Goal: Task Accomplishment & Management: Complete application form

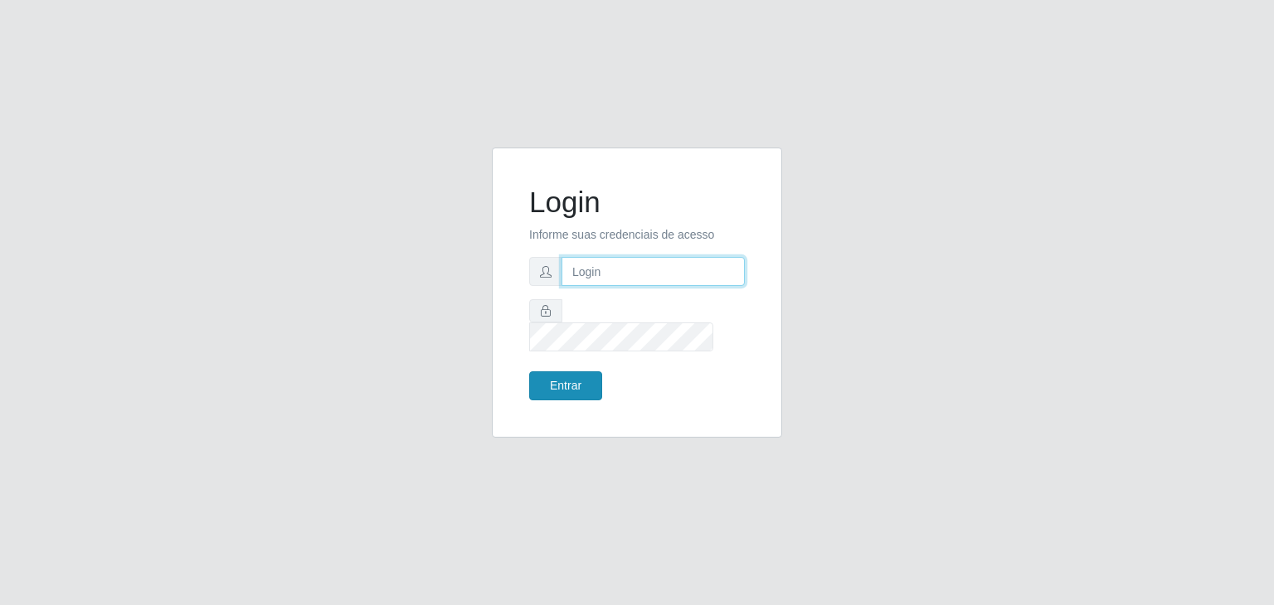
type input "jeisonrede@compras"
click at [586, 372] on button "Entrar" at bounding box center [565, 386] width 73 height 29
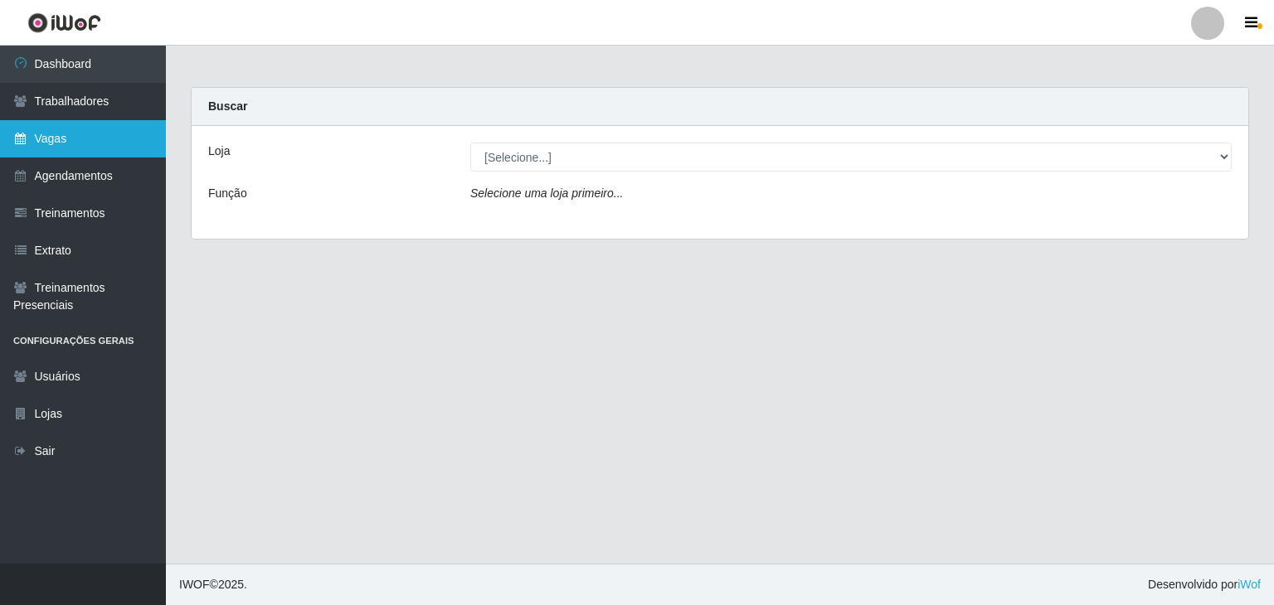
click at [107, 143] on link "Vagas" at bounding box center [83, 138] width 166 height 37
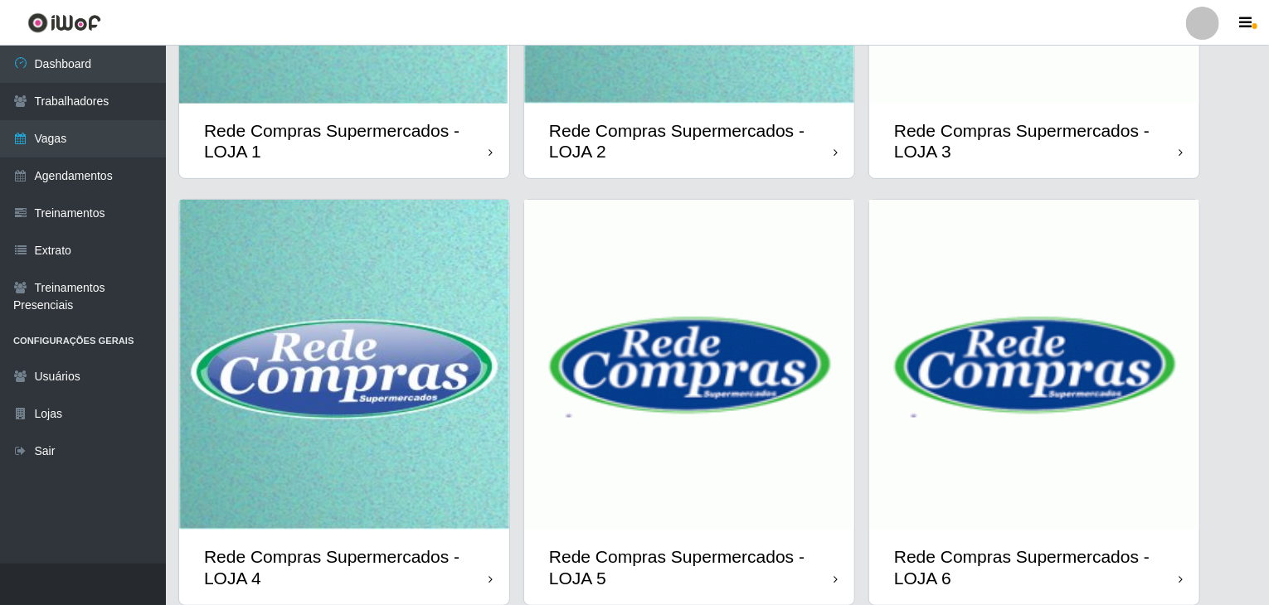
scroll to position [393, 0]
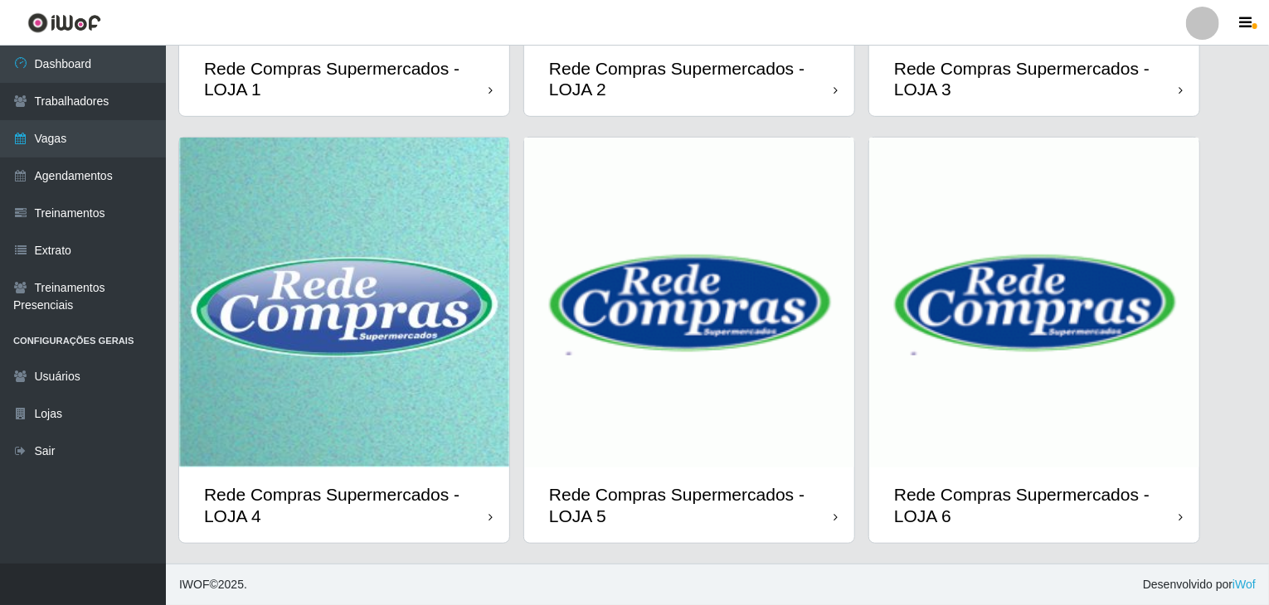
click at [438, 333] on img at bounding box center [344, 303] width 330 height 330
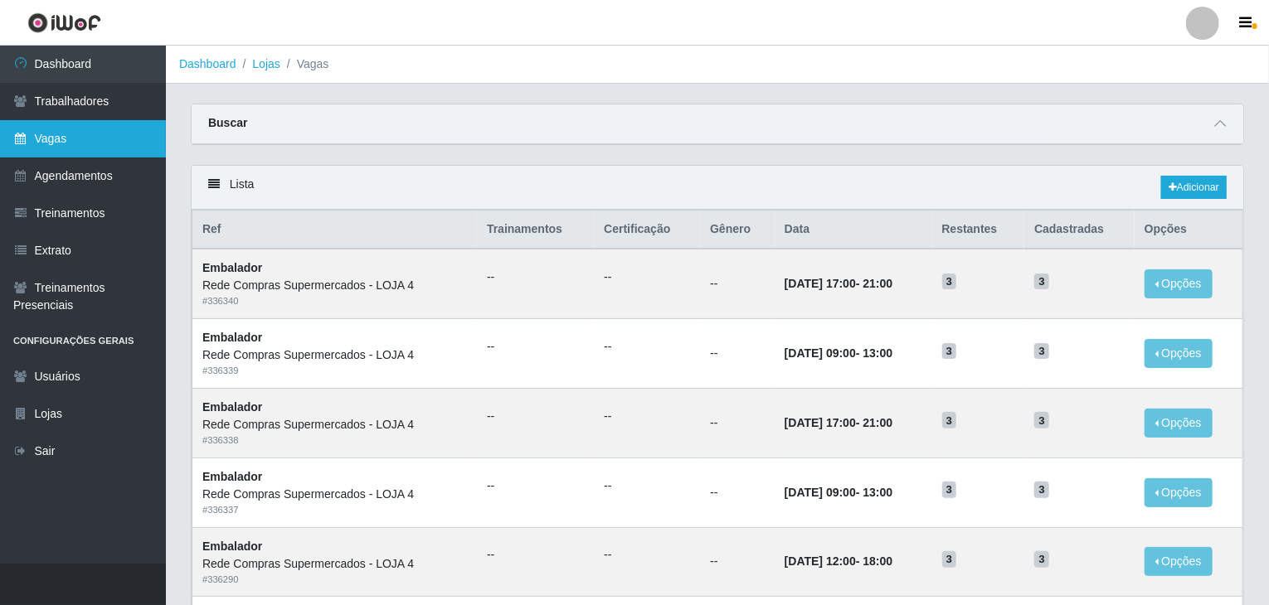
click at [96, 153] on link "Vagas" at bounding box center [83, 138] width 166 height 37
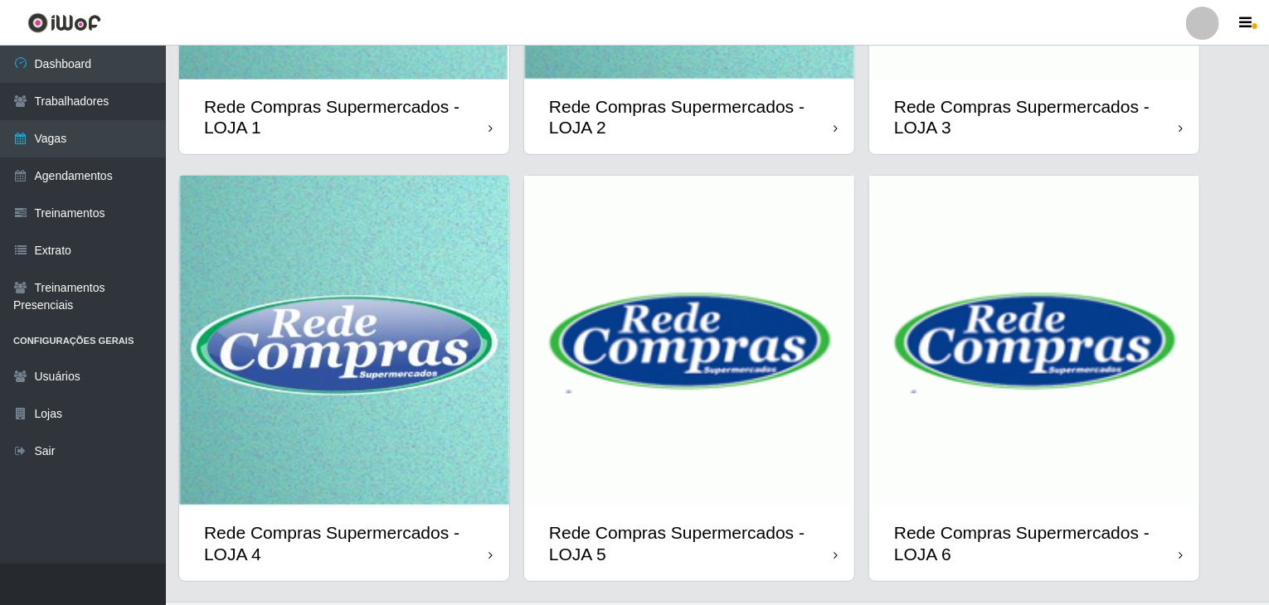
scroll to position [393, 0]
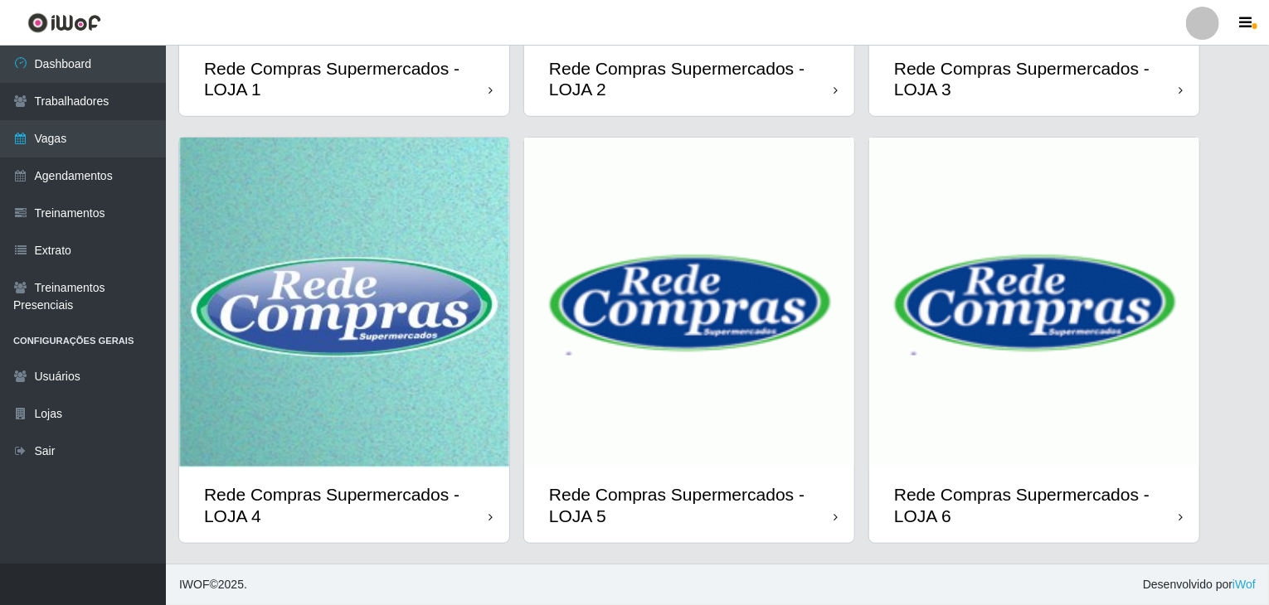
click at [697, 352] on img at bounding box center [689, 303] width 330 height 330
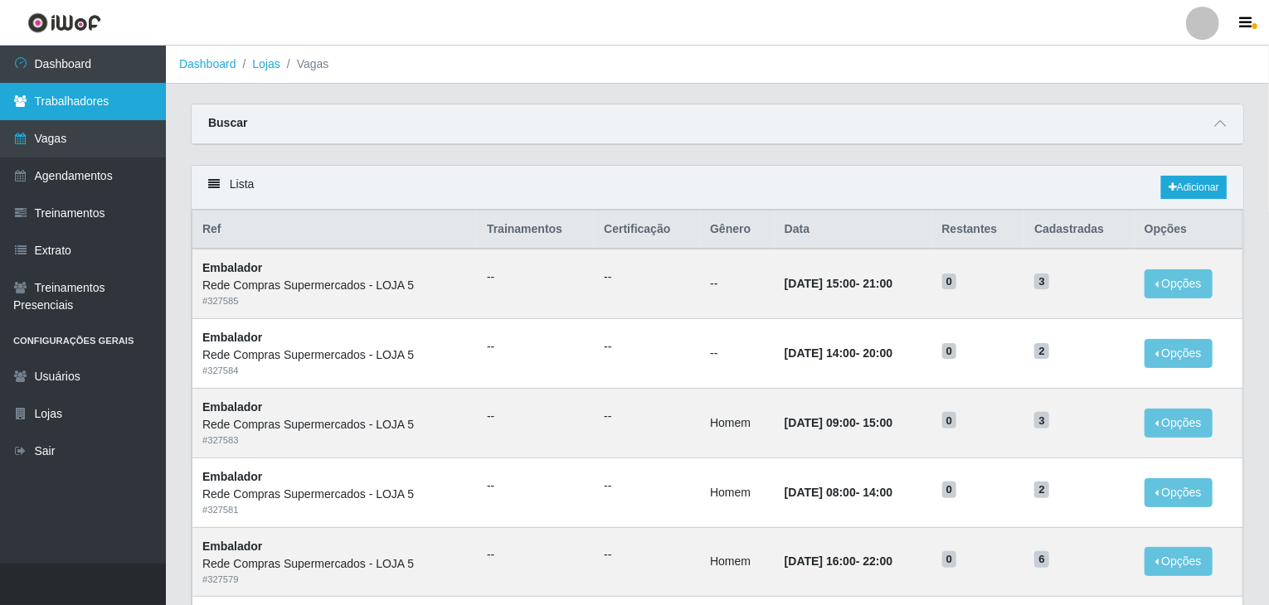
click at [70, 100] on link "Trabalhadores" at bounding box center [83, 101] width 166 height 37
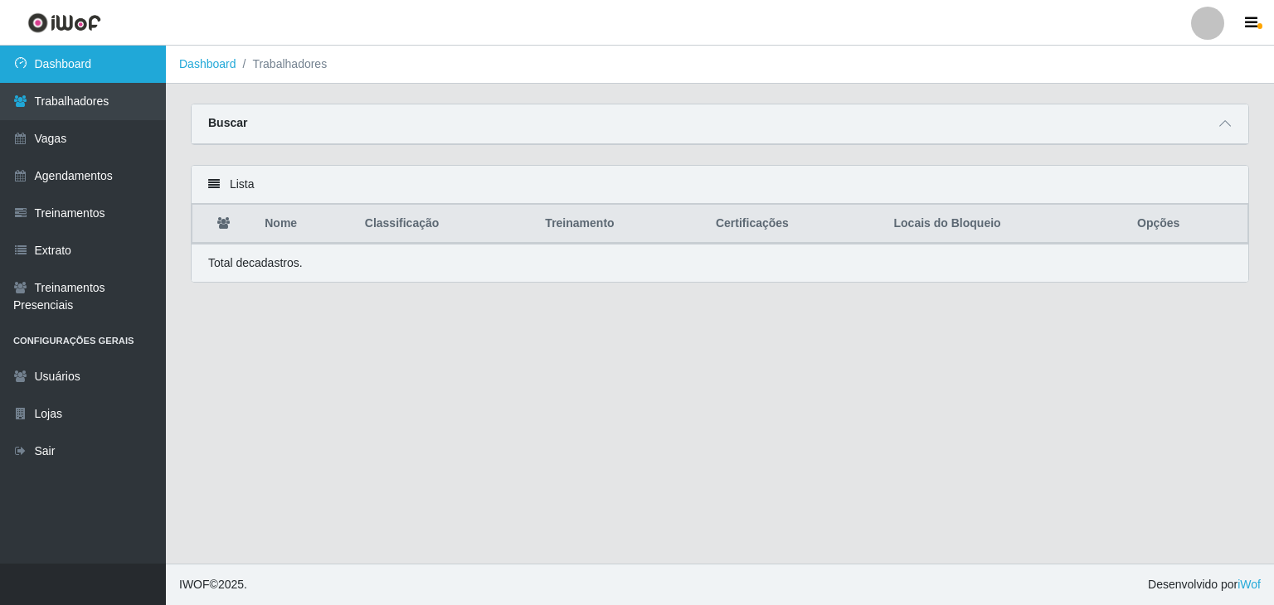
click at [58, 49] on link "Dashboard" at bounding box center [83, 64] width 166 height 37
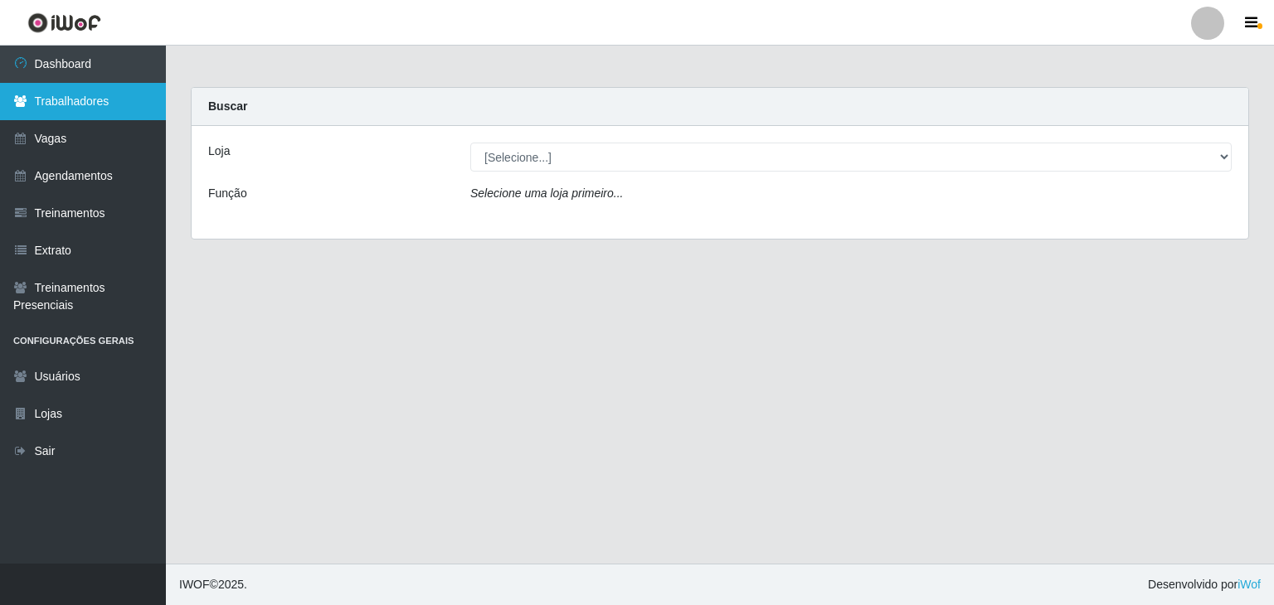
click at [30, 97] on link "Trabalhadores" at bounding box center [83, 101] width 166 height 37
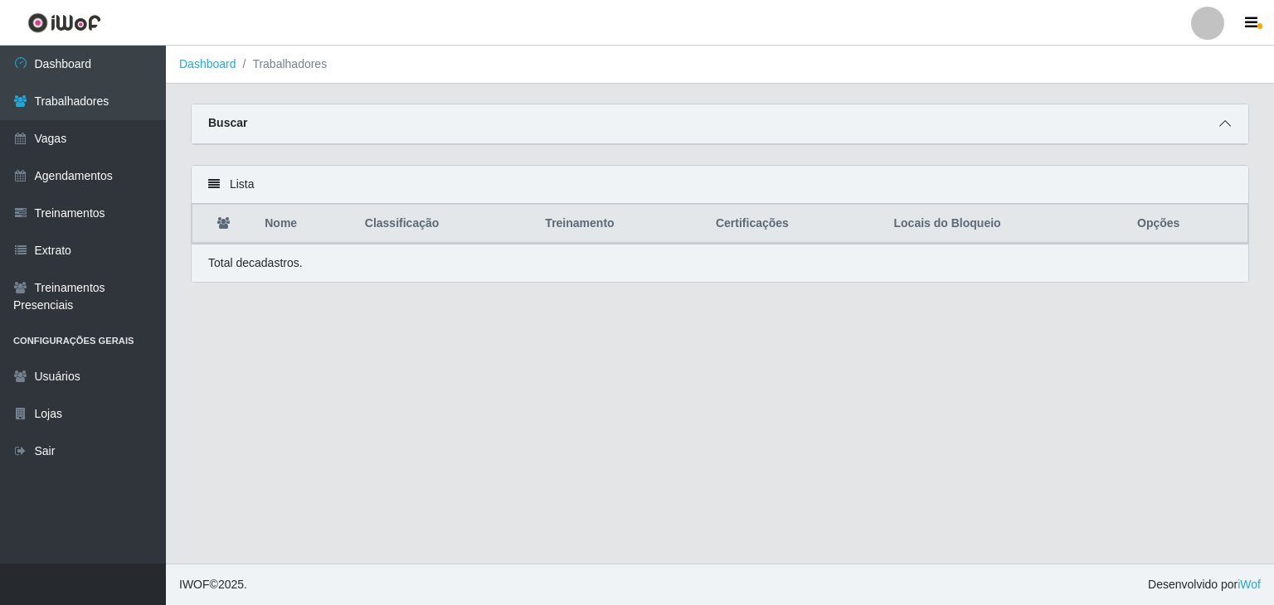
click at [1221, 124] on icon at bounding box center [1225, 124] width 12 height 12
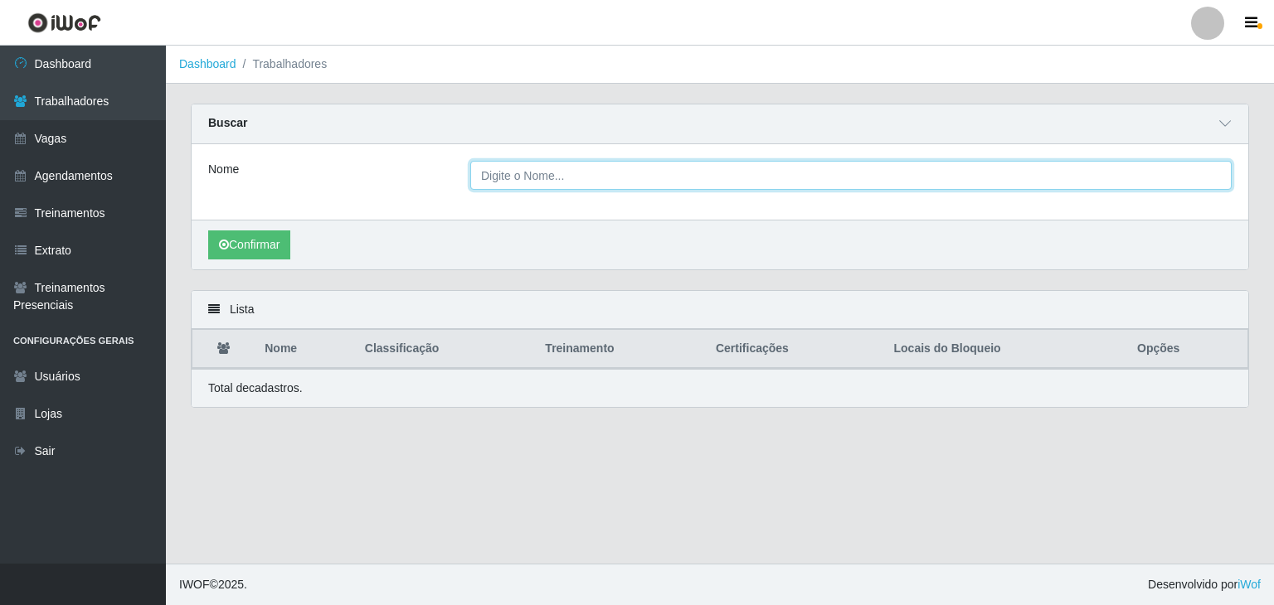
click at [628, 175] on input "Nome" at bounding box center [850, 175] width 761 height 29
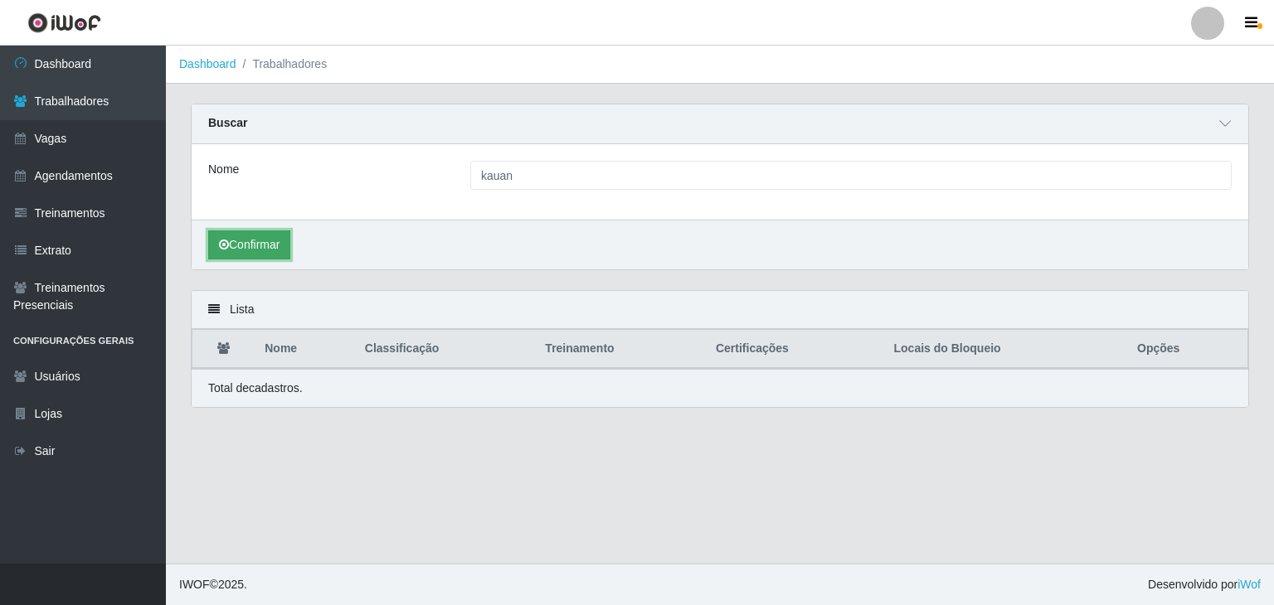
click at [270, 231] on button "Confirmar" at bounding box center [249, 245] width 82 height 29
click at [265, 242] on button "Confirmar" at bounding box center [249, 245] width 82 height 29
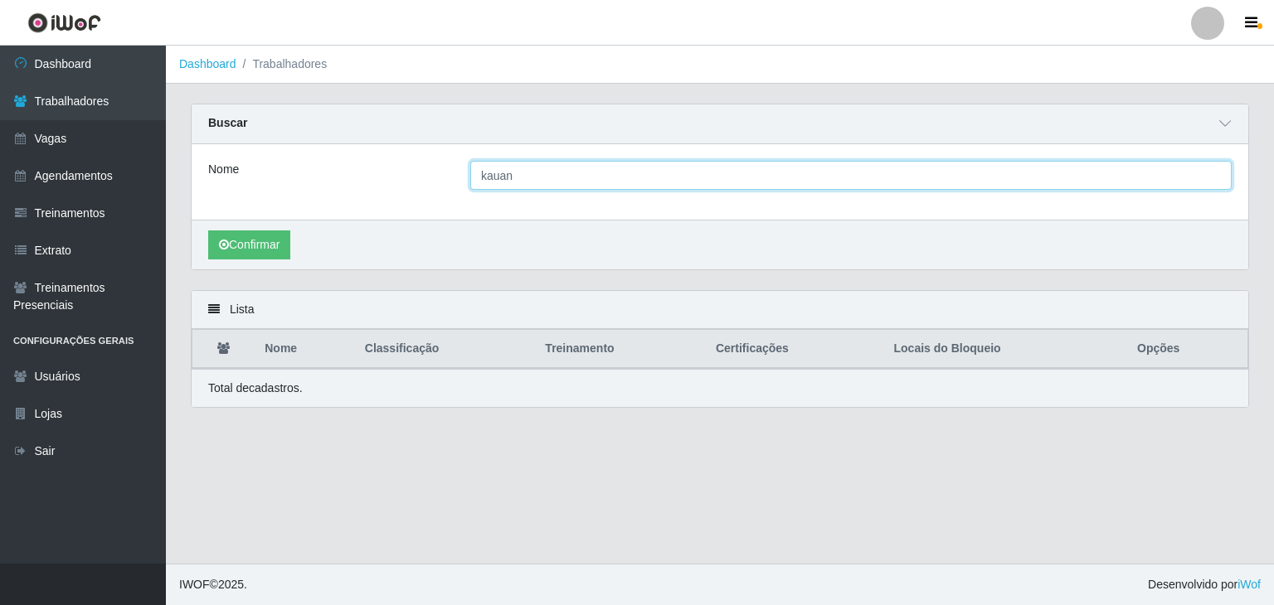
click at [538, 171] on input "kauan" at bounding box center [850, 175] width 761 height 29
type input "k"
type input "caua"
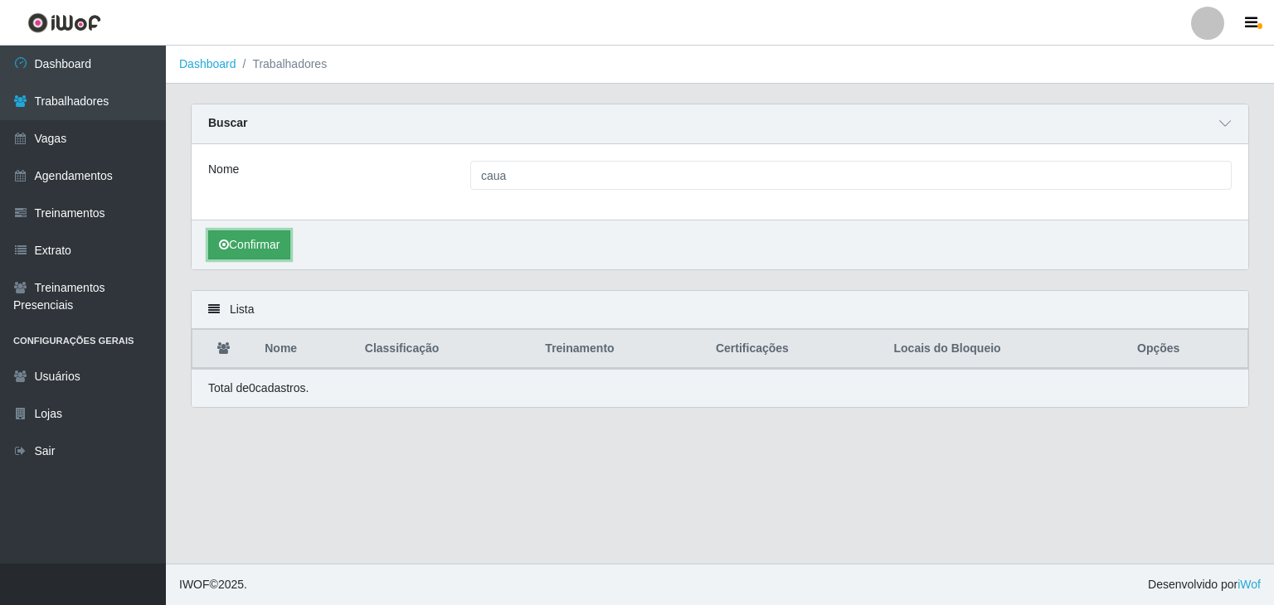
click at [271, 238] on button "Confirmar" at bounding box center [249, 245] width 82 height 29
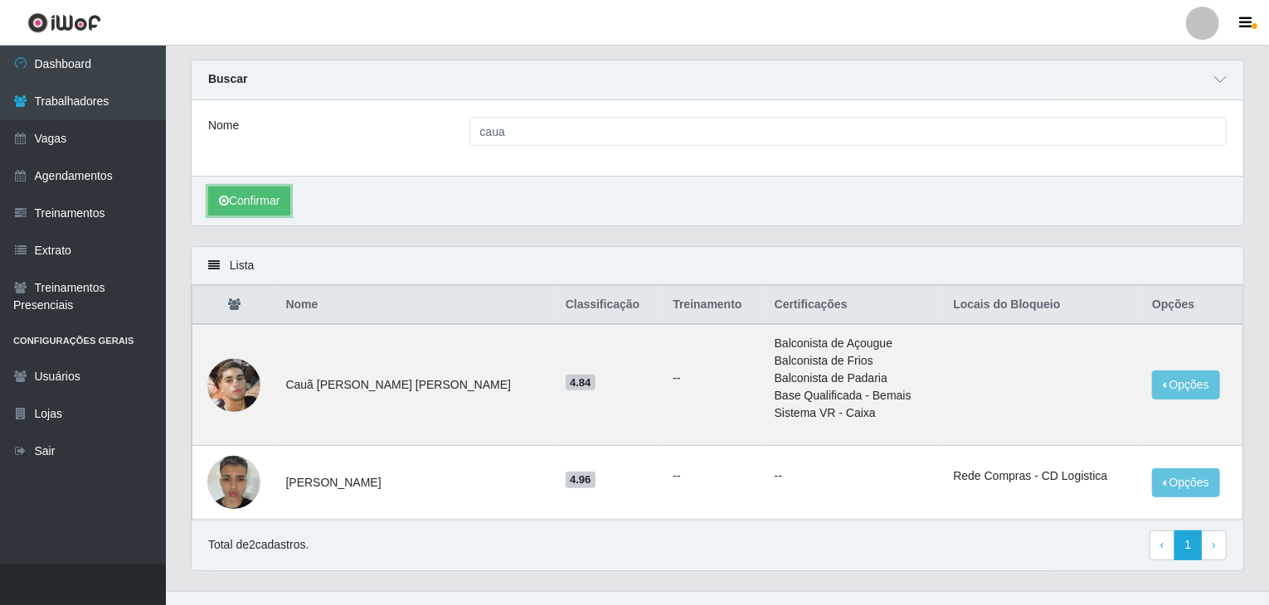
scroll to position [69, 0]
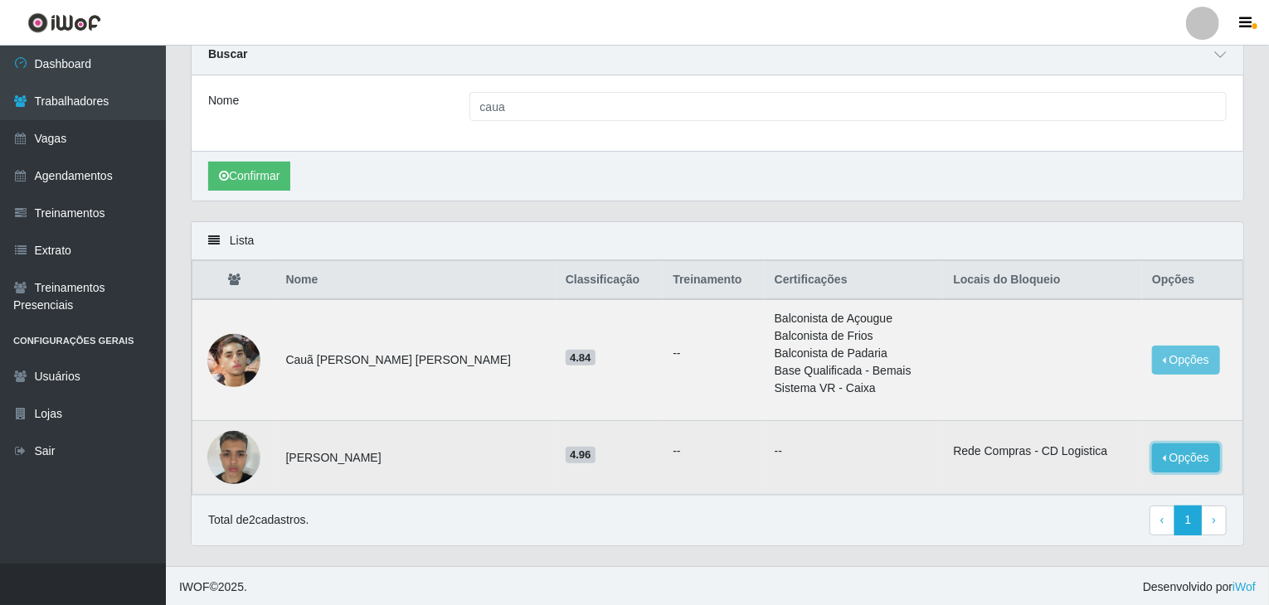
click at [1185, 462] on button "Opções" at bounding box center [1186, 458] width 68 height 29
click at [1187, 462] on button "Opções" at bounding box center [1186, 458] width 68 height 29
click at [1184, 464] on button "Opções" at bounding box center [1186, 458] width 68 height 29
click at [1076, 473] on button "Desbloquear - Loja" at bounding box center [1083, 474] width 134 height 34
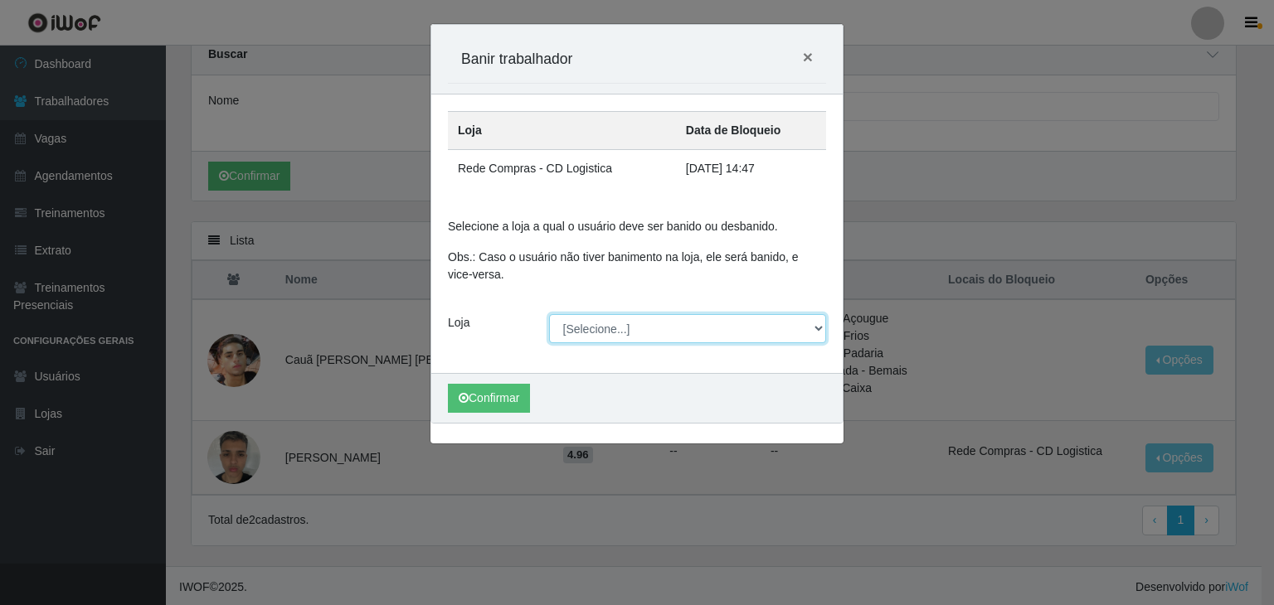
click at [653, 328] on select "[Selecione...] Rede Compras Supermercados - LOJA 1 Rede Compras Supermercados -…" at bounding box center [688, 328] width 278 height 29
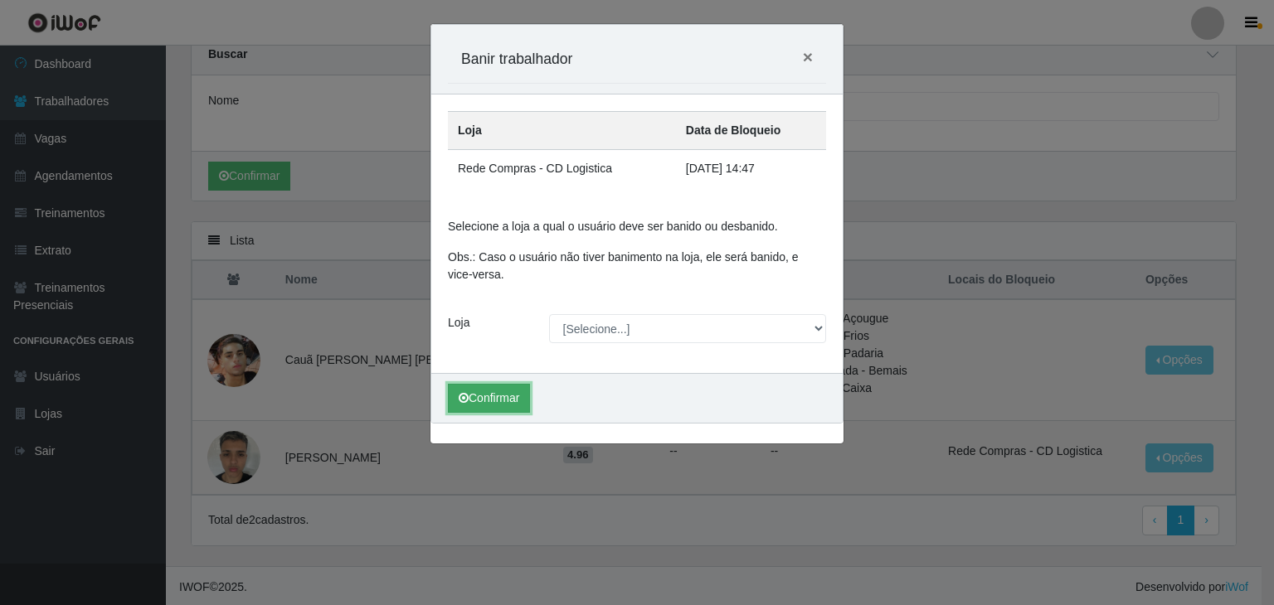
click at [506, 392] on button "Confirmar" at bounding box center [489, 398] width 82 height 29
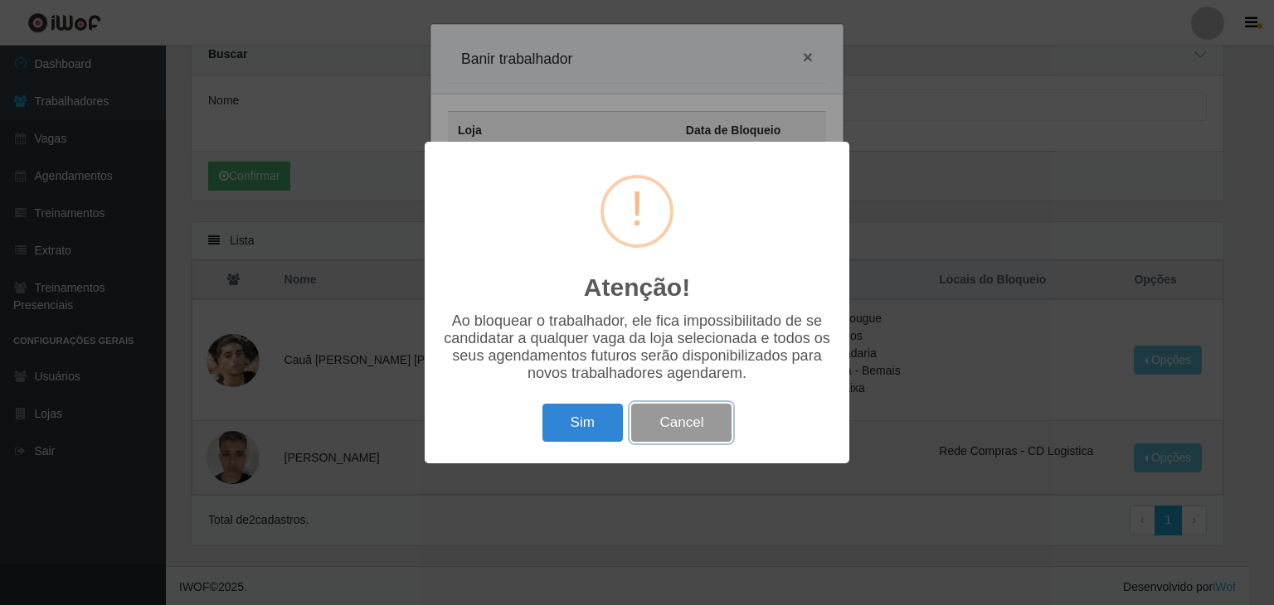
click at [655, 422] on button "Cancel" at bounding box center [681, 423] width 100 height 39
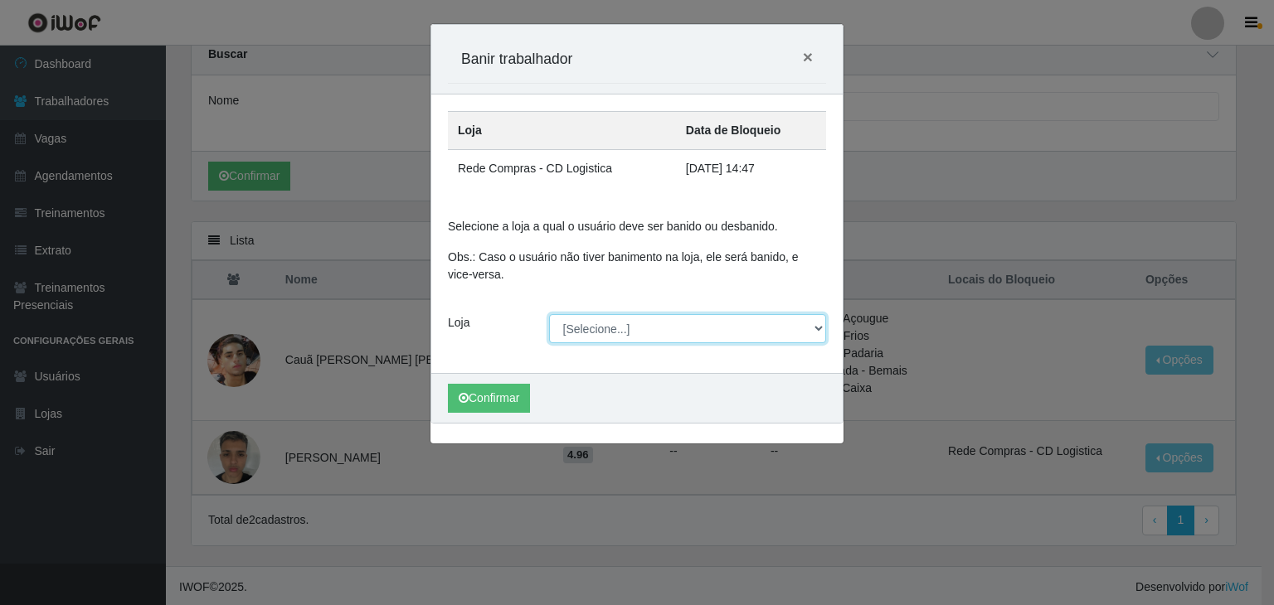
click at [663, 323] on select "[Selecione...] Rede Compras Supermercados - LOJA 1 Rede Compras Supermercados -…" at bounding box center [688, 328] width 278 height 29
select select "158"
click at [549, 314] on select "[Selecione...] Rede Compras Supermercados - LOJA 1 Rede Compras Supermercados -…" at bounding box center [688, 328] width 278 height 29
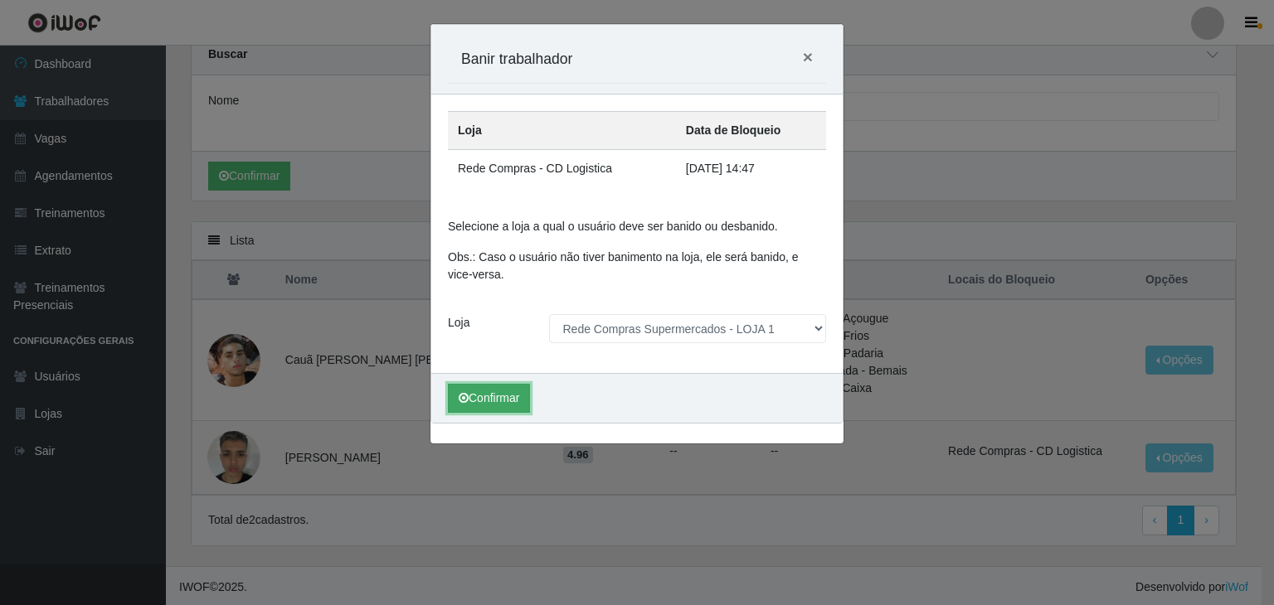
click at [491, 387] on button "Confirmar" at bounding box center [489, 398] width 82 height 29
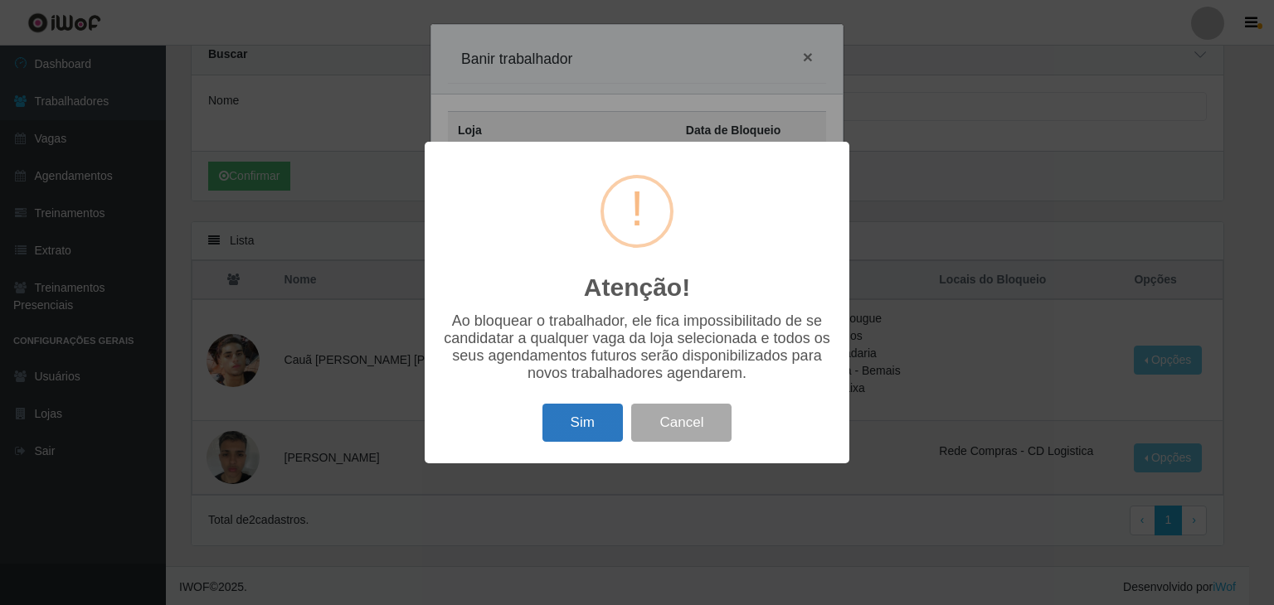
click at [576, 429] on button "Sim" at bounding box center [582, 423] width 80 height 39
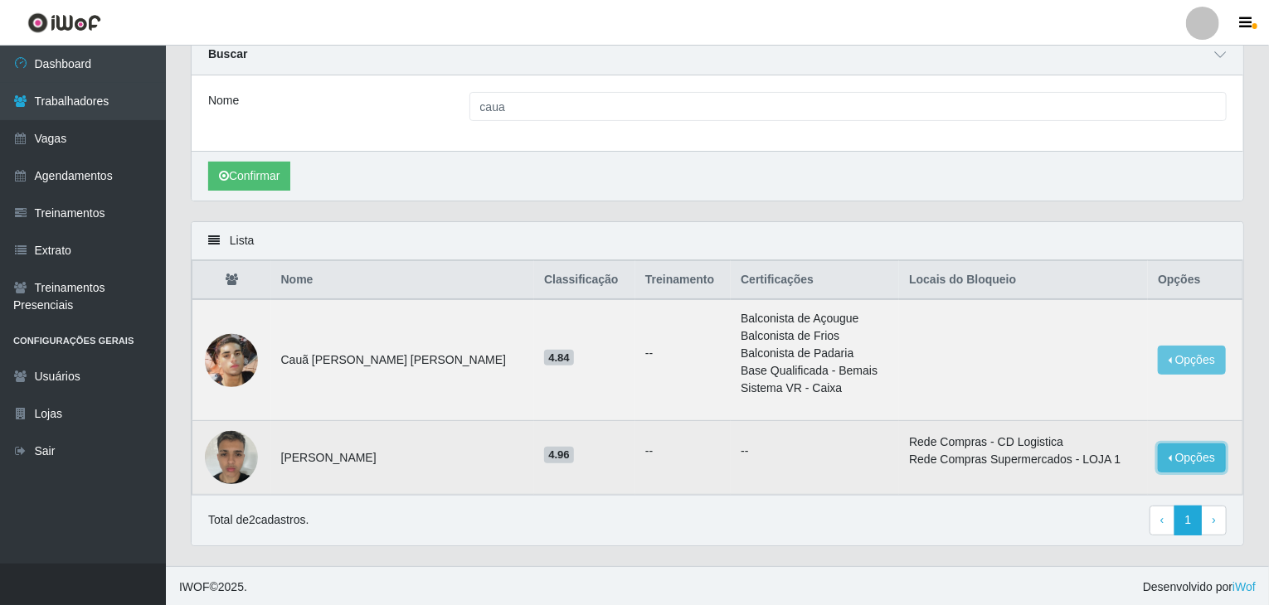
click at [1189, 449] on button "Opções" at bounding box center [1192, 458] width 68 height 29
click at [1104, 470] on button "Desbloquear - Loja" at bounding box center [1089, 474] width 134 height 34
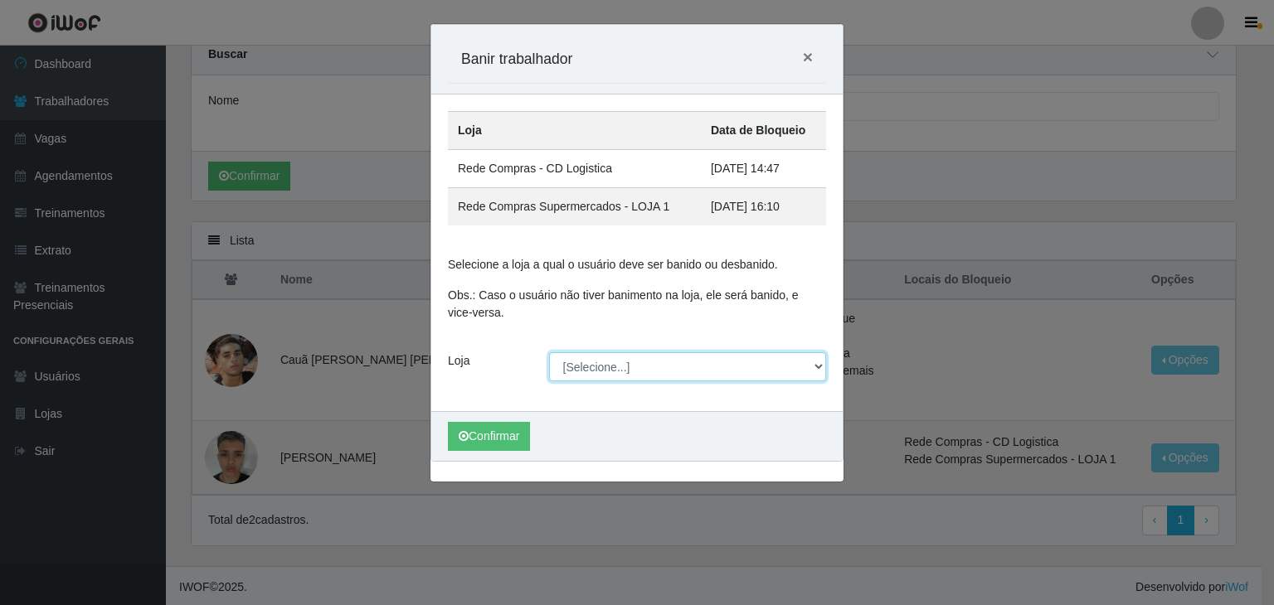
click at [673, 376] on select "[Selecione...] Rede Compras Supermercados - LOJA 1 Rede Compras Supermercados -…" at bounding box center [688, 366] width 278 height 29
select select "158"
click at [549, 352] on select "[Selecione...] Rede Compras Supermercados - LOJA 1 Rede Compras Supermercados -…" at bounding box center [688, 366] width 278 height 29
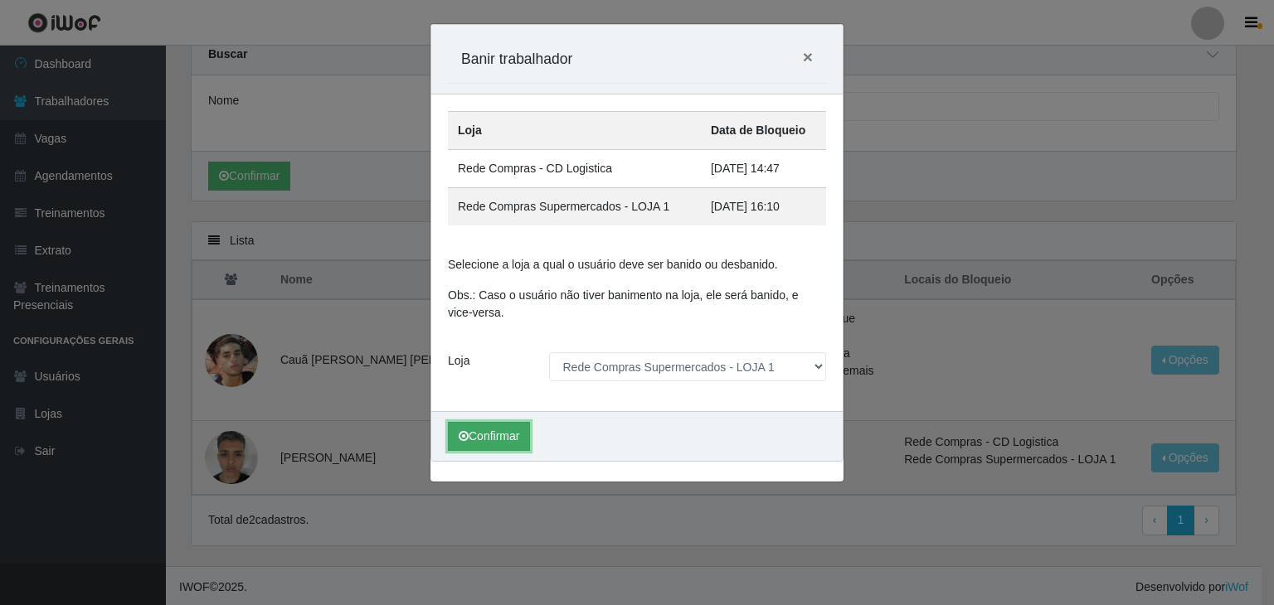
click at [507, 426] on button "Confirmar" at bounding box center [489, 436] width 82 height 29
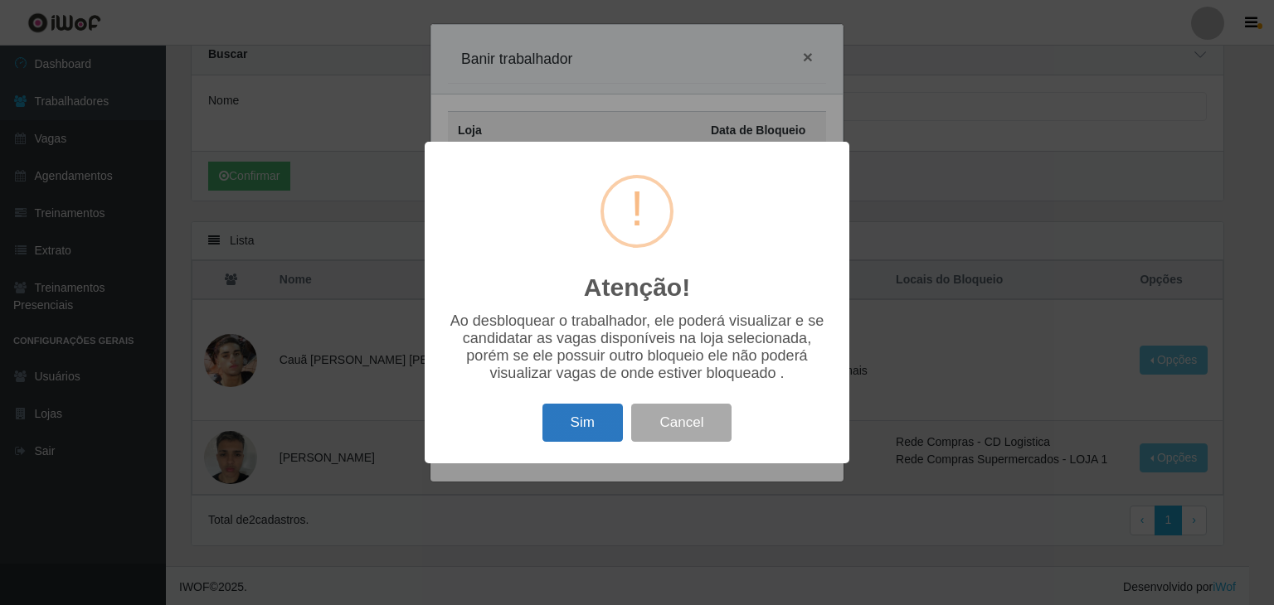
click at [596, 434] on button "Sim" at bounding box center [582, 423] width 80 height 39
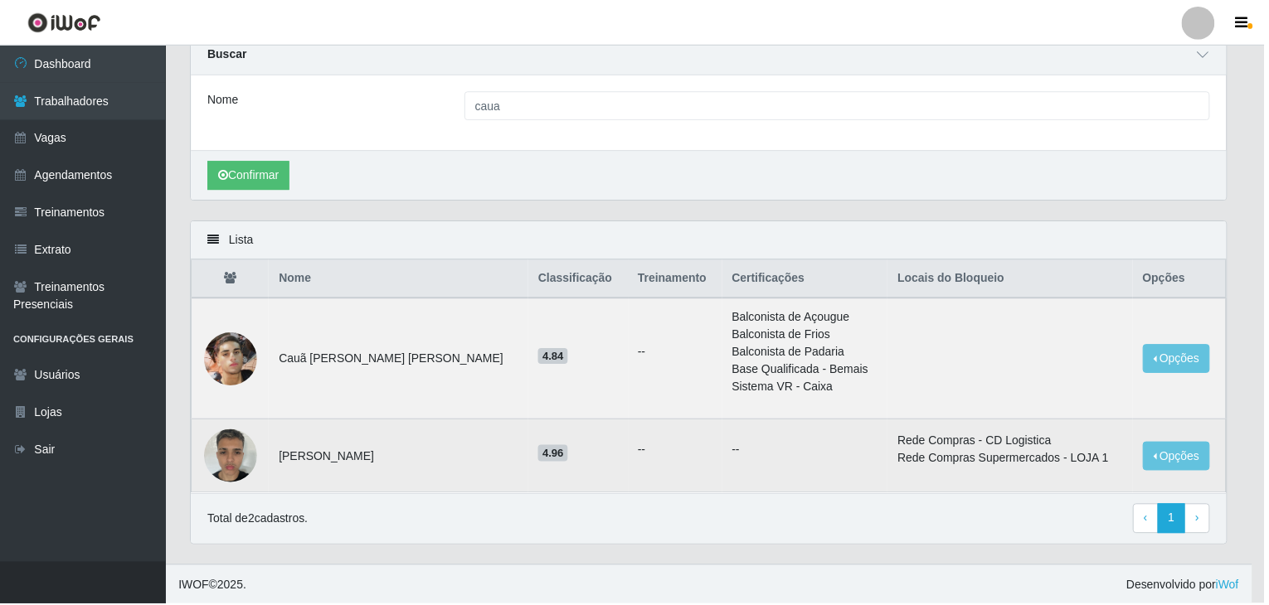
scroll to position [0, 0]
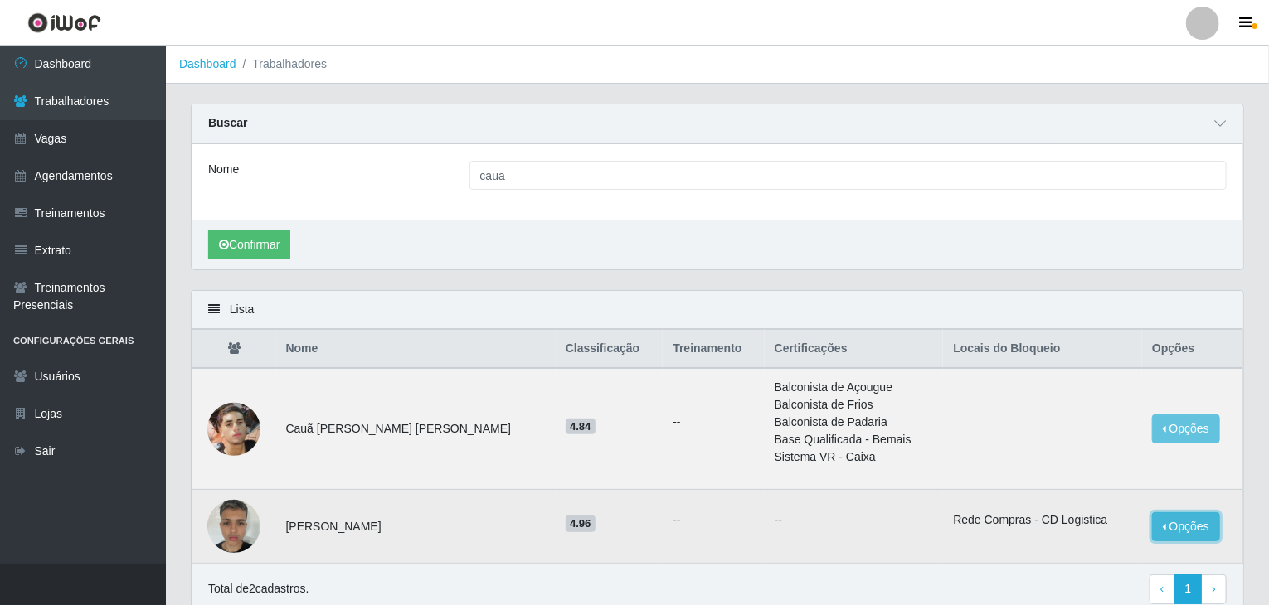
click at [1177, 512] on button "Opções" at bounding box center [1186, 526] width 68 height 29
click at [1098, 541] on button "Desbloquear - Loja" at bounding box center [1083, 543] width 134 height 34
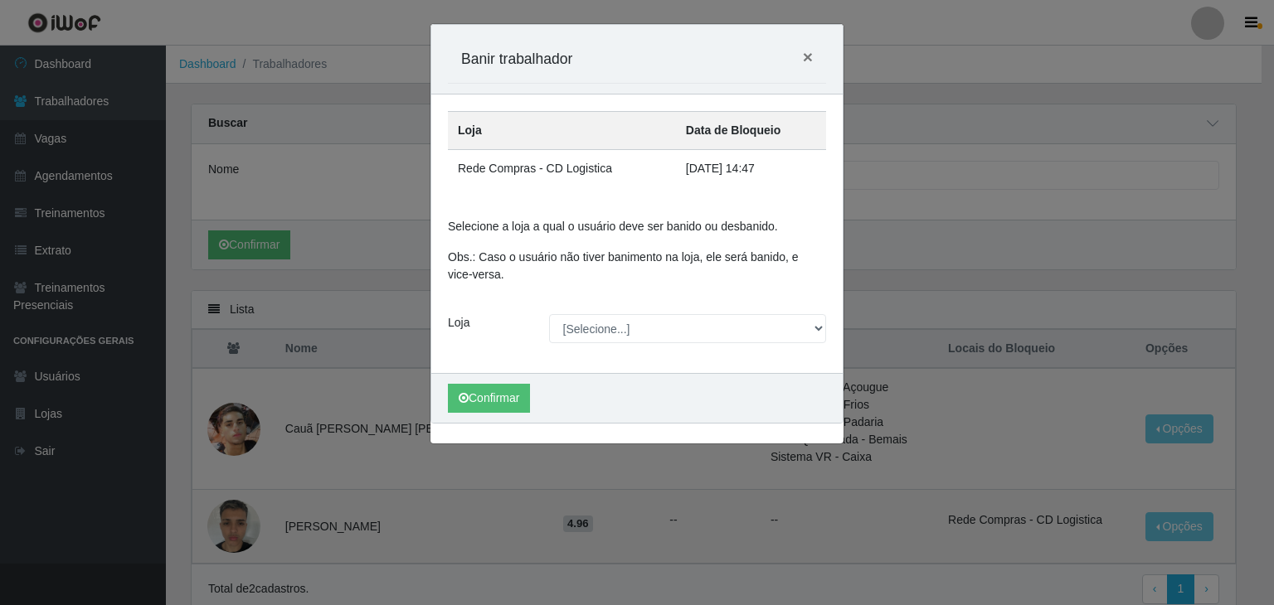
click at [969, 215] on div "Carregando... Banir trabalhador × Loja Data de Bloqueio Rede Compras - CD Logis…" at bounding box center [637, 302] width 1274 height 605
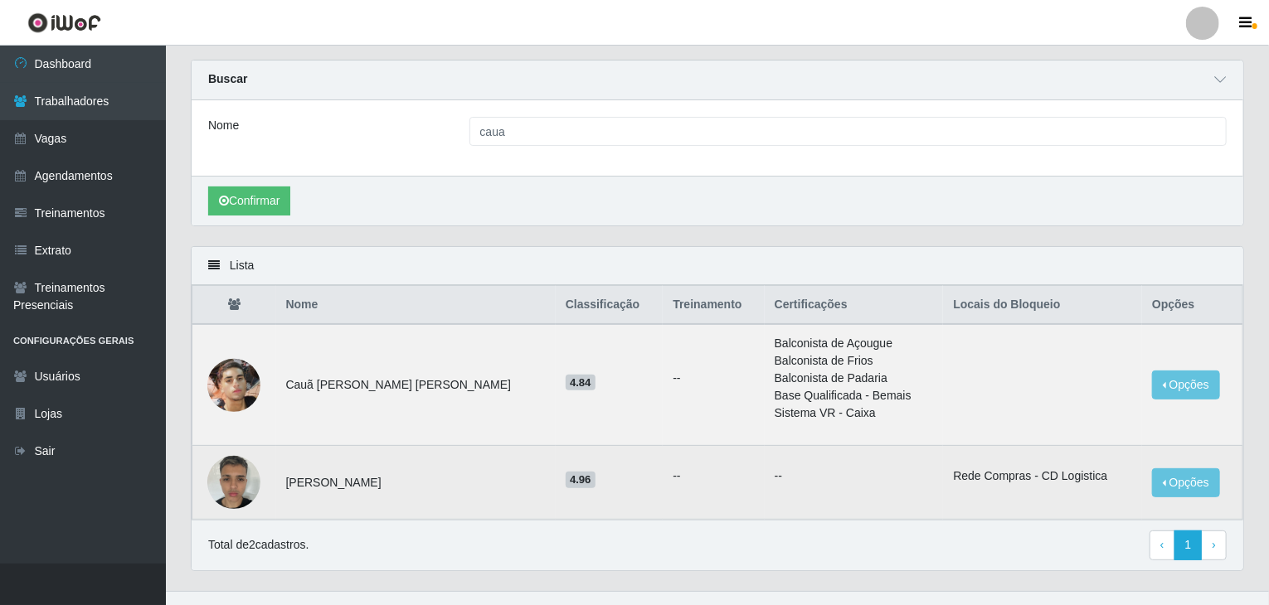
scroll to position [69, 0]
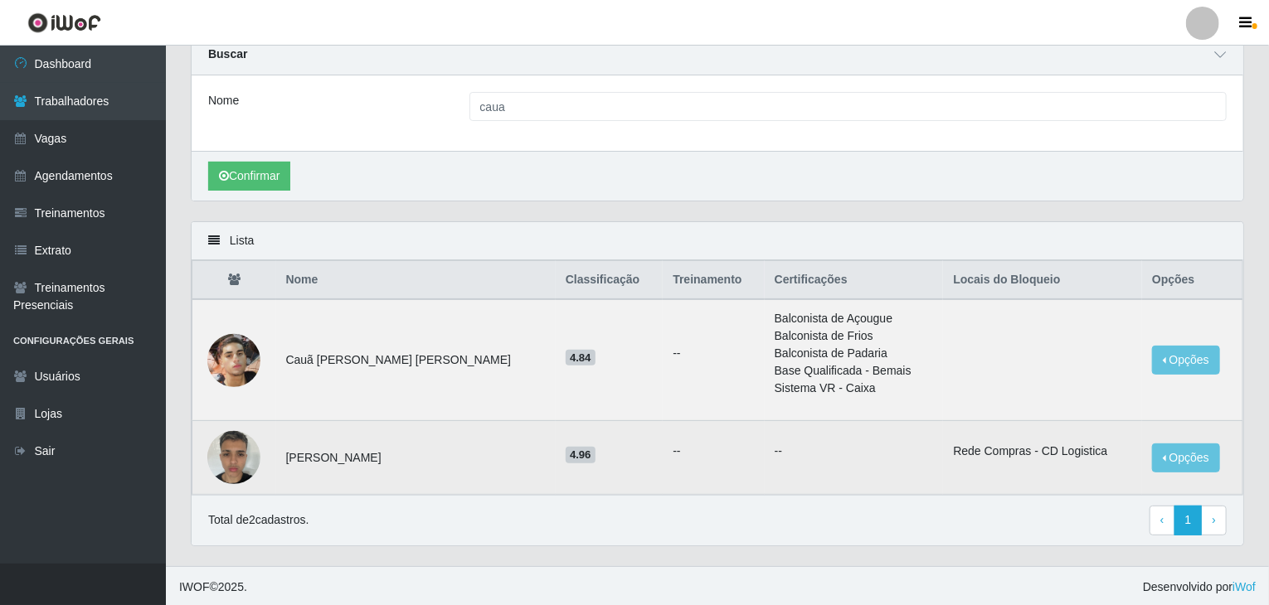
click at [939, 131] on div "Nome caua" at bounding box center [717, 112] width 1051 height 75
click at [276, 174] on button "Confirmar" at bounding box center [249, 176] width 82 height 29
click at [1191, 456] on button "Opções" at bounding box center [1186, 458] width 68 height 29
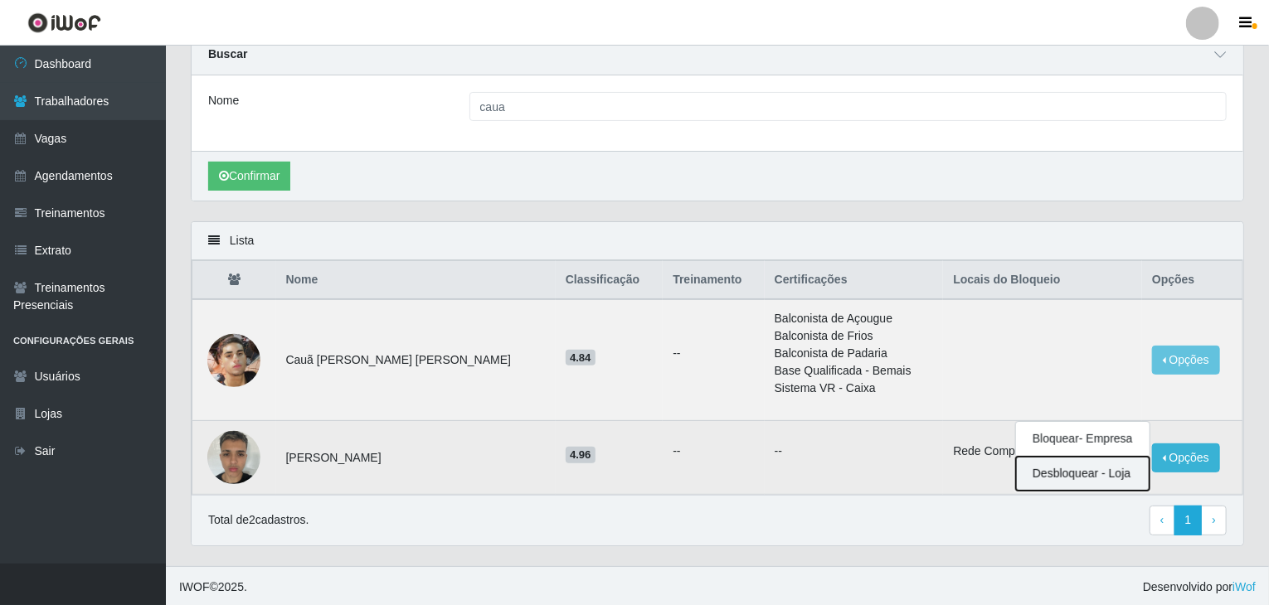
click at [1099, 473] on button "Desbloquear - Loja" at bounding box center [1083, 474] width 134 height 34
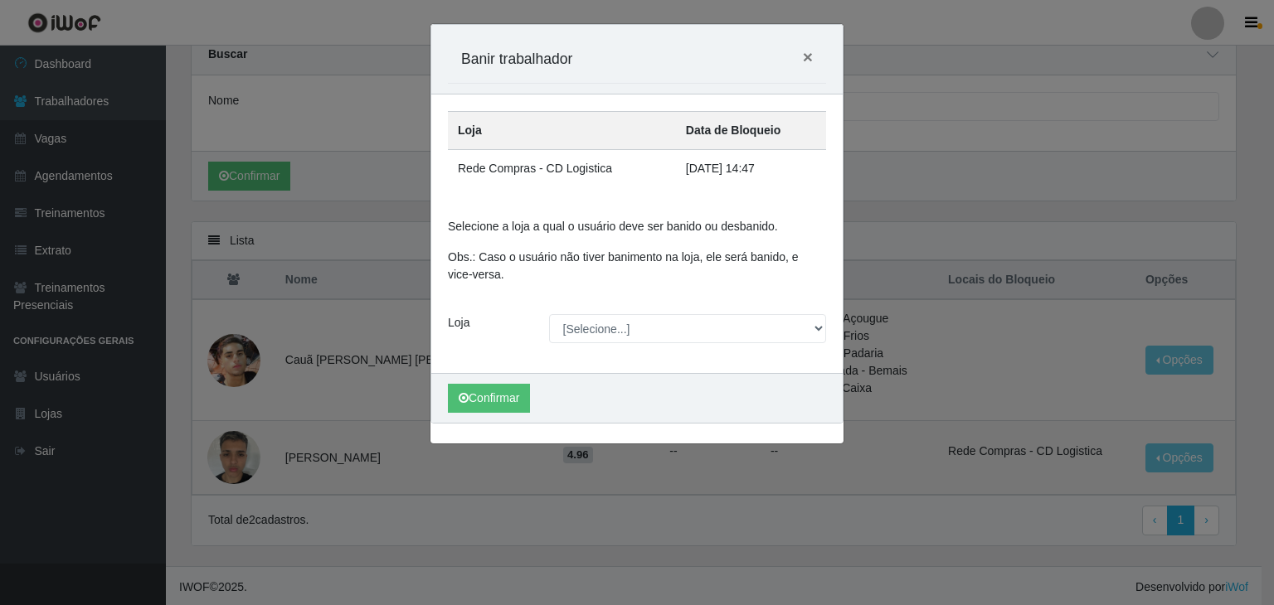
click at [741, 128] on th "Data de Bloqueio" at bounding box center [751, 131] width 150 height 38
click at [700, 333] on select "[Selecione...] Rede Compras Supermercados - LOJA 1 Rede Compras Supermercados -…" at bounding box center [688, 328] width 278 height 29
click at [764, 257] on p "Obs.: Caso o usuário não tiver banimento na loja, ele será banido, e vice-versa." at bounding box center [637, 266] width 378 height 35
click at [803, 60] on span "×" at bounding box center [808, 56] width 10 height 19
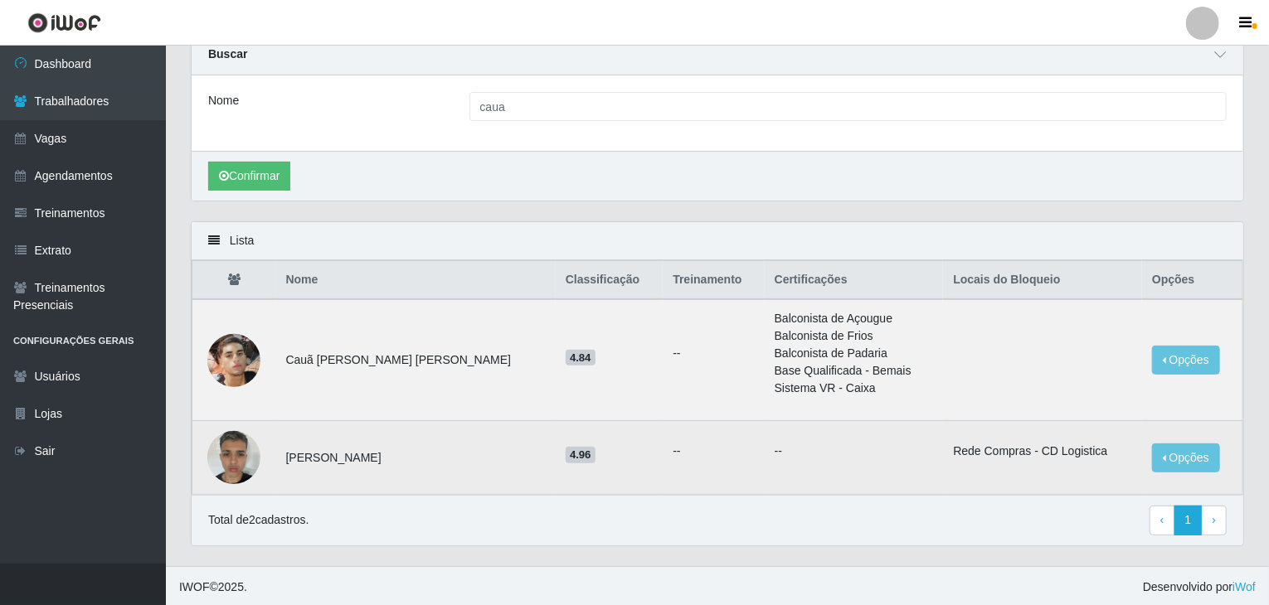
click at [1008, 157] on div "Confirmar" at bounding box center [717, 176] width 1051 height 50
click at [88, 378] on link "Usuários" at bounding box center [83, 376] width 166 height 37
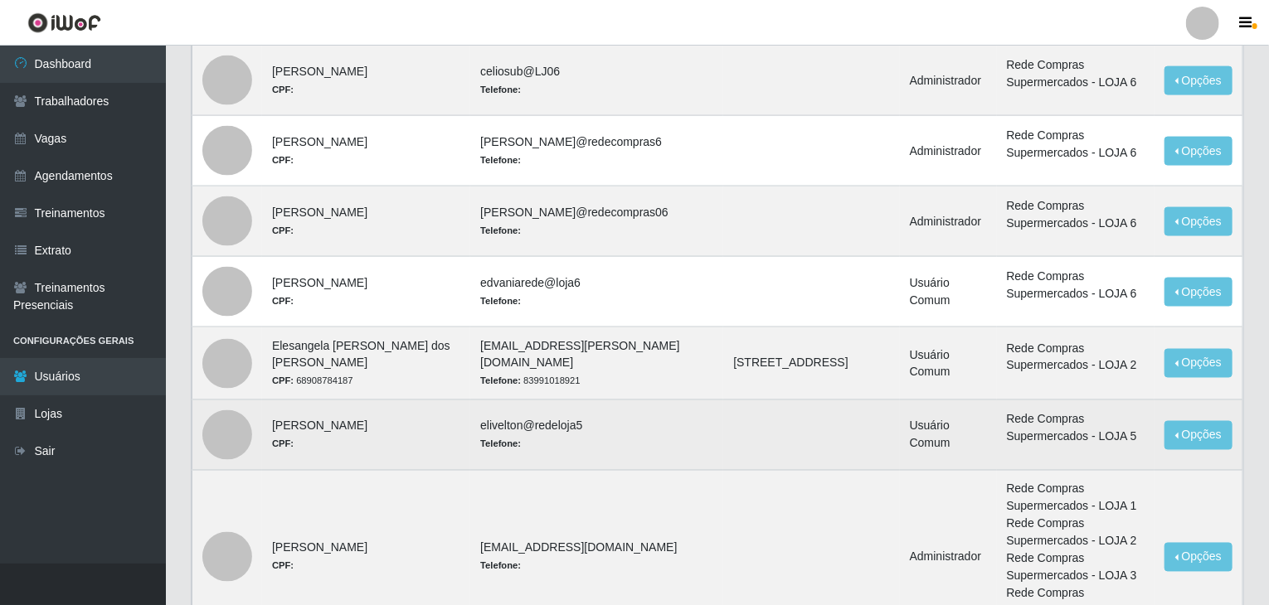
scroll to position [1353, 0]
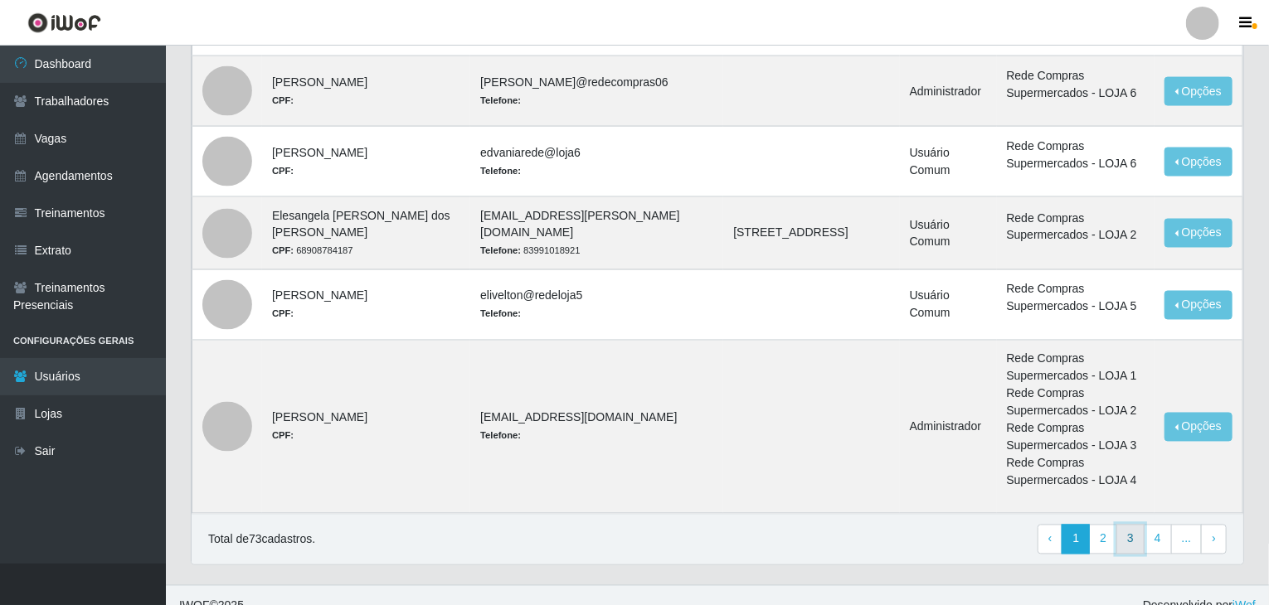
click at [1144, 525] on link "3" at bounding box center [1130, 540] width 28 height 30
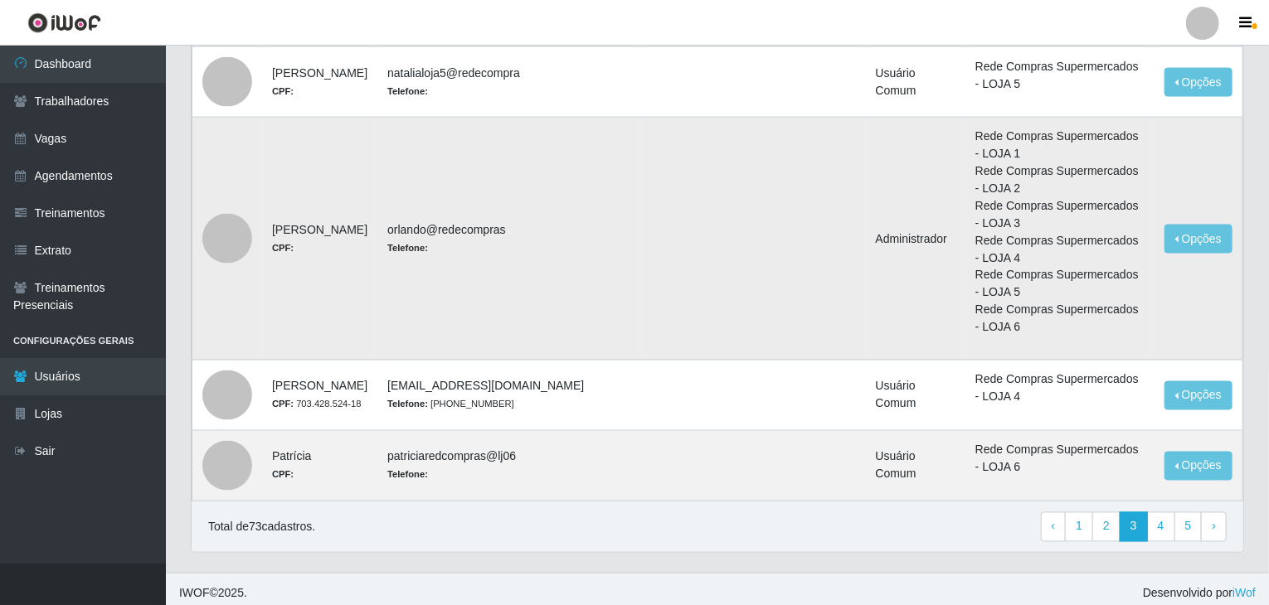
scroll to position [1327, 0]
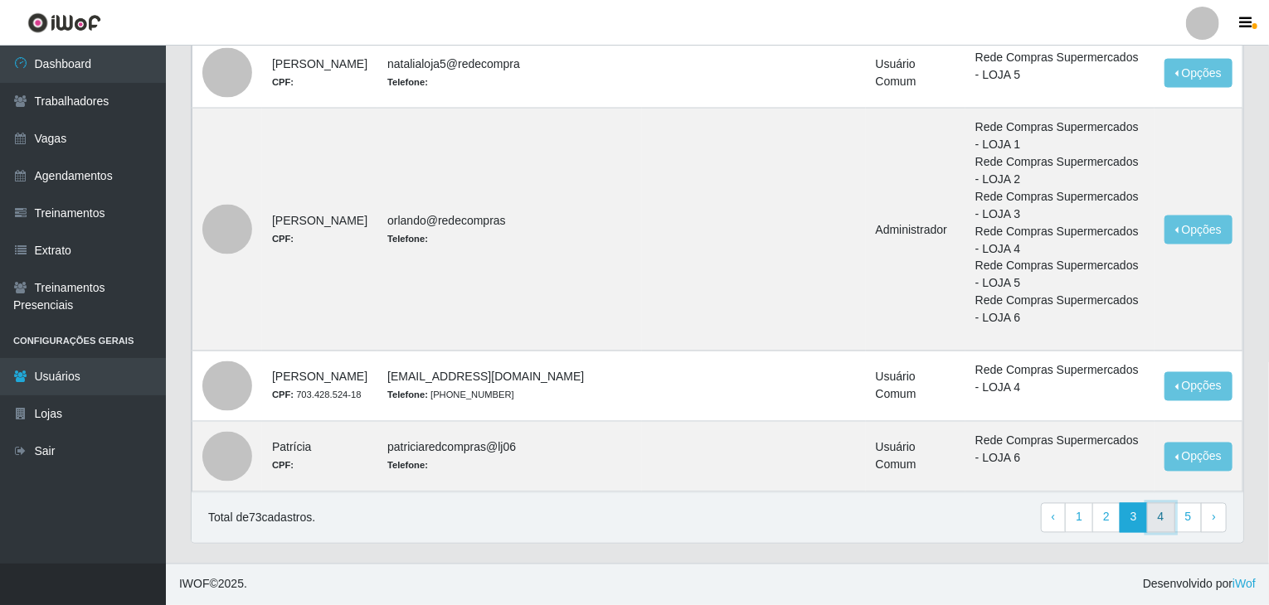
click at [1157, 517] on link "4" at bounding box center [1161, 518] width 28 height 30
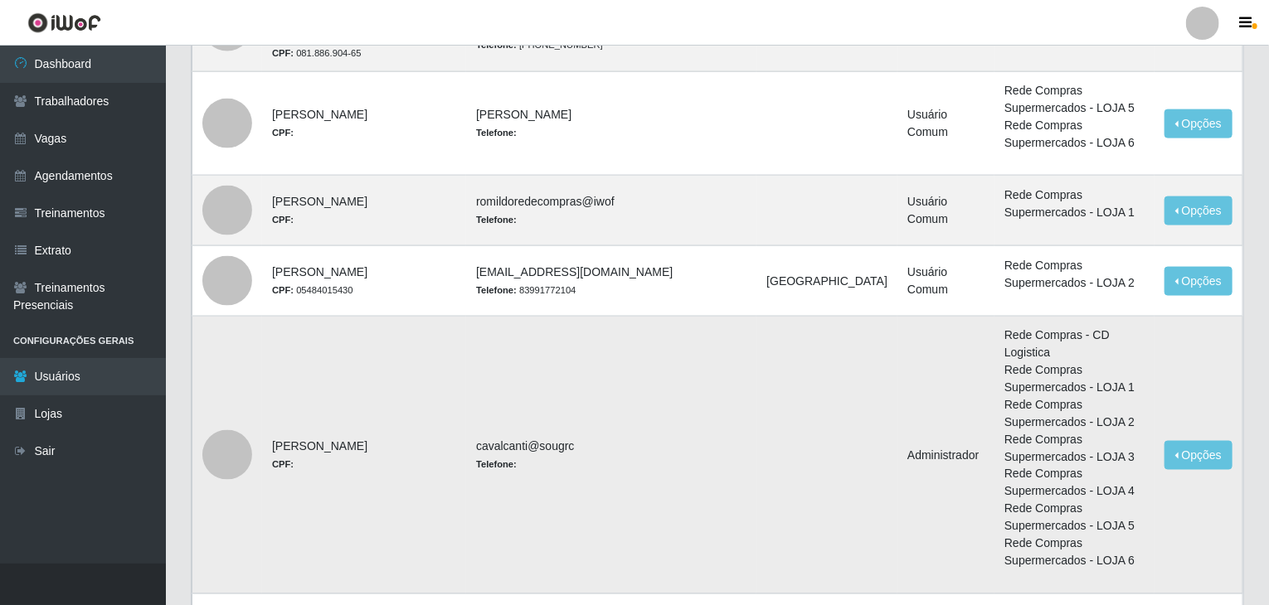
scroll to position [1124, 0]
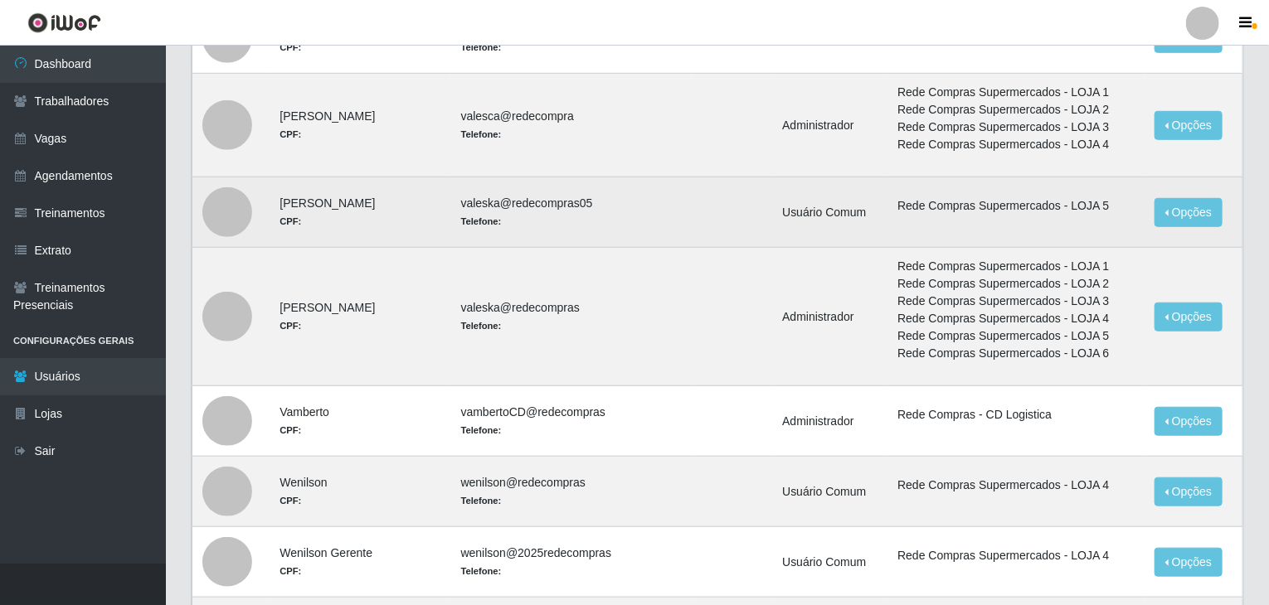
scroll to position [580, 0]
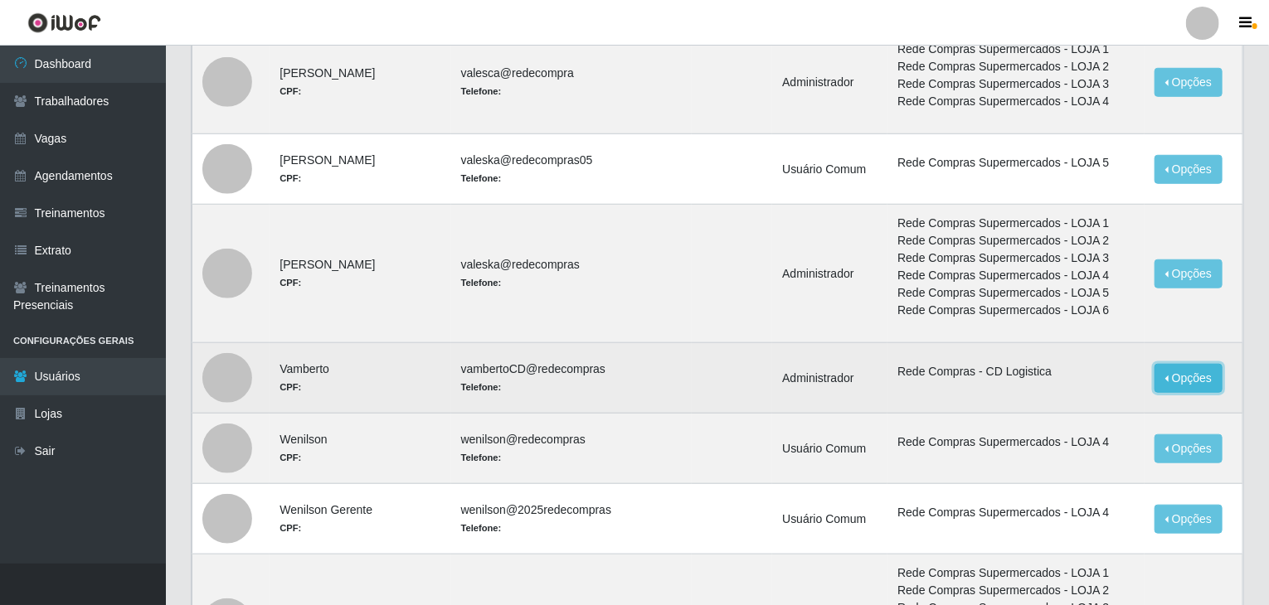
click at [1197, 380] on button "Opções" at bounding box center [1188, 378] width 68 height 29
click at [1064, 377] on link "Editar" at bounding box center [1060, 381] width 47 height 13
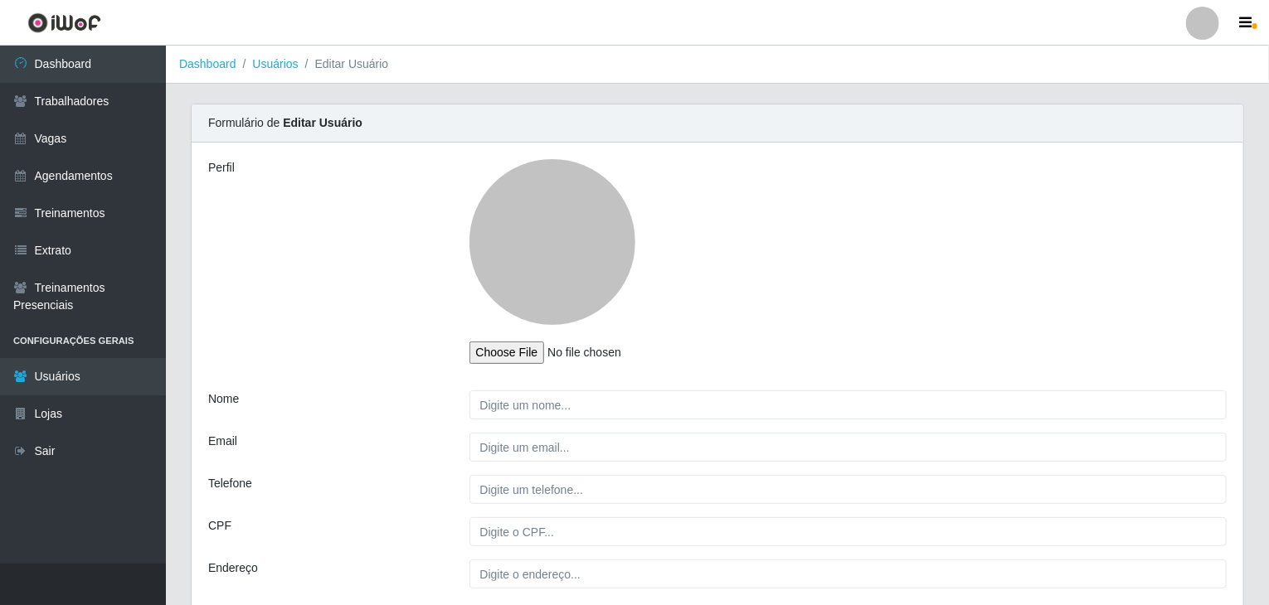
type input "Vamberto"
type input "vambertoCD@redecompras"
select select "1"
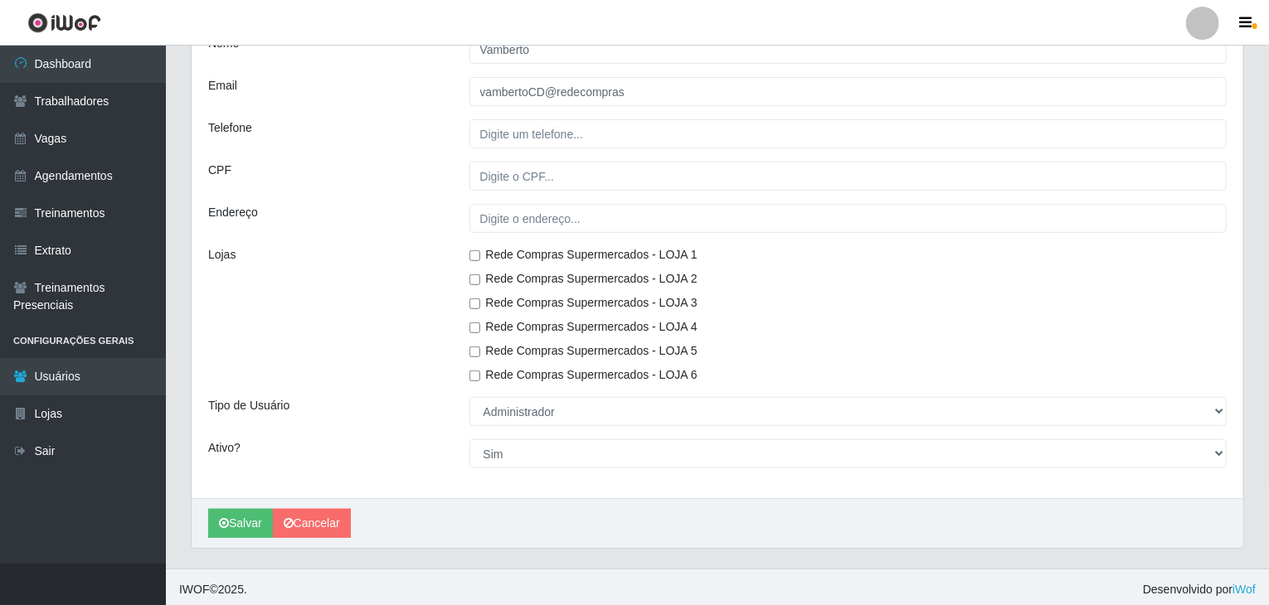
scroll to position [359, 0]
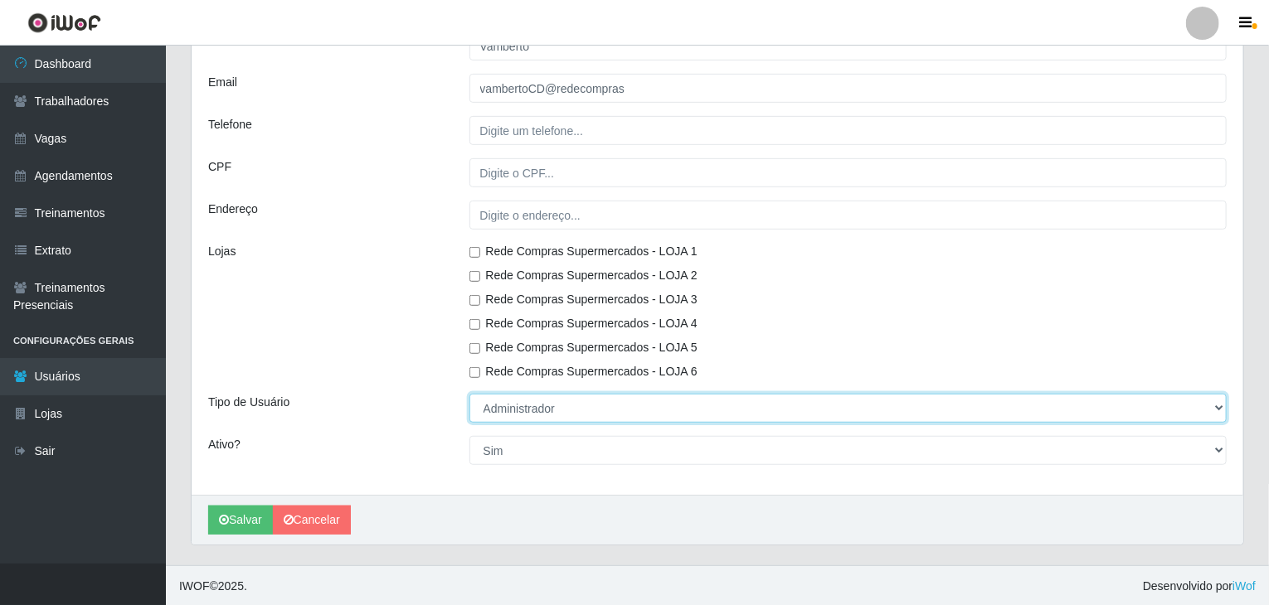
click at [532, 411] on select "[Selecione...] Administrador Usuário Comum" at bounding box center [848, 408] width 758 height 29
select select "2"
click at [469, 394] on select "[Selecione...] Administrador Usuário Comum" at bounding box center [848, 408] width 758 height 29
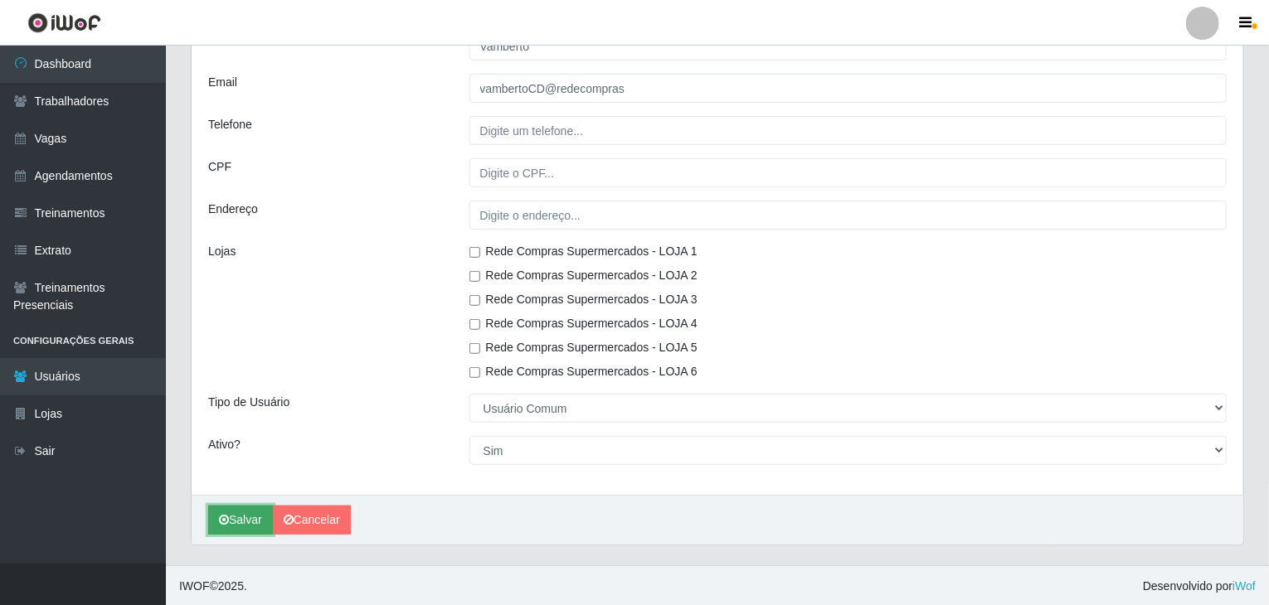
click at [236, 515] on button "Salvar" at bounding box center [240, 520] width 65 height 29
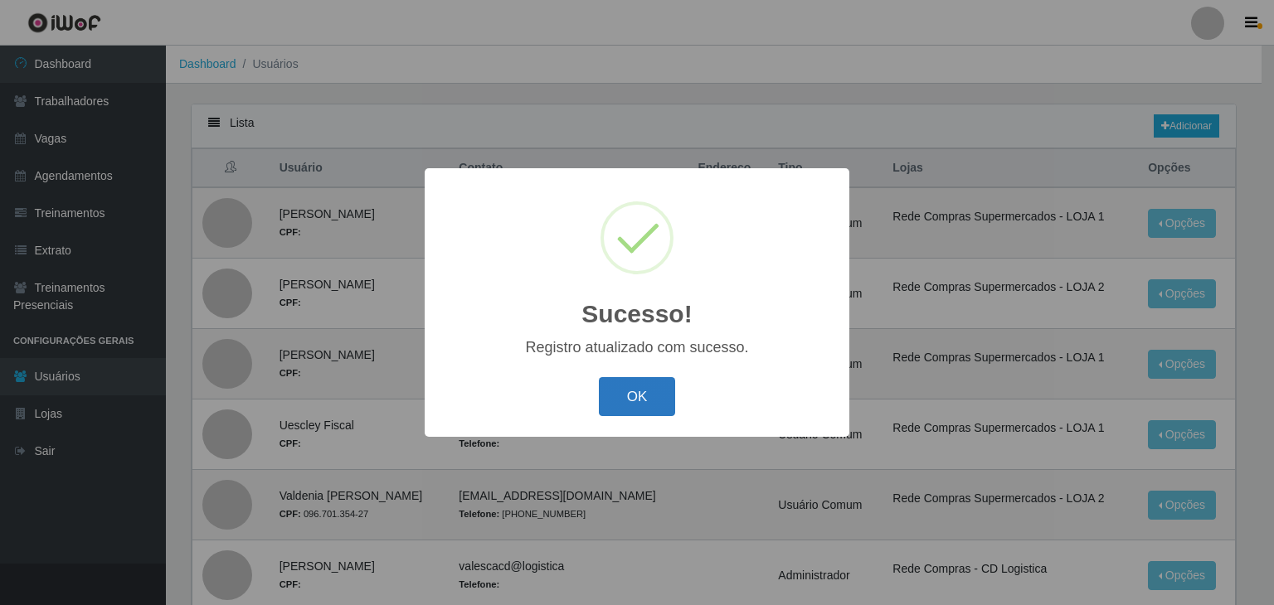
click at [637, 403] on button "OK" at bounding box center [637, 396] width 77 height 39
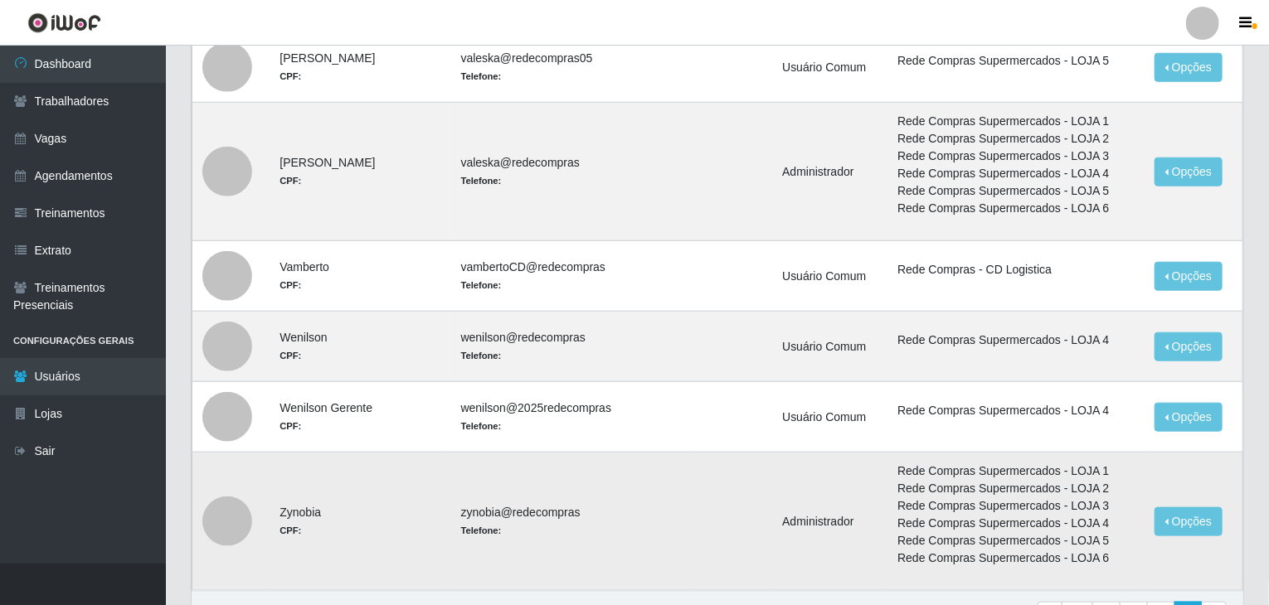
scroll to position [777, 0]
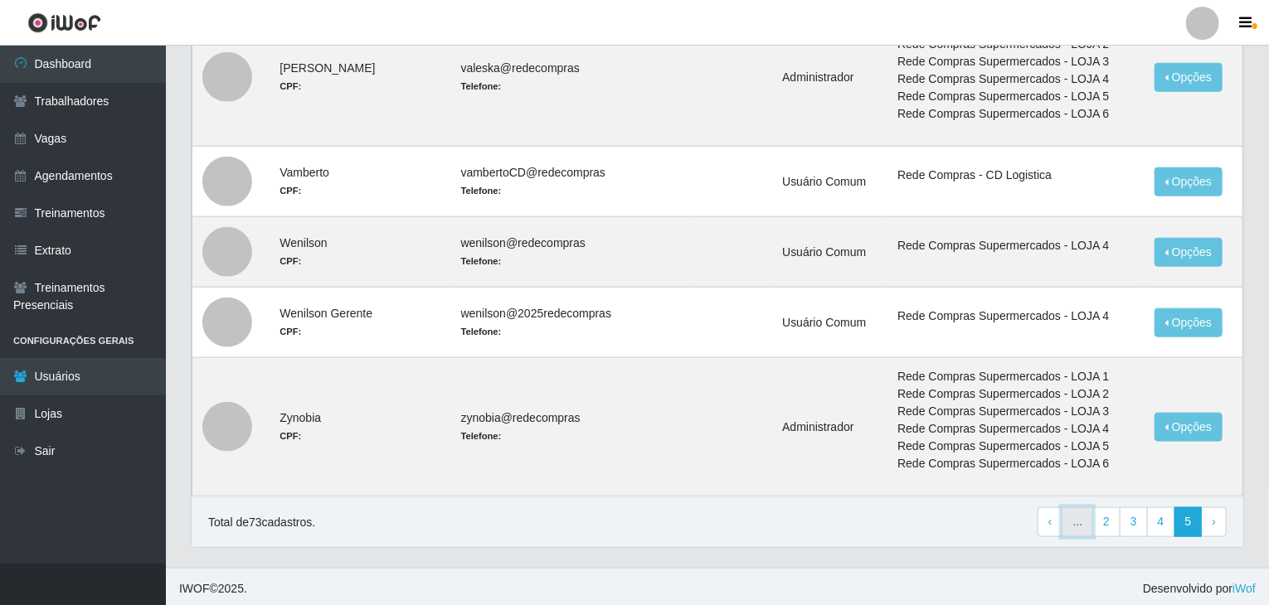
click at [1076, 522] on link "..." at bounding box center [1077, 523] width 32 height 30
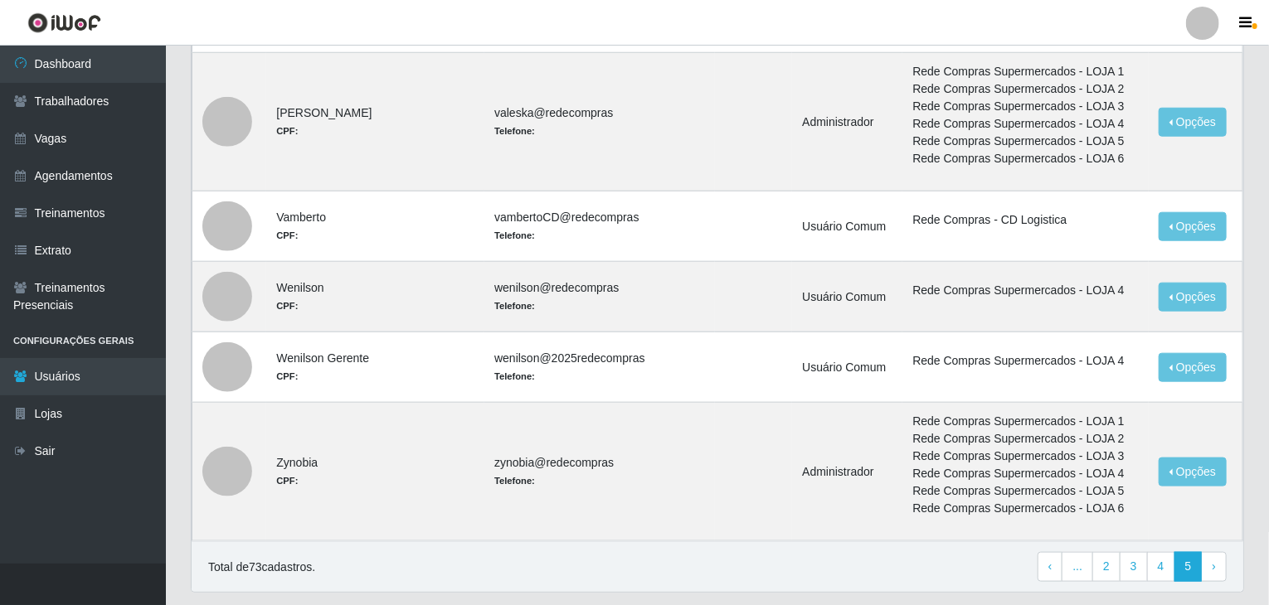
scroll to position [777, 0]
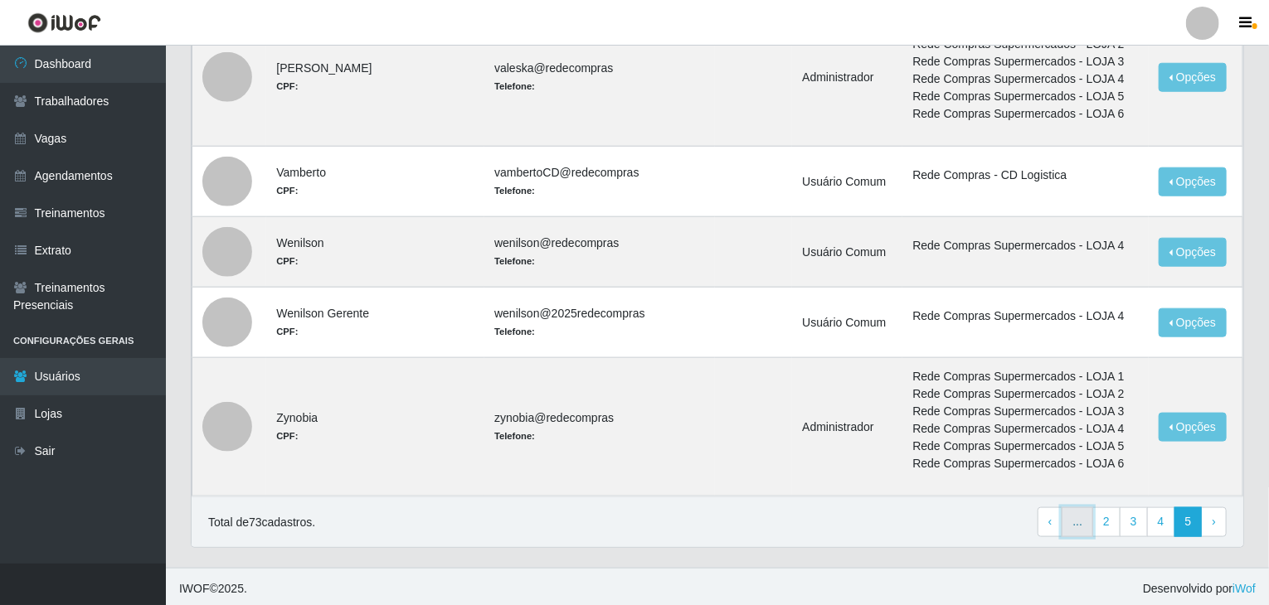
click at [1071, 511] on link "..." at bounding box center [1077, 523] width 32 height 30
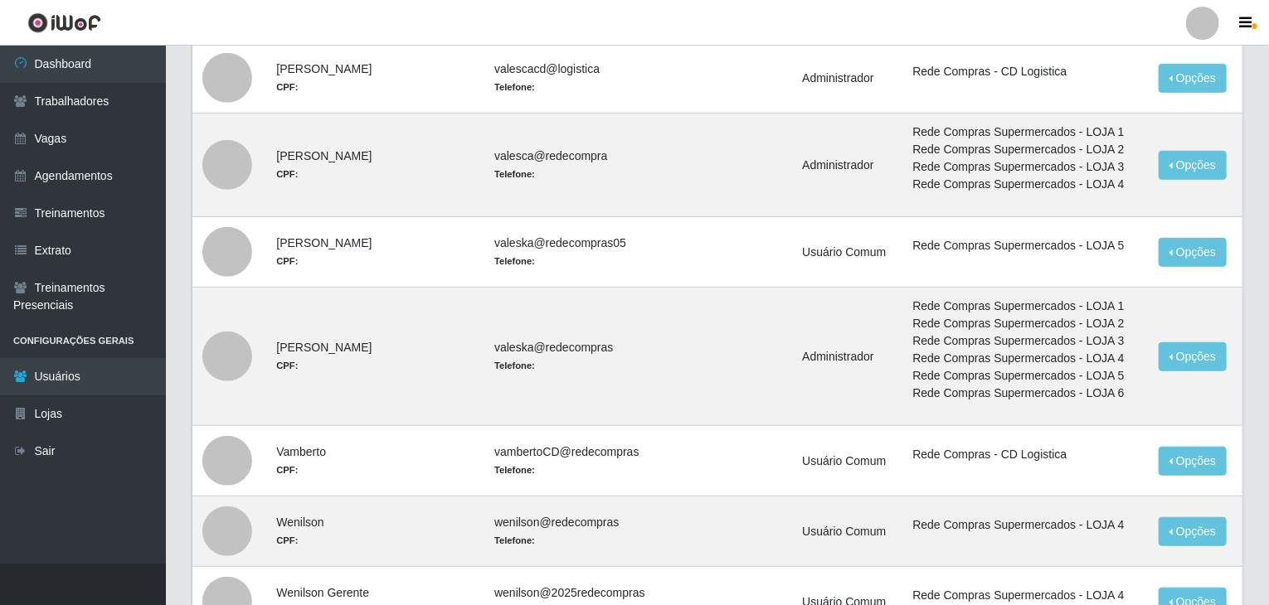
scroll to position [777, 0]
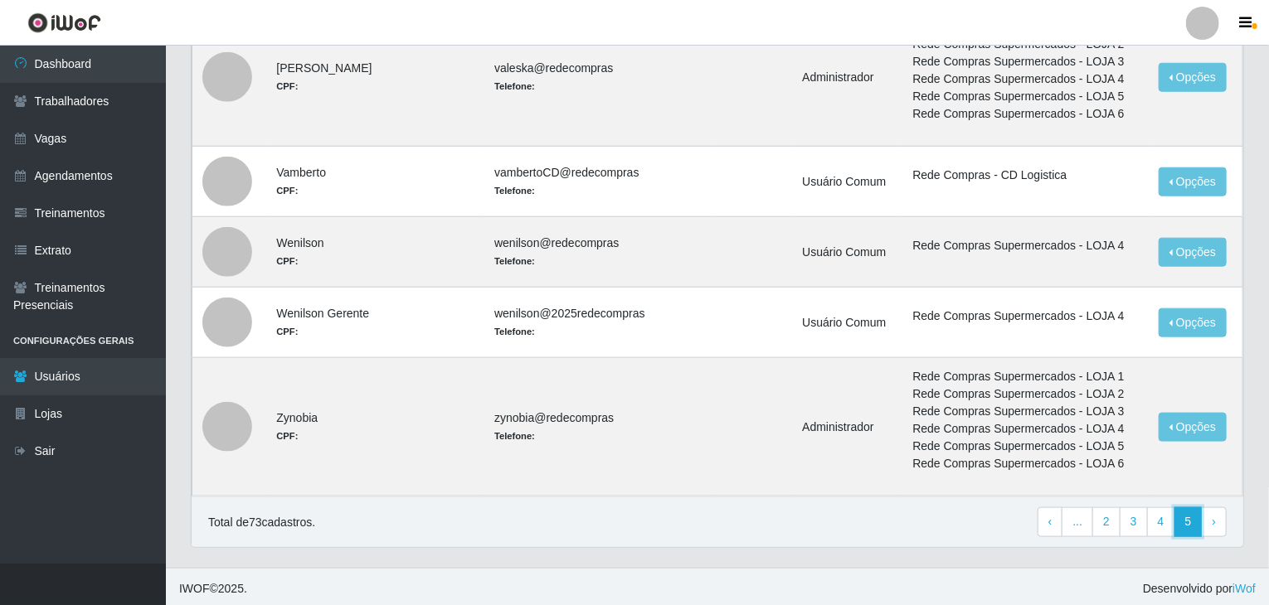
click at [1186, 518] on link "5" at bounding box center [1188, 523] width 28 height 30
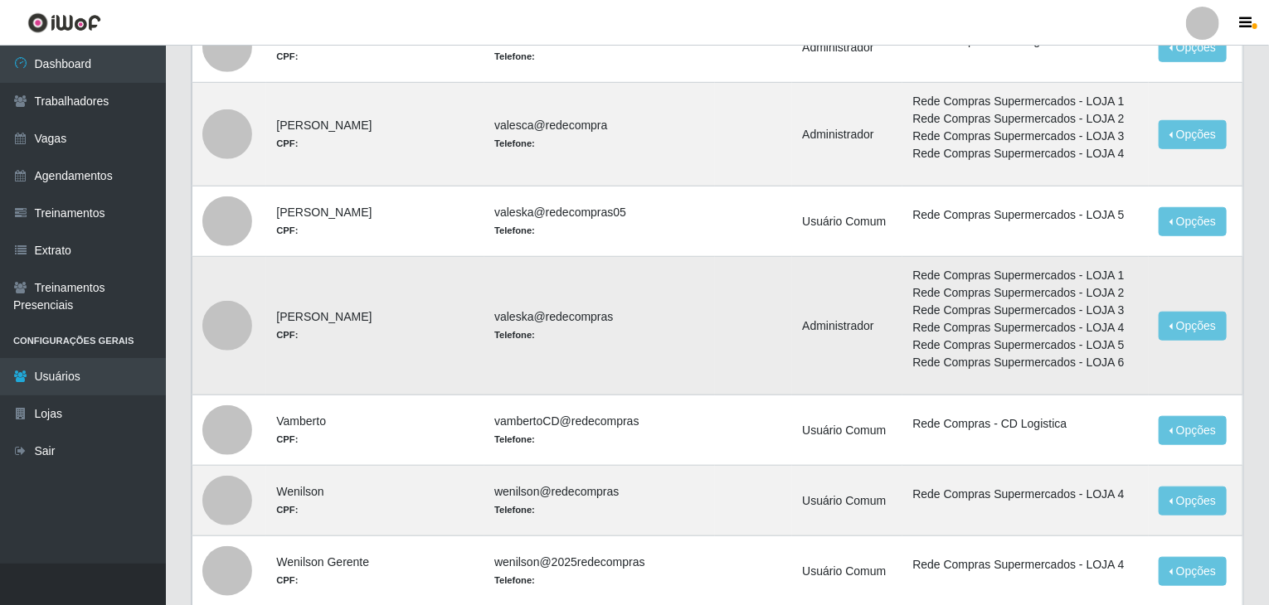
scroll to position [611, 0]
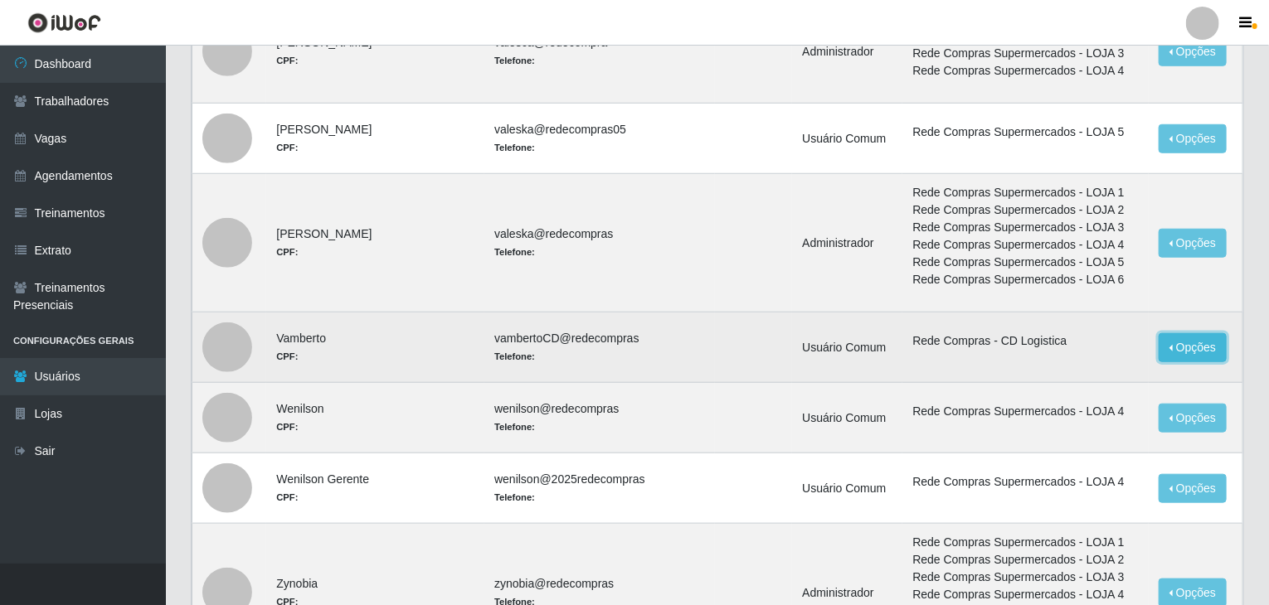
click at [1178, 342] on button "Opções" at bounding box center [1192, 347] width 68 height 29
click at [1073, 346] on link "Editar" at bounding box center [1065, 350] width 47 height 13
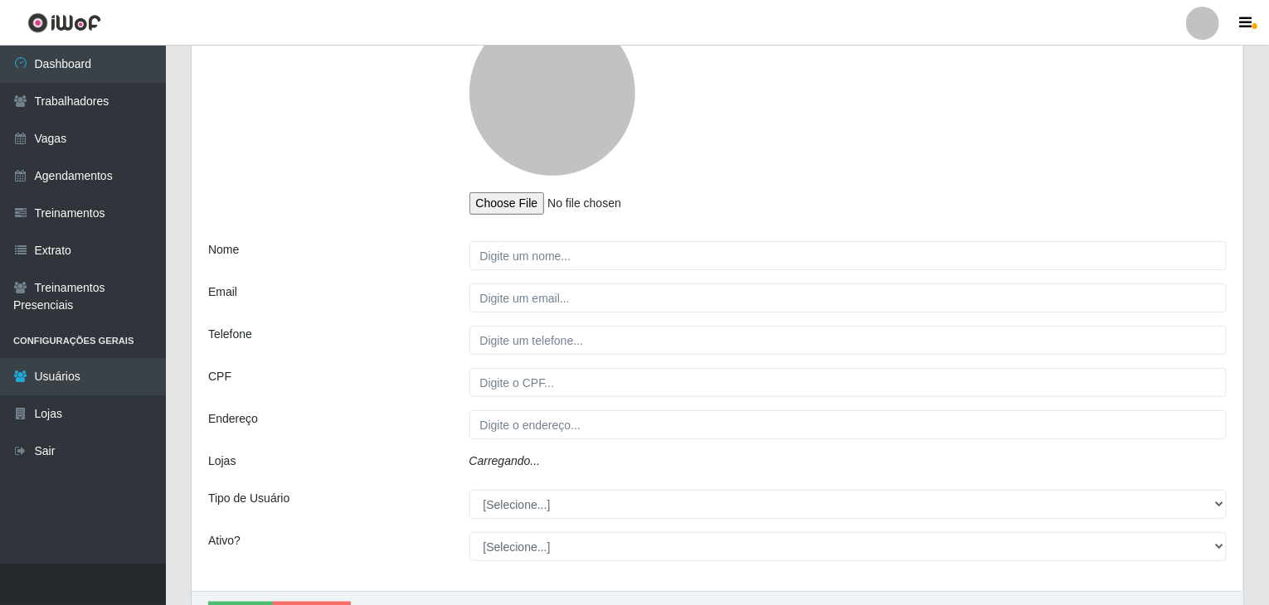
scroll to position [245, 0]
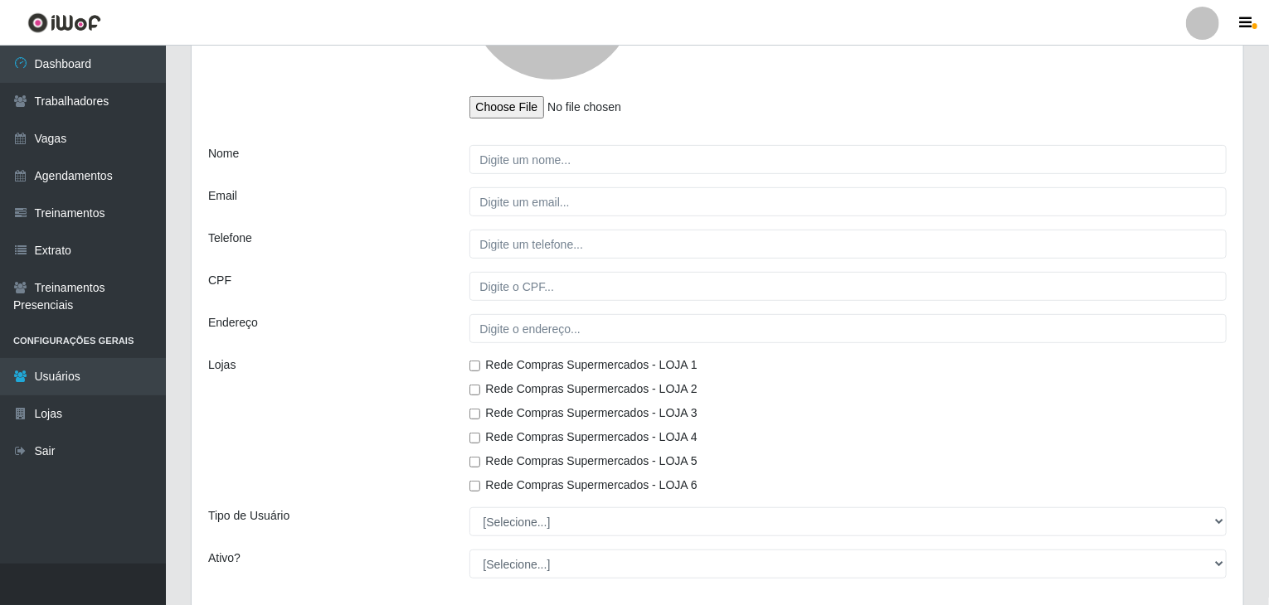
type input "Vamberto"
type input "vambertoCD@redecompras"
select select "1"
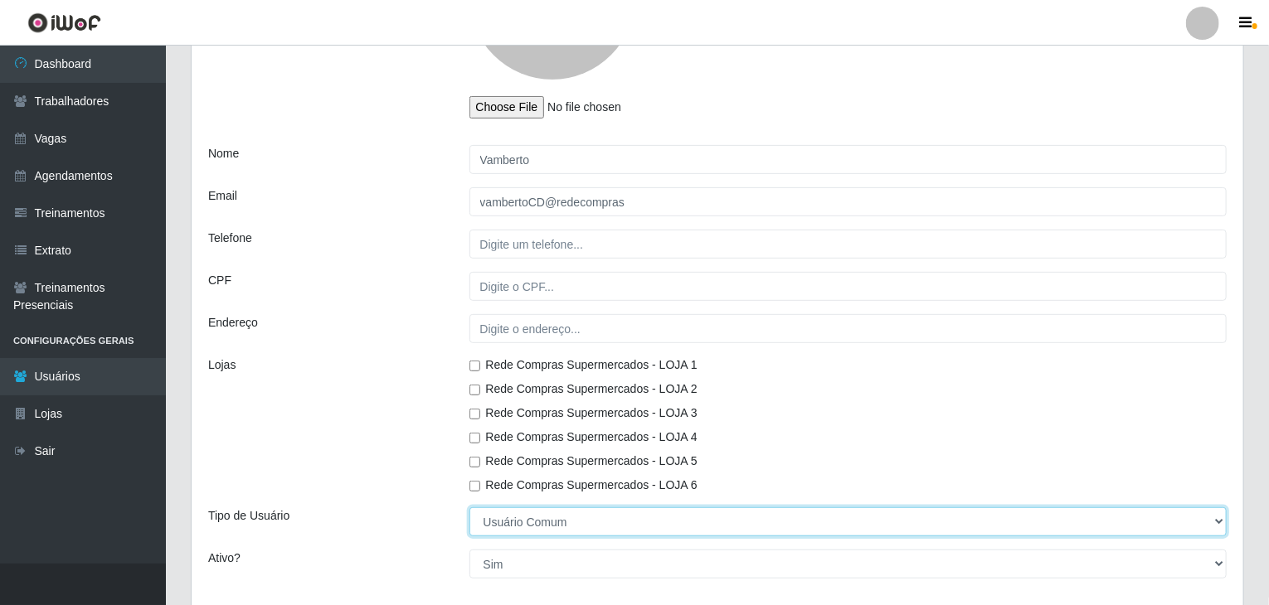
click at [526, 528] on select "[Selecione...] Administrador Usuário Comum" at bounding box center [848, 522] width 758 height 29
select select "1"
click at [469, 508] on select "[Selecione...] Administrador Usuário Comum" at bounding box center [848, 522] width 758 height 29
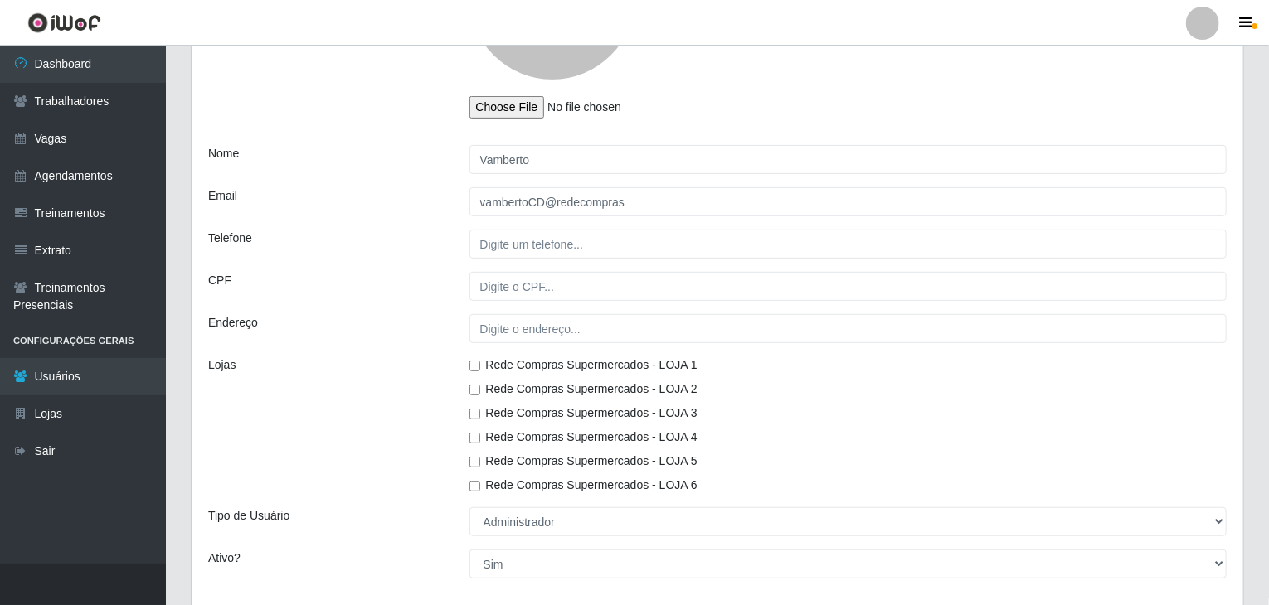
click at [420, 459] on div "Lojas" at bounding box center [326, 426] width 261 height 138
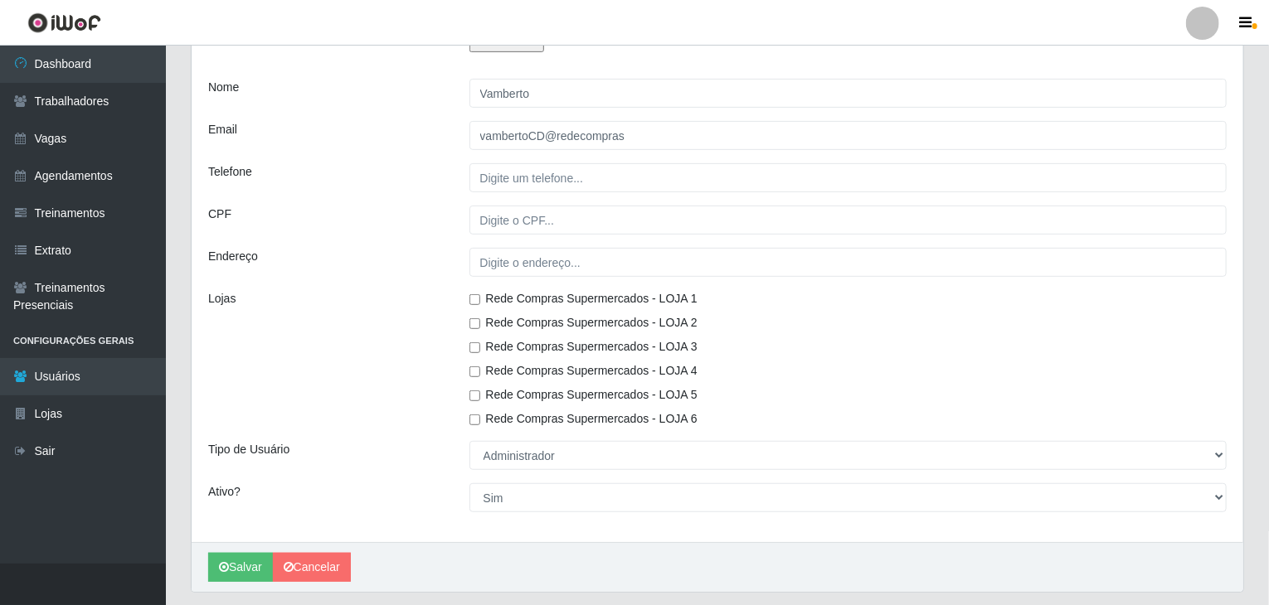
scroll to position [359, 0]
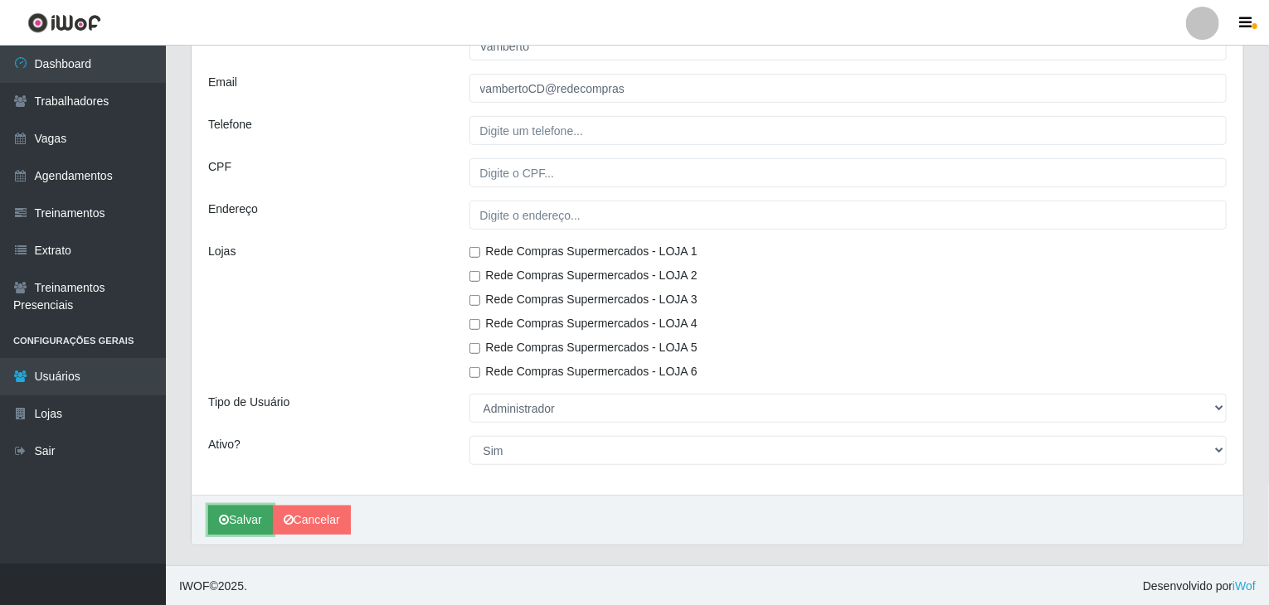
click at [231, 522] on button "Salvar" at bounding box center [240, 520] width 65 height 29
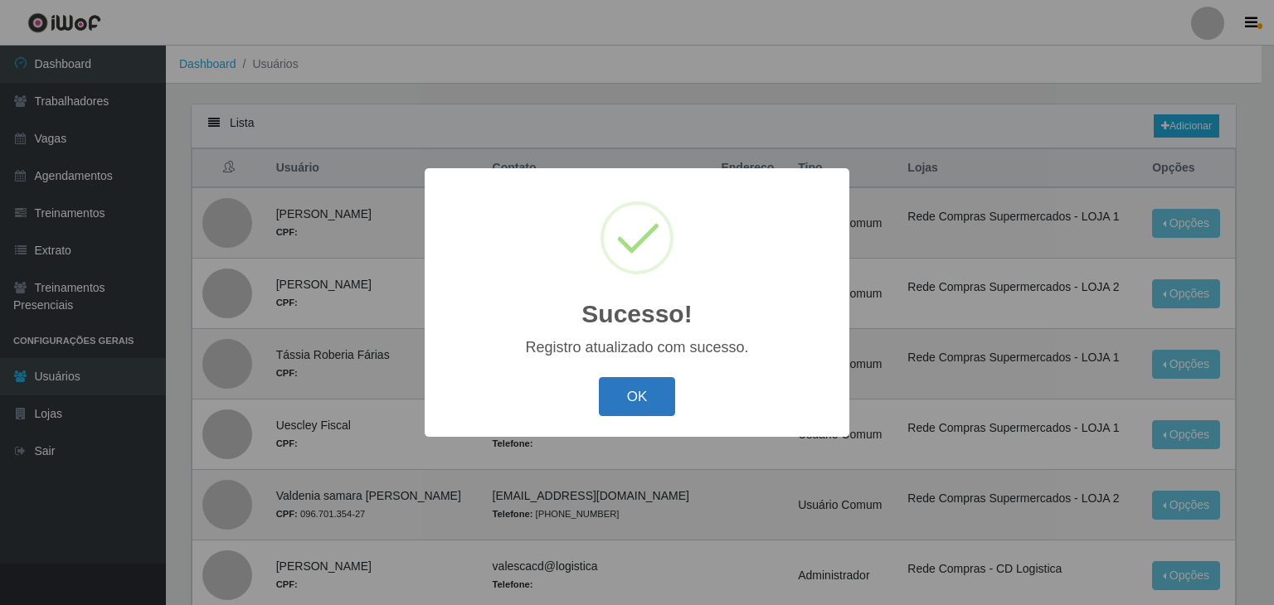
click at [625, 392] on button "OK" at bounding box center [637, 396] width 77 height 39
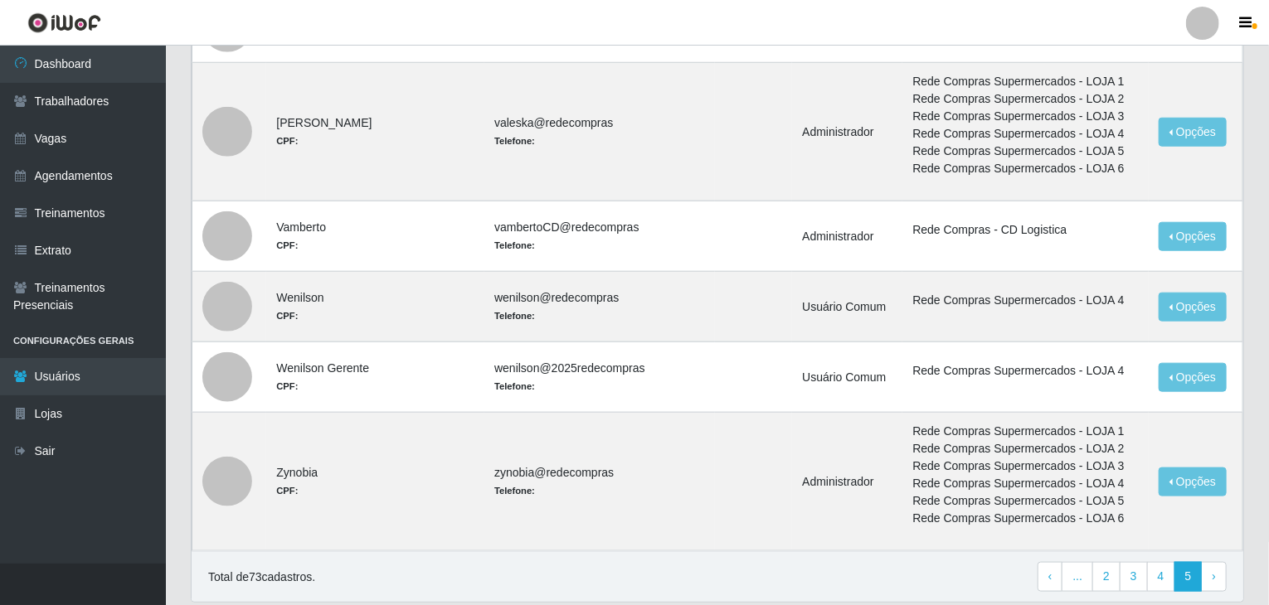
scroll to position [777, 0]
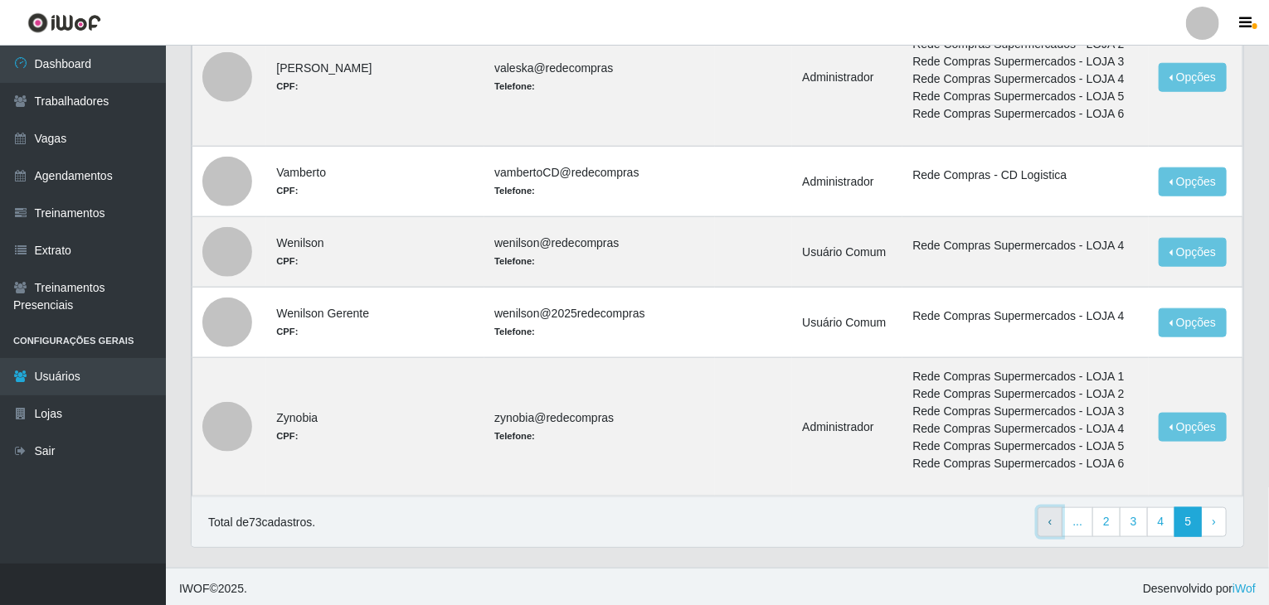
click at [1060, 512] on link "‹ Previous" at bounding box center [1050, 523] width 26 height 30
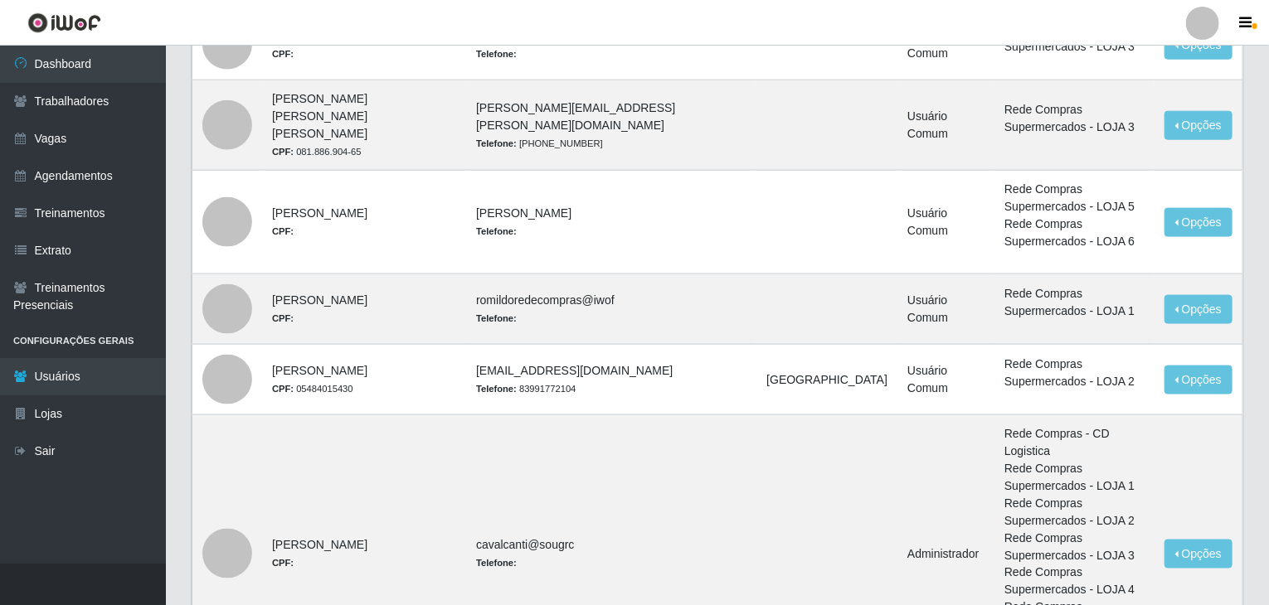
scroll to position [1124, 0]
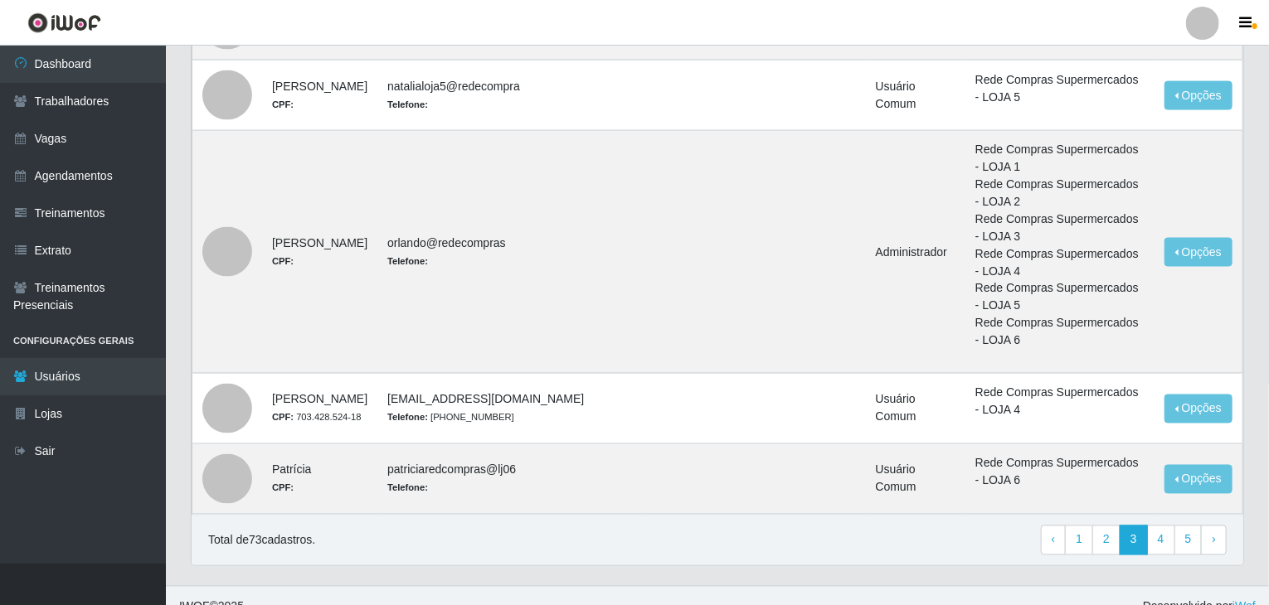
scroll to position [1327, 0]
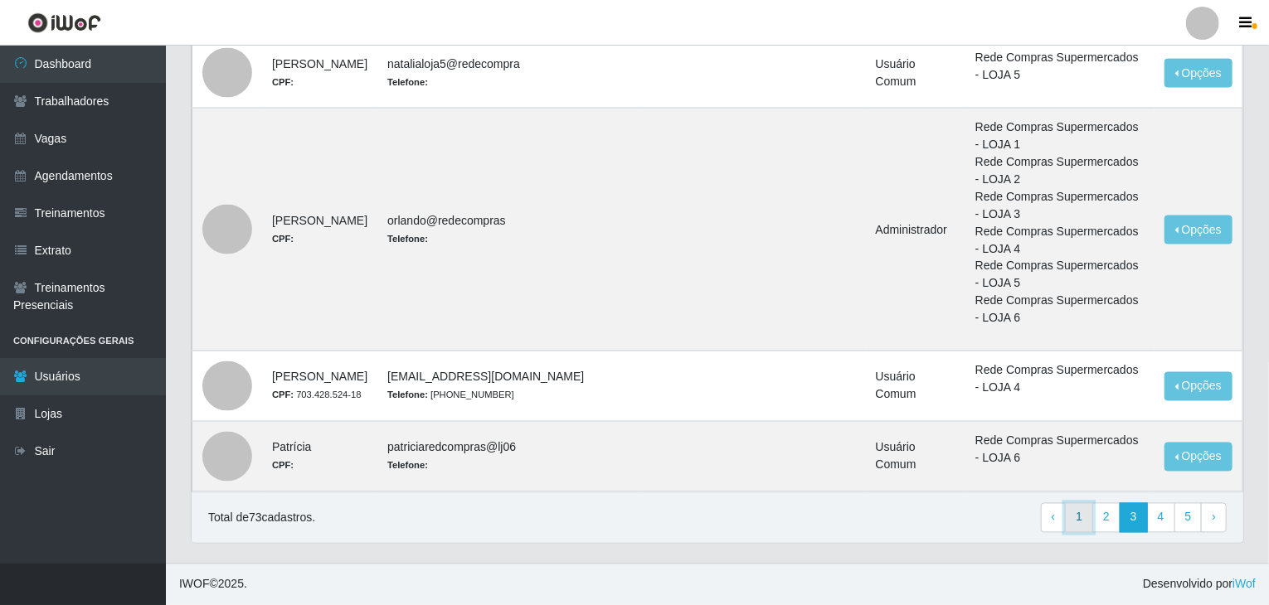
click at [1088, 518] on link "1" at bounding box center [1079, 518] width 28 height 30
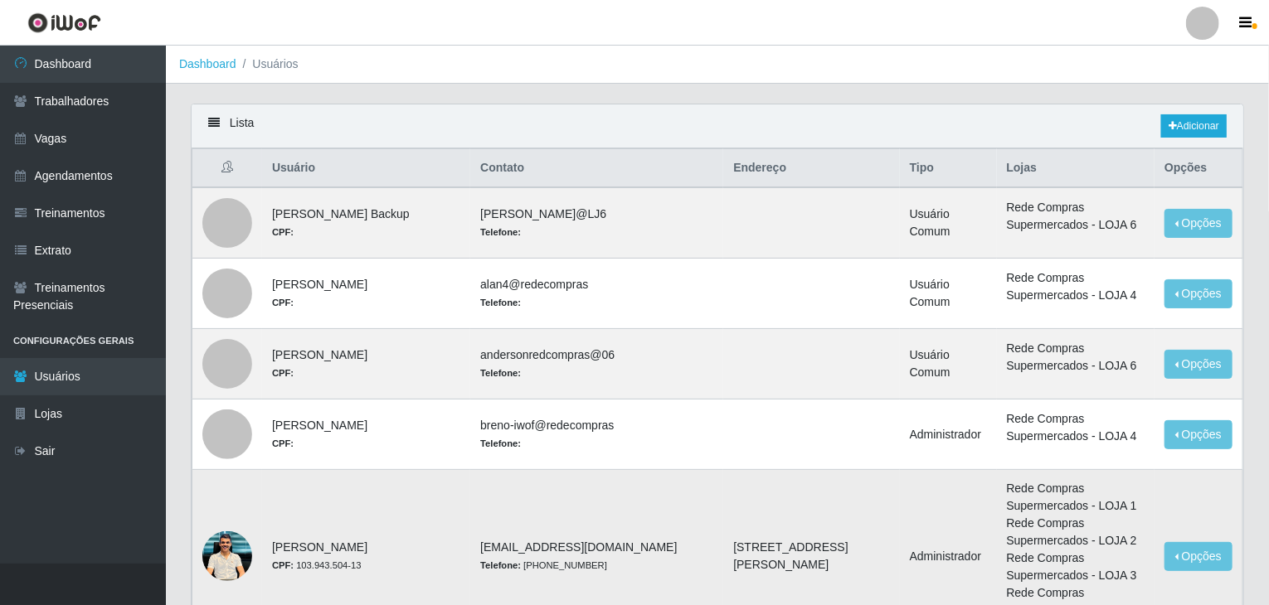
click at [242, 549] on div at bounding box center [227, 557] width 50 height 50
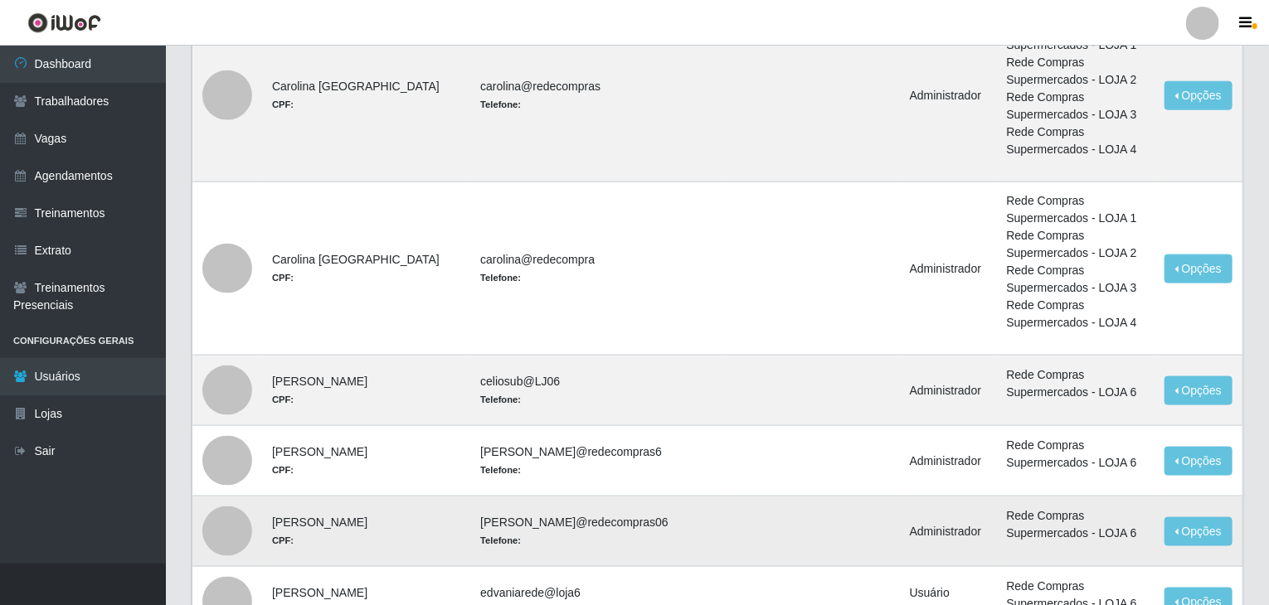
scroll to position [1327, 0]
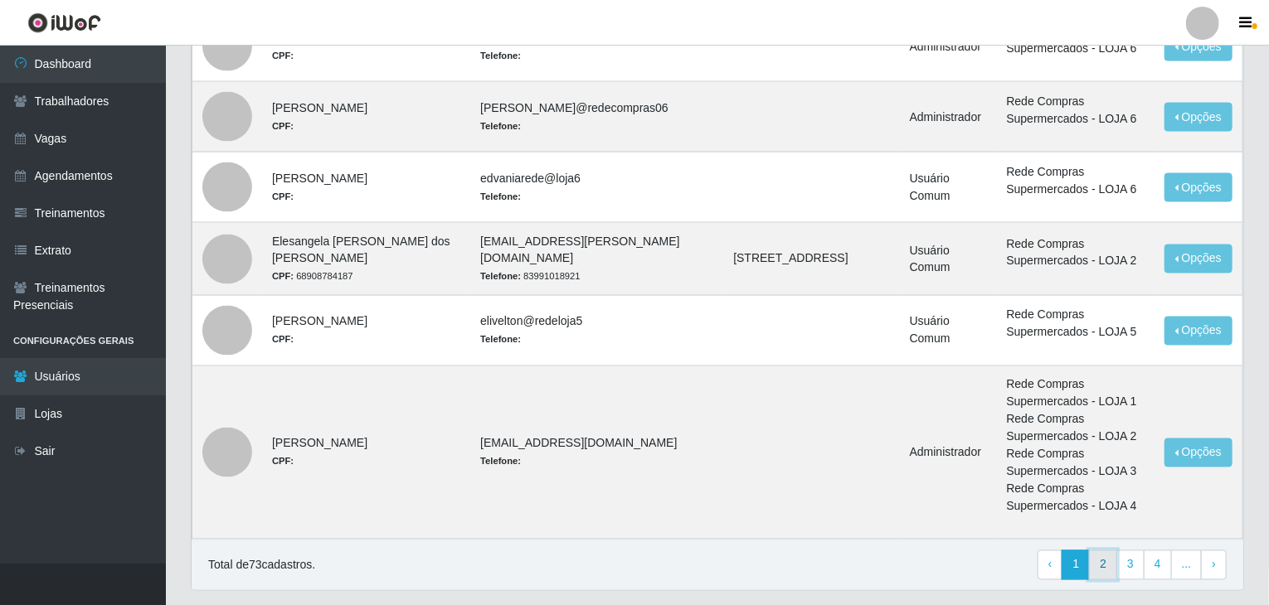
click at [1099, 551] on link "2" at bounding box center [1103, 566] width 28 height 30
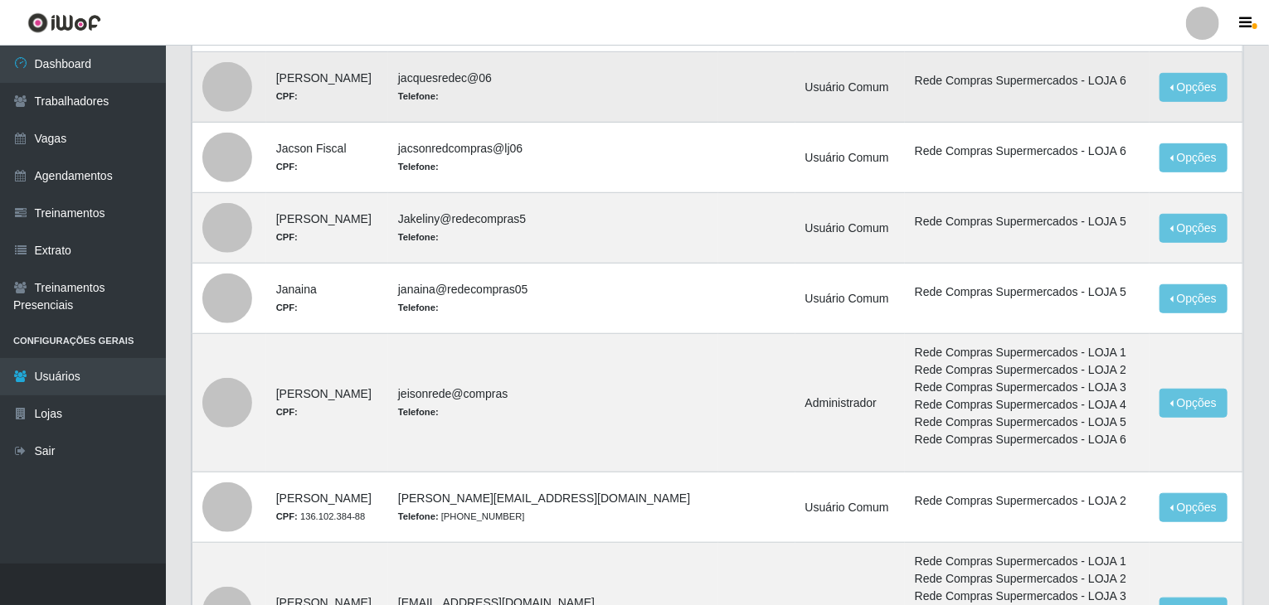
scroll to position [498, 0]
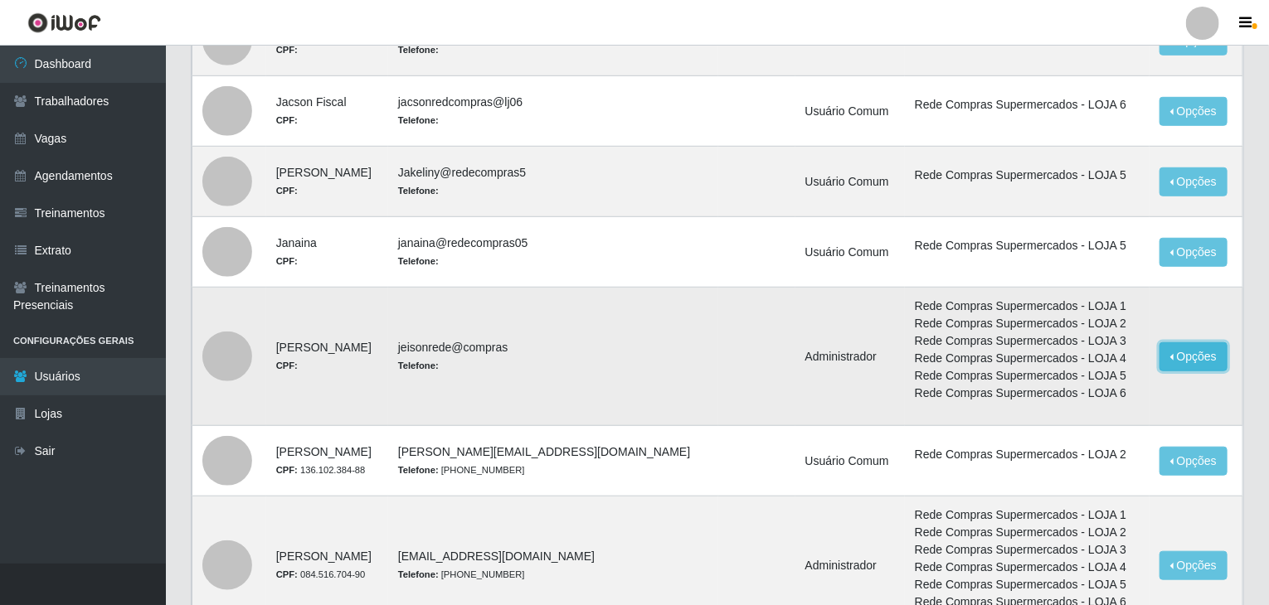
click at [1187, 366] on button "Opções" at bounding box center [1193, 356] width 68 height 29
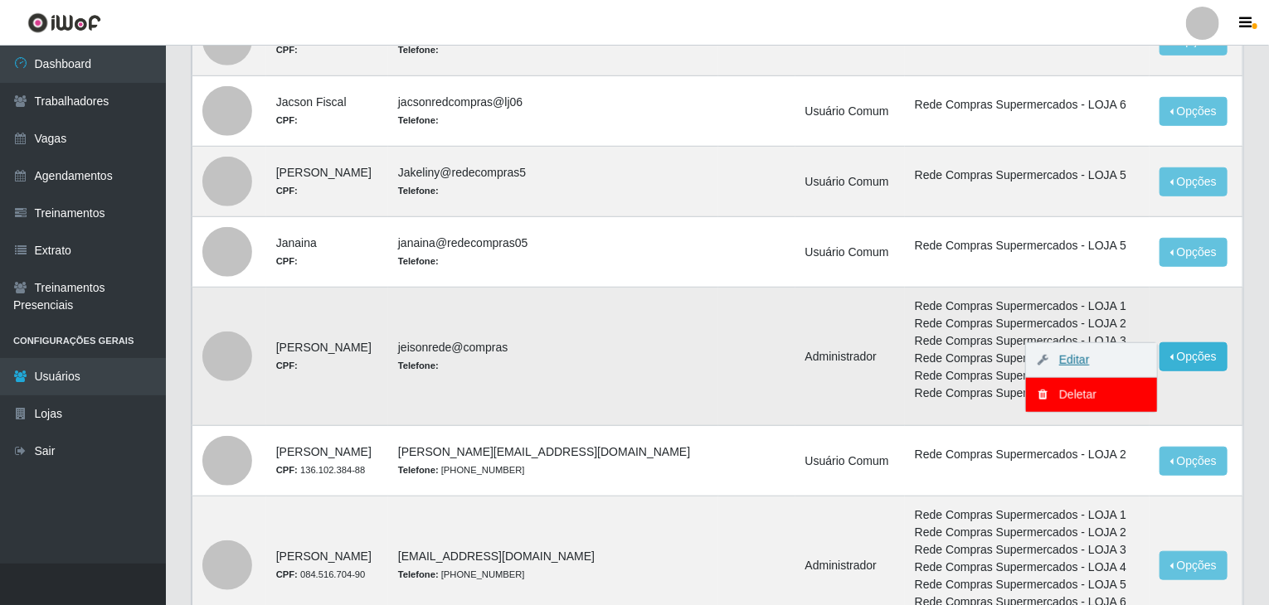
click at [1082, 359] on link "Editar" at bounding box center [1065, 359] width 47 height 13
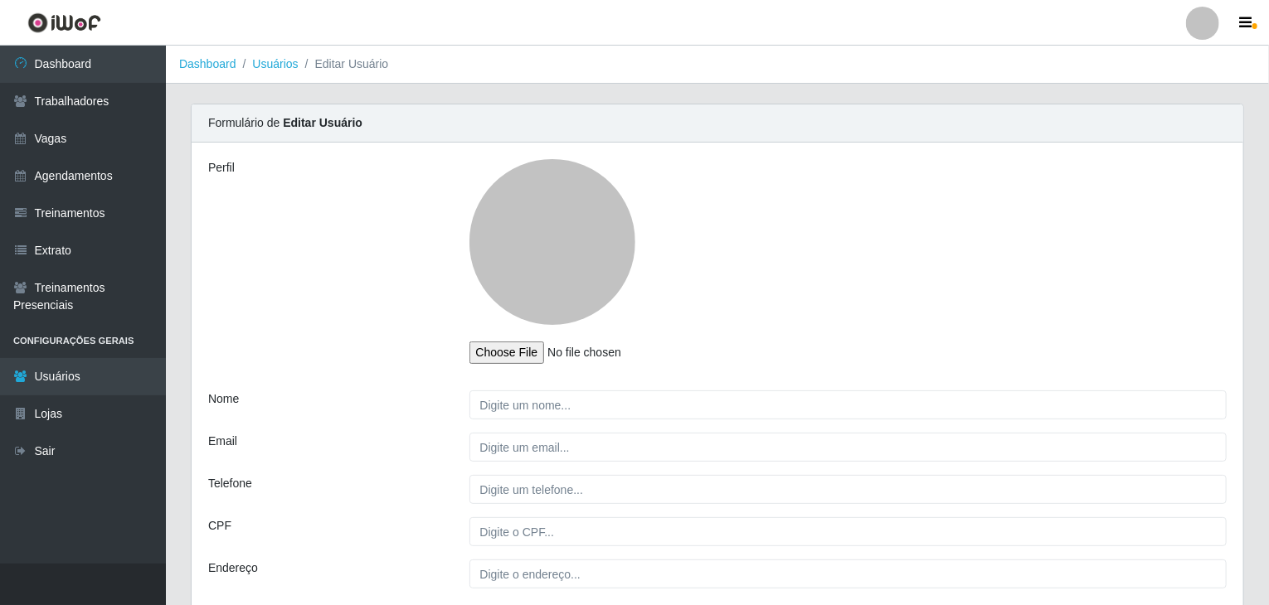
type input "[PERSON_NAME]"
type input "jeisonrede@compras"
select select "1"
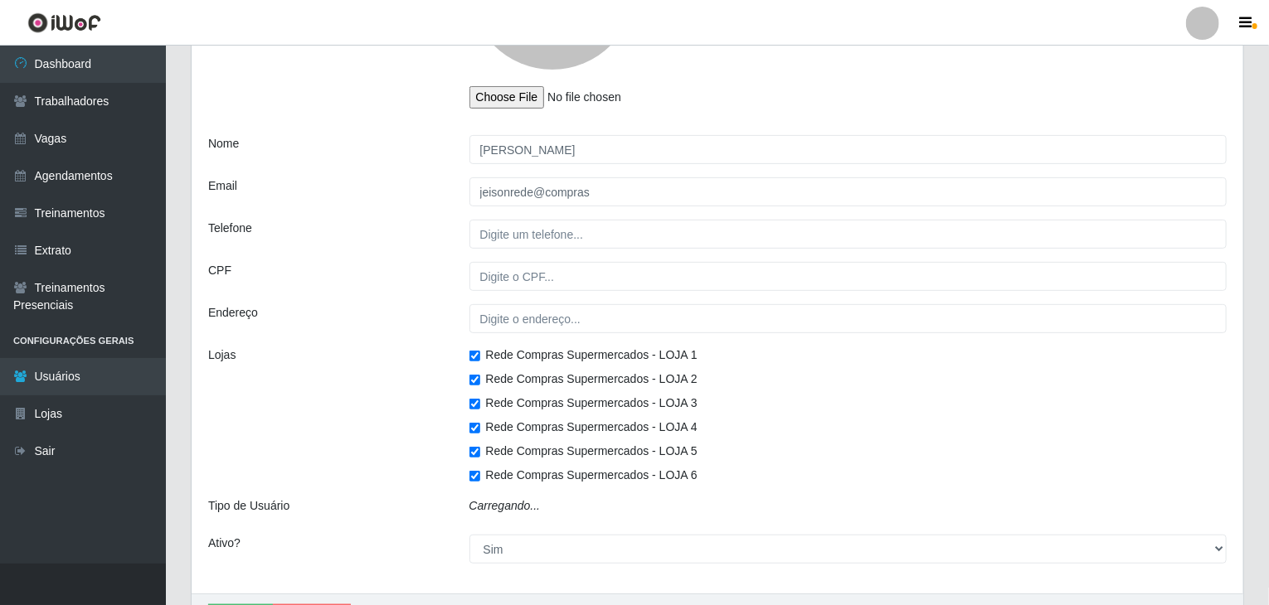
select select "1"
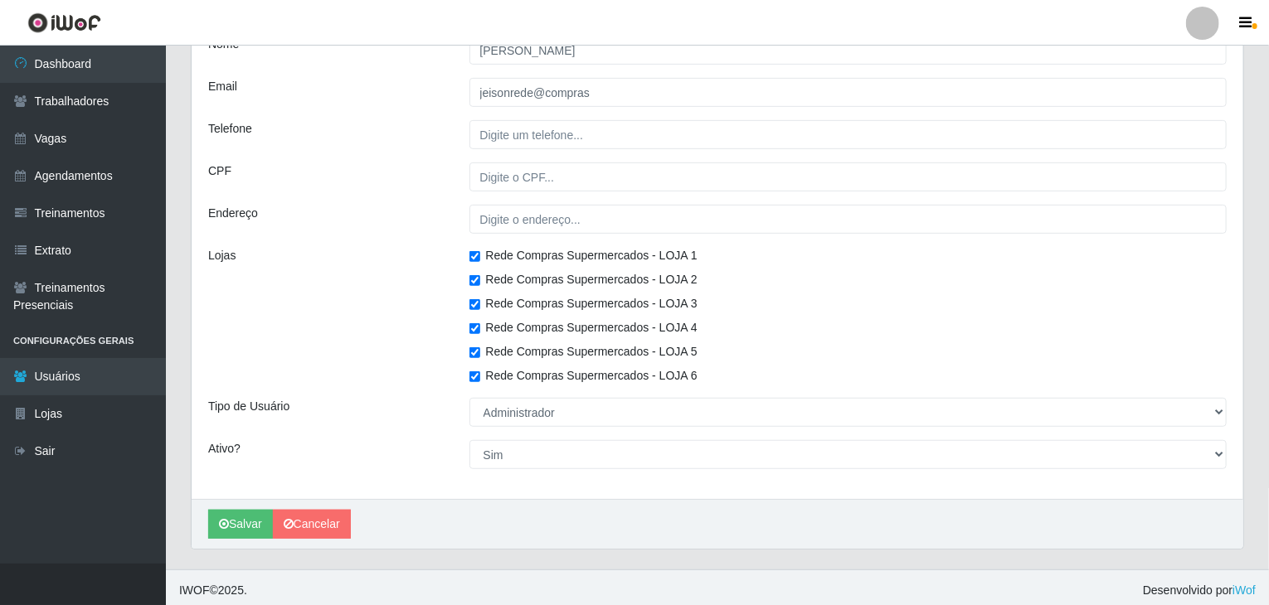
scroll to position [359, 0]
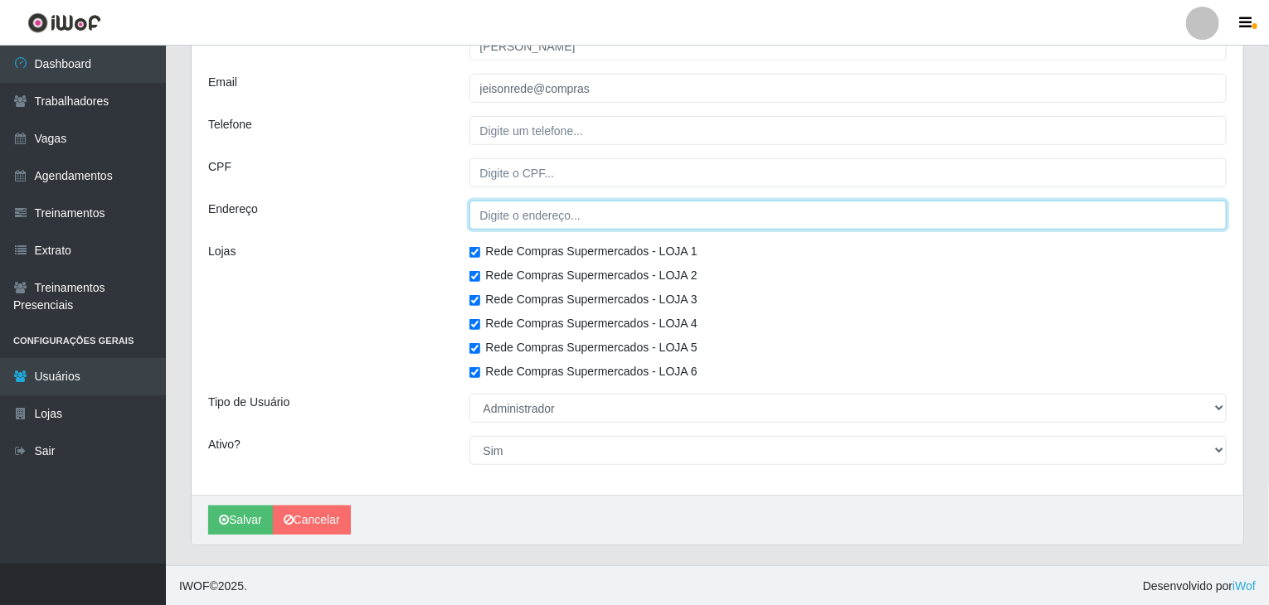
click at [559, 209] on input "Endereço" at bounding box center [848, 215] width 758 height 29
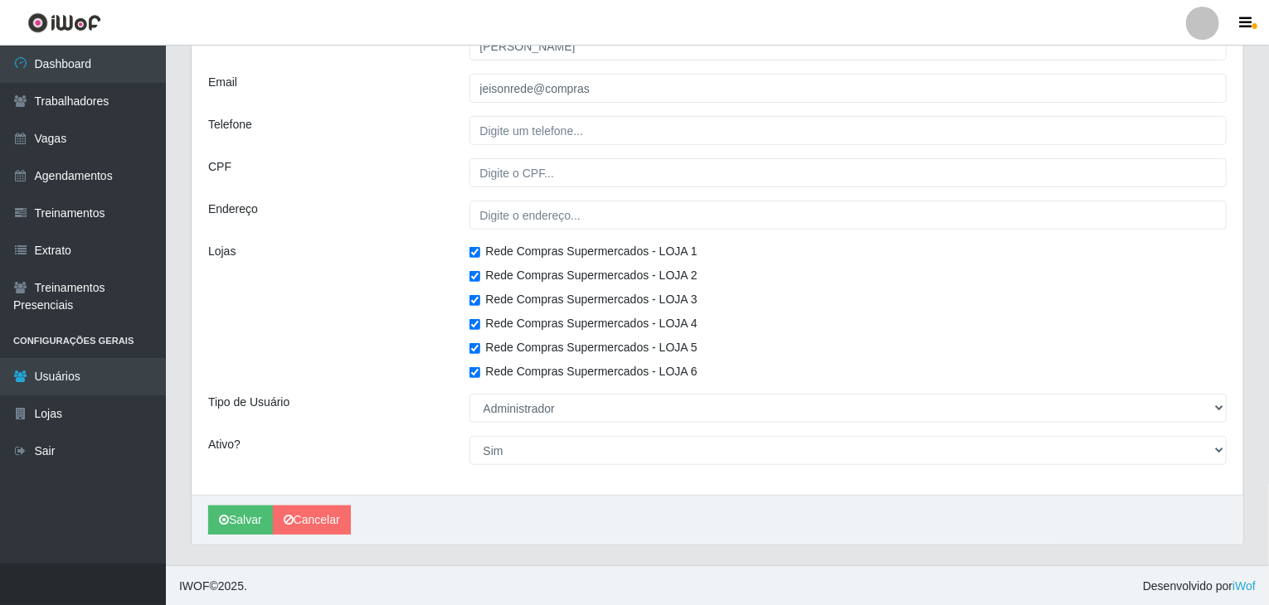
click at [940, 308] on div "Rede Compras Supermercados - LOJA 1 Rede Compras Supermercados - LOJA 2 Rede Co…" at bounding box center [848, 312] width 783 height 138
click at [300, 528] on link "Cancelar" at bounding box center [312, 520] width 78 height 29
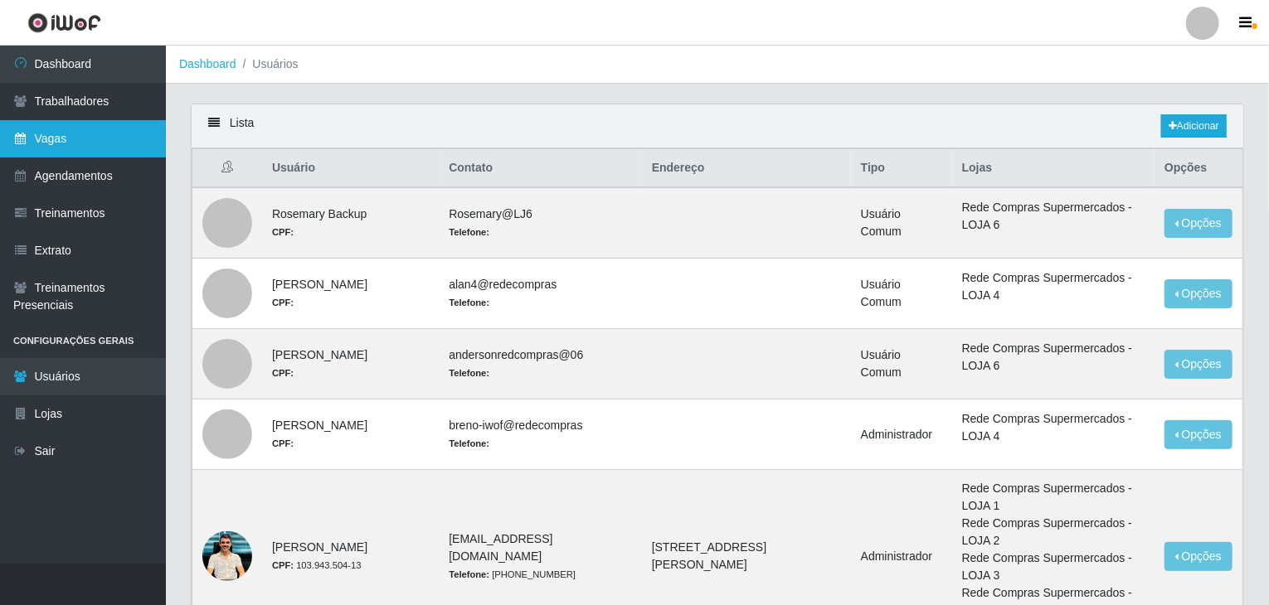
click at [93, 143] on link "Vagas" at bounding box center [83, 138] width 166 height 37
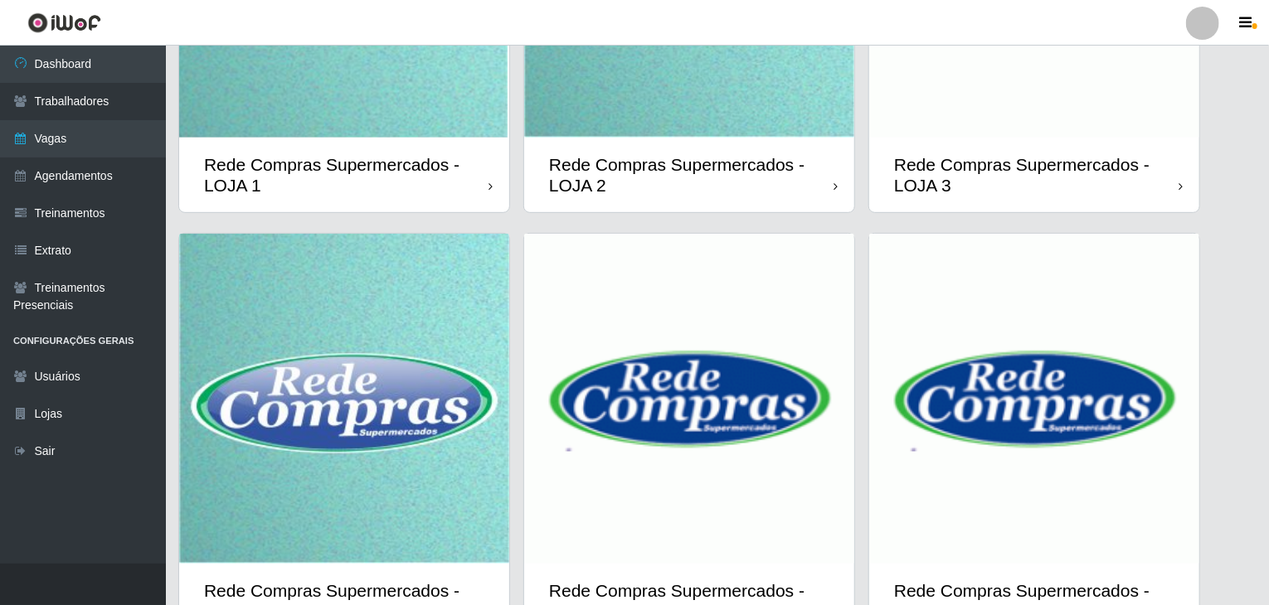
scroll to position [393, 0]
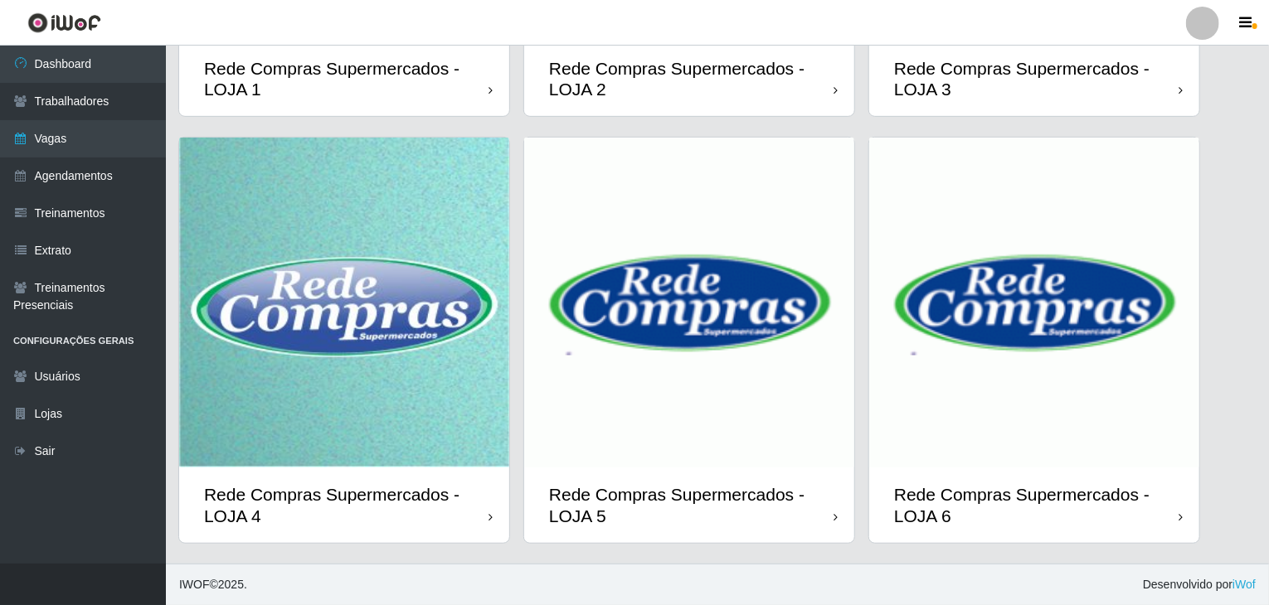
click at [608, 362] on img at bounding box center [689, 303] width 330 height 330
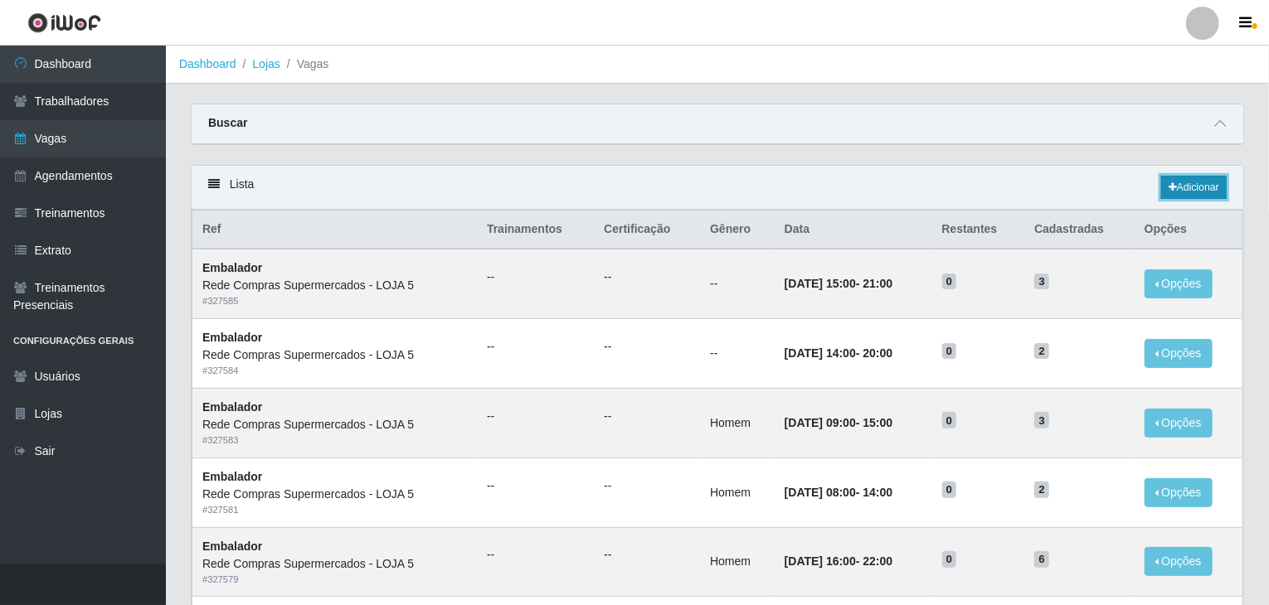
click at [1184, 178] on link "Adicionar" at bounding box center [1194, 187] width 66 height 23
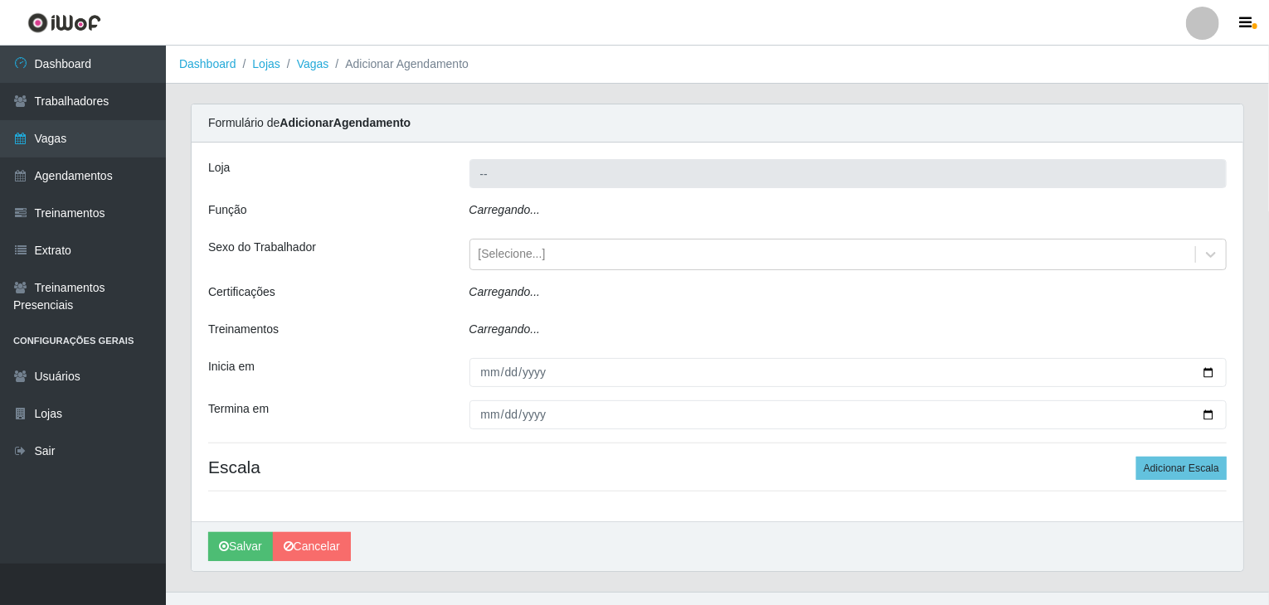
type input "Rede Compras Supermercados - LOJA 5"
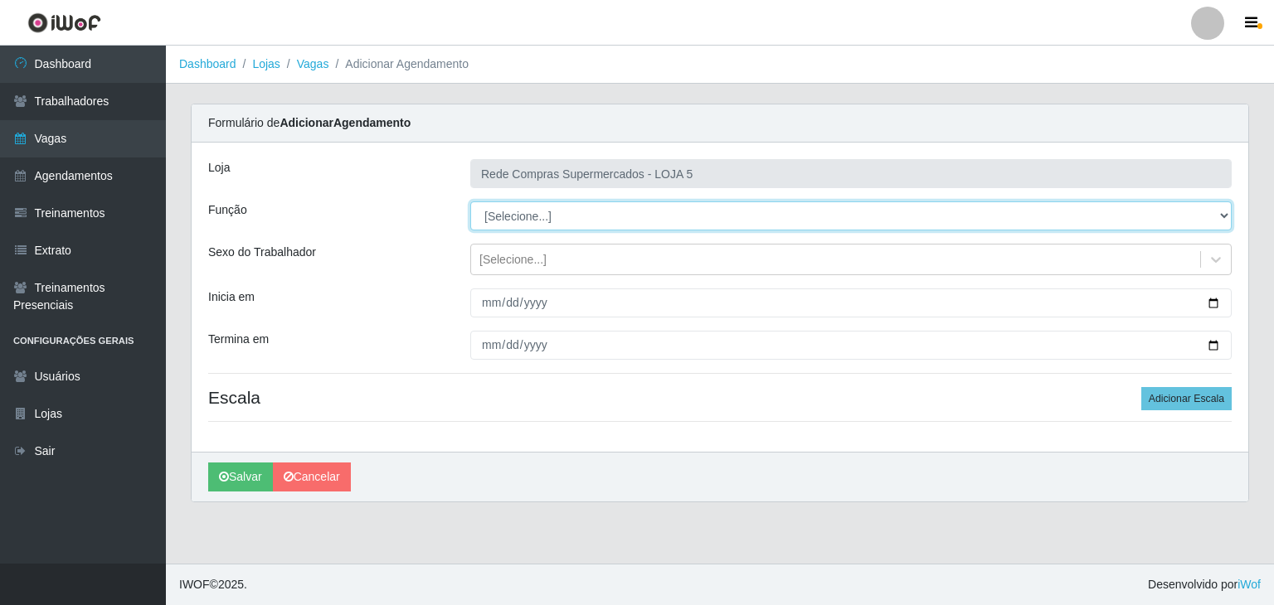
click at [527, 216] on select "[Selecione...] ASG ASG + ASG ++ Auxiliar de Estacionamento Auxiliar de Estacion…" at bounding box center [850, 216] width 761 height 29
select select "1"
click at [470, 202] on select "[Selecione...] ASG ASG + ASG ++ Auxiliar de Estacionamento Auxiliar de Estacion…" at bounding box center [850, 216] width 761 height 29
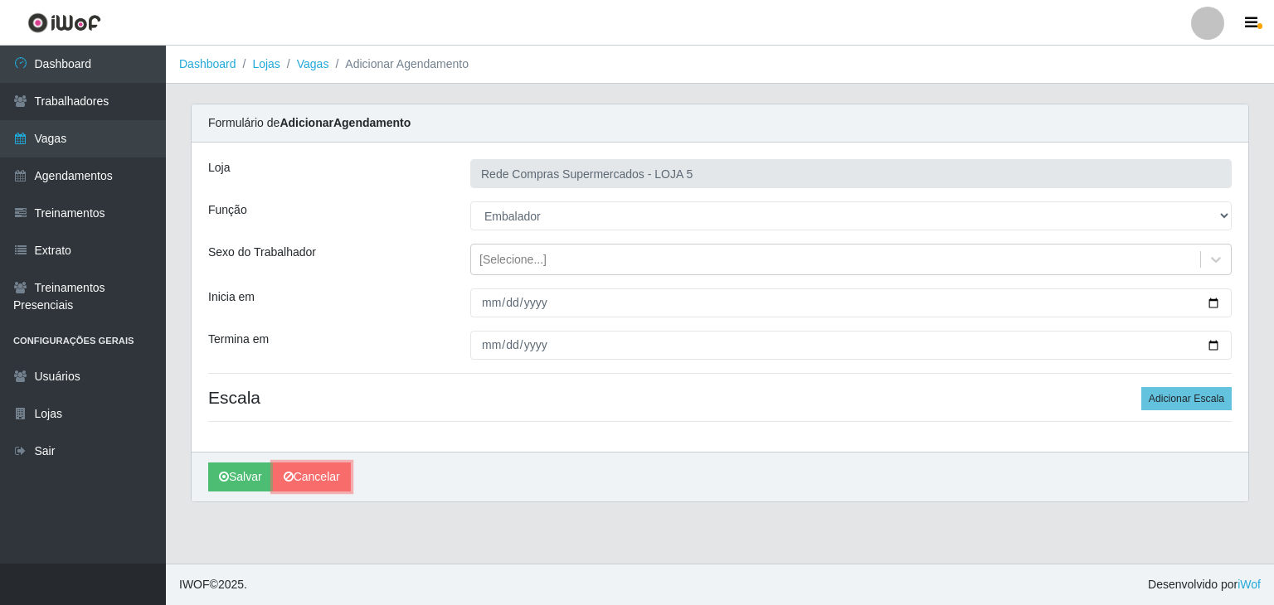
click at [303, 485] on link "Cancelar" at bounding box center [312, 477] width 78 height 29
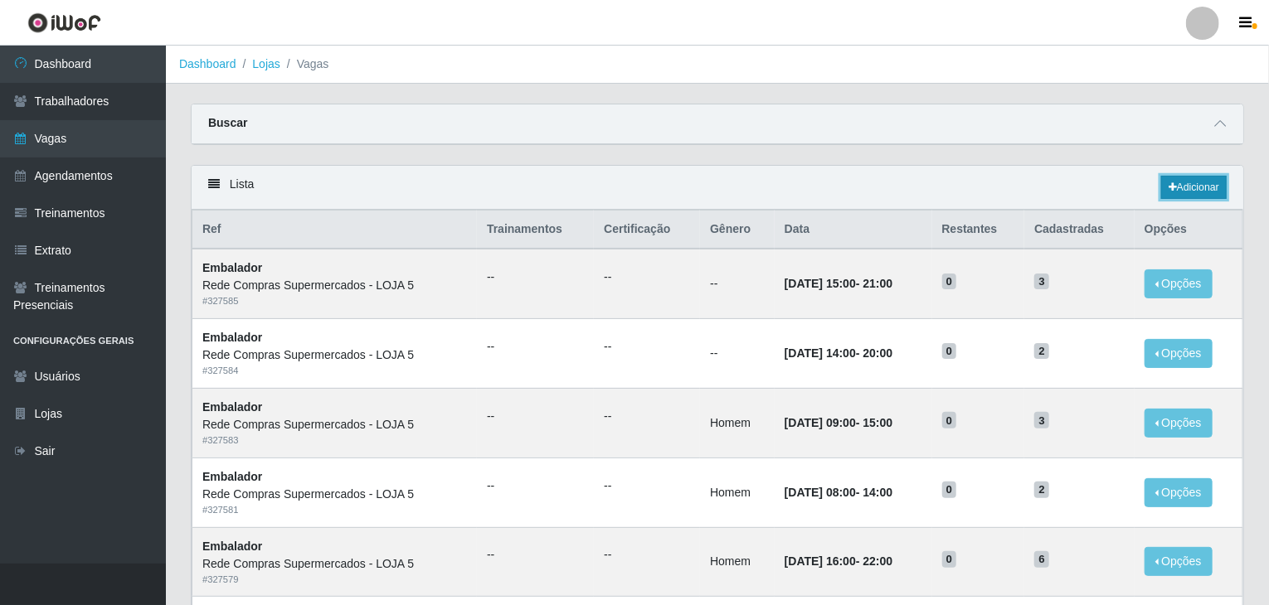
click at [1174, 179] on link "Adicionar" at bounding box center [1194, 187] width 66 height 23
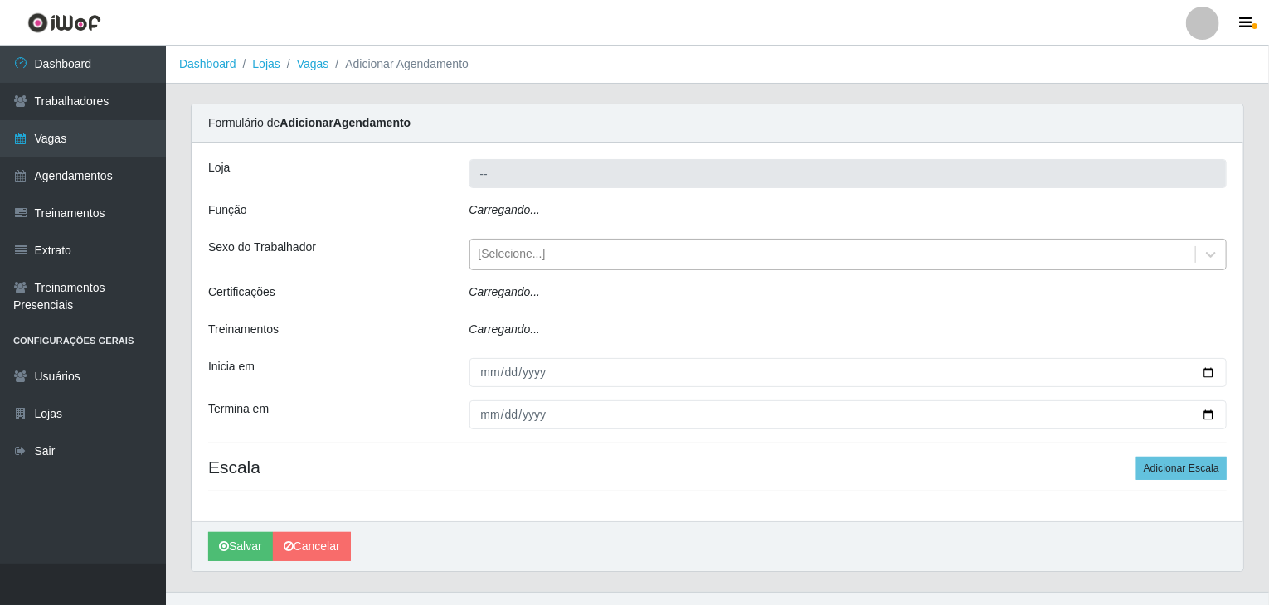
type input "Rede Compras Supermercados - LOJA 5"
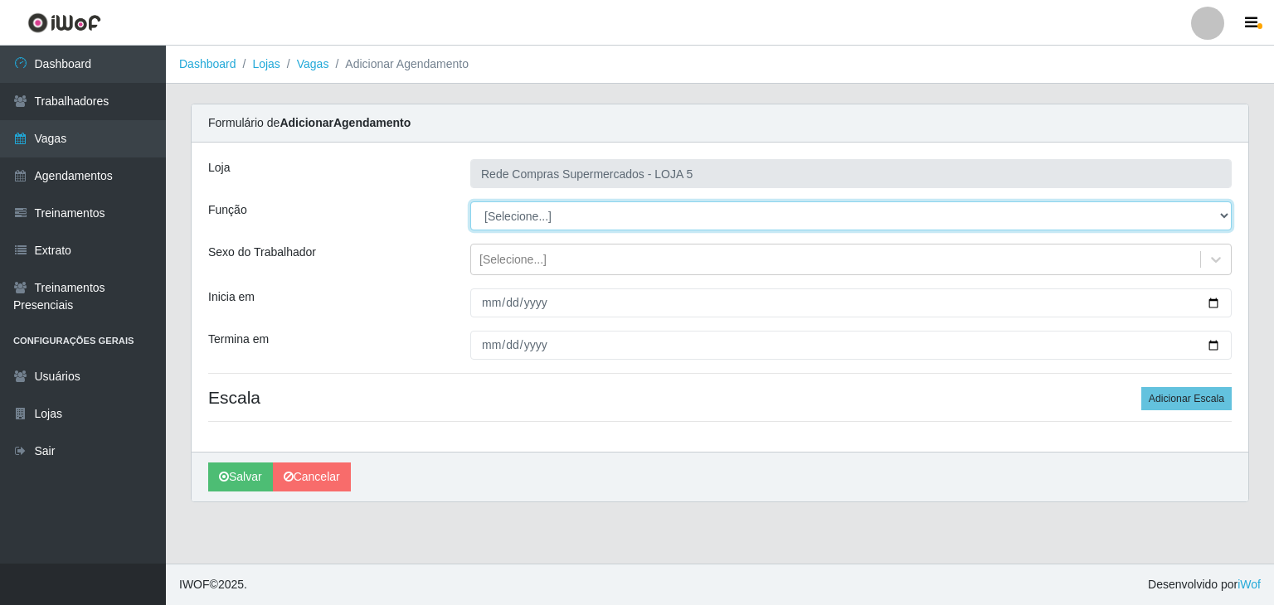
click at [565, 217] on select "[Selecione...] ASG ASG + ASG ++ Auxiliar de Estacionamento Auxiliar de Estacion…" at bounding box center [850, 216] width 761 height 29
select select "1"
click at [470, 202] on select "[Selecione...] ASG ASG + ASG ++ Auxiliar de Estacionamento Auxiliar de Estacion…" at bounding box center [850, 216] width 761 height 29
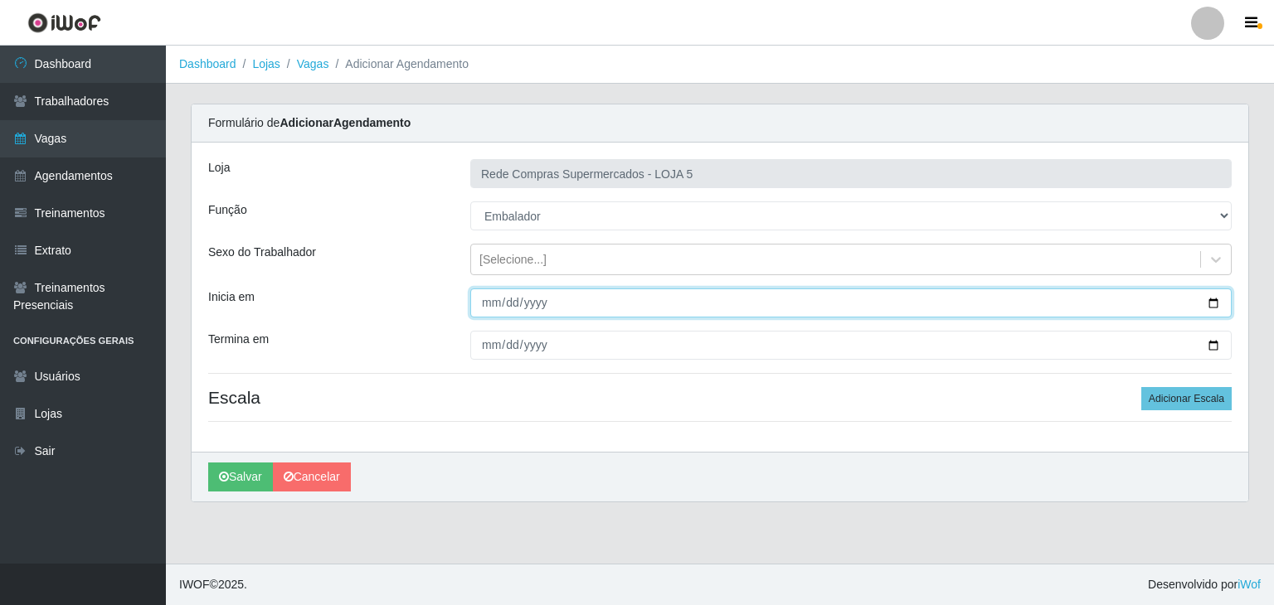
click at [1209, 309] on input "Inicia em" at bounding box center [850, 303] width 761 height 29
type input "2025-09-01"
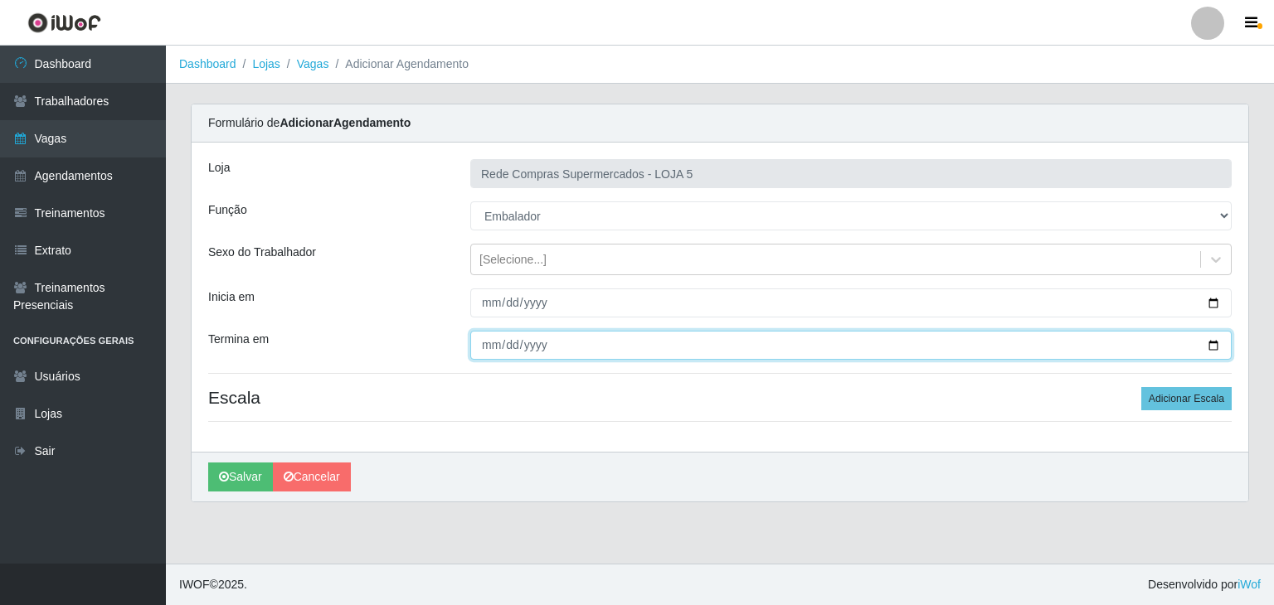
click at [1212, 344] on input "Termina em" at bounding box center [850, 345] width 761 height 29
type input "2025-09-06"
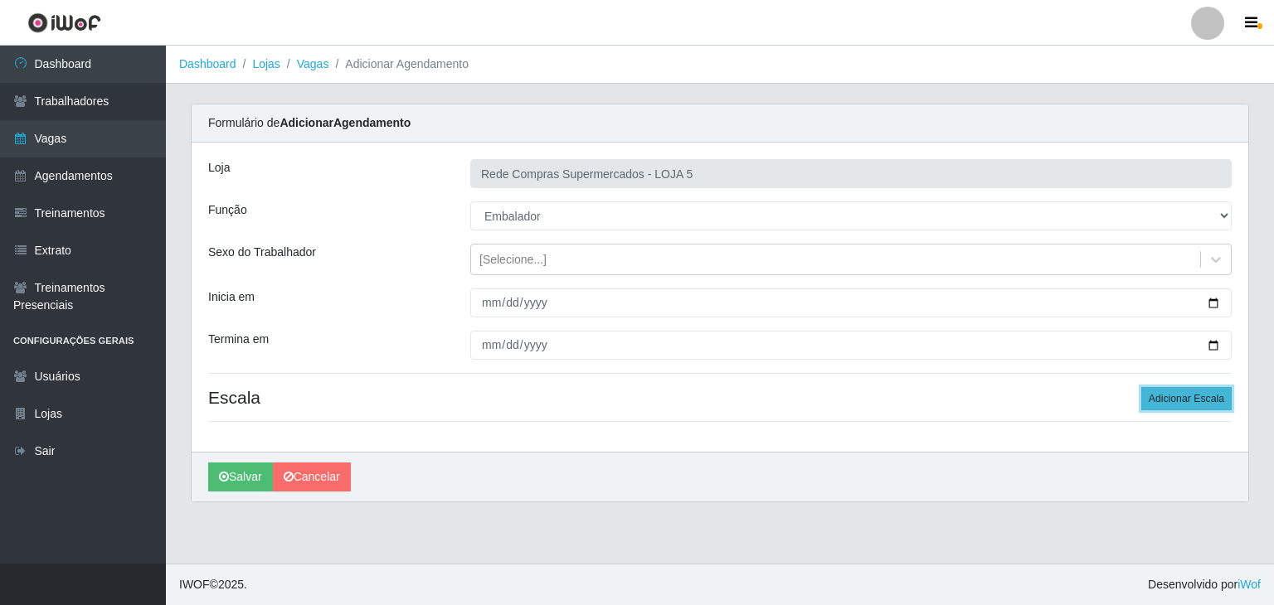
click at [1199, 409] on button "Adicionar Escala" at bounding box center [1186, 398] width 90 height 23
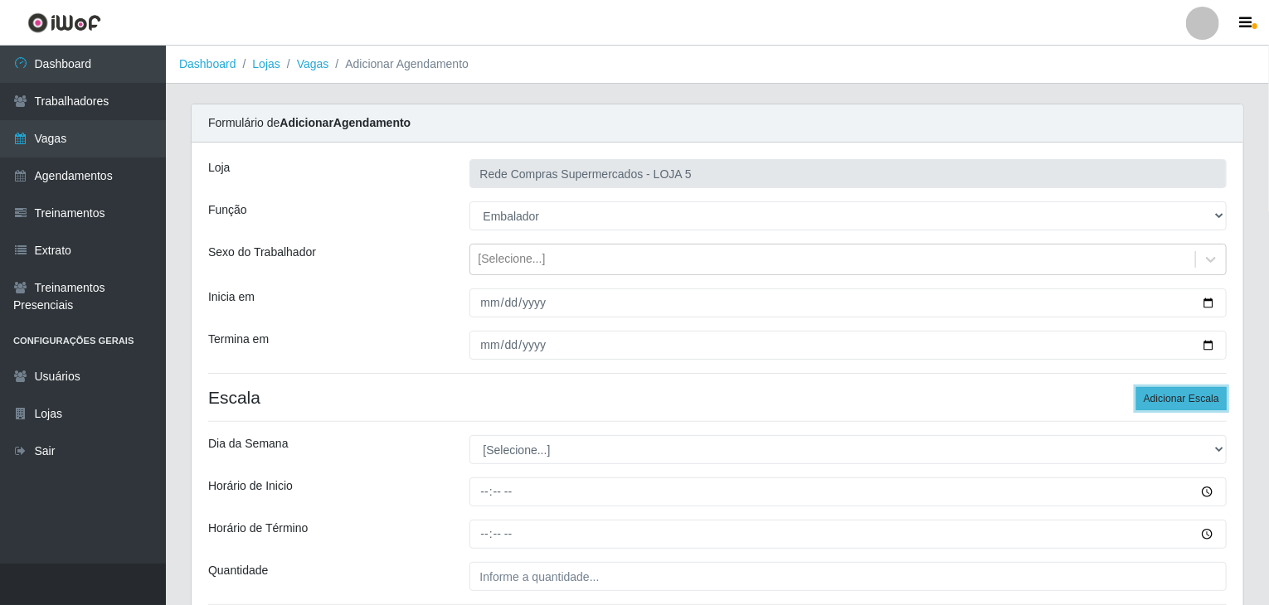
click at [1199, 409] on button "Adicionar Escala" at bounding box center [1181, 398] width 90 height 23
click at [1200, 409] on button "Adicionar Escala" at bounding box center [1181, 398] width 90 height 23
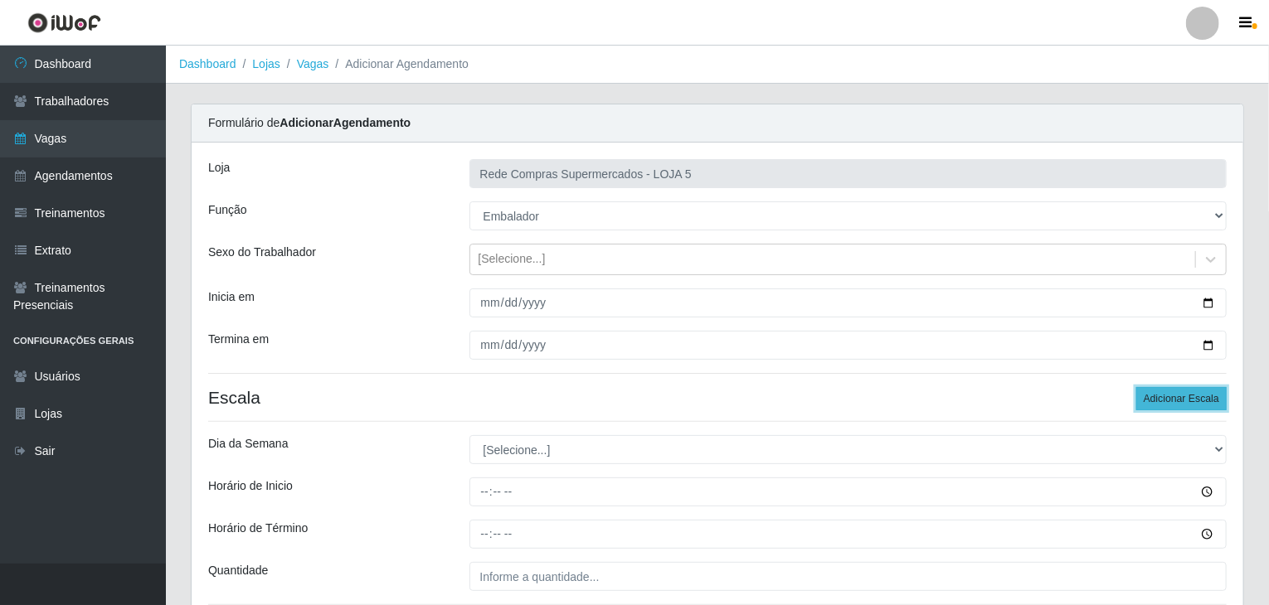
click at [1200, 409] on button "Adicionar Escala" at bounding box center [1181, 398] width 90 height 23
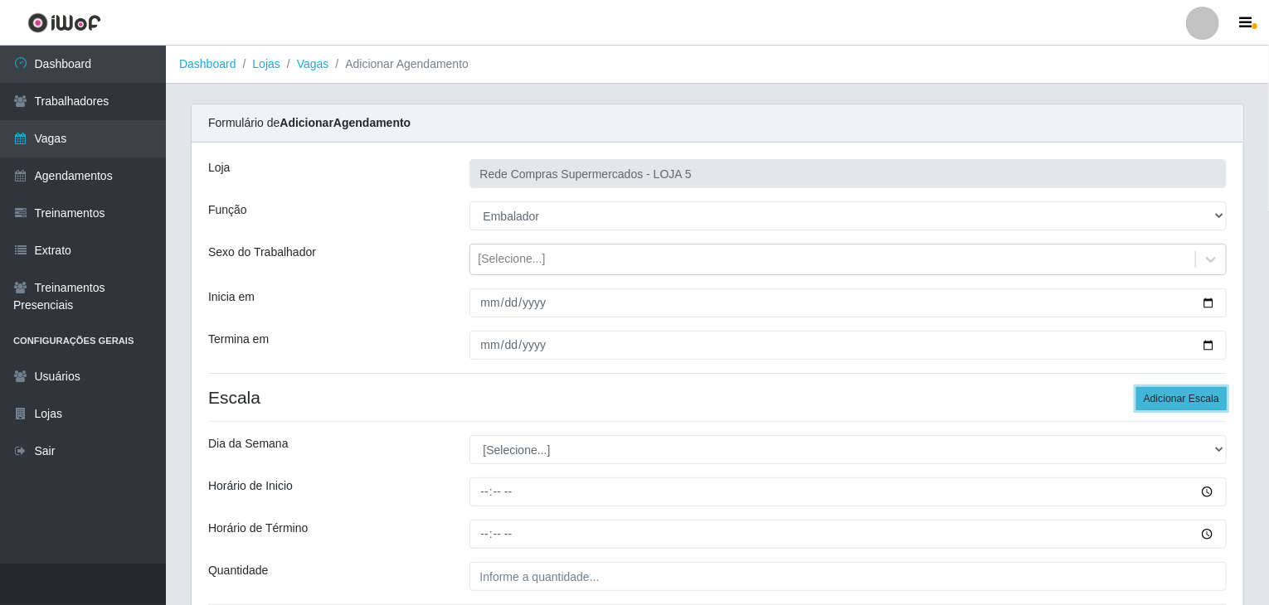
click at [1200, 409] on button "Adicionar Escala" at bounding box center [1181, 398] width 90 height 23
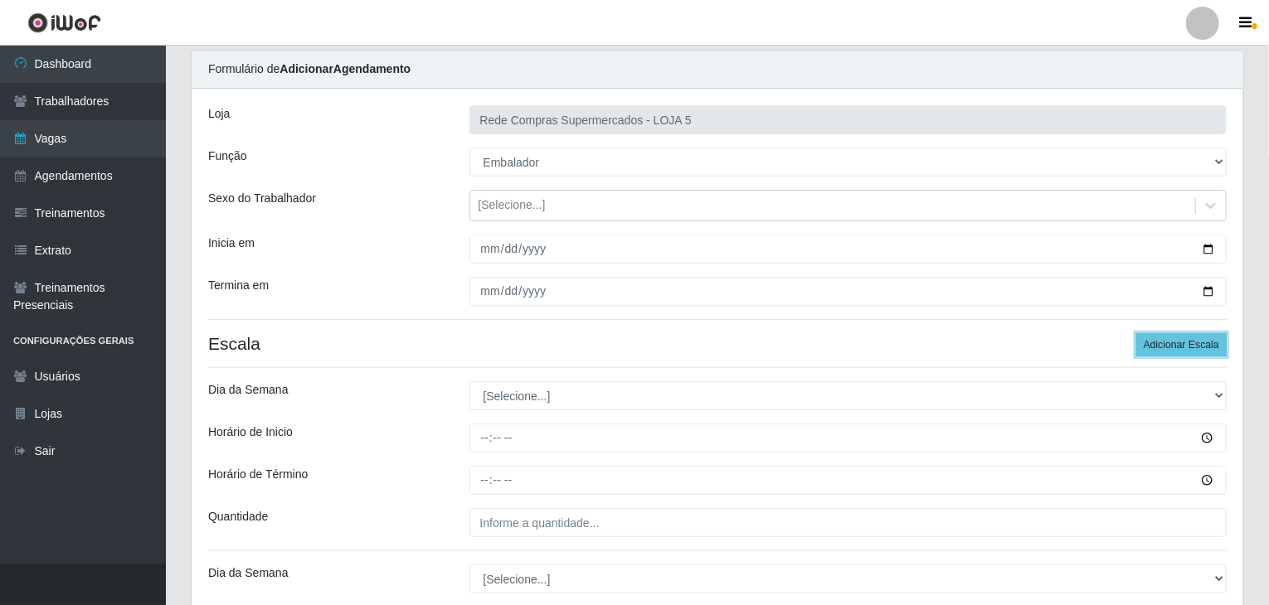
scroll to position [83, 0]
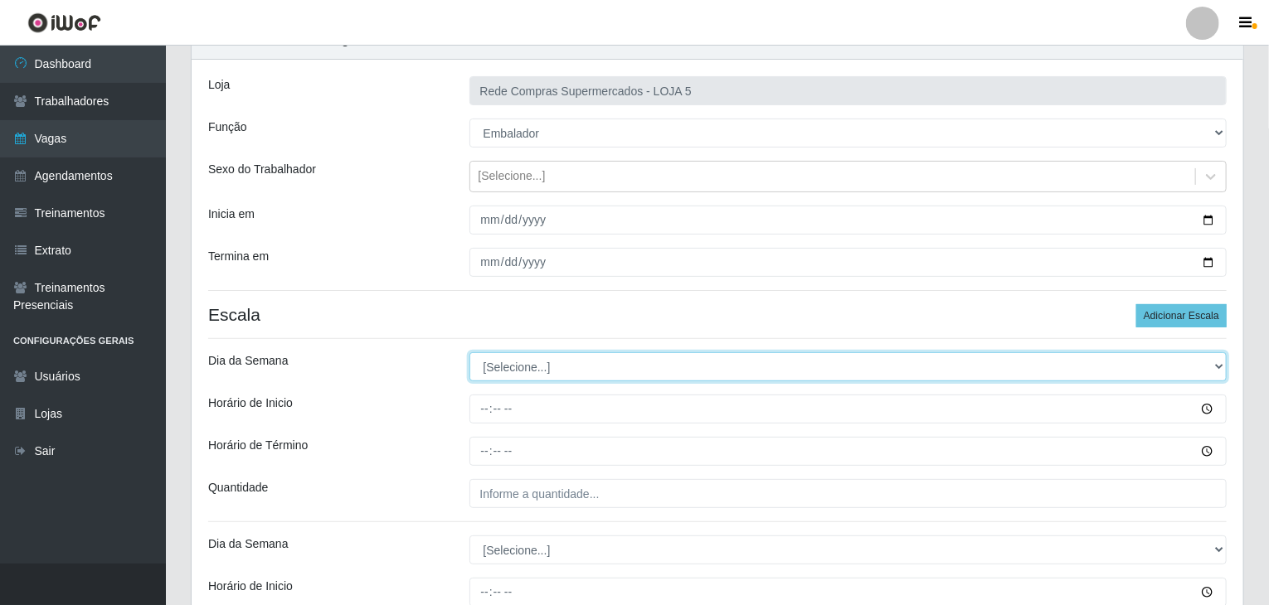
click at [498, 366] on select "[Selecione...] Segunda Terça Quarta Quinta Sexta Sábado Domingo" at bounding box center [848, 366] width 758 height 29
select select "1"
click at [469, 352] on select "[Selecione...] Segunda Terça Quarta Quinta Sexta Sábado Domingo" at bounding box center [848, 366] width 758 height 29
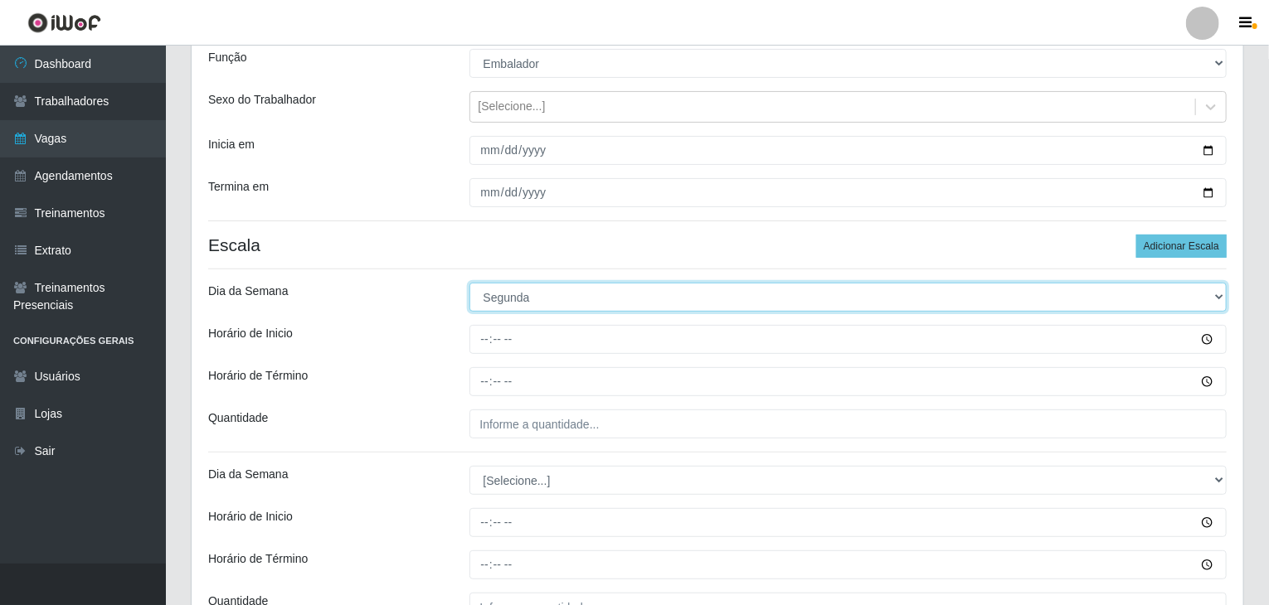
scroll to position [249, 0]
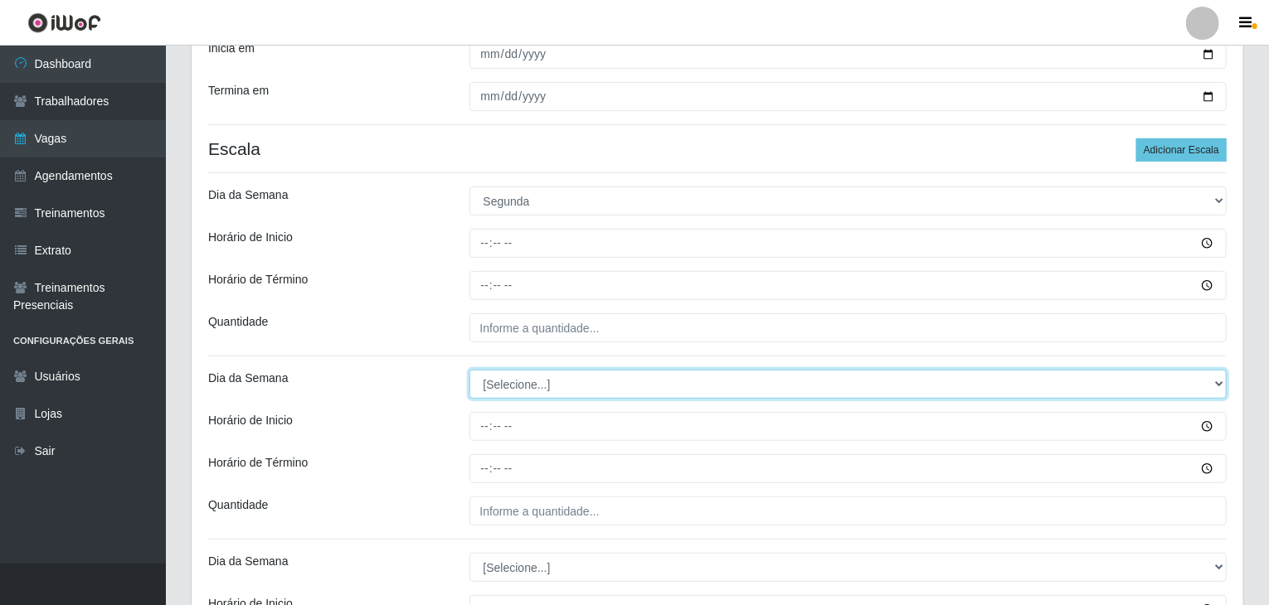
click at [523, 386] on select "[Selecione...] Segunda Terça Quarta Quinta Sexta Sábado Domingo" at bounding box center [848, 384] width 758 height 29
select select "1"
click at [469, 370] on select "[Selecione...] Segunda Terça Quarta Quinta Sexta Sábado Domingo" at bounding box center [848, 384] width 758 height 29
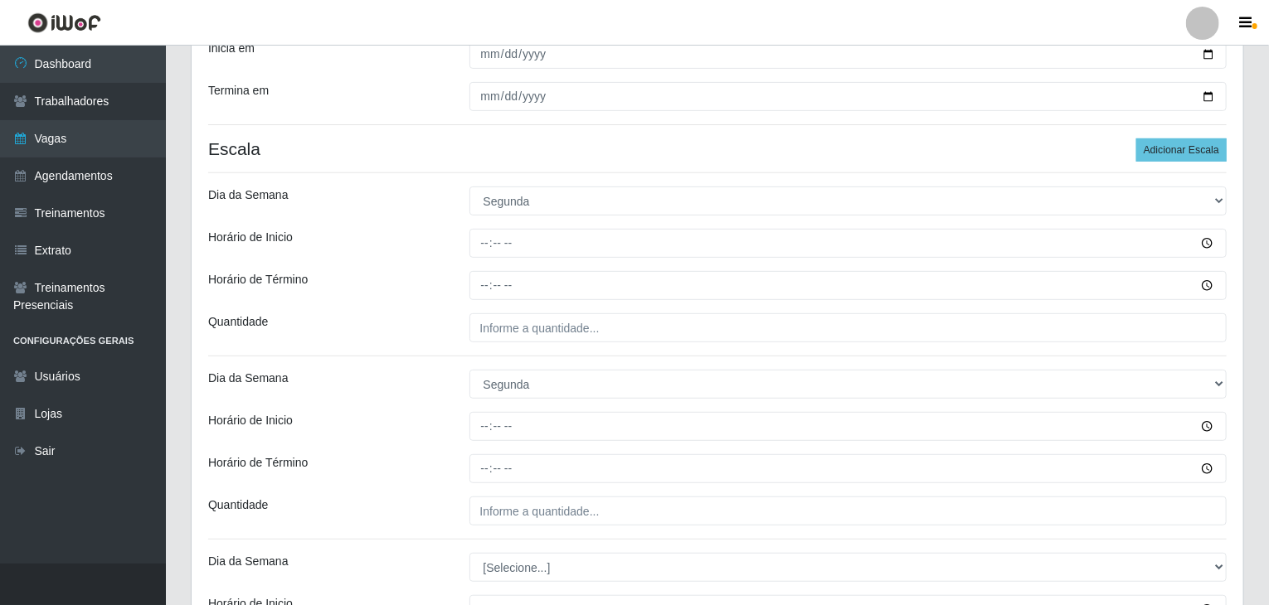
click at [457, 419] on div at bounding box center [848, 426] width 783 height 29
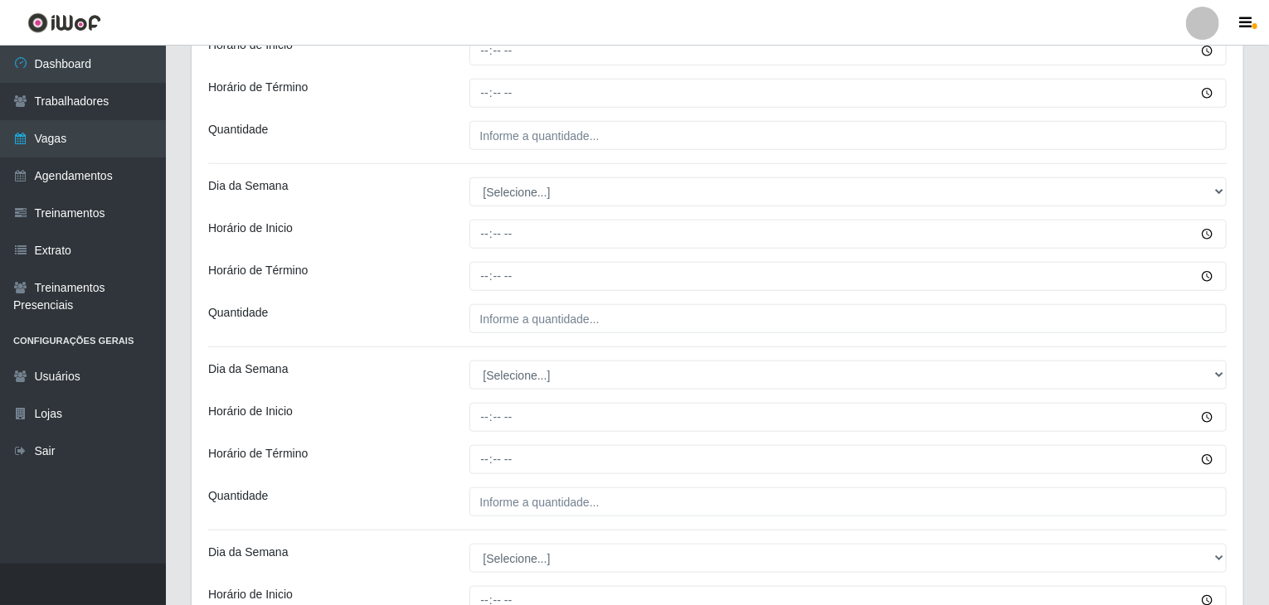
scroll to position [663, 0]
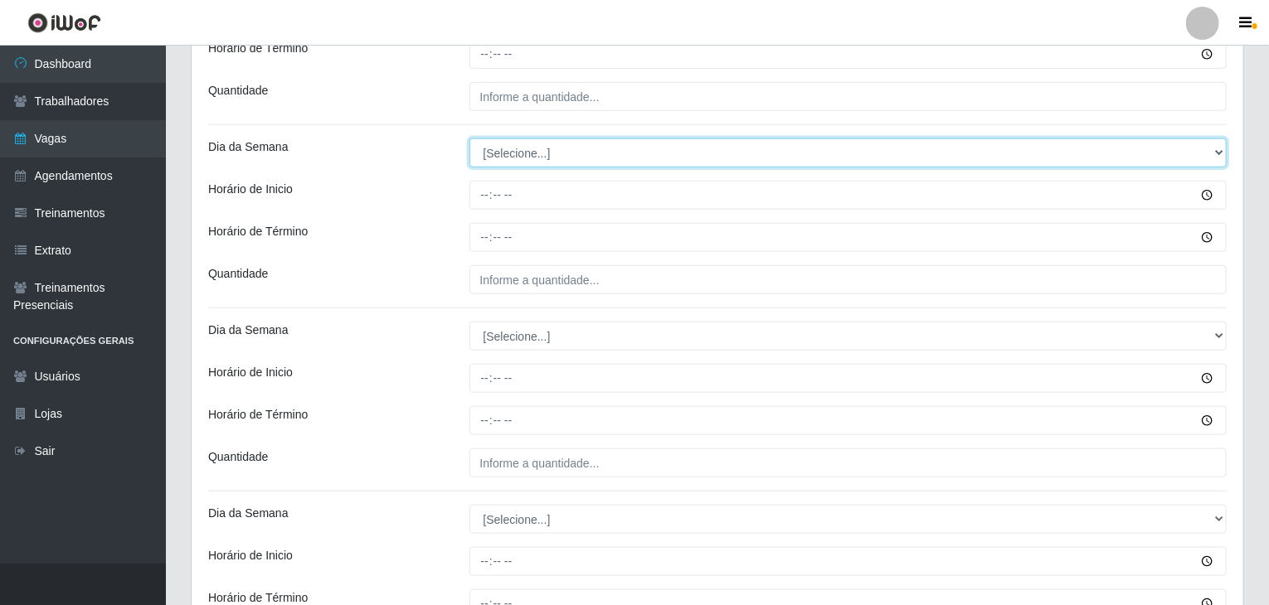
click at [508, 166] on select "[Selecione...] Segunda Terça Quarta Quinta Sexta Sábado Domingo" at bounding box center [848, 152] width 758 height 29
select select "2"
click at [469, 138] on select "[Selecione...] Segunda Terça Quarta Quinta Sexta Sábado Domingo" at bounding box center [848, 152] width 758 height 29
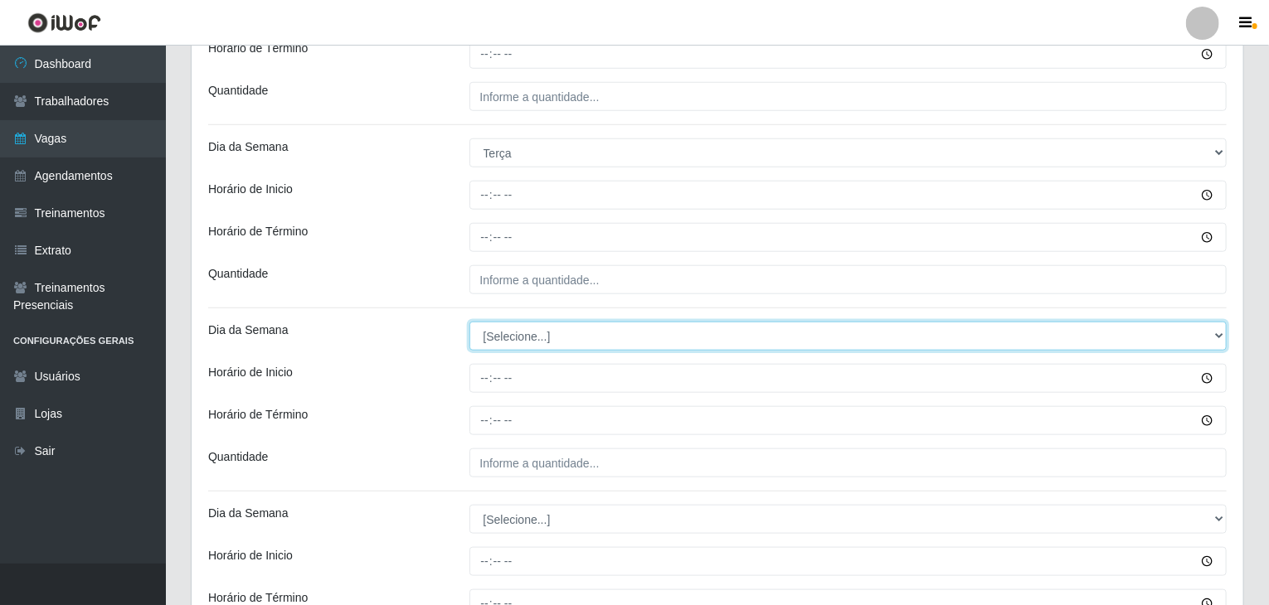
click at [543, 333] on select "[Selecione...] Segunda Terça Quarta Quinta Sexta Sábado Domingo" at bounding box center [848, 336] width 758 height 29
select select "2"
click at [469, 322] on select "[Selecione...] Segunda Terça Quarta Quinta Sexta Sábado Domingo" at bounding box center [848, 336] width 758 height 29
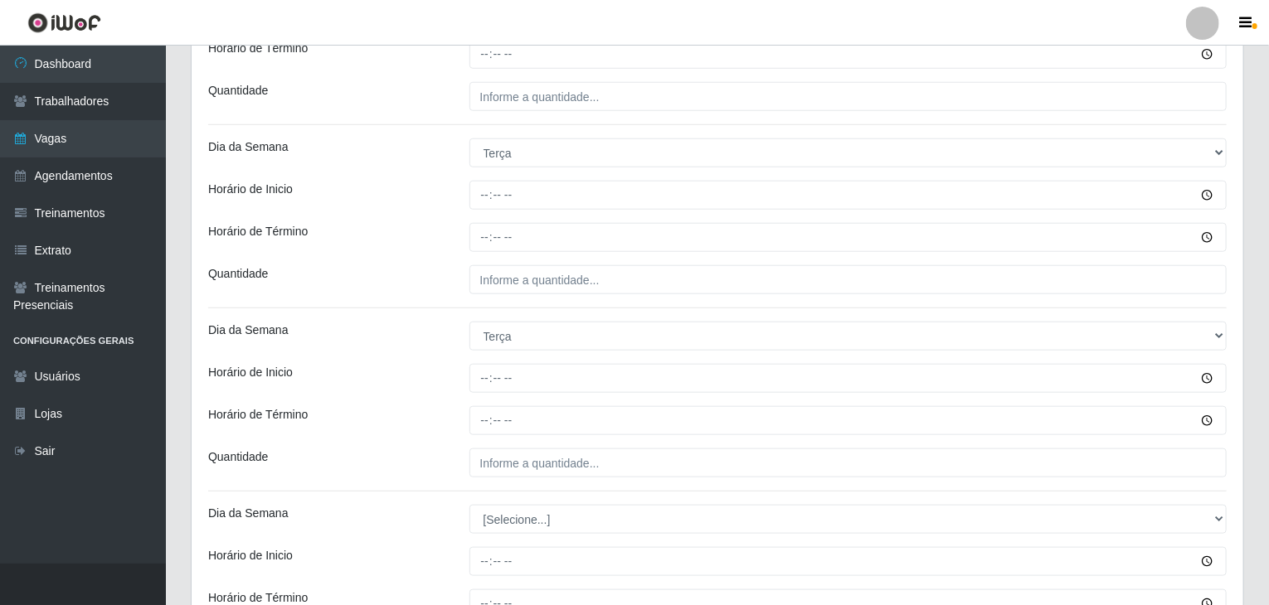
click at [460, 382] on div at bounding box center [848, 378] width 783 height 29
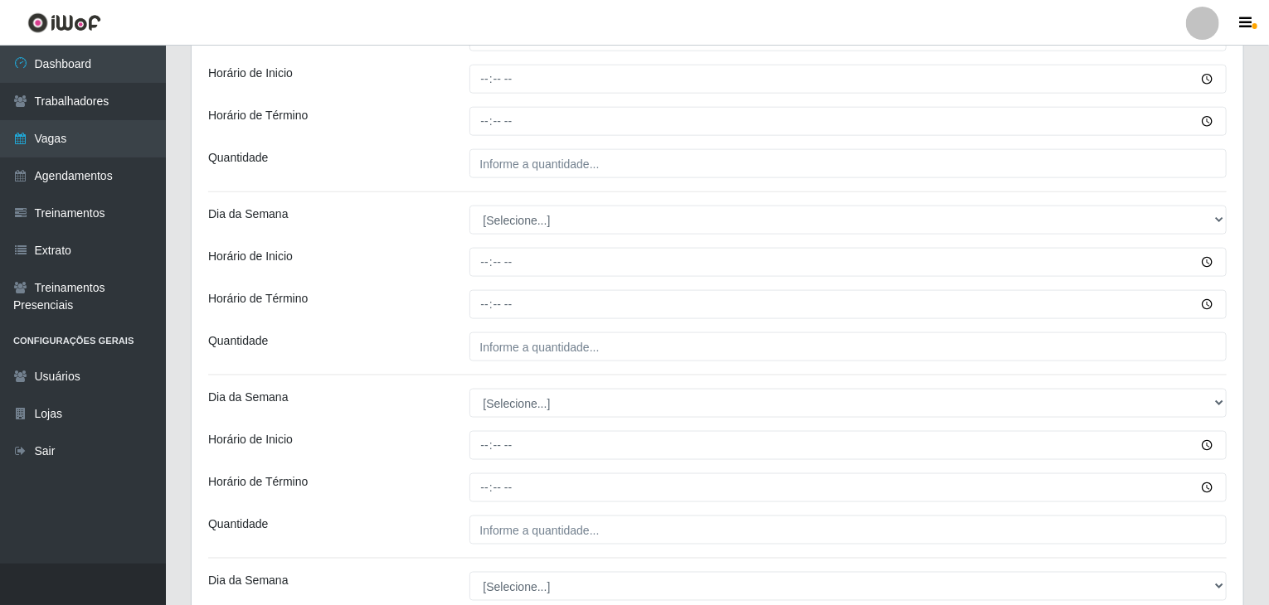
scroll to position [1078, 0]
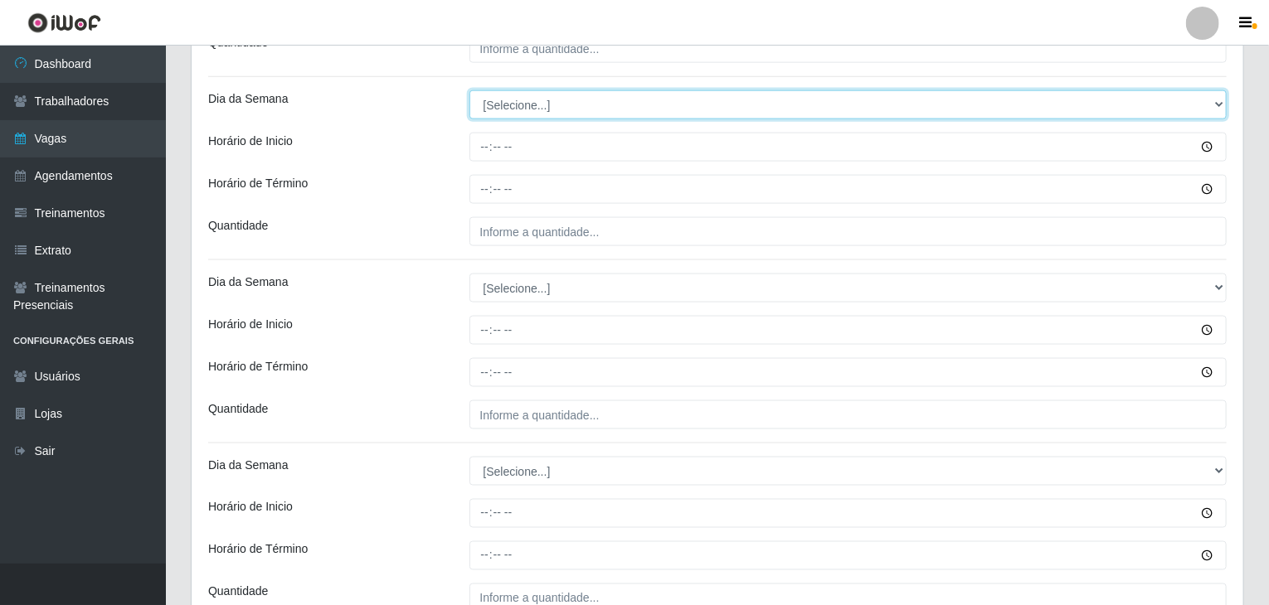
click at [493, 97] on select "[Selecione...] Segunda Terça Quarta Quinta Sexta Sábado Domingo" at bounding box center [848, 104] width 758 height 29
select select "3"
click at [469, 90] on select "[Selecione...] Segunda Terça Quarta Quinta Sexta Sábado Domingo" at bounding box center [848, 104] width 758 height 29
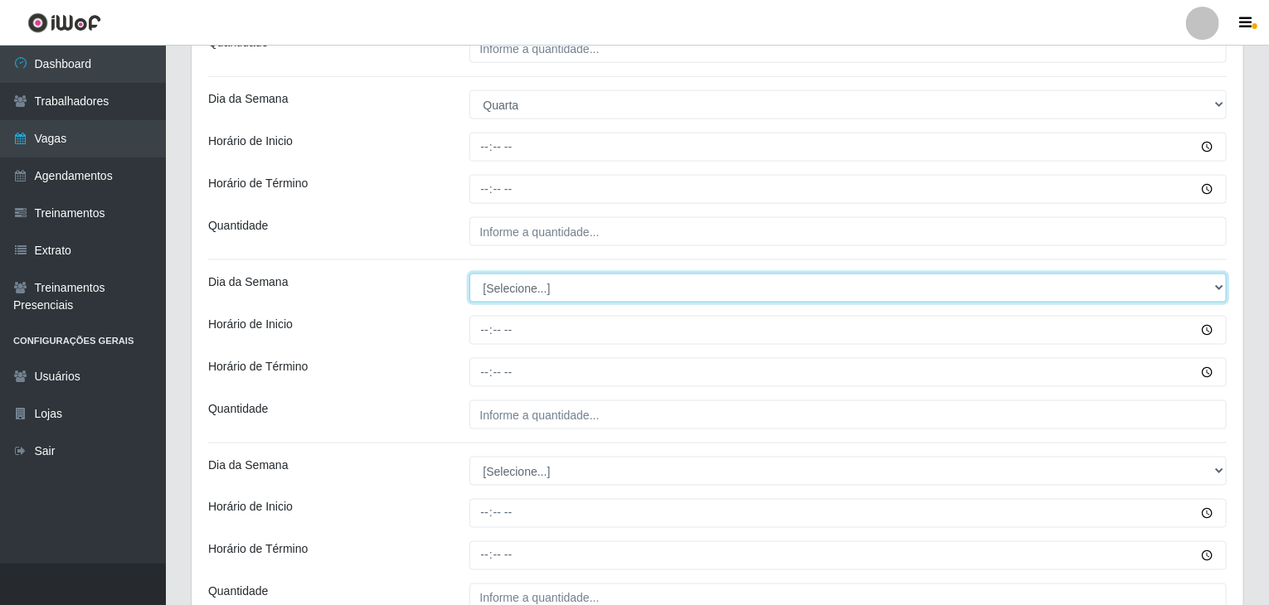
click at [547, 294] on select "[Selecione...] Segunda Terça Quarta Quinta Sexta Sábado Domingo" at bounding box center [848, 288] width 758 height 29
select select "3"
click at [469, 274] on select "[Selecione...] Segunda Terça Quarta Quinta Sexta Sábado Domingo" at bounding box center [848, 288] width 758 height 29
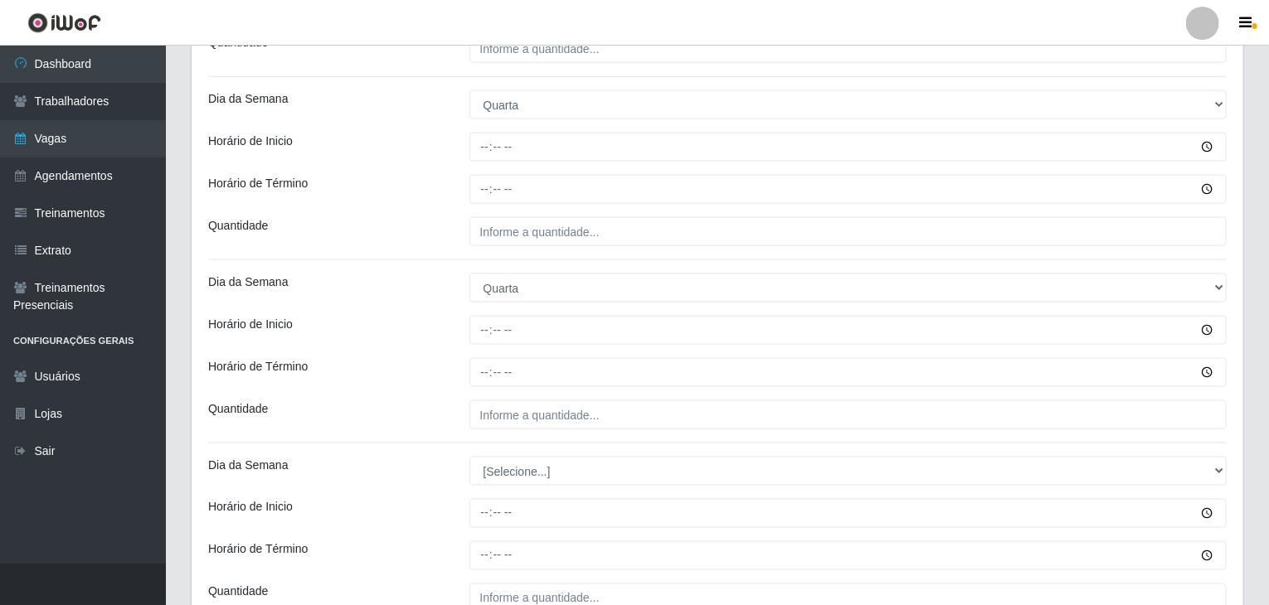
click at [425, 304] on div "Loja Rede Compras Supermercados - LOJA 5 Função [Selecione...] ASG ASG + ASG ++…" at bounding box center [717, 319] width 1051 height 2509
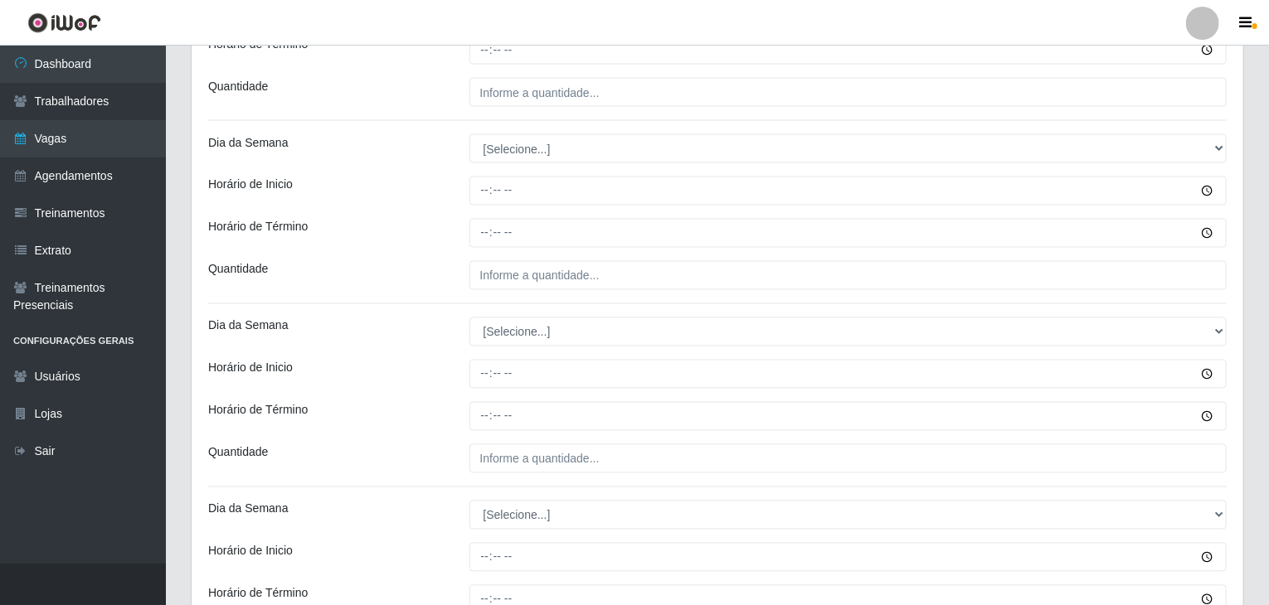
scroll to position [1410, 0]
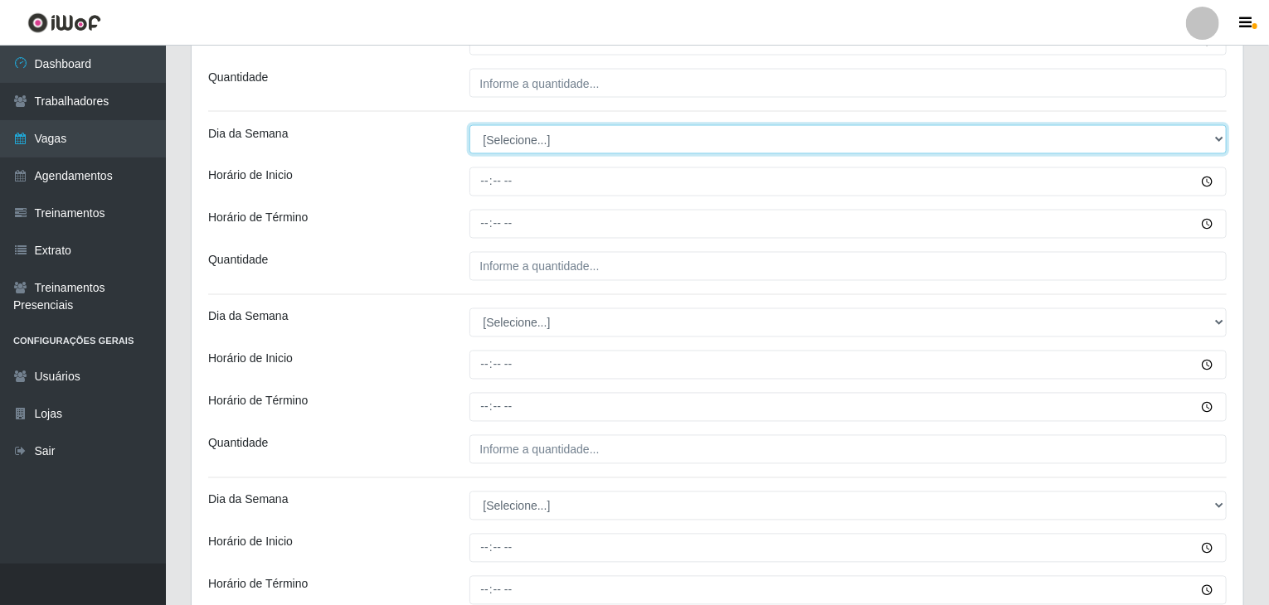
click at [500, 140] on select "[Selecione...] Segunda Terça Quarta Quinta Sexta Sábado Domingo" at bounding box center [848, 139] width 758 height 29
select select "4"
click at [469, 125] on select "[Selecione...] Segunda Terça Quarta Quinta Sexta Sábado Domingo" at bounding box center [848, 139] width 758 height 29
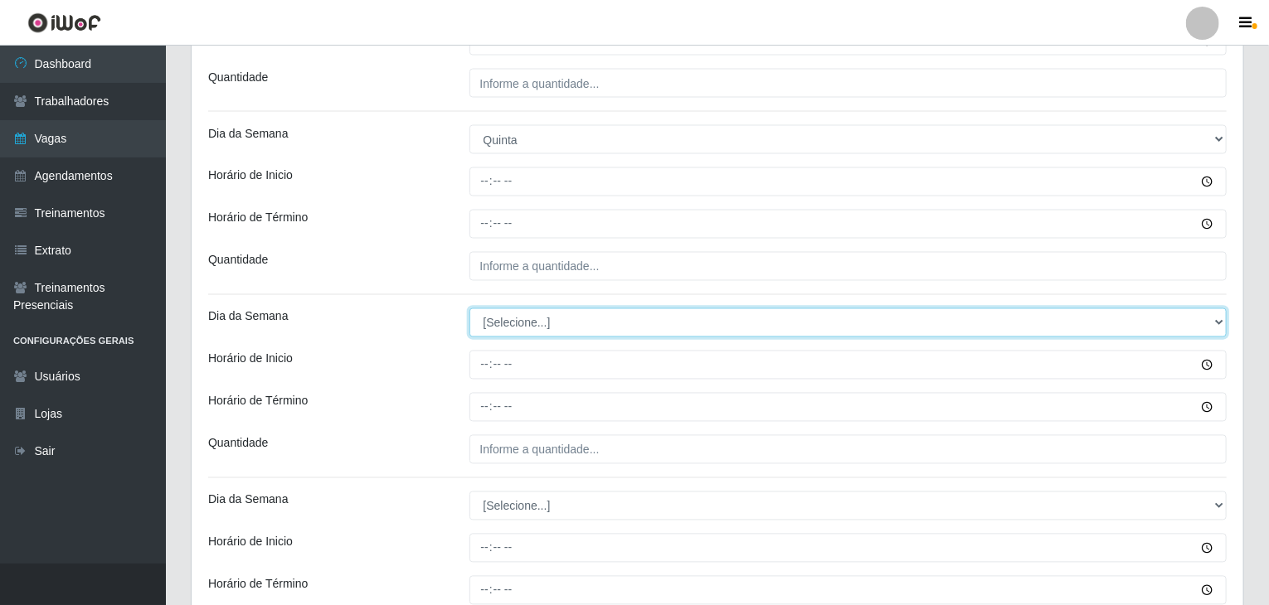
drag, startPoint x: 508, startPoint y: 316, endPoint x: 514, endPoint y: 327, distance: 12.2
click at [509, 318] on select "[Selecione...] Segunda Terça Quarta Quinta Sexta Sábado Domingo" at bounding box center [848, 322] width 758 height 29
select select "4"
click at [469, 308] on select "[Selecione...] Segunda Terça Quarta Quinta Sexta Sábado Domingo" at bounding box center [848, 322] width 758 height 29
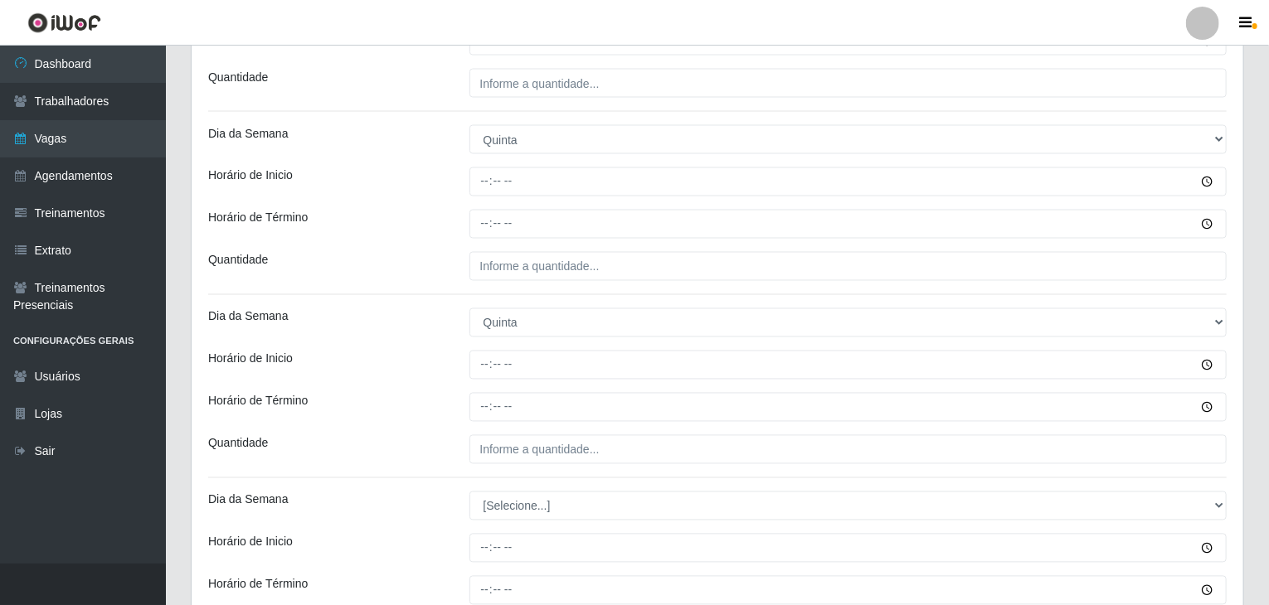
click at [428, 393] on div "Horário de Término" at bounding box center [326, 407] width 261 height 29
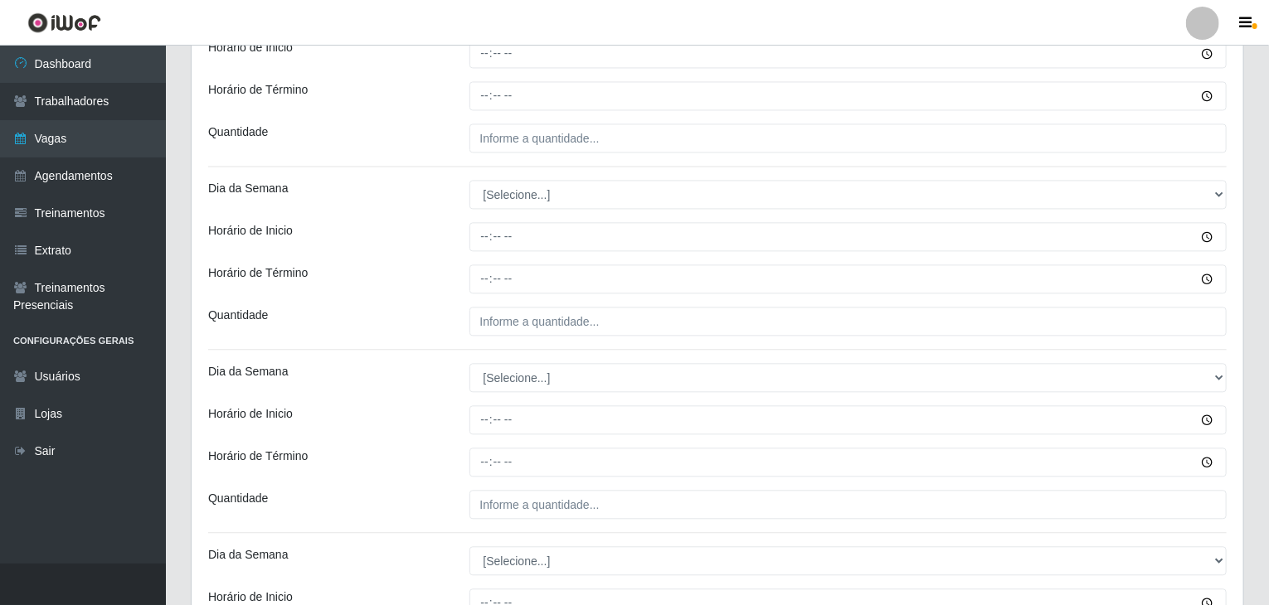
scroll to position [1741, 0]
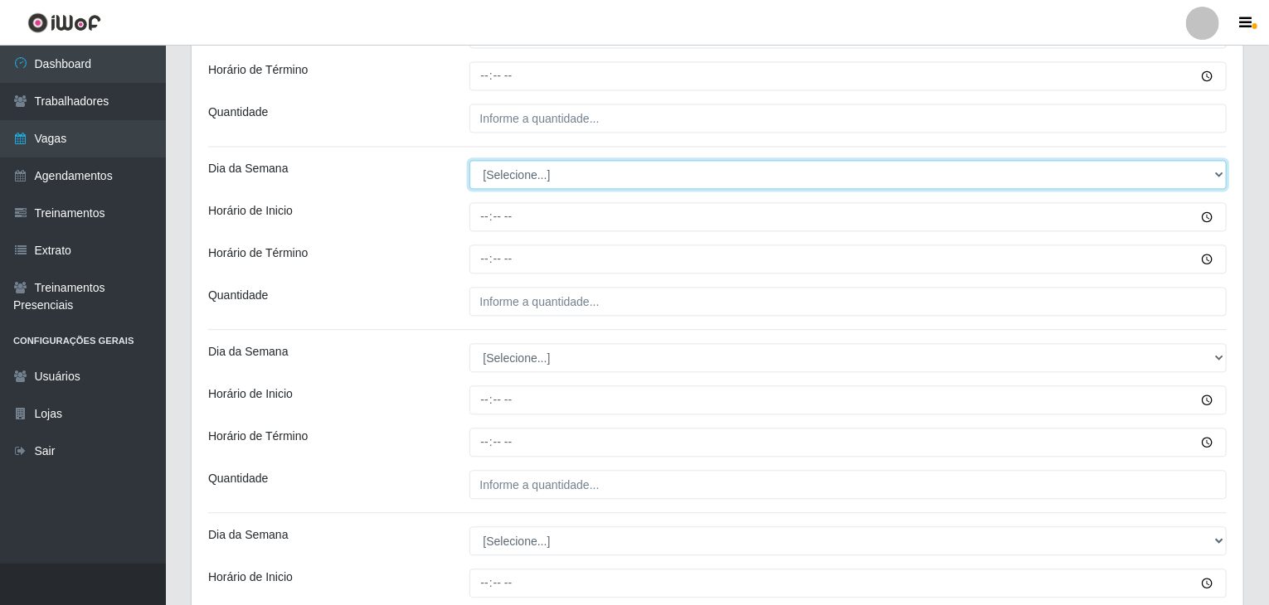
click at [561, 168] on select "[Selecione...] Segunda Terça Quarta Quinta Sexta Sábado Domingo" at bounding box center [848, 174] width 758 height 29
select select "5"
click at [469, 160] on select "[Selecione...] Segunda Terça Quarta Quinta Sexta Sábado Domingo" at bounding box center [848, 174] width 758 height 29
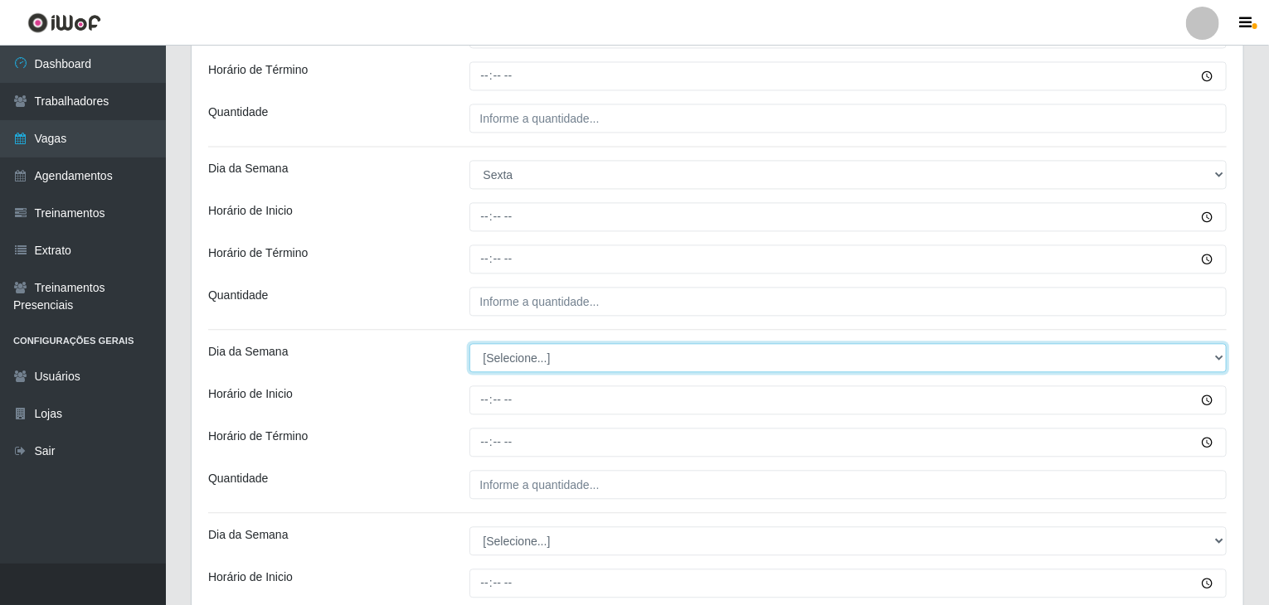
click at [534, 362] on select "[Selecione...] Segunda Terça Quarta Quinta Sexta Sábado Domingo" at bounding box center [848, 357] width 758 height 29
select select "5"
click at [469, 343] on select "[Selecione...] Segunda Terça Quarta Quinta Sexta Sábado Domingo" at bounding box center [848, 357] width 758 height 29
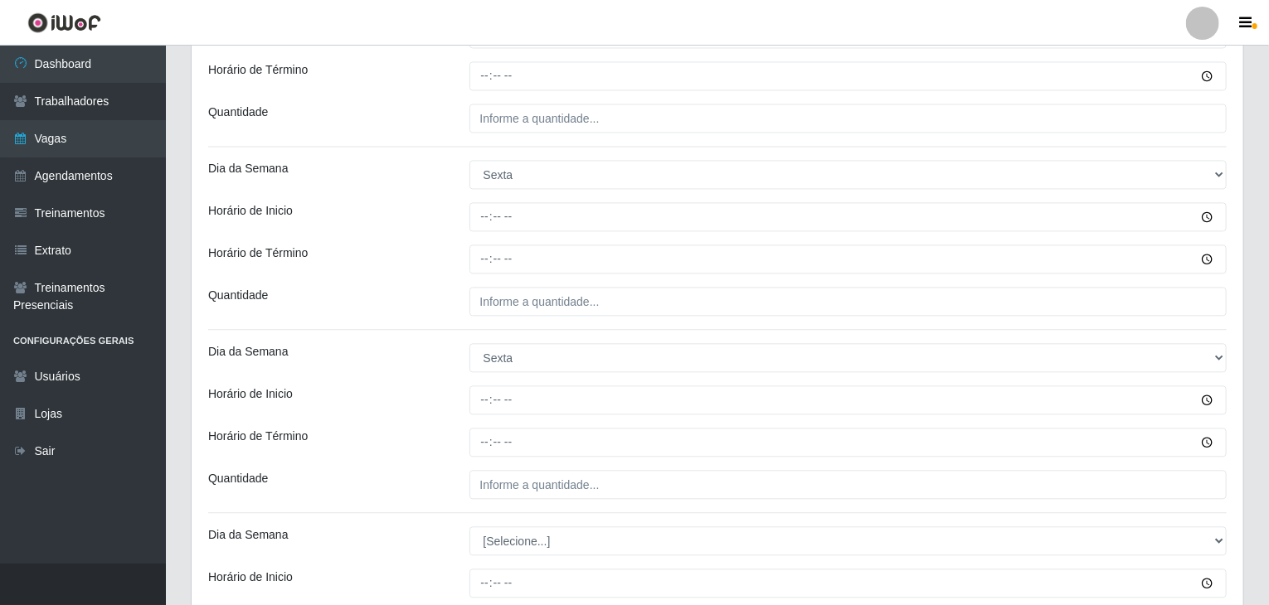
click at [413, 409] on div "Horário de Inicio" at bounding box center [326, 400] width 261 height 29
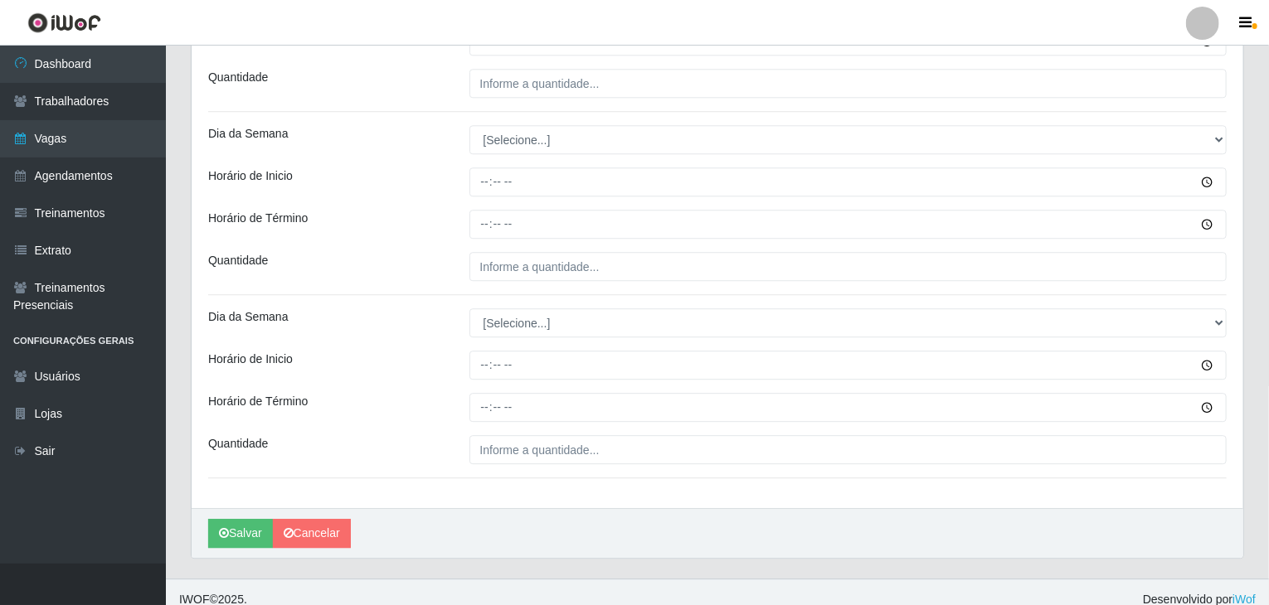
scroll to position [2154, 0]
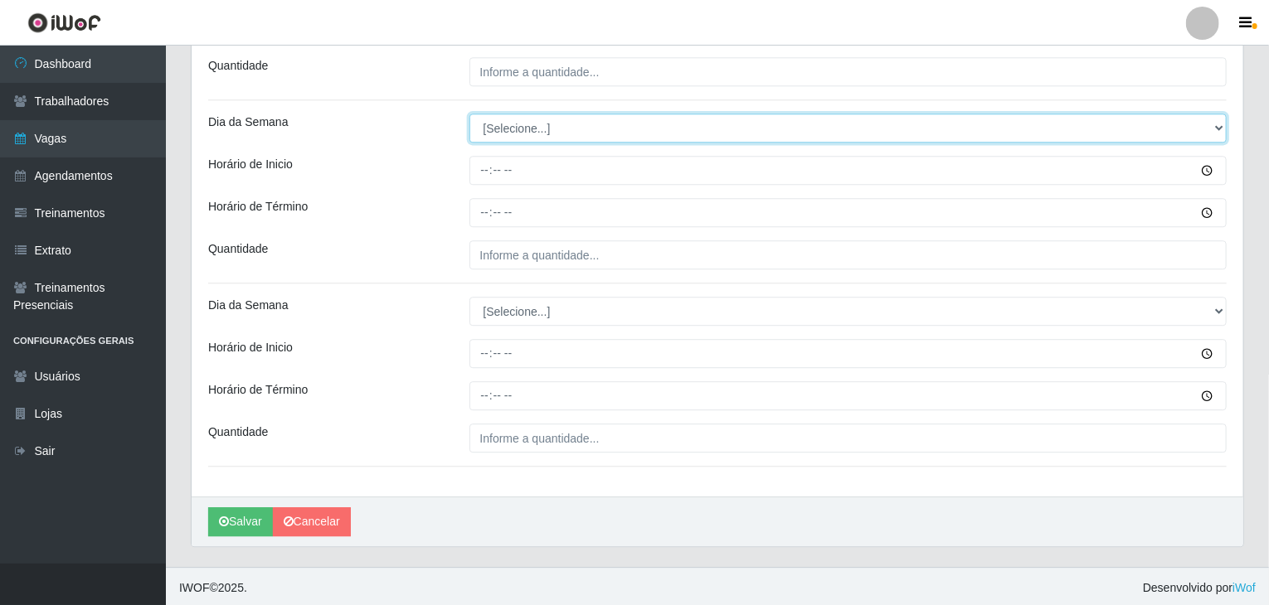
click at [479, 119] on select "[Selecione...] Segunda Terça Quarta Quinta Sexta Sábado Domingo" at bounding box center [848, 128] width 758 height 29
select select "6"
click at [469, 114] on select "[Selecione...] Segunda Terça Quarta Quinta Sexta Sábado Domingo" at bounding box center [848, 128] width 758 height 29
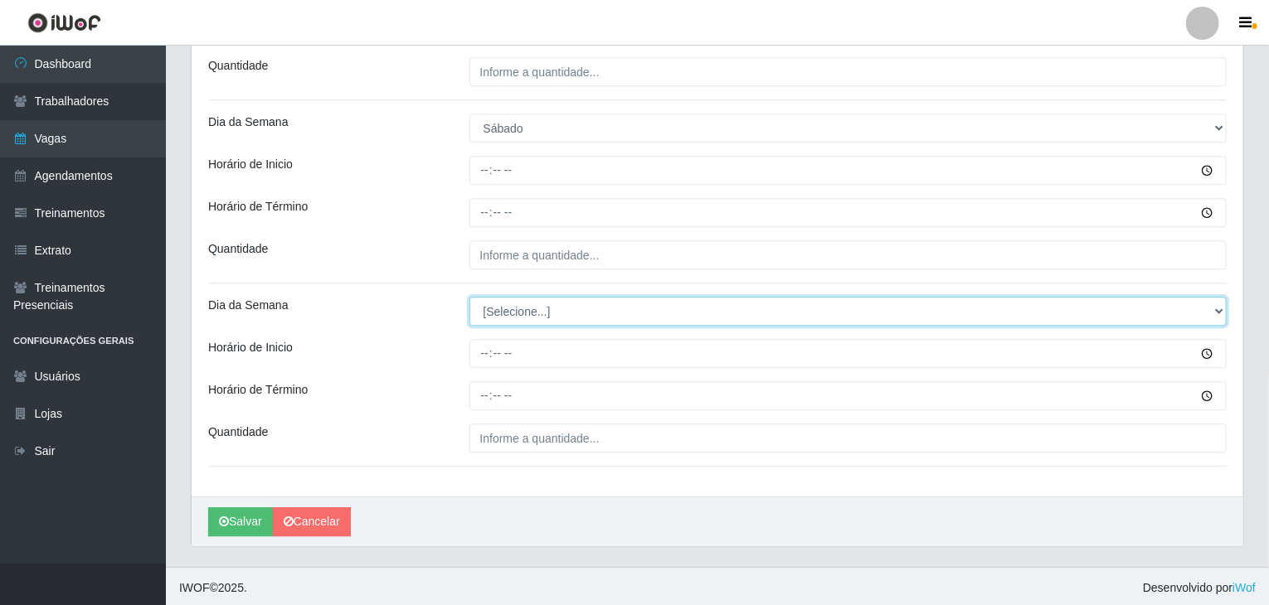
click at [527, 308] on select "[Selecione...] Segunda Terça Quarta Quinta Sexta Sábado Domingo" at bounding box center [848, 311] width 758 height 29
select select "6"
click at [469, 297] on select "[Selecione...] Segunda Terça Quarta Quinta Sexta Sábado Domingo" at bounding box center [848, 311] width 758 height 29
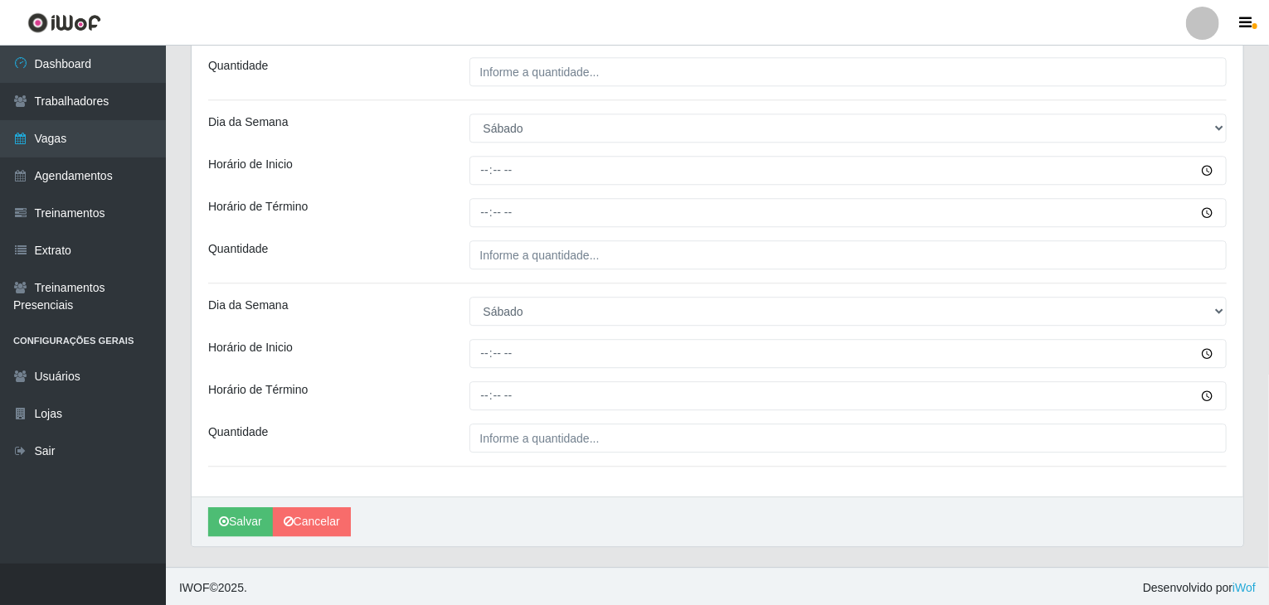
click at [410, 396] on div "Horário de Término" at bounding box center [326, 395] width 261 height 29
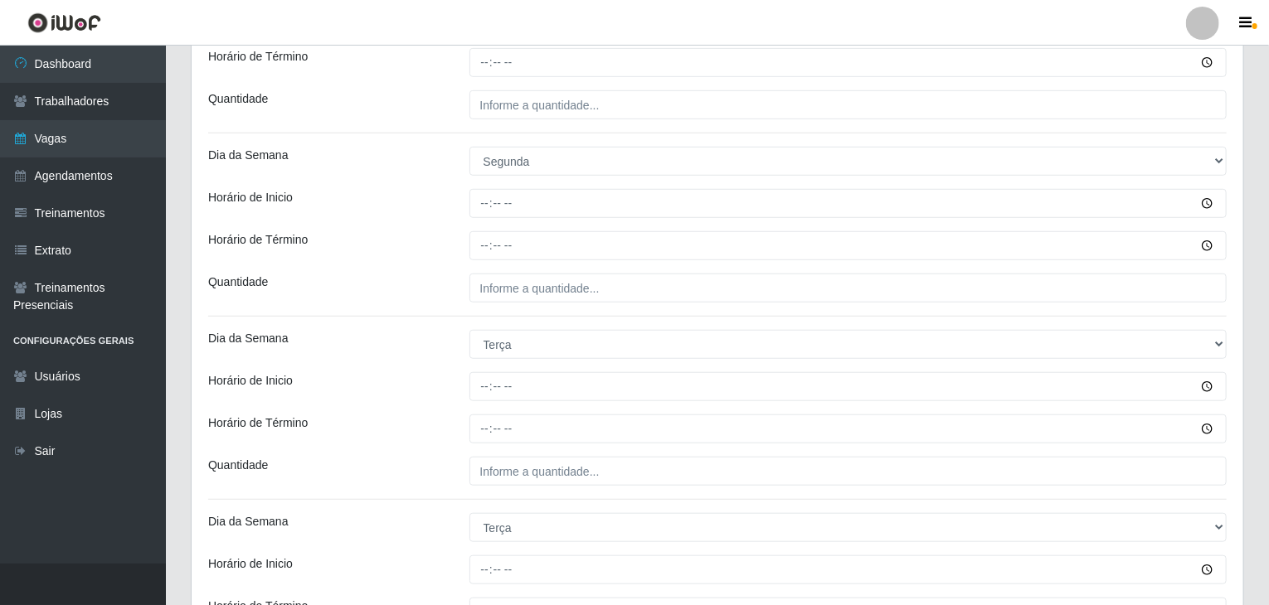
scroll to position [330, 0]
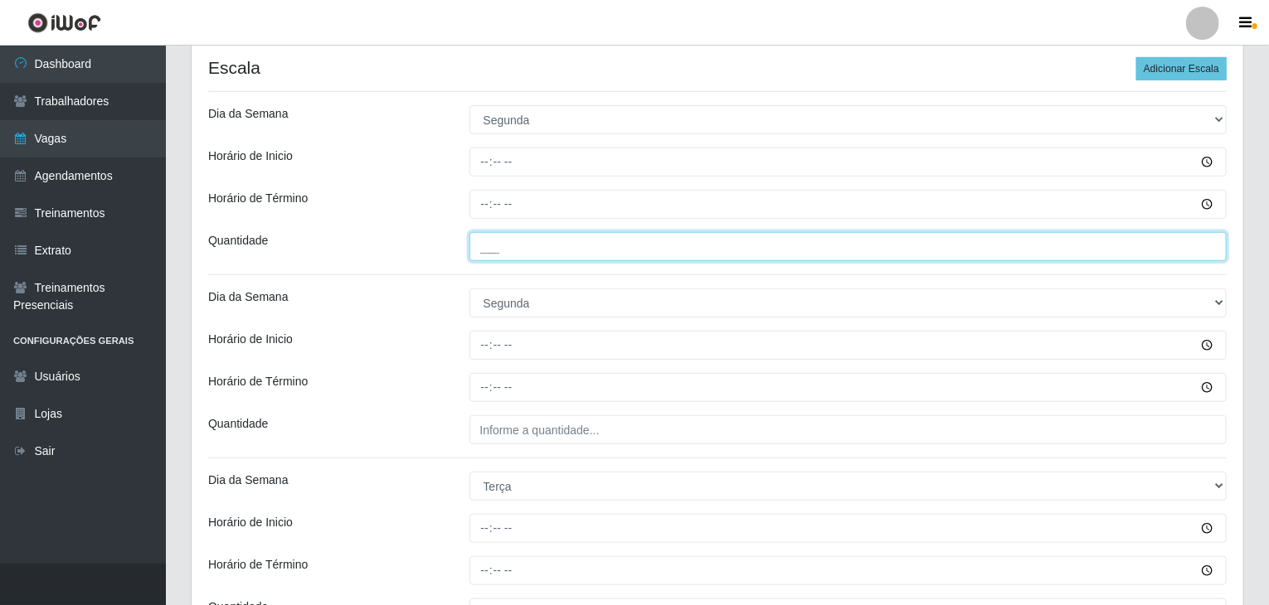
click at [572, 256] on input "___" at bounding box center [848, 246] width 758 height 29
type input "6__"
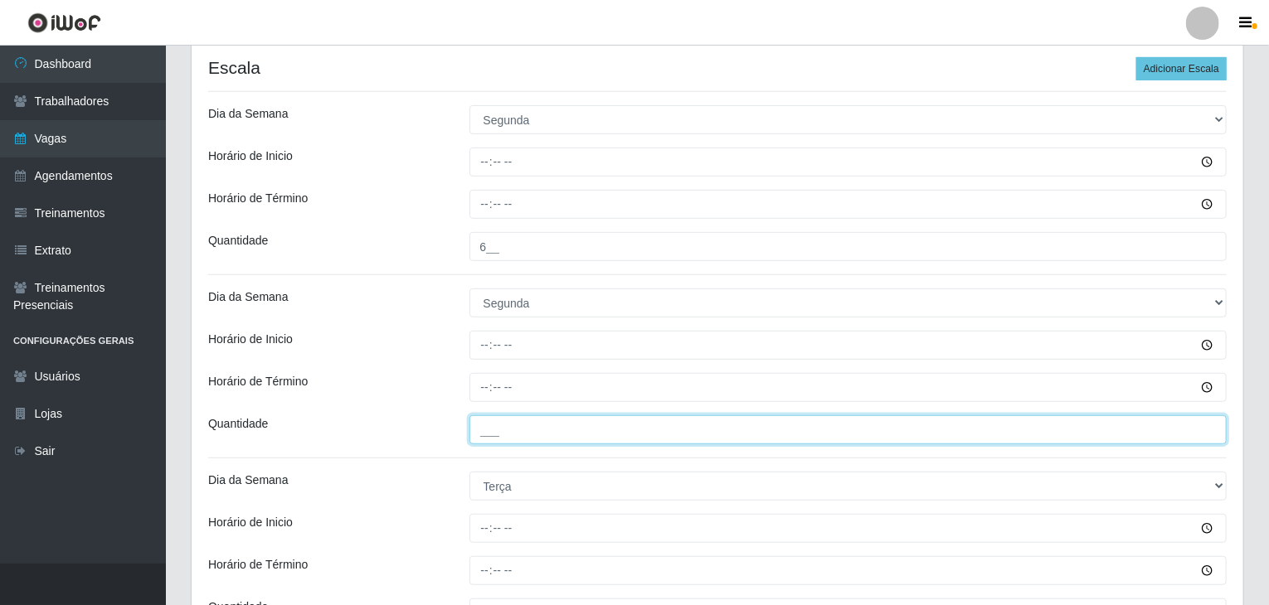
click at [541, 417] on input "___" at bounding box center [848, 429] width 758 height 29
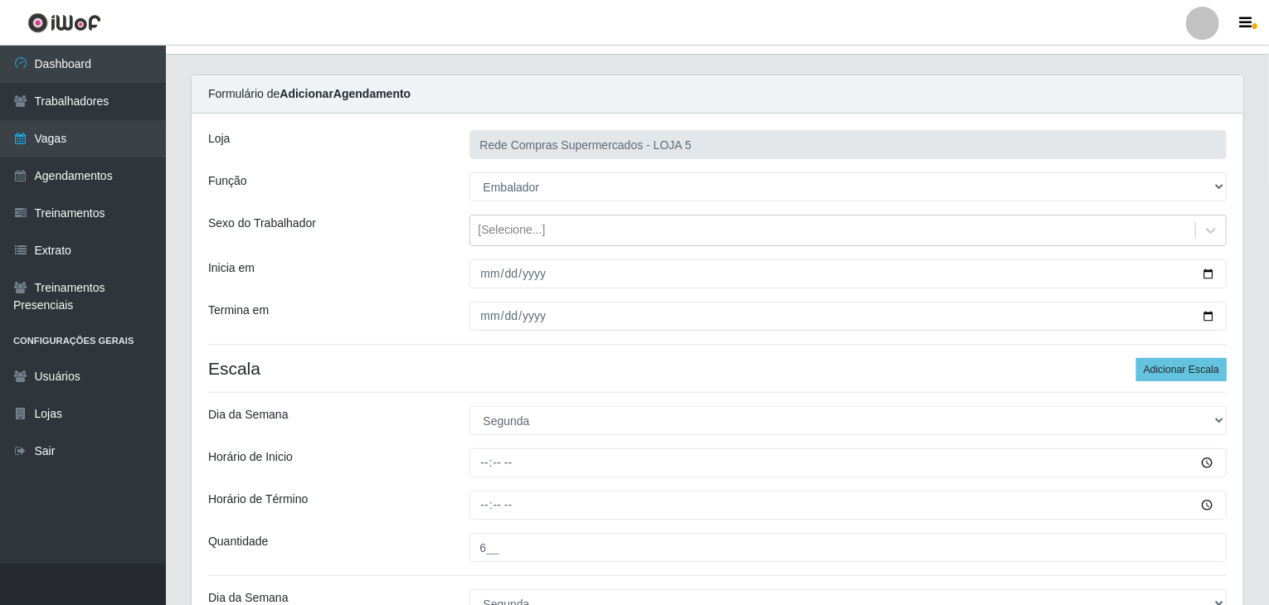
scroll to position [0, 0]
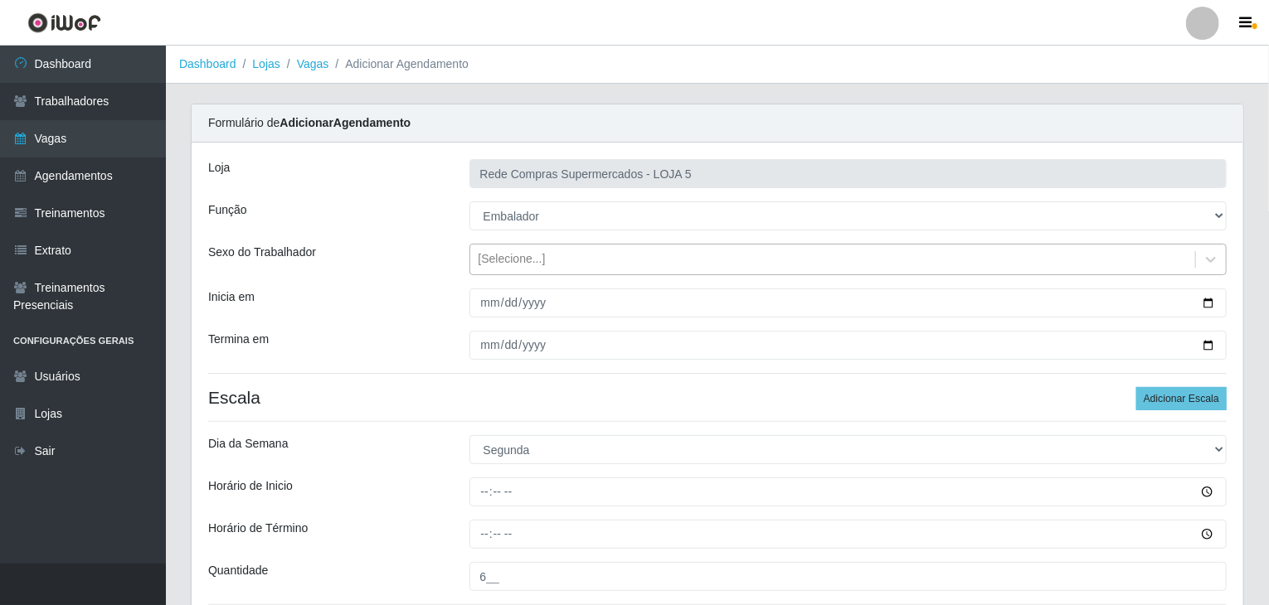
type input "6__"
click at [526, 265] on div "[Selecione...]" at bounding box center [511, 259] width 67 height 17
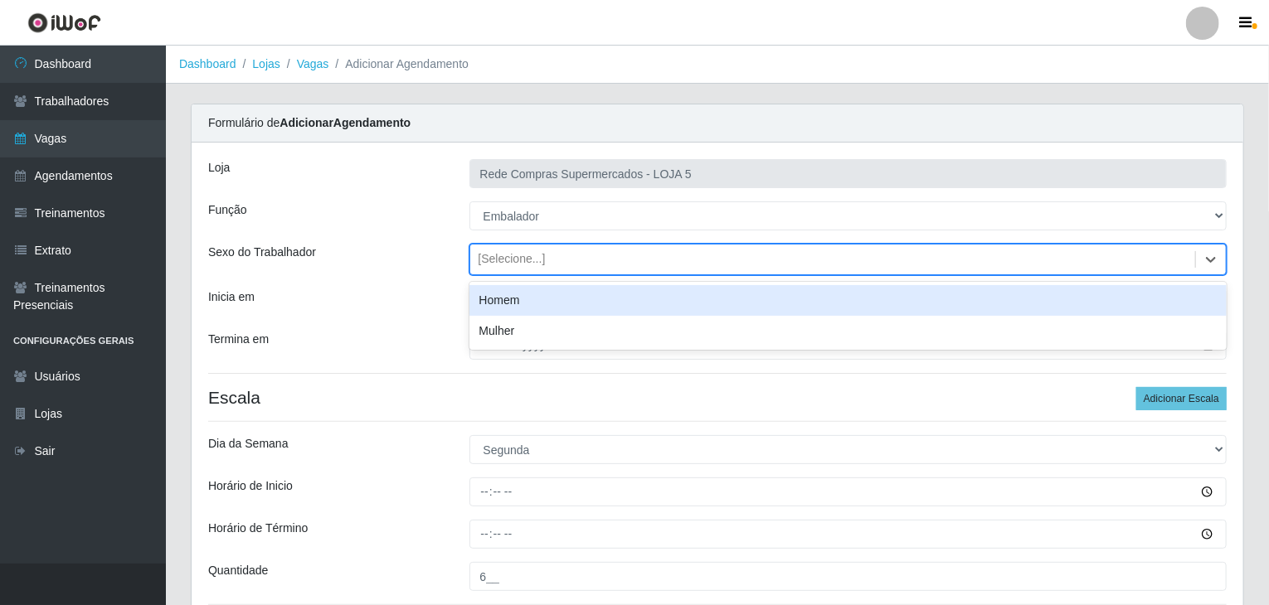
drag, startPoint x: 524, startPoint y: 297, endPoint x: 461, endPoint y: 322, distance: 67.8
click at [517, 304] on div "Homem" at bounding box center [848, 300] width 758 height 31
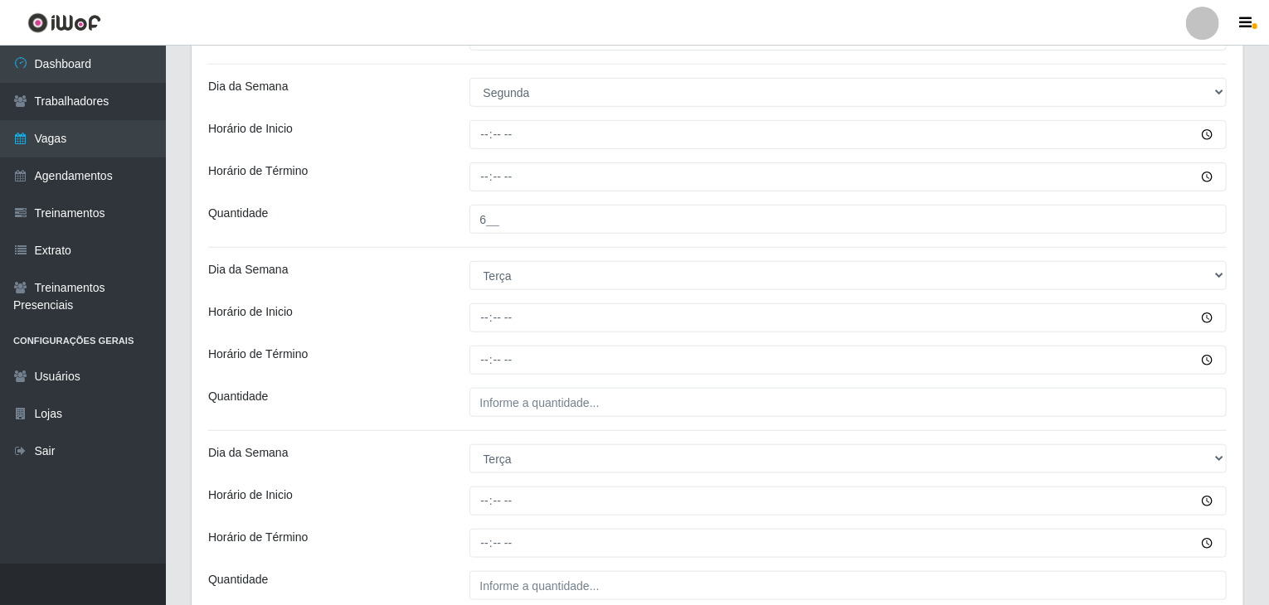
scroll to position [580, 0]
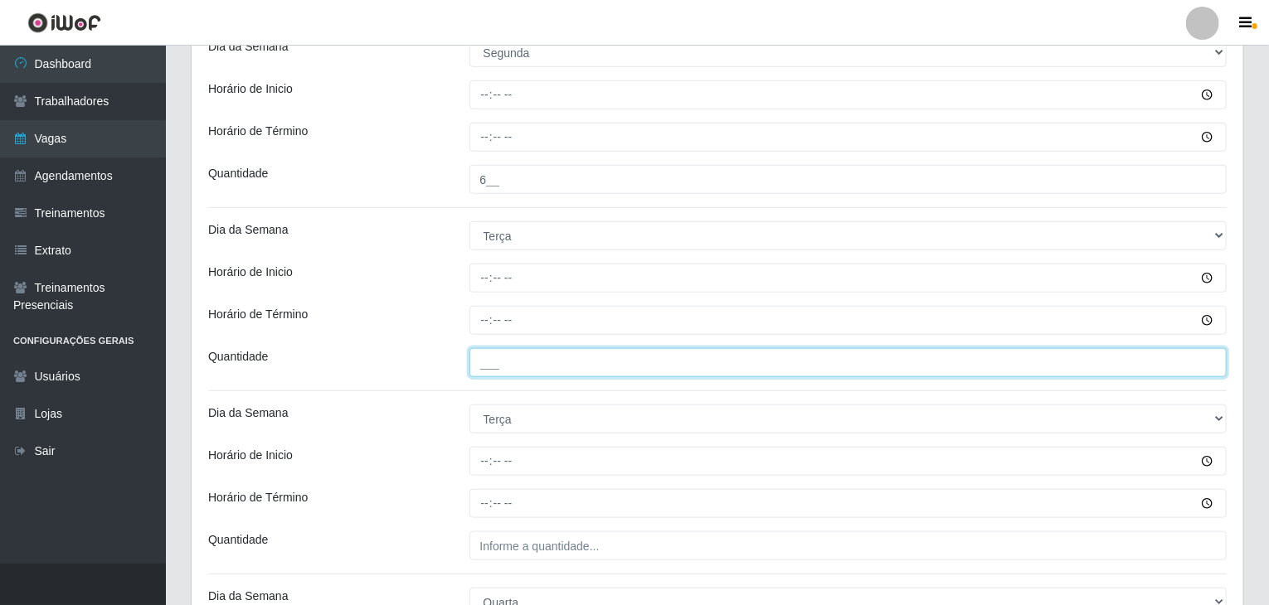
click at [645, 348] on input "___" at bounding box center [848, 362] width 758 height 29
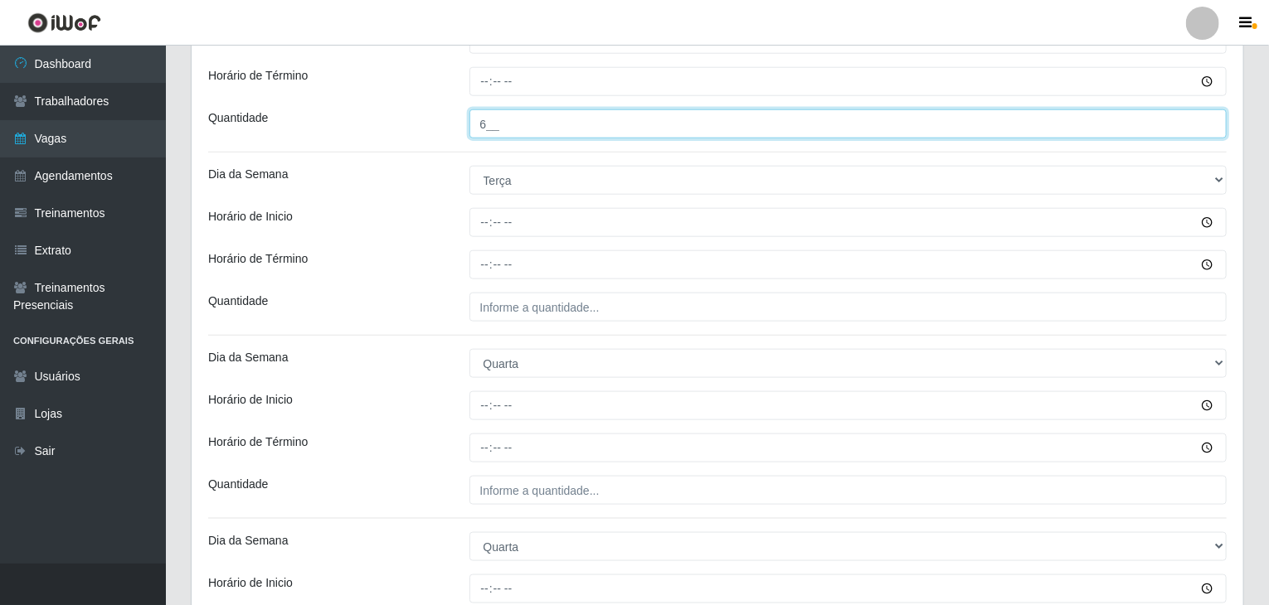
scroll to position [829, 0]
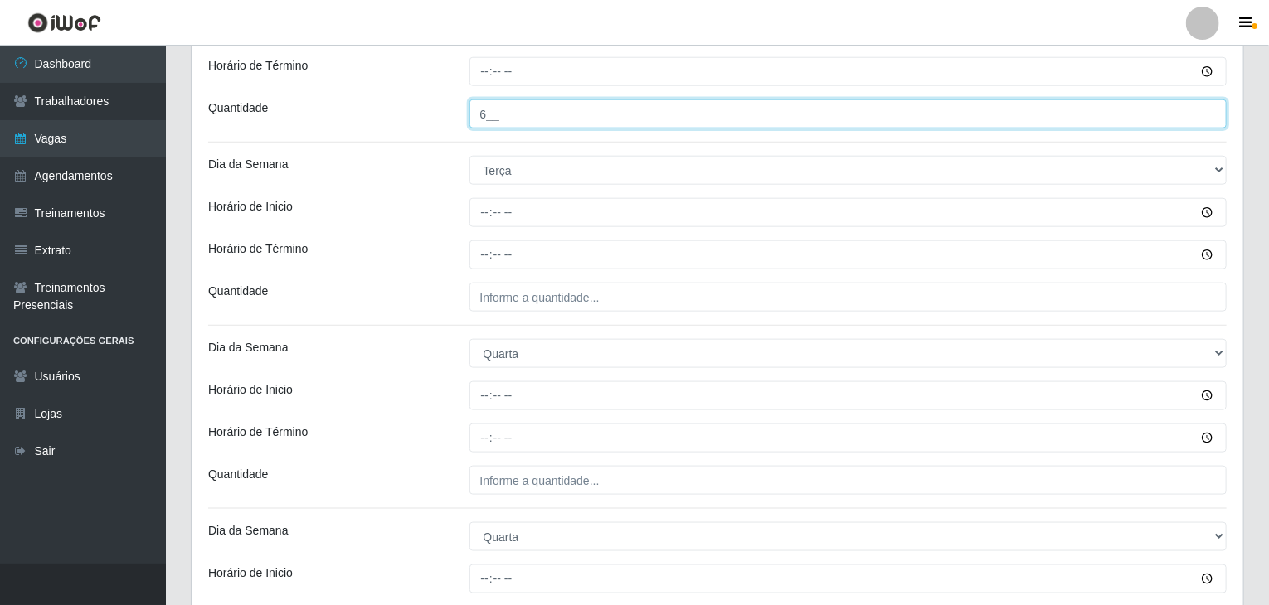
type input "6__"
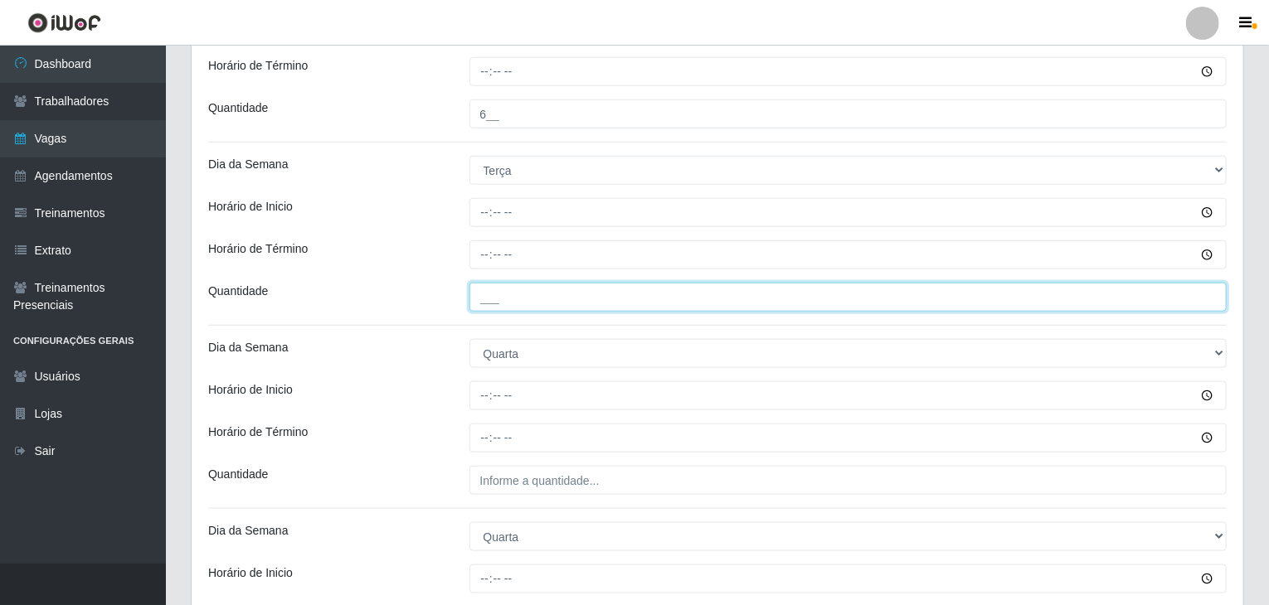
click at [529, 294] on input "___" at bounding box center [848, 297] width 758 height 29
type input "6__"
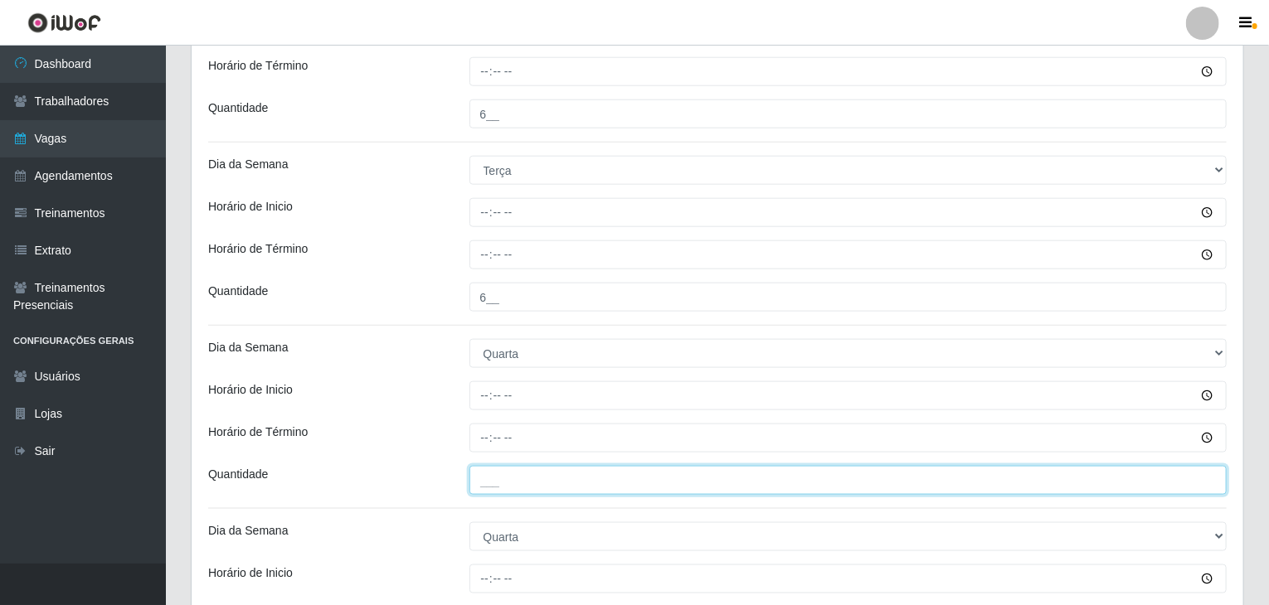
click at [534, 474] on input "___" at bounding box center [848, 480] width 758 height 29
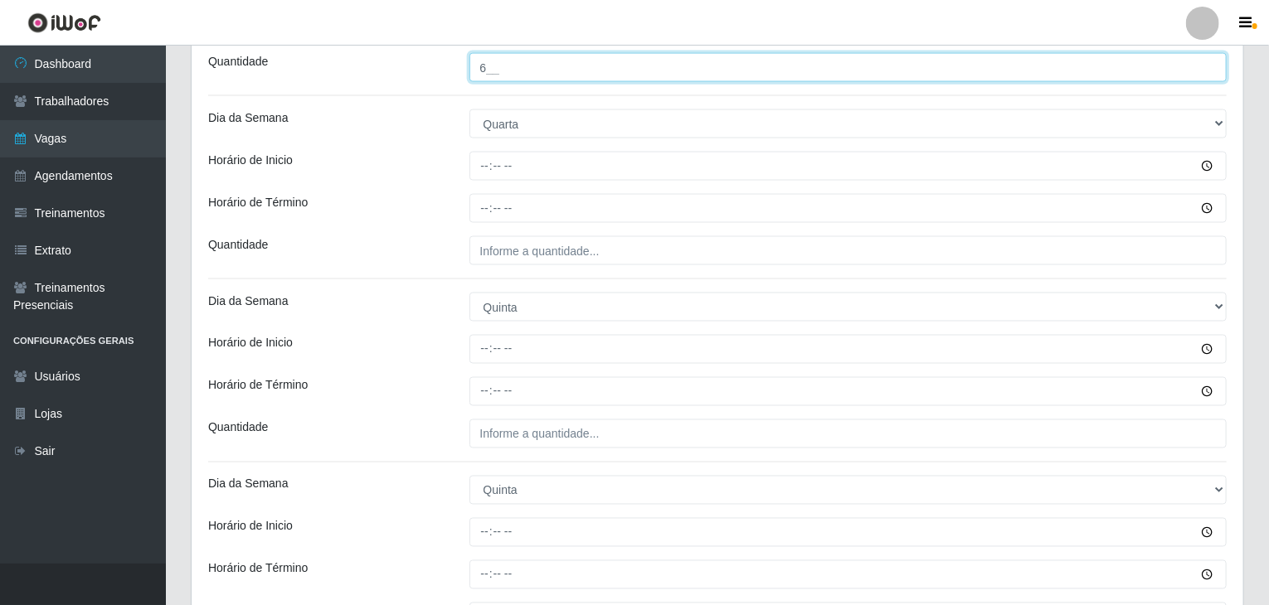
scroll to position [1244, 0]
type input "6__"
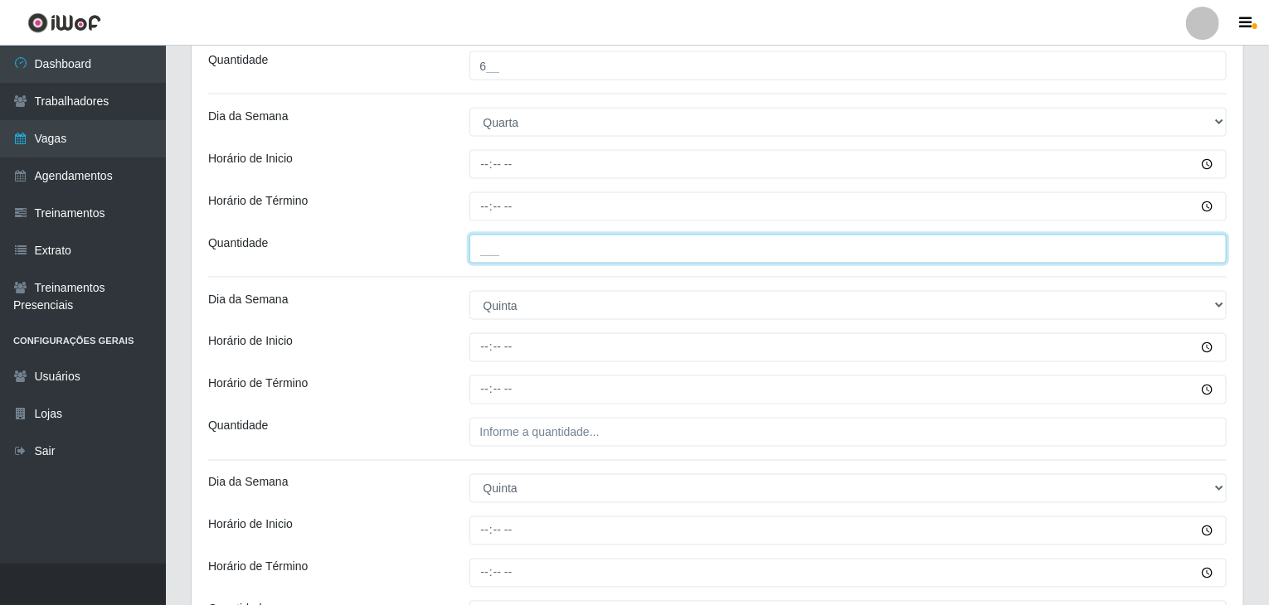
click at [542, 238] on input "___" at bounding box center [848, 249] width 758 height 29
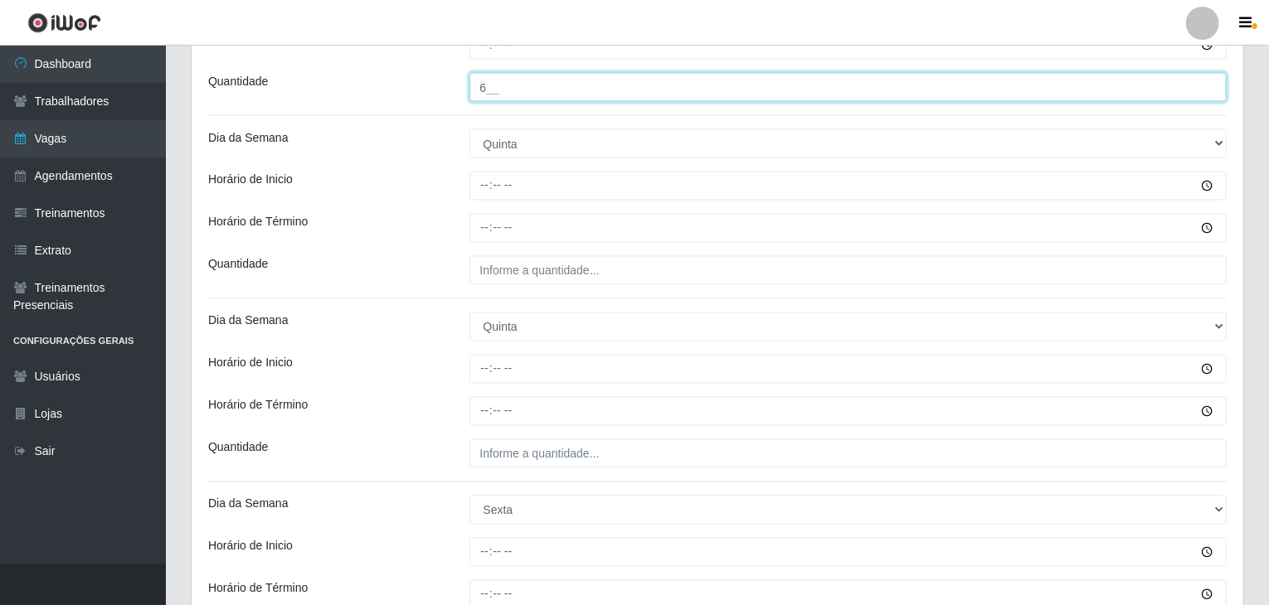
scroll to position [1410, 0]
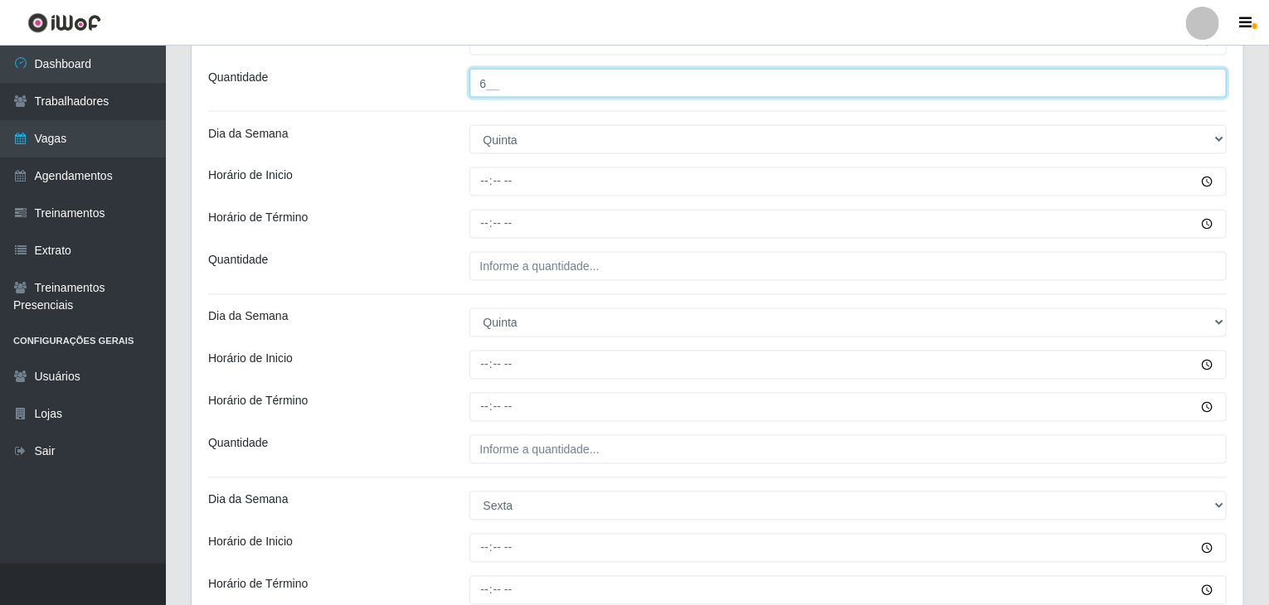
type input "6__"
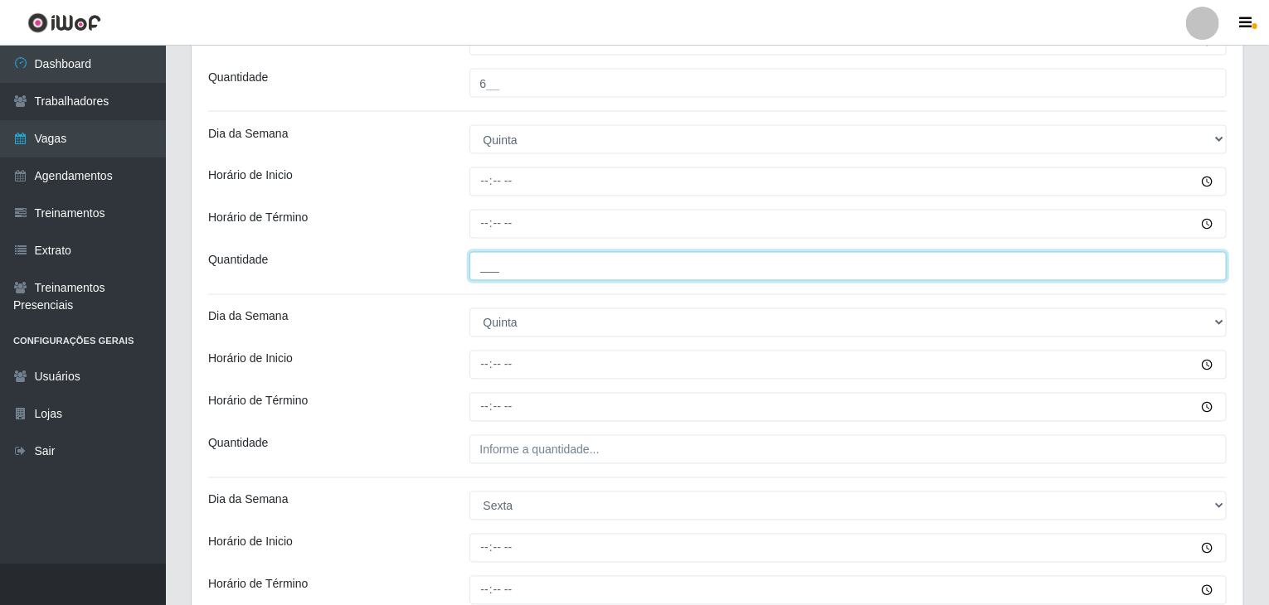
click at [544, 255] on input "___" at bounding box center [848, 266] width 758 height 29
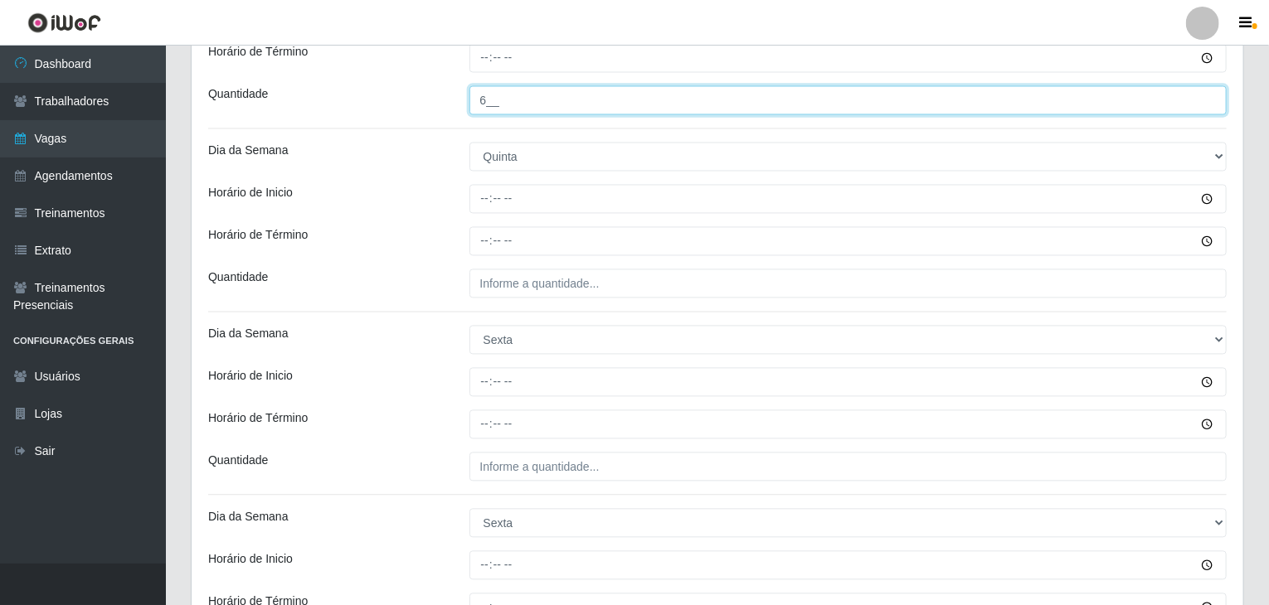
type input "6__"
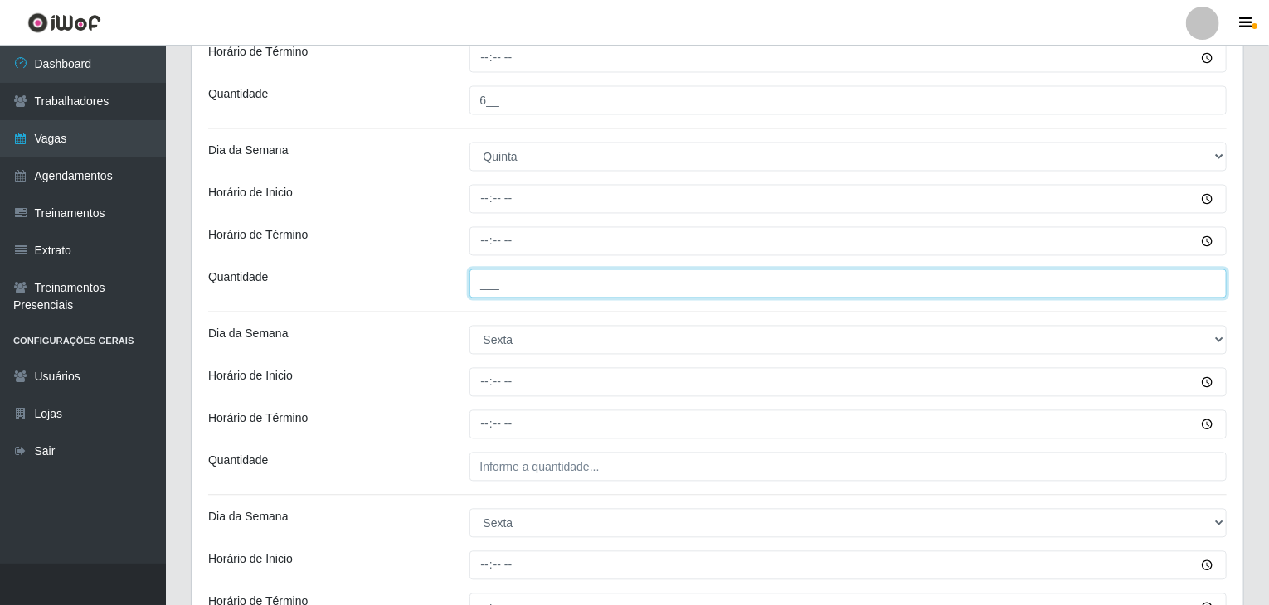
click at [562, 283] on input "___" at bounding box center [848, 284] width 758 height 29
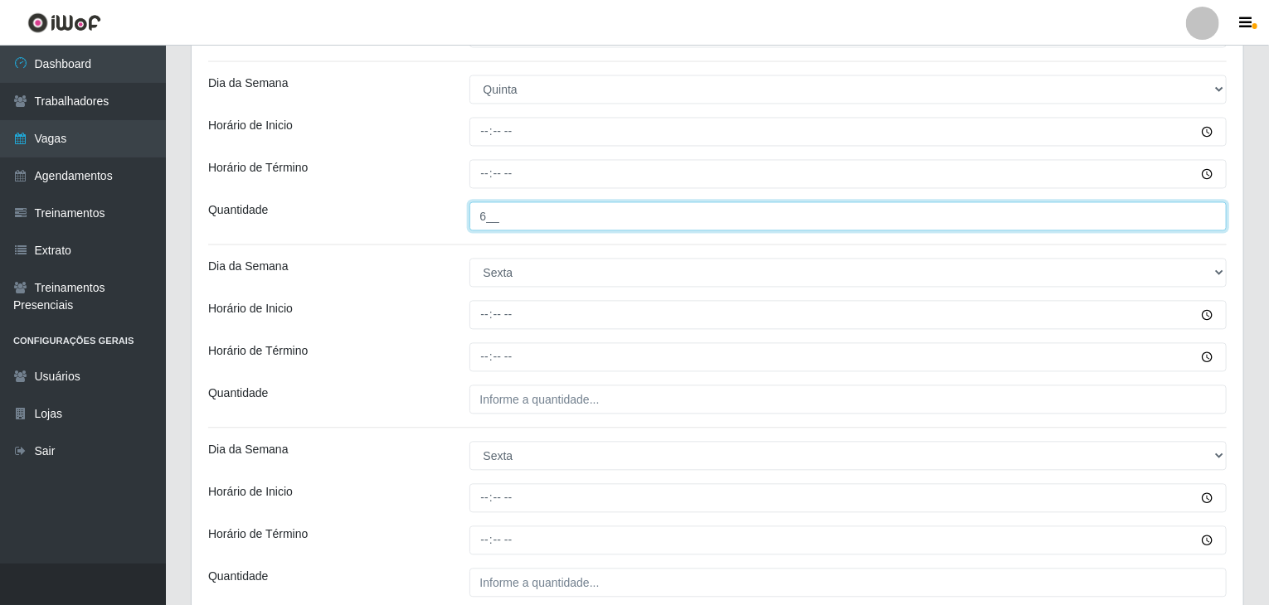
scroll to position [1741, 0]
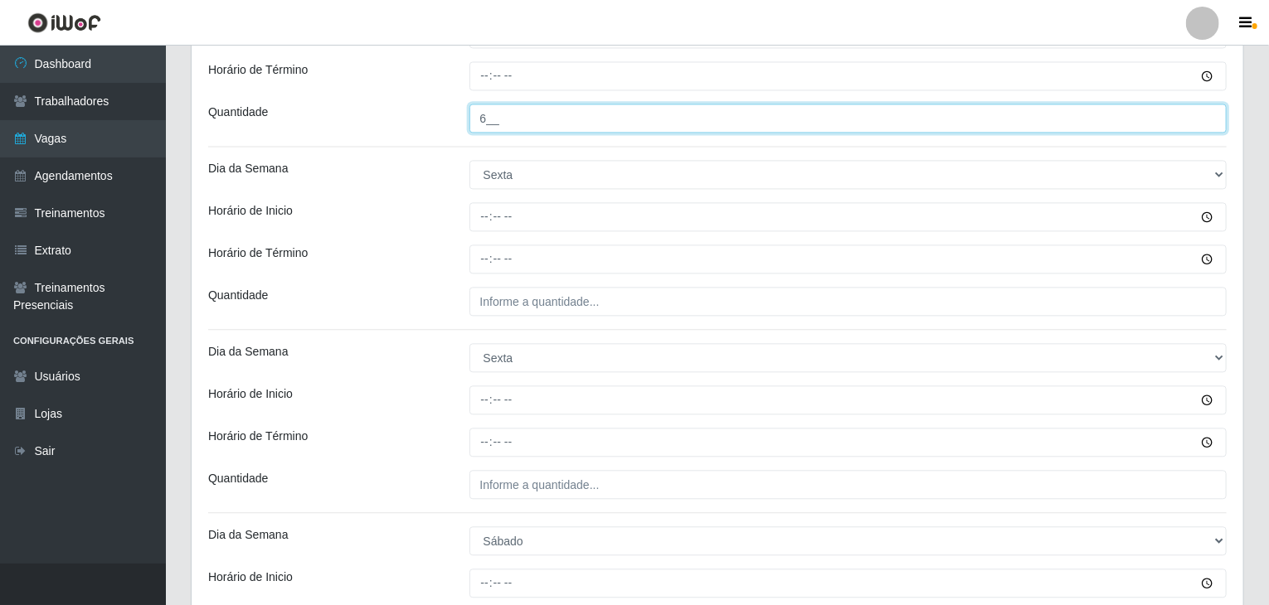
type input "6__"
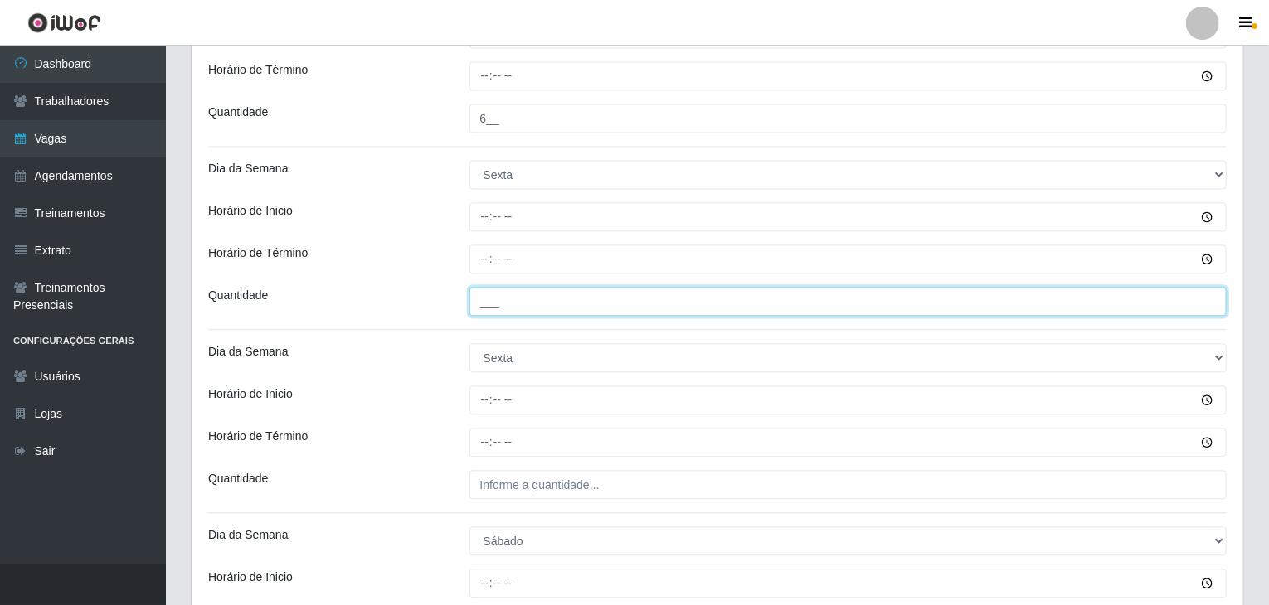
click at [557, 292] on input "___" at bounding box center [848, 301] width 758 height 29
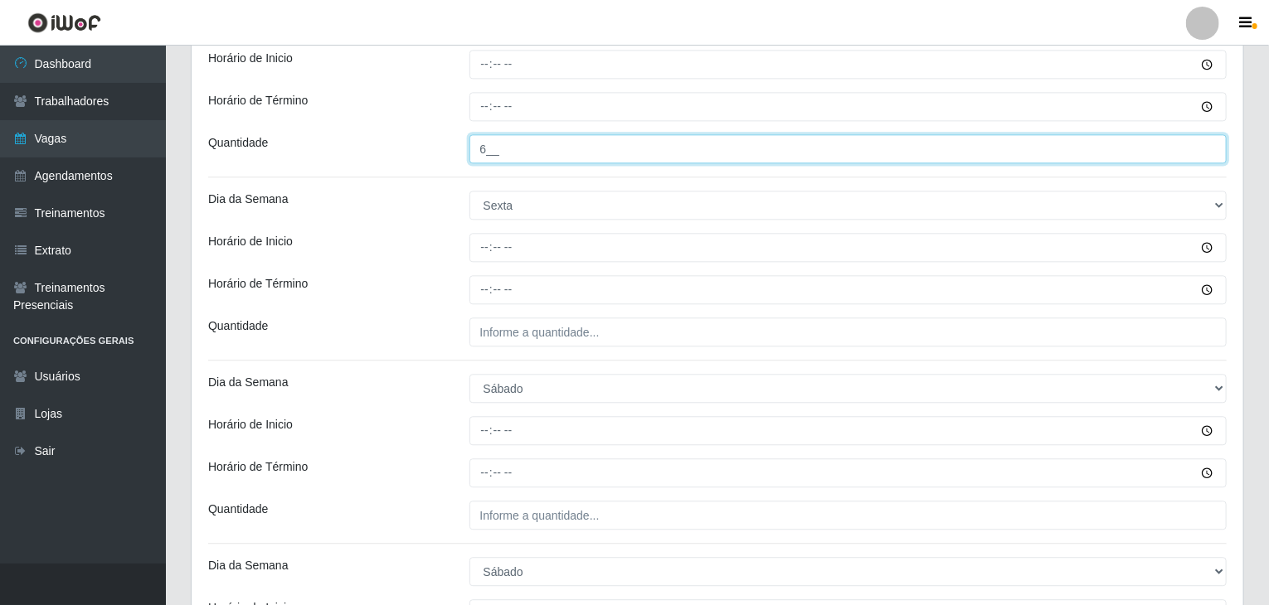
scroll to position [1990, 0]
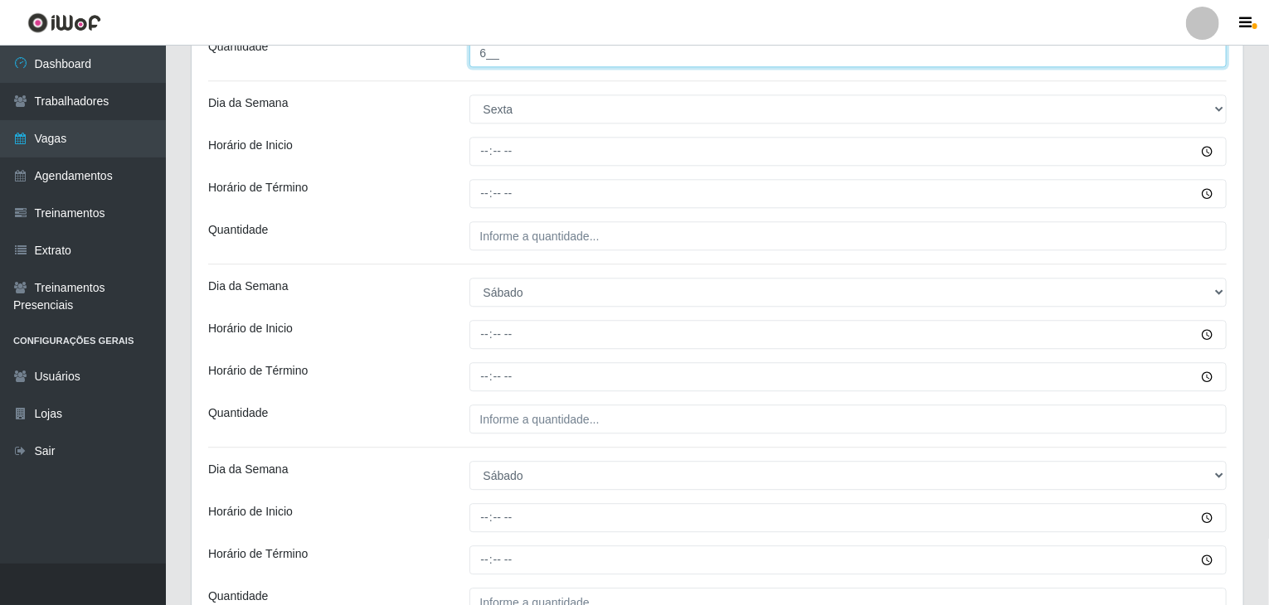
type input "6__"
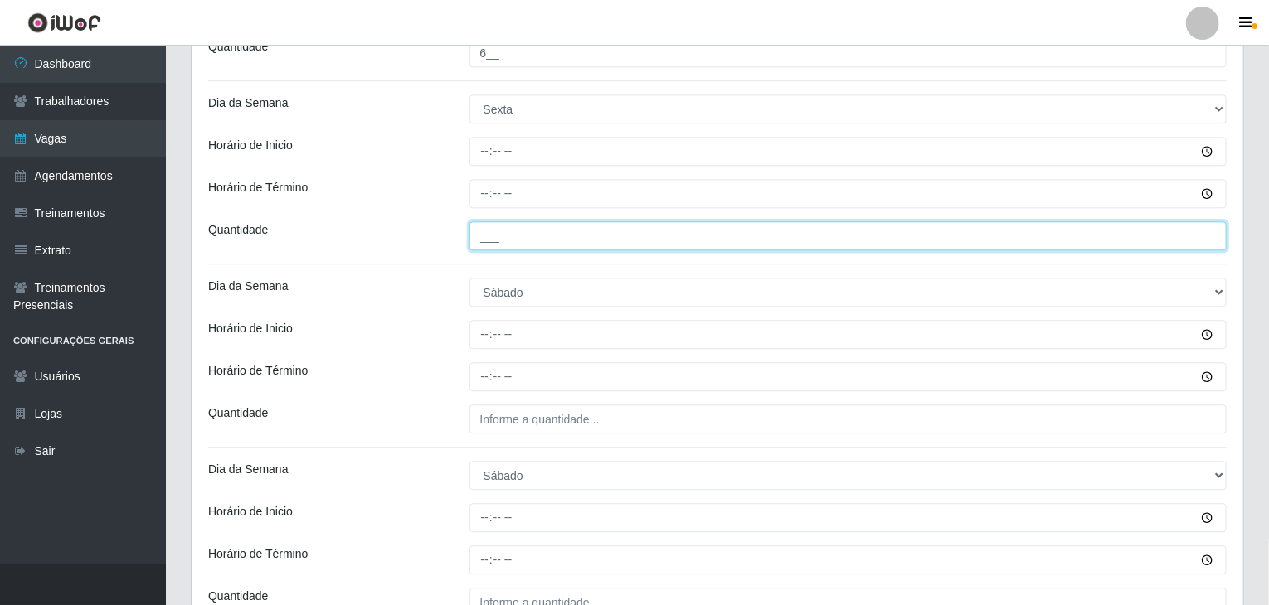
click at [537, 235] on input "___" at bounding box center [848, 235] width 758 height 29
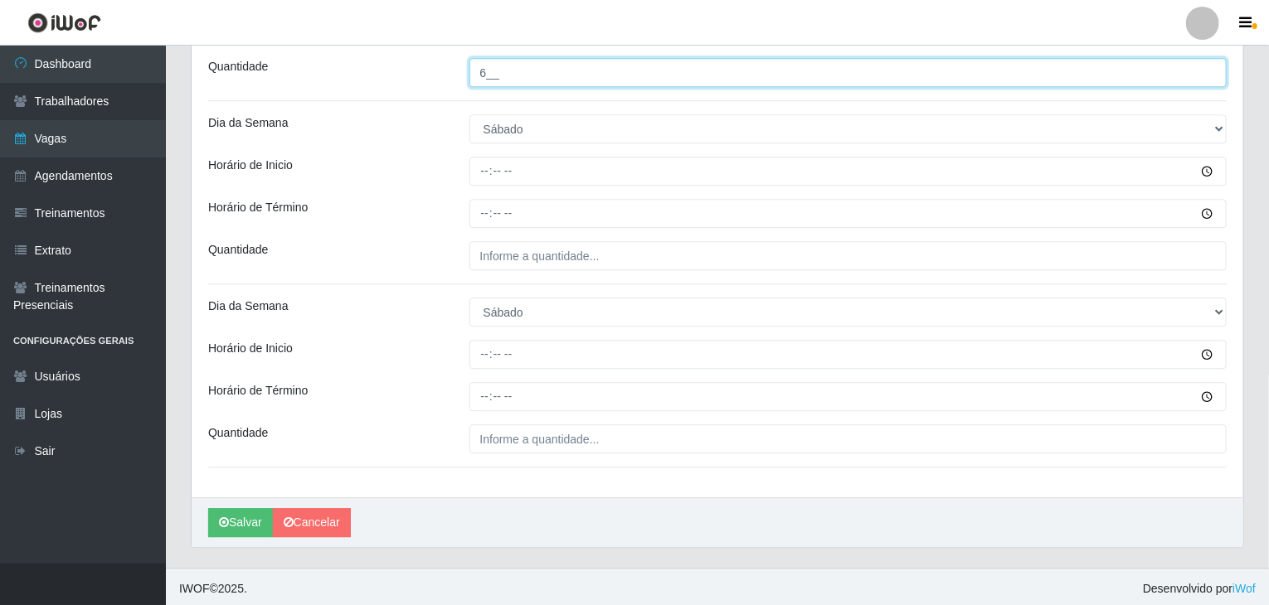
scroll to position [2154, 0]
type input "6__"
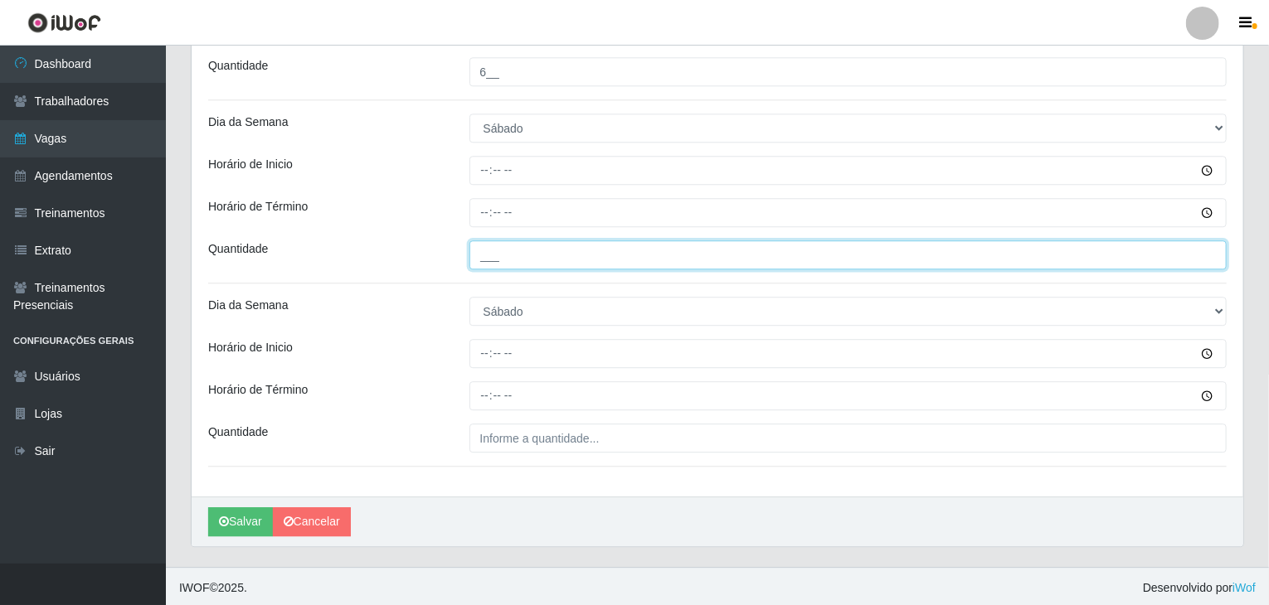
click at [544, 256] on input "___" at bounding box center [848, 254] width 758 height 29
type input "6__"
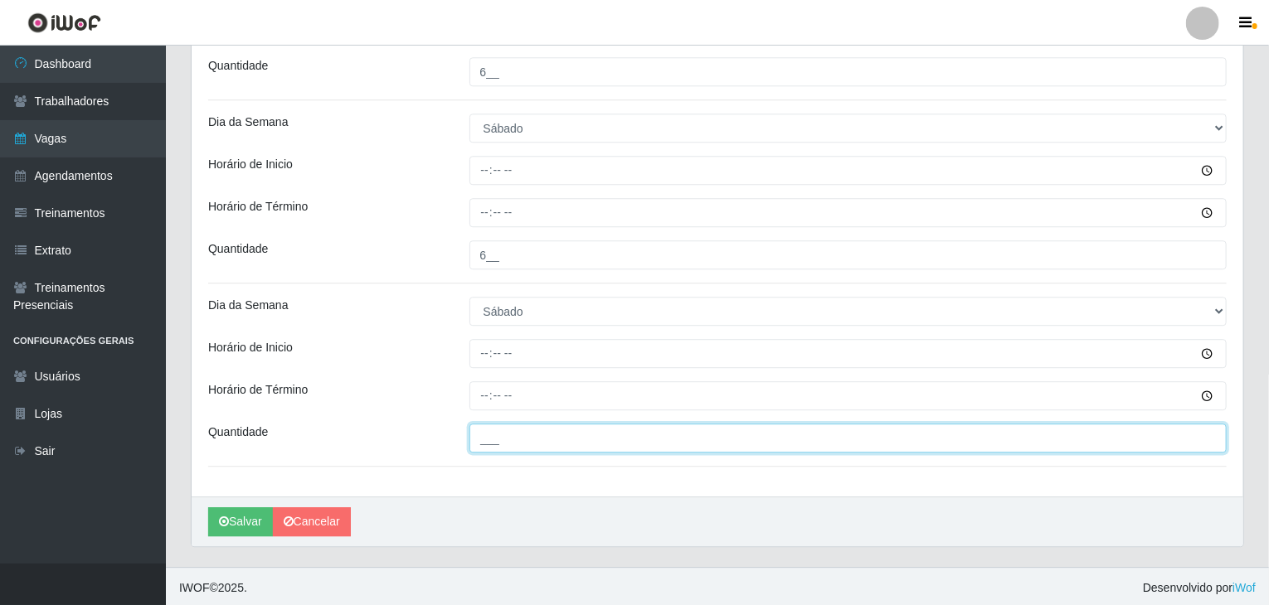
click at [552, 437] on input "___" at bounding box center [848, 438] width 758 height 29
type input "6__"
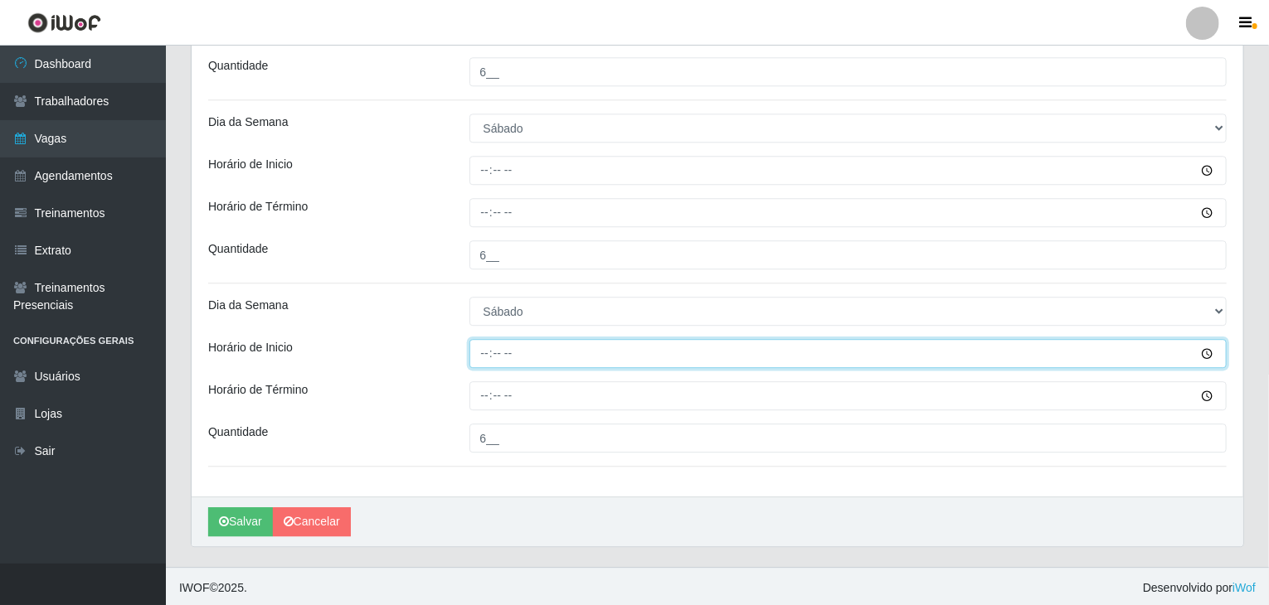
click at [485, 347] on input "Horário de Inicio" at bounding box center [848, 353] width 758 height 29
type input "16:00"
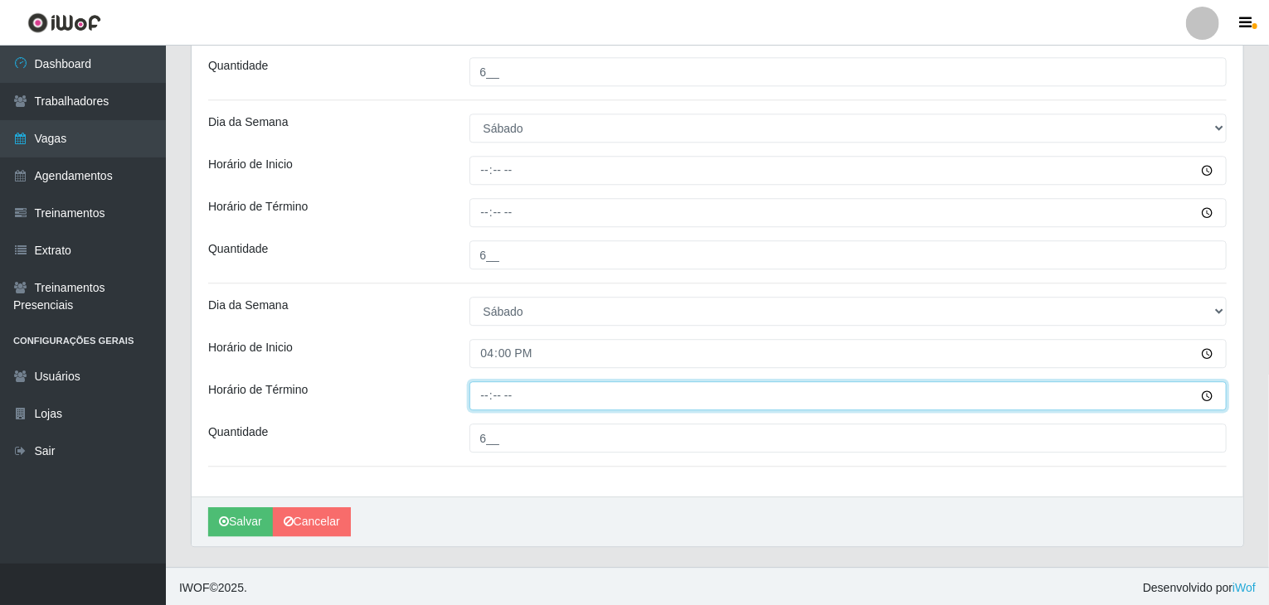
click at [489, 382] on input "Horário de Término" at bounding box center [848, 395] width 758 height 29
type input "22:00"
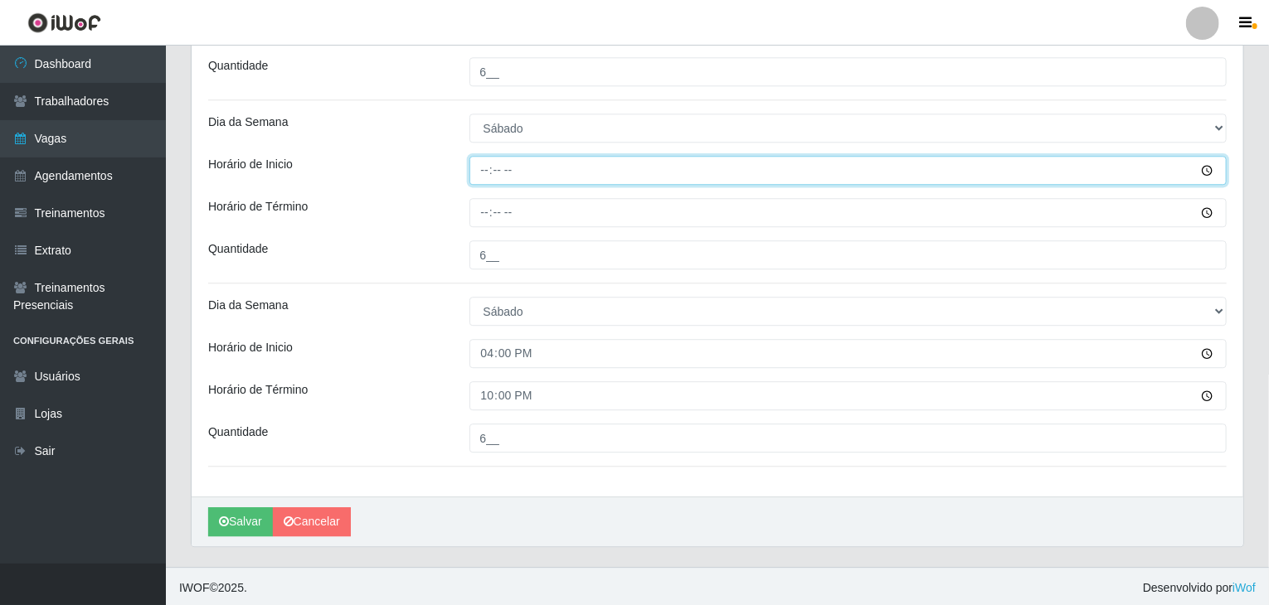
click at [483, 168] on input "Horário de Inicio" at bounding box center [848, 170] width 758 height 29
type input "09:00"
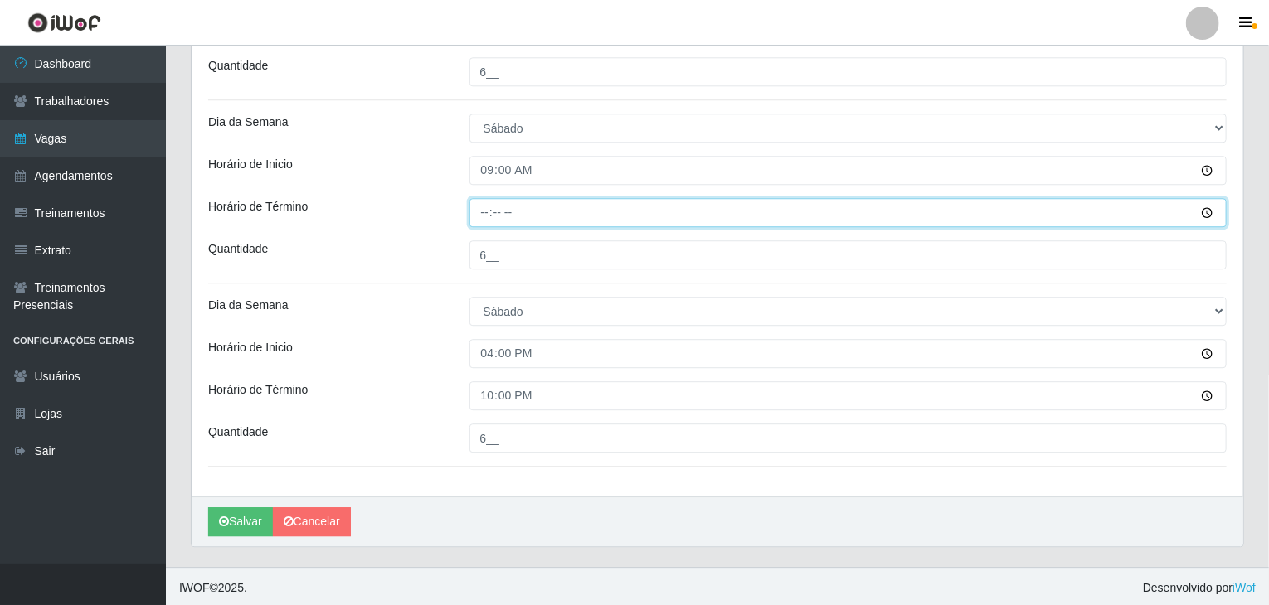
click at [483, 213] on input "Horário de Término" at bounding box center [848, 212] width 758 height 29
type input "15:00"
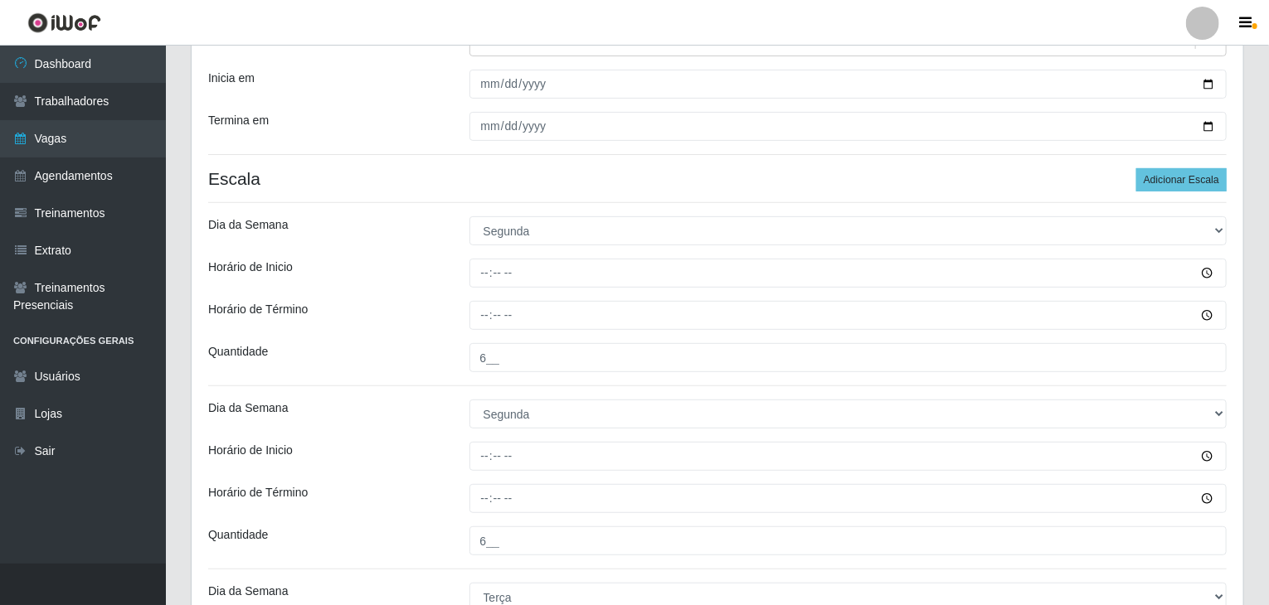
scroll to position [247, 0]
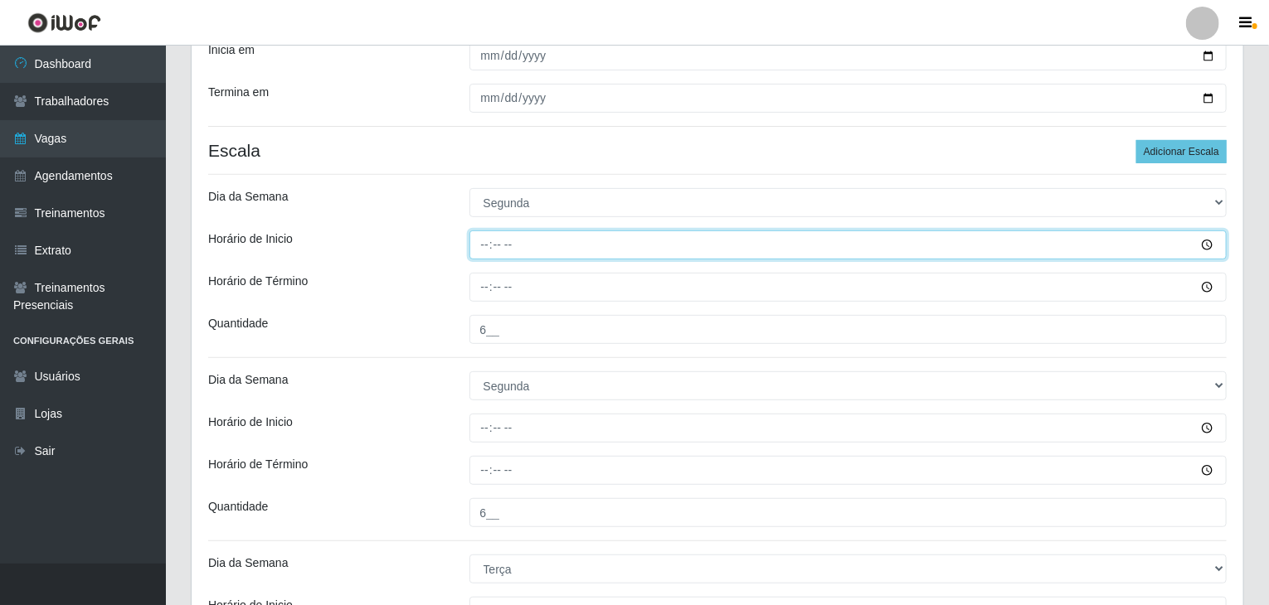
click at [481, 236] on input "Horário de Inicio" at bounding box center [848, 245] width 758 height 29
type input "09:00"
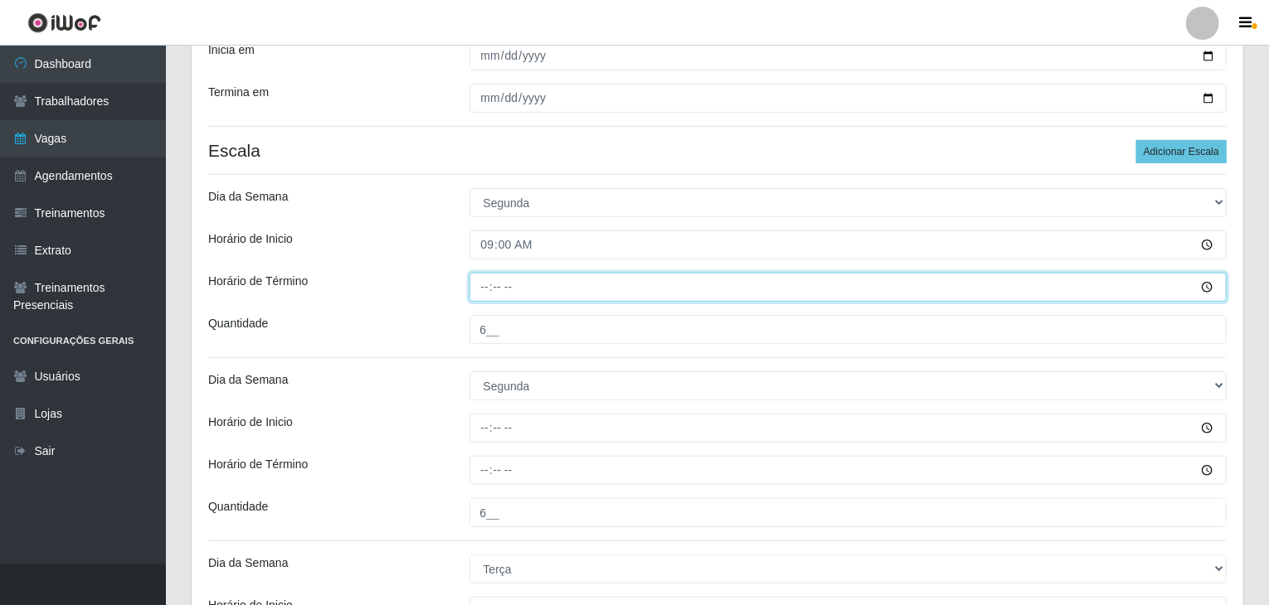
click at [484, 282] on input "Horário de Término" at bounding box center [848, 287] width 758 height 29
click at [484, 282] on input "05:00" at bounding box center [848, 287] width 758 height 29
type input "15:00"
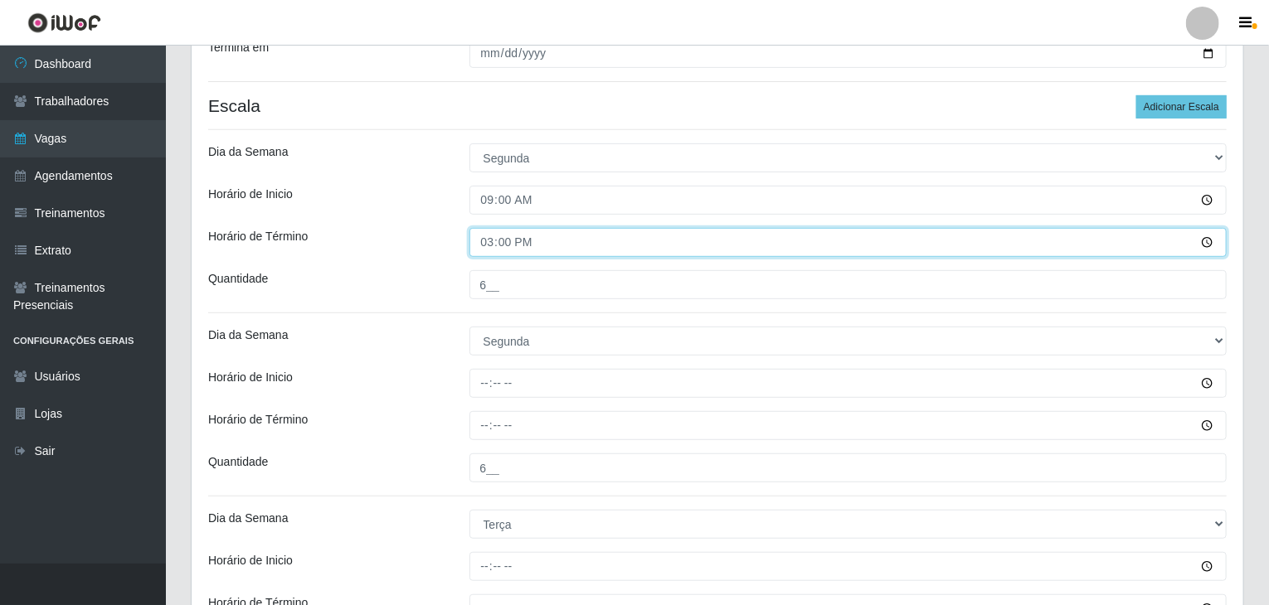
scroll to position [413, 0]
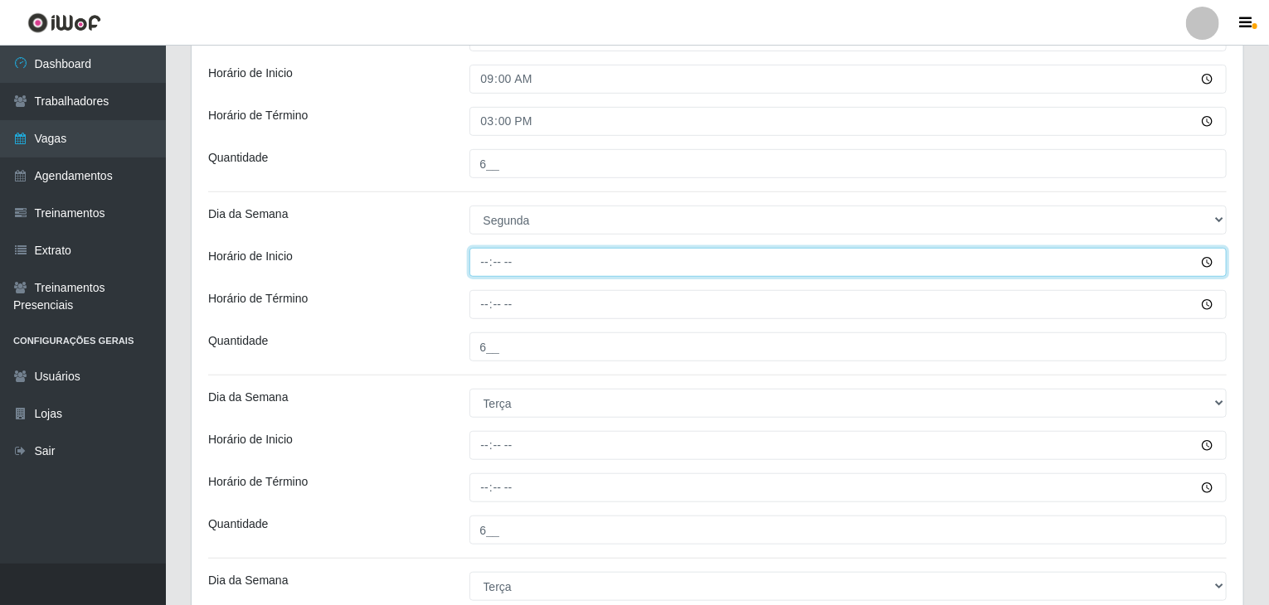
click at [479, 260] on input "Horário de Inicio" at bounding box center [848, 262] width 758 height 29
type input "16:00"
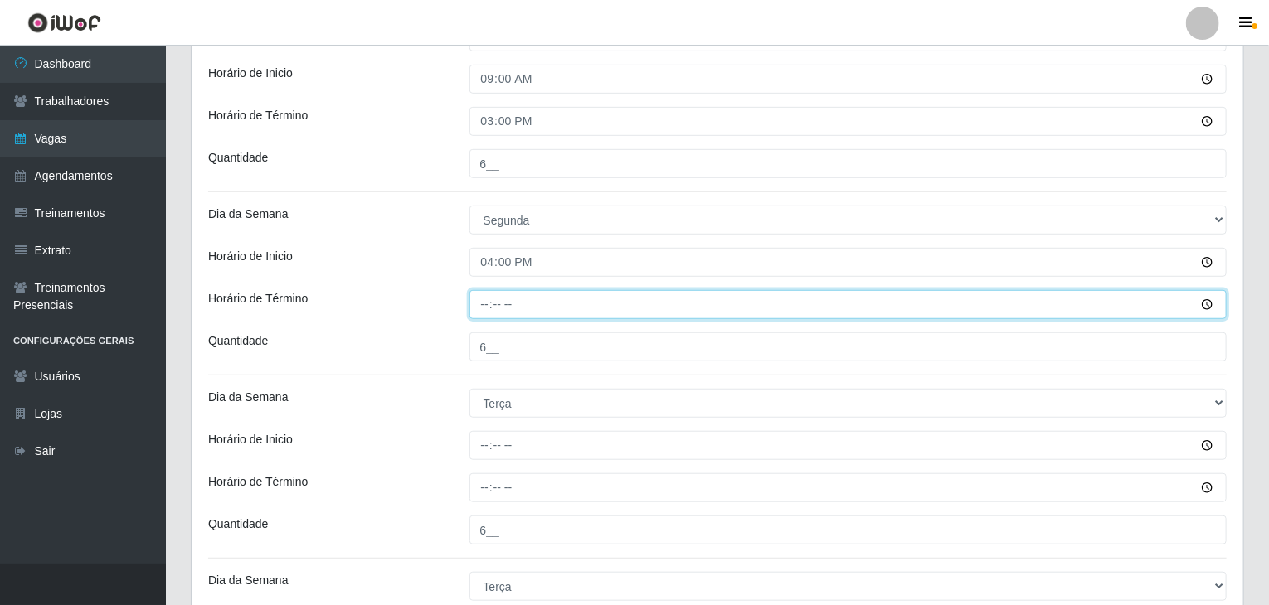
click at [491, 300] on input "Horário de Término" at bounding box center [848, 304] width 758 height 29
type input "22:00"
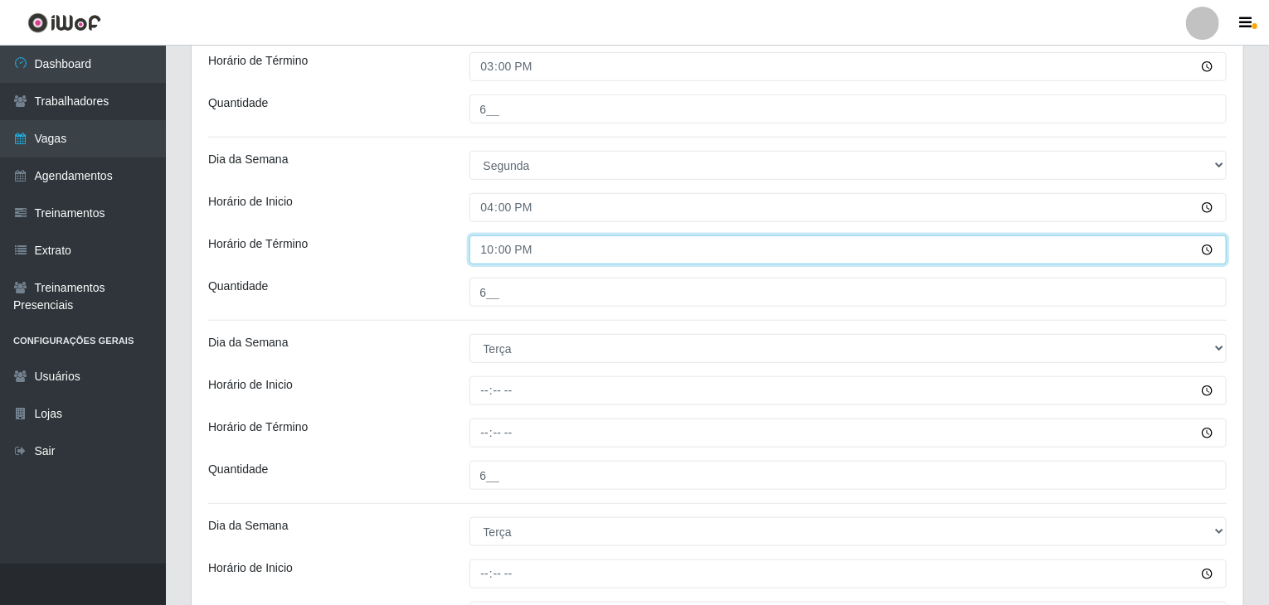
scroll to position [496, 0]
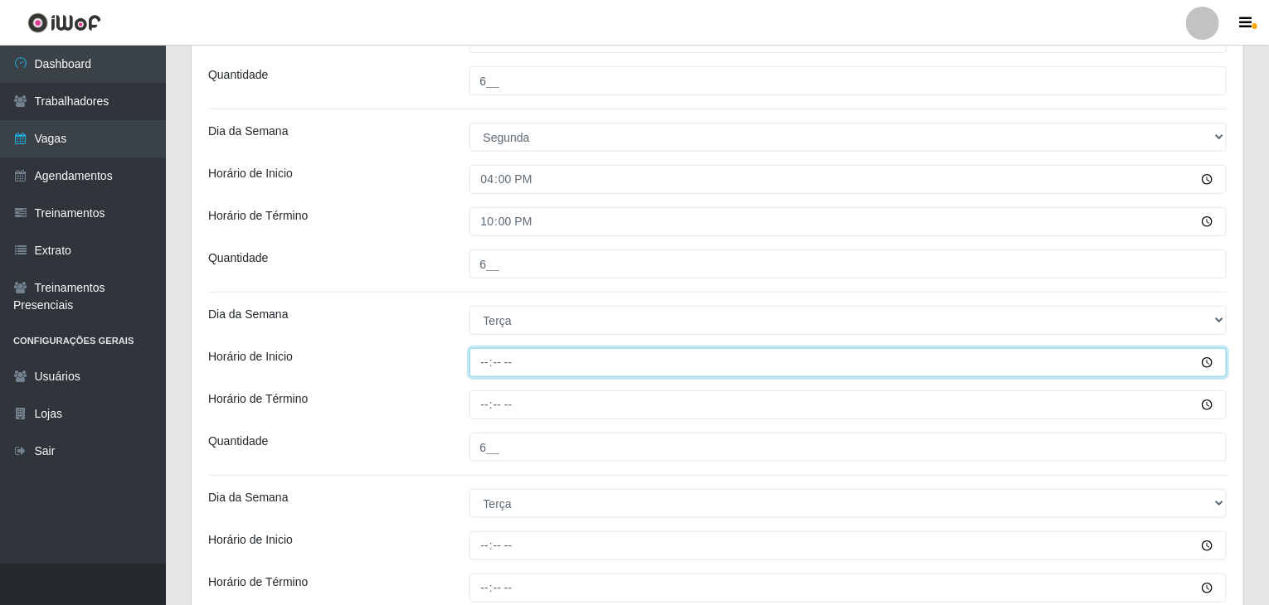
click at [478, 365] on input "Horário de Inicio" at bounding box center [848, 362] width 758 height 29
type input "00:00"
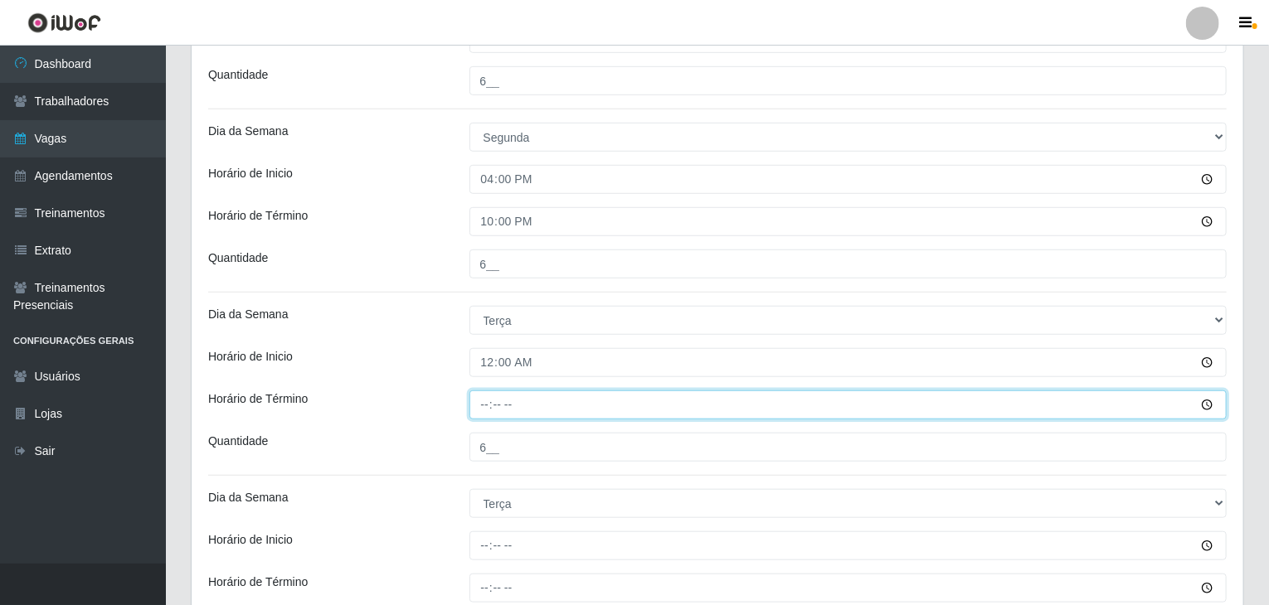
click at [483, 401] on input "Horário de Término" at bounding box center [848, 405] width 758 height 29
type input "15:00"
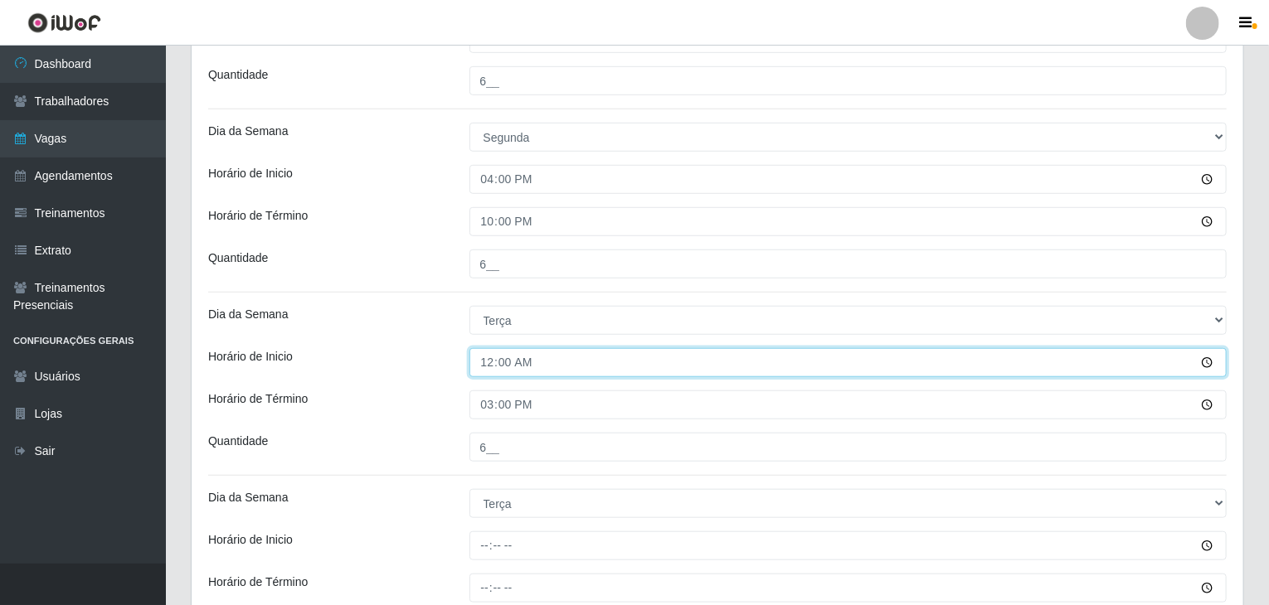
click at [488, 369] on input "00:00" at bounding box center [848, 362] width 758 height 29
type input "09:00"
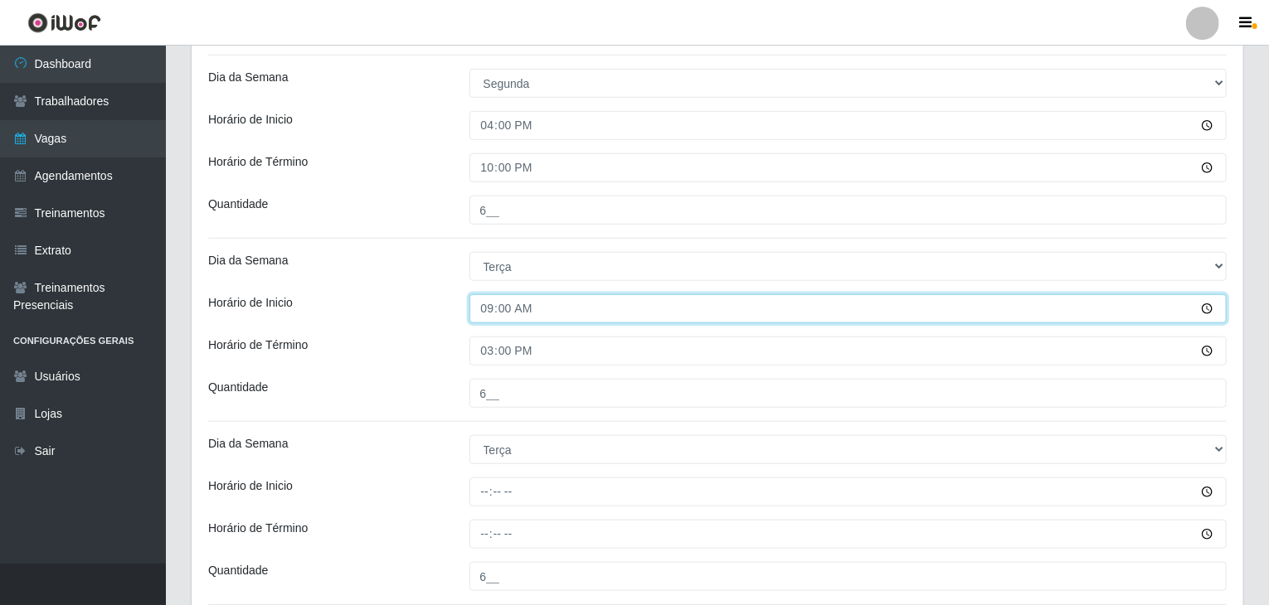
scroll to position [579, 0]
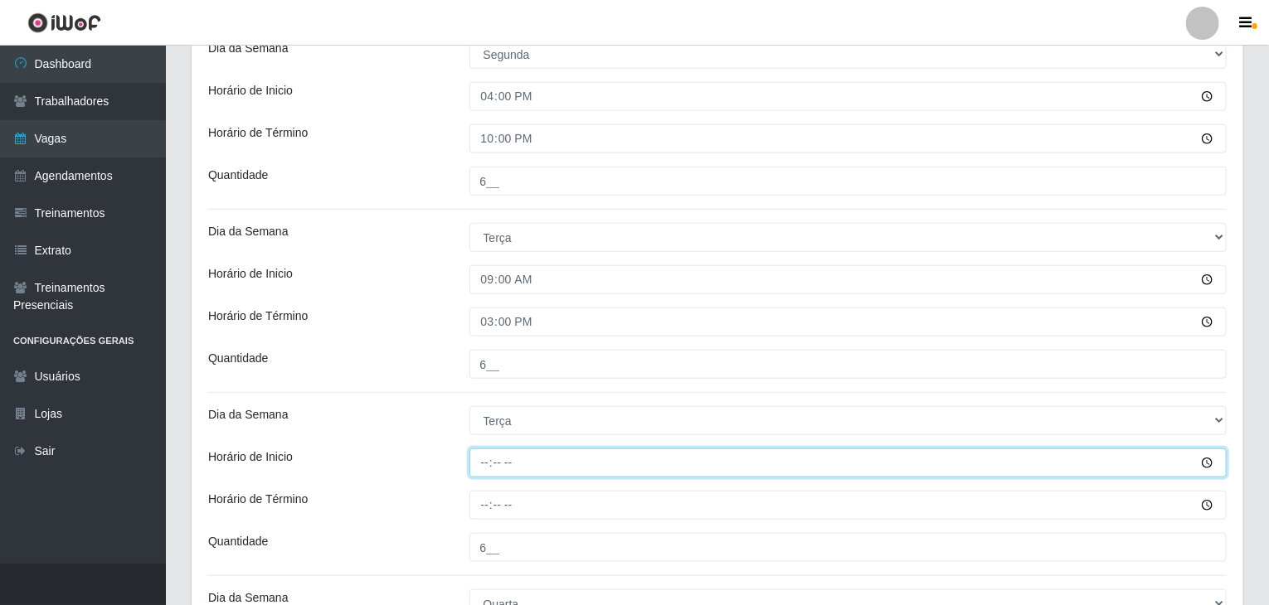
click at [476, 457] on input "Horário de Inicio" at bounding box center [848, 463] width 758 height 29
type input "16:00"
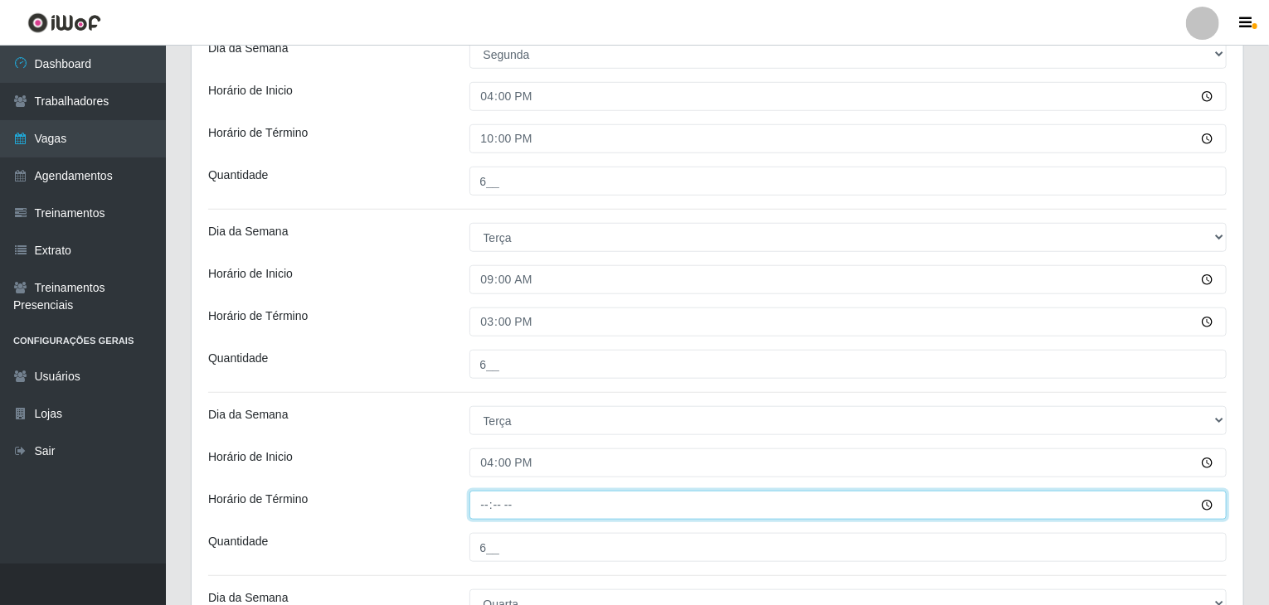
click at [480, 499] on input "Horário de Término" at bounding box center [848, 505] width 758 height 29
click at [492, 495] on input "20:00" at bounding box center [848, 505] width 758 height 29
type input "22:00"
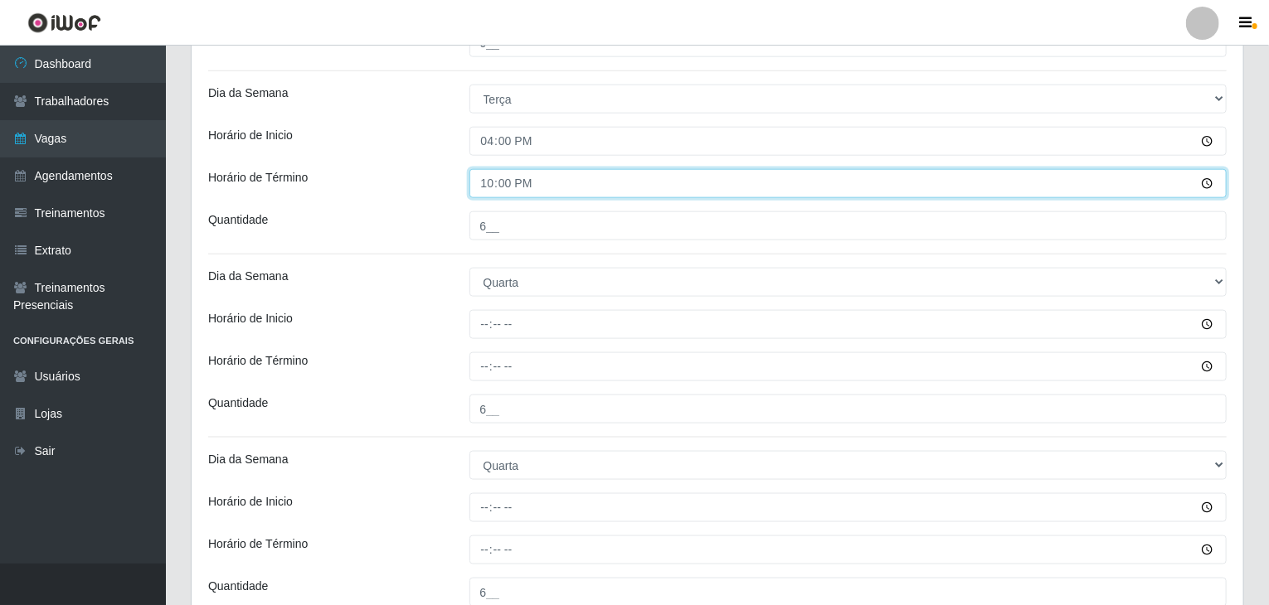
scroll to position [911, 0]
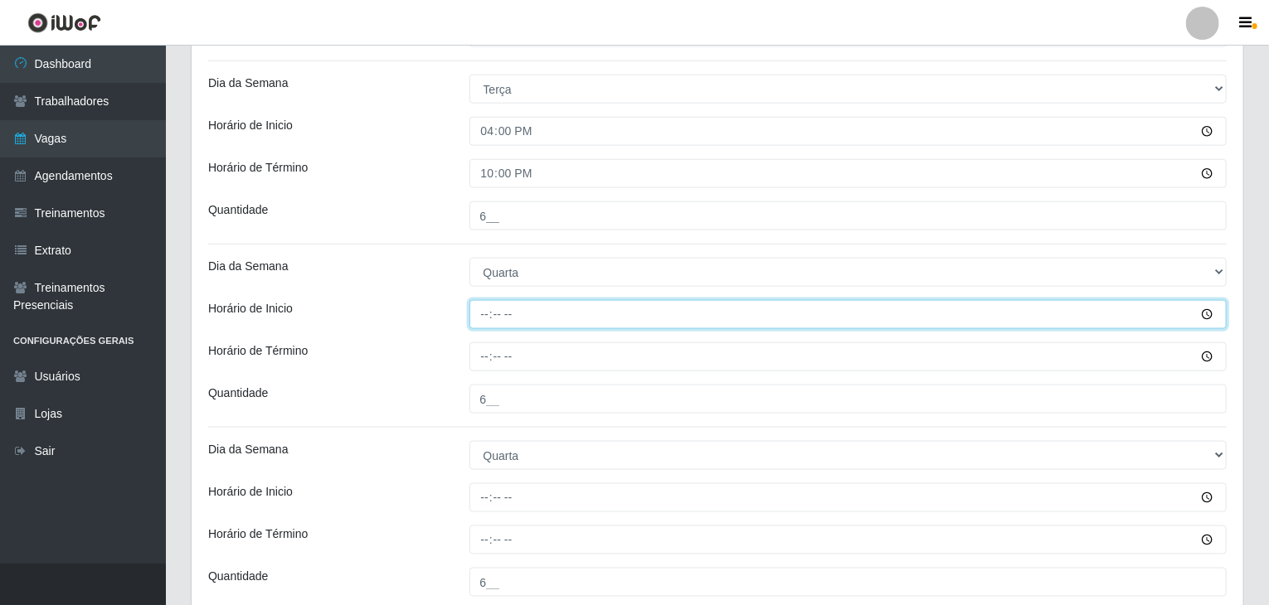
click at [483, 315] on input "Horário de Inicio" at bounding box center [848, 314] width 758 height 29
type input "09:00"
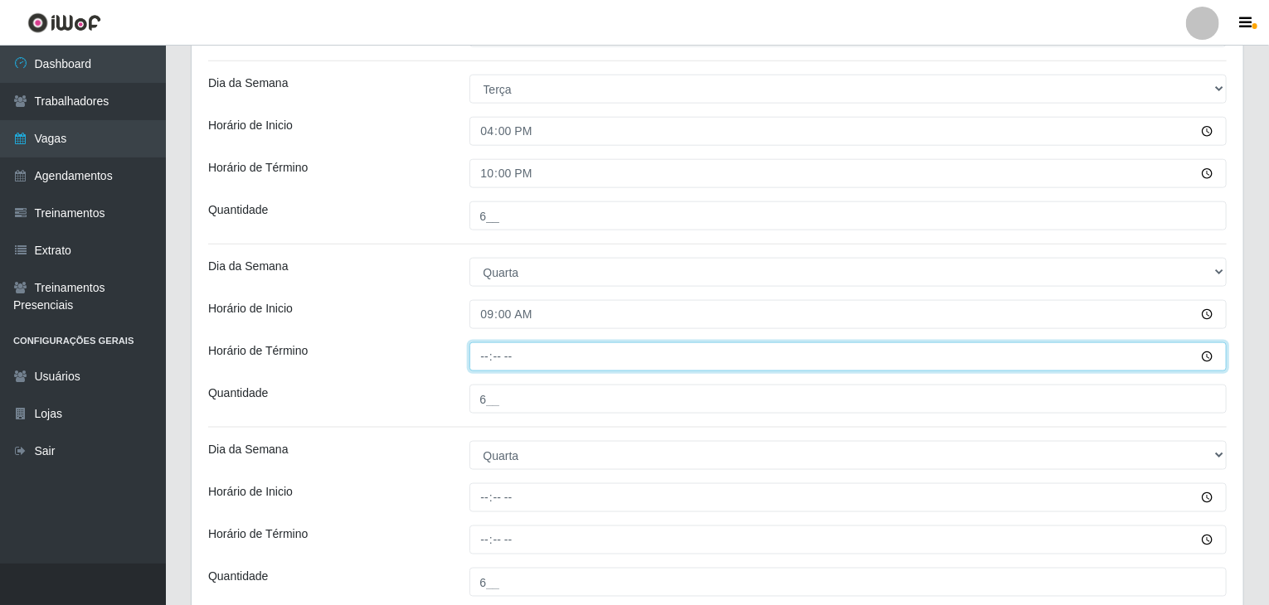
click at [471, 354] on input "Horário de Término" at bounding box center [848, 356] width 758 height 29
type input "15:00"
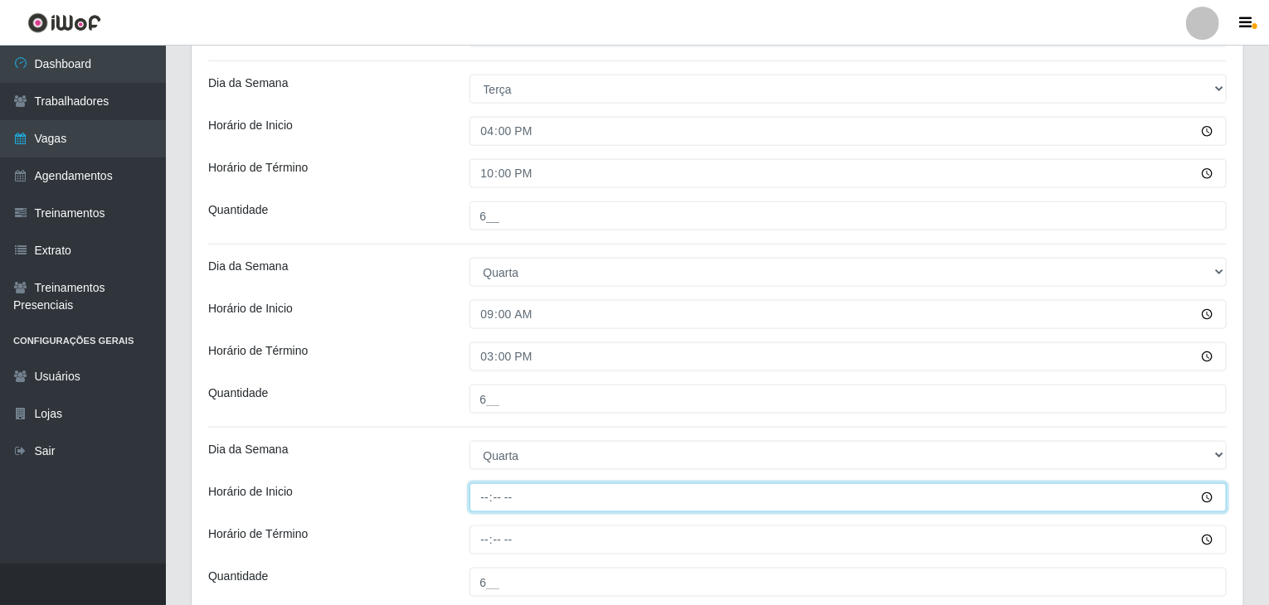
click at [493, 495] on input "Horário de Inicio" at bounding box center [848, 497] width 758 height 29
click at [480, 498] on input "Horário de Inicio" at bounding box center [848, 497] width 758 height 29
type input "16:00"
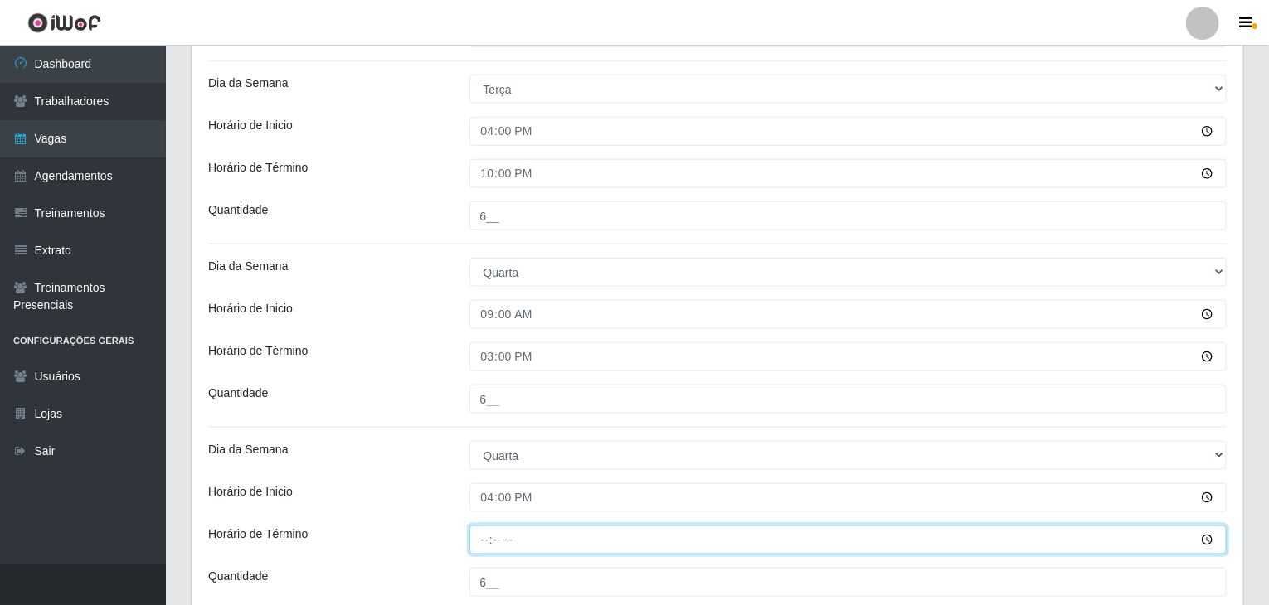
click at [484, 540] on input "Horário de Término" at bounding box center [848, 540] width 758 height 29
type input "22:00"
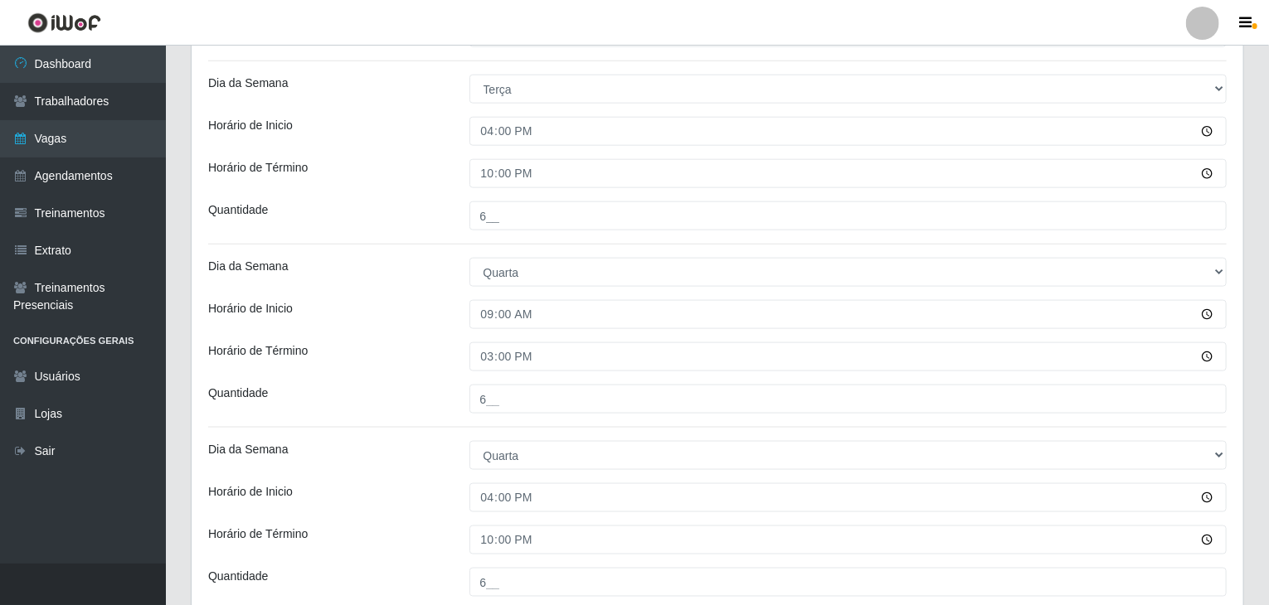
click at [401, 435] on div "Loja Rede Compras Supermercados - LOJA 5 Função [Selecione...] ASG ASG + ASG ++…" at bounding box center [717, 486] width 1051 height 2509
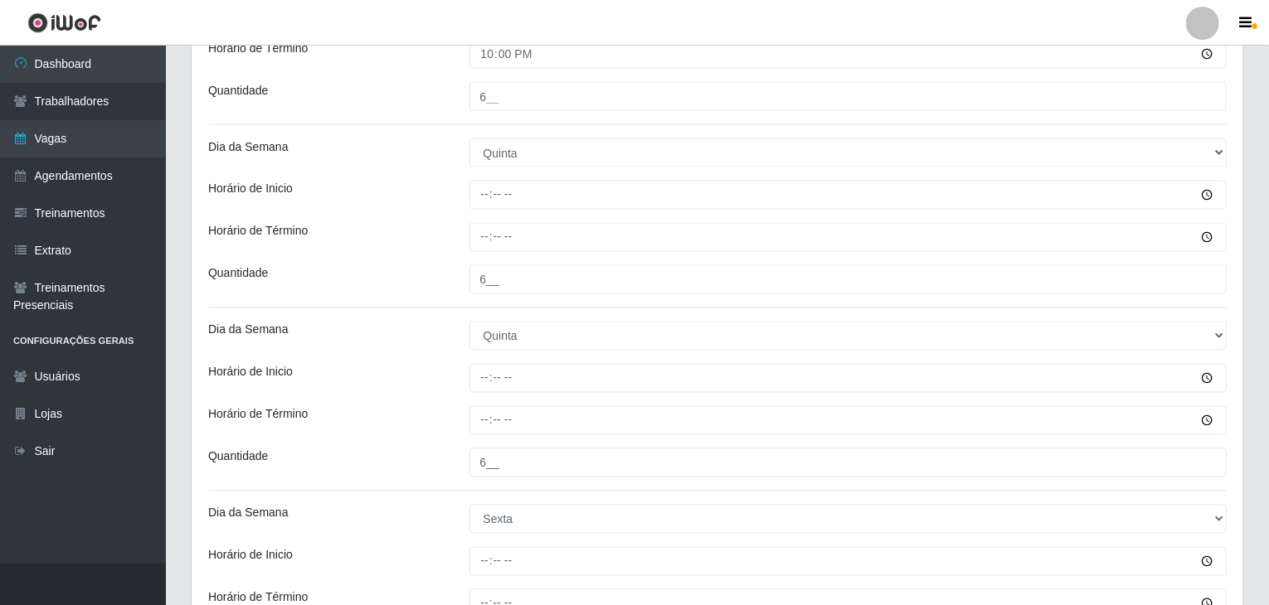
scroll to position [1408, 0]
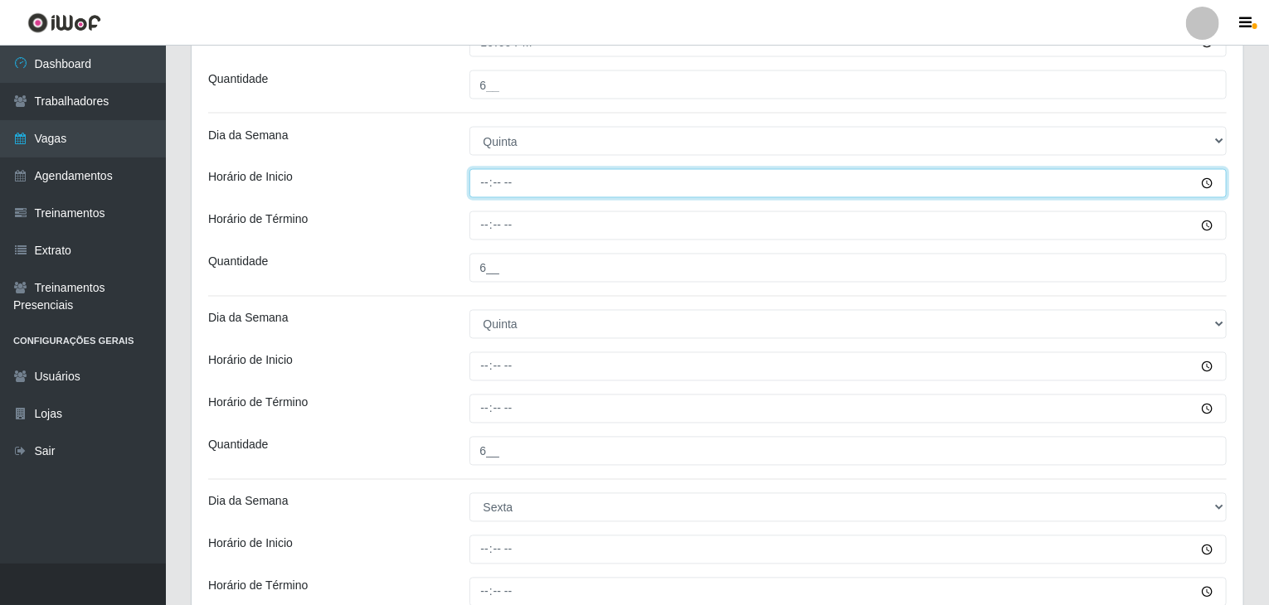
click at [473, 177] on input "Horário de Inicio" at bounding box center [848, 183] width 758 height 29
type input "09:00"
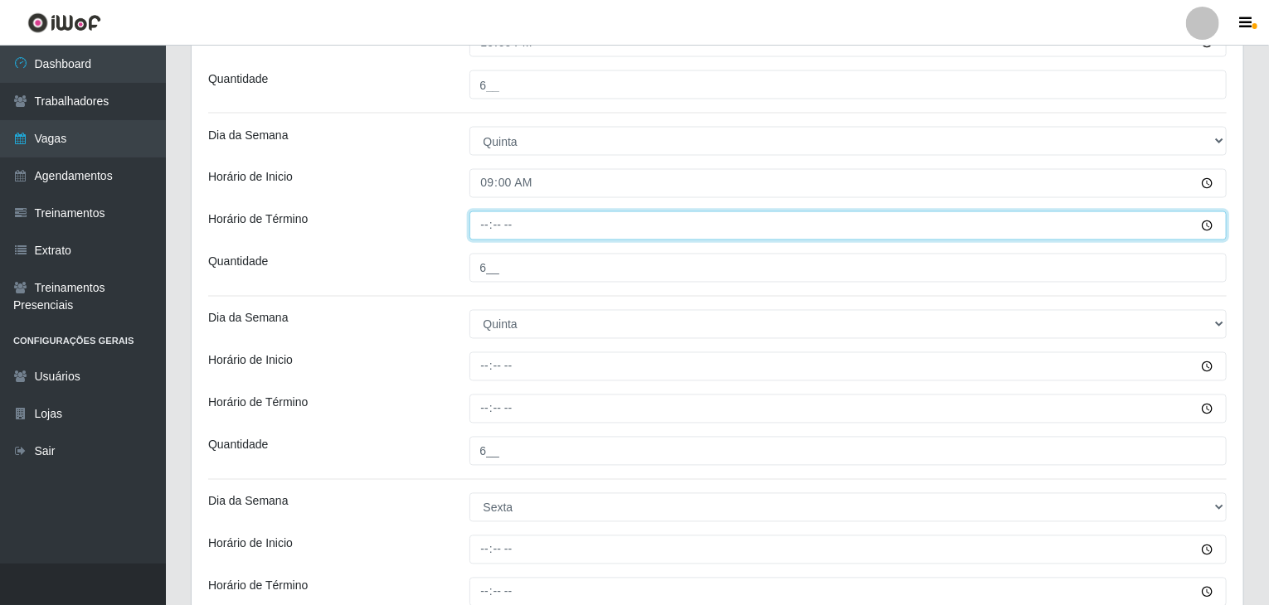
click at [485, 225] on input "Horário de Término" at bounding box center [848, 225] width 758 height 29
type input "15:00"
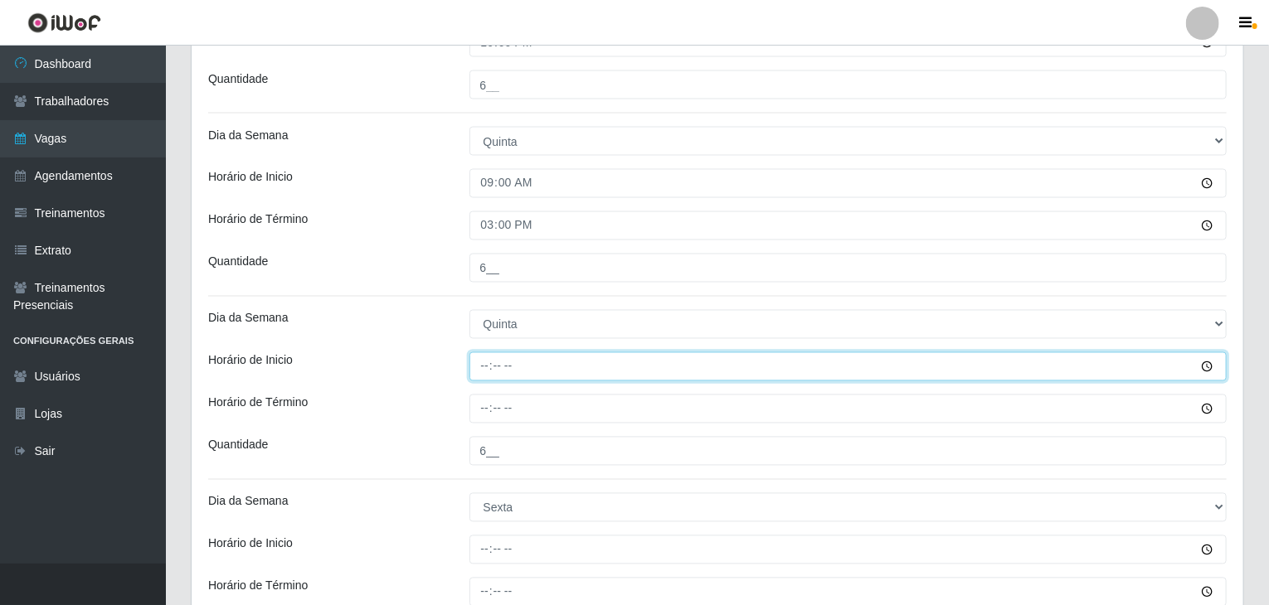
click at [483, 358] on input "Horário de Inicio" at bounding box center [848, 366] width 758 height 29
type input "16:00"
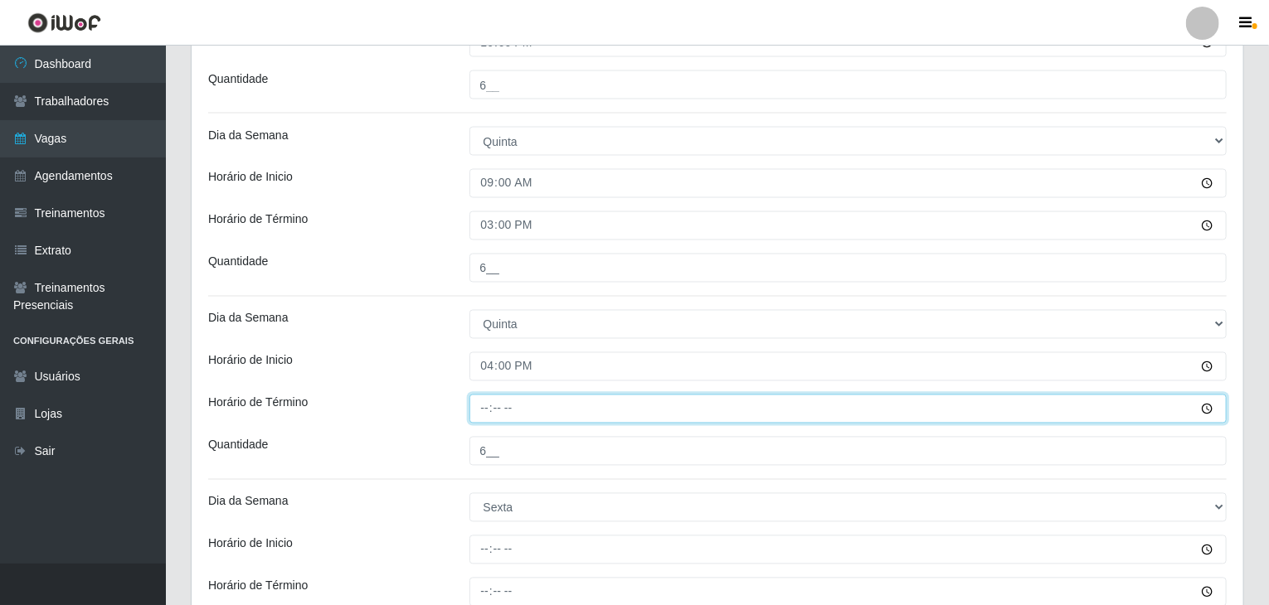
click at [492, 407] on input "Horário de Término" at bounding box center [848, 409] width 758 height 29
type input "22:00"
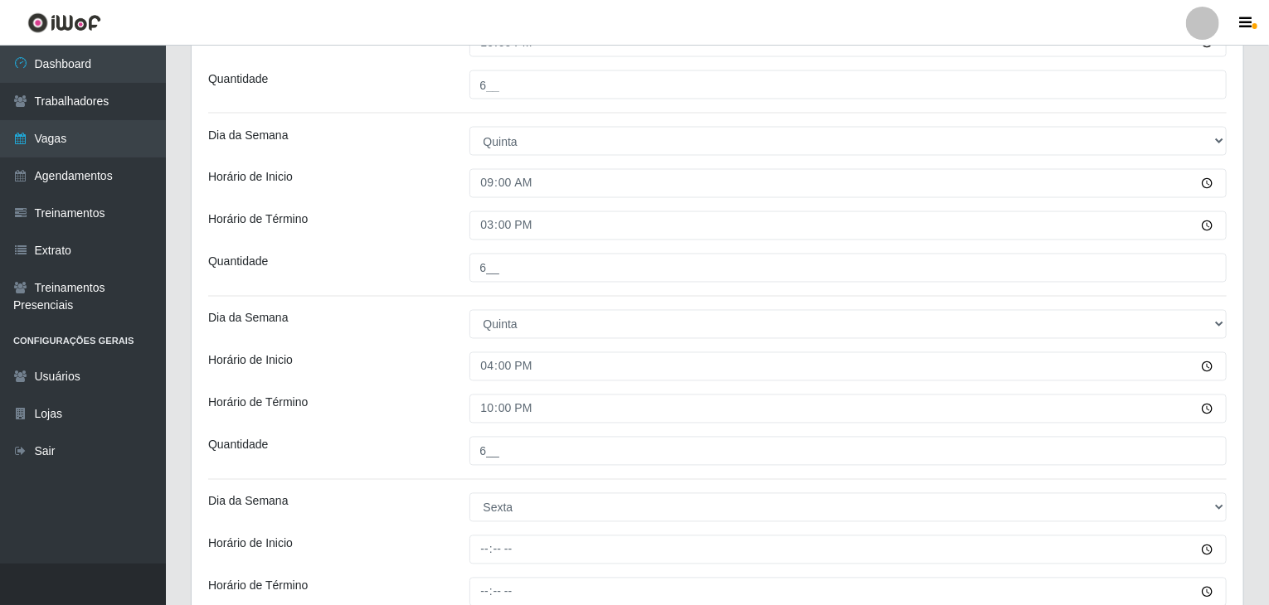
click at [428, 362] on div "Horário de Inicio" at bounding box center [326, 366] width 261 height 29
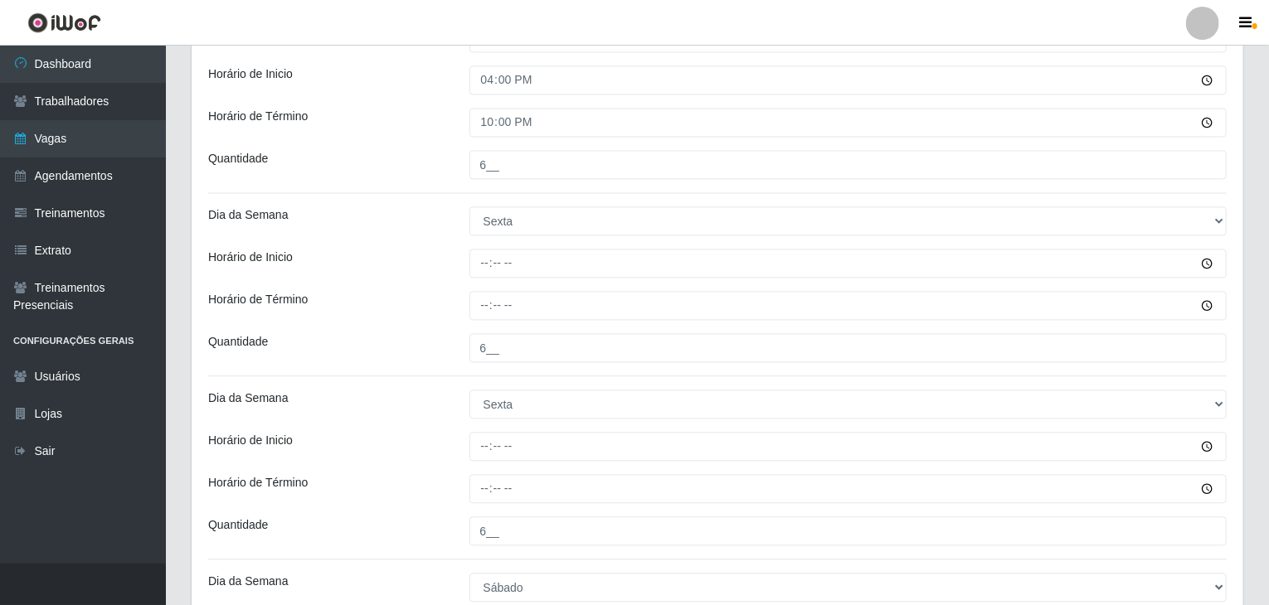
scroll to position [1740, 0]
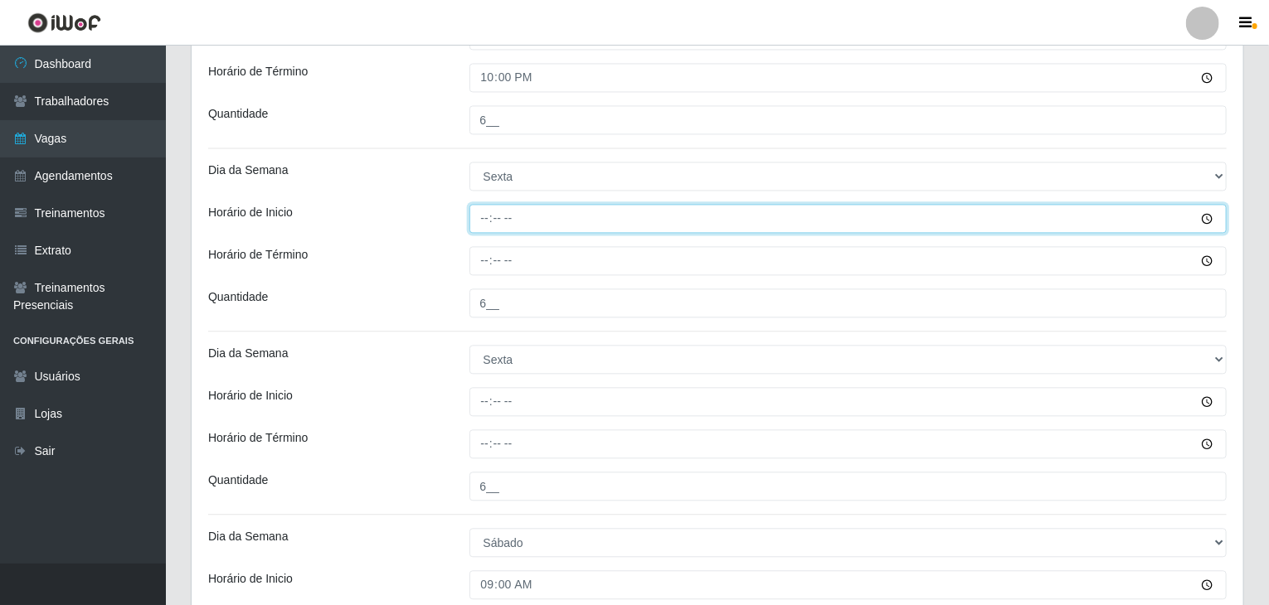
click at [473, 217] on input "Horário de Inicio" at bounding box center [848, 218] width 758 height 29
click at [483, 217] on input "00:00" at bounding box center [848, 218] width 758 height 29
type input "09:00"
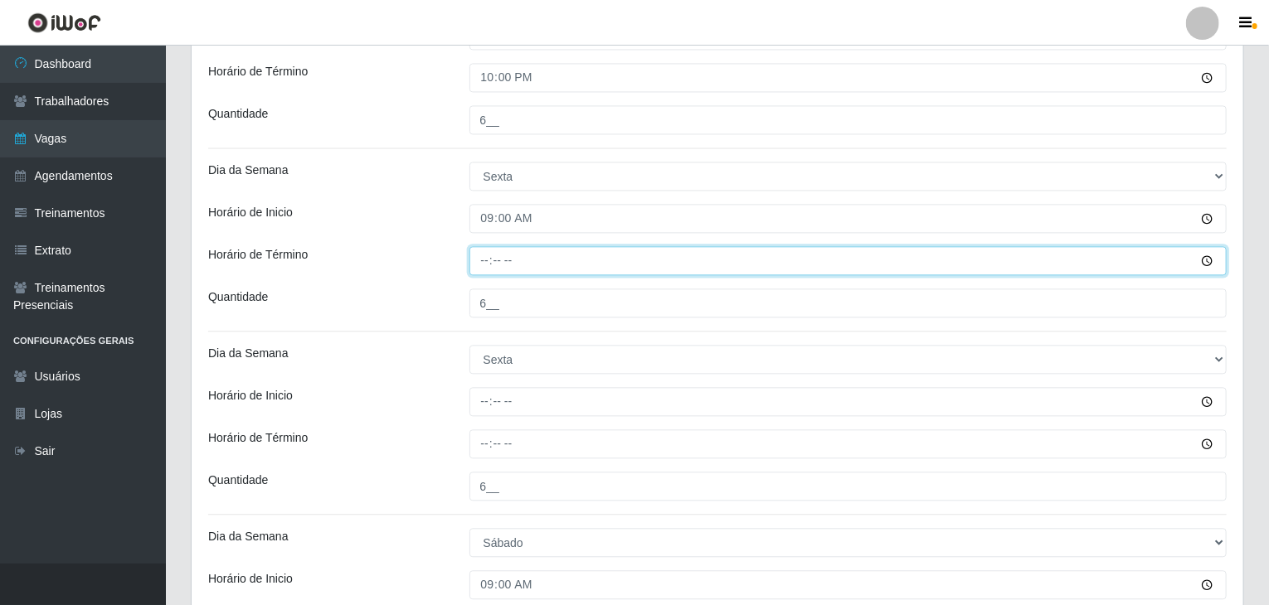
click at [478, 248] on input "Horário de Término" at bounding box center [848, 260] width 758 height 29
type input "15:00"
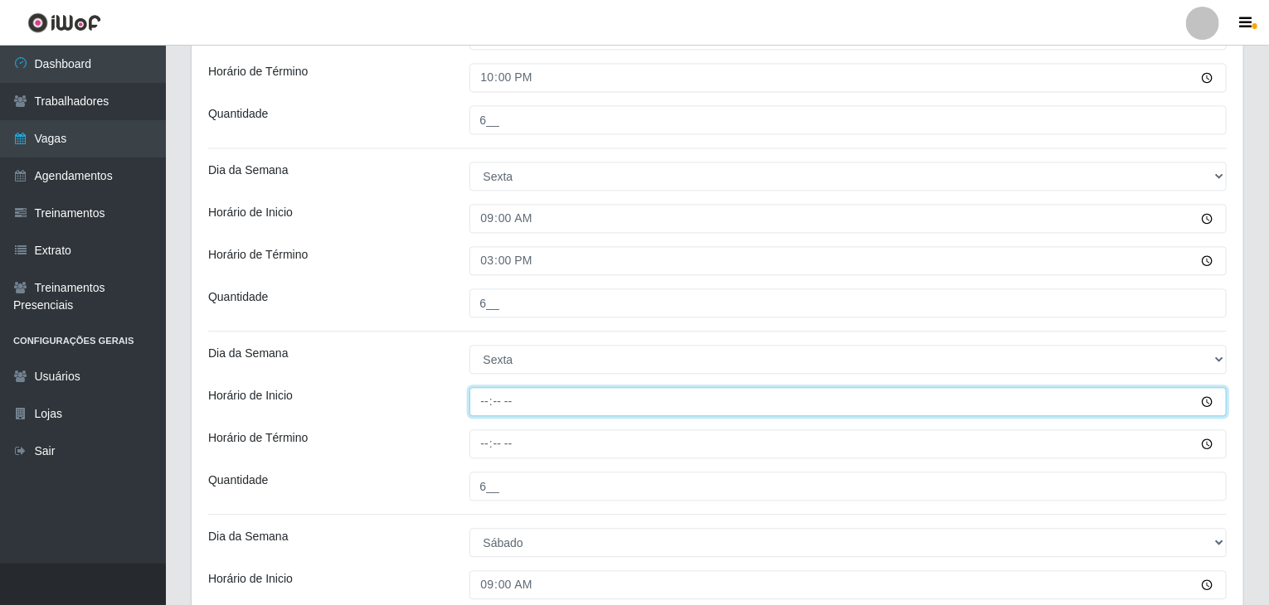
click at [471, 397] on input "Horário de Inicio" at bounding box center [848, 401] width 758 height 29
type input "16:00"
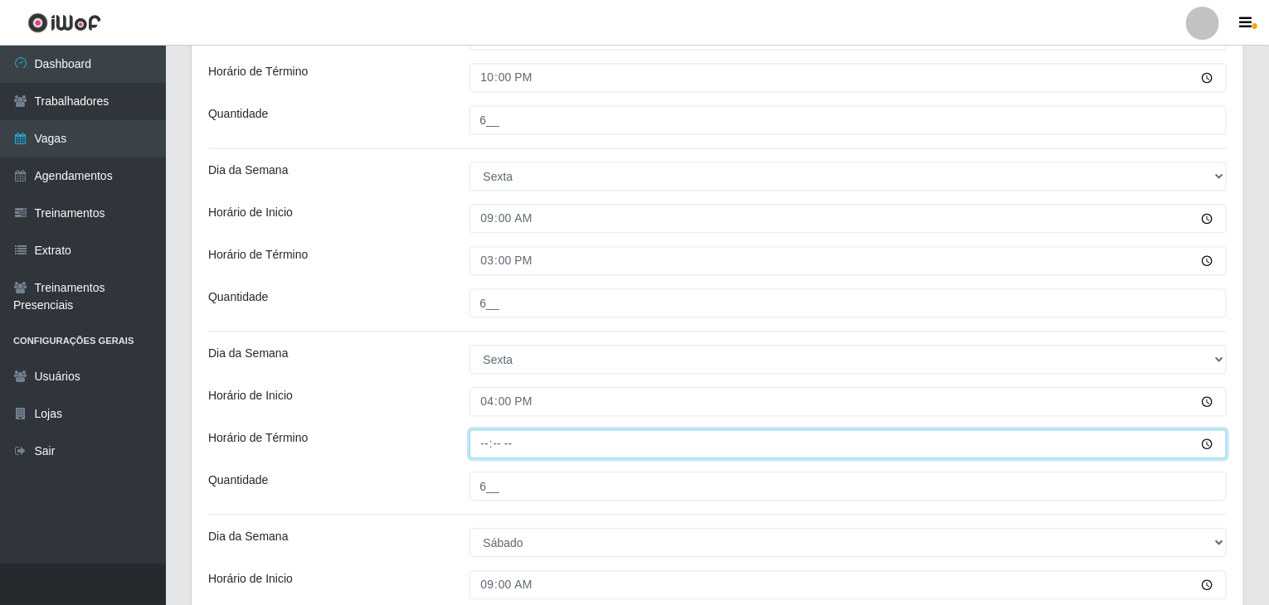
click at [484, 437] on input "Horário de Término" at bounding box center [848, 444] width 758 height 29
type input "22:00"
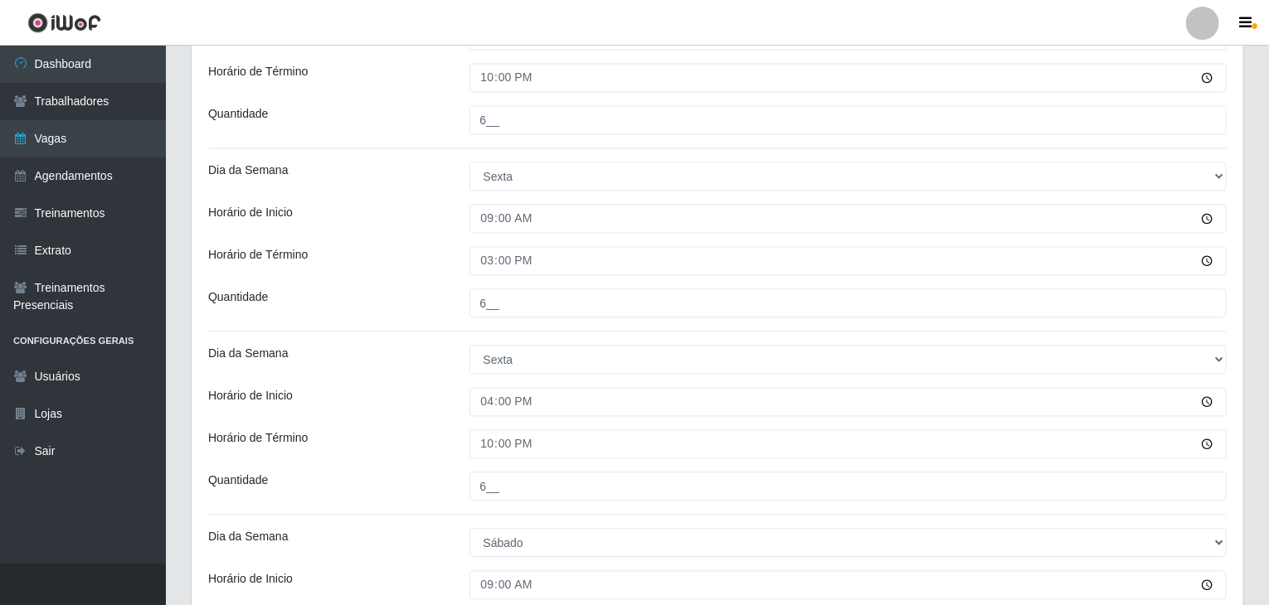
click at [444, 345] on div "Dia da Semana" at bounding box center [326, 359] width 261 height 29
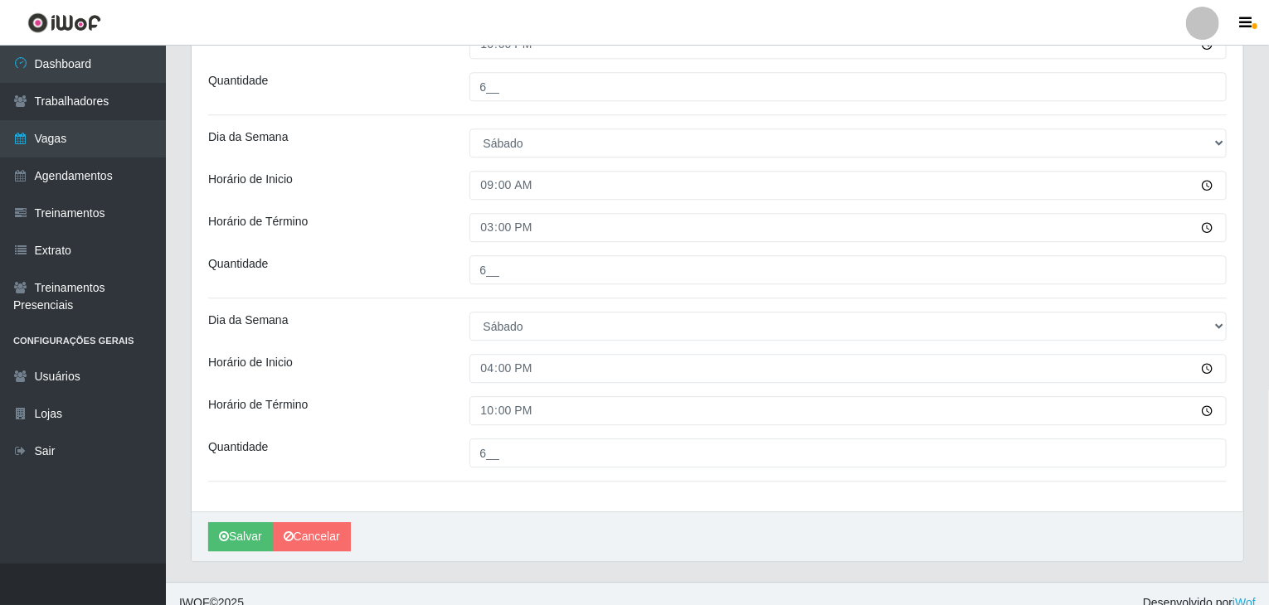
scroll to position [2154, 0]
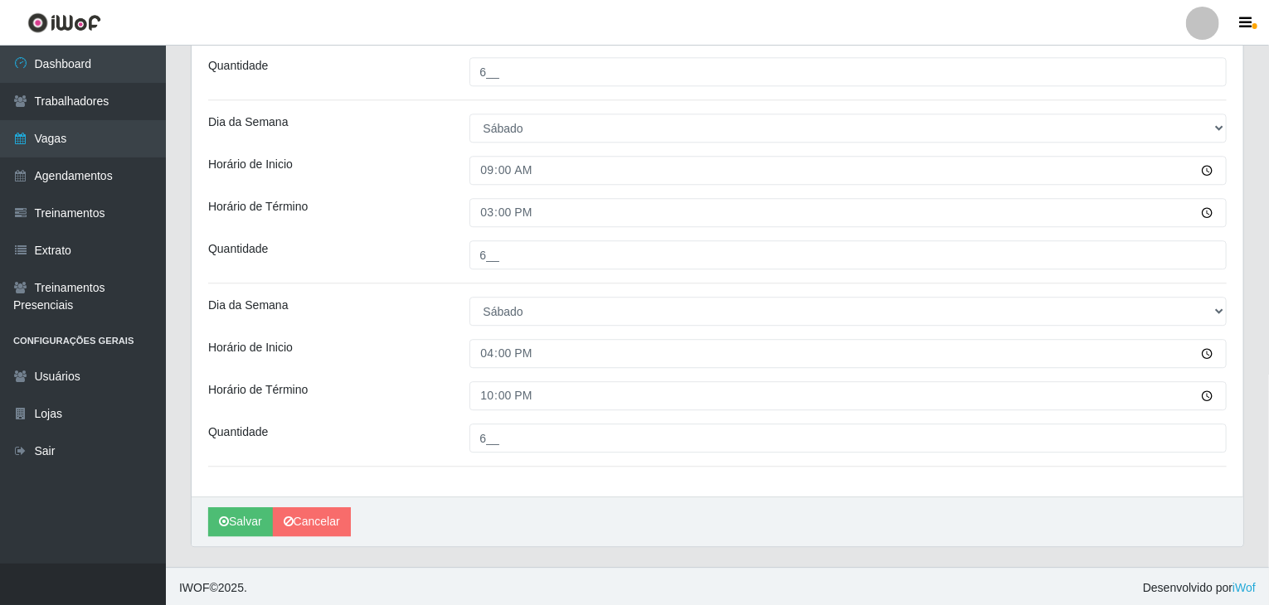
click at [442, 342] on div "Horário de Inicio" at bounding box center [326, 353] width 261 height 29
click at [237, 511] on button "Salvar" at bounding box center [240, 522] width 65 height 29
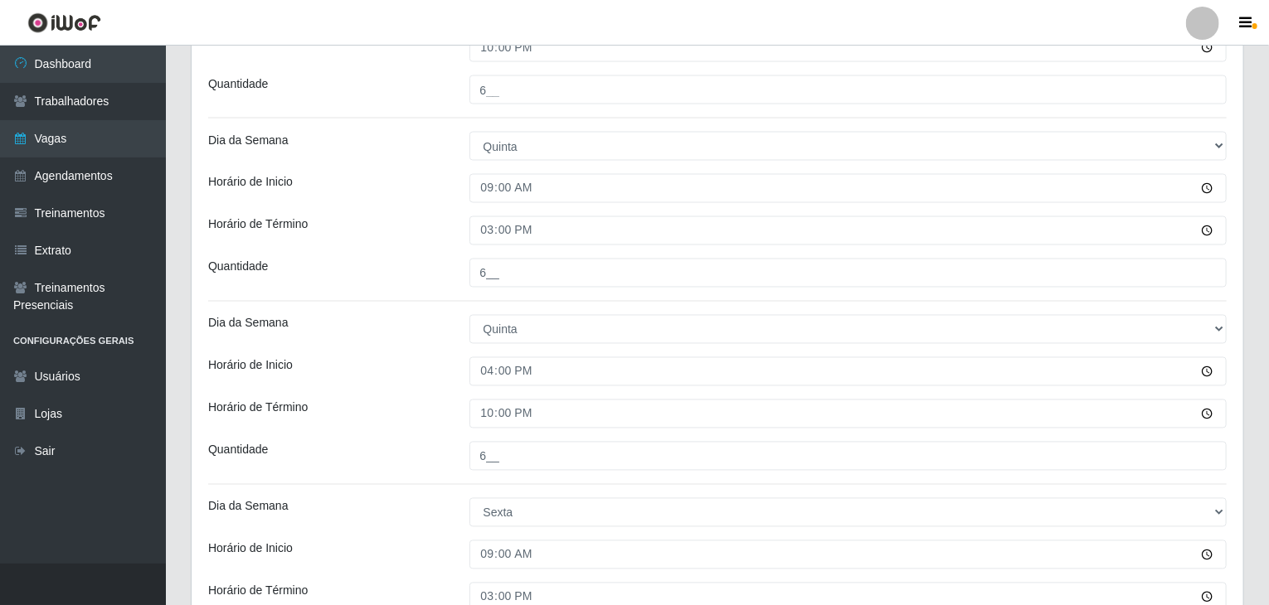
scroll to position [1576, 0]
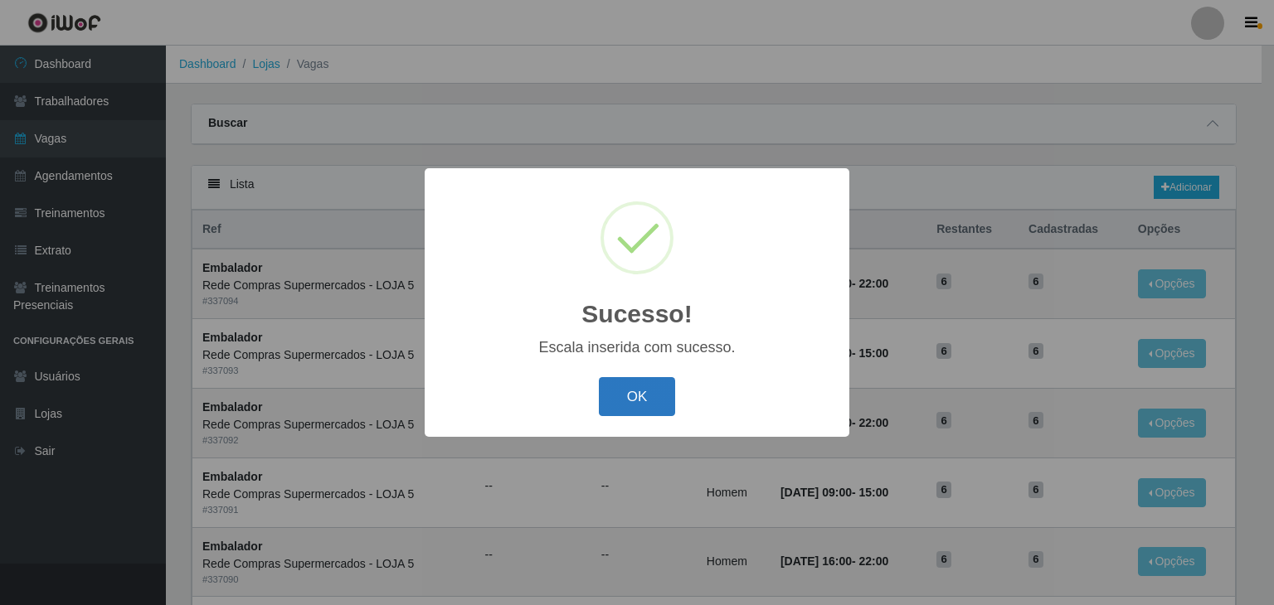
click at [629, 389] on button "OK" at bounding box center [637, 396] width 77 height 39
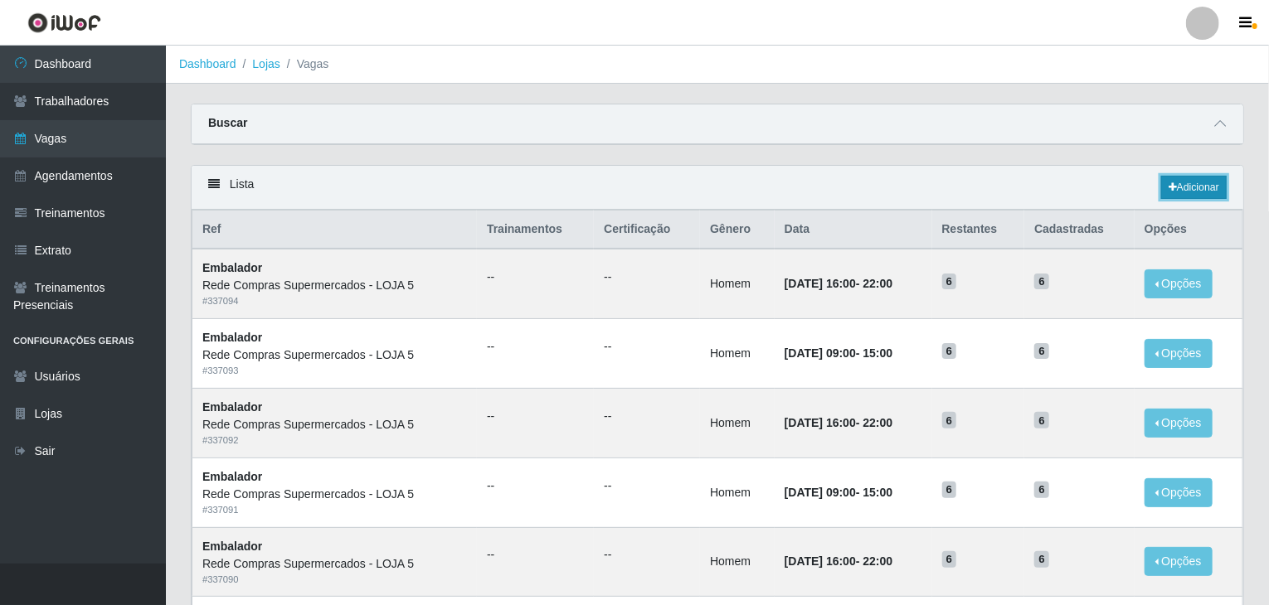
click at [1178, 189] on link "Adicionar" at bounding box center [1194, 187] width 66 height 23
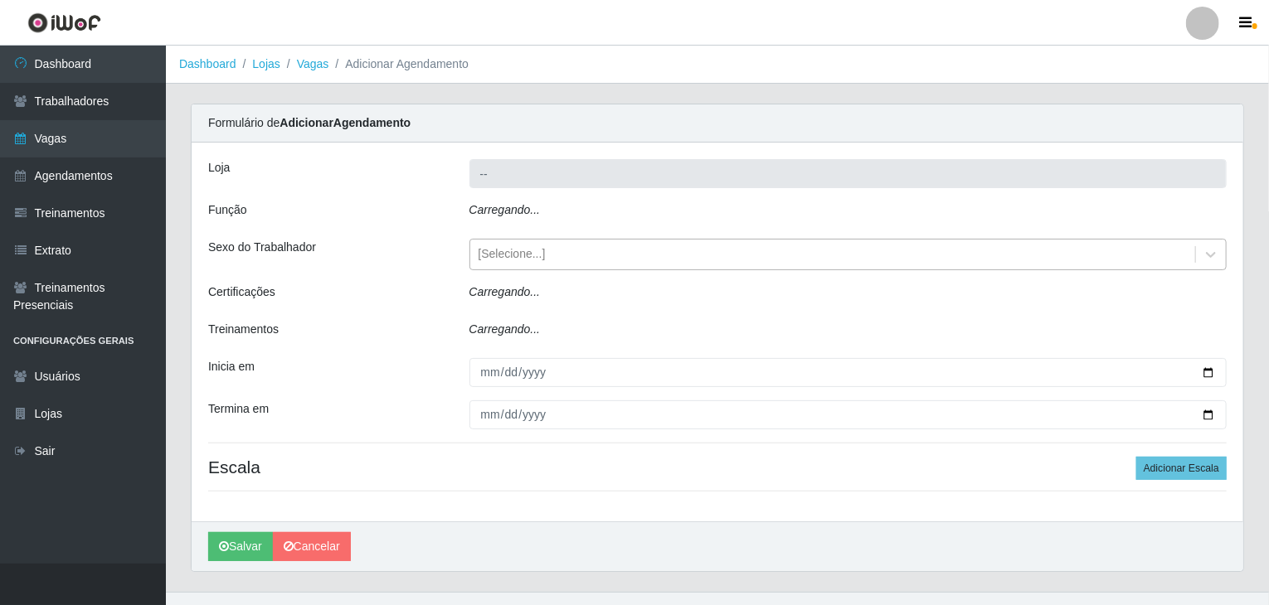
type input "Rede Compras Supermercados - LOJA 5"
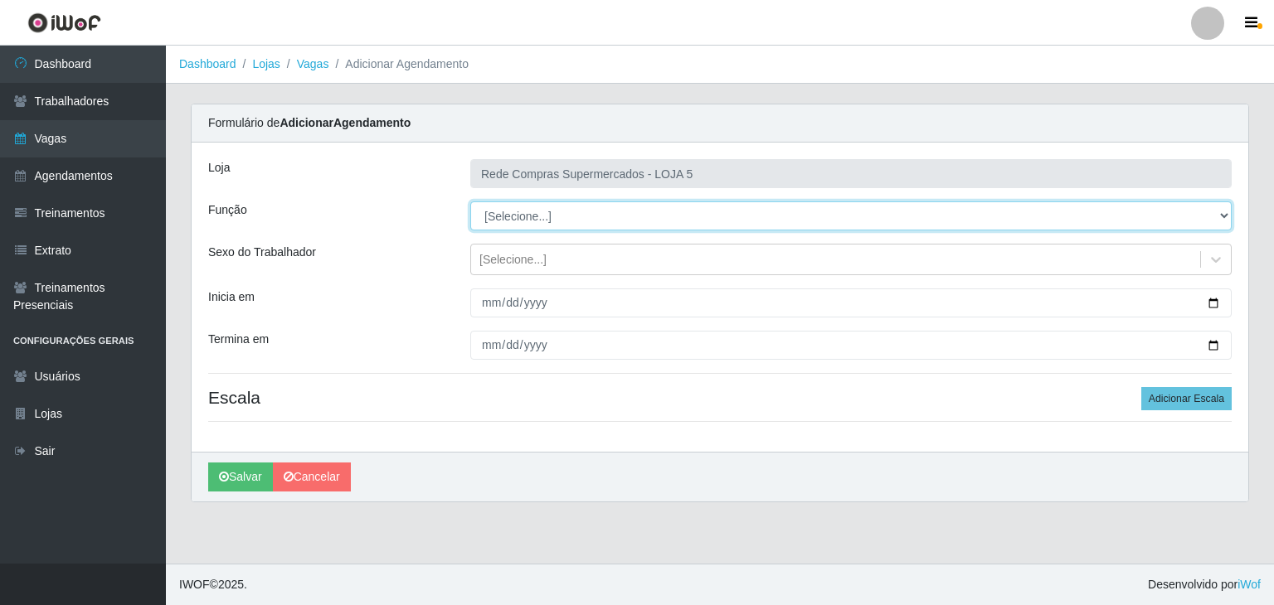
click at [529, 223] on select "[Selecione...] ASG ASG + ASG ++ Auxiliar de Estacionamento Auxiliar de Estacion…" at bounding box center [850, 216] width 761 height 29
select select "1"
click at [470, 202] on select "[Selecione...] ASG ASG + ASG ++ Auxiliar de Estacionamento Auxiliar de Estacion…" at bounding box center [850, 216] width 761 height 29
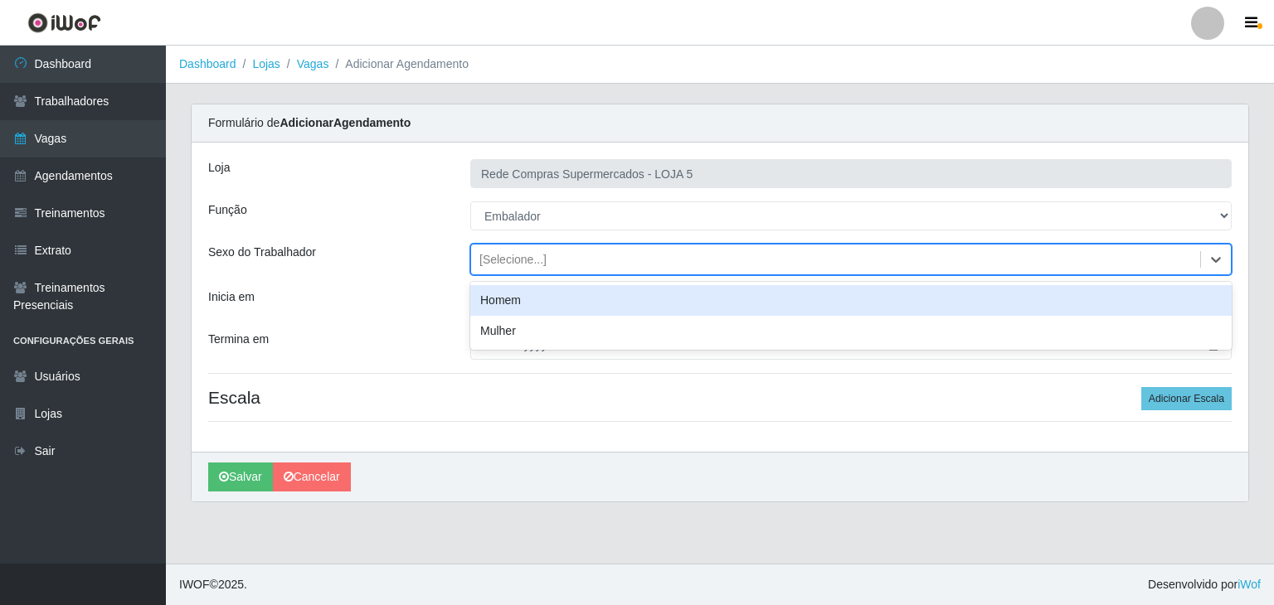
click at [1040, 255] on div "[Selecione...]" at bounding box center [835, 259] width 729 height 27
click at [856, 299] on div "Homem" at bounding box center [850, 300] width 761 height 31
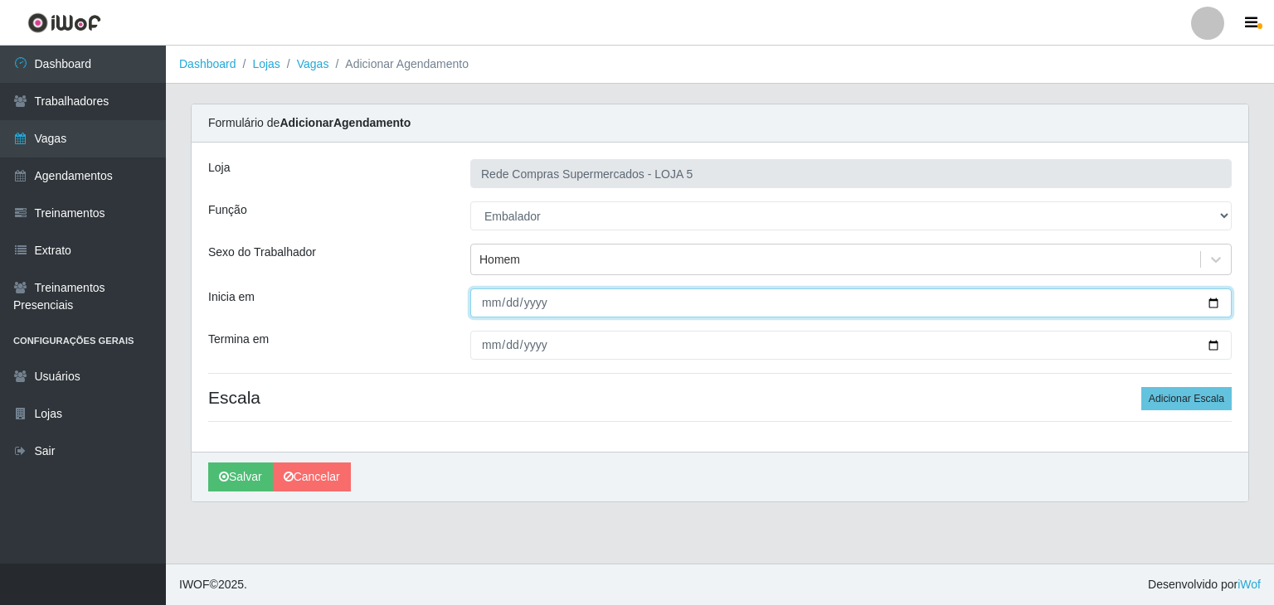
click at [1214, 303] on input "Inicia em" at bounding box center [850, 303] width 761 height 29
type input "[DATE]"
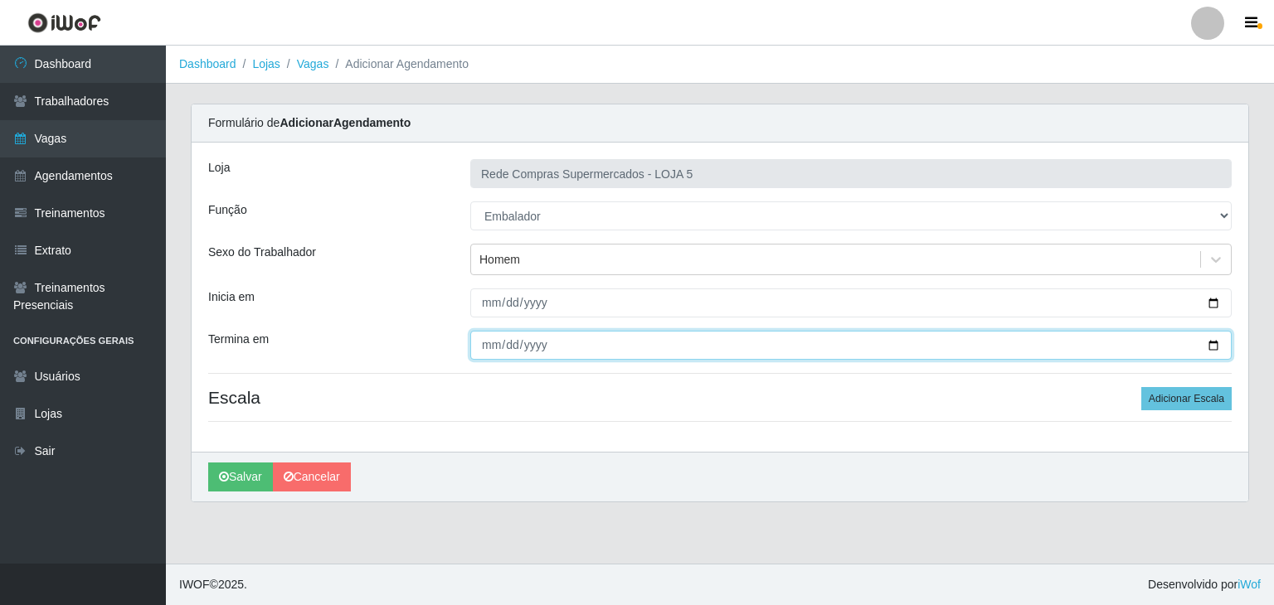
click at [1210, 346] on input "Termina em" at bounding box center [850, 345] width 761 height 29
type input "[DATE]"
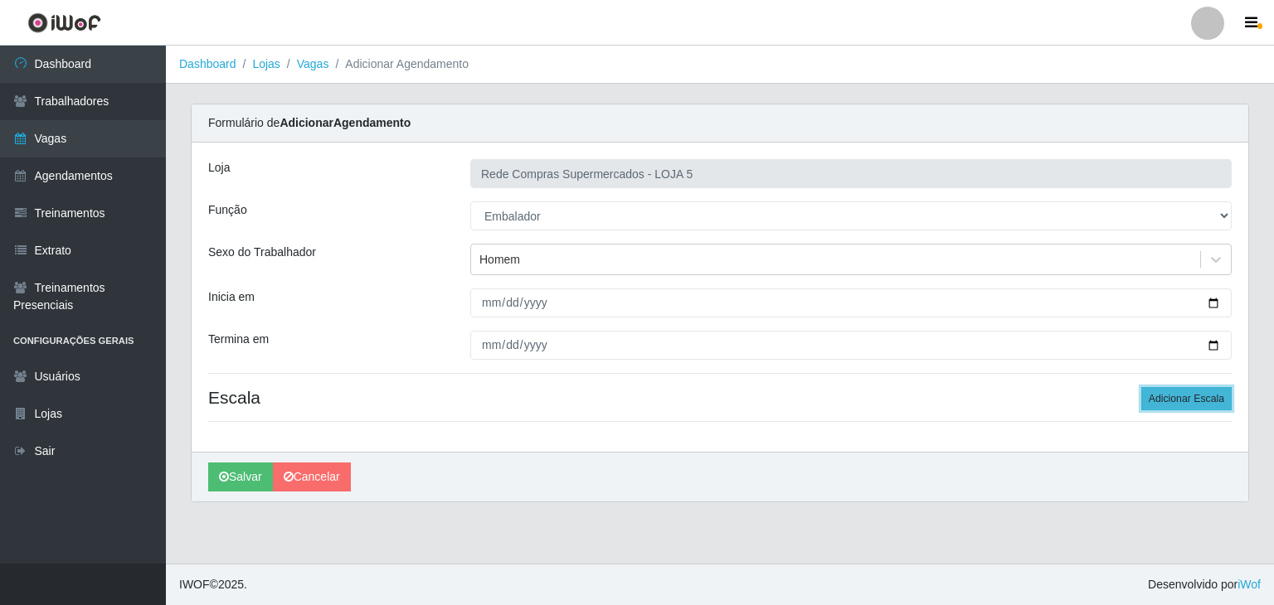
click at [1194, 395] on button "Adicionar Escala" at bounding box center [1186, 398] width 90 height 23
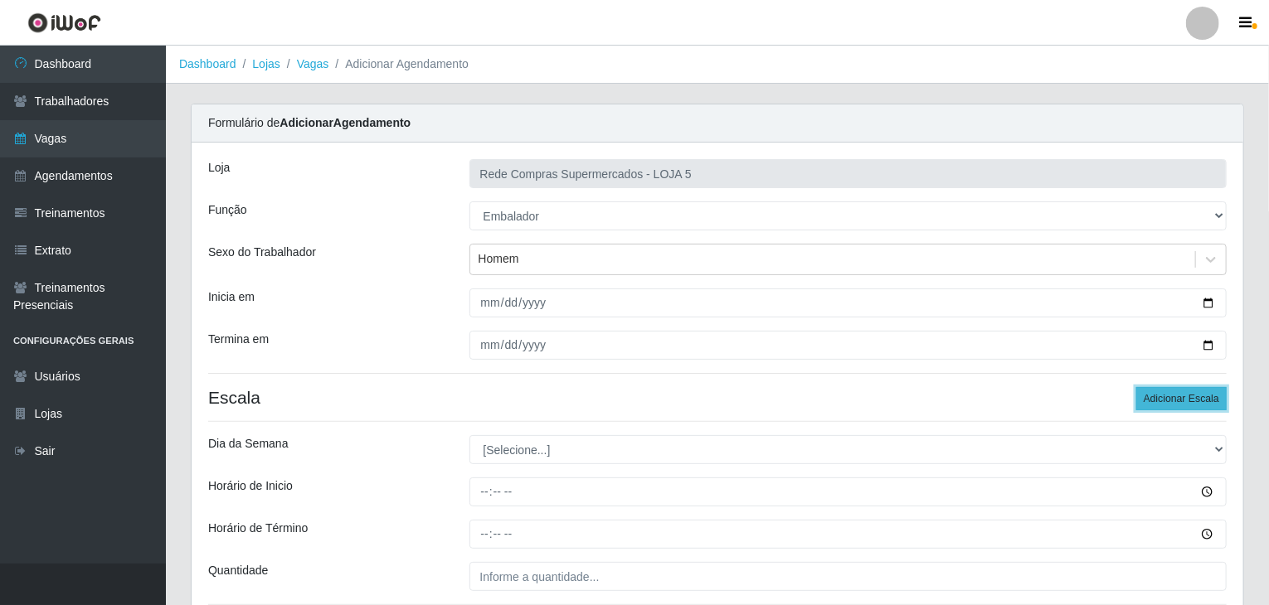
click at [1194, 395] on button "Adicionar Escala" at bounding box center [1181, 398] width 90 height 23
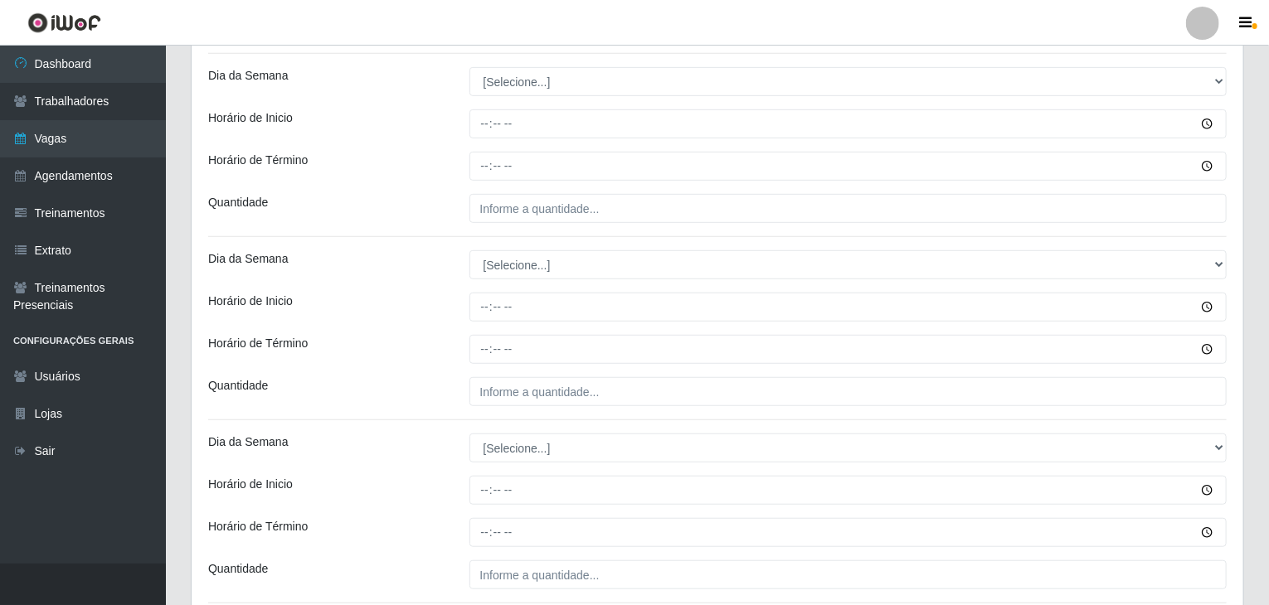
scroll to position [332, 0]
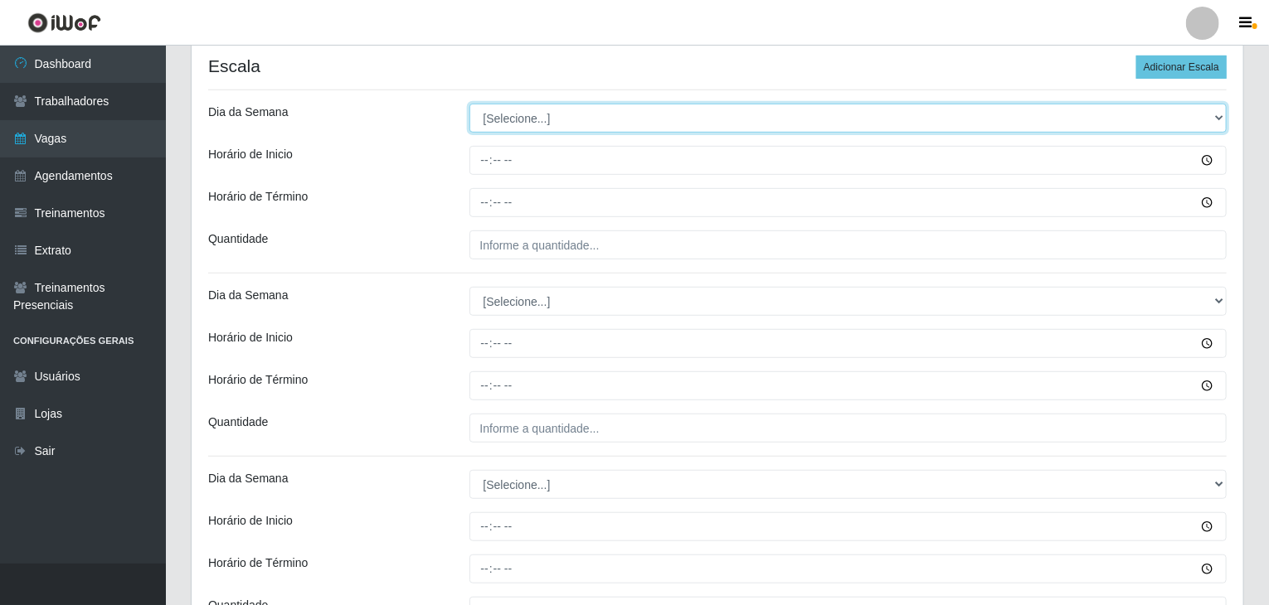
click at [511, 117] on select "[Selecione...] Segunda Terça Quarta Quinta Sexta Sábado Domingo" at bounding box center [848, 118] width 758 height 29
select select "0"
click at [469, 104] on select "[Selecione...] Segunda Terça Quarta Quinta Sexta Sábado Domingo" at bounding box center [848, 118] width 758 height 29
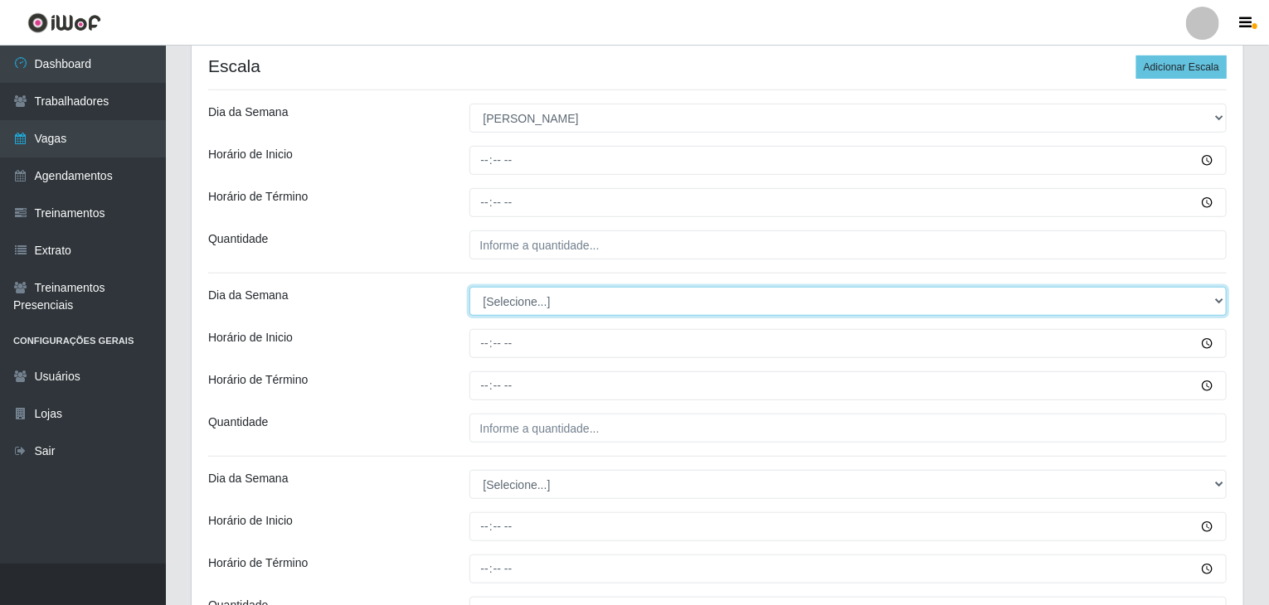
drag, startPoint x: 534, startPoint y: 299, endPoint x: 536, endPoint y: 308, distance: 9.3
click at [534, 299] on select "[Selecione...] Segunda Terça Quarta Quinta Sexta Sábado Domingo" at bounding box center [848, 301] width 758 height 29
select select "0"
click at [469, 287] on select "[Selecione...] Segunda Terça Quarta Quinta Sexta Sábado Domingo" at bounding box center [848, 301] width 758 height 29
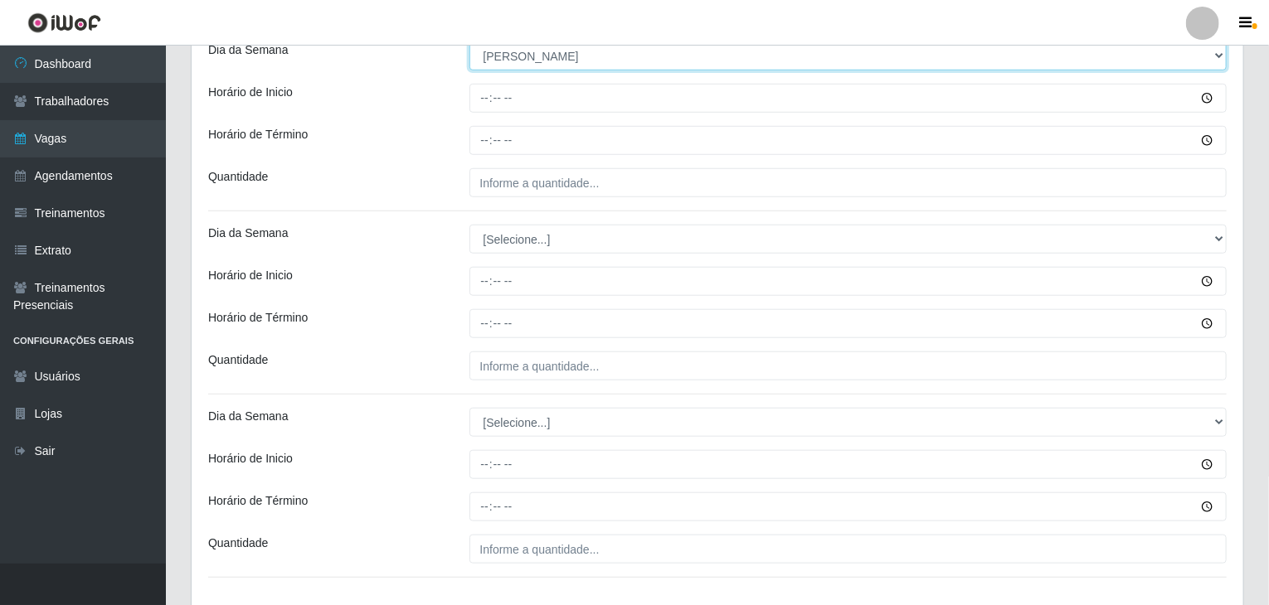
scroll to position [580, 0]
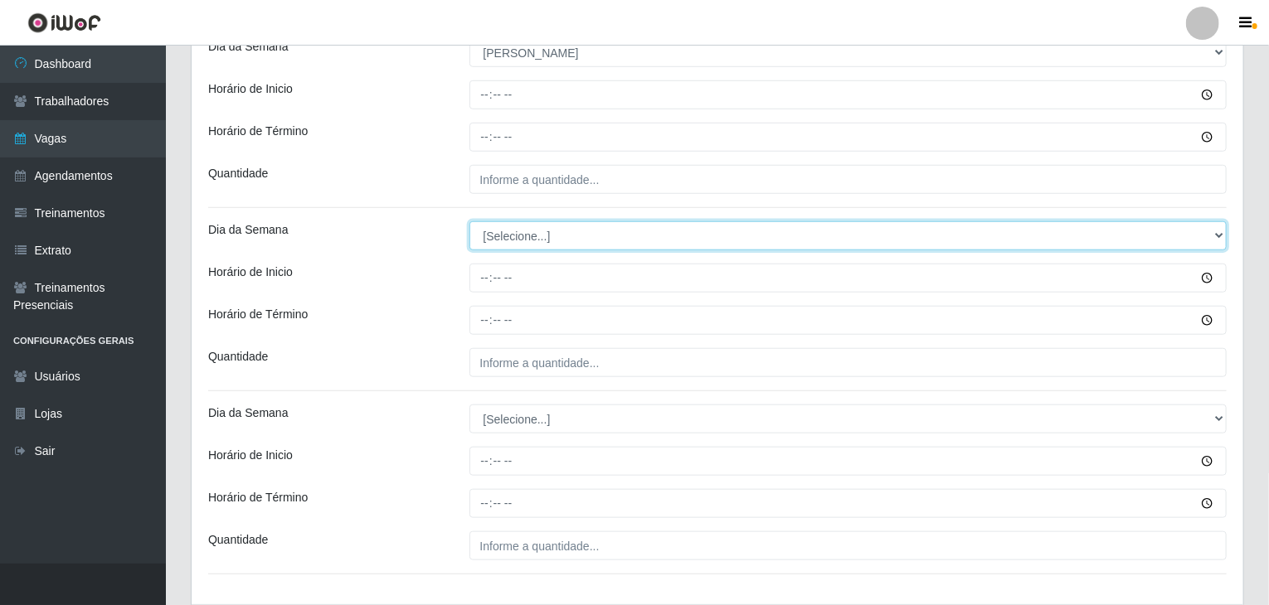
click at [502, 234] on select "[Selecione...] Segunda Terça Quarta Quinta Sexta Sábado Domingo" at bounding box center [848, 235] width 758 height 29
select select "0"
click at [469, 221] on select "[Selecione...] Segunda Terça Quarta Quinta Sexta Sábado Domingo" at bounding box center [848, 235] width 758 height 29
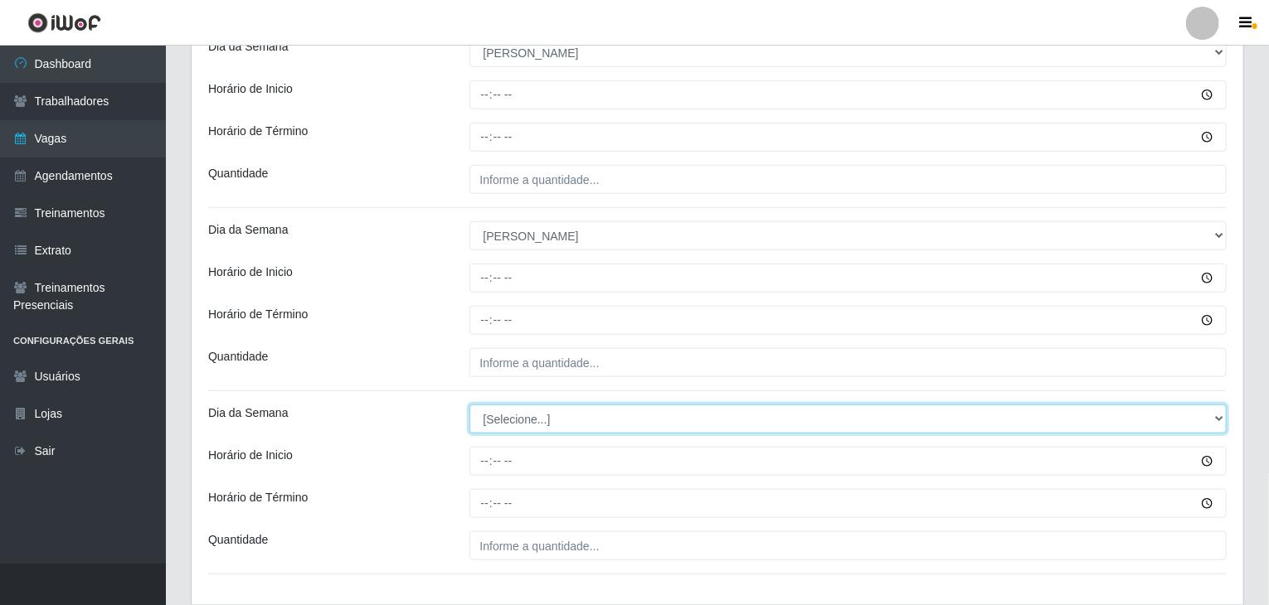
click at [514, 425] on select "[Selecione...] Segunda Terça Quarta Quinta Sexta Sábado Domingo" at bounding box center [848, 419] width 758 height 29
select select "0"
click at [469, 405] on select "[Selecione...] Segunda Terça Quarta Quinta Sexta Sábado Domingo" at bounding box center [848, 419] width 758 height 29
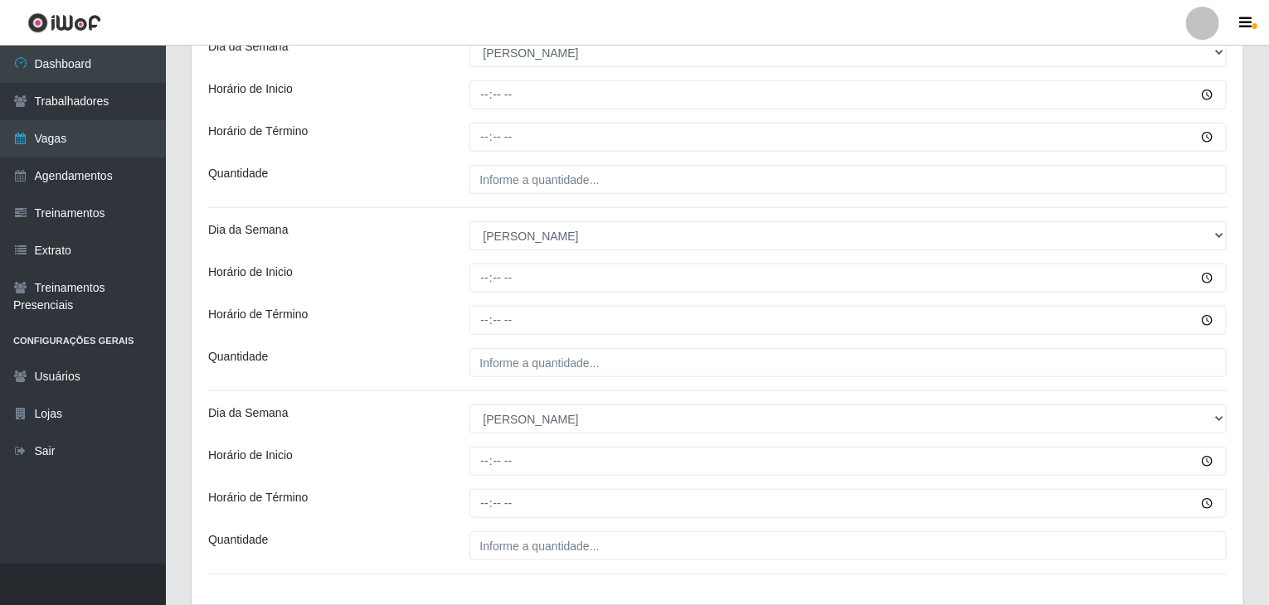
click at [438, 359] on div "Quantidade" at bounding box center [326, 362] width 261 height 29
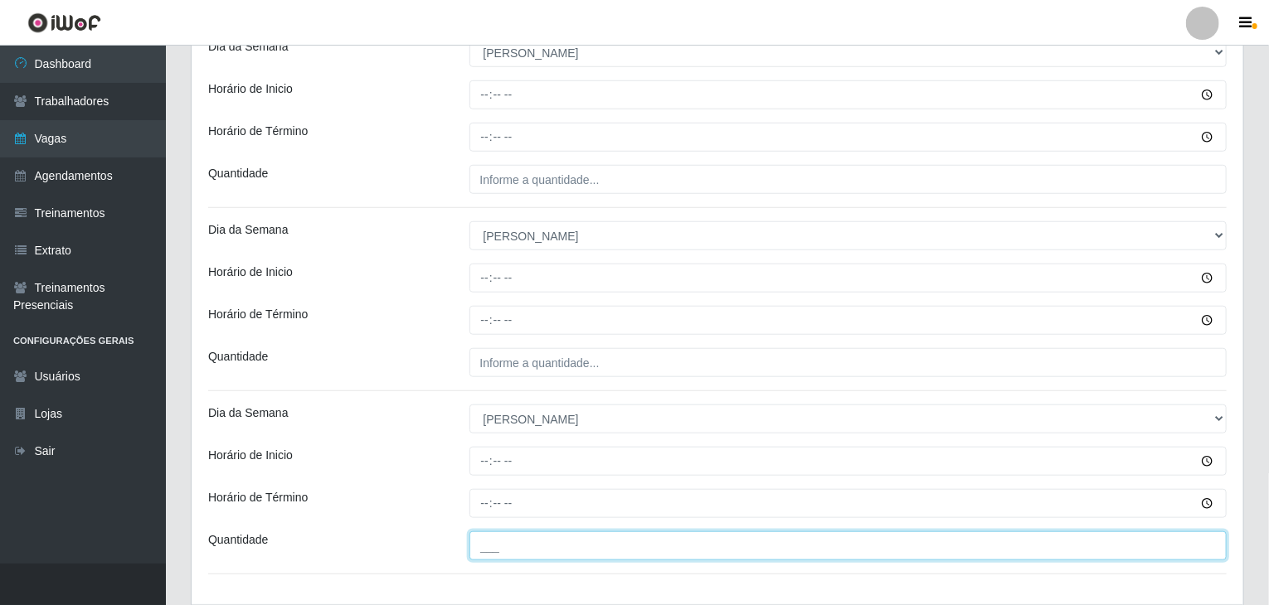
click at [639, 547] on input "___" at bounding box center [848, 546] width 758 height 29
type input "3__"
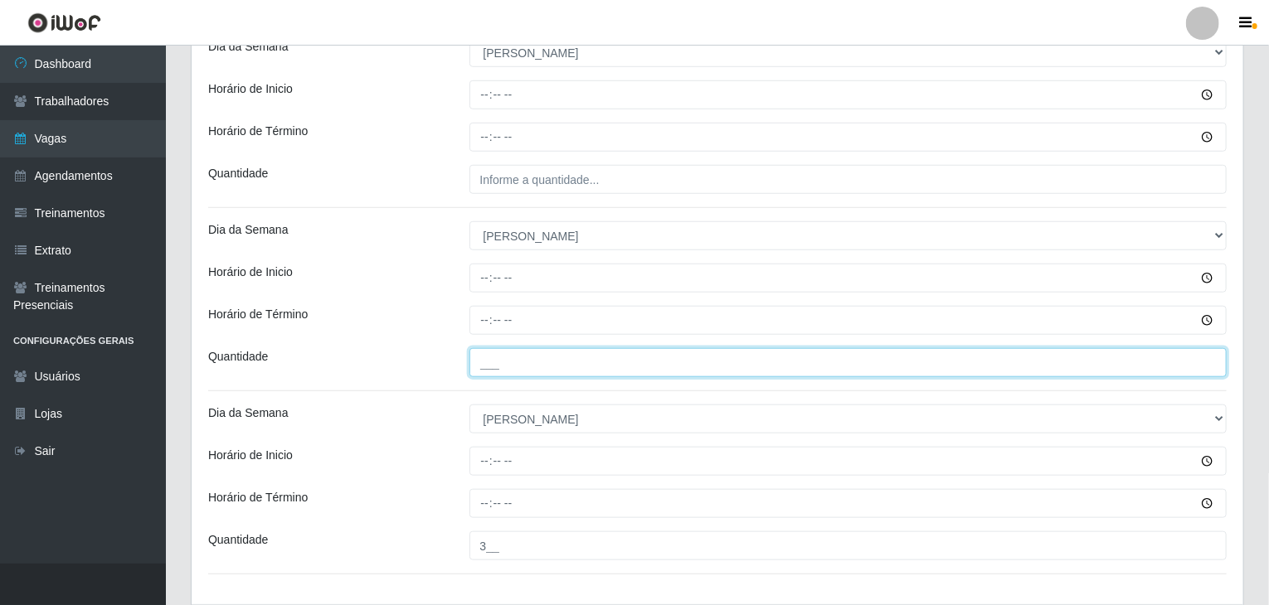
click at [614, 366] on input "___" at bounding box center [848, 362] width 758 height 29
type input "2__"
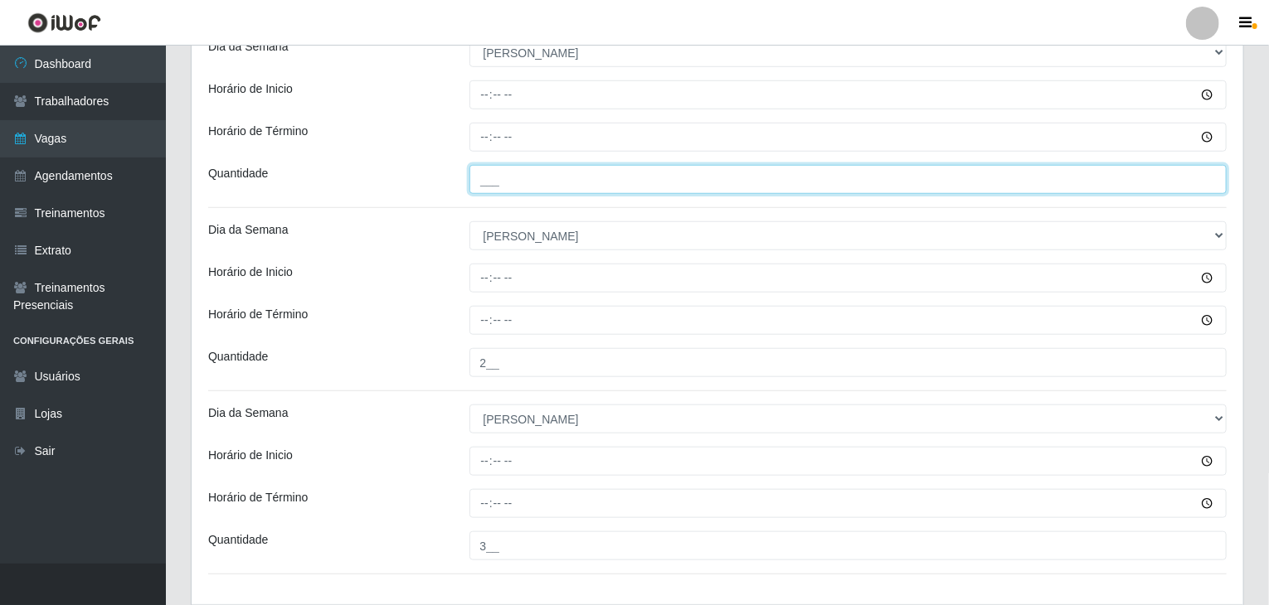
click at [556, 186] on input "___" at bounding box center [848, 179] width 758 height 29
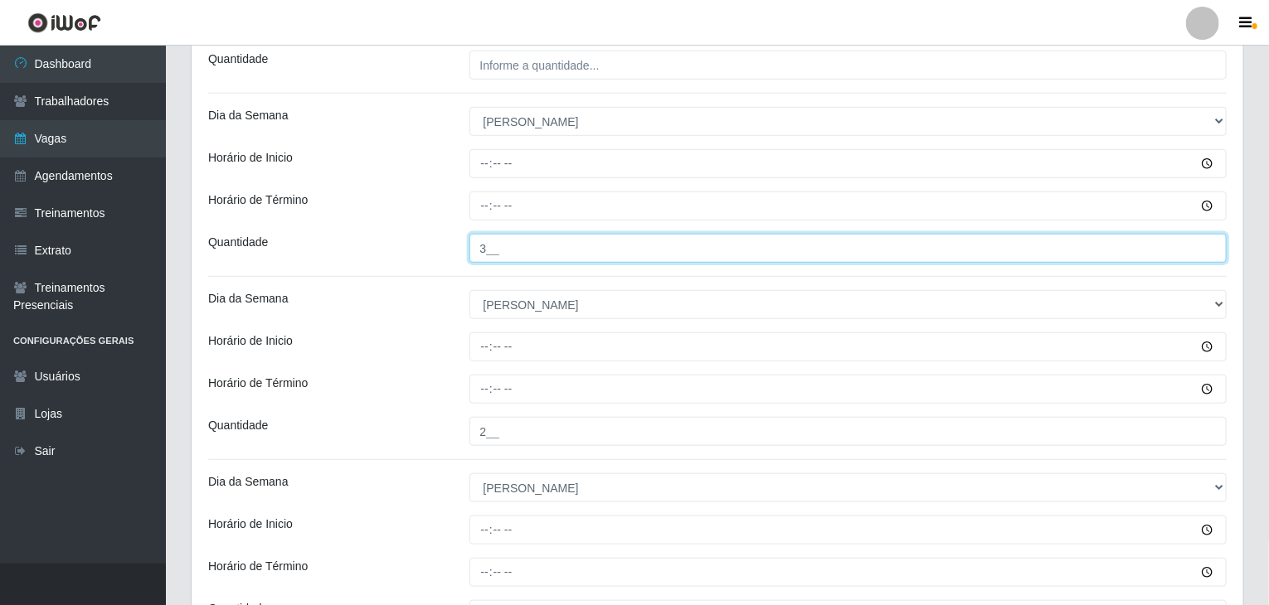
scroll to position [415, 0]
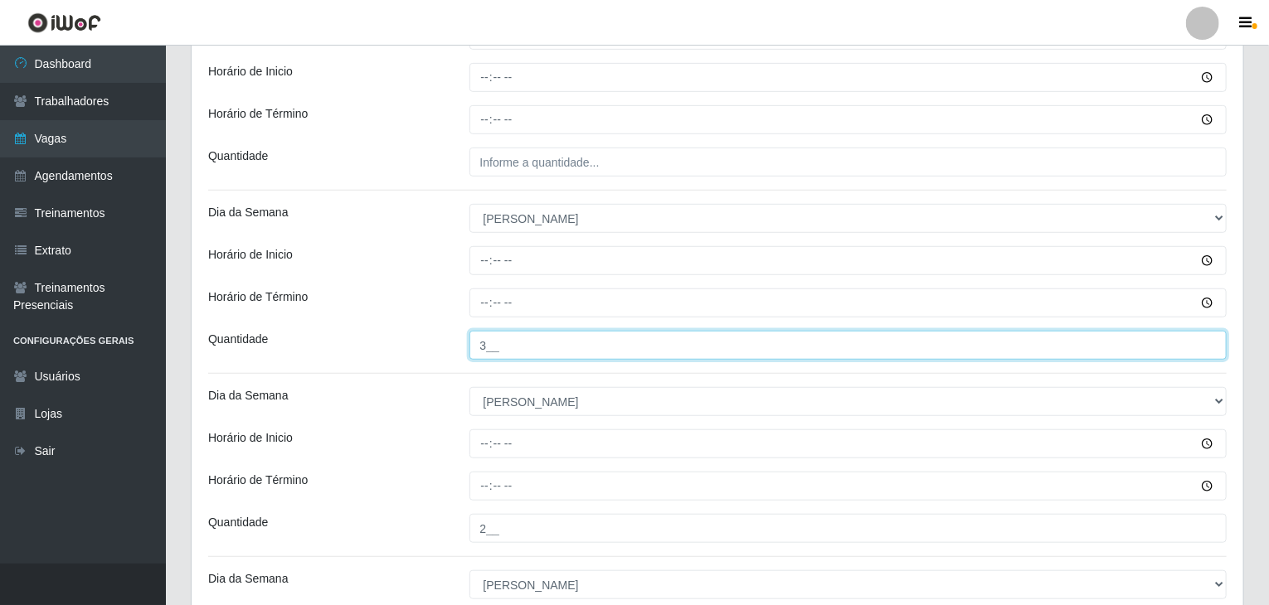
type input "3__"
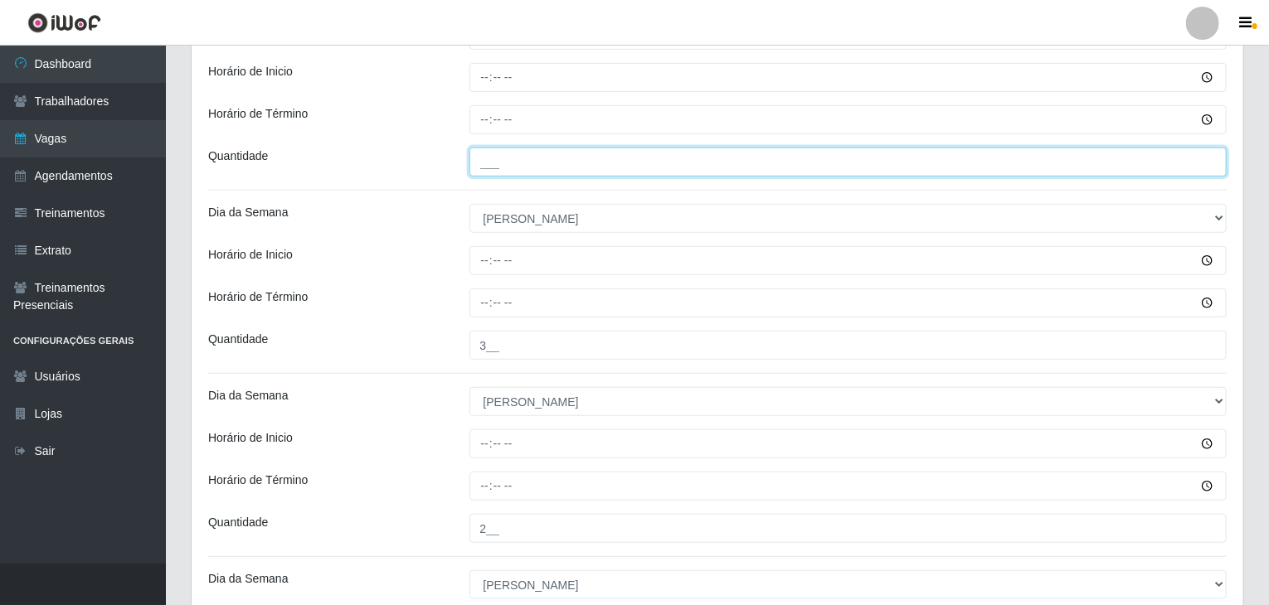
click at [576, 169] on input "___" at bounding box center [848, 162] width 758 height 29
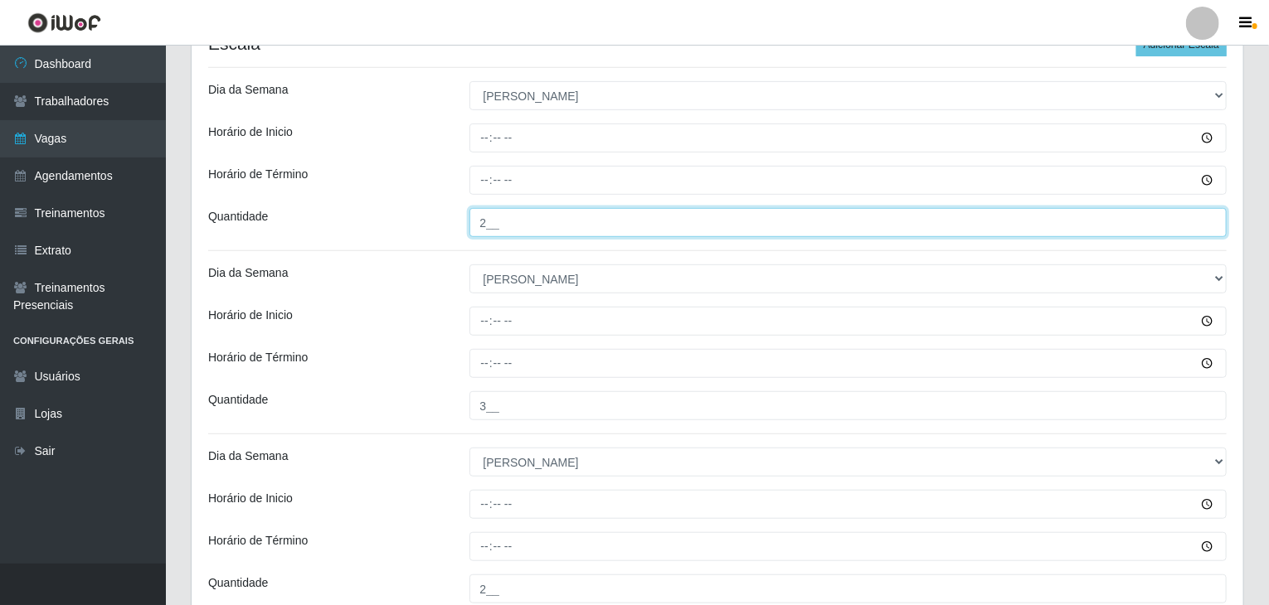
scroll to position [249, 0]
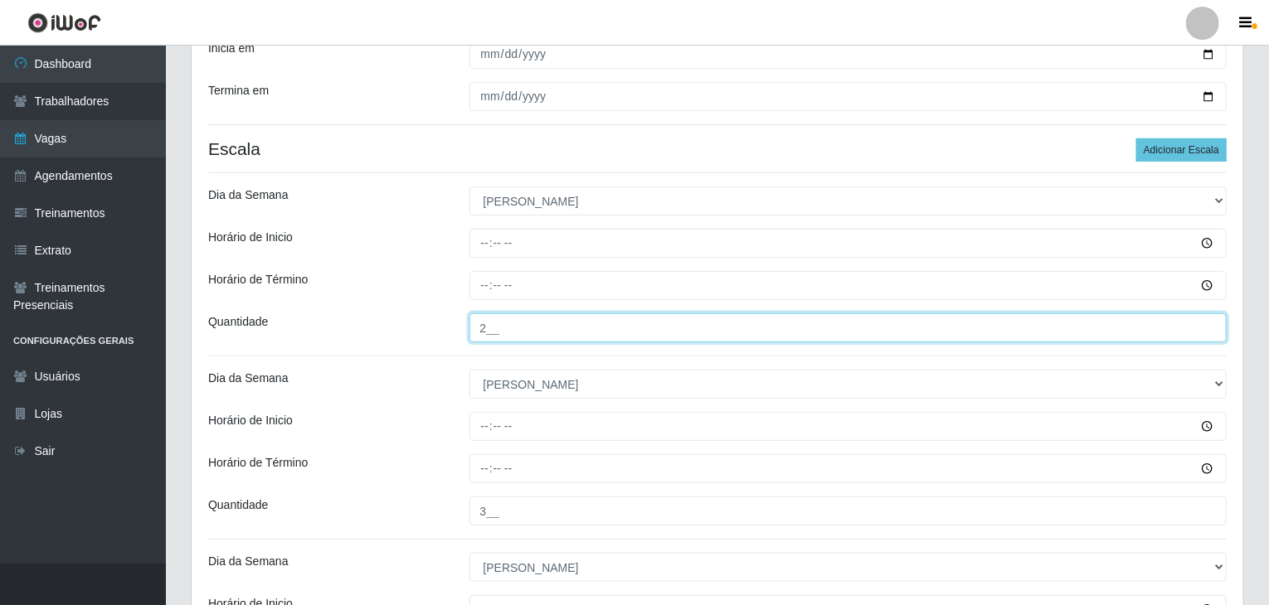
type input "2__"
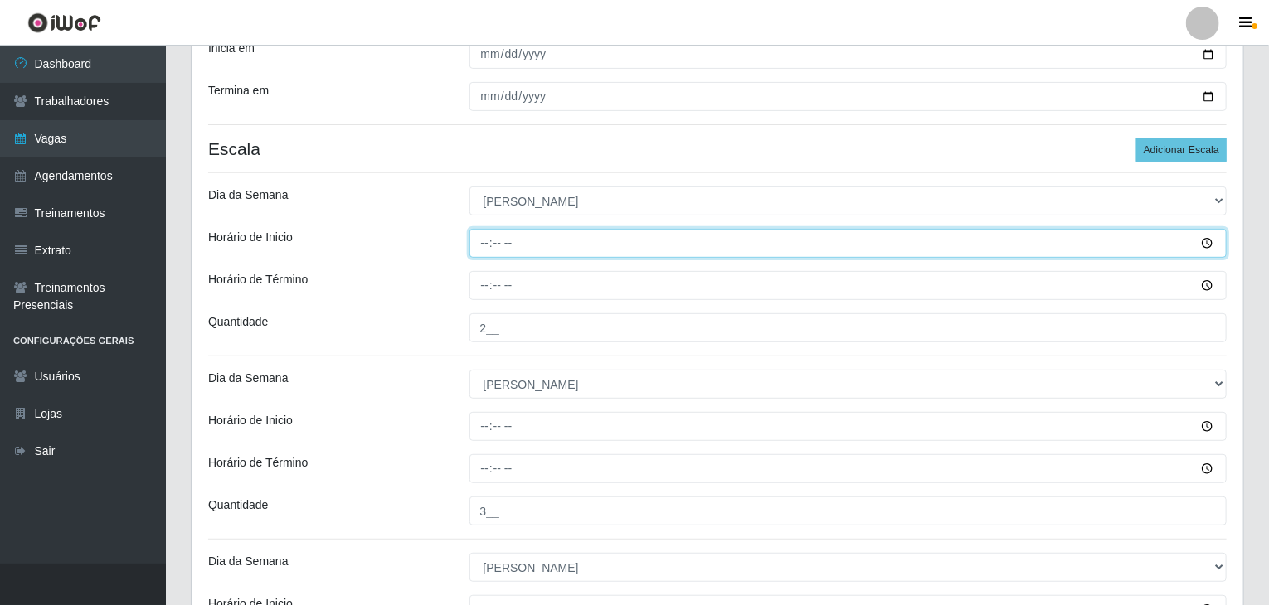
click at [488, 236] on input "Horário de Inicio" at bounding box center [848, 243] width 758 height 29
type input "08:00"
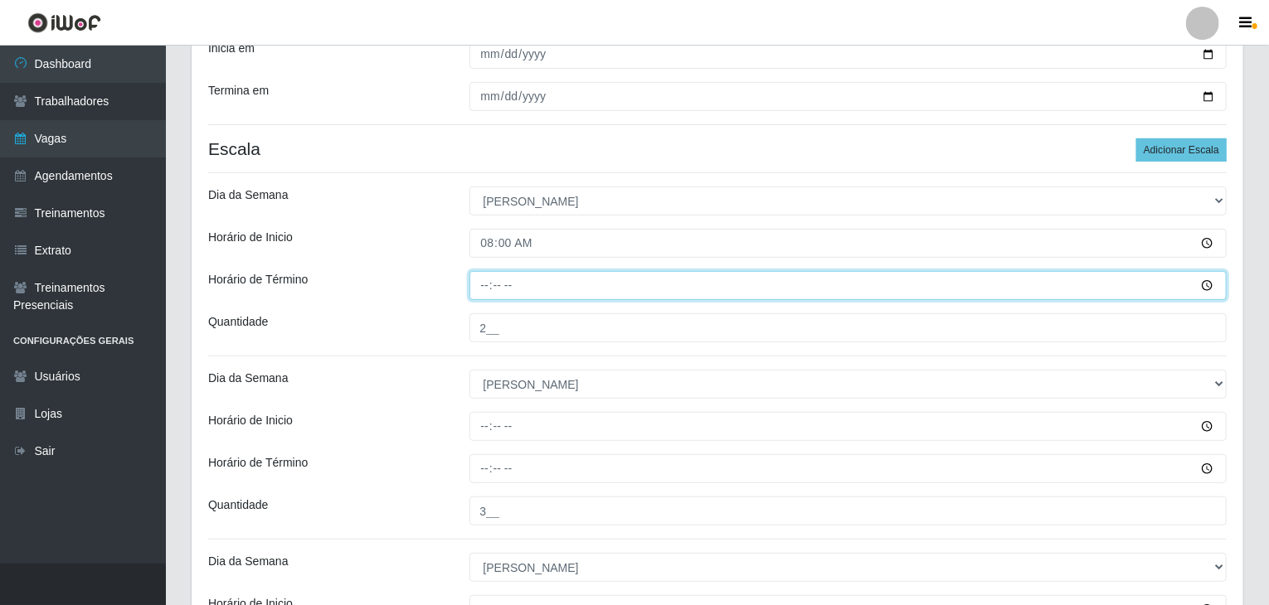
click at [488, 283] on input "Horário de Término" at bounding box center [848, 285] width 758 height 29
type input "14:00"
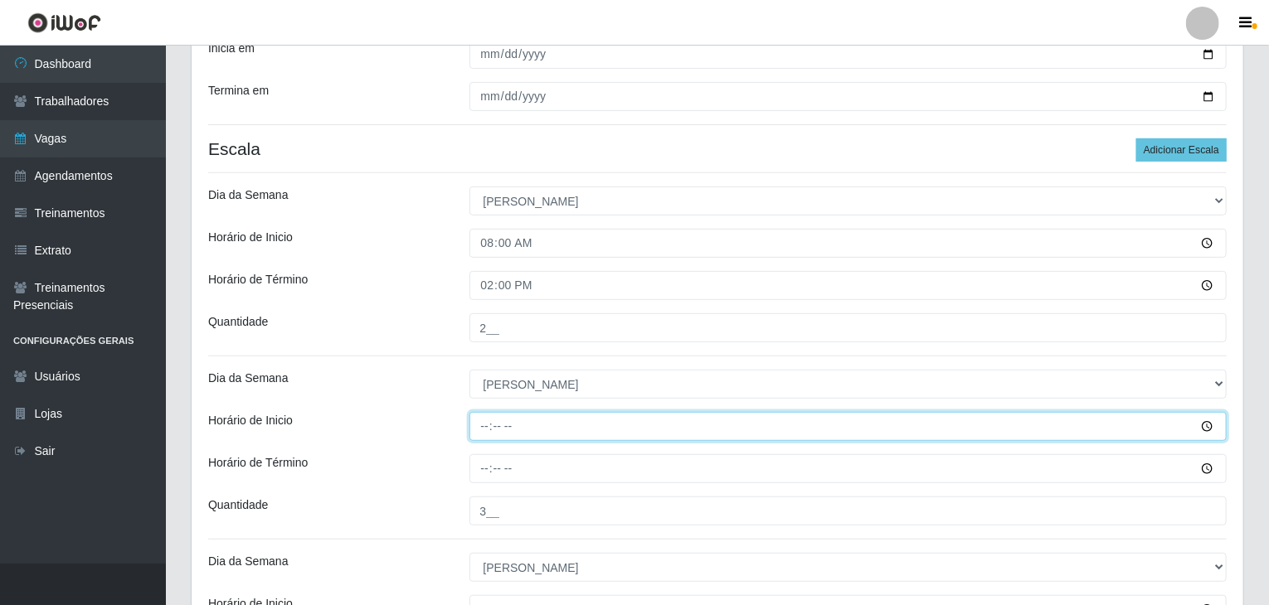
click at [485, 425] on input "Horário de Inicio" at bounding box center [848, 426] width 758 height 29
type input "09:00"
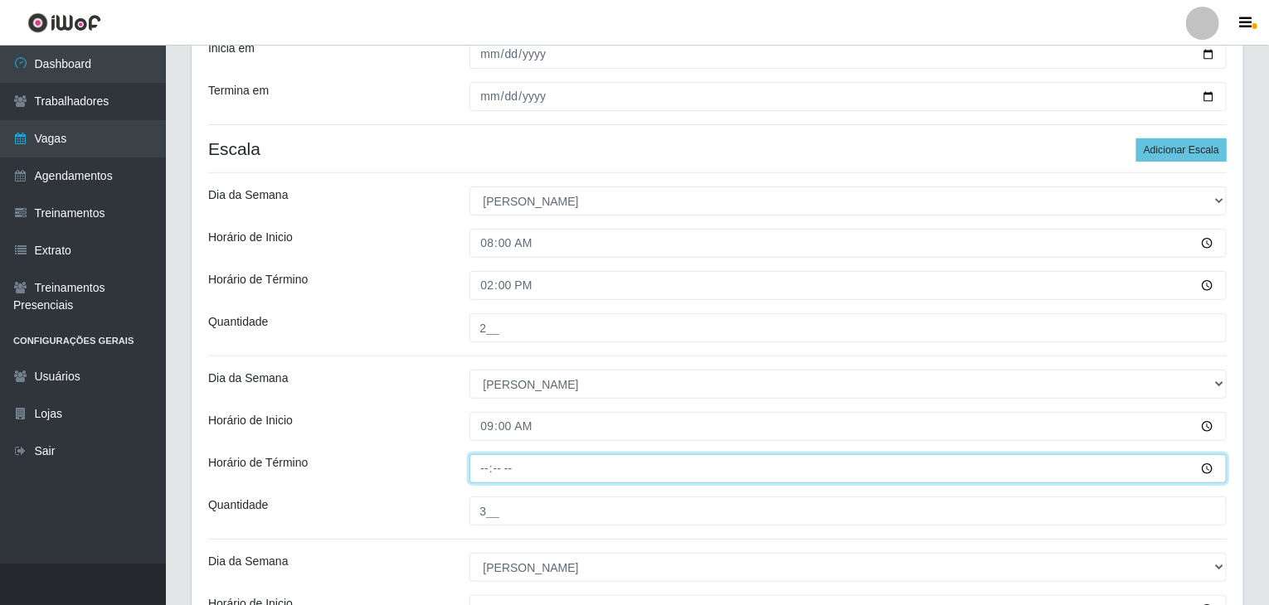
click at [481, 469] on input "Horário de Término" at bounding box center [848, 468] width 758 height 29
type input "15:00"
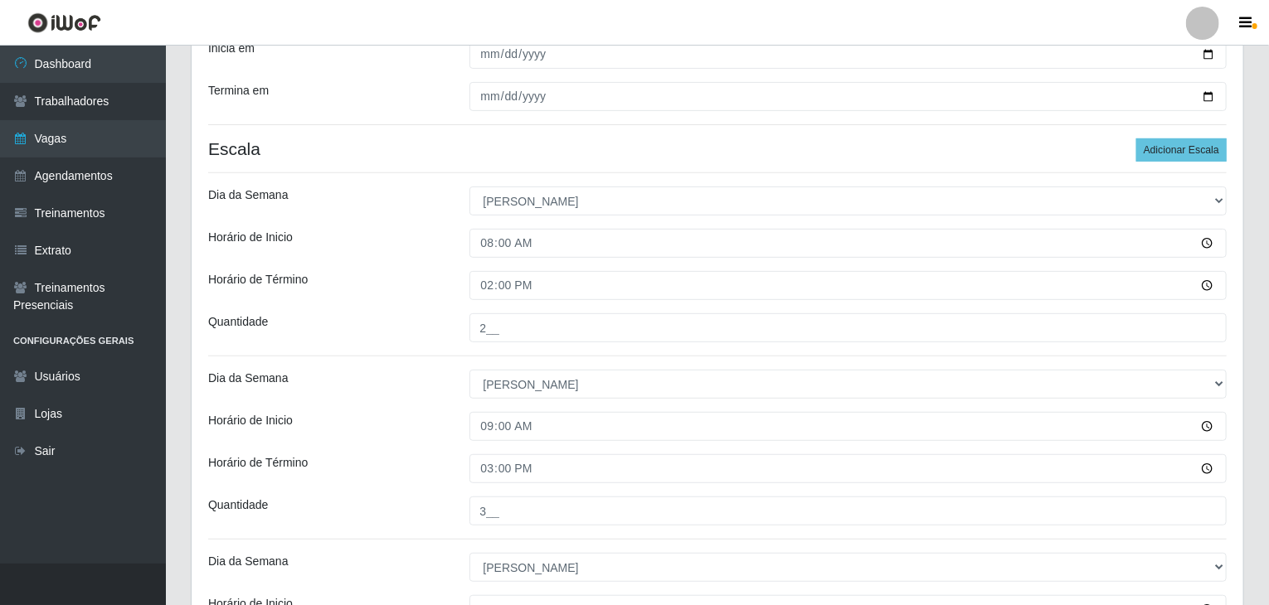
click at [402, 425] on div "Horário de Inicio" at bounding box center [326, 426] width 261 height 29
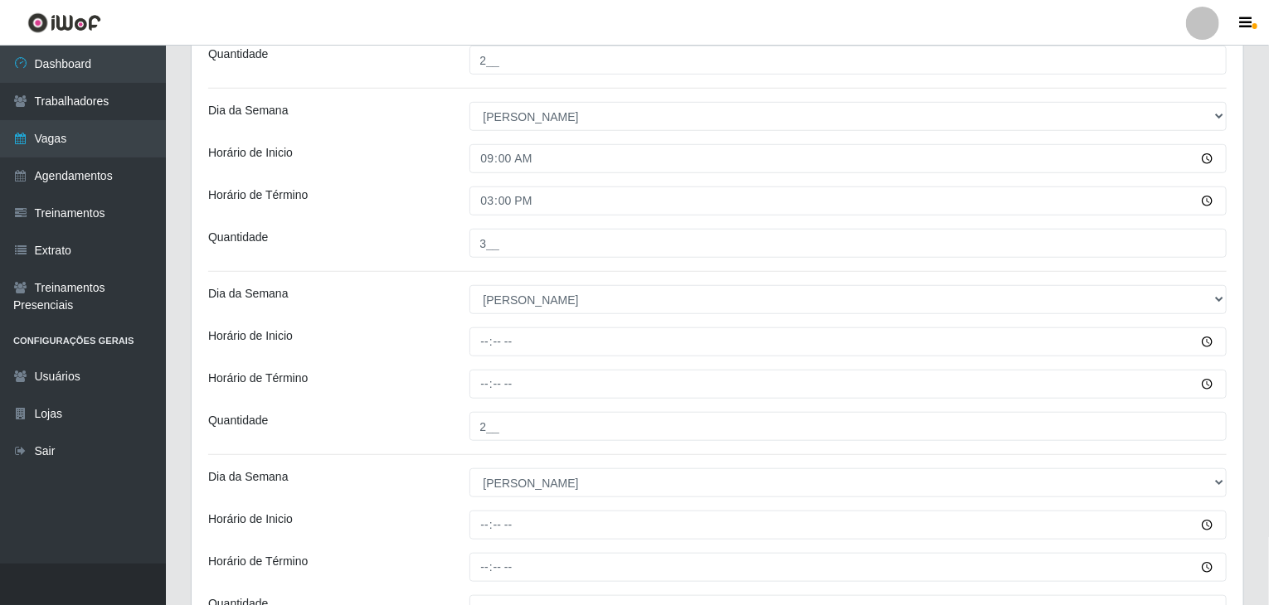
scroll to position [580, 0]
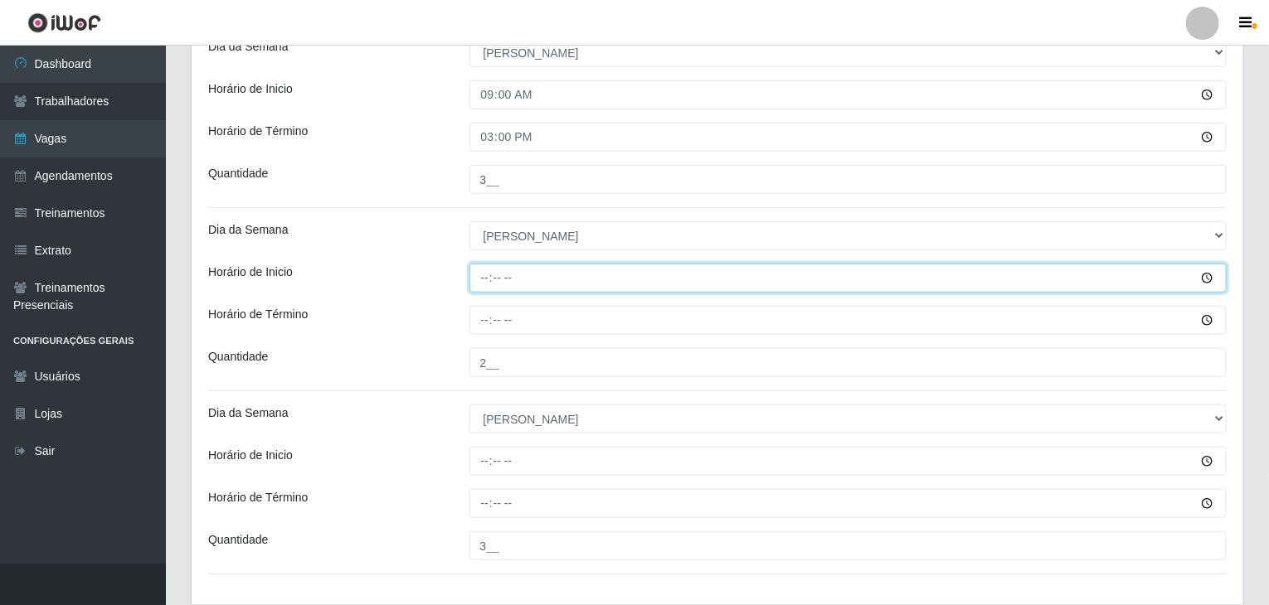
click at [483, 270] on input "Horário de Inicio" at bounding box center [848, 278] width 758 height 29
type input "14:00"
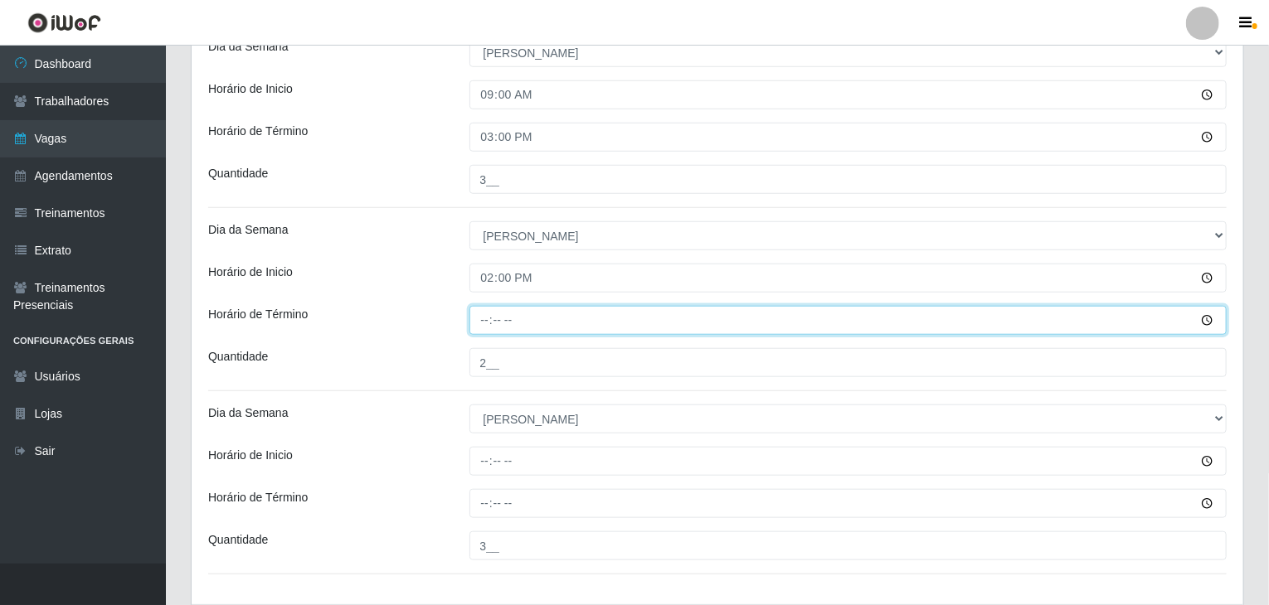
click at [485, 315] on input "Horário de Término" at bounding box center [848, 320] width 758 height 29
type input "20:00"
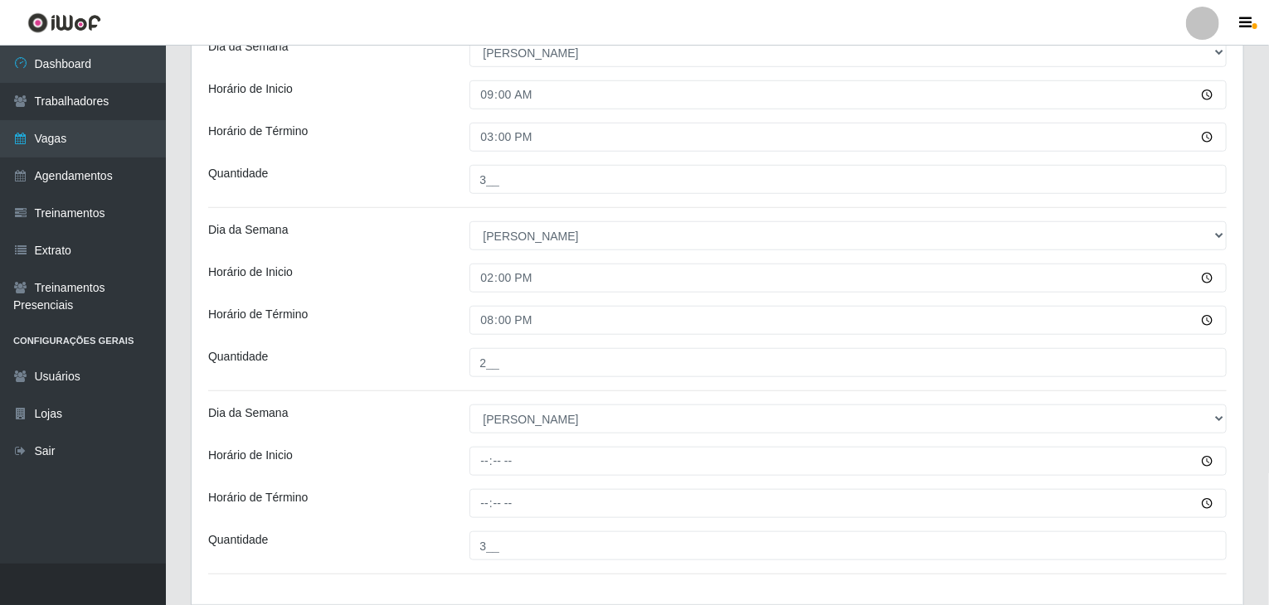
click at [399, 309] on div "Horário de Término" at bounding box center [326, 320] width 261 height 29
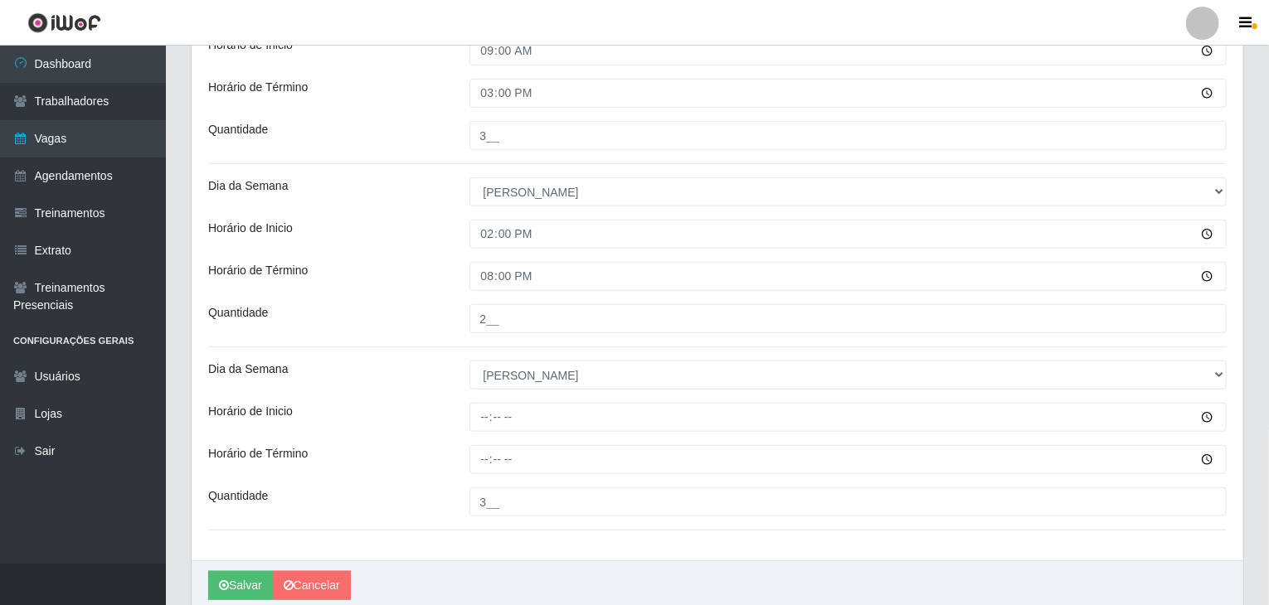
scroll to position [663, 0]
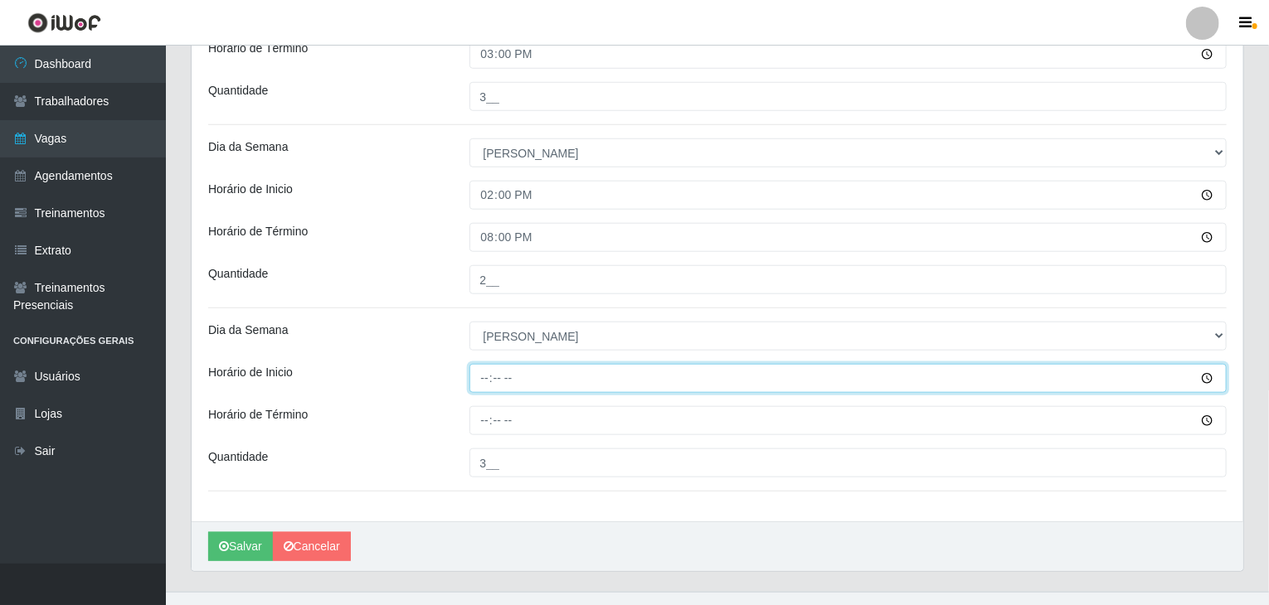
click at [478, 378] on input "Horário de Inicio" at bounding box center [848, 378] width 758 height 29
type input "15:00"
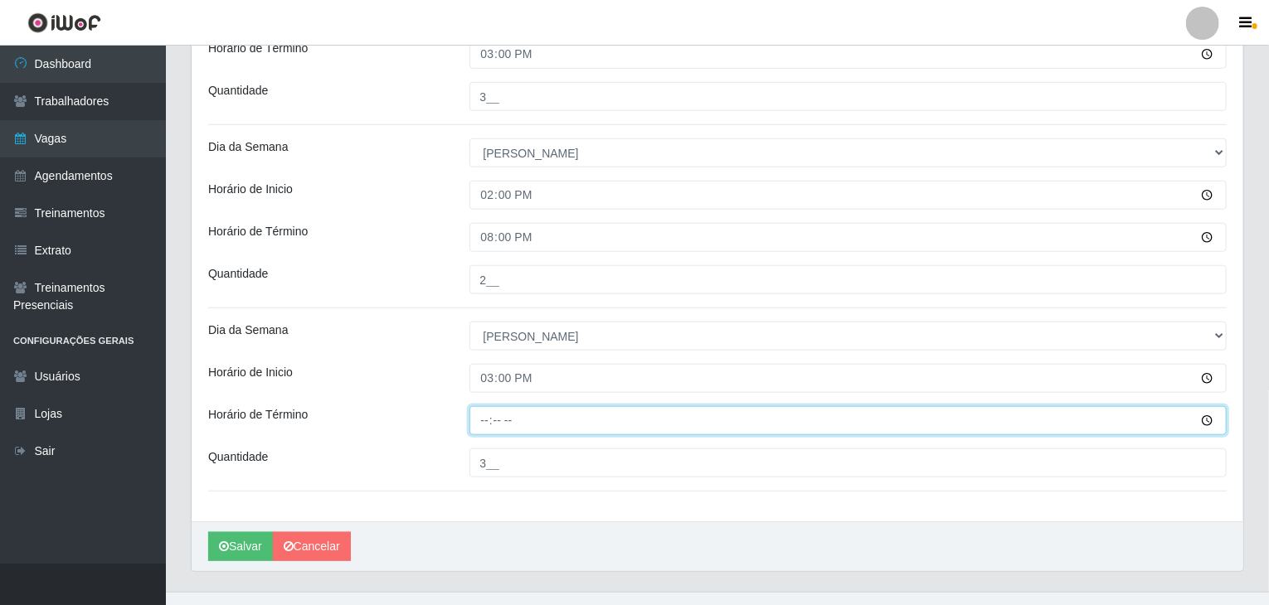
click at [484, 419] on input "Horário de Término" at bounding box center [848, 420] width 758 height 29
type input "21:00"
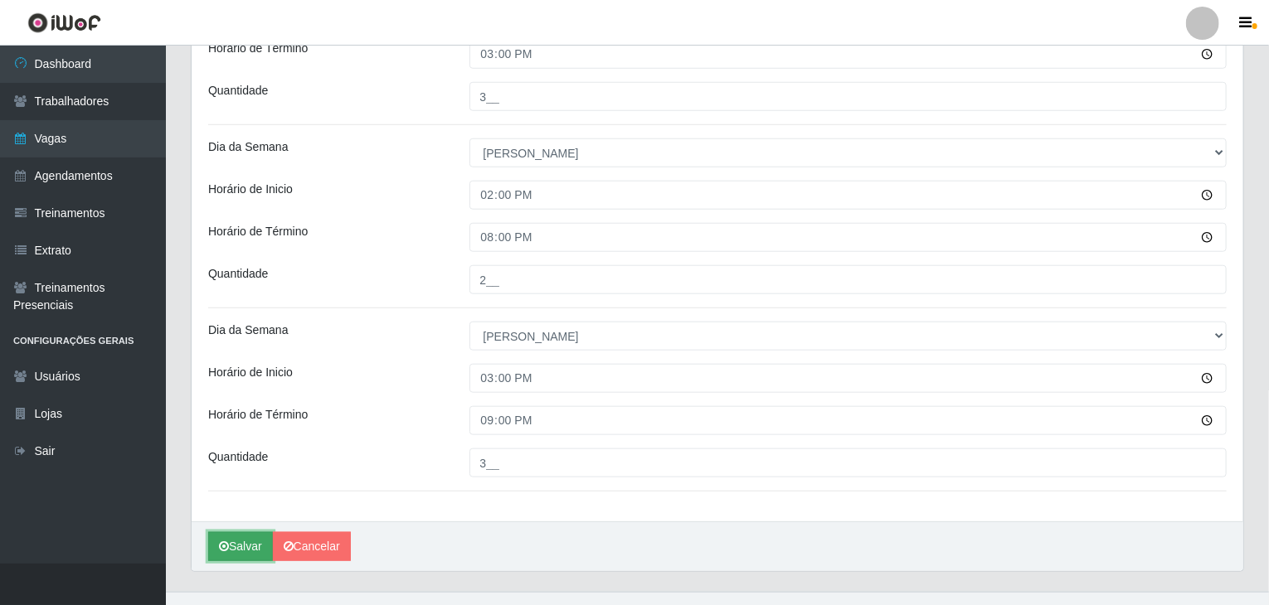
click at [249, 540] on button "Salvar" at bounding box center [240, 546] width 65 height 29
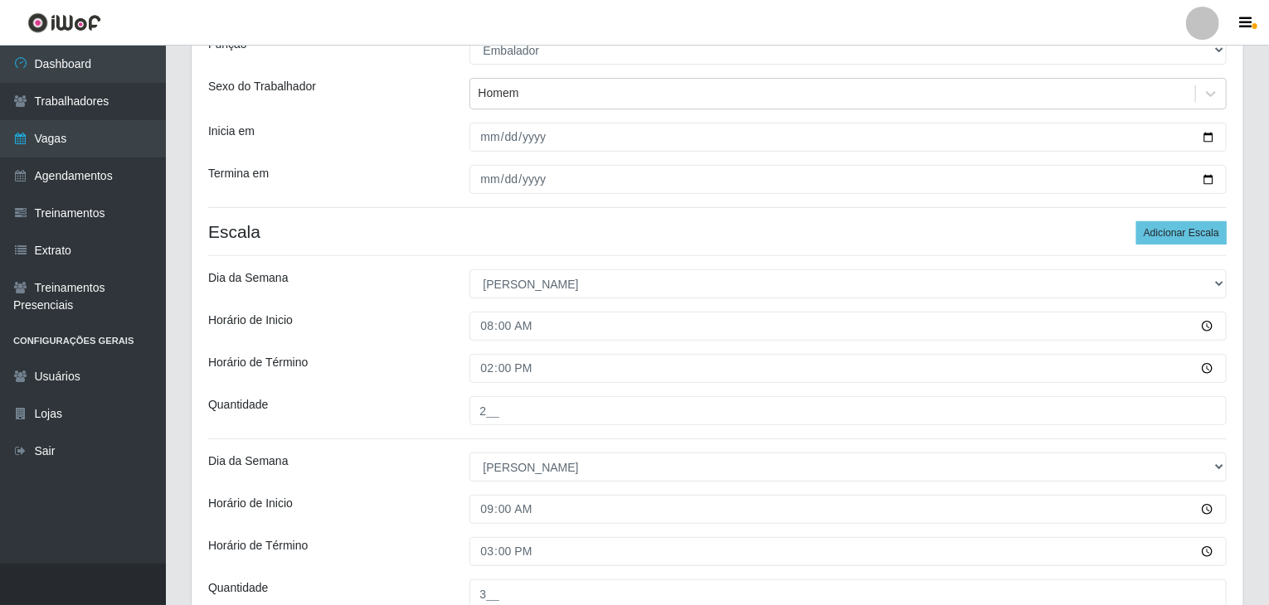
scroll to position [0, 0]
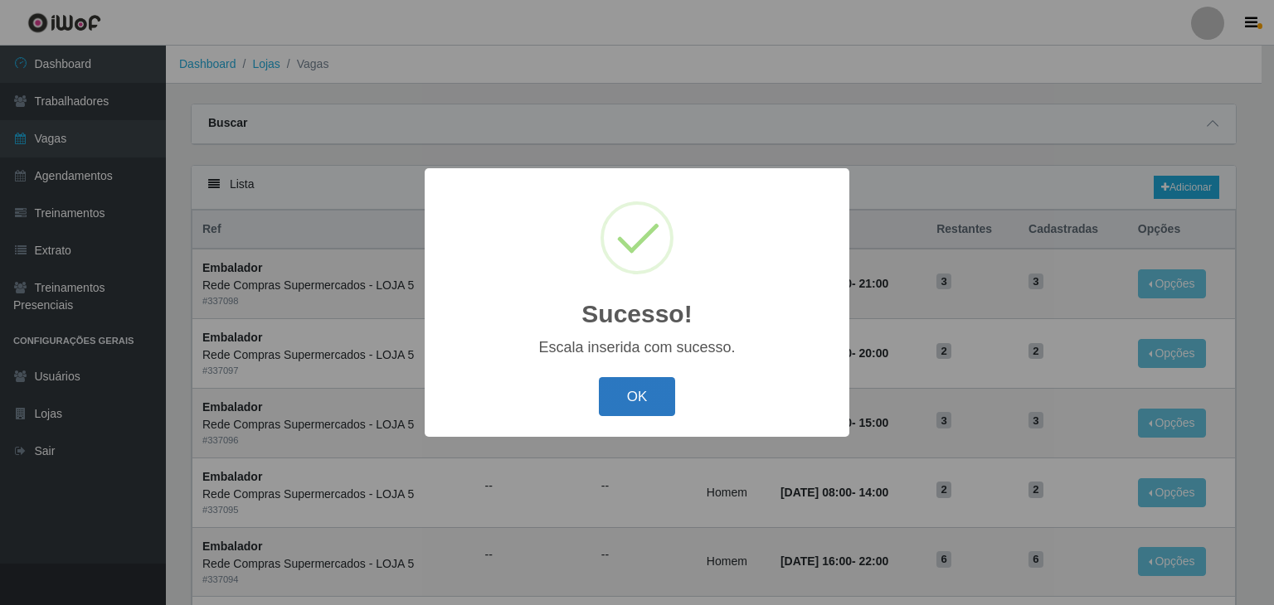
click at [638, 400] on button "OK" at bounding box center [637, 396] width 77 height 39
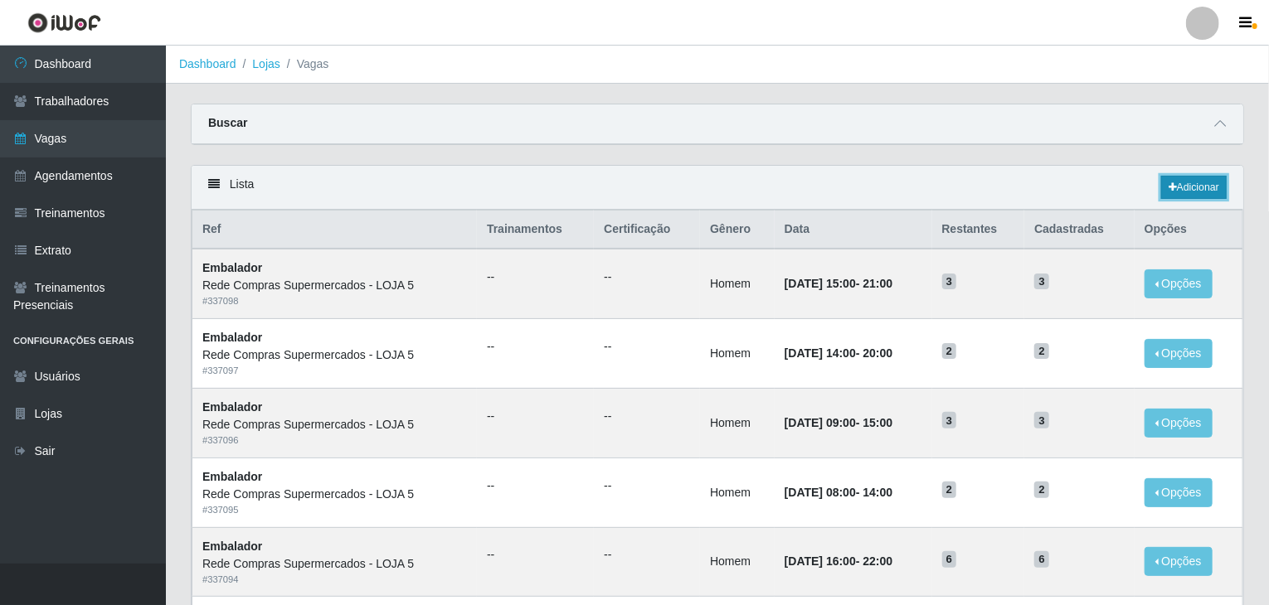
click at [1187, 184] on link "Adicionar" at bounding box center [1194, 187] width 66 height 23
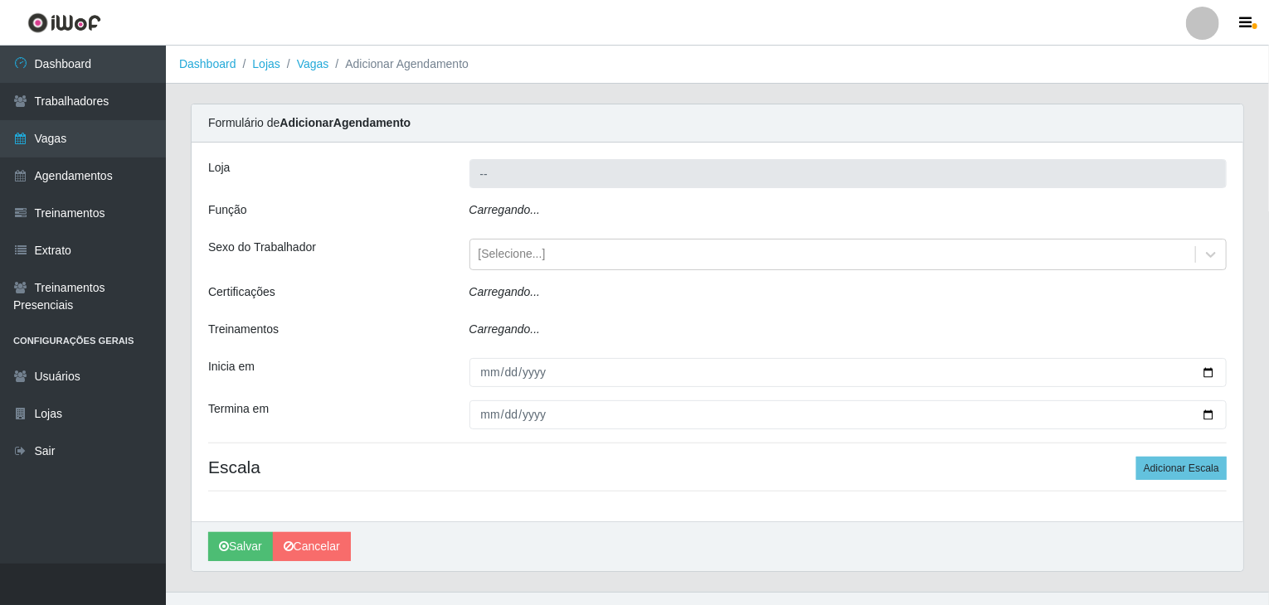
type input "Rede Compras Supermercados - LOJA 5"
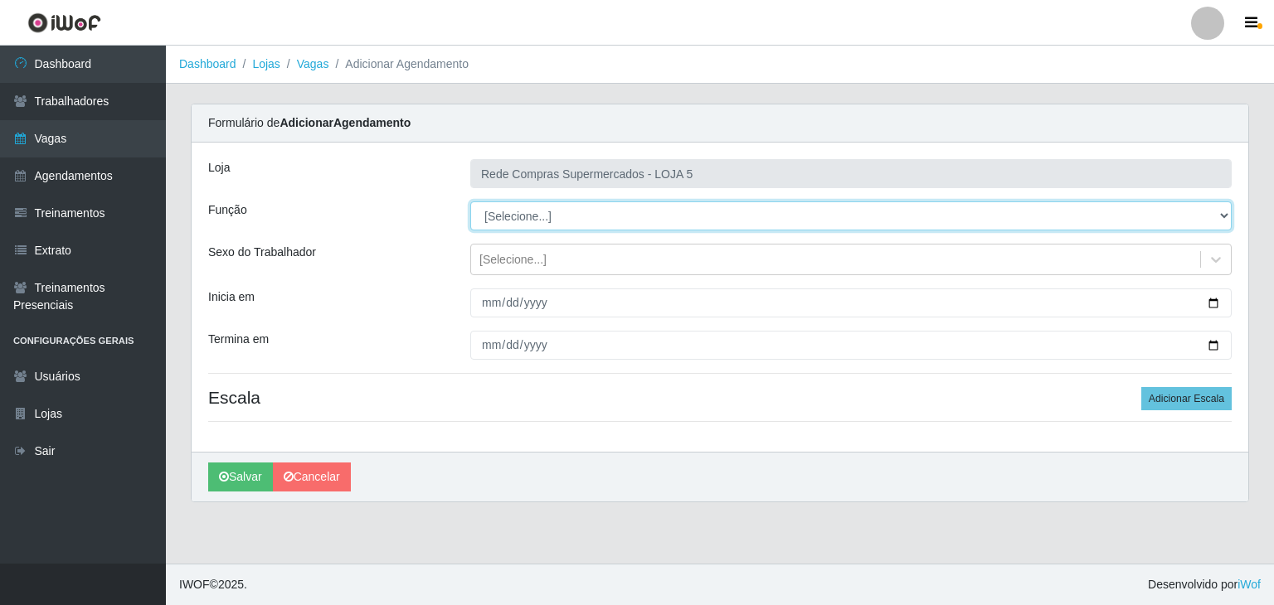
click at [551, 217] on select "[Selecione...] ASG ASG + ASG ++ Auxiliar de Estacionamento Auxiliar de Estacion…" at bounding box center [850, 216] width 761 height 29
select select "1"
click at [470, 202] on select "[Selecione...] ASG ASG + ASG ++ Auxiliar de Estacionamento Auxiliar de Estacion…" at bounding box center [850, 216] width 761 height 29
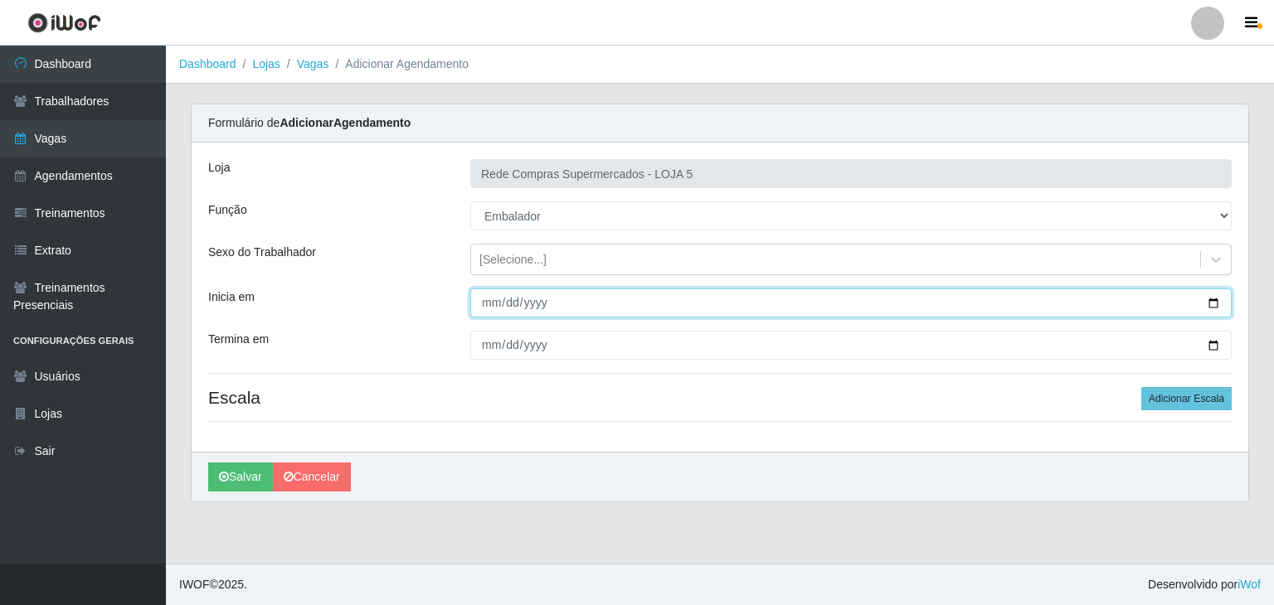
click at [1214, 302] on input "Inicia em" at bounding box center [850, 303] width 761 height 29
type input "[DATE]"
click at [491, 299] on input "[DATE]" at bounding box center [850, 303] width 761 height 29
type input "[DATE]"
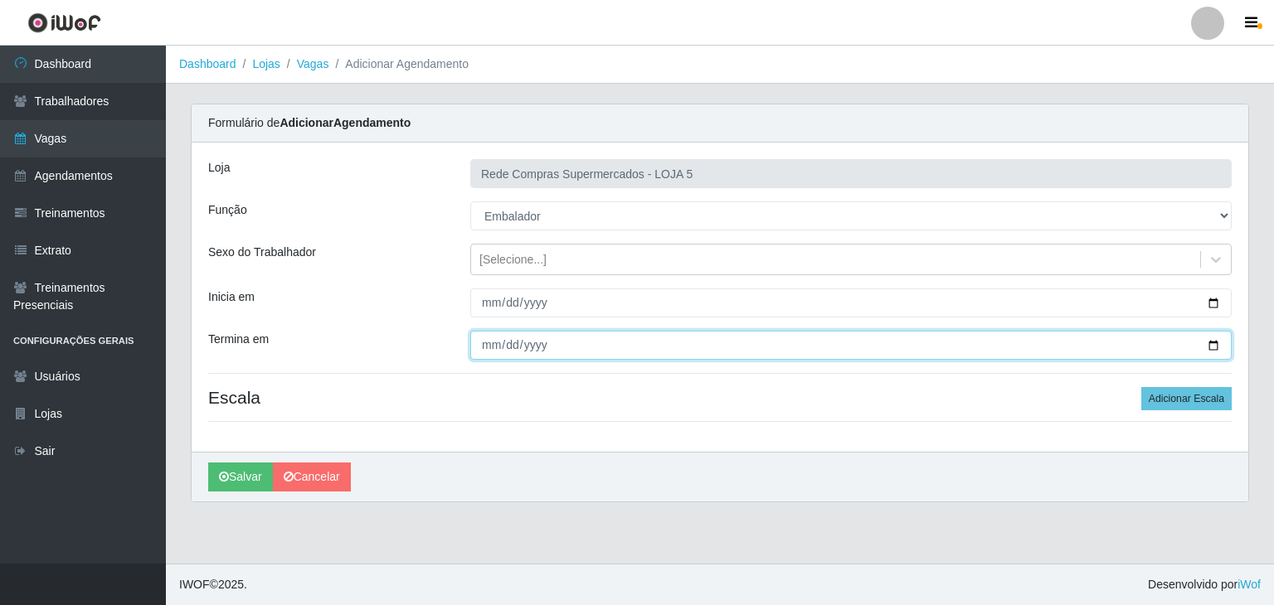
click at [1217, 344] on input "Termina em" at bounding box center [850, 345] width 761 height 29
type input "2025-09-13"
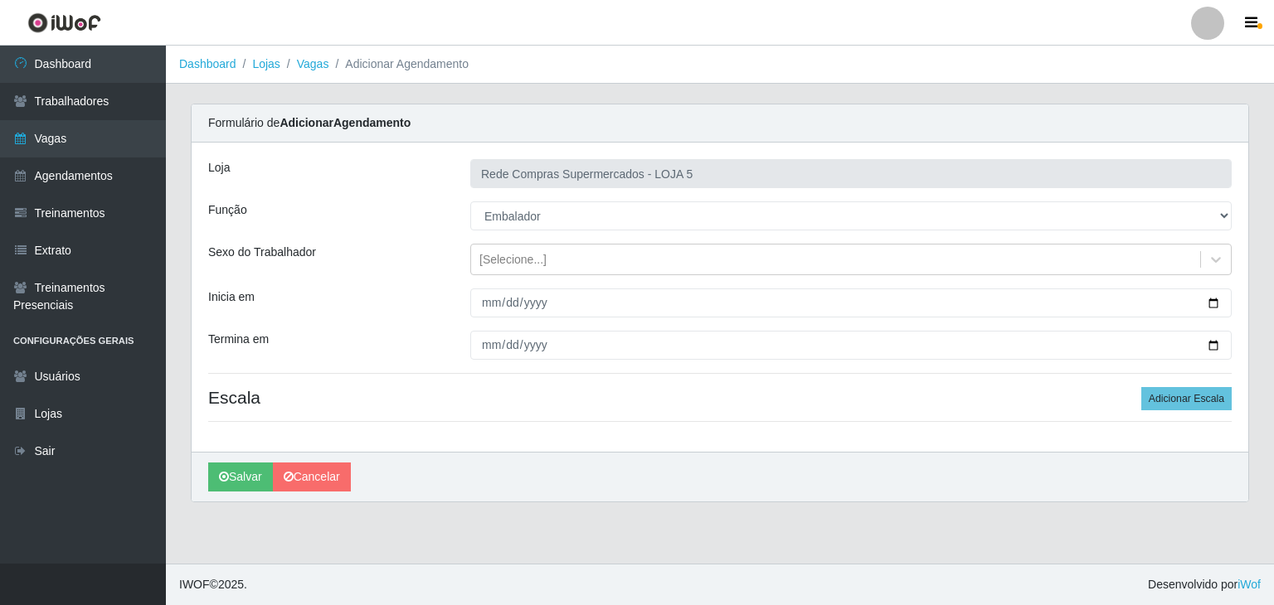
click at [1164, 382] on div "Loja Rede Compras Supermercados - LOJA 5 Função [Selecione...] ASG ASG + ASG ++…" at bounding box center [720, 297] width 1056 height 309
click at [1170, 392] on button "Adicionar Escala" at bounding box center [1186, 398] width 90 height 23
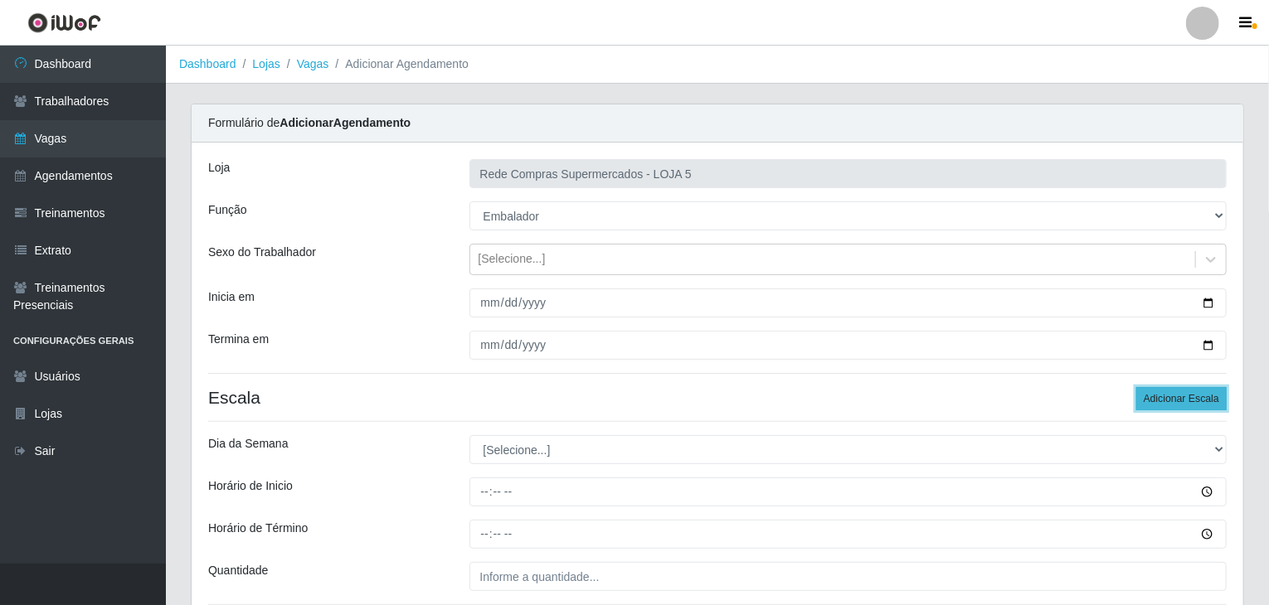
click at [1170, 392] on button "Adicionar Escala" at bounding box center [1181, 398] width 90 height 23
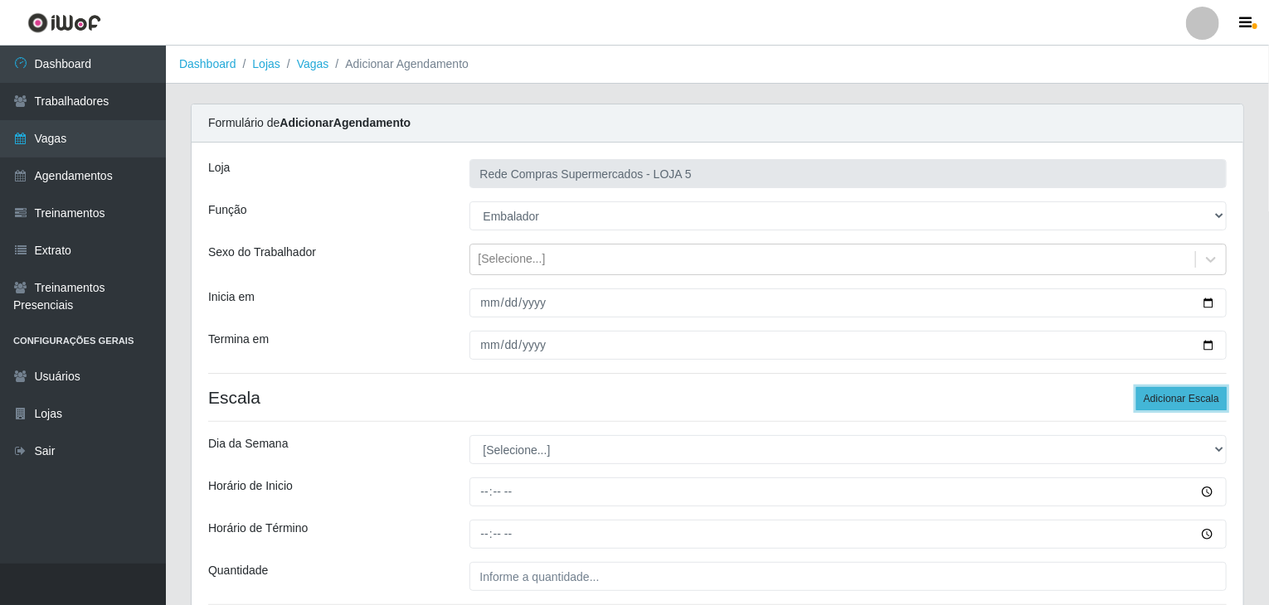
click at [1170, 392] on button "Adicionar Escala" at bounding box center [1181, 398] width 90 height 23
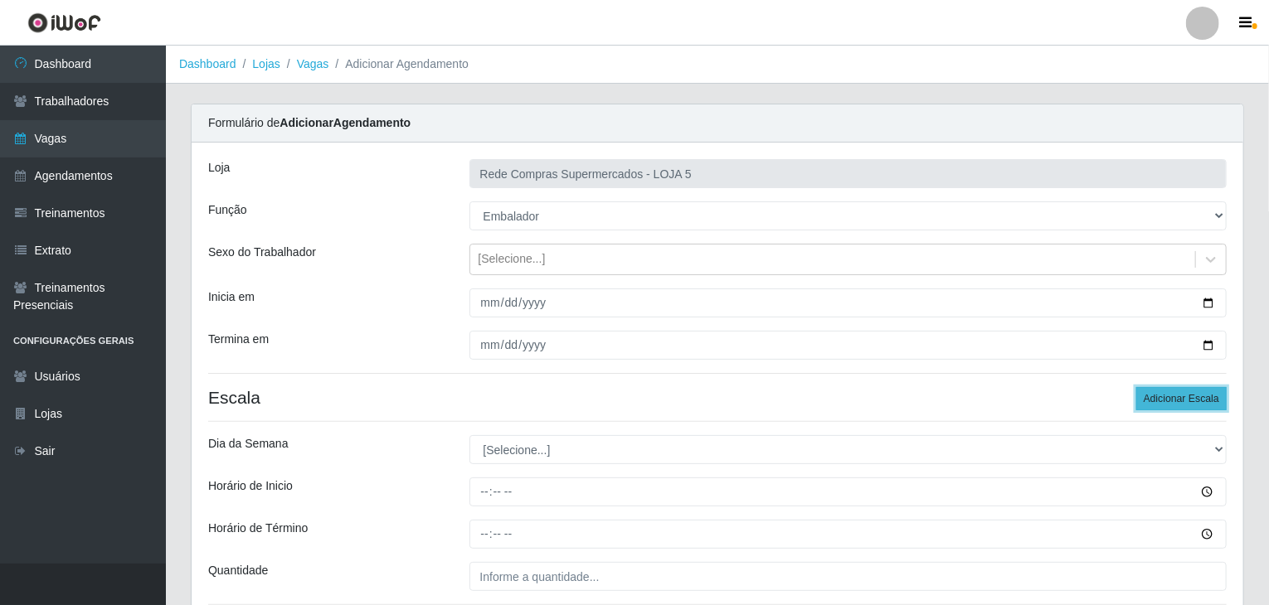
click at [1170, 392] on button "Adicionar Escala" at bounding box center [1181, 398] width 90 height 23
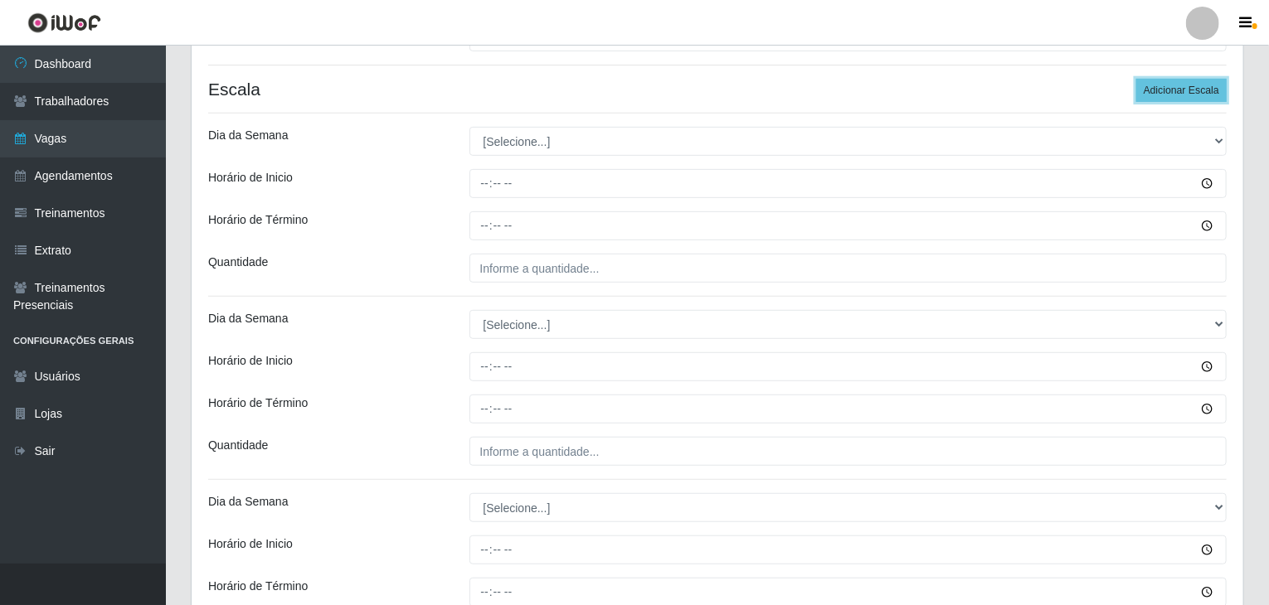
scroll to position [332, 0]
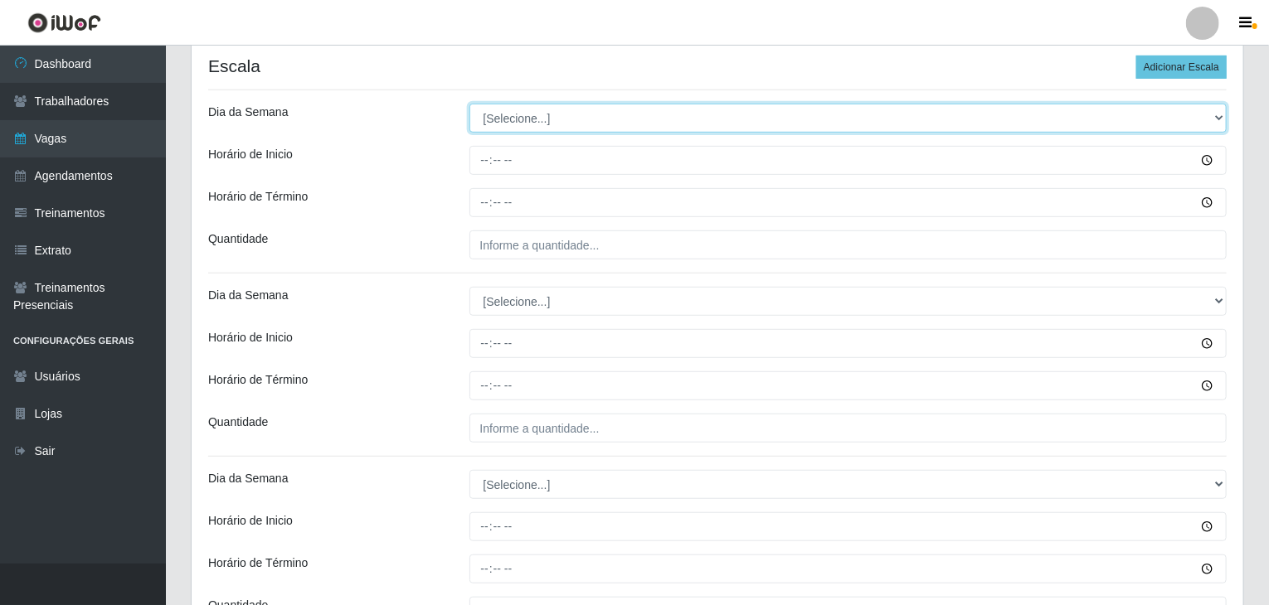
click at [504, 114] on select "[Selecione...] Segunda Terça Quarta Quinta Sexta Sábado Domingo" at bounding box center [848, 118] width 758 height 29
select select "1"
click at [469, 104] on select "[Selecione...] Segunda Terça Quarta Quinta Sexta Sábado Domingo" at bounding box center [848, 118] width 758 height 29
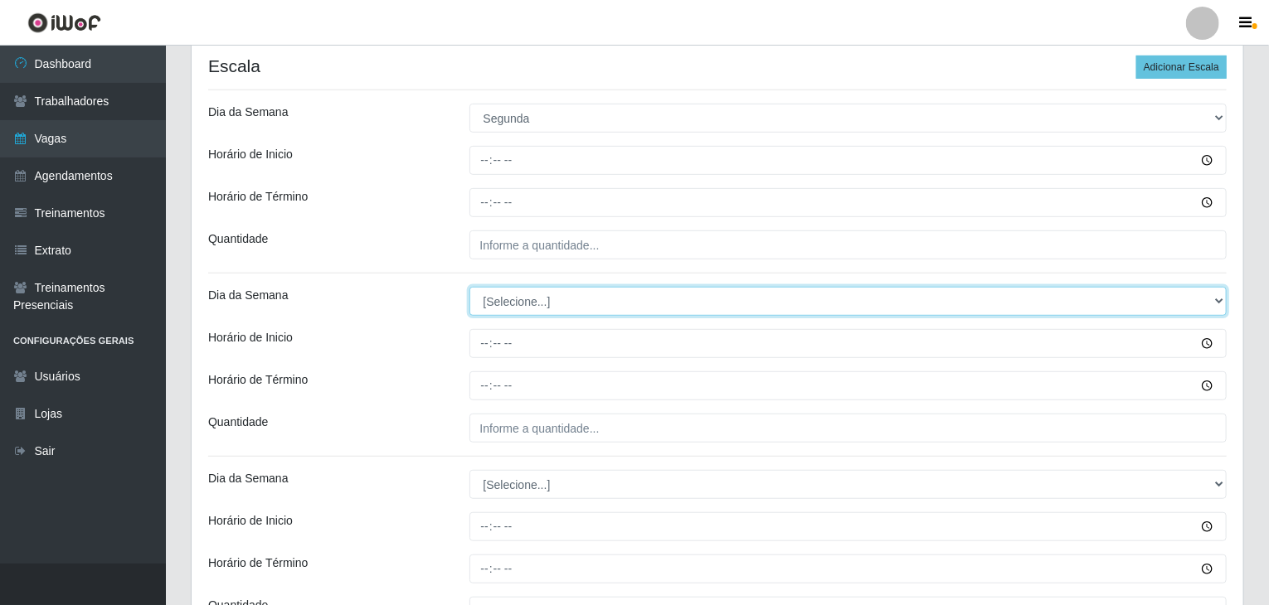
click at [546, 298] on select "[Selecione...] Segunda Terça Quarta Quinta Sexta Sábado Domingo" at bounding box center [848, 301] width 758 height 29
select select "1"
click at [469, 287] on select "[Selecione...] Segunda Terça Quarta Quinta Sexta Sábado Domingo" at bounding box center [848, 301] width 758 height 29
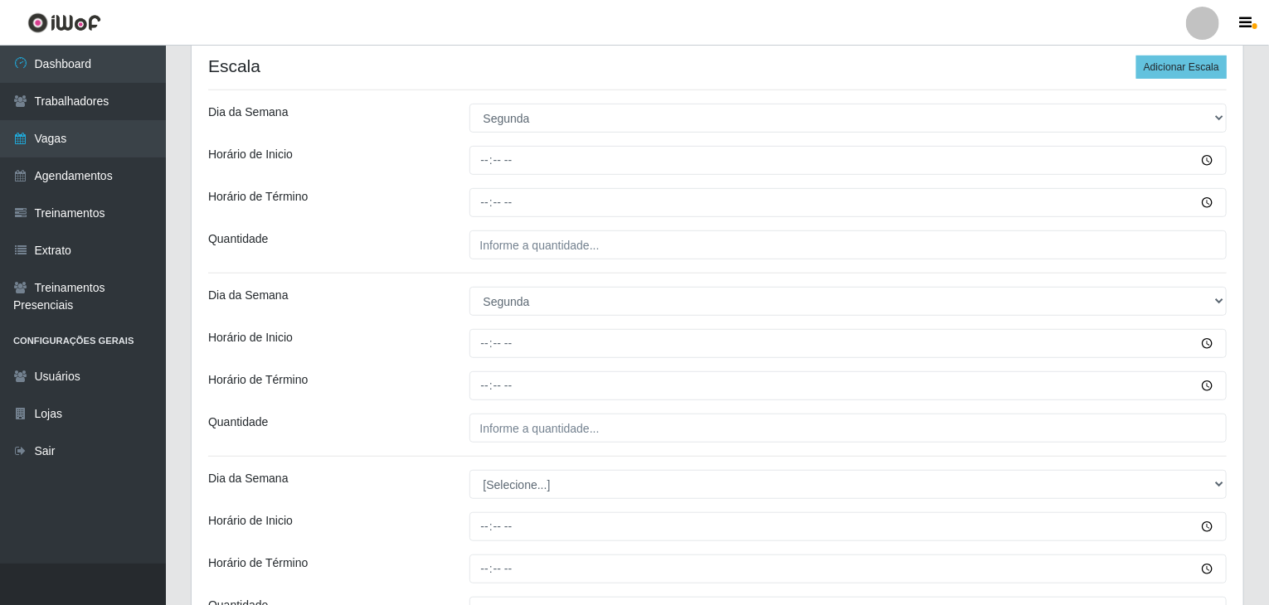
click at [459, 309] on div "[Selecione...] Segunda Terça Quarta Quinta Sexta Sábado Domingo" at bounding box center [848, 301] width 783 height 29
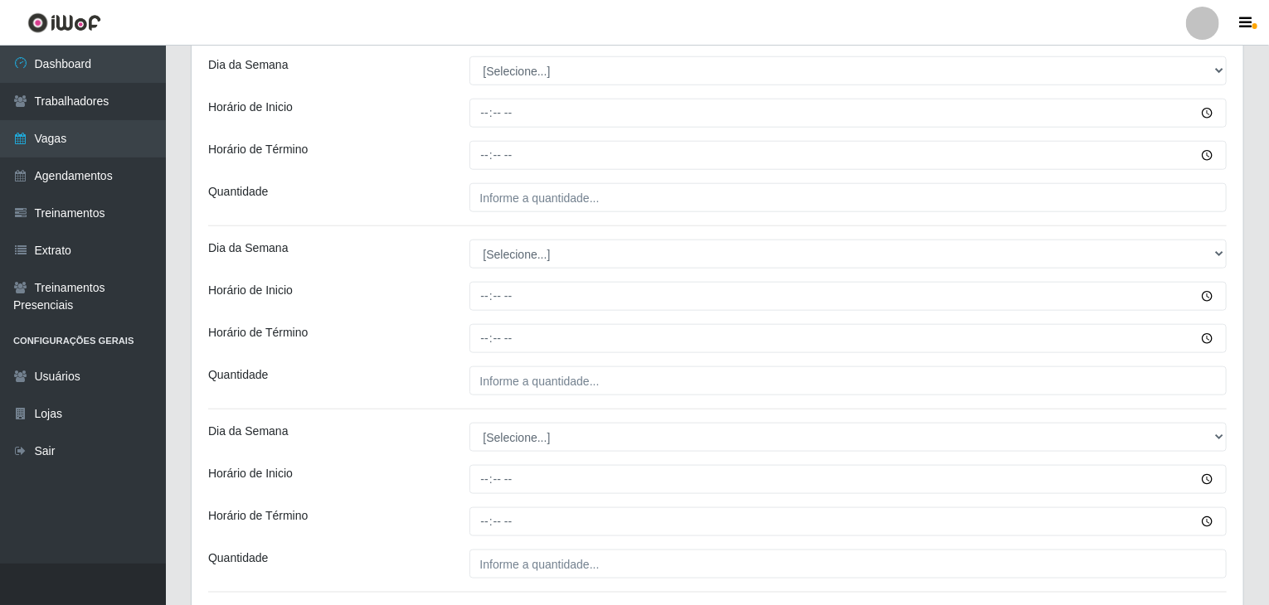
scroll to position [746, 0]
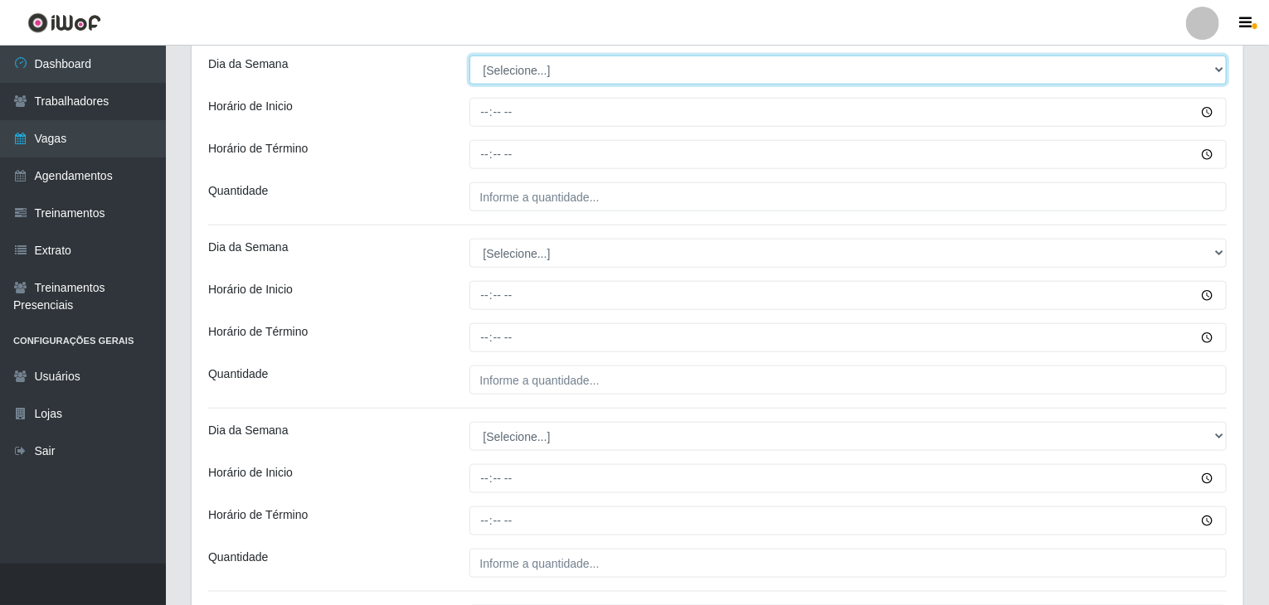
click at [528, 70] on select "[Selecione...] Segunda Terça Quarta Quinta Sexta Sábado Domingo" at bounding box center [848, 70] width 758 height 29
select select "2"
click at [469, 56] on select "[Selecione...] Segunda Terça Quarta Quinta Sexta Sábado Domingo" at bounding box center [848, 70] width 758 height 29
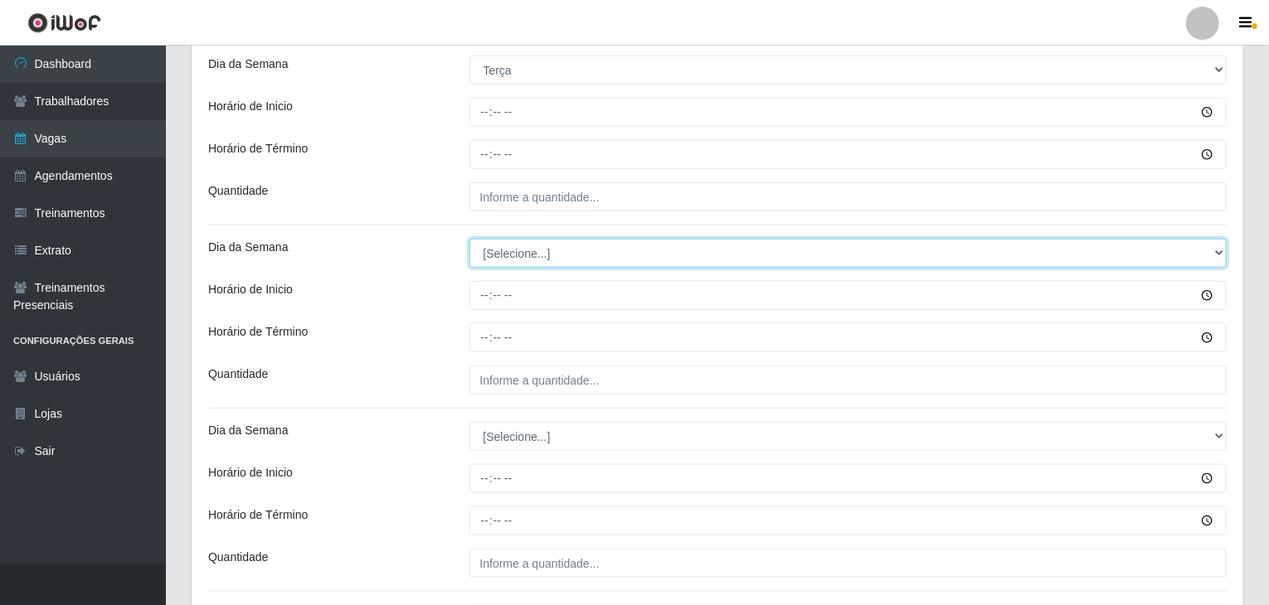
click at [535, 260] on select "[Selecione...] Segunda Terça Quarta Quinta Sexta Sábado Domingo" at bounding box center [848, 253] width 758 height 29
select select "2"
click at [469, 239] on select "[Selecione...] Segunda Terça Quarta Quinta Sexta Sábado Domingo" at bounding box center [848, 253] width 758 height 29
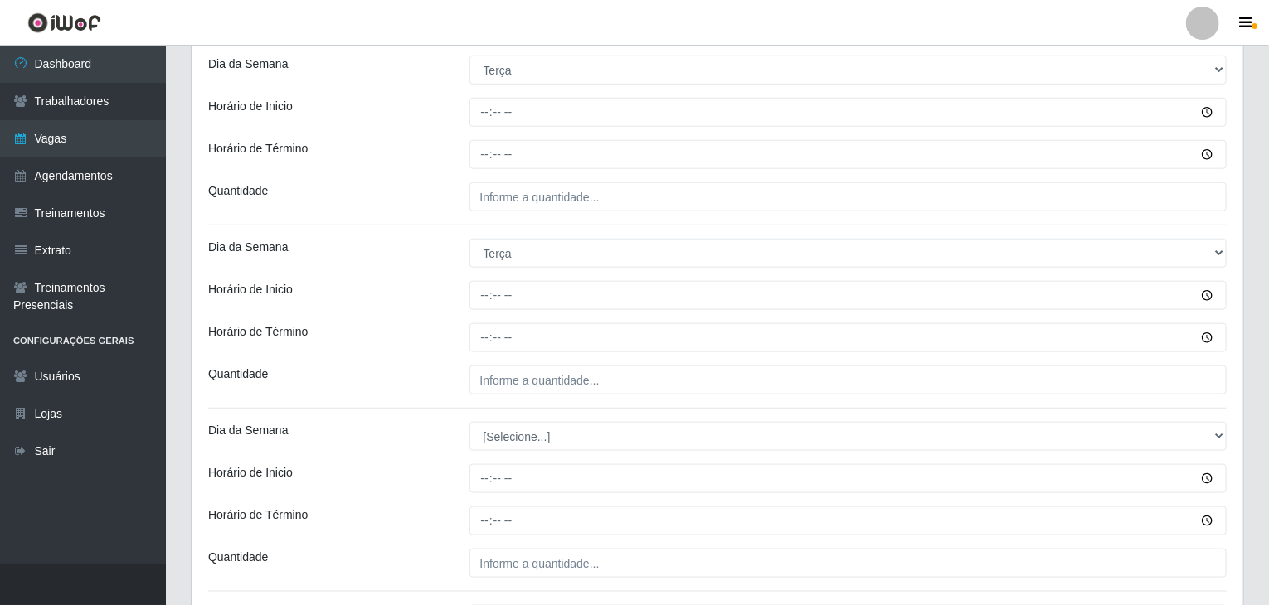
click at [434, 297] on div "Horário de Inicio" at bounding box center [326, 295] width 261 height 29
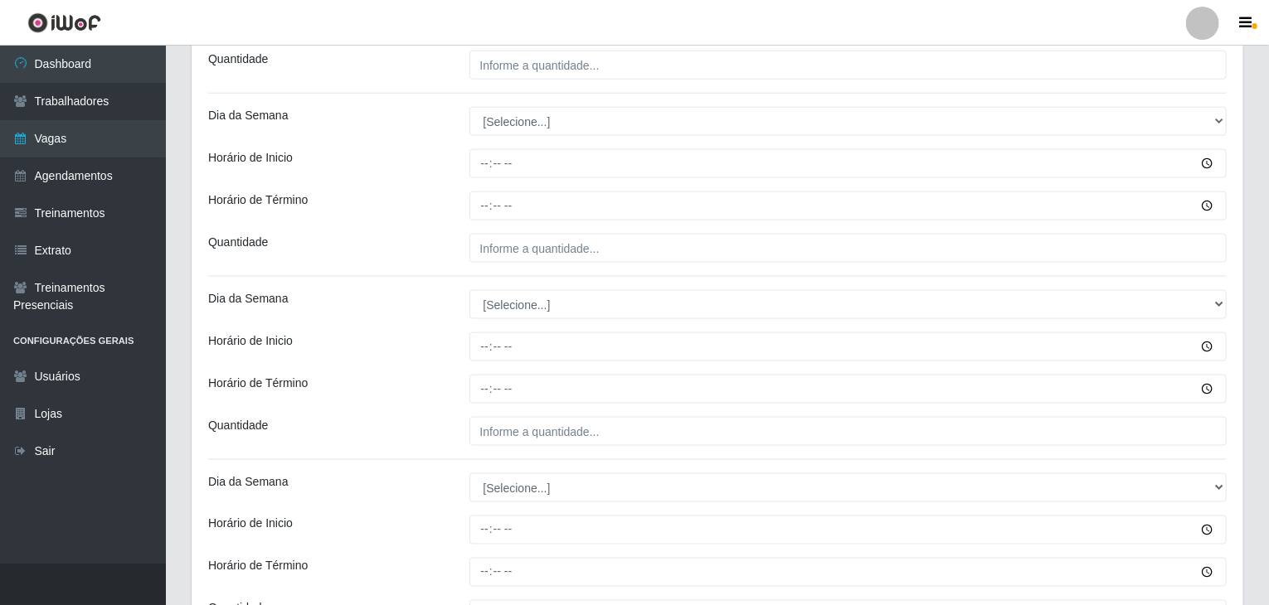
scroll to position [1078, 0]
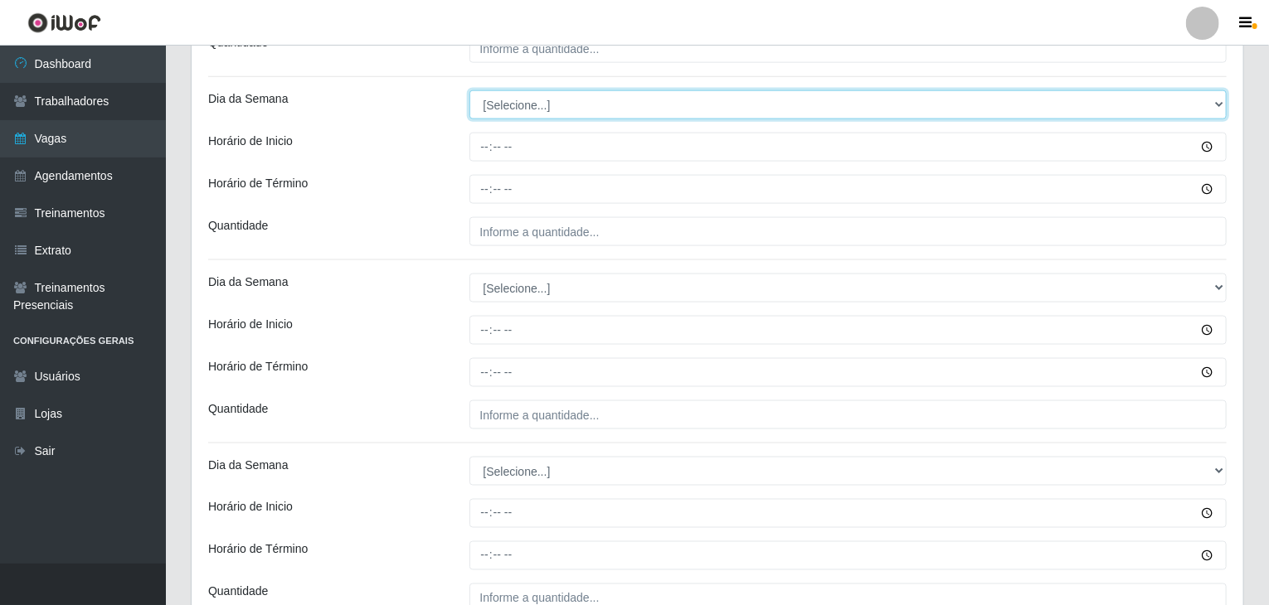
click at [511, 108] on select "[Selecione...] Segunda Terça Quarta Quinta Sexta Sábado Domingo" at bounding box center [848, 104] width 758 height 29
select select "3"
click at [469, 90] on select "[Selecione...] Segunda Terça Quarta Quinta Sexta Sábado Domingo" at bounding box center [848, 104] width 758 height 29
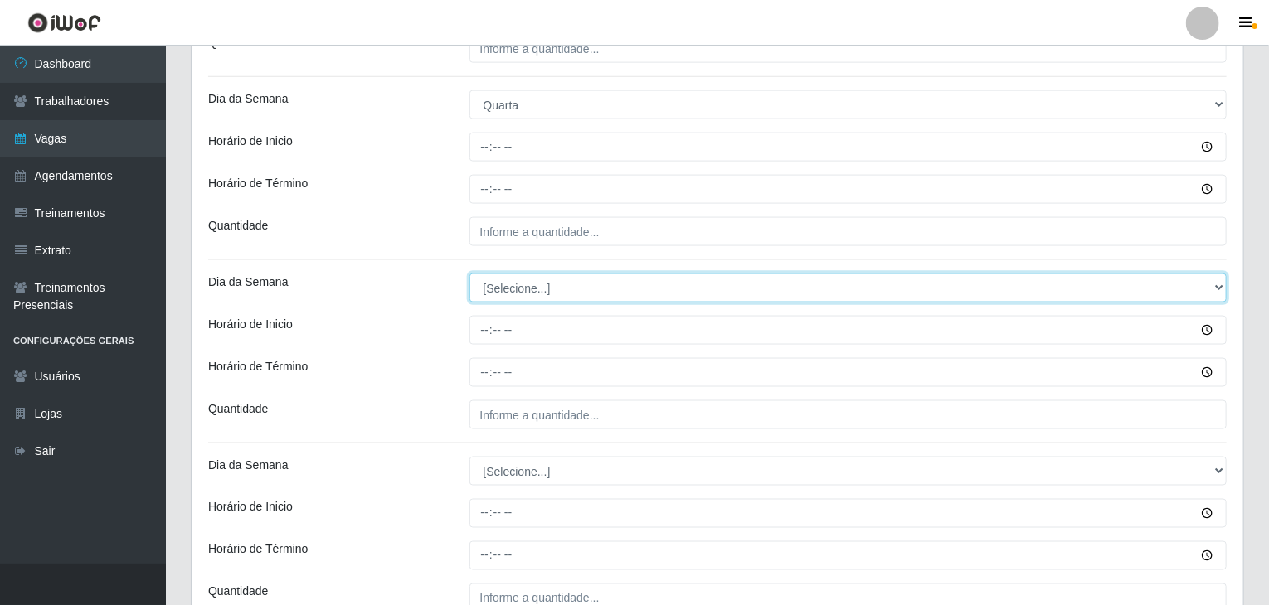
click at [526, 277] on select "[Selecione...] Segunda Terça Quarta Quinta Sexta Sábado Domingo" at bounding box center [848, 288] width 758 height 29
select select "3"
click at [469, 274] on select "[Selecione...] Segunda Terça Quarta Quinta Sexta Sábado Domingo" at bounding box center [848, 288] width 758 height 29
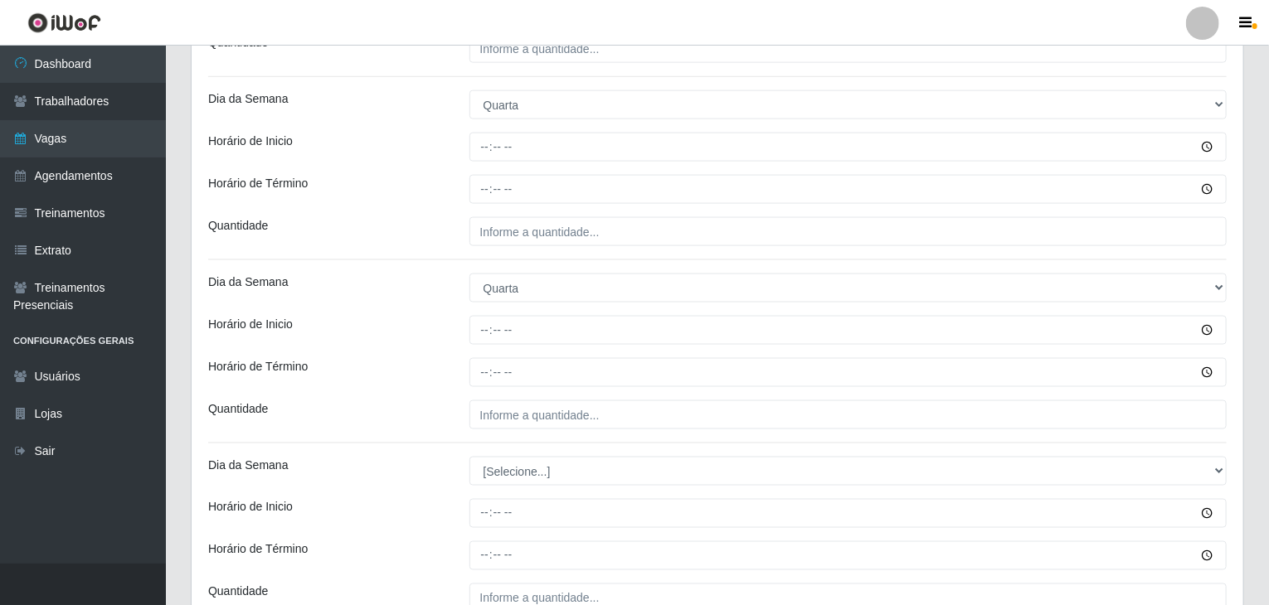
click at [434, 309] on div "Loja Rede Compras Supermercados - LOJA 5 Função [Selecione...] ASG ASG + ASG ++…" at bounding box center [717, 319] width 1051 height 2509
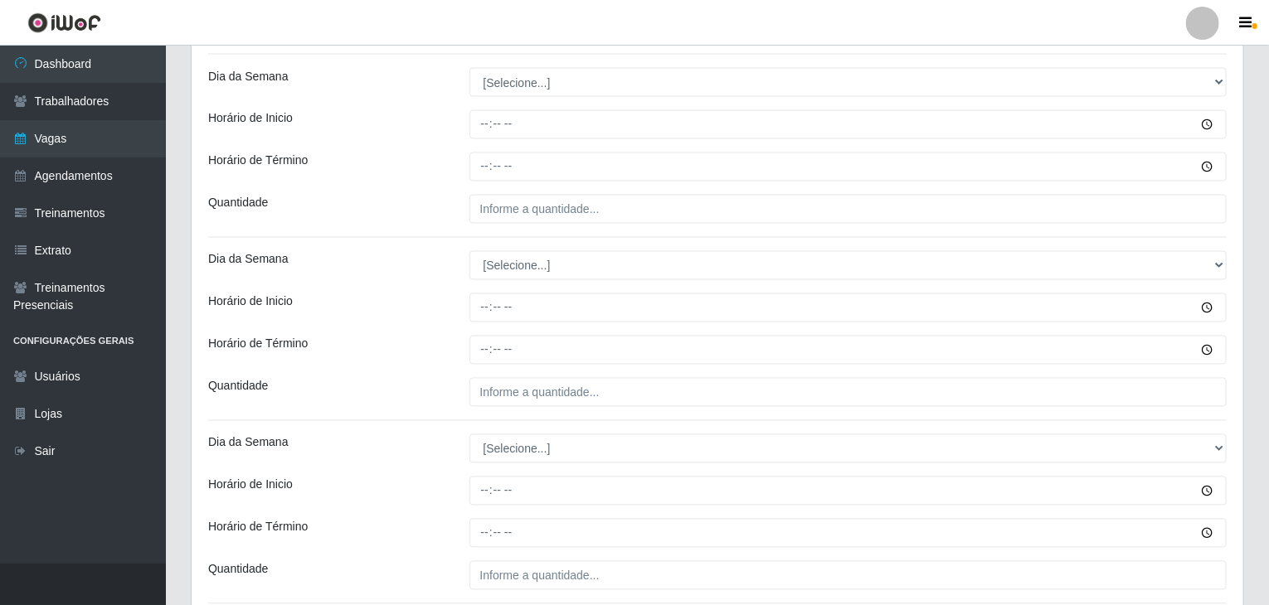
scroll to position [1493, 0]
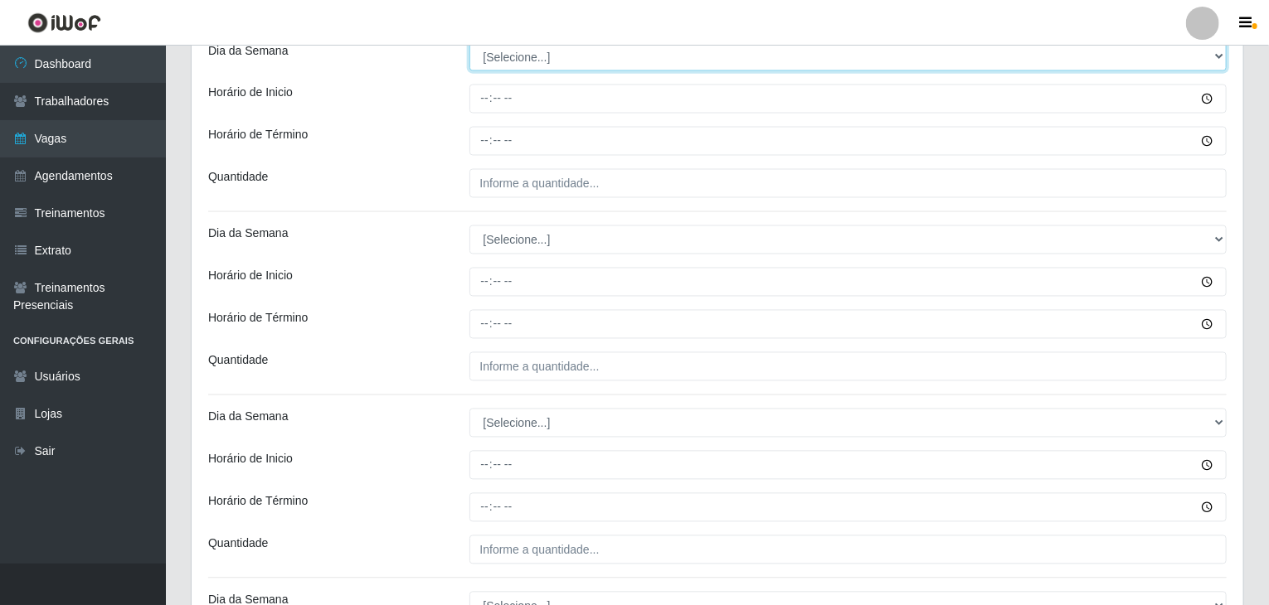
click at [522, 57] on select "[Selecione...] Segunda Terça Quarta Quinta Sexta Sábado Domingo" at bounding box center [848, 56] width 758 height 29
select select "4"
click at [469, 42] on select "[Selecione...] Segunda Terça Quarta Quinta Sexta Sábado Domingo" at bounding box center [848, 56] width 758 height 29
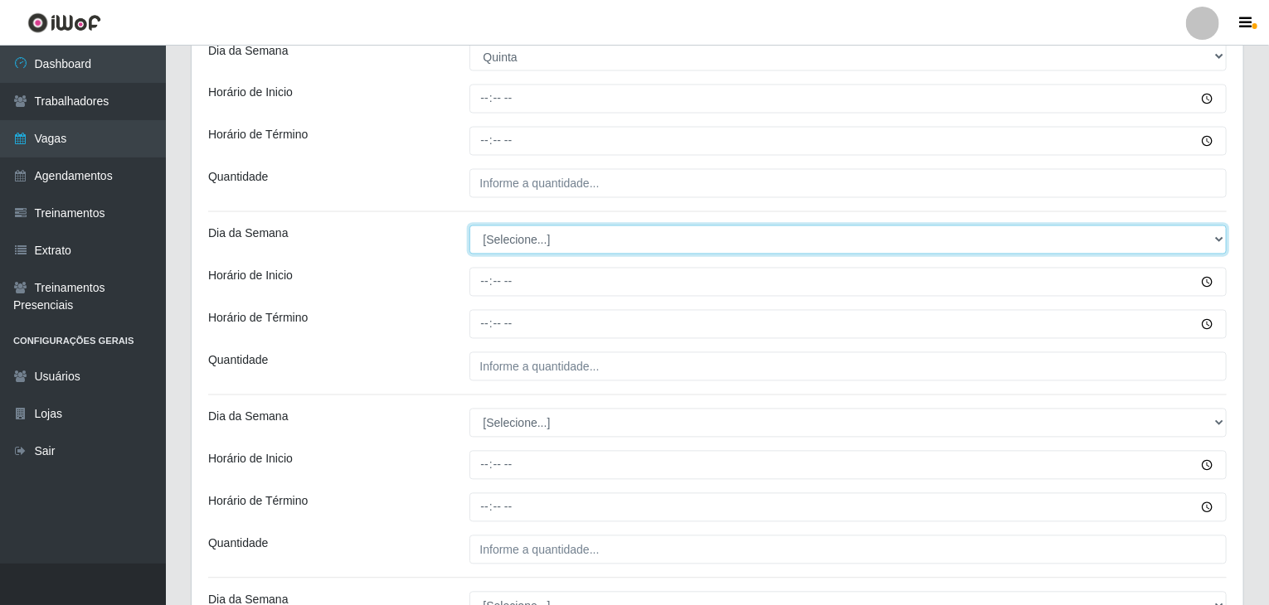
click at [537, 231] on select "[Selecione...] Segunda Terça Quarta Quinta Sexta Sábado Domingo" at bounding box center [848, 240] width 758 height 29
select select "4"
click at [469, 226] on select "[Selecione...] Segunda Terça Quarta Quinta Sexta Sábado Domingo" at bounding box center [848, 240] width 758 height 29
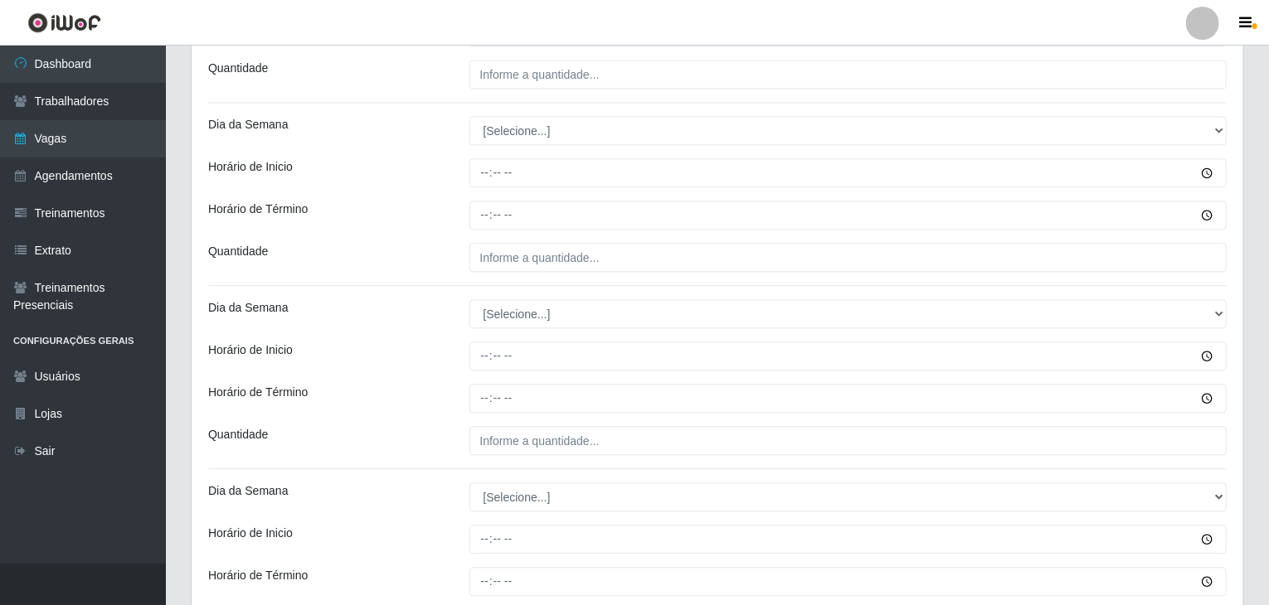
scroll to position [1824, 0]
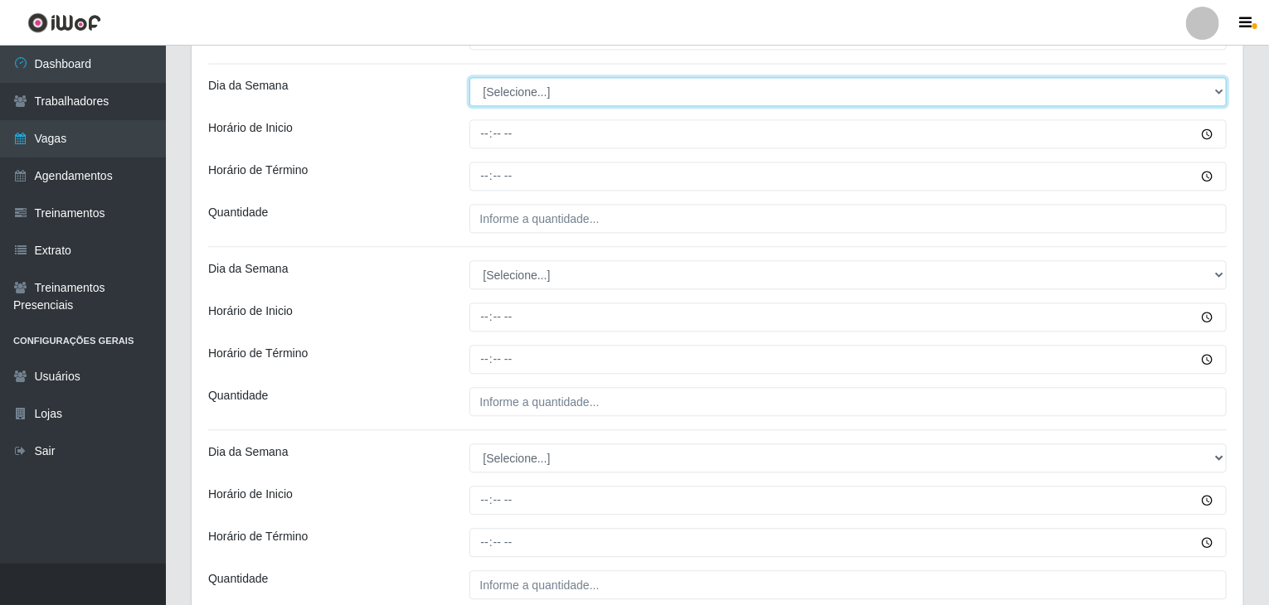
click at [515, 90] on select "[Selecione...] Segunda Terça Quarta Quinta Sexta Sábado Domingo" at bounding box center [848, 91] width 758 height 29
select select "5"
click at [469, 77] on select "[Selecione...] Segunda Terça Quarta Quinta Sexta Sábado Domingo" at bounding box center [848, 91] width 758 height 29
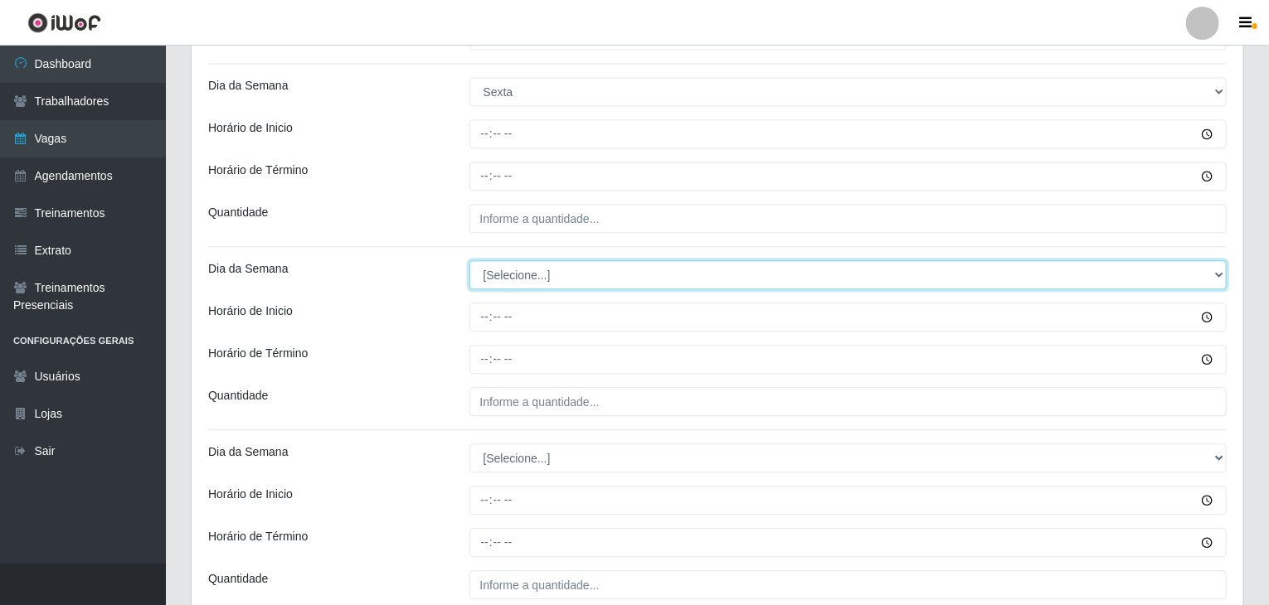
click at [524, 272] on select "[Selecione...] Segunda Terça Quarta Quinta Sexta Sábado Domingo" at bounding box center [848, 274] width 758 height 29
select select "5"
click at [469, 260] on select "[Selecione...] Segunda Terça Quarta Quinta Sexta Sábado Domingo" at bounding box center [848, 274] width 758 height 29
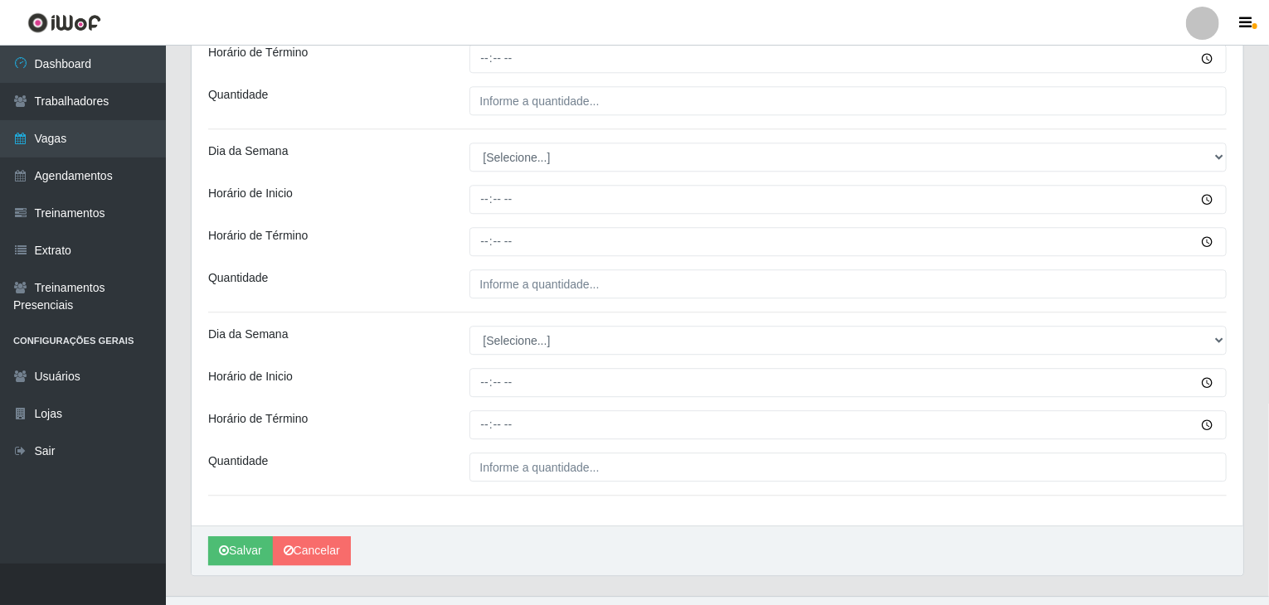
scroll to position [2154, 0]
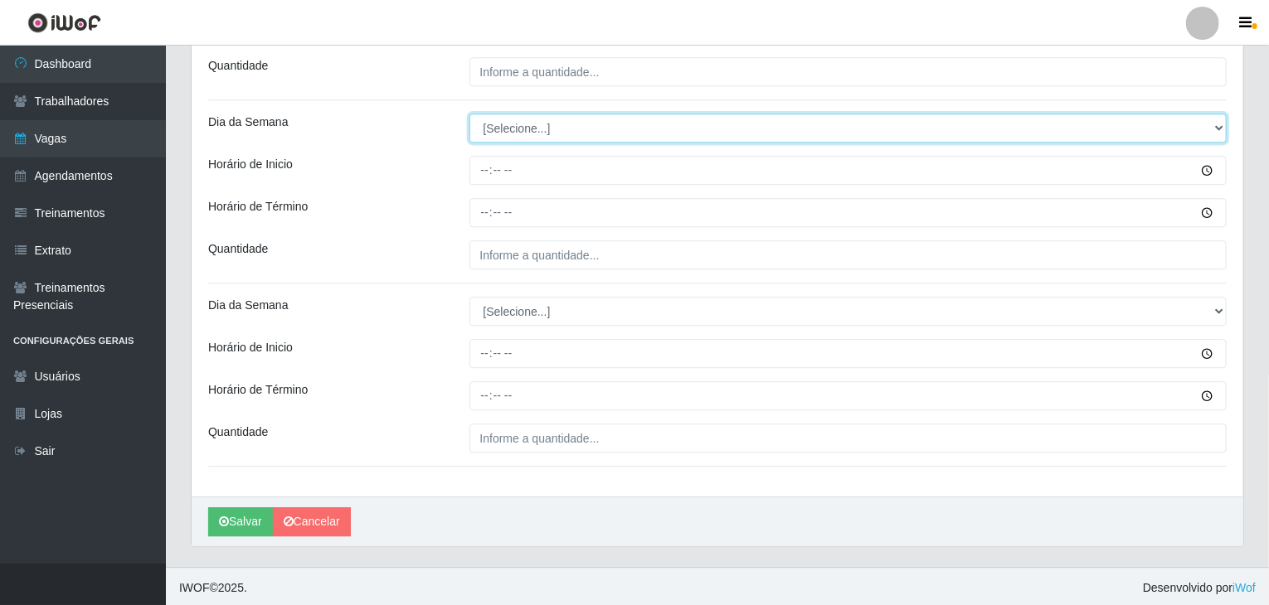
click at [531, 114] on select "[Selecione...] Segunda Terça Quarta Quinta Sexta Sábado Domingo" at bounding box center [848, 128] width 758 height 29
select select "6"
click at [469, 114] on select "[Selecione...] Segunda Terça Quarta Quinta Sexta Sábado Domingo" at bounding box center [848, 128] width 758 height 29
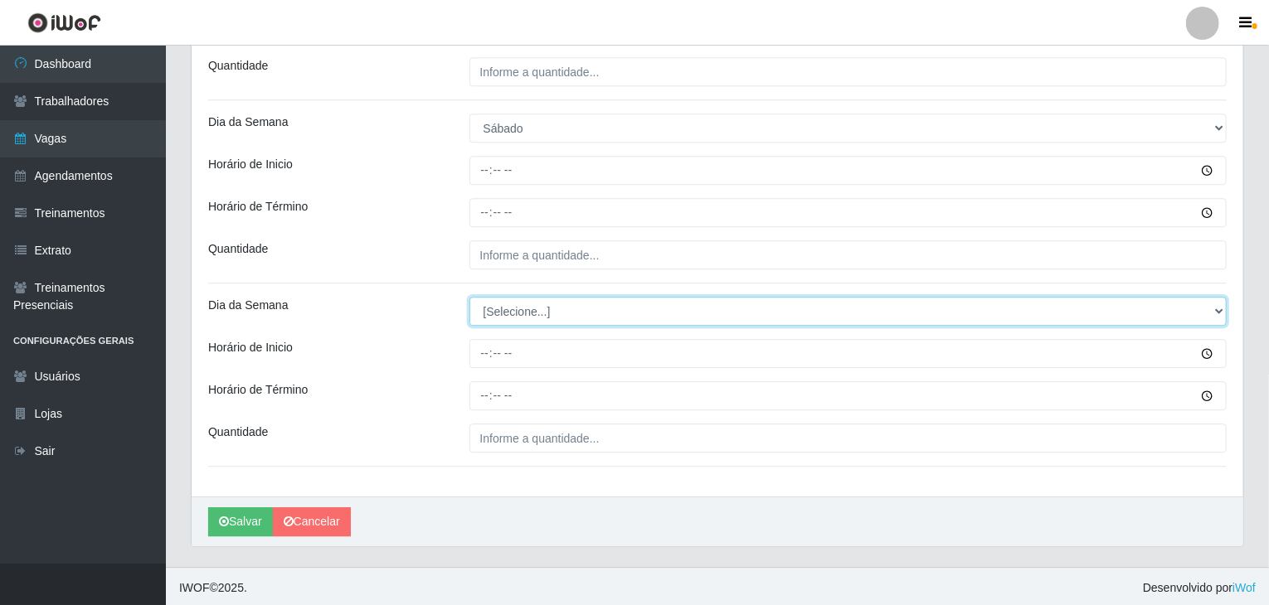
click at [526, 297] on select "[Selecione...] Segunda Terça Quarta Quinta Sexta Sábado Domingo" at bounding box center [848, 311] width 758 height 29
select select "6"
click at [469, 297] on select "[Selecione...] Segunda Terça Quarta Quinta Sexta Sábado Domingo" at bounding box center [848, 311] width 758 height 29
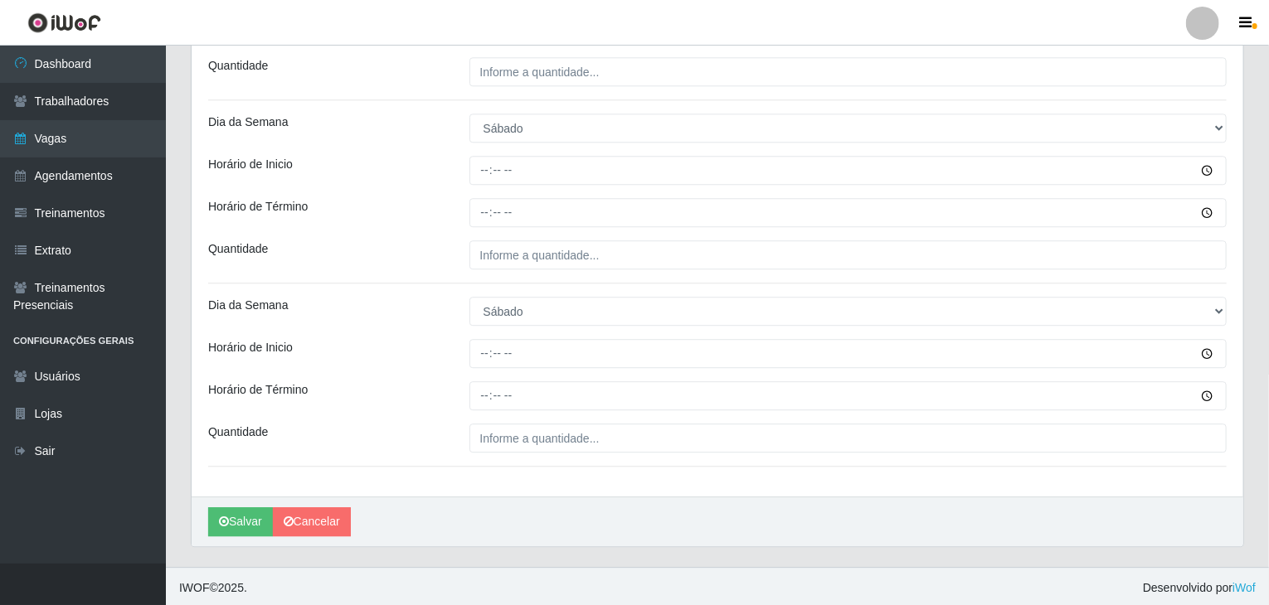
click at [412, 384] on div "Horário de Término" at bounding box center [326, 395] width 261 height 29
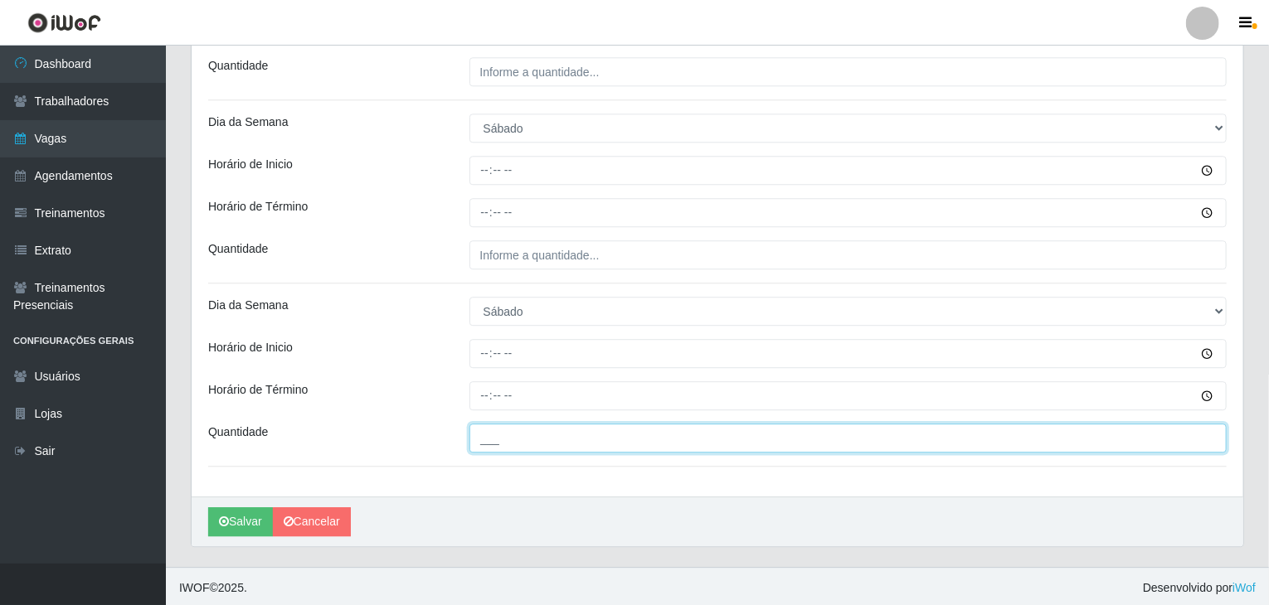
click at [580, 439] on input "___" at bounding box center [848, 438] width 758 height 29
type input "6__"
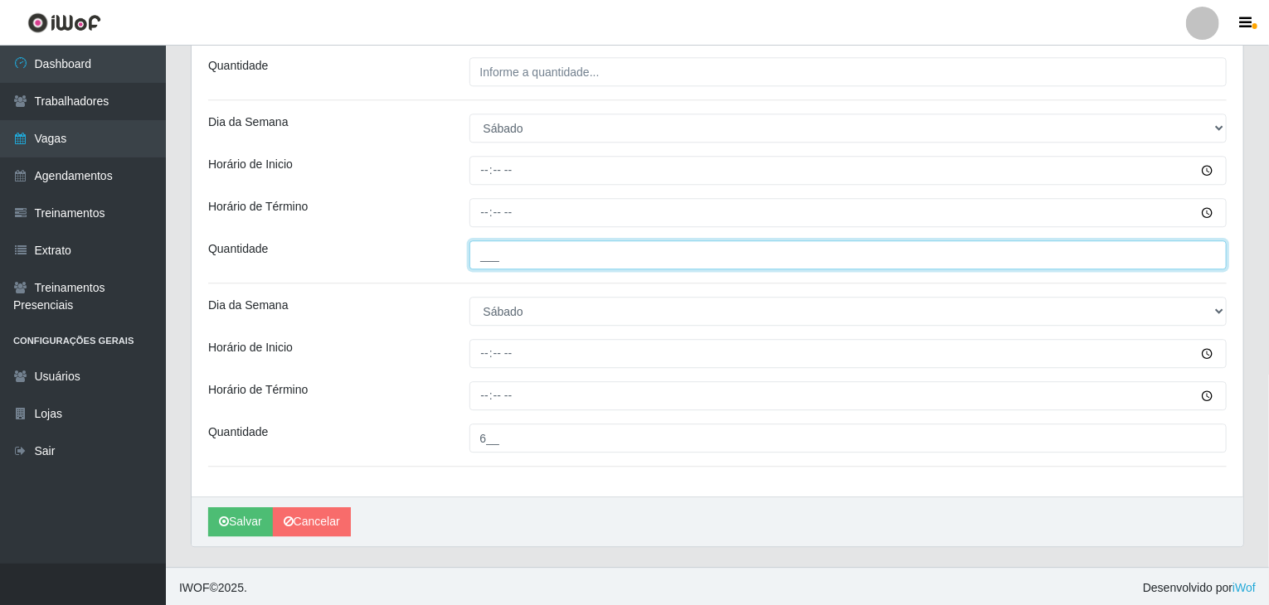
type input "___"
click at [496, 256] on input "___" at bounding box center [848, 254] width 758 height 29
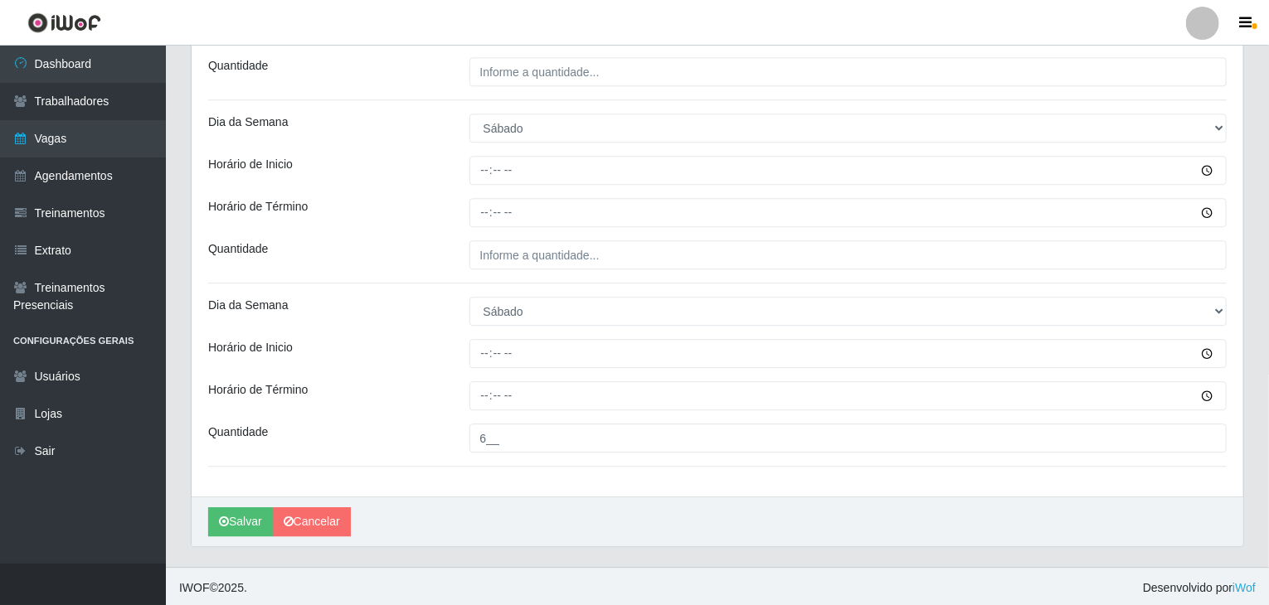
click at [445, 240] on div "Quantidade" at bounding box center [326, 254] width 261 height 29
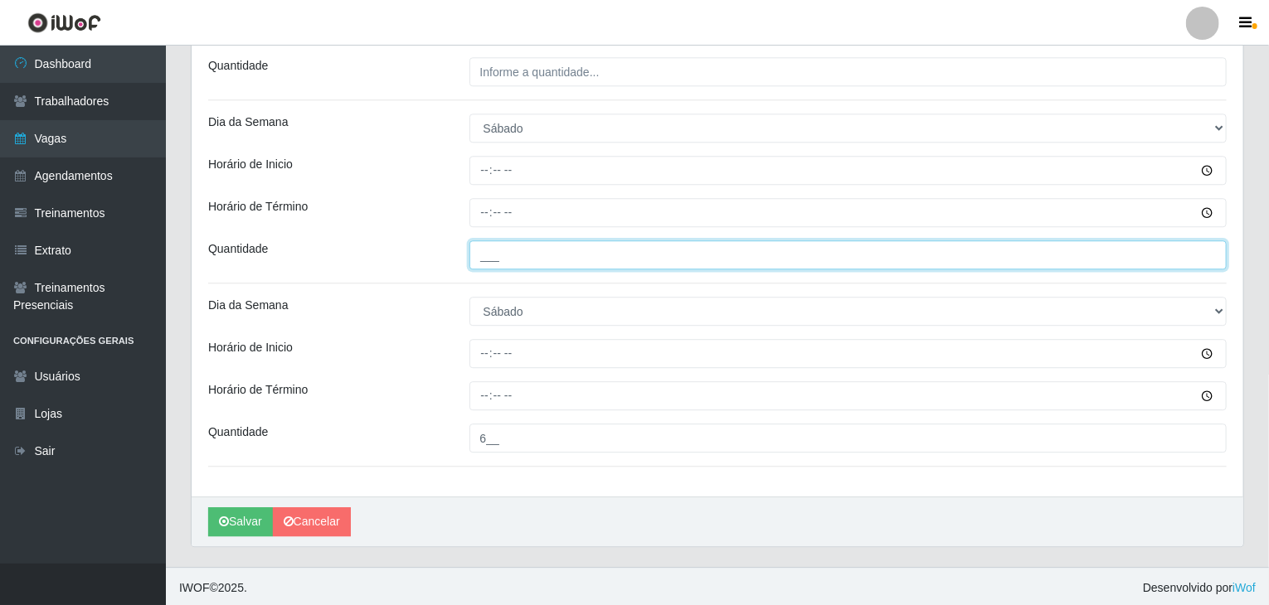
click at [508, 256] on input "___" at bounding box center [848, 254] width 758 height 29
click at [474, 260] on input "6__" at bounding box center [848, 254] width 758 height 29
type input "6__"
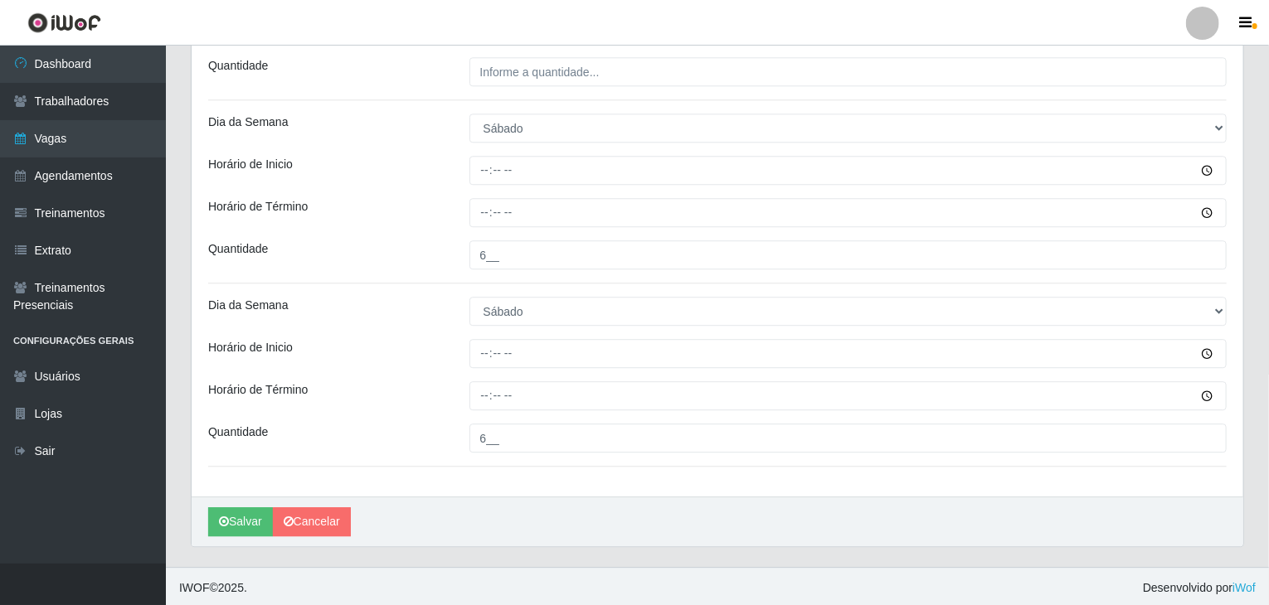
click at [436, 247] on div "Quantidade" at bounding box center [326, 254] width 261 height 29
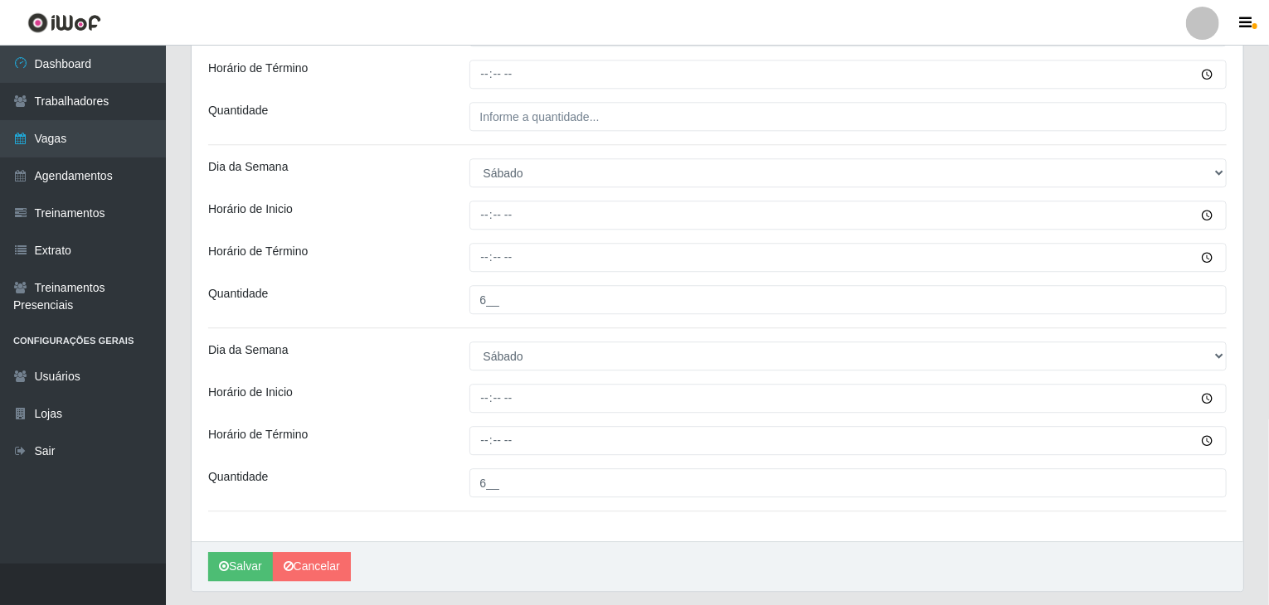
scroll to position [1989, 0]
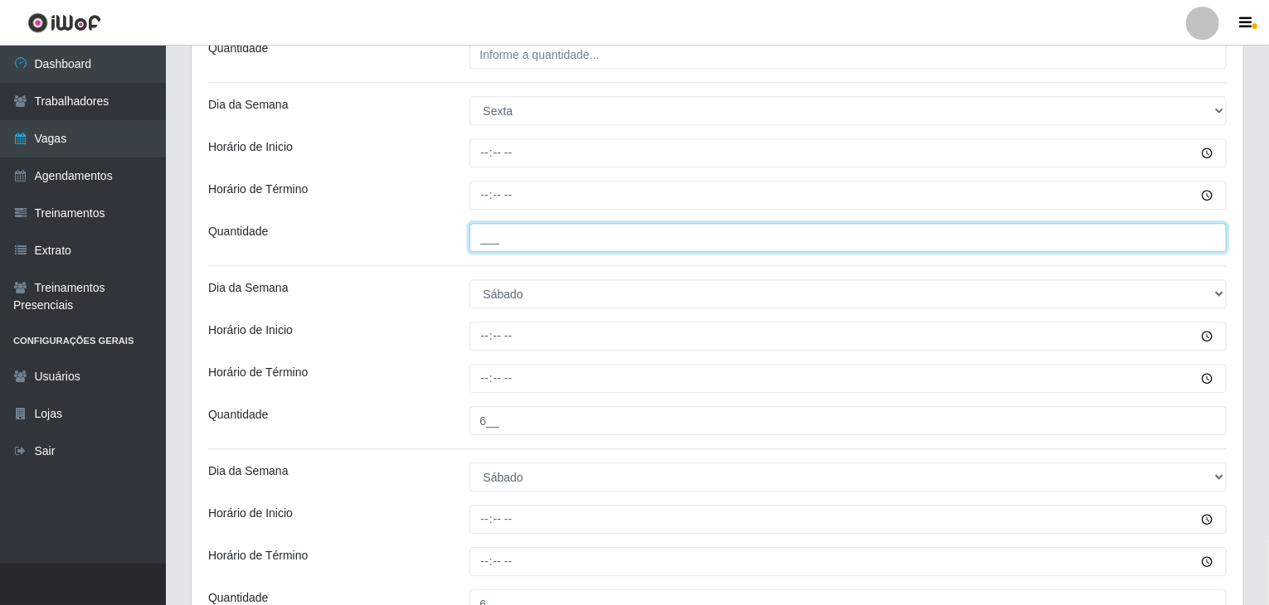
click at [508, 237] on input "___" at bounding box center [848, 237] width 758 height 29
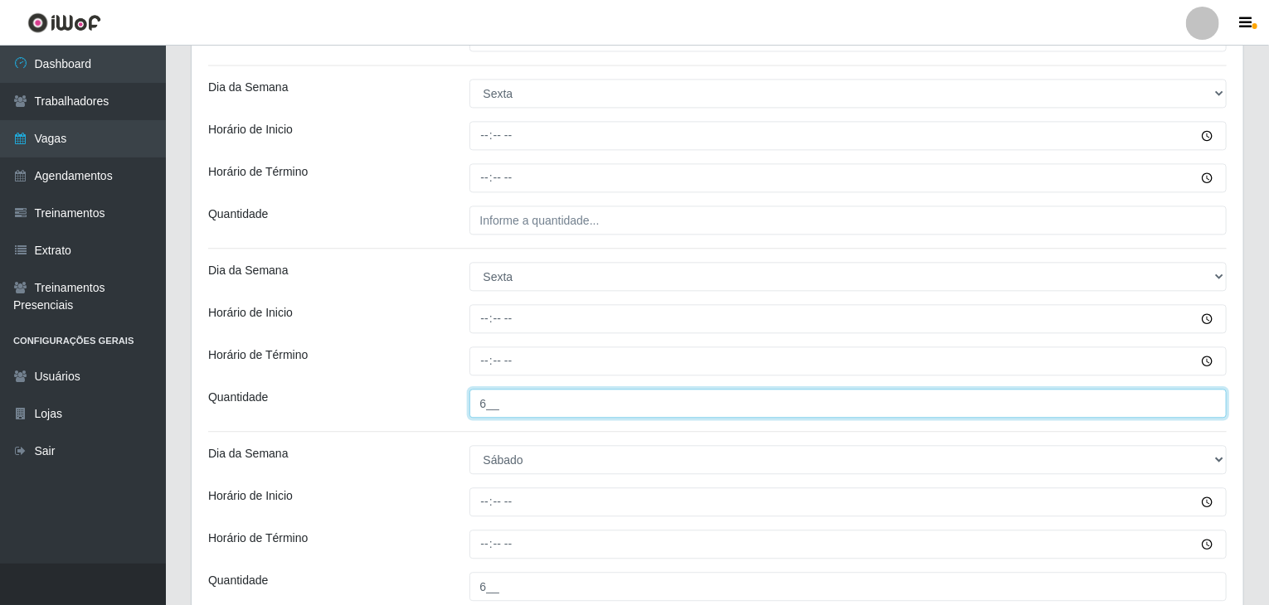
type input "6__"
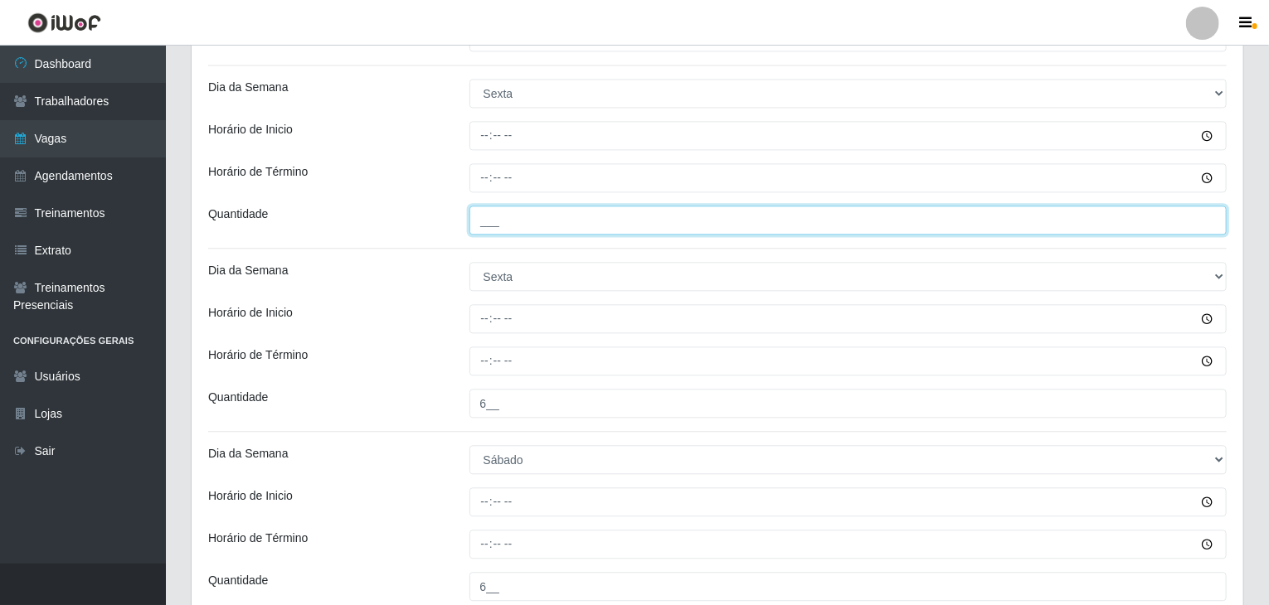
click at [504, 228] on input "___" at bounding box center [848, 220] width 758 height 29
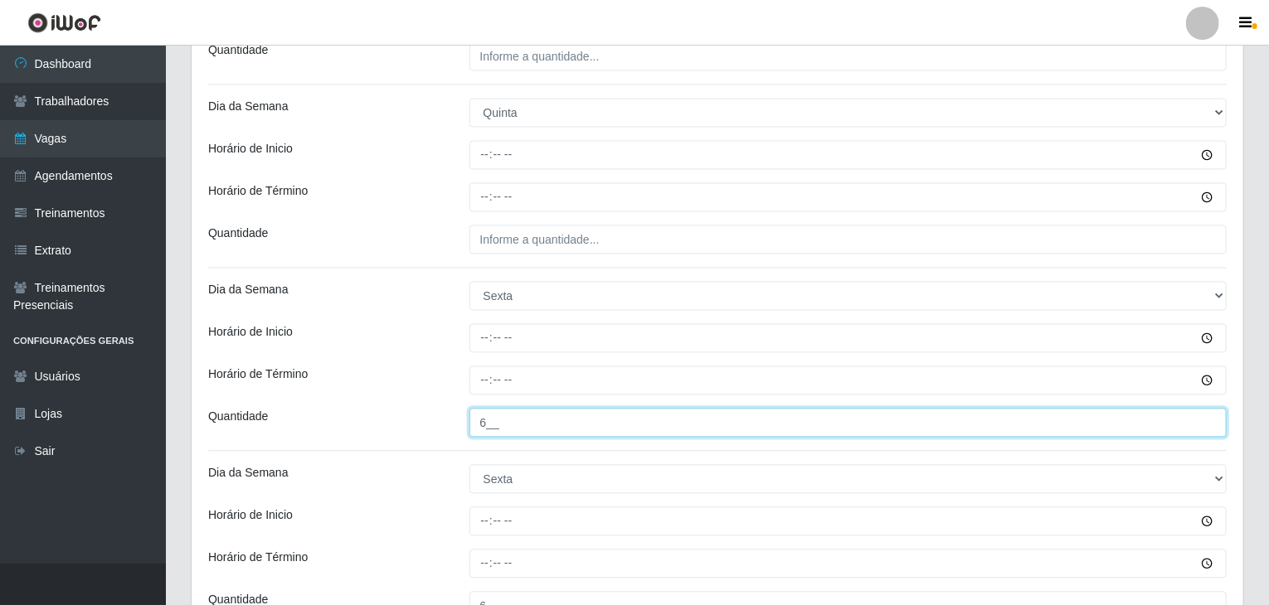
scroll to position [1574, 0]
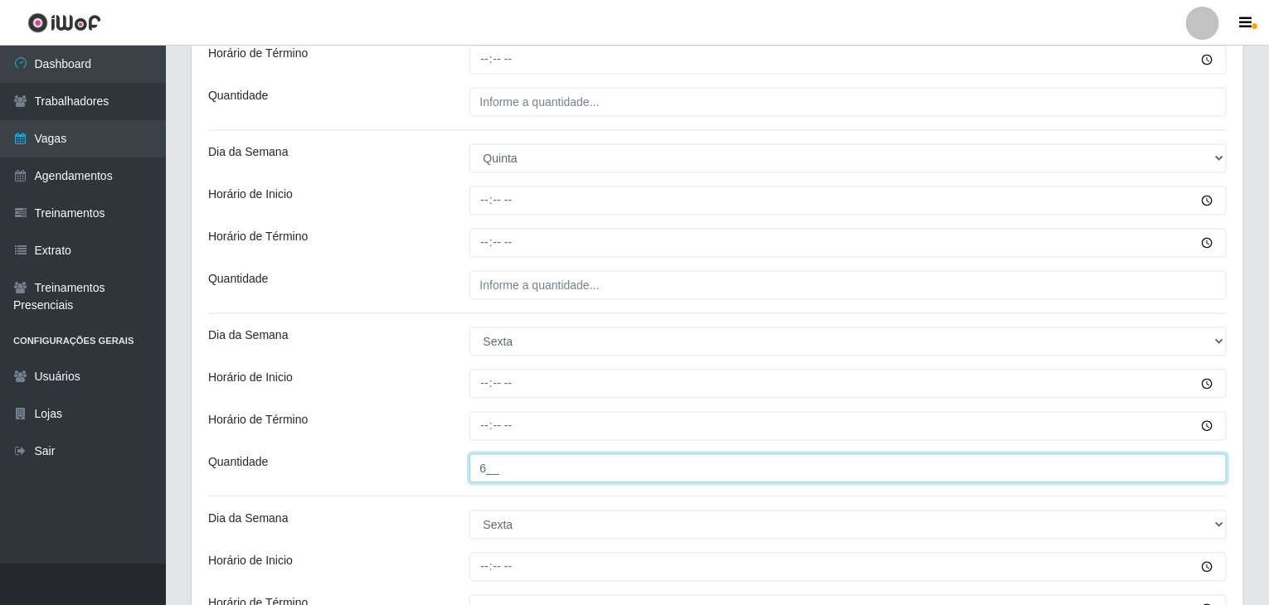
type input "6__"
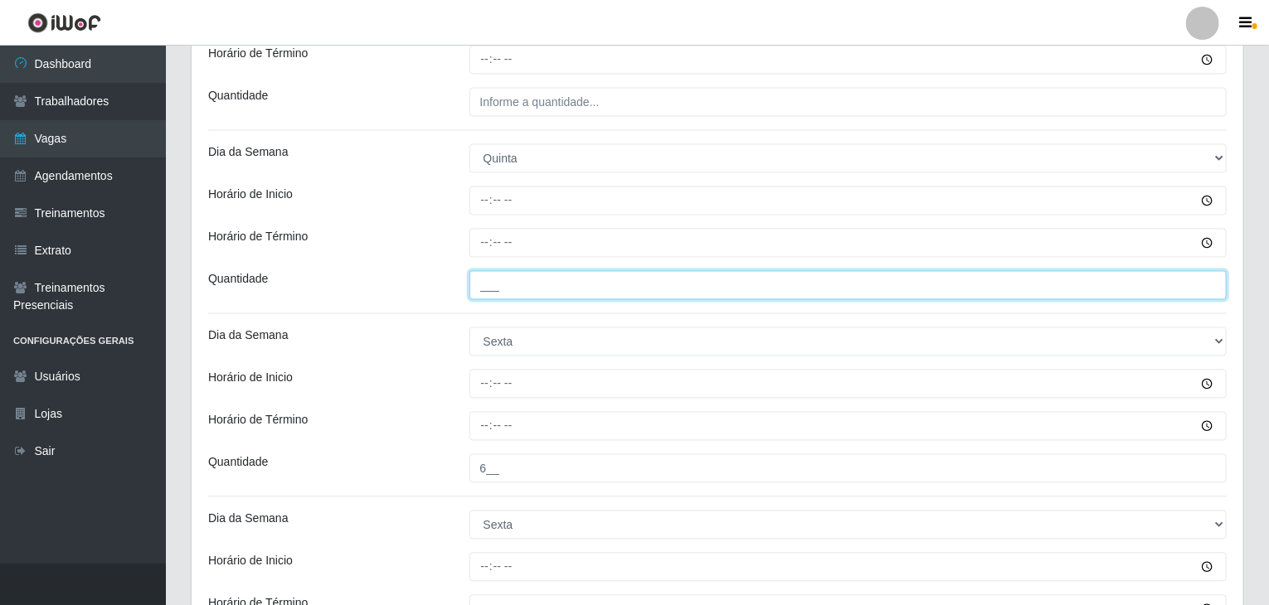
click at [536, 293] on input "___" at bounding box center [848, 285] width 758 height 29
type input "4__"
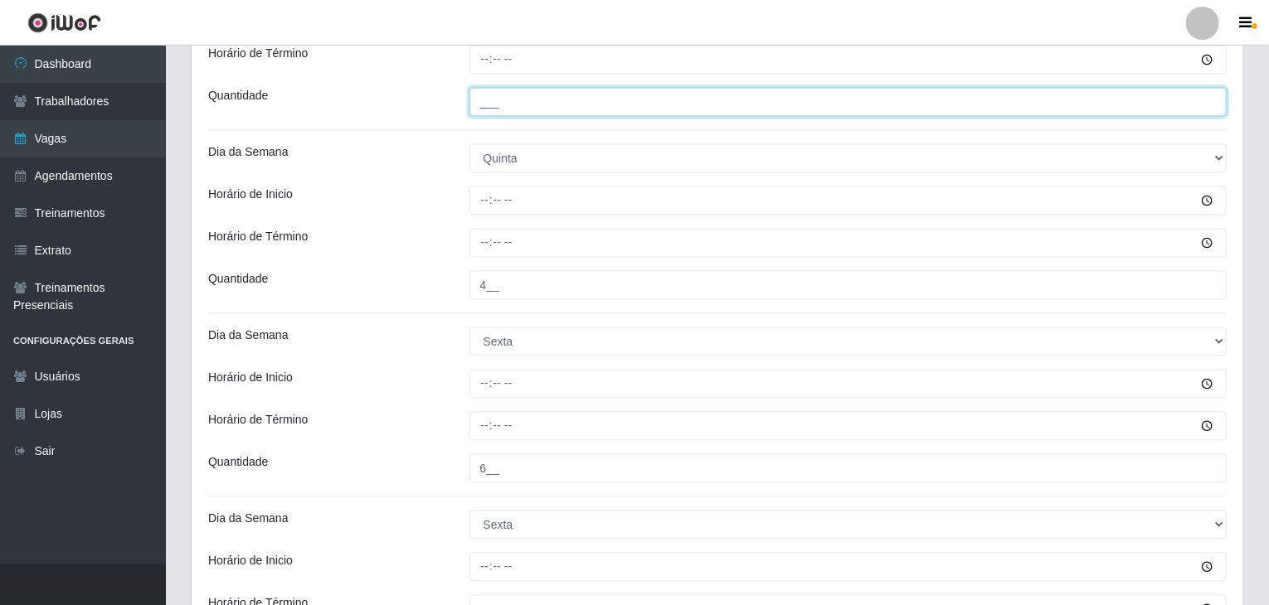
click at [504, 111] on input "___" at bounding box center [848, 102] width 758 height 29
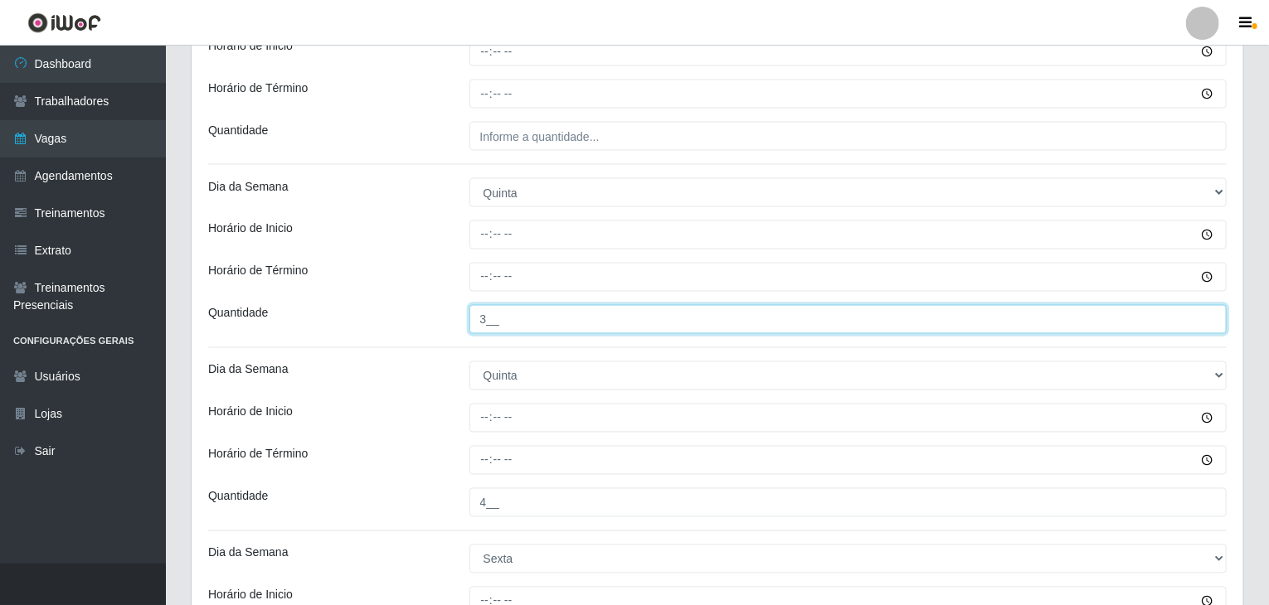
scroll to position [1325, 0]
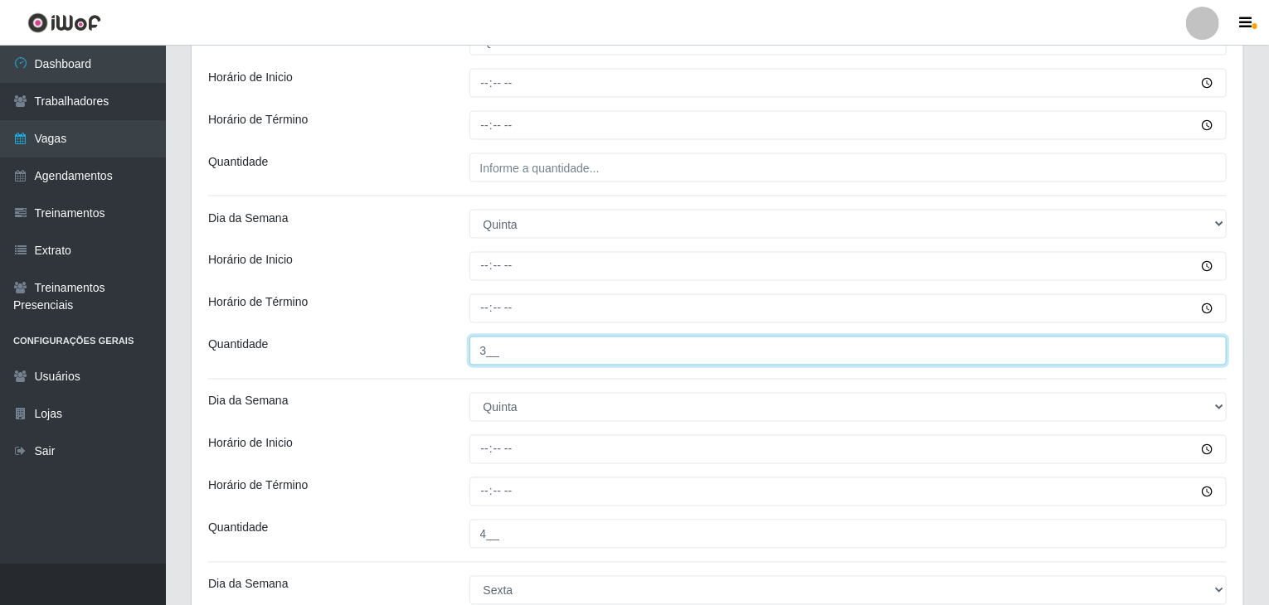
type input "3__"
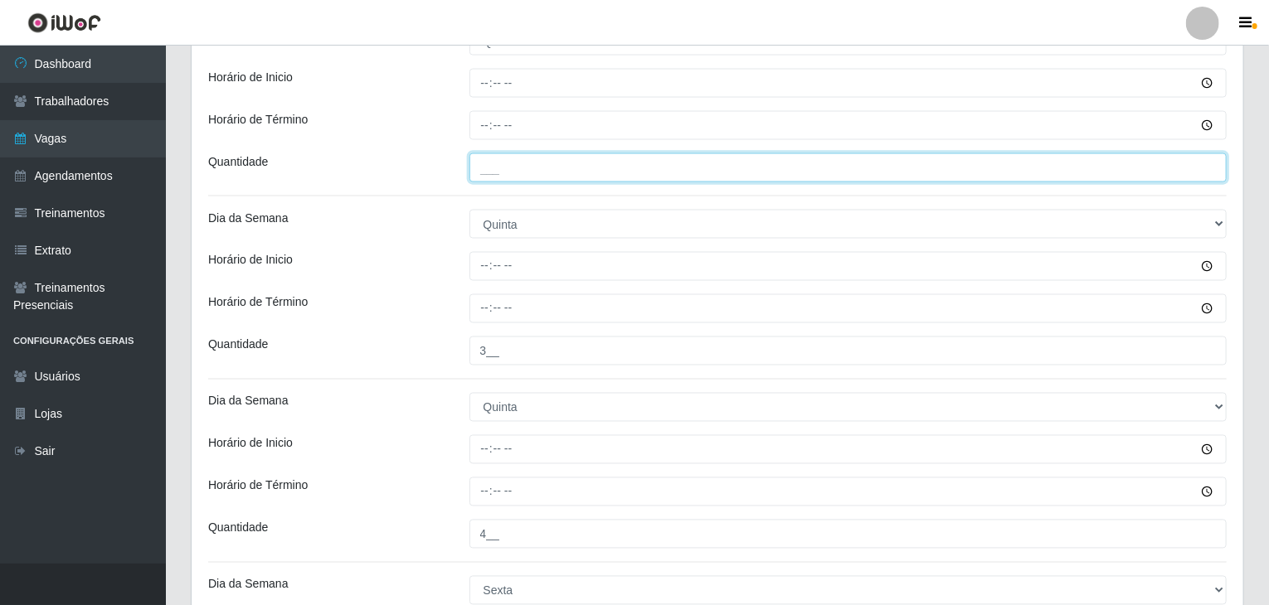
click at [532, 163] on input "___" at bounding box center [848, 167] width 758 height 29
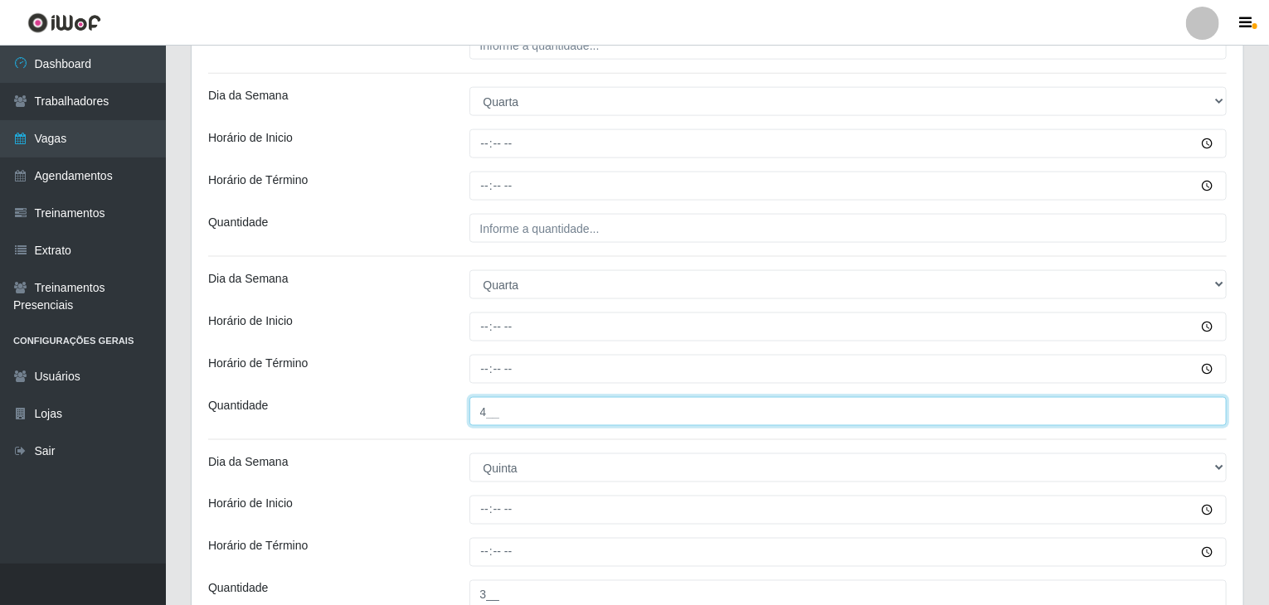
scroll to position [1076, 0]
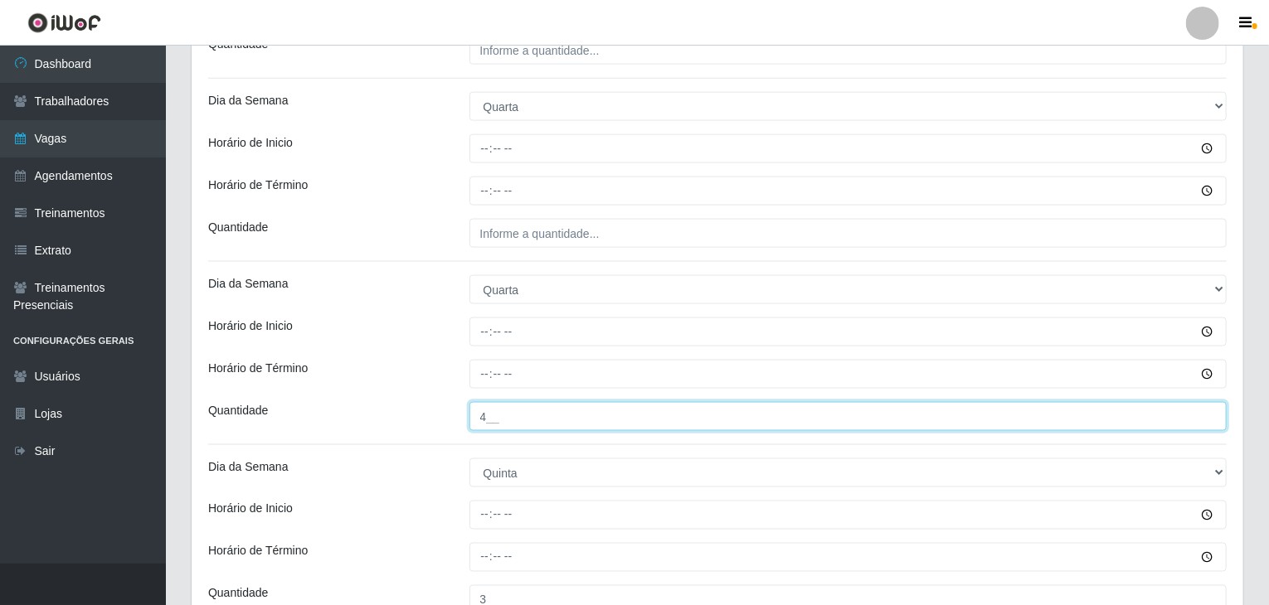
type input "4__"
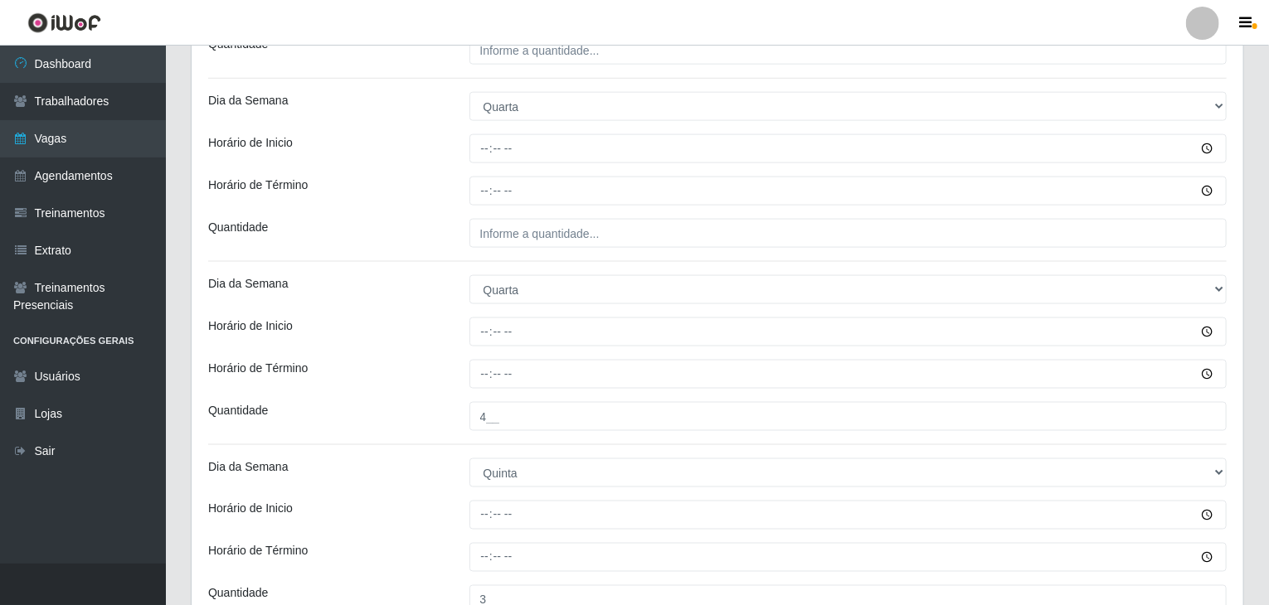
click at [605, 249] on div "Loja Rede Compras Supermercados - LOJA 5 Função [Selecione...] ASG ASG + ASG ++…" at bounding box center [717, 320] width 1051 height 2509
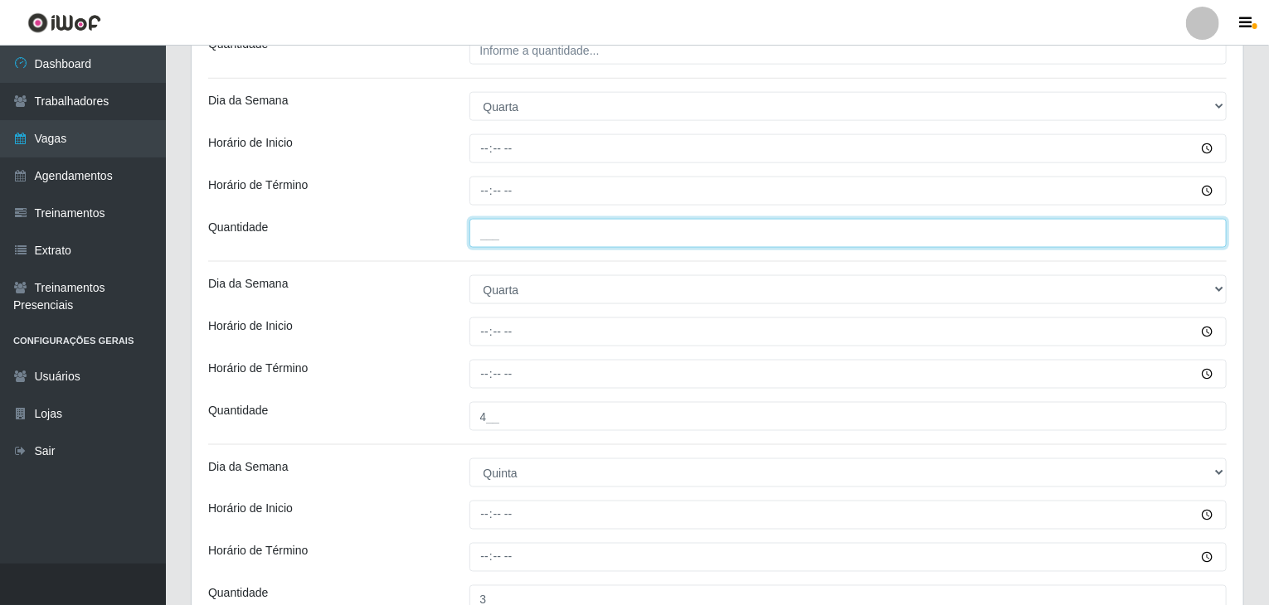
click at [597, 226] on input "___" at bounding box center [848, 233] width 758 height 29
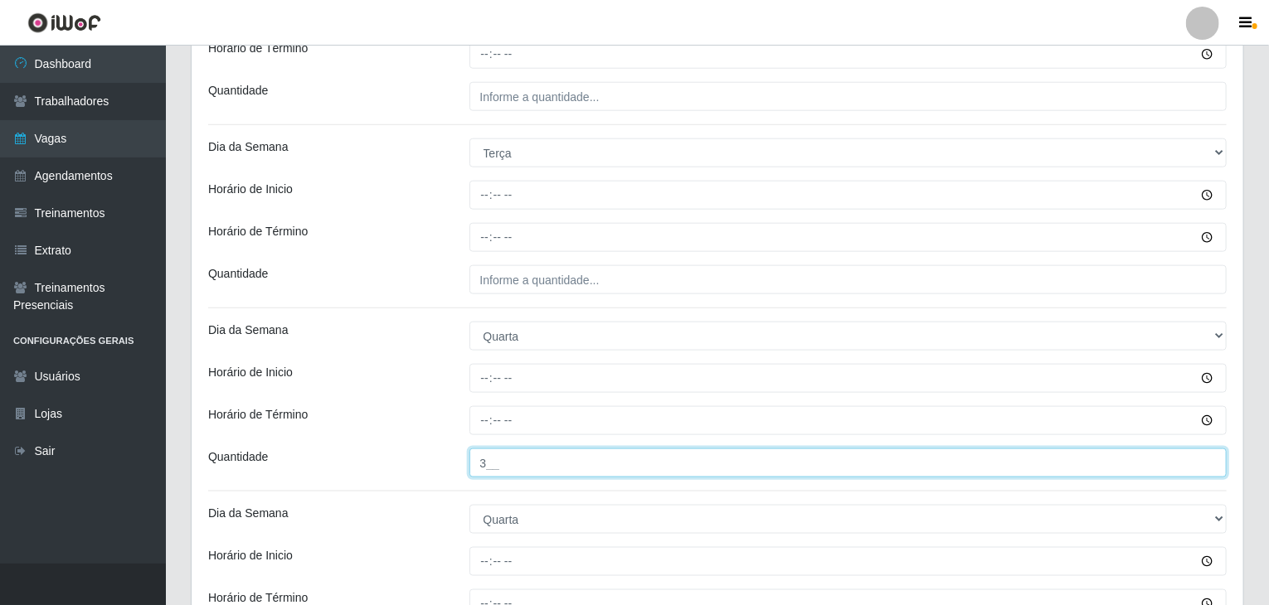
scroll to position [828, 0]
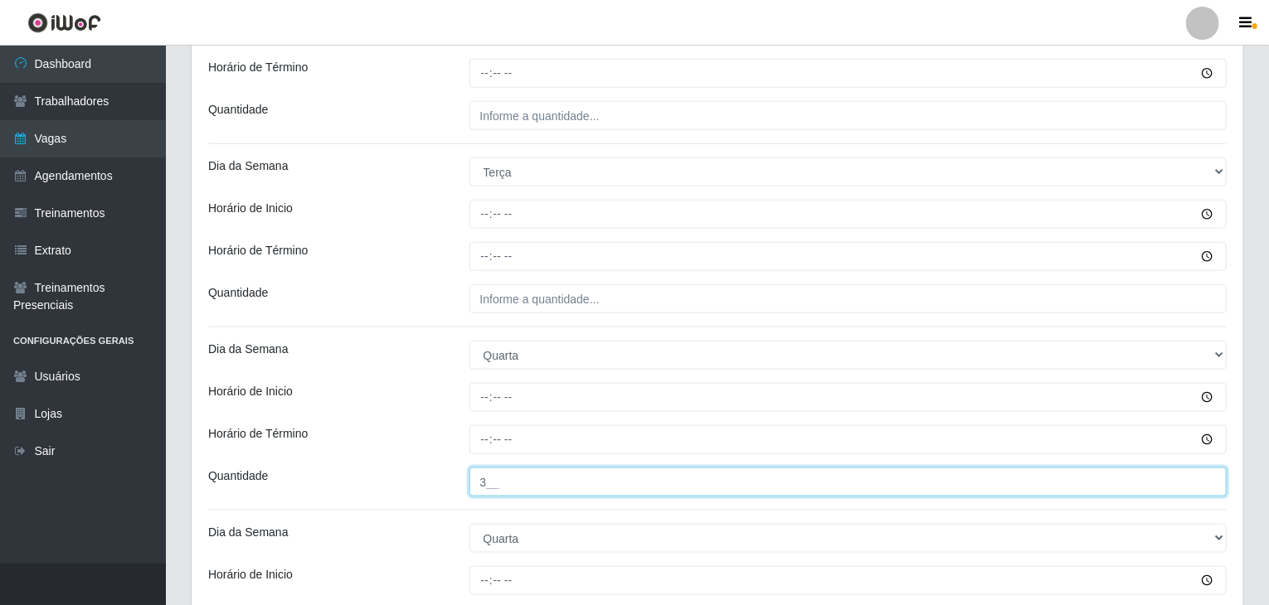
type input "3__"
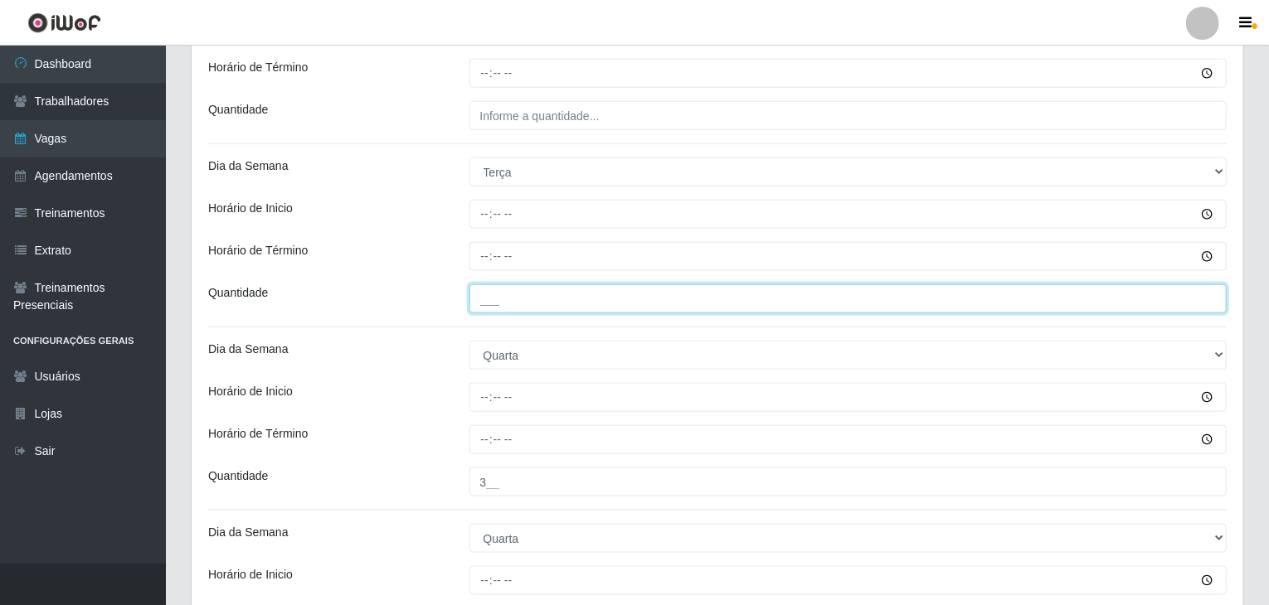
click at [531, 289] on input "___" at bounding box center [848, 298] width 758 height 29
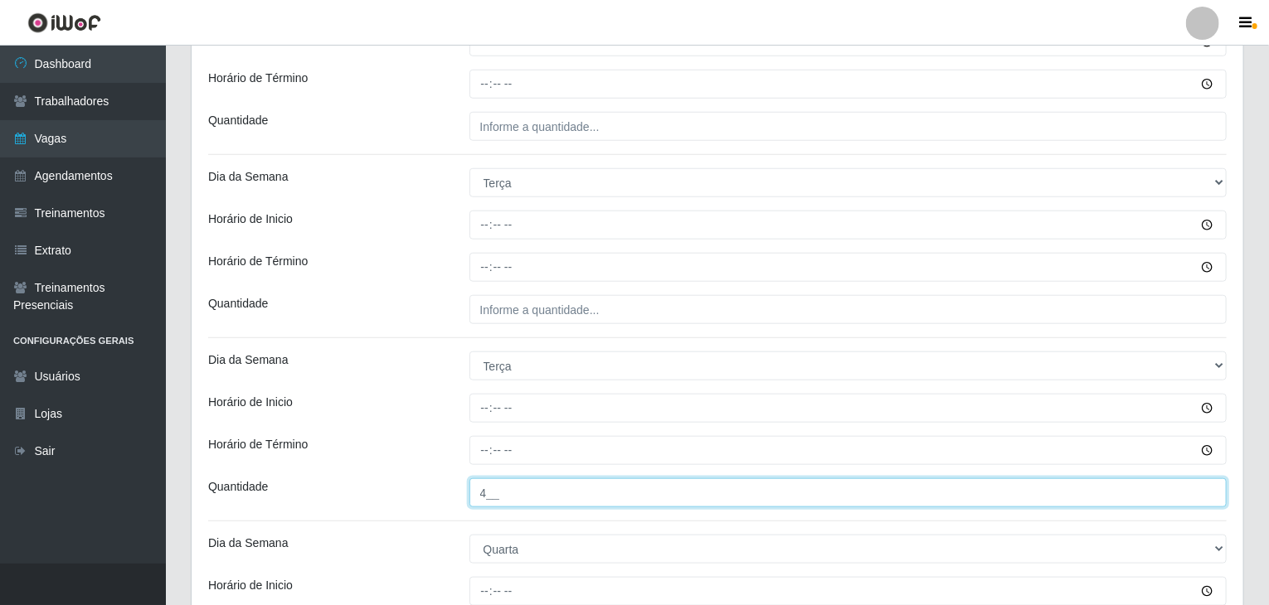
scroll to position [579, 0]
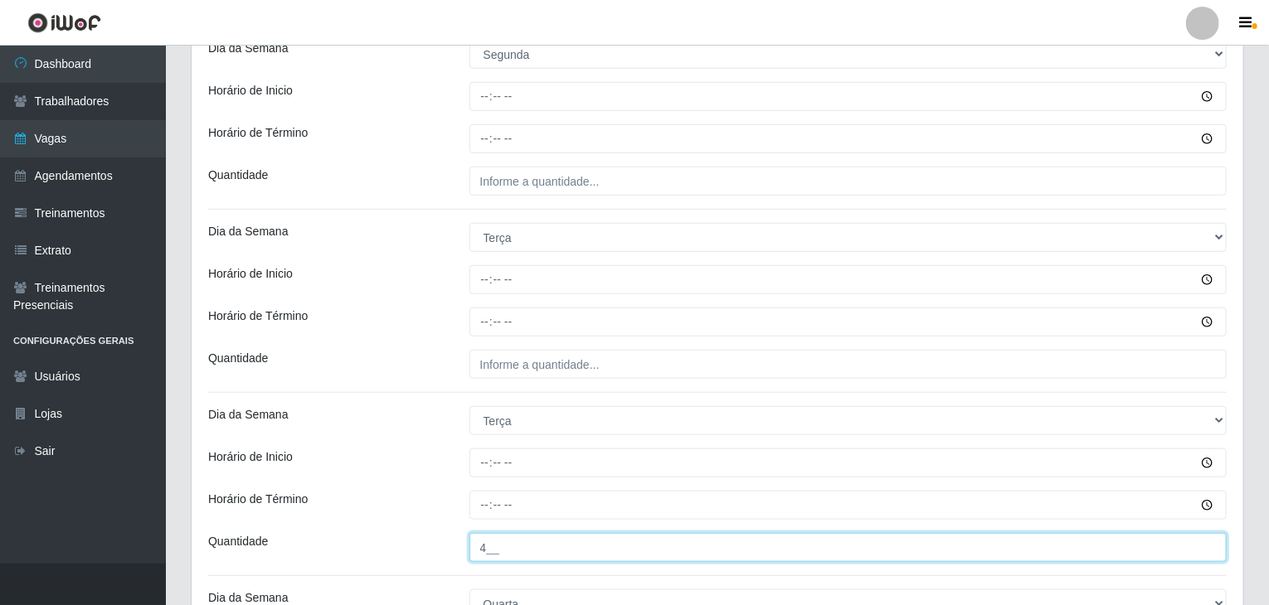
type input "4__"
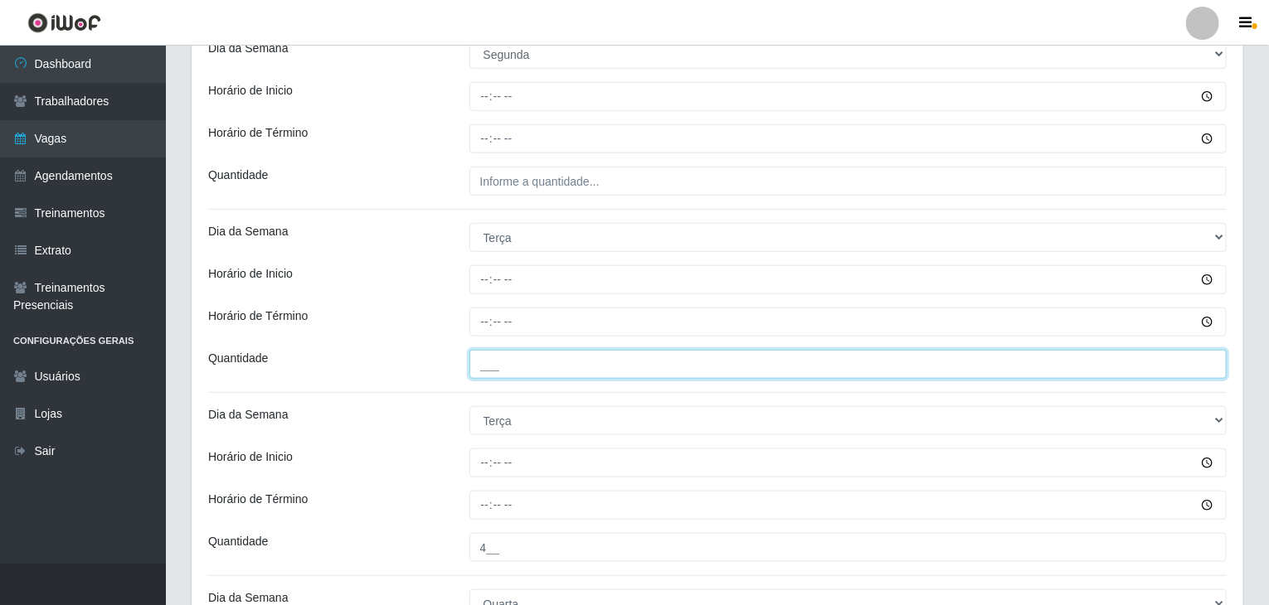
click at [534, 363] on input "___" at bounding box center [848, 364] width 758 height 29
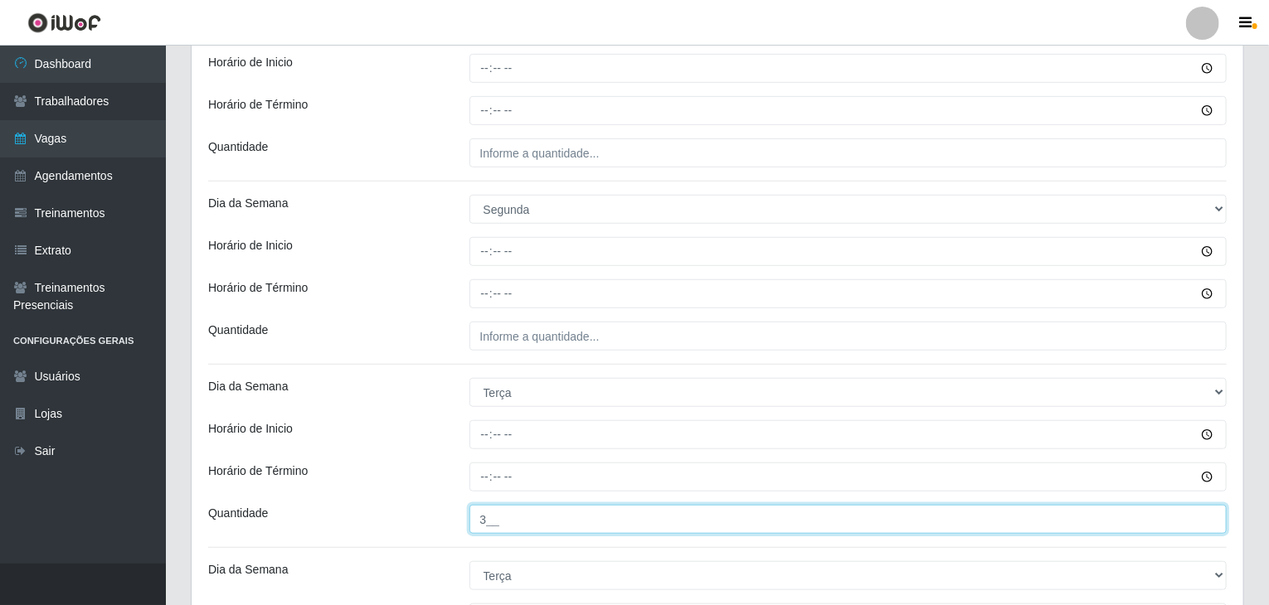
scroll to position [413, 0]
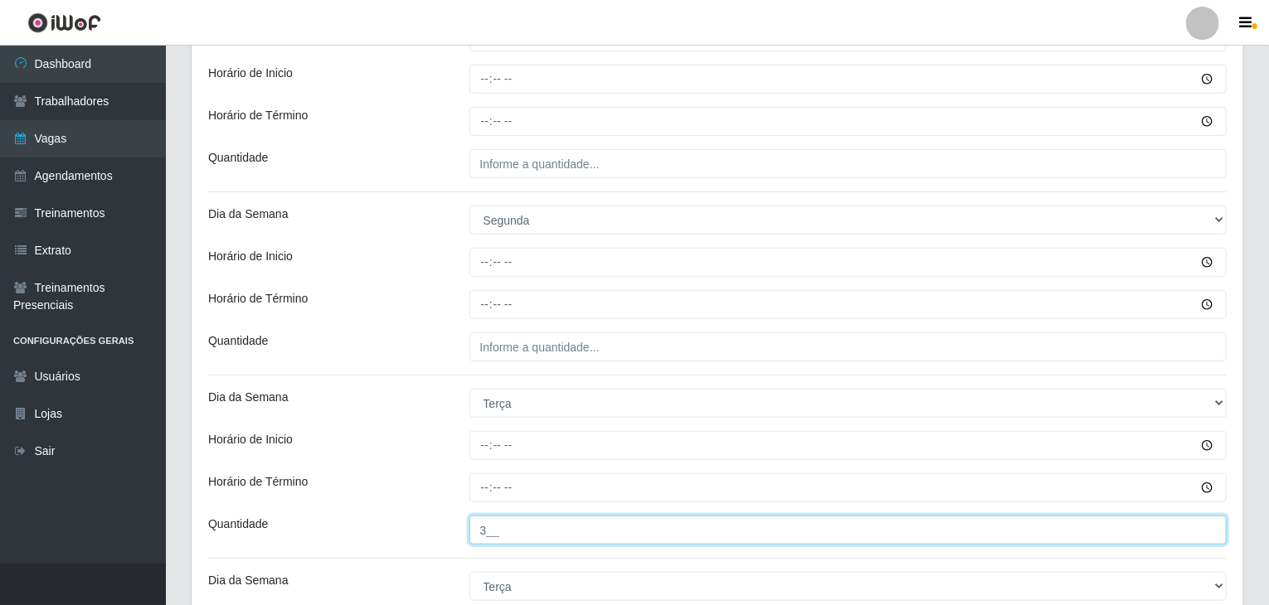
type input "3__"
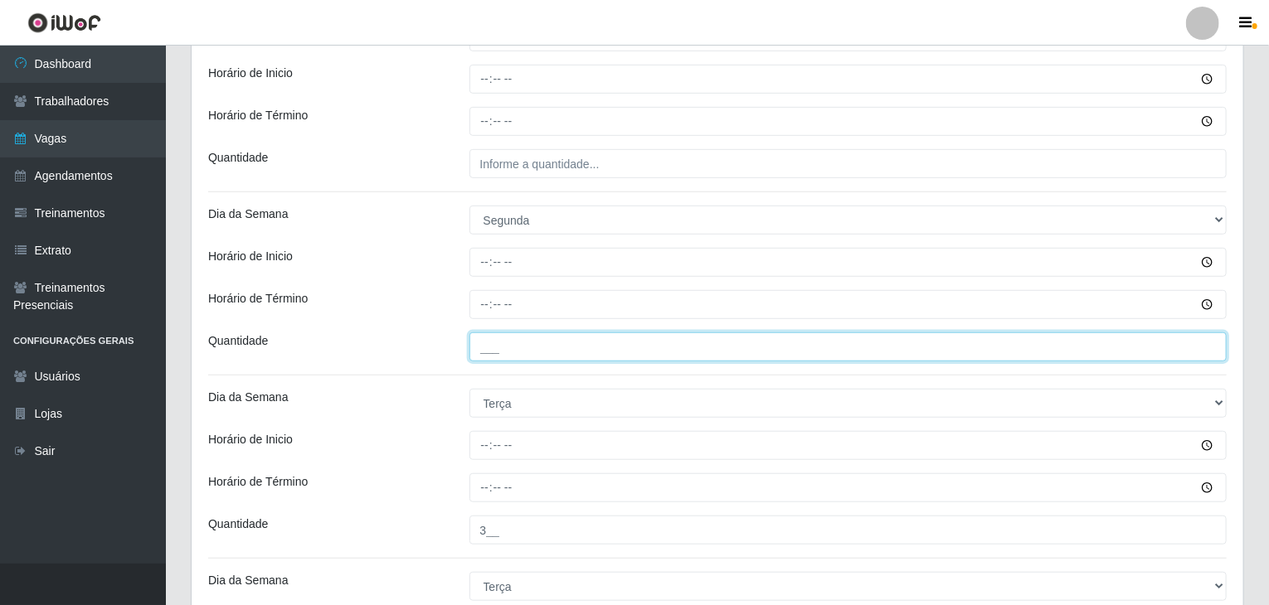
click at [531, 348] on input "___" at bounding box center [848, 347] width 758 height 29
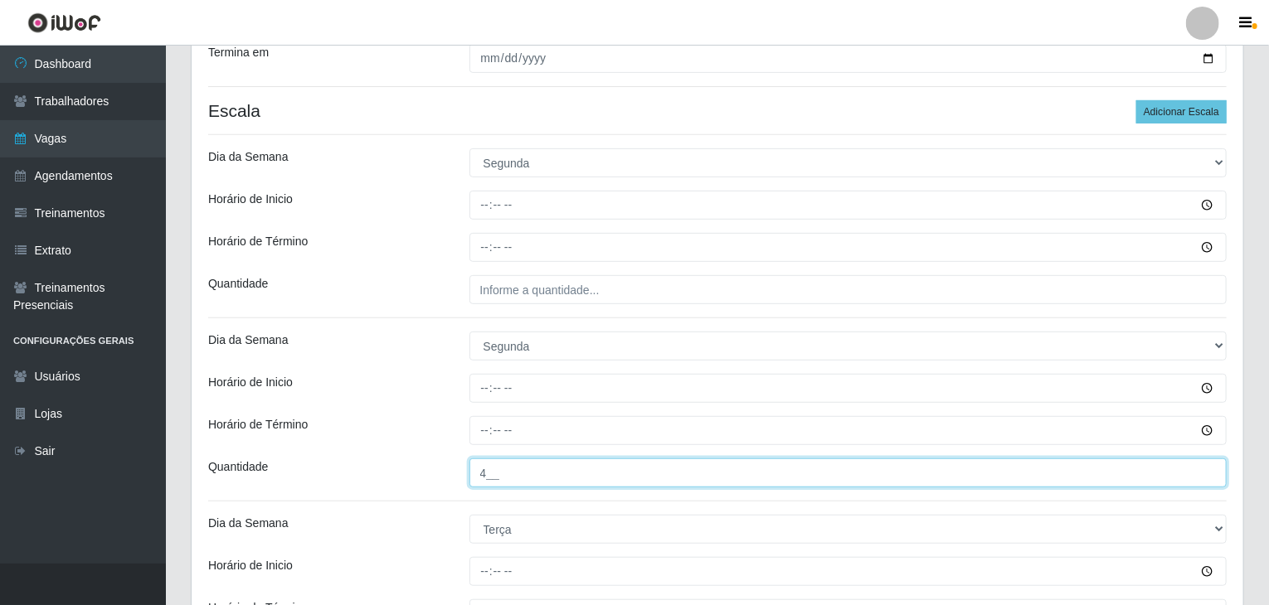
scroll to position [247, 0]
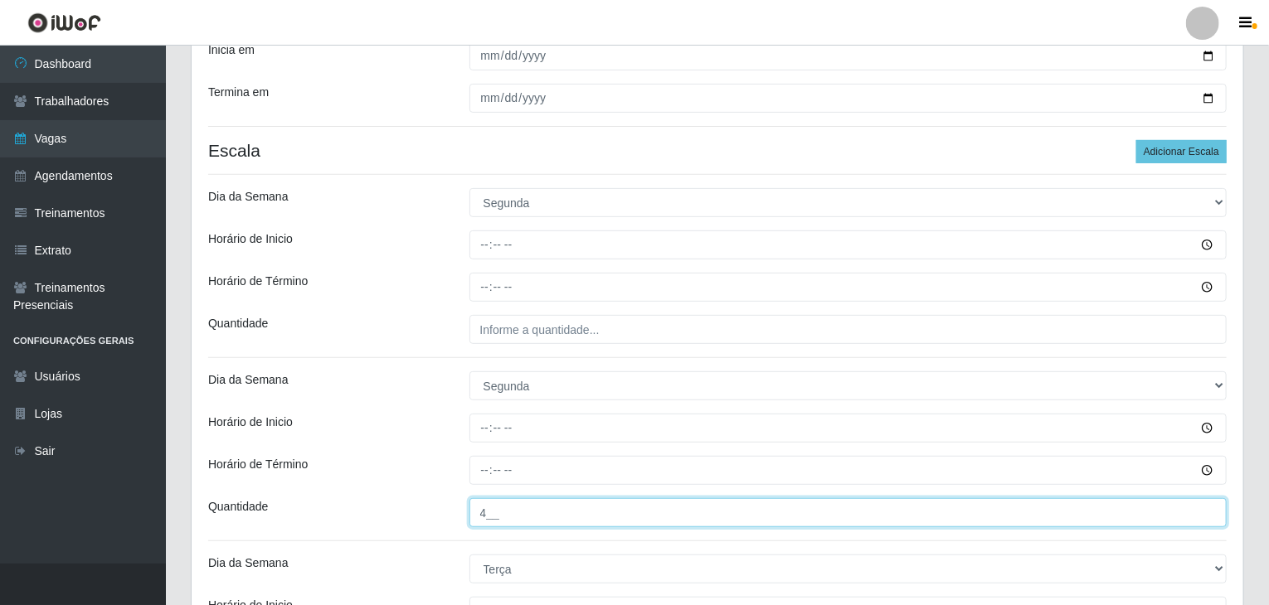
type input "4__"
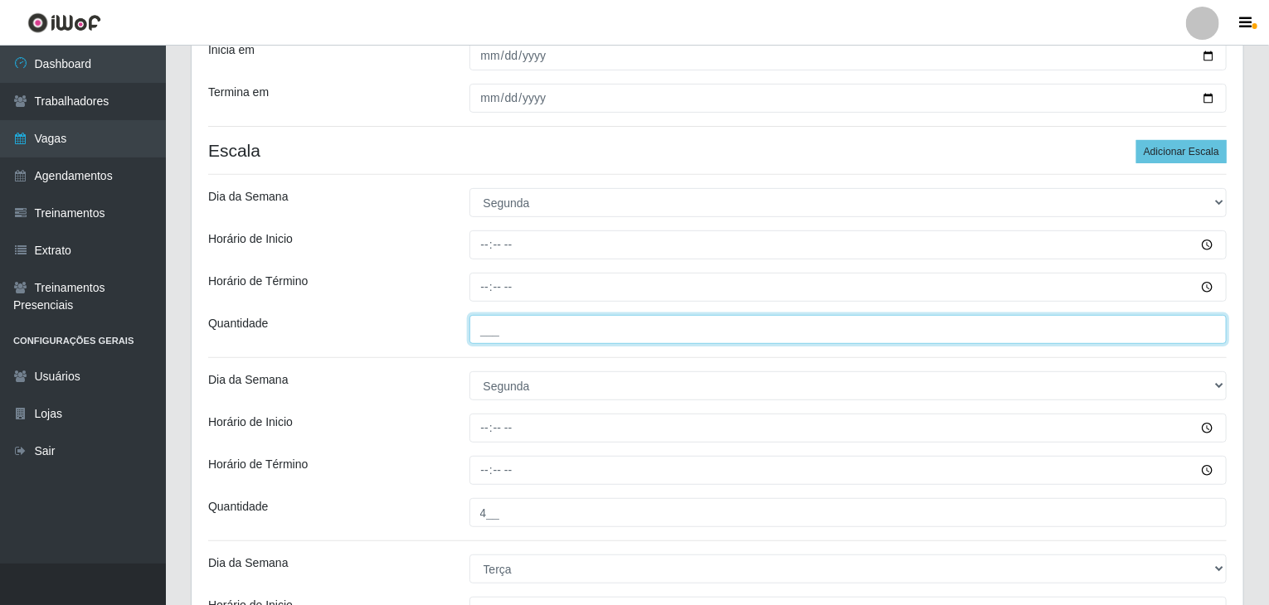
click at [570, 315] on input "___" at bounding box center [848, 329] width 758 height 29
type input "3__"
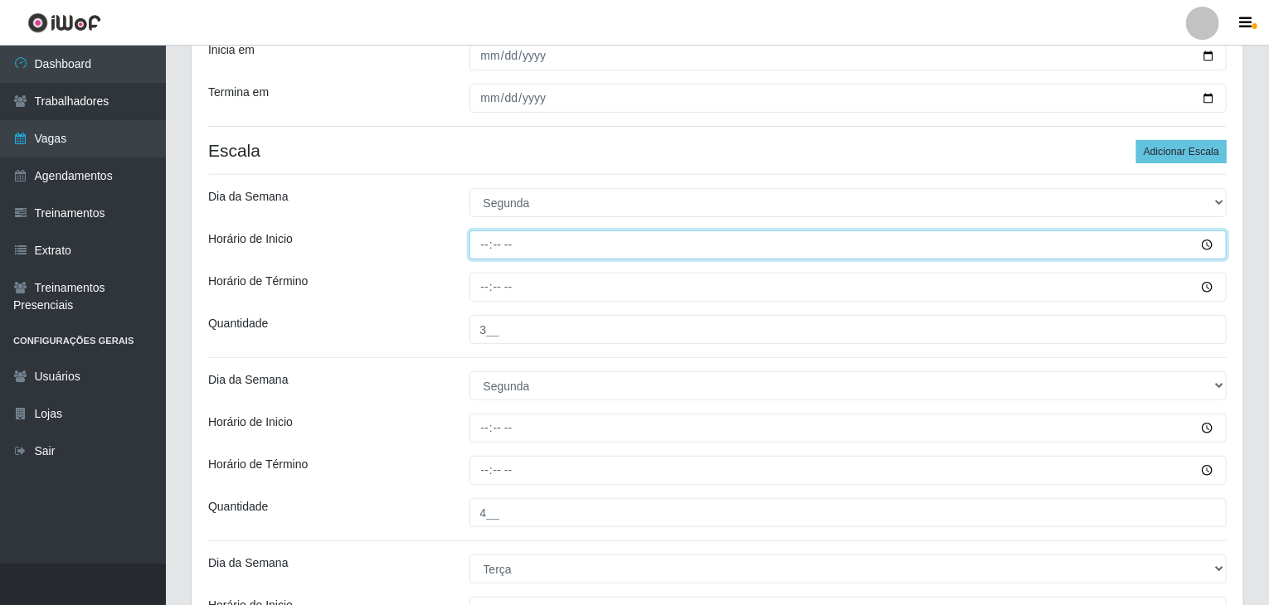
click at [474, 234] on input "Horário de Inicio" at bounding box center [848, 245] width 758 height 29
type input "09:00"
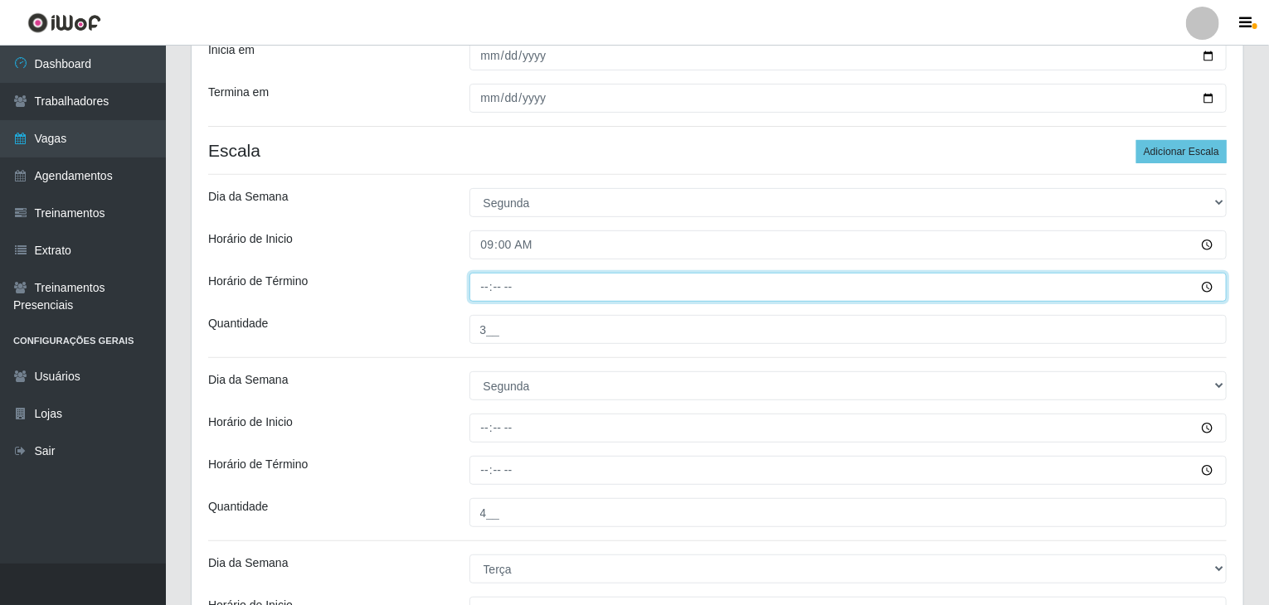
click at [484, 279] on input "Horário de Término" at bounding box center [848, 287] width 758 height 29
type input "15:00"
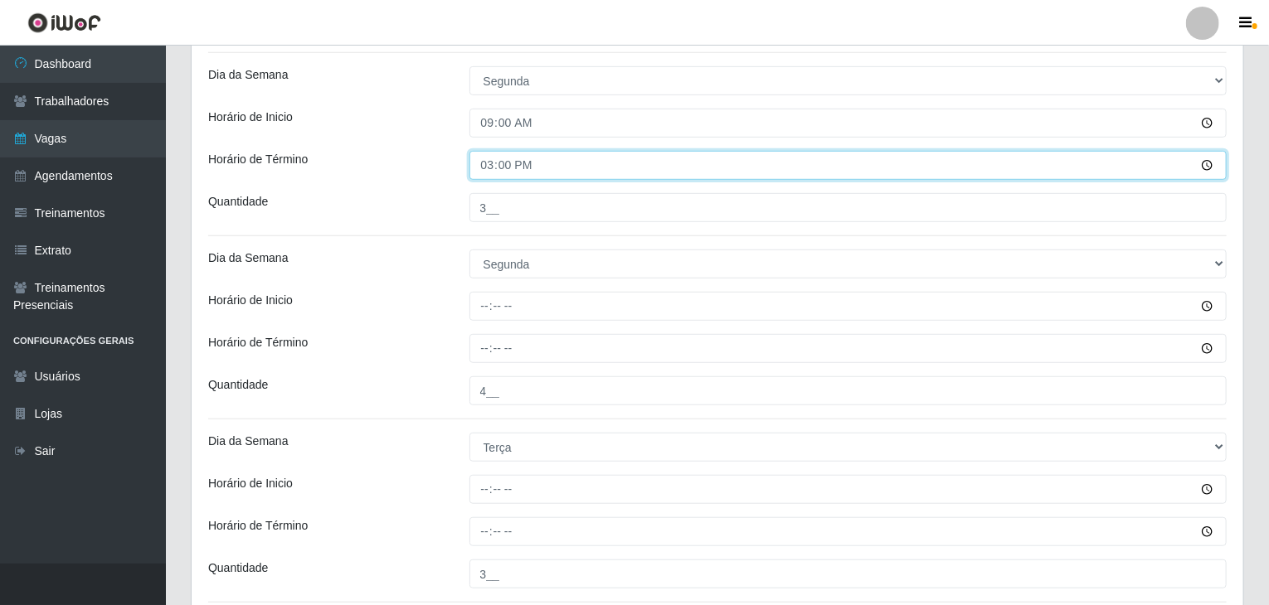
scroll to position [413, 0]
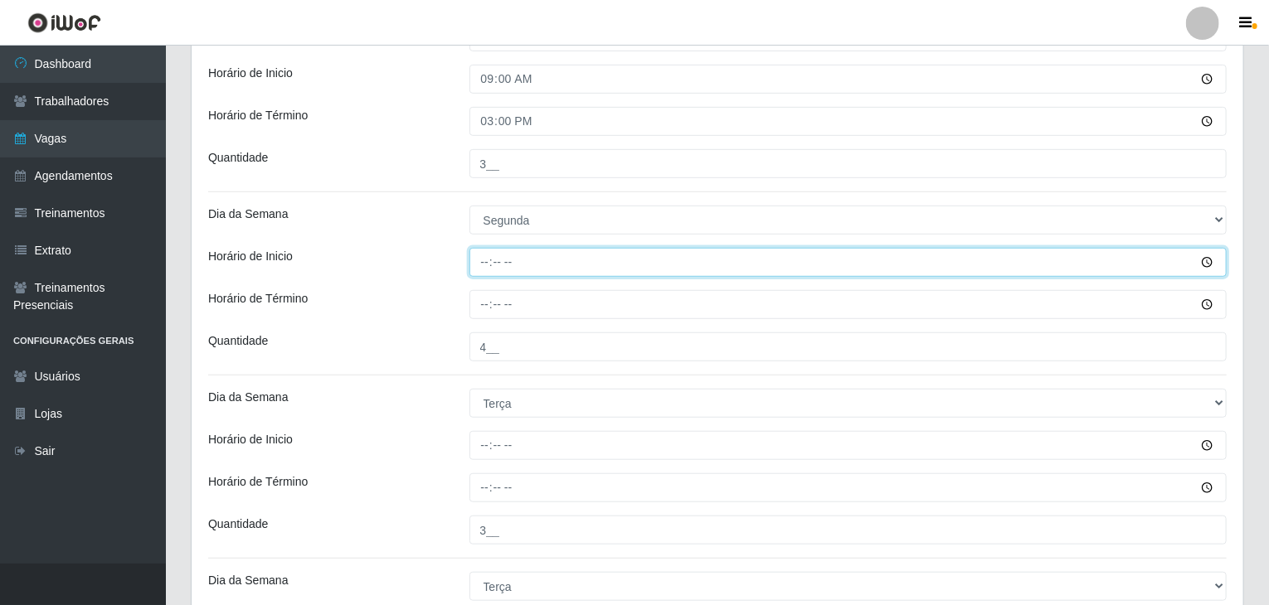
click at [487, 260] on input "Horário de Inicio" at bounding box center [848, 262] width 758 height 29
type input "16:00"
drag, startPoint x: 487, startPoint y: 260, endPoint x: 532, endPoint y: 243, distance: 47.8
click at [505, 255] on input "16:00" at bounding box center [848, 262] width 758 height 29
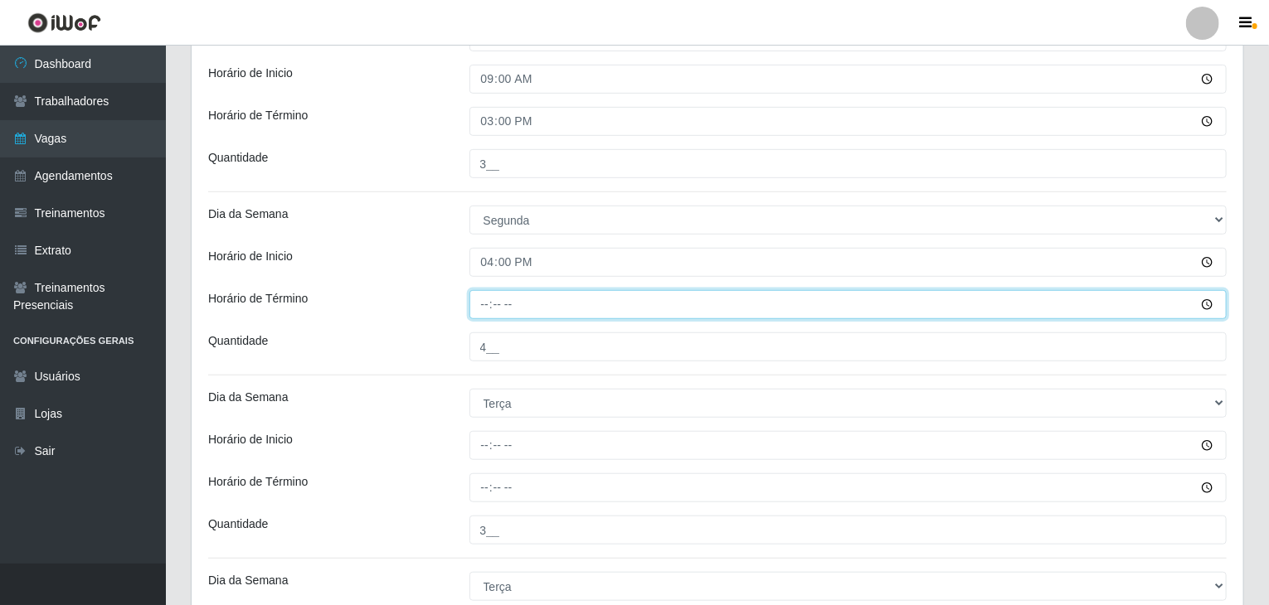
click at [485, 297] on input "Horário de Término" at bounding box center [848, 304] width 758 height 29
type input "22:00"
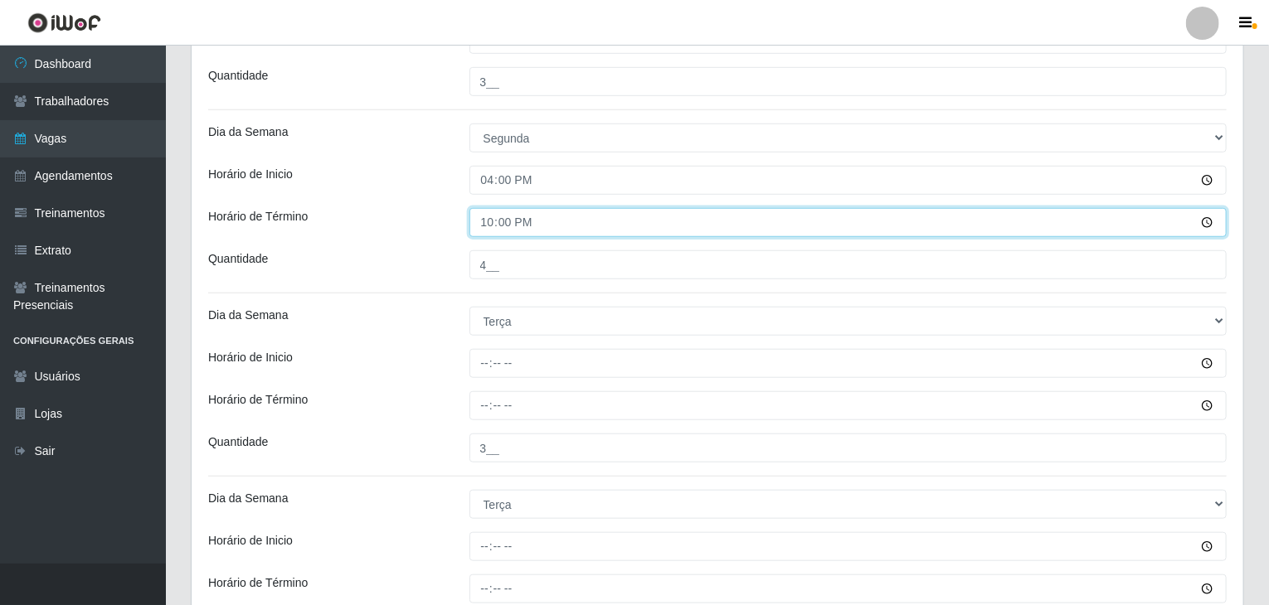
scroll to position [496, 0]
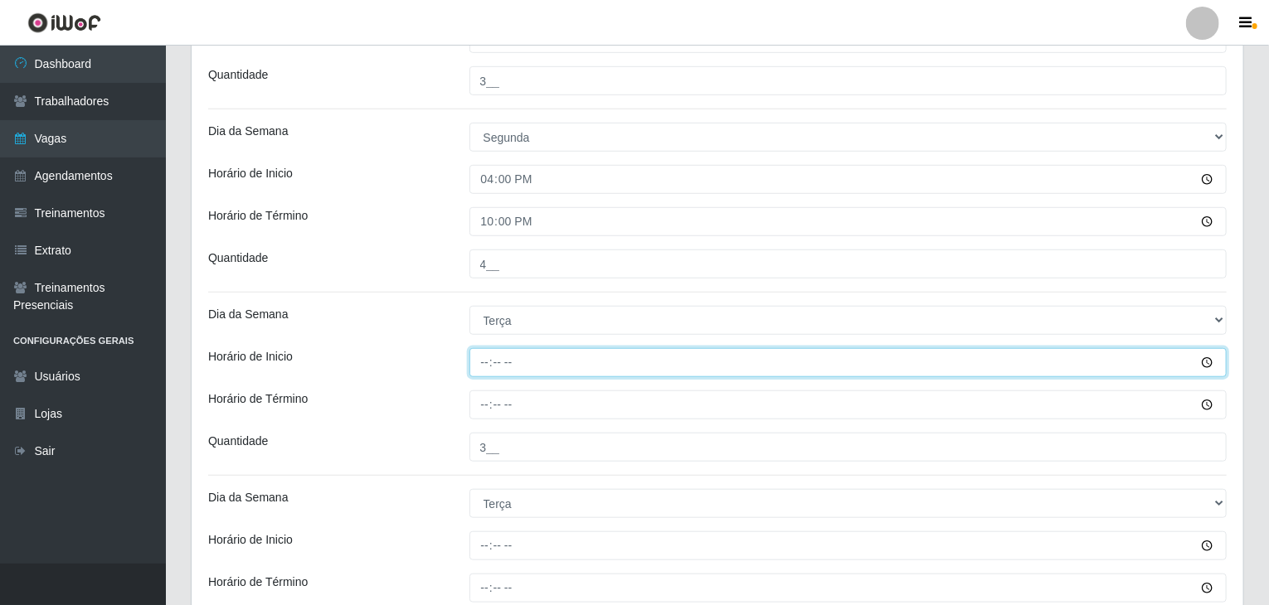
click at [487, 358] on input "Horário de Inicio" at bounding box center [848, 362] width 758 height 29
type input "09:00"
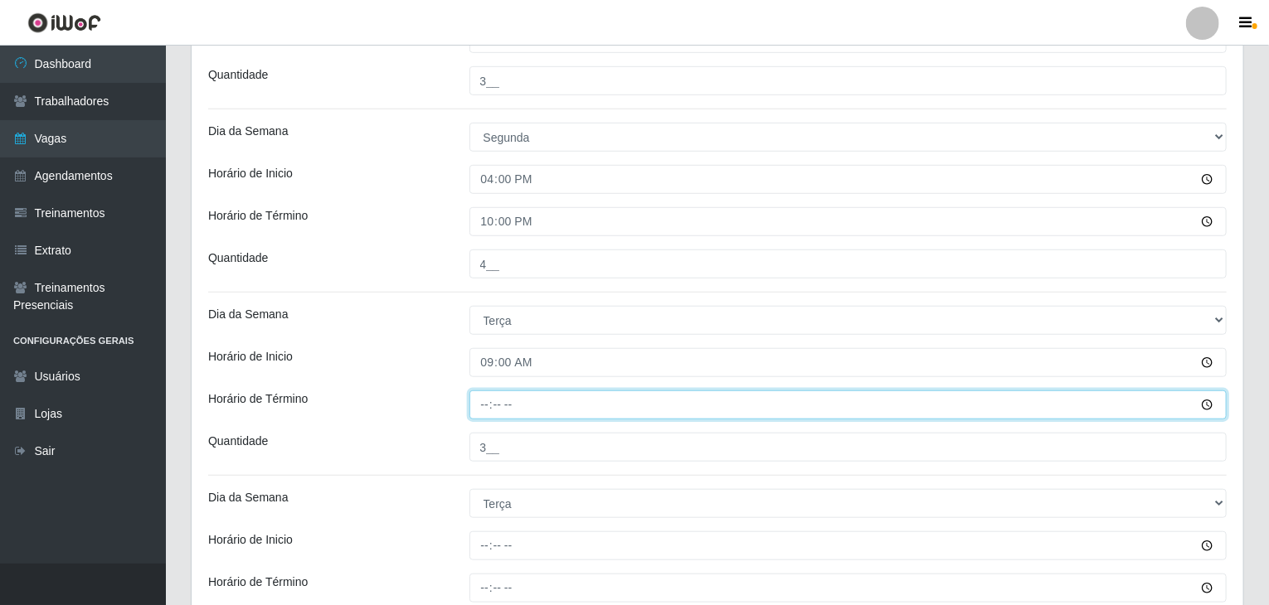
click at [488, 406] on input "Horário de Término" at bounding box center [848, 405] width 758 height 29
type input "15:00"
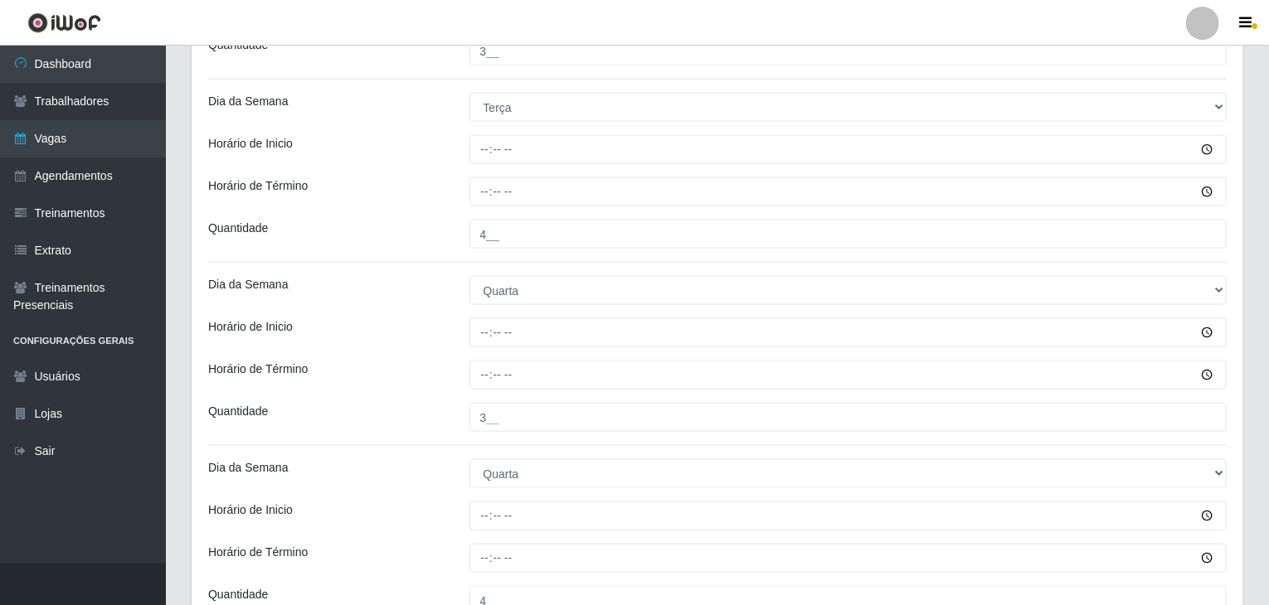
scroll to position [911, 0]
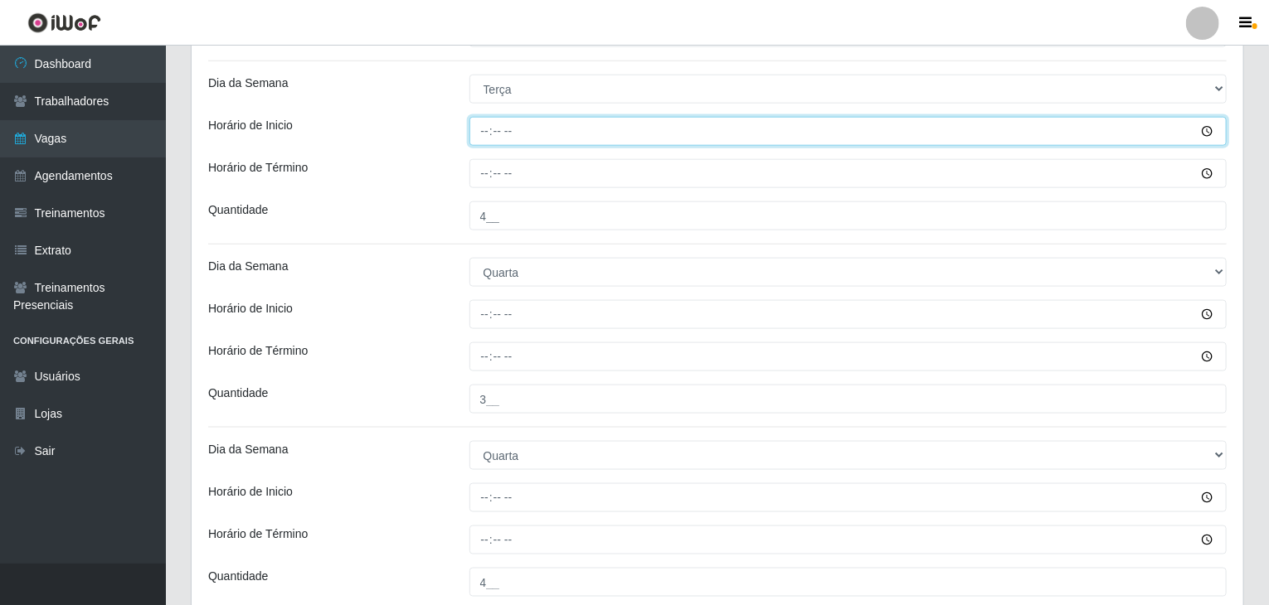
click at [484, 131] on input "Horário de Inicio" at bounding box center [848, 131] width 758 height 29
type input "16:00"
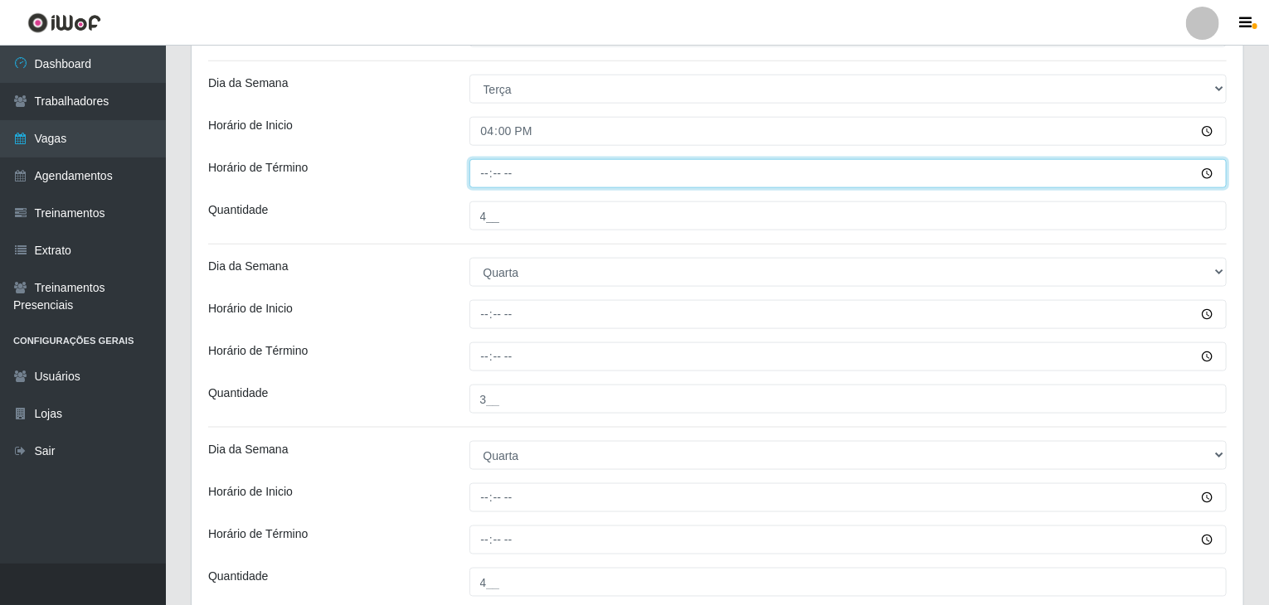
click at [484, 172] on input "Horário de Término" at bounding box center [848, 173] width 758 height 29
type input "22:00"
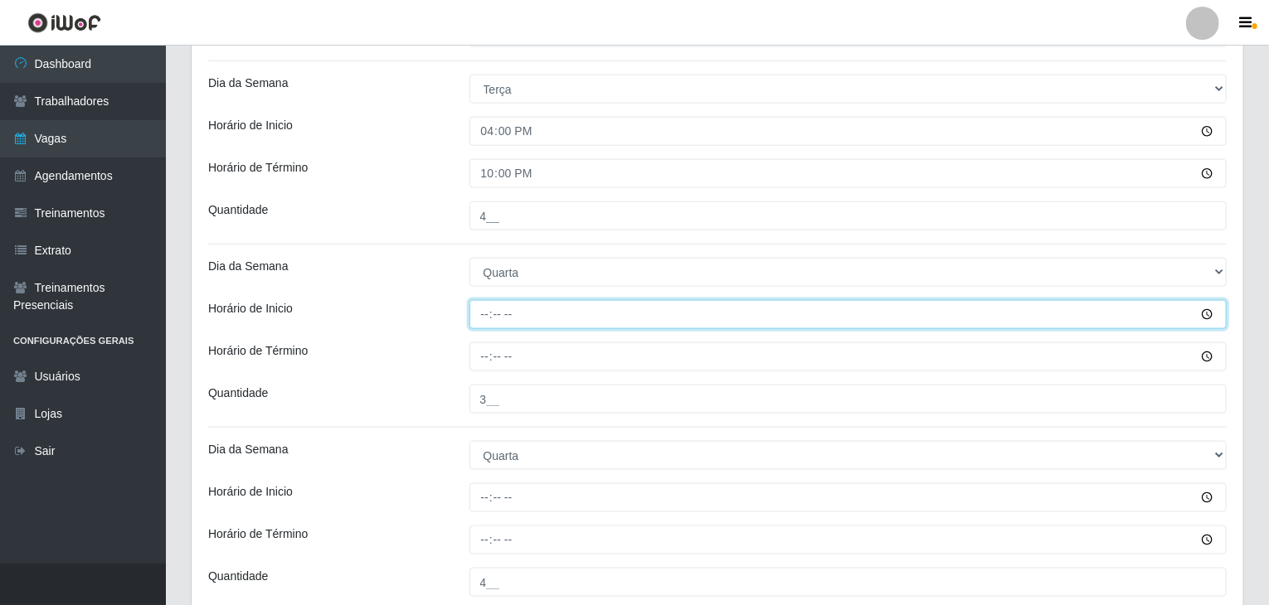
click at [478, 310] on input "Horário de Inicio" at bounding box center [848, 314] width 758 height 29
type input "09:00"
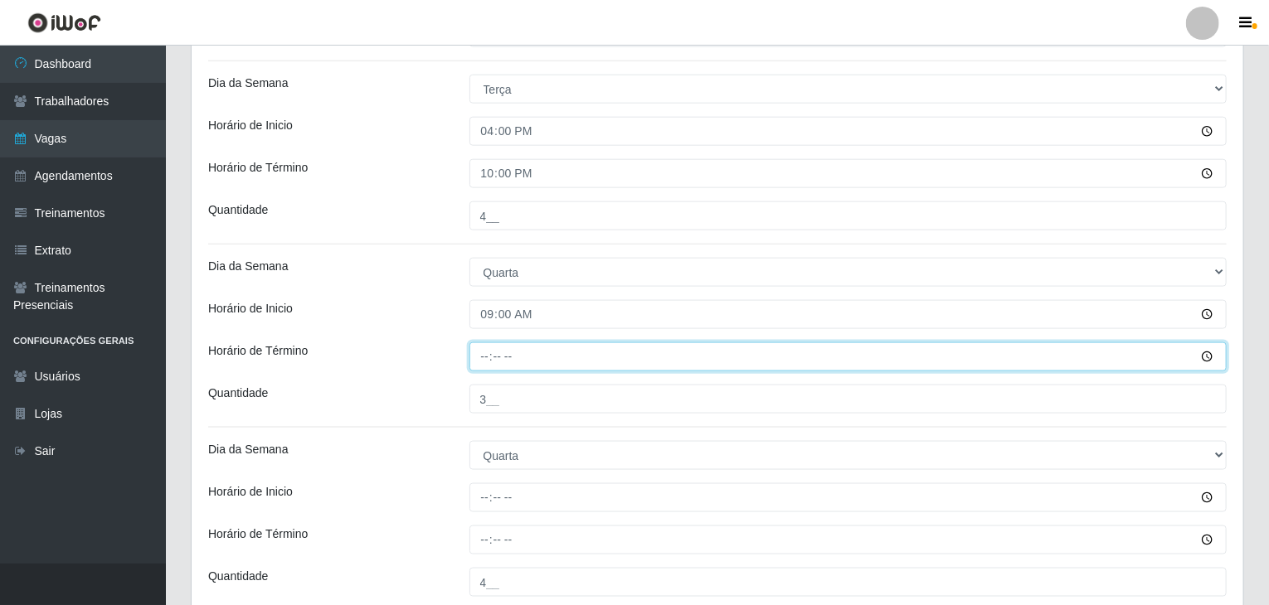
click at [481, 352] on input "Horário de Término" at bounding box center [848, 356] width 758 height 29
type input "15:00"
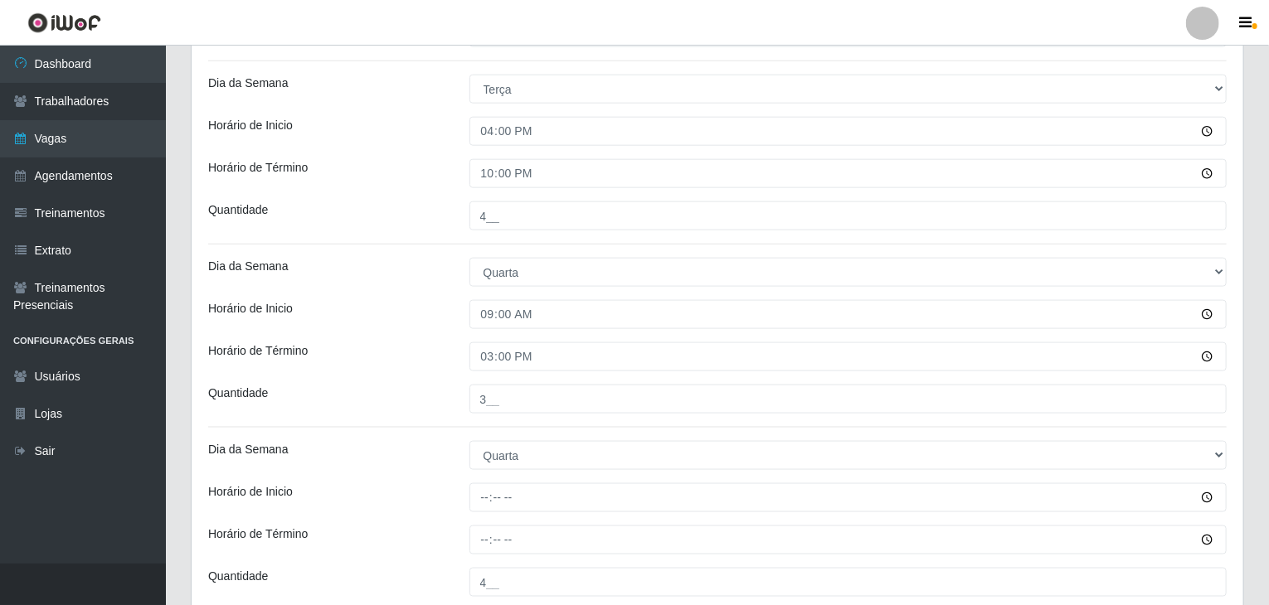
click at [421, 318] on div "Horário de Inicio" at bounding box center [326, 314] width 261 height 29
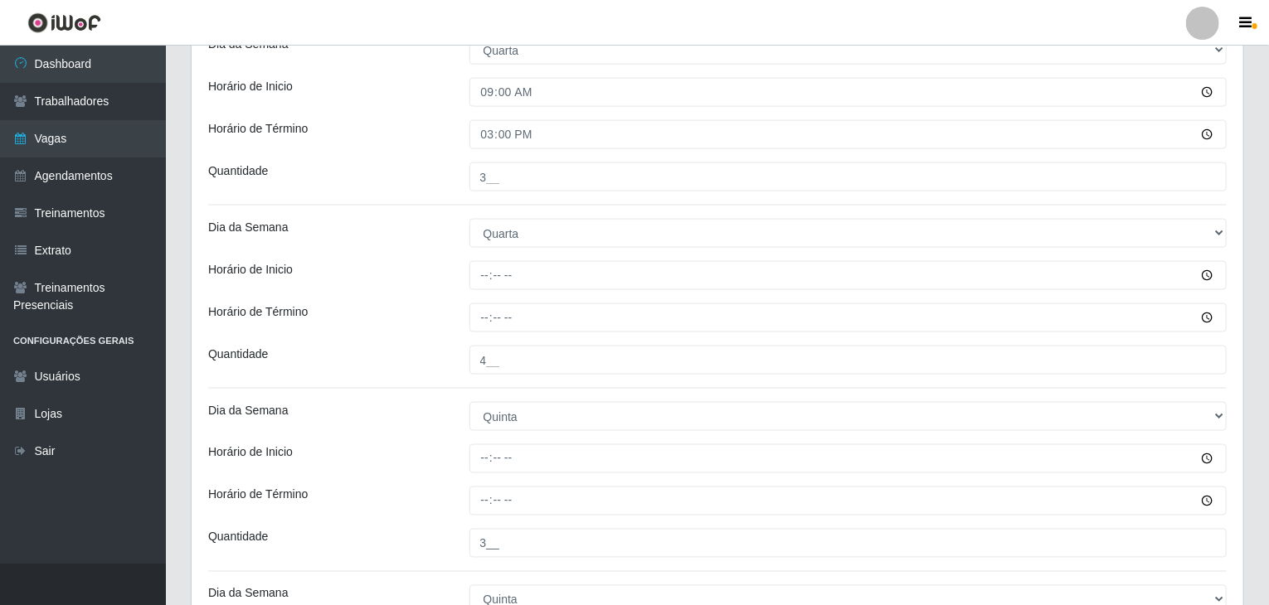
scroll to position [1159, 0]
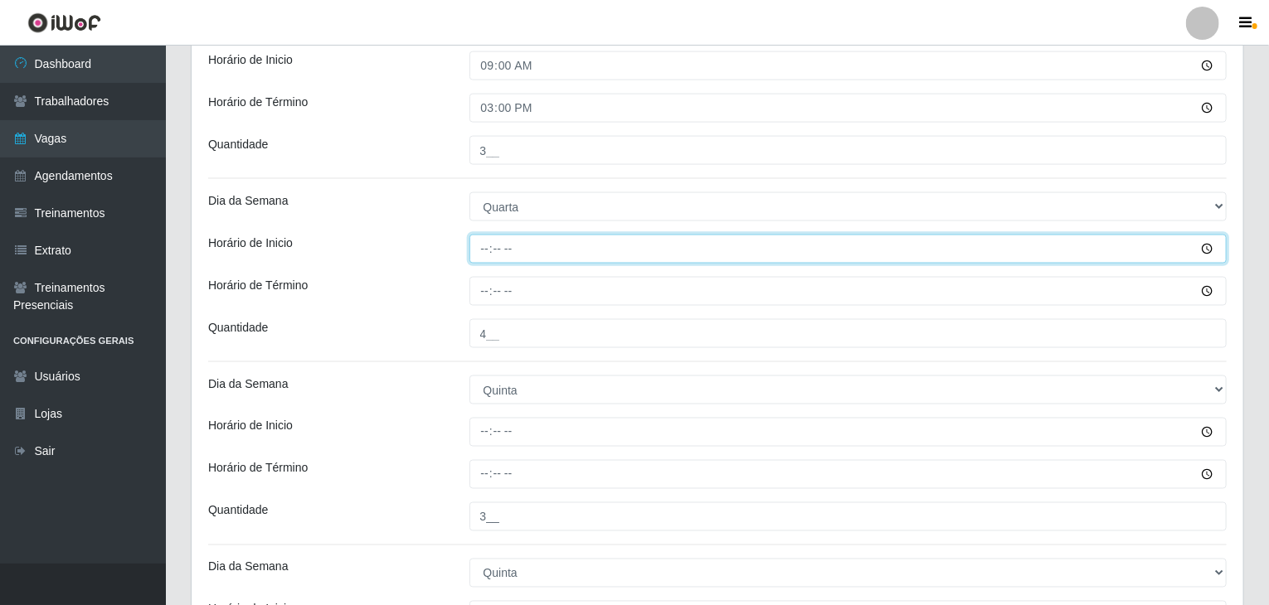
click at [474, 248] on input "Horário de Inicio" at bounding box center [848, 249] width 758 height 29
type input "16:00"
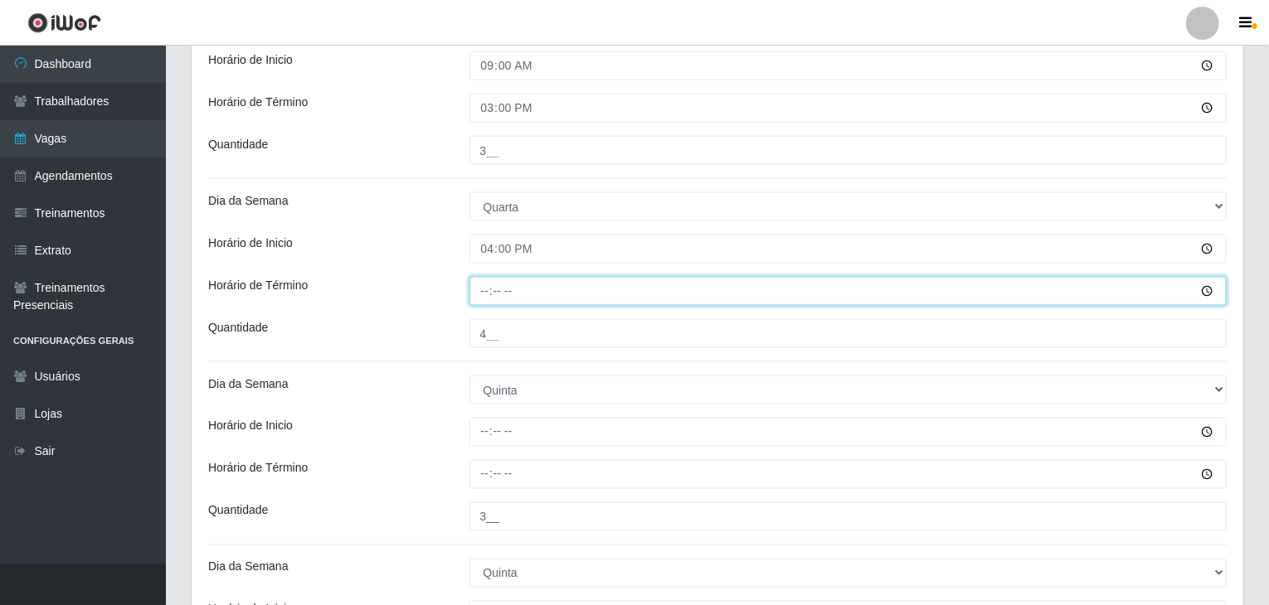
click at [483, 289] on input "Horário de Término" at bounding box center [848, 291] width 758 height 29
type input "22:00"
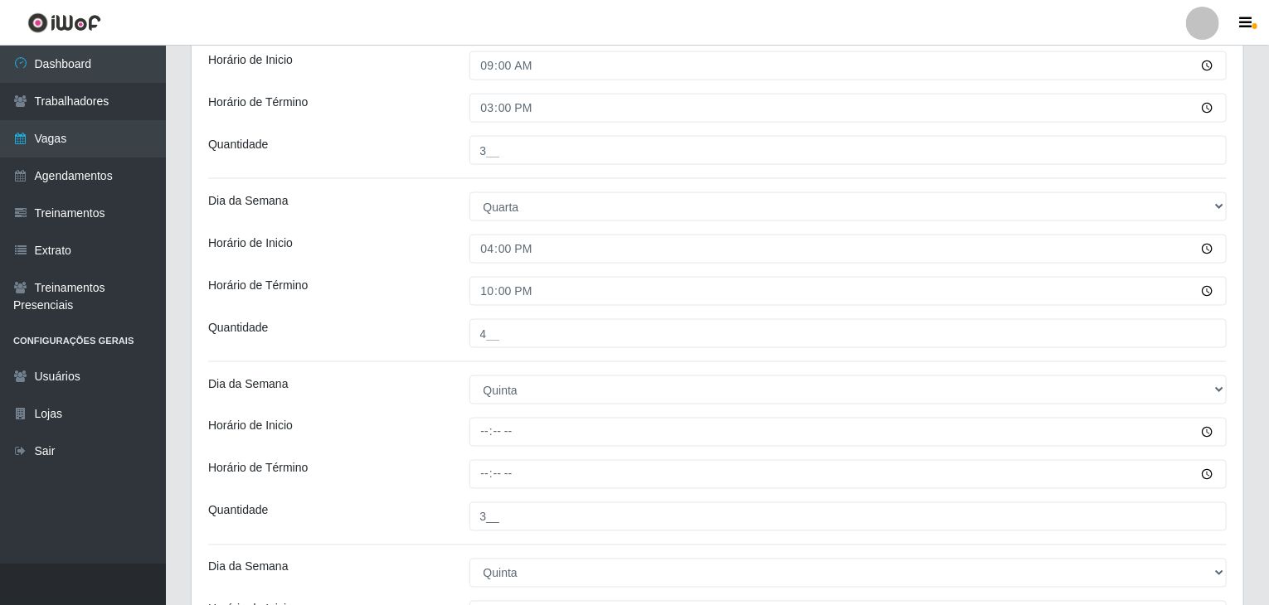
click at [401, 253] on div "Horário de Inicio" at bounding box center [326, 249] width 261 height 29
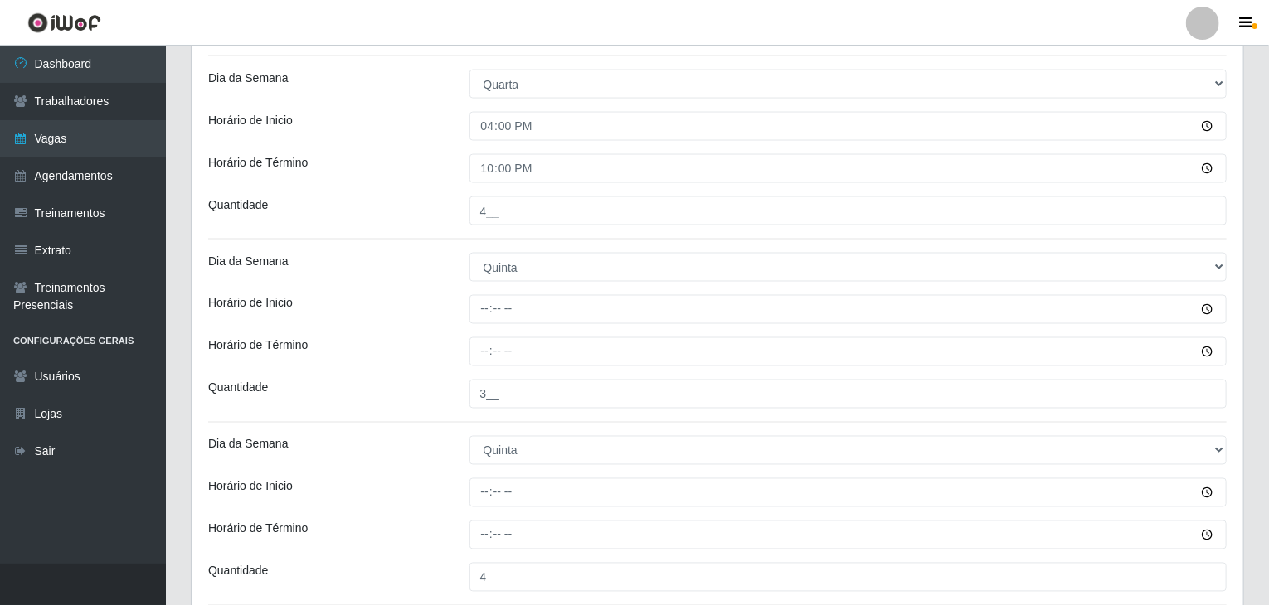
scroll to position [1325, 0]
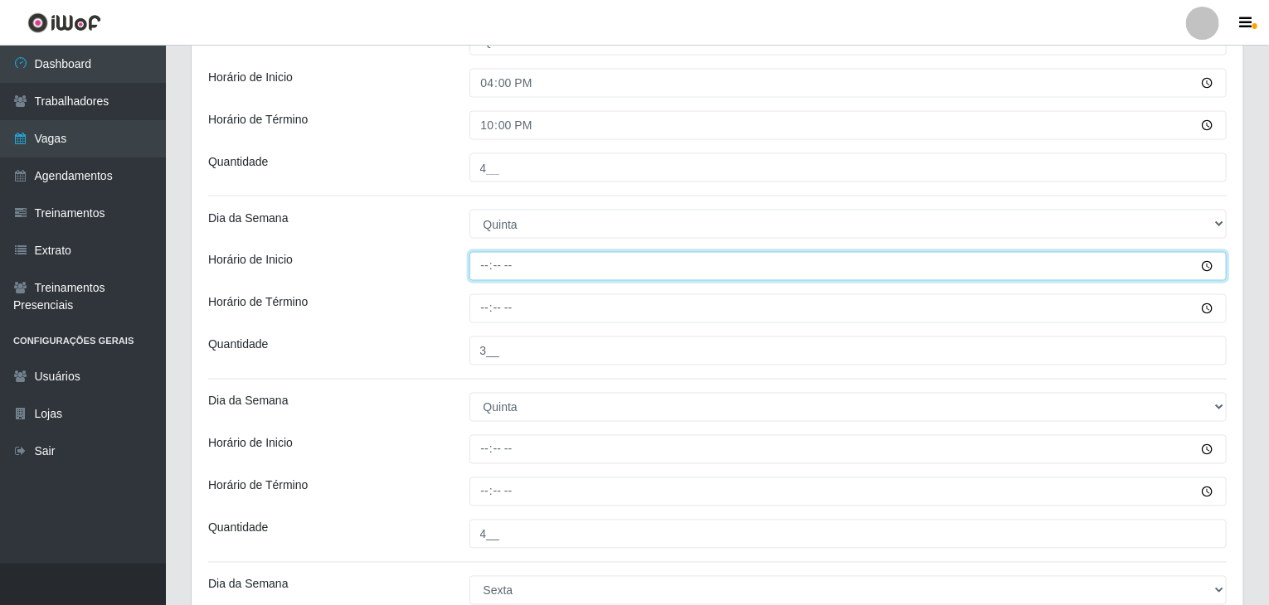
click at [485, 258] on input "Horário de Inicio" at bounding box center [848, 266] width 758 height 29
type input "09:00"
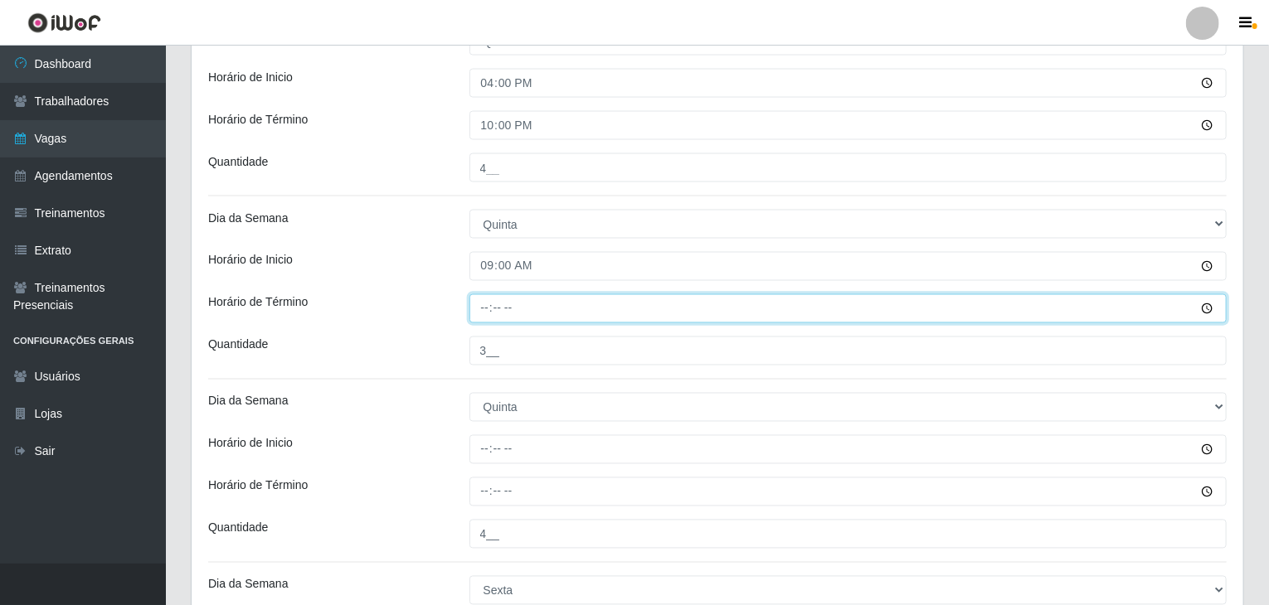
click at [488, 306] on input "Horário de Término" at bounding box center [848, 308] width 758 height 29
type input "15:00"
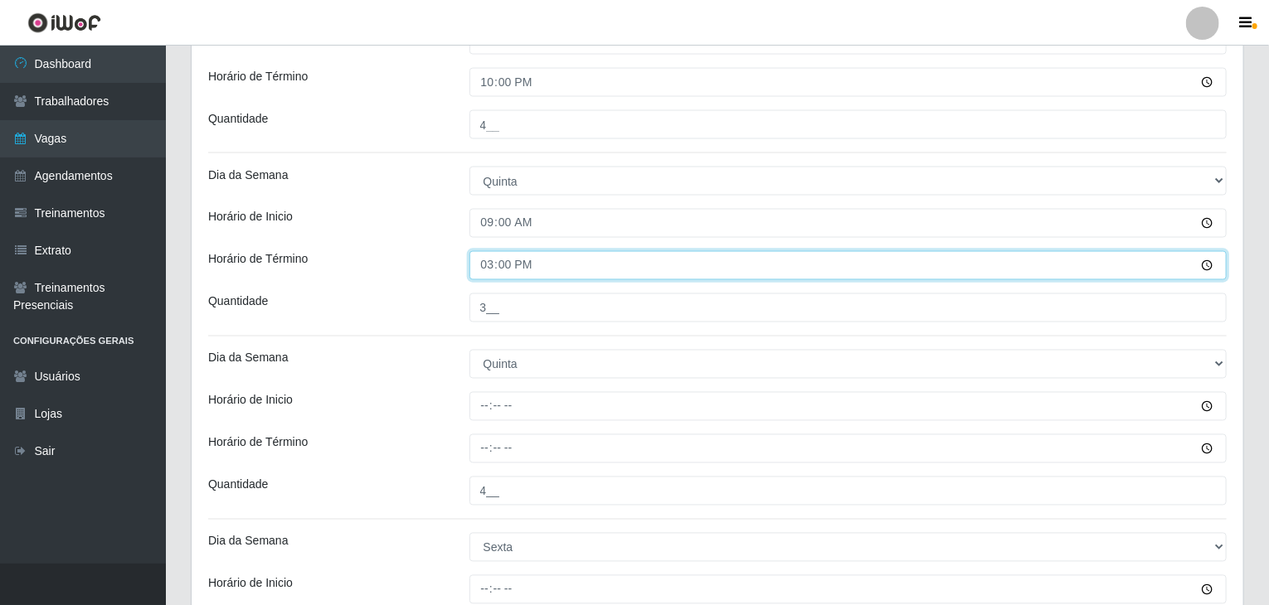
scroll to position [1408, 0]
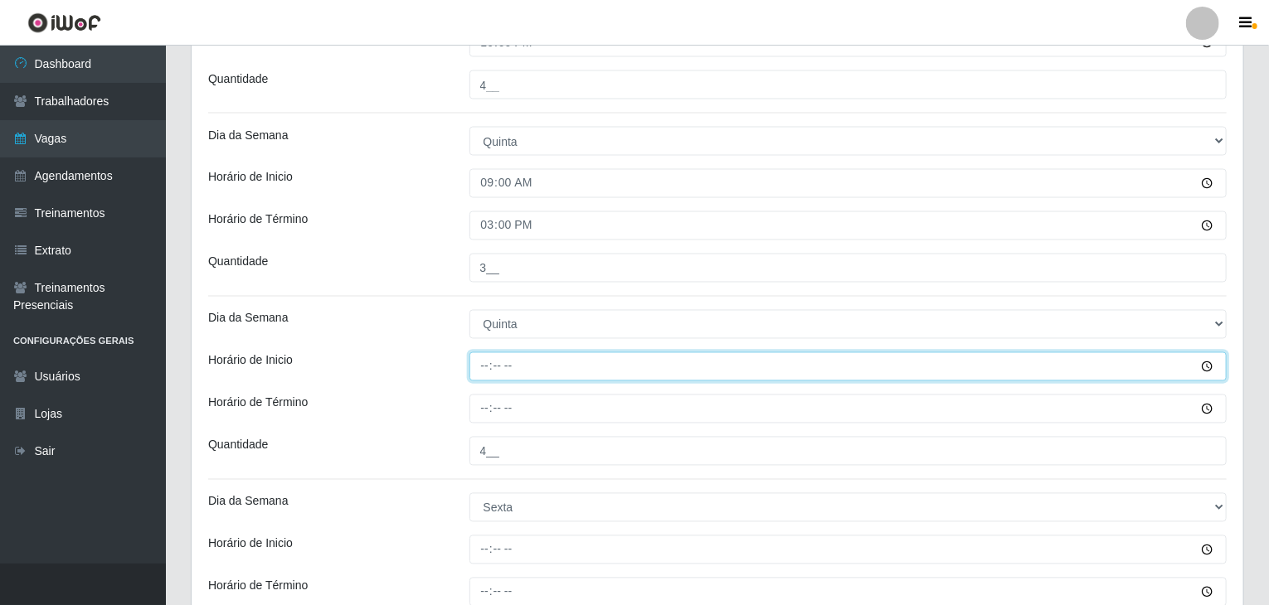
click at [488, 359] on input "Horário de Inicio" at bounding box center [848, 366] width 758 height 29
type input "16:00"
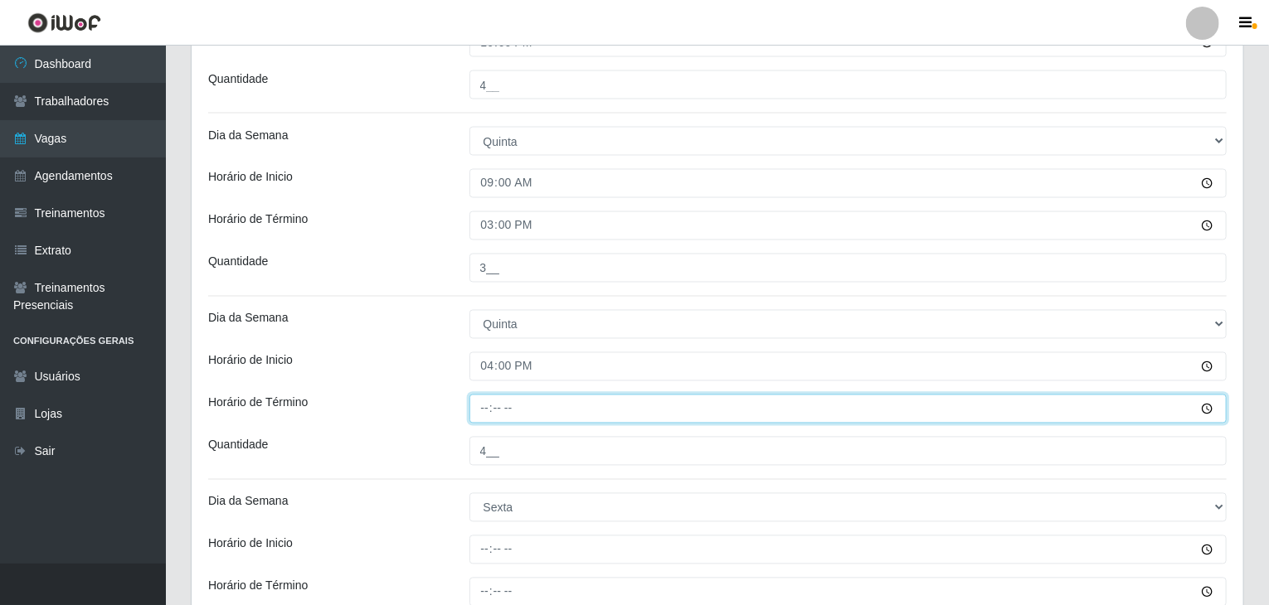
click at [472, 415] on input "Horário de Término" at bounding box center [848, 409] width 758 height 29
type input "22:00"
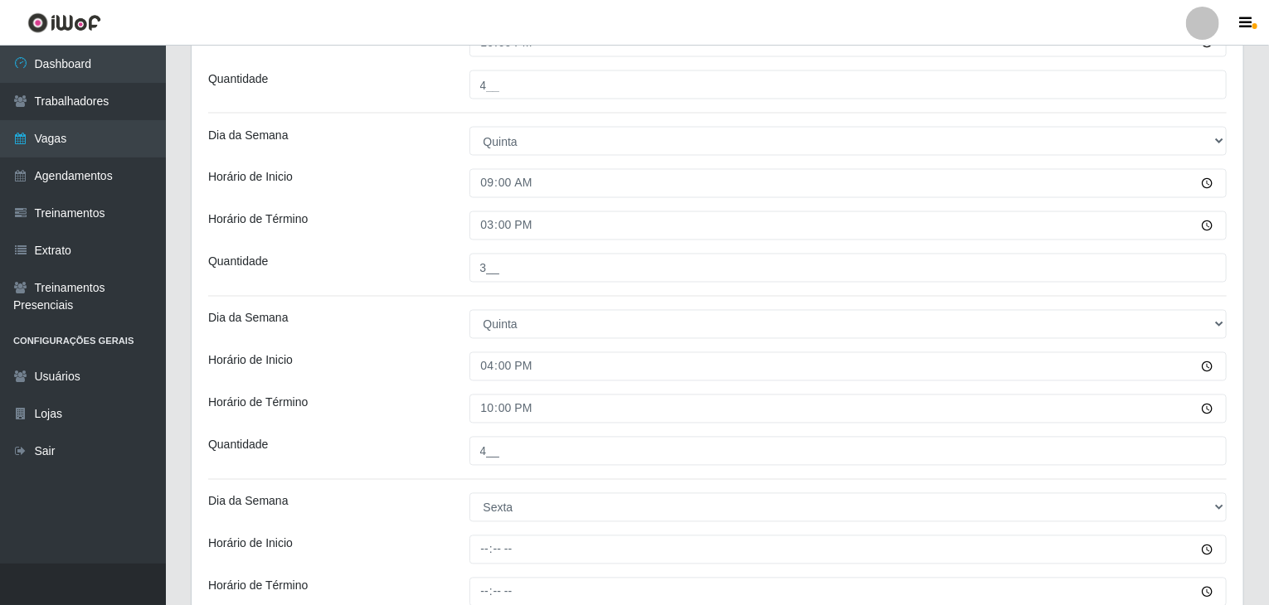
click at [439, 411] on div "Horário de Término" at bounding box center [326, 409] width 261 height 29
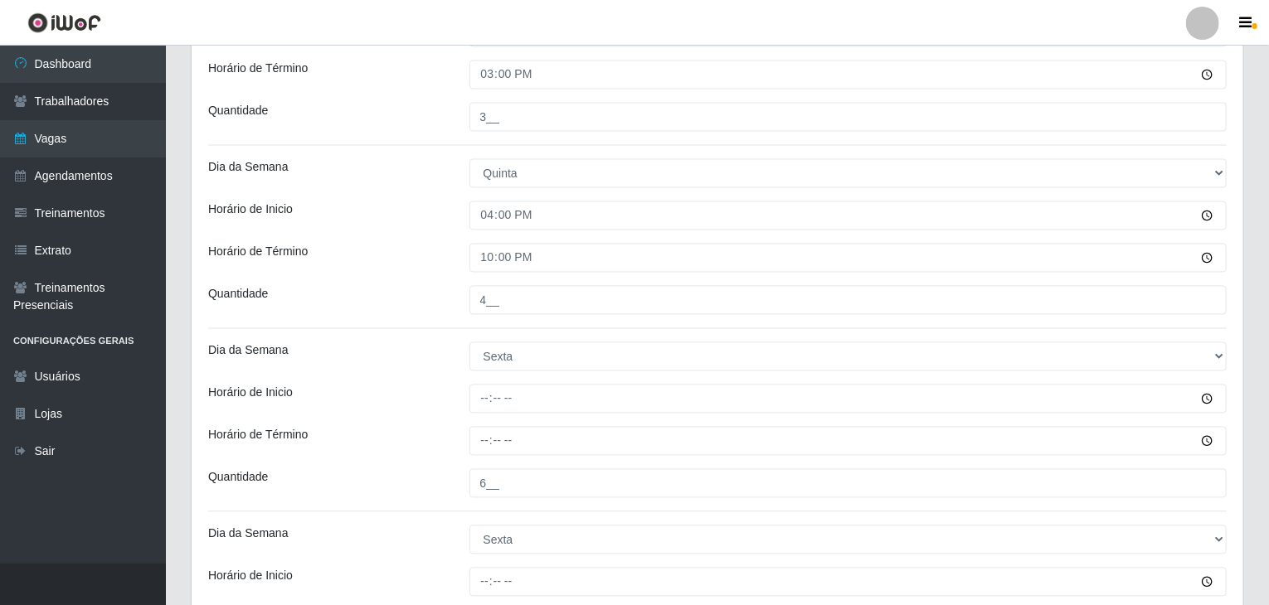
scroll to position [1657, 0]
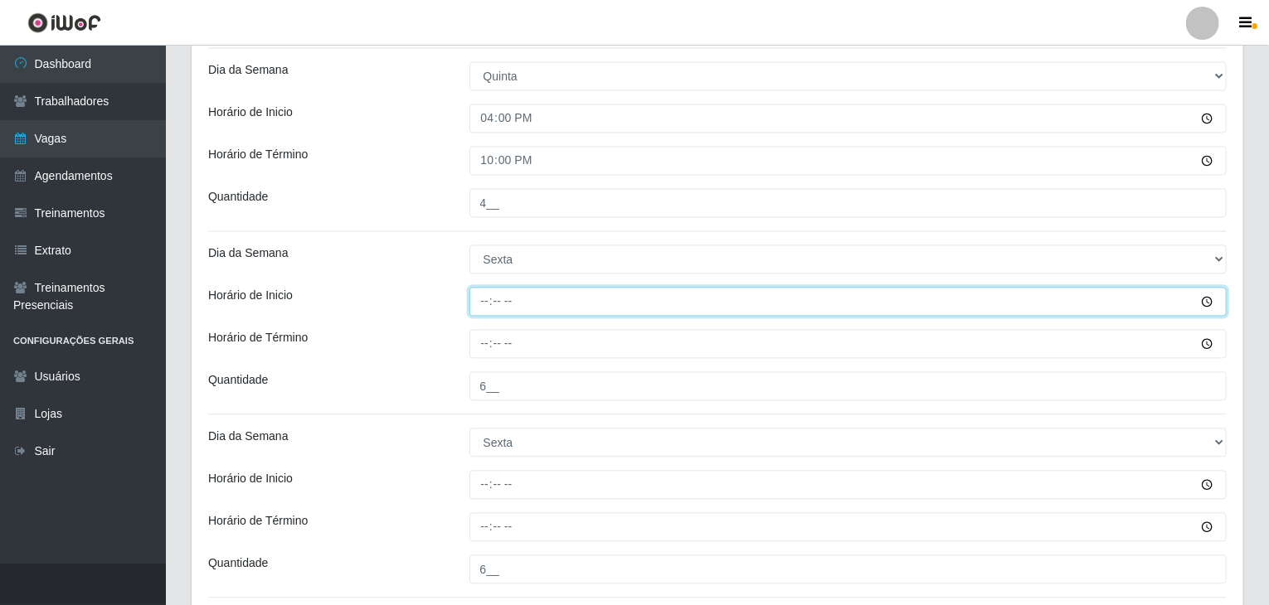
click at [482, 297] on input "Horário de Inicio" at bounding box center [848, 301] width 758 height 29
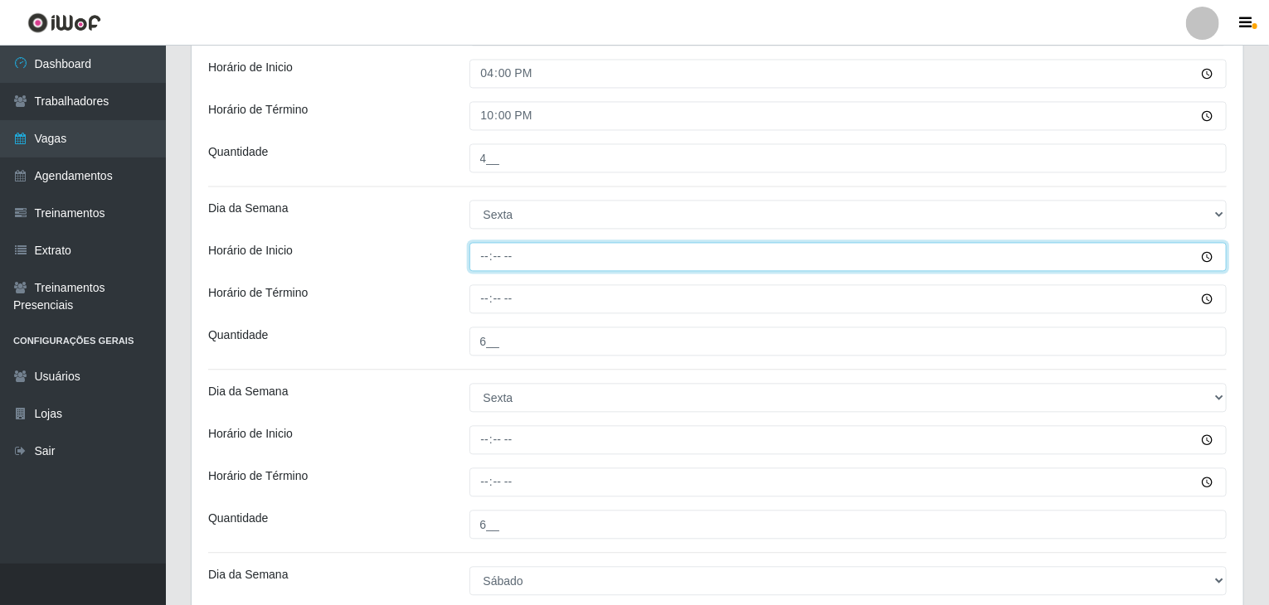
scroll to position [1740, 0]
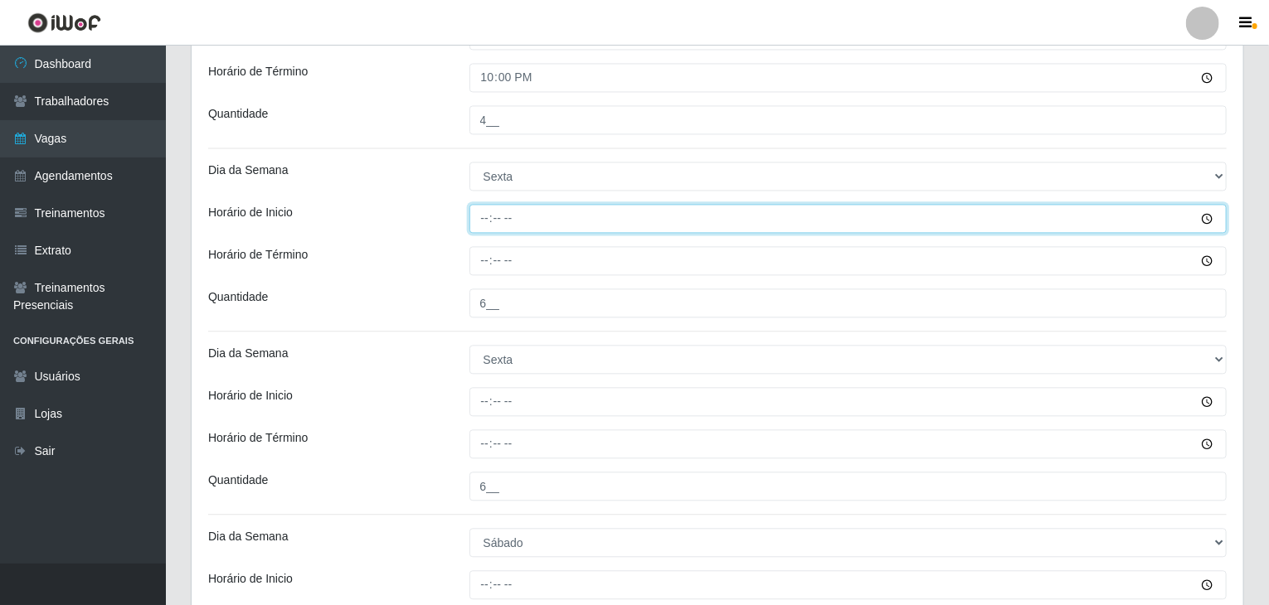
type input "09:00"
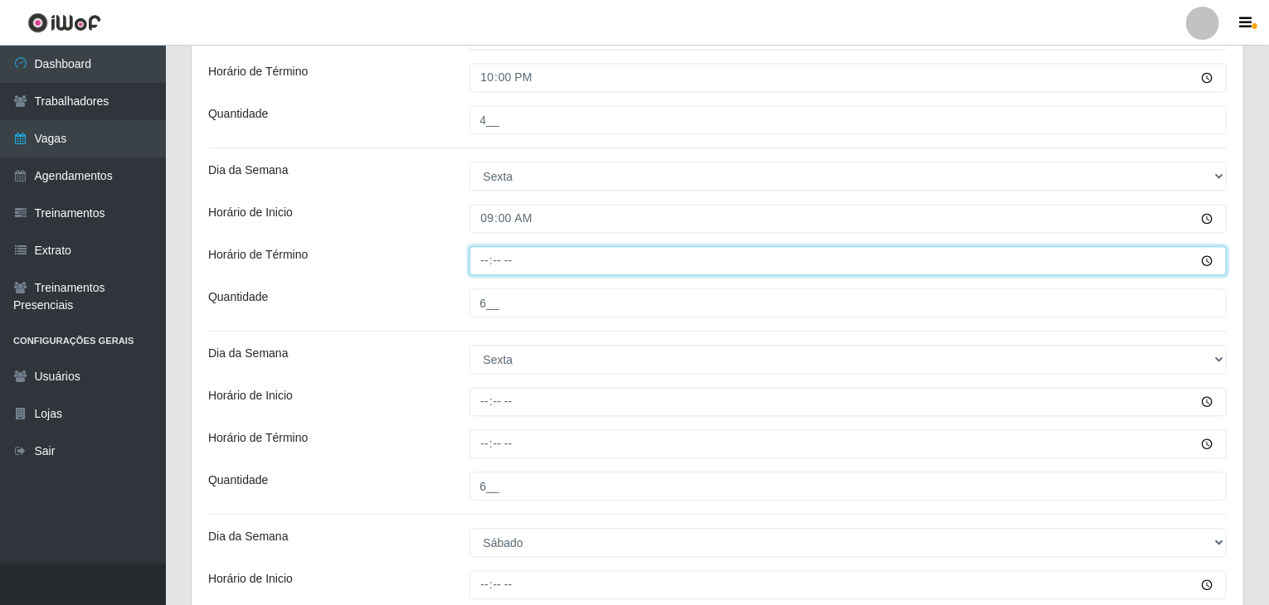
click at [482, 253] on input "Horário de Término" at bounding box center [848, 260] width 758 height 29
type input "15:00"
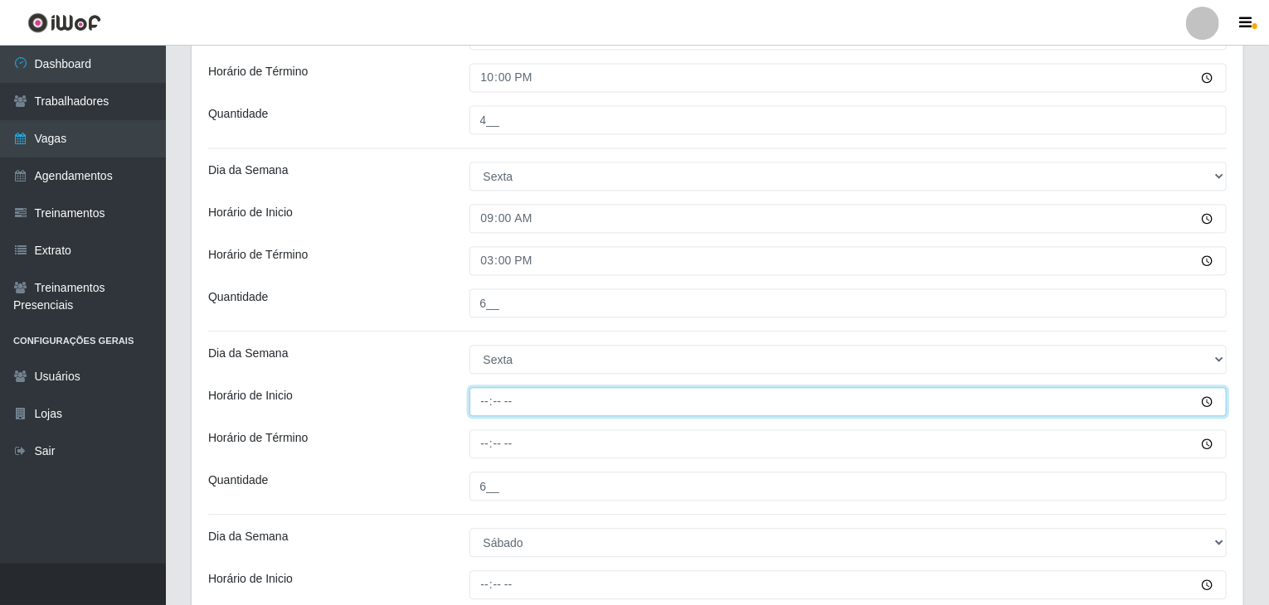
click at [472, 392] on input "Horário de Inicio" at bounding box center [848, 401] width 758 height 29
type input "16:00"
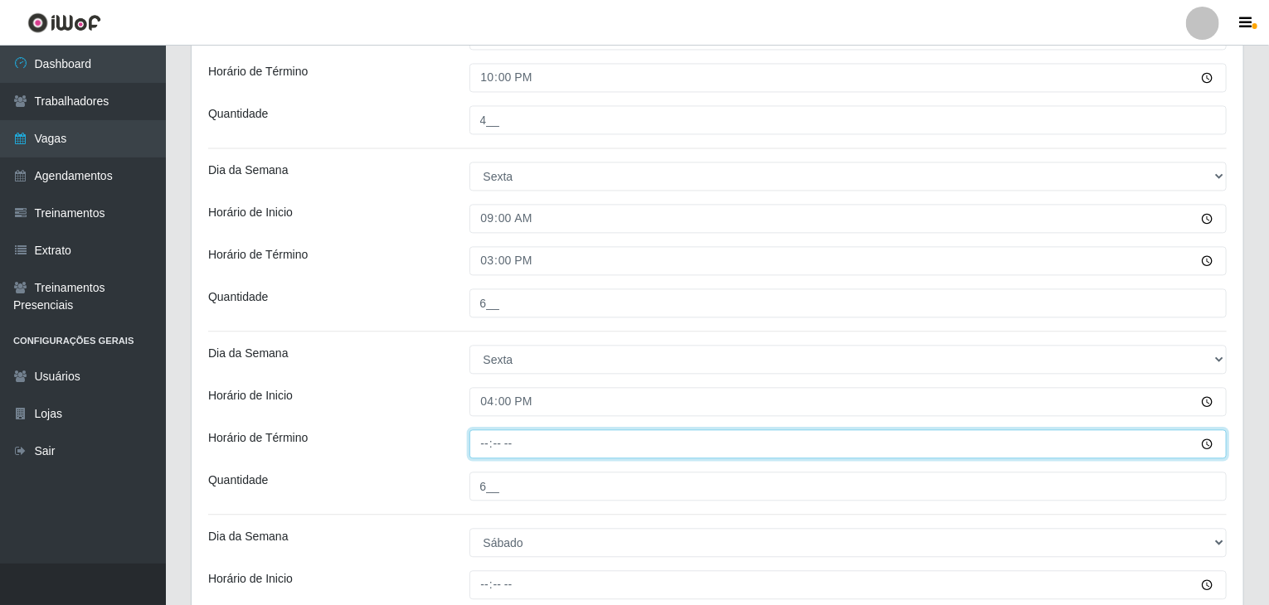
click at [478, 441] on input "Horário de Término" at bounding box center [848, 444] width 758 height 29
type input "22:00"
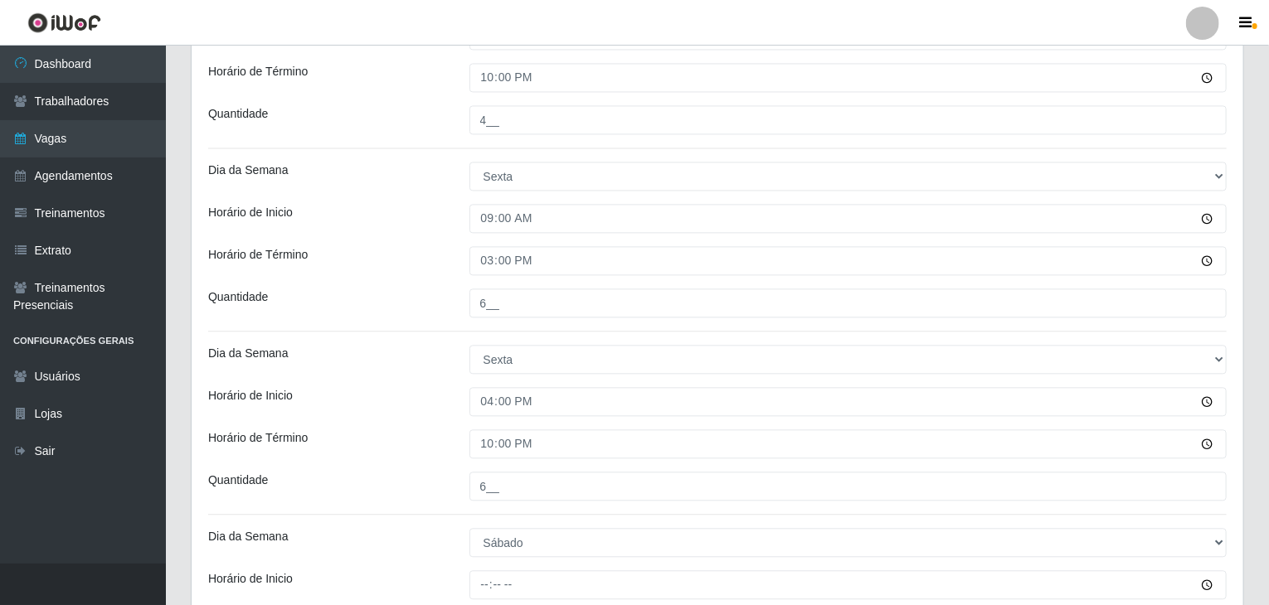
click at [406, 389] on div "Horário de Inicio" at bounding box center [326, 401] width 261 height 29
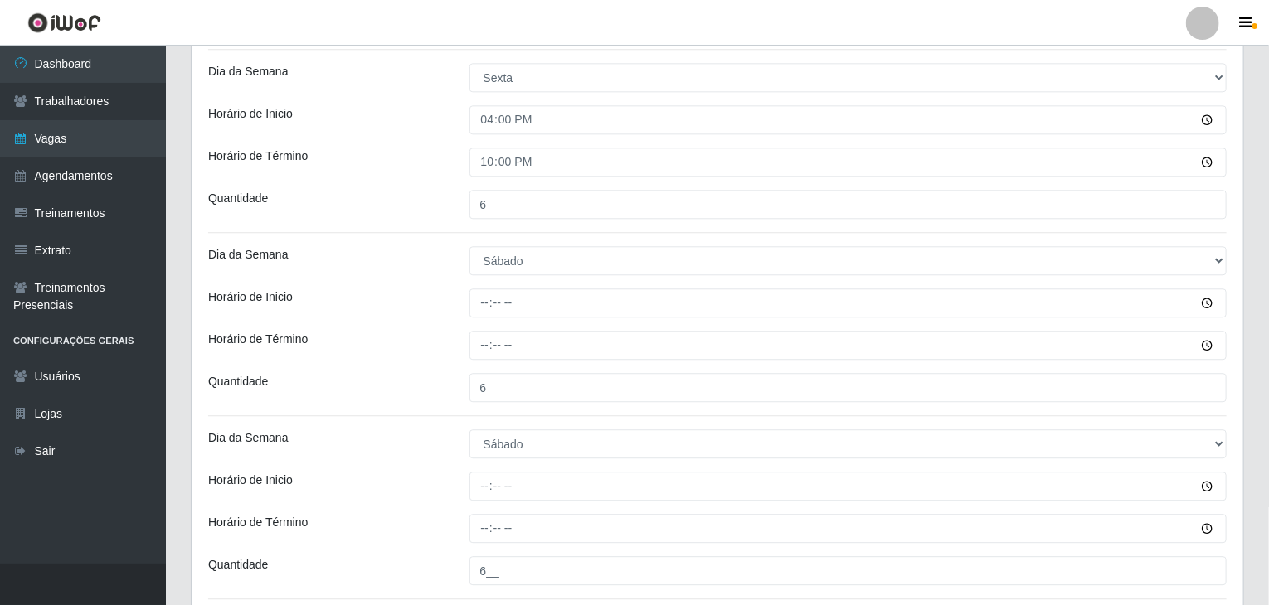
scroll to position [2071, 0]
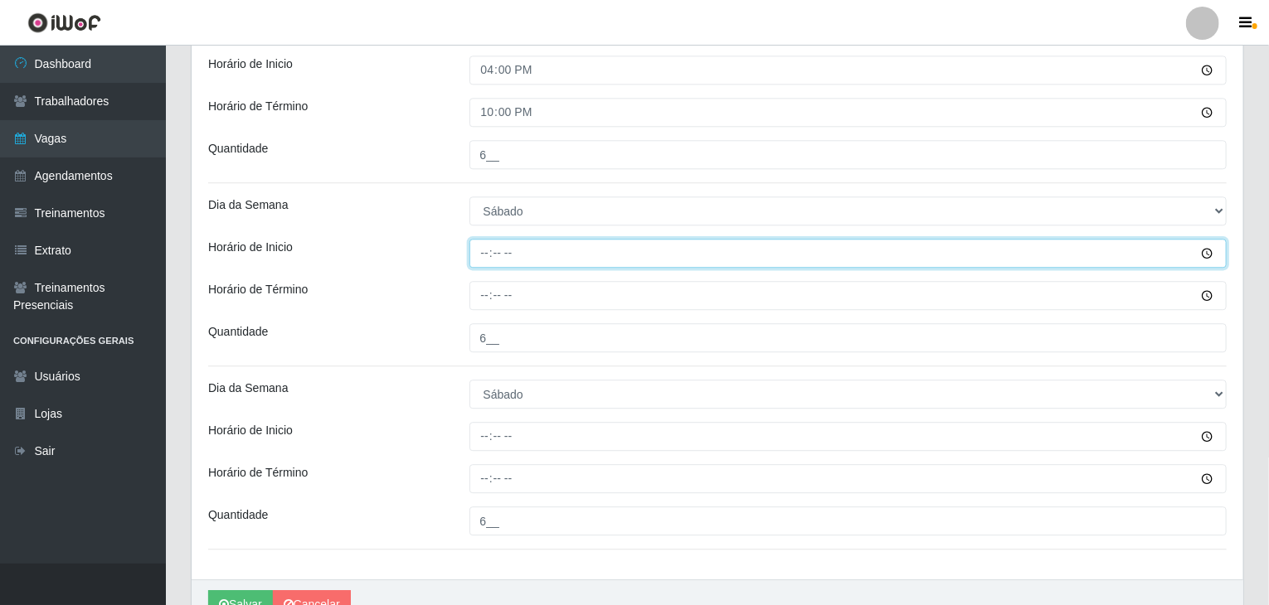
click at [483, 250] on input "Horário de Inicio" at bounding box center [848, 253] width 758 height 29
type input "09:00"
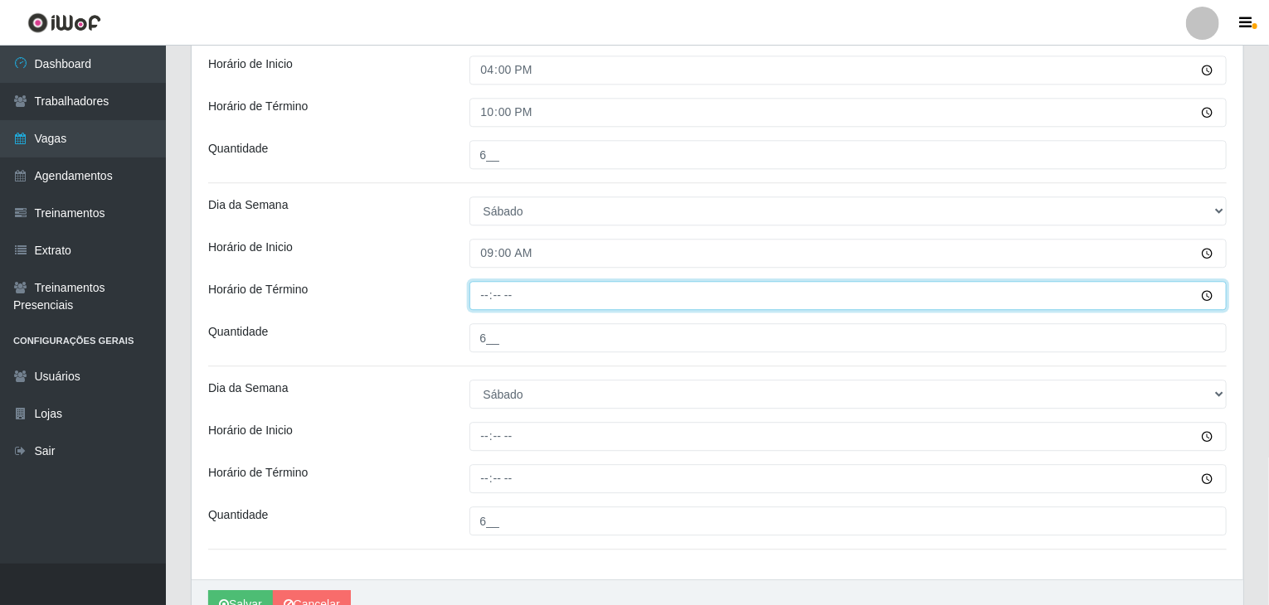
click at [485, 300] on input "Horário de Término" at bounding box center [848, 295] width 758 height 29
type input "15:00"
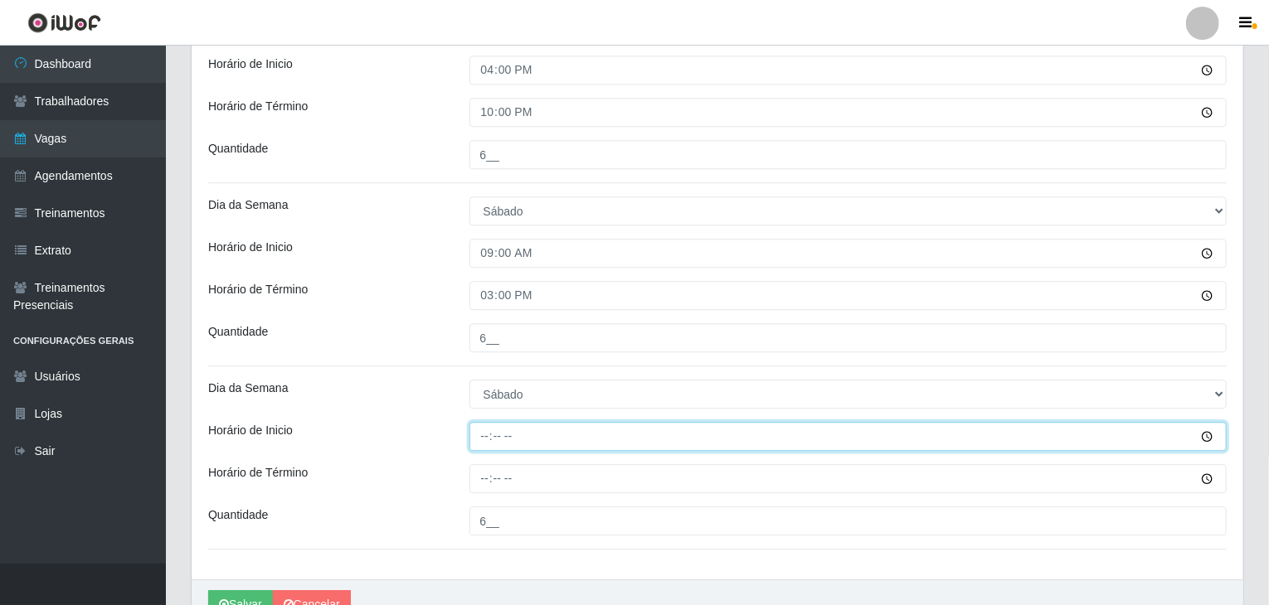
click at [478, 430] on input "Horário de Inicio" at bounding box center [848, 436] width 758 height 29
type input "16:00"
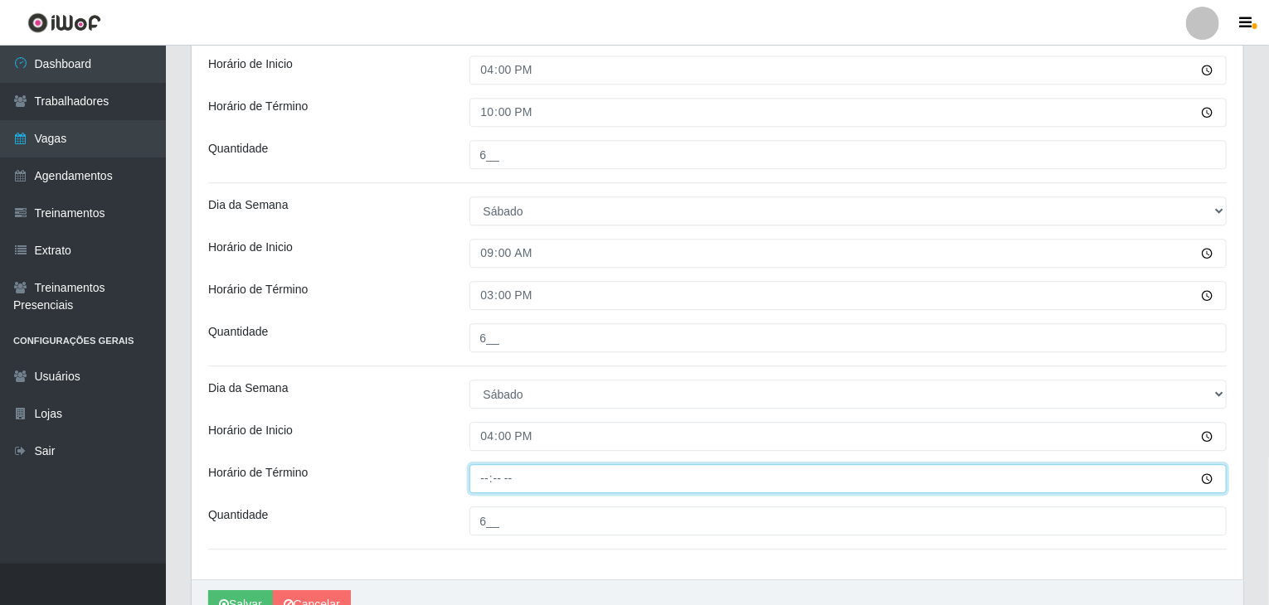
click at [488, 475] on input "Horário de Término" at bounding box center [848, 478] width 758 height 29
type input "22:00"
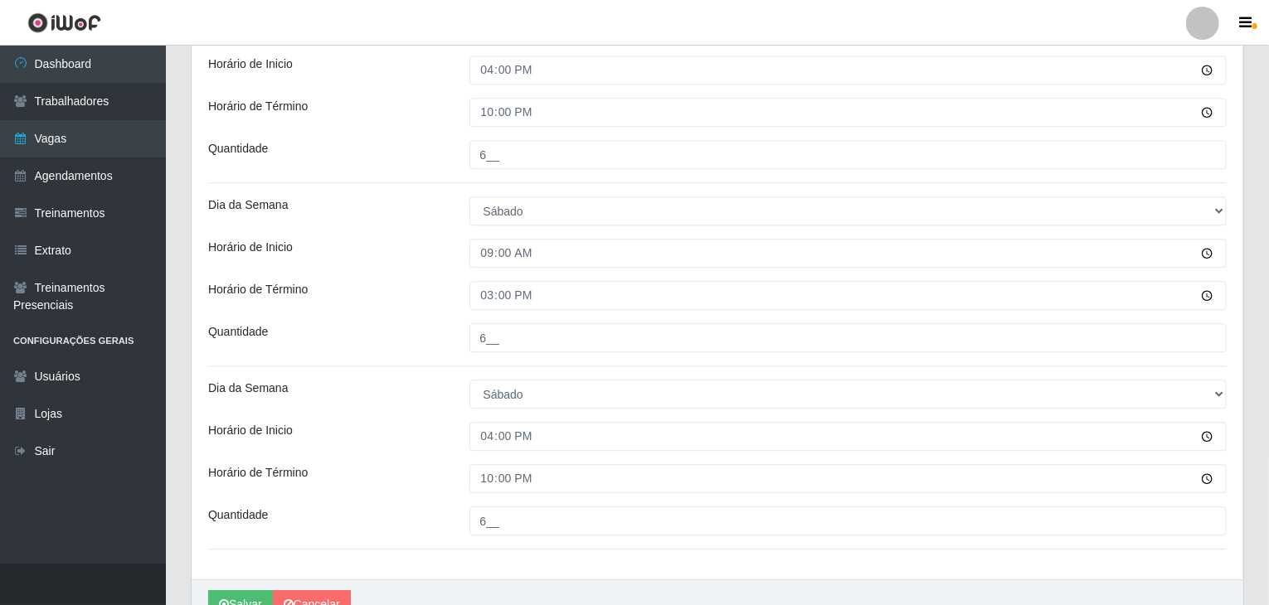
click at [312, 425] on div "Horário de Inicio" at bounding box center [326, 436] width 261 height 29
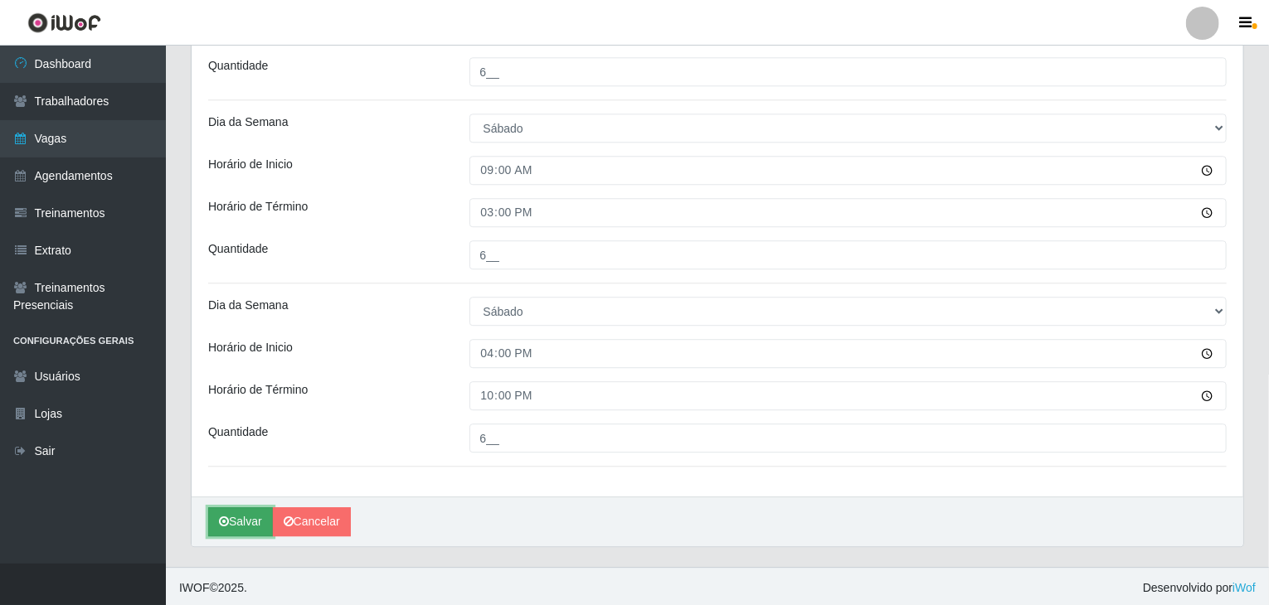
click at [258, 508] on button "Salvar" at bounding box center [240, 522] width 65 height 29
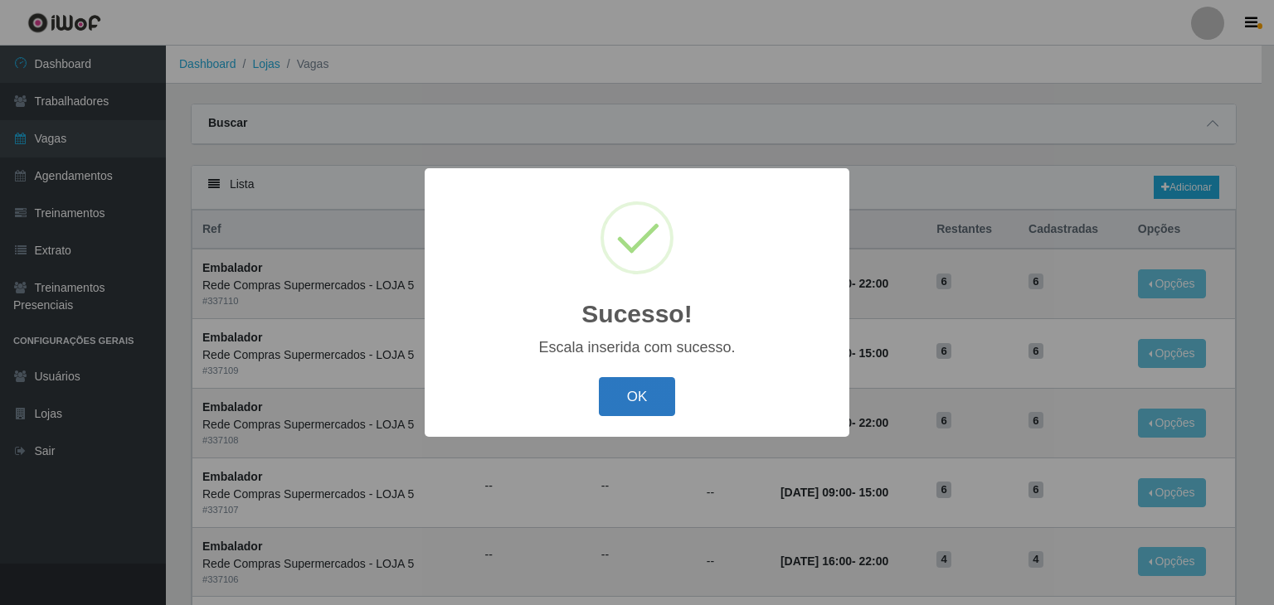
click at [634, 394] on button "OK" at bounding box center [637, 396] width 77 height 39
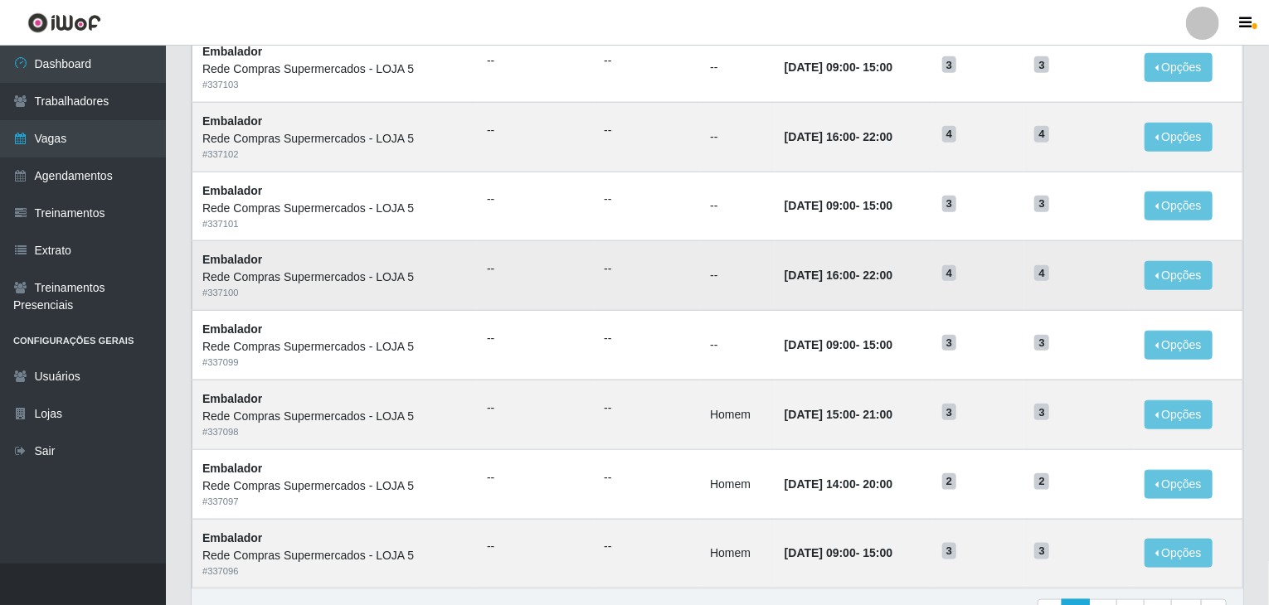
scroll to position [795, 0]
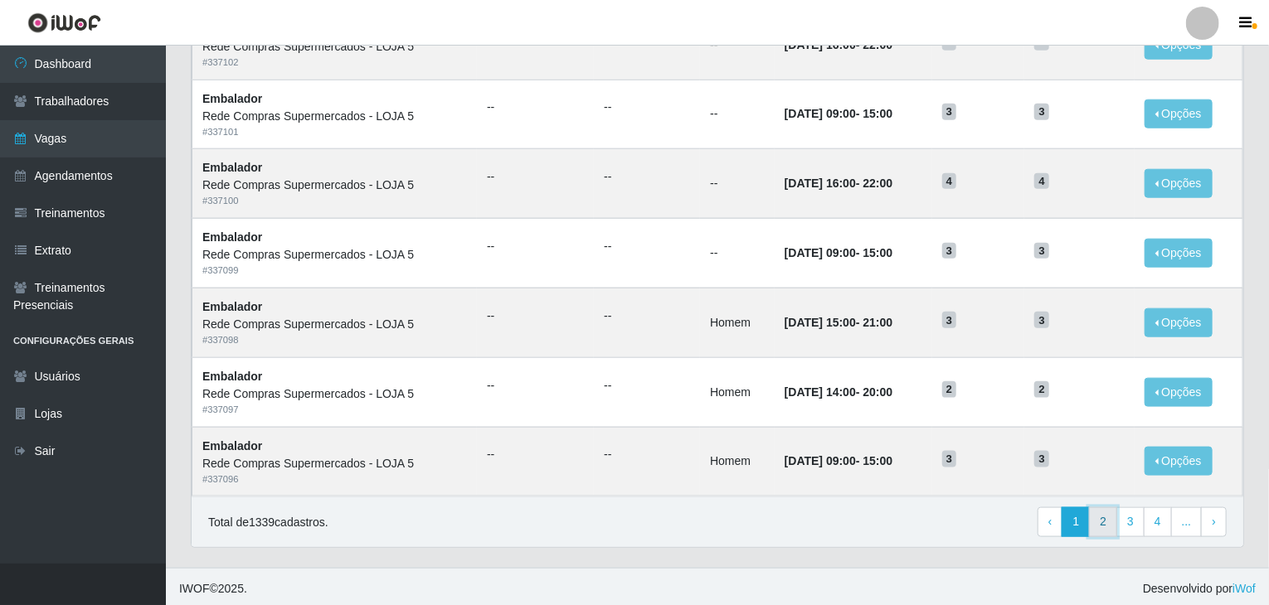
click at [1108, 515] on link "2" at bounding box center [1103, 523] width 28 height 30
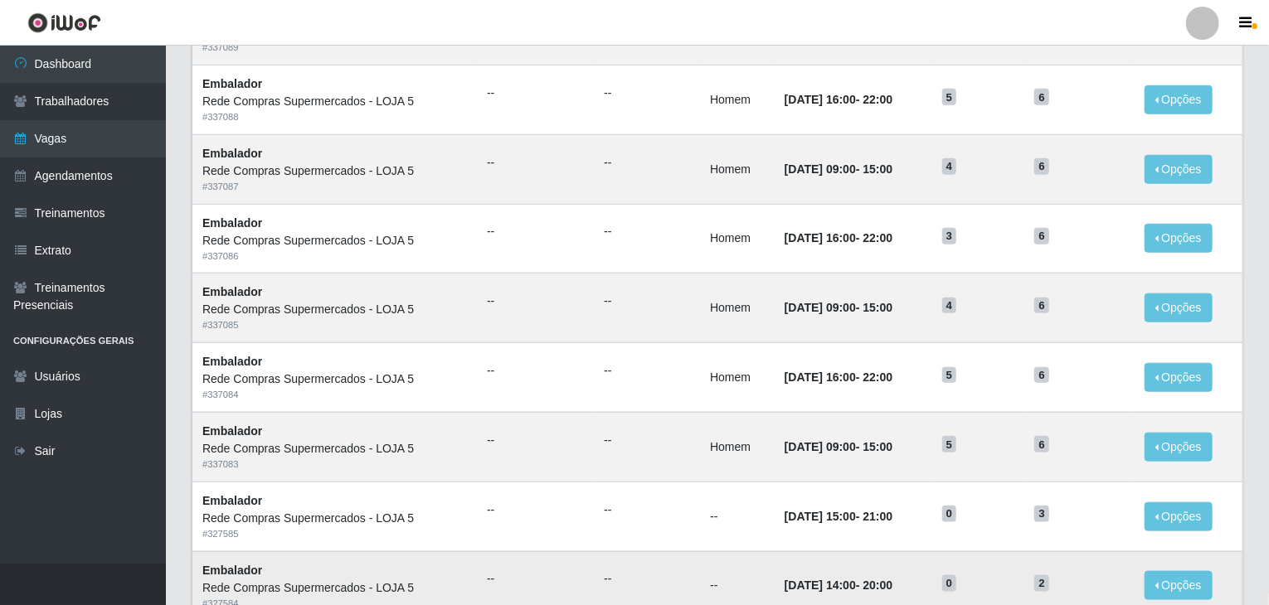
scroll to position [795, 0]
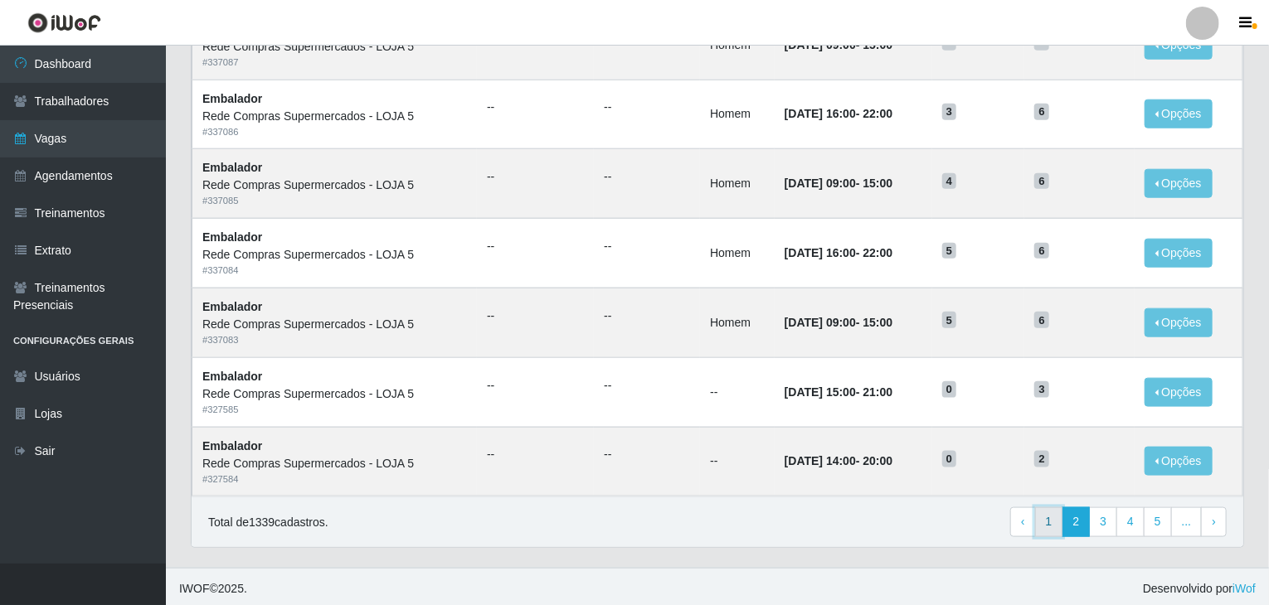
click at [1055, 530] on link "1" at bounding box center [1049, 523] width 28 height 30
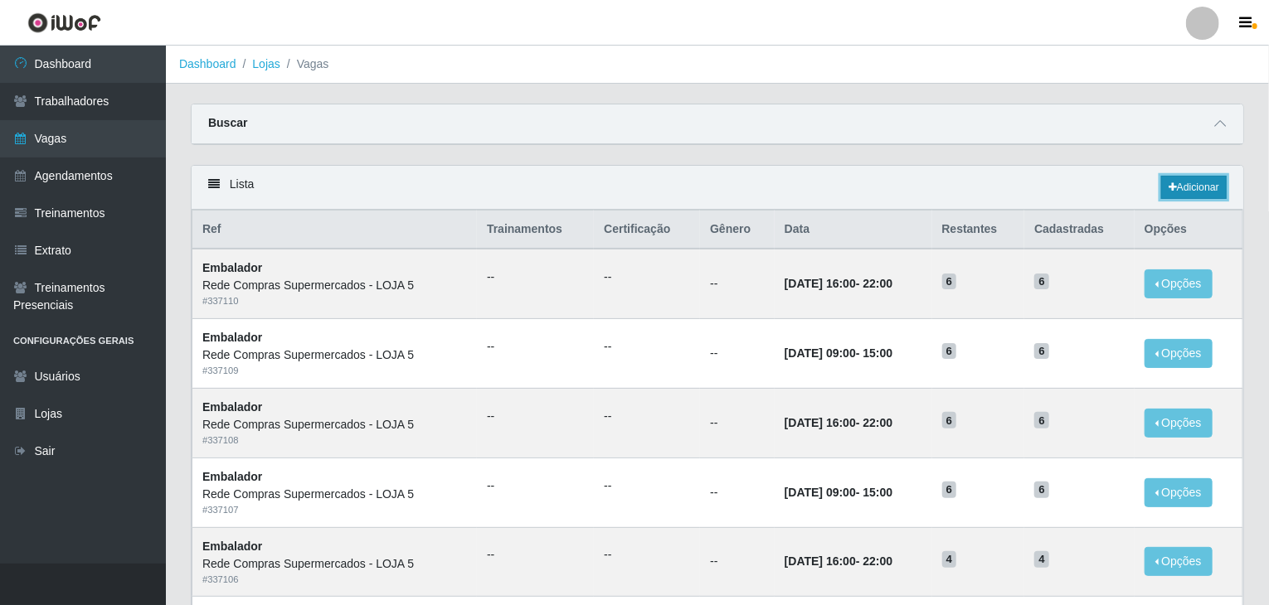
click at [1206, 194] on link "Adicionar" at bounding box center [1194, 187] width 66 height 23
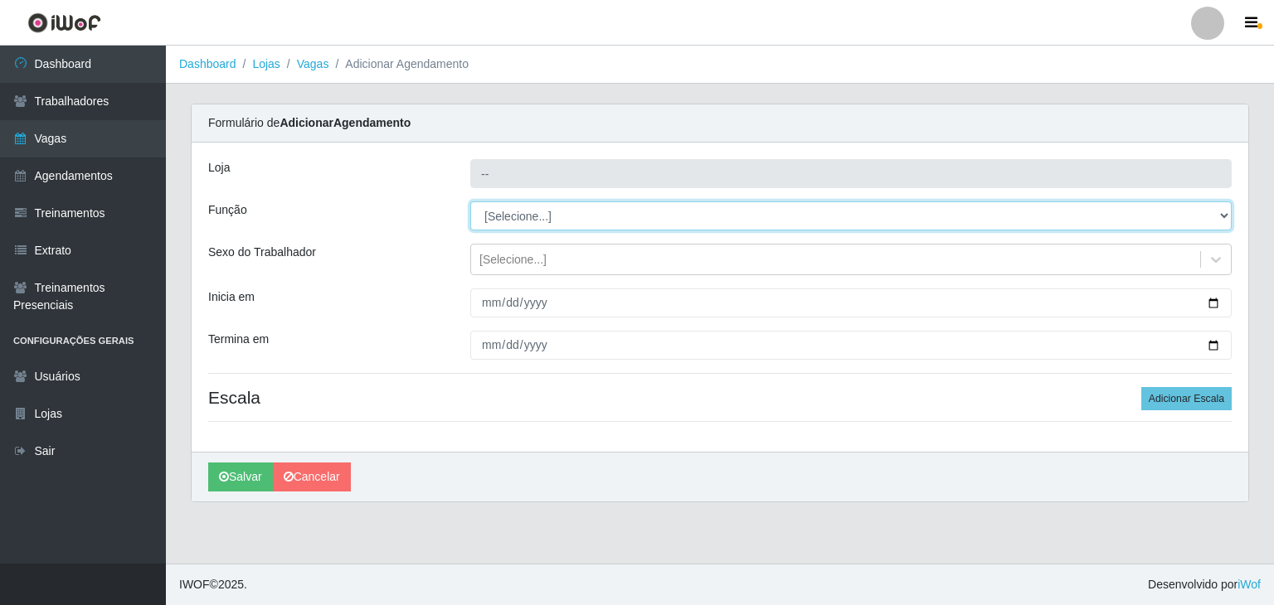
type input "Rede Compras Supermercados - LOJA 5"
click at [521, 210] on select "[Selecione...] ASG ASG + ASG ++ Auxiliar de Estacionamento Auxiliar de Estacion…" at bounding box center [850, 216] width 761 height 29
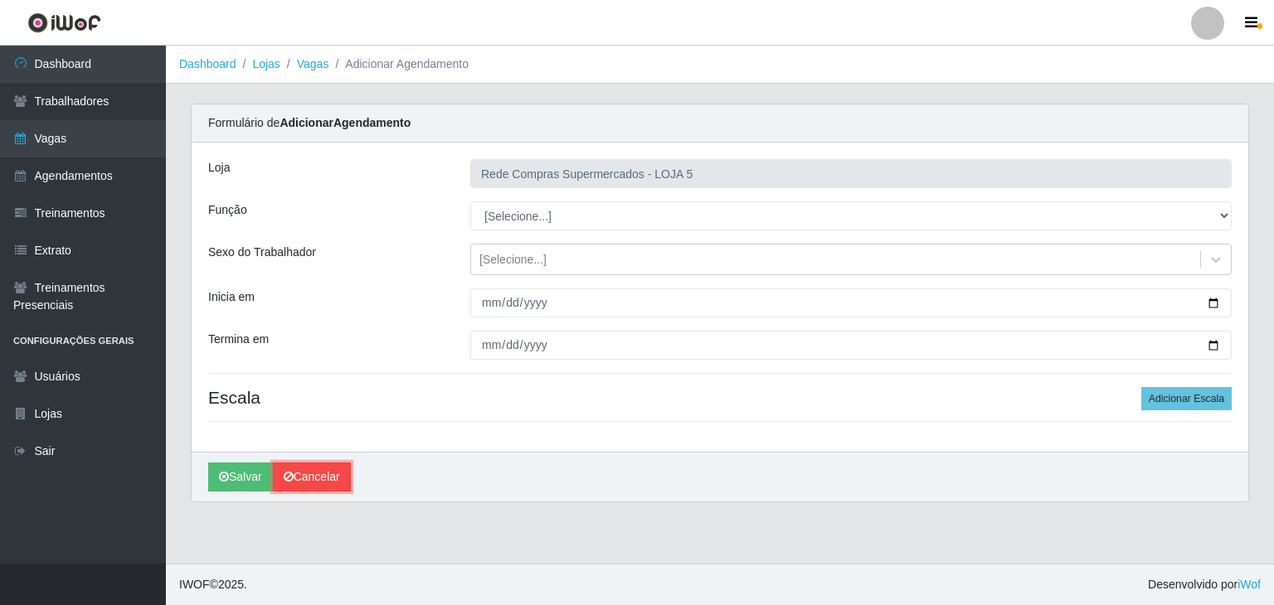
click at [312, 482] on link "Cancelar" at bounding box center [312, 477] width 78 height 29
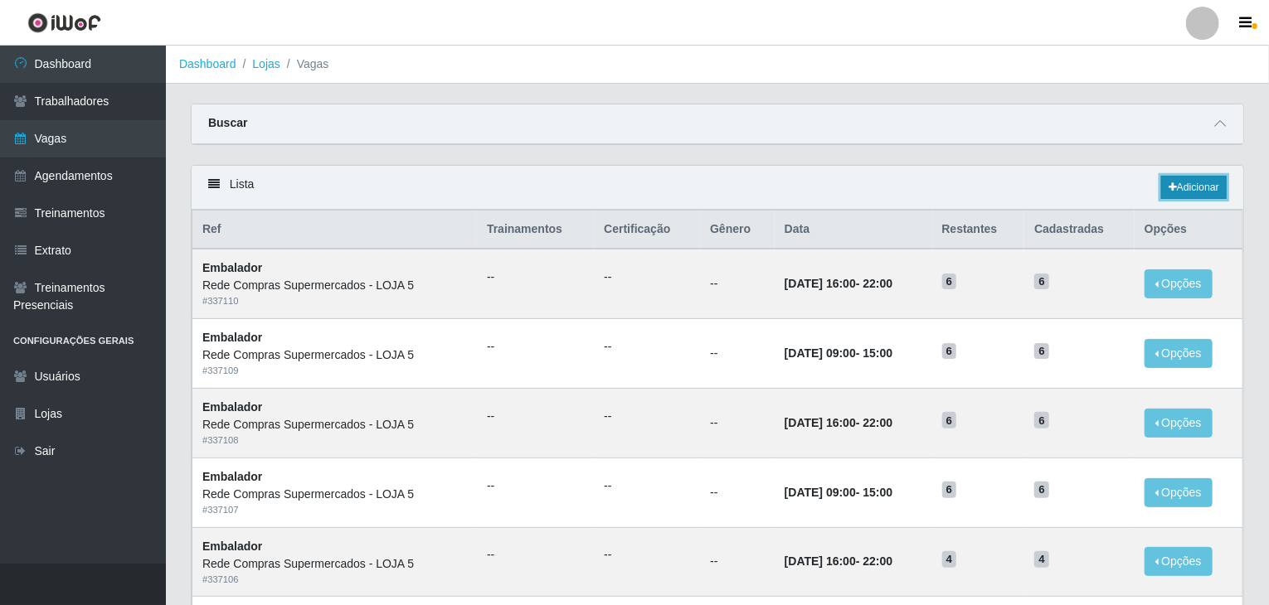
click at [1213, 193] on link "Adicionar" at bounding box center [1194, 187] width 66 height 23
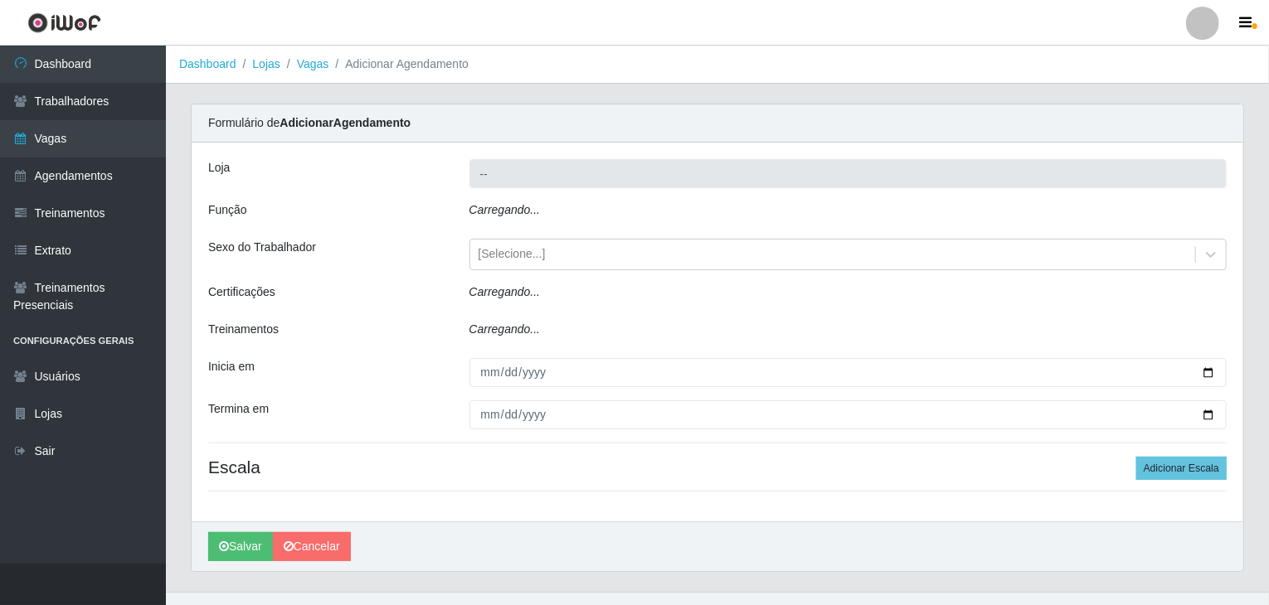
type input "Rede Compras Supermercados - LOJA 5"
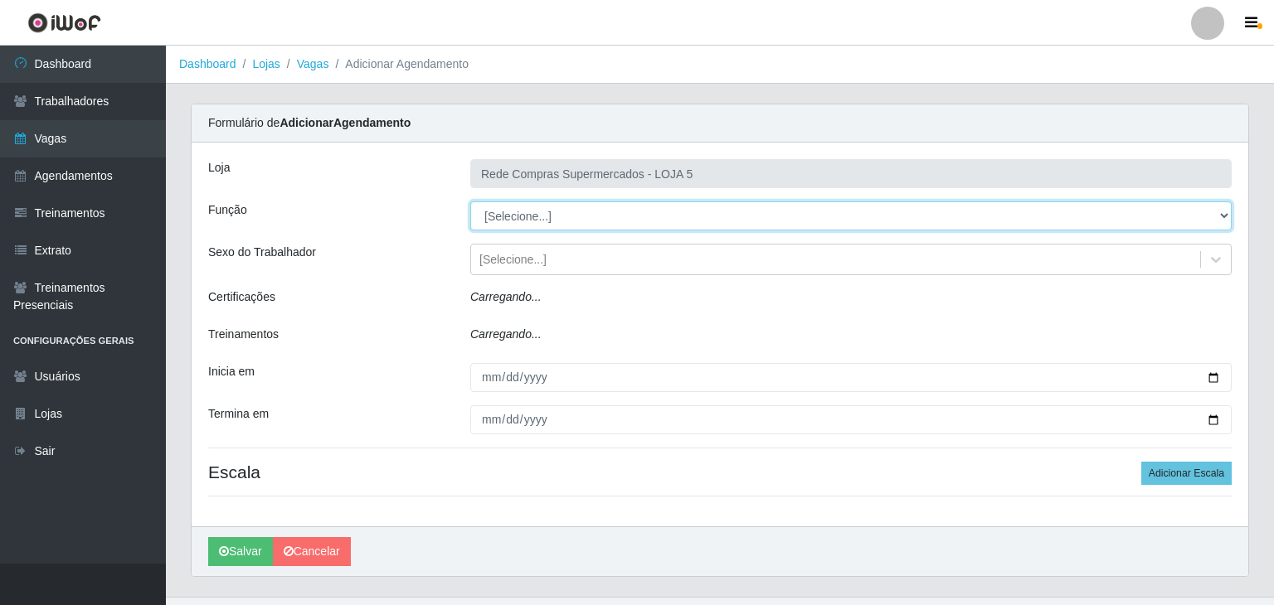
click at [563, 213] on select "[Selecione...] ASG ASG + ASG ++ Auxiliar de Estacionamento Auxiliar de Estacion…" at bounding box center [850, 216] width 761 height 29
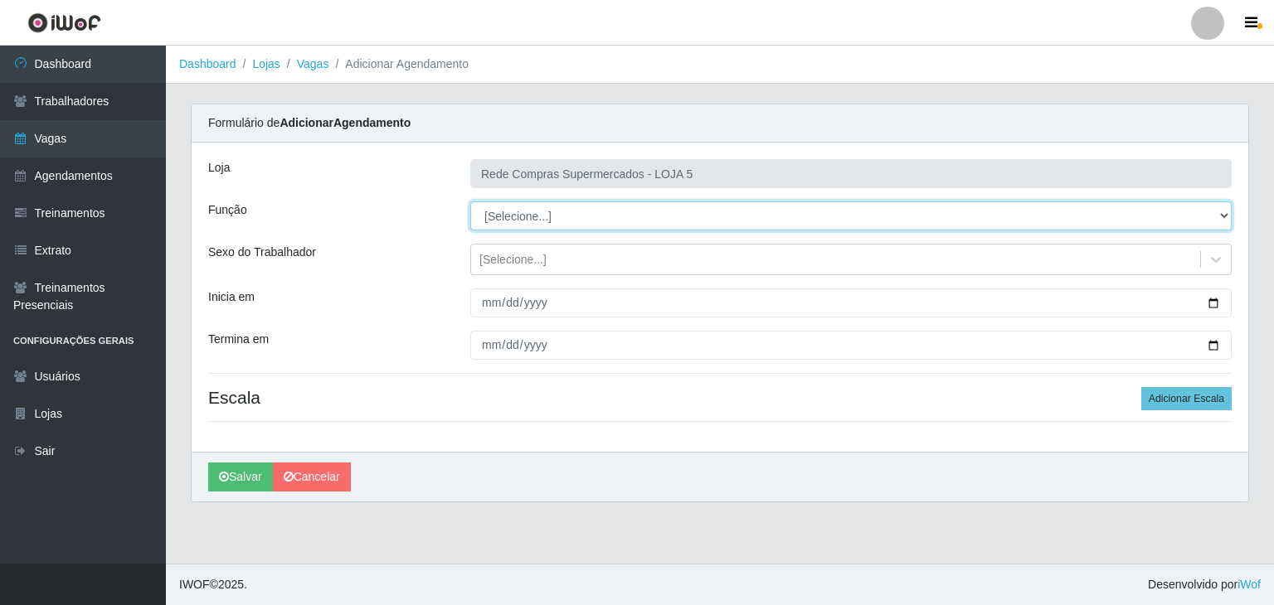
select select "1"
click at [470, 202] on select "[Selecione...] ASG ASG + ASG ++ Auxiliar de Estacionamento Auxiliar de Estacion…" at bounding box center [850, 216] width 761 height 29
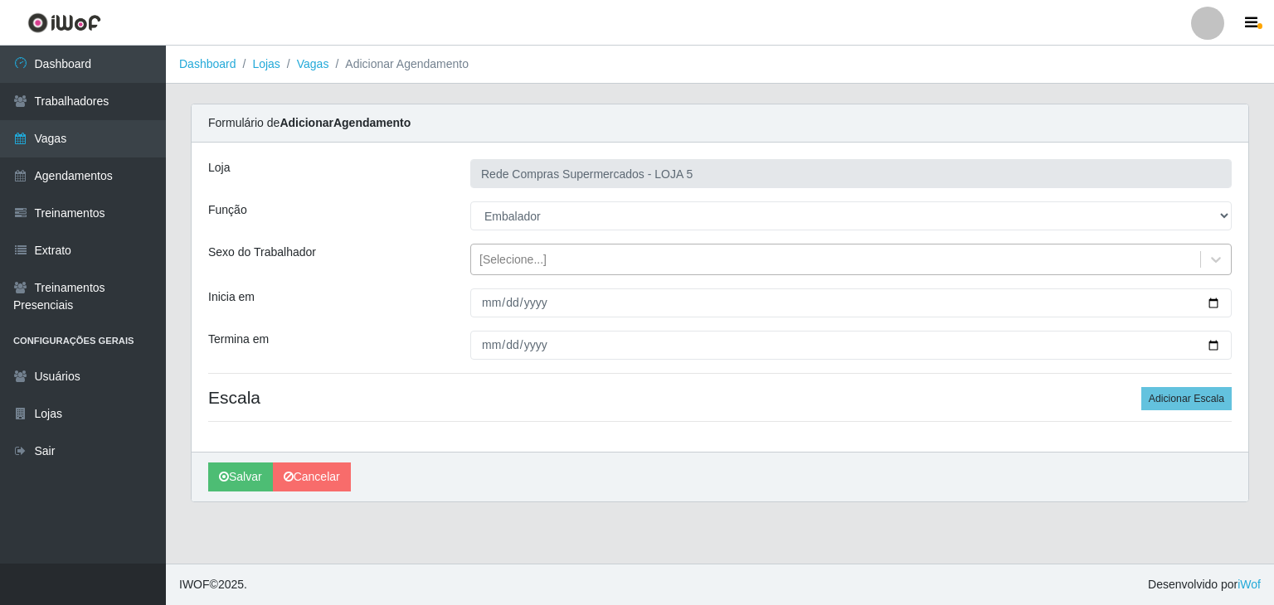
click at [1085, 260] on div "[Selecione...]" at bounding box center [835, 259] width 729 height 27
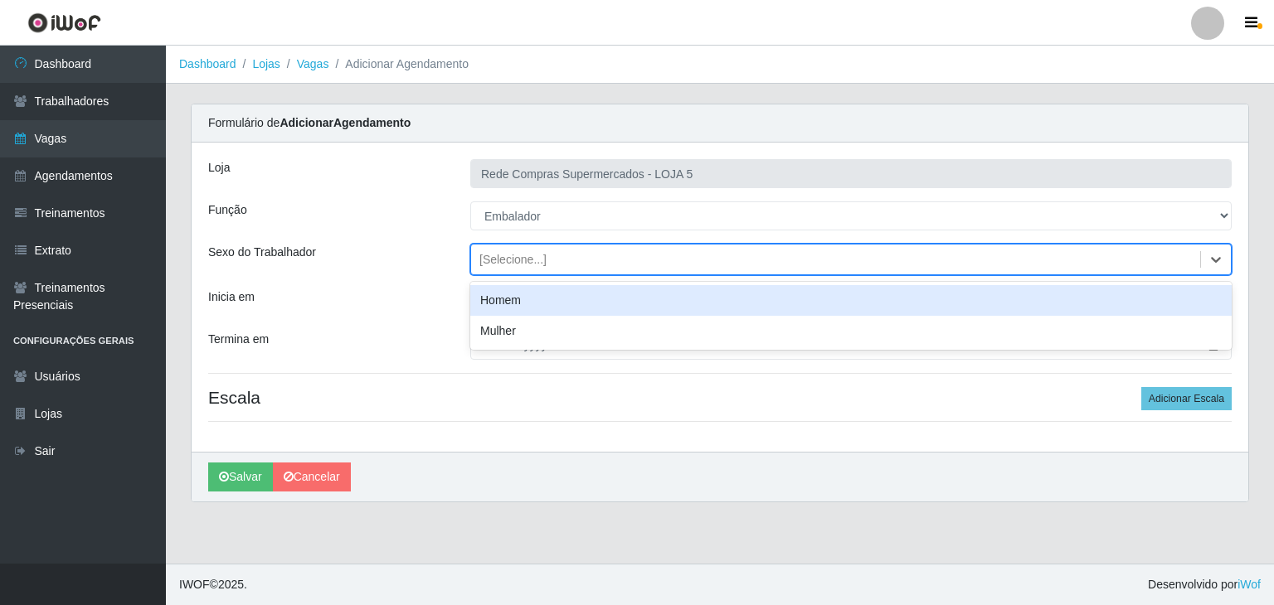
click at [1038, 299] on div "Homem" at bounding box center [850, 300] width 761 height 31
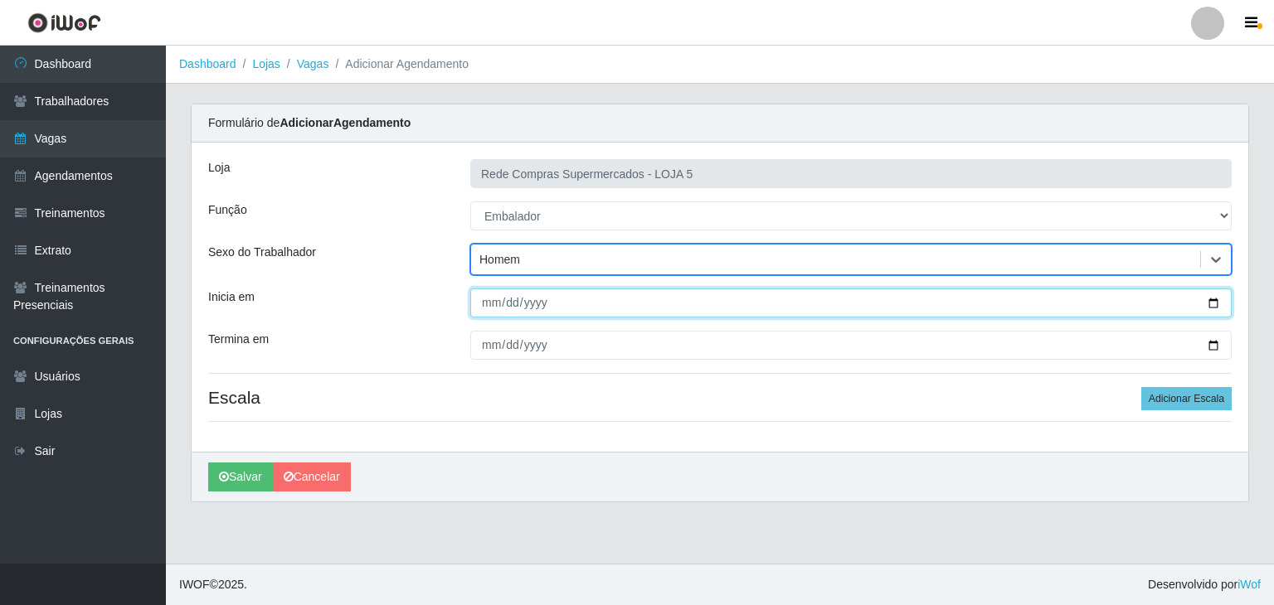
click at [1216, 299] on input "Inicia em" at bounding box center [850, 303] width 761 height 29
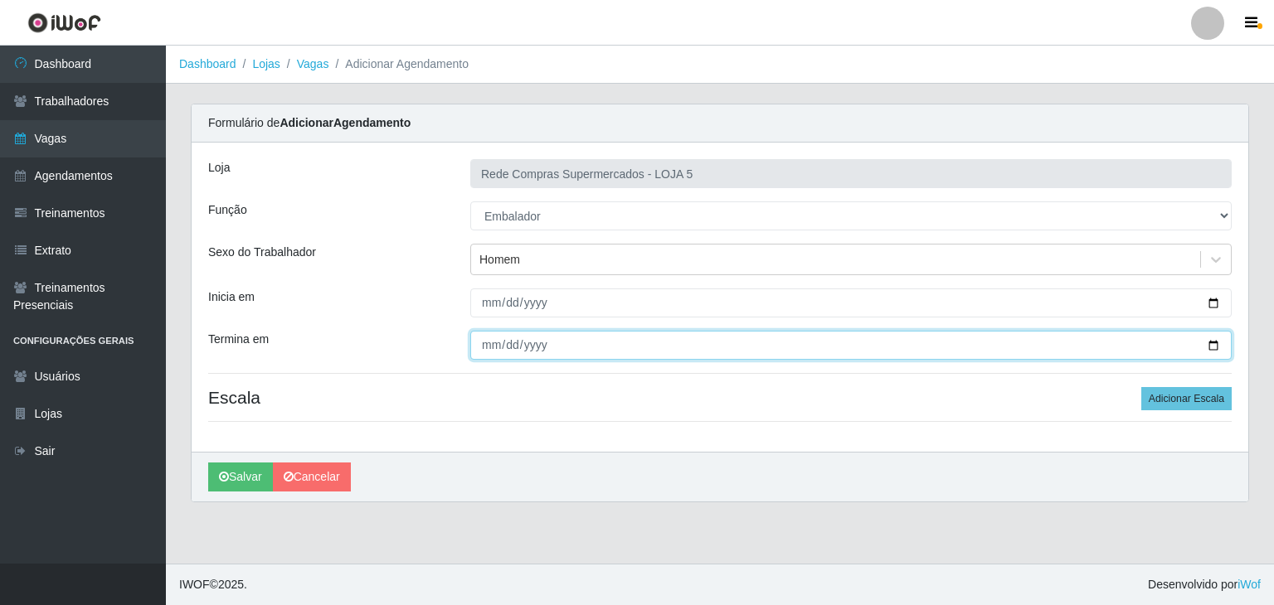
type input "[DATE]"
click at [720, 349] on input "Termina em" at bounding box center [850, 345] width 761 height 29
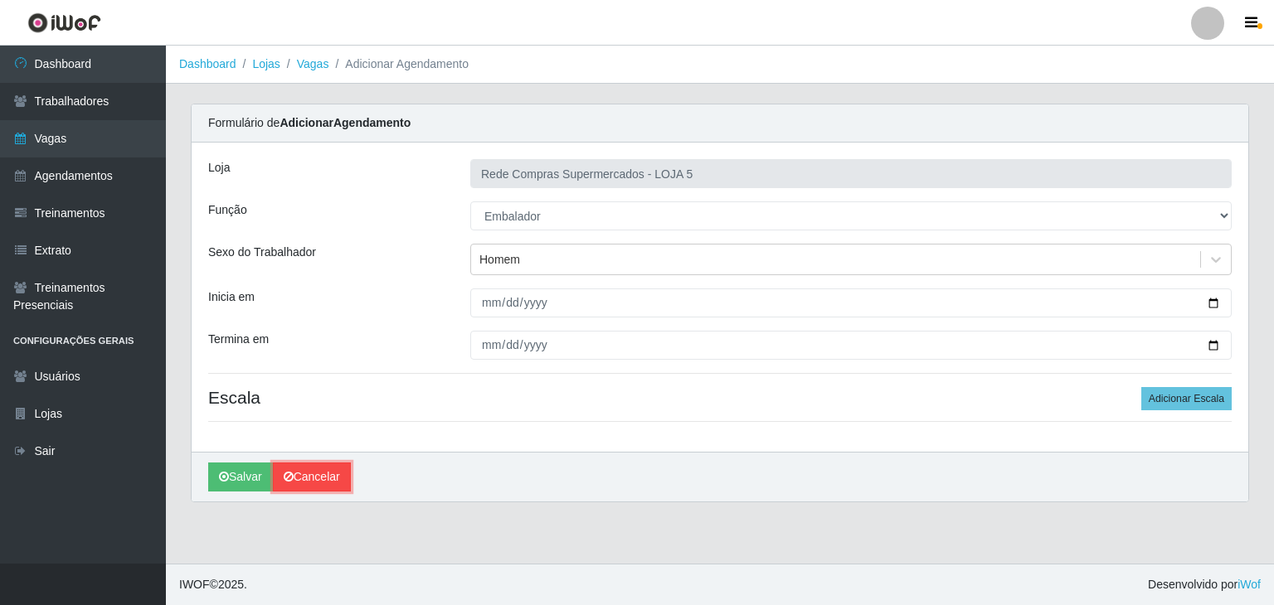
click at [349, 470] on link "Cancelar" at bounding box center [312, 477] width 78 height 29
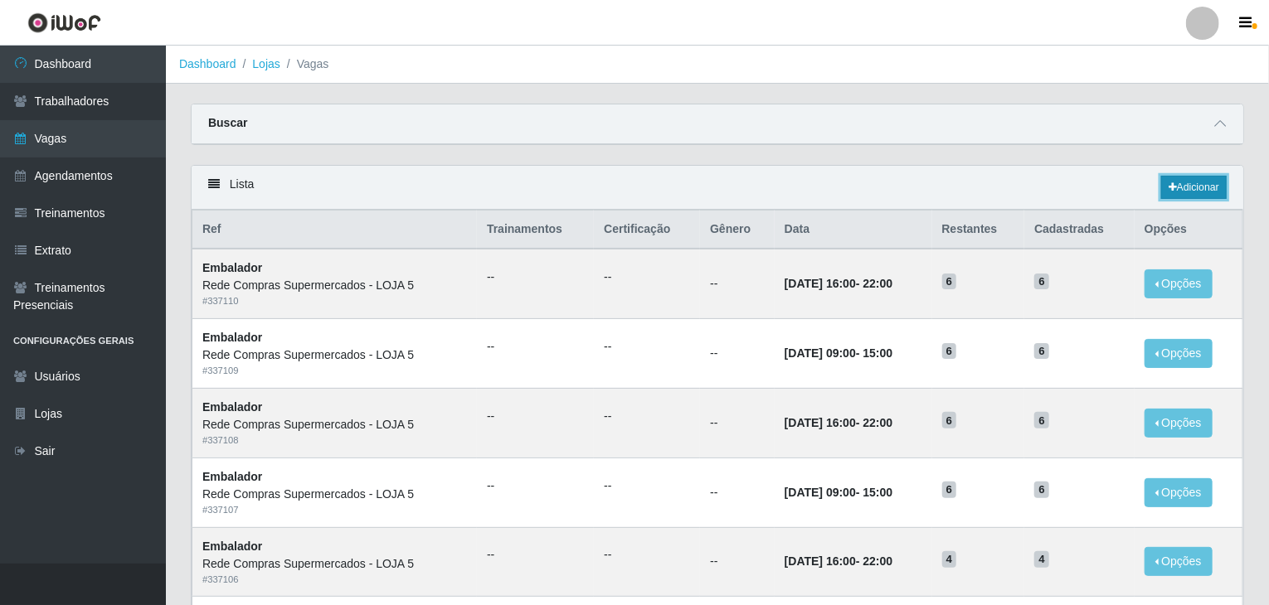
click at [1203, 190] on link "Adicionar" at bounding box center [1194, 187] width 66 height 23
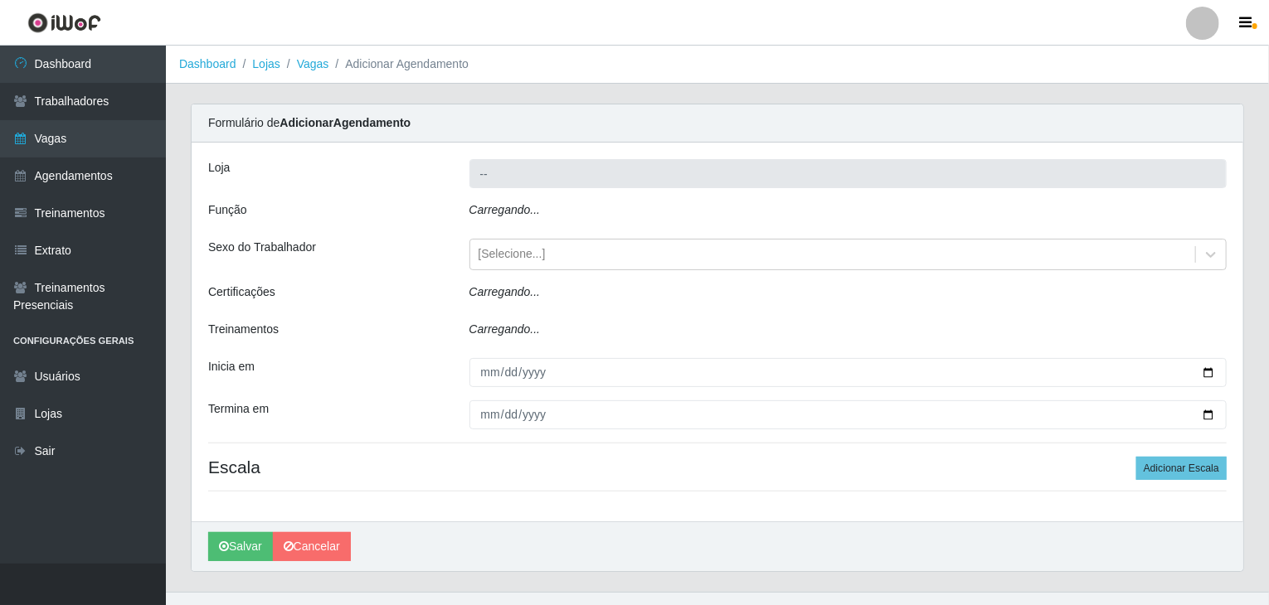
type input "Rede Compras Supermercados - LOJA 5"
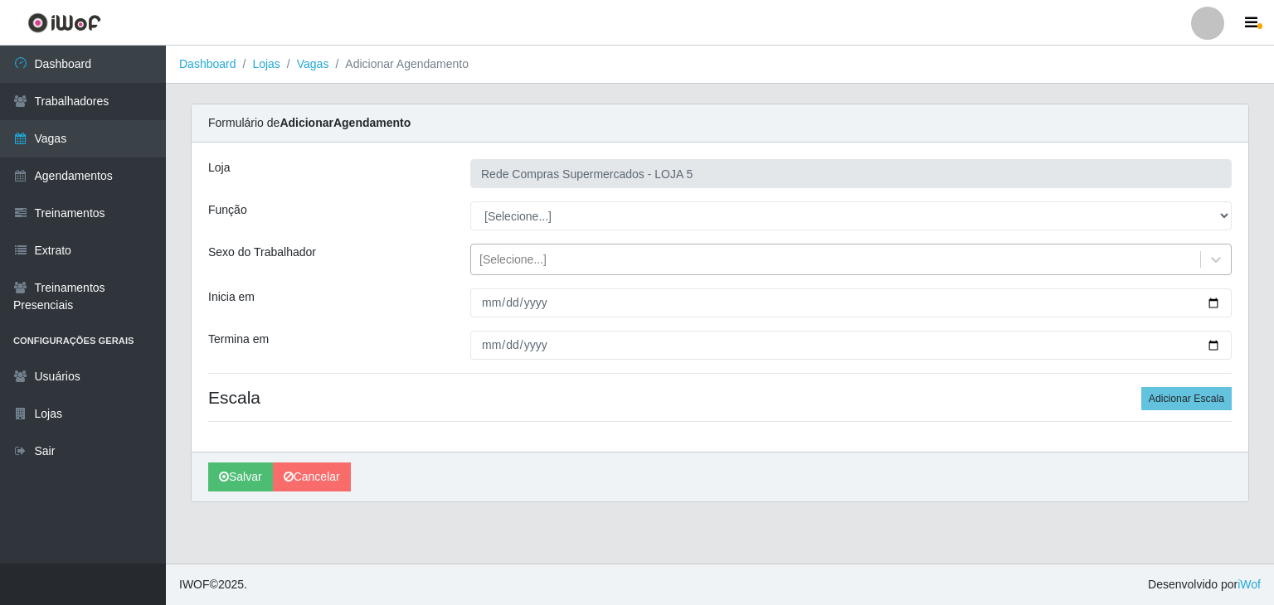
click at [517, 257] on div "[Selecione...]" at bounding box center [512, 259] width 67 height 17
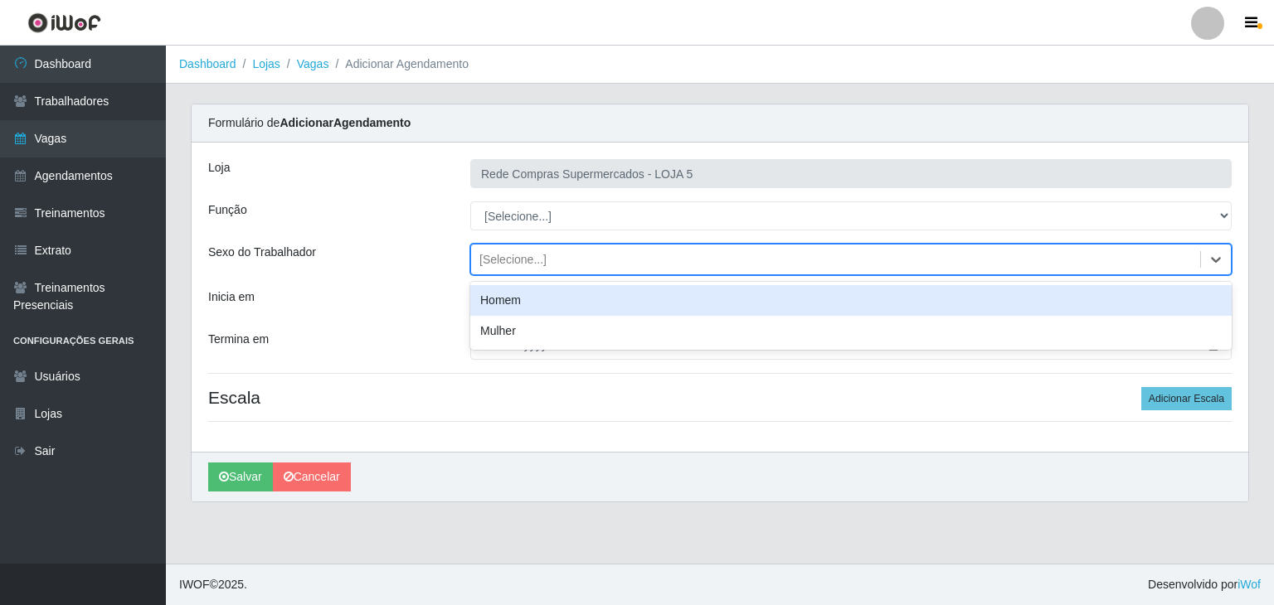
click at [537, 301] on div "Homem" at bounding box center [850, 300] width 761 height 31
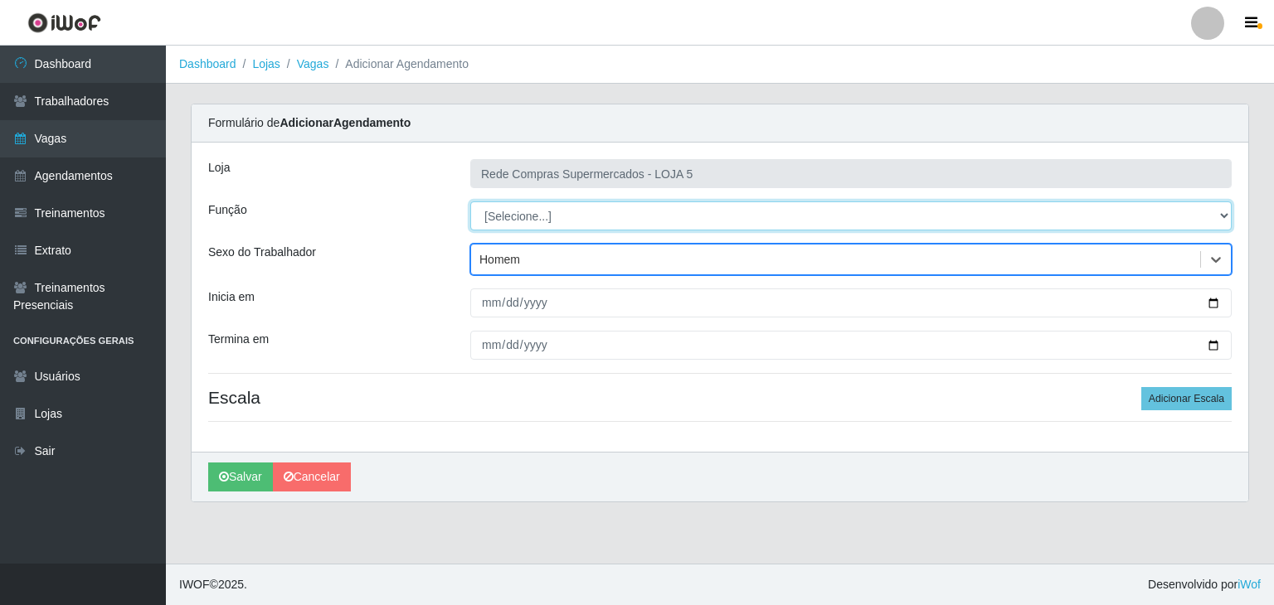
click at [527, 220] on select "[Selecione...] ASG ASG + ASG ++ Auxiliar de Estacionamento Auxiliar de Estacion…" at bounding box center [850, 216] width 761 height 29
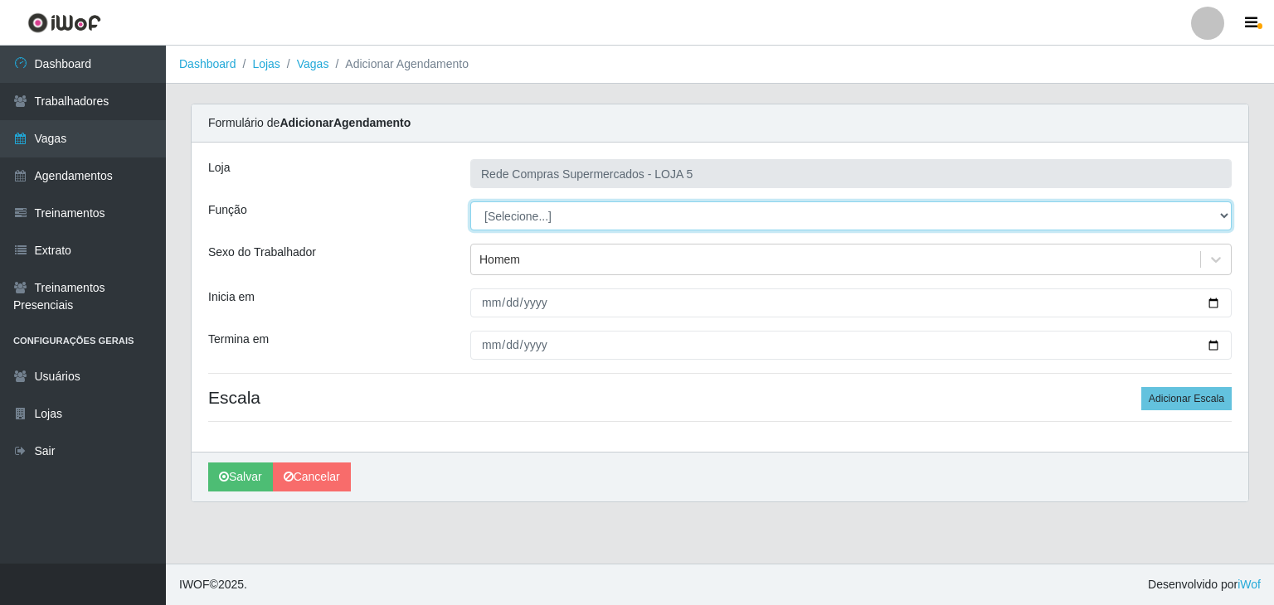
select select "1"
click at [470, 202] on select "[Selecione...] ASG ASG + ASG ++ Auxiliar de Estacionamento Auxiliar de Estacion…" at bounding box center [850, 216] width 761 height 29
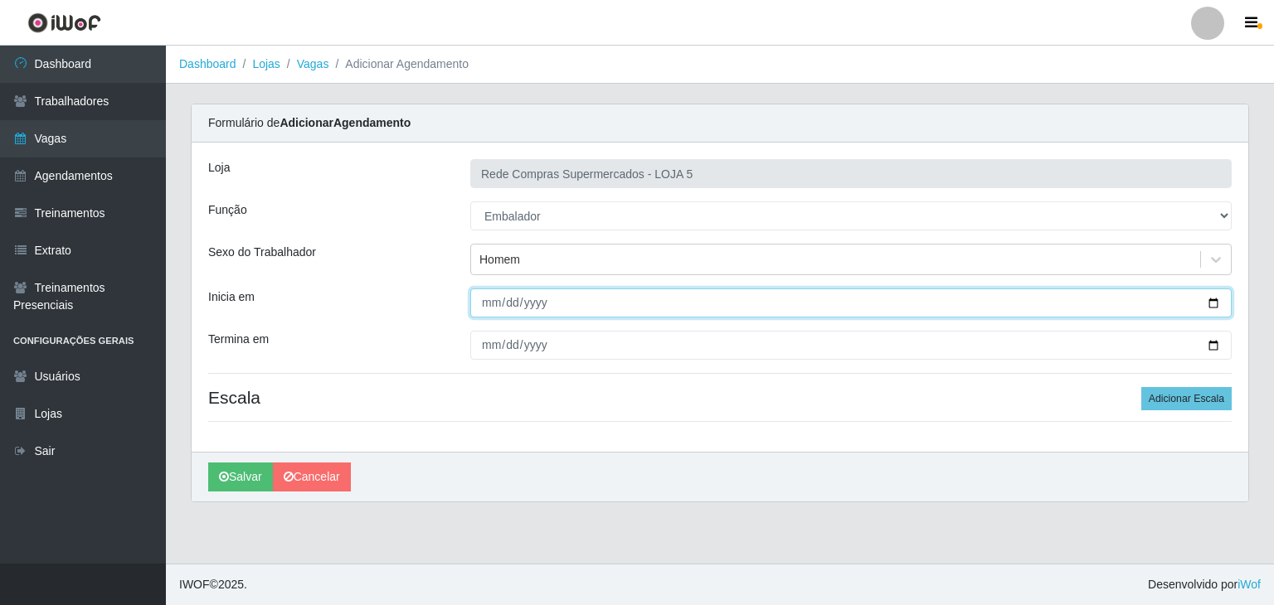
click at [1217, 299] on input "Inicia em" at bounding box center [850, 303] width 761 height 29
type input "2025-09-14"
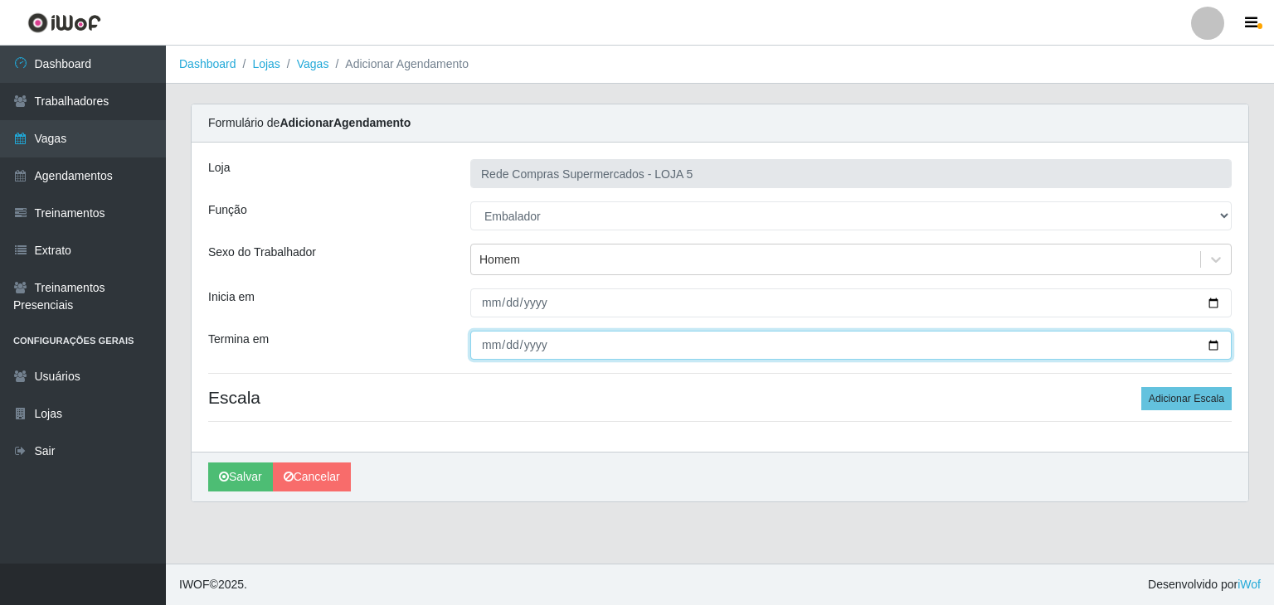
click at [1216, 353] on input "Termina em" at bounding box center [850, 345] width 761 height 29
click at [1213, 342] on input "Termina em" at bounding box center [850, 345] width 761 height 29
type input "2025-09-14"
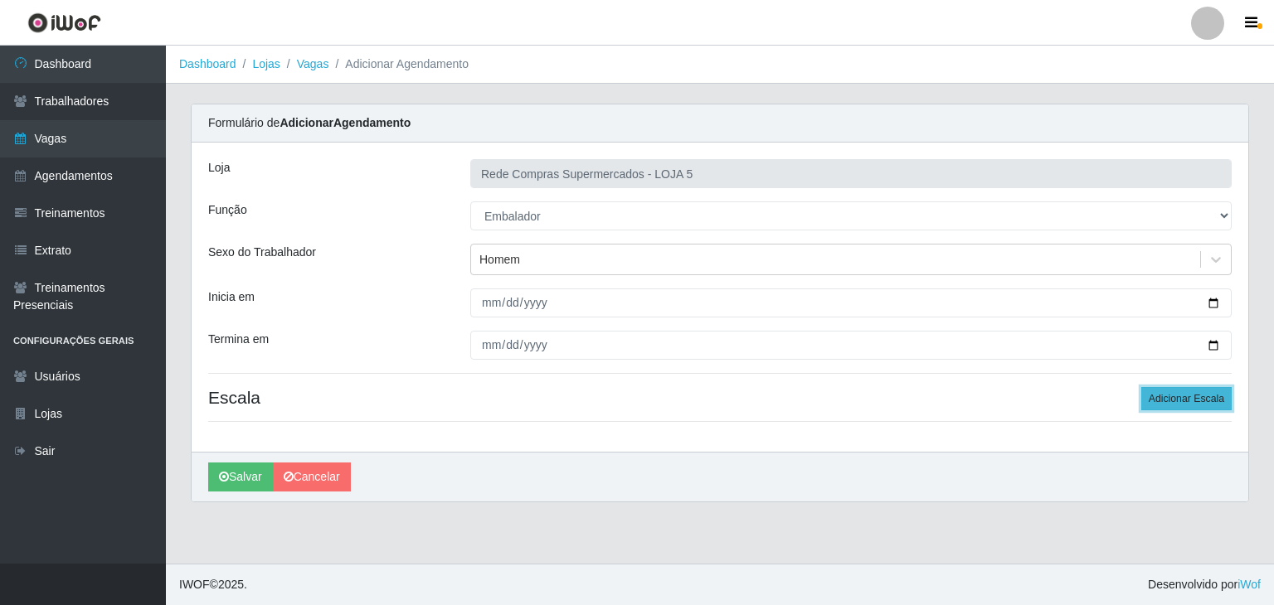
click at [1178, 408] on button "Adicionar Escala" at bounding box center [1186, 398] width 90 height 23
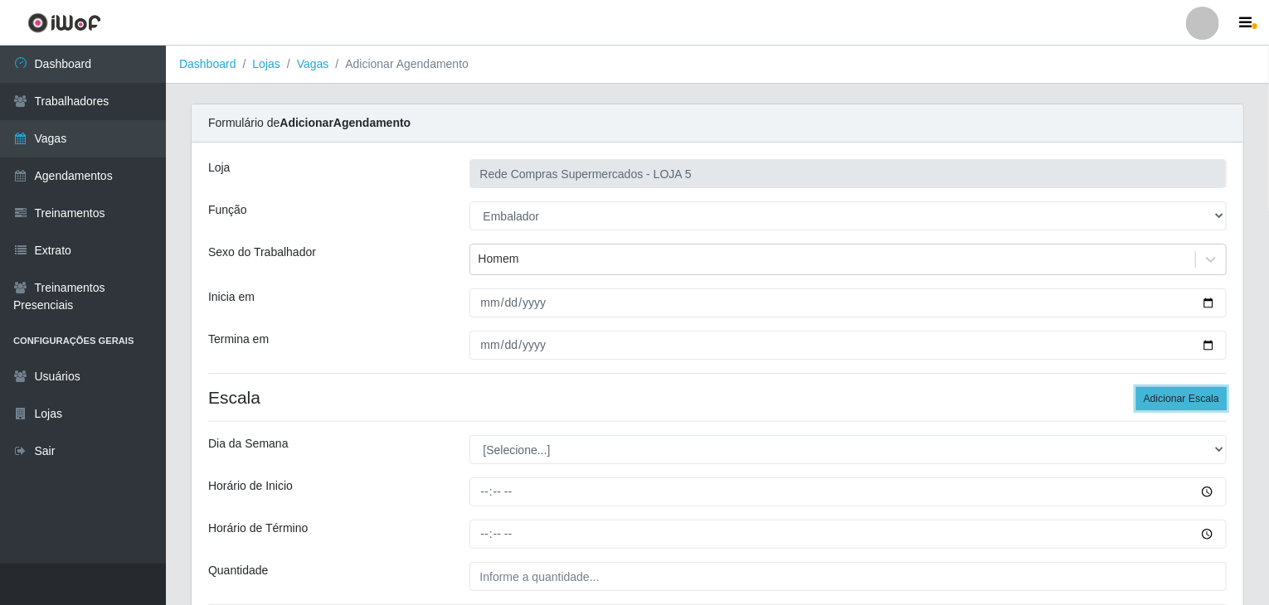
click at [1178, 408] on button "Adicionar Escala" at bounding box center [1181, 398] width 90 height 23
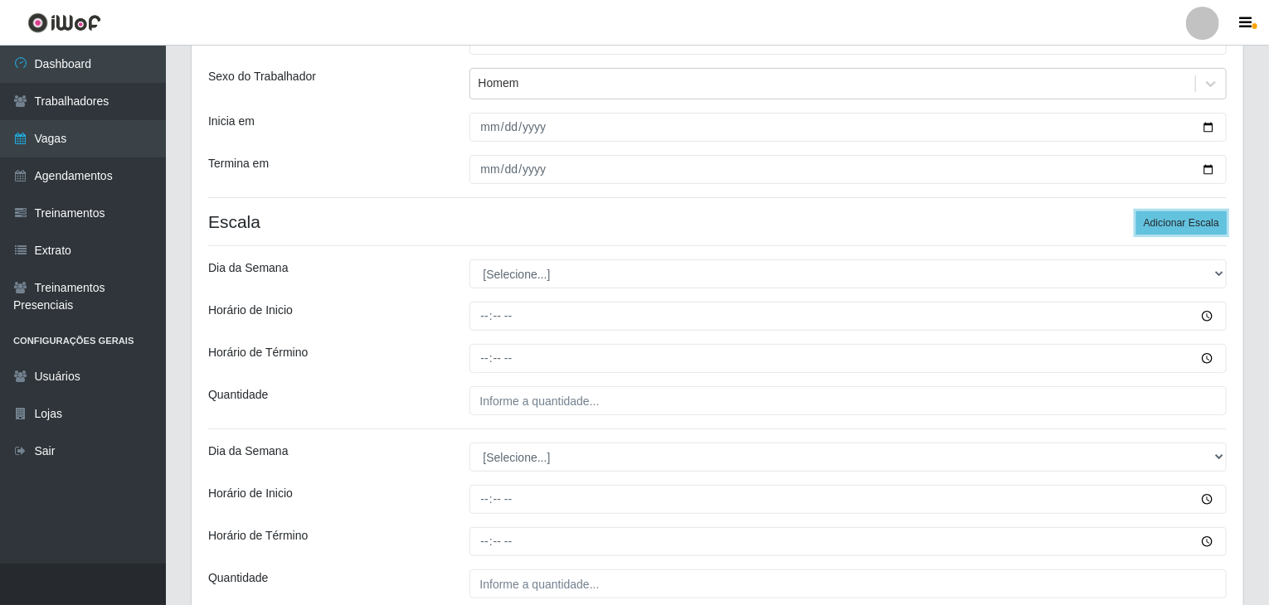
scroll to position [249, 0]
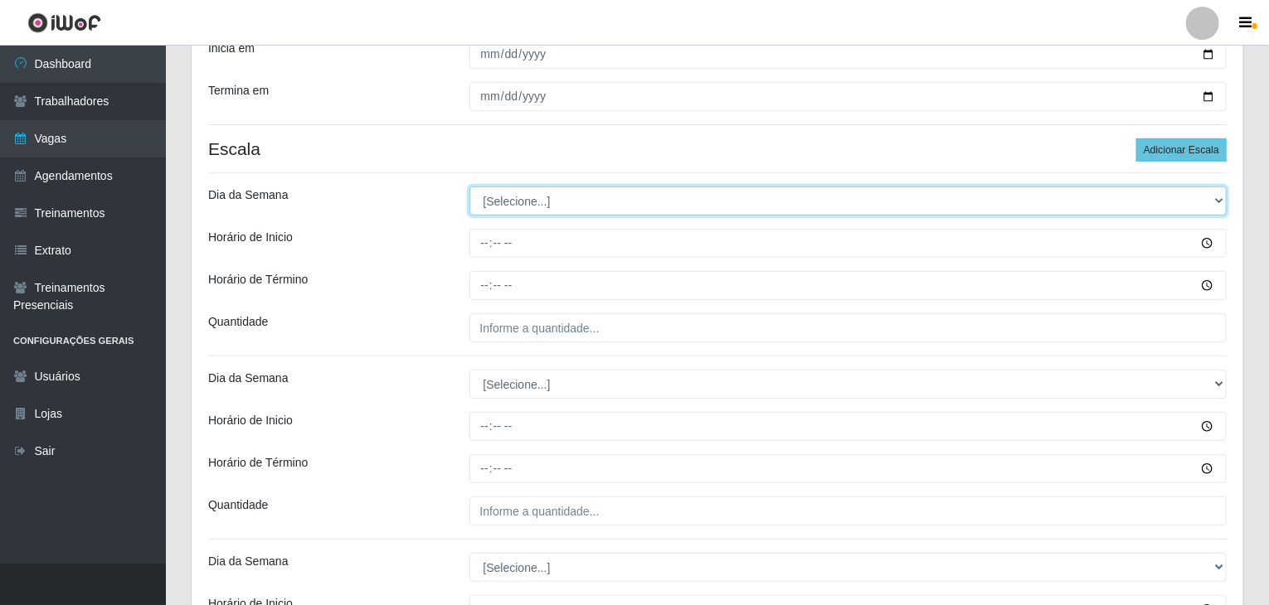
click at [523, 194] on select "[Selecione...] Segunda Terça Quarta Quinta Sexta Sábado Domingo" at bounding box center [848, 201] width 758 height 29
select select "0"
click at [469, 187] on select "[Selecione...] Segunda Terça Quarta Quinta Sexta Sábado Domingo" at bounding box center [848, 201] width 758 height 29
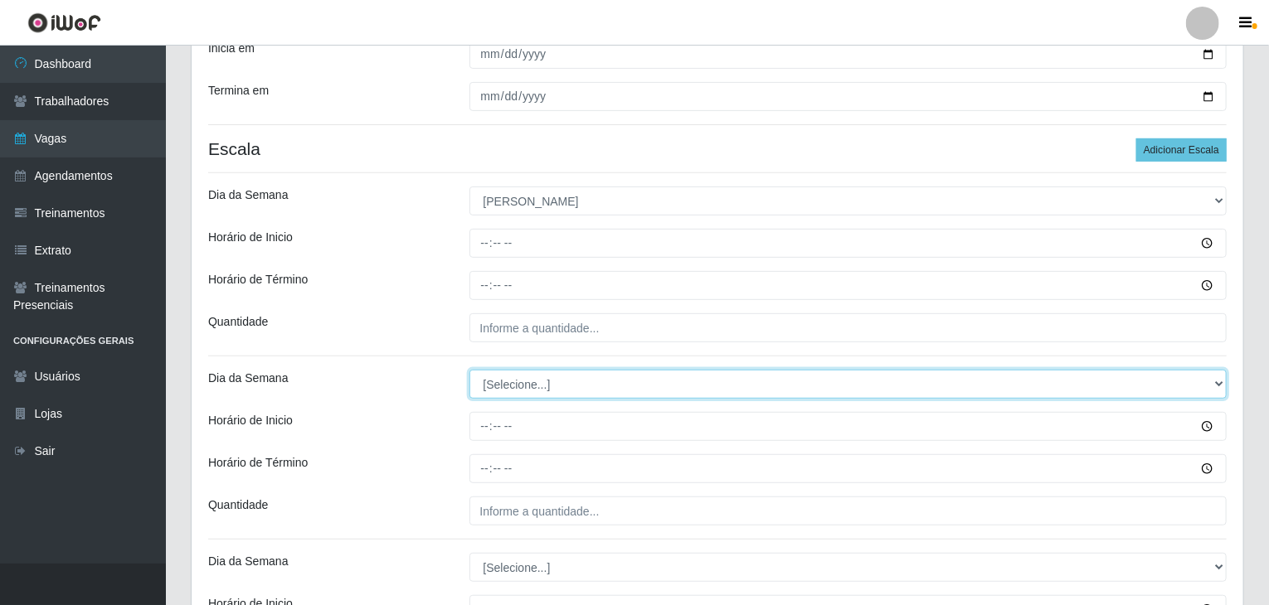
click at [546, 379] on select "[Selecione...] Segunda Terça Quarta Quinta Sexta Sábado Domingo" at bounding box center [848, 384] width 758 height 29
select select "0"
click at [469, 370] on select "[Selecione...] Segunda Terça Quarta Quinta Sexta Sábado Domingo" at bounding box center [848, 384] width 758 height 29
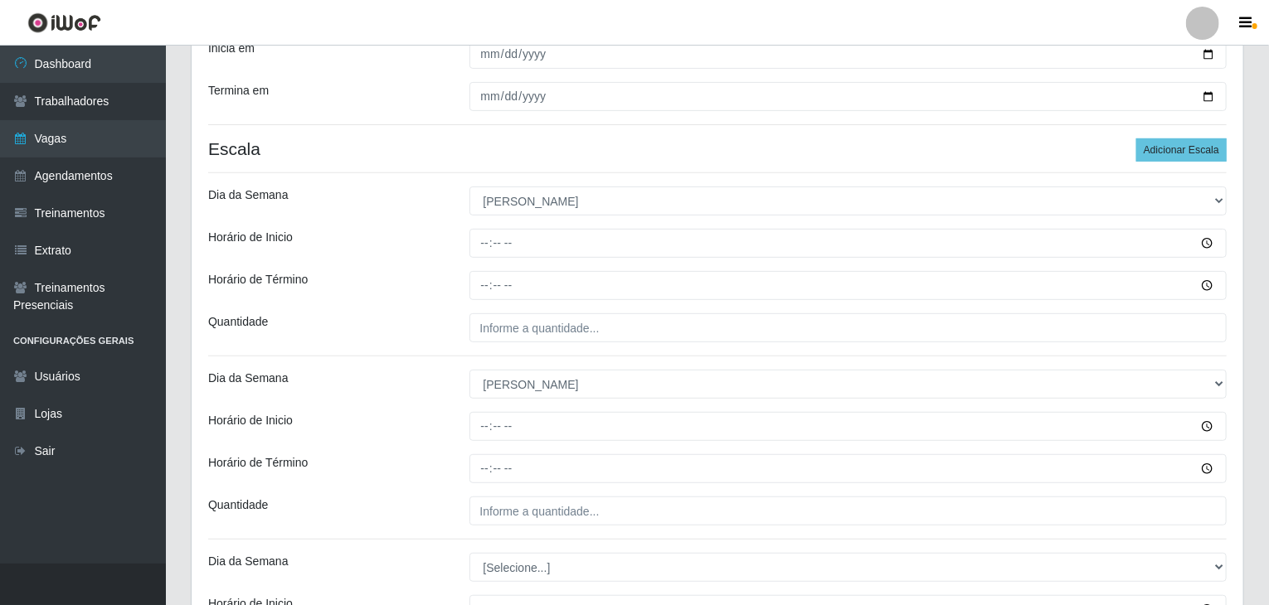
click at [426, 507] on div "Quantidade" at bounding box center [326, 511] width 261 height 29
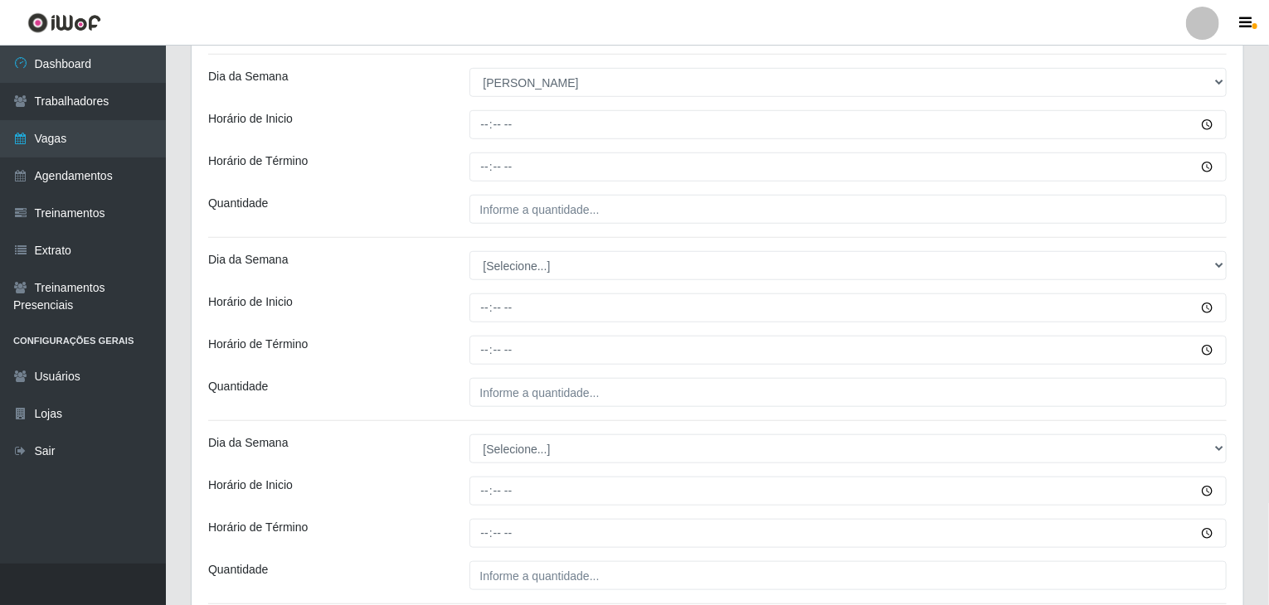
scroll to position [580, 0]
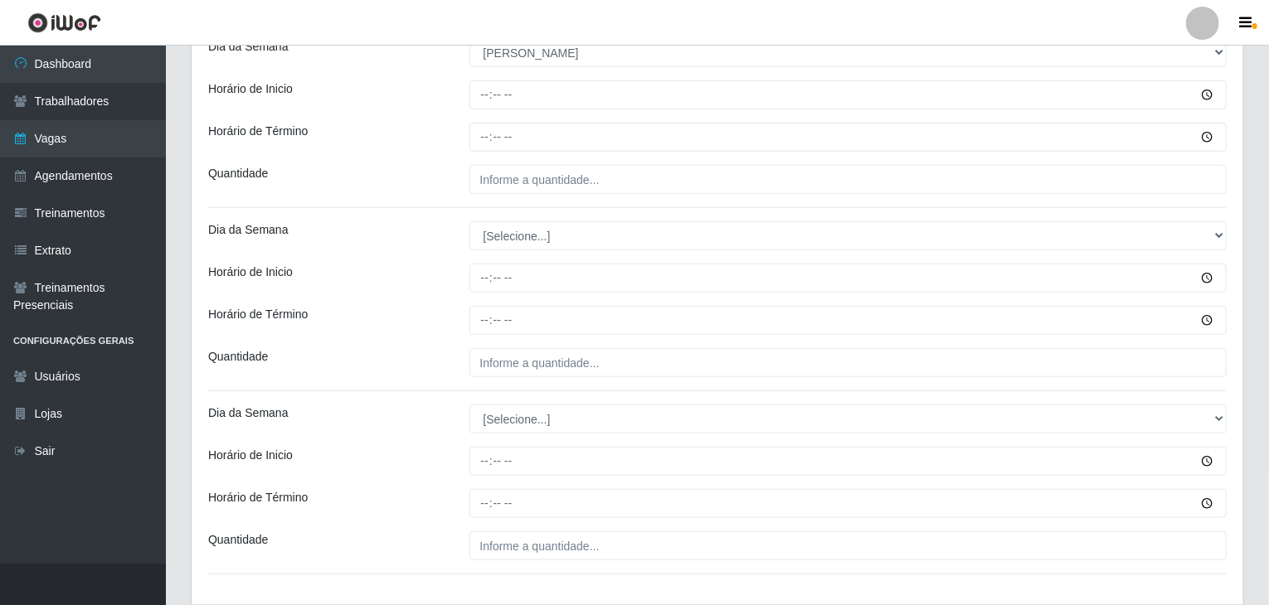
click at [514, 249] on div "Loja Rede Compras Supermercados - LOJA 5 Função [Selecione...] ASG ASG + ASG ++…" at bounding box center [717, 83] width 1051 height 1042
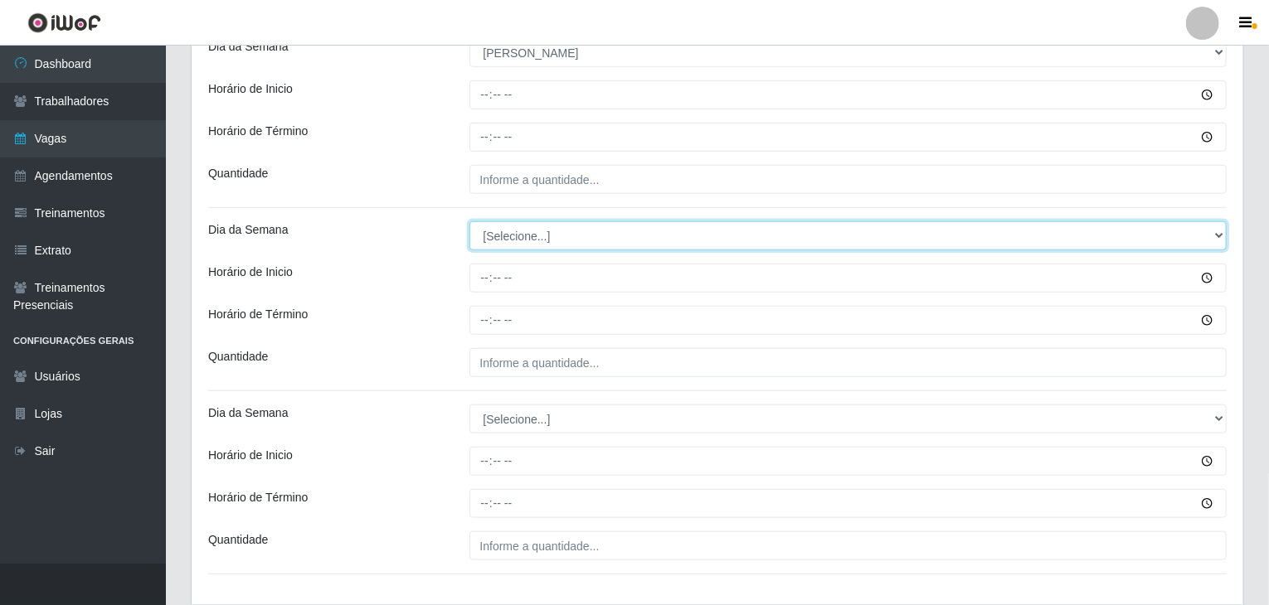
click at [513, 230] on select "[Selecione...] Segunda Terça Quarta Quinta Sexta Sábado Domingo" at bounding box center [848, 235] width 758 height 29
select select "0"
click at [469, 221] on select "[Selecione...] Segunda Terça Quarta Quinta Sexta Sábado Domingo" at bounding box center [848, 235] width 758 height 29
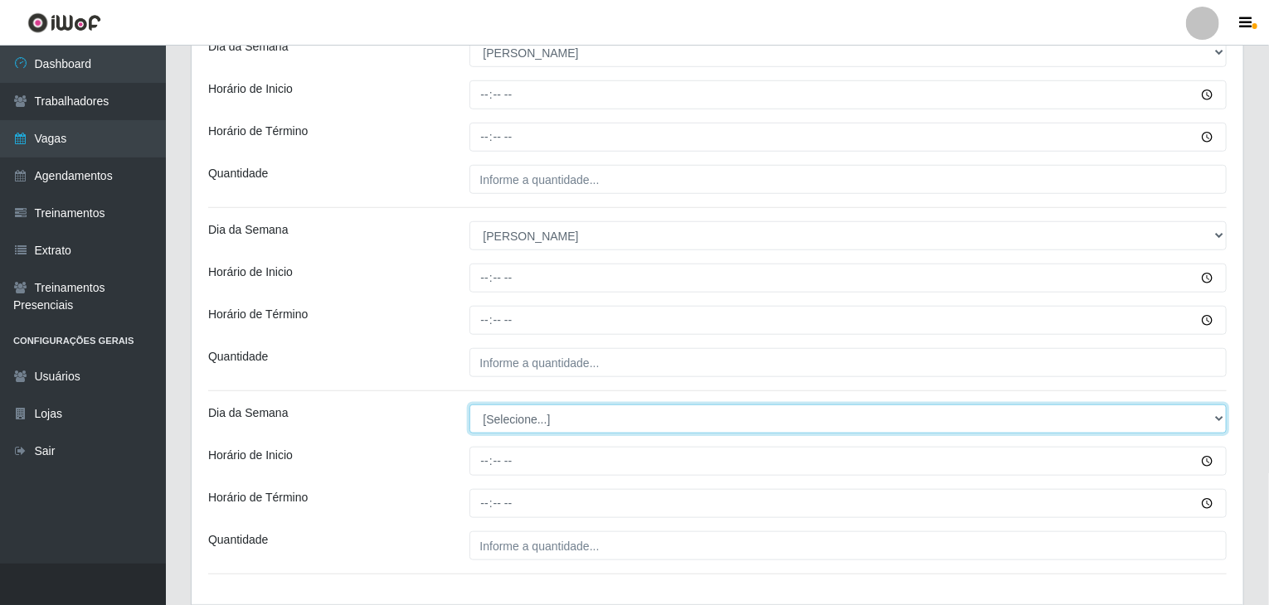
click at [524, 416] on select "[Selecione...] Segunda Terça Quarta Quinta Sexta Sábado Domingo" at bounding box center [848, 419] width 758 height 29
select select "0"
click at [469, 405] on select "[Selecione...] Segunda Terça Quarta Quinta Sexta Sábado Domingo" at bounding box center [848, 419] width 758 height 29
click at [517, 411] on select "[Selecione...] Segunda Terça Quarta Quinta Sexta Sábado Domingo" at bounding box center [848, 419] width 758 height 29
click at [517, 410] on select "[Selecione...] Segunda Terça Quarta Quinta Sexta Sábado Domingo" at bounding box center [848, 419] width 758 height 29
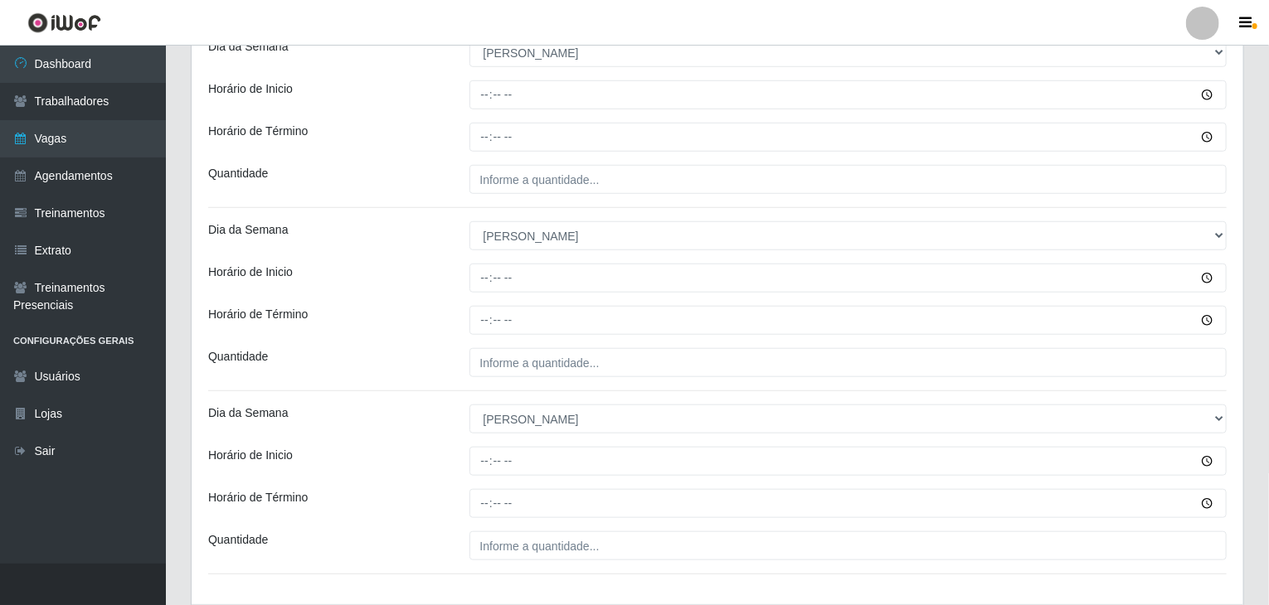
click at [415, 362] on div "Quantidade" at bounding box center [326, 362] width 261 height 29
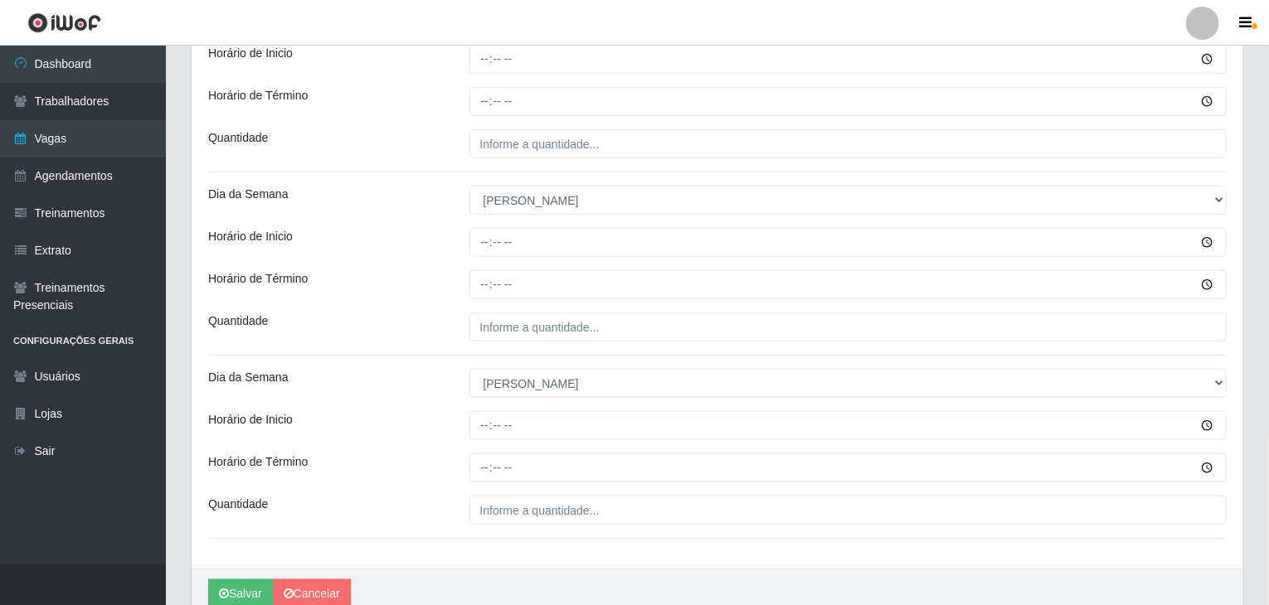
scroll to position [690, 0]
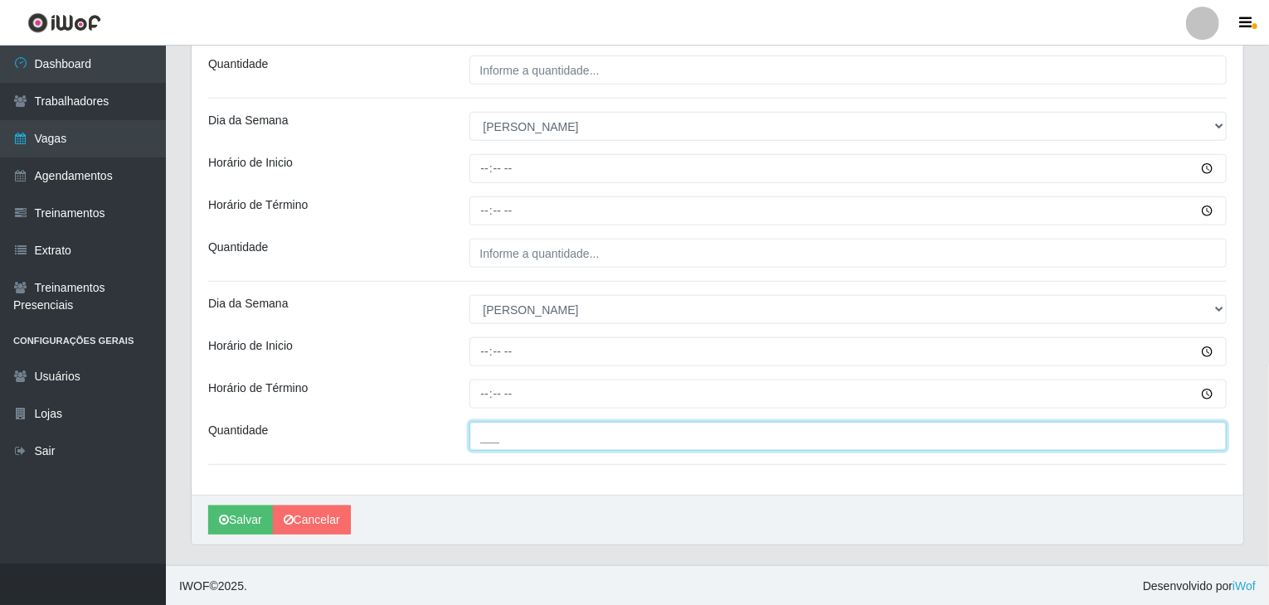
click at [564, 432] on input "___" at bounding box center [848, 436] width 758 height 29
type input "3__"
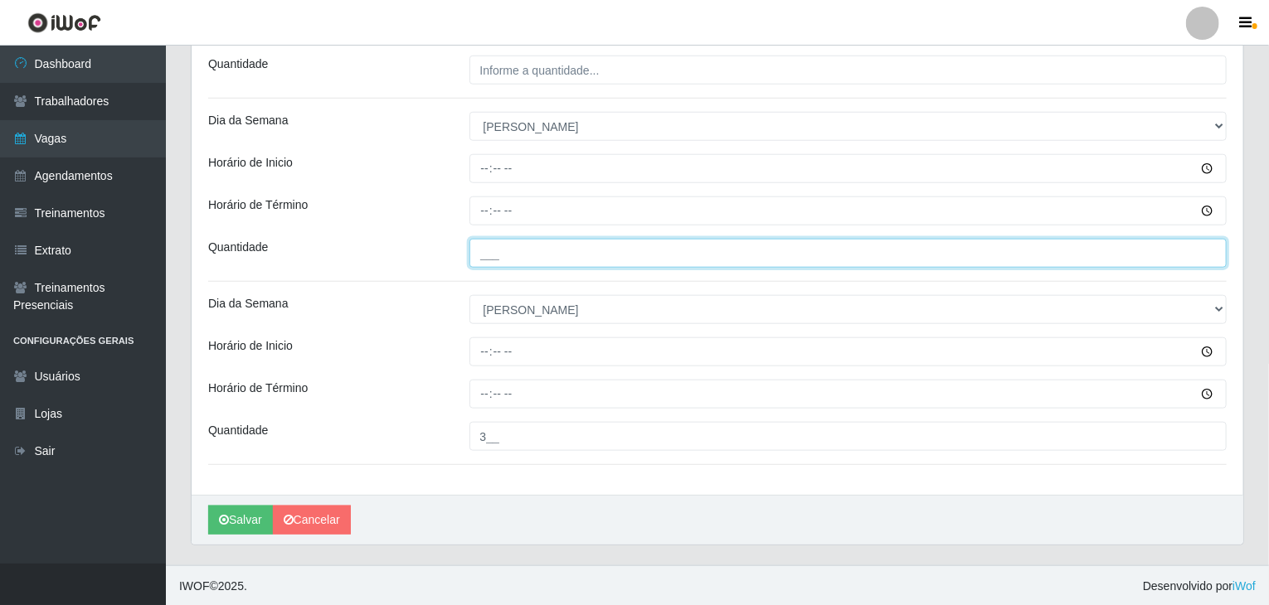
drag, startPoint x: 634, startPoint y: 256, endPoint x: 620, endPoint y: 259, distance: 13.5
click at [634, 256] on input "___" at bounding box center [848, 253] width 758 height 29
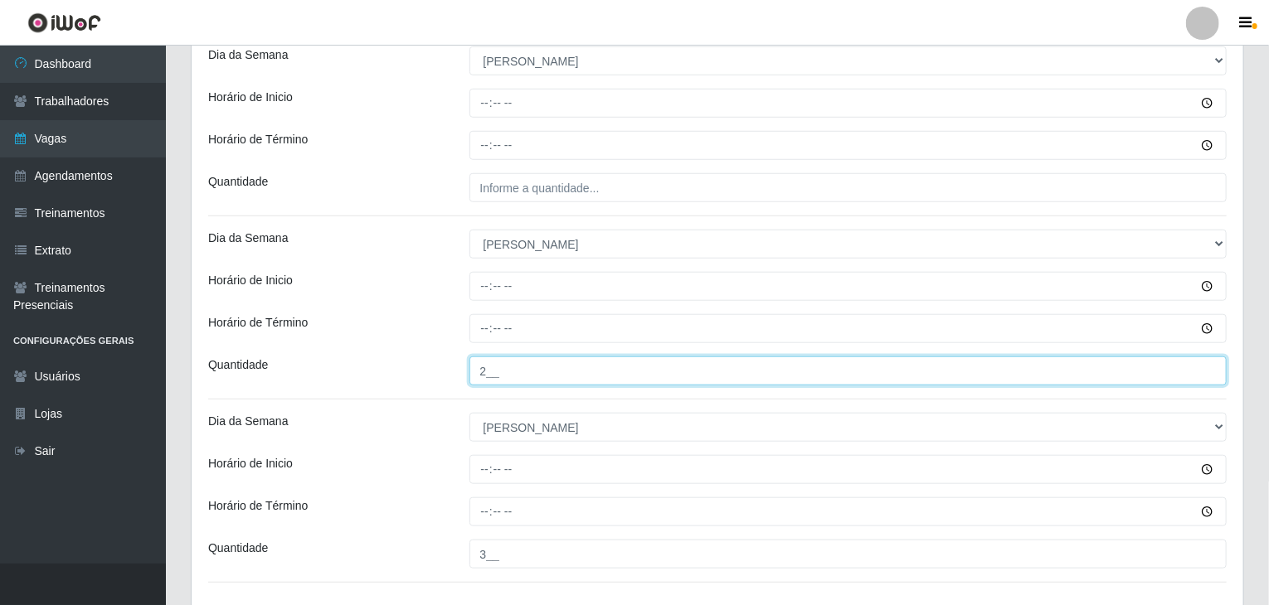
scroll to position [441, 0]
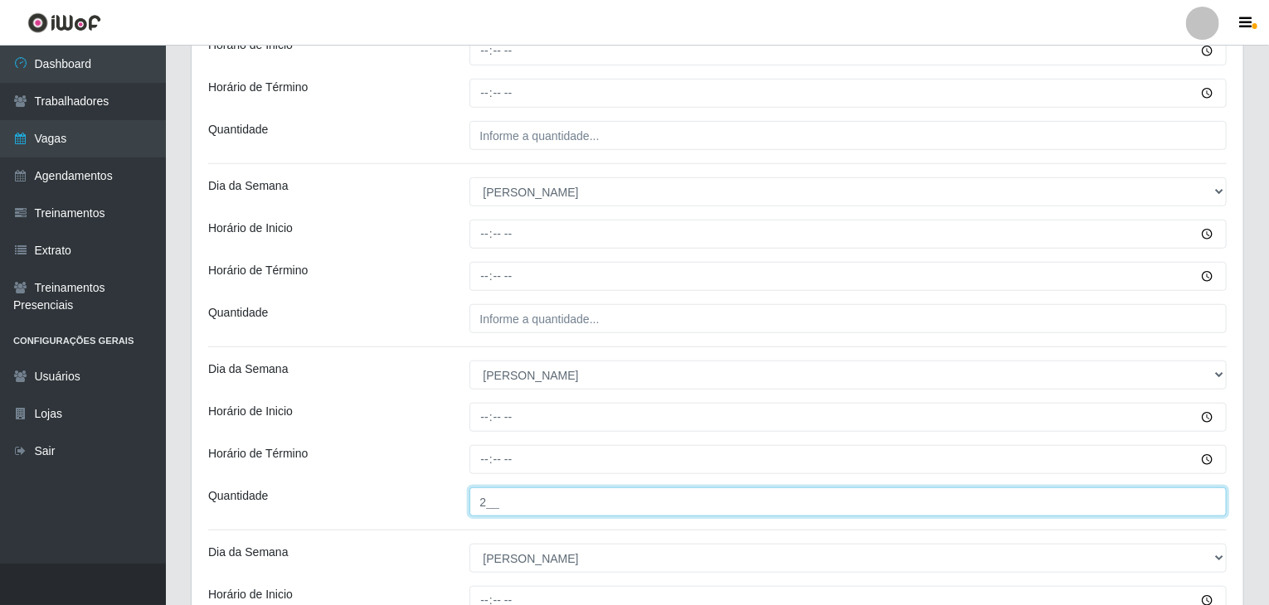
type input "2__"
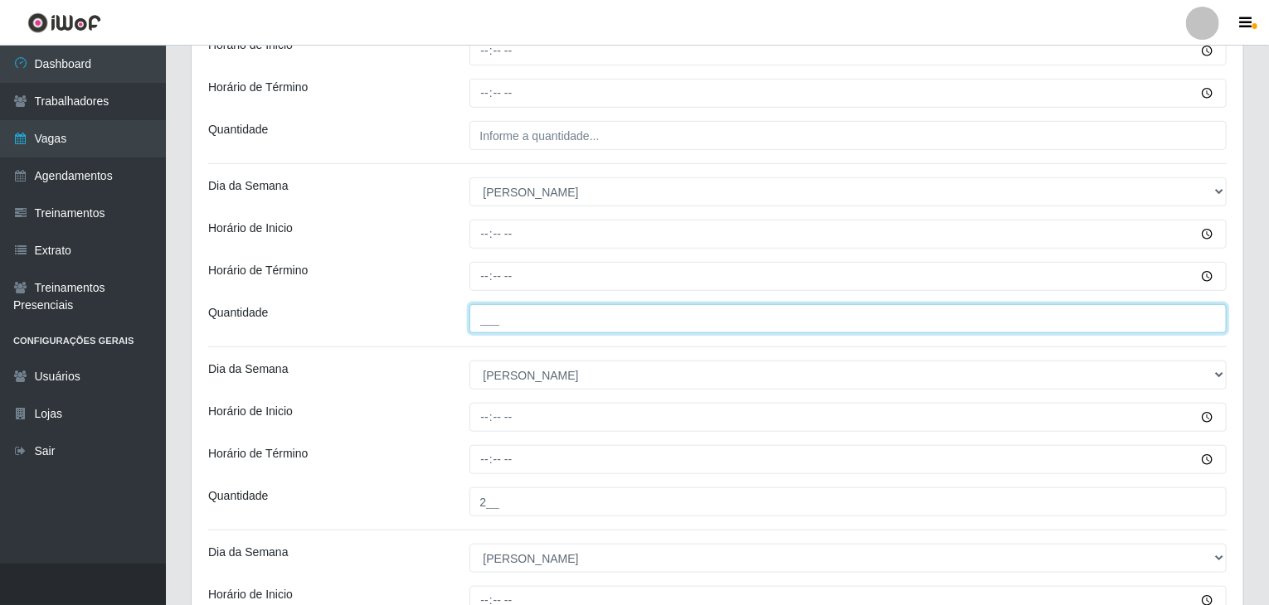
click at [564, 332] on input "___" at bounding box center [848, 318] width 758 height 29
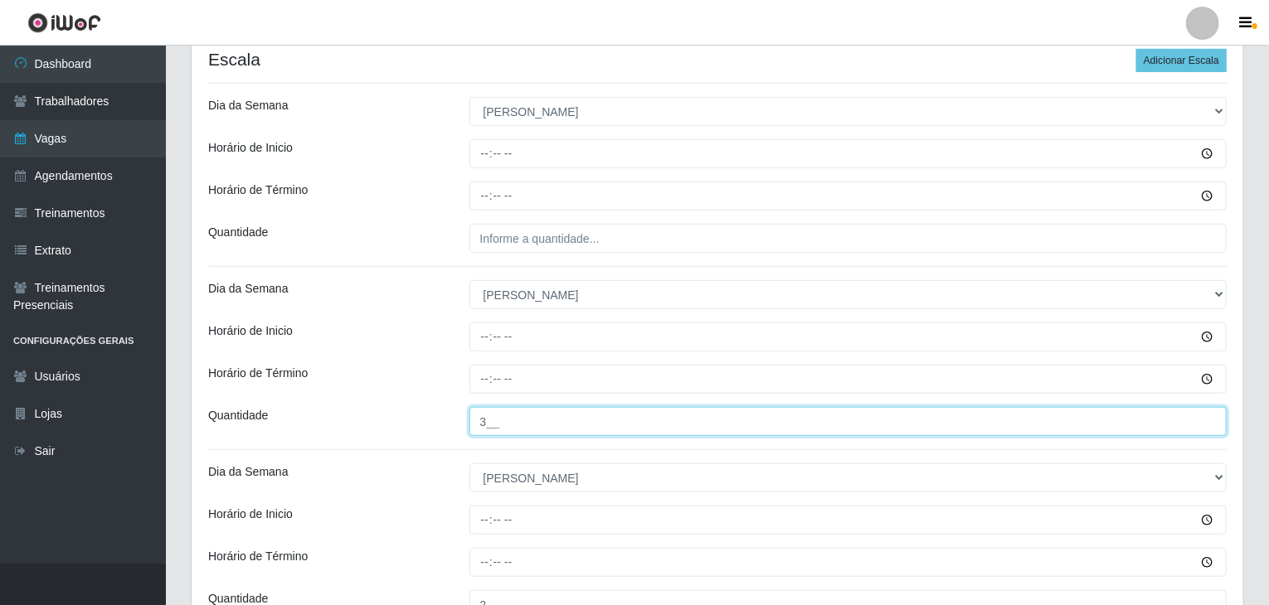
scroll to position [192, 0]
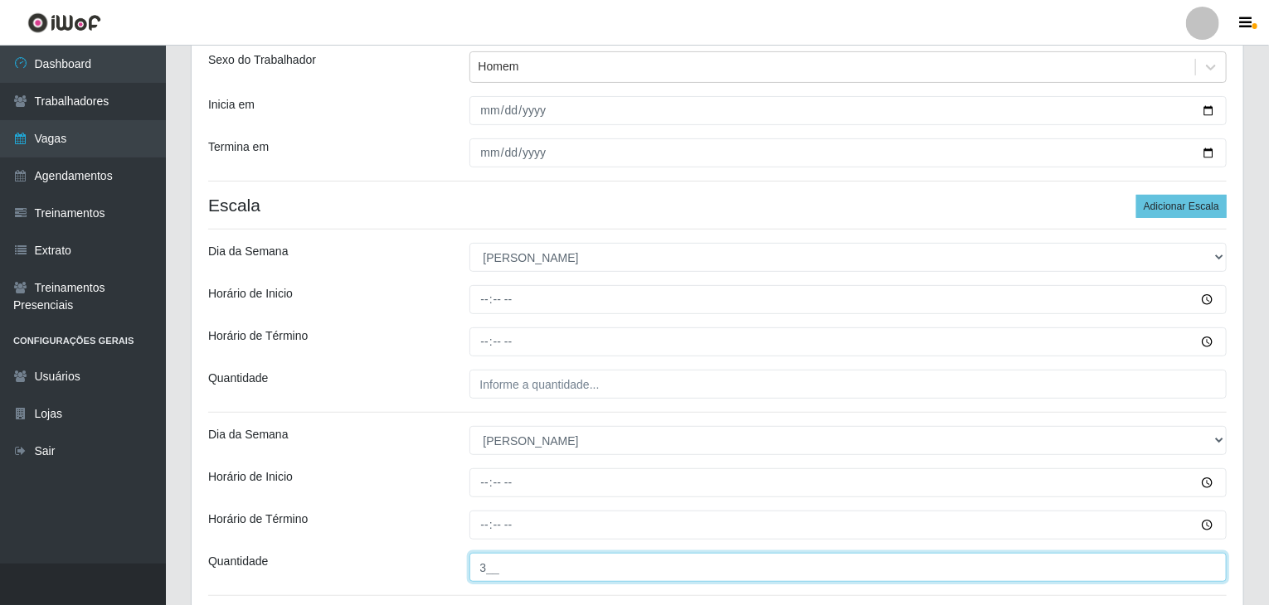
type input "3__"
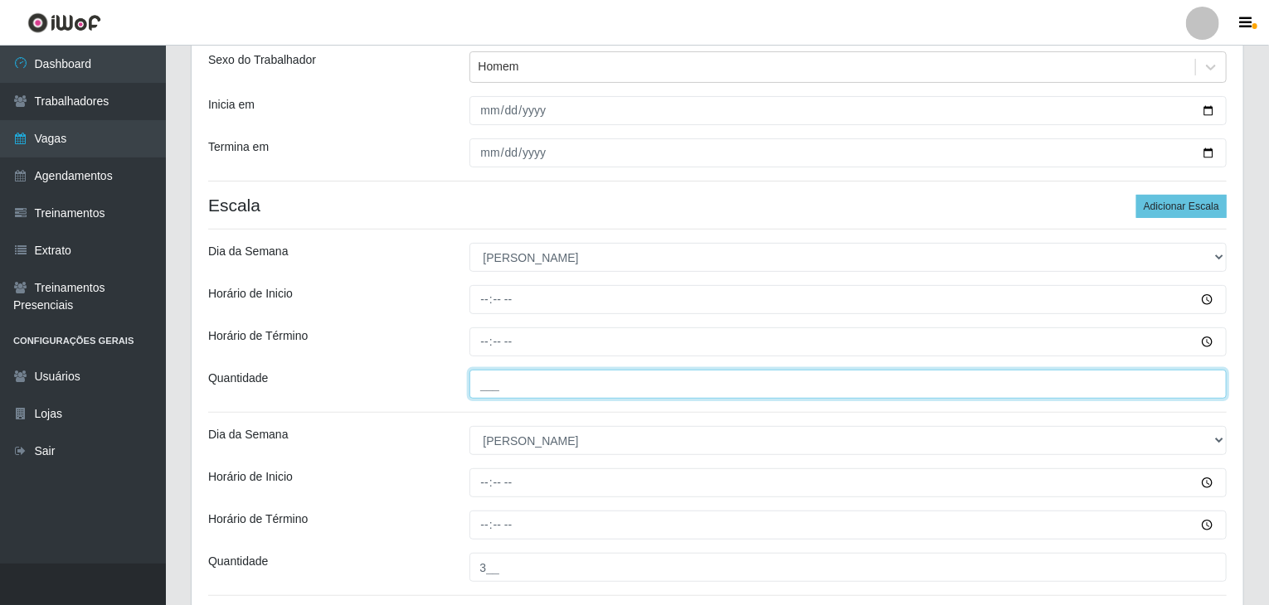
click at [536, 386] on input "___" at bounding box center [848, 384] width 758 height 29
type input "2__"
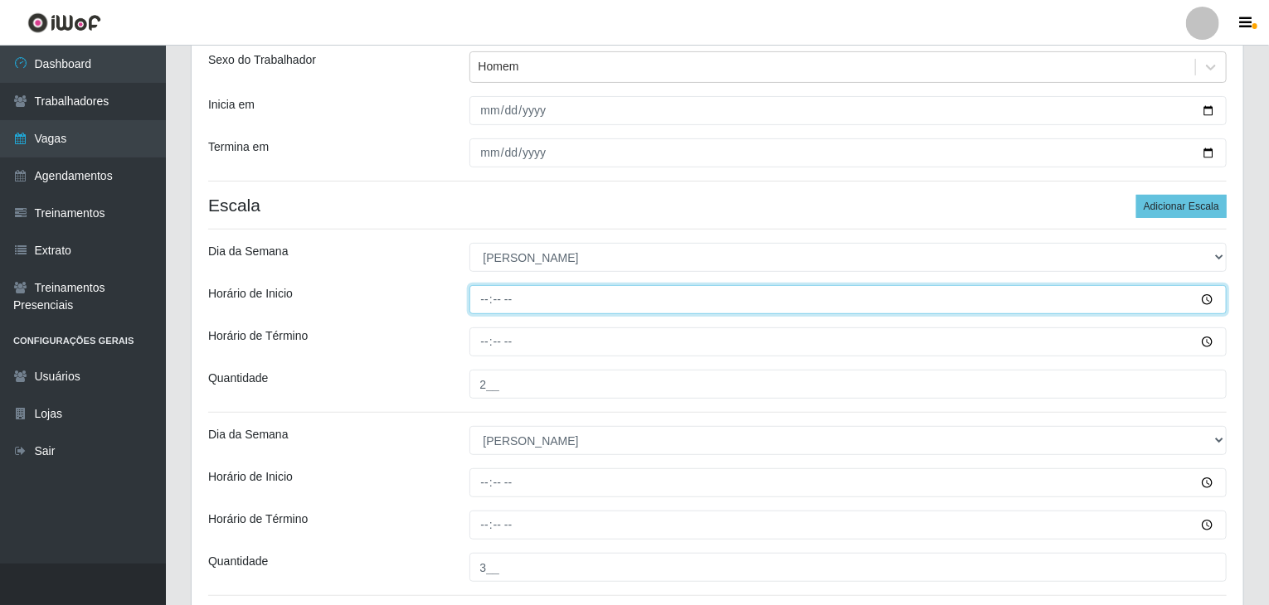
click at [485, 304] on input "Horário de Inicio" at bounding box center [848, 299] width 758 height 29
type input "08:00"
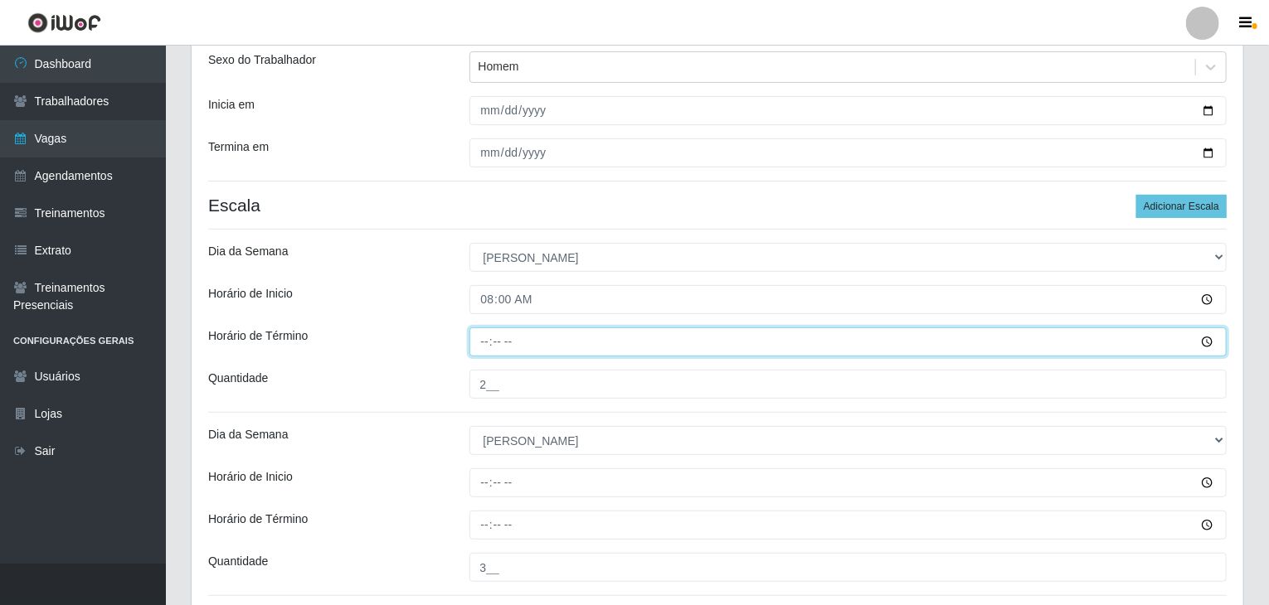
click at [481, 334] on input "Horário de Término" at bounding box center [848, 342] width 758 height 29
type input "14:00"
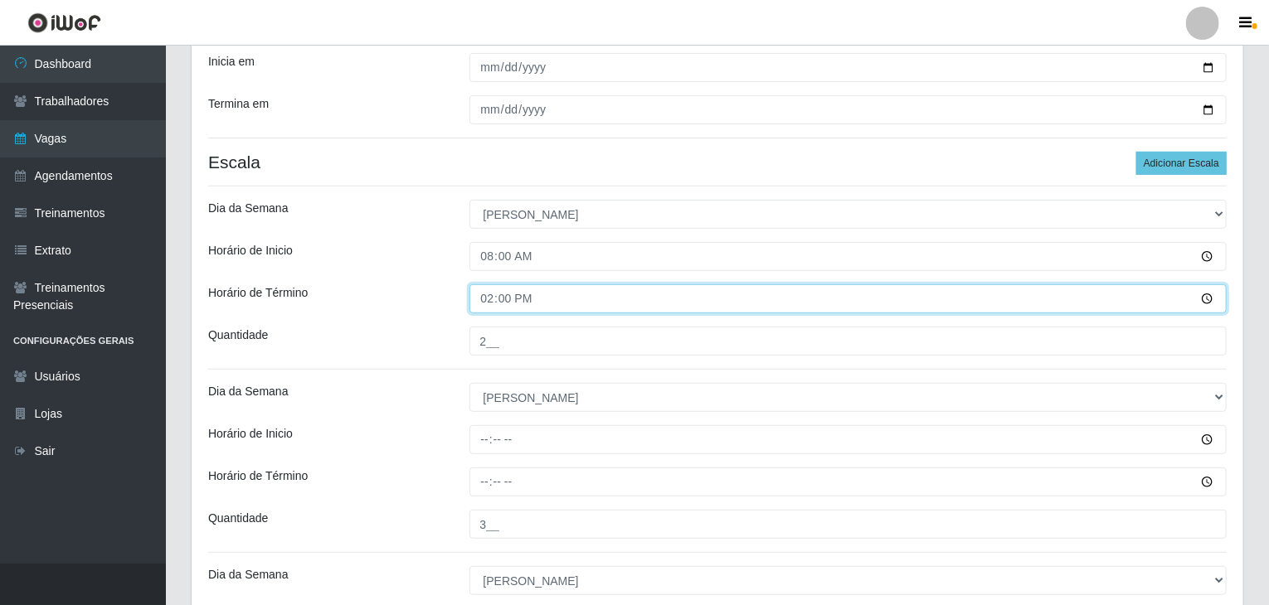
scroll to position [275, 0]
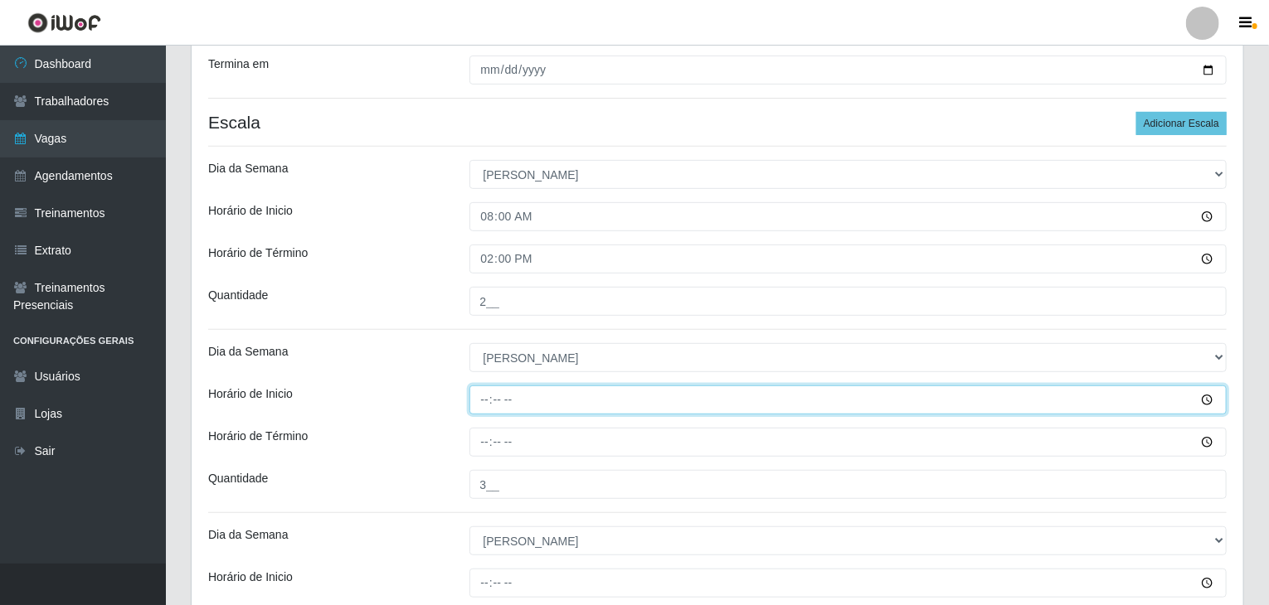
click at [479, 389] on input "Horário de Inicio" at bounding box center [848, 400] width 758 height 29
type input "09:00"
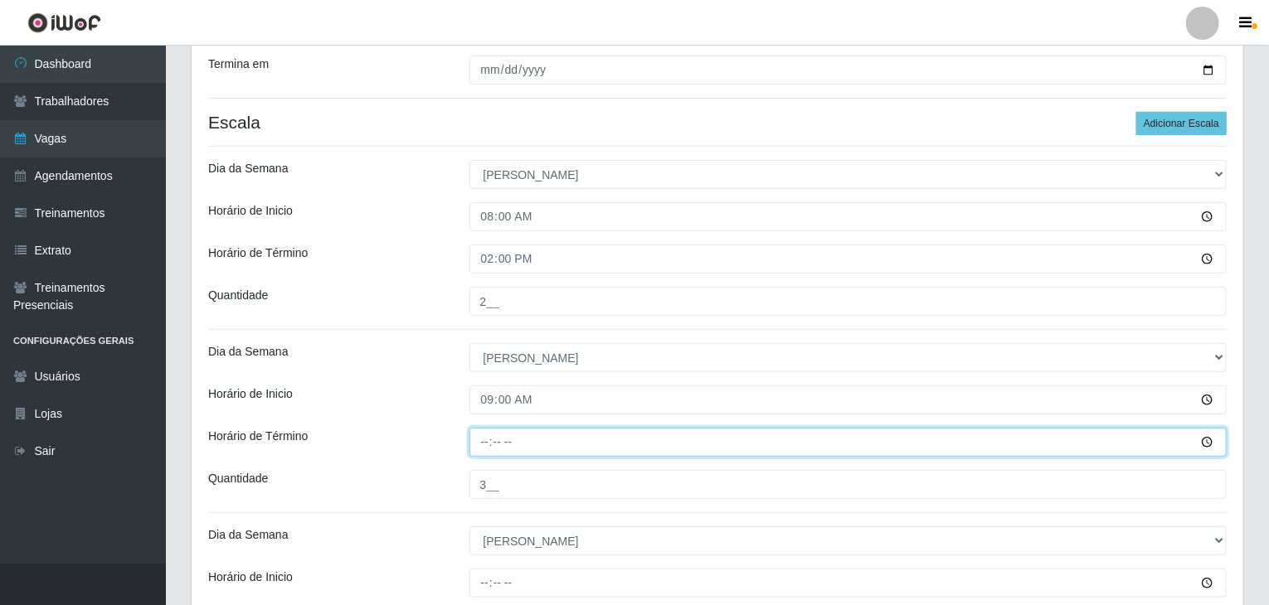
click at [487, 440] on input "Horário de Término" at bounding box center [848, 442] width 758 height 29
type input "15:00"
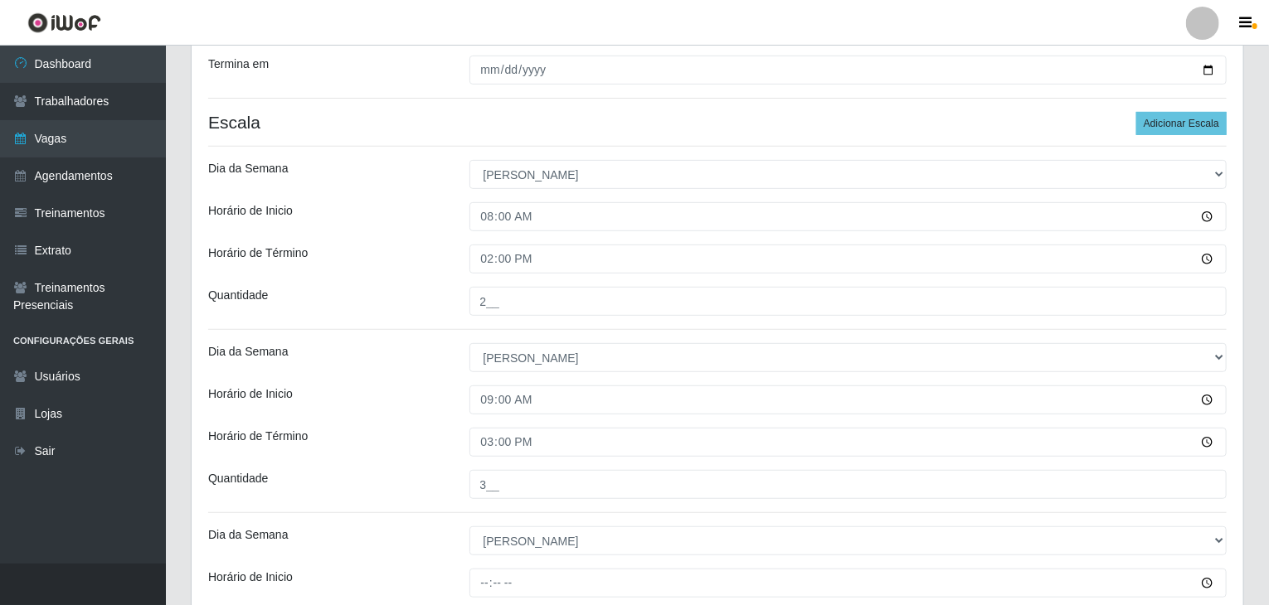
click at [405, 423] on div "Loja Rede Compras Supermercados - LOJA 5 Função [Selecione...] ASG ASG + ASG ++…" at bounding box center [717, 388] width 1051 height 1042
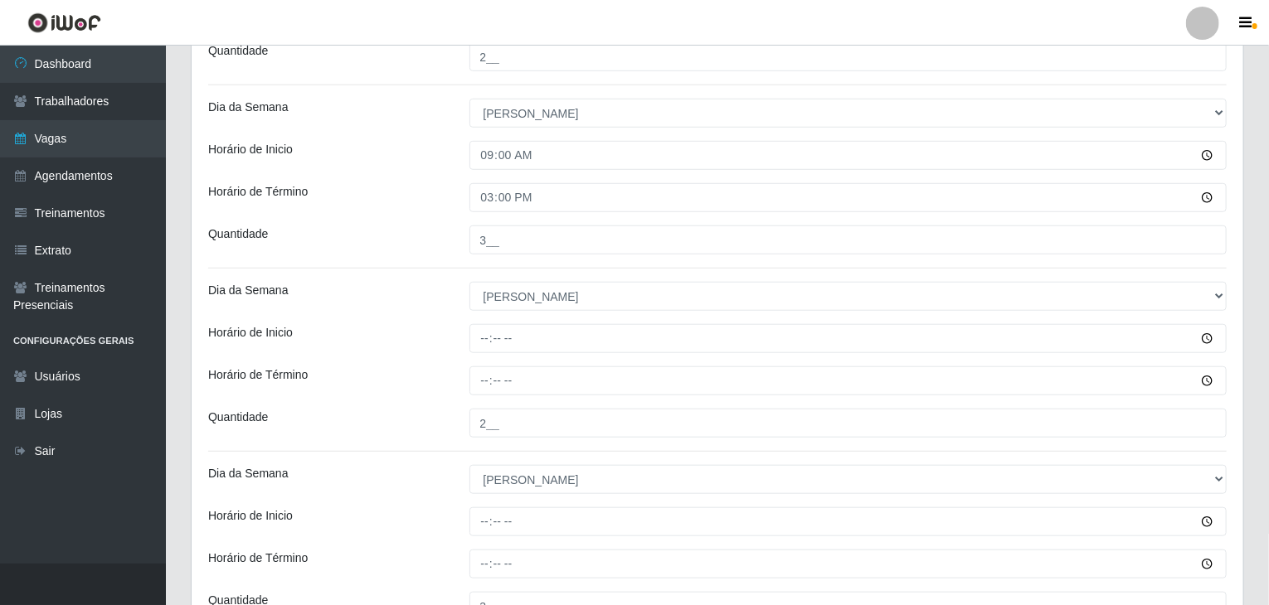
scroll to position [524, 0]
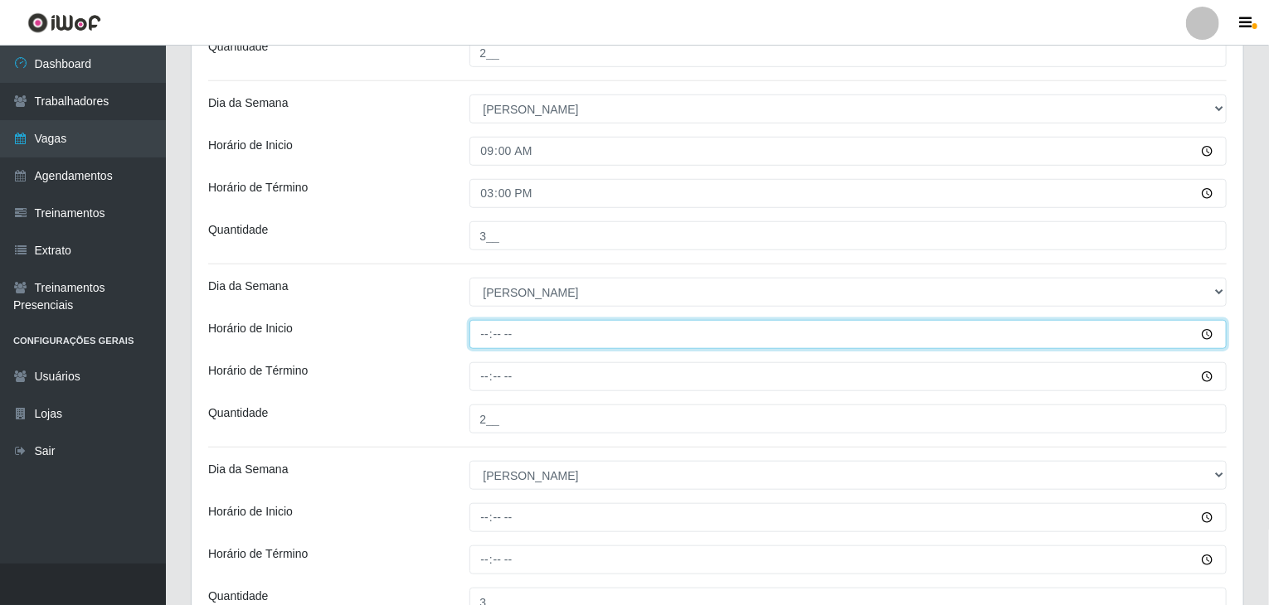
click at [489, 336] on input "Horário de Inicio" at bounding box center [848, 334] width 758 height 29
type input "14:00"
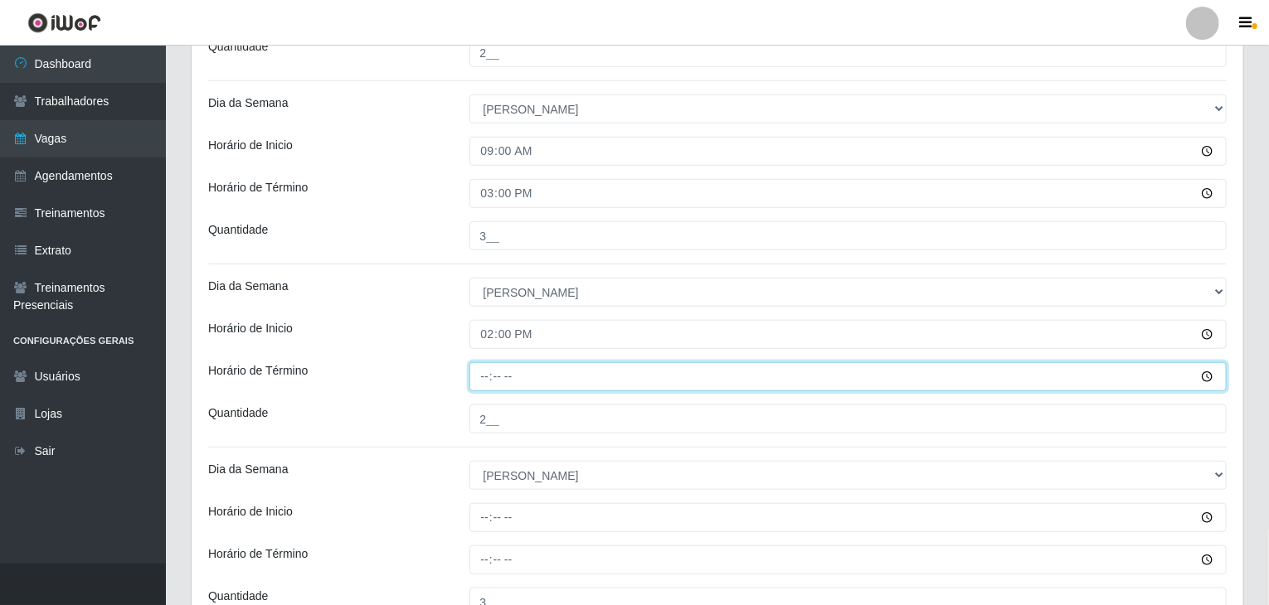
click at [484, 379] on input "Horário de Término" at bounding box center [848, 376] width 758 height 29
type input "20:00"
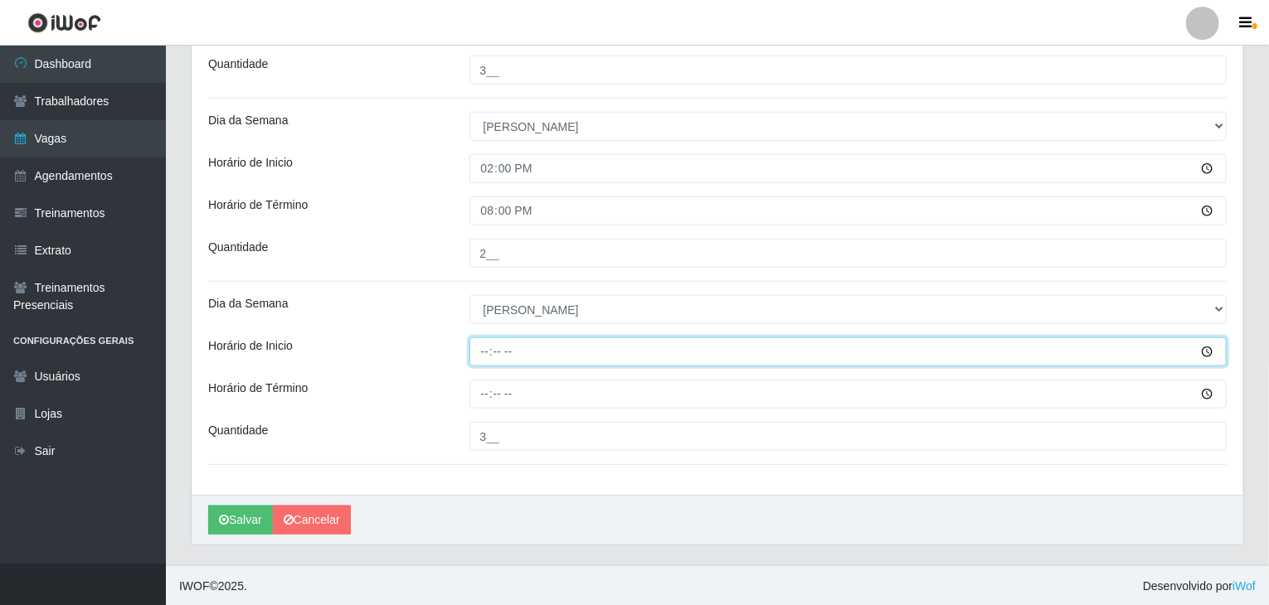
click at [489, 359] on input "Horário de Inicio" at bounding box center [848, 352] width 758 height 29
type input "15:00"
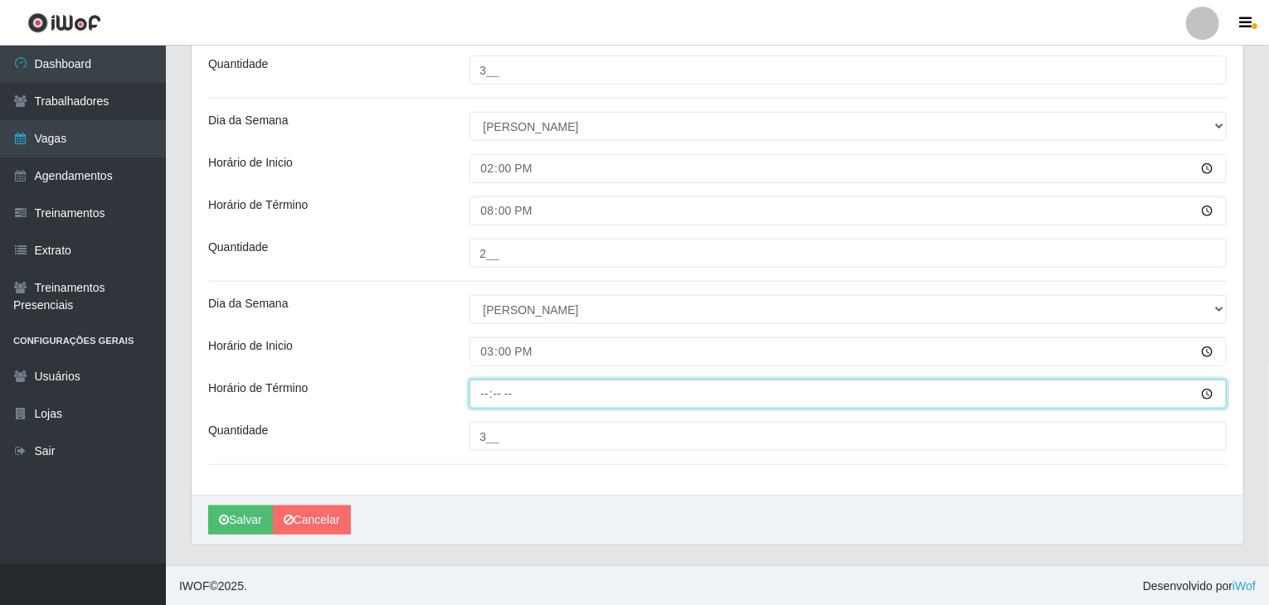
click at [489, 386] on input "Horário de Término" at bounding box center [848, 394] width 758 height 29
type input "21:00"
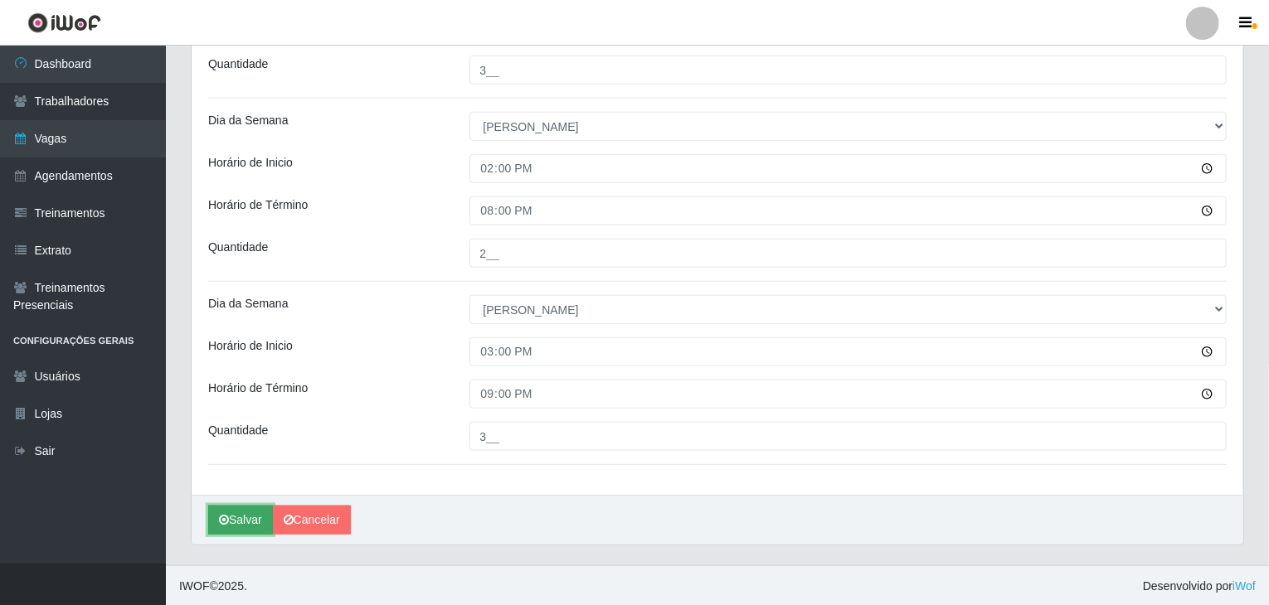
click at [250, 516] on button "Salvar" at bounding box center [240, 520] width 65 height 29
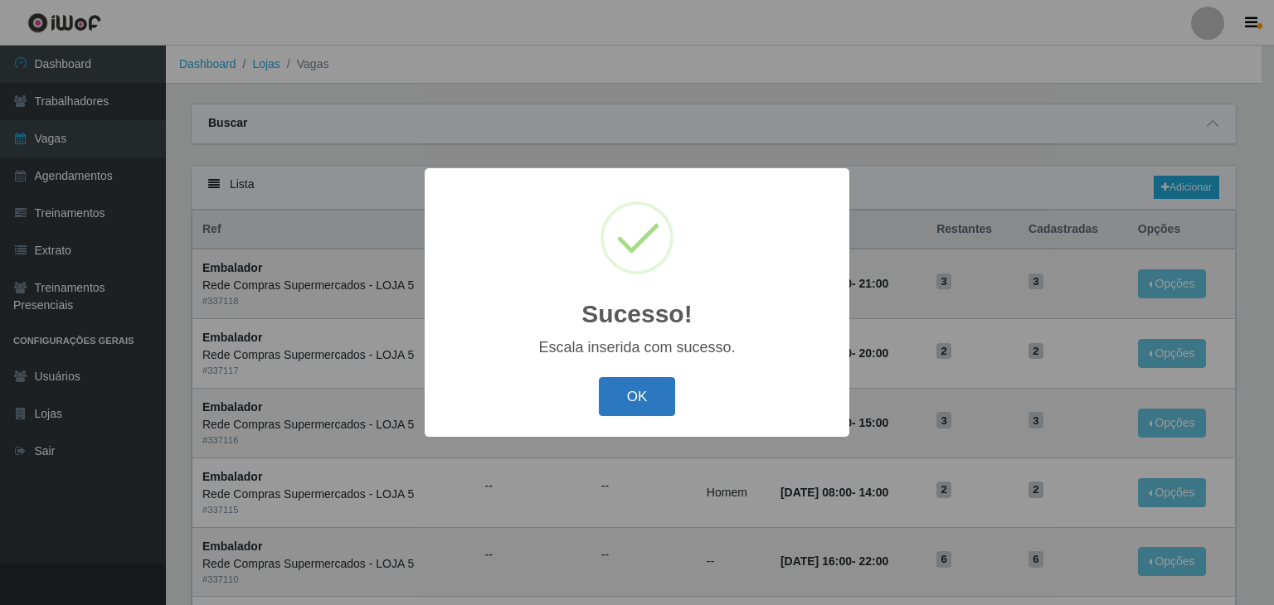
click at [650, 402] on button "OK" at bounding box center [637, 396] width 77 height 39
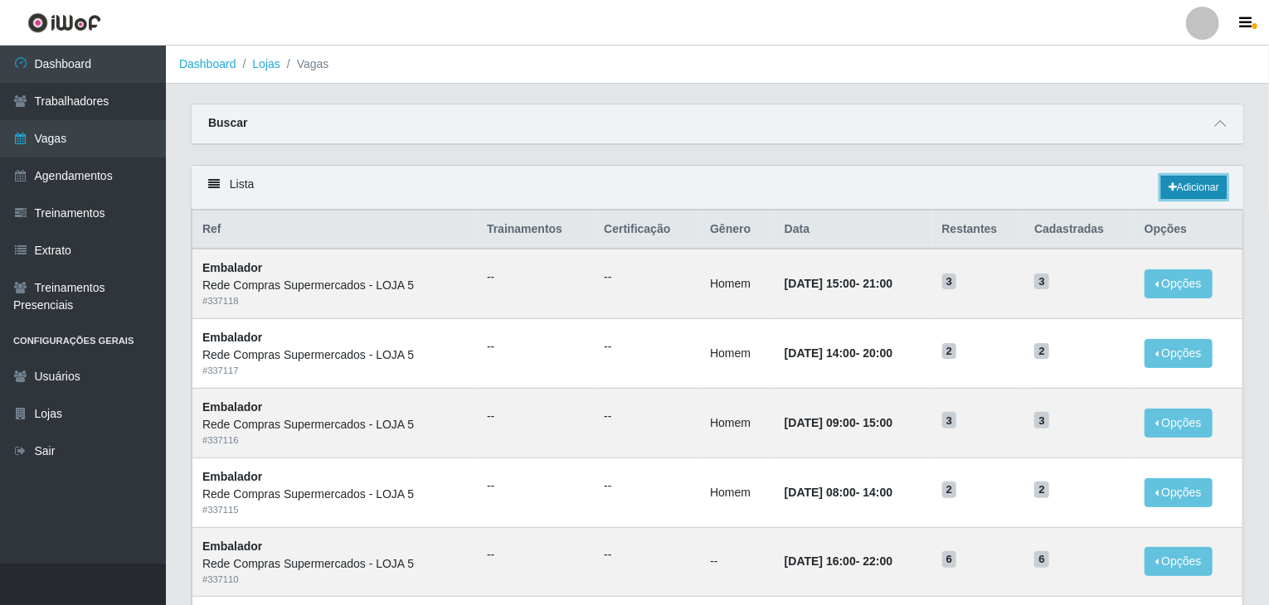
click at [1189, 187] on link "Adicionar" at bounding box center [1194, 187] width 66 height 23
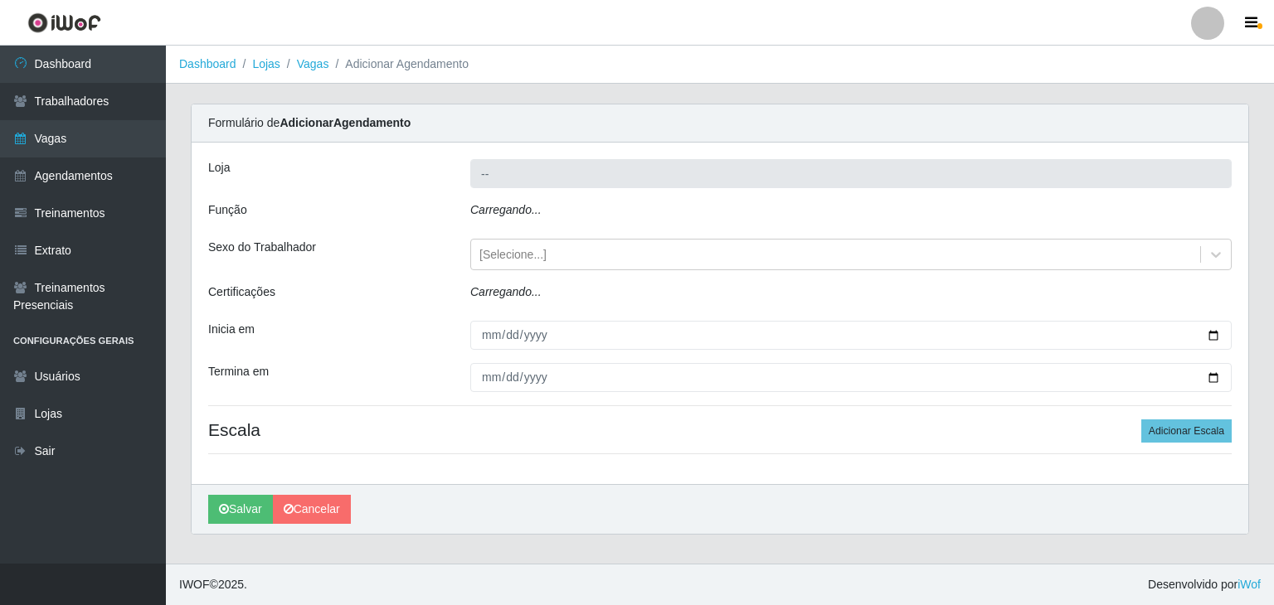
type input "Rede Compras Supermercados - LOJA 5"
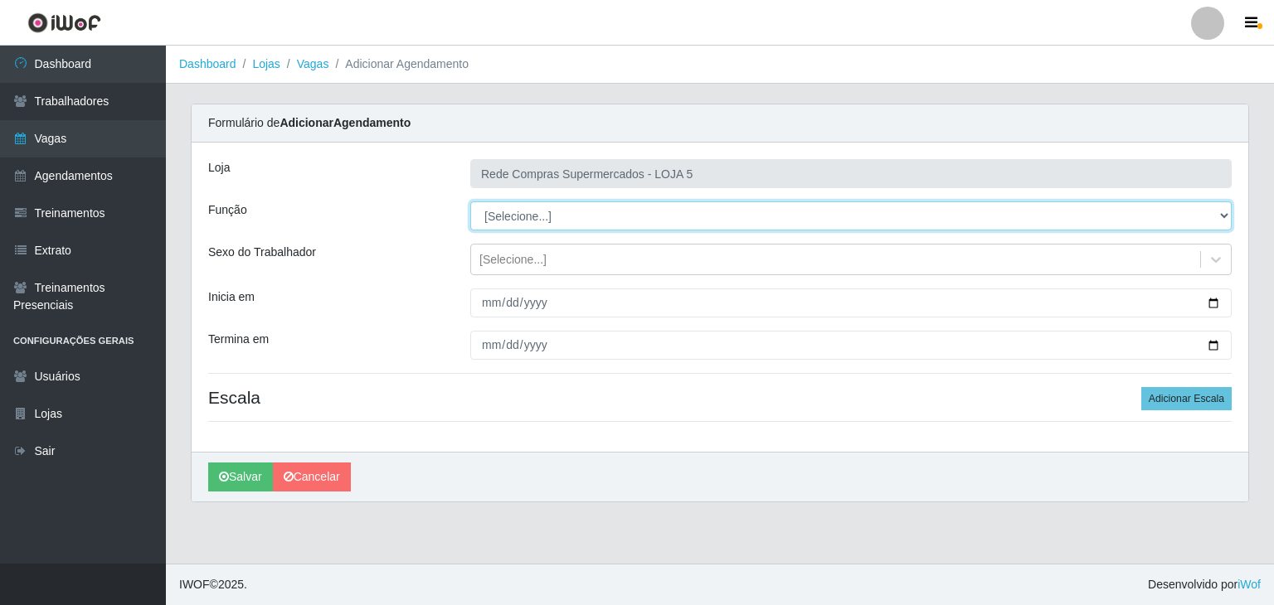
drag, startPoint x: 621, startPoint y: 221, endPoint x: 563, endPoint y: 221, distance: 58.0
click at [563, 221] on select "[Selecione...] ASG ASG + ASG ++ Auxiliar de Estacionamento Auxiliar de Estacion…" at bounding box center [850, 216] width 761 height 29
select select "1"
click at [470, 202] on select "[Selecione...] ASG ASG + ASG ++ Auxiliar de Estacionamento Auxiliar de Estacion…" at bounding box center [850, 216] width 761 height 29
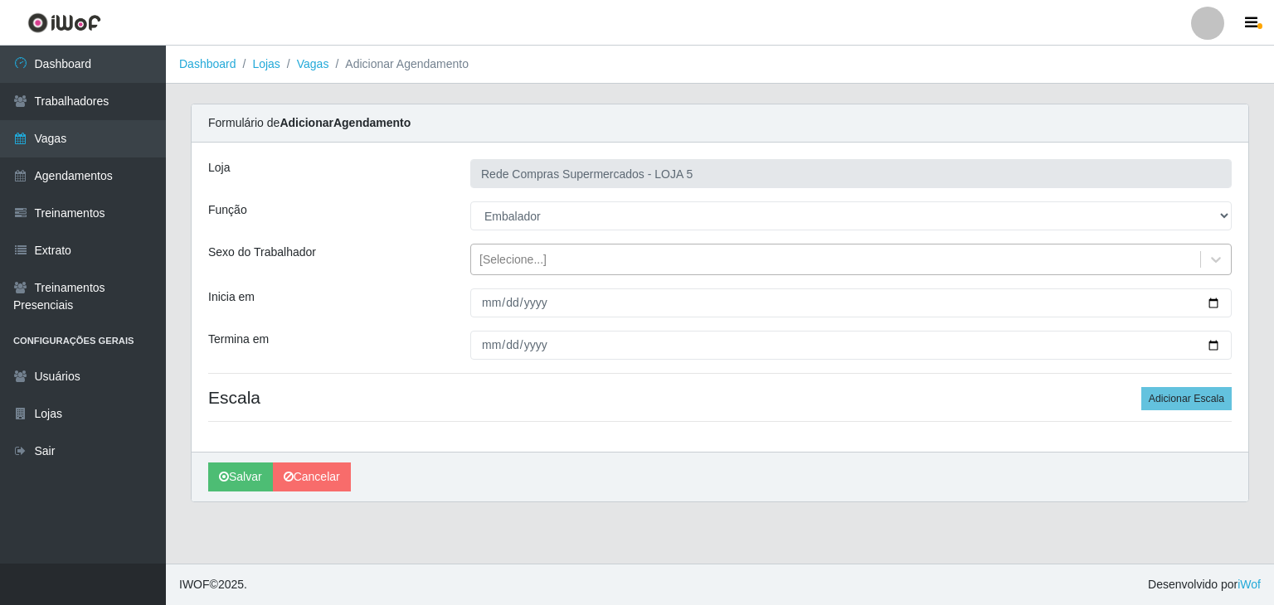
click at [1119, 257] on div "[Selecione...]" at bounding box center [835, 259] width 729 height 27
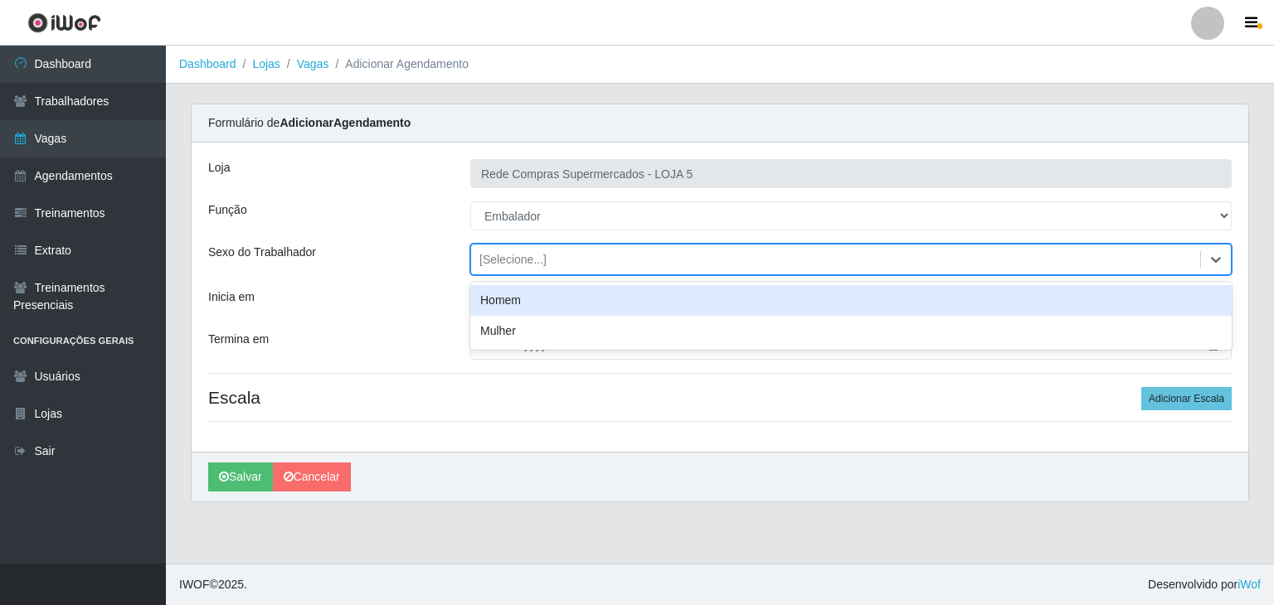
click at [1087, 287] on div "Homem" at bounding box center [850, 300] width 761 height 31
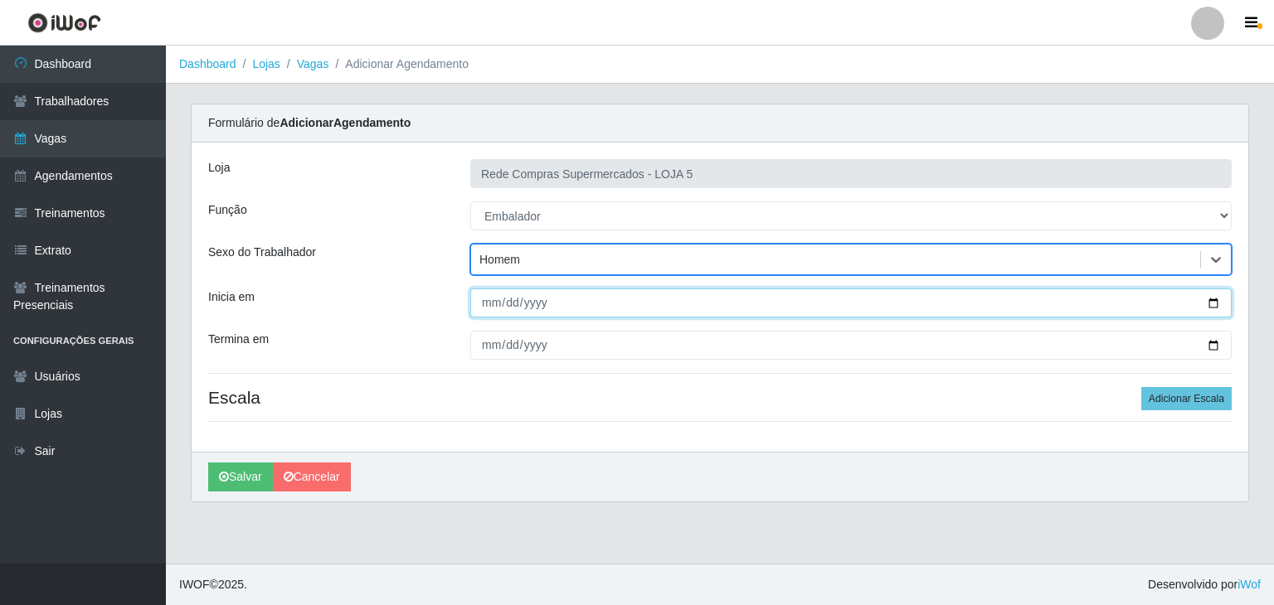
click at [1213, 293] on input "Inicia em" at bounding box center [850, 303] width 761 height 29
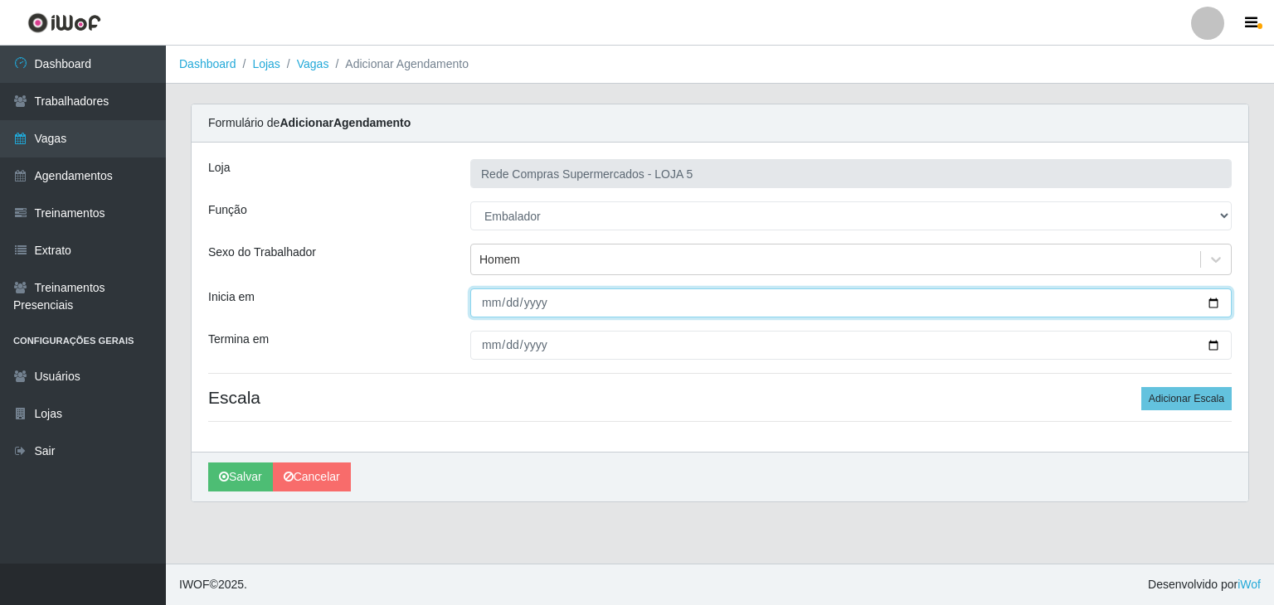
drag, startPoint x: 1204, startPoint y: 299, endPoint x: 1213, endPoint y: 299, distance: 9.1
click at [1205, 299] on input "Inicia em" at bounding box center [850, 303] width 761 height 29
click at [1215, 299] on input "Inicia em" at bounding box center [850, 303] width 761 height 29
type input "2025-09-16"
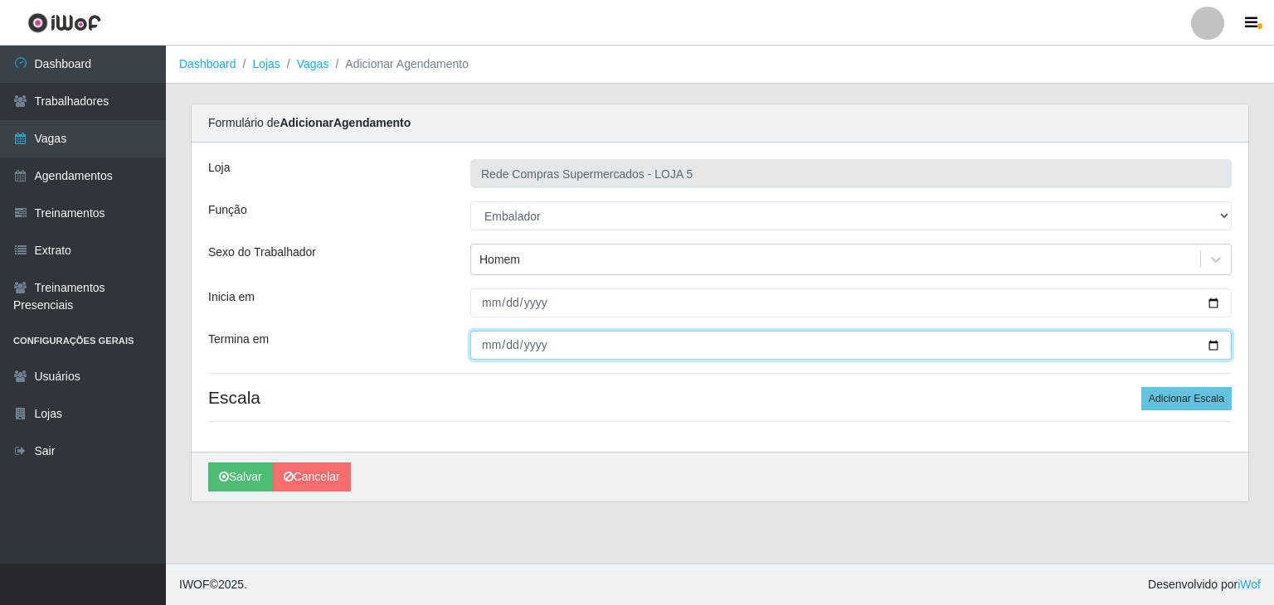
click at [1217, 342] on input "Termina em" at bounding box center [850, 345] width 761 height 29
type input "2025-09-20"
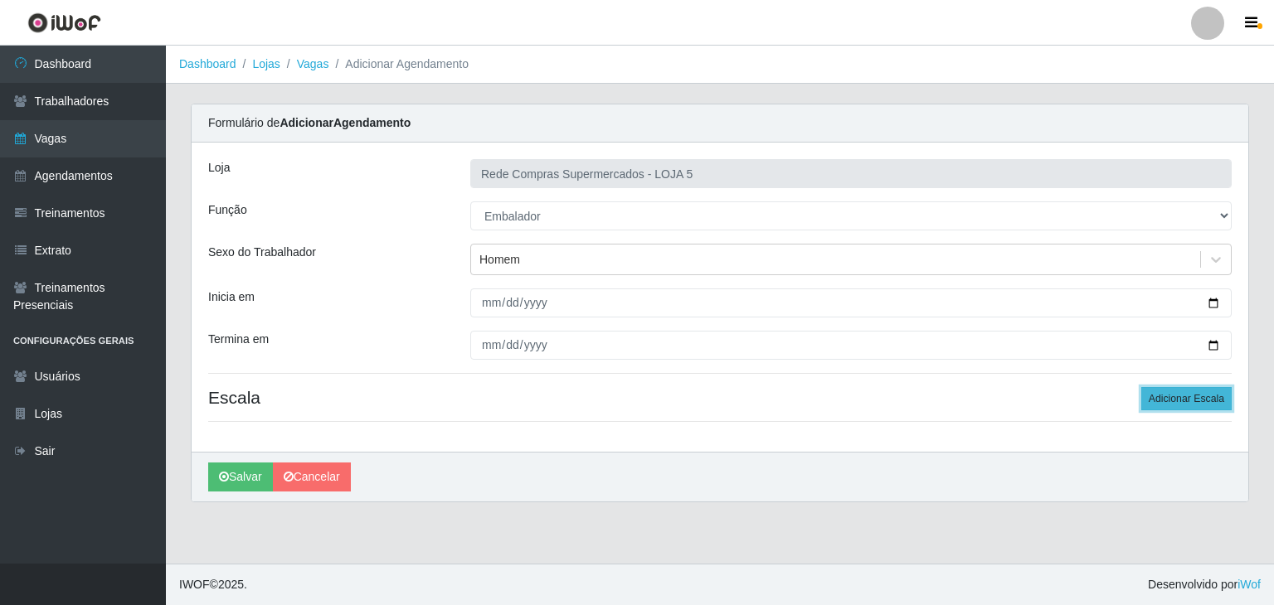
click at [1200, 396] on button "Adicionar Escala" at bounding box center [1186, 398] width 90 height 23
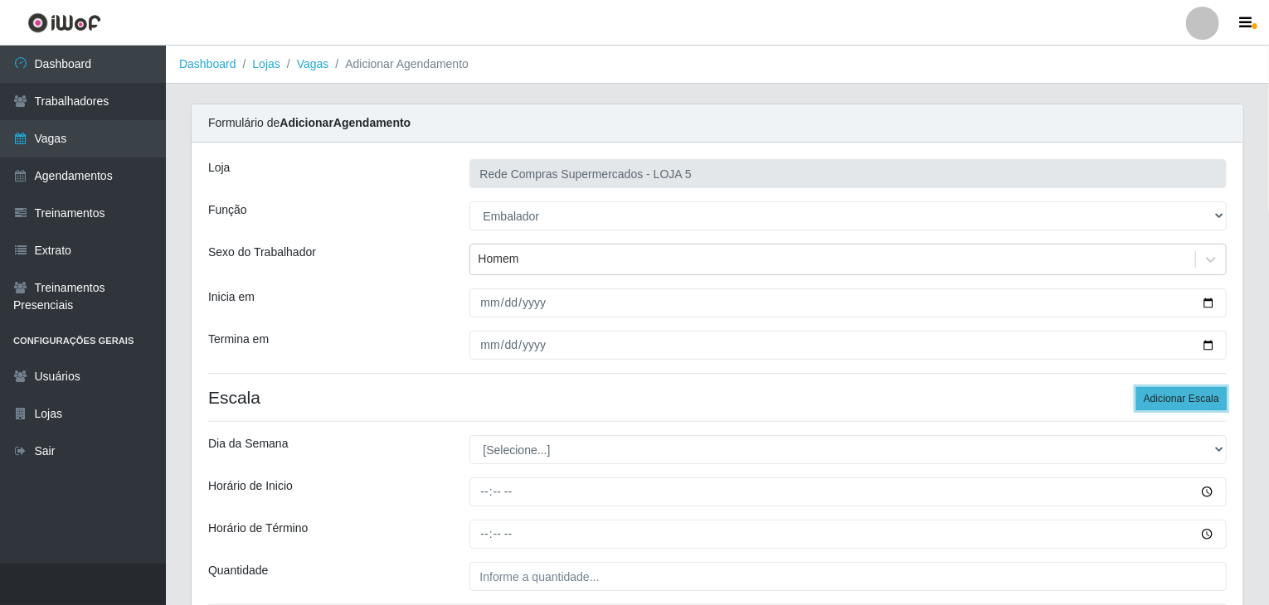
click at [1200, 396] on button "Adicionar Escala" at bounding box center [1181, 398] width 90 height 23
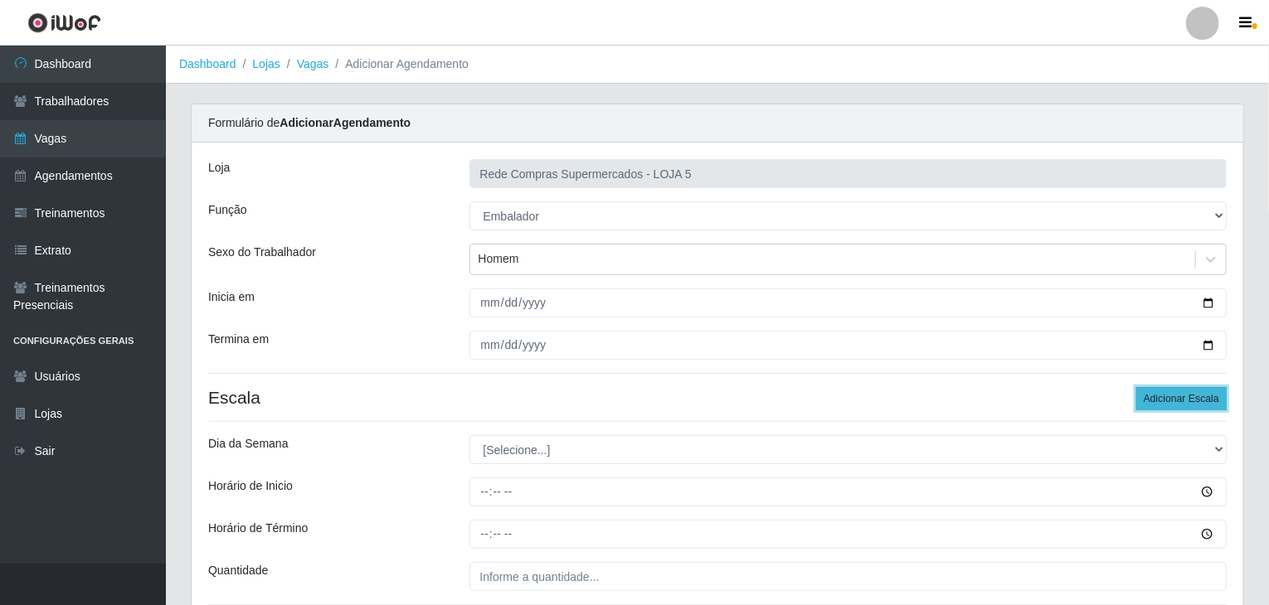
click at [1200, 396] on button "Adicionar Escala" at bounding box center [1181, 398] width 90 height 23
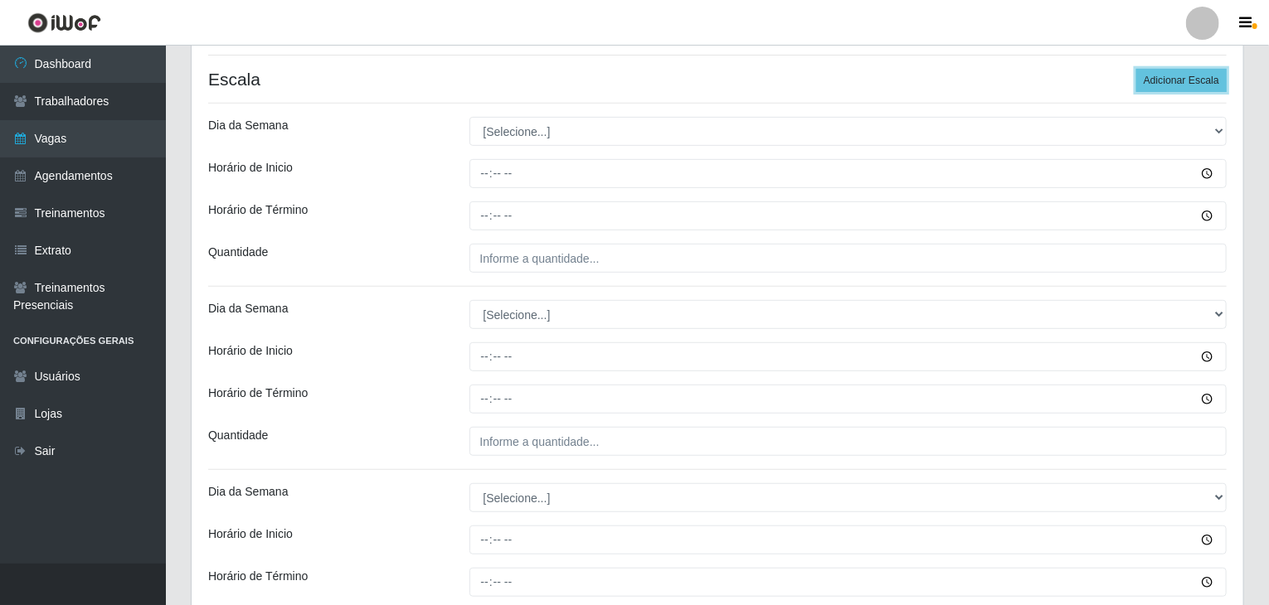
scroll to position [332, 0]
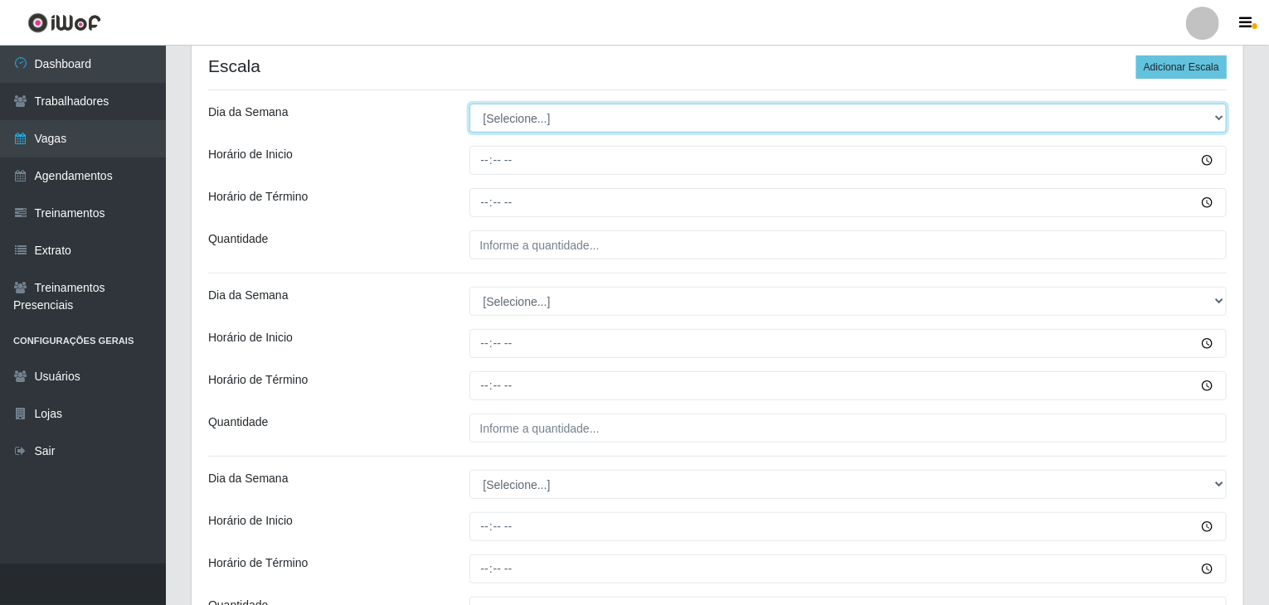
click at [565, 114] on select "[Selecione...] Segunda Terça Quarta Quinta Sexta Sábado Domingo" at bounding box center [848, 118] width 758 height 29
select select "2"
click at [469, 104] on select "[Selecione...] Segunda Terça Quarta Quinta Sexta Sábado Domingo" at bounding box center [848, 118] width 758 height 29
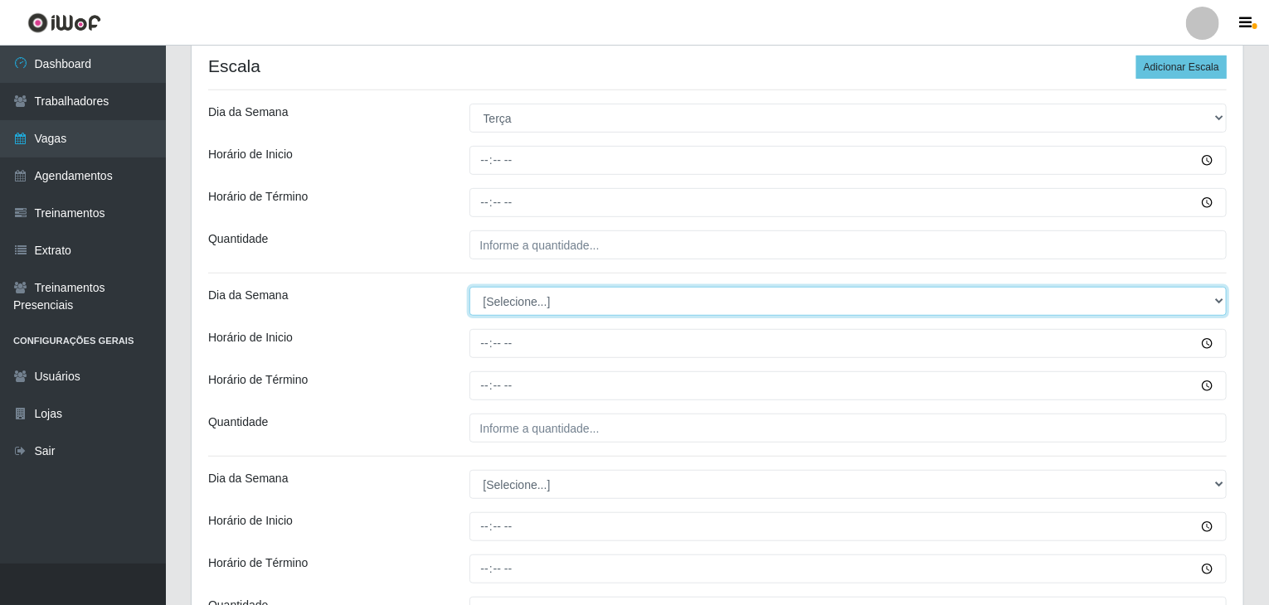
click at [522, 297] on select "[Selecione...] Segunda Terça Quarta Quinta Sexta Sábado Domingo" at bounding box center [848, 301] width 758 height 29
select select "2"
click at [469, 287] on select "[Selecione...] Segunda Terça Quarta Quinta Sexta Sábado Domingo" at bounding box center [848, 301] width 758 height 29
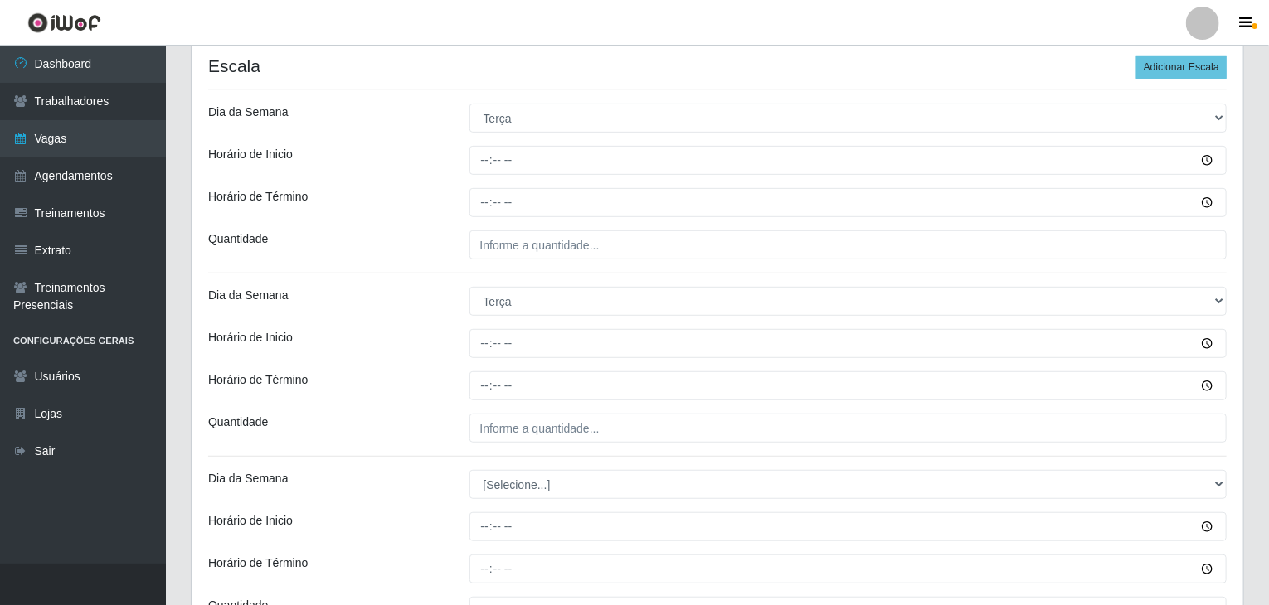
click at [461, 339] on div at bounding box center [848, 343] width 783 height 29
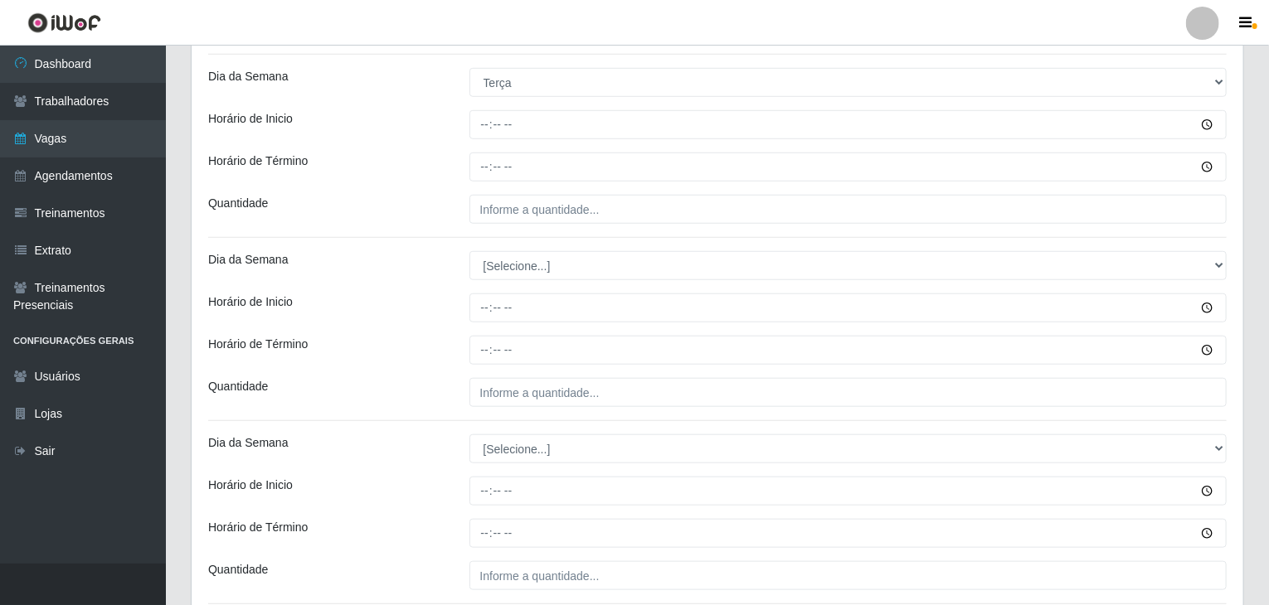
scroll to position [580, 0]
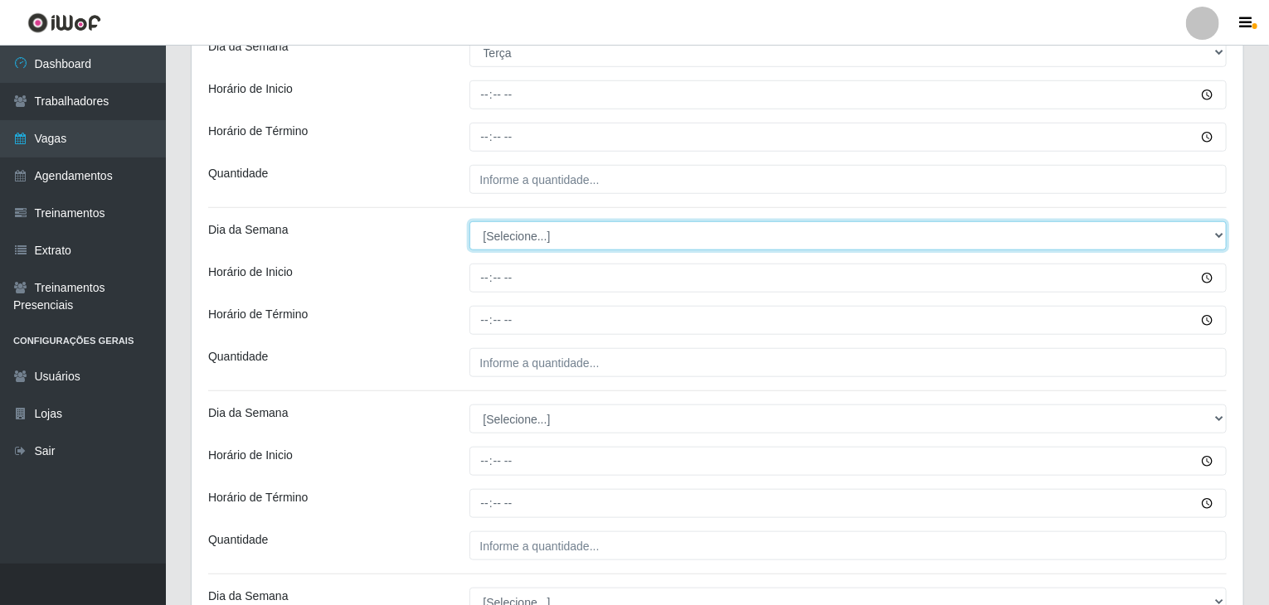
click at [512, 243] on select "[Selecione...] Segunda Terça Quarta Quinta Sexta Sábado Domingo" at bounding box center [848, 235] width 758 height 29
select select "3"
click at [469, 221] on select "[Selecione...] Segunda Terça Quarta Quinta Sexta Sábado Domingo" at bounding box center [848, 235] width 758 height 29
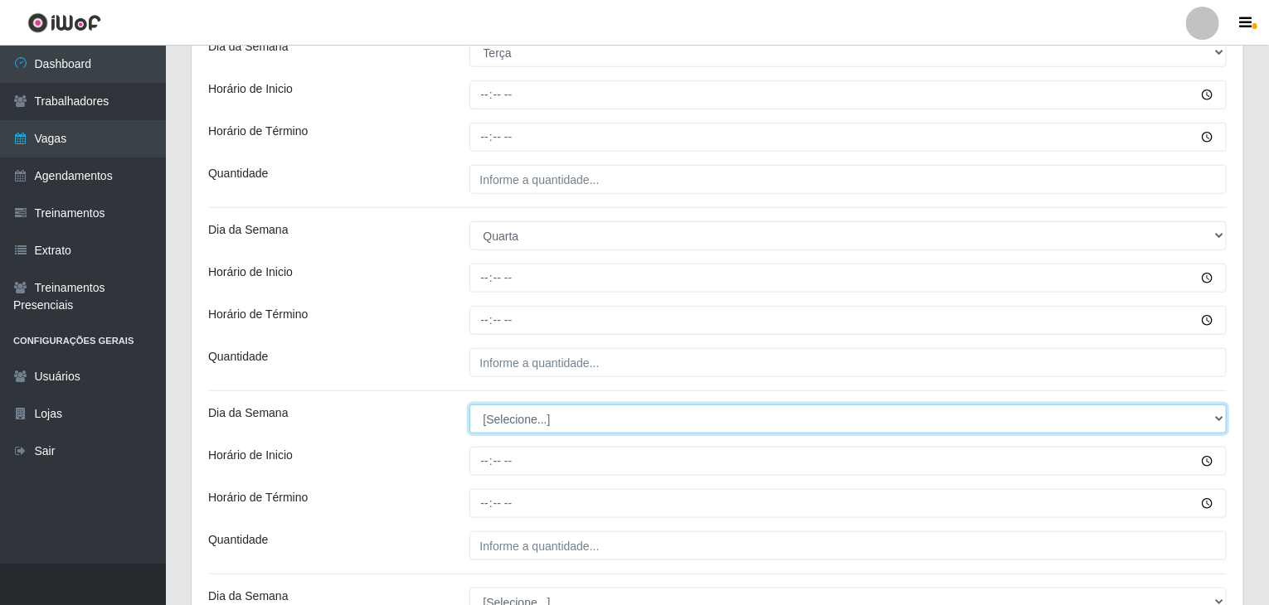
click at [548, 413] on select "[Selecione...] Segunda Terça Quarta Quinta Sexta Sábado Domingo" at bounding box center [848, 419] width 758 height 29
select select "3"
click at [469, 405] on select "[Selecione...] Segunda Terça Quarta Quinta Sexta Sábado Domingo" at bounding box center [848, 419] width 758 height 29
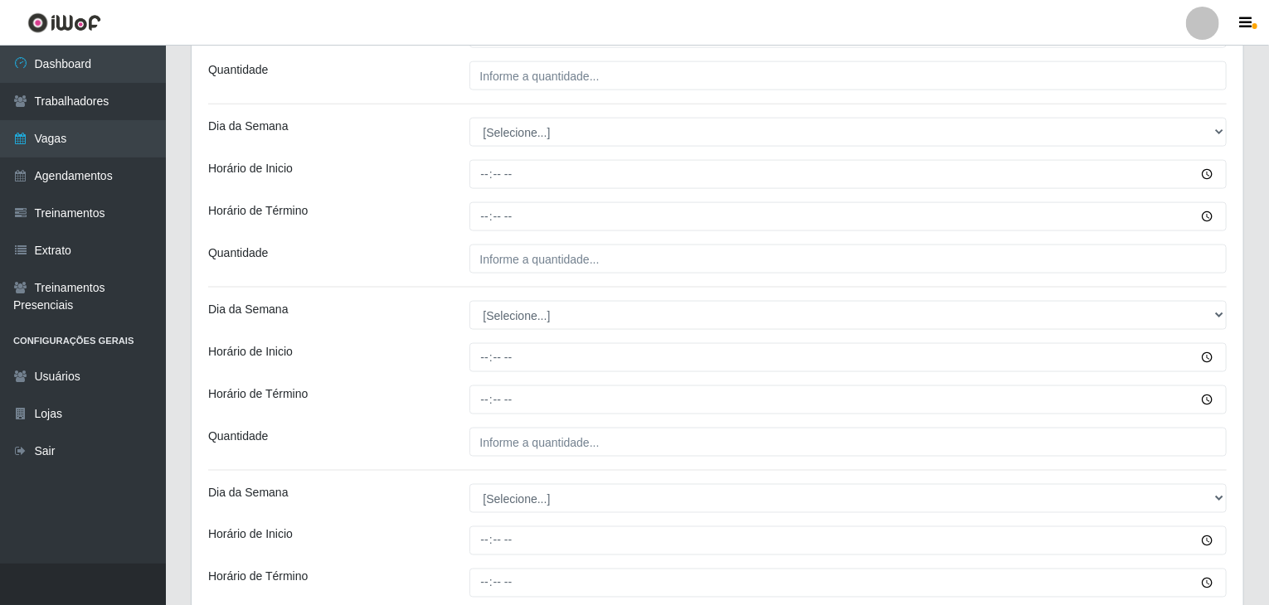
scroll to position [1078, 0]
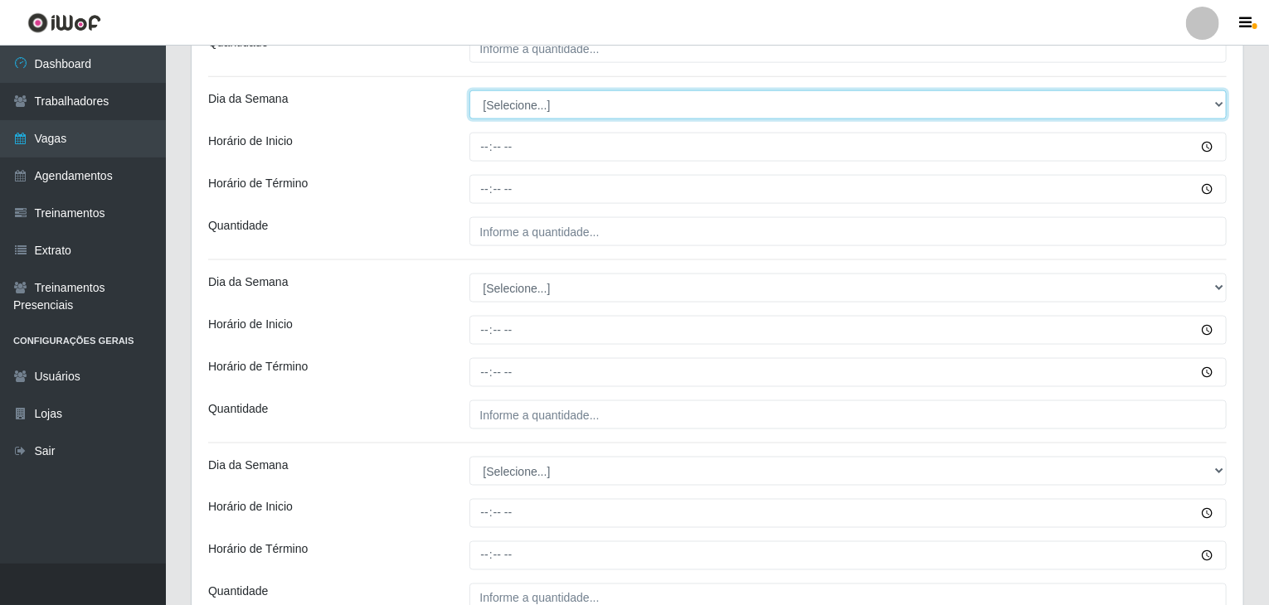
click at [537, 98] on select "[Selecione...] Segunda Terça Quarta Quinta Sexta Sábado Domingo" at bounding box center [848, 104] width 758 height 29
select select "4"
click at [469, 90] on select "[Selecione...] Segunda Terça Quarta Quinta Sexta Sábado Domingo" at bounding box center [848, 104] width 758 height 29
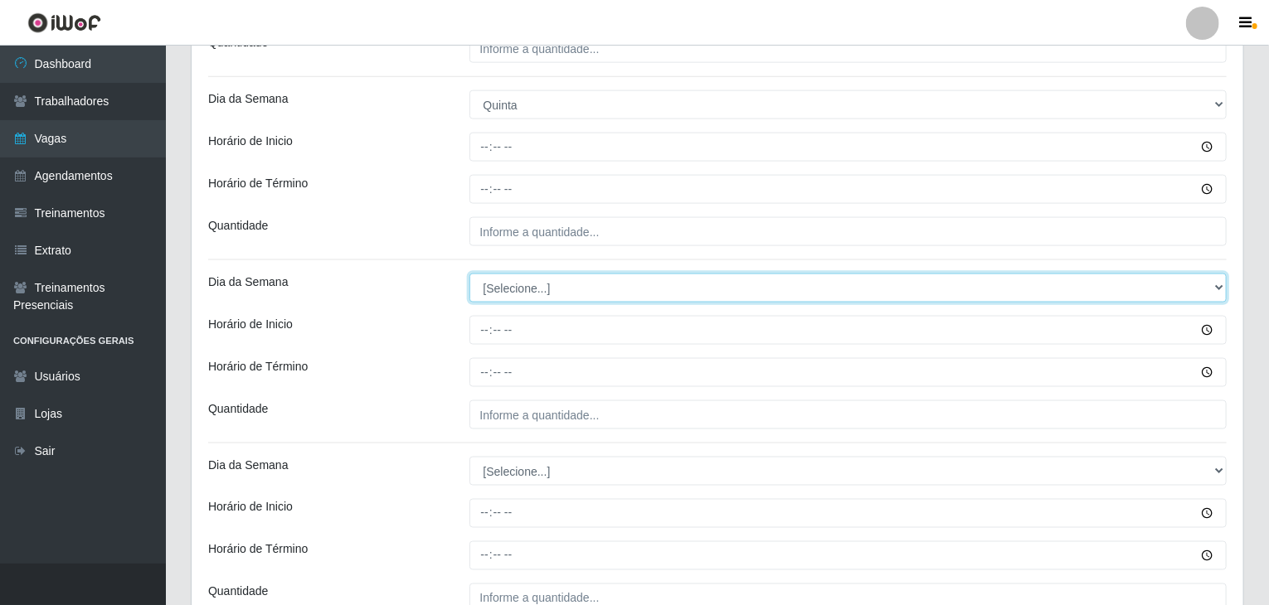
click at [534, 291] on select "[Selecione...] Segunda Terça Quarta Quinta Sexta Sábado Domingo" at bounding box center [848, 288] width 758 height 29
select select "4"
click at [469, 274] on select "[Selecione...] Segunda Terça Quarta Quinta Sexta Sábado Domingo" at bounding box center [848, 288] width 758 height 29
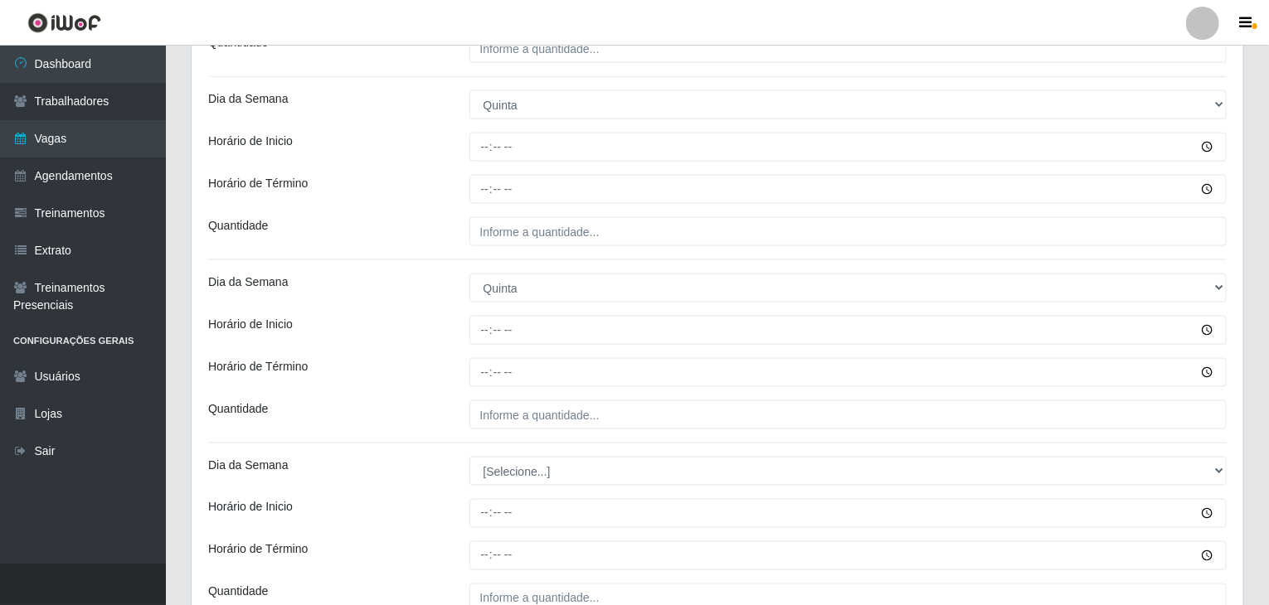
click at [429, 352] on div "Loja Rede Compras Supermercados - LOJA 5 Função [Selecione...] ASG ASG + ASG ++…" at bounding box center [717, 136] width 1051 height 2142
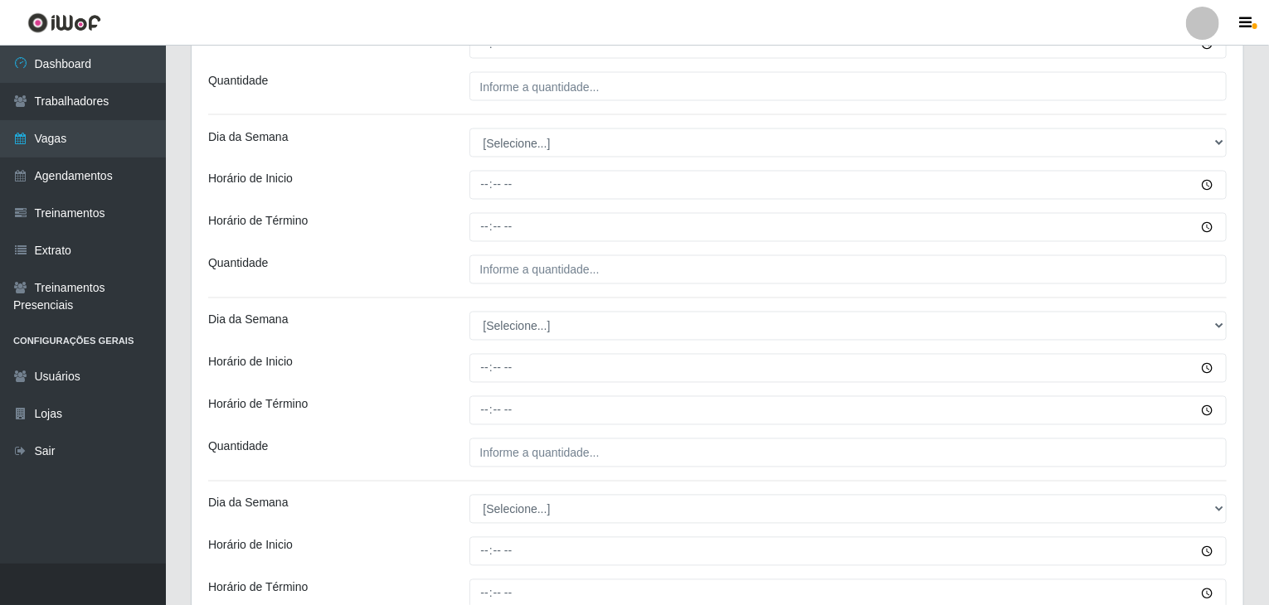
scroll to position [1410, 0]
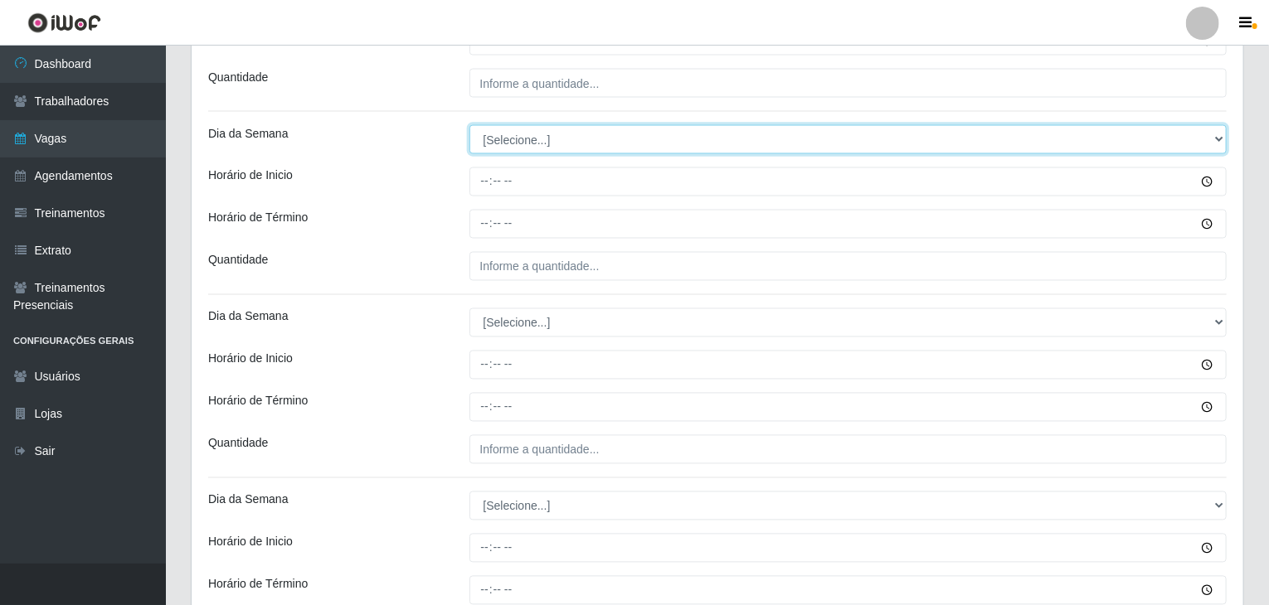
click at [510, 136] on select "[Selecione...] Segunda Terça Quarta Quinta Sexta Sábado Domingo" at bounding box center [848, 139] width 758 height 29
select select "5"
click at [469, 125] on select "[Selecione...] Segunda Terça Quarta Quinta Sexta Sábado Domingo" at bounding box center [848, 139] width 758 height 29
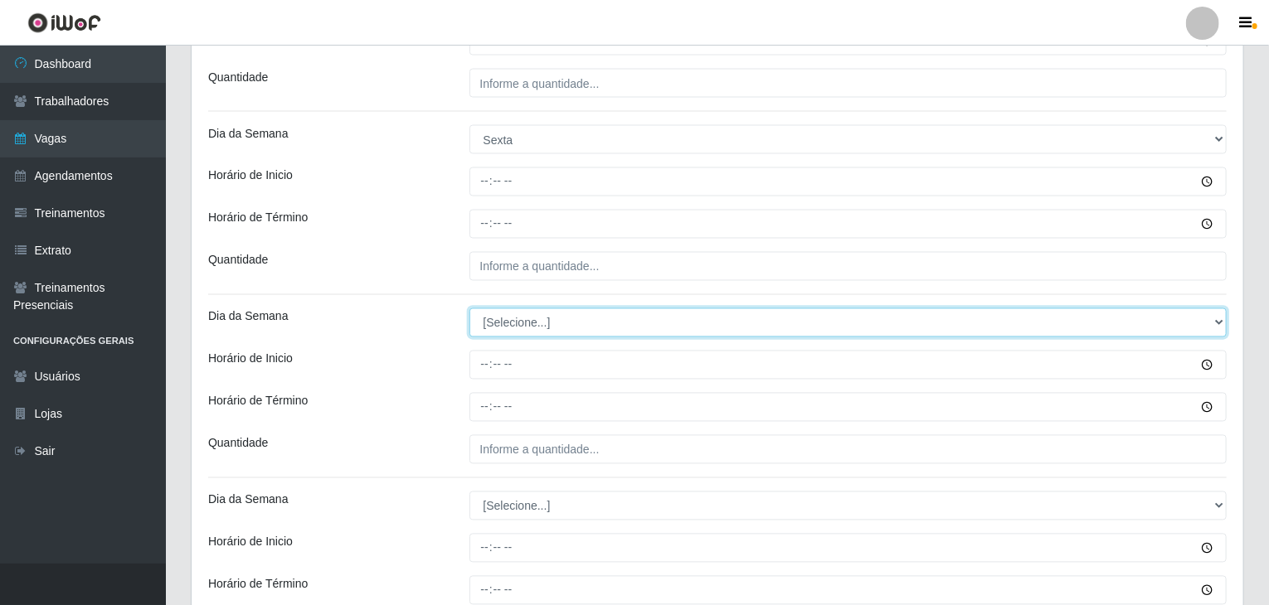
click at [546, 318] on select "[Selecione...] Segunda Terça Quarta Quinta Sexta Sábado Domingo" at bounding box center [848, 322] width 758 height 29
select select "5"
click at [469, 308] on select "[Selecione...] Segunda Terça Quarta Quinta Sexta Sábado Domingo" at bounding box center [848, 322] width 758 height 29
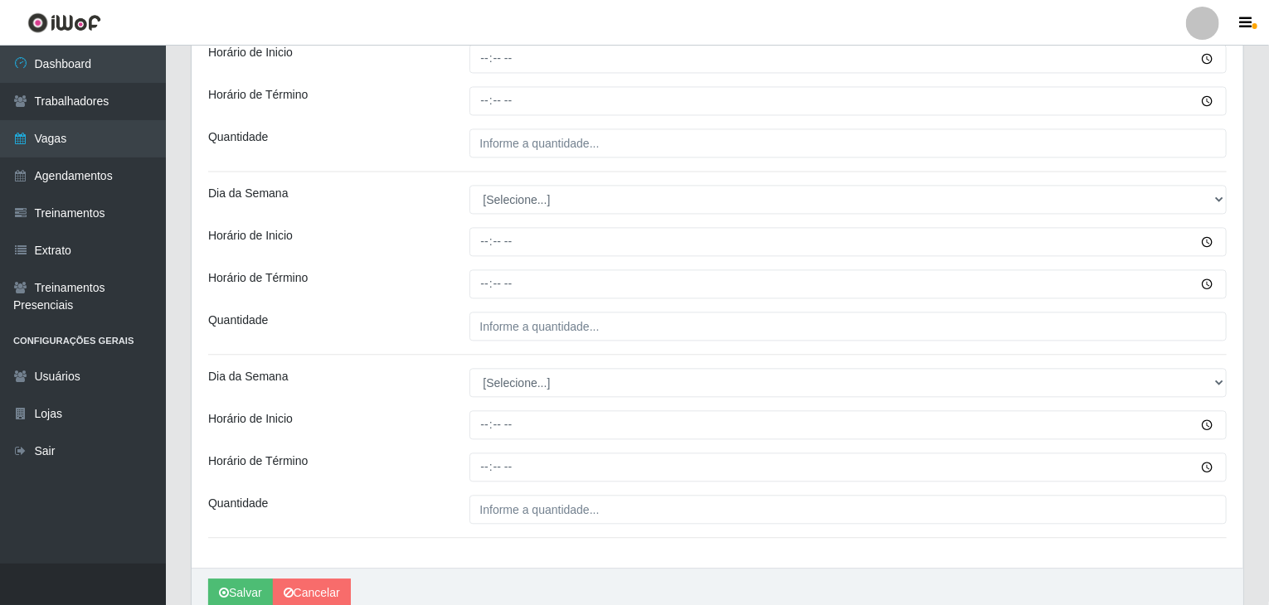
scroll to position [1741, 0]
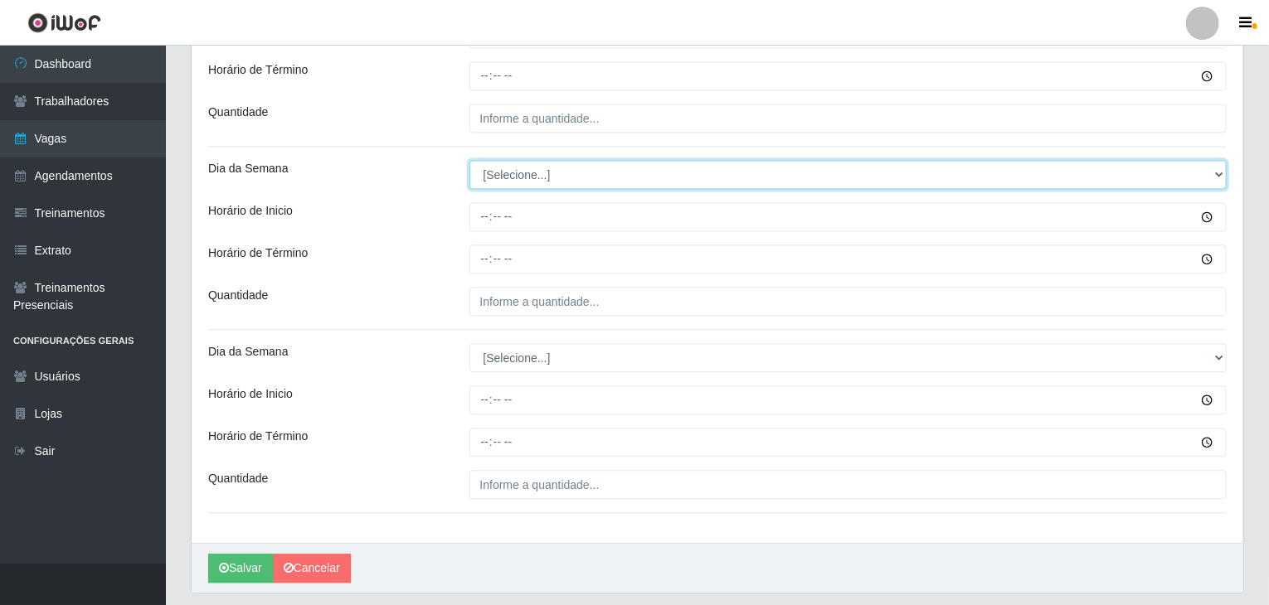
click at [503, 182] on select "[Selecione...] Segunda Terça Quarta Quinta Sexta Sábado Domingo" at bounding box center [848, 174] width 758 height 29
select select "6"
click at [469, 160] on select "[Selecione...] Segunda Terça Quarta Quinta Sexta Sábado Domingo" at bounding box center [848, 174] width 758 height 29
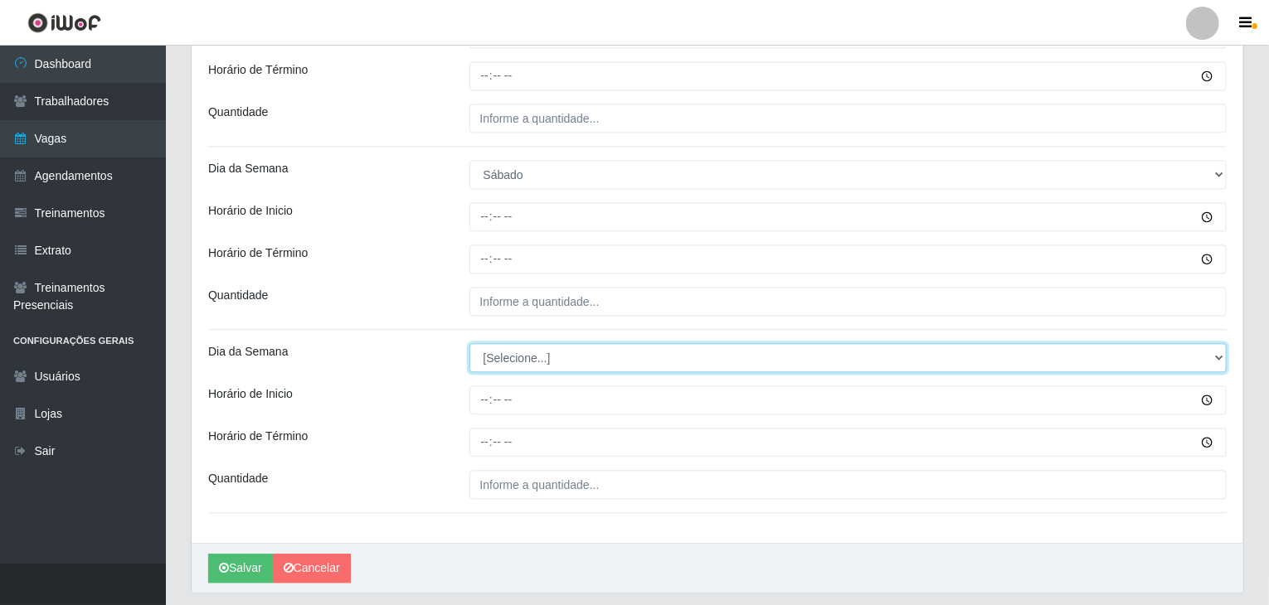
click at [501, 364] on select "[Selecione...] Segunda Terça Quarta Quinta Sexta Sábado Domingo" at bounding box center [848, 357] width 758 height 29
select select "6"
click at [469, 343] on select "[Selecione...] Segunda Terça Quarta Quinta Sexta Sábado Domingo" at bounding box center [848, 357] width 758 height 29
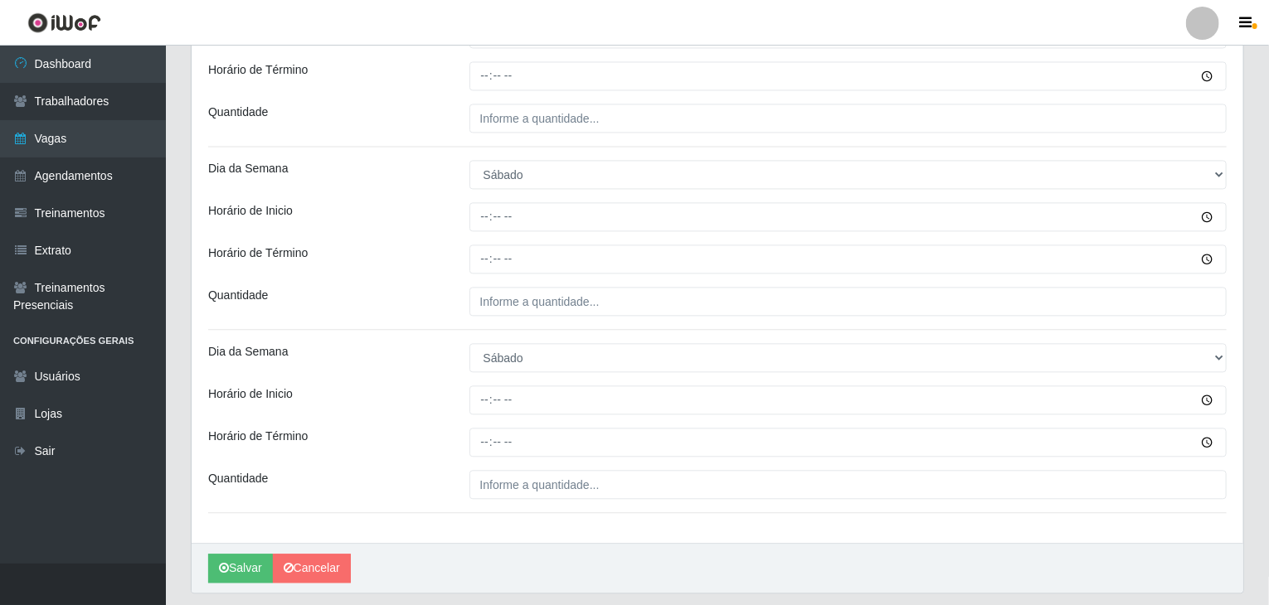
click at [352, 449] on div "Horário de Término" at bounding box center [326, 442] width 261 height 29
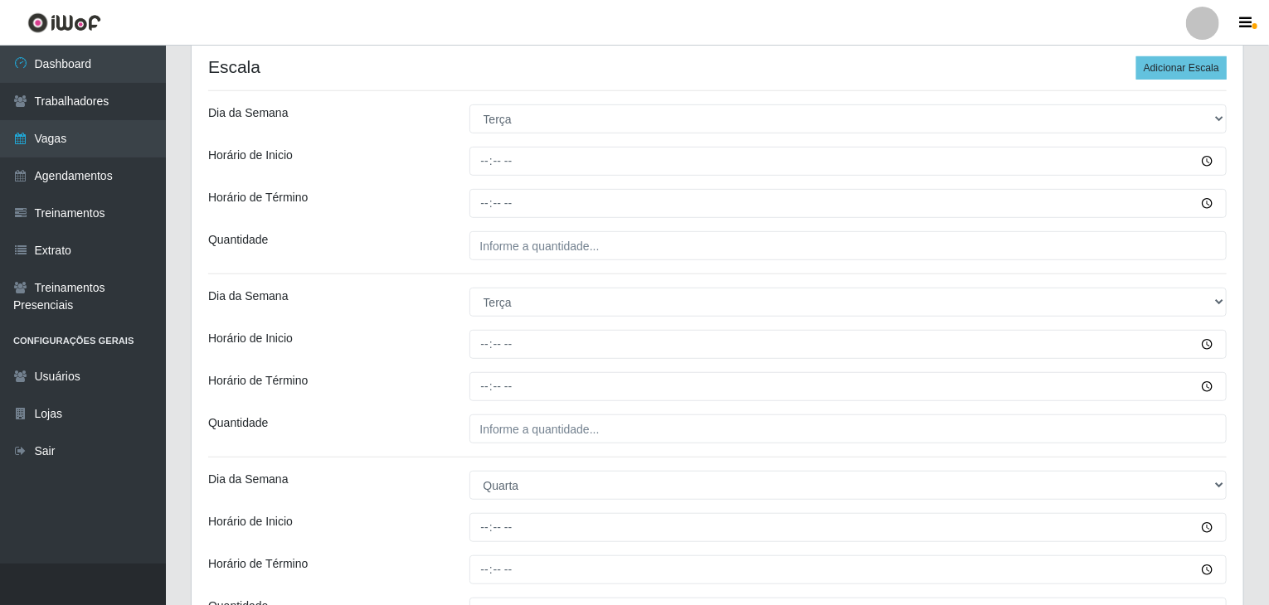
scroll to position [332, 0]
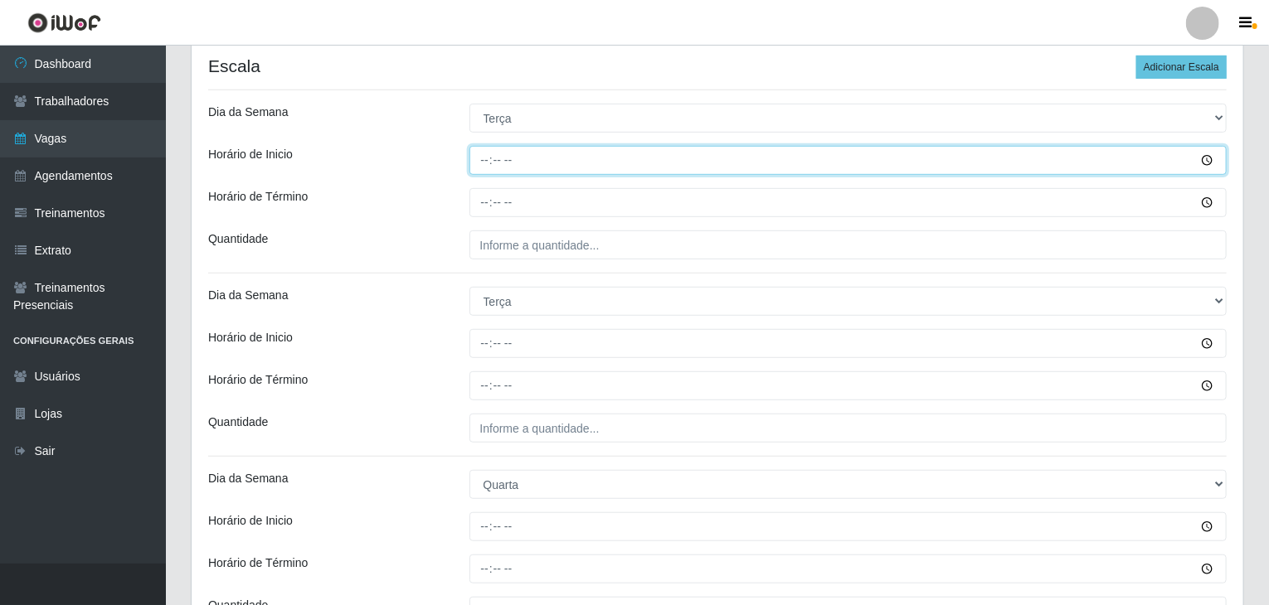
click at [478, 159] on input "Horário de Inicio" at bounding box center [848, 160] width 758 height 29
click at [478, 154] on input "Horário de Inicio" at bounding box center [848, 160] width 758 height 29
click at [481, 158] on input "Horário de Inicio" at bounding box center [848, 160] width 758 height 29
type input "09:00"
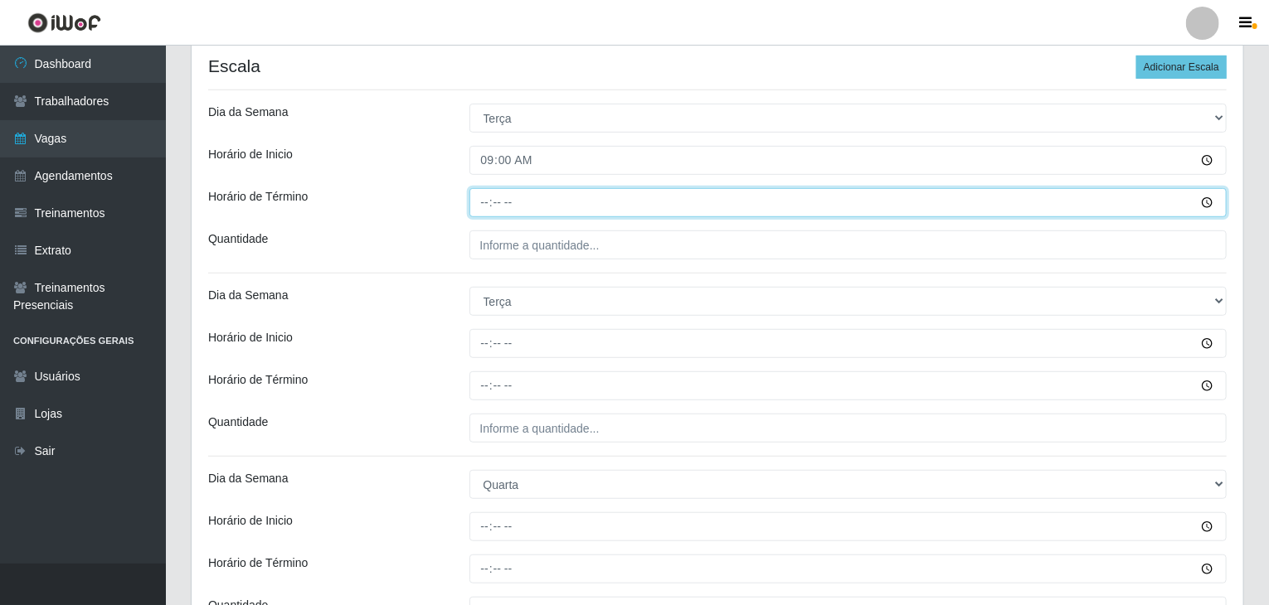
click at [487, 203] on input "Horário de Término" at bounding box center [848, 202] width 758 height 29
type input "15:00"
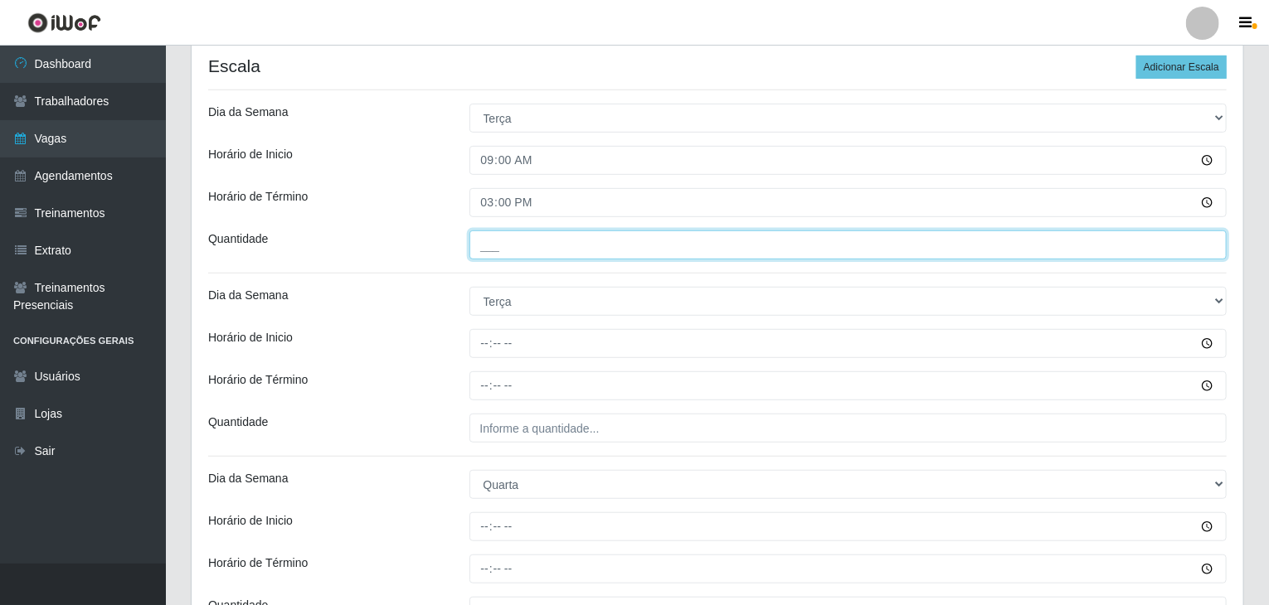
click at [510, 251] on input "___" at bounding box center [848, 245] width 758 height 29
type input "3__"
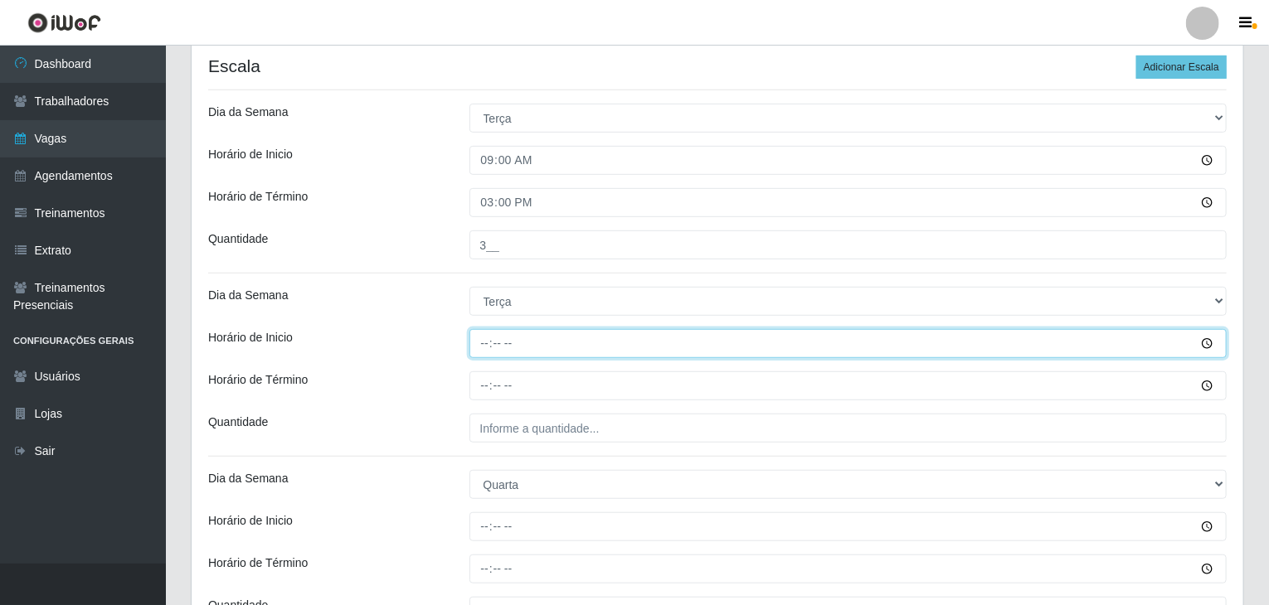
click at [479, 352] on input "Horário de Inicio" at bounding box center [848, 343] width 758 height 29
type input "16:00"
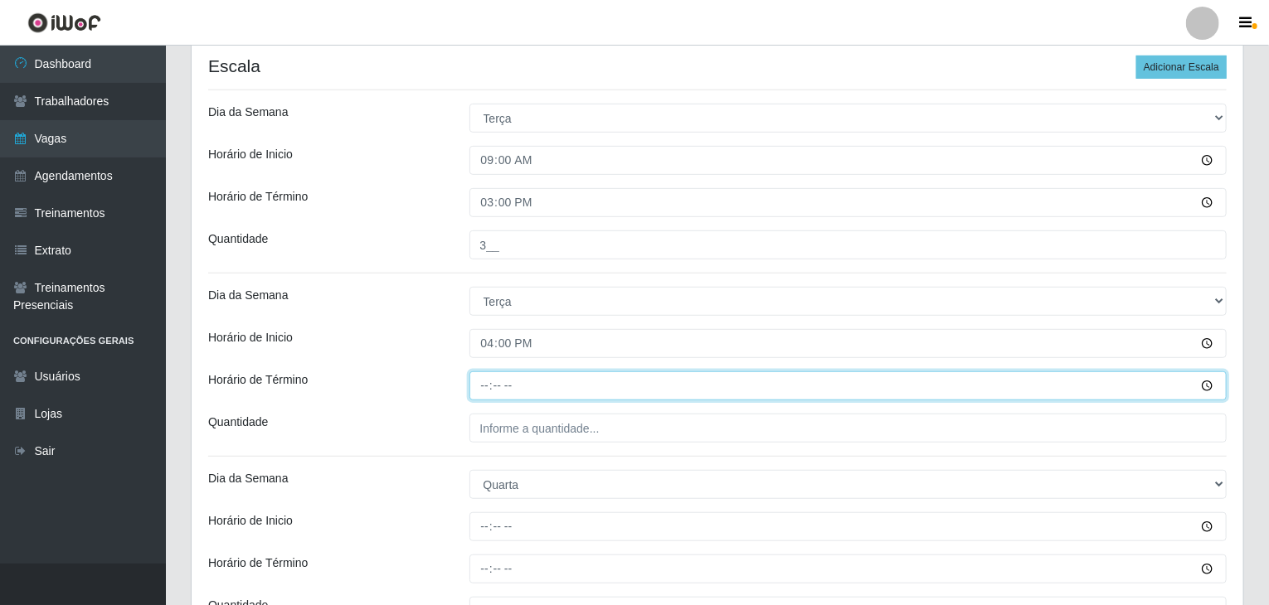
click at [491, 386] on input "Horário de Término" at bounding box center [848, 386] width 758 height 29
click at [485, 387] on input "Horário de Término" at bounding box center [848, 386] width 758 height 29
type input "22:00"
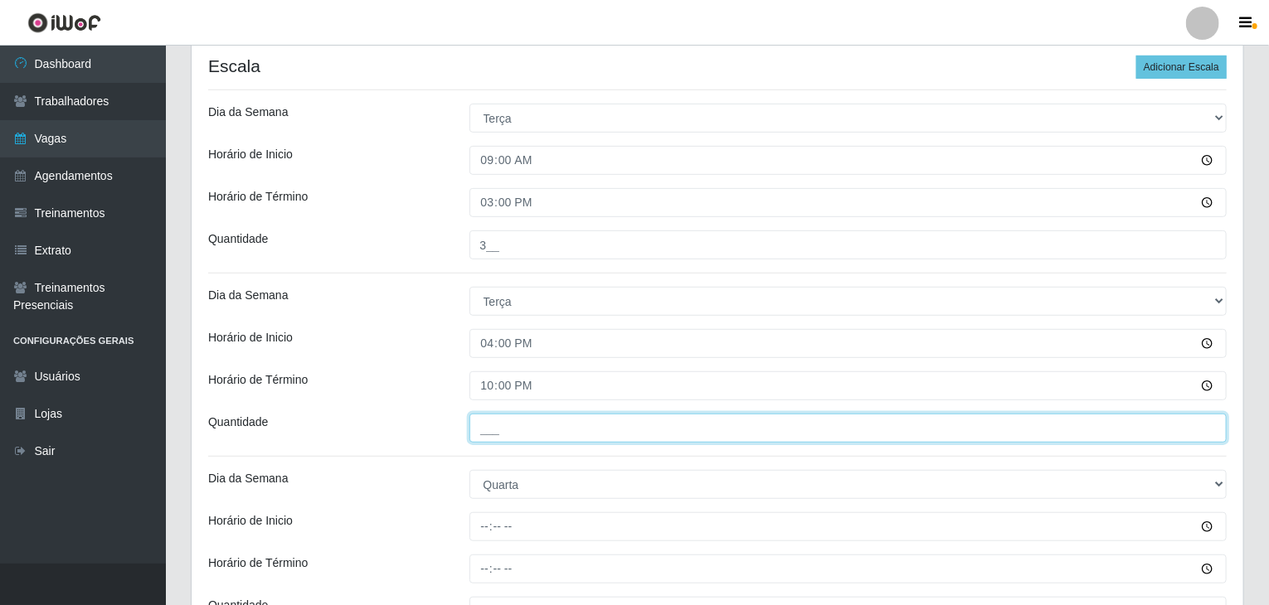
click at [521, 425] on input "___" at bounding box center [848, 428] width 758 height 29
type input "4__"
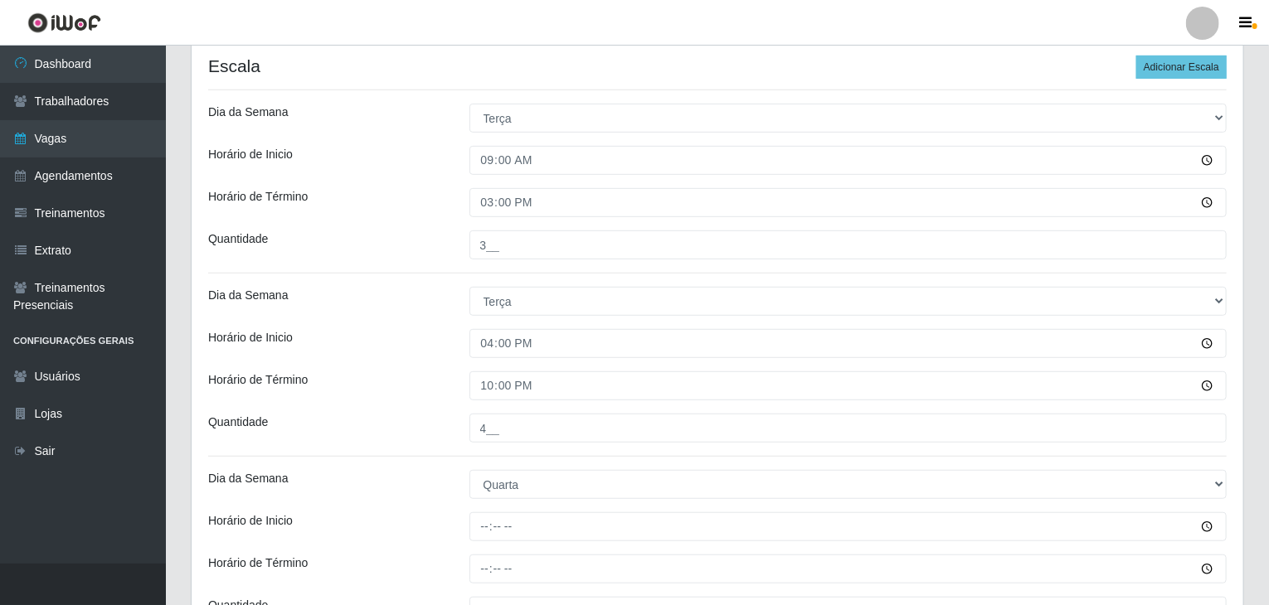
click at [446, 394] on div "Horário de Término" at bounding box center [326, 386] width 261 height 29
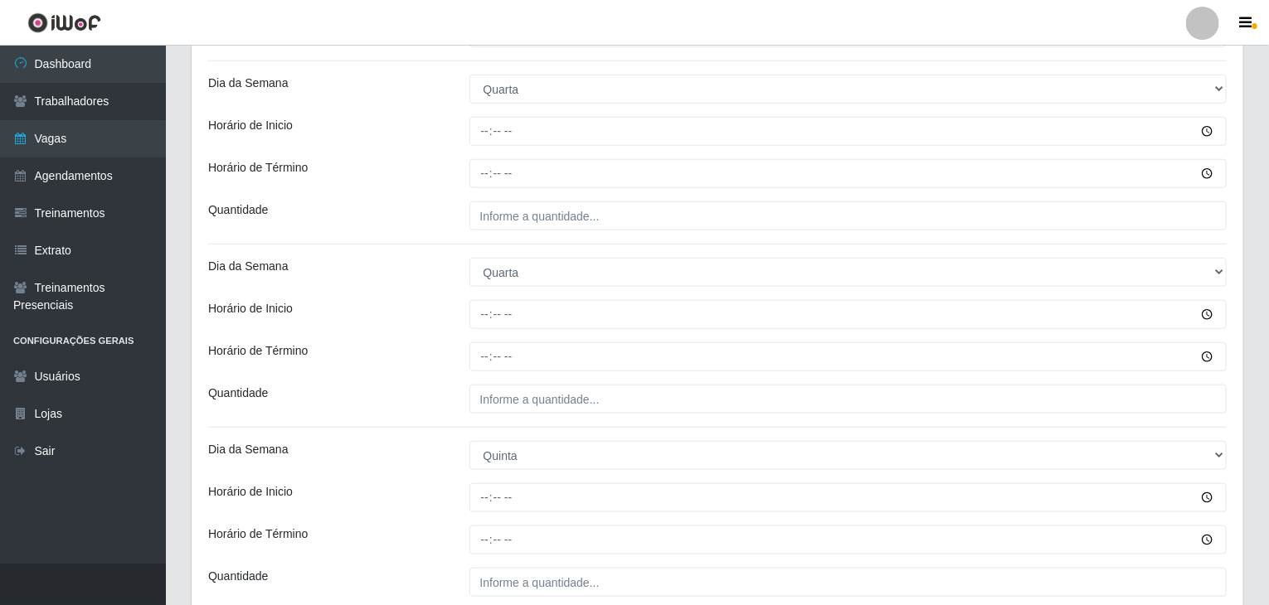
scroll to position [746, 0]
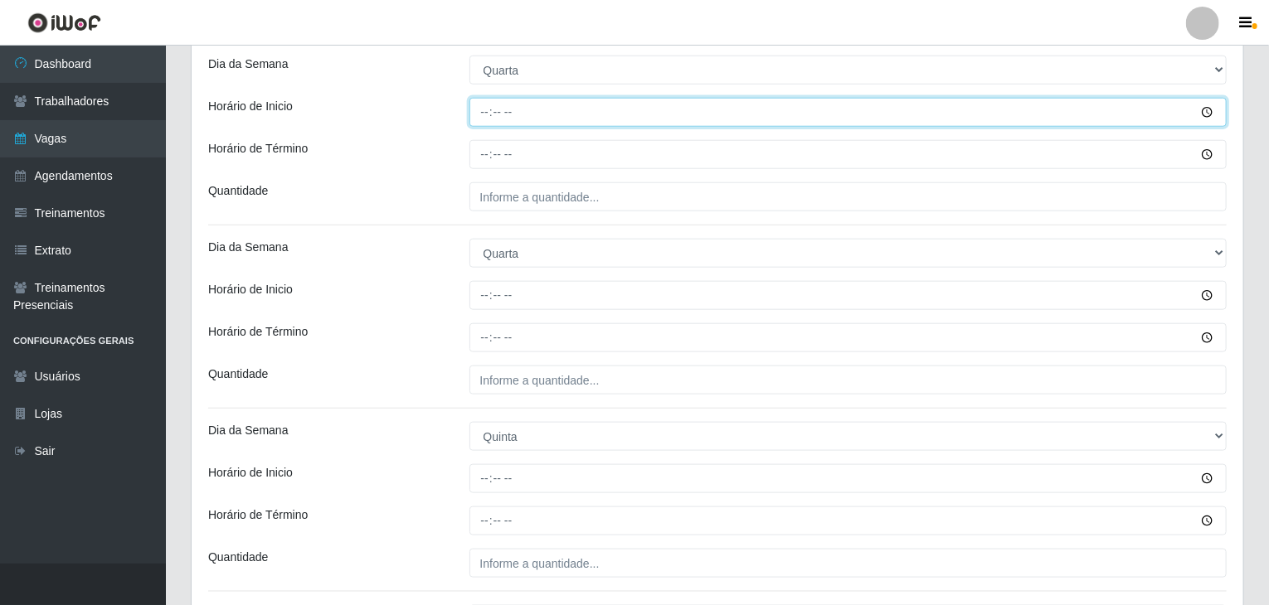
click at [482, 106] on input "Horário de Inicio" at bounding box center [848, 112] width 758 height 29
type input "09:00"
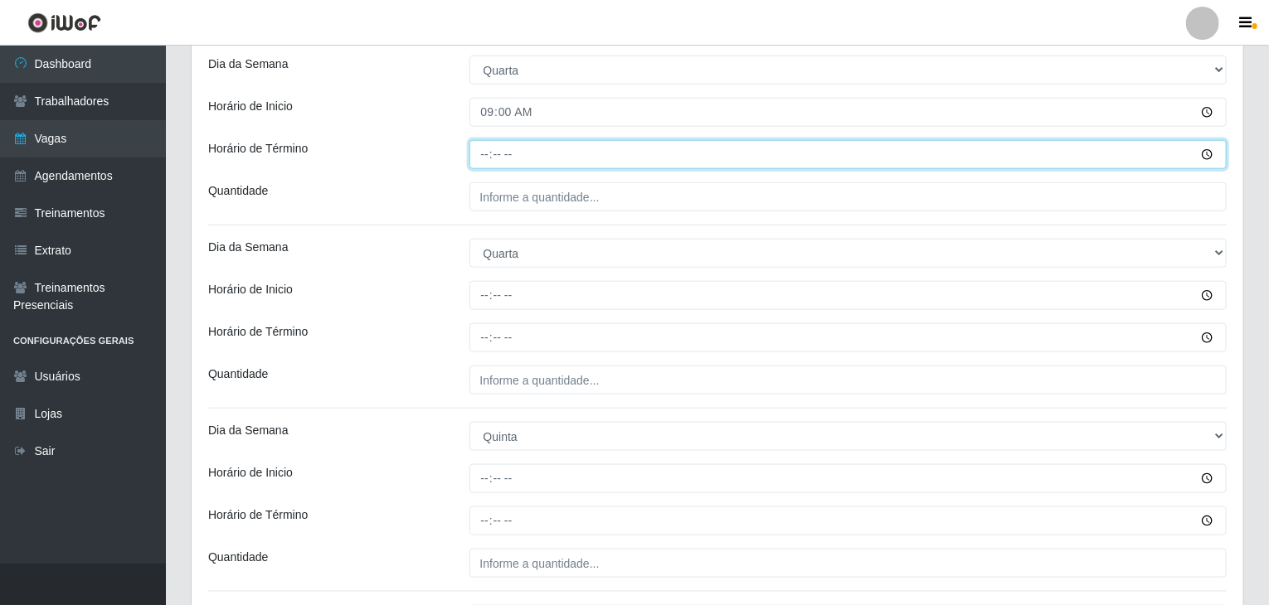
click at [489, 150] on input "Horário de Término" at bounding box center [848, 154] width 758 height 29
type input "15:00"
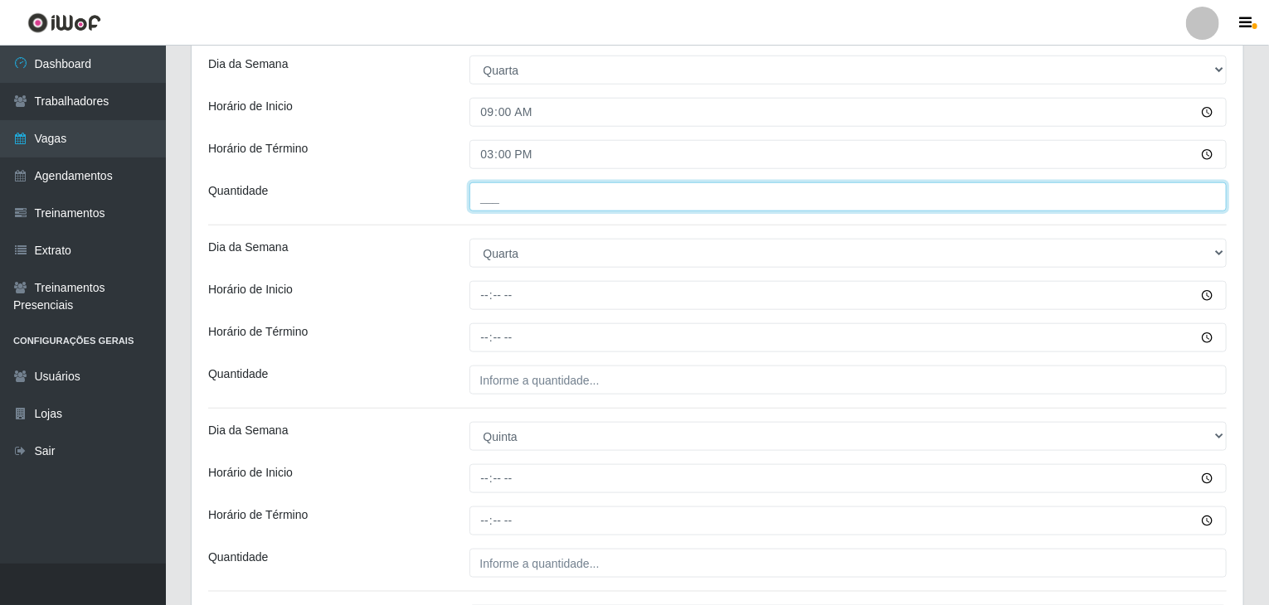
click at [515, 186] on input "___" at bounding box center [848, 196] width 758 height 29
type input "3__"
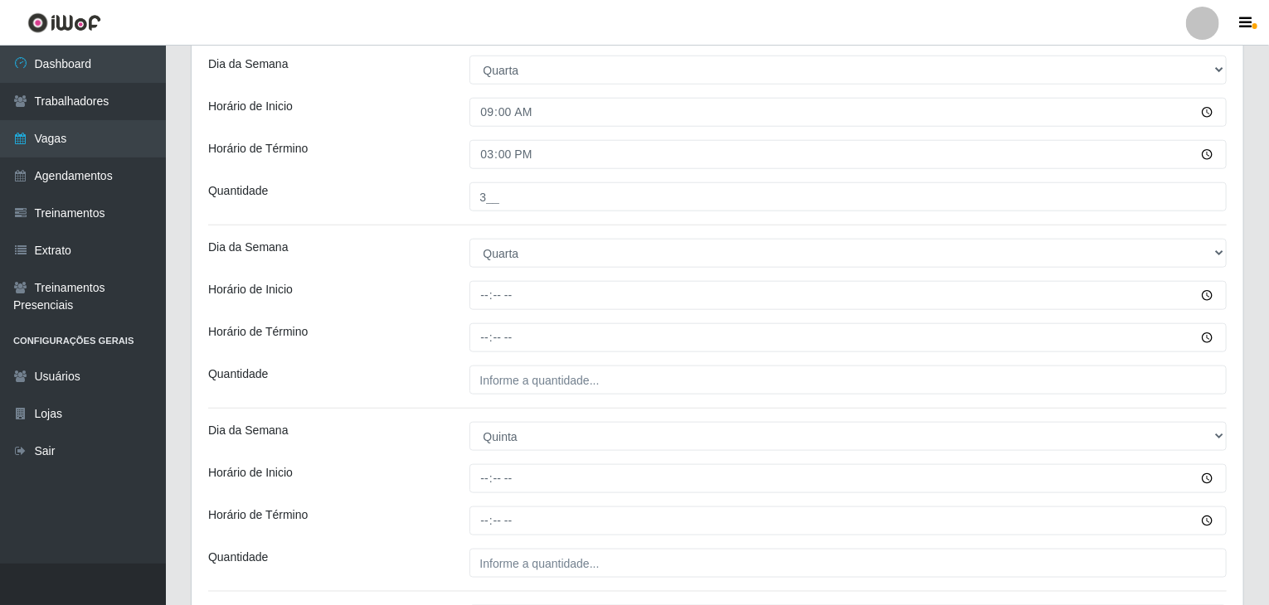
click at [471, 292] on div at bounding box center [848, 295] width 783 height 29
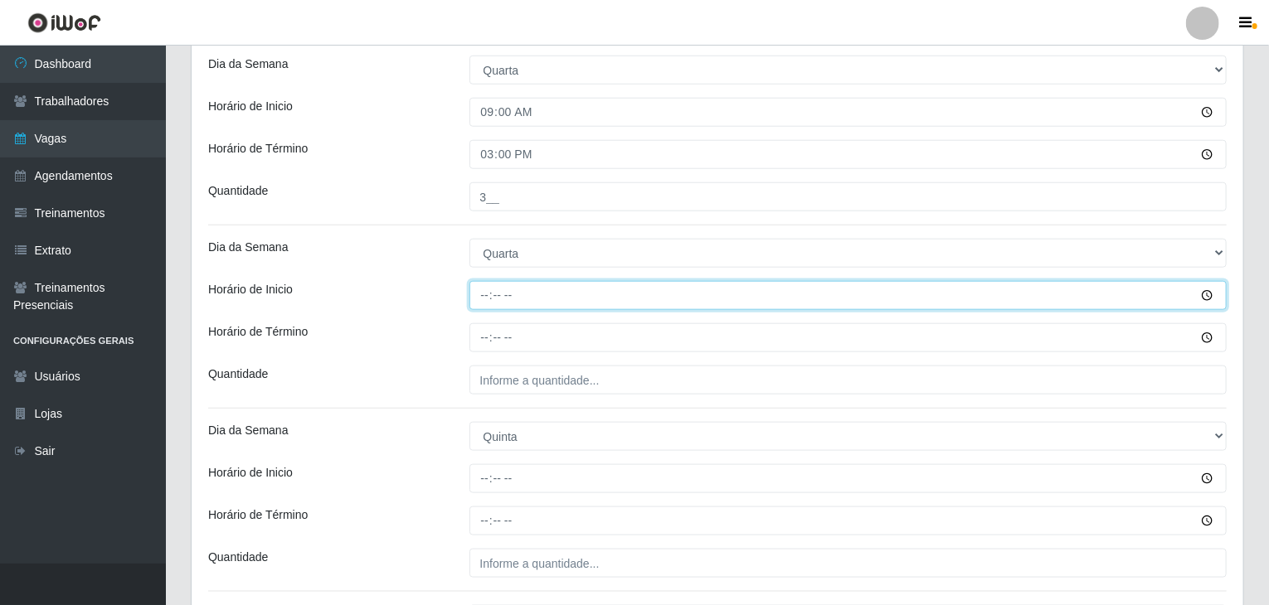
click at [472, 292] on input "Horário de Inicio" at bounding box center [848, 295] width 758 height 29
type input "16:00"
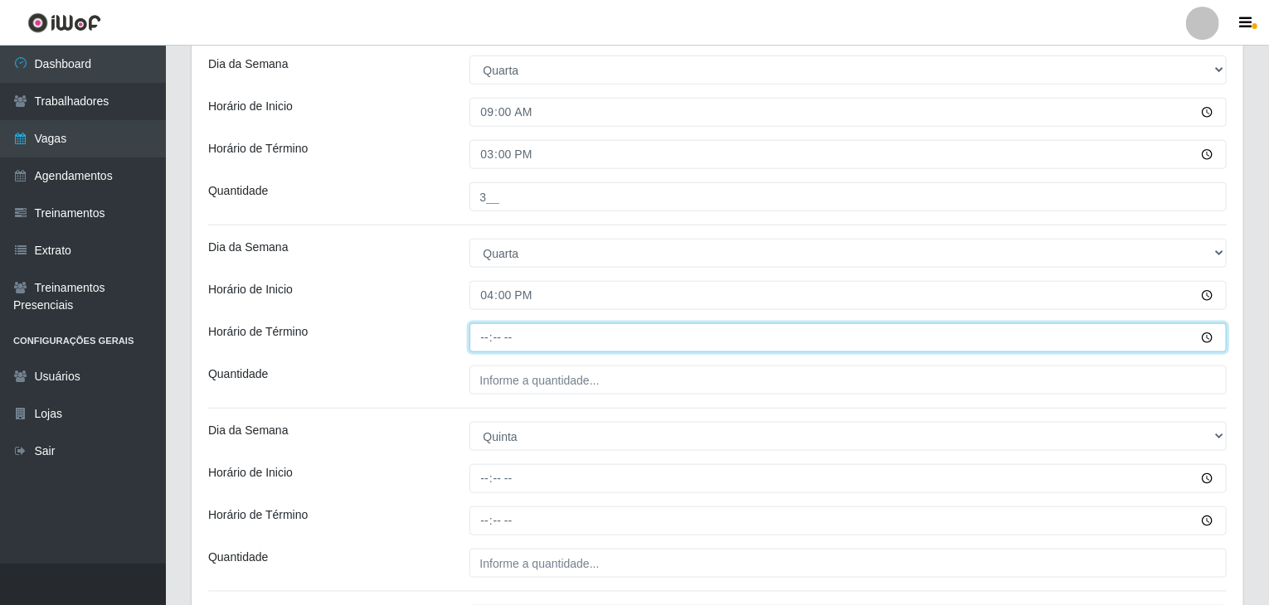
click at [481, 327] on input "Horário de Término" at bounding box center [848, 337] width 758 height 29
type input "22:00"
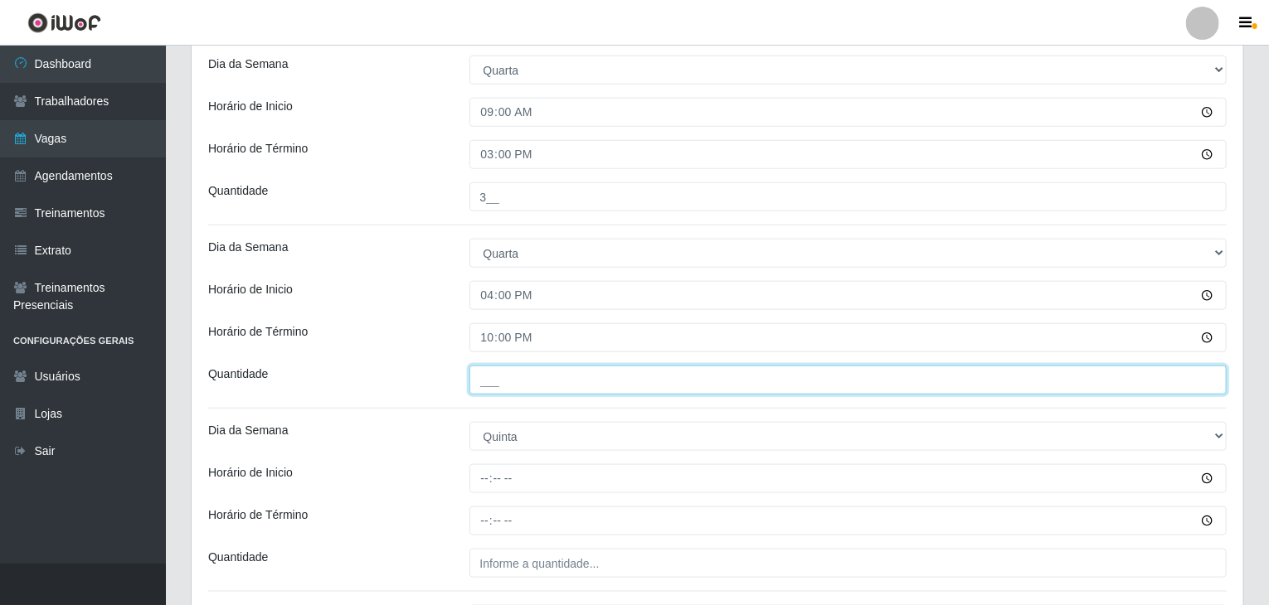
click at [508, 382] on input "___" at bounding box center [848, 380] width 758 height 29
type input "4__"
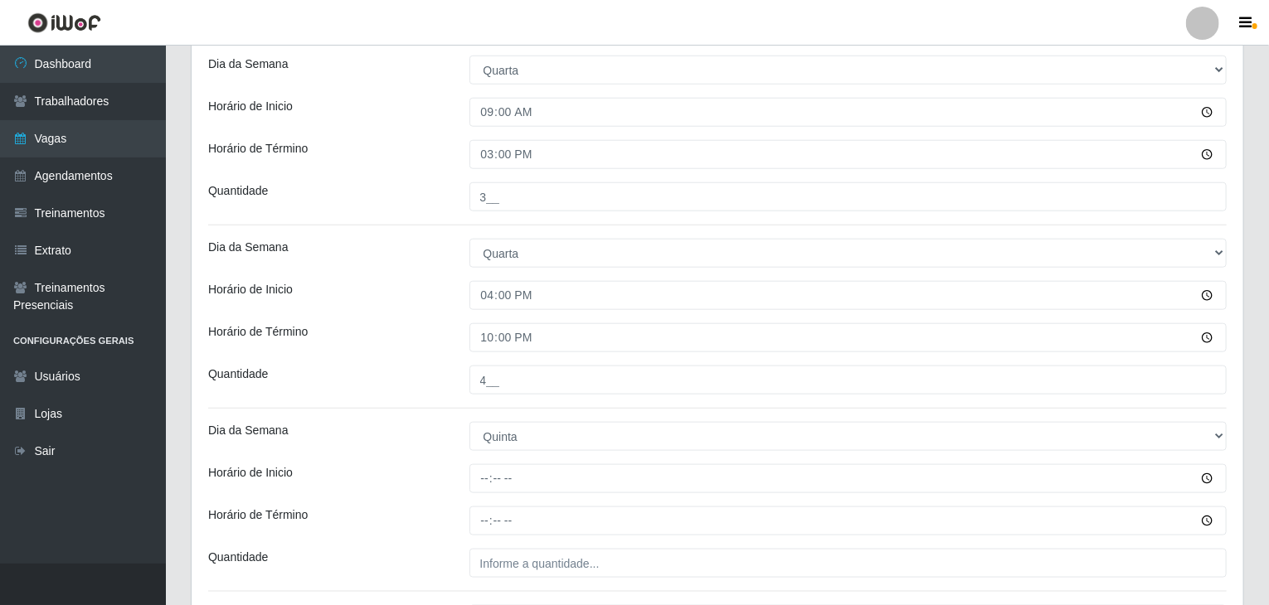
click at [415, 346] on div "Horário de Término" at bounding box center [326, 337] width 261 height 29
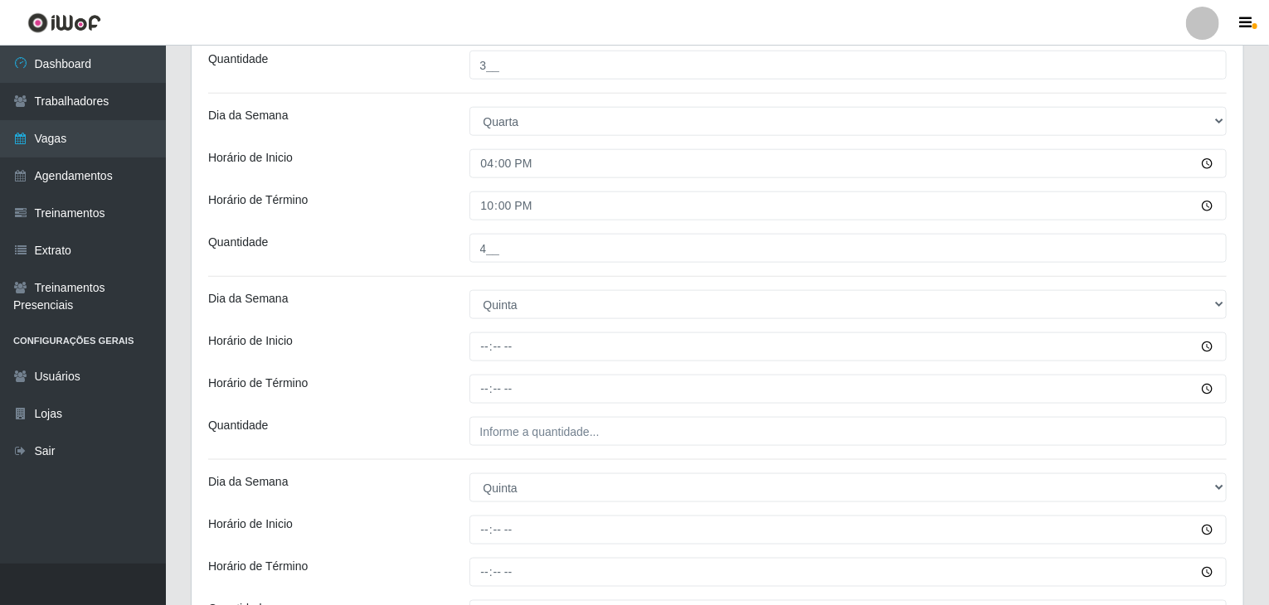
scroll to position [1078, 0]
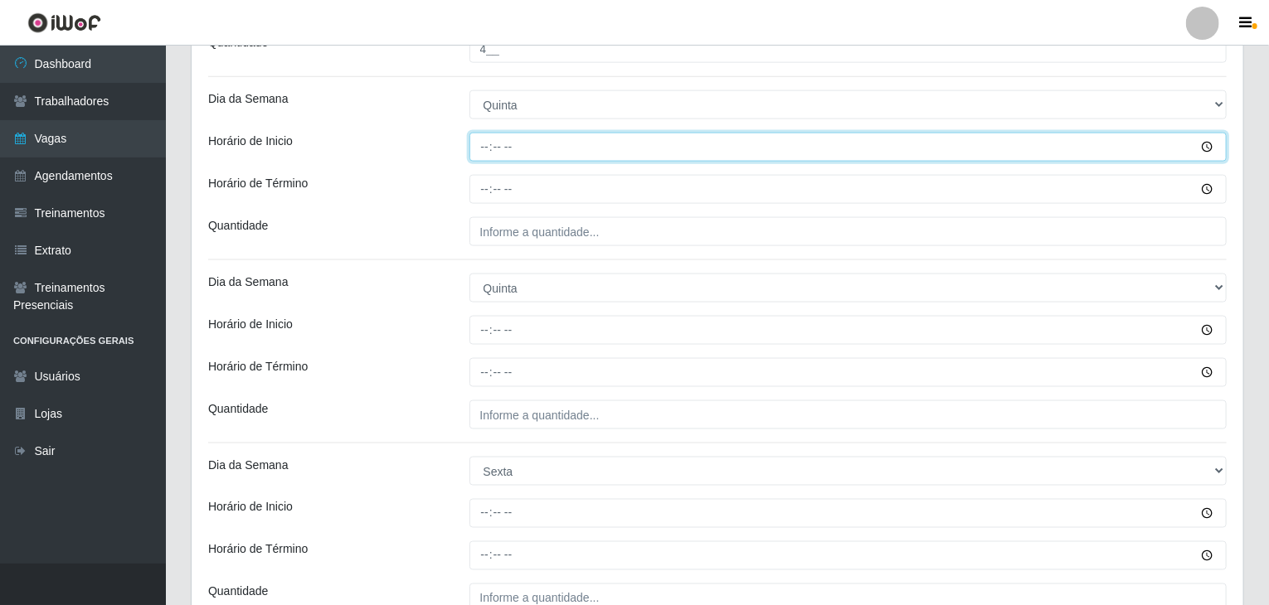
click at [493, 145] on input "Horário de Inicio" at bounding box center [848, 147] width 758 height 29
type input "09:00"
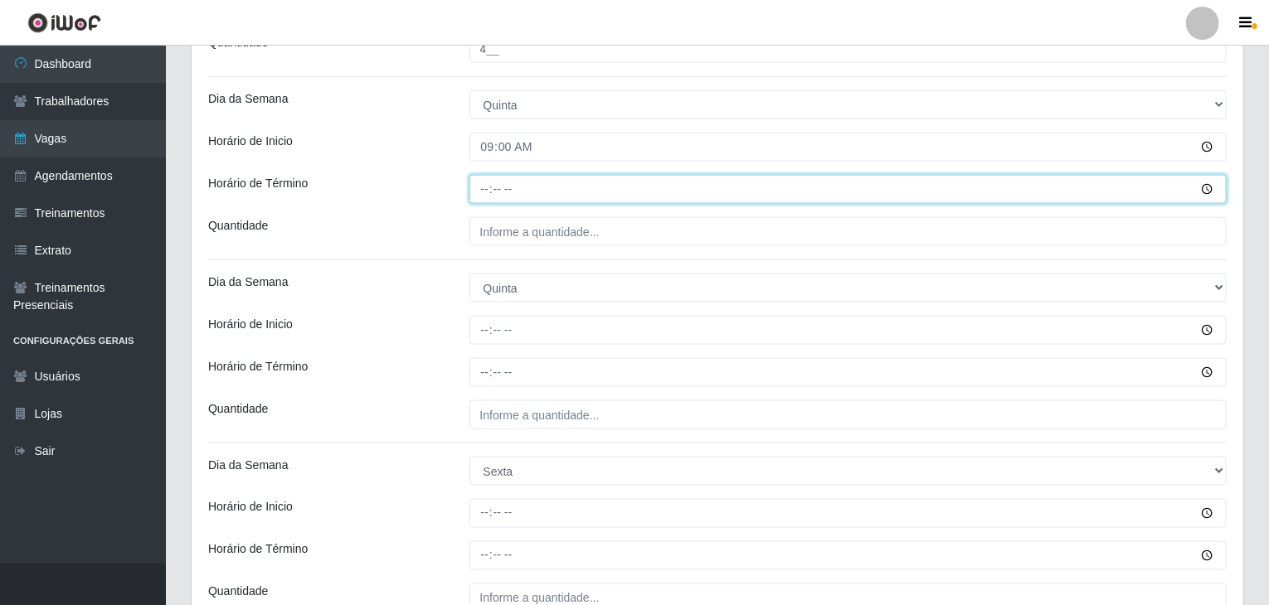
click at [482, 186] on input "Horário de Término" at bounding box center [848, 189] width 758 height 29
type input "15:00"
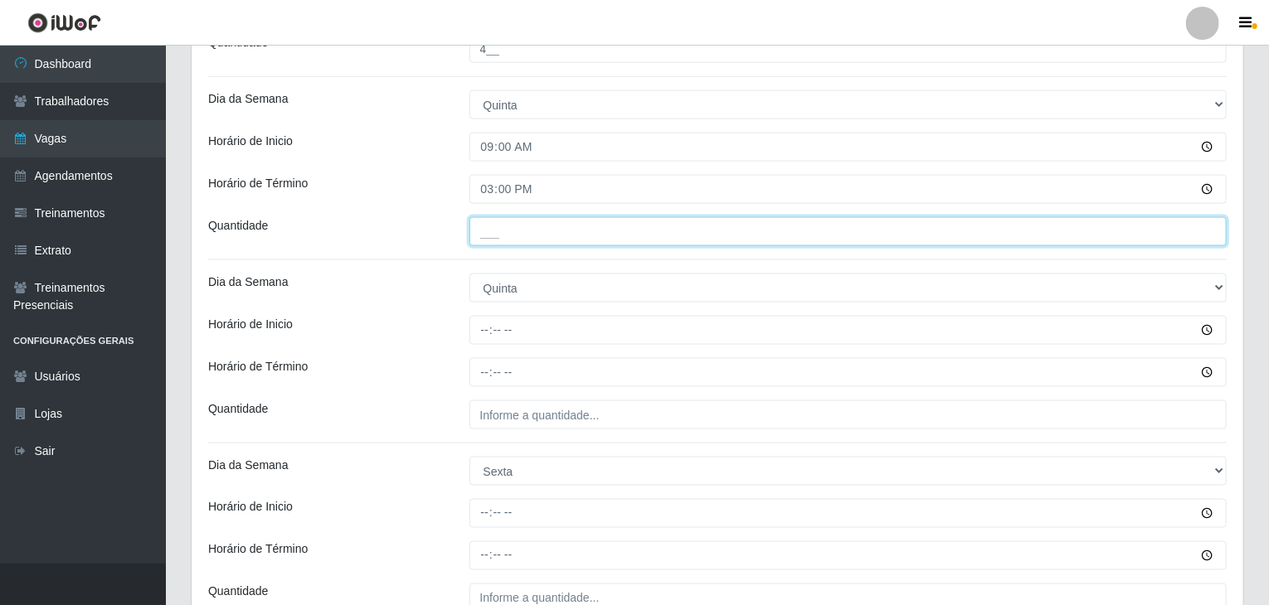
click at [488, 228] on input "___" at bounding box center [848, 231] width 758 height 29
type input "3__"
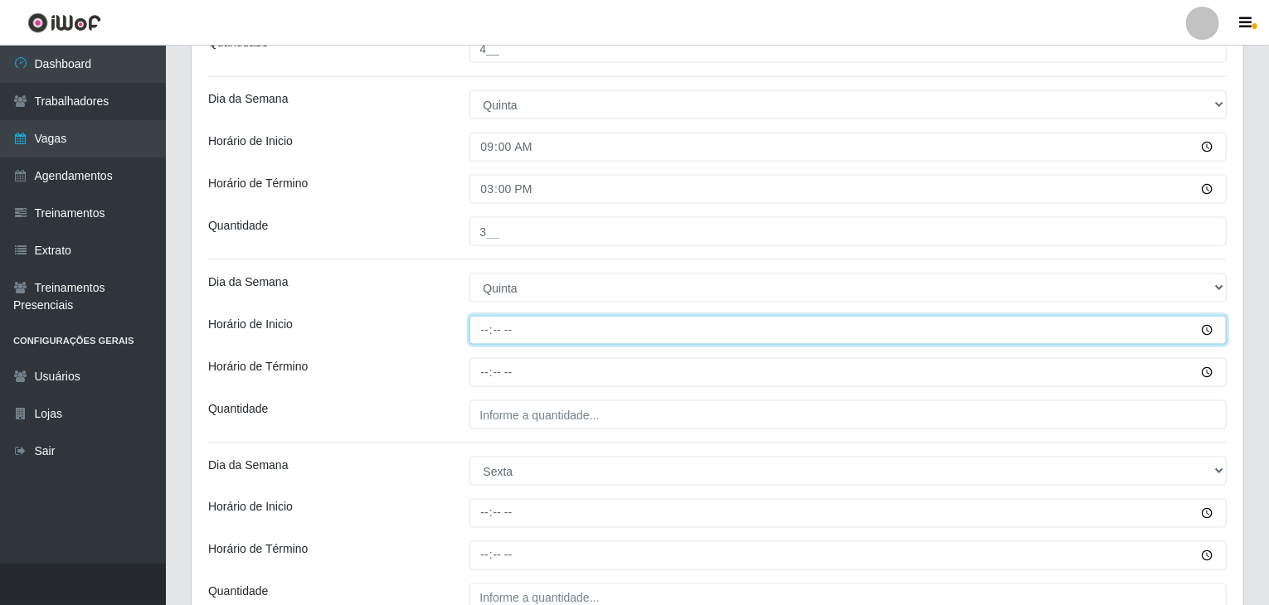
click at [474, 330] on input "Horário de Inicio" at bounding box center [848, 330] width 758 height 29
type input "16:00"
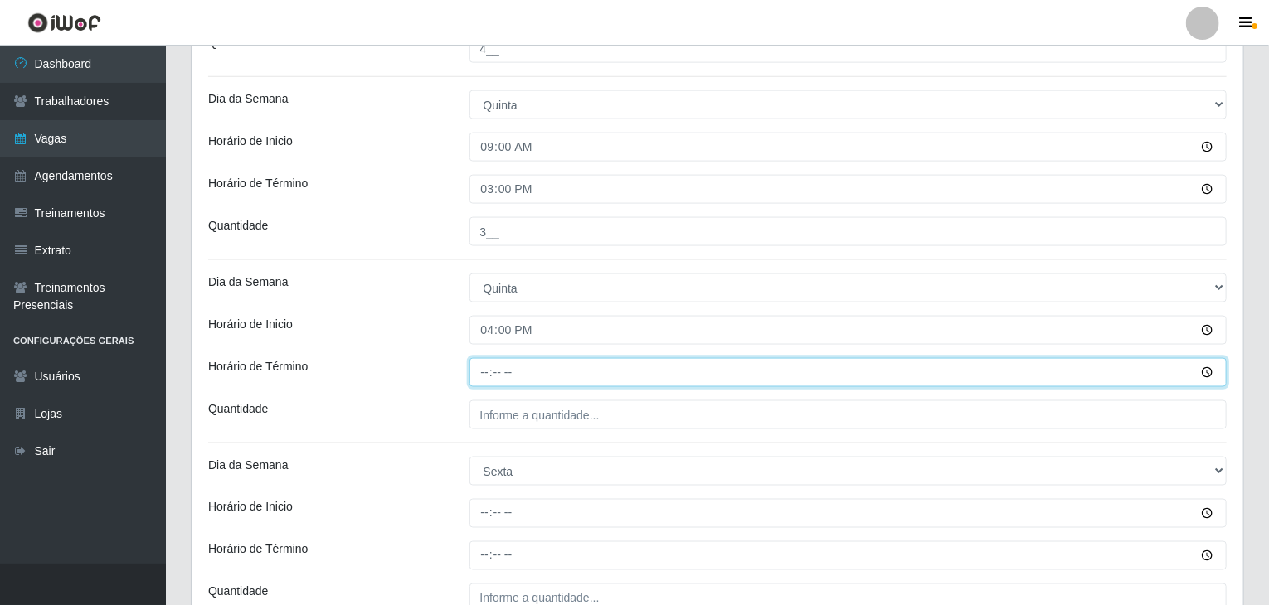
click at [478, 366] on input "Horário de Término" at bounding box center [848, 372] width 758 height 29
type input "22:00"
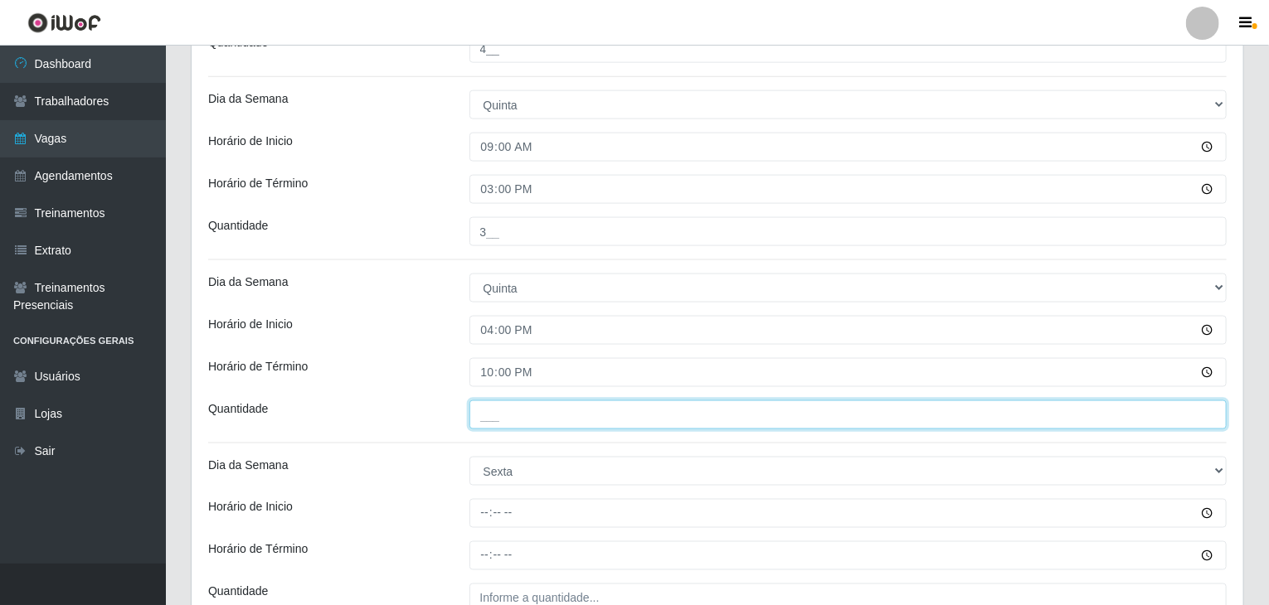
click at [494, 401] on input "___" at bounding box center [848, 415] width 758 height 29
type input "4__"
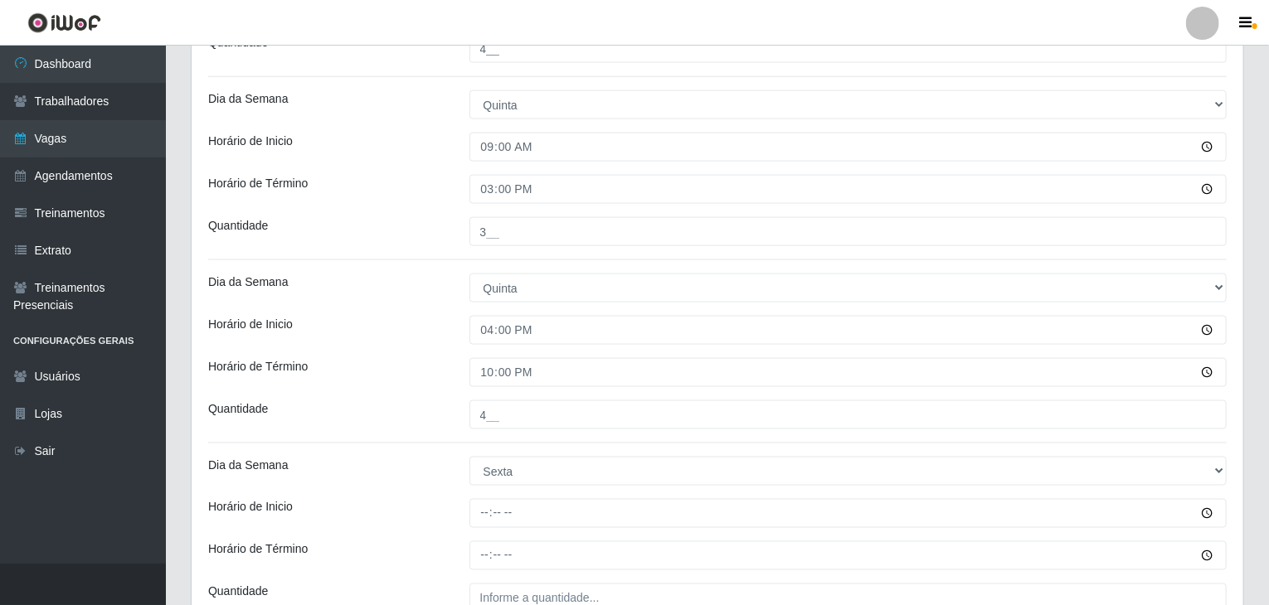
click at [418, 370] on div "Horário de Término" at bounding box center [326, 372] width 261 height 29
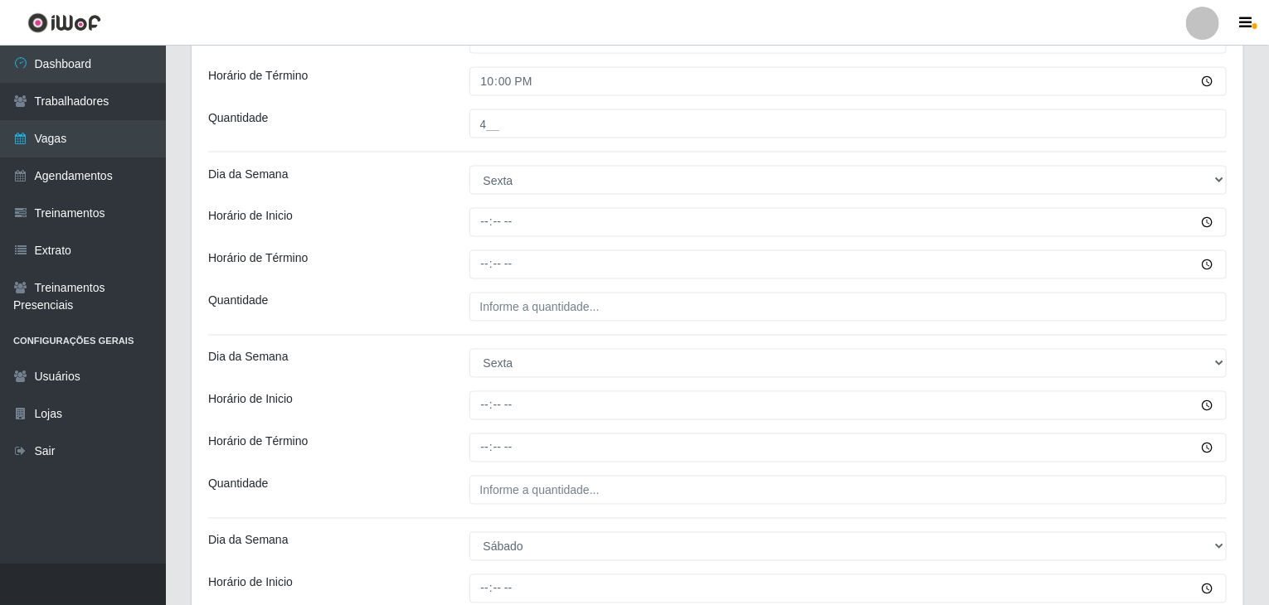
scroll to position [1410, 0]
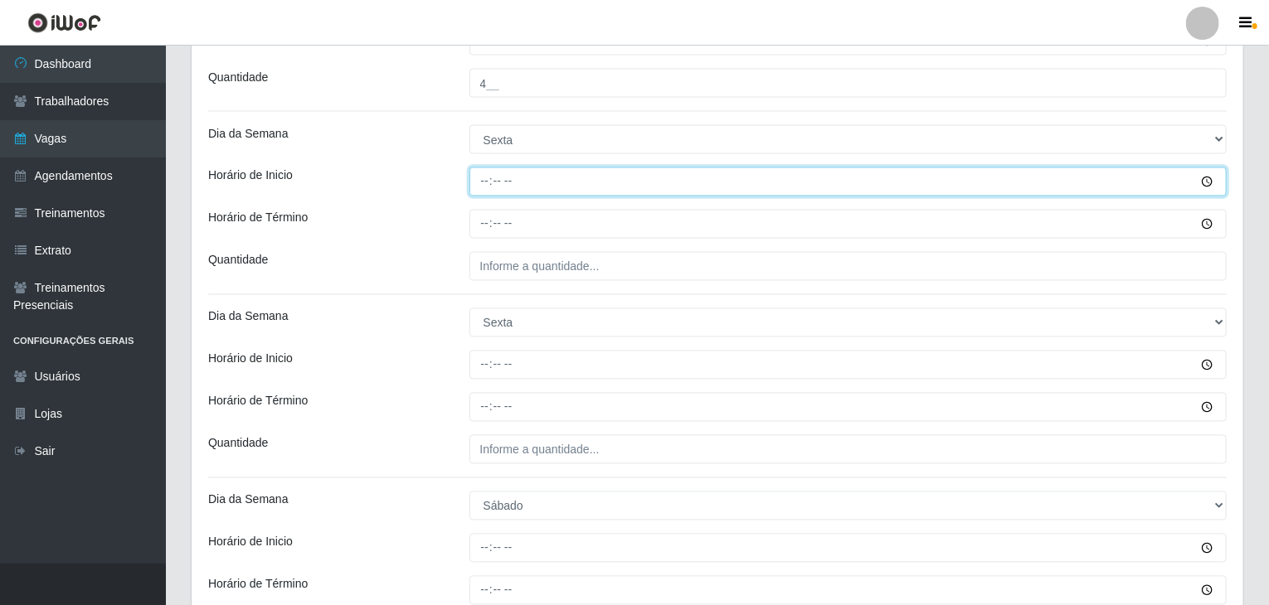
click at [489, 178] on input "Horário de Inicio" at bounding box center [848, 182] width 758 height 29
type input "09:00"
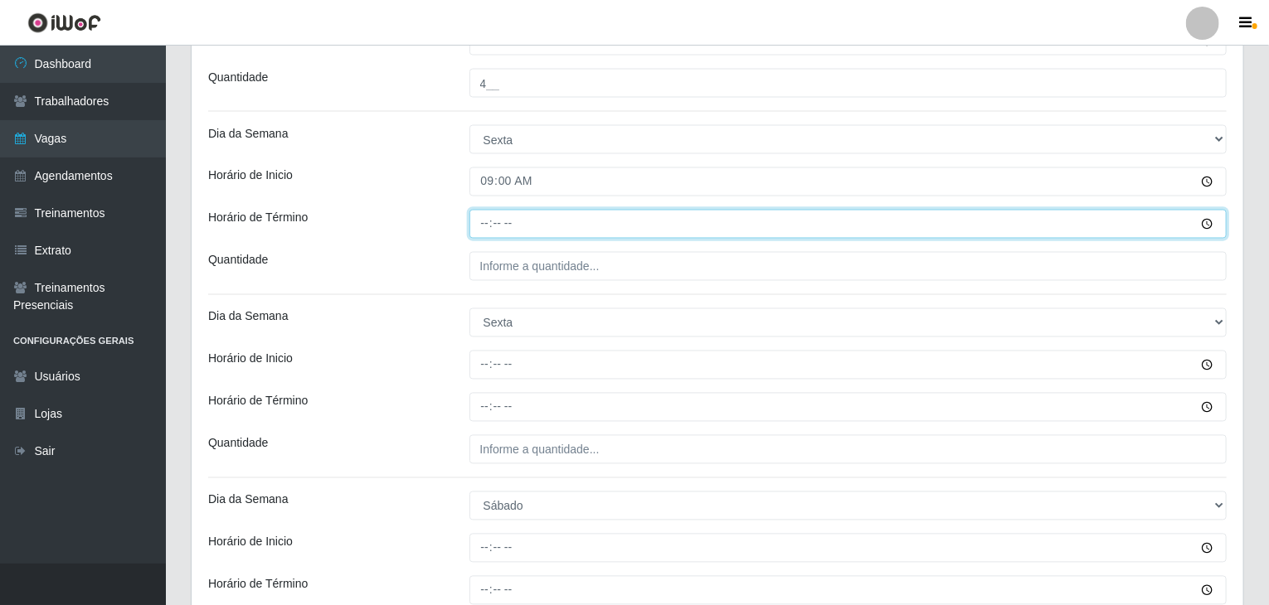
click at [488, 222] on input "Horário de Término" at bounding box center [848, 224] width 758 height 29
type input "15:00"
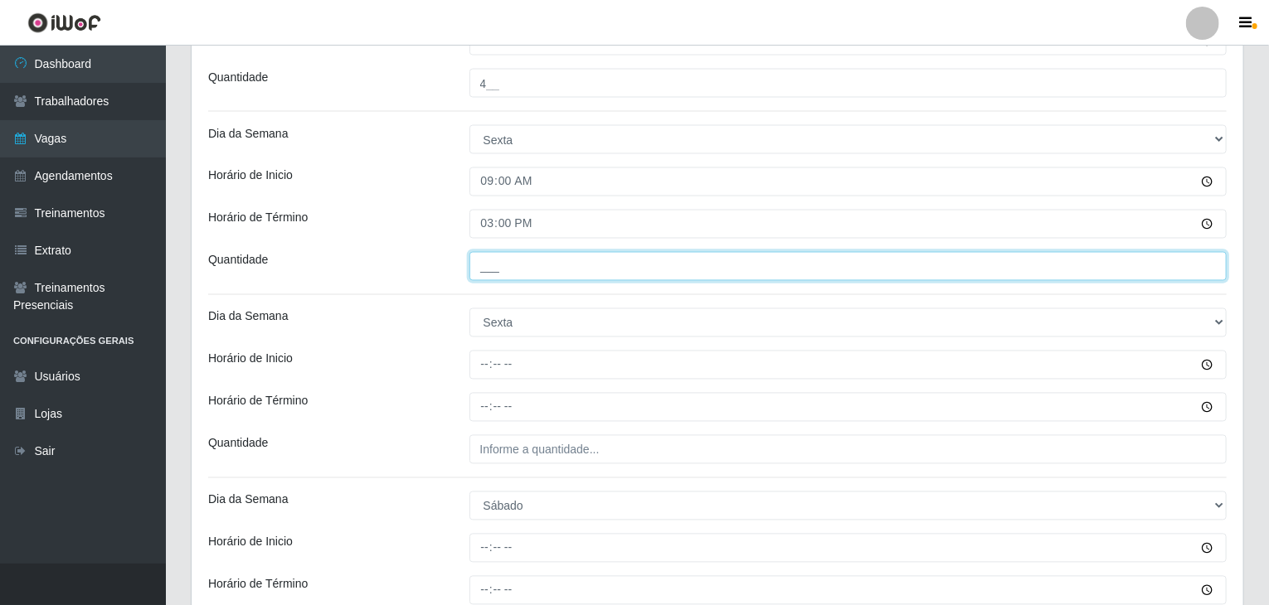
click at [527, 255] on input "___" at bounding box center [848, 266] width 758 height 29
type input "3__"
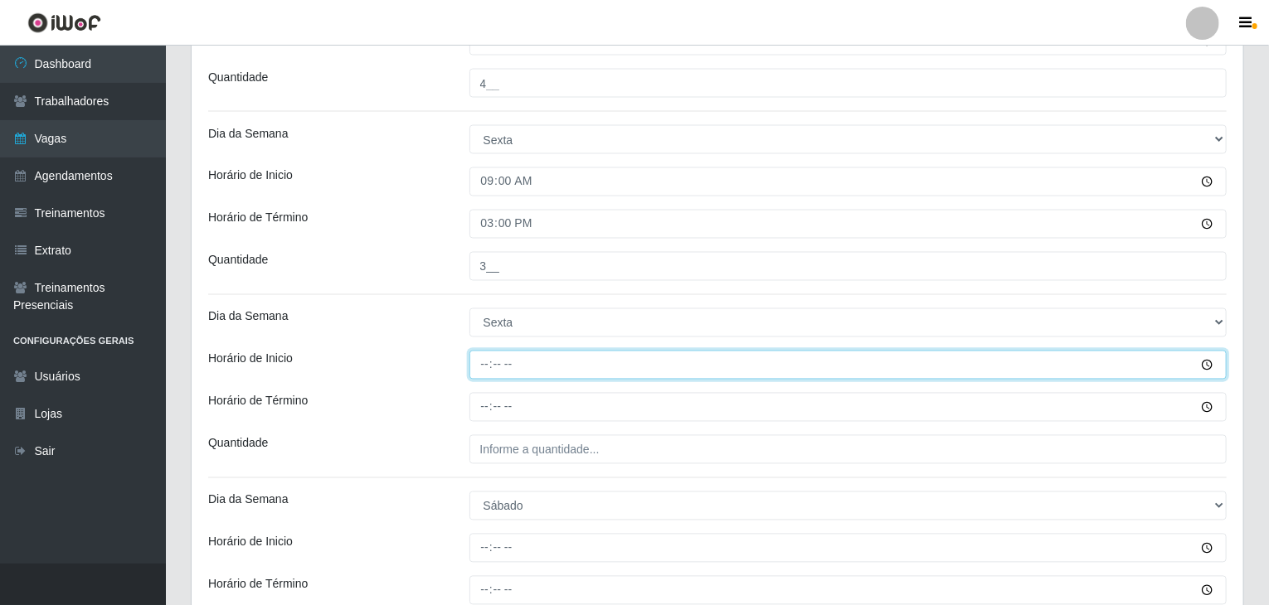
click at [489, 356] on input "Horário de Inicio" at bounding box center [848, 365] width 758 height 29
type input "16:00"
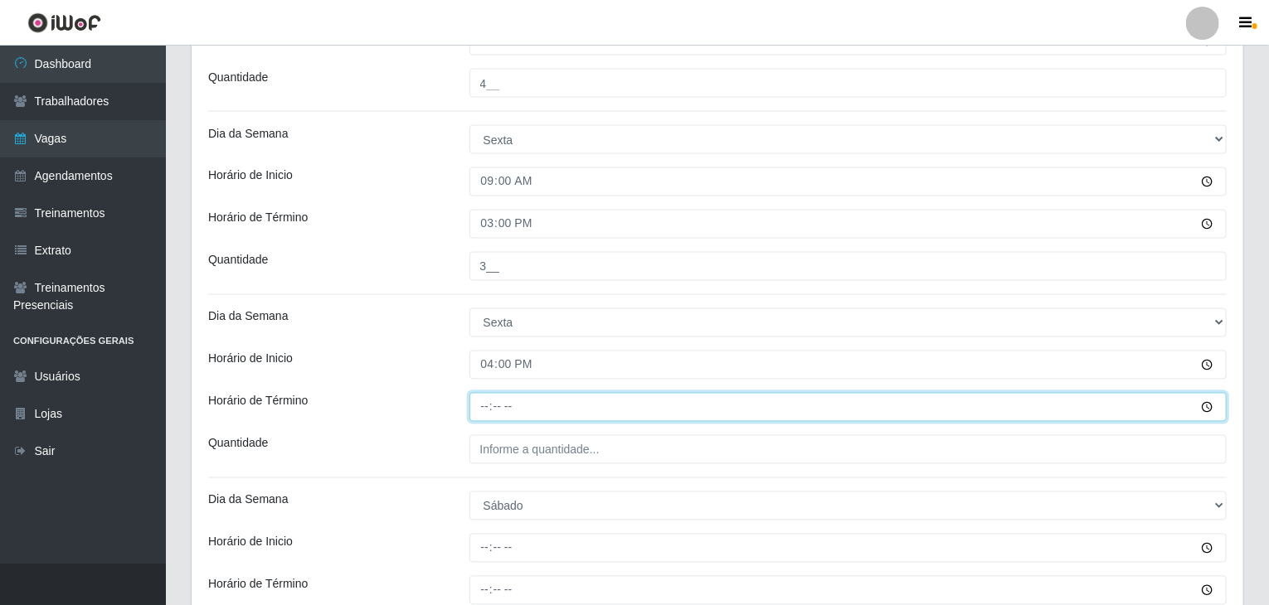
click at [478, 404] on input "Horário de Término" at bounding box center [848, 407] width 758 height 29
type input "22:00"
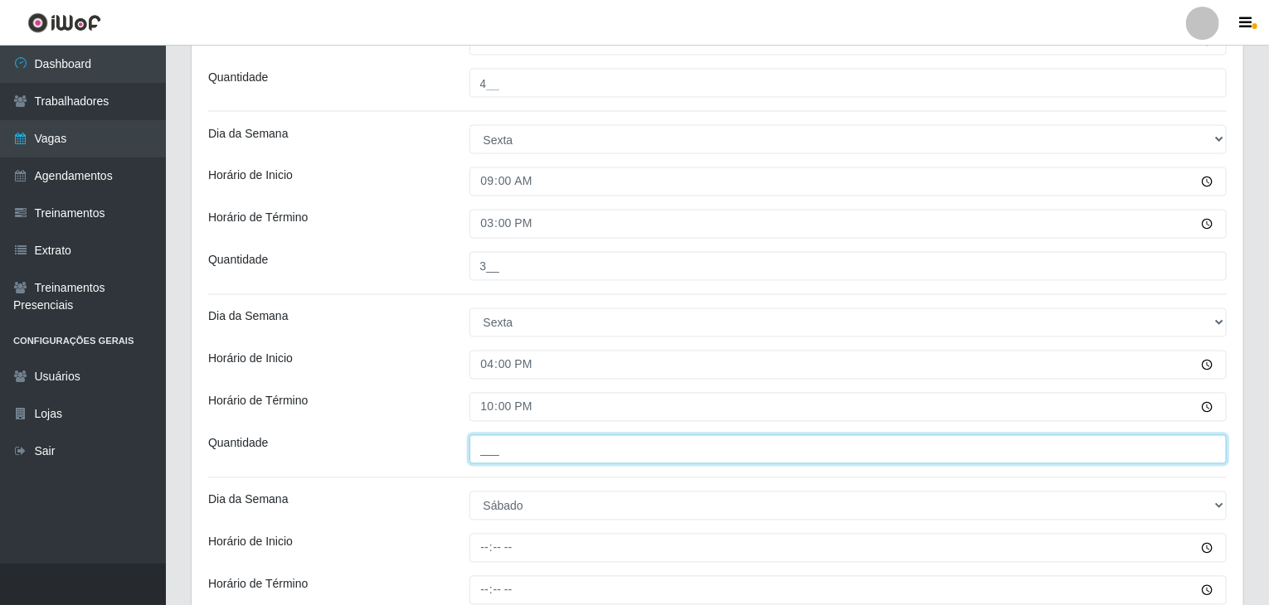
click at [511, 450] on input "___" at bounding box center [848, 449] width 758 height 29
type input "4__"
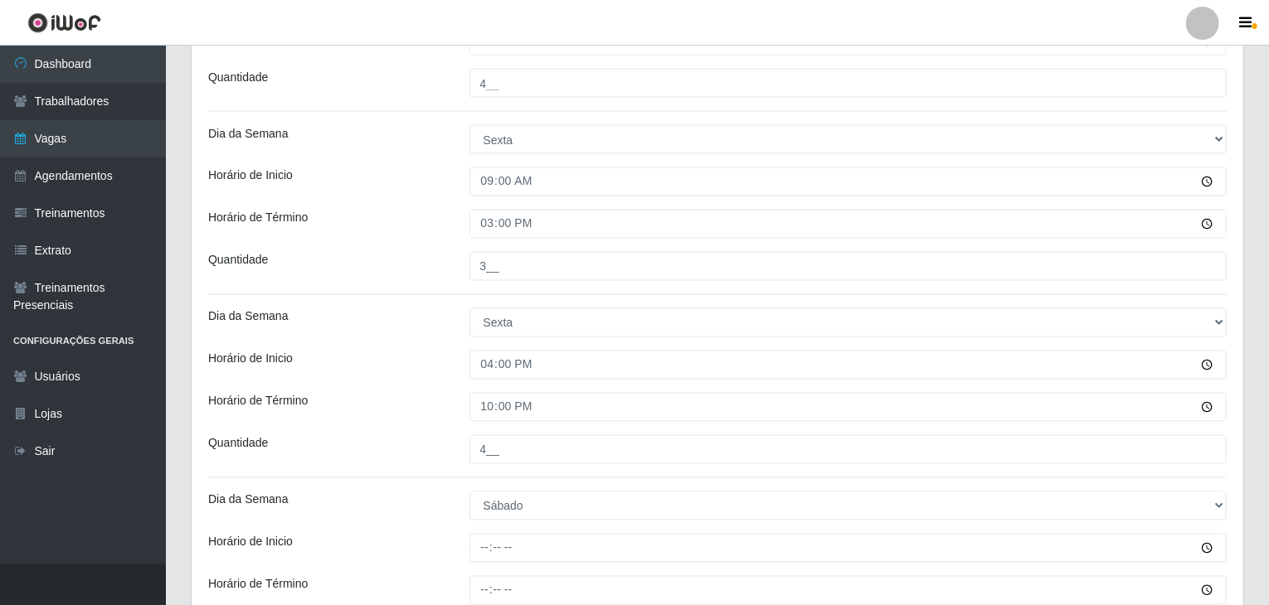
click at [423, 393] on div "Horário de Término" at bounding box center [326, 407] width 261 height 29
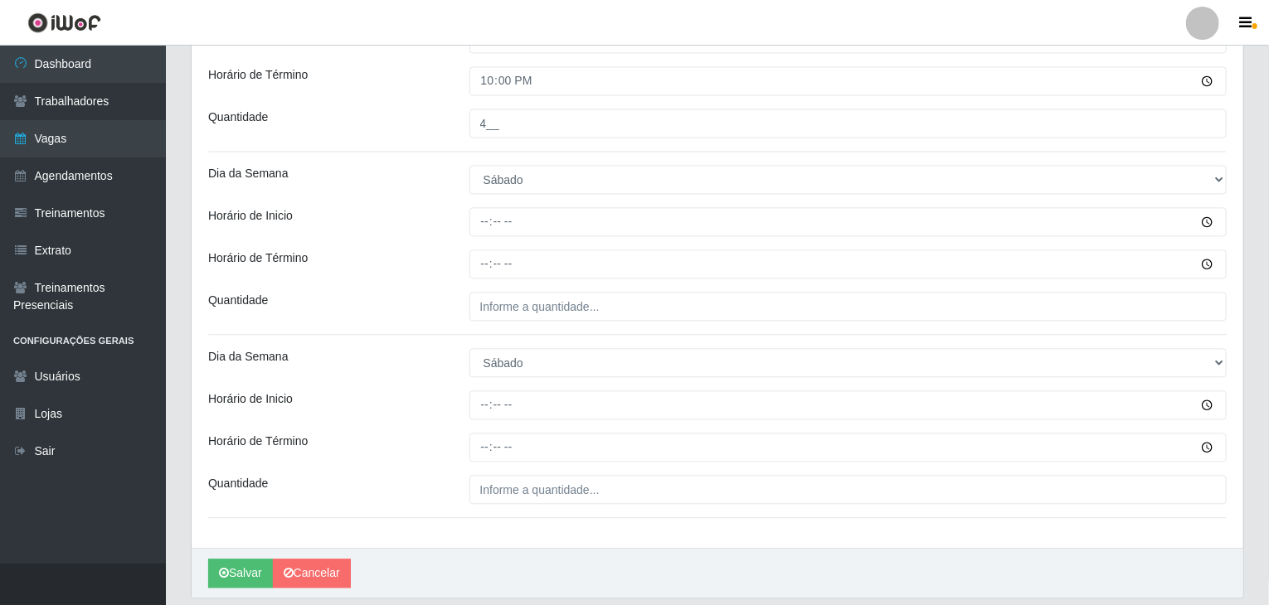
scroll to position [1741, 0]
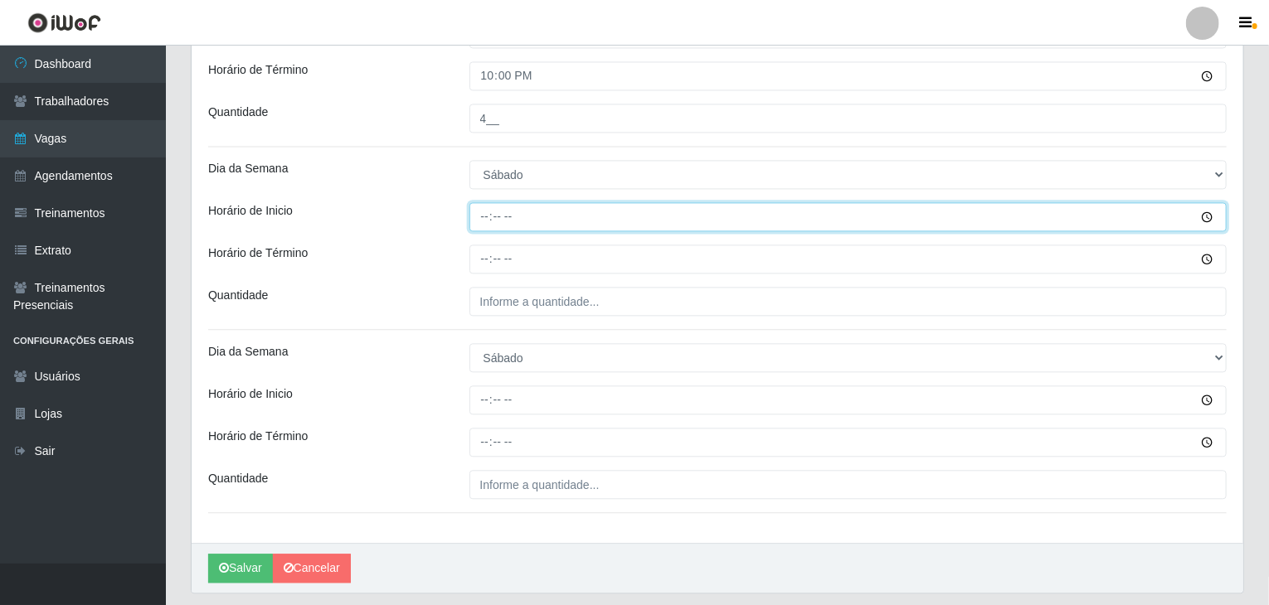
click at [484, 213] on input "Horário de Inicio" at bounding box center [848, 216] width 758 height 29
type input "09:00"
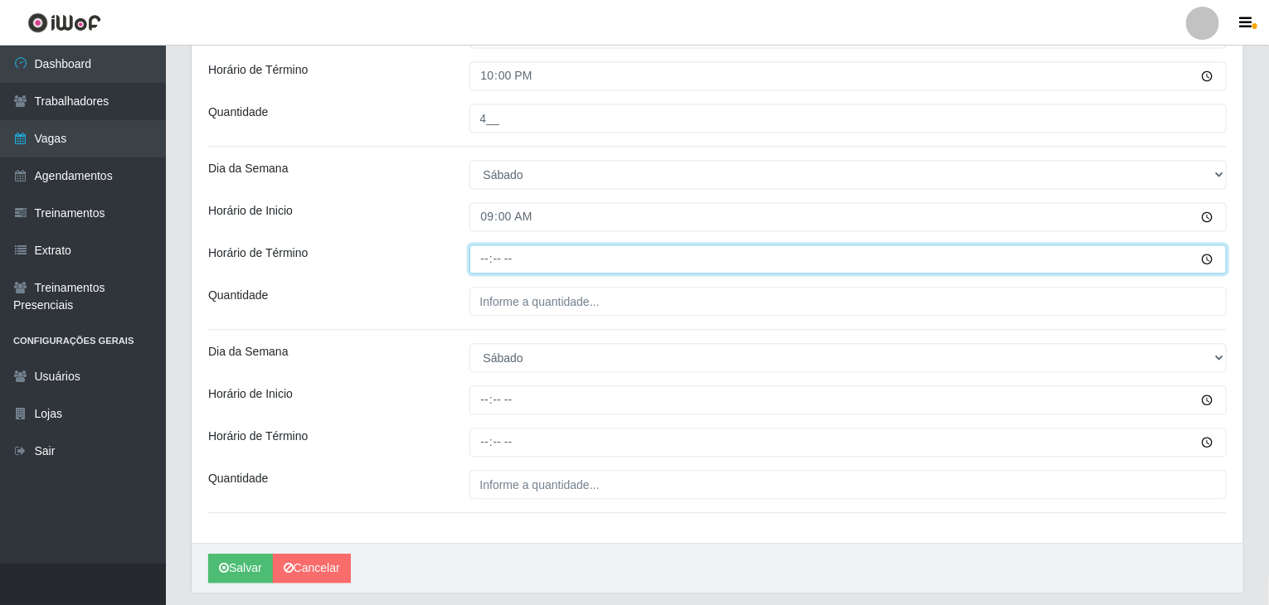
click at [484, 250] on input "Horário de Término" at bounding box center [848, 259] width 758 height 29
type input "15:00"
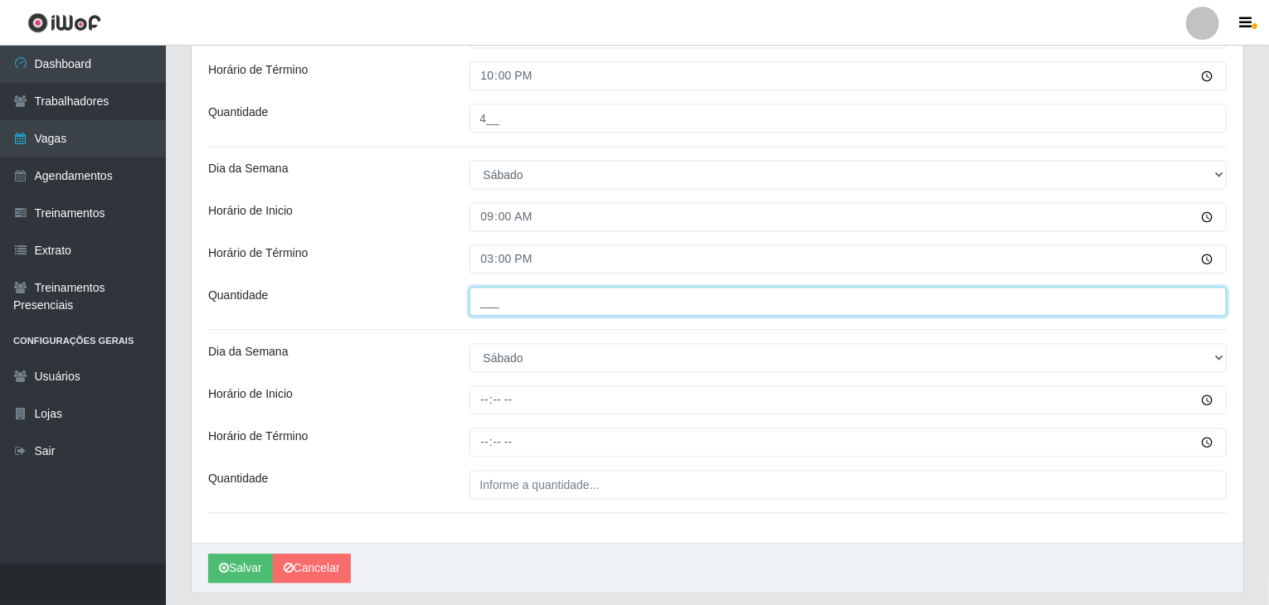
click at [497, 299] on input "___" at bounding box center [848, 301] width 758 height 29
type input "3__"
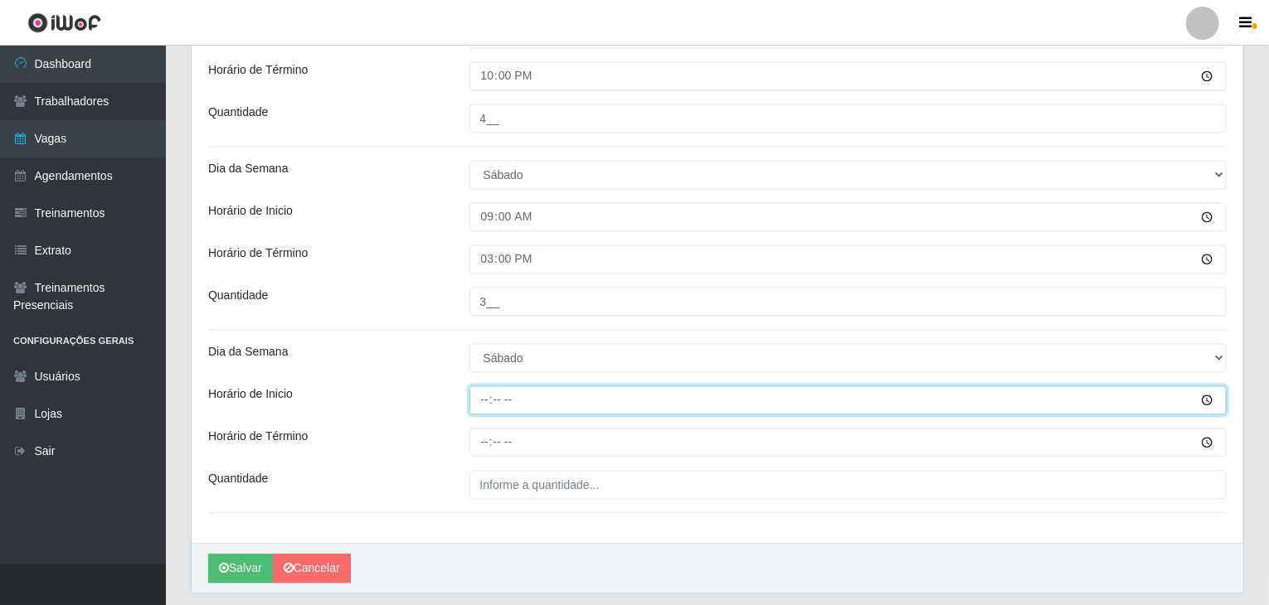
click at [491, 395] on input "Horário de Inicio" at bounding box center [848, 400] width 758 height 29
type input "16:00"
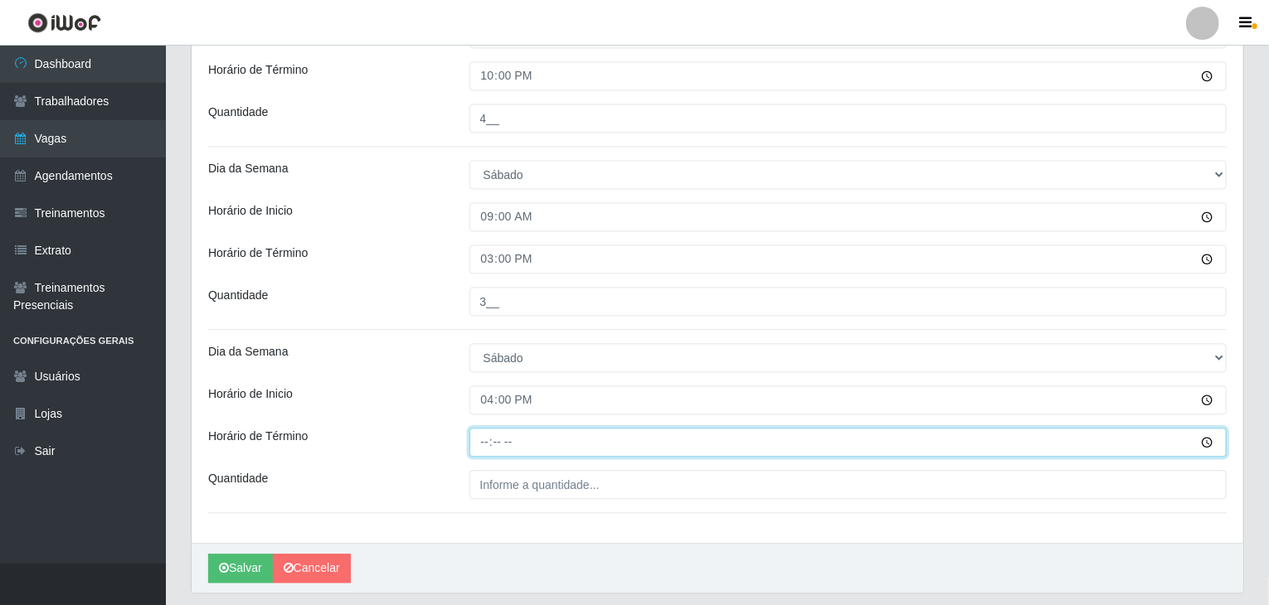
click at [483, 445] on input "Horário de Término" at bounding box center [848, 442] width 758 height 29
type input "22:00"
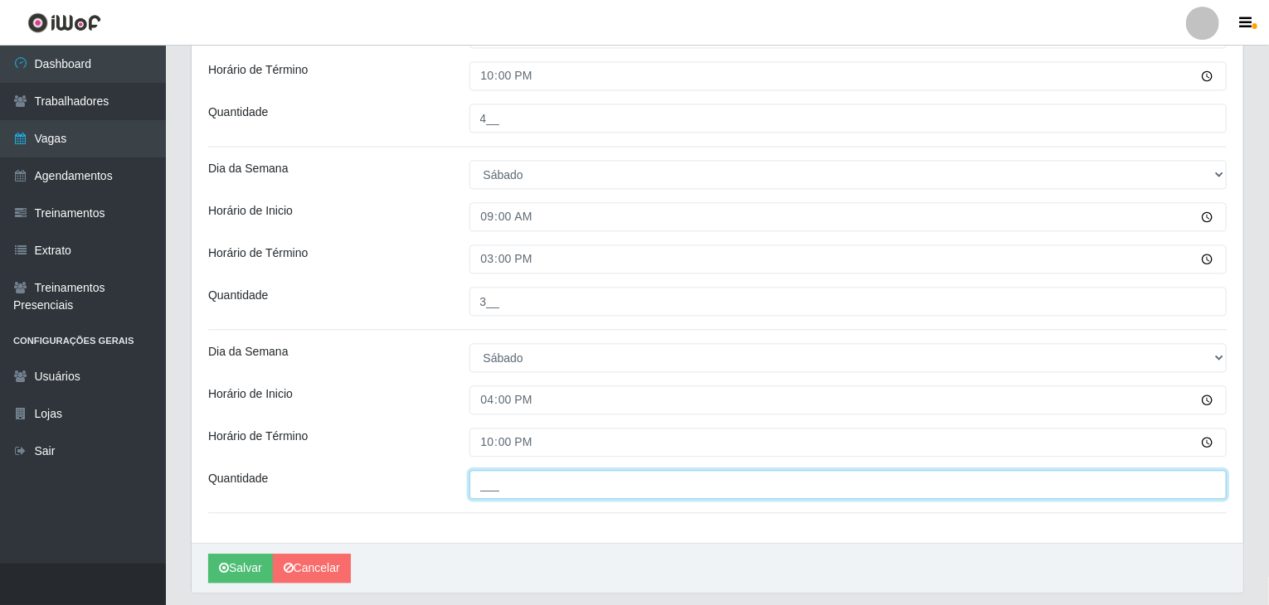
click at [557, 492] on input "___" at bounding box center [848, 484] width 758 height 29
type input "4__"
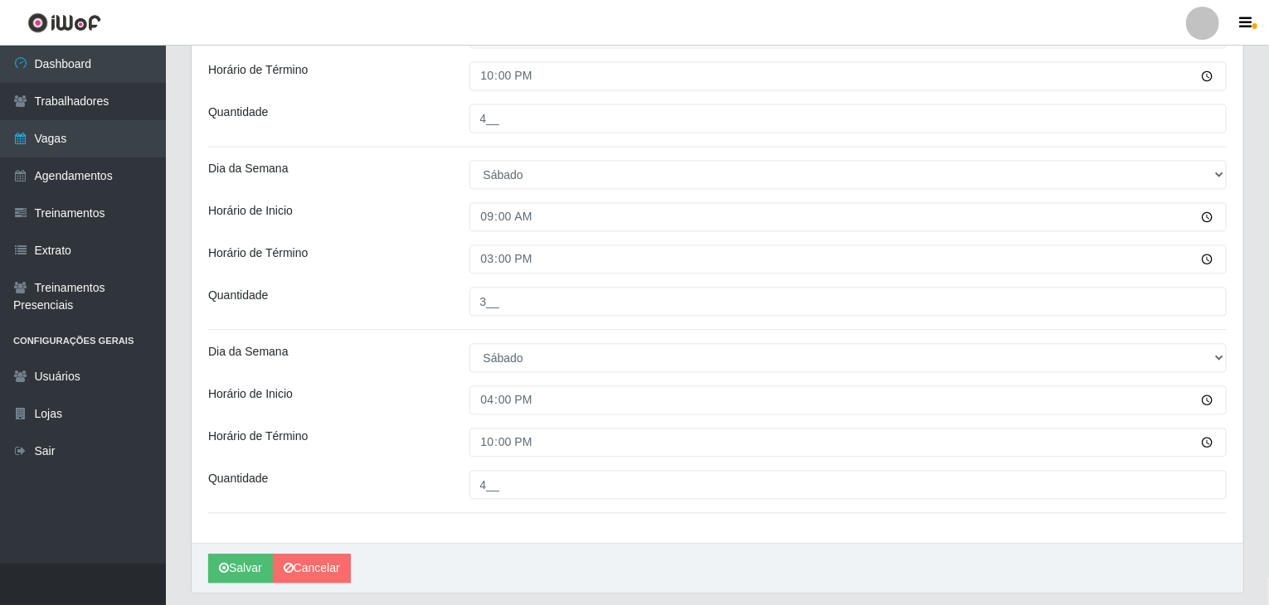
click at [422, 435] on div "Horário de Término" at bounding box center [326, 442] width 261 height 29
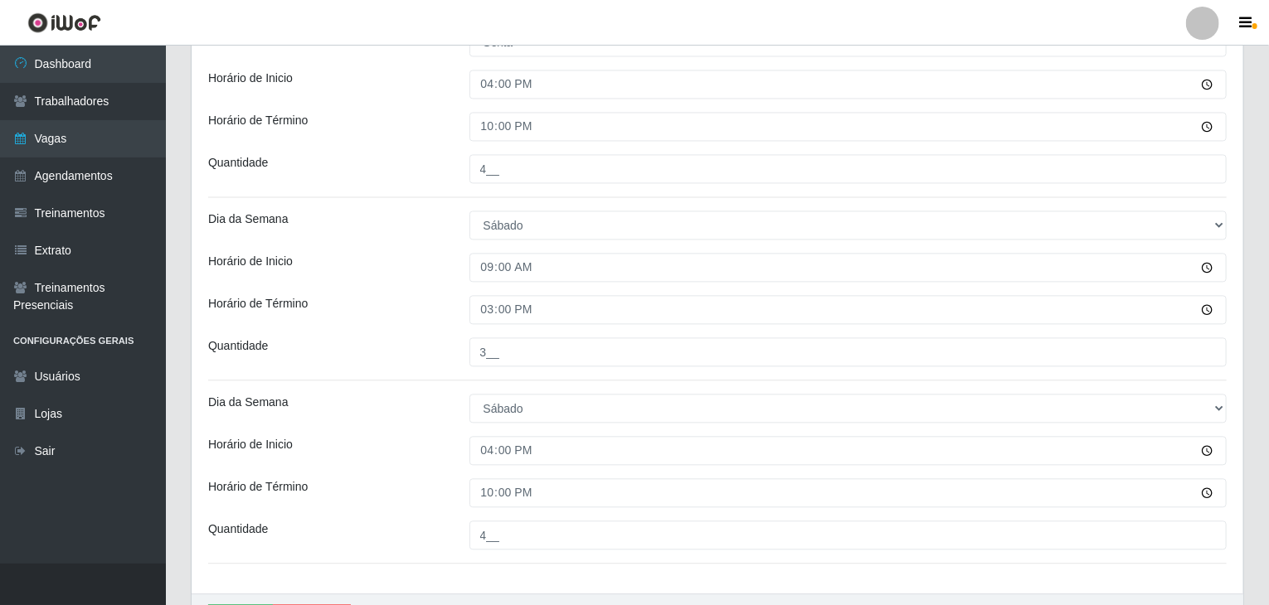
scroll to position [1788, 0]
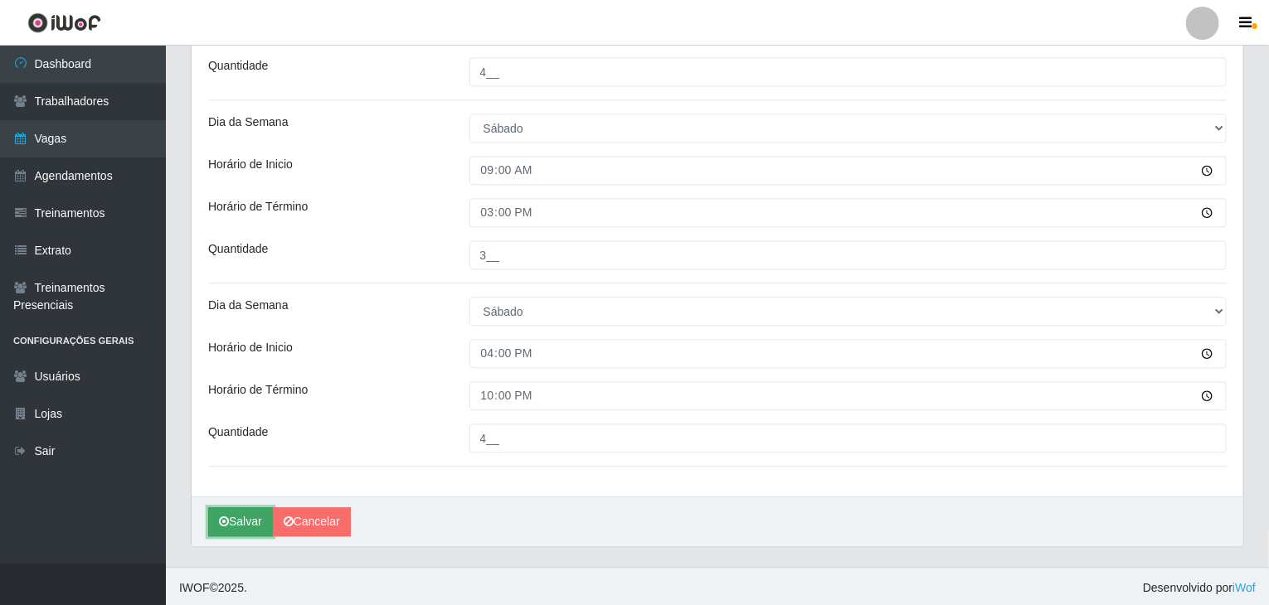
click at [230, 515] on button "Salvar" at bounding box center [240, 522] width 65 height 29
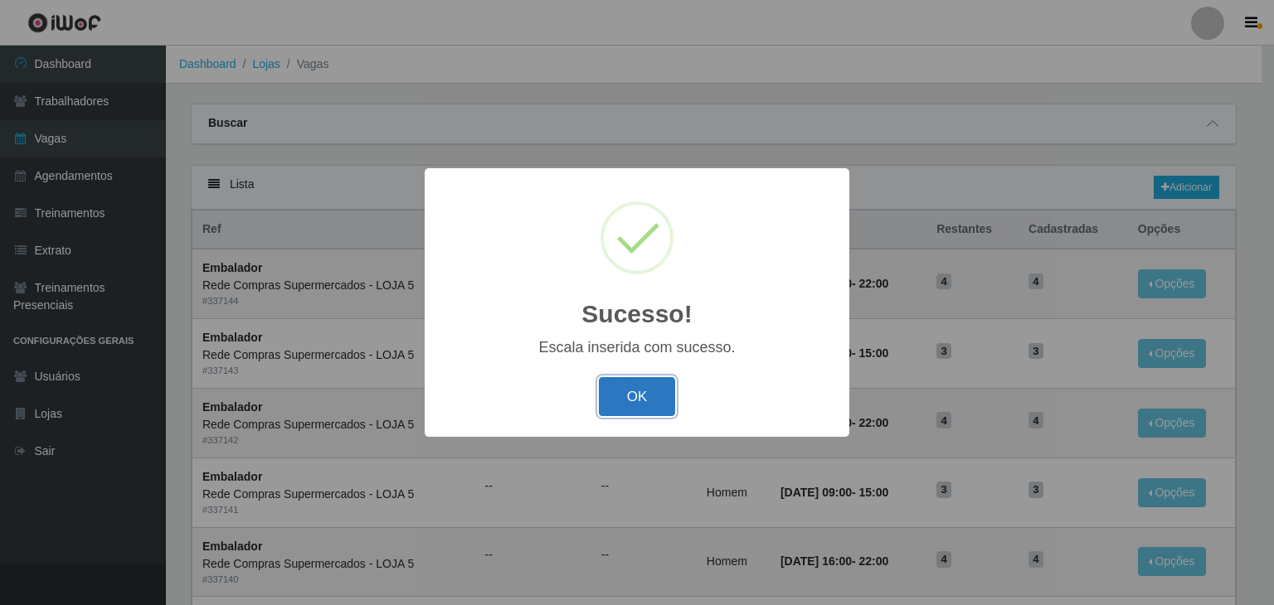
click at [631, 390] on button "OK" at bounding box center [637, 396] width 77 height 39
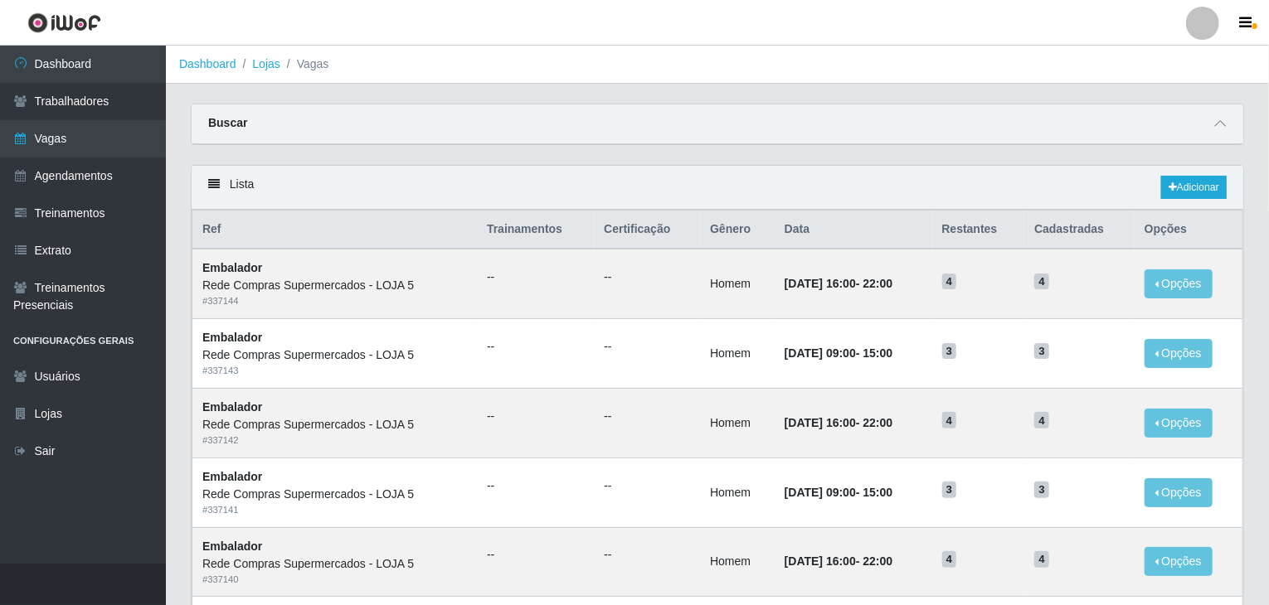
click at [1179, 170] on div "Lista Adicionar" at bounding box center [717, 188] width 1051 height 44
click at [1192, 183] on link "Adicionar" at bounding box center [1194, 187] width 66 height 23
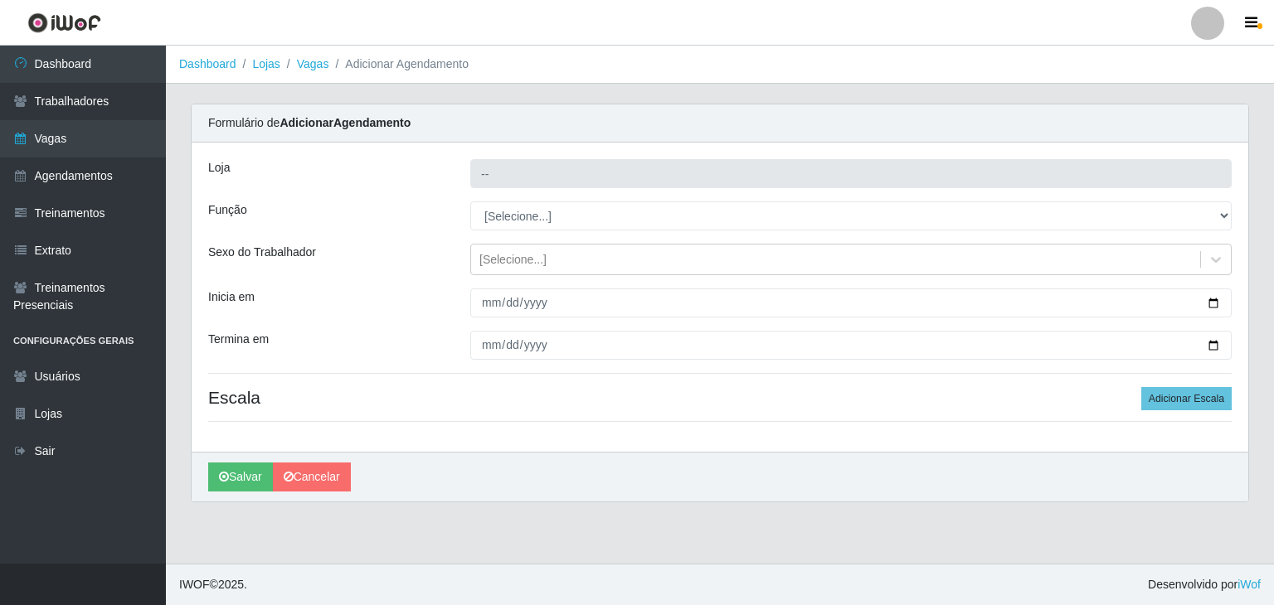
type input "Rede Compras Supermercados - LOJA 5"
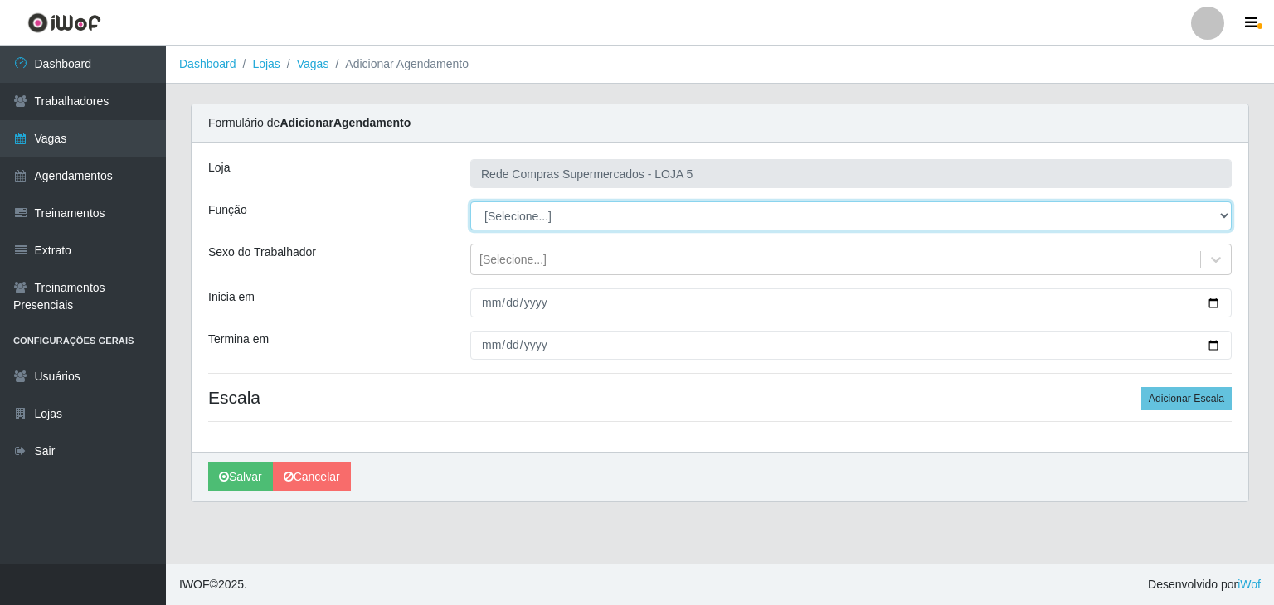
click at [498, 222] on select "[Selecione...] ASG ASG + ASG ++ Auxiliar de Estacionamento Auxiliar de Estacion…" at bounding box center [850, 216] width 761 height 29
select select "1"
click at [470, 202] on select "[Selecione...] ASG ASG + ASG ++ Auxiliar de Estacionamento Auxiliar de Estacion…" at bounding box center [850, 216] width 761 height 29
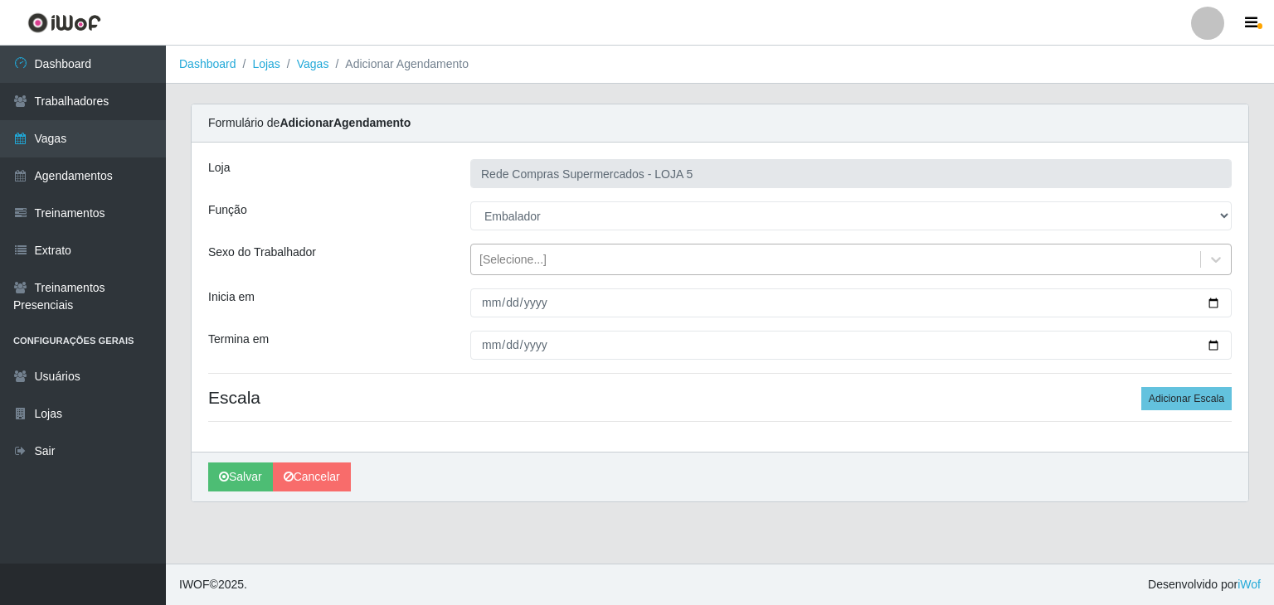
click at [542, 256] on div "[Selecione...]" at bounding box center [835, 259] width 729 height 27
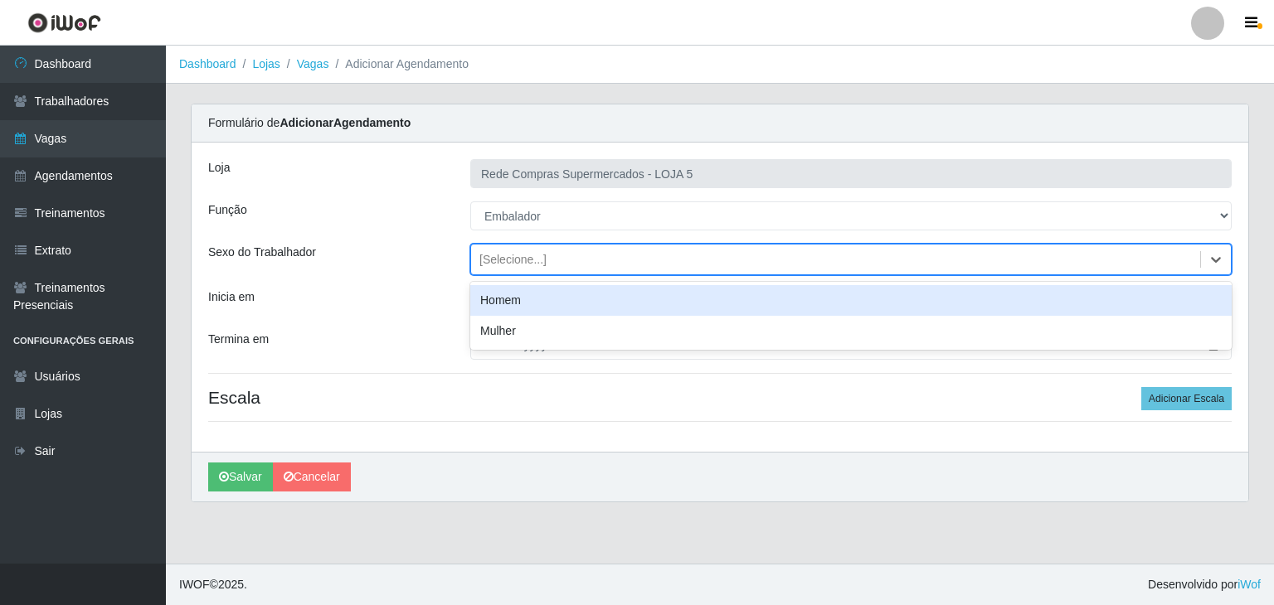
click at [557, 303] on div "Homem" at bounding box center [850, 300] width 761 height 31
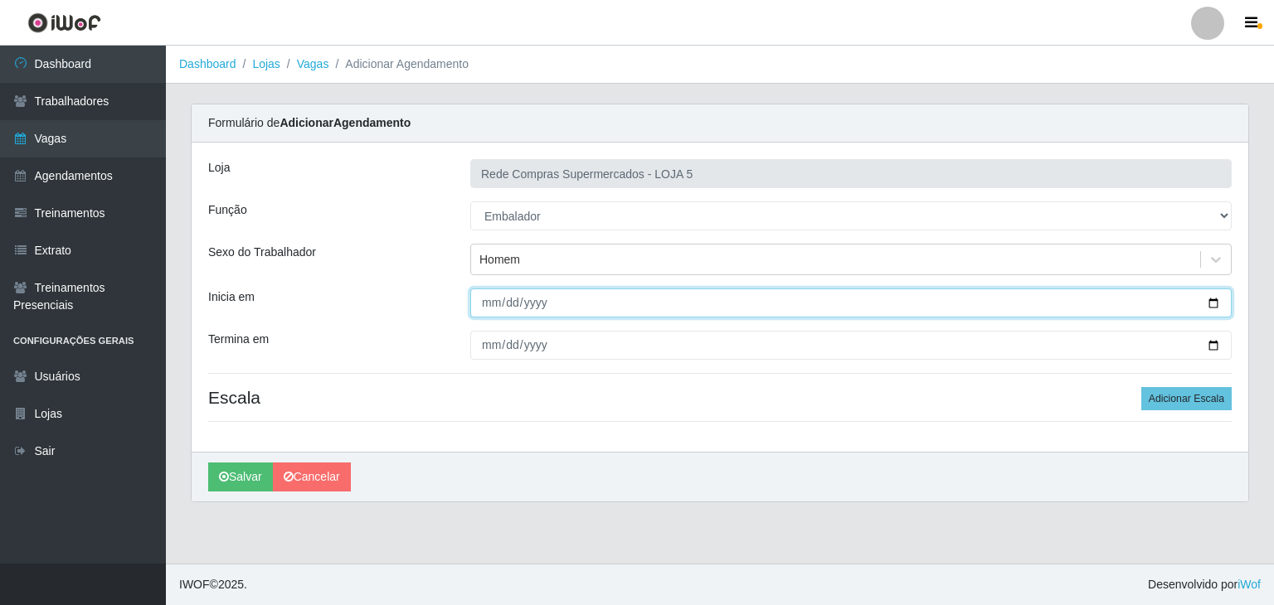
click at [1207, 300] on input "Inicia em" at bounding box center [850, 303] width 761 height 29
type input "2025-09-21"
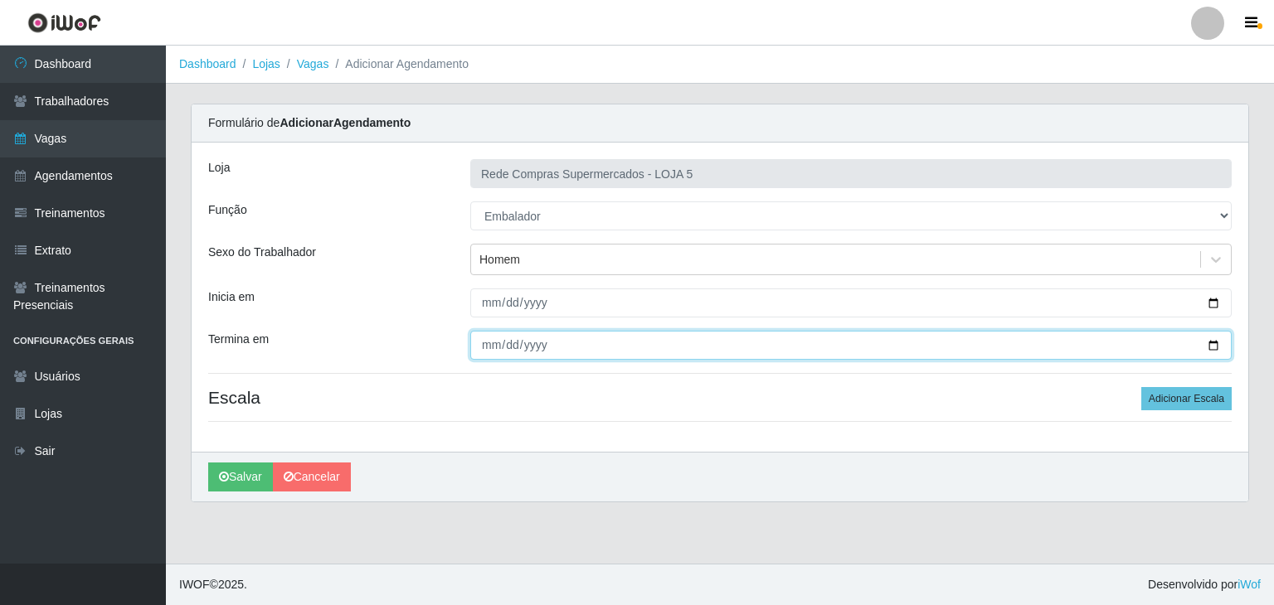
click at [1213, 346] on input "Termina em" at bounding box center [850, 345] width 761 height 29
type input "2025-09-21"
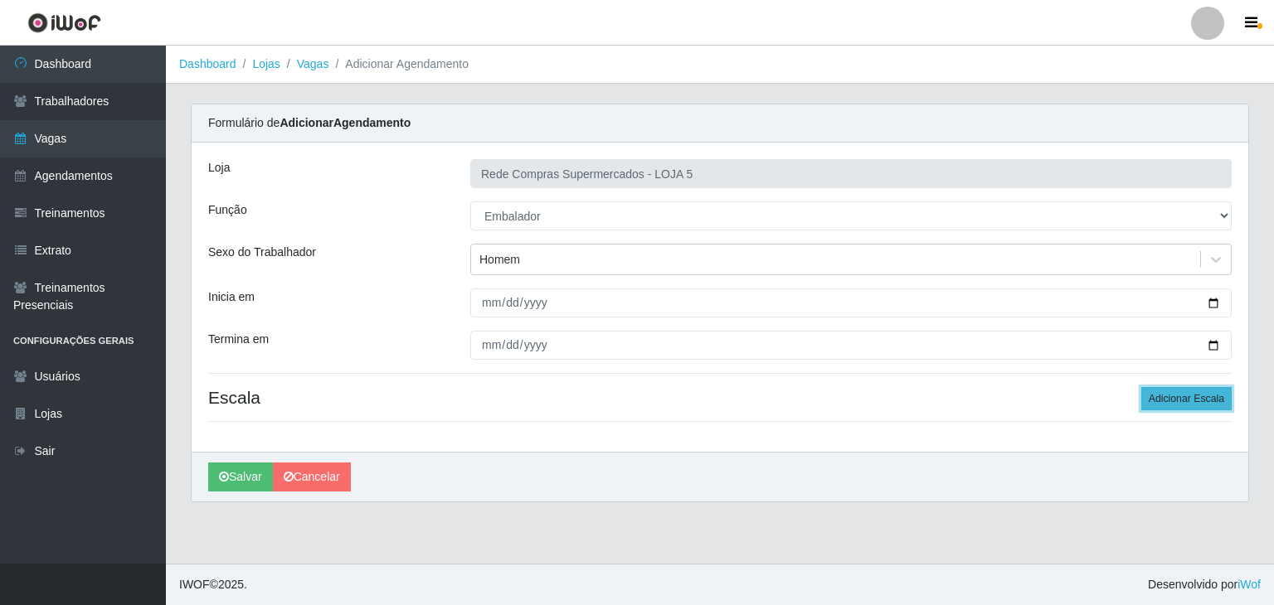
click at [1190, 402] on button "Adicionar Escala" at bounding box center [1186, 398] width 90 height 23
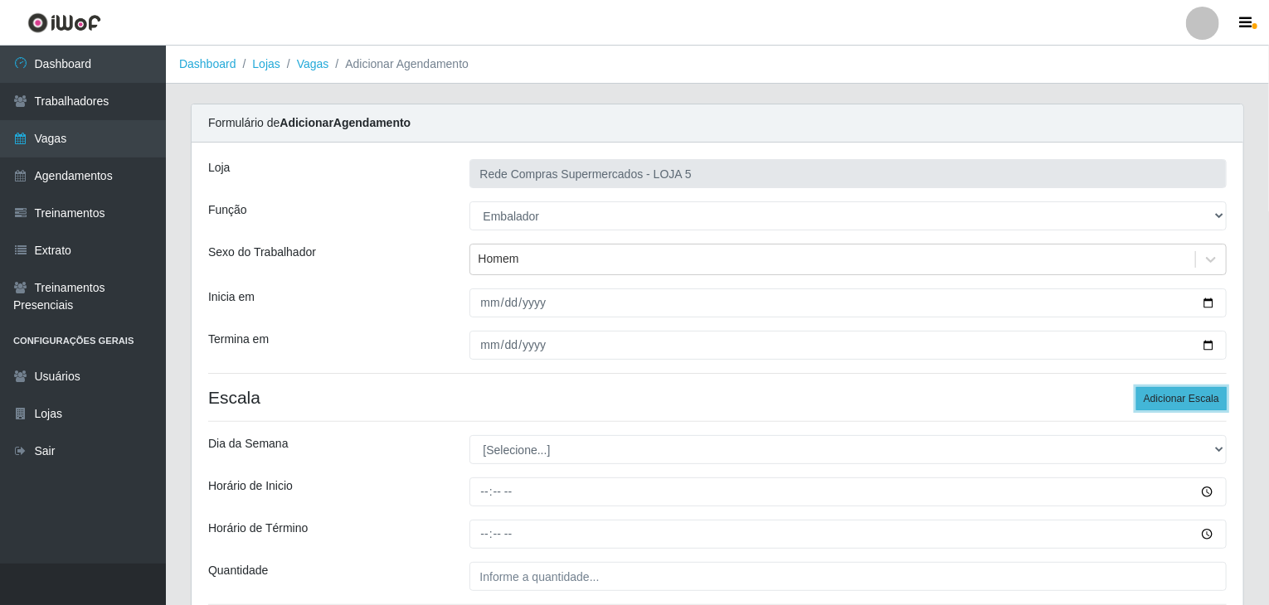
click at [1187, 402] on button "Adicionar Escala" at bounding box center [1181, 398] width 90 height 23
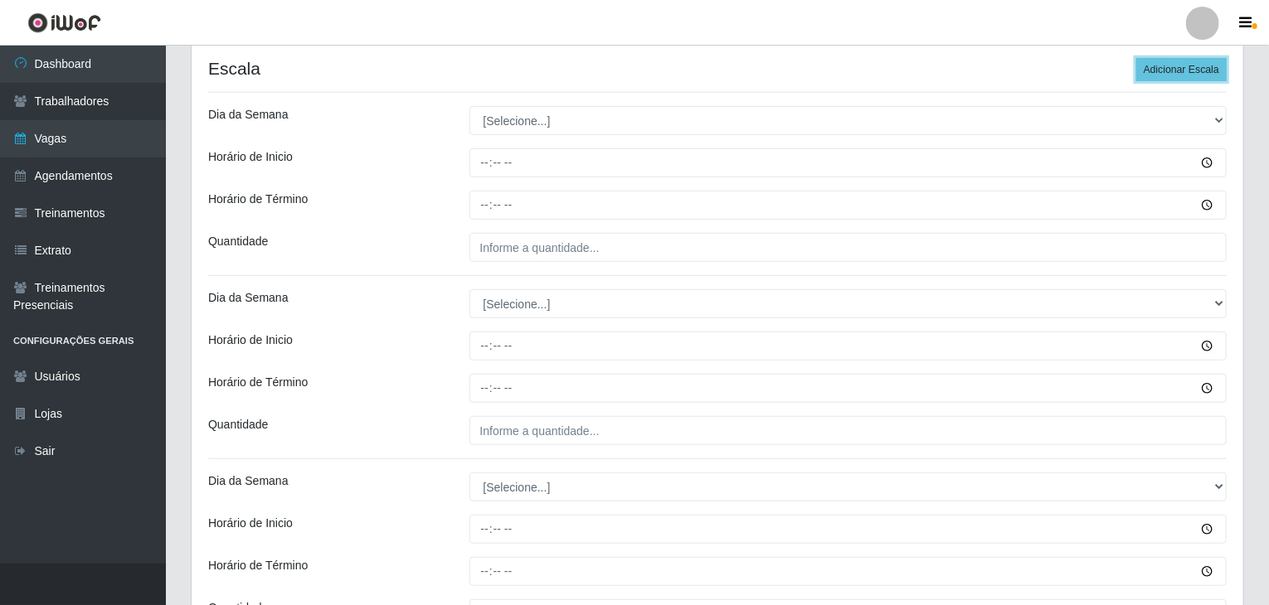
scroll to position [332, 0]
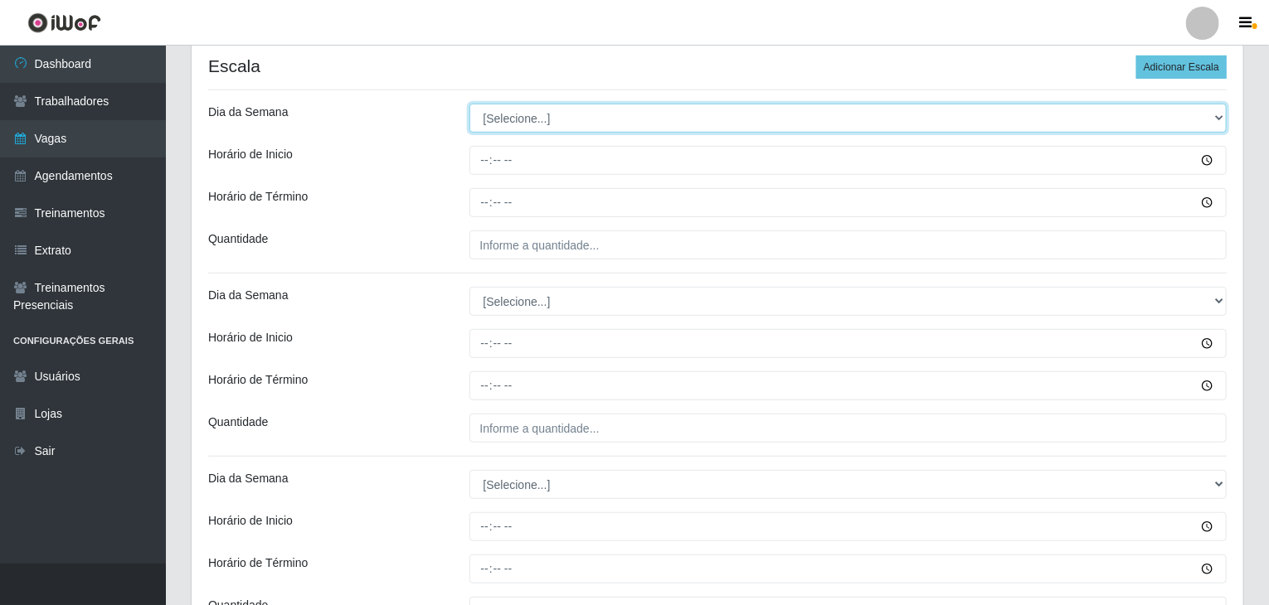
click at [503, 115] on select "[Selecione...] Segunda Terça Quarta Quinta Sexta Sábado Domingo" at bounding box center [848, 118] width 758 height 29
select select "0"
click at [469, 104] on select "[Selecione...] Segunda Terça Quarta Quinta Sexta Sábado Domingo" at bounding box center [848, 118] width 758 height 29
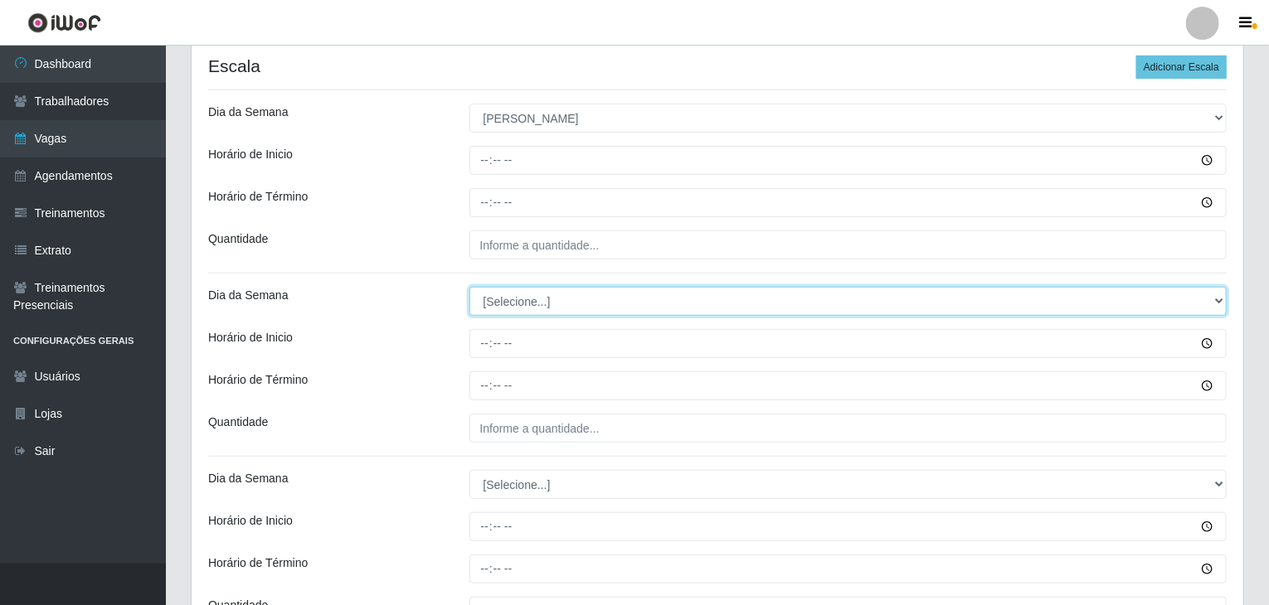
drag, startPoint x: 531, startPoint y: 297, endPoint x: 534, endPoint y: 306, distance: 9.7
click at [534, 303] on select "[Selecione...] Segunda Terça Quarta Quinta Sexta Sábado Domingo" at bounding box center [848, 301] width 758 height 29
select select "0"
click at [469, 287] on select "[Selecione...] Segunda Terça Quarta Quinta Sexta Sábado Domingo" at bounding box center [848, 301] width 758 height 29
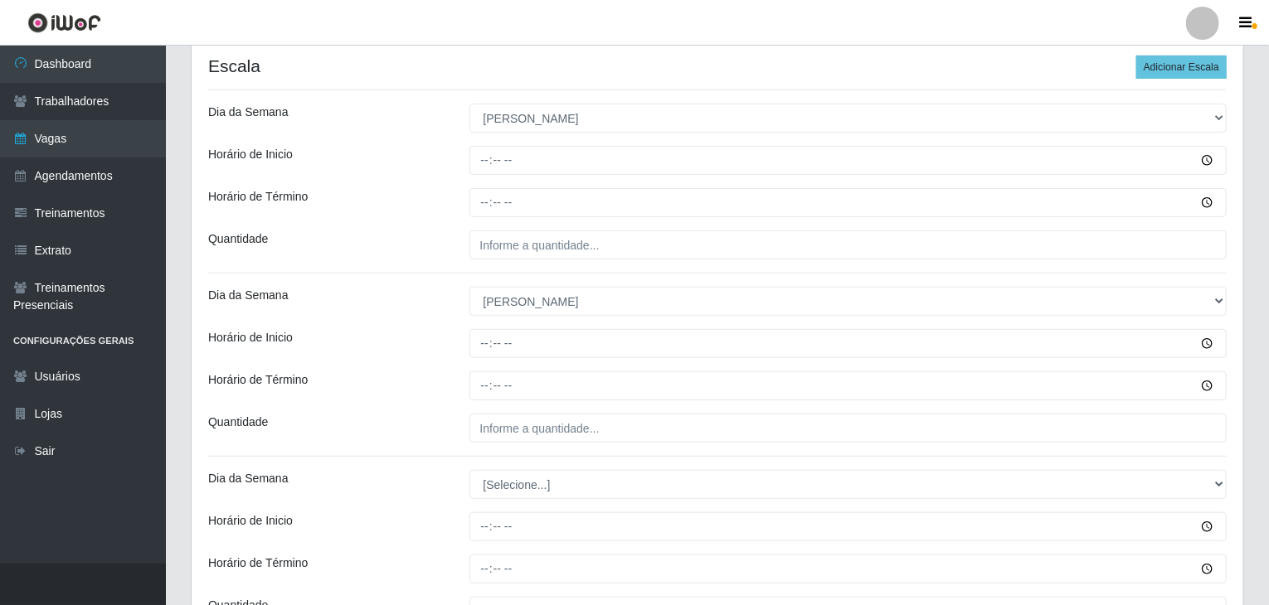
click at [414, 424] on div "Quantidade" at bounding box center [326, 428] width 261 height 29
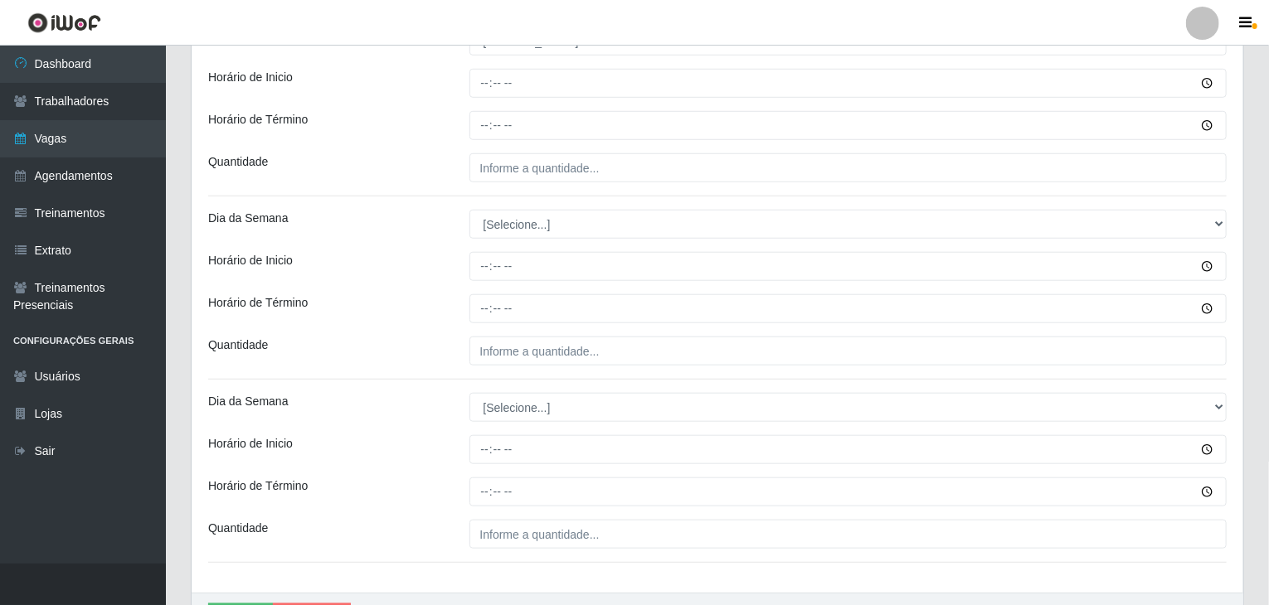
scroll to position [498, 0]
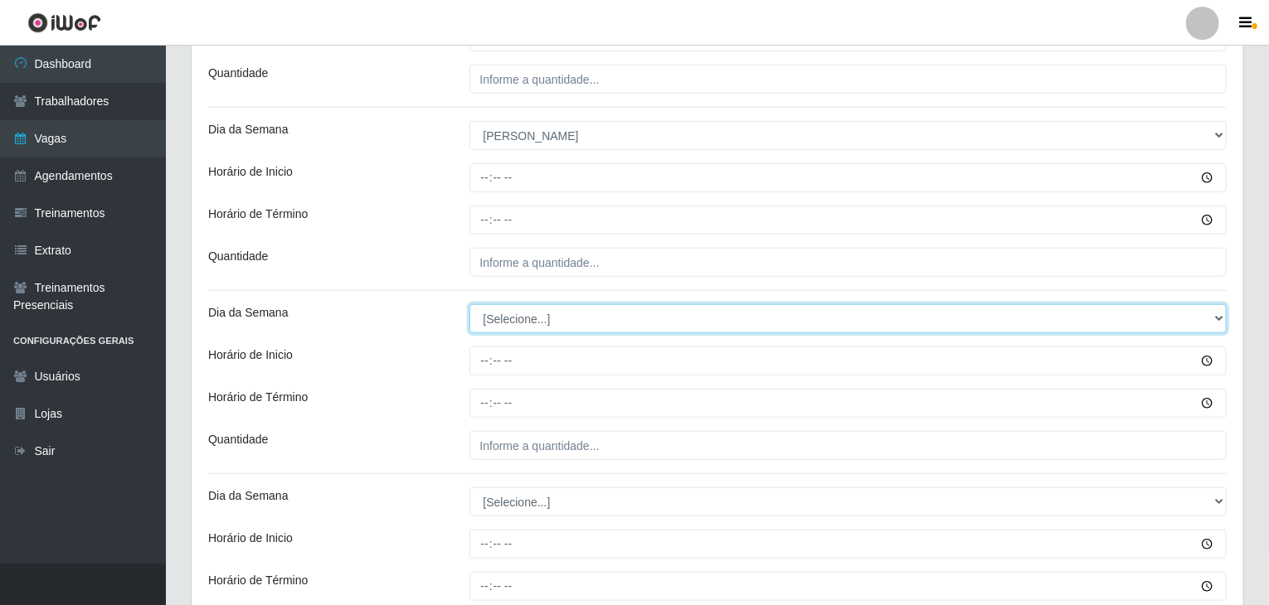
click at [508, 310] on select "[Selecione...] Segunda Terça Quarta Quinta Sexta Sábado Domingo" at bounding box center [848, 318] width 758 height 29
select select "0"
click at [469, 304] on select "[Selecione...] Segunda Terça Quarta Quinta Sexta Sábado Domingo" at bounding box center [848, 318] width 758 height 29
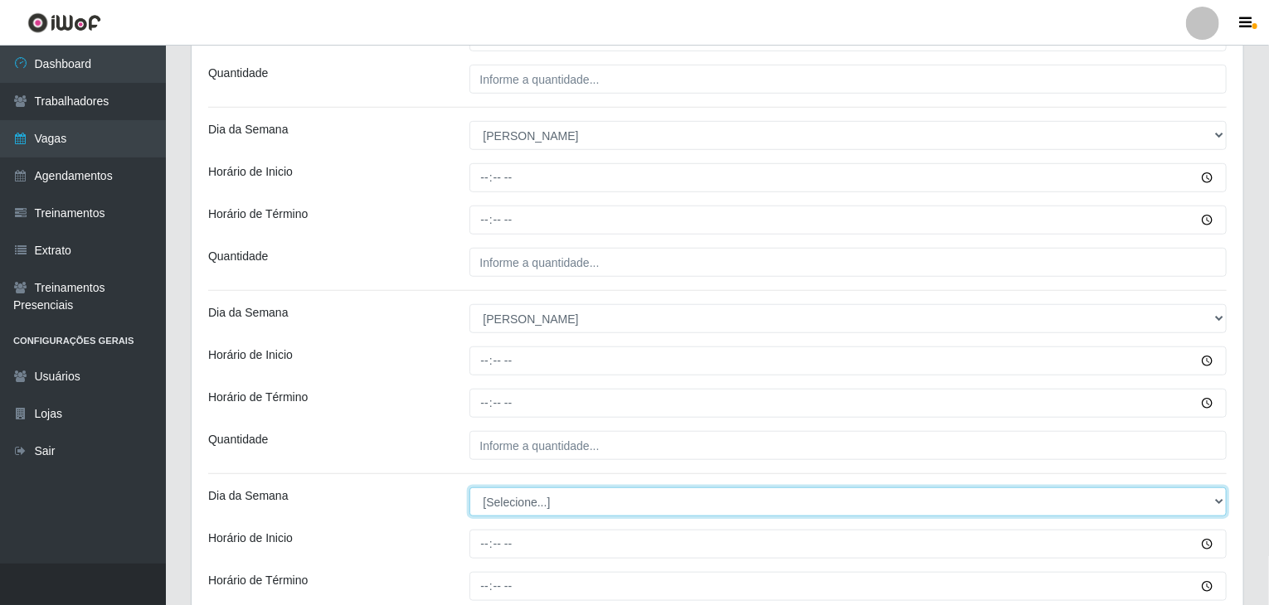
click at [513, 497] on select "[Selecione...] Segunda Terça Quarta Quinta Sexta Sábado Domingo" at bounding box center [848, 502] width 758 height 29
select select "0"
click at [469, 488] on select "[Selecione...] Segunda Terça Quarta Quinta Sexta Sábado Domingo" at bounding box center [848, 502] width 758 height 29
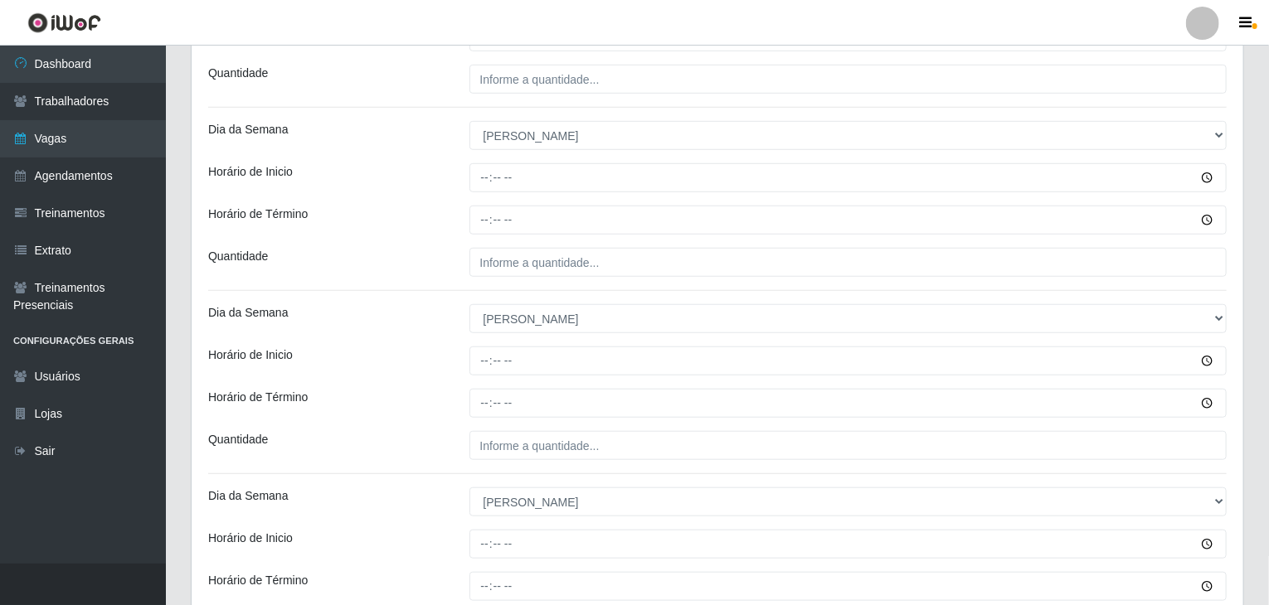
click at [425, 435] on div "Quantidade" at bounding box center [326, 445] width 261 height 29
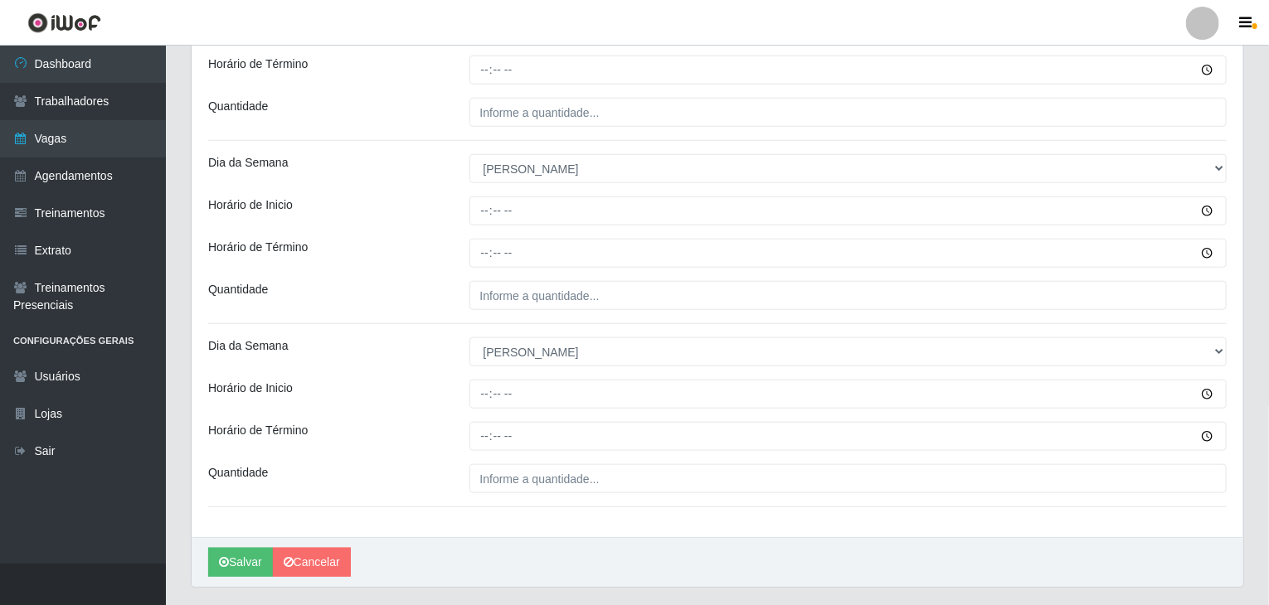
scroll to position [690, 0]
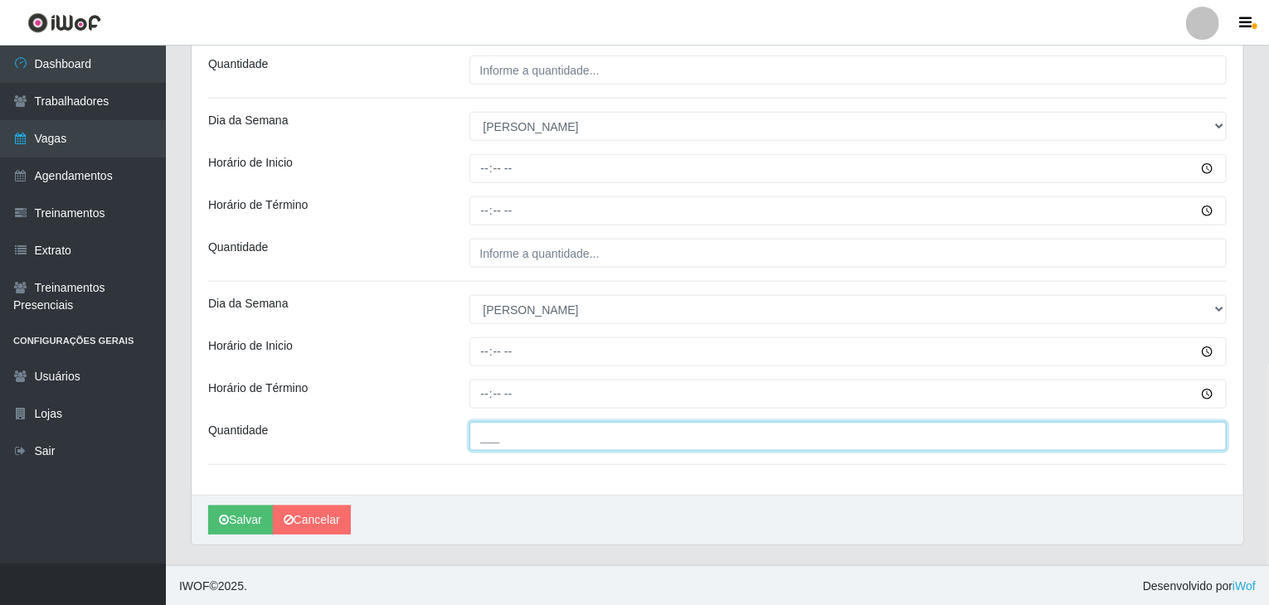
click at [542, 439] on input "___" at bounding box center [848, 436] width 758 height 29
type input "3__"
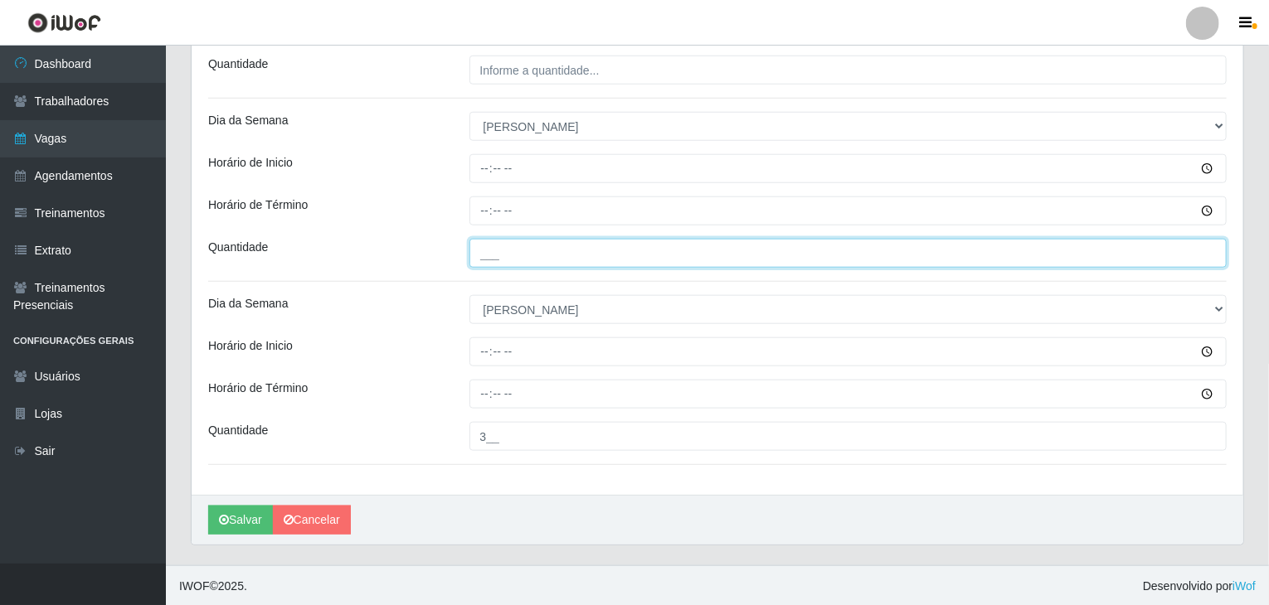
click at [527, 253] on input "___" at bounding box center [848, 253] width 758 height 29
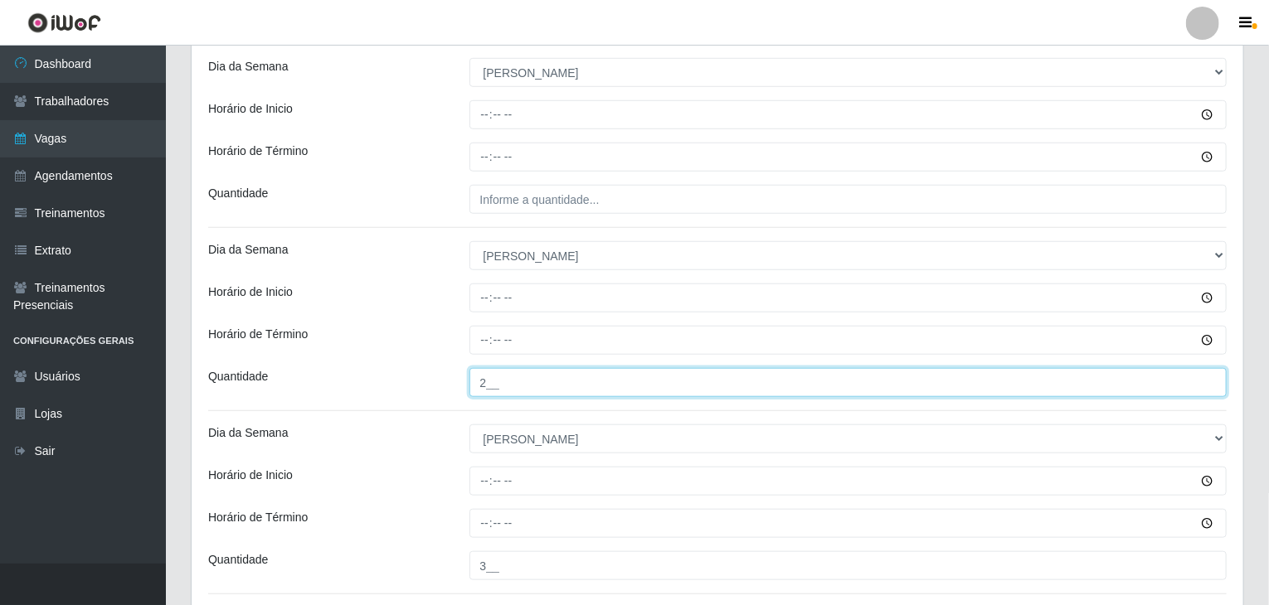
scroll to position [441, 0]
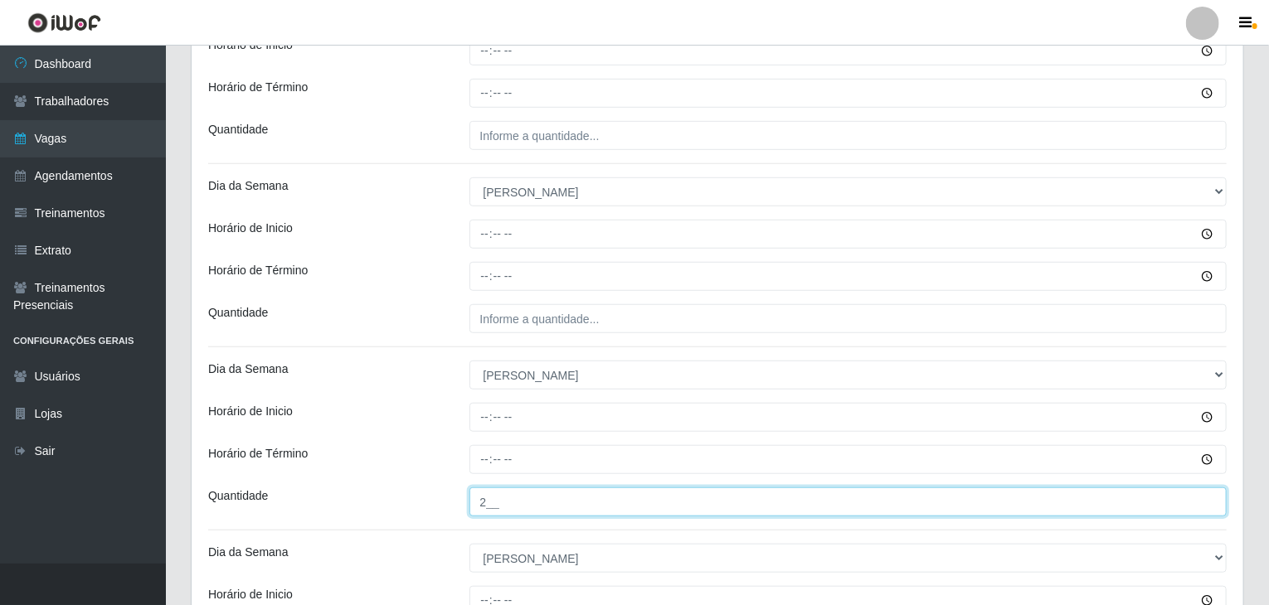
type input "2__"
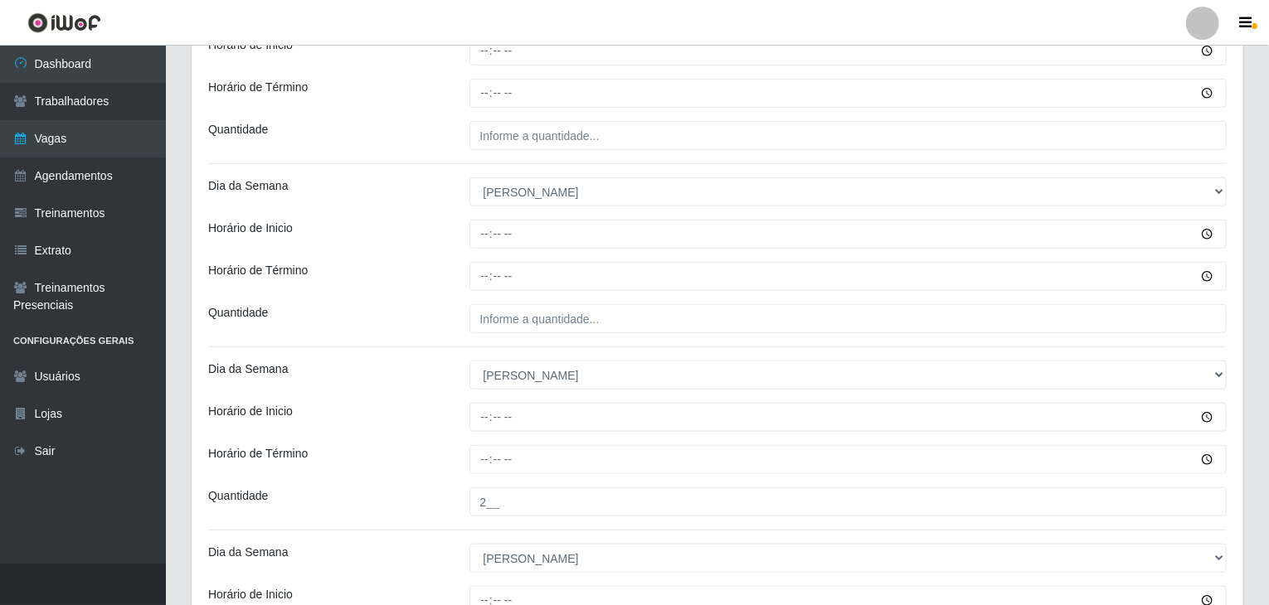
click at [610, 299] on div "Loja Rede Compras Supermercados - LOJA 5 Função [Selecione...] ASG ASG + ASG ++…" at bounding box center [717, 222] width 1051 height 1042
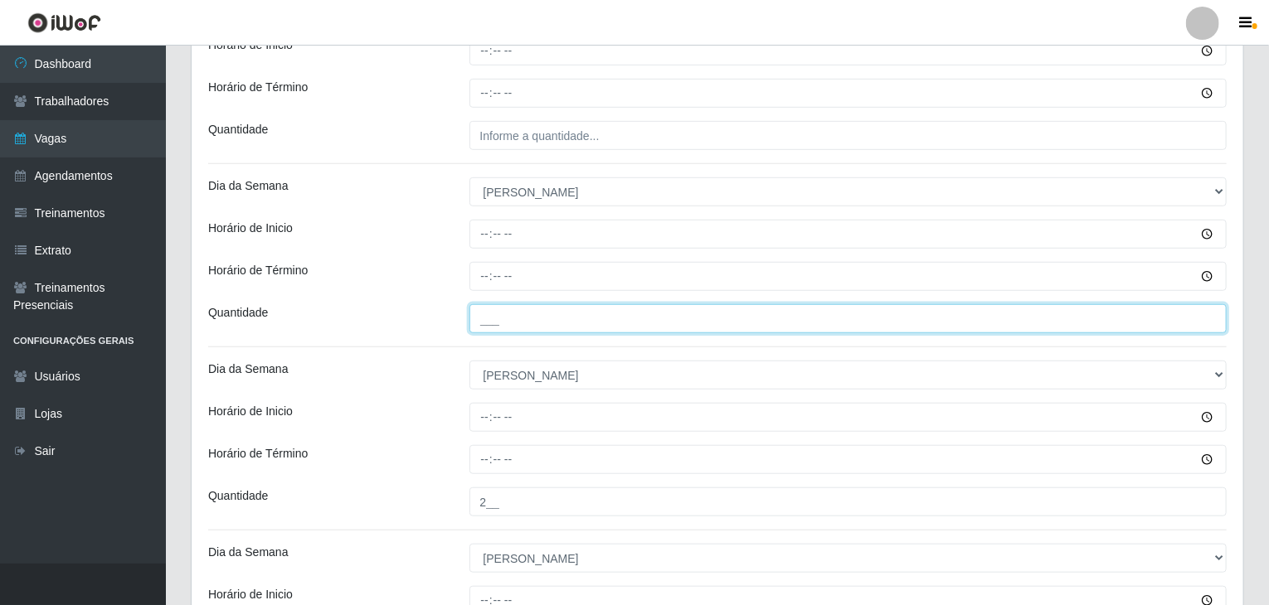
click at [607, 318] on input "___" at bounding box center [848, 318] width 758 height 29
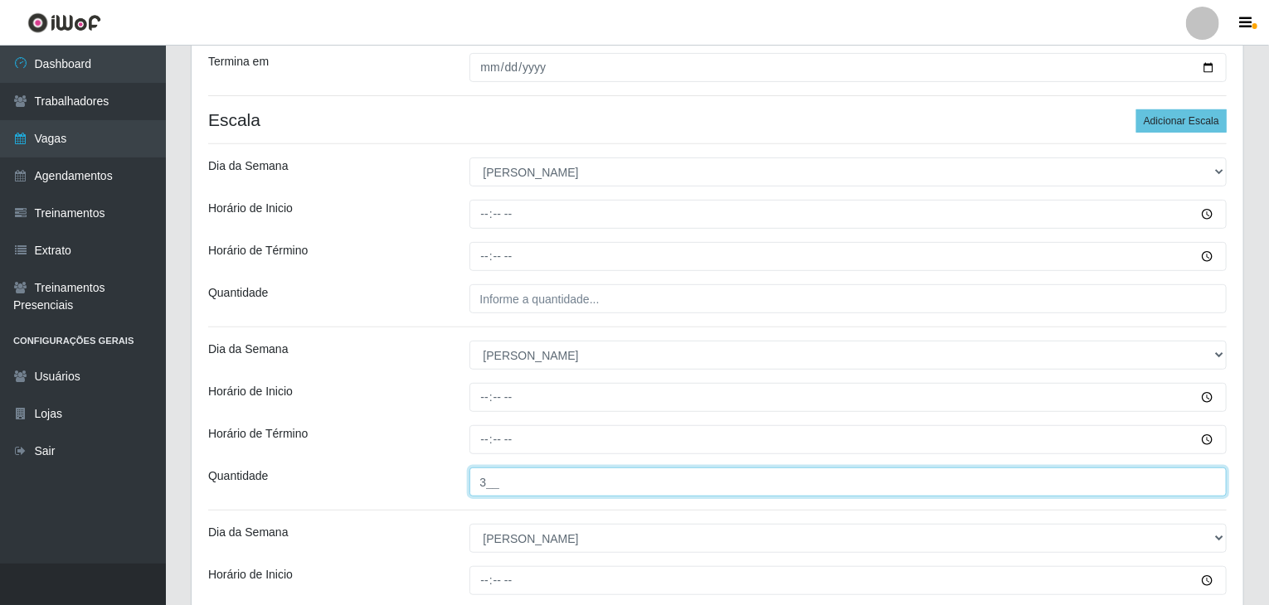
scroll to position [275, 0]
type input "3__"
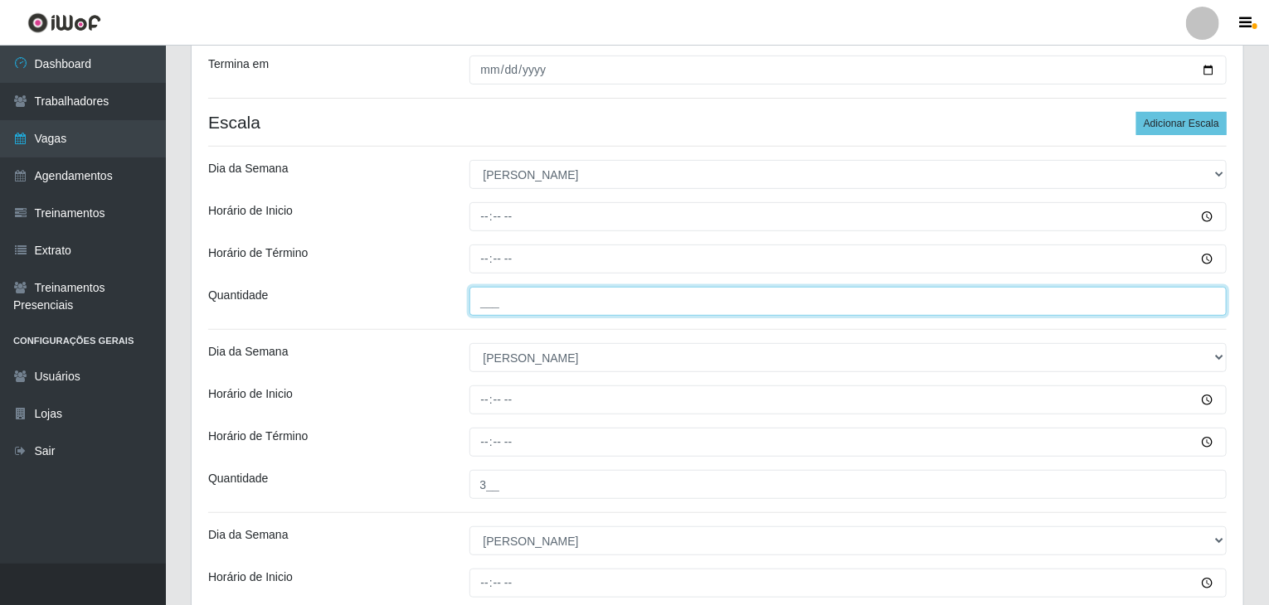
click at [561, 290] on input "___" at bounding box center [848, 301] width 758 height 29
type input "2__"
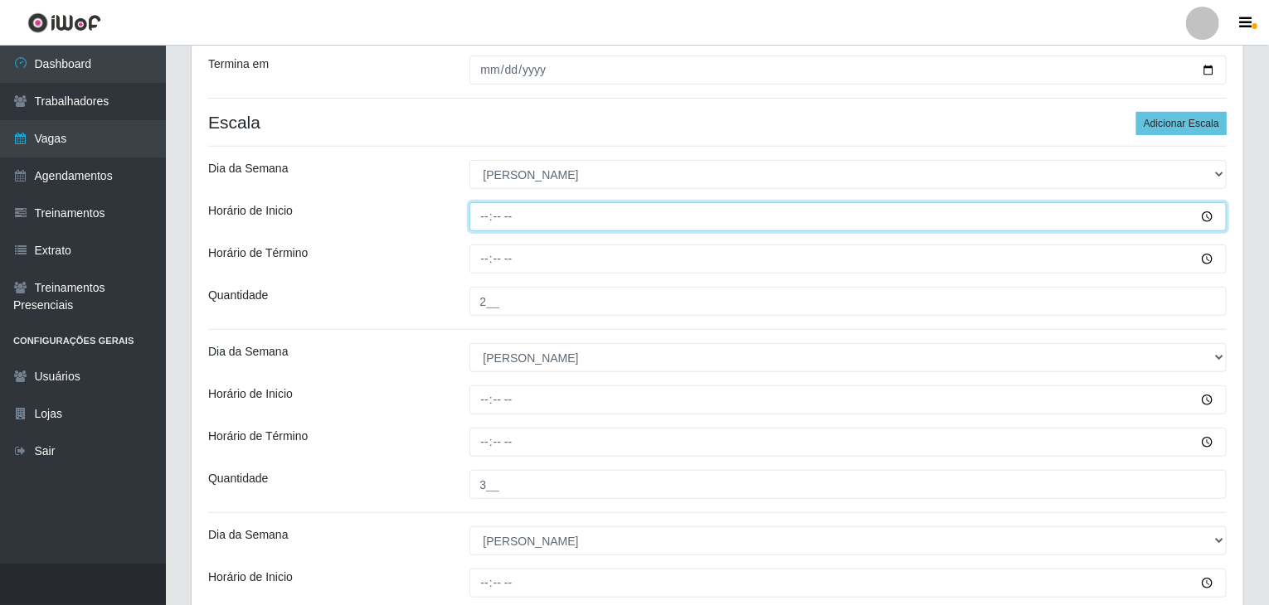
click at [483, 221] on input "Horário de Inicio" at bounding box center [848, 216] width 758 height 29
click at [474, 223] on input "00:00" at bounding box center [848, 216] width 758 height 29
type input "08:00"
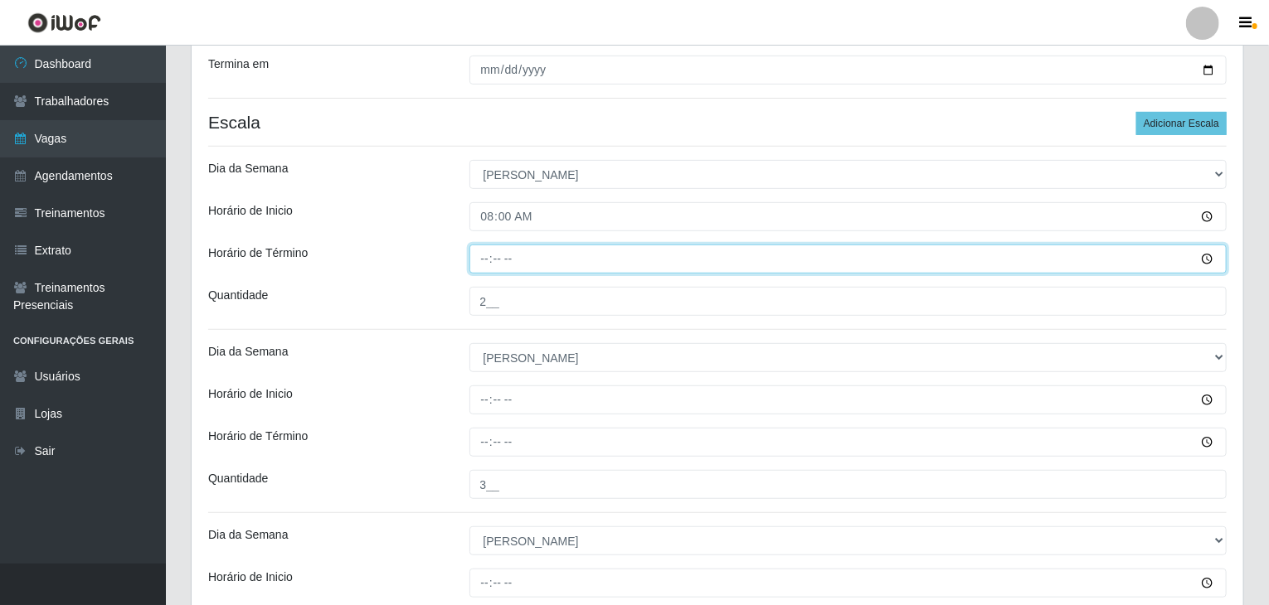
click at [488, 256] on input "Horário de Término" at bounding box center [848, 259] width 758 height 29
type input "14:00"
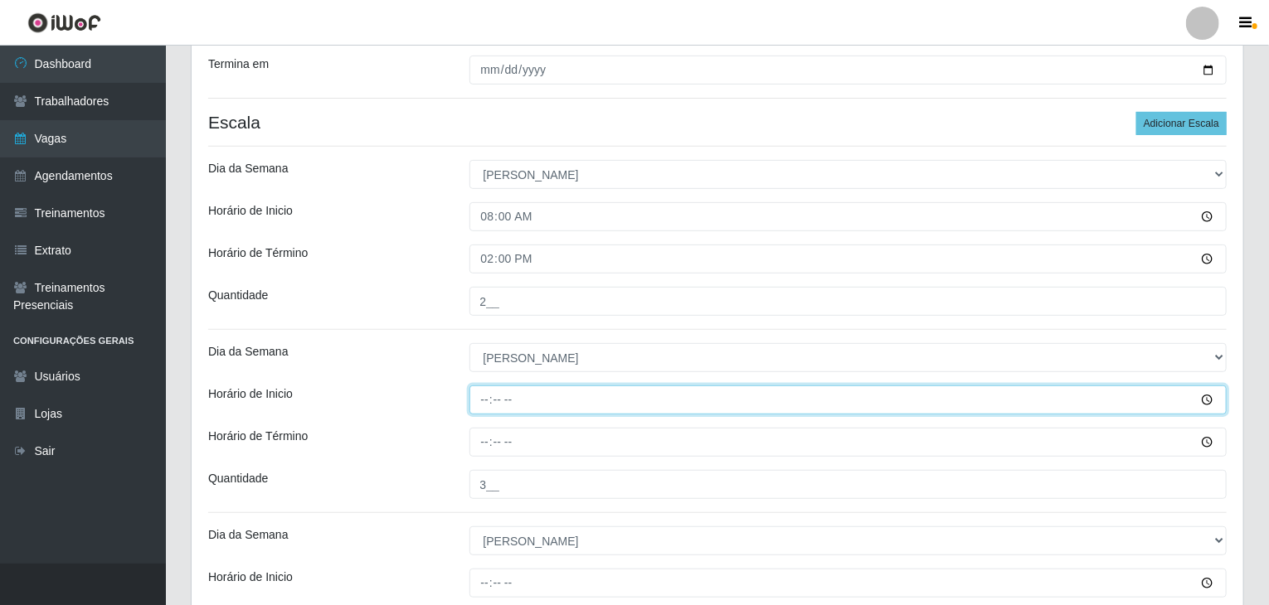
click at [482, 393] on input "Horário de Inicio" at bounding box center [848, 400] width 758 height 29
type input "09:00"
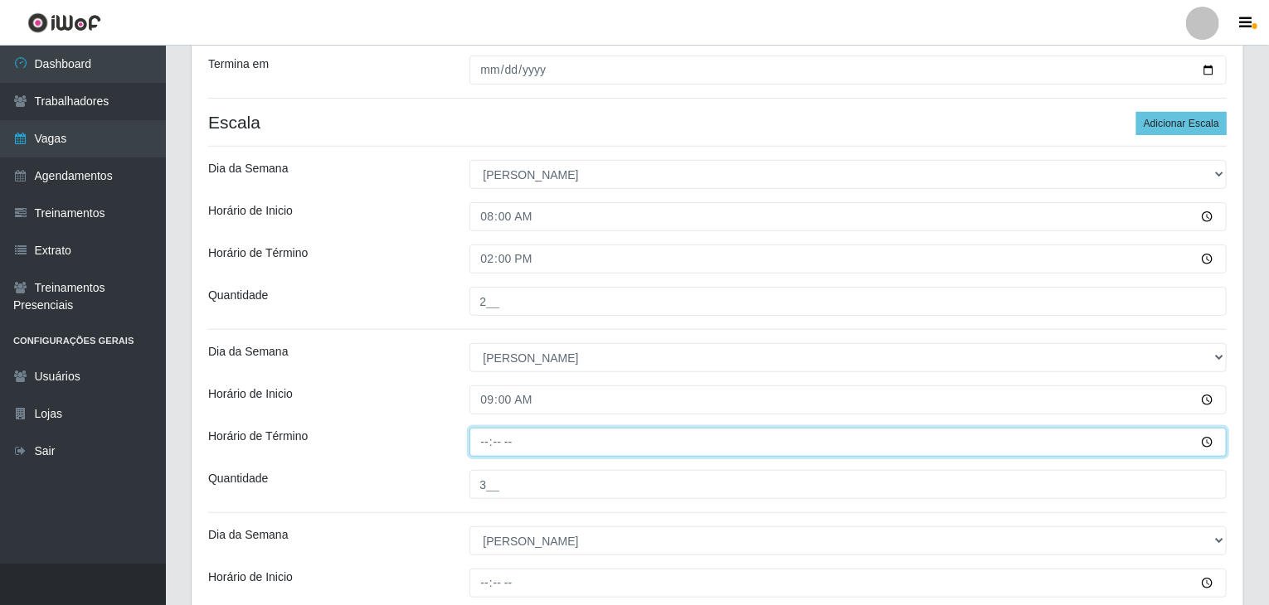
click at [489, 449] on input "Horário de Término" at bounding box center [848, 442] width 758 height 29
type input "15:00"
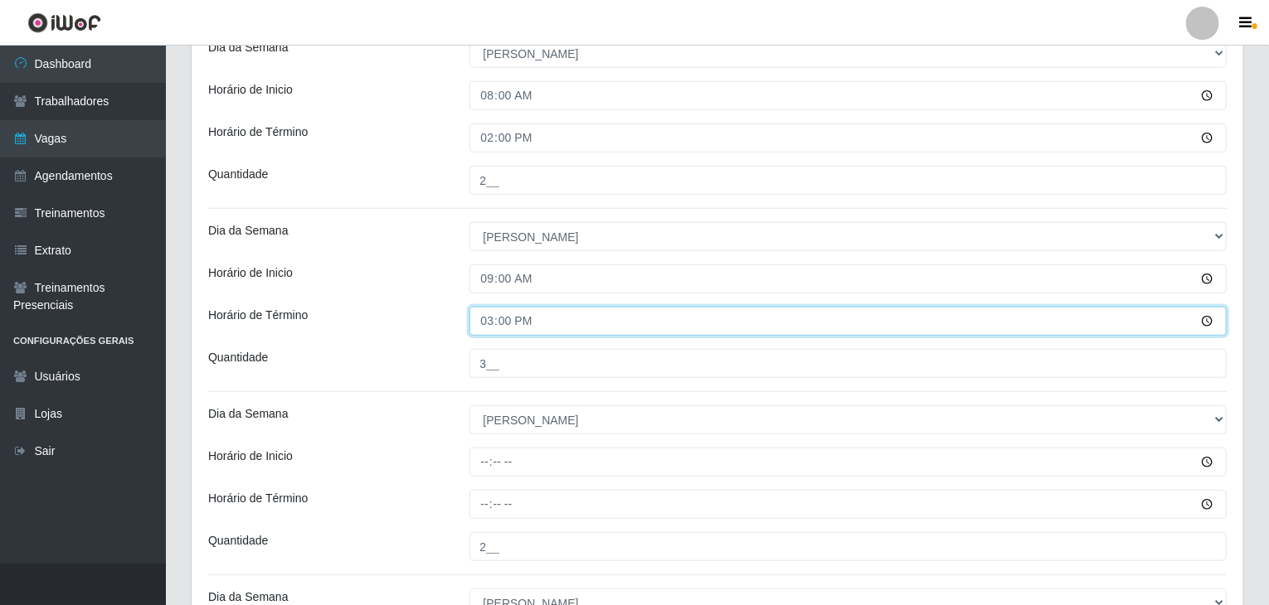
scroll to position [498, 0]
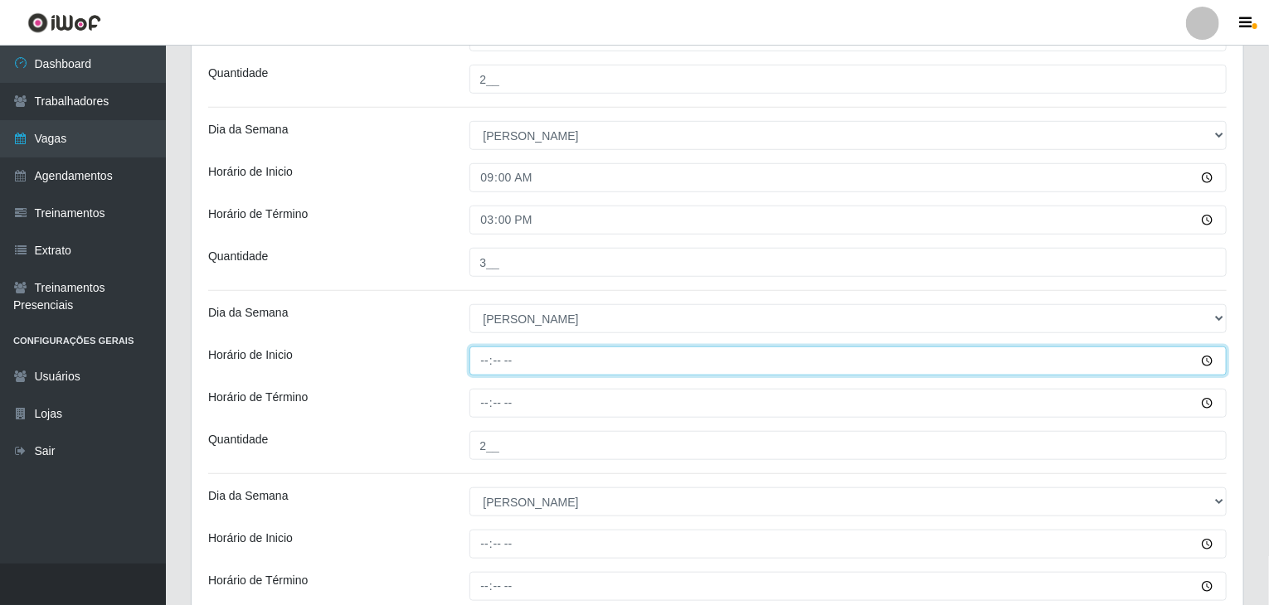
click at [477, 354] on input "Horário de Inicio" at bounding box center [848, 361] width 758 height 29
type input "14:00"
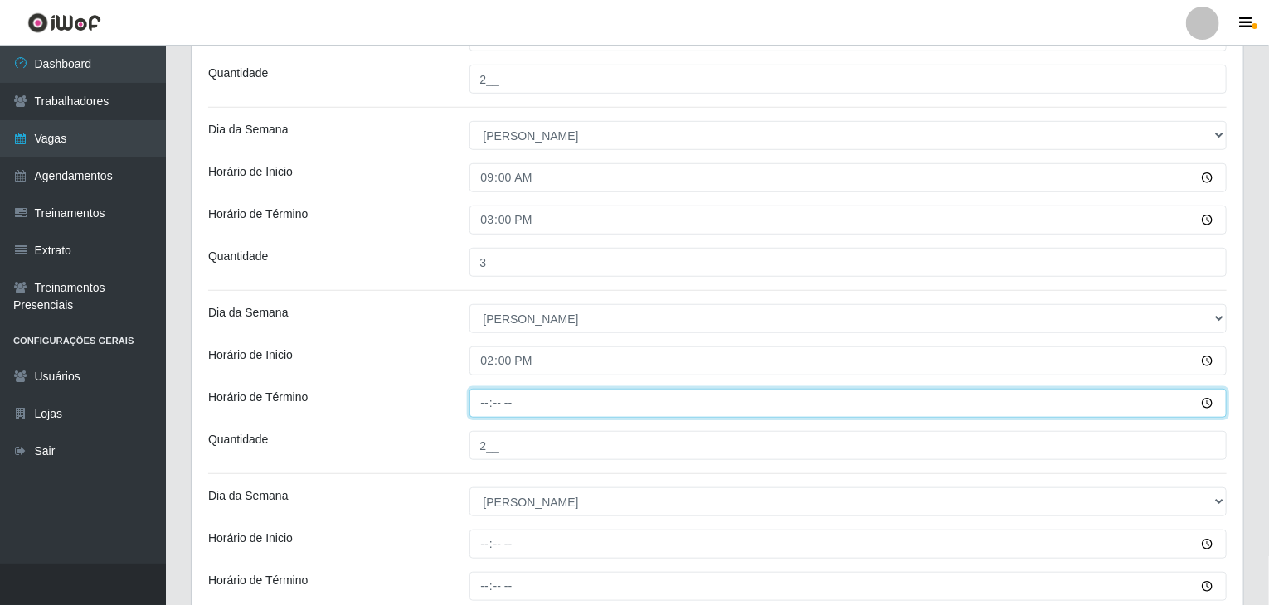
click at [492, 401] on input "Horário de Término" at bounding box center [848, 403] width 758 height 29
type input "20:00"
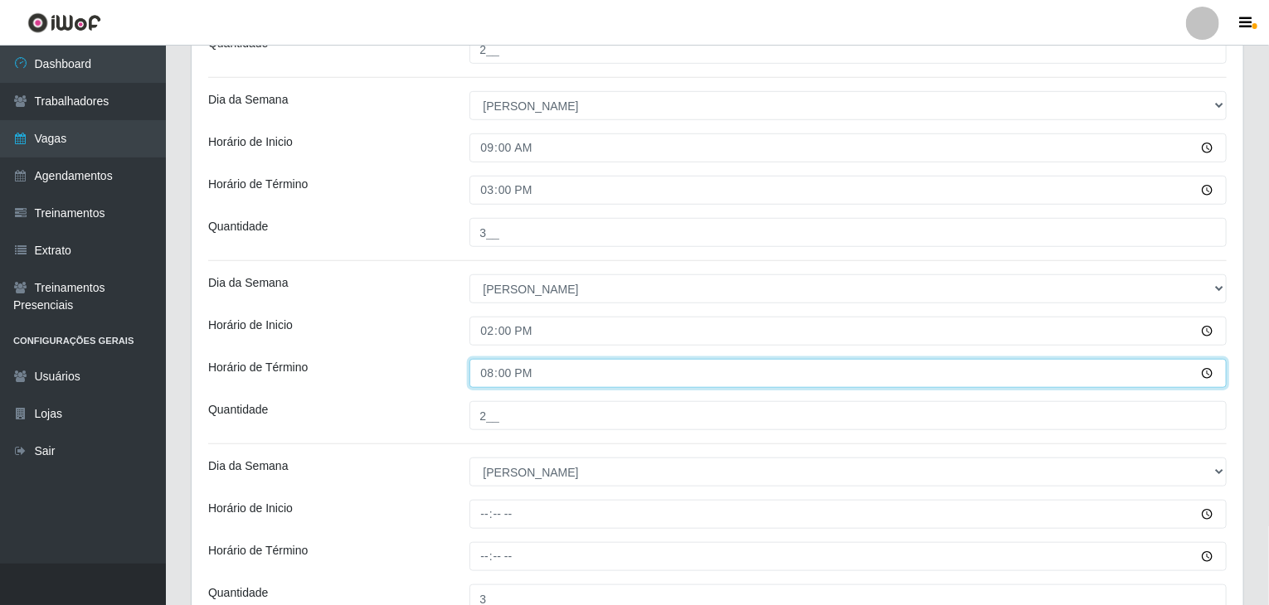
scroll to position [580, 0]
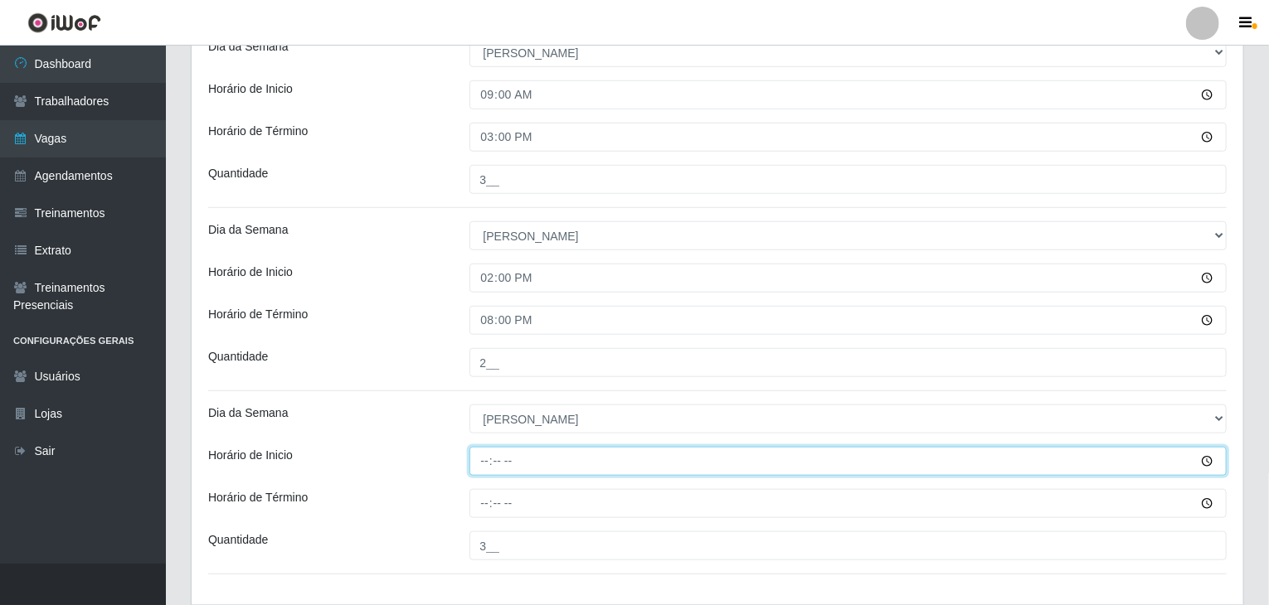
click at [472, 465] on input "Horário de Inicio" at bounding box center [848, 461] width 758 height 29
type input "15:00"
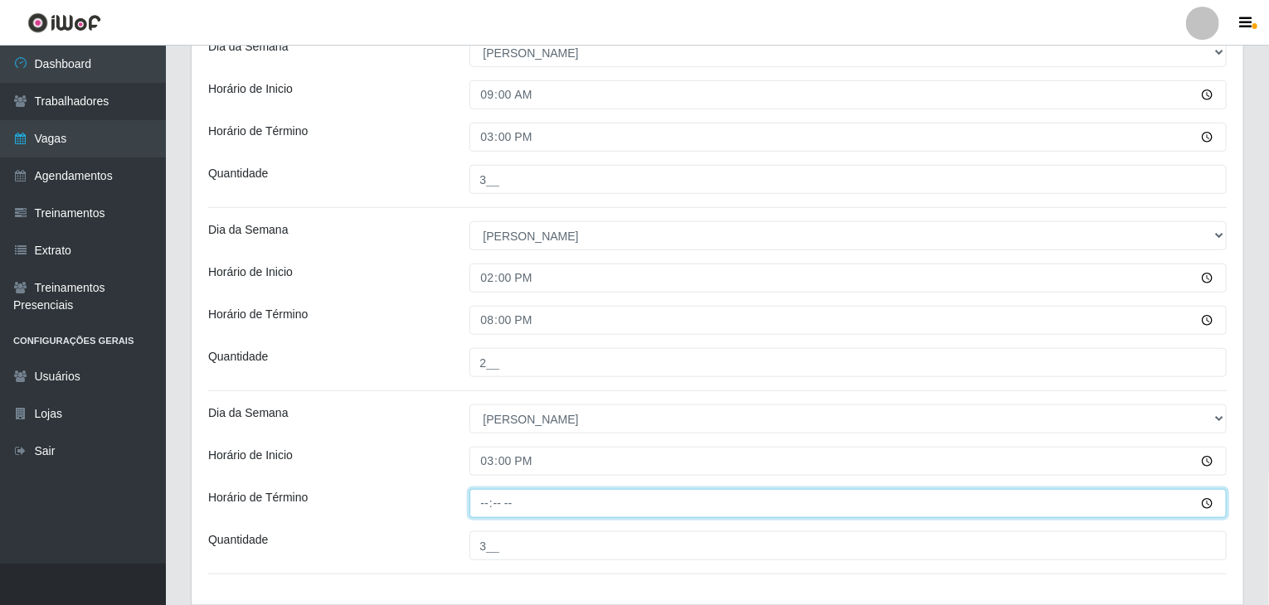
click at [481, 501] on input "Horário de Término" at bounding box center [848, 503] width 758 height 29
type input "21:00"
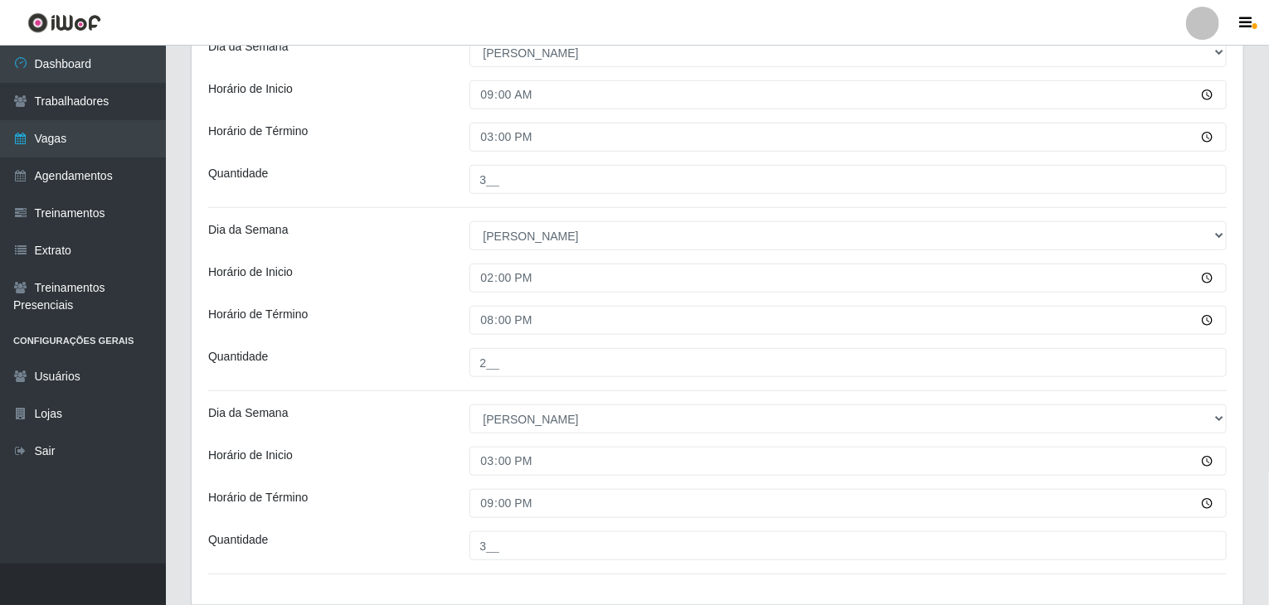
click at [438, 471] on div "Horário de Inicio" at bounding box center [326, 461] width 261 height 29
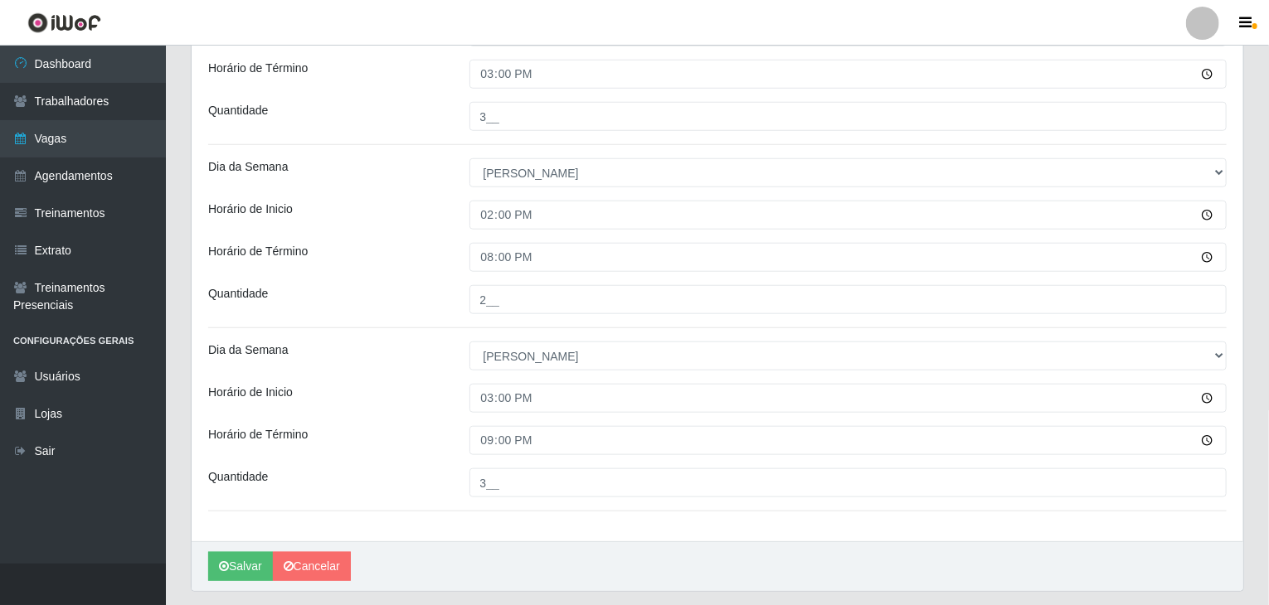
scroll to position [690, 0]
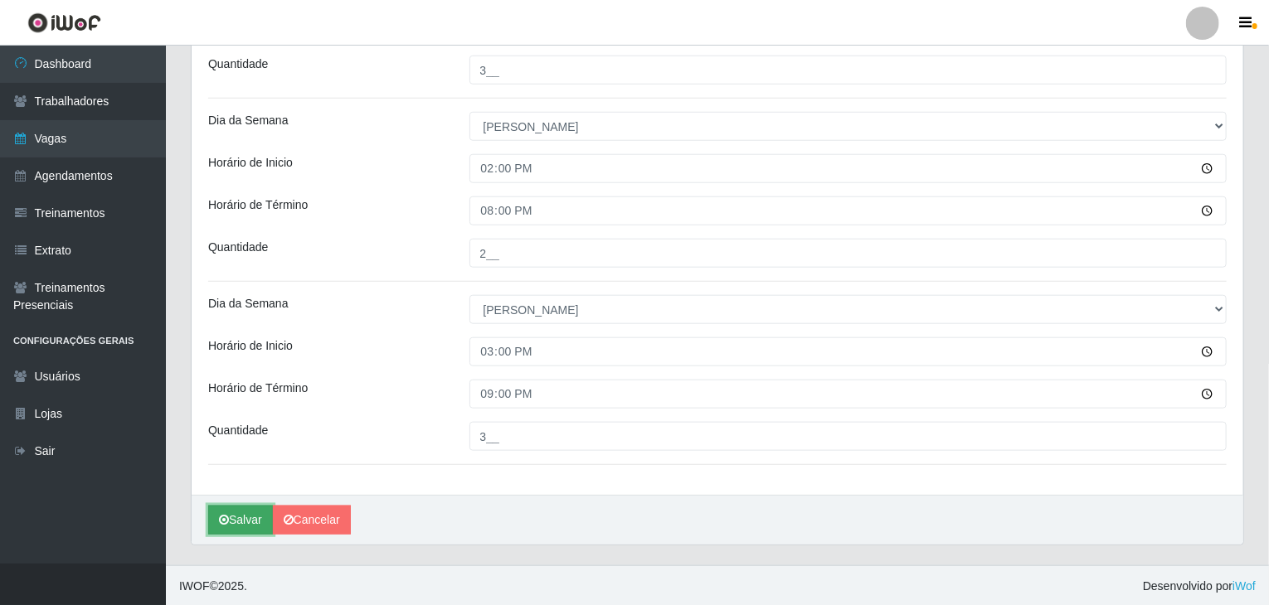
click at [241, 519] on button "Salvar" at bounding box center [240, 520] width 65 height 29
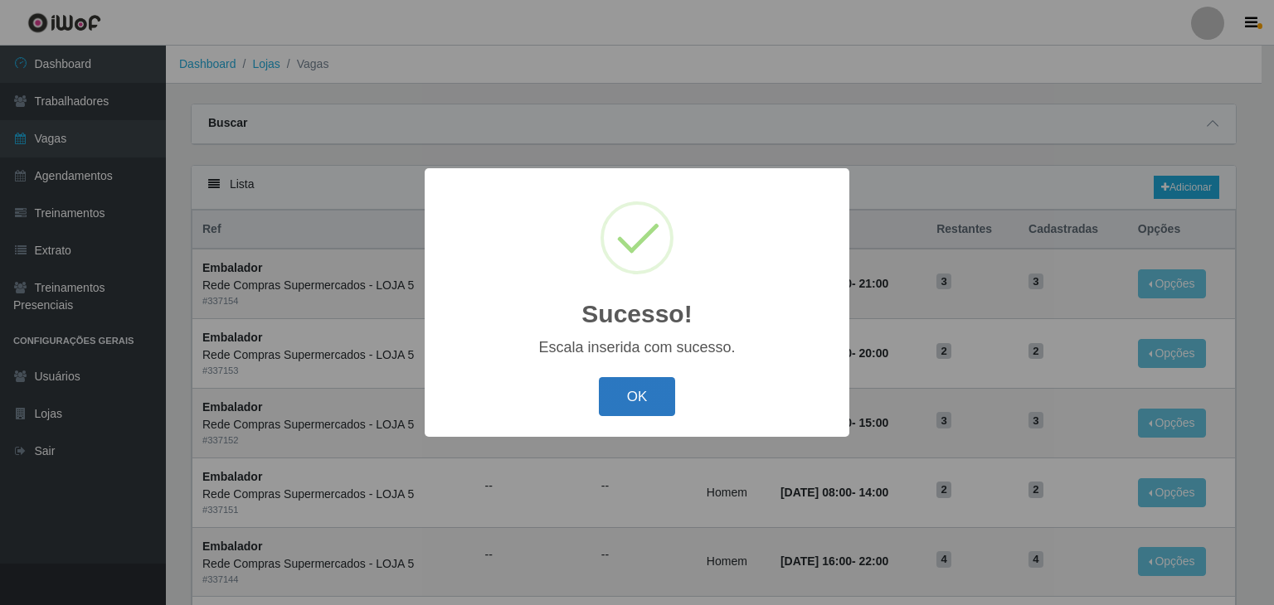
click at [610, 410] on button "OK" at bounding box center [637, 396] width 77 height 39
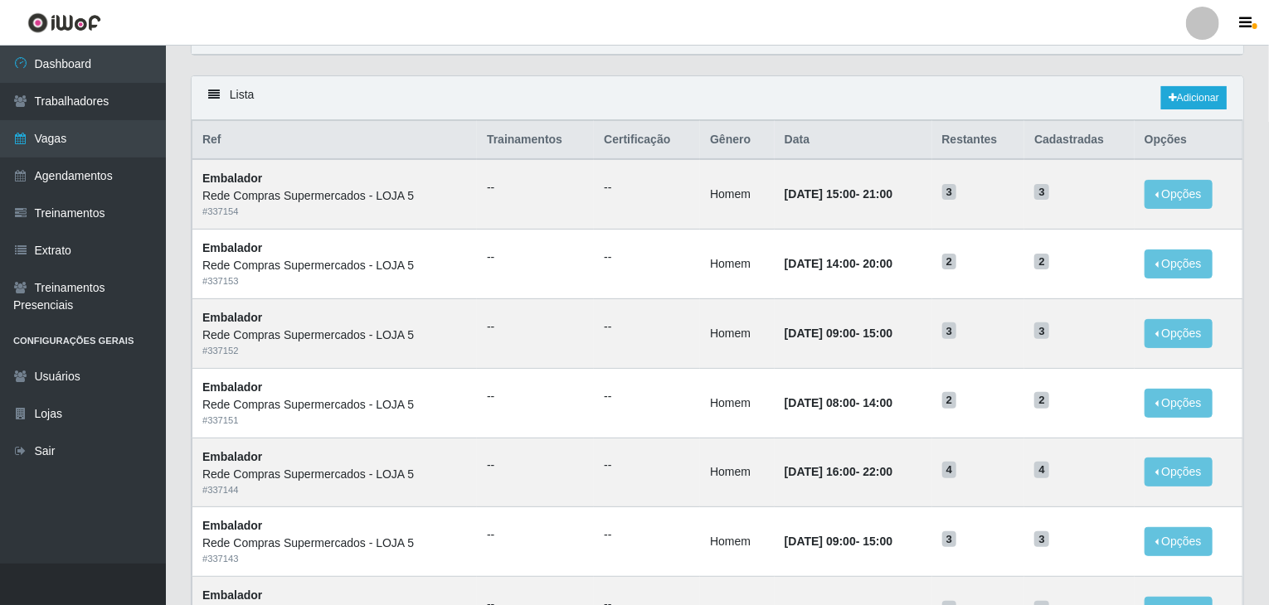
scroll to position [83, 0]
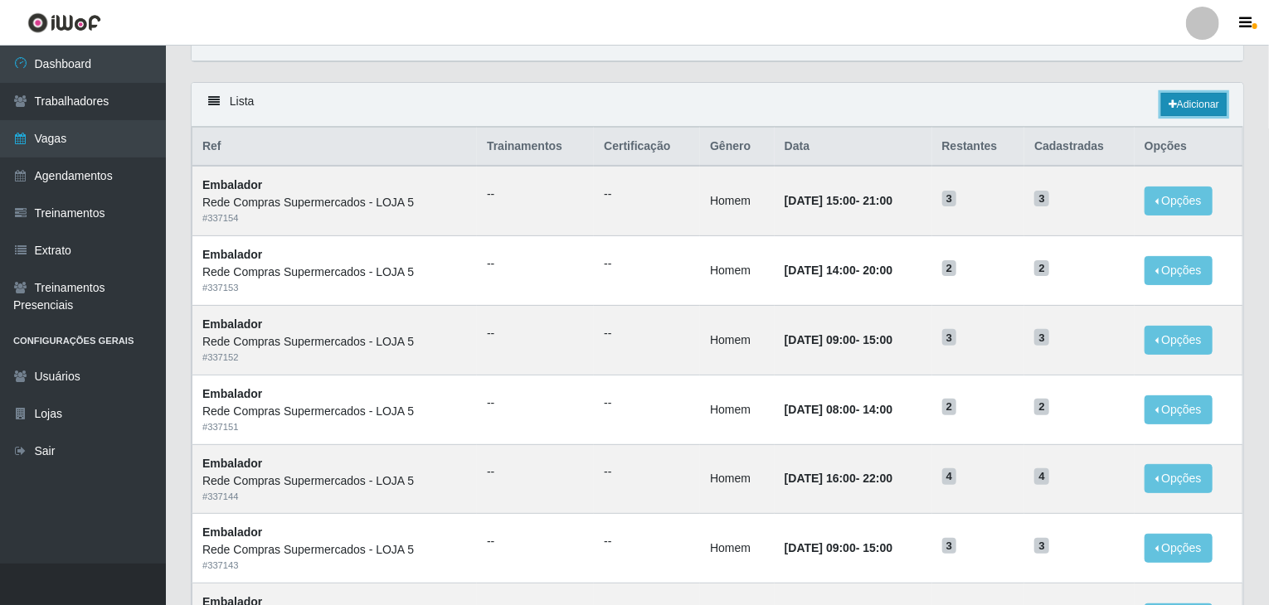
click at [1206, 104] on link "Adicionar" at bounding box center [1194, 104] width 66 height 23
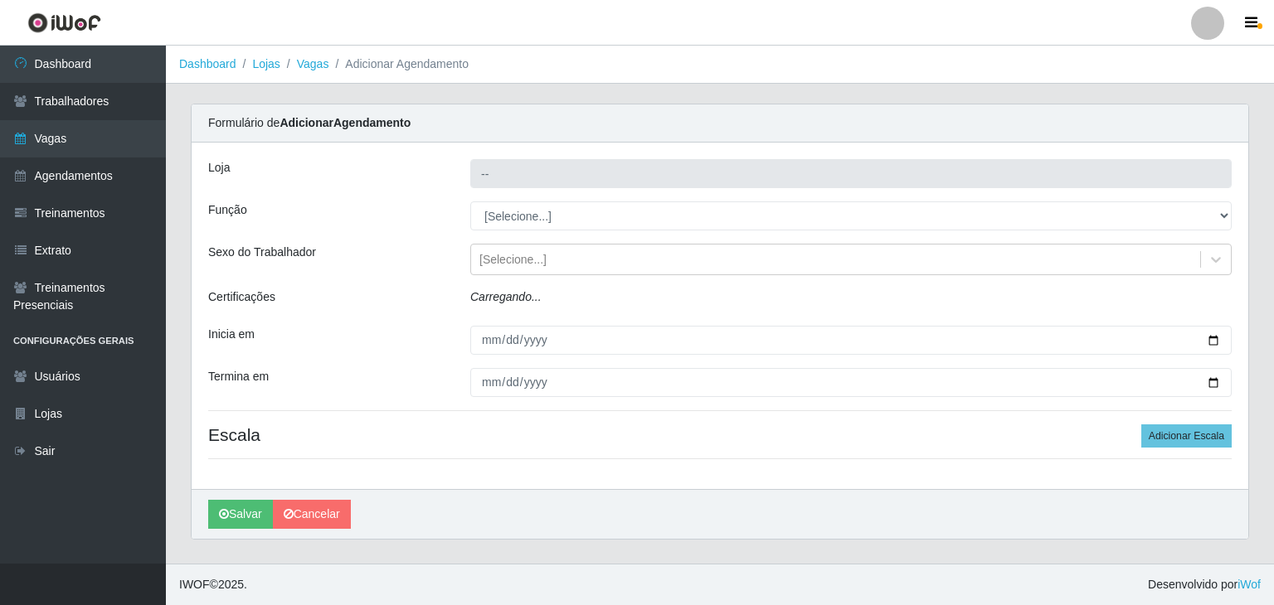
type input "Rede Compras Supermercados - LOJA 5"
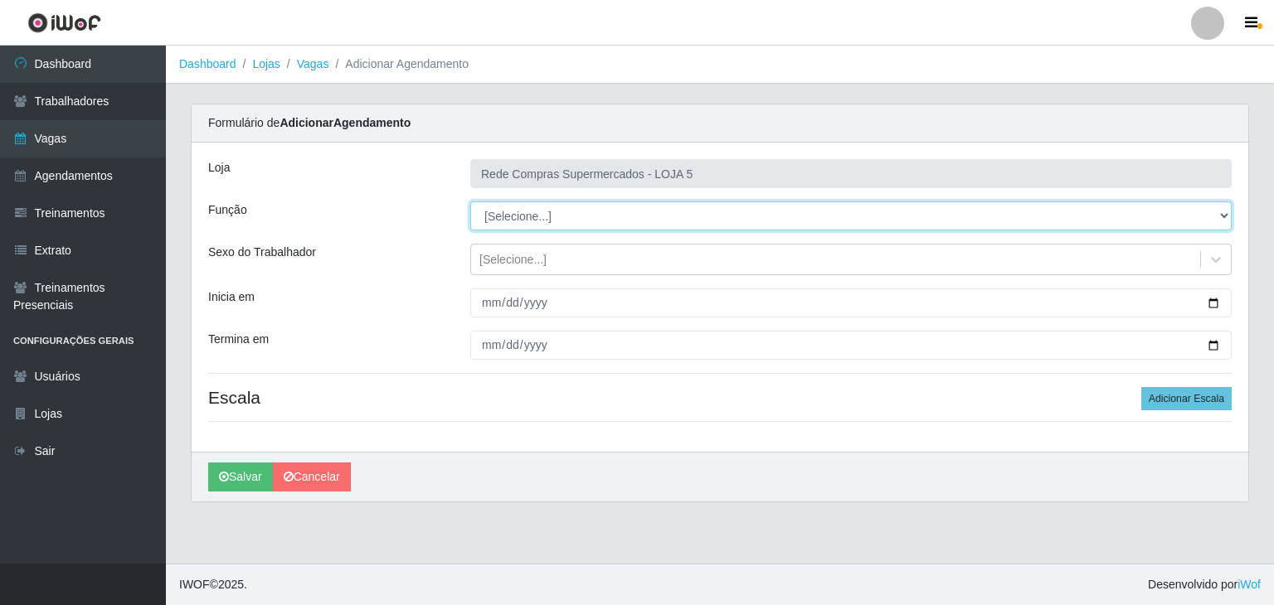
click at [560, 216] on select "[Selecione...] ASG ASG + ASG ++ Auxiliar de Estacionamento Auxiliar de Estacion…" at bounding box center [850, 216] width 761 height 29
select select "1"
click at [470, 202] on select "[Selecione...] ASG ASG + ASG ++ Auxiliar de Estacionamento Auxiliar de Estacion…" at bounding box center [850, 216] width 761 height 29
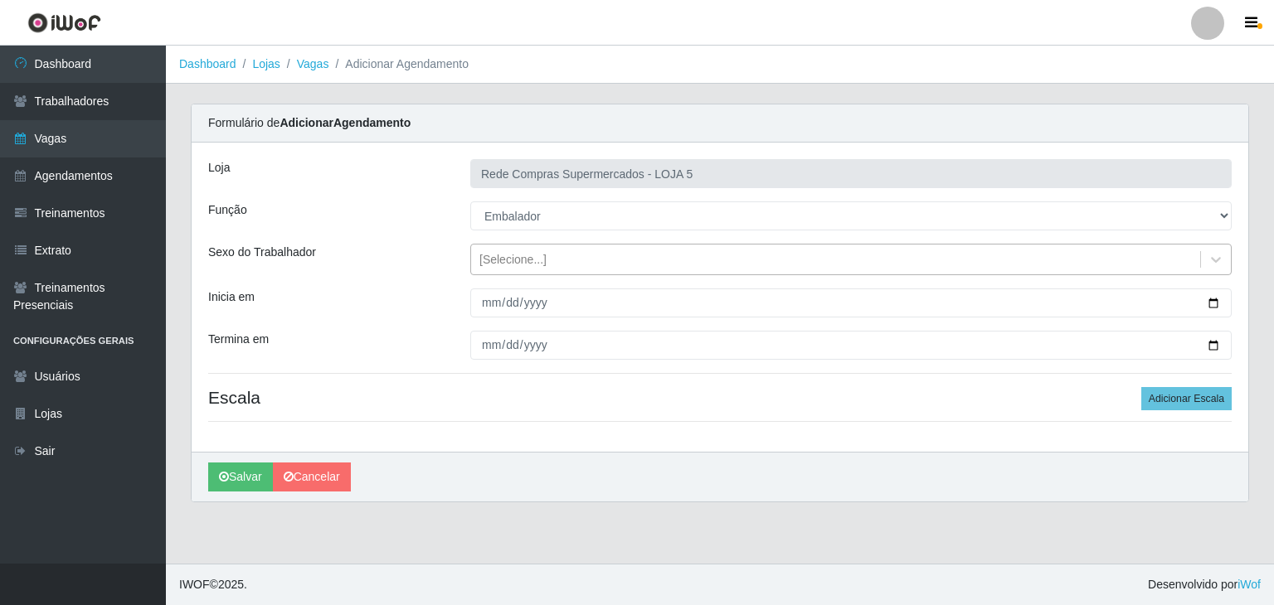
click at [1112, 260] on div "[Selecione...]" at bounding box center [835, 259] width 729 height 27
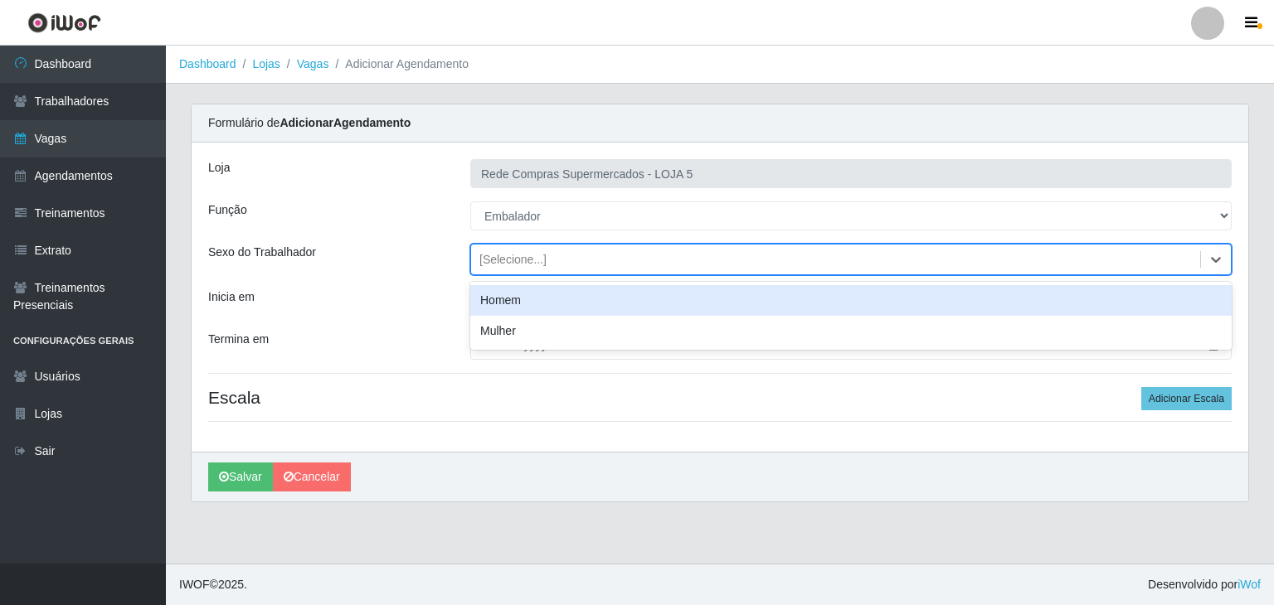
click at [530, 293] on div "Homem" at bounding box center [850, 300] width 761 height 31
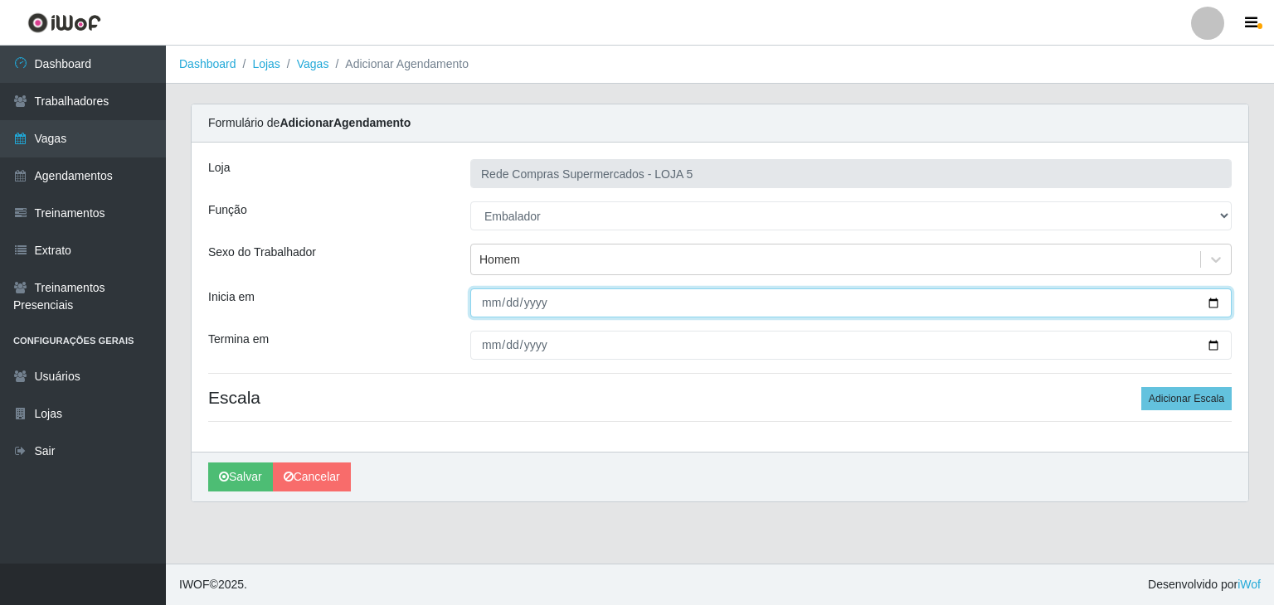
click at [1209, 298] on input "Inicia em" at bounding box center [850, 303] width 761 height 29
type input "2025-09-22"
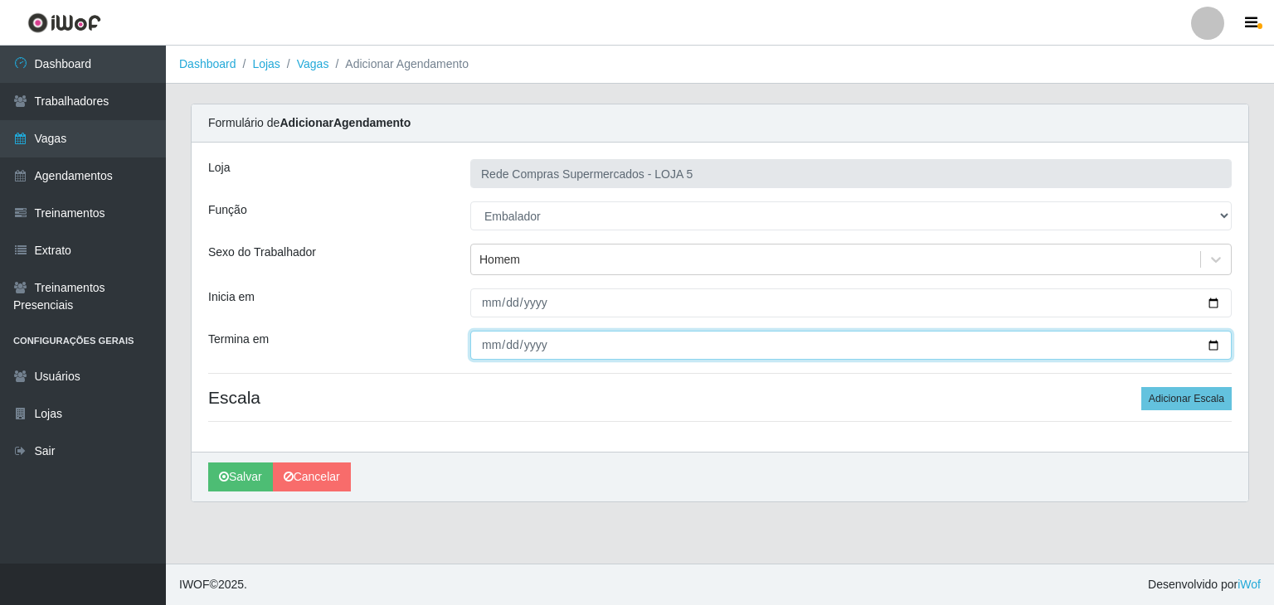
click at [1214, 347] on input "Termina em" at bounding box center [850, 345] width 761 height 29
type input "2025-09-27"
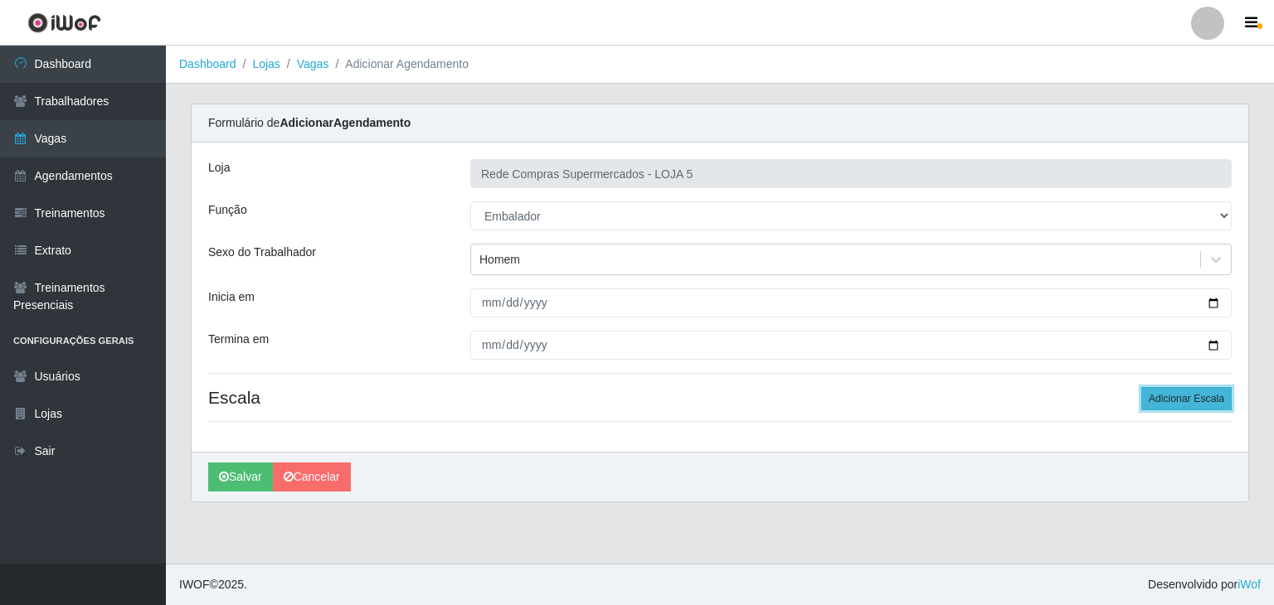
click at [1187, 396] on button "Adicionar Escala" at bounding box center [1186, 398] width 90 height 23
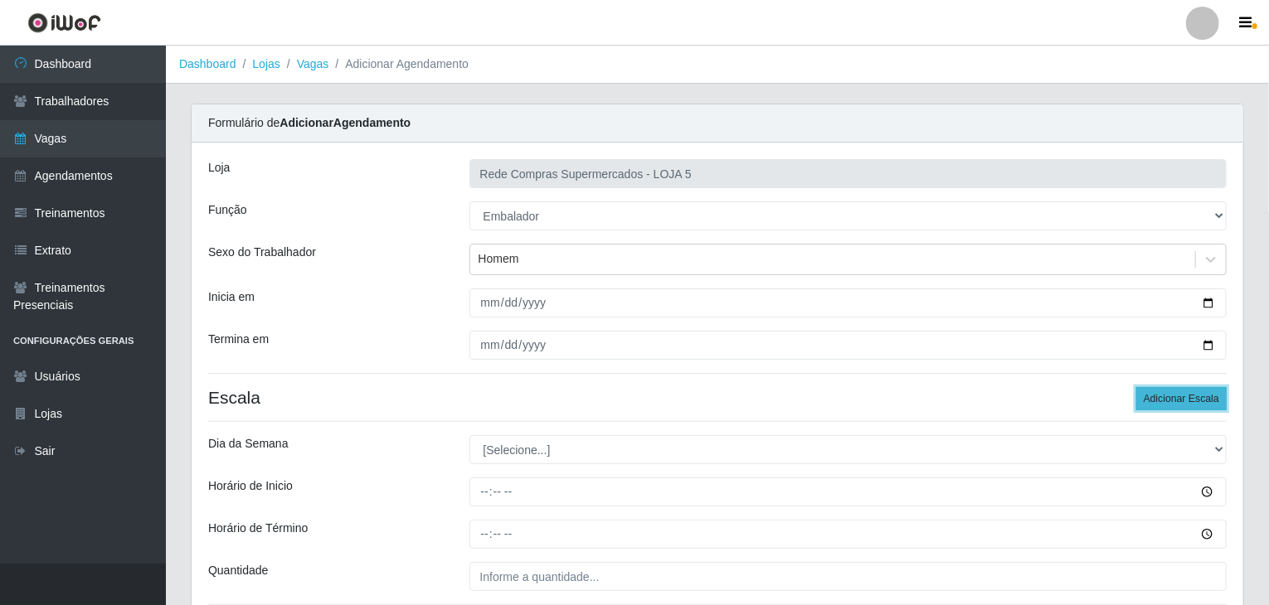
click at [1187, 396] on button "Adicionar Escala" at bounding box center [1181, 398] width 90 height 23
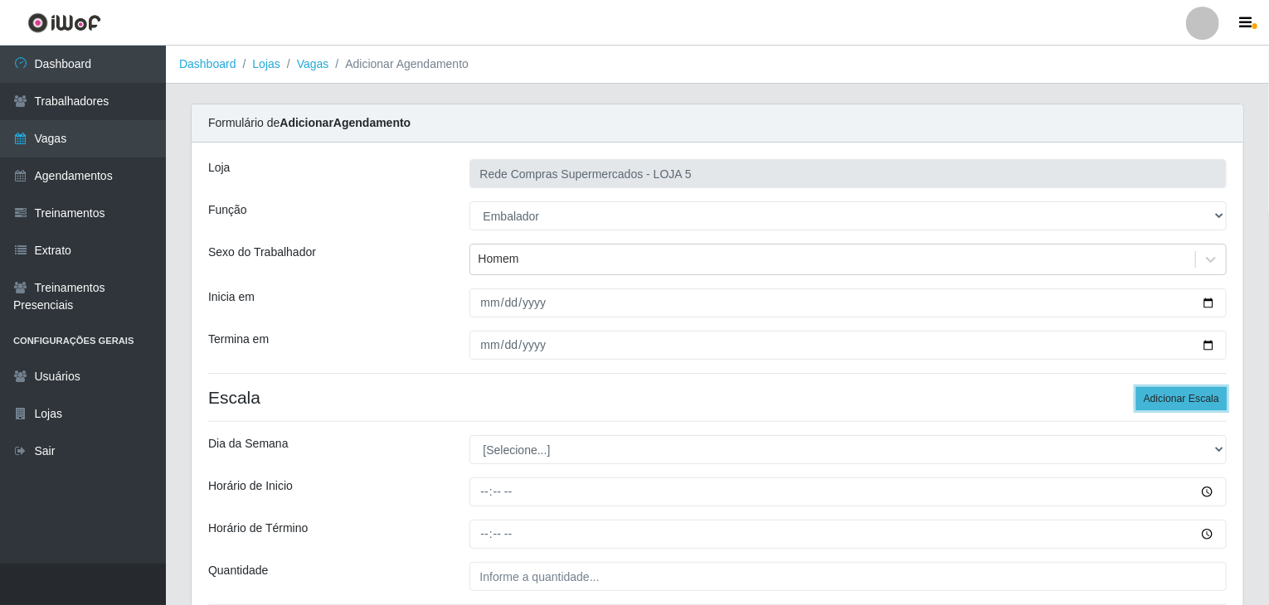
click at [1187, 396] on button "Adicionar Escala" at bounding box center [1181, 398] width 90 height 23
click at [1186, 396] on button "Adicionar Escala" at bounding box center [1181, 398] width 90 height 23
click at [1185, 396] on button "Adicionar Escala" at bounding box center [1181, 398] width 90 height 23
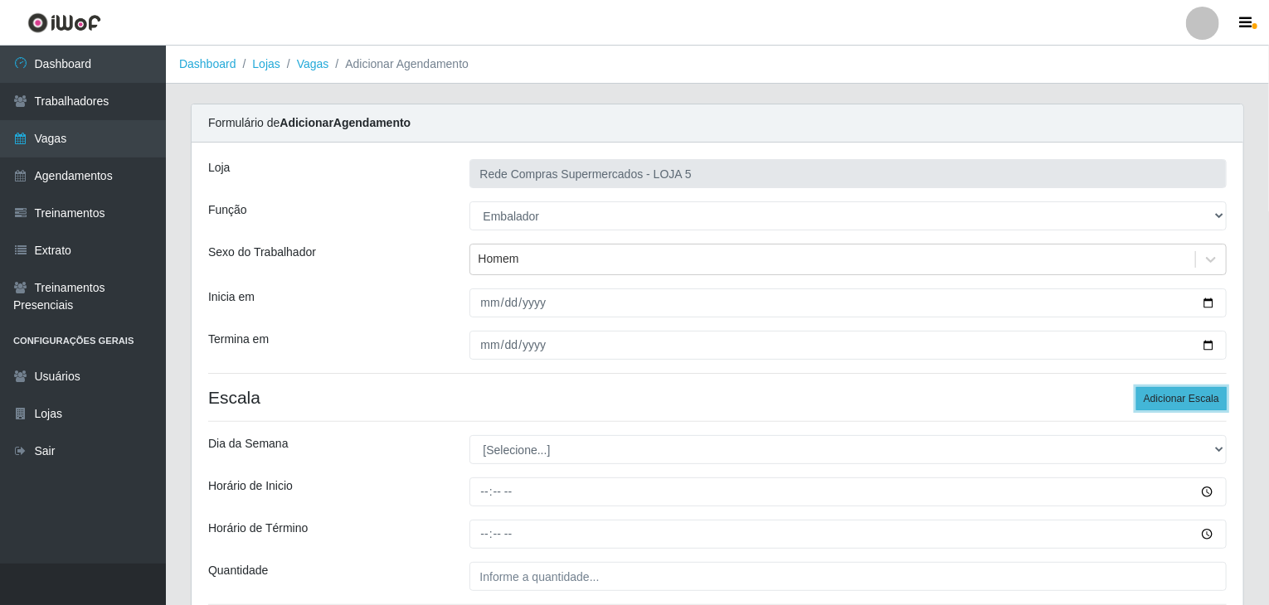
click at [1185, 396] on button "Adicionar Escala" at bounding box center [1181, 398] width 90 height 23
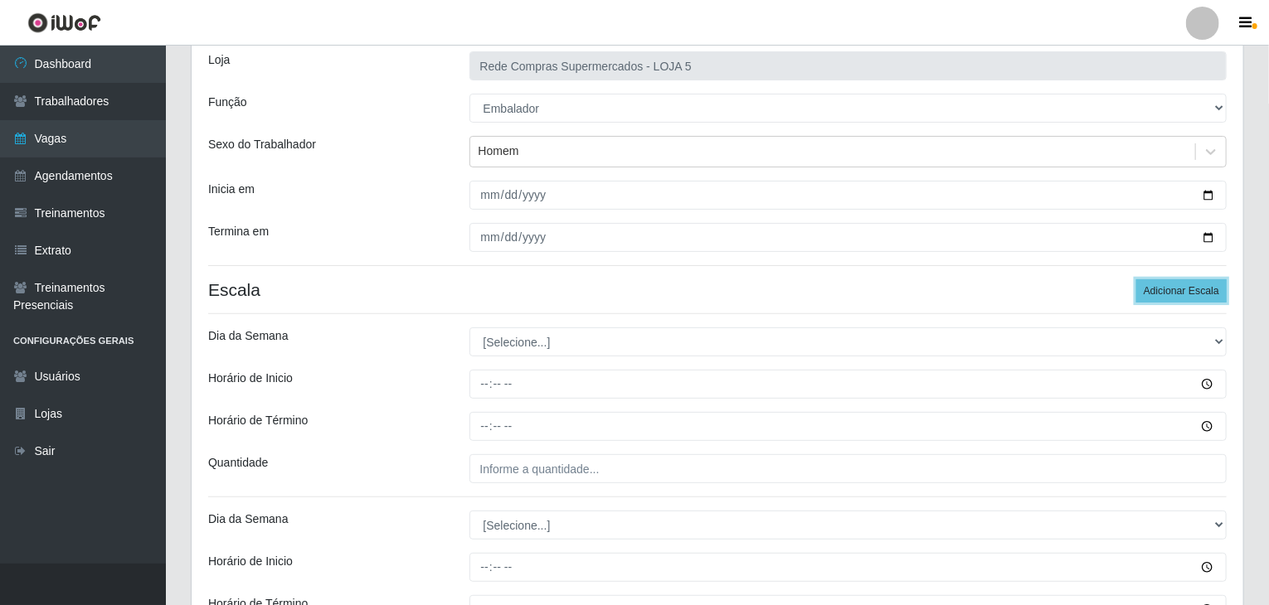
scroll to position [249, 0]
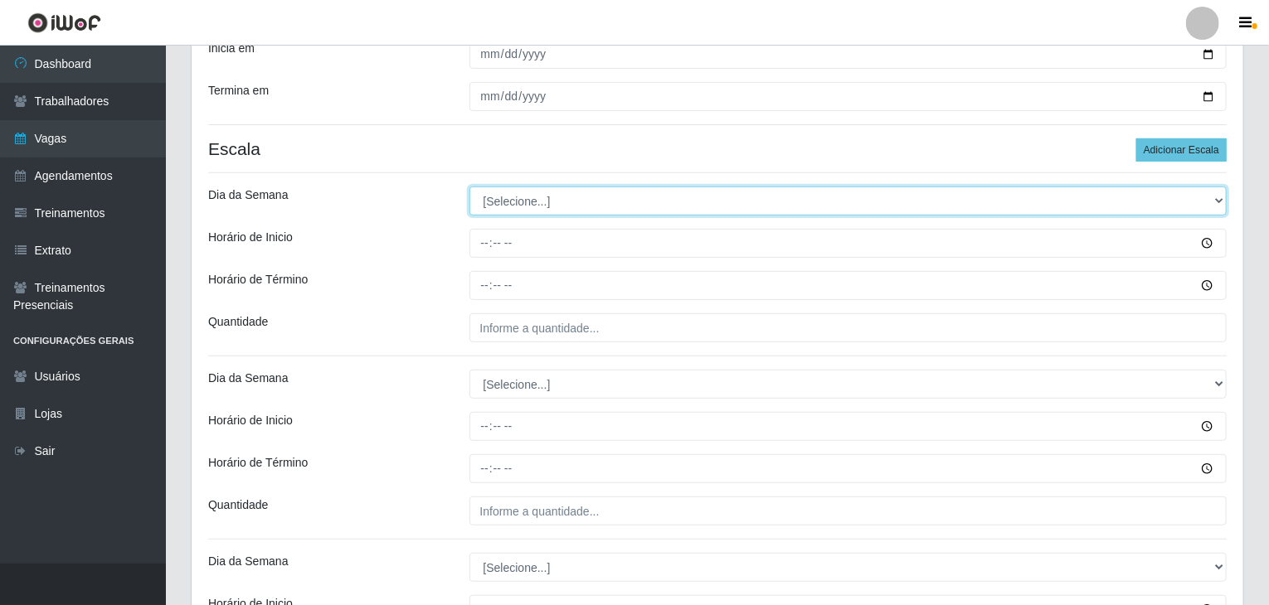
drag, startPoint x: 502, startPoint y: 187, endPoint x: 508, endPoint y: 197, distance: 11.3
click at [503, 187] on select "[Selecione...] Segunda Terça Quarta Quinta Sexta Sábado Domingo" at bounding box center [848, 201] width 758 height 29
select select "1"
click at [469, 187] on select "[Selecione...] Segunda Terça Quarta Quinta Sexta Sábado Domingo" at bounding box center [848, 201] width 758 height 29
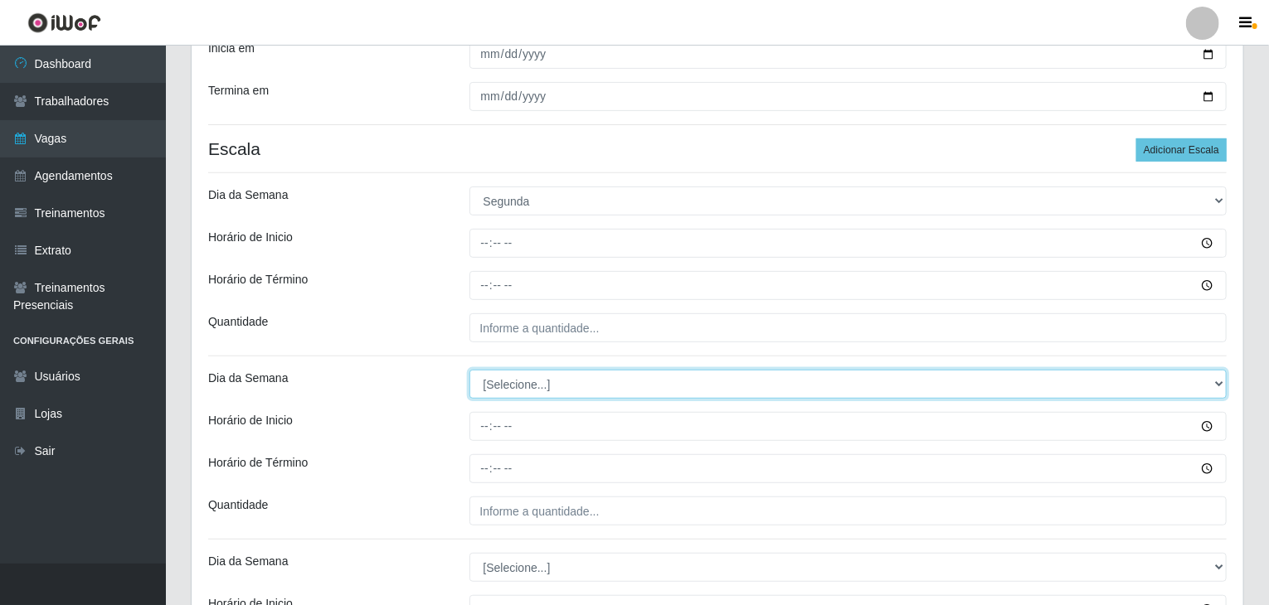
click at [531, 386] on select "[Selecione...] Segunda Terça Quarta Quinta Sexta Sábado Domingo" at bounding box center [848, 384] width 758 height 29
select select "1"
click at [469, 370] on select "[Selecione...] Segunda Terça Quarta Quinta Sexta Sábado Domingo" at bounding box center [848, 384] width 758 height 29
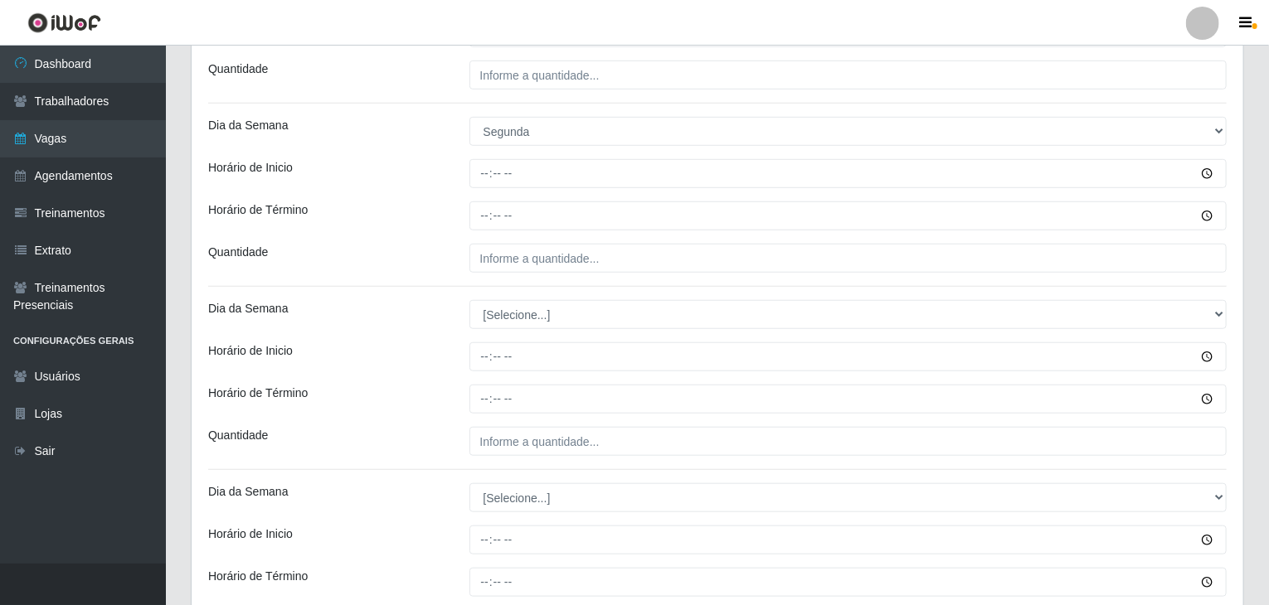
scroll to position [580, 0]
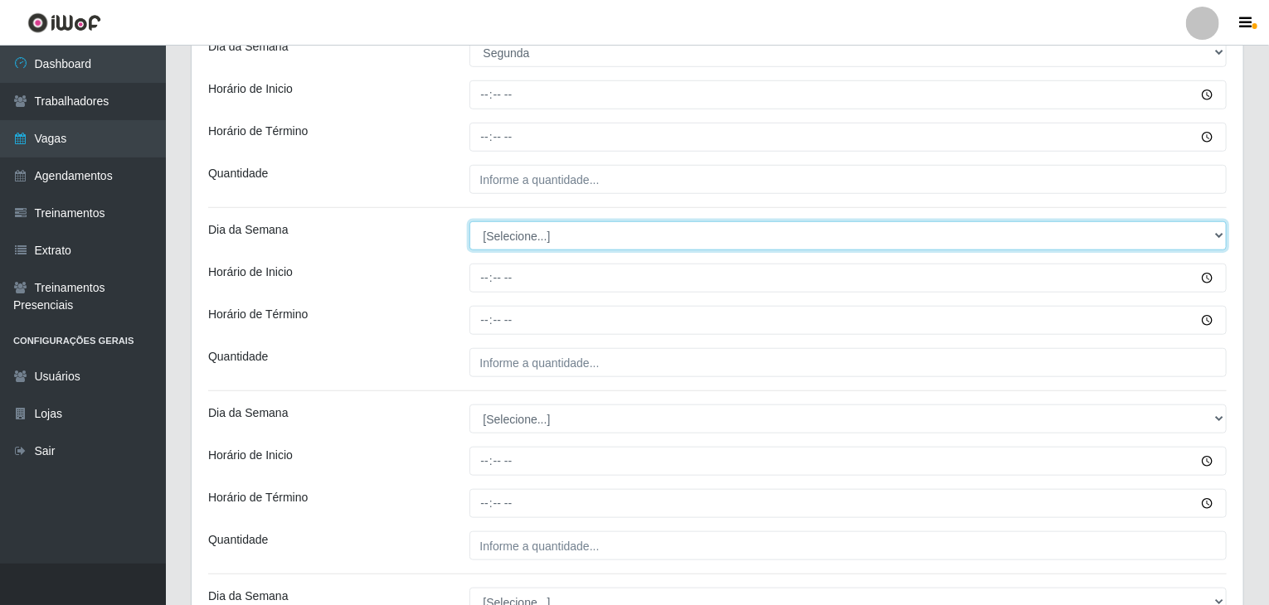
click at [544, 244] on select "[Selecione...] Segunda Terça Quarta Quinta Sexta Sábado Domingo" at bounding box center [848, 235] width 758 height 29
select select "2"
click at [469, 221] on select "[Selecione...] Segunda Terça Quarta Quinta Sexta Sábado Domingo" at bounding box center [848, 235] width 758 height 29
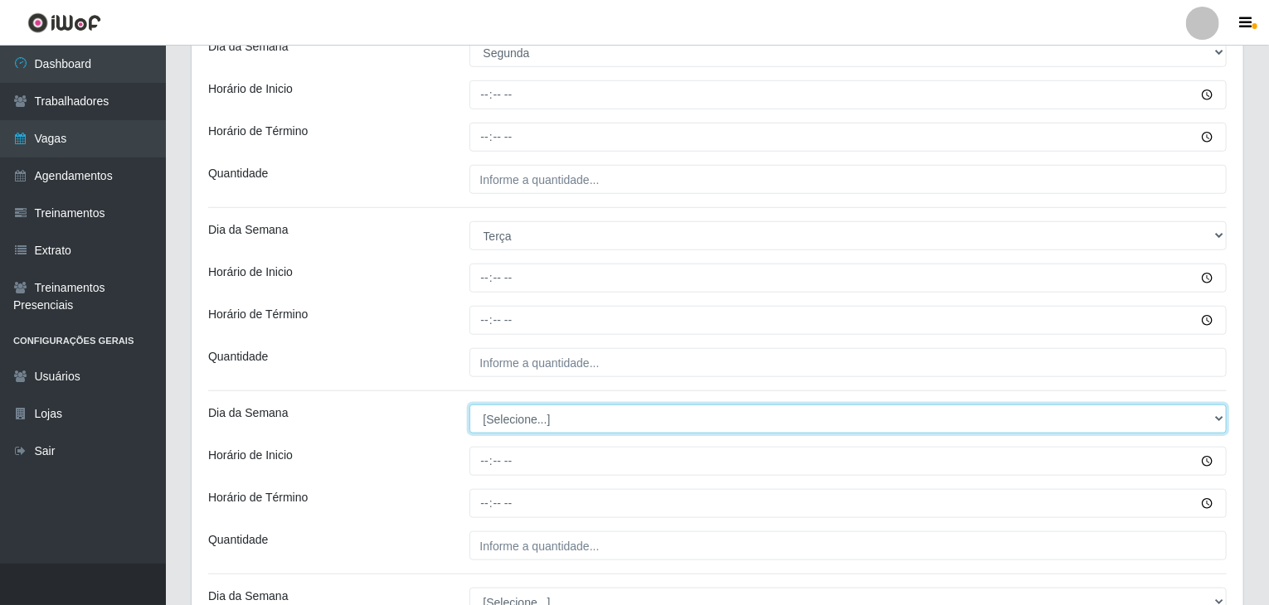
click at [517, 425] on select "[Selecione...] Segunda Terça Quarta Quinta Sexta Sábado Domingo" at bounding box center [848, 419] width 758 height 29
select select "2"
click at [469, 405] on select "[Selecione...] Segunda Terça Quarta Quinta Sexta Sábado Domingo" at bounding box center [848, 419] width 758 height 29
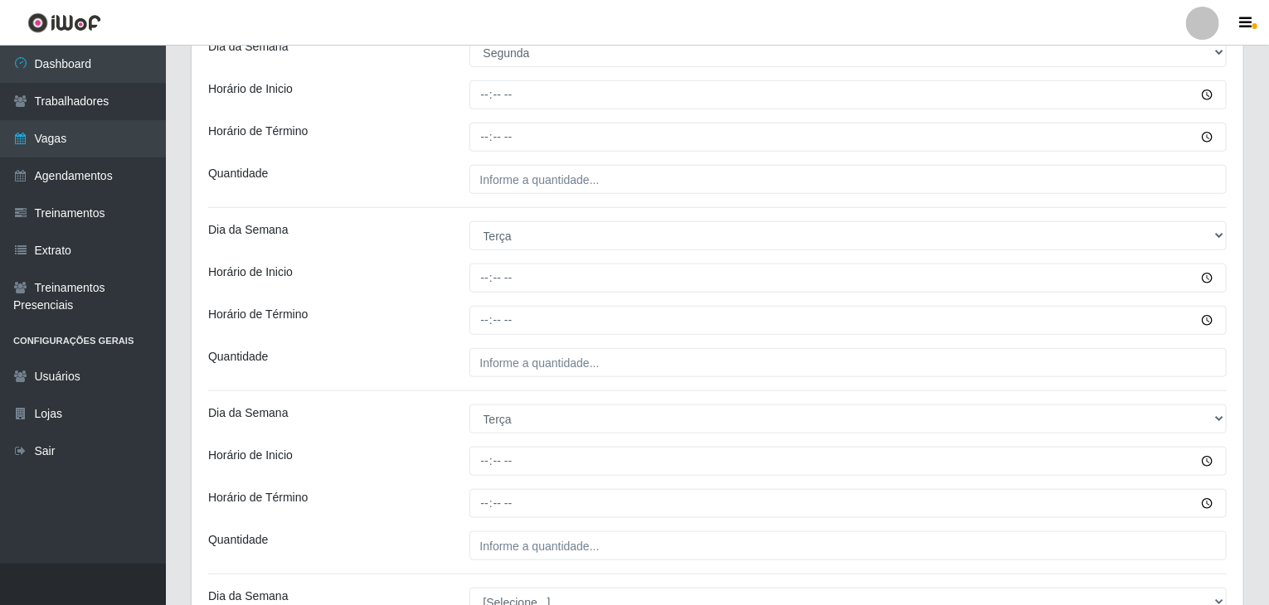
click at [424, 288] on div "Horário de Inicio" at bounding box center [326, 278] width 261 height 29
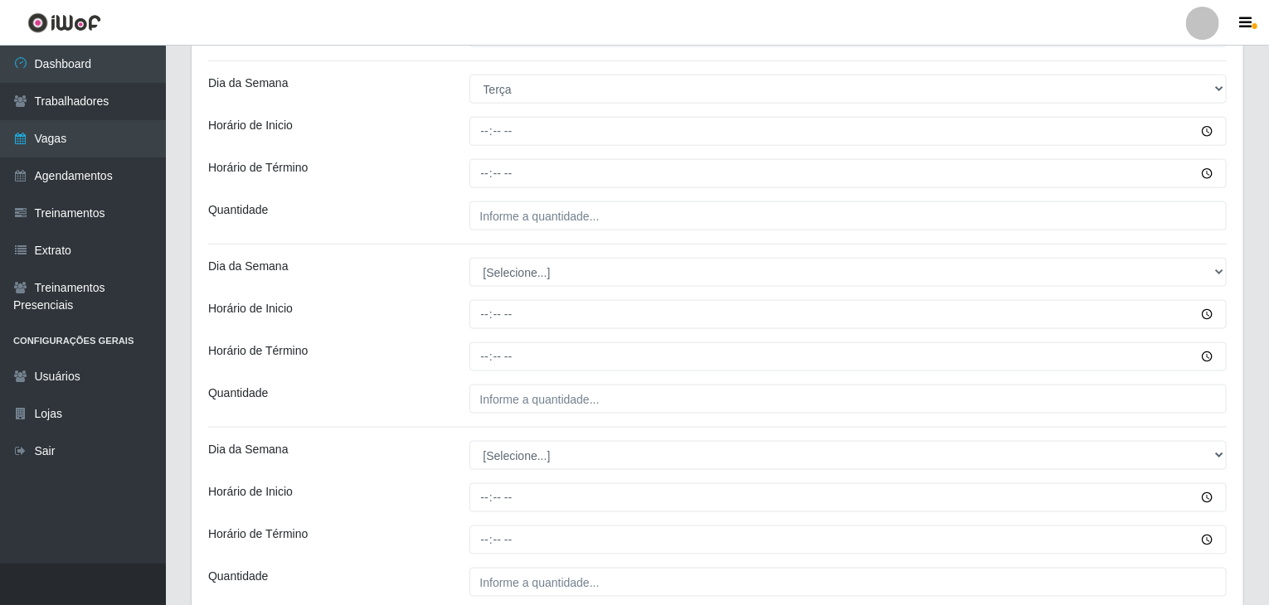
scroll to position [912, 0]
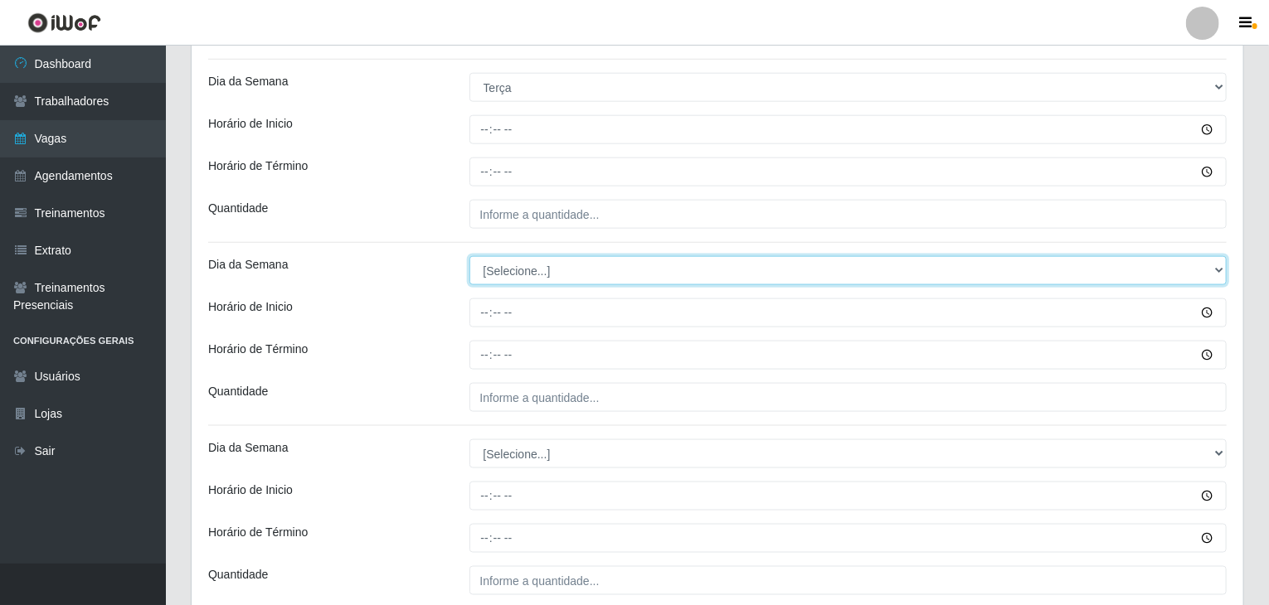
click at [495, 279] on select "[Selecione...] Segunda Terça Quarta Quinta Sexta Sábado Domingo" at bounding box center [848, 270] width 758 height 29
select select "3"
click at [469, 256] on select "[Selecione...] Segunda Terça Quarta Quinta Sexta Sábado Domingo" at bounding box center [848, 270] width 758 height 29
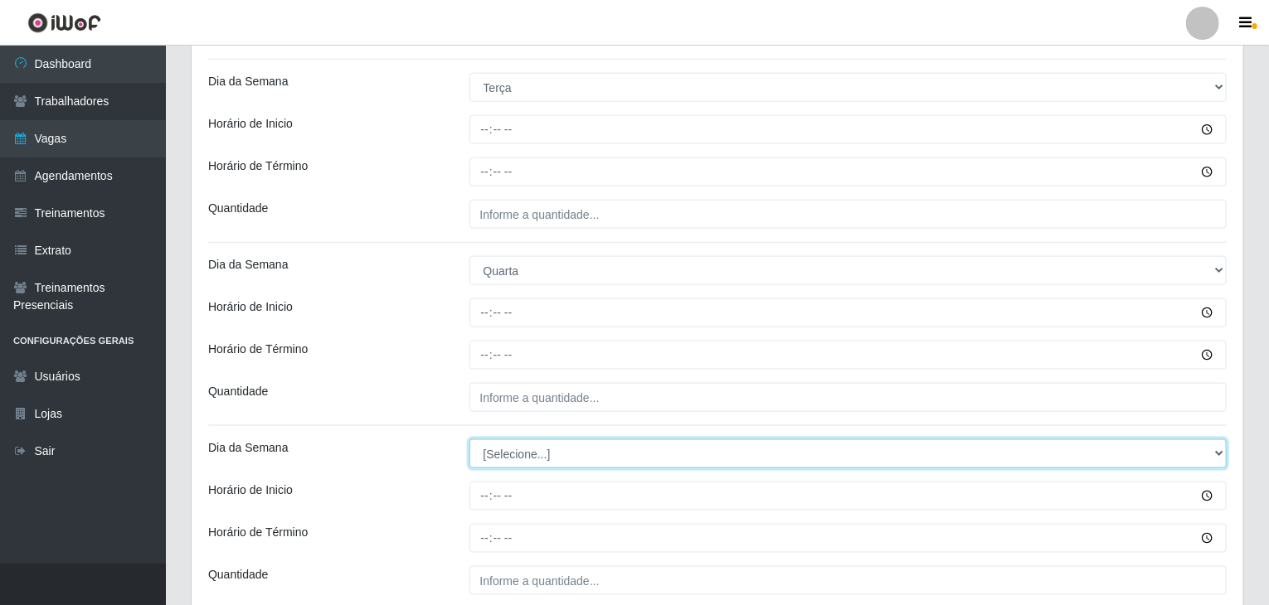
click at [524, 449] on select "[Selecione...] Segunda Terça Quarta Quinta Sexta Sábado Domingo" at bounding box center [848, 454] width 758 height 29
select select "3"
click at [469, 440] on select "[Selecione...] Segunda Terça Quarta Quinta Sexta Sábado Domingo" at bounding box center [848, 454] width 758 height 29
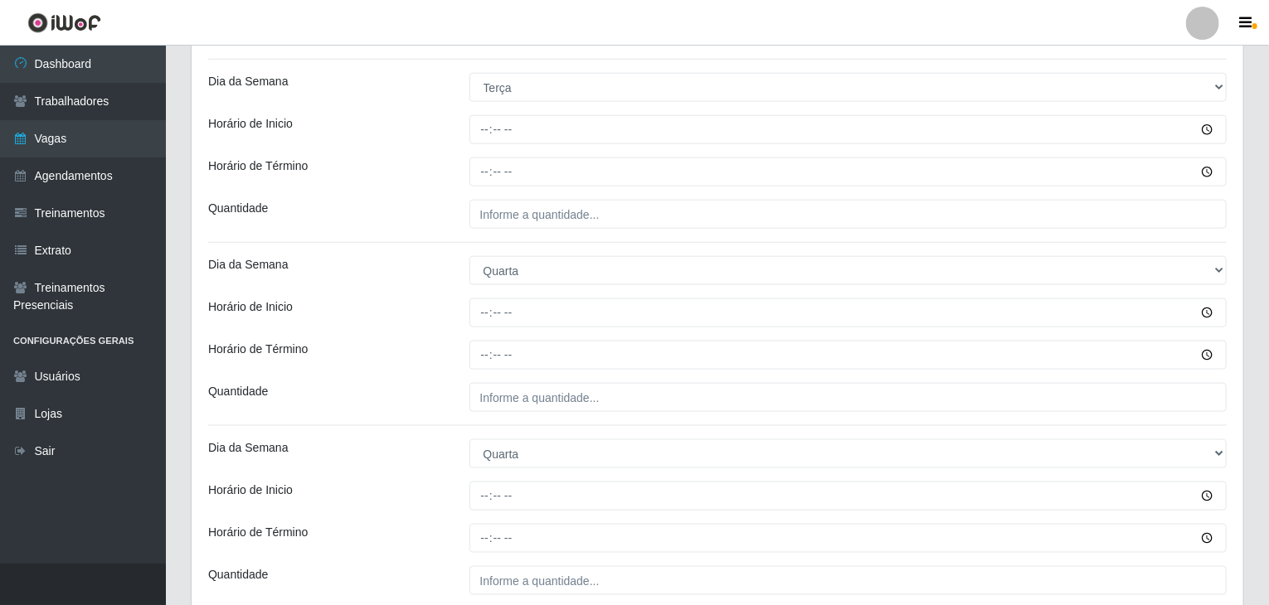
click at [389, 317] on div "Horário de Inicio" at bounding box center [326, 313] width 261 height 29
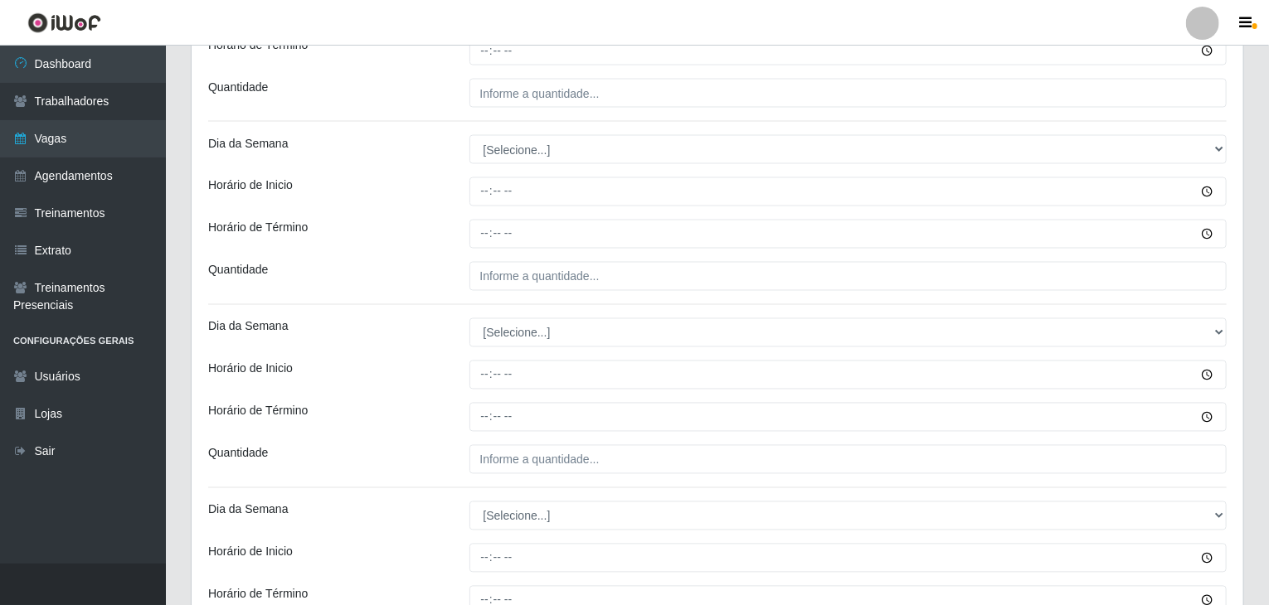
scroll to position [1410, 0]
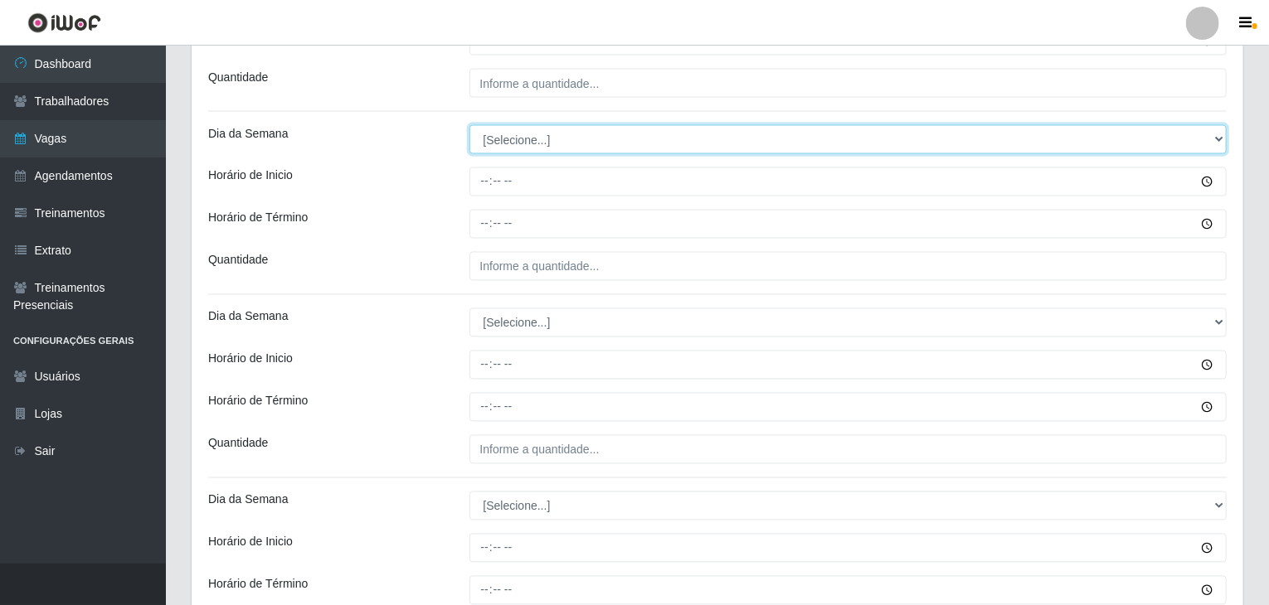
click at [517, 150] on select "[Selecione...] Segunda Terça Quarta Quinta Sexta Sábado Domingo" at bounding box center [848, 139] width 758 height 29
select select "4"
click at [469, 125] on select "[Selecione...] Segunda Terça Quarta Quinta Sexta Sábado Domingo" at bounding box center [848, 139] width 758 height 29
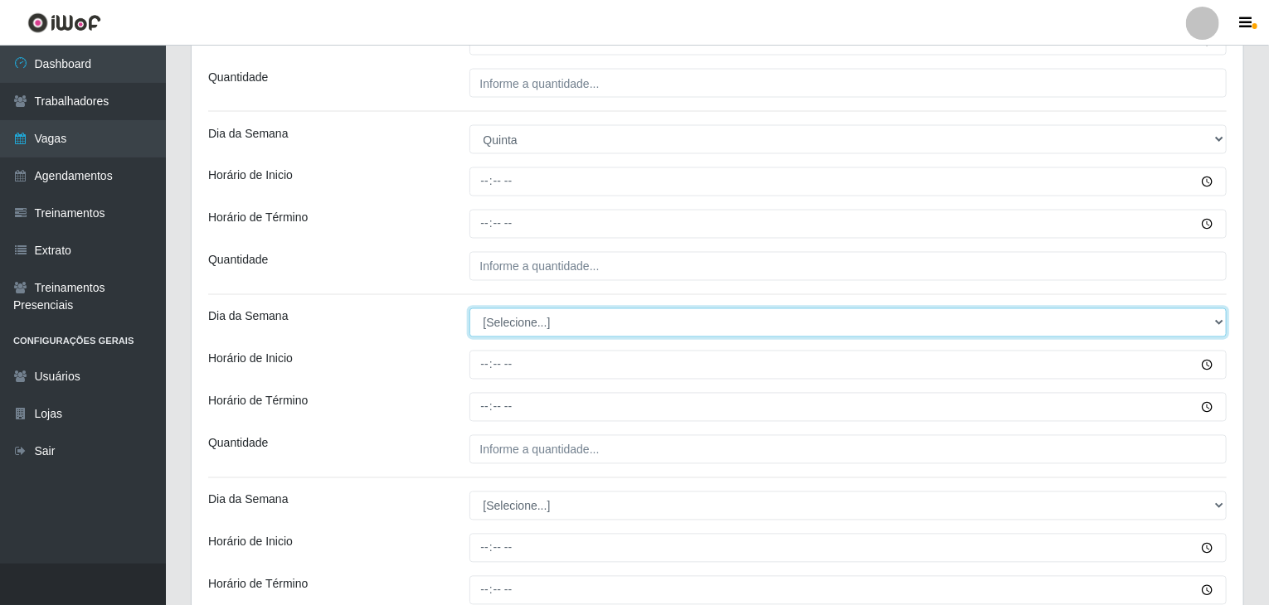
click at [524, 323] on select "[Selecione...] Segunda Terça Quarta Quinta Sexta Sábado Domingo" at bounding box center [848, 322] width 758 height 29
select select "3"
click at [469, 308] on select "[Selecione...] Segunda Terça Quarta Quinta Sexta Sábado Domingo" at bounding box center [848, 322] width 758 height 29
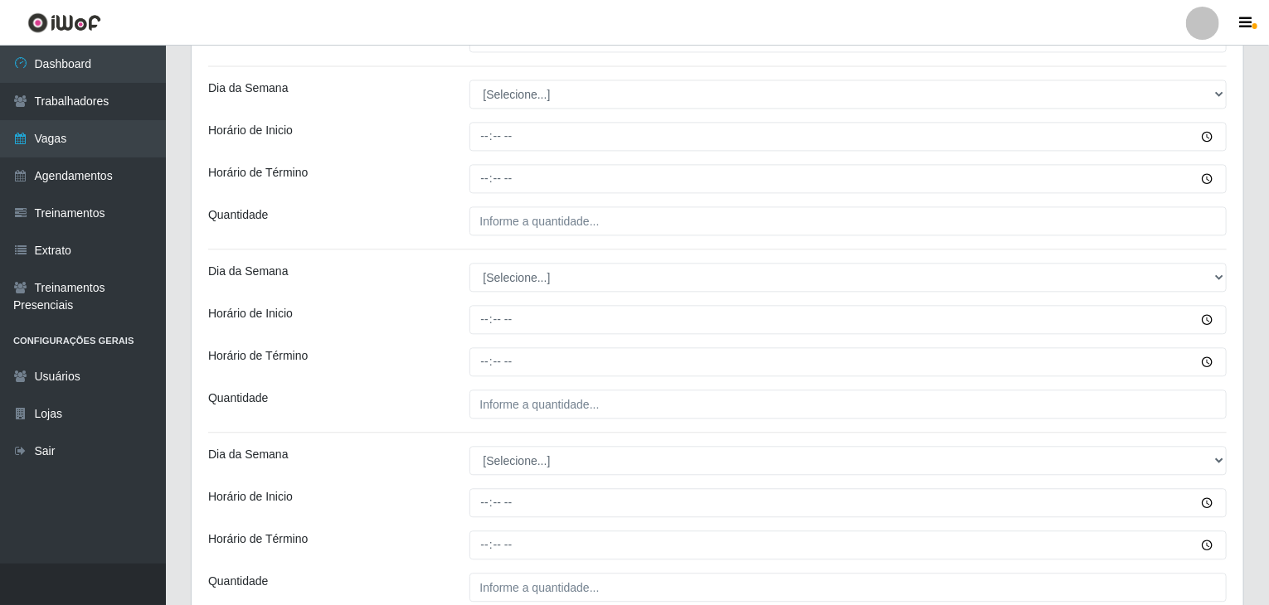
scroll to position [1824, 0]
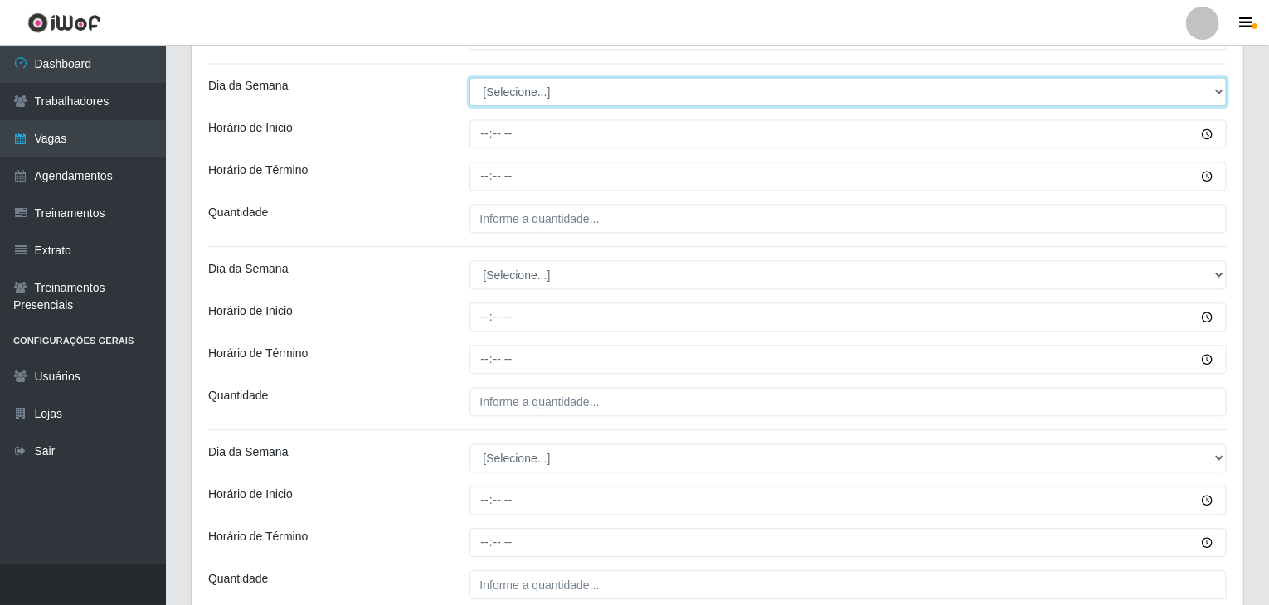
click at [510, 94] on select "[Selecione...] Segunda Terça Quarta Quinta Sexta Sábado Domingo" at bounding box center [848, 91] width 758 height 29
select select "5"
click at [469, 77] on select "[Selecione...] Segunda Terça Quarta Quinta Sexta Sábado Domingo" at bounding box center [848, 91] width 758 height 29
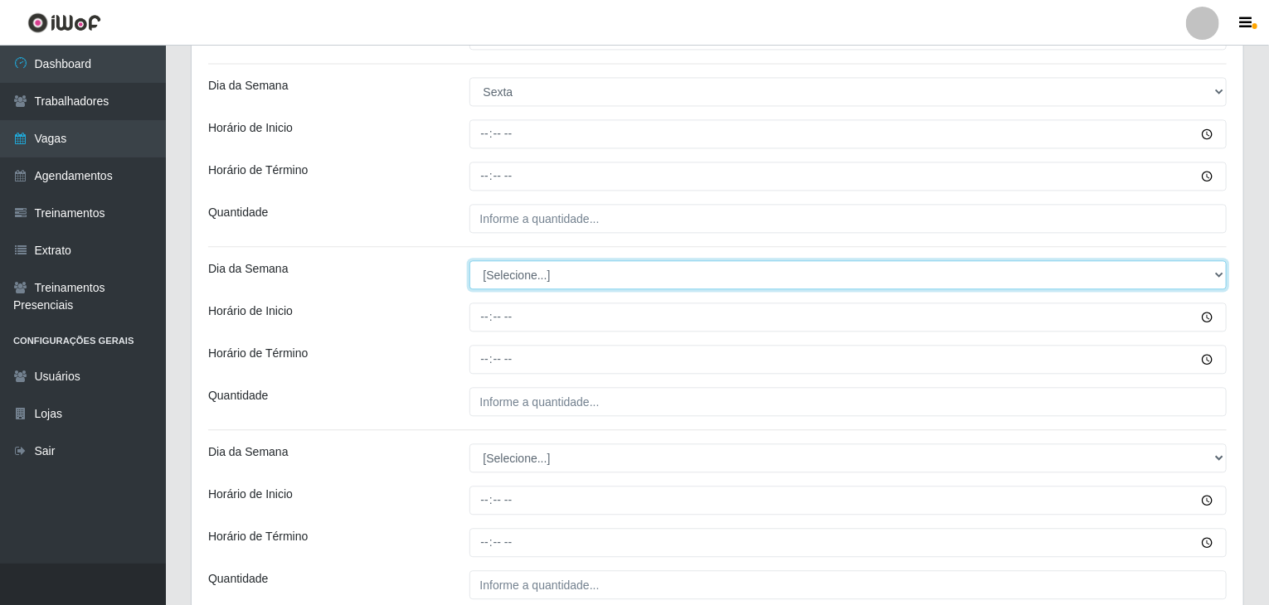
click at [536, 278] on select "[Selecione...] Segunda Terça Quarta Quinta Sexta Sábado Domingo" at bounding box center [848, 274] width 758 height 29
select select "5"
click at [469, 260] on select "[Selecione...] Segunda Terça Quarta Quinta Sexta Sábado Domingo" at bounding box center [848, 274] width 758 height 29
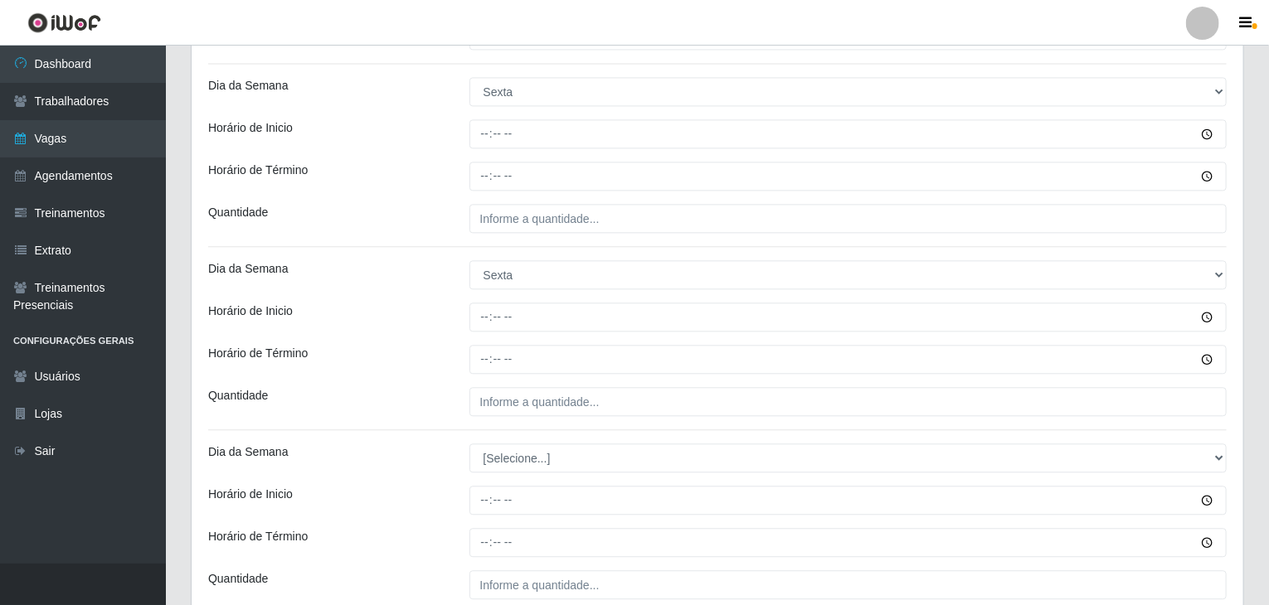
click at [415, 362] on div "Horário de Término" at bounding box center [326, 359] width 261 height 29
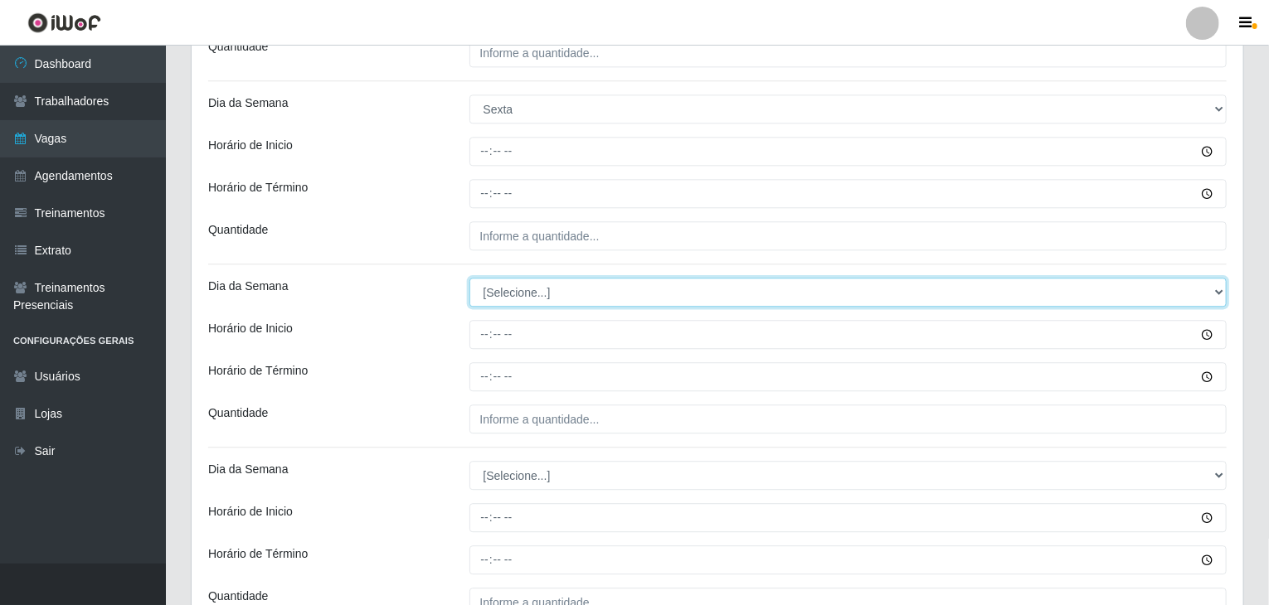
click at [508, 293] on select "[Selecione...] Segunda Terça Quarta Quinta Sexta Sábado Domingo" at bounding box center [848, 292] width 758 height 29
select select "6"
click at [469, 278] on select "[Selecione...] Segunda Terça Quarta Quinta Sexta Sábado Domingo" at bounding box center [848, 292] width 758 height 29
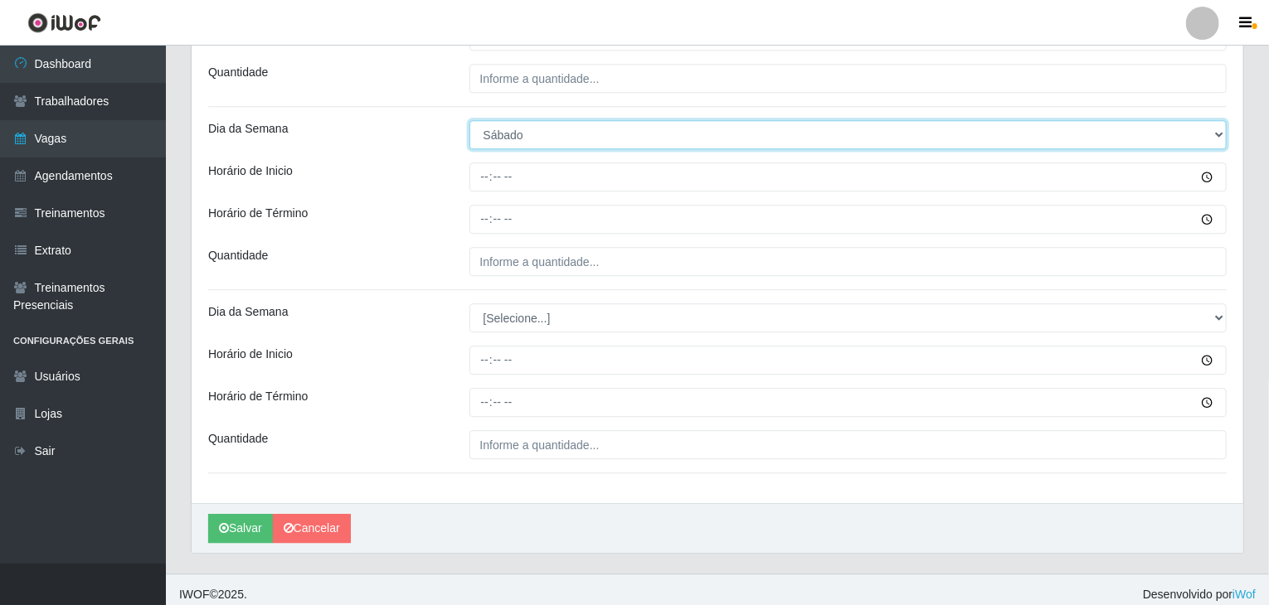
scroll to position [2154, 0]
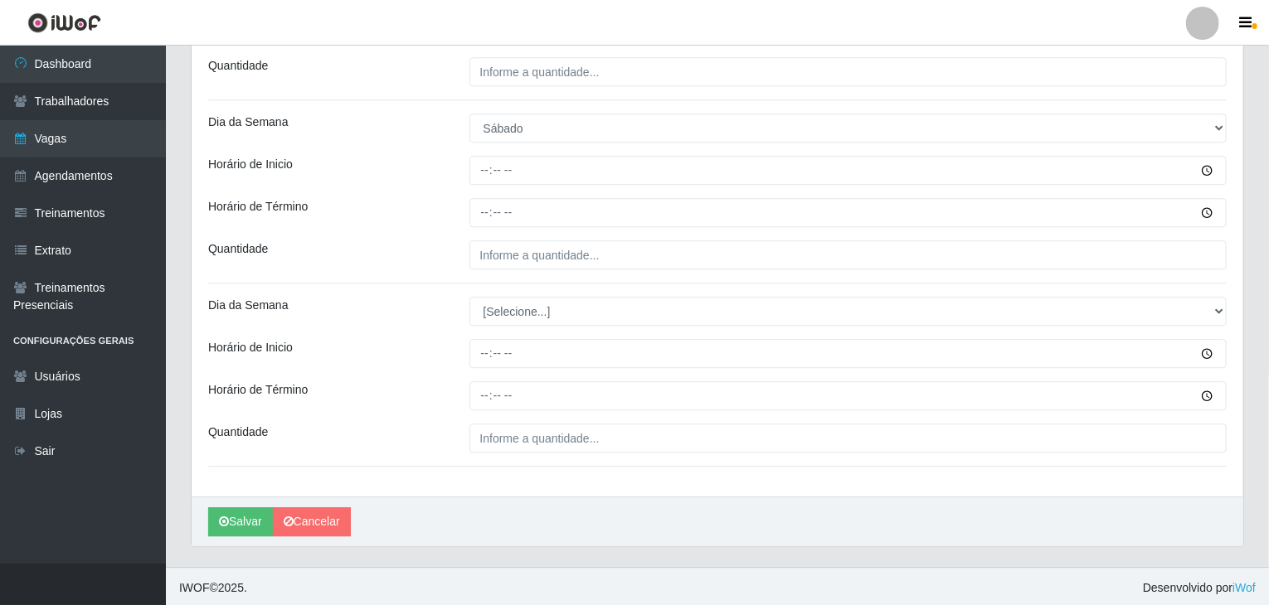
drag, startPoint x: 542, startPoint y: 283, endPoint x: 538, endPoint y: 293, distance: 10.8
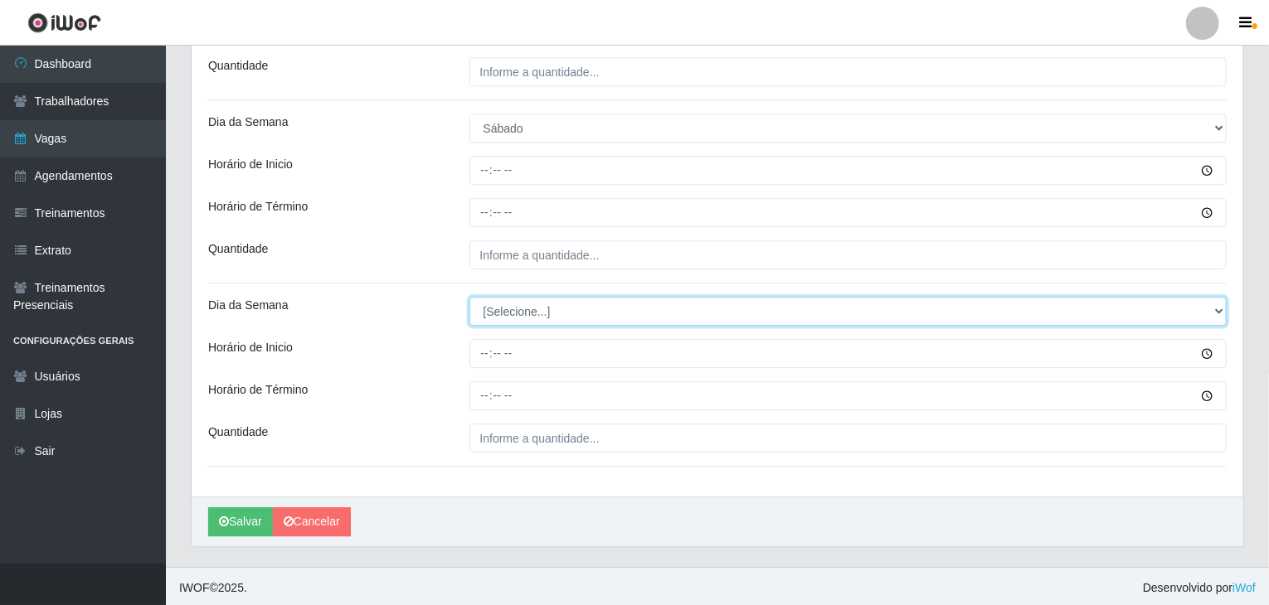
click at [538, 297] on select "[Selecione...] Segunda Terça Quarta Quinta Sexta Sábado Domingo" at bounding box center [848, 311] width 758 height 29
select select "6"
click at [469, 297] on select "[Selecione...] Segunda Terça Quarta Quinta Sexta Sábado Domingo" at bounding box center [848, 311] width 758 height 29
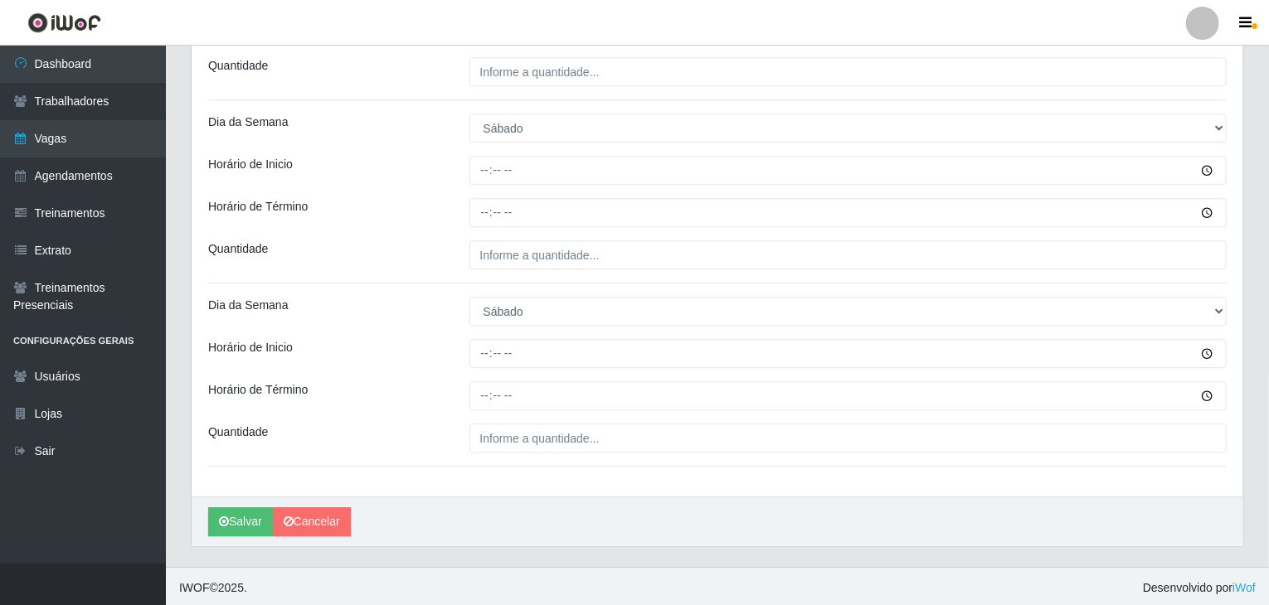
click at [450, 397] on div "Horário de Término" at bounding box center [326, 395] width 261 height 29
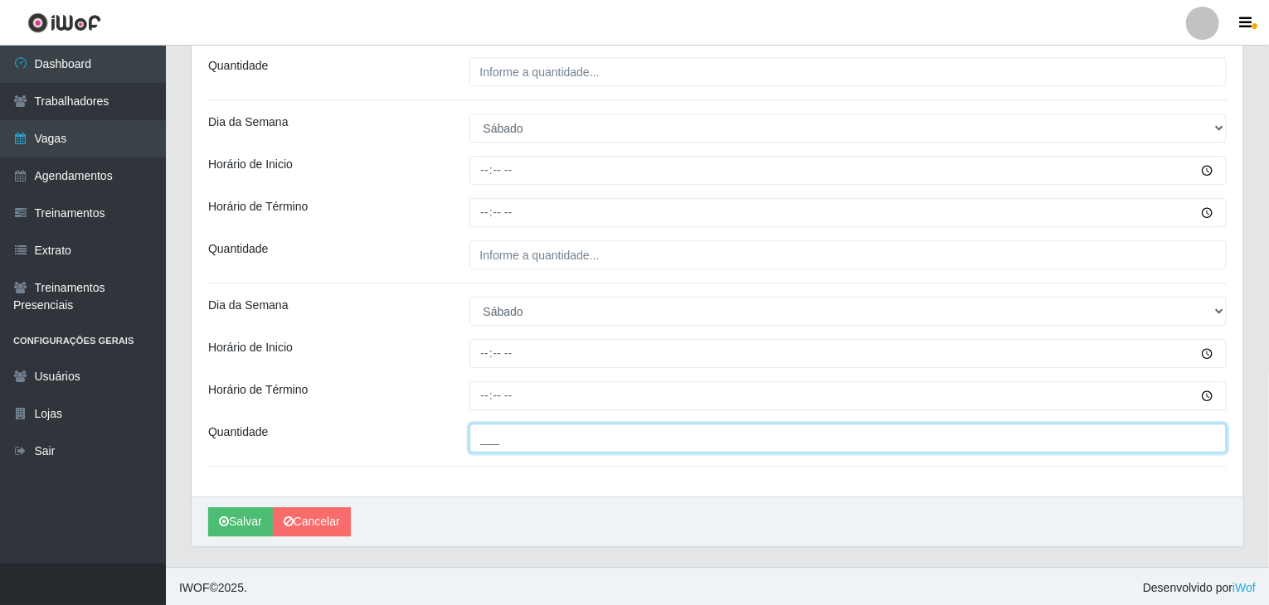
click at [614, 444] on input "___" at bounding box center [848, 438] width 758 height 29
type input "4__"
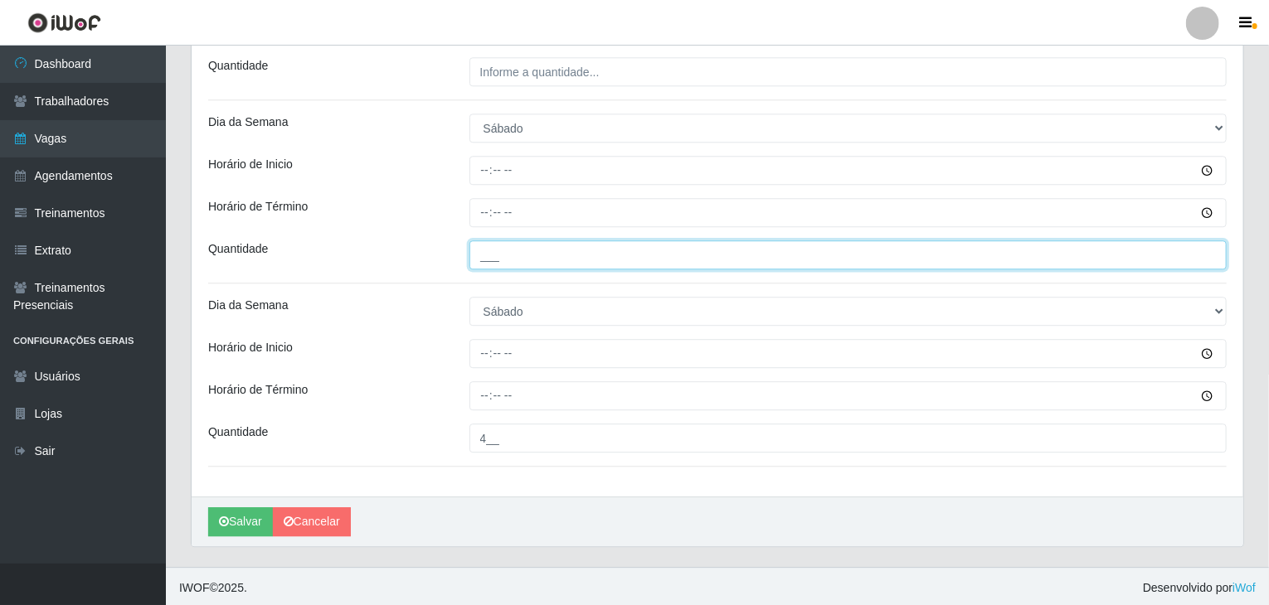
click at [527, 256] on input "___" at bounding box center [848, 254] width 758 height 29
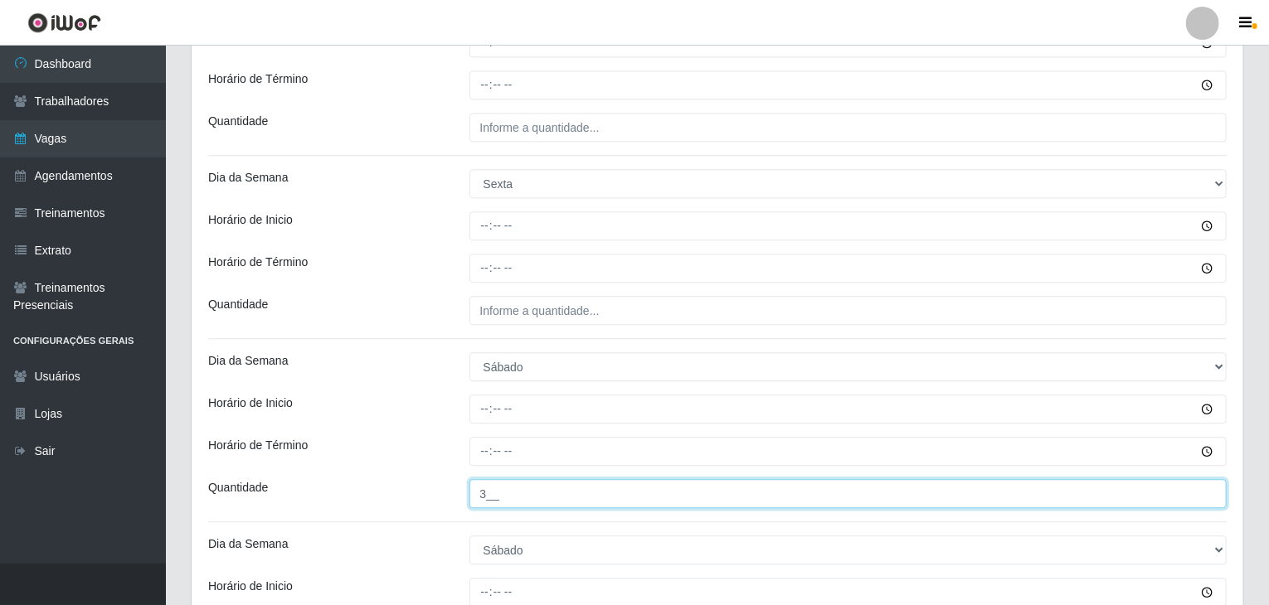
scroll to position [1906, 0]
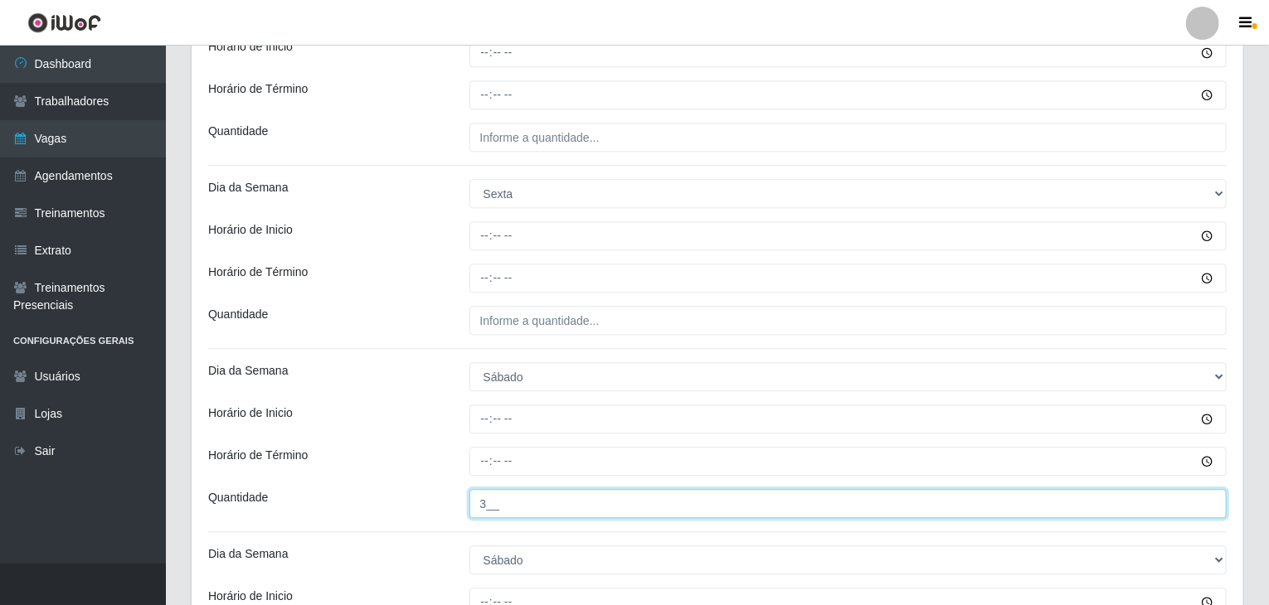
type input "3__"
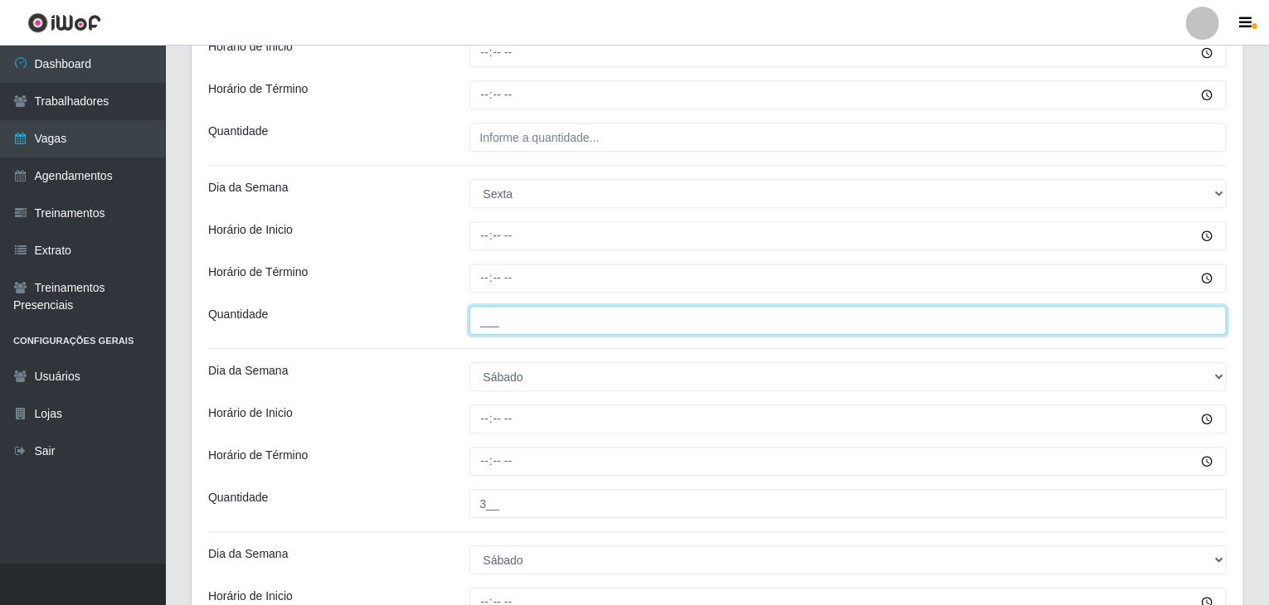
click at [570, 321] on input "___" at bounding box center [848, 320] width 758 height 29
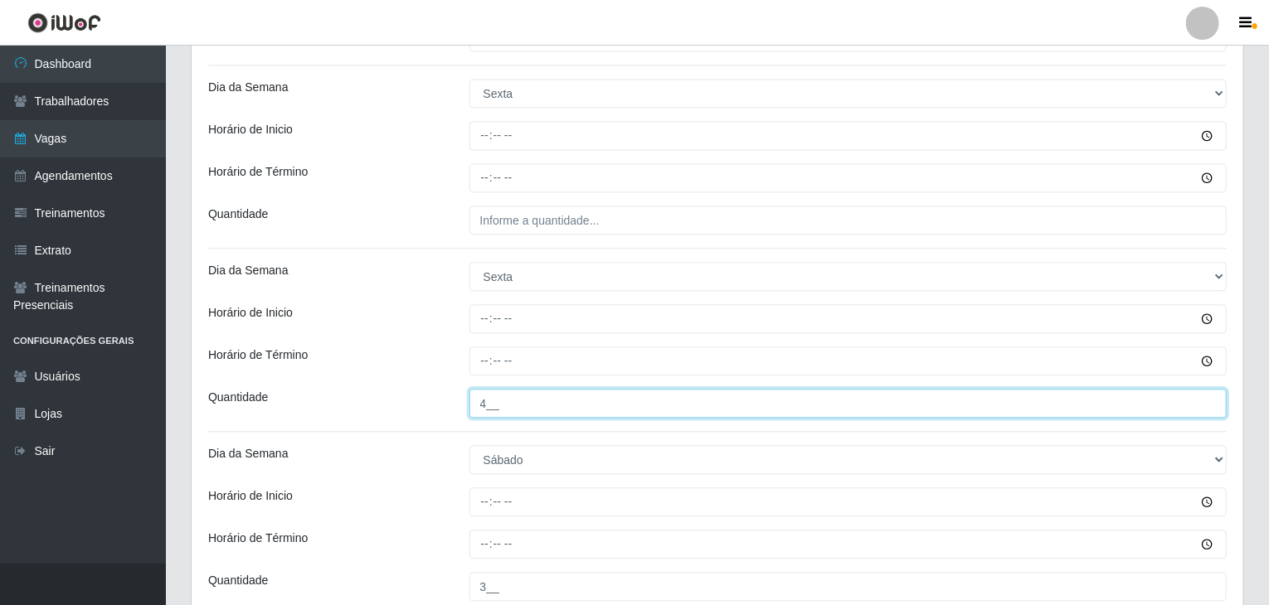
type input "4__"
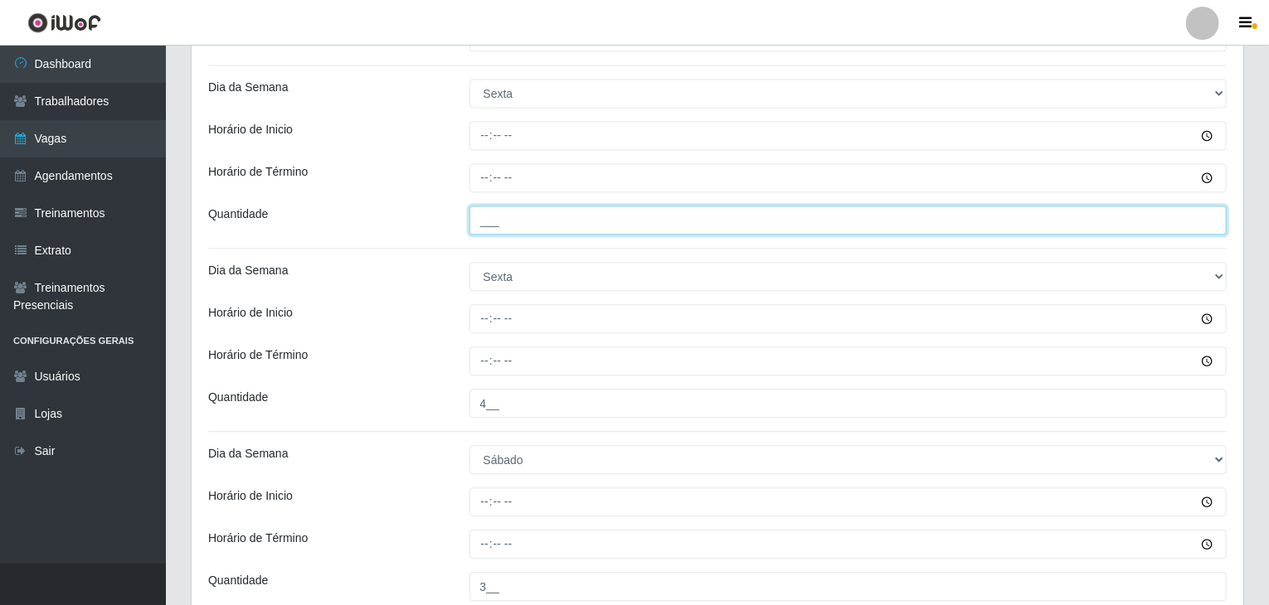
click at [534, 222] on input "___" at bounding box center [848, 220] width 758 height 29
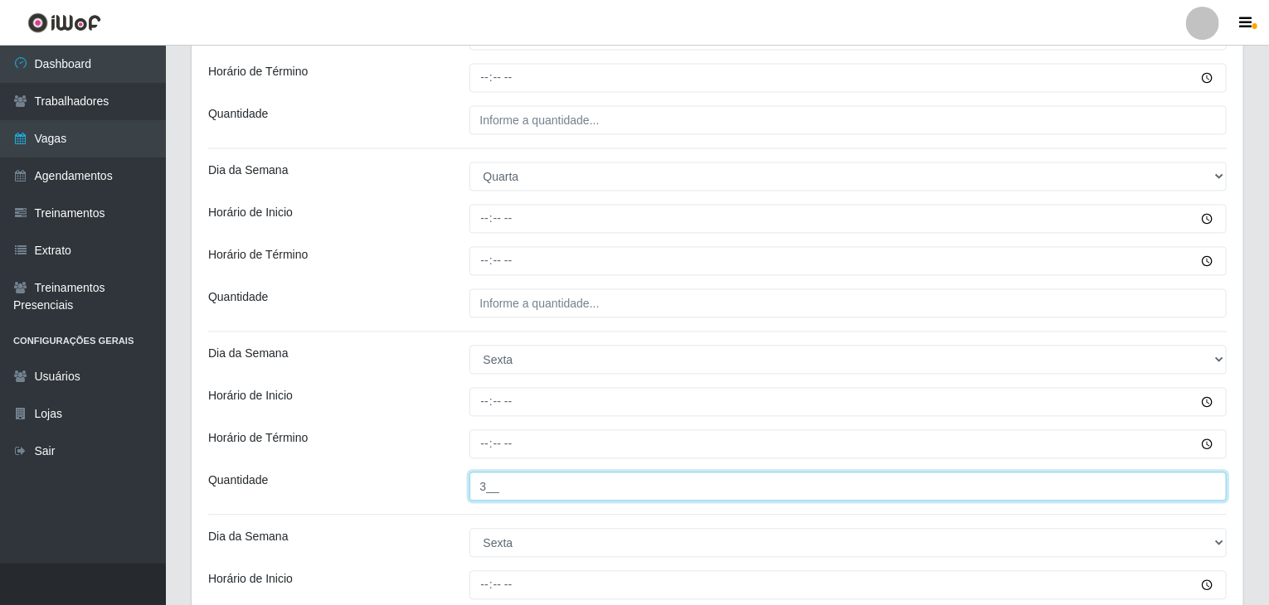
scroll to position [1491, 0]
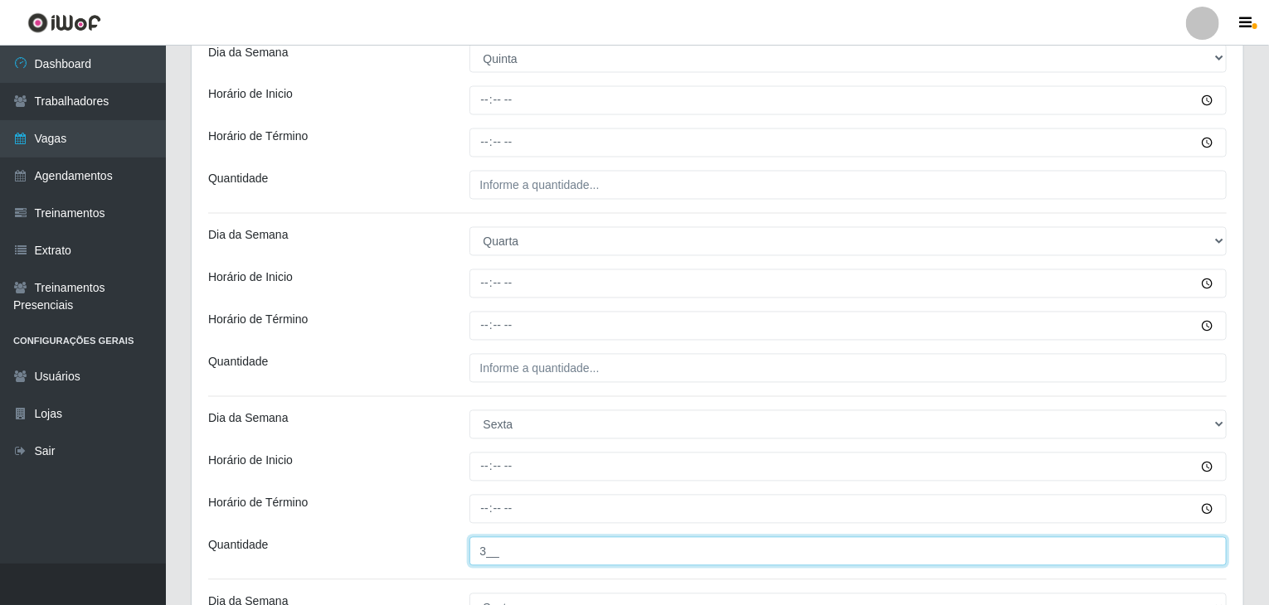
type input "3__"
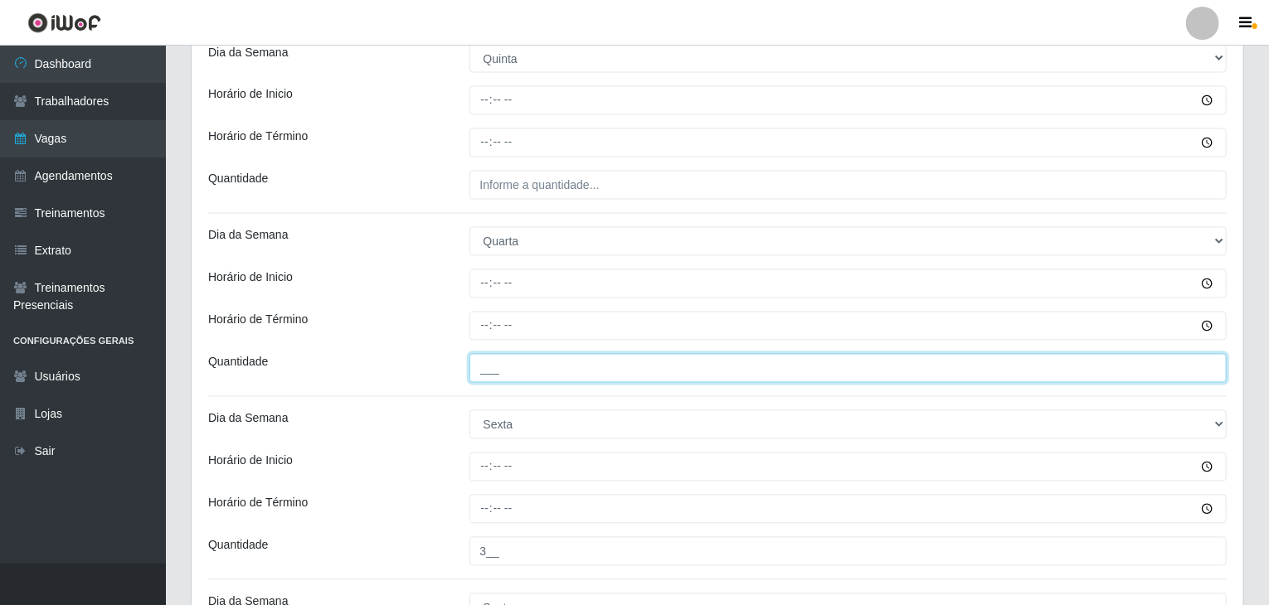
click at [561, 366] on input "___" at bounding box center [848, 368] width 758 height 29
type input "4__"
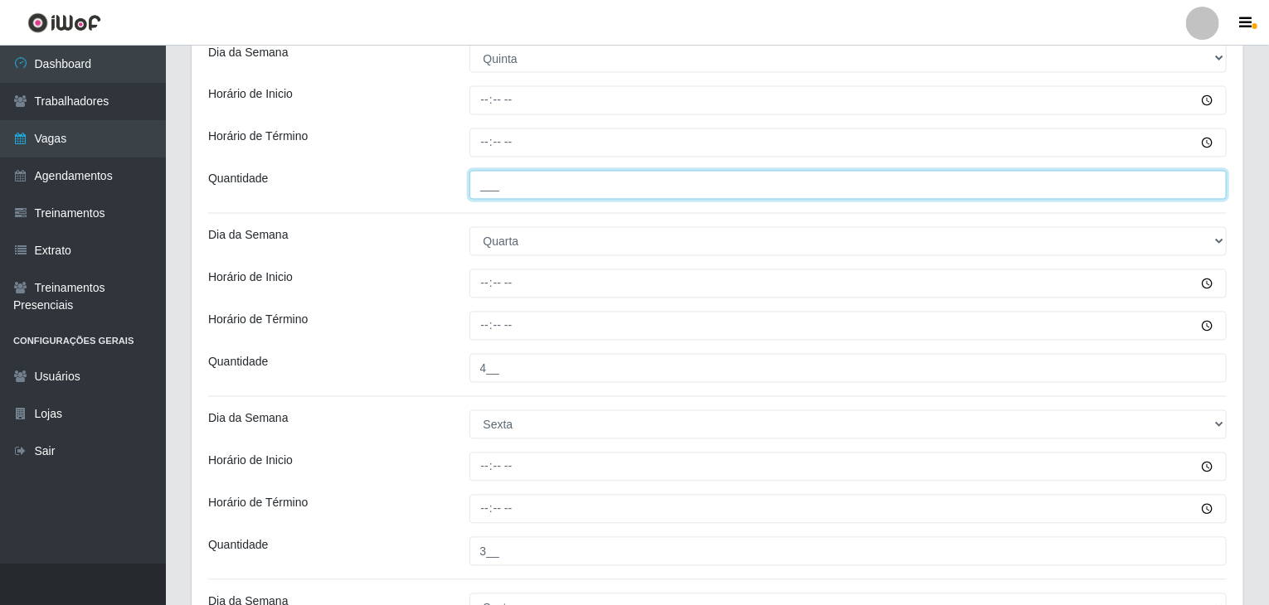
click at [511, 184] on input "___" at bounding box center [848, 185] width 758 height 29
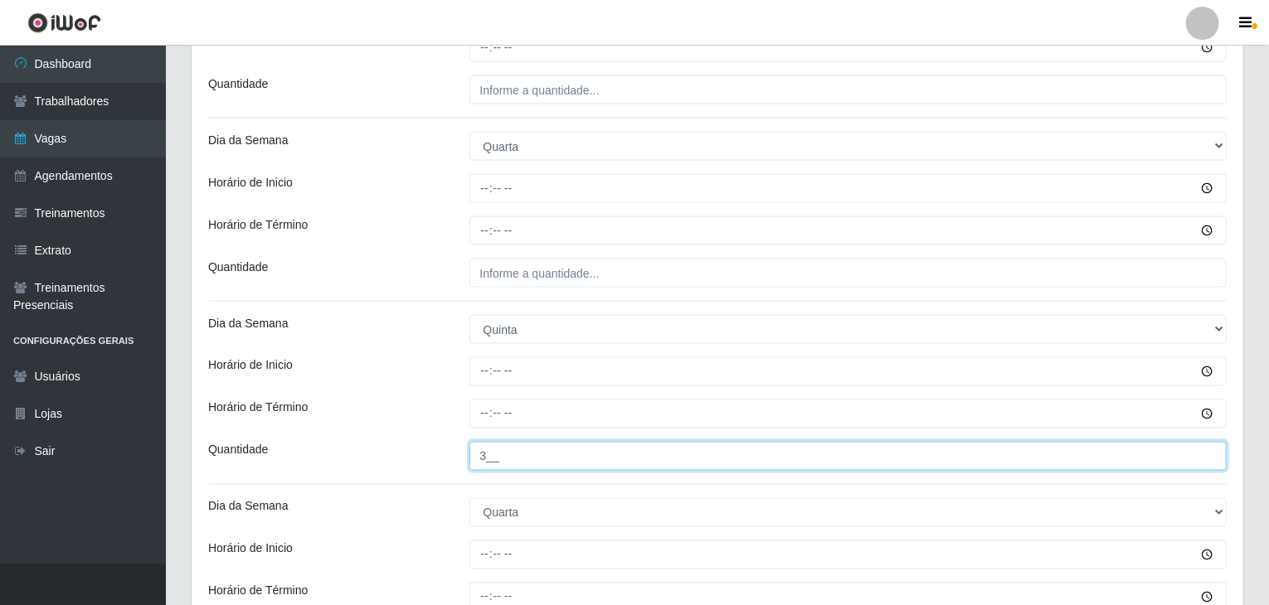
scroll to position [1159, 0]
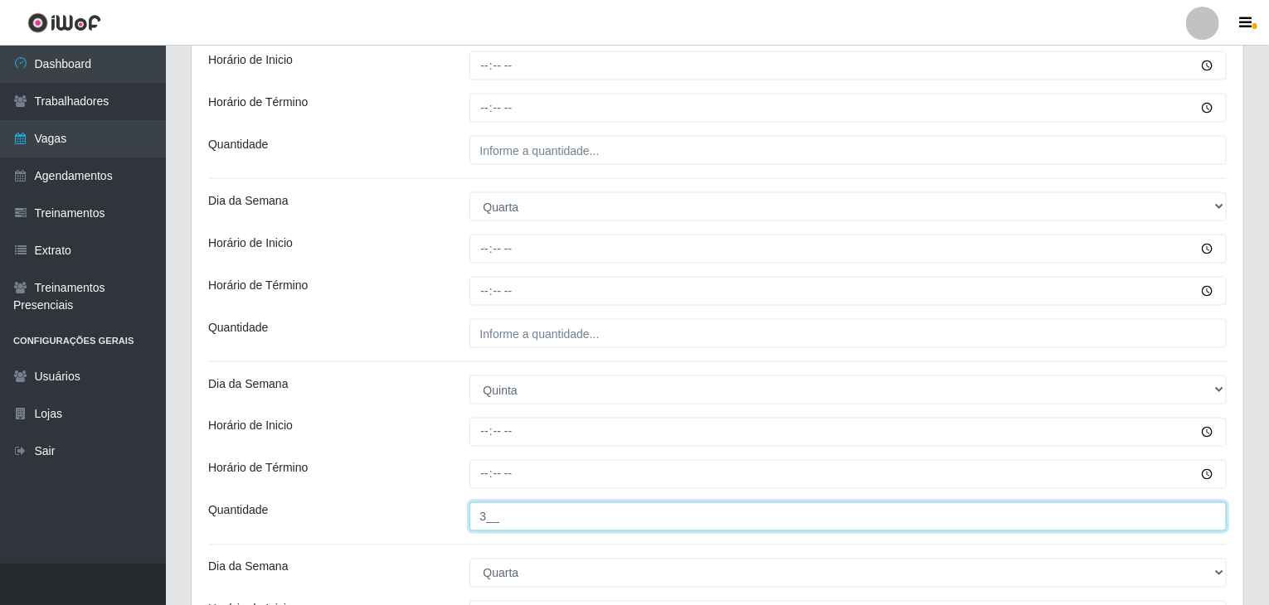
type input "3__"
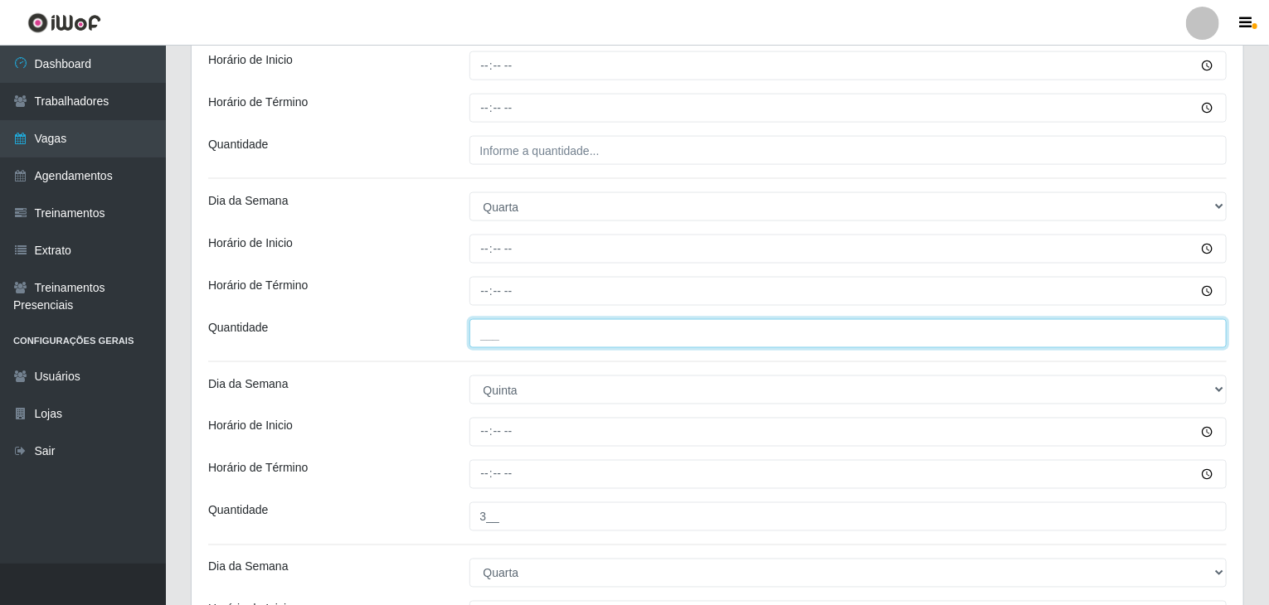
click at [590, 330] on input "___" at bounding box center [848, 333] width 758 height 29
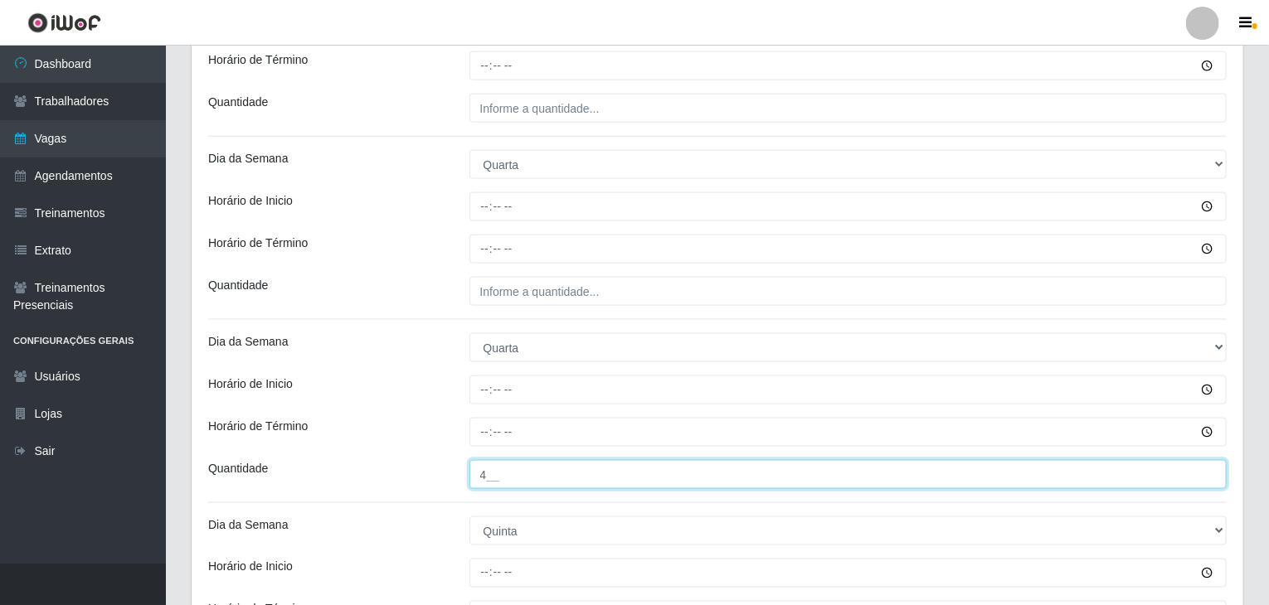
scroll to position [993, 0]
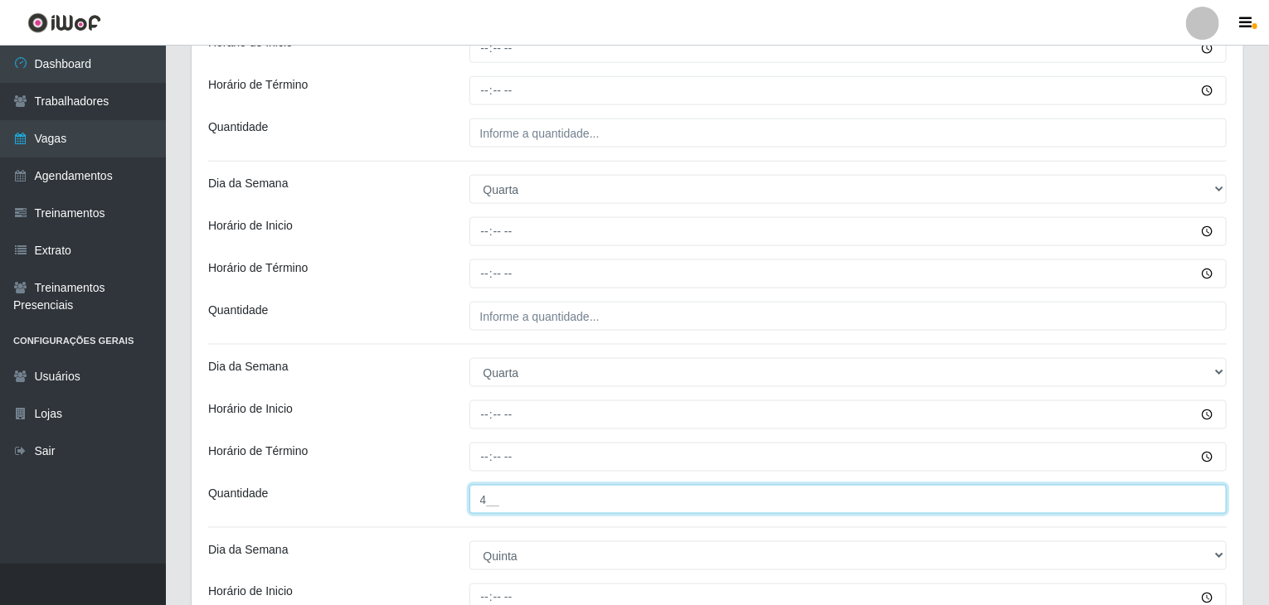
type input "4__"
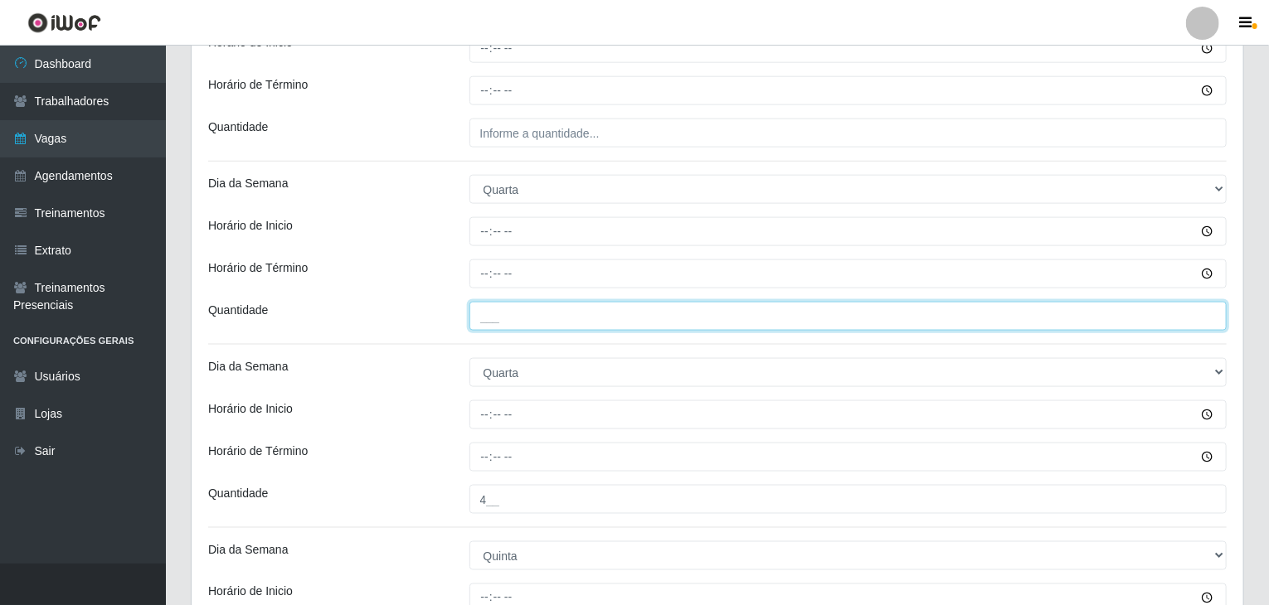
click at [551, 319] on input "___" at bounding box center [848, 316] width 758 height 29
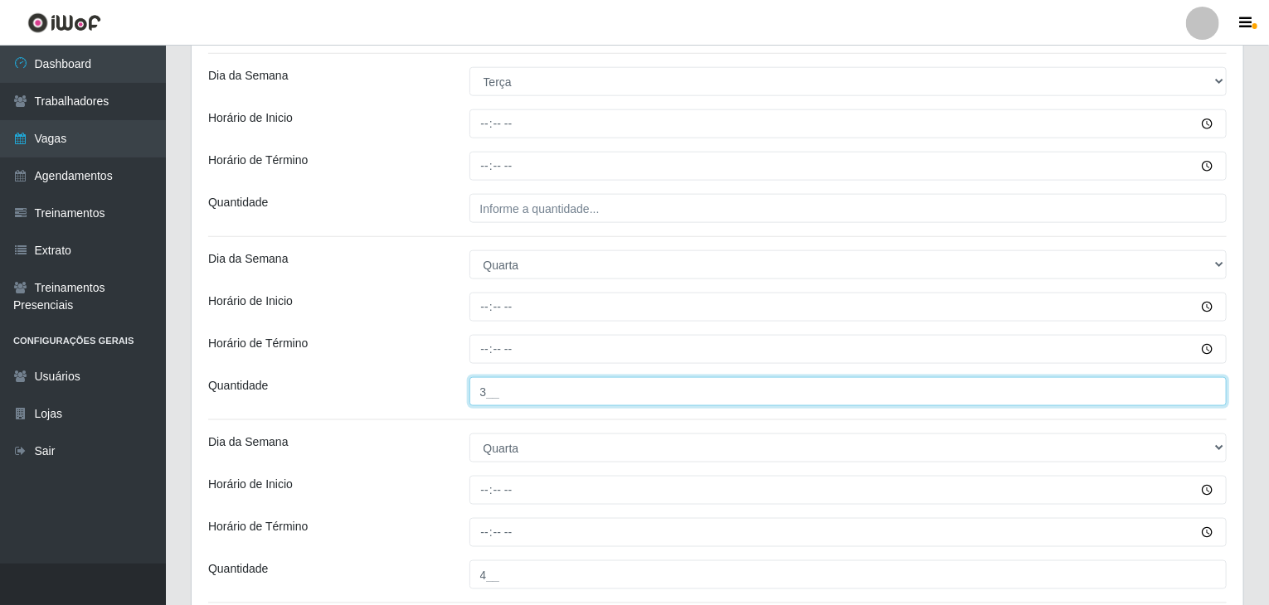
scroll to position [745, 0]
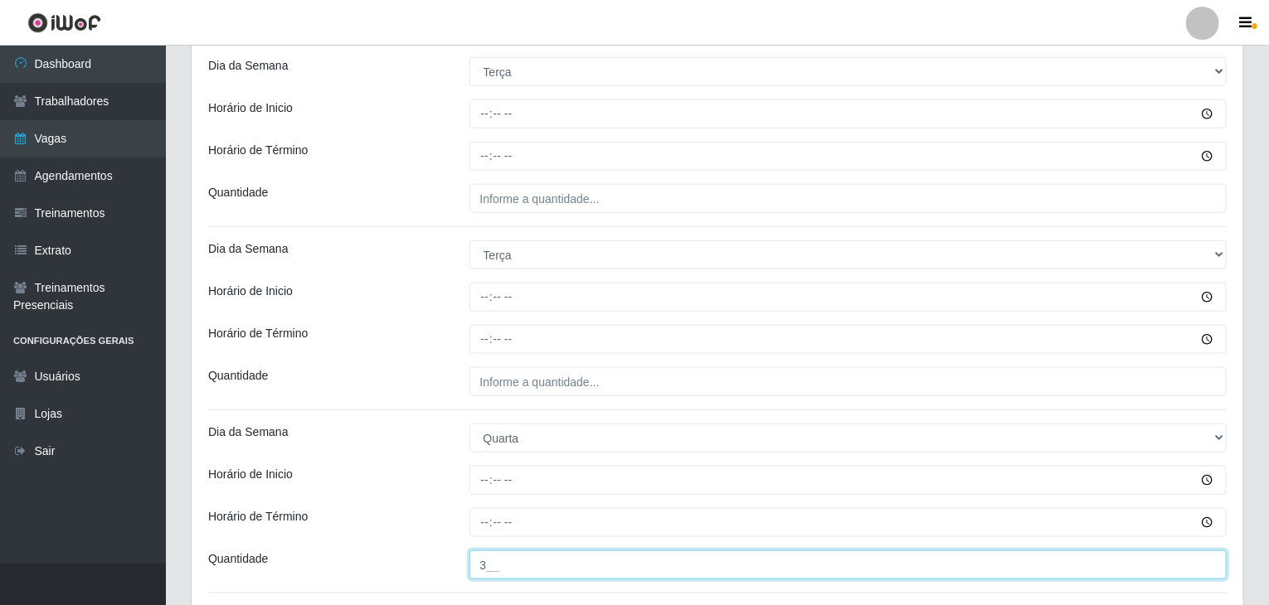
type input "3__"
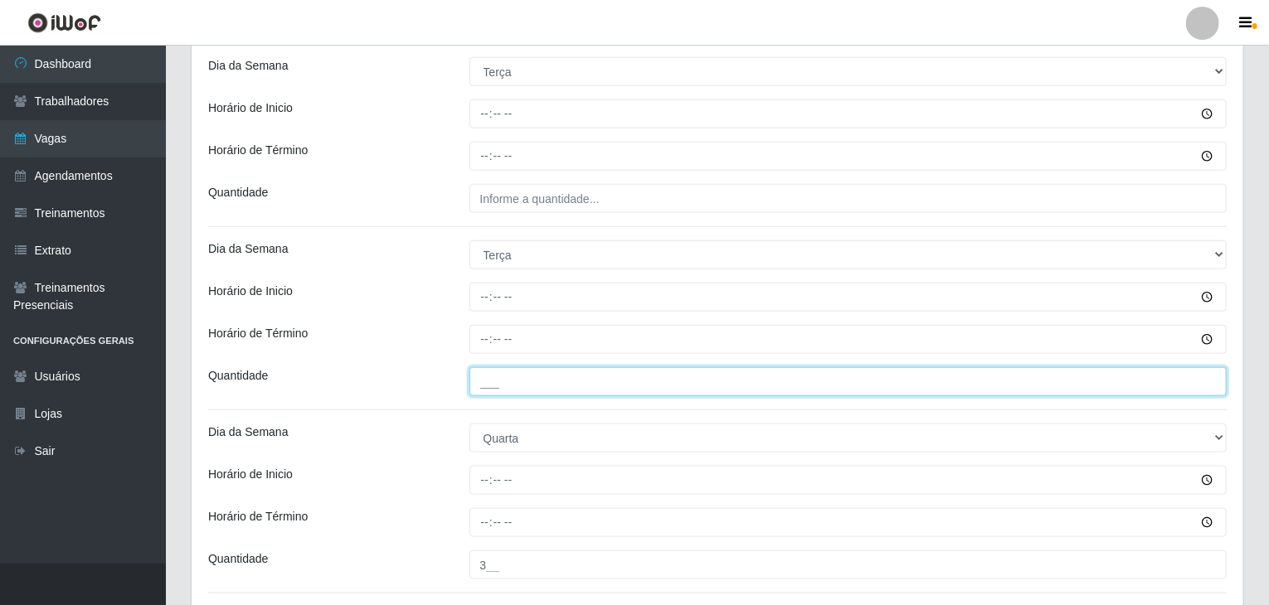
click at [579, 374] on input "___" at bounding box center [848, 381] width 758 height 29
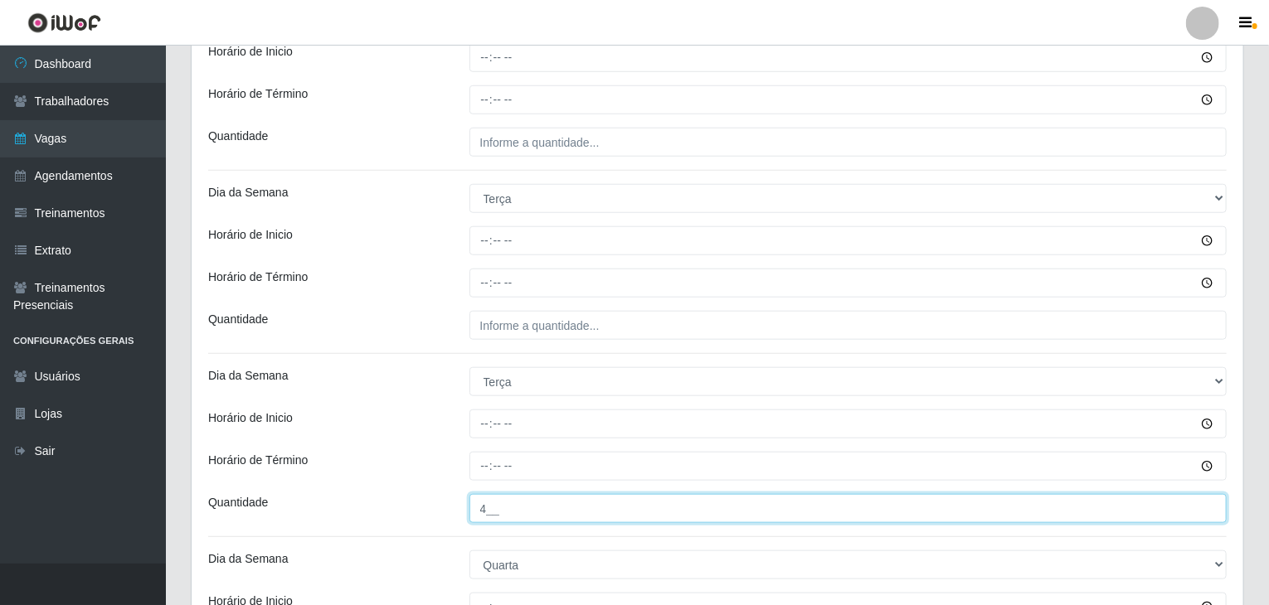
scroll to position [579, 0]
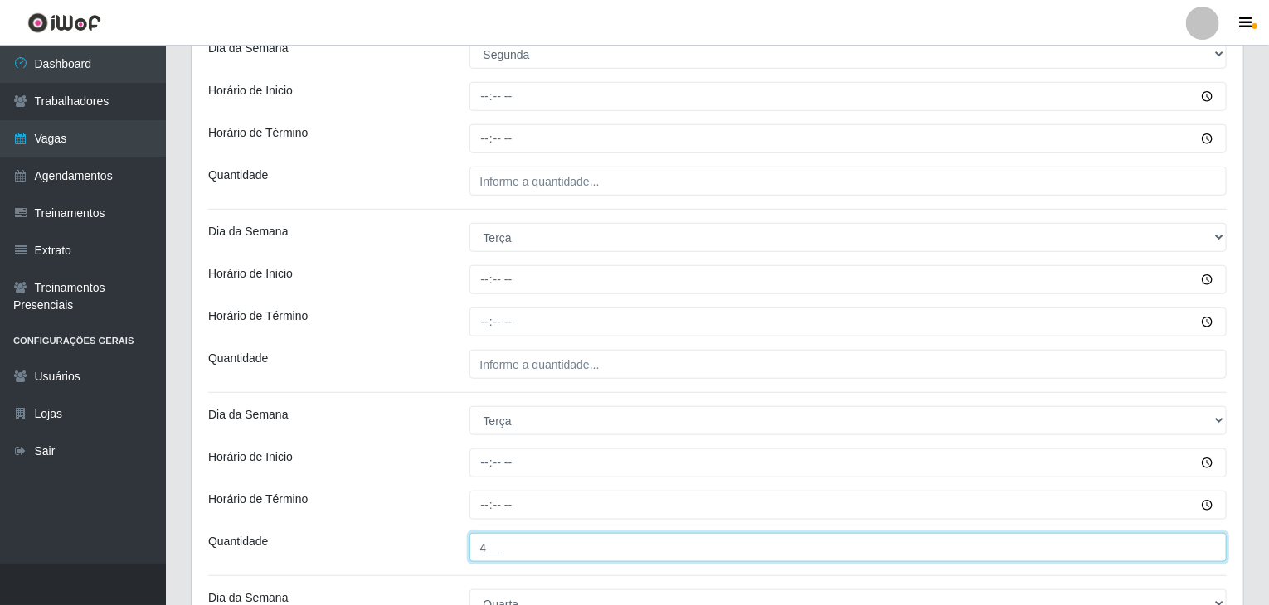
type input "4__"
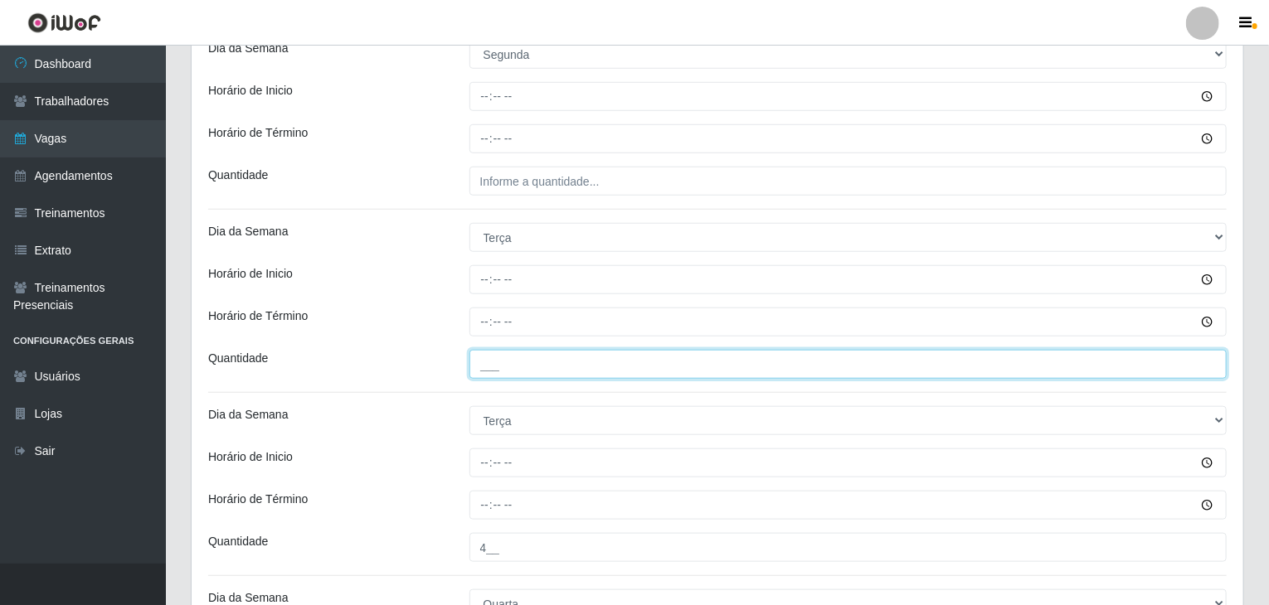
click at [584, 363] on input "___" at bounding box center [848, 364] width 758 height 29
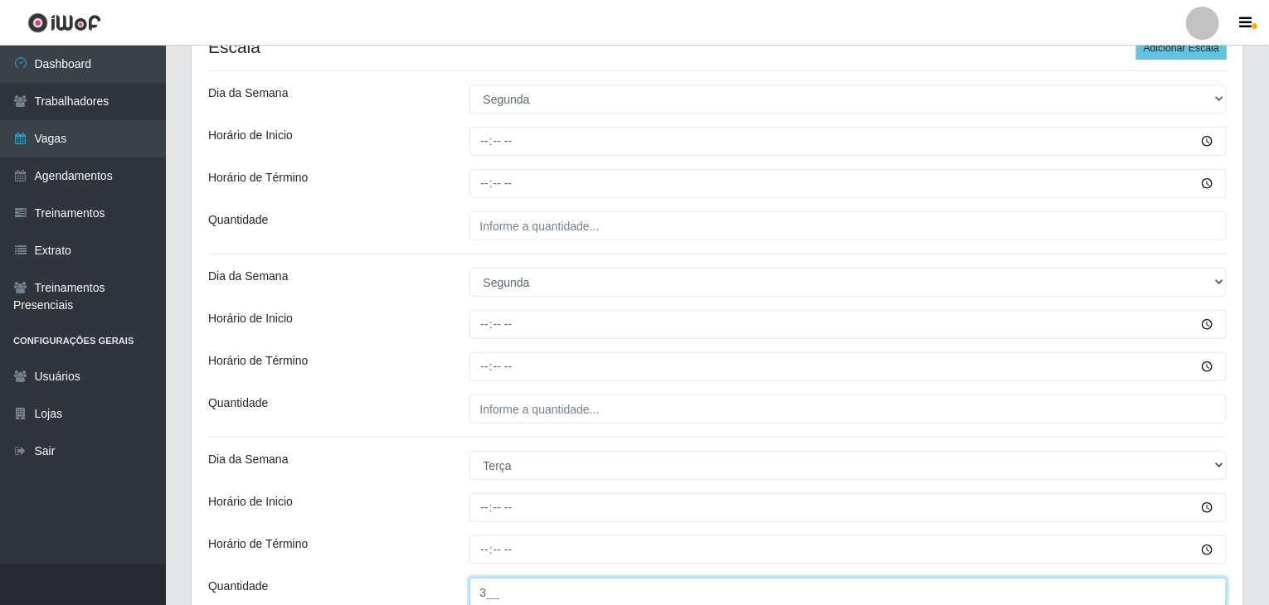
scroll to position [330, 0]
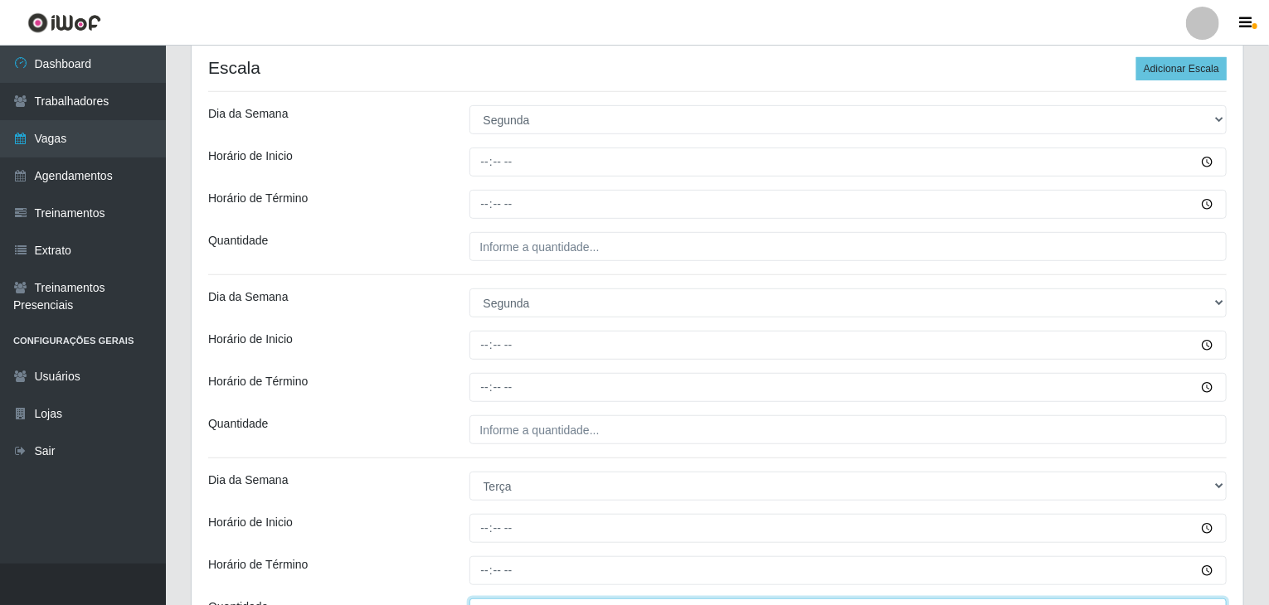
type input "3__"
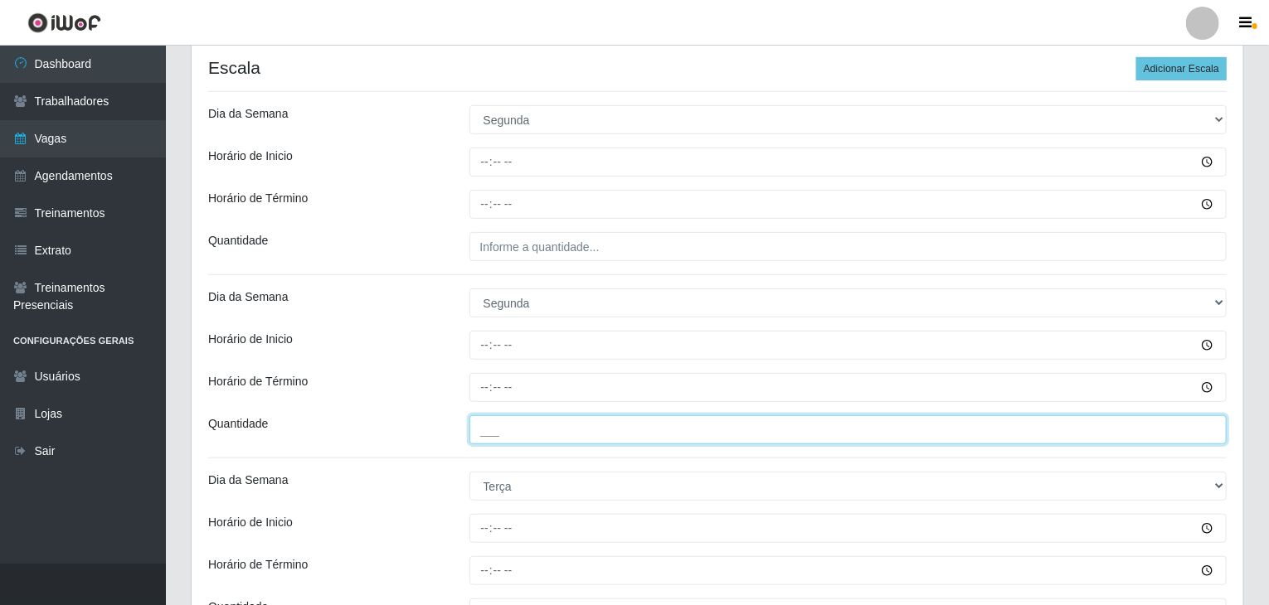
click at [584, 429] on input "___" at bounding box center [848, 429] width 758 height 29
type input "4__"
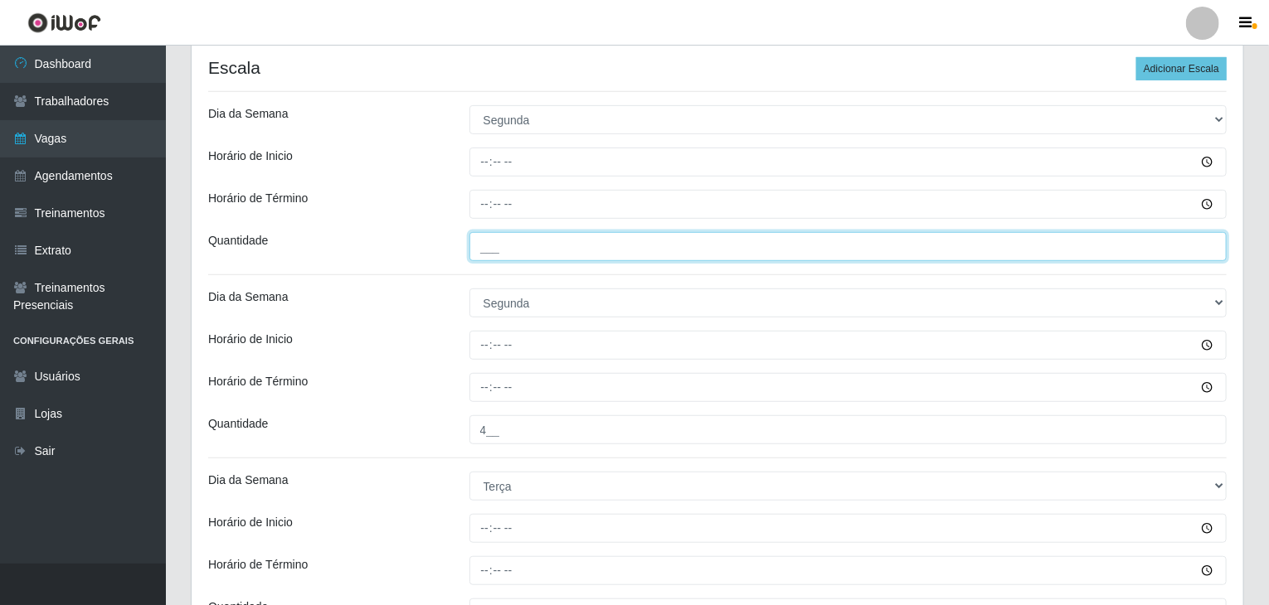
click at [516, 255] on input "___" at bounding box center [848, 246] width 758 height 29
type input "3__"
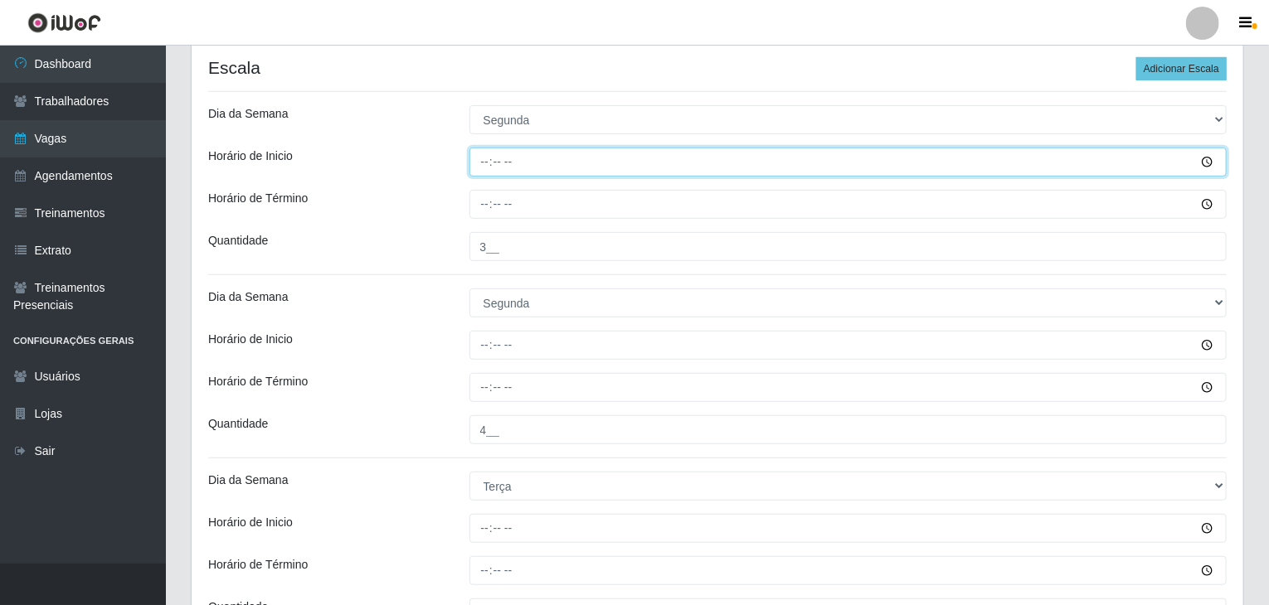
click at [477, 160] on input "Horário de Inicio" at bounding box center [848, 162] width 758 height 29
type input "09:00"
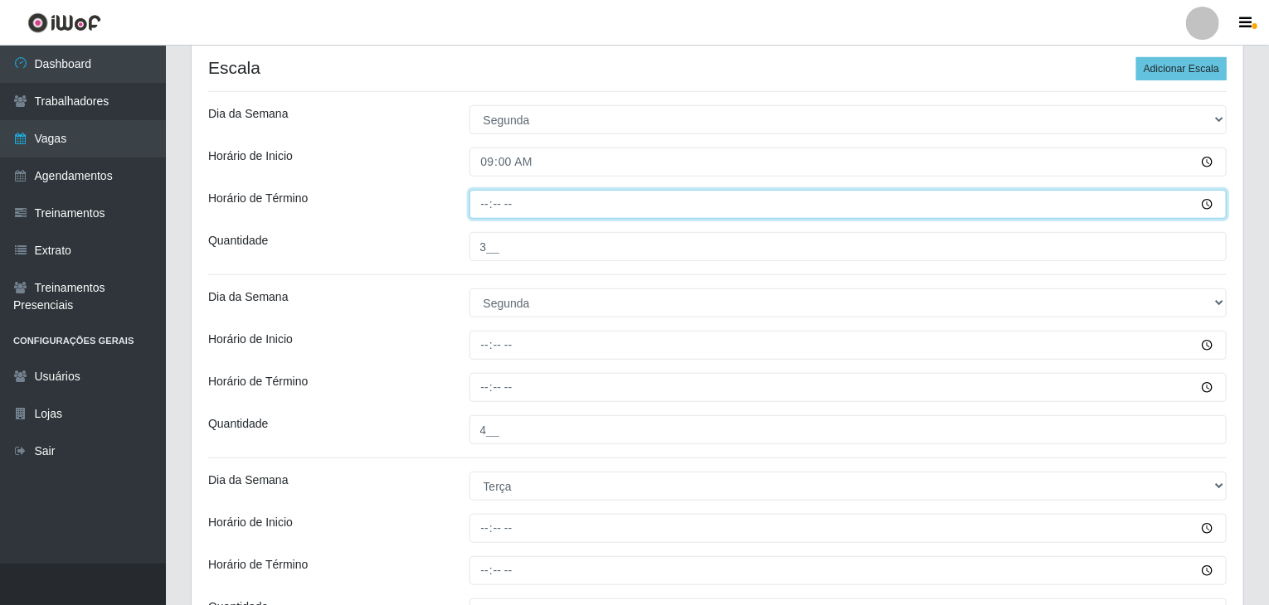
click at [474, 206] on input "Horário de Término" at bounding box center [848, 204] width 758 height 29
type input "15:00"
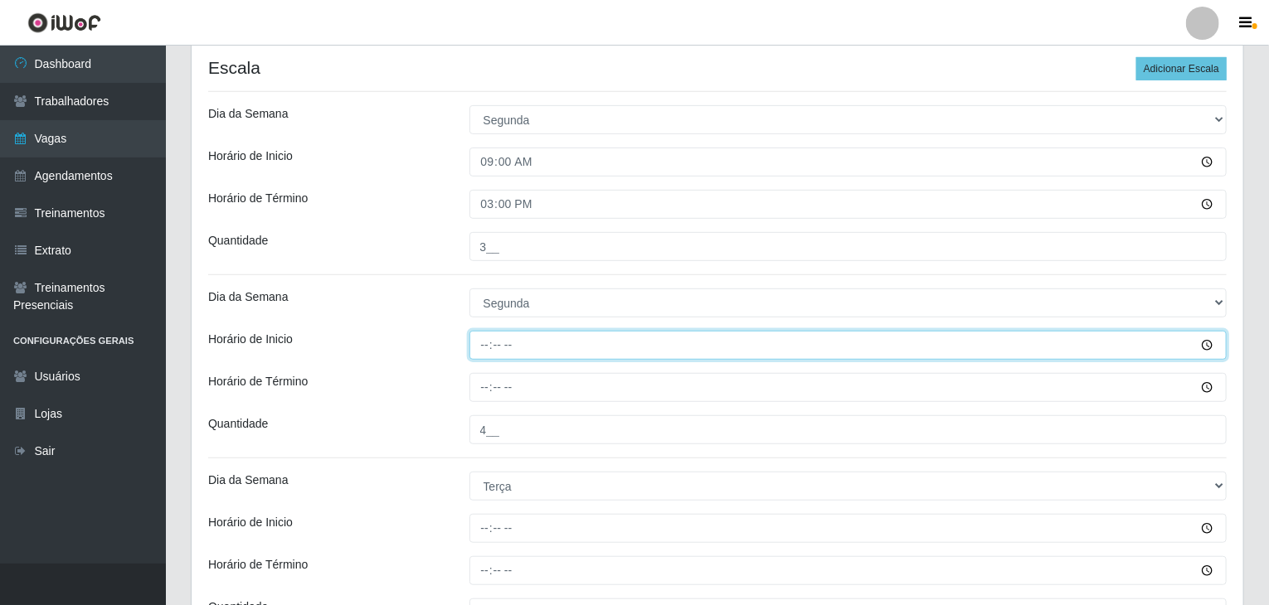
click at [474, 333] on input "Horário de Inicio" at bounding box center [848, 345] width 758 height 29
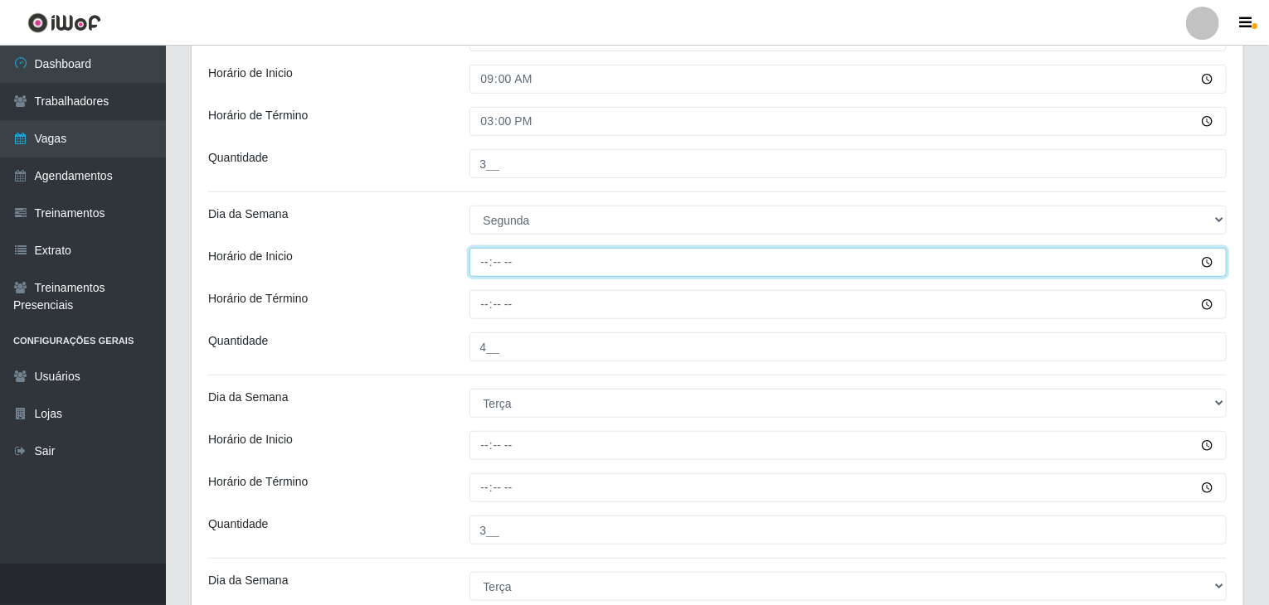
type input "16:00"
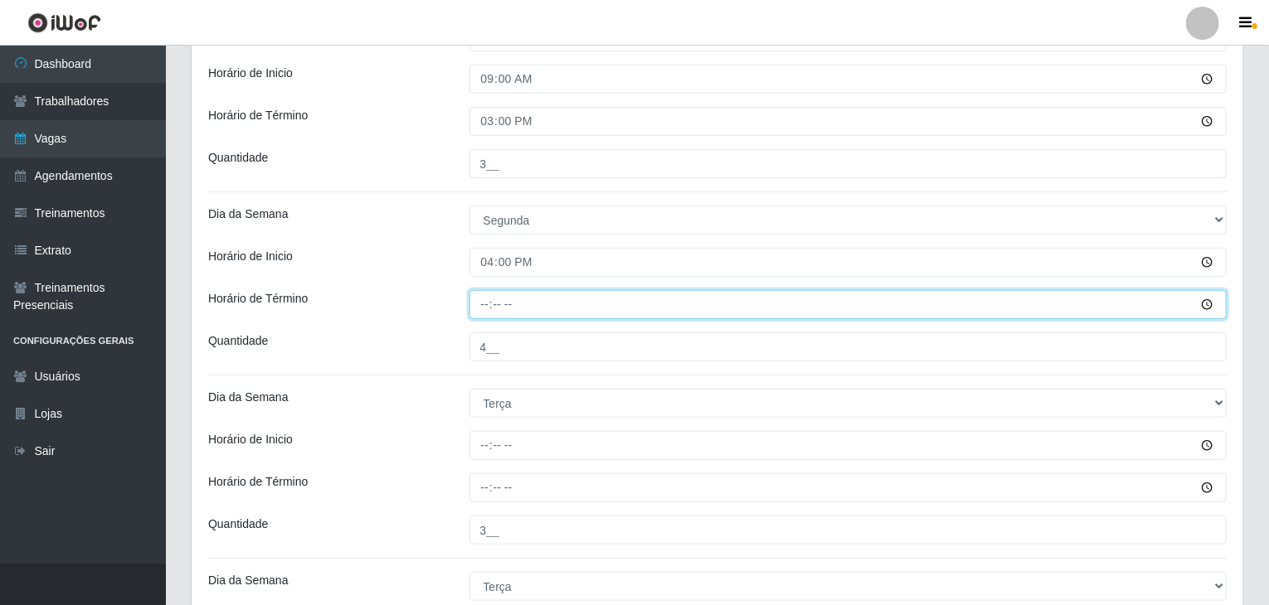
click at [488, 306] on input "Horário de Término" at bounding box center [848, 304] width 758 height 29
type input "22:00"
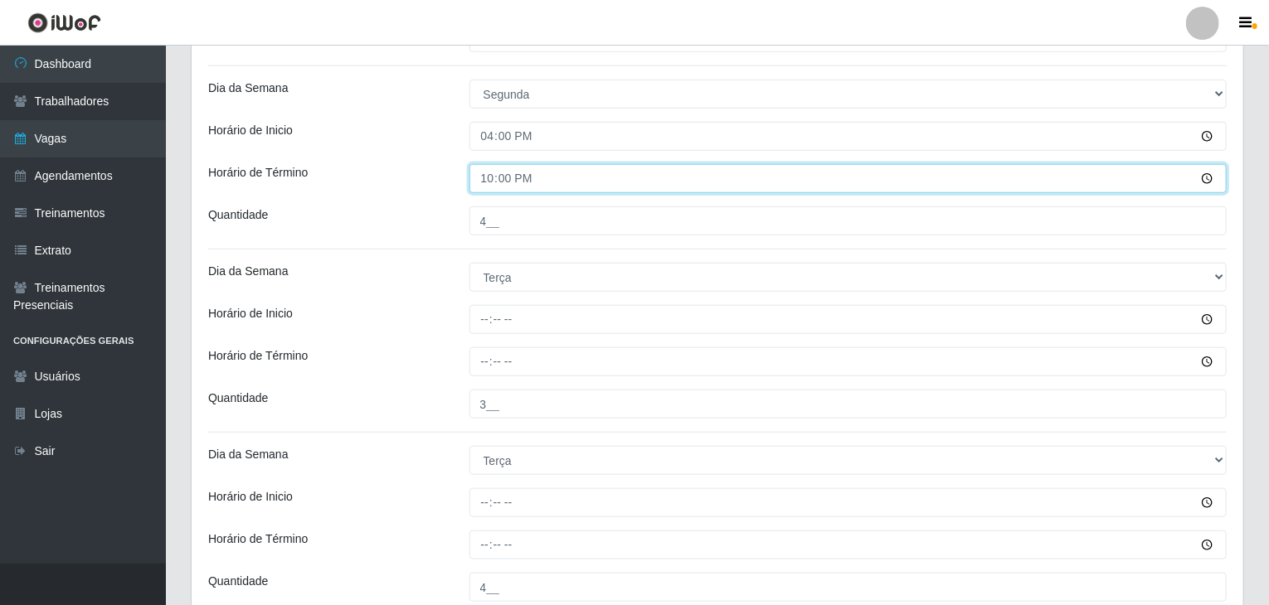
scroll to position [579, 0]
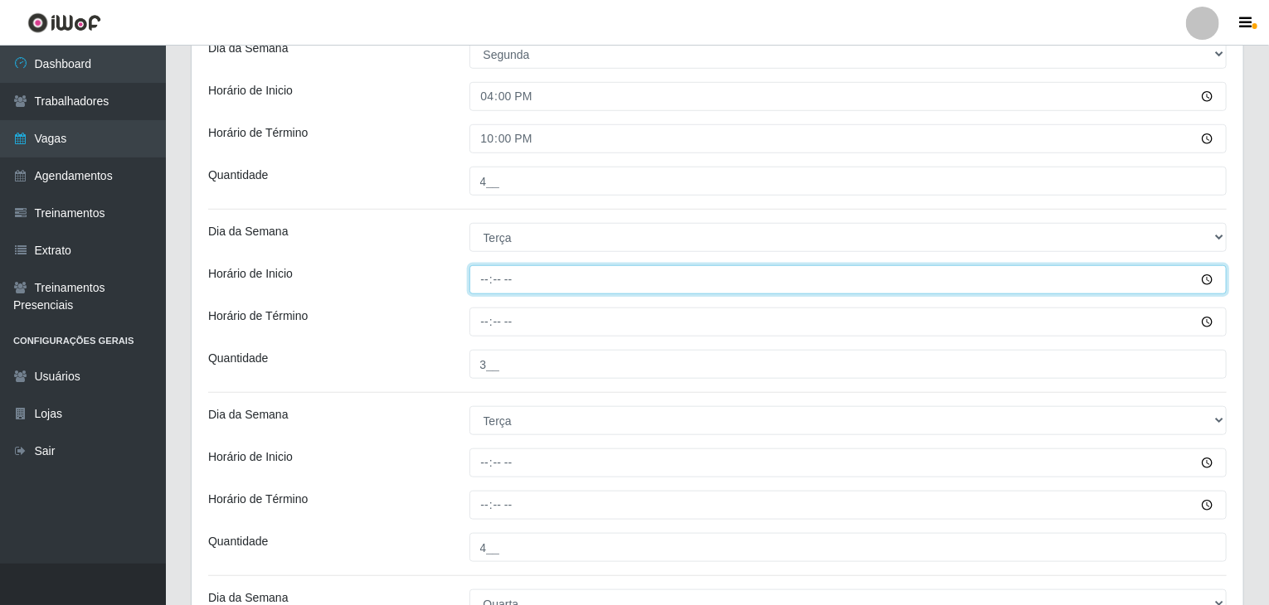
click at [484, 282] on input "Horário de Inicio" at bounding box center [848, 279] width 758 height 29
type input "09:00"
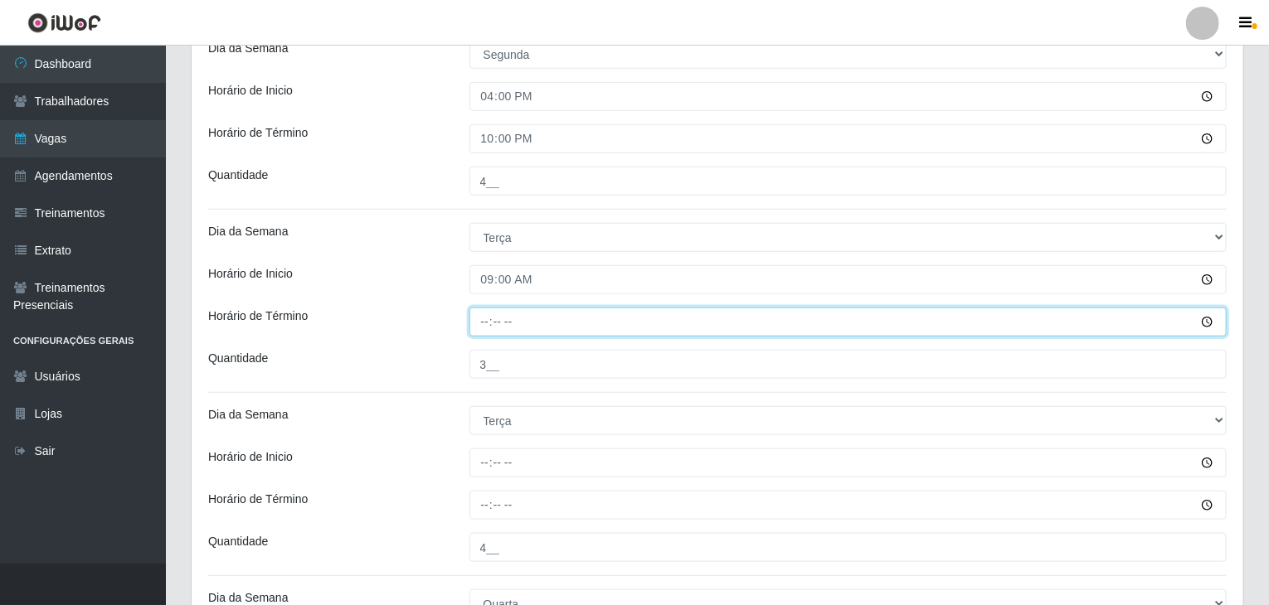
click at [474, 315] on input "Horário de Término" at bounding box center [848, 322] width 758 height 29
type input "15:00"
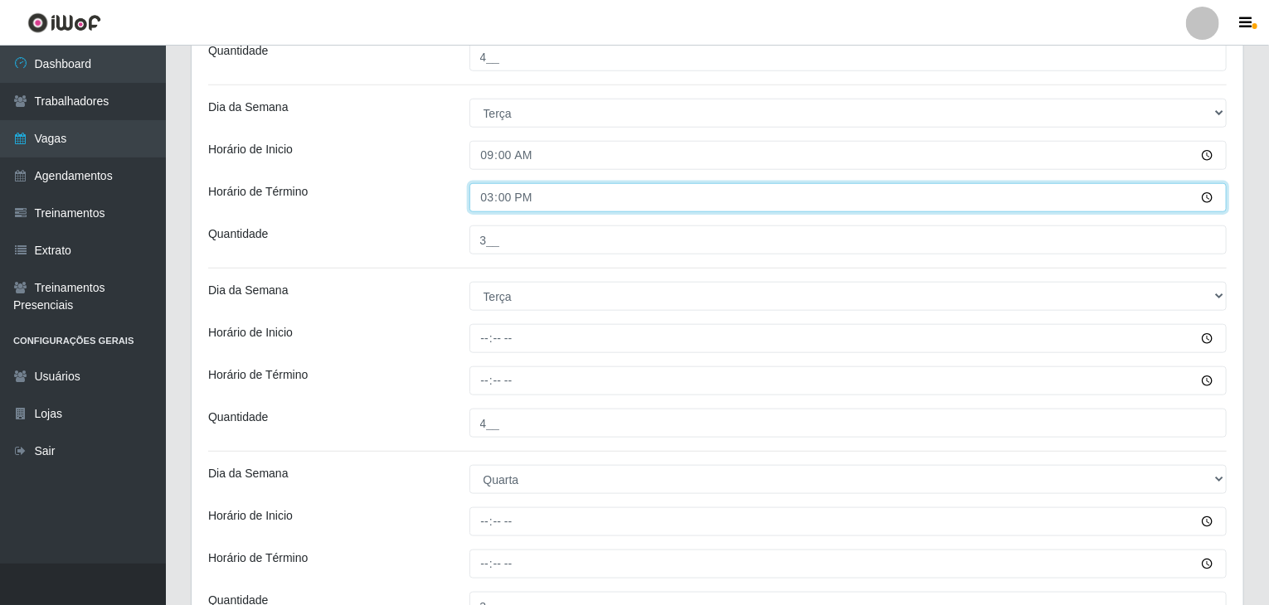
scroll to position [745, 0]
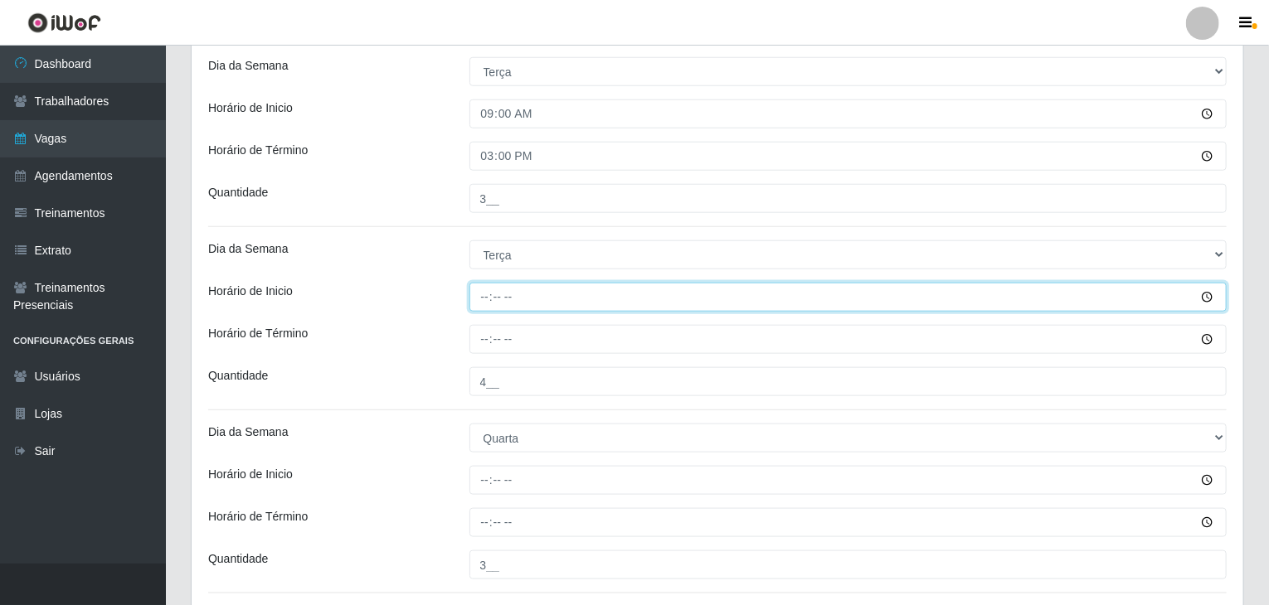
click at [488, 295] on input "Horário de Inicio" at bounding box center [848, 297] width 758 height 29
type input "16:00"
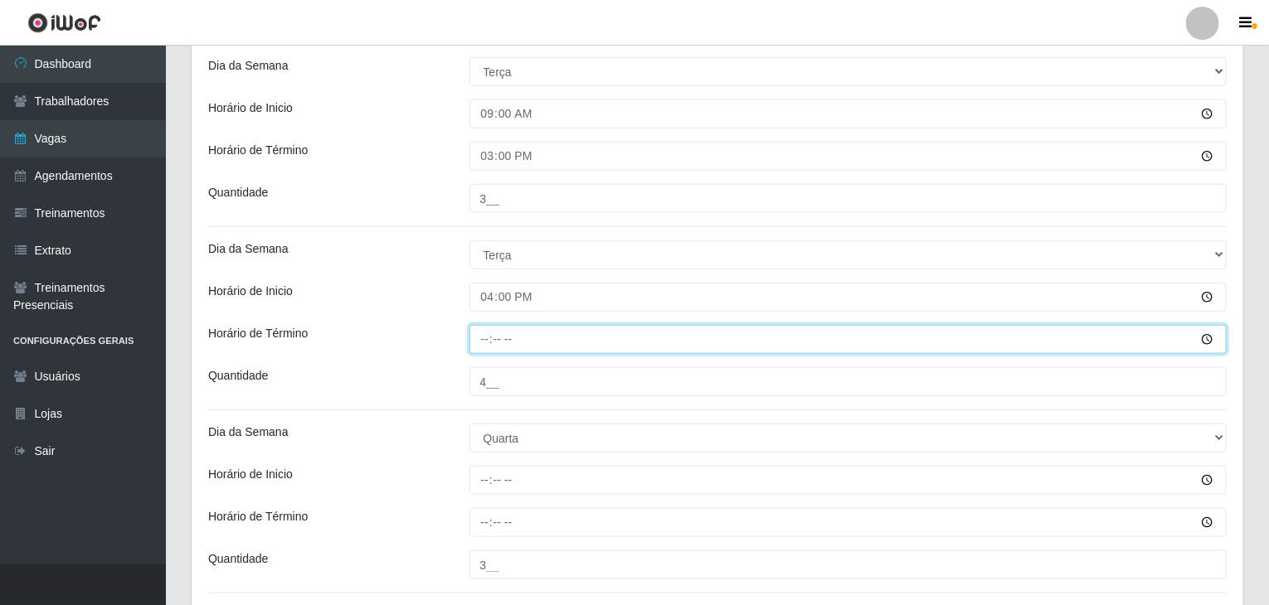
click at [483, 335] on input "Horário de Término" at bounding box center [848, 339] width 758 height 29
type input "22:00"
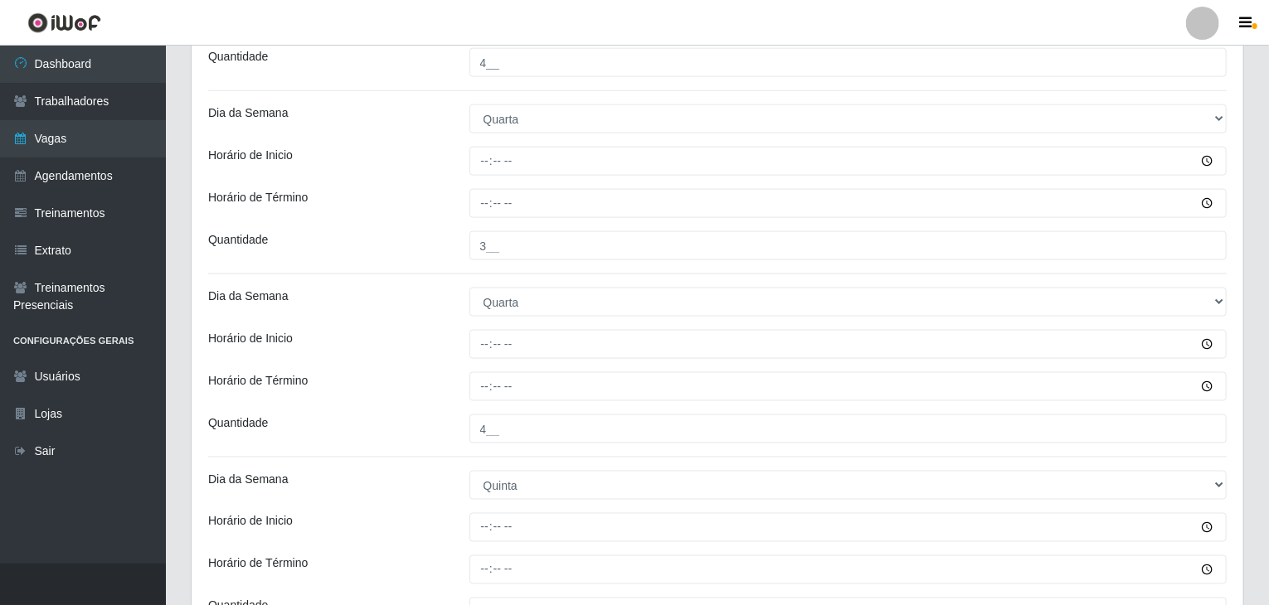
scroll to position [1076, 0]
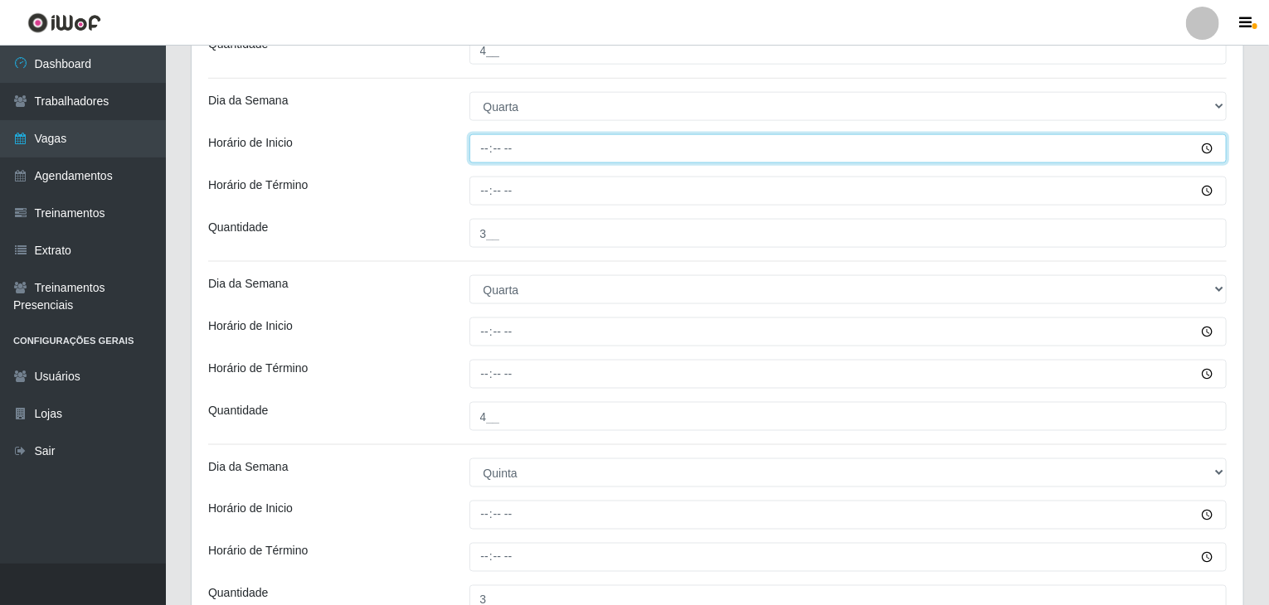
click at [483, 150] on input "Horário de Inicio" at bounding box center [848, 148] width 758 height 29
type input "09:00"
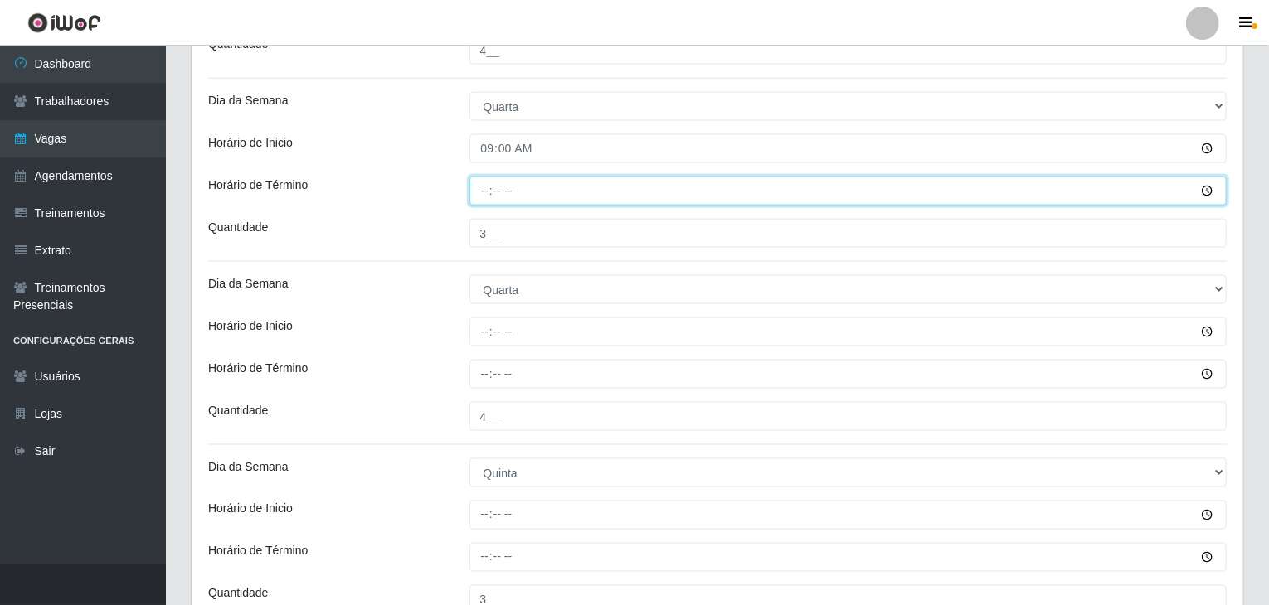
click at [485, 191] on input "Horário de Término" at bounding box center [848, 191] width 758 height 29
type input "15:00"
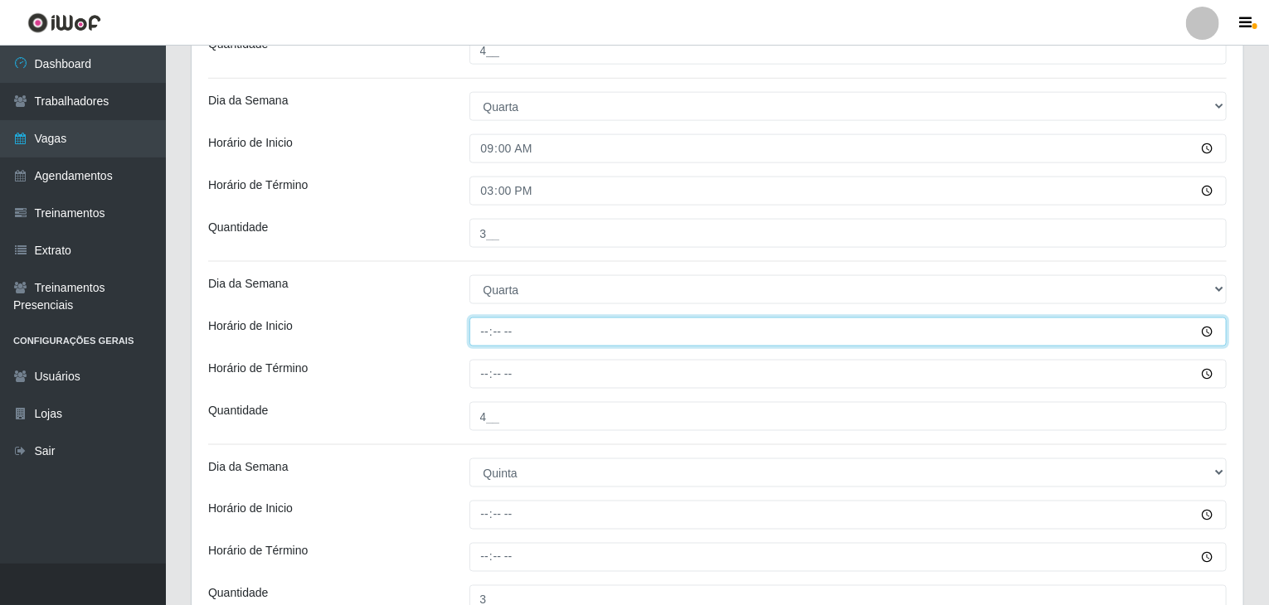
click at [480, 326] on input "Horário de Inicio" at bounding box center [848, 332] width 758 height 29
type input "16:00"
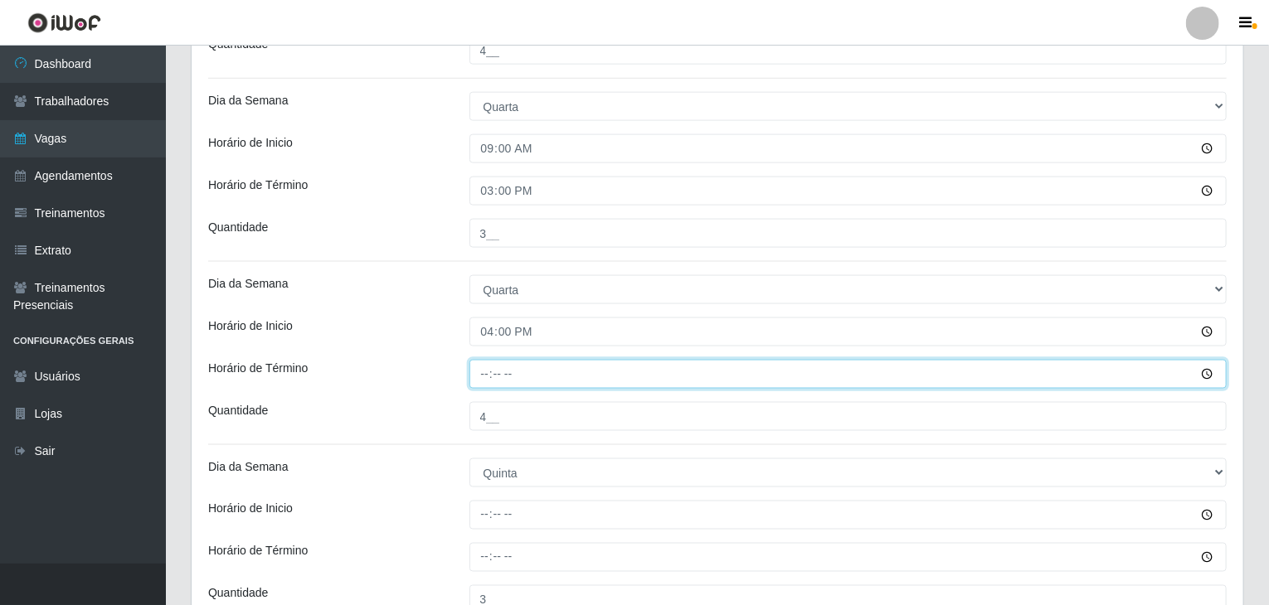
click at [487, 366] on input "Horário de Término" at bounding box center [848, 374] width 758 height 29
type input "22:00"
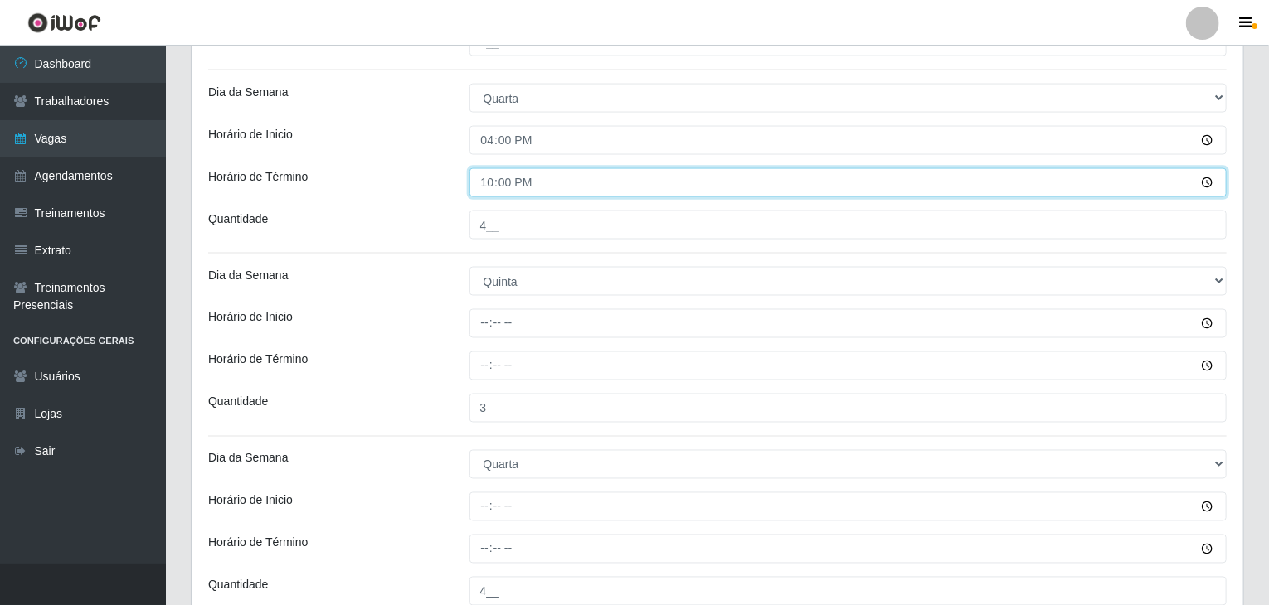
scroll to position [1325, 0]
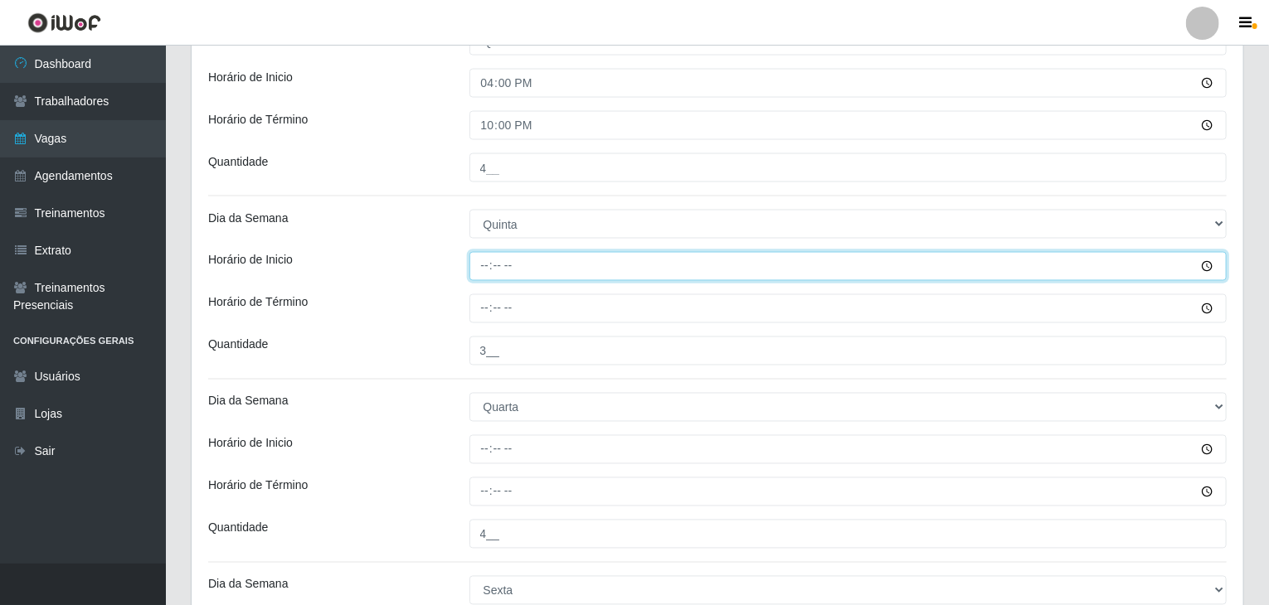
click at [479, 260] on input "Horário de Inicio" at bounding box center [848, 266] width 758 height 29
type input "09:00"
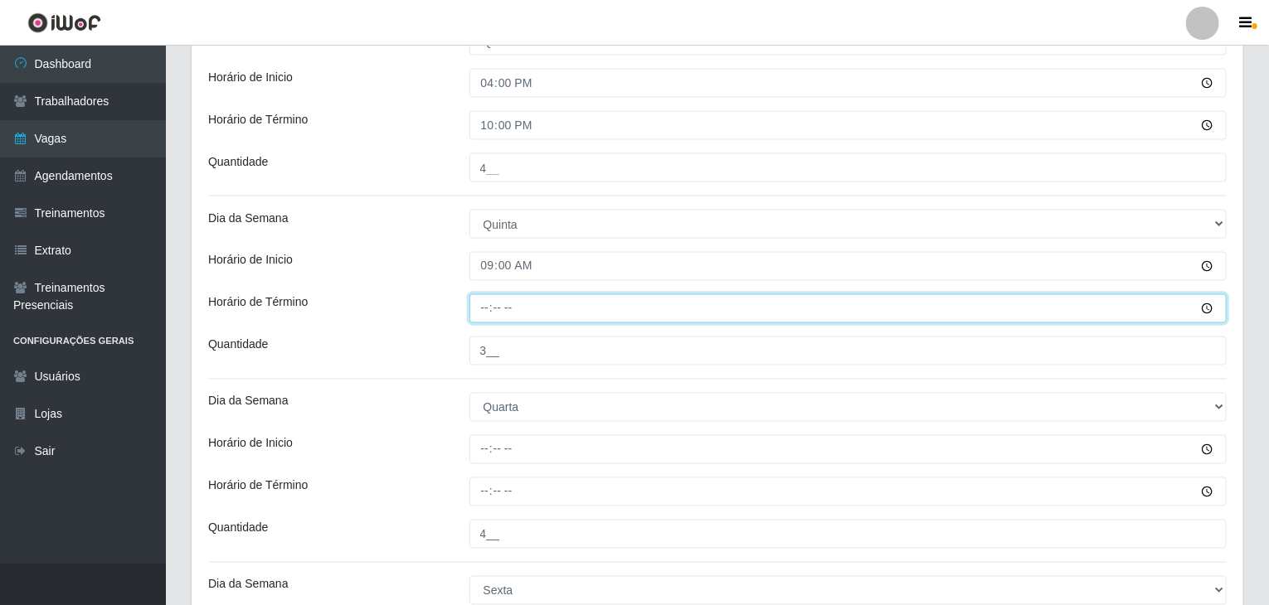
click at [488, 300] on input "Horário de Término" at bounding box center [848, 308] width 758 height 29
type input "15:00"
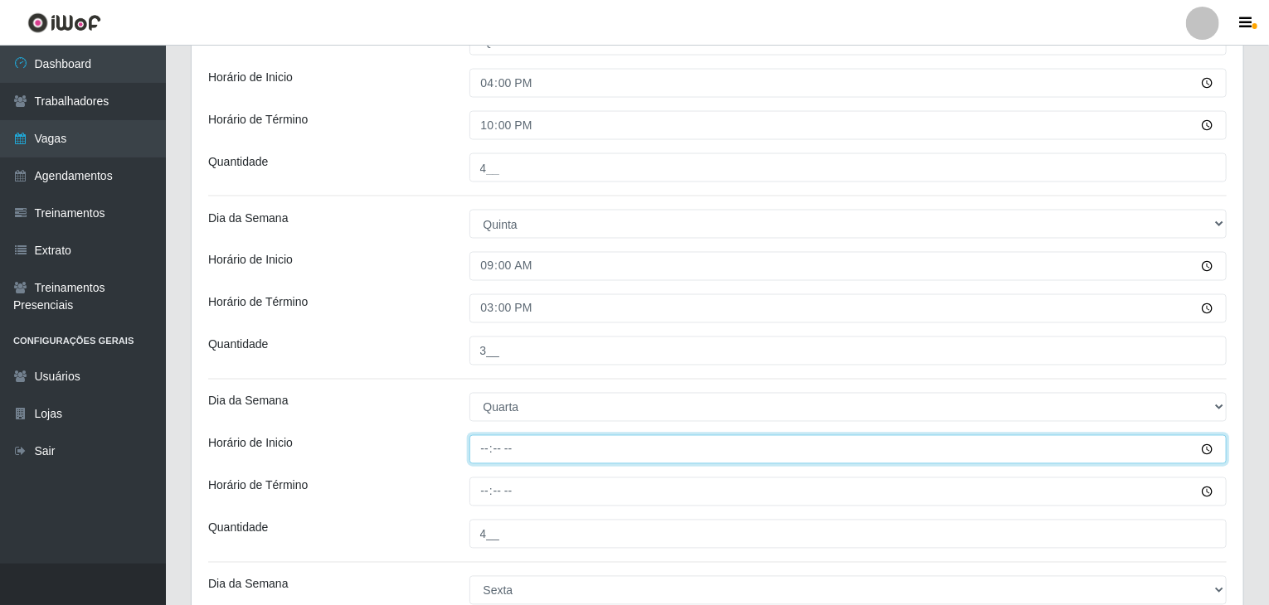
click at [488, 448] on input "Horário de Inicio" at bounding box center [848, 449] width 758 height 29
type input "16:00"
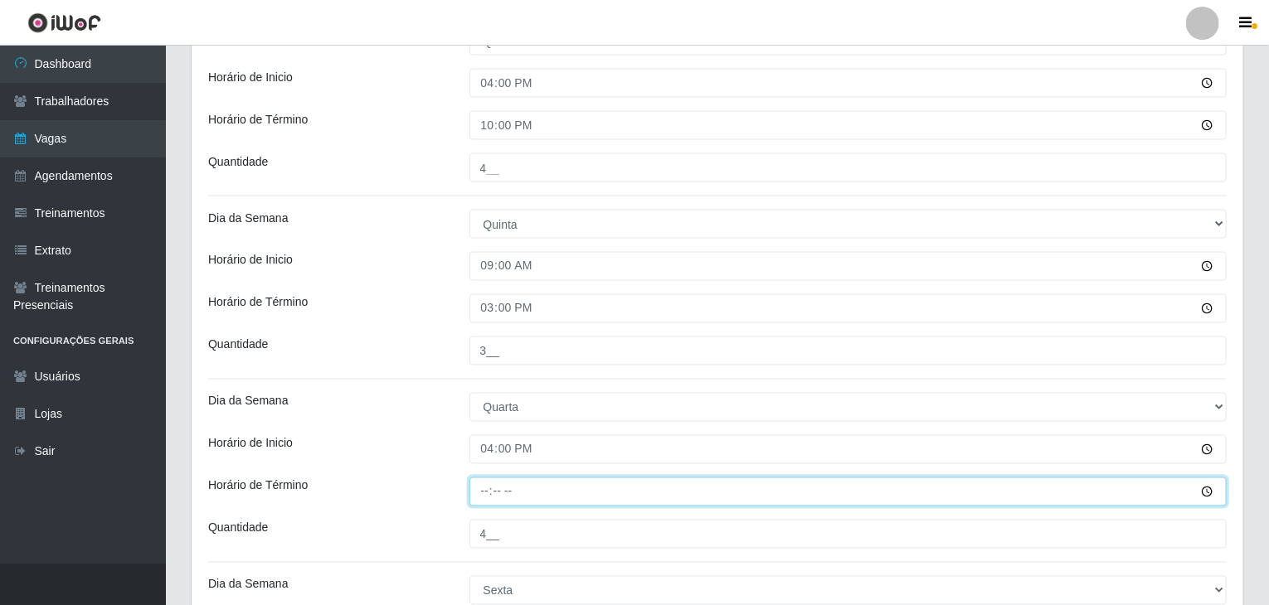
click at [485, 488] on input "Horário de Término" at bounding box center [848, 492] width 758 height 29
type input "20:00"
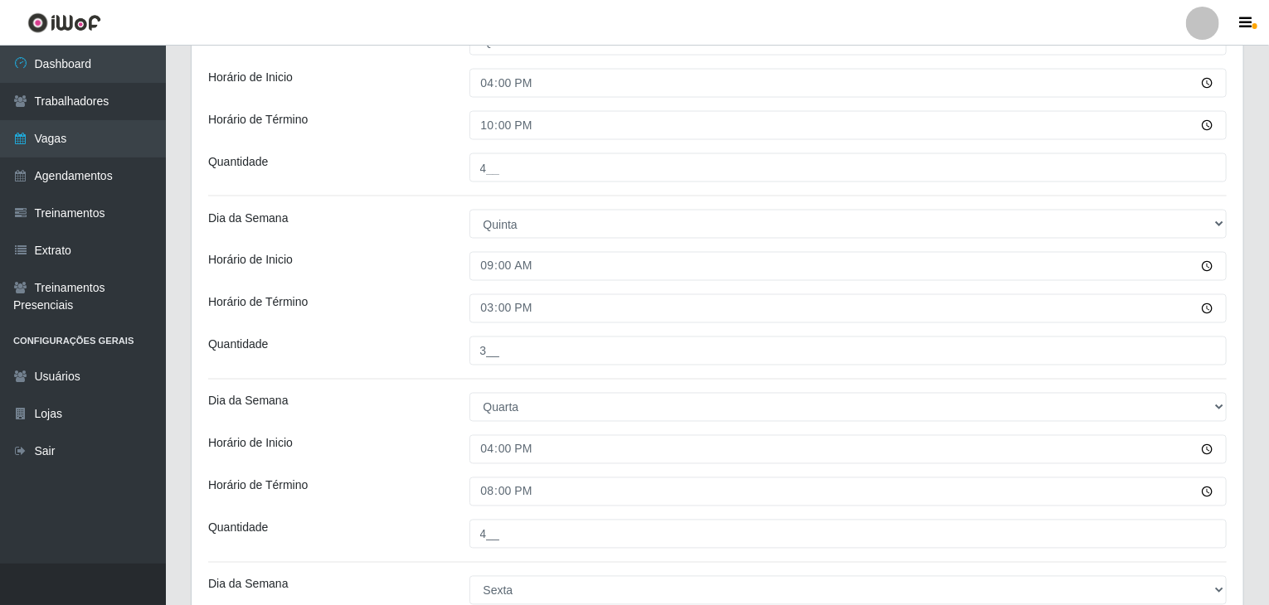
click at [378, 412] on div "Dia da Semana" at bounding box center [326, 407] width 261 height 29
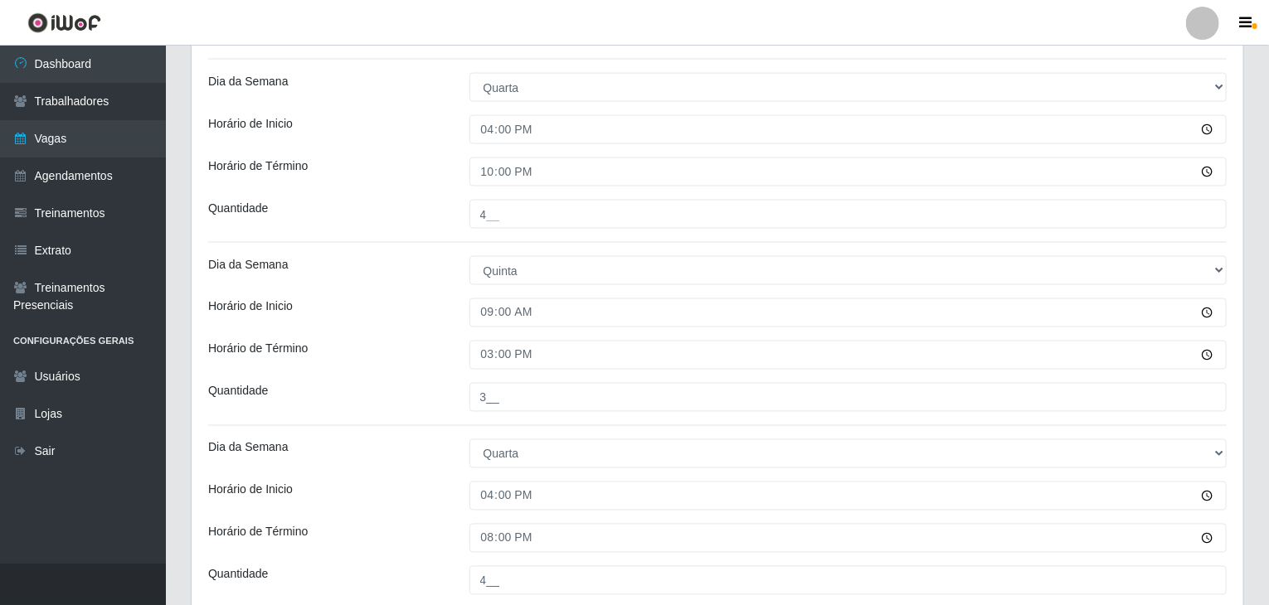
scroll to position [1242, 0]
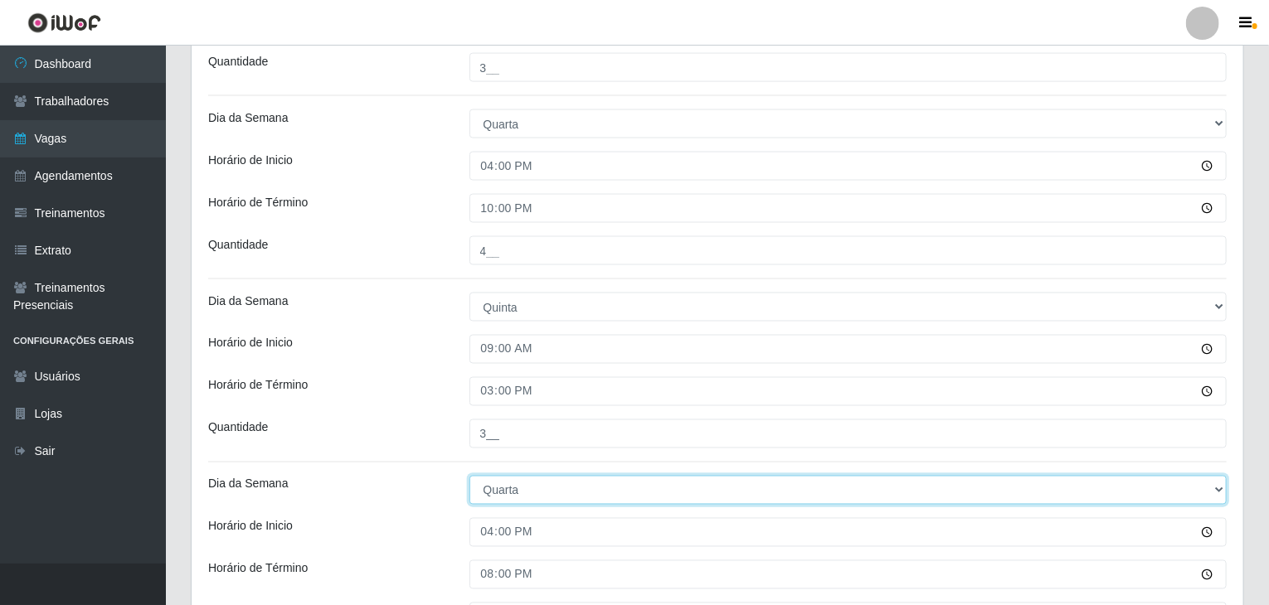
click at [498, 487] on select "[Selecione...] Segunda Terça Quarta Quinta Sexta Sábado Domingo" at bounding box center [848, 490] width 758 height 29
select select "4"
click at [469, 476] on select "[Selecione...] Segunda Terça Quarta Quinta Sexta Sábado Domingo" at bounding box center [848, 490] width 758 height 29
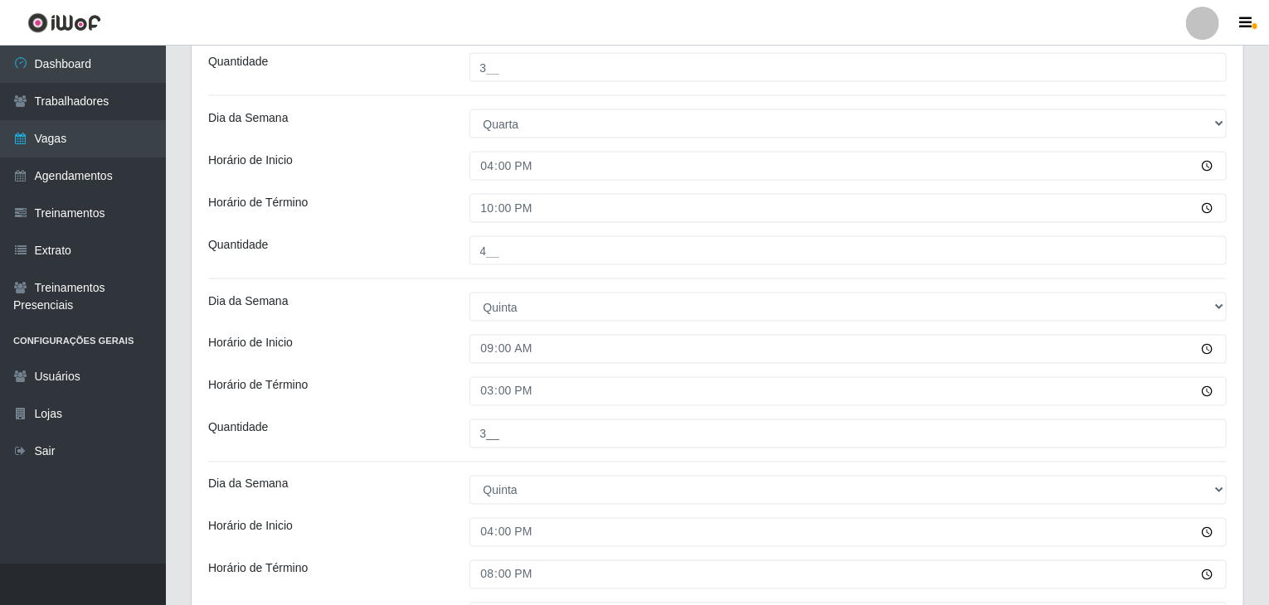
click at [428, 386] on div "Horário de Término" at bounding box center [326, 391] width 261 height 29
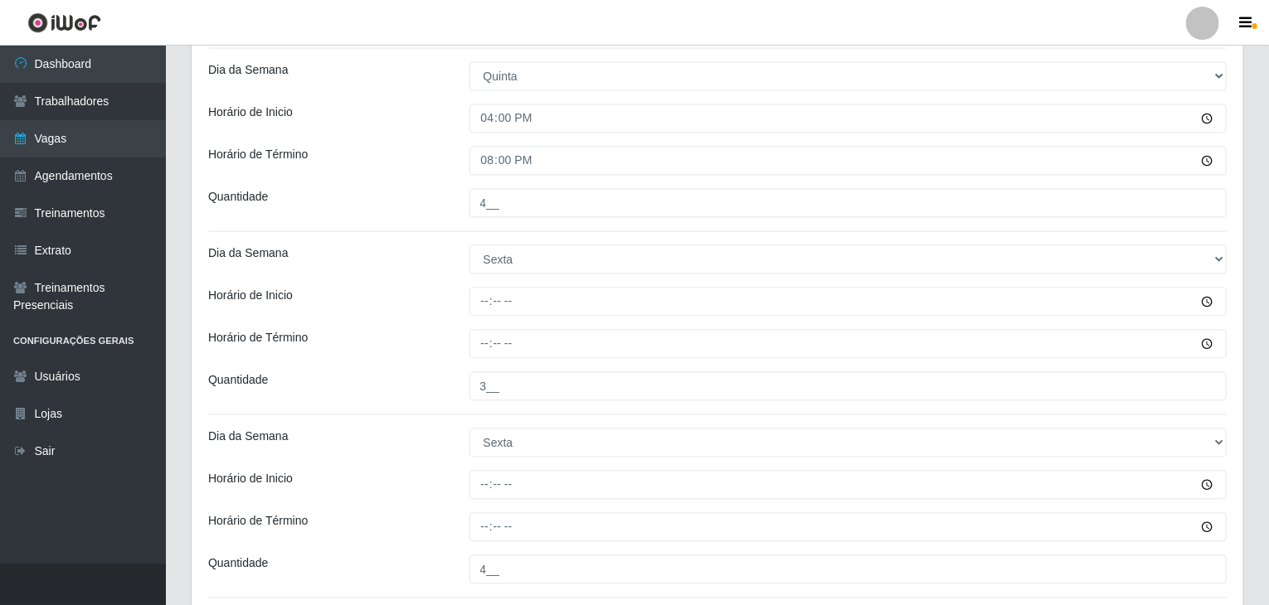
scroll to position [1740, 0]
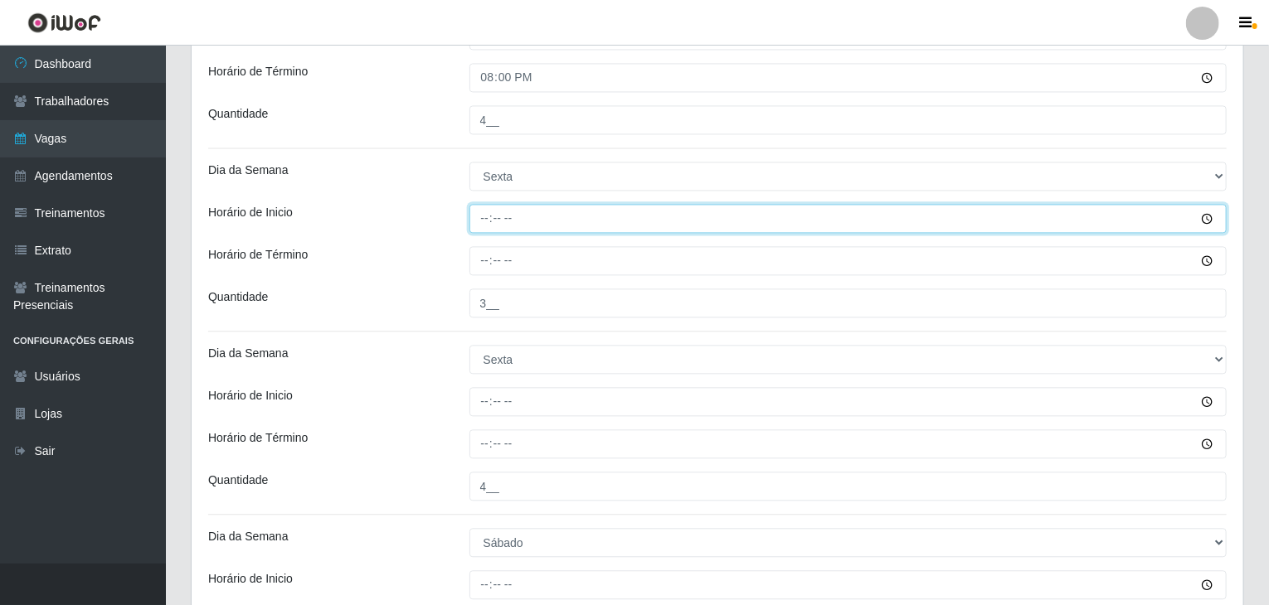
click at [478, 216] on input "Horário de Inicio" at bounding box center [848, 218] width 758 height 29
type input "09:00"
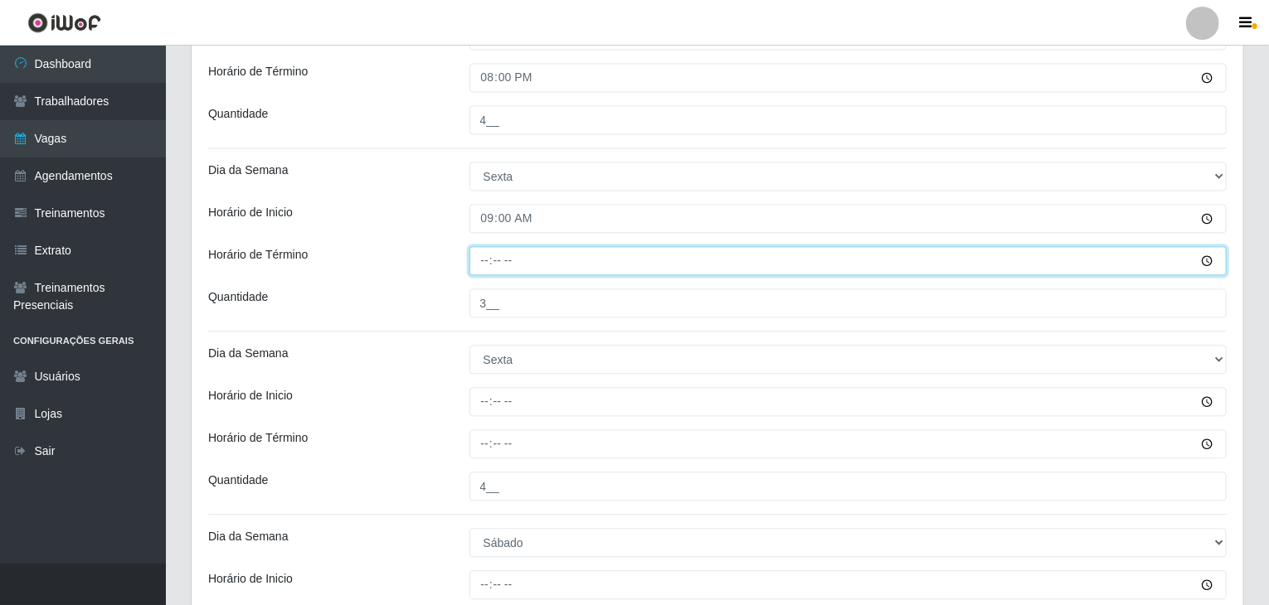
click at [493, 255] on input "Horário de Término" at bounding box center [848, 260] width 758 height 29
type input "15:00"
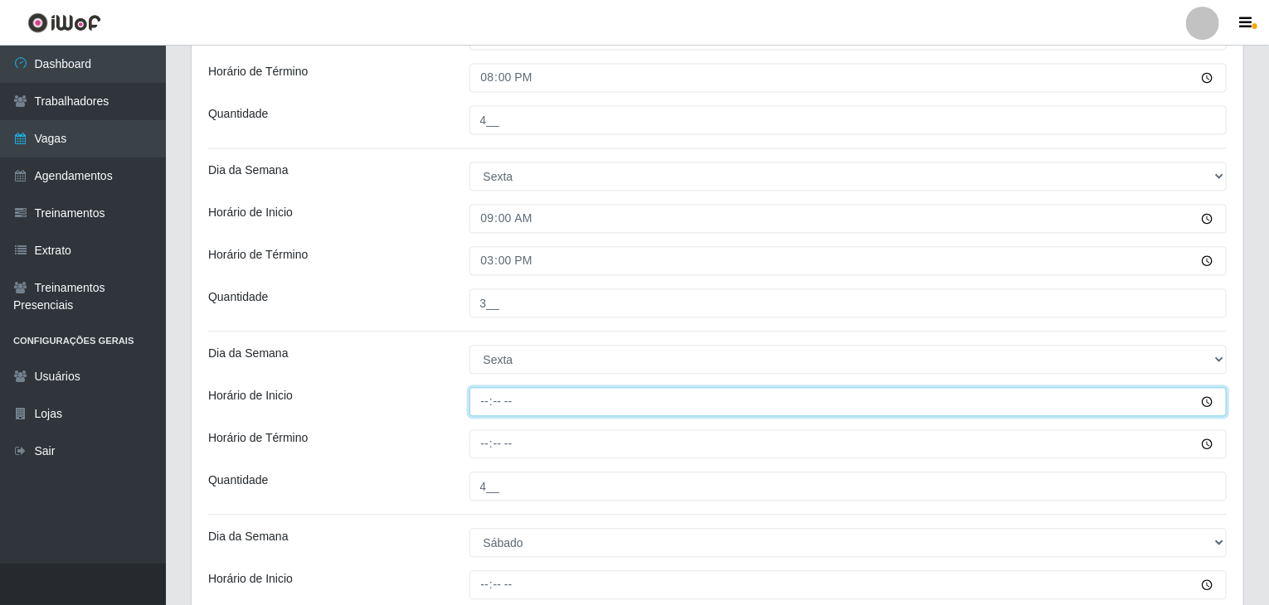
click at [488, 396] on input "Horário de Inicio" at bounding box center [848, 401] width 758 height 29
type input "16:00"
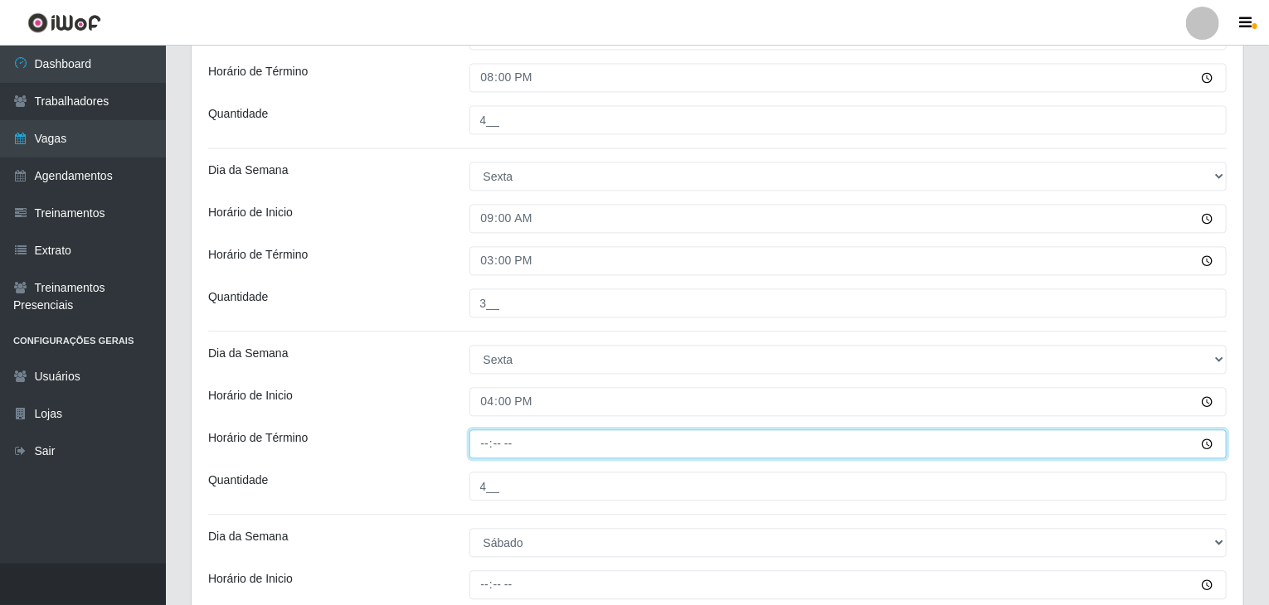
click at [483, 444] on input "Horário de Término" at bounding box center [848, 444] width 758 height 29
type input "22:00"
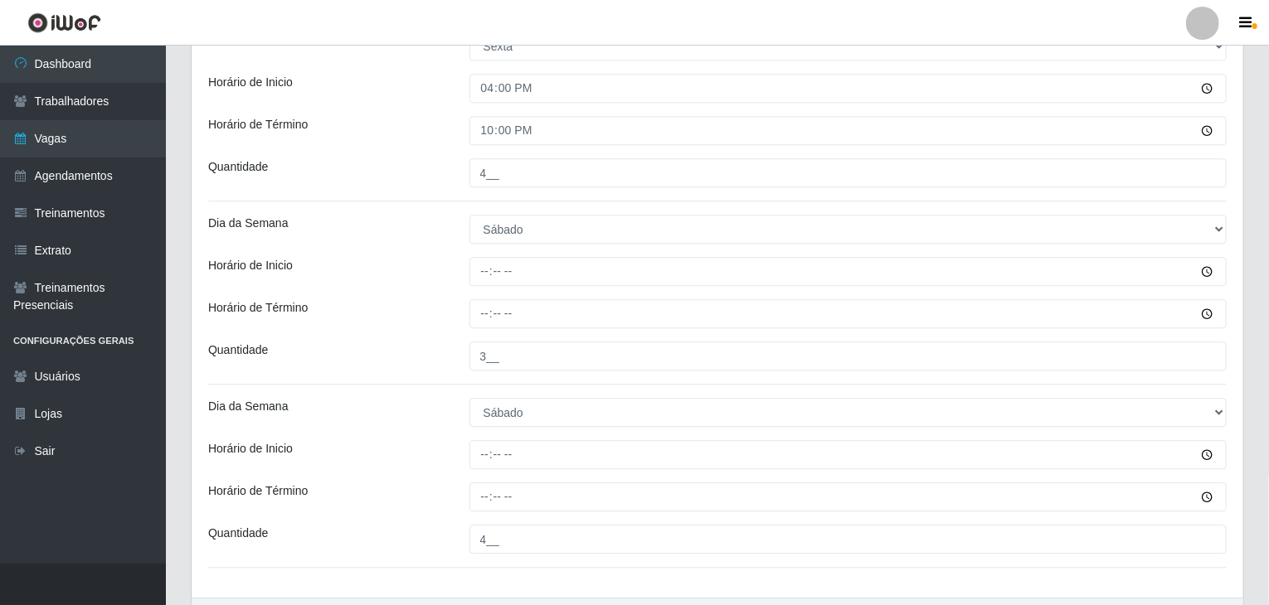
scroll to position [2071, 0]
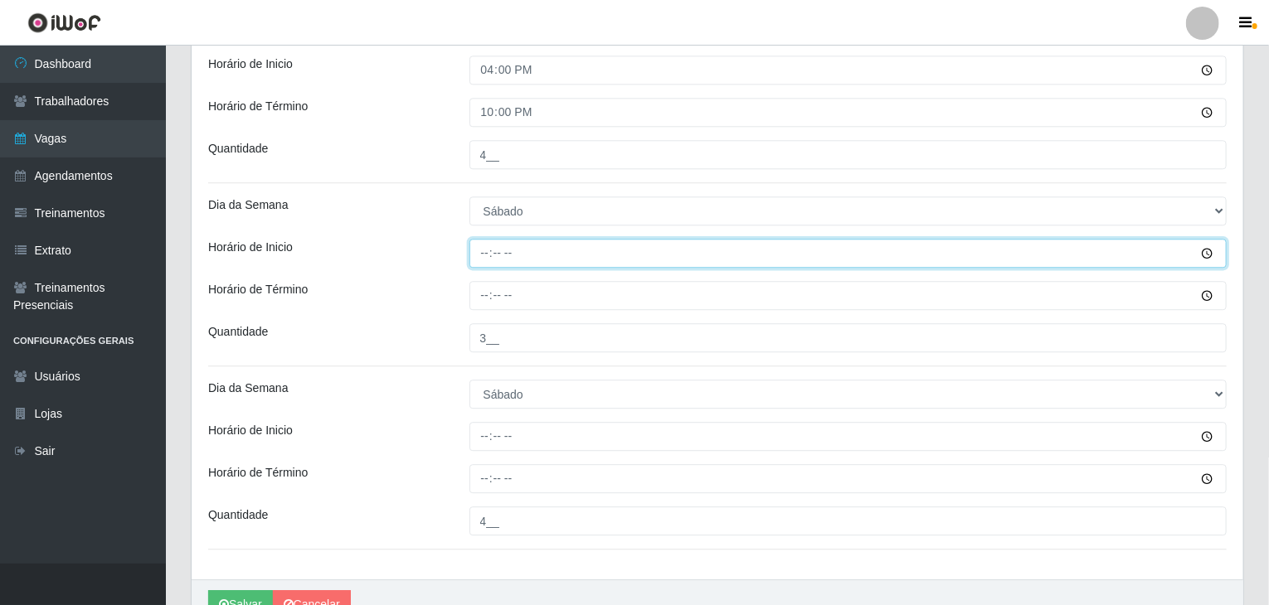
drag, startPoint x: 487, startPoint y: 240, endPoint x: 478, endPoint y: 240, distance: 9.2
click at [478, 240] on input "Horário de Inicio" at bounding box center [848, 253] width 758 height 29
type input "09:00"
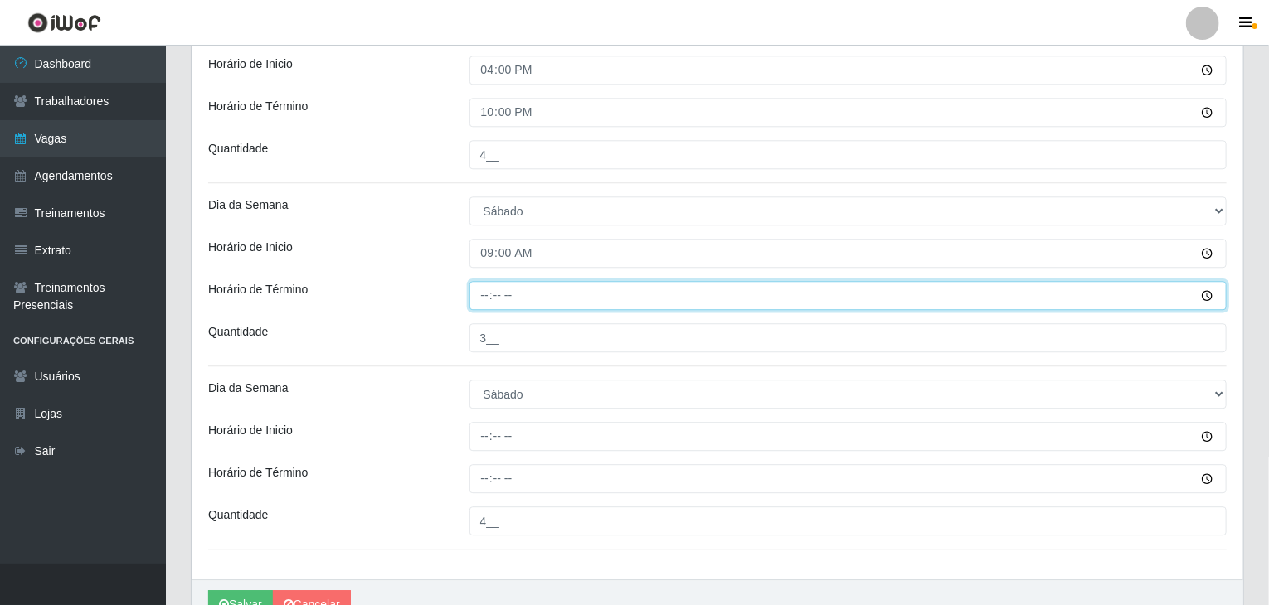
click at [486, 303] on input "Horário de Término" at bounding box center [848, 295] width 758 height 29
type input "15:00"
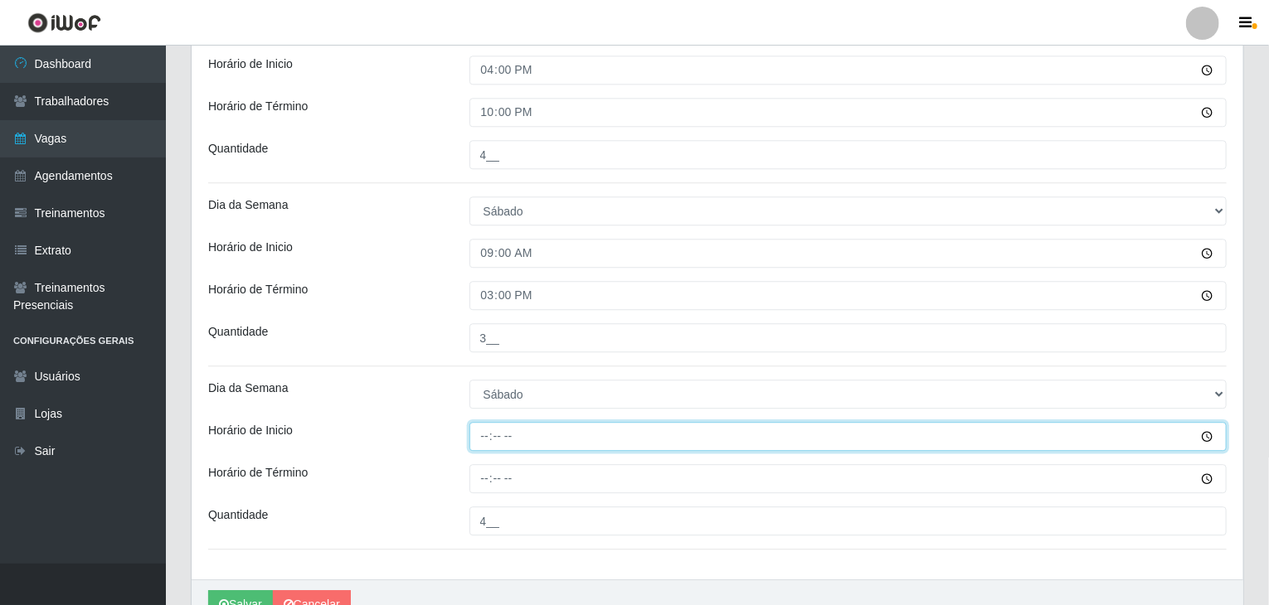
click at [488, 437] on input "Horário de Inicio" at bounding box center [848, 436] width 758 height 29
type input "16:00"
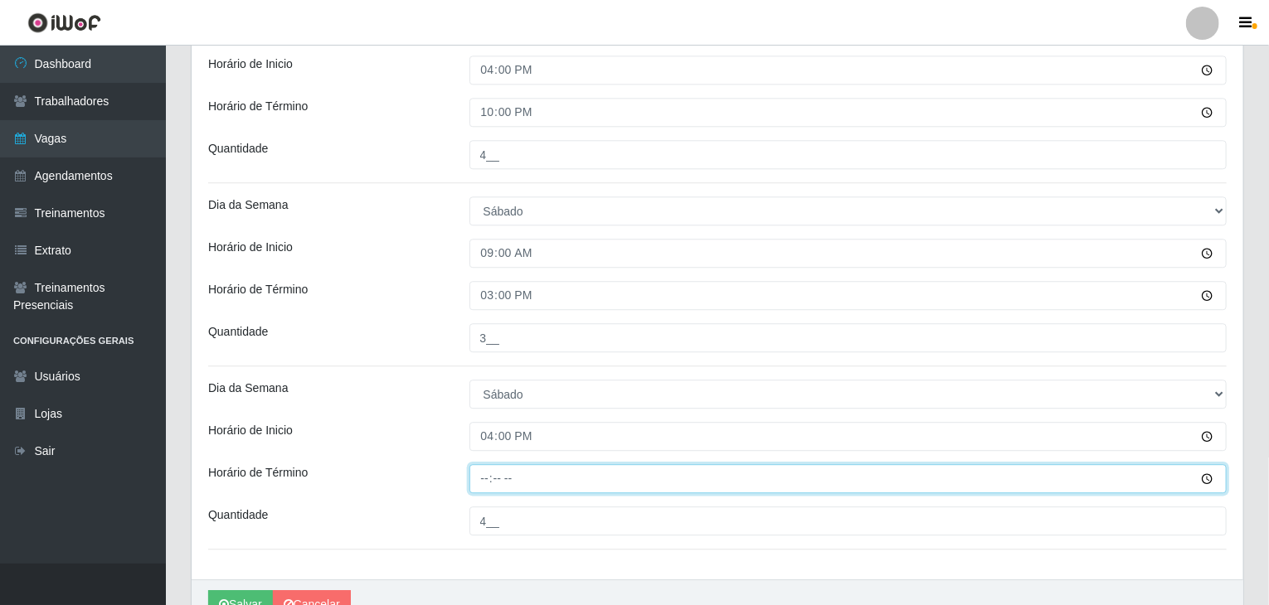
click at [484, 479] on input "Horário de Término" at bounding box center [848, 478] width 758 height 29
type input "22:00"
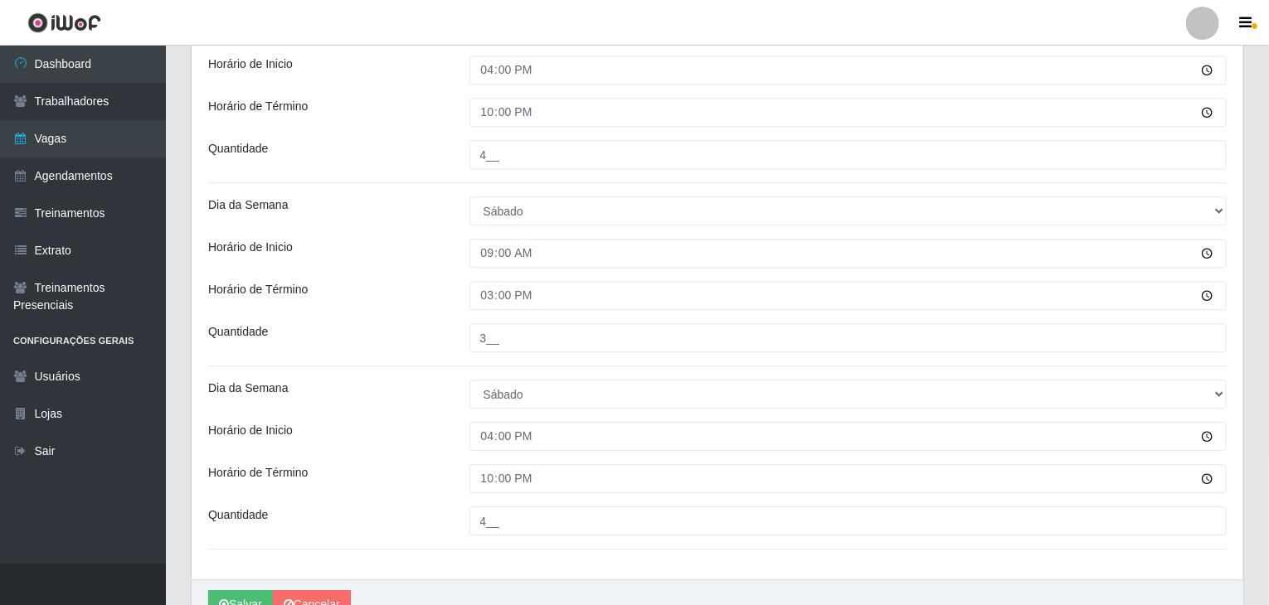
click at [415, 429] on div "Horário de Inicio" at bounding box center [326, 436] width 261 height 29
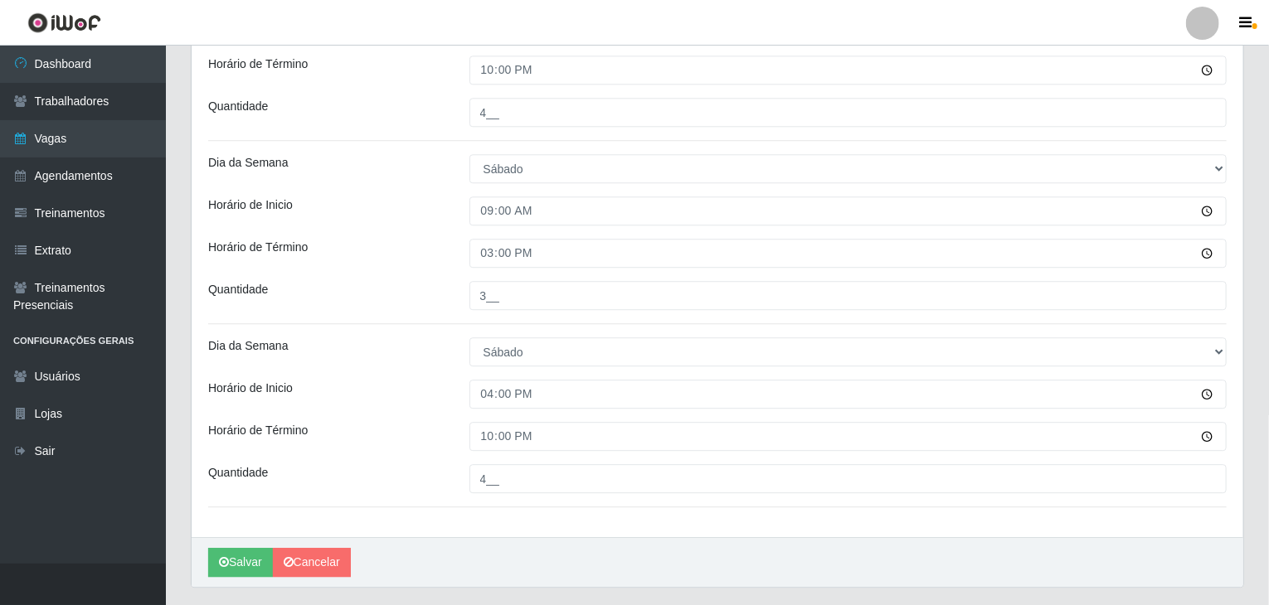
scroll to position [2154, 0]
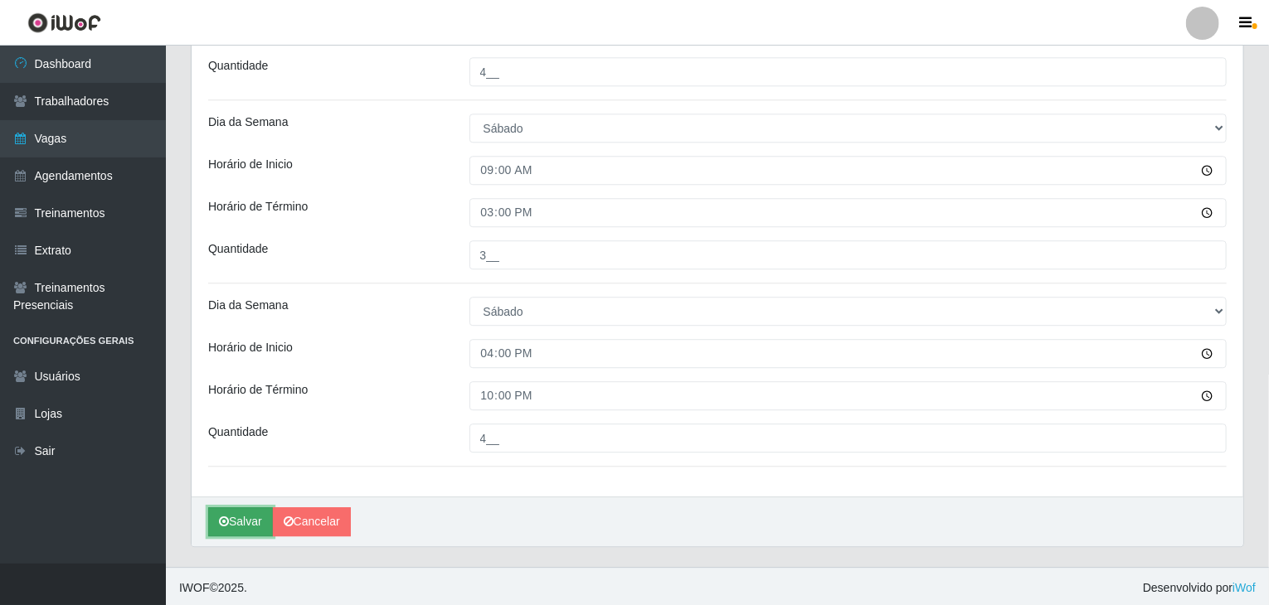
click at [236, 532] on button "Salvar" at bounding box center [240, 522] width 65 height 29
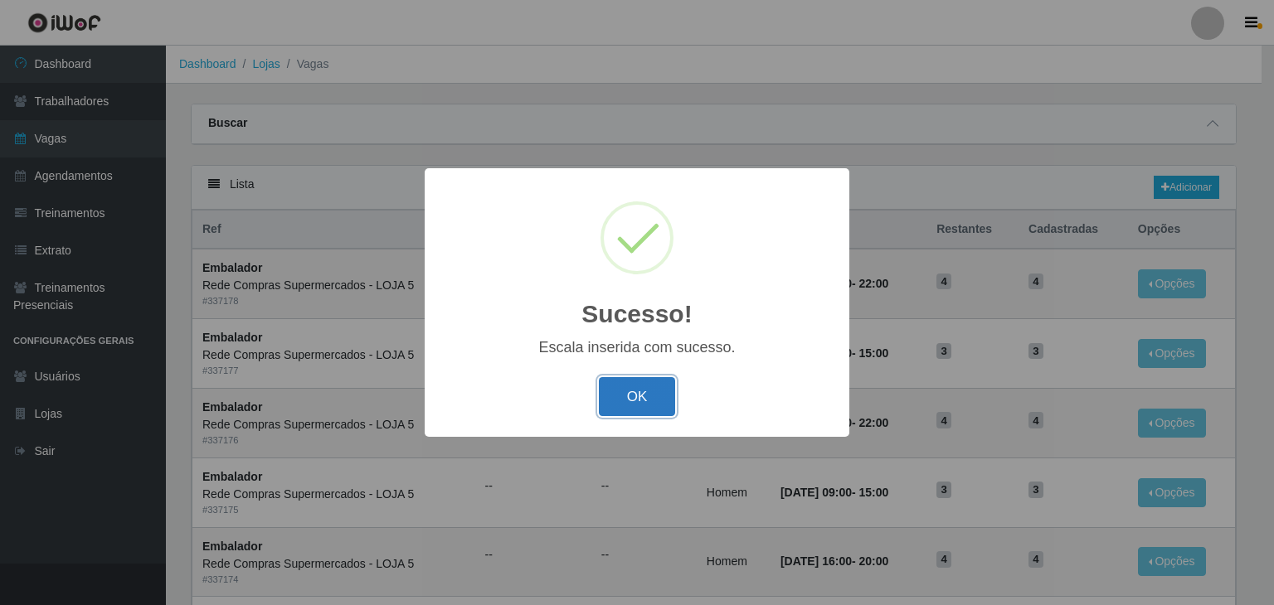
click at [635, 381] on button "OK" at bounding box center [637, 396] width 77 height 39
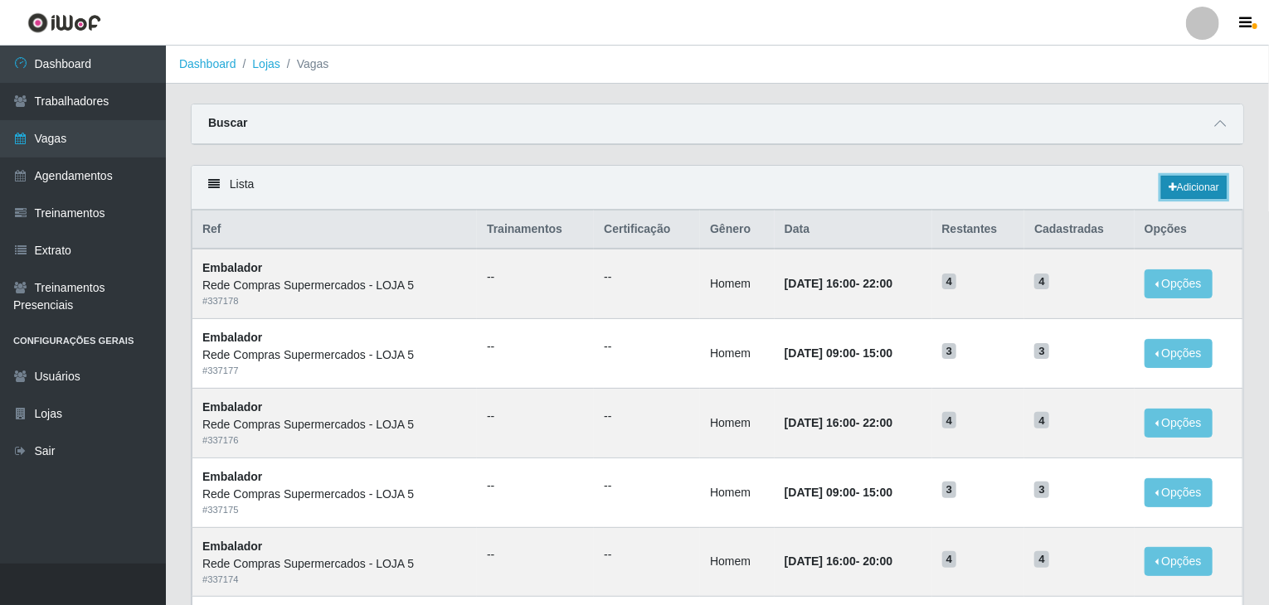
click at [1205, 178] on link "Adicionar" at bounding box center [1194, 187] width 66 height 23
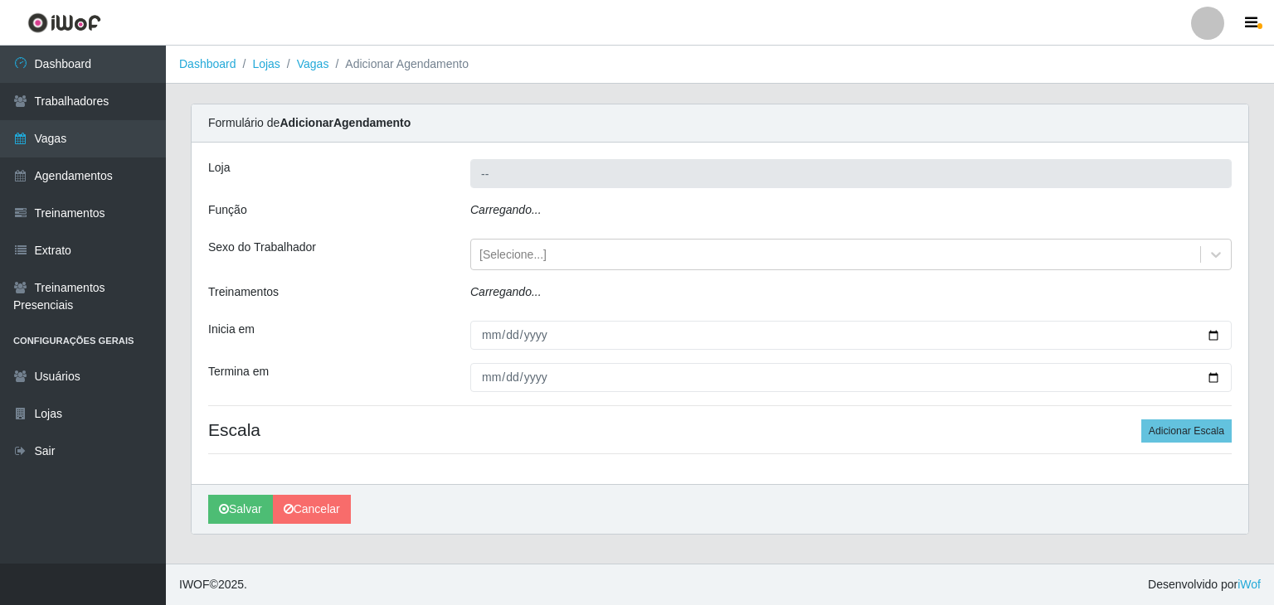
type input "Rede Compras Supermercados - LOJA 5"
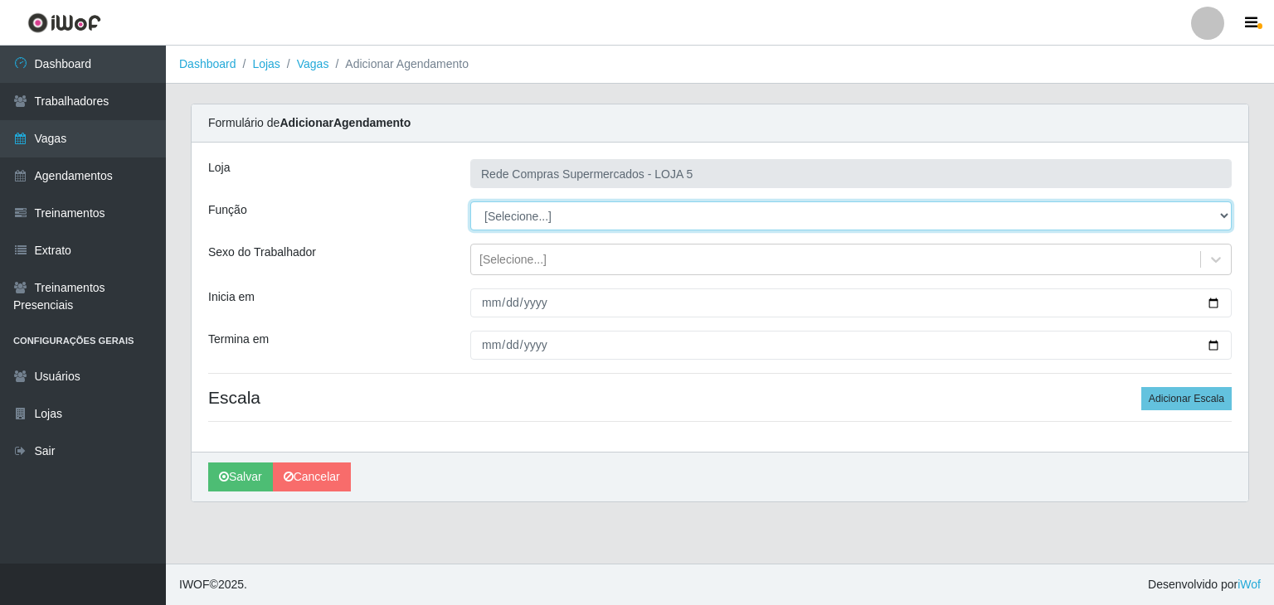
click at [497, 229] on select "[Selecione...] ASG ASG + ASG ++ Auxiliar de Estacionamento Auxiliar de Estacion…" at bounding box center [850, 216] width 761 height 29
select select "1"
click at [470, 202] on select "[Selecione...] ASG ASG + ASG ++ Auxiliar de Estacionamento Auxiliar de Estacion…" at bounding box center [850, 216] width 761 height 29
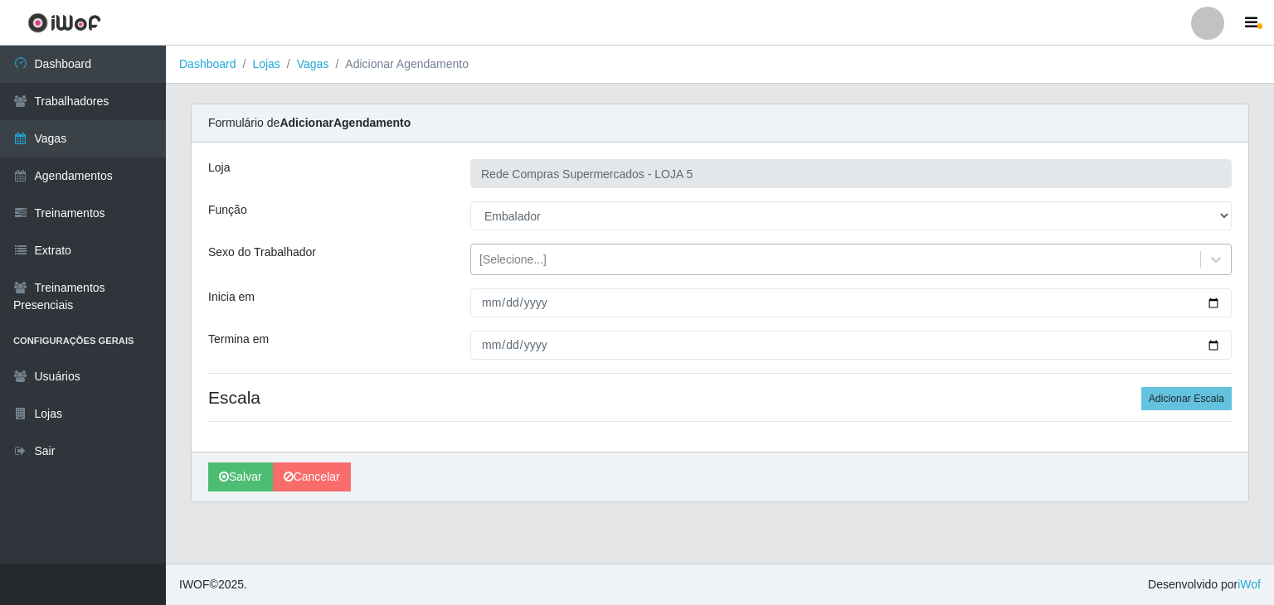
click at [592, 259] on div "[Selecione...]" at bounding box center [835, 259] width 729 height 27
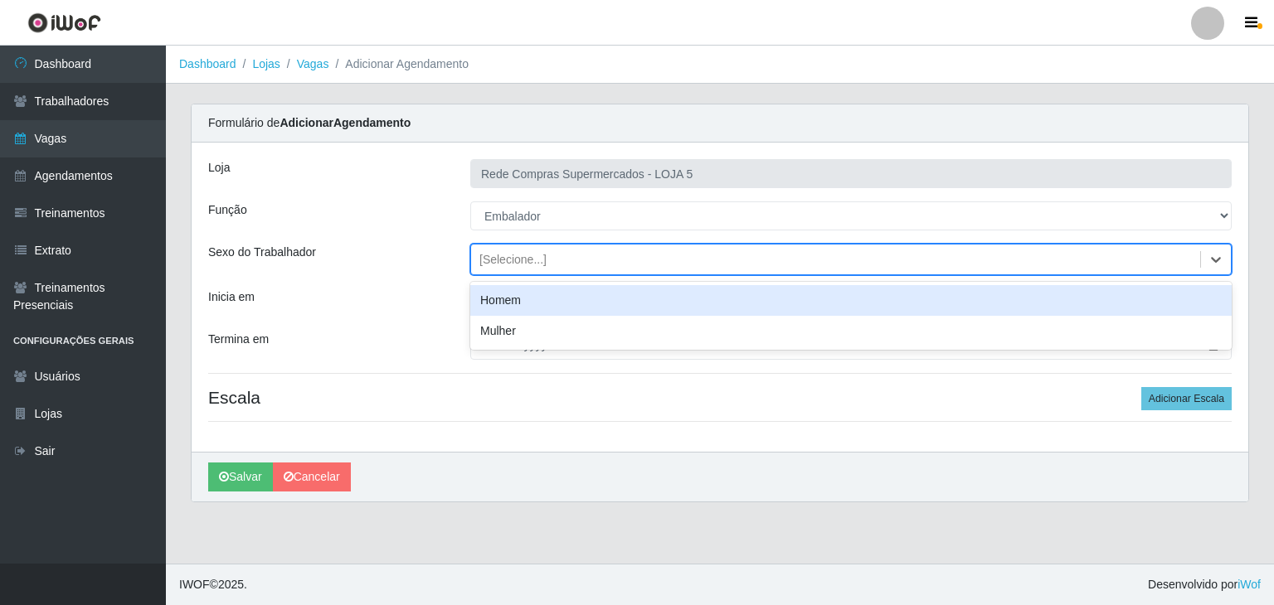
click at [575, 297] on div "Homem" at bounding box center [850, 300] width 761 height 31
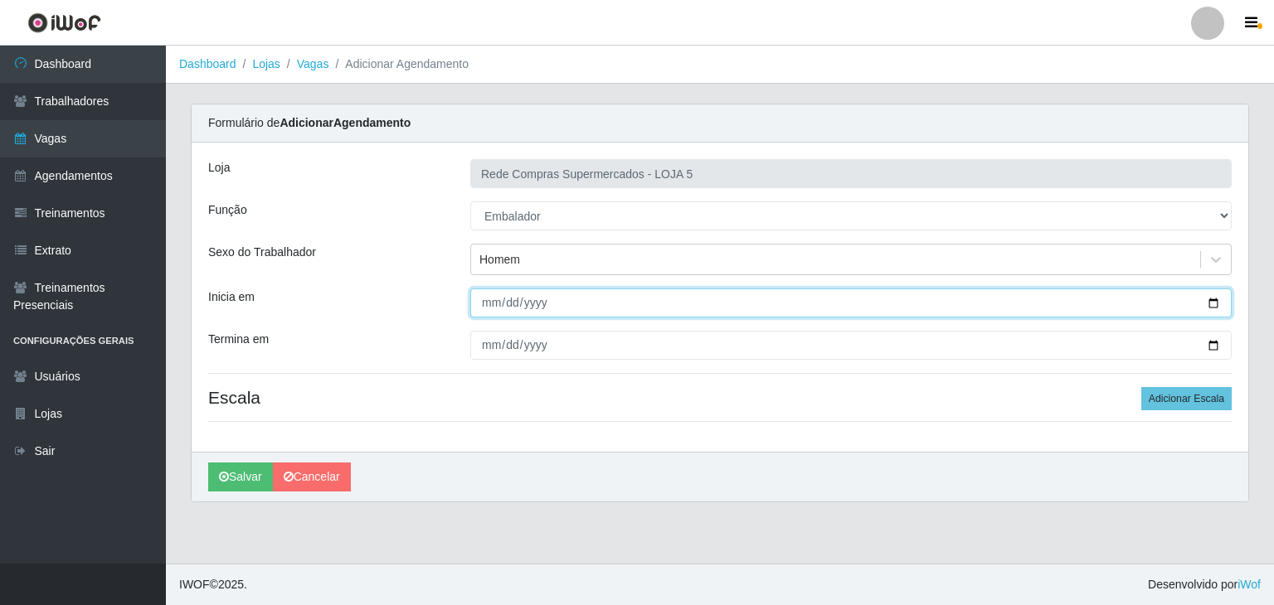
click at [1206, 293] on input "Inicia em" at bounding box center [850, 303] width 761 height 29
click at [1212, 299] on input "Inicia em" at bounding box center [850, 303] width 761 height 29
type input "2025-09-28"
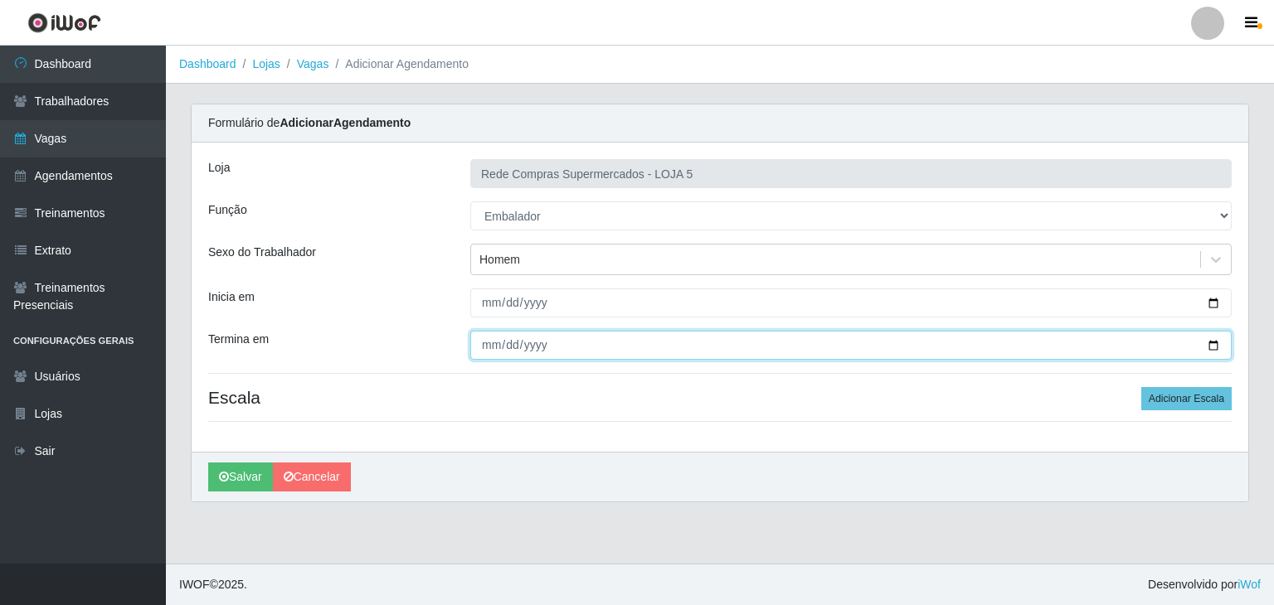
click at [1210, 338] on input "Termina em" at bounding box center [850, 345] width 761 height 29
type input "2025-09-28"
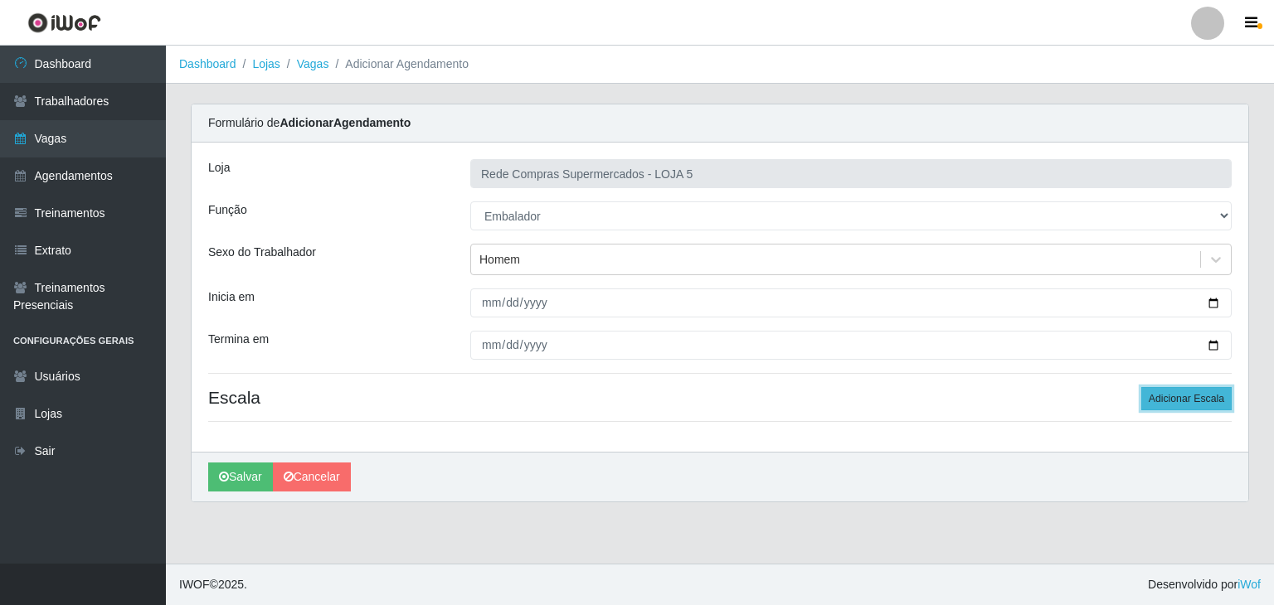
click at [1187, 399] on button "Adicionar Escala" at bounding box center [1186, 398] width 90 height 23
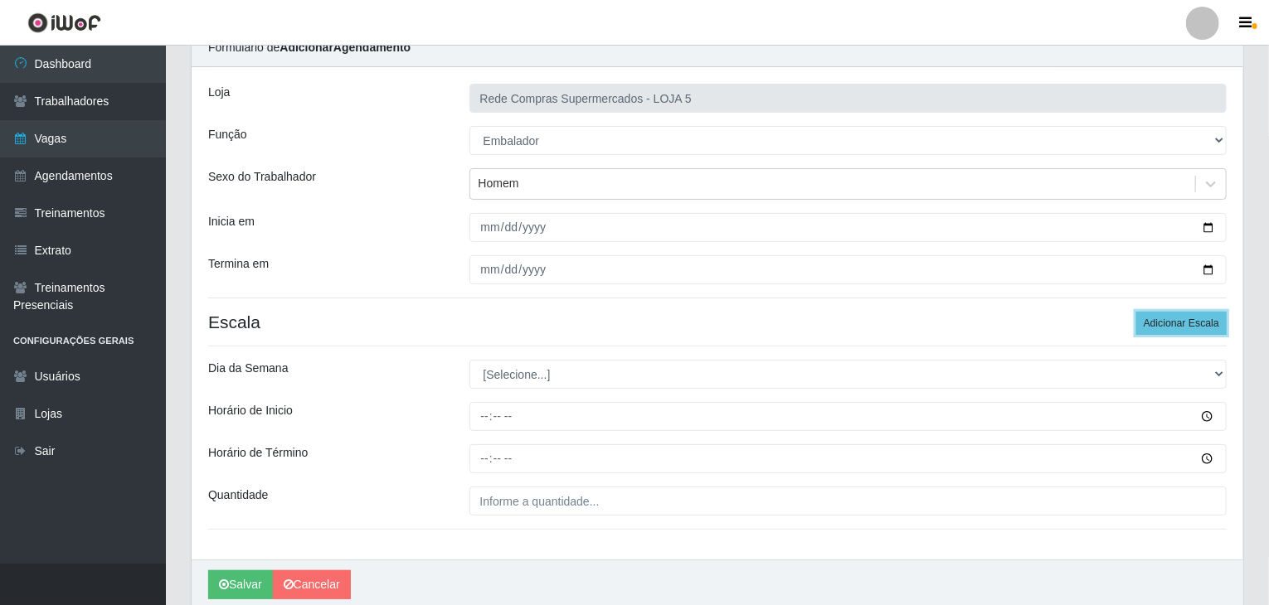
scroll to position [140, 0]
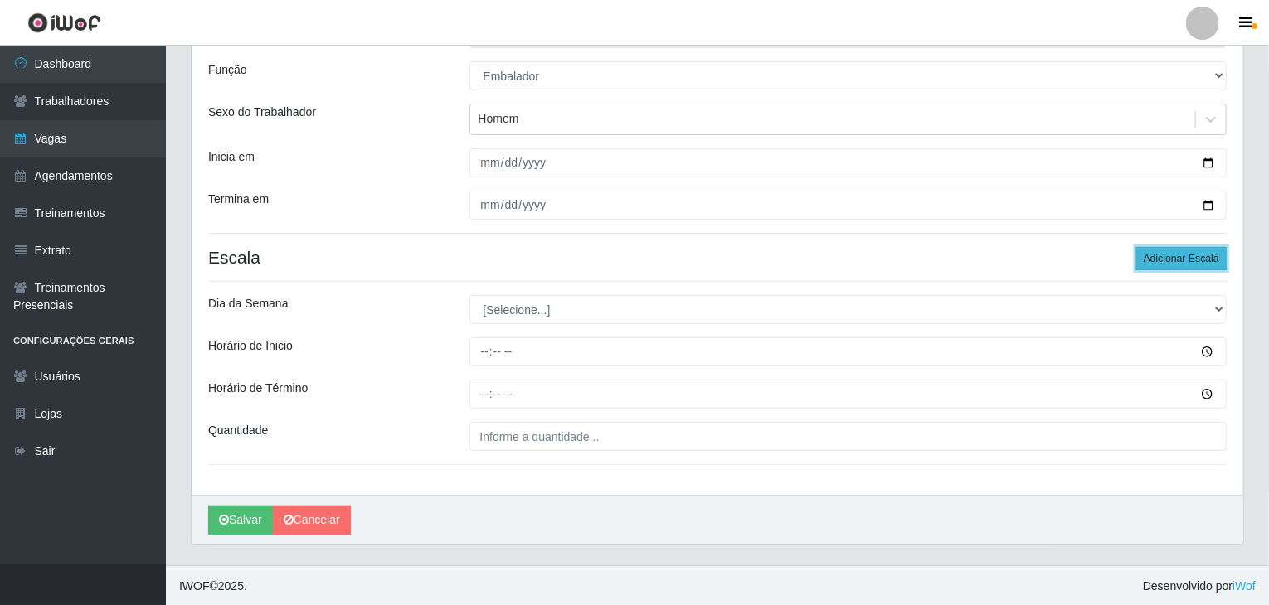
click at [1154, 253] on button "Adicionar Escala" at bounding box center [1181, 258] width 90 height 23
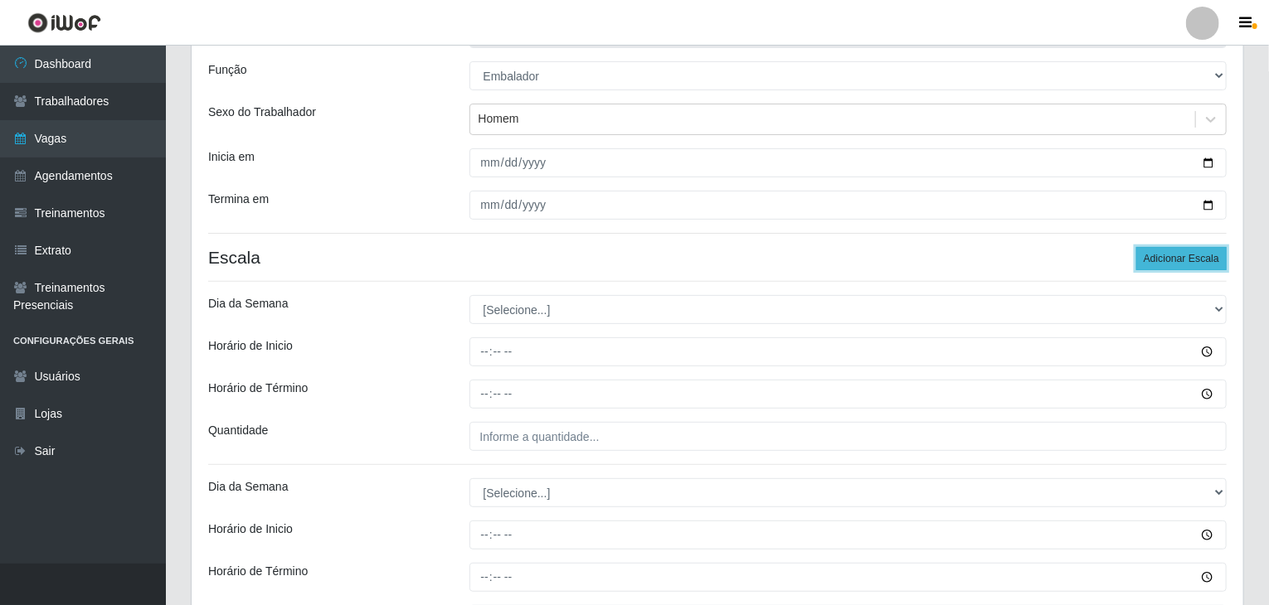
click at [1154, 253] on button "Adicionar Escala" at bounding box center [1181, 258] width 90 height 23
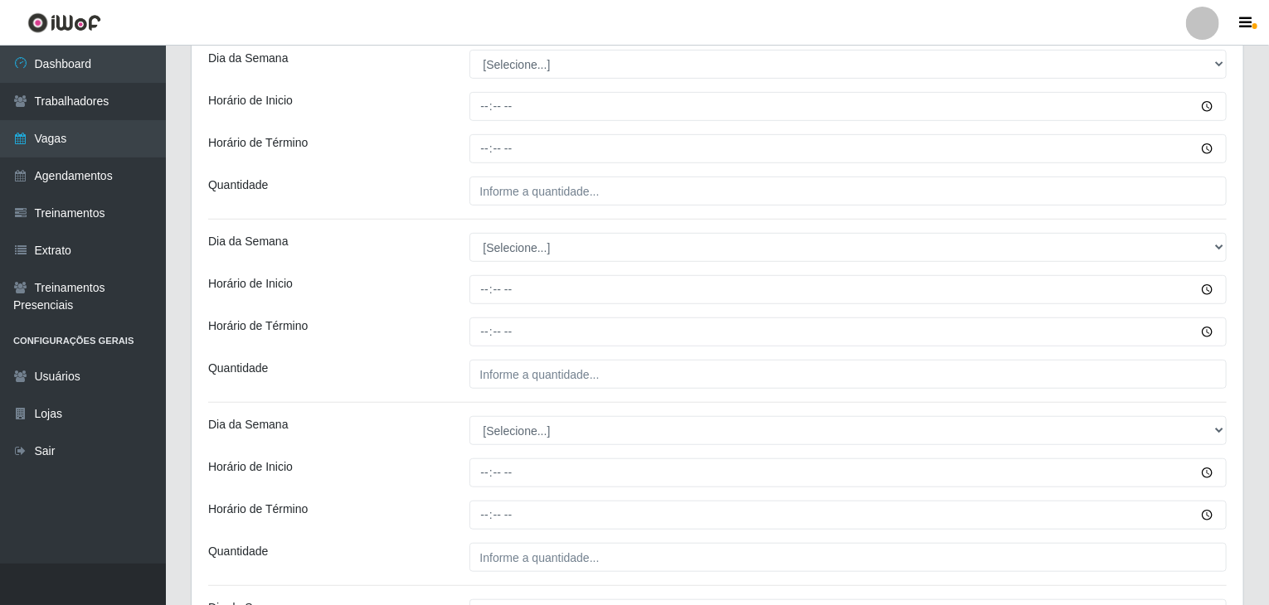
scroll to position [389, 0]
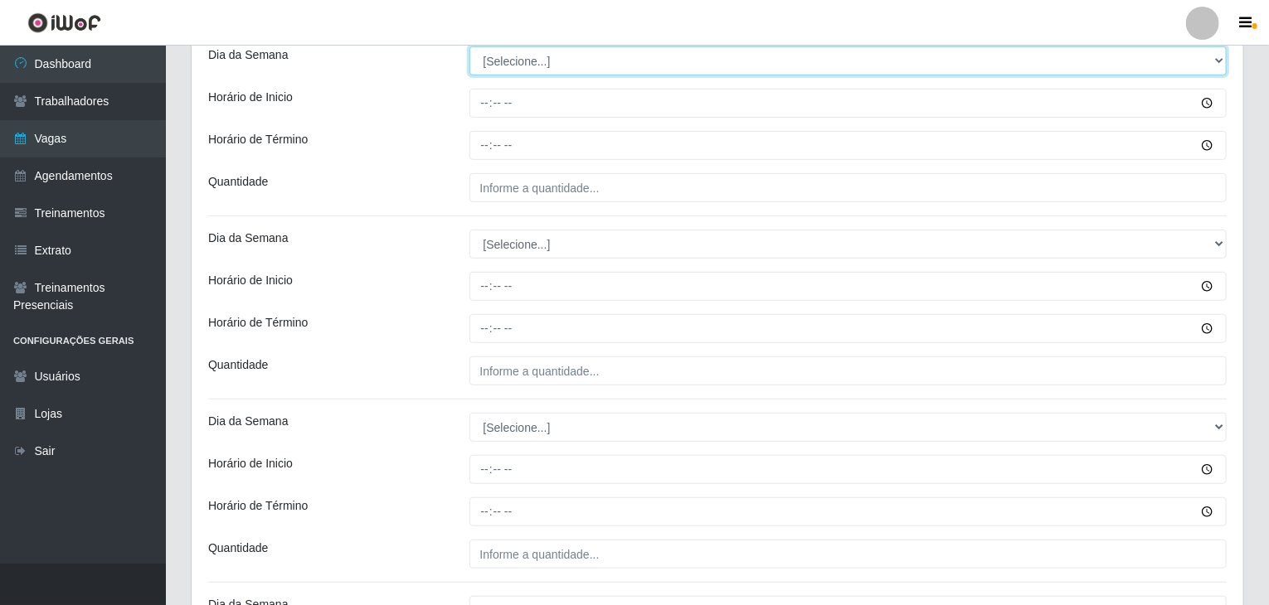
click at [544, 61] on select "[Selecione...] Segunda Terça Quarta Quinta Sexta Sábado Domingo" at bounding box center [848, 60] width 758 height 29
select select "0"
click at [469, 46] on select "[Selecione...] Segunda Terça Quarta Quinta Sexta Sábado Domingo" at bounding box center [848, 60] width 758 height 29
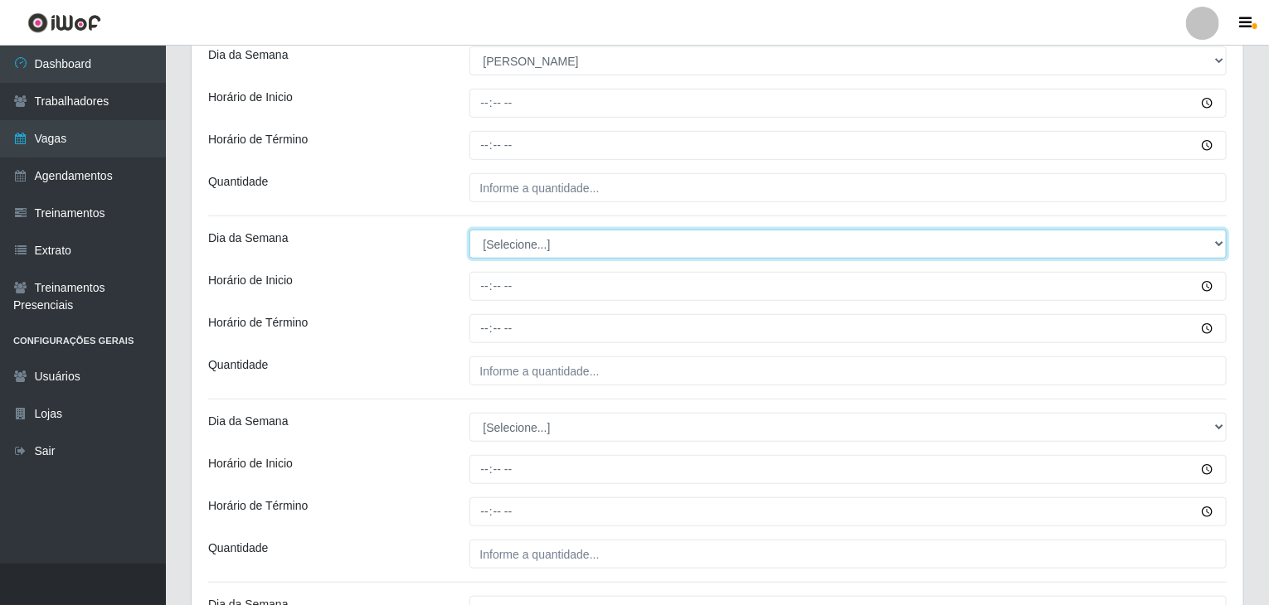
click at [534, 240] on select "[Selecione...] Segunda Terça Quarta Quinta Sexta Sábado Domingo" at bounding box center [848, 244] width 758 height 29
select select "0"
click at [469, 230] on select "[Selecione...] Segunda Terça Quarta Quinta Sexta Sábado Domingo" at bounding box center [848, 244] width 758 height 29
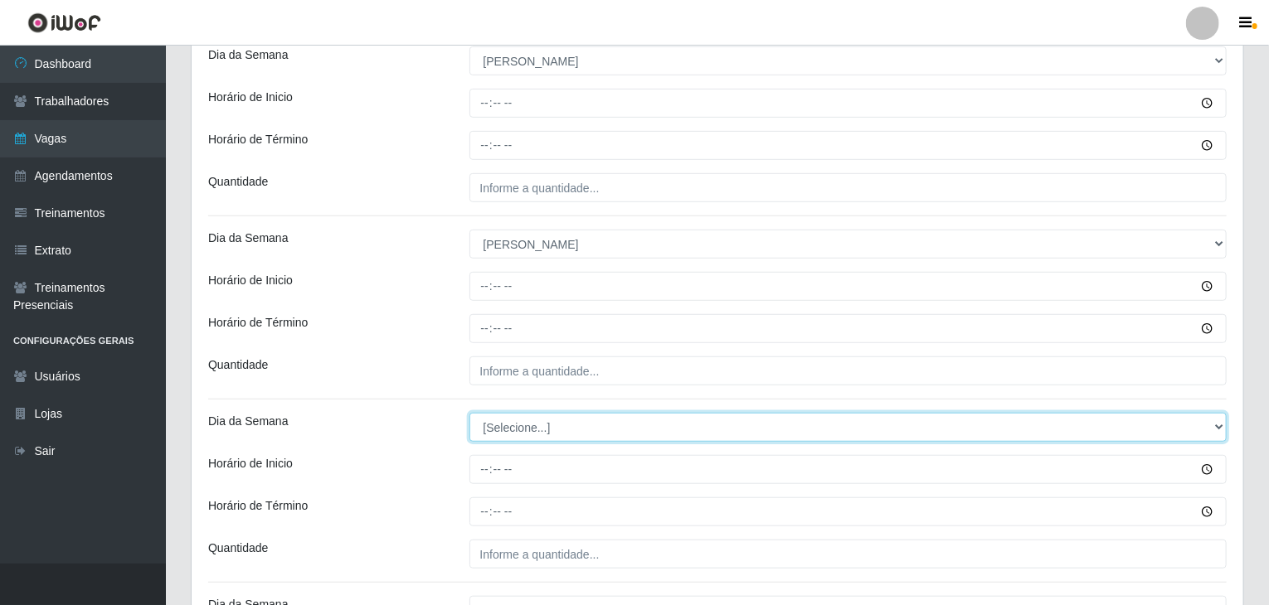
click at [516, 425] on select "[Selecione...] Segunda Terça Quarta Quinta Sexta Sábado Domingo" at bounding box center [848, 427] width 758 height 29
select select "0"
click at [469, 413] on select "[Selecione...] Segunda Terça Quarta Quinta Sexta Sábado Domingo" at bounding box center [848, 427] width 758 height 29
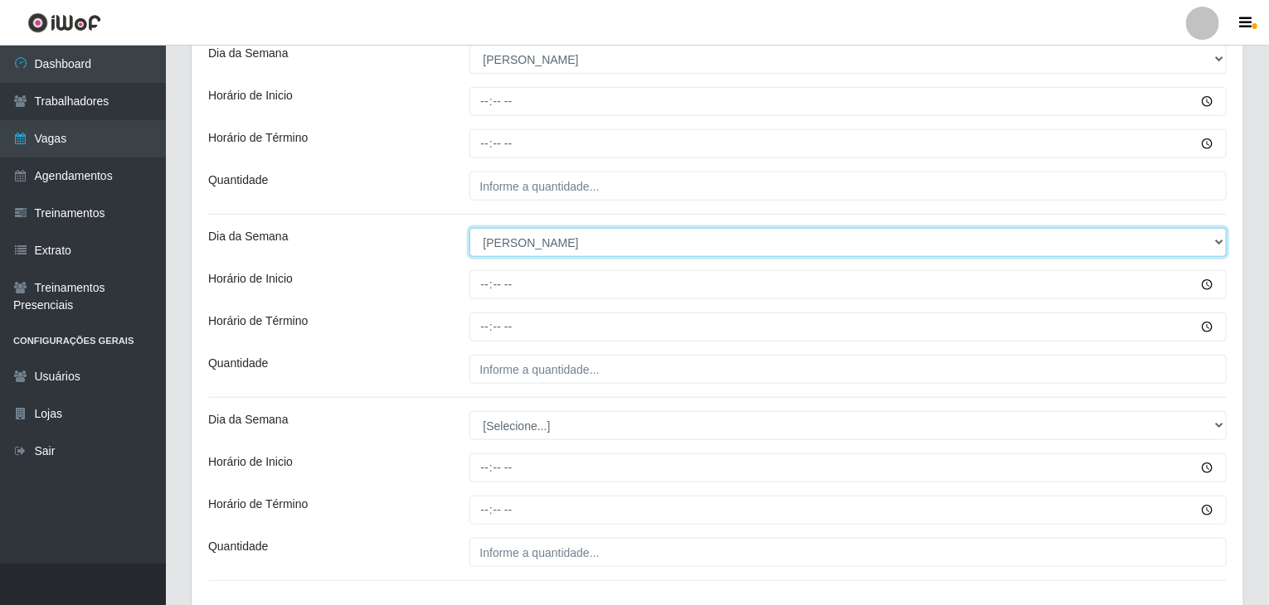
scroll to position [690, 0]
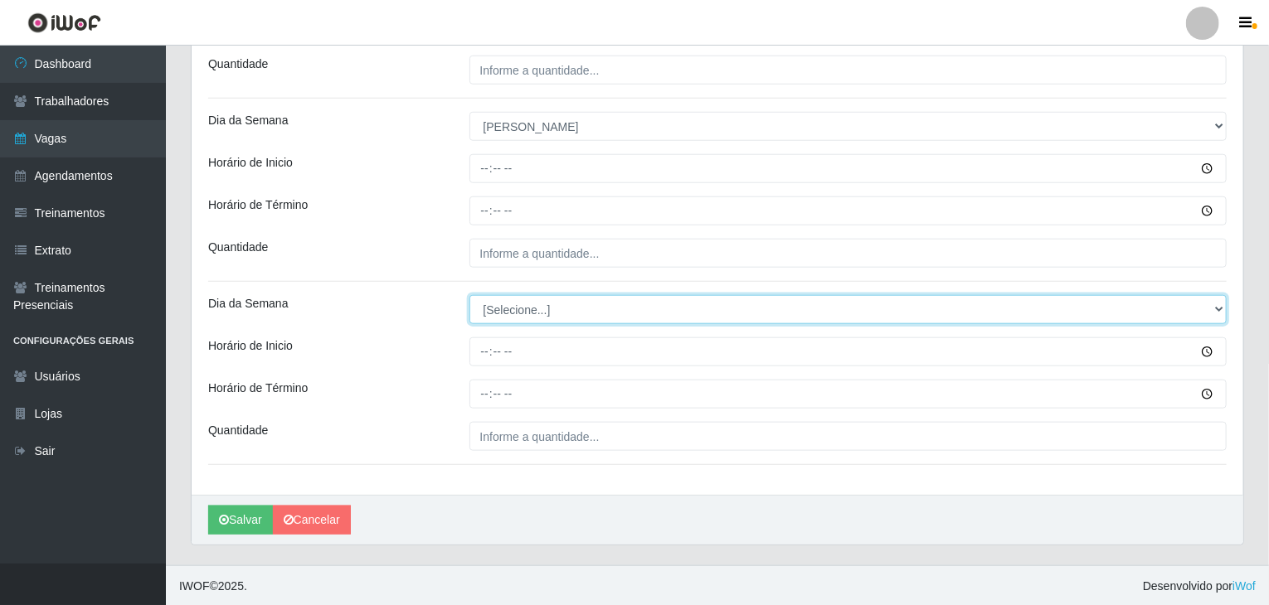
click at [513, 299] on select "[Selecione...] Segunda Terça Quarta Quinta Sexta Sábado Domingo" at bounding box center [848, 309] width 758 height 29
select select "0"
click at [469, 295] on select "[Selecione...] Segunda Terça Quarta Quinta Sexta Sábado Domingo" at bounding box center [848, 309] width 758 height 29
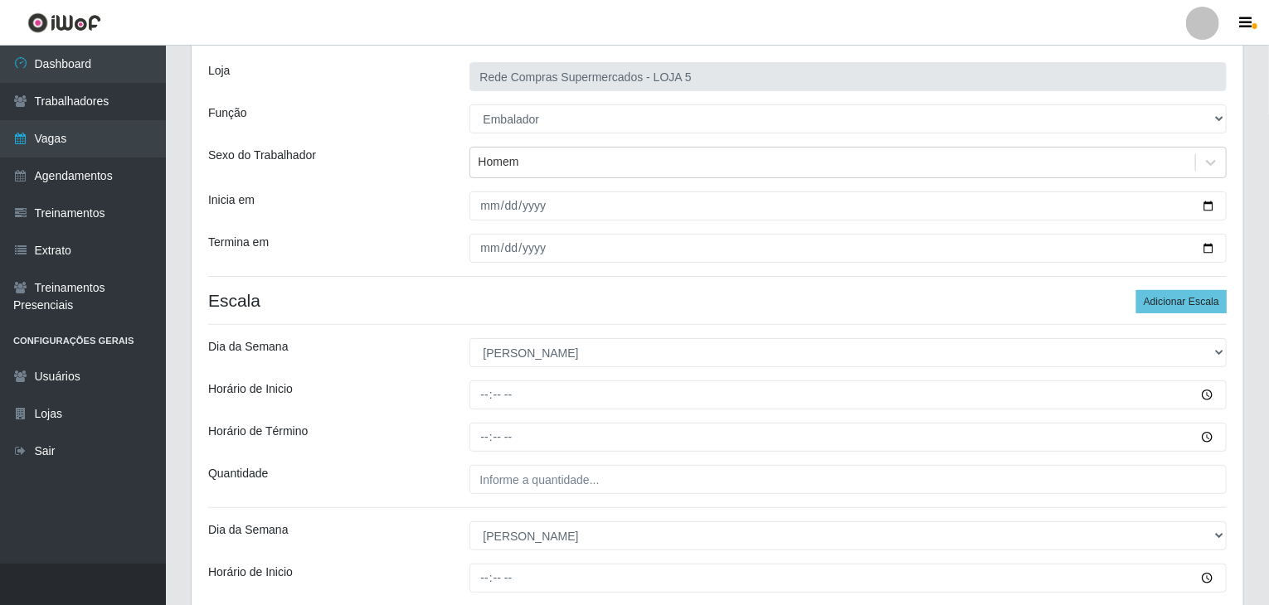
scroll to position [275, 0]
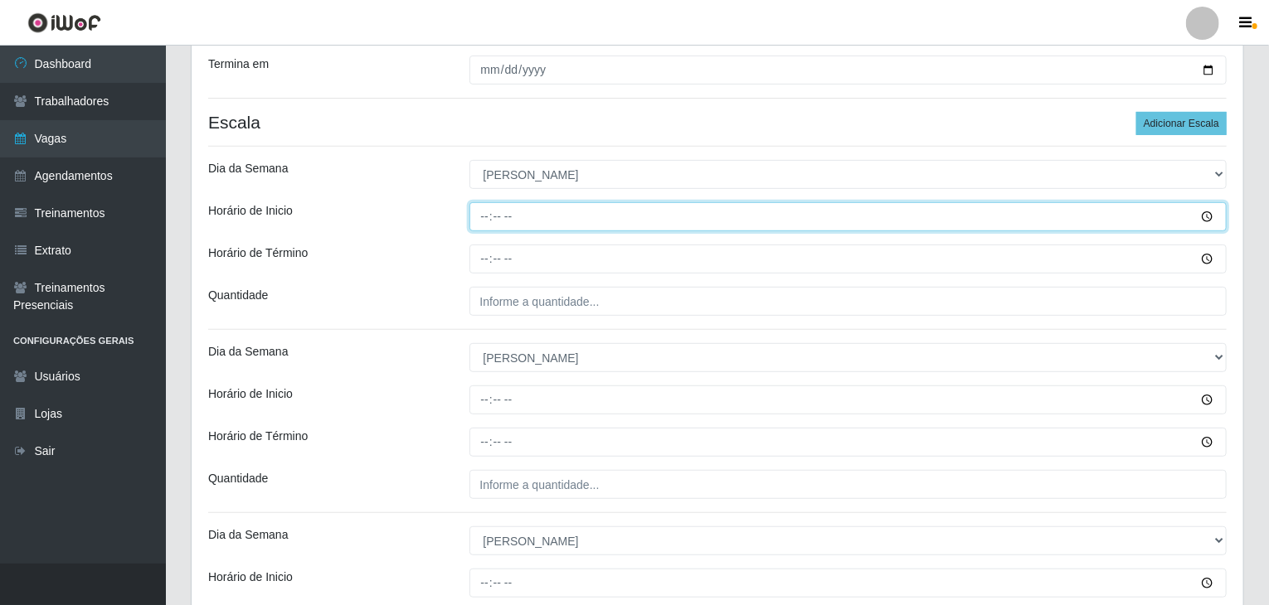
click at [484, 216] on input "Horário de Inicio" at bounding box center [848, 216] width 758 height 29
type input "08:00"
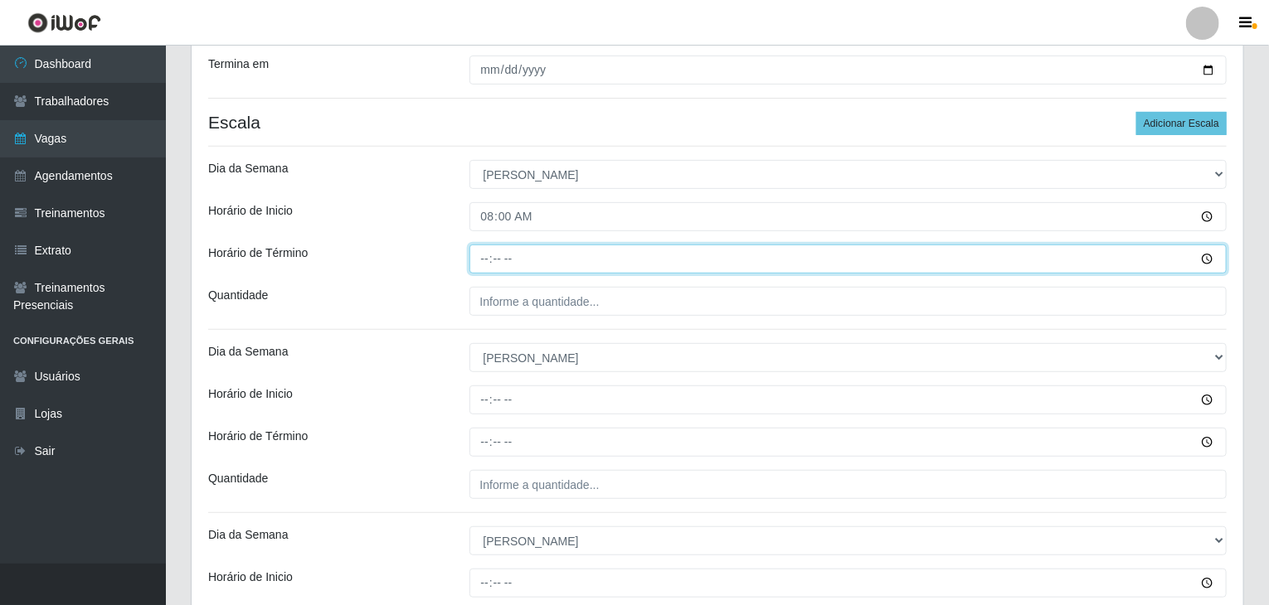
click at [478, 260] on input "Horário de Término" at bounding box center [848, 259] width 758 height 29
type input "14:00"
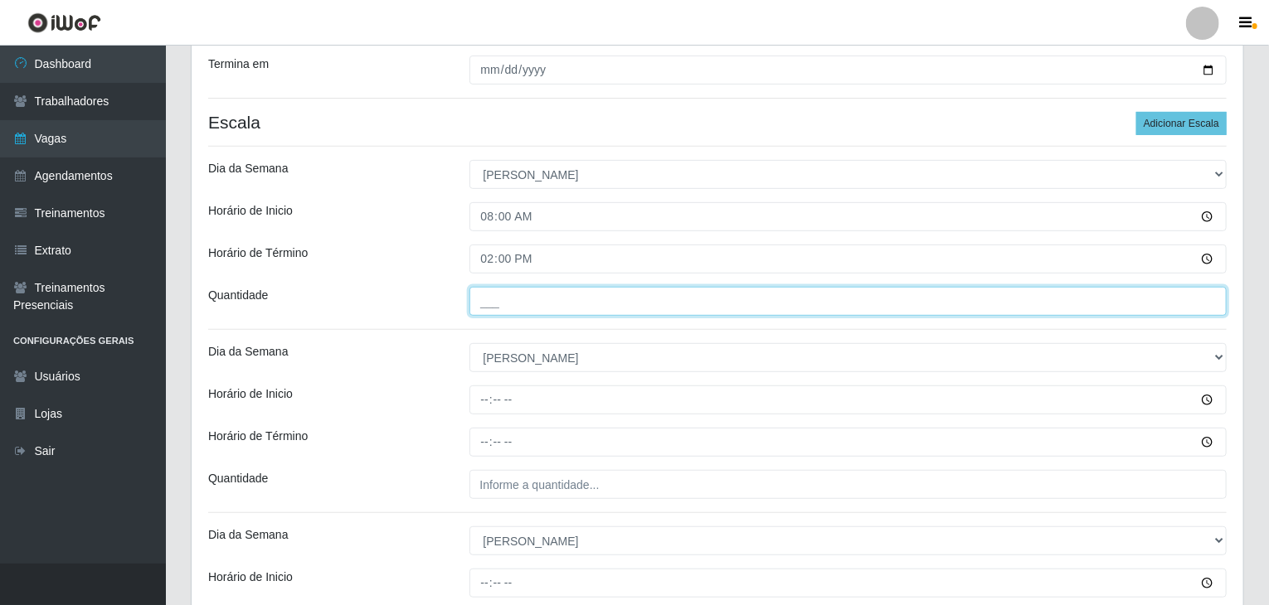
click at [511, 299] on input "___" at bounding box center [848, 301] width 758 height 29
type input "2__"
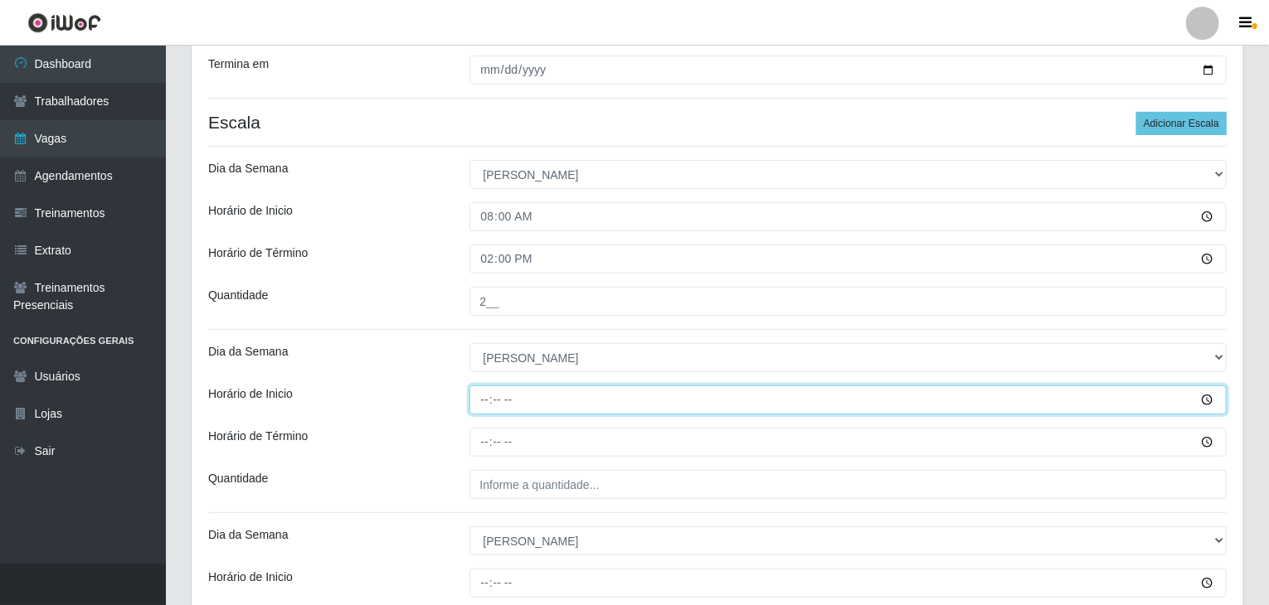
click at [497, 399] on input "Horário de Inicio" at bounding box center [848, 400] width 758 height 29
click at [481, 399] on input "Horário de Inicio" at bounding box center [848, 400] width 758 height 29
type input "09:00"
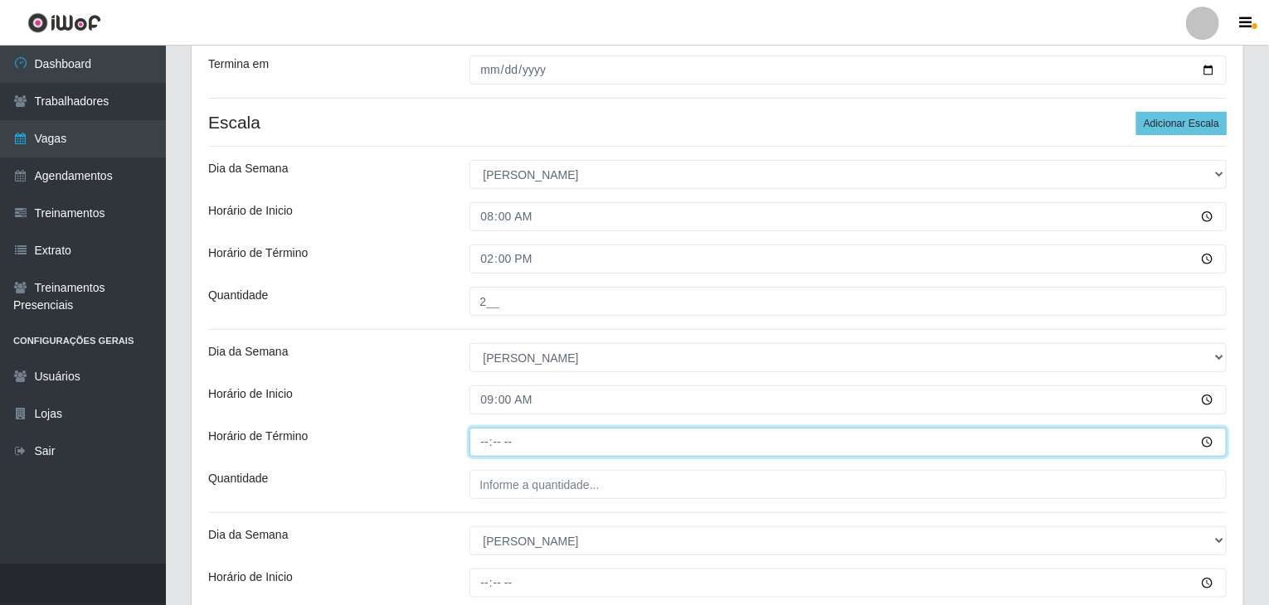
click at [488, 439] on input "Horário de Término" at bounding box center [848, 442] width 758 height 29
type input "15:00"
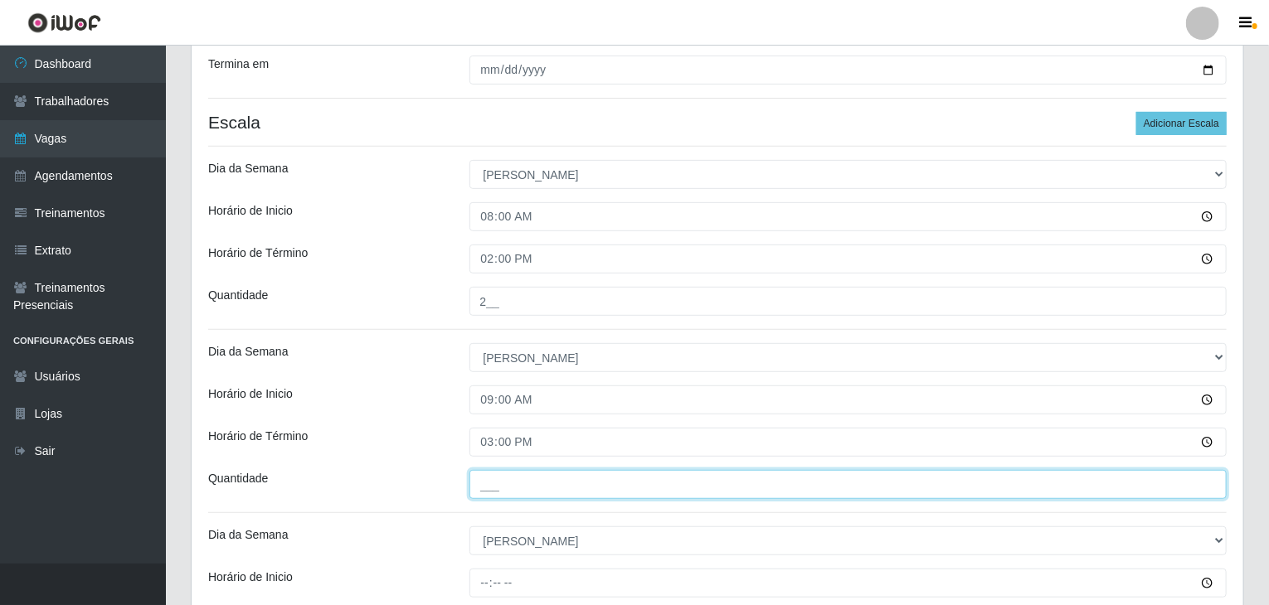
click at [513, 488] on input "___" at bounding box center [848, 484] width 758 height 29
type input "3__"
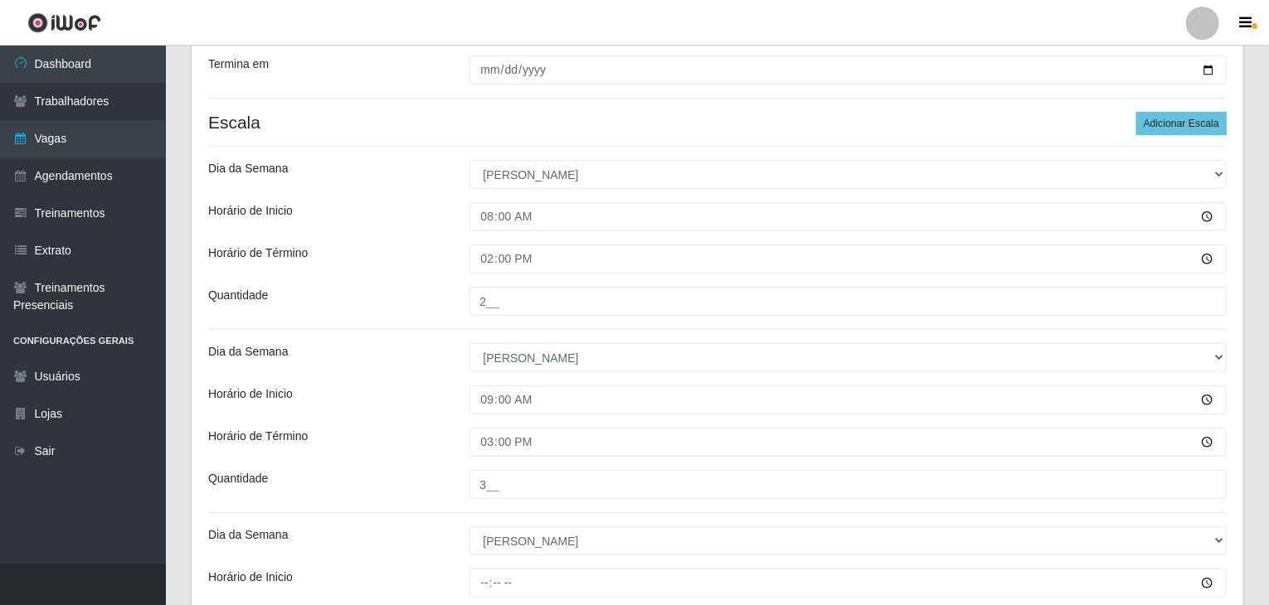
click at [426, 409] on div "Horário de Inicio" at bounding box center [326, 400] width 261 height 29
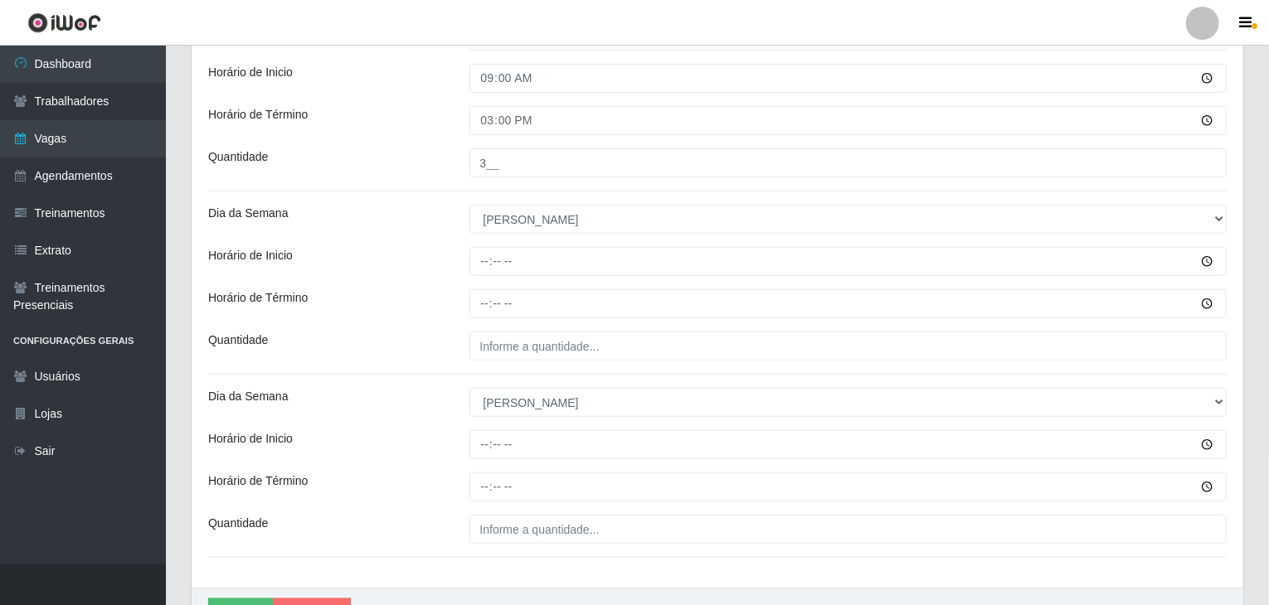
scroll to position [607, 0]
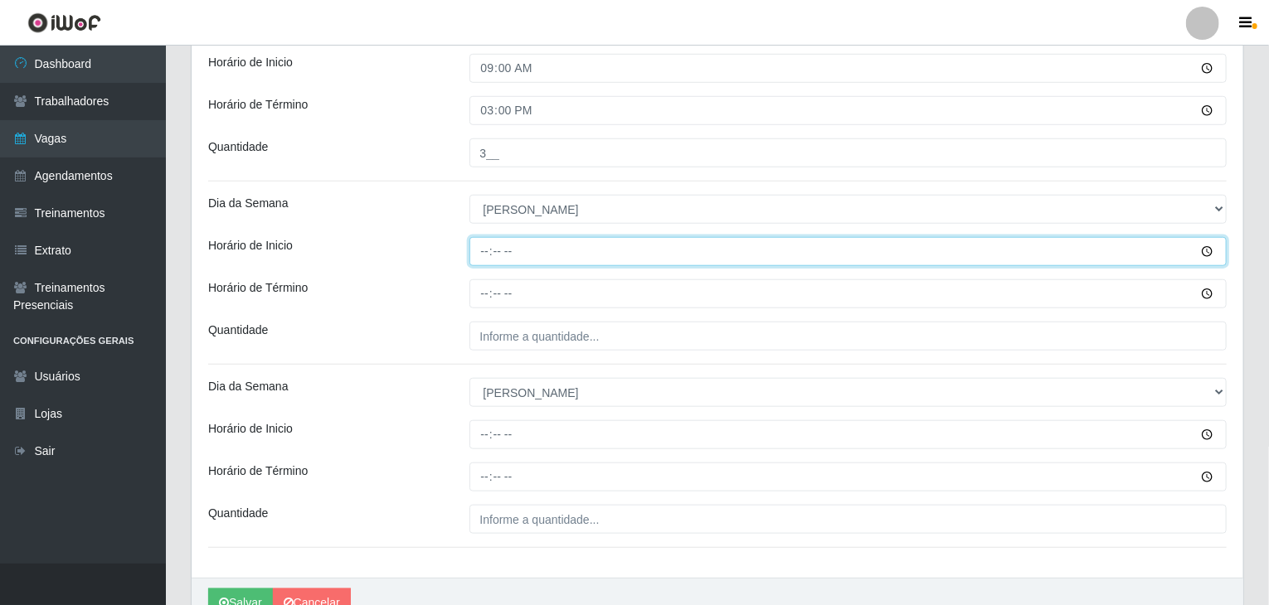
click at [482, 246] on input "Horário de Inicio" at bounding box center [848, 251] width 758 height 29
type input "14:00"
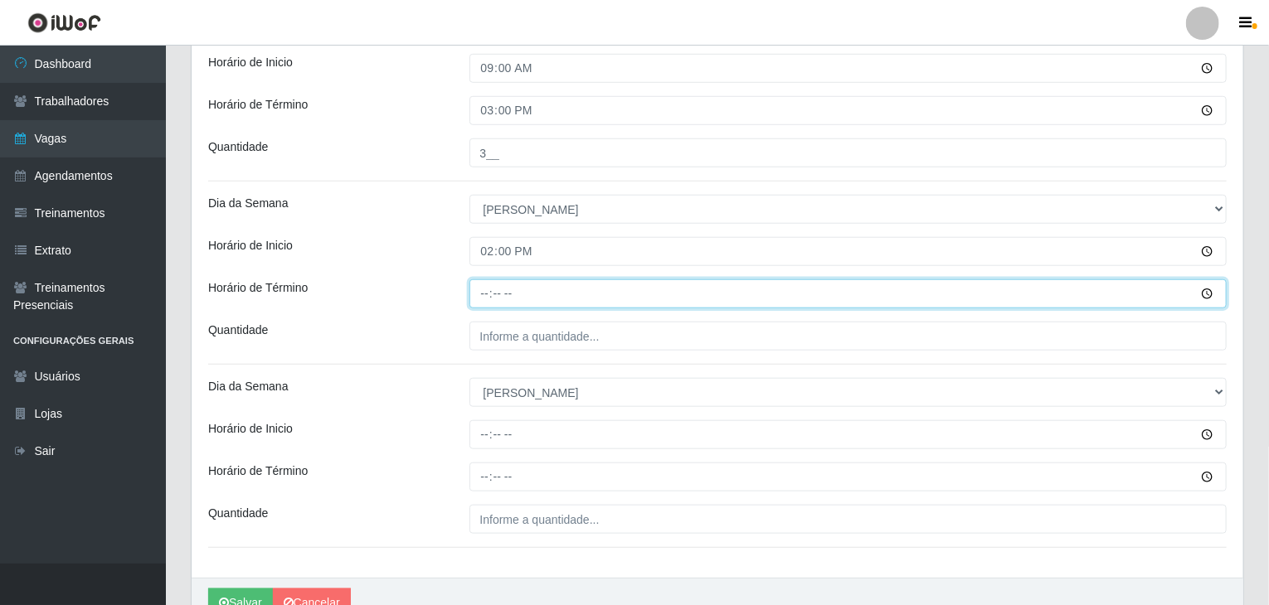
click at [486, 294] on input "Horário de Término" at bounding box center [848, 293] width 758 height 29
type input "20:00"
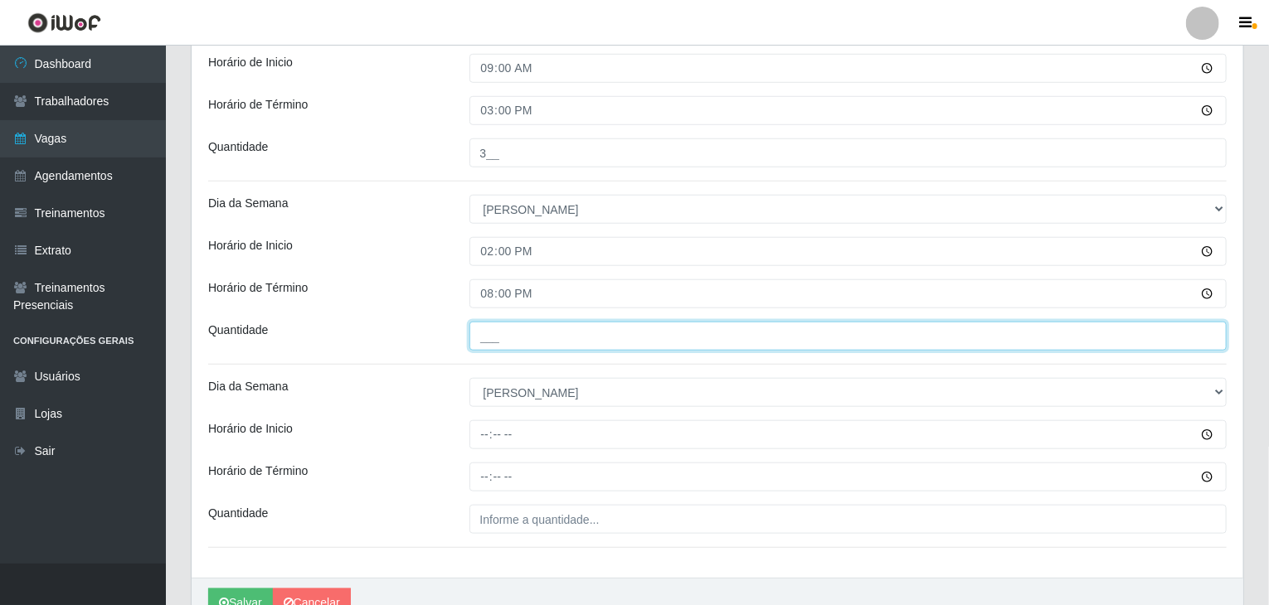
click at [499, 330] on input "___" at bounding box center [848, 336] width 758 height 29
type input "2__"
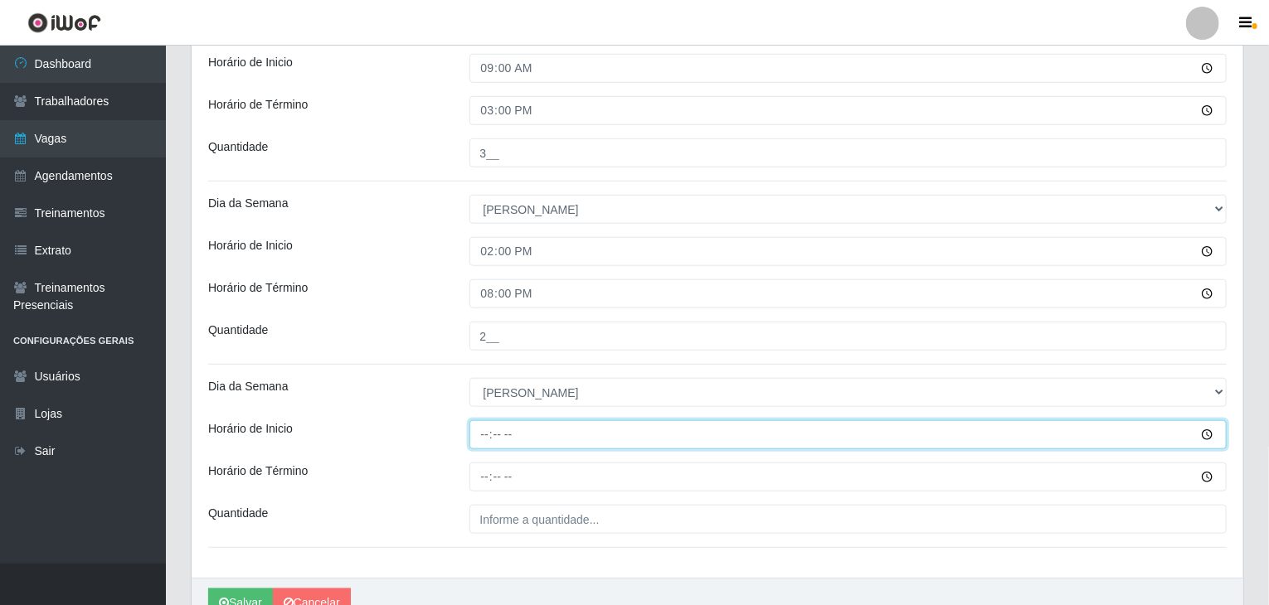
click at [480, 435] on input "Horário de Inicio" at bounding box center [848, 434] width 758 height 29
type input "15:00"
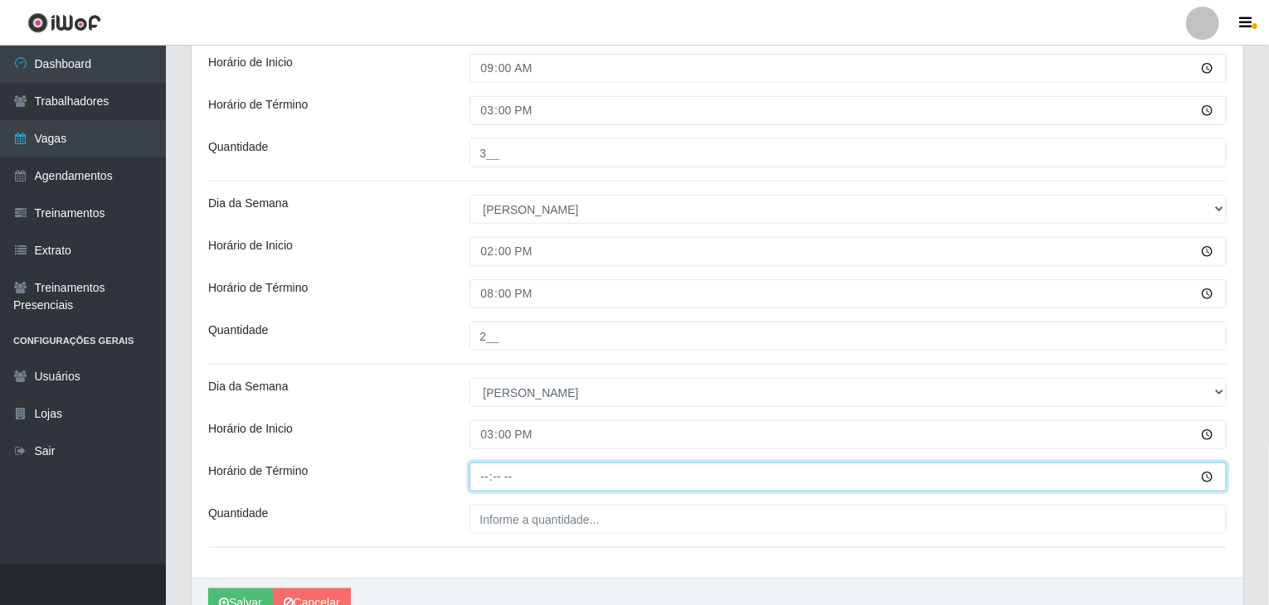
click at [482, 483] on input "Horário de Término" at bounding box center [848, 477] width 758 height 29
type input "21:00"
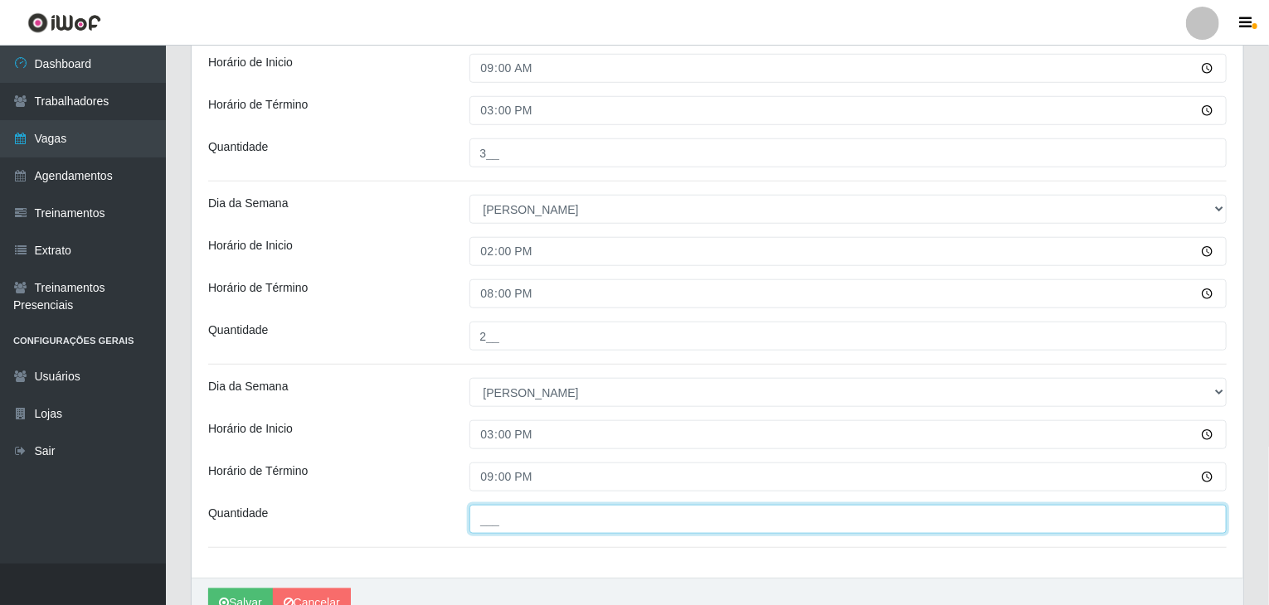
click at [508, 520] on input "___" at bounding box center [848, 519] width 758 height 29
type input "3__"
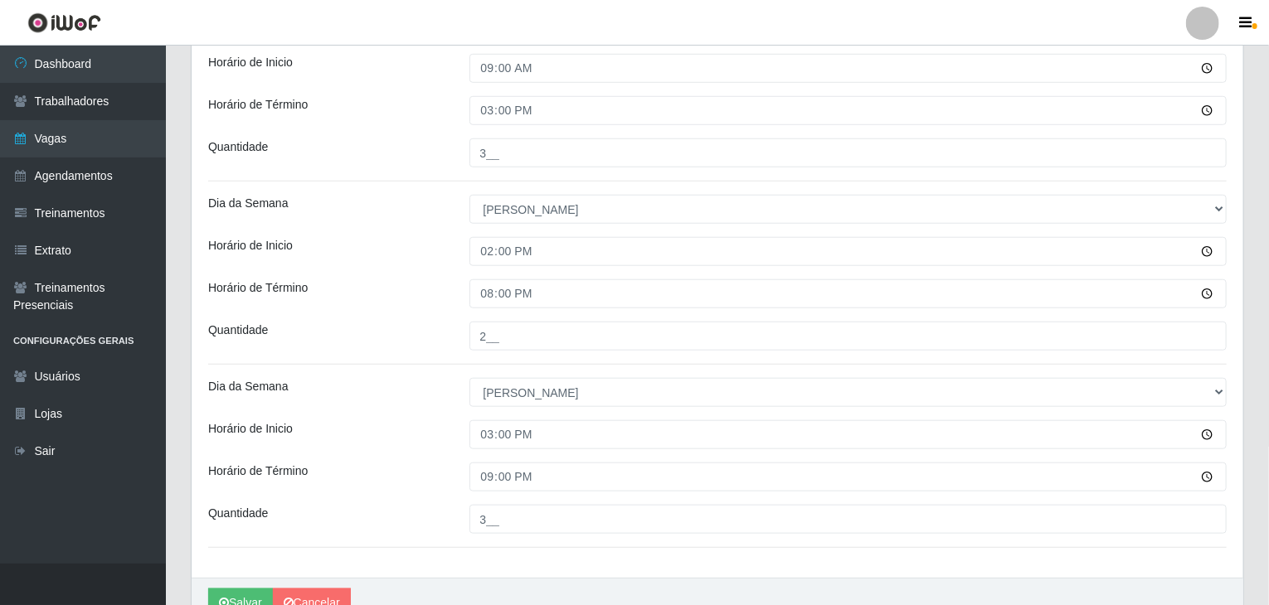
click at [415, 473] on div "Horário de Término" at bounding box center [326, 477] width 261 height 29
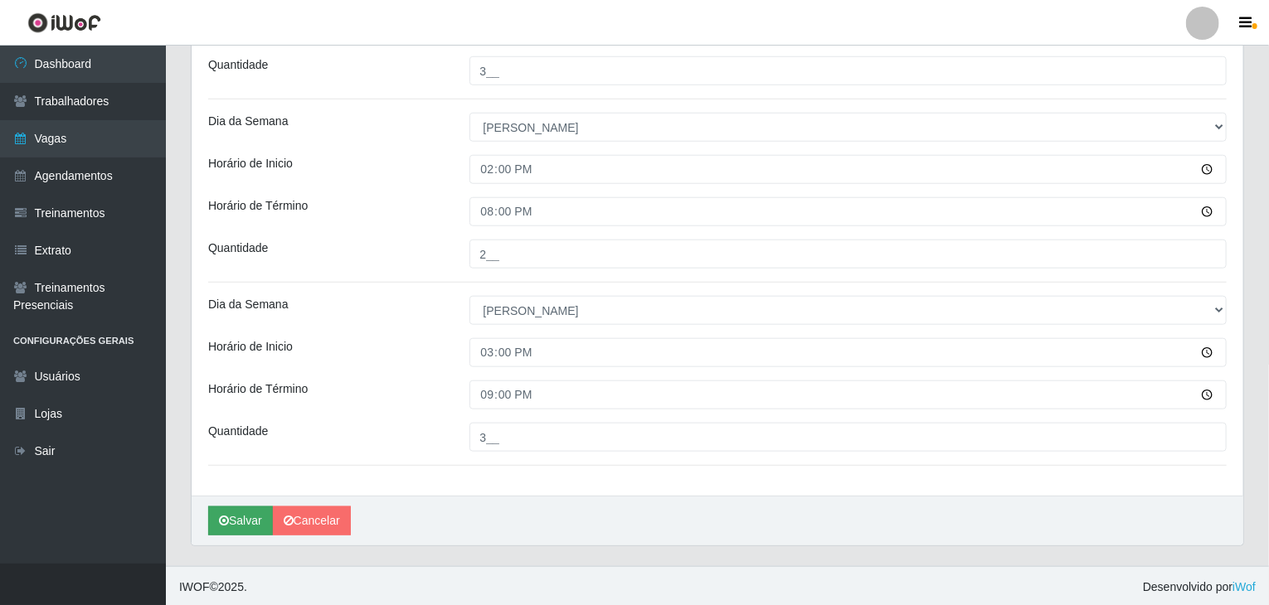
scroll to position [690, 0]
click at [209, 522] on button "Salvar" at bounding box center [240, 520] width 65 height 29
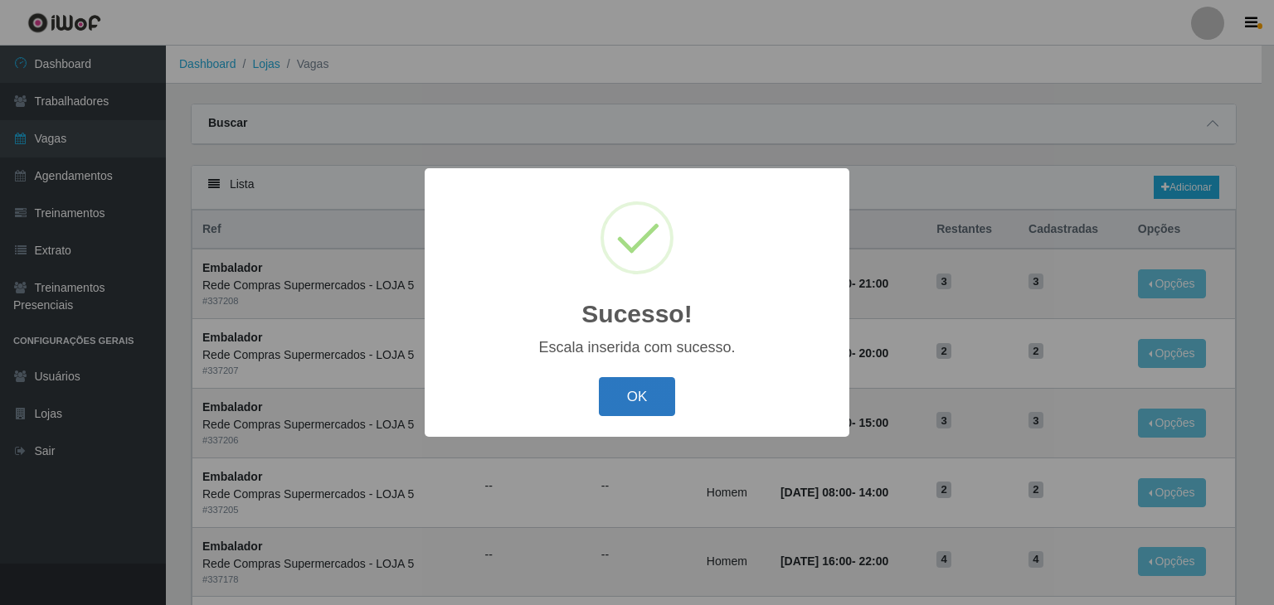
click at [637, 391] on button "OK" at bounding box center [637, 396] width 77 height 39
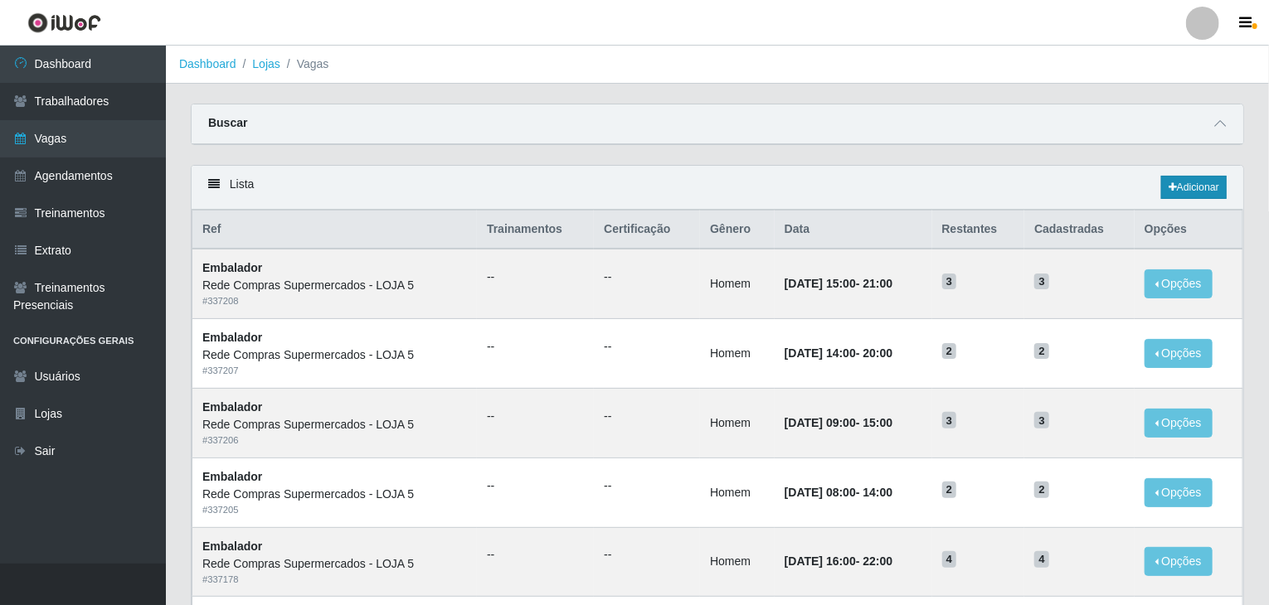
drag, startPoint x: 1211, startPoint y: 172, endPoint x: 1204, endPoint y: 180, distance: 10.6
click at [1208, 172] on div "Lista Adicionar" at bounding box center [717, 188] width 1051 height 44
click at [1204, 184] on link "Adicionar" at bounding box center [1194, 187] width 66 height 23
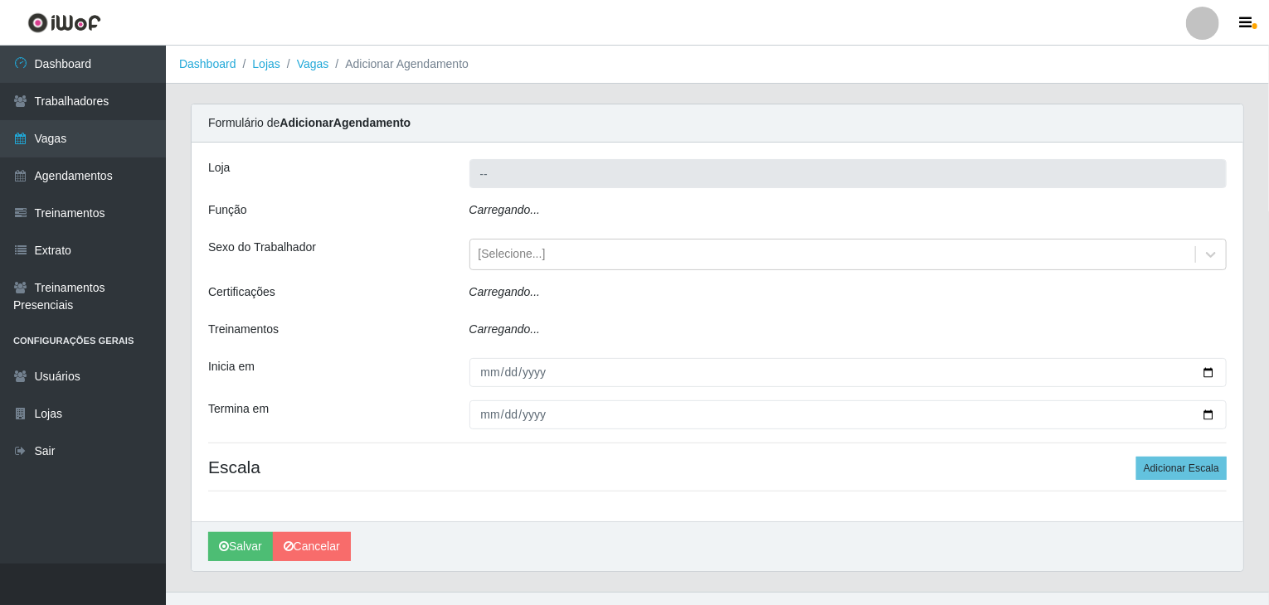
type input "Rede Compras Supermercados - LOJA 5"
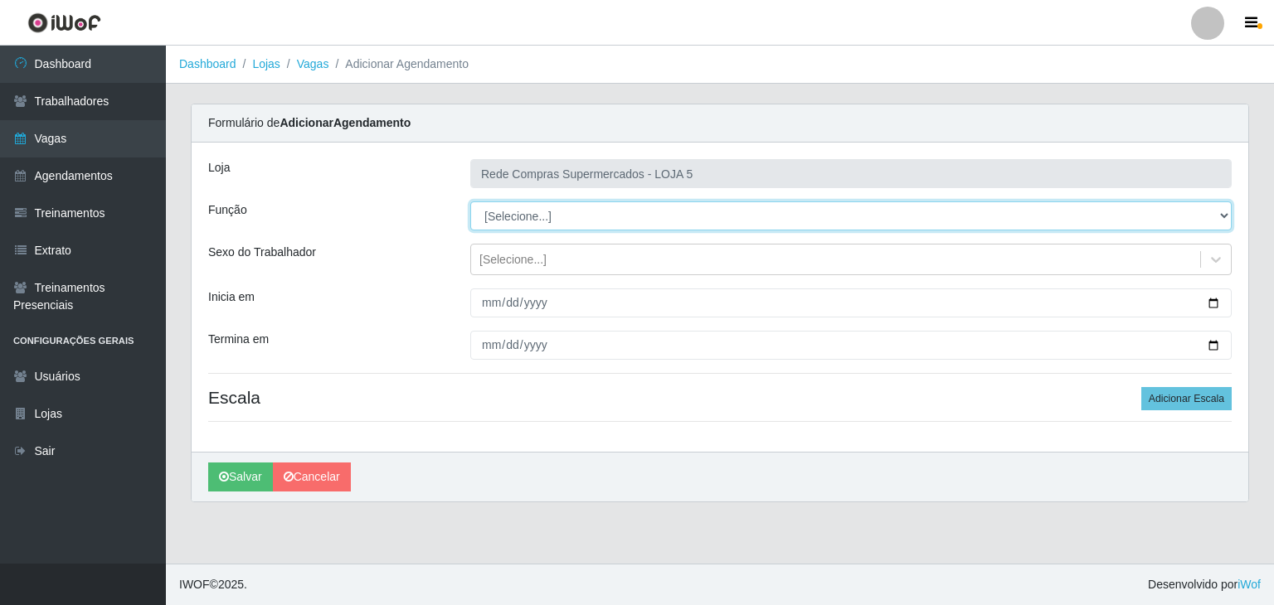
click at [521, 210] on select "[Selecione...] ASG ASG + ASG ++ Auxiliar de Estacionamento Auxiliar de Estacion…" at bounding box center [850, 216] width 761 height 29
select select "1"
click at [470, 202] on select "[Selecione...] ASG ASG + ASG ++ Auxiliar de Estacionamento Auxiliar de Estacion…" at bounding box center [850, 216] width 761 height 29
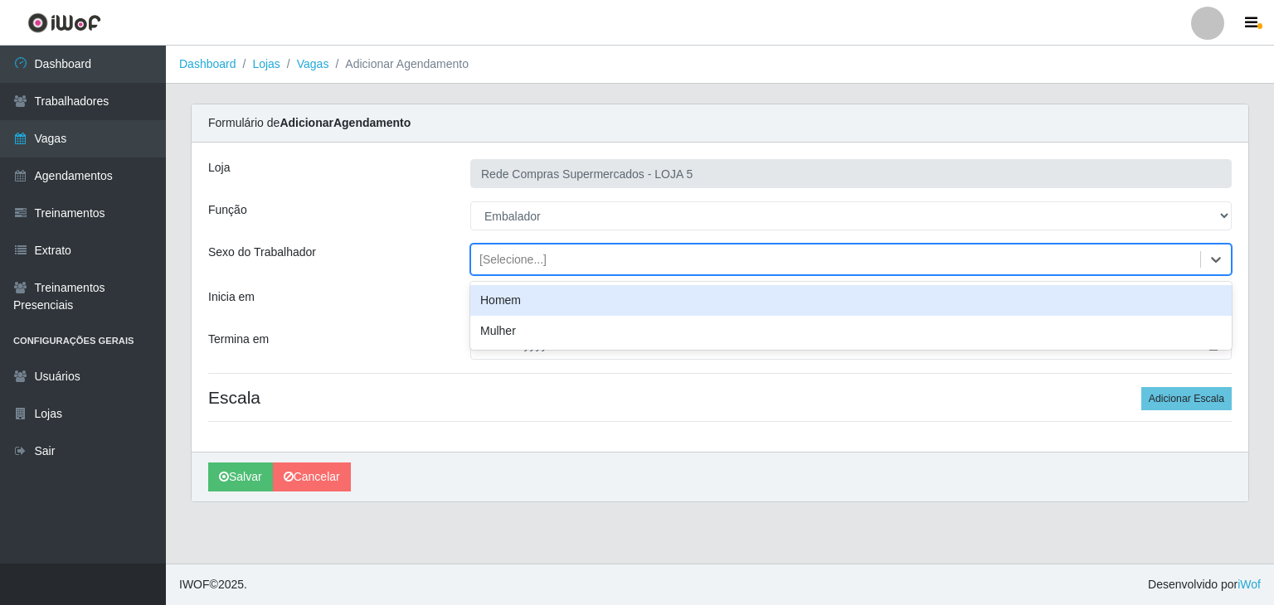
click at [521, 266] on div "[Selecione...]" at bounding box center [512, 259] width 67 height 17
click at [512, 299] on div "Homem" at bounding box center [850, 300] width 761 height 31
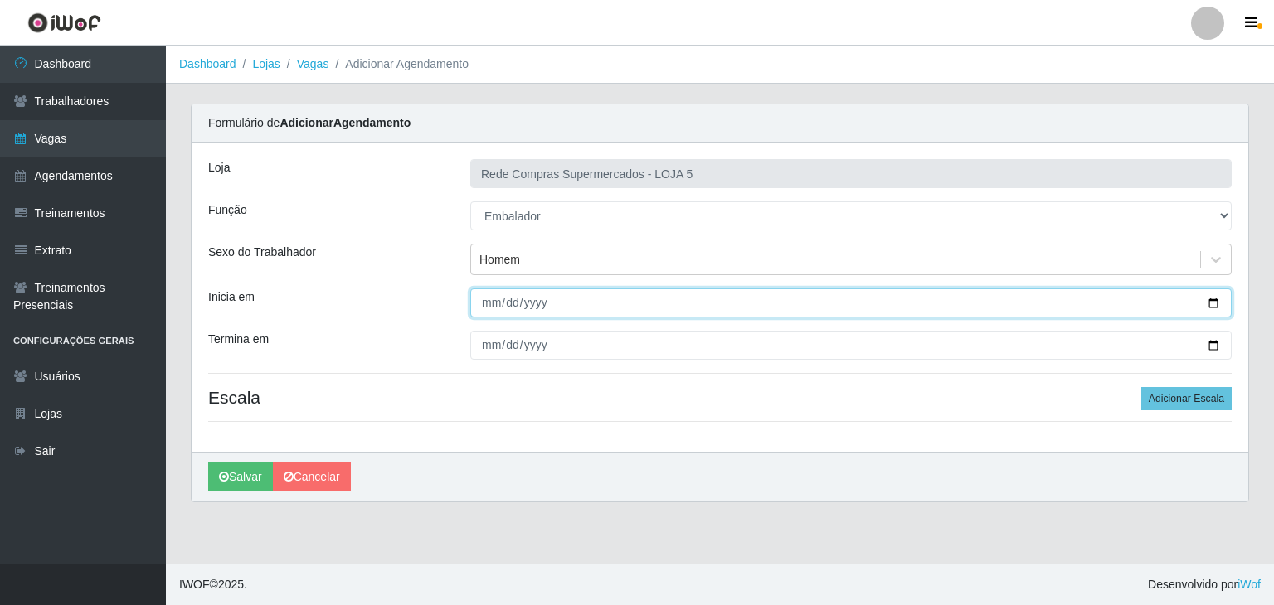
click at [517, 303] on input "Inicia em" at bounding box center [850, 303] width 761 height 29
click at [1211, 299] on input "Inicia em" at bounding box center [850, 303] width 761 height 29
type input "2025-09-29"
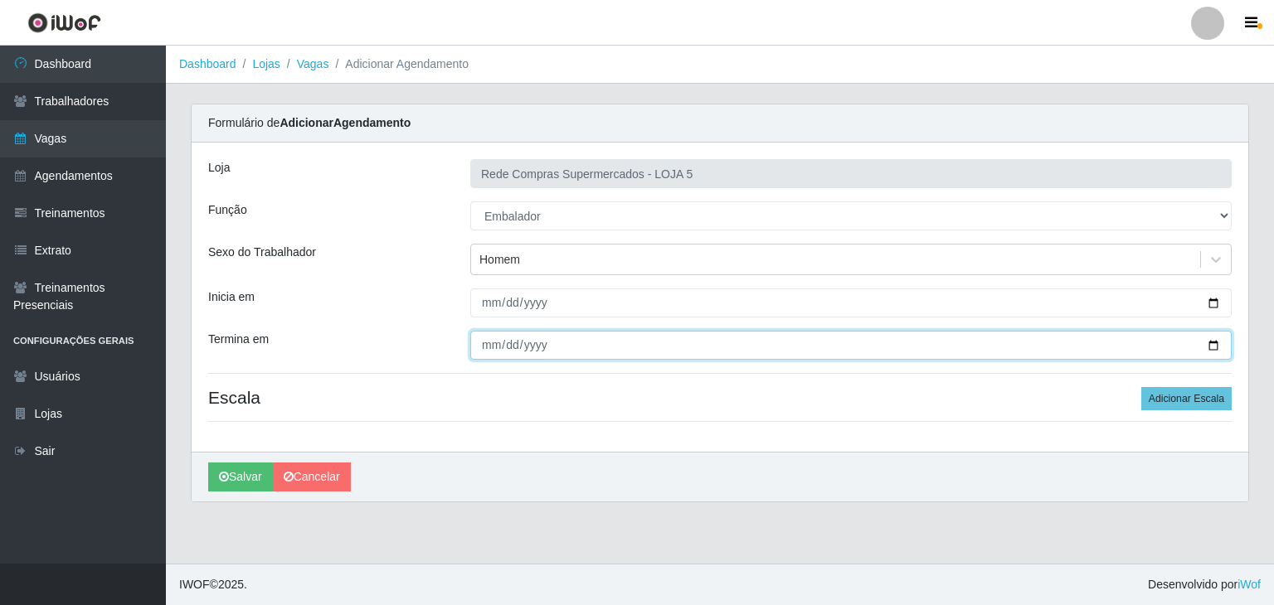
click at [1204, 339] on input "Termina em" at bounding box center [850, 345] width 761 height 29
click at [1214, 336] on input "Termina em" at bounding box center [850, 345] width 761 height 29
click at [1212, 346] on input "Termina em" at bounding box center [850, 345] width 761 height 29
type input "2025-09-30"
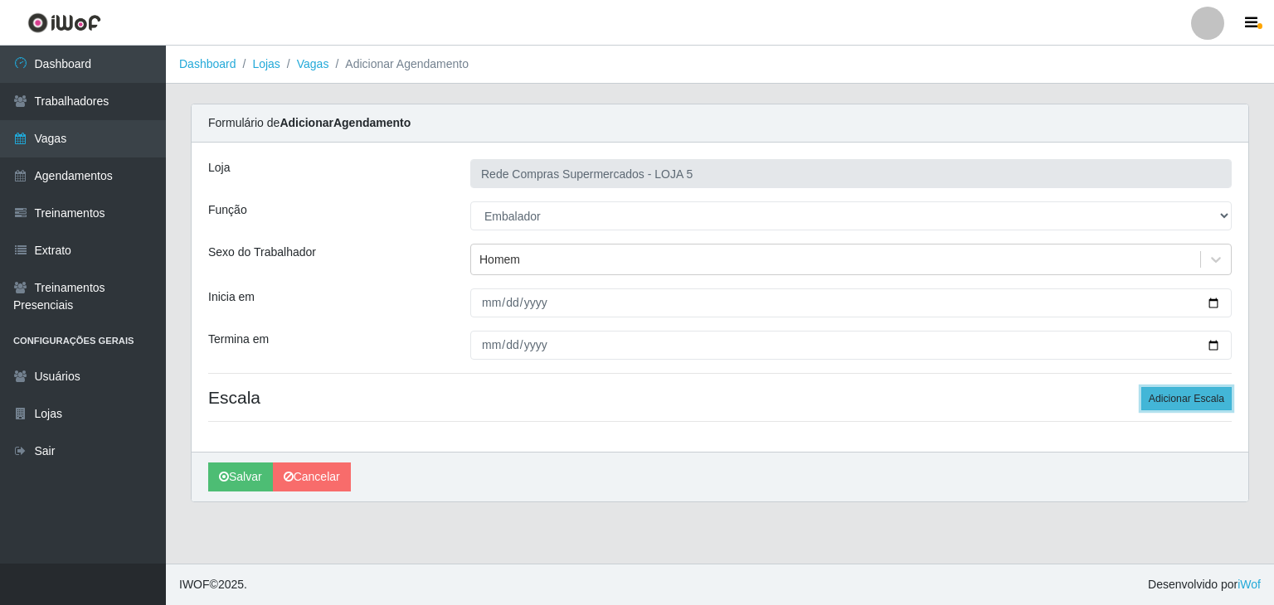
click at [1195, 389] on button "Adicionar Escala" at bounding box center [1186, 398] width 90 height 23
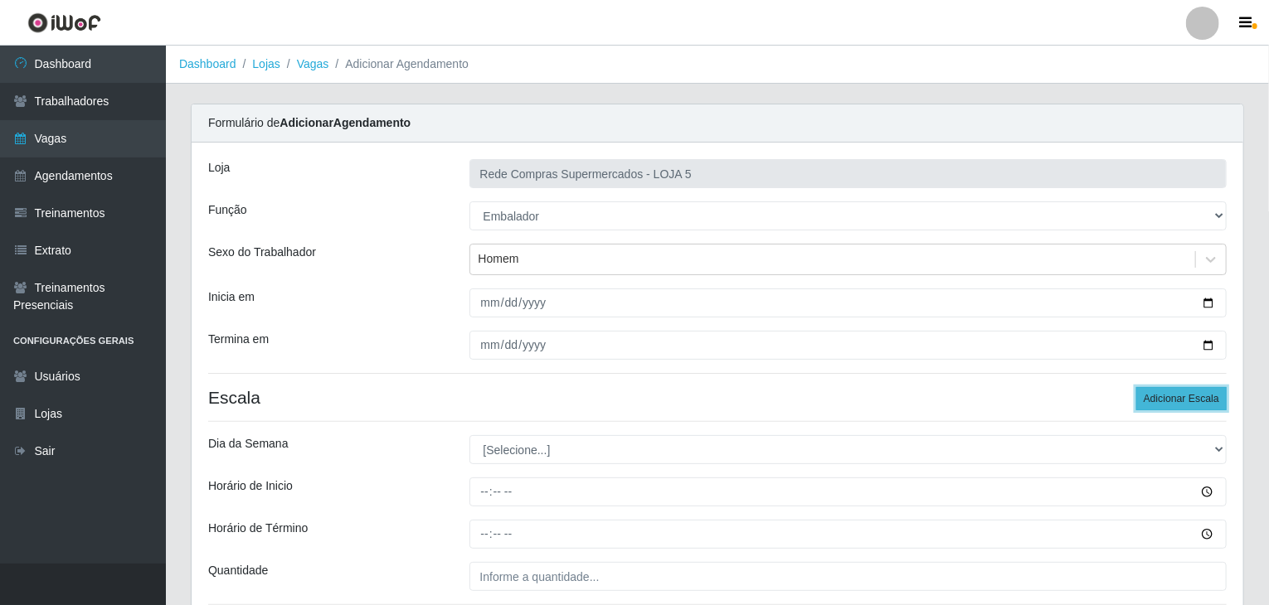
click at [1195, 389] on button "Adicionar Escala" at bounding box center [1181, 398] width 90 height 23
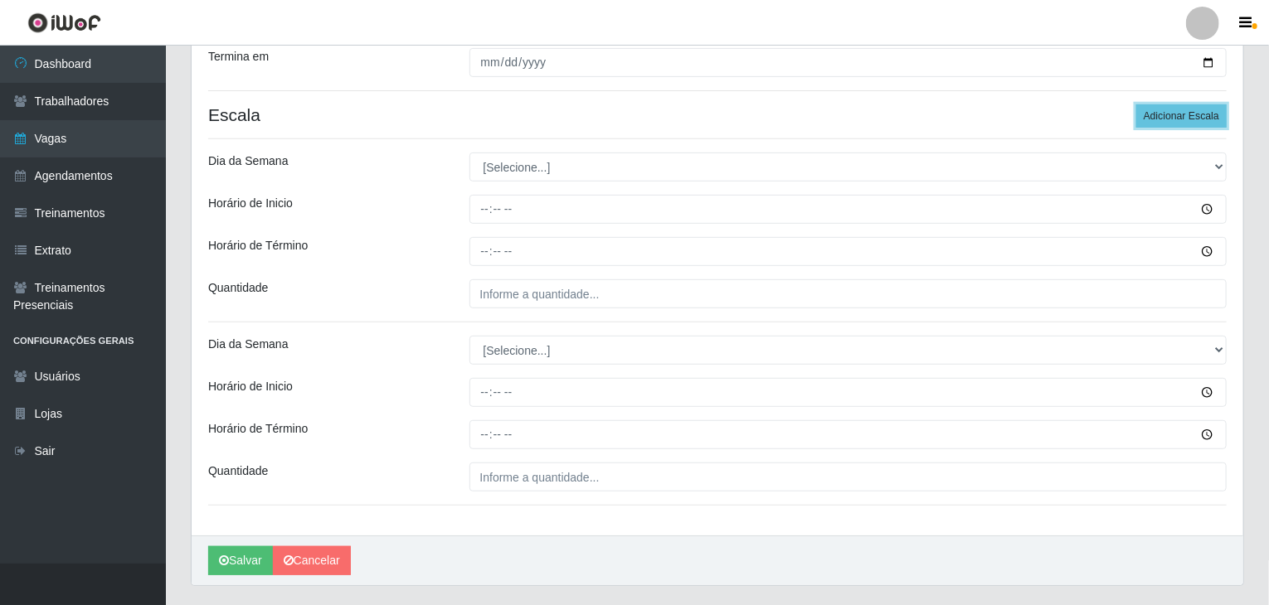
scroll to position [323, 0]
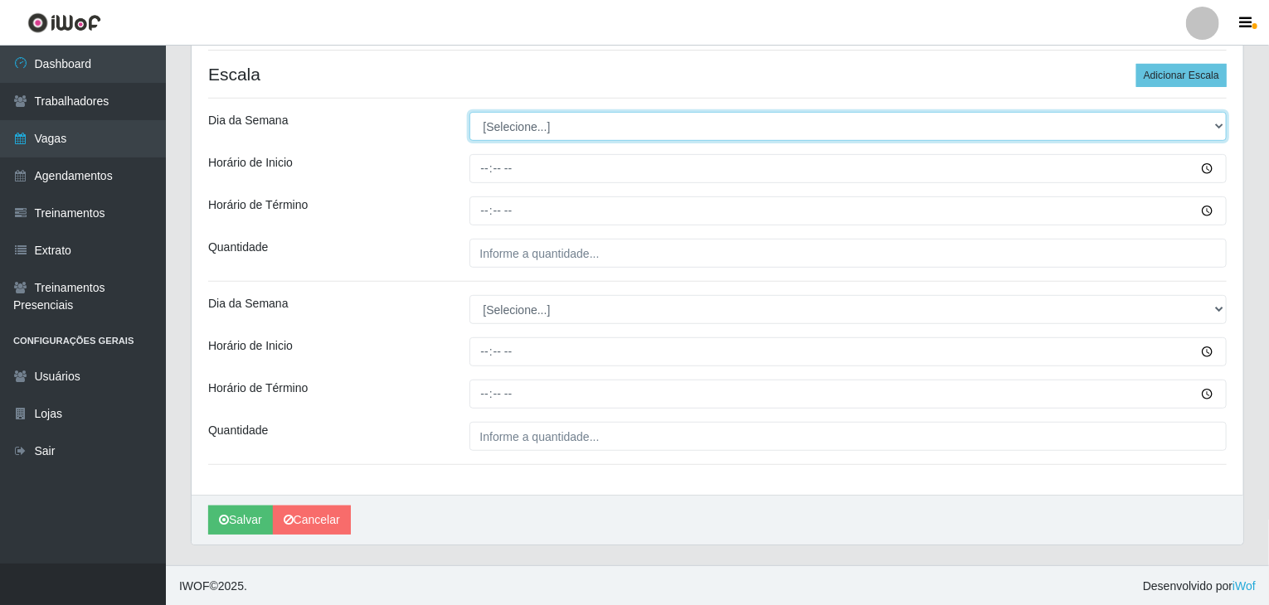
click at [560, 119] on select "[Selecione...] Segunda Terça Quarta Quinta Sexta Sábado Domingo" at bounding box center [848, 126] width 758 height 29
select select "0"
click at [469, 112] on select "[Selecione...] Segunda Terça Quarta Quinta Sexta Sábado Domingo" at bounding box center [848, 126] width 758 height 29
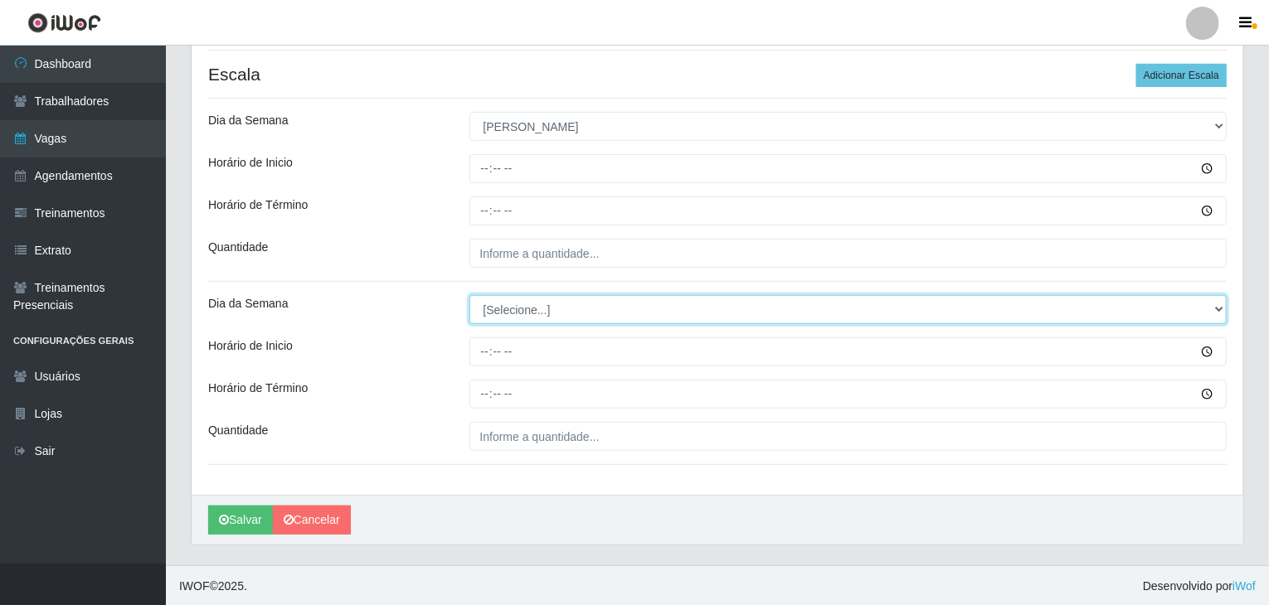
click at [561, 304] on select "[Selecione...] Segunda Terça Quarta Quinta Sexta Sábado Domingo" at bounding box center [848, 309] width 758 height 29
select select "0"
click at [469, 295] on select "[Selecione...] Segunda Terça Quarta Quinta Sexta Sábado Domingo" at bounding box center [848, 309] width 758 height 29
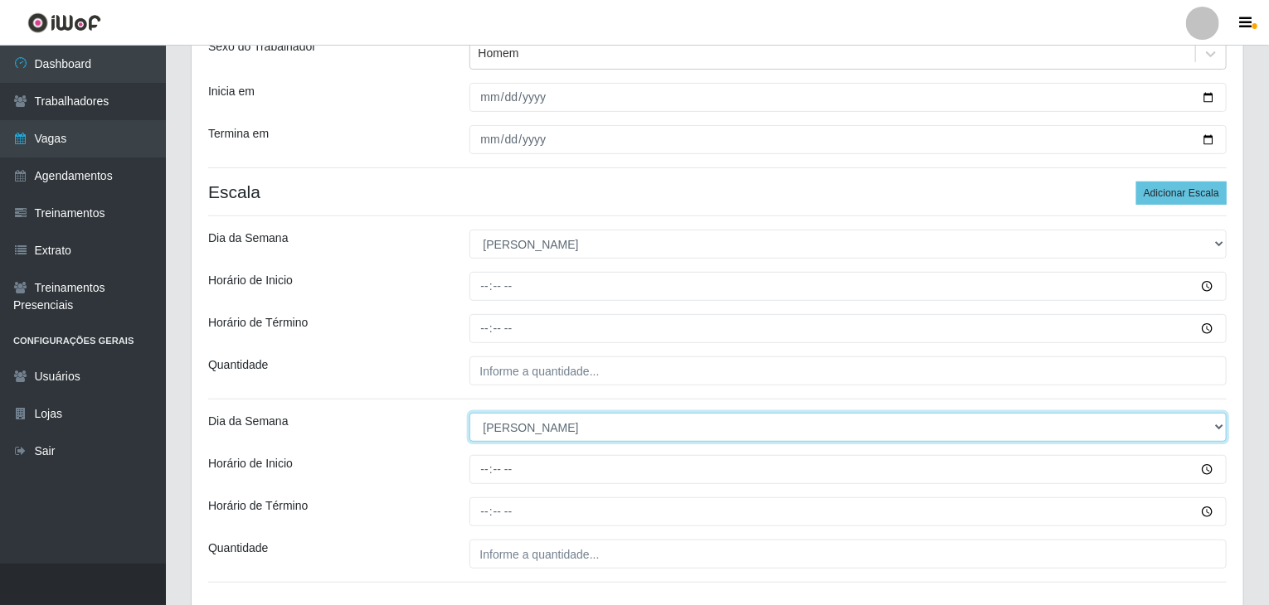
scroll to position [75, 0]
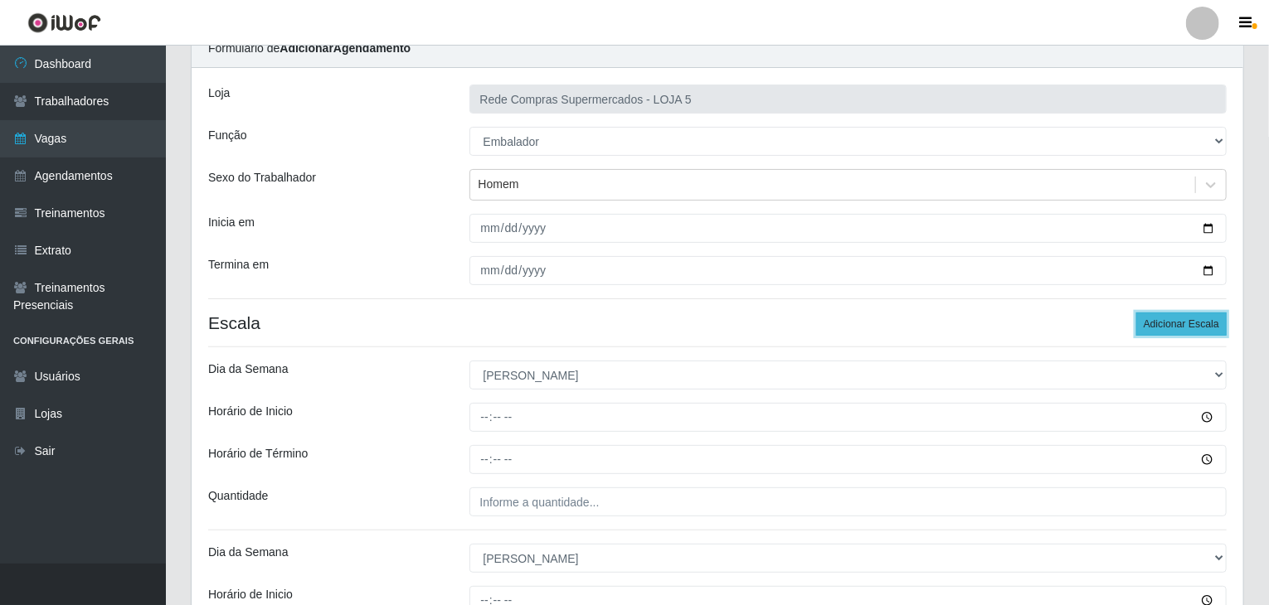
click at [1208, 323] on button "Adicionar Escala" at bounding box center [1181, 324] width 90 height 23
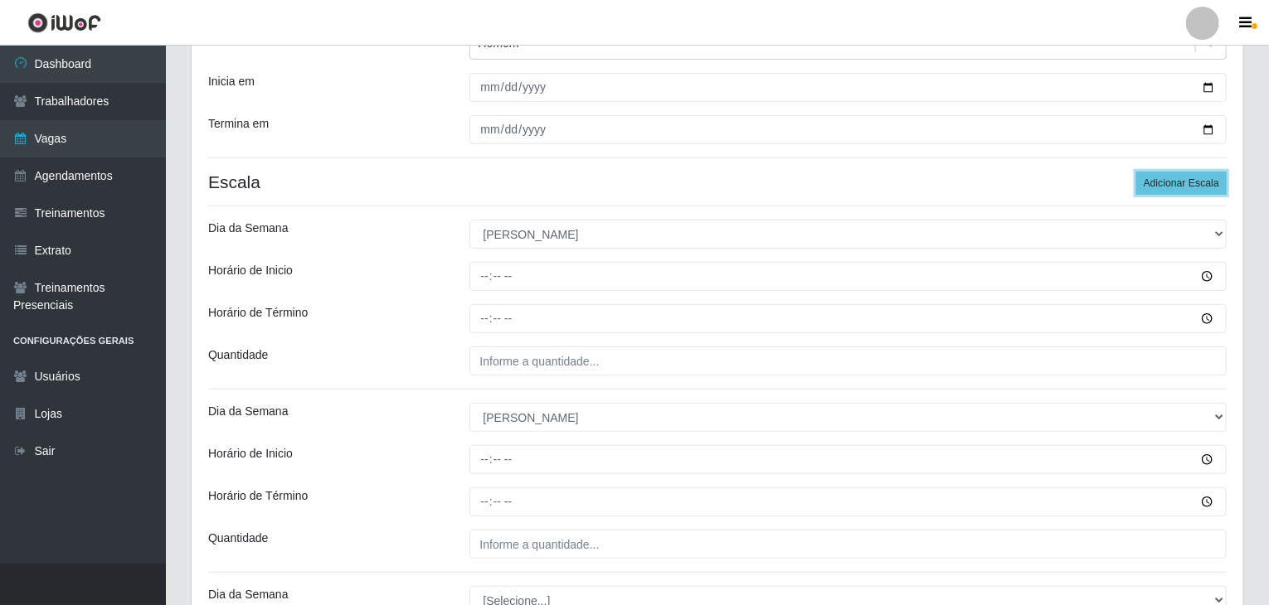
scroll to position [240, 0]
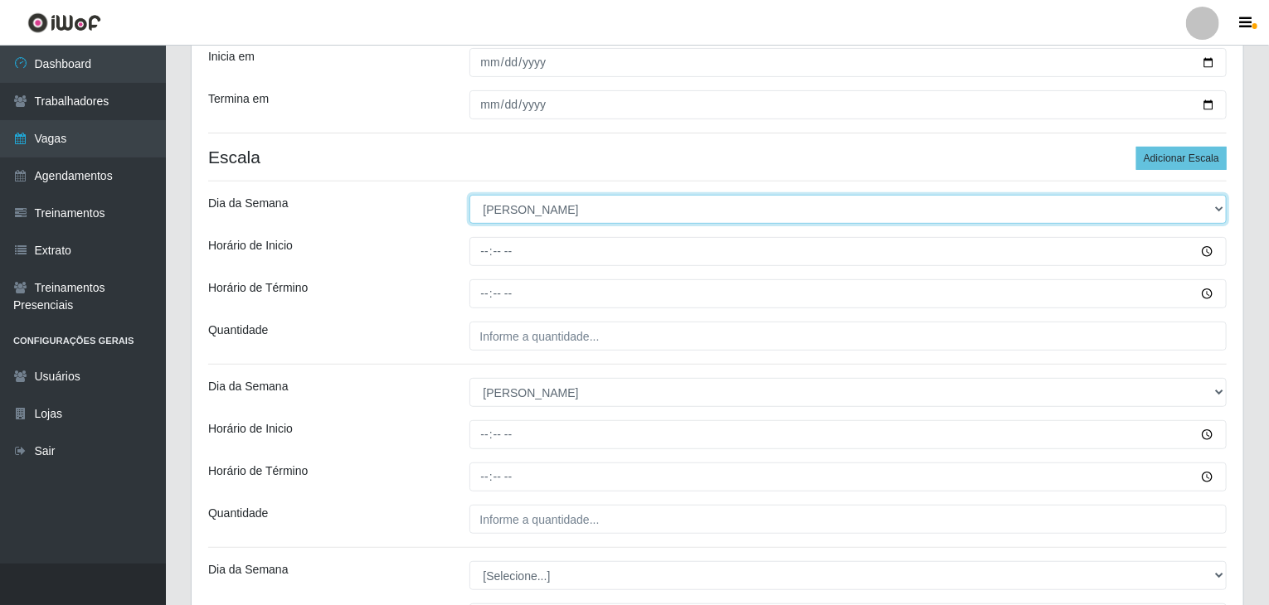
click at [532, 221] on select "[Selecione...] Segunda Terça Quarta Quinta Sexta Sábado Domingo" at bounding box center [848, 209] width 758 height 29
click at [531, 216] on select "[Selecione...] Segunda Terça Quarta Quinta Sexta Sábado Domingo" at bounding box center [848, 209] width 758 height 29
select select "1"
click at [469, 195] on select "[Selecione...] Segunda Terça Quarta Quinta Sexta Sábado Domingo" at bounding box center [848, 209] width 758 height 29
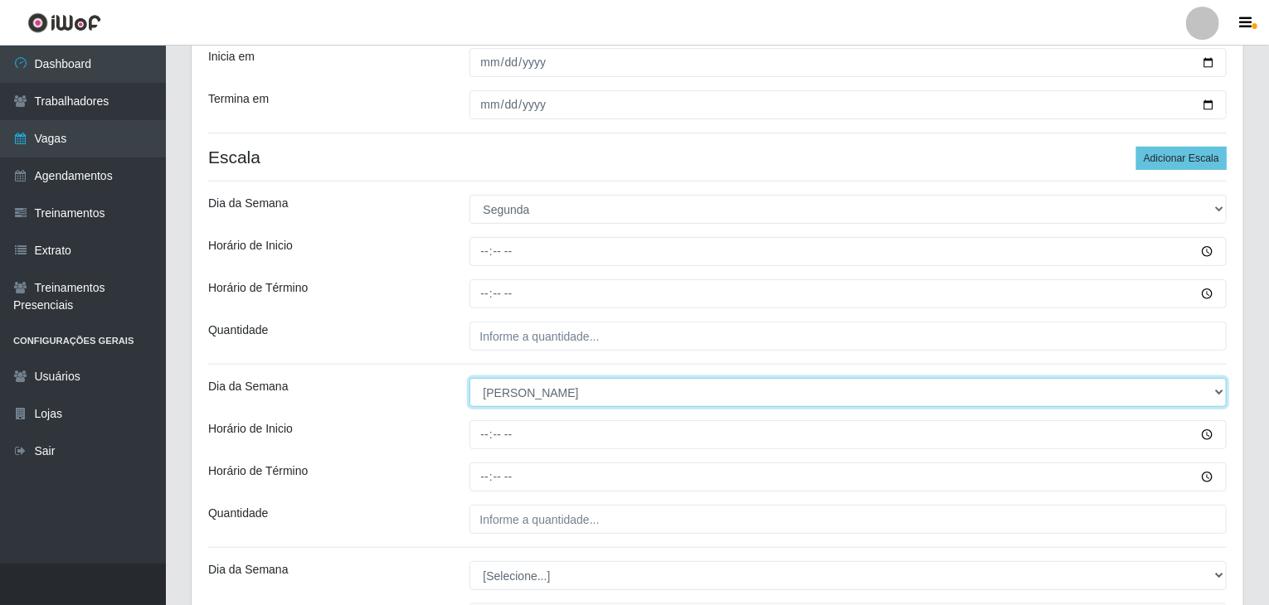
click at [537, 397] on select "[Selecione...] Segunda Terça Quarta Quinta Sexta Sábado Domingo" at bounding box center [848, 392] width 758 height 29
select select "1"
click at [469, 378] on select "[Selecione...] Segunda Terça Quarta Quinta Sexta Sábado Domingo" at bounding box center [848, 392] width 758 height 29
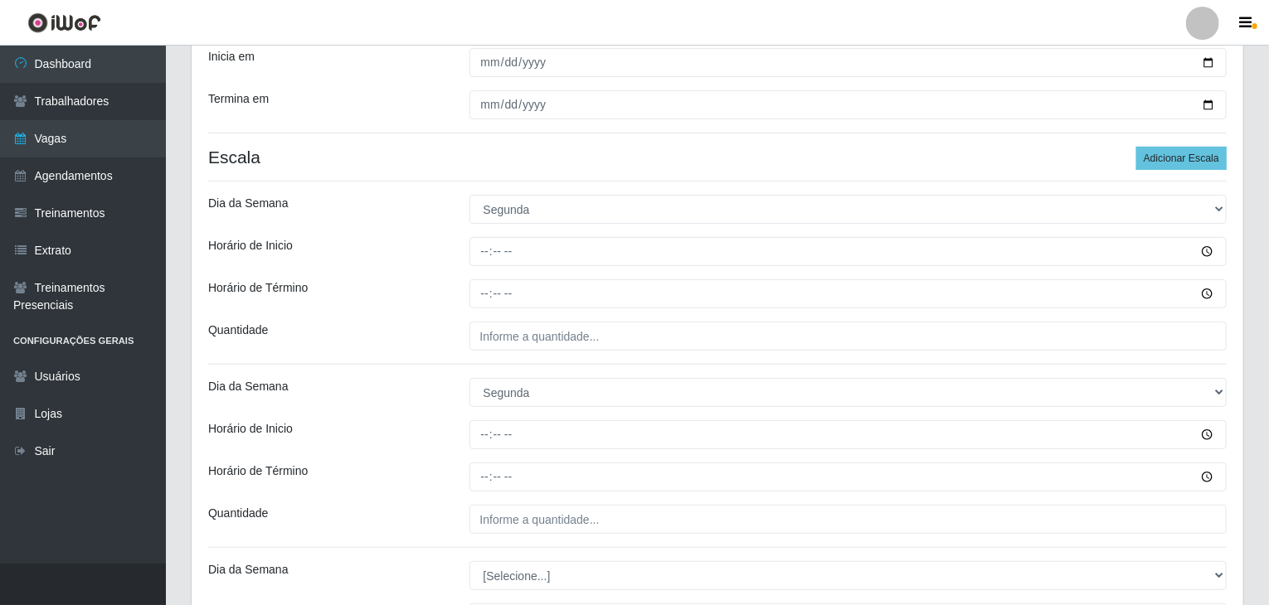
click at [428, 399] on div "Dia da Semana" at bounding box center [326, 392] width 261 height 29
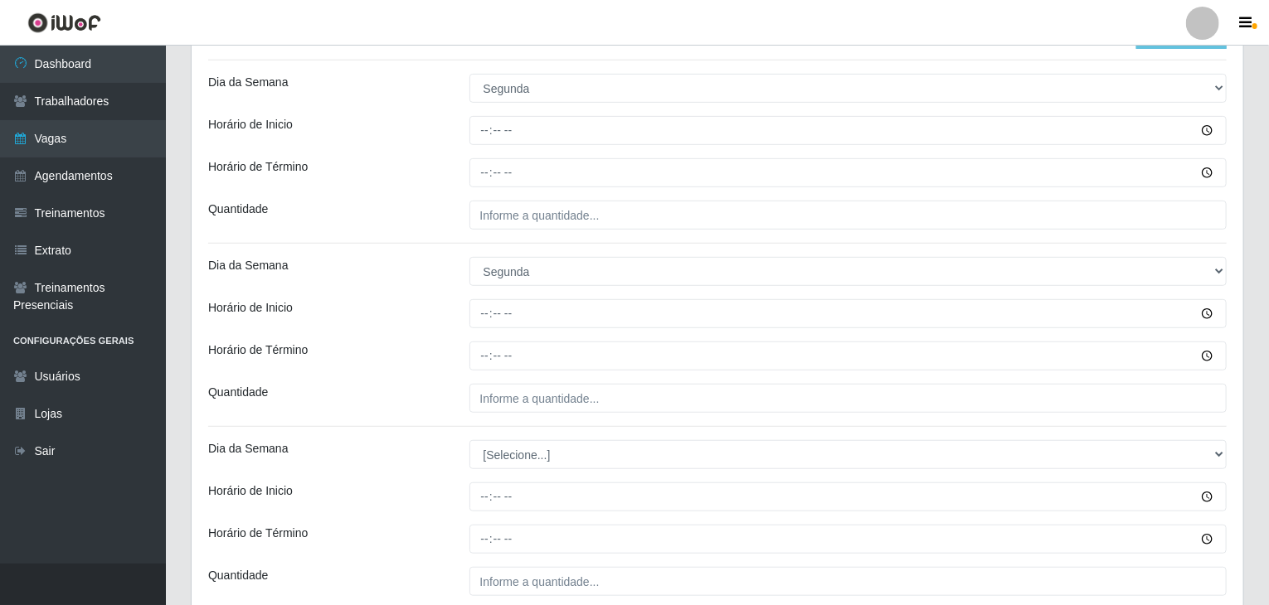
scroll to position [489, 0]
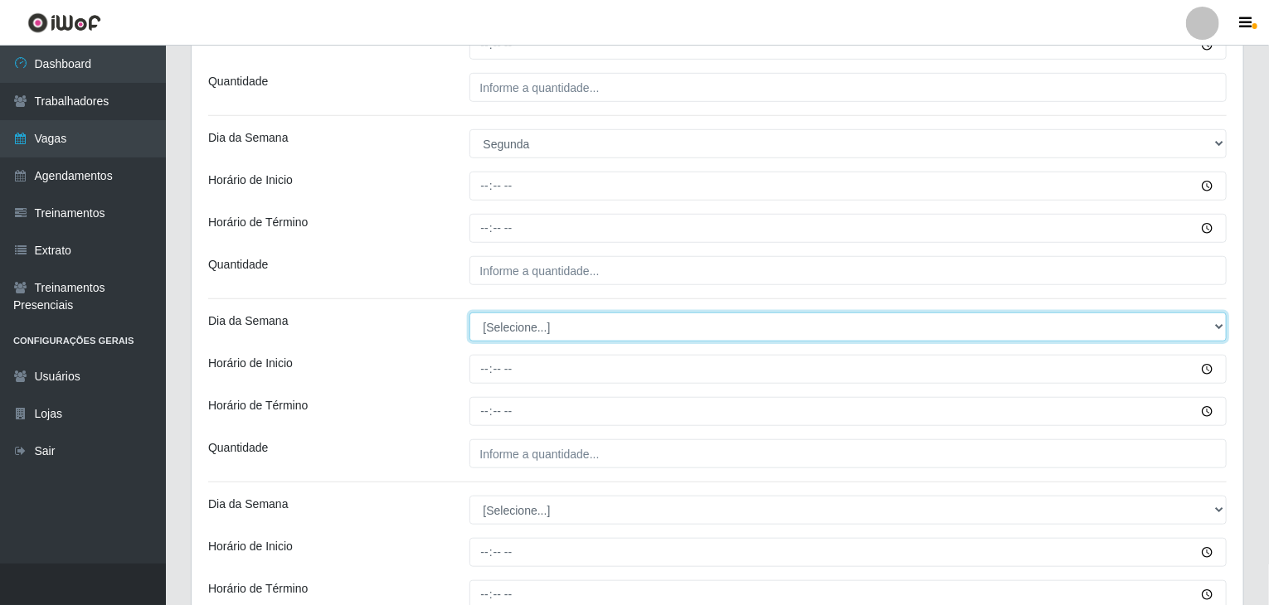
click at [527, 334] on select "[Selecione...] Segunda Terça Quarta Quinta Sexta Sábado Domingo" at bounding box center [848, 327] width 758 height 29
select select "2"
click at [469, 313] on select "[Selecione...] Segunda Terça Quarta Quinta Sexta Sábado Domingo" at bounding box center [848, 327] width 758 height 29
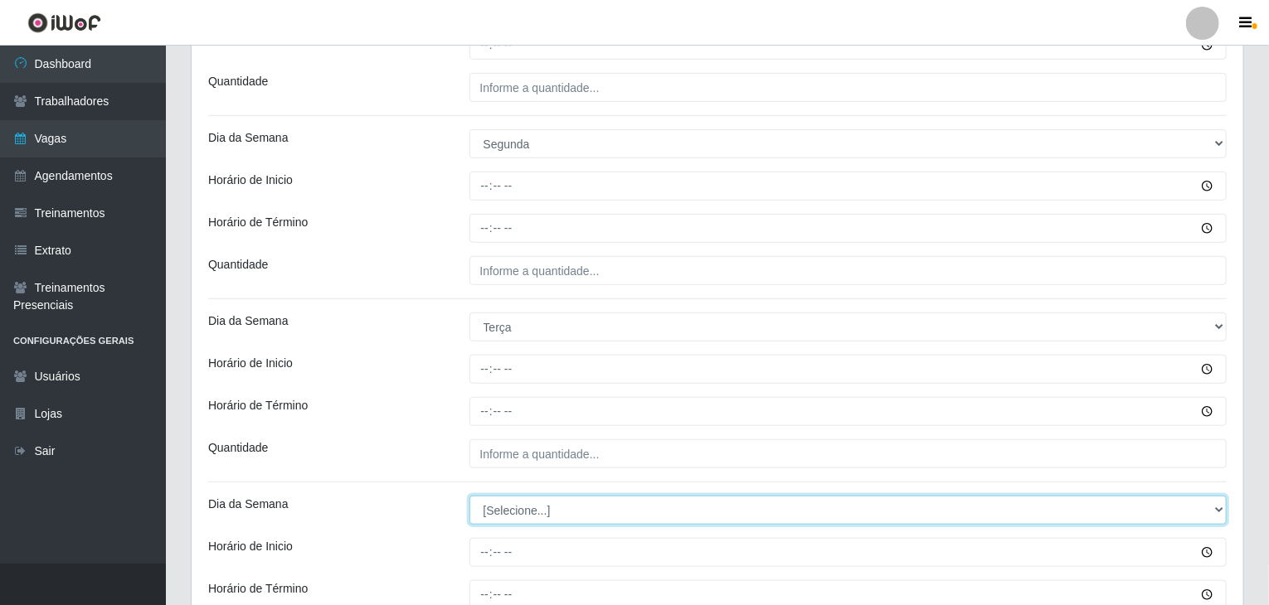
click at [529, 513] on select "[Selecione...] Segunda Terça Quarta Quinta Sexta Sábado Domingo" at bounding box center [848, 510] width 758 height 29
select select "2"
click at [469, 496] on select "[Selecione...] Segunda Terça Quarta Quinta Sexta Sábado Domingo" at bounding box center [848, 510] width 758 height 29
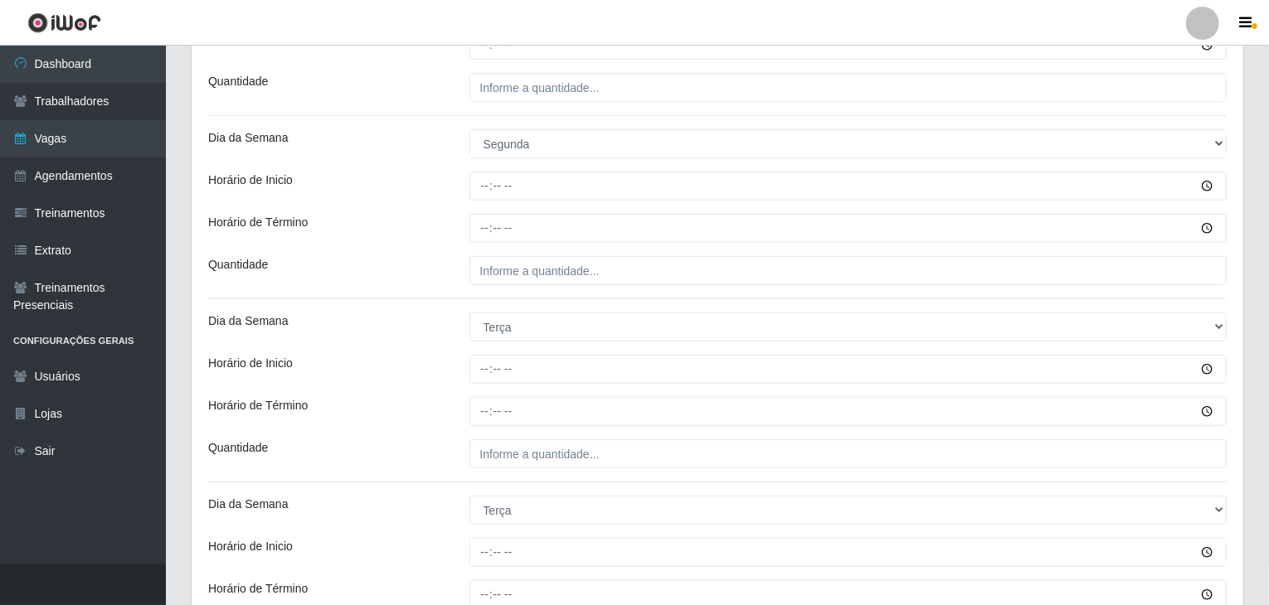
click at [430, 348] on div "Loja Rede Compras Supermercados - LOJA 5 Função [Selecione...] ASG ASG + ASG ++…" at bounding box center [717, 174] width 1051 height 1042
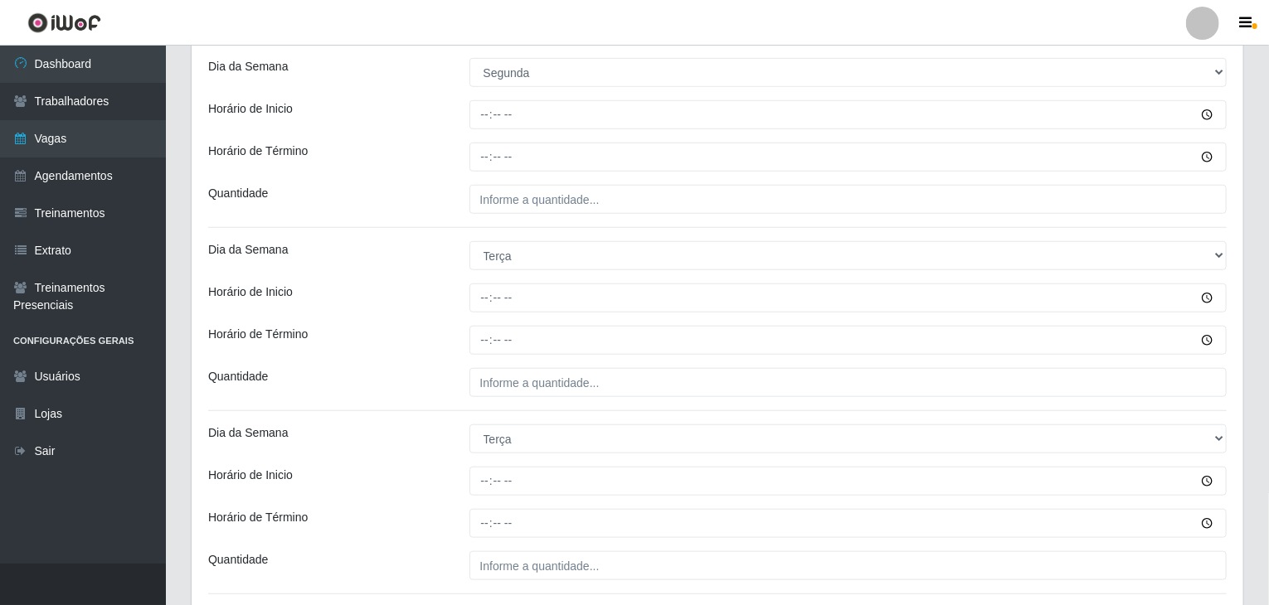
scroll to position [690, 0]
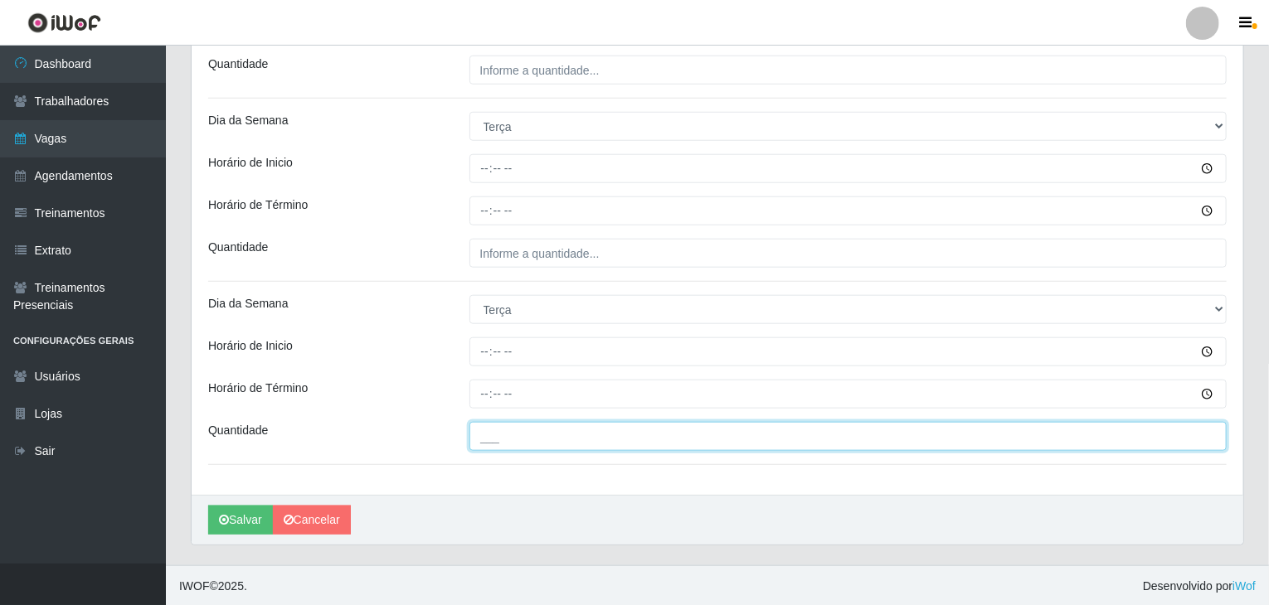
click at [550, 427] on input "___" at bounding box center [848, 436] width 758 height 29
type input "6__"
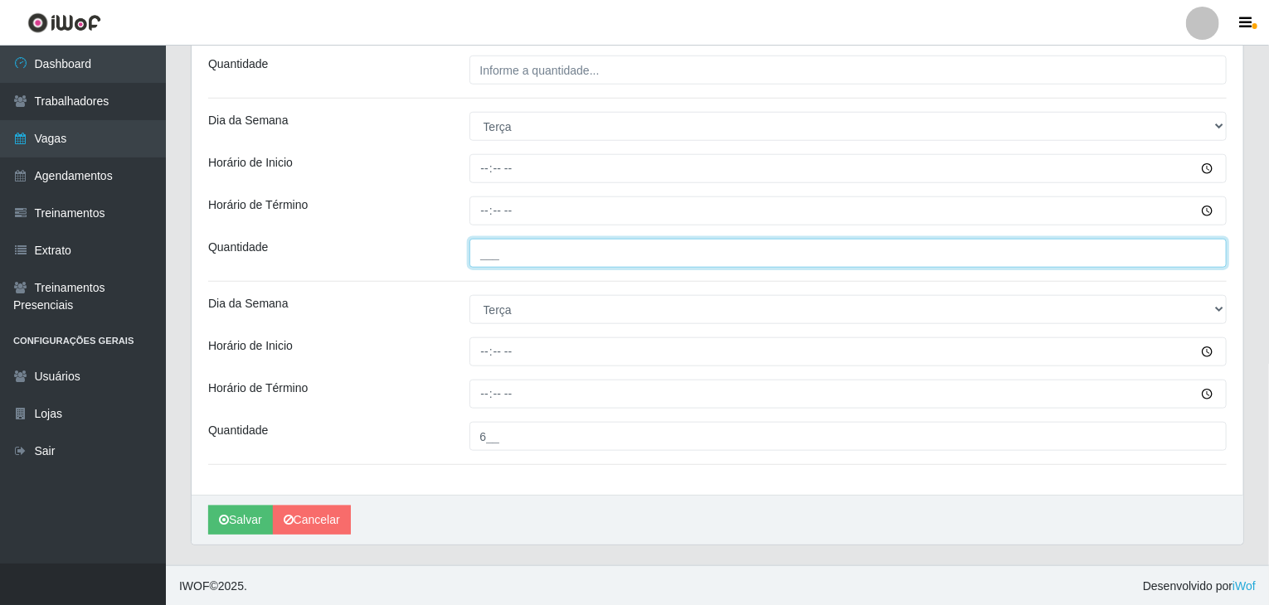
click at [594, 255] on input "___" at bounding box center [848, 253] width 758 height 29
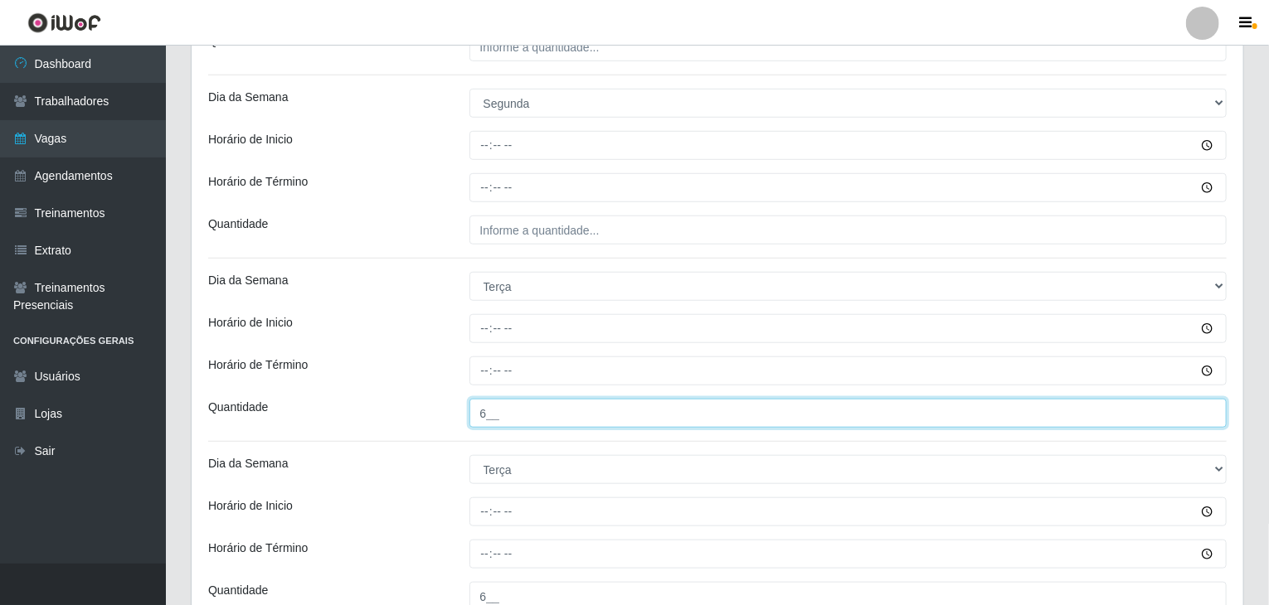
scroll to position [524, 0]
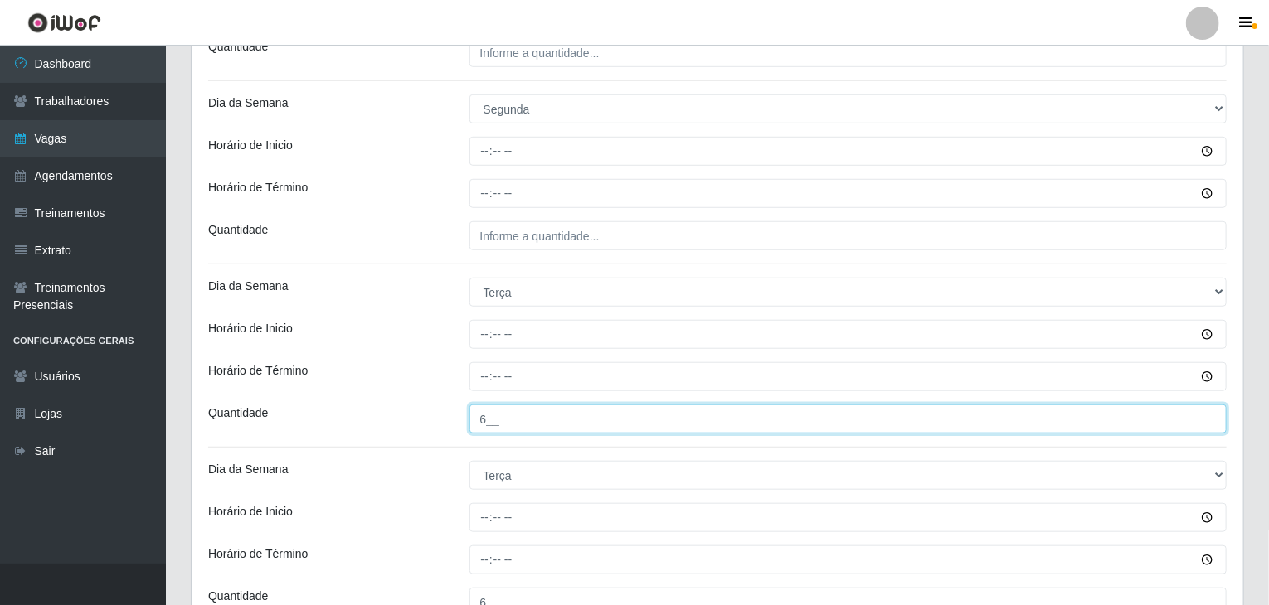
type input "6__"
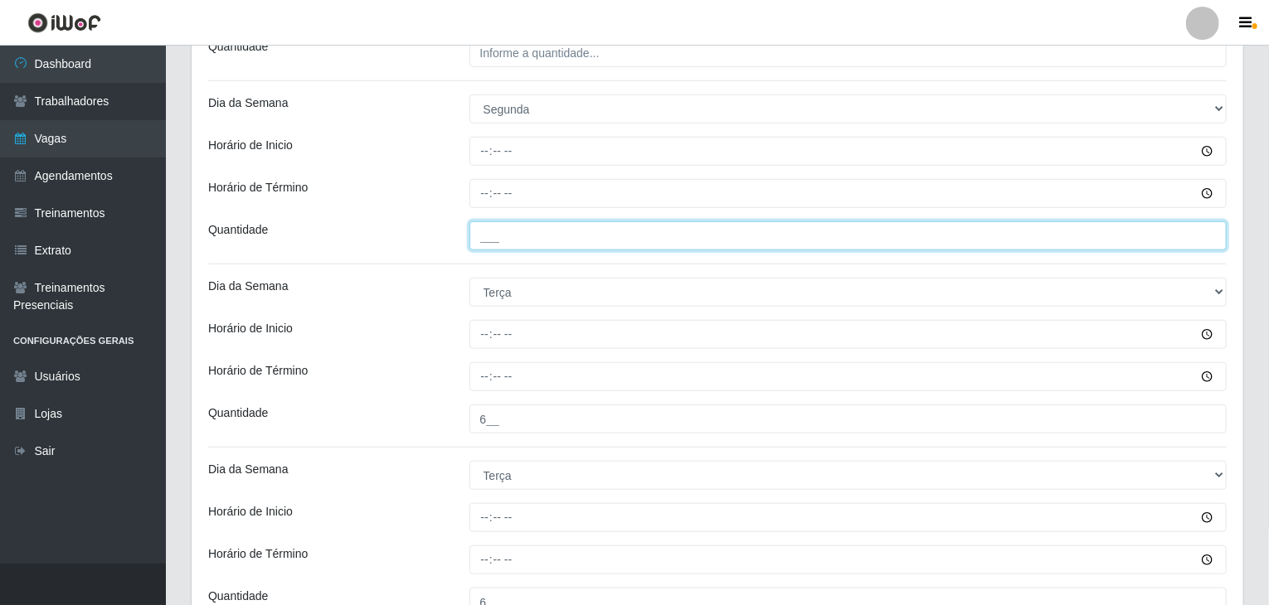
click at [570, 221] on input "___" at bounding box center [848, 235] width 758 height 29
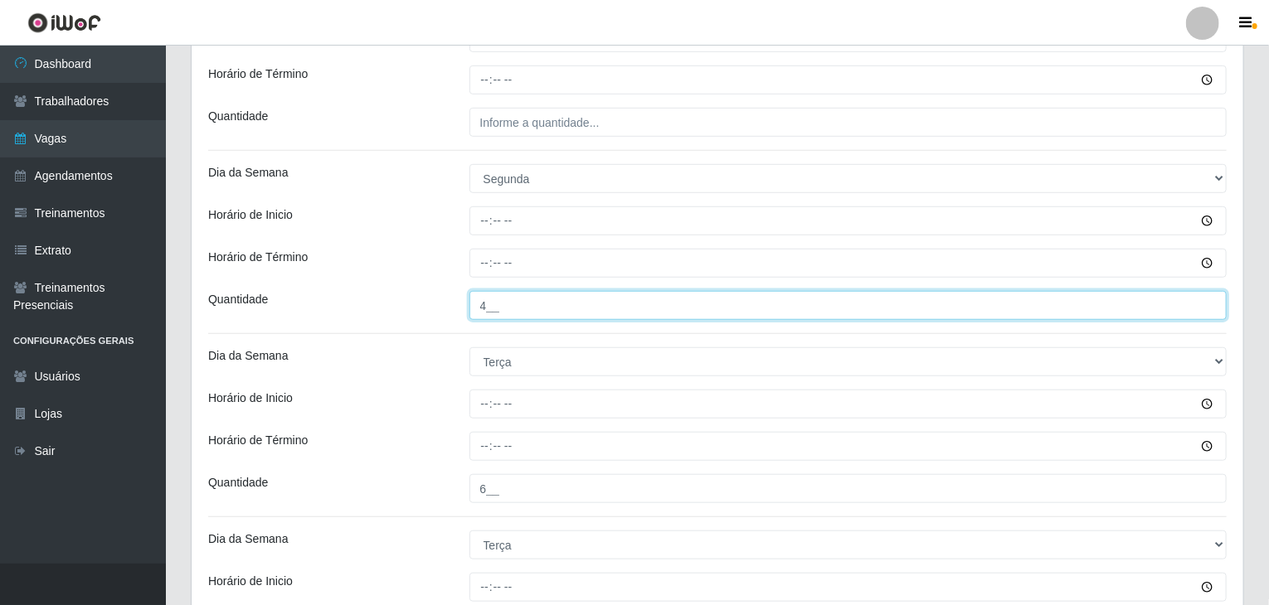
scroll to position [358, 0]
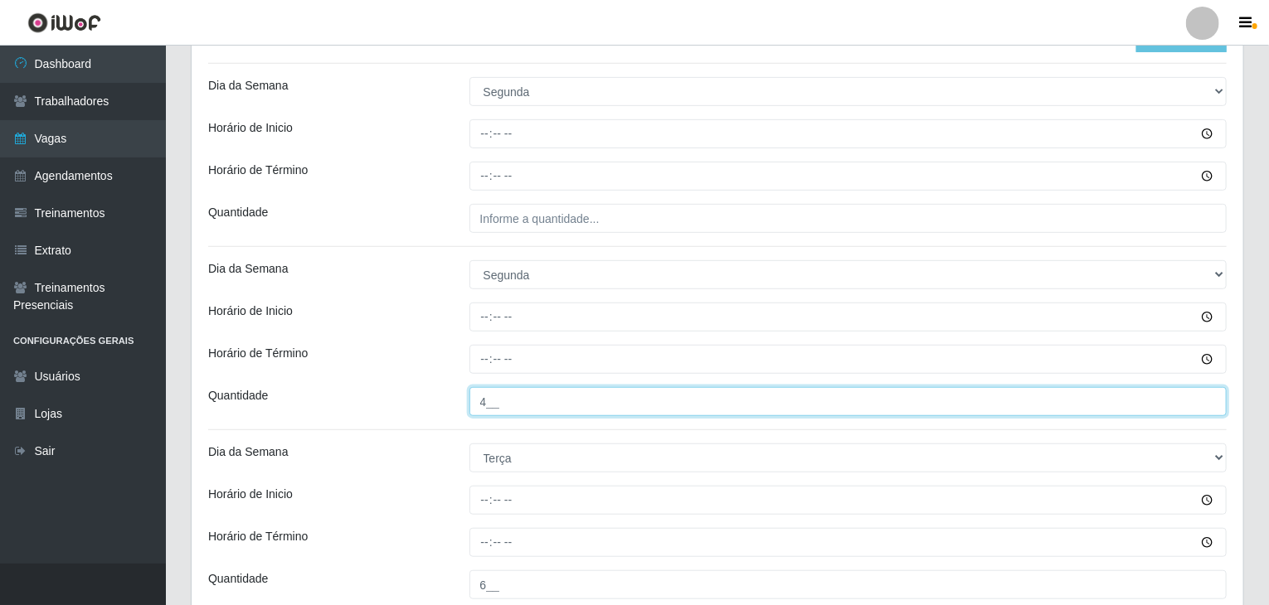
type input "4__"
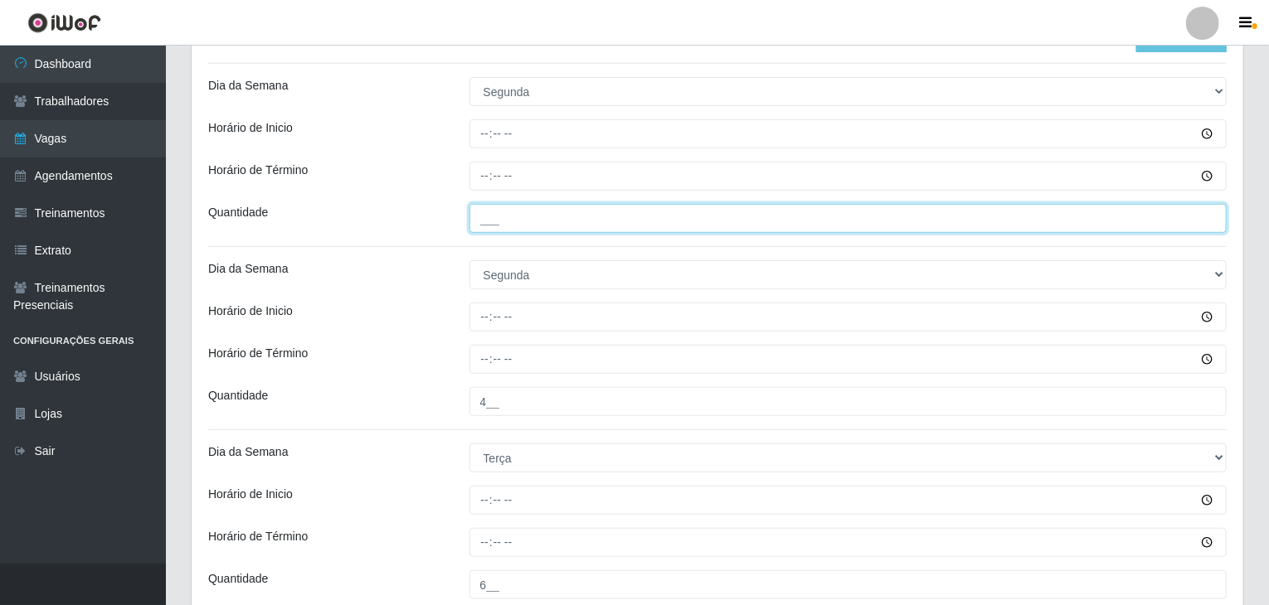
click at [557, 219] on input "___" at bounding box center [848, 218] width 758 height 29
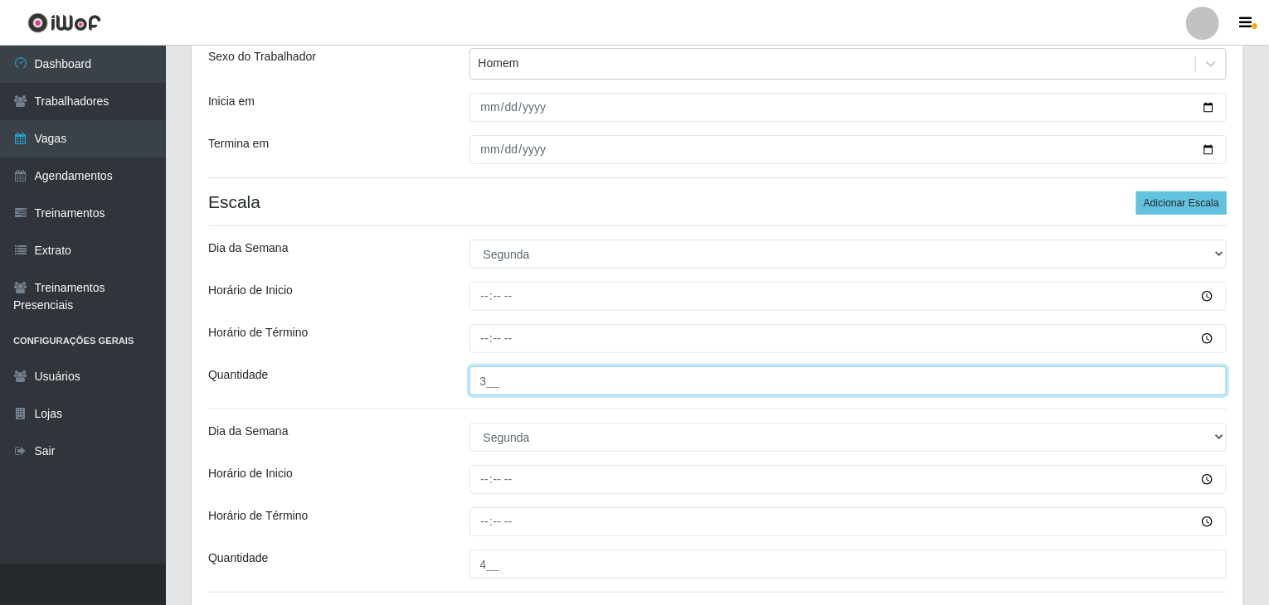
scroll to position [192, 0]
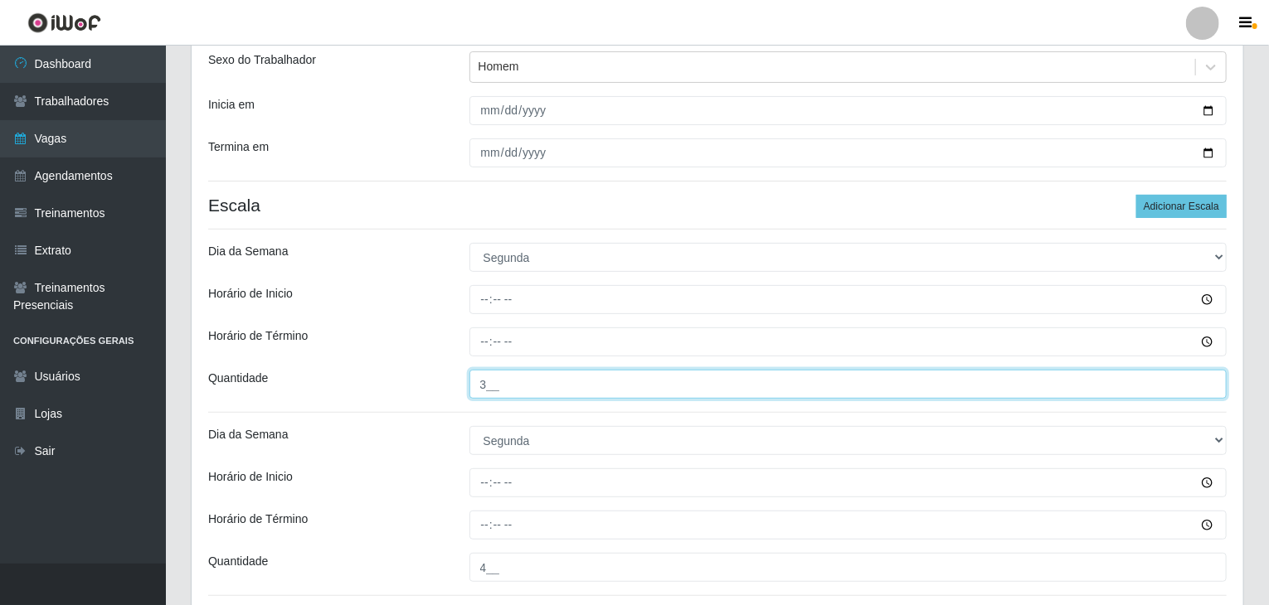
type input "3__"
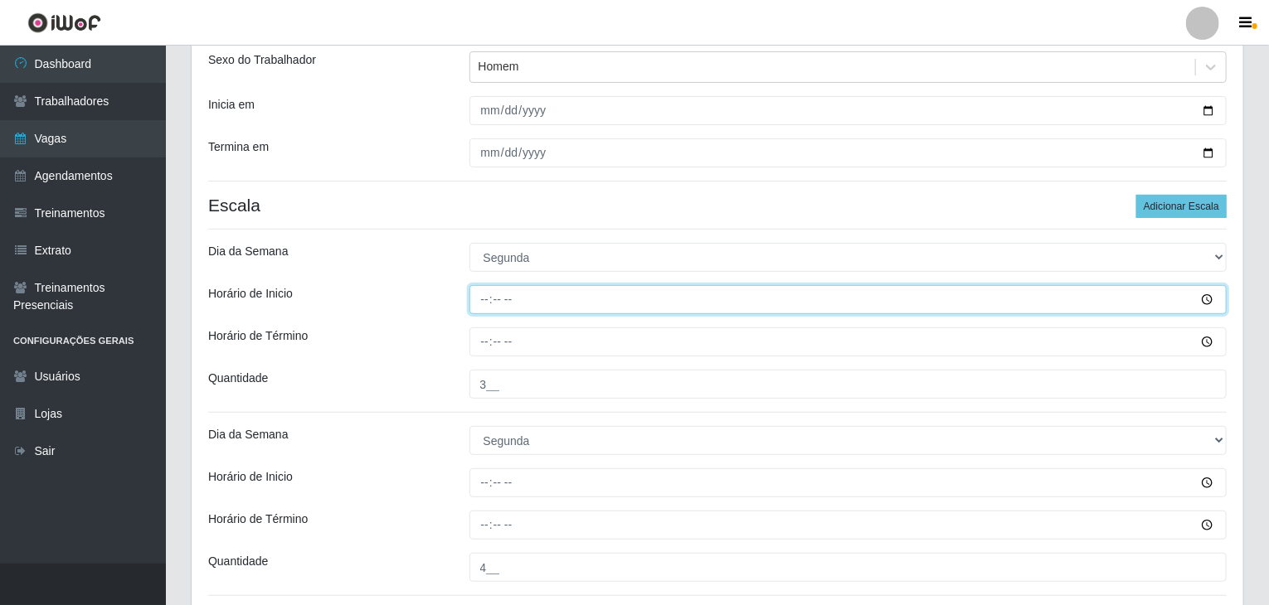
click at [491, 304] on input "Horário de Inicio" at bounding box center [848, 299] width 758 height 29
type input "09:00"
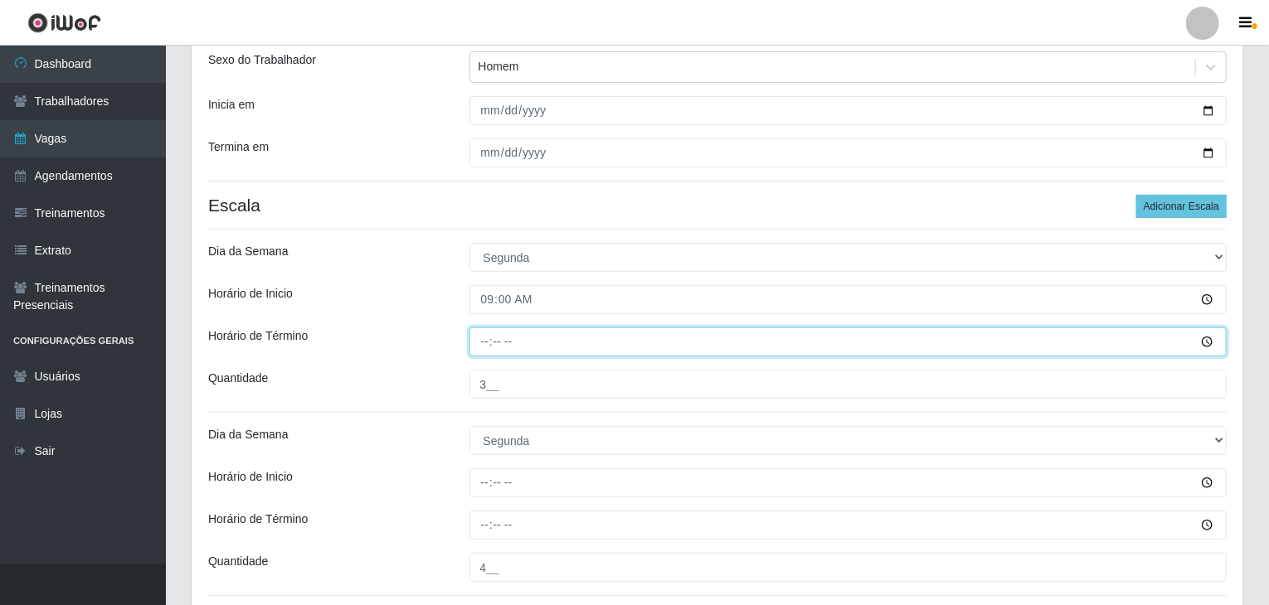
click at [478, 346] on input "Horário de Término" at bounding box center [848, 342] width 758 height 29
type input "15:00"
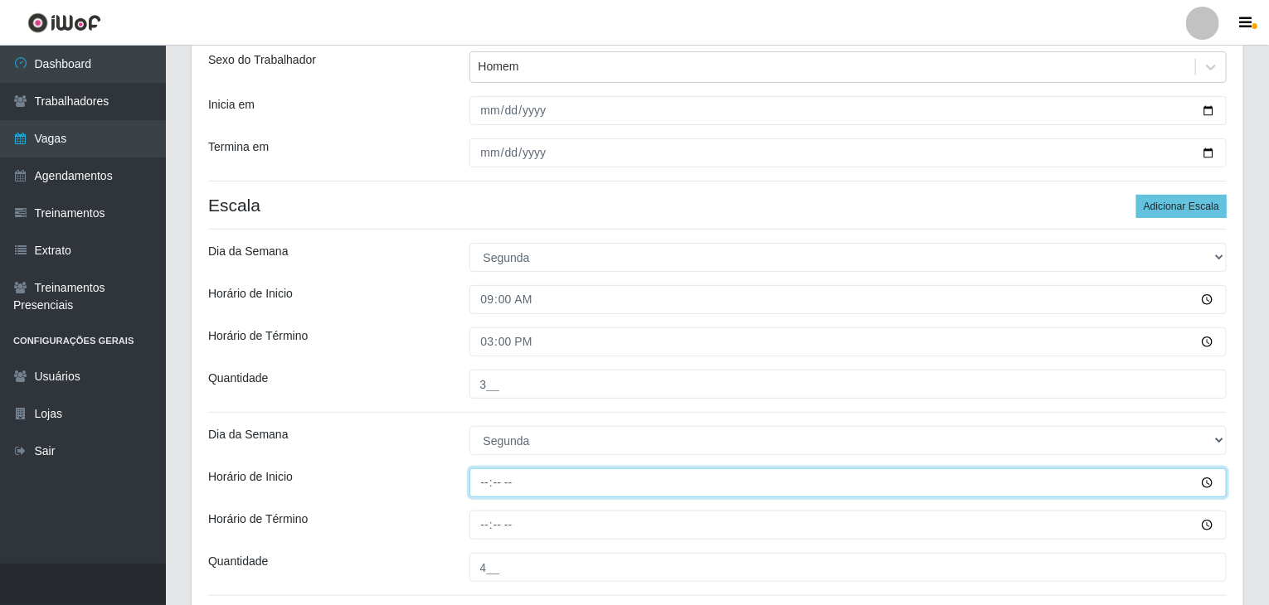
click at [483, 480] on input "Horário de Inicio" at bounding box center [848, 483] width 758 height 29
type input "16:00"
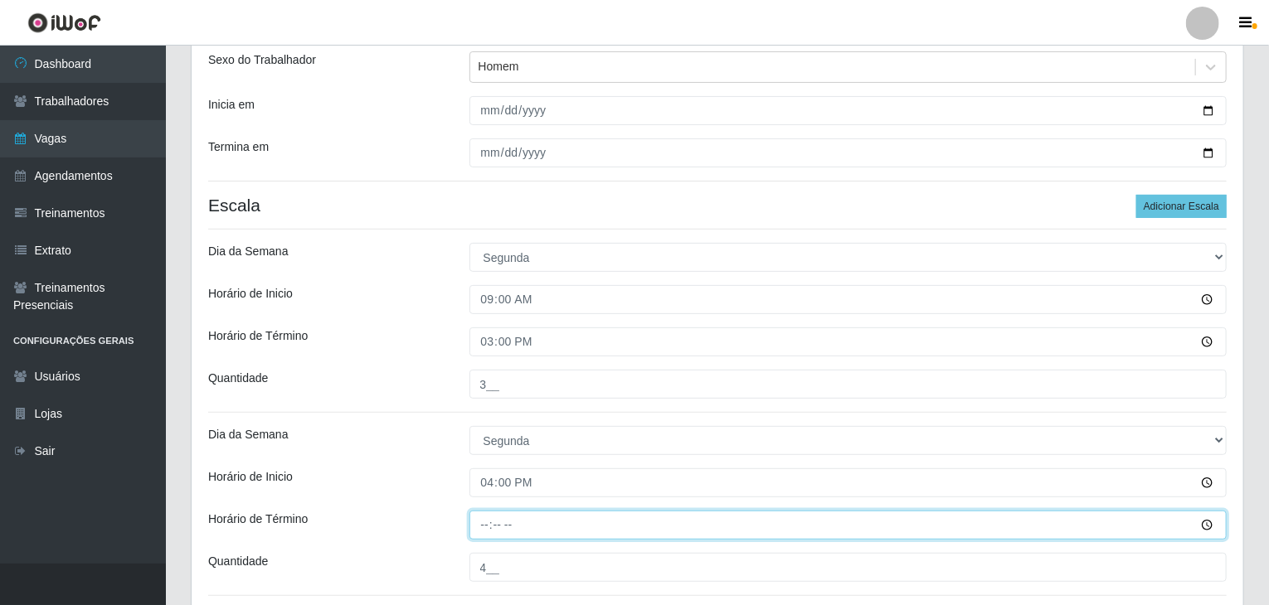
click at [488, 529] on input "Horário de Término" at bounding box center [848, 525] width 758 height 29
type input "22:00"
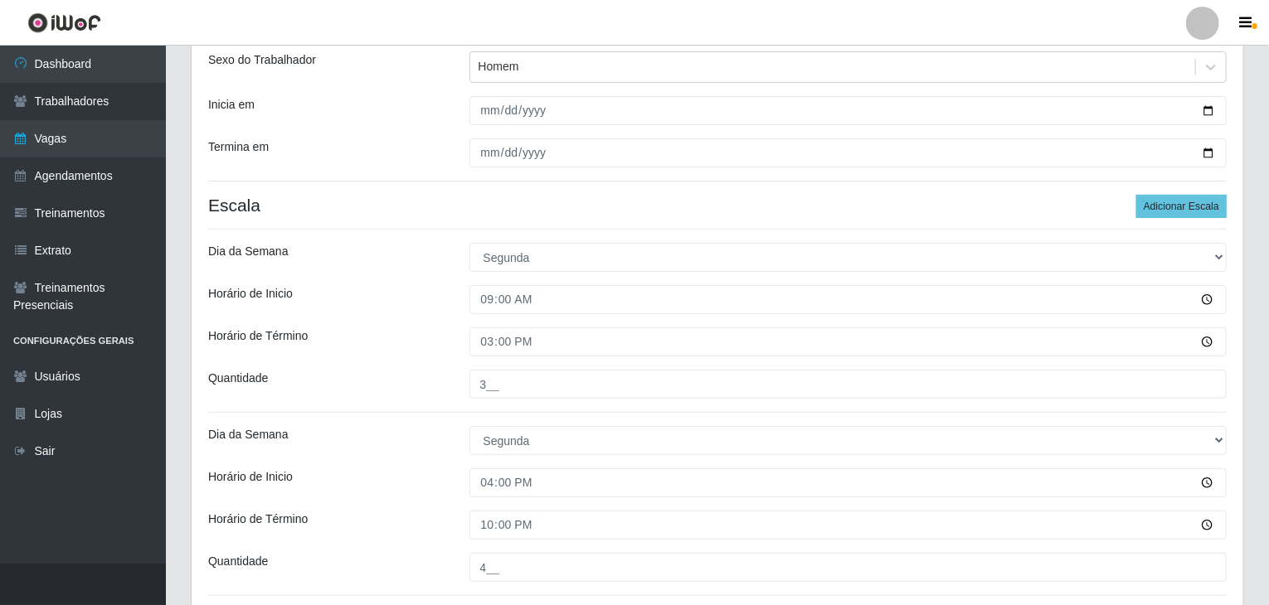
click at [449, 461] on div "Loja Rede Compras Supermercados - LOJA 5 Função [Selecione...] ASG ASG + ASG ++…" at bounding box center [717, 471] width 1051 height 1042
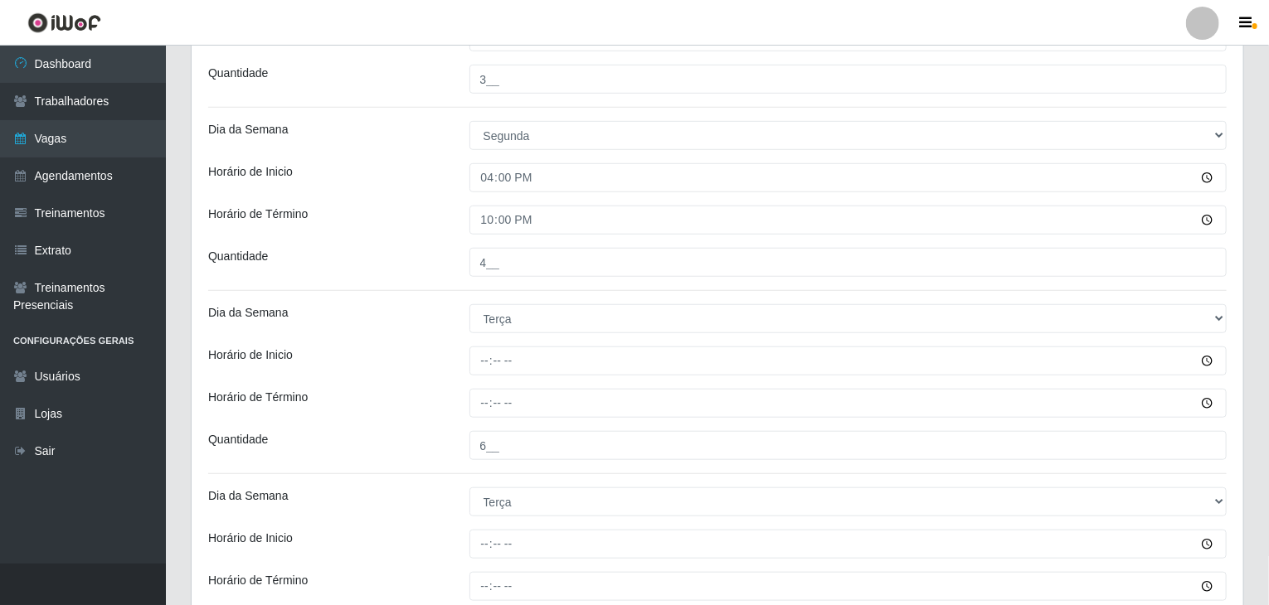
scroll to position [524, 0]
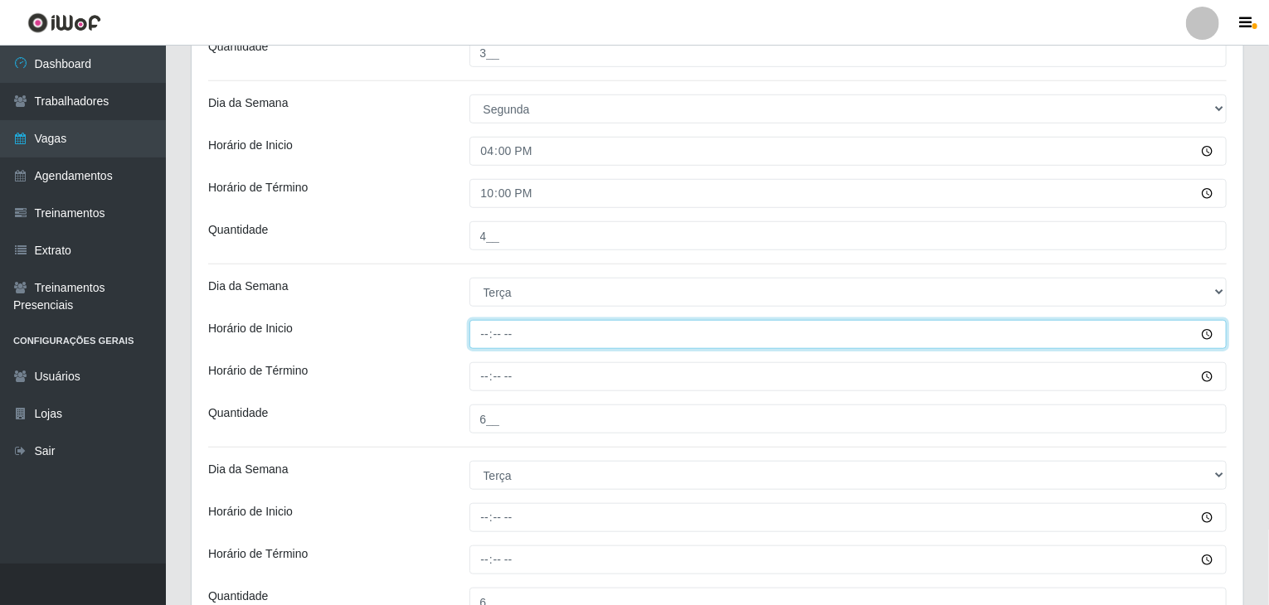
click at [483, 338] on input "Horário de Inicio" at bounding box center [848, 334] width 758 height 29
type input "09:00"
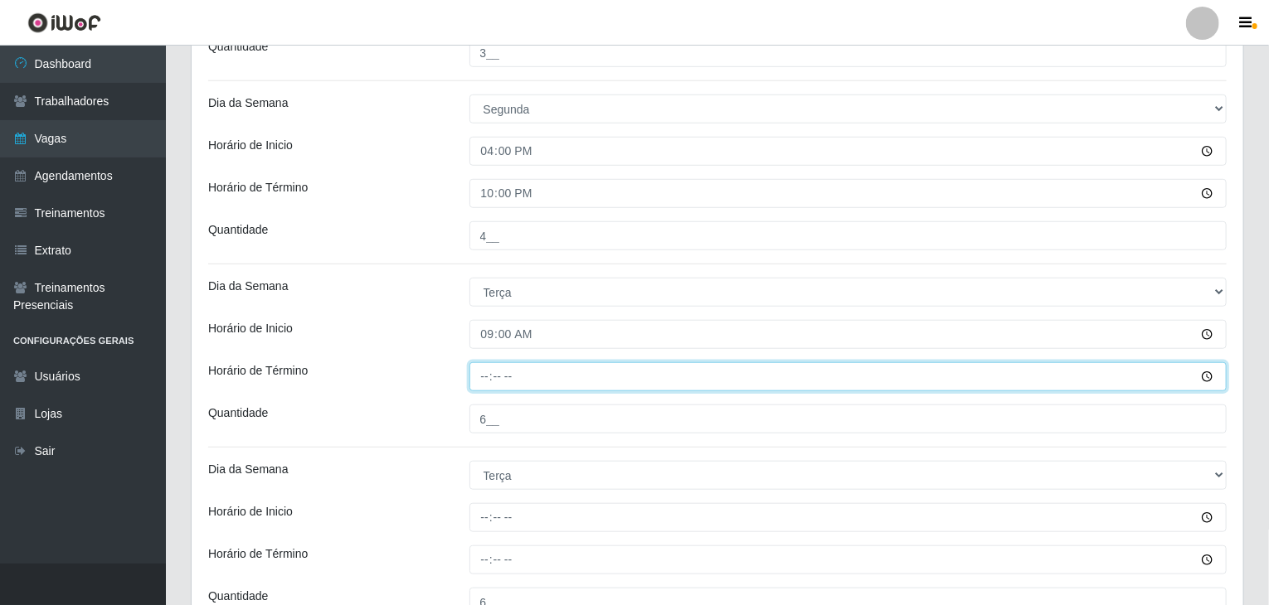
click at [486, 372] on input "Horário de Término" at bounding box center [848, 376] width 758 height 29
type input "15:00"
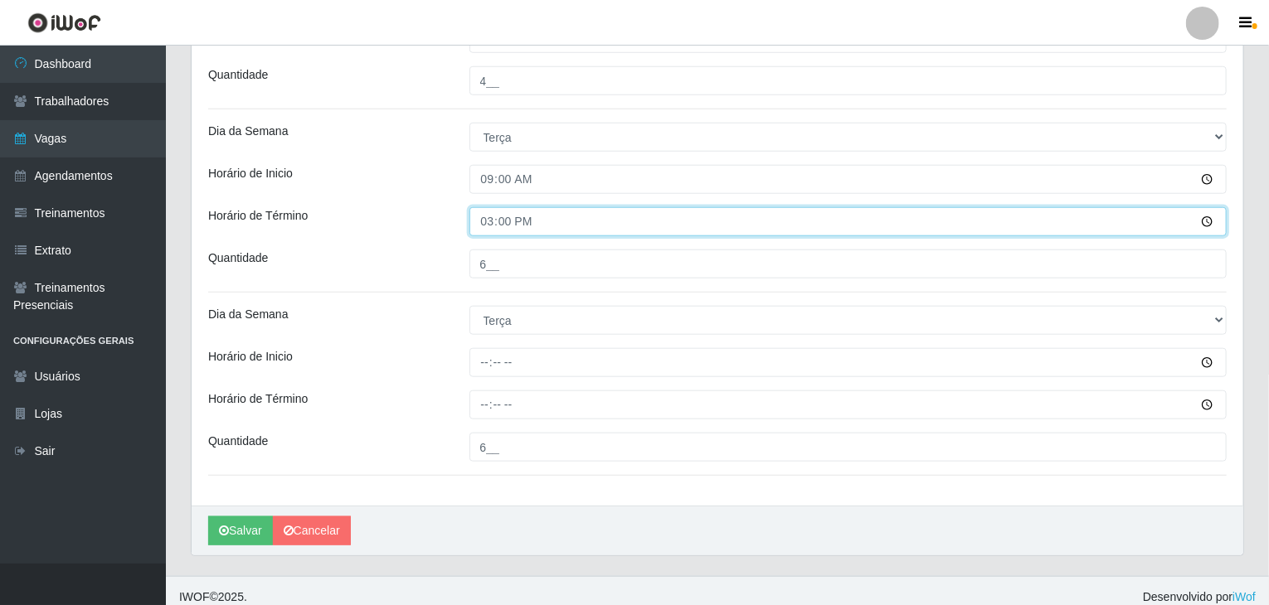
scroll to position [690, 0]
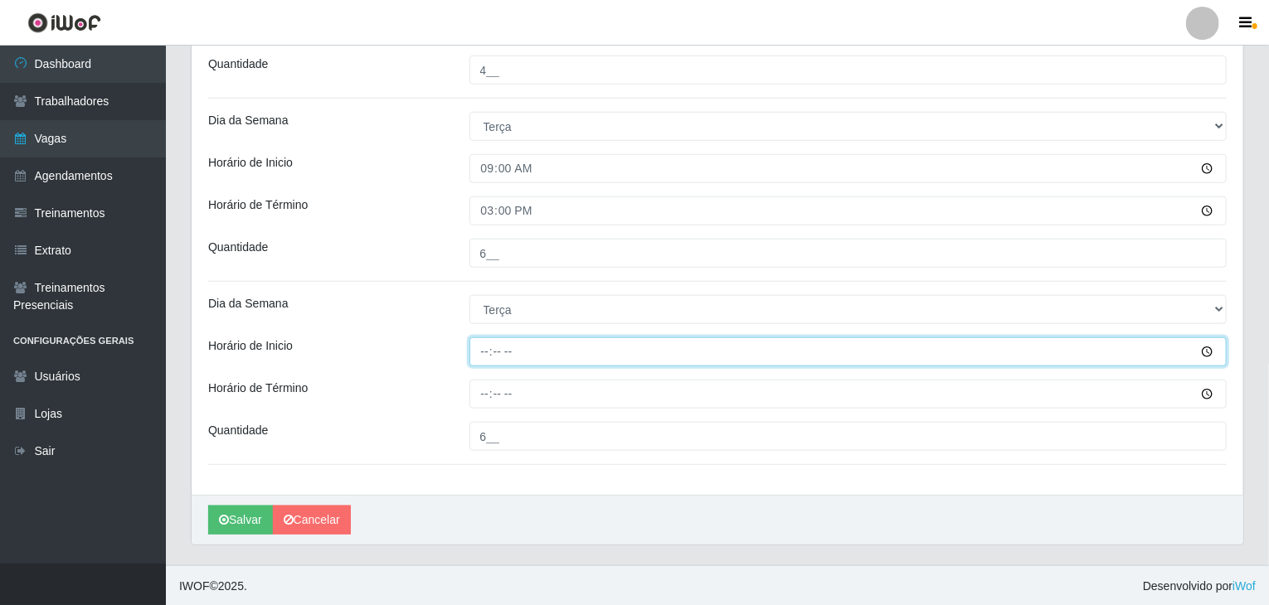
click at [481, 342] on input "Horário de Inicio" at bounding box center [848, 352] width 758 height 29
type input "16:00"
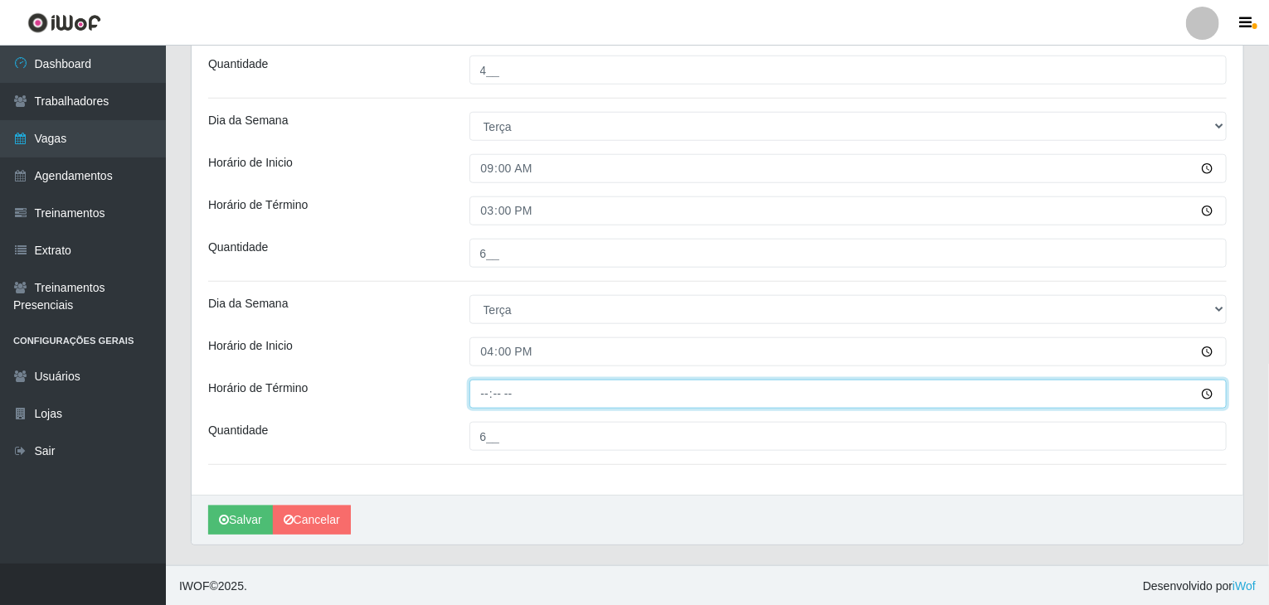
click at [483, 401] on input "Horário de Término" at bounding box center [848, 394] width 758 height 29
type input "22:00"
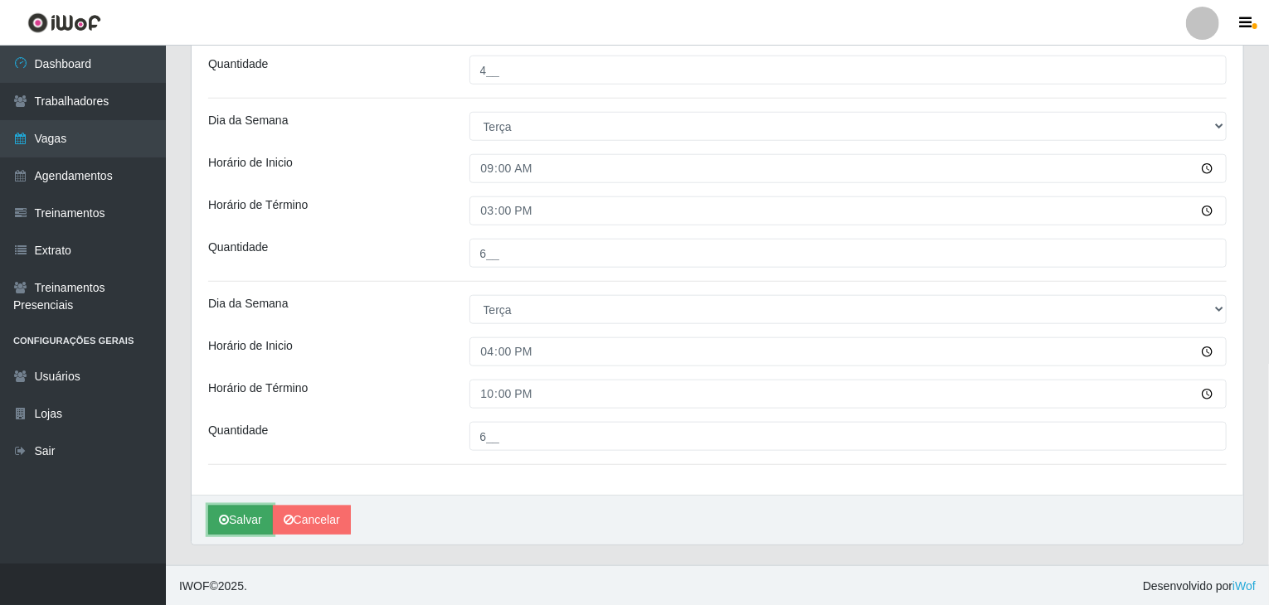
click at [250, 507] on button "Salvar" at bounding box center [240, 520] width 65 height 29
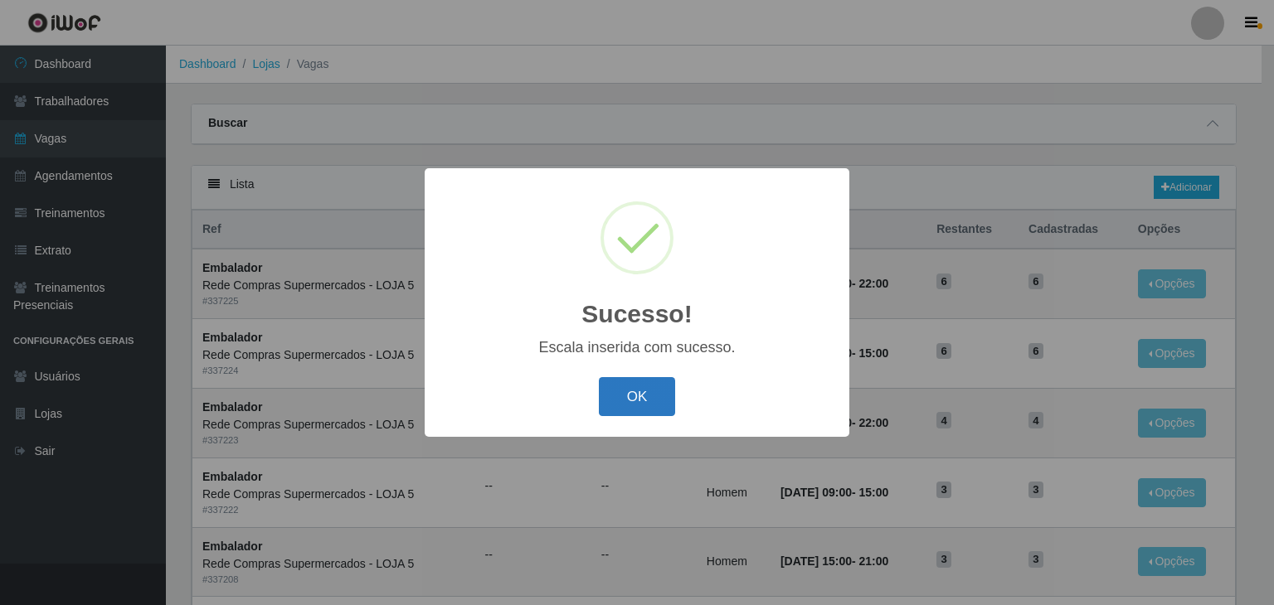
click at [610, 386] on button "OK" at bounding box center [637, 396] width 77 height 39
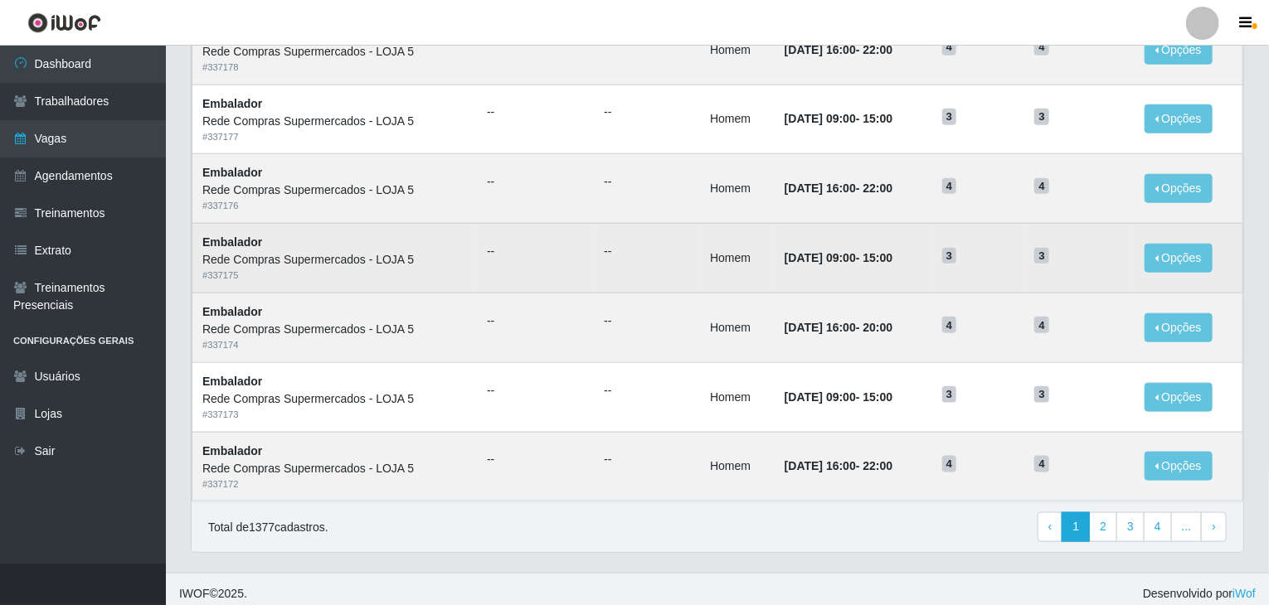
scroll to position [795, 0]
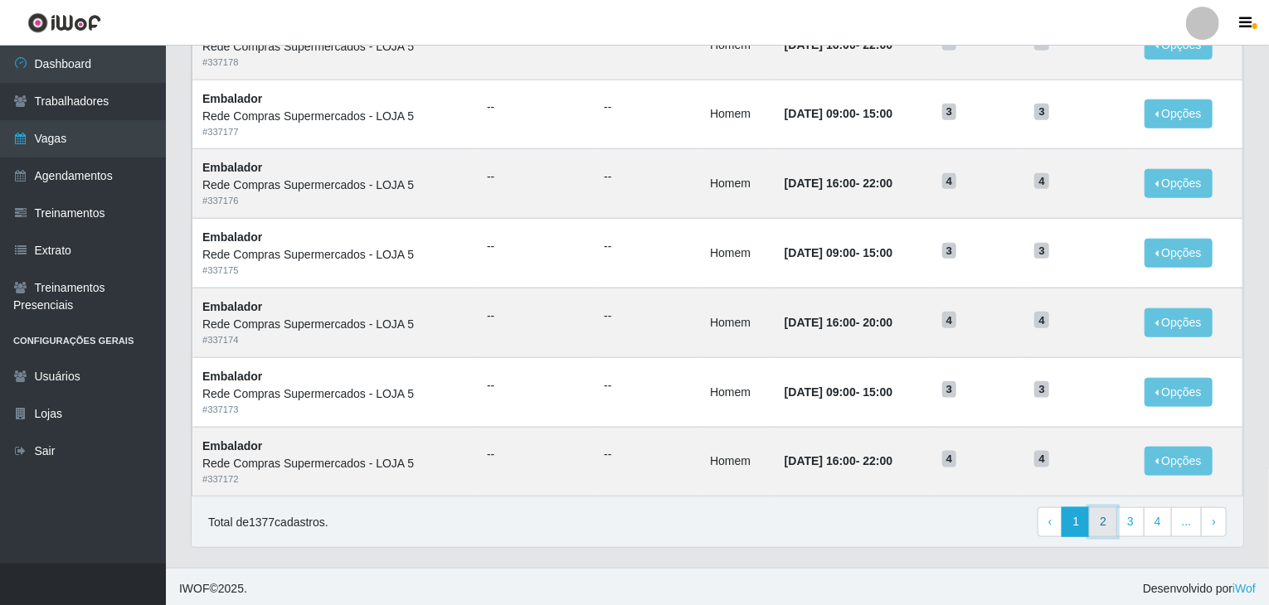
click at [1110, 527] on link "2" at bounding box center [1103, 523] width 28 height 30
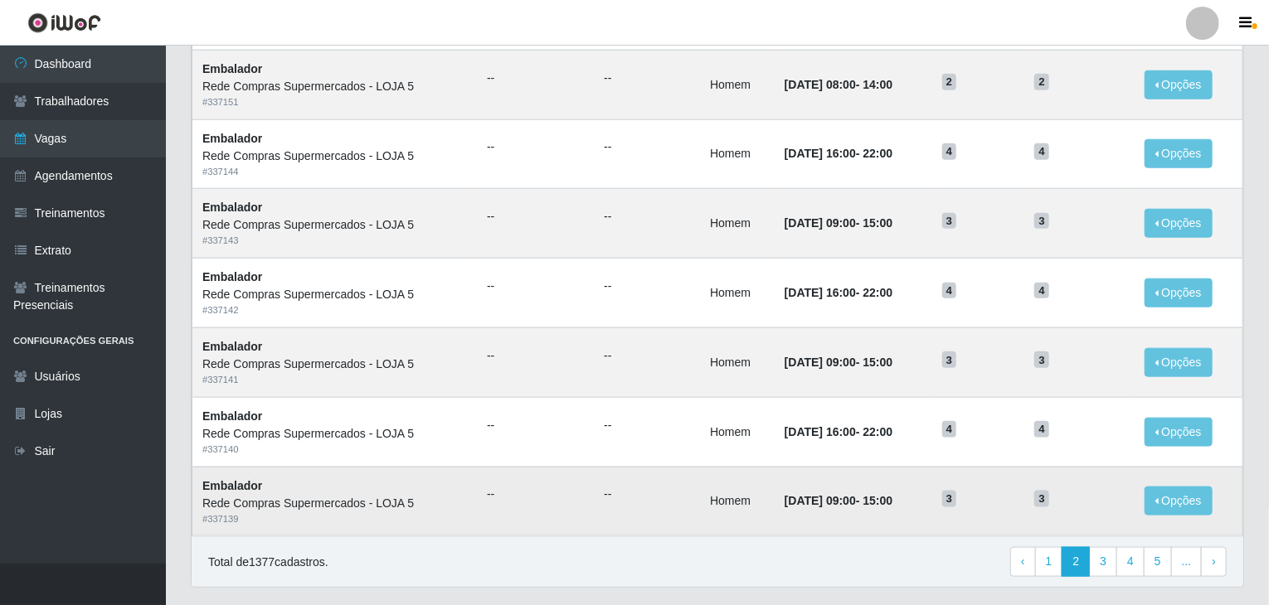
scroll to position [795, 0]
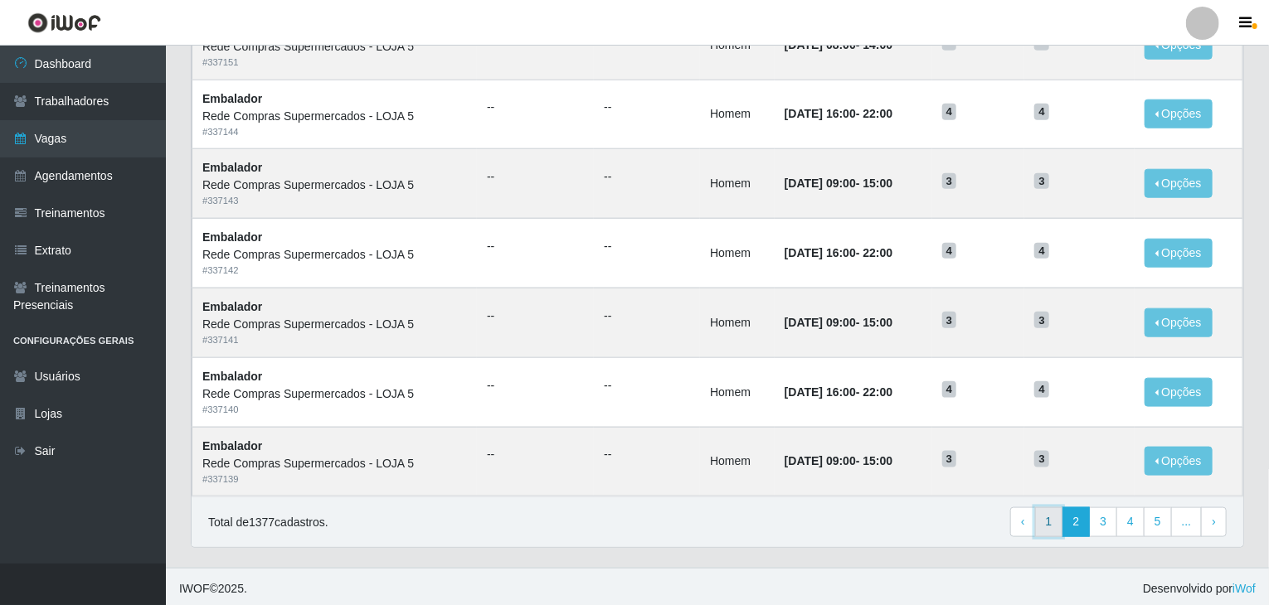
click at [1048, 524] on link "1" at bounding box center [1049, 523] width 28 height 30
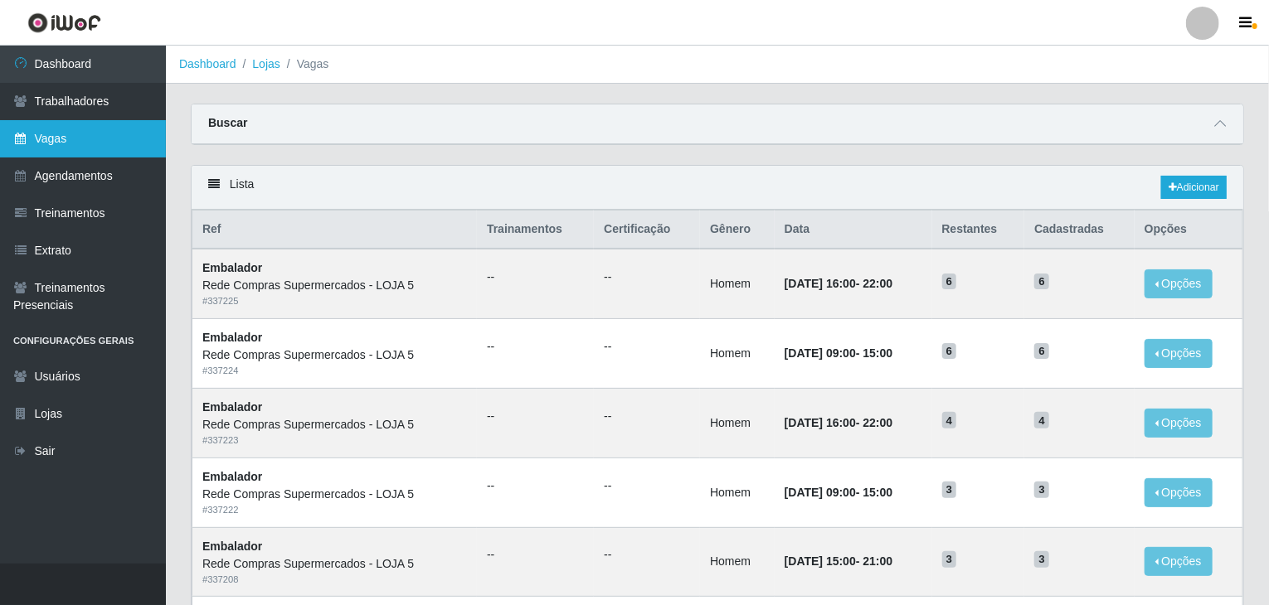
click at [80, 145] on link "Vagas" at bounding box center [83, 138] width 166 height 37
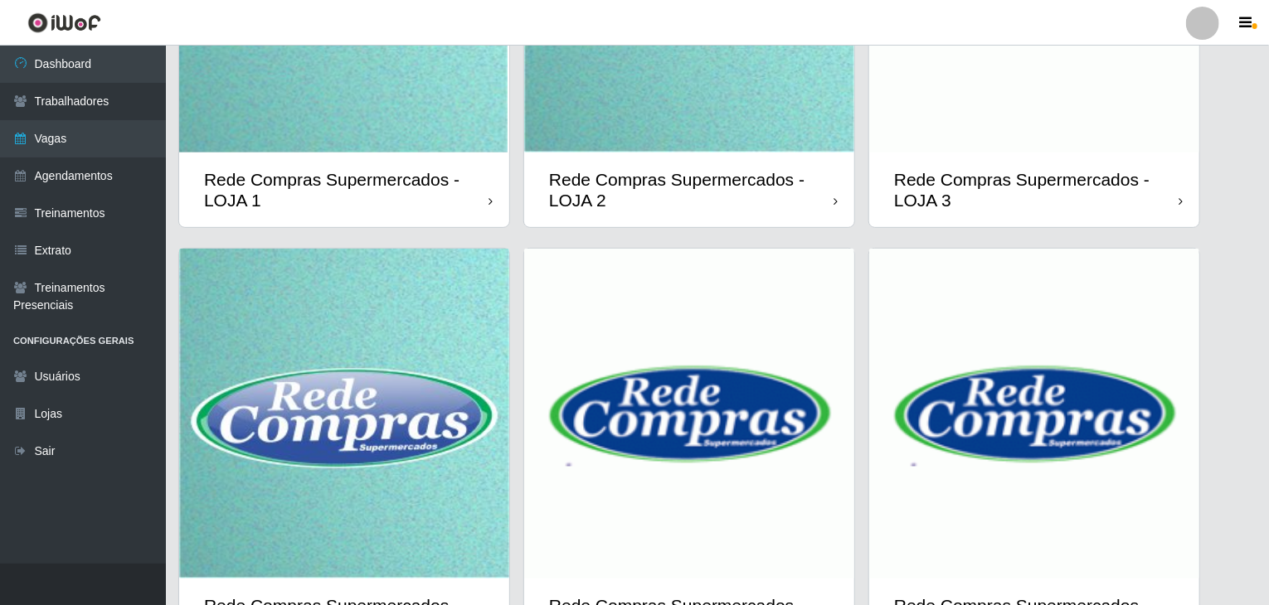
scroll to position [393, 0]
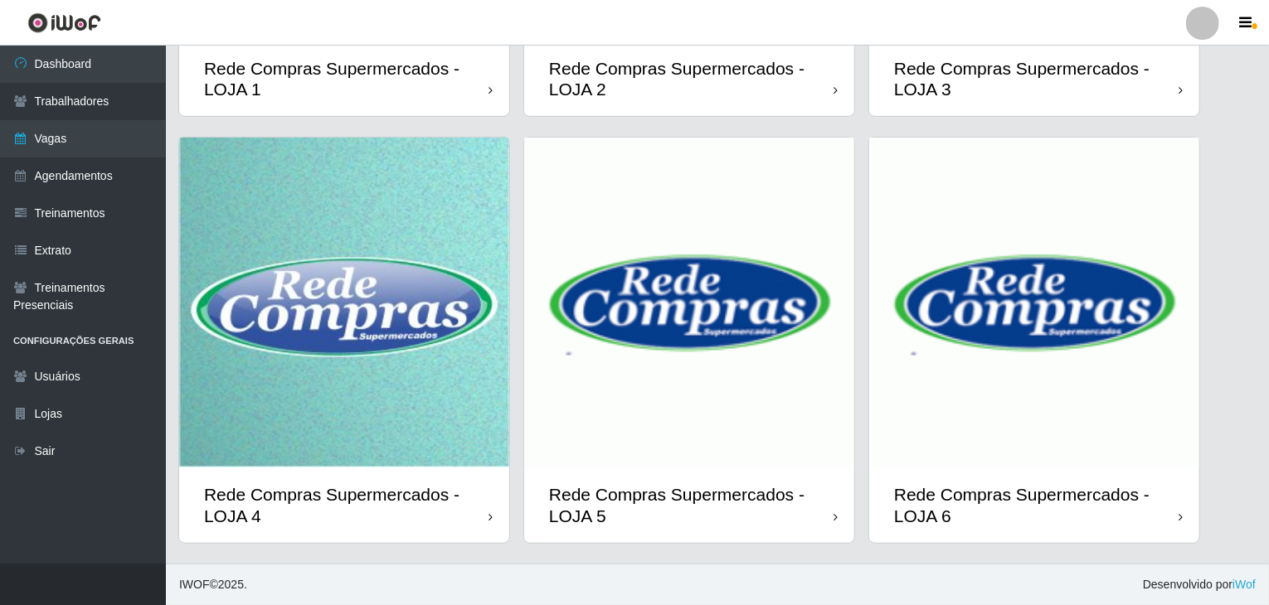
click at [845, 342] on img at bounding box center [689, 303] width 330 height 330
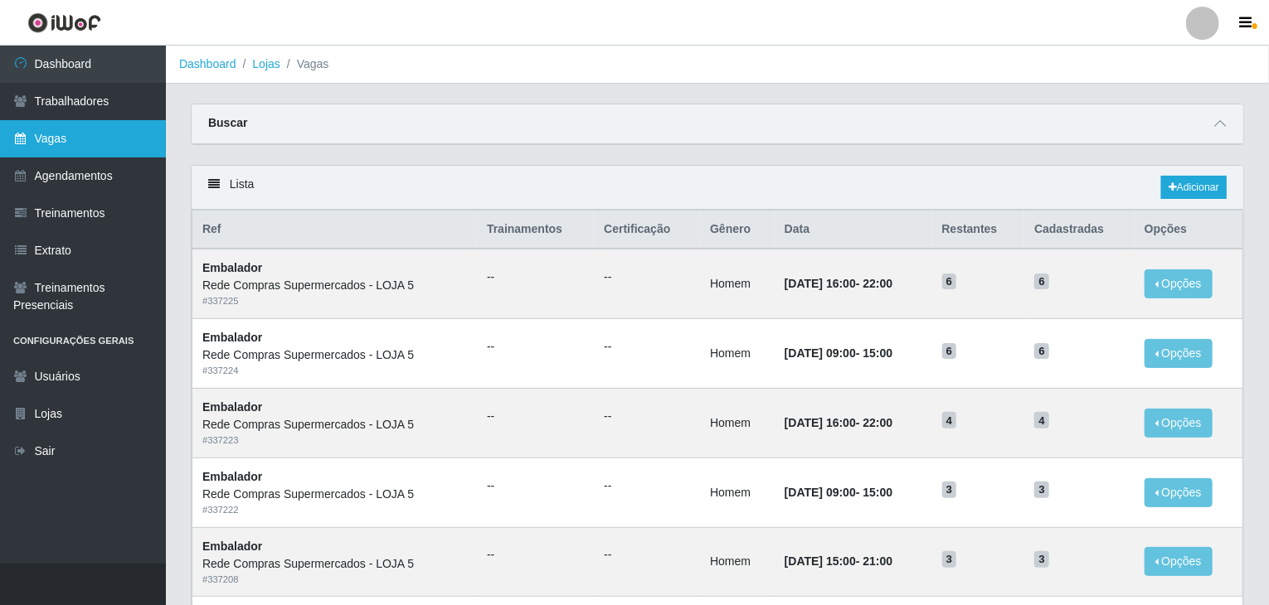
click at [46, 130] on link "Vagas" at bounding box center [83, 138] width 166 height 37
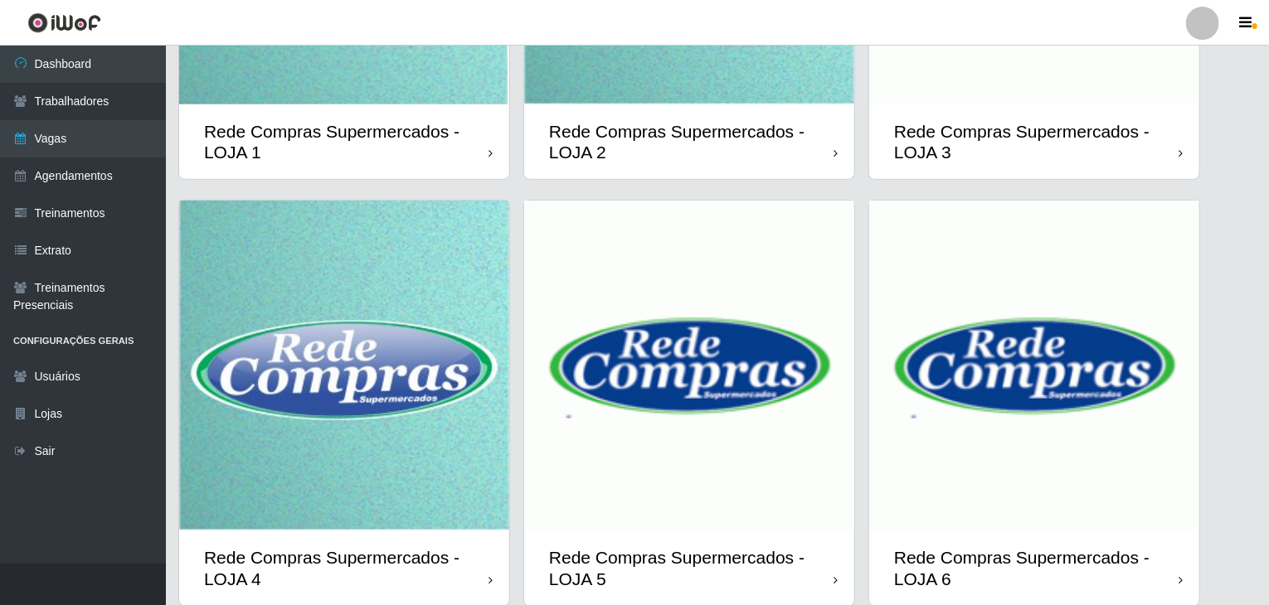
scroll to position [393, 0]
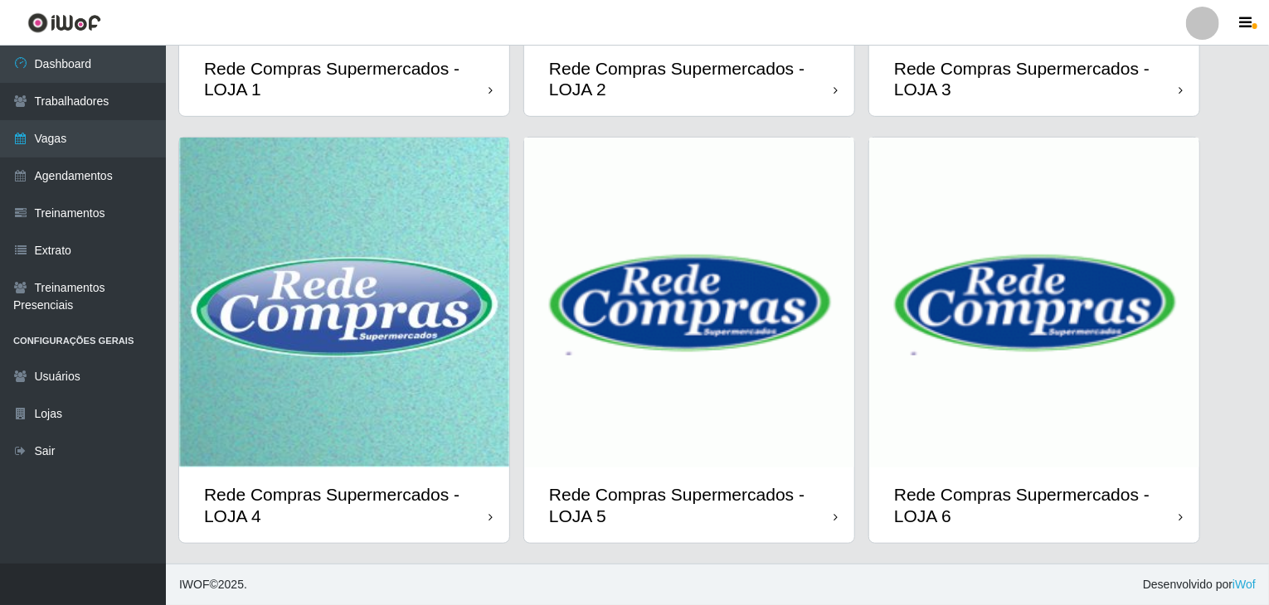
click at [1075, 422] on img at bounding box center [1034, 303] width 330 height 330
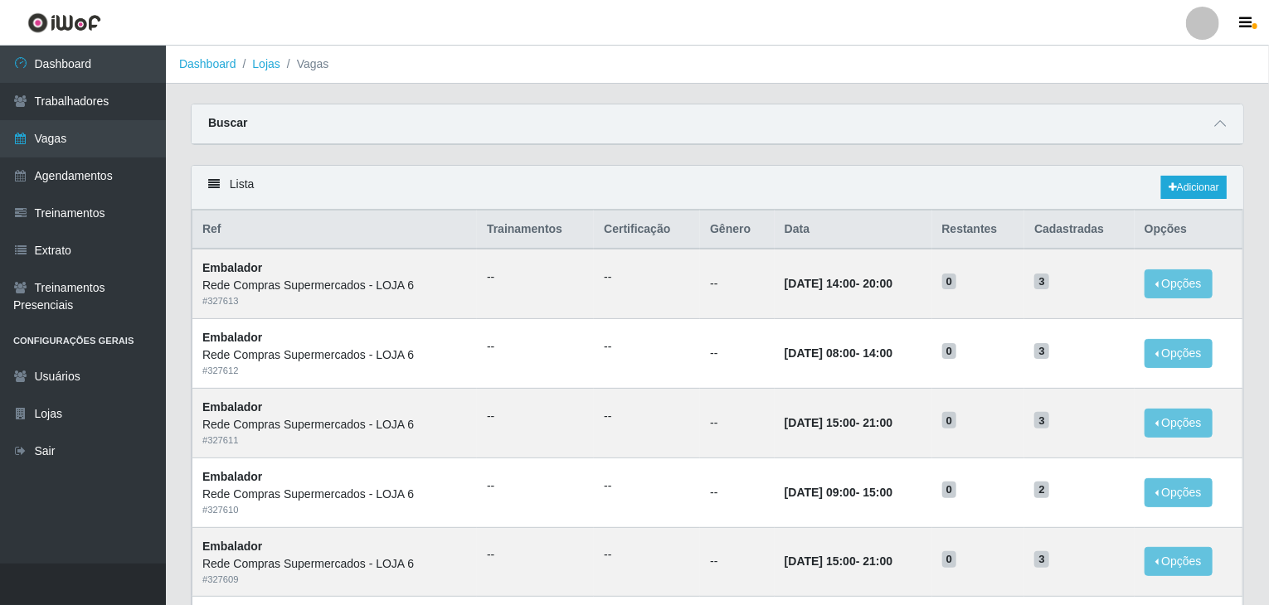
click at [1178, 202] on div "Lista Adicionar" at bounding box center [717, 188] width 1051 height 44
click at [1187, 189] on link "Adicionar" at bounding box center [1194, 187] width 66 height 23
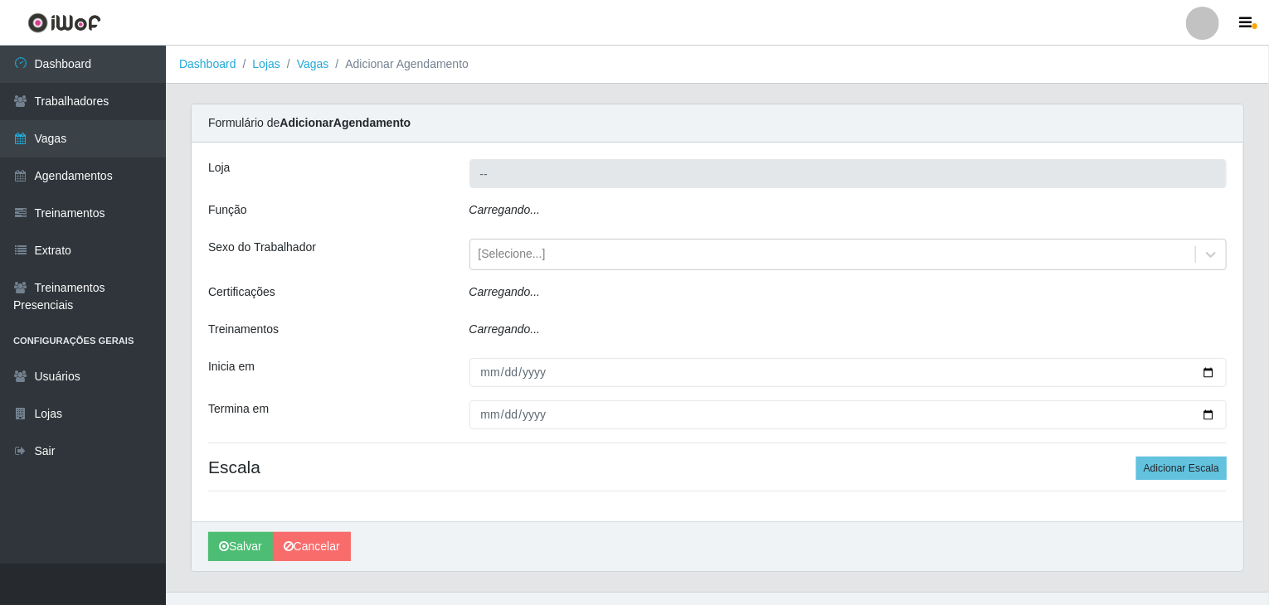
type input "Rede Compras Supermercados - LOJA 6"
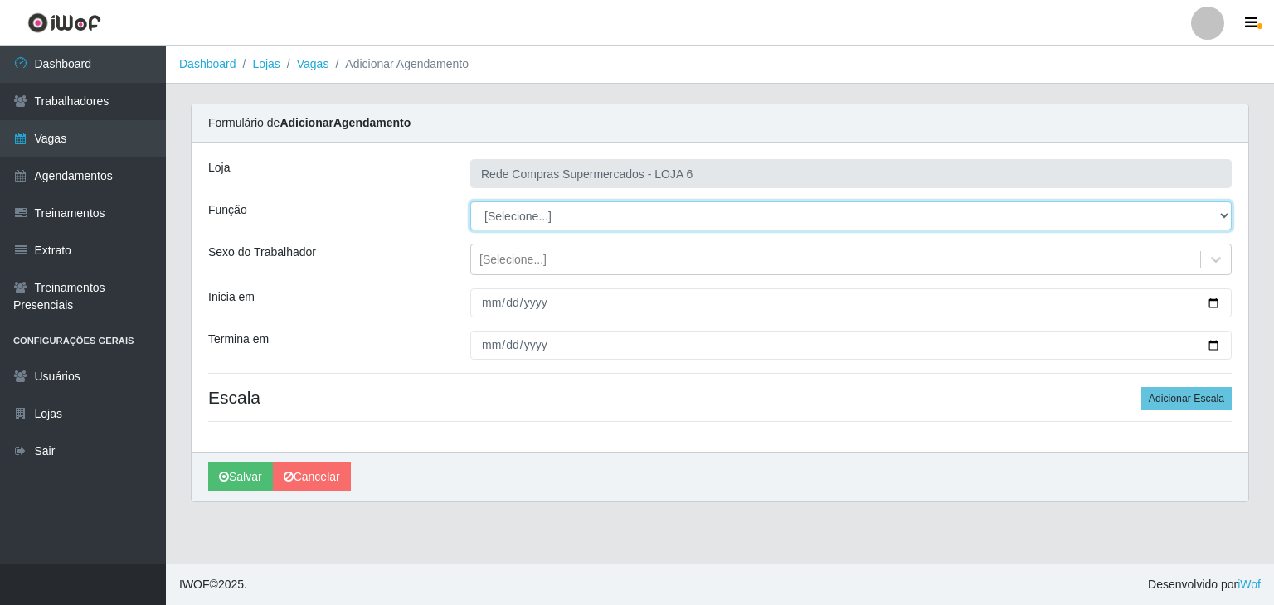
click at [535, 217] on select "[Selecione...] ASG ASG + ASG ++ Embalador Embalador + Embalador ++ Operador de …" at bounding box center [850, 216] width 761 height 29
select select "1"
click at [470, 202] on select "[Selecione...] ASG ASG + ASG ++ Embalador Embalador + Embalador ++ Operador de …" at bounding box center [850, 216] width 761 height 29
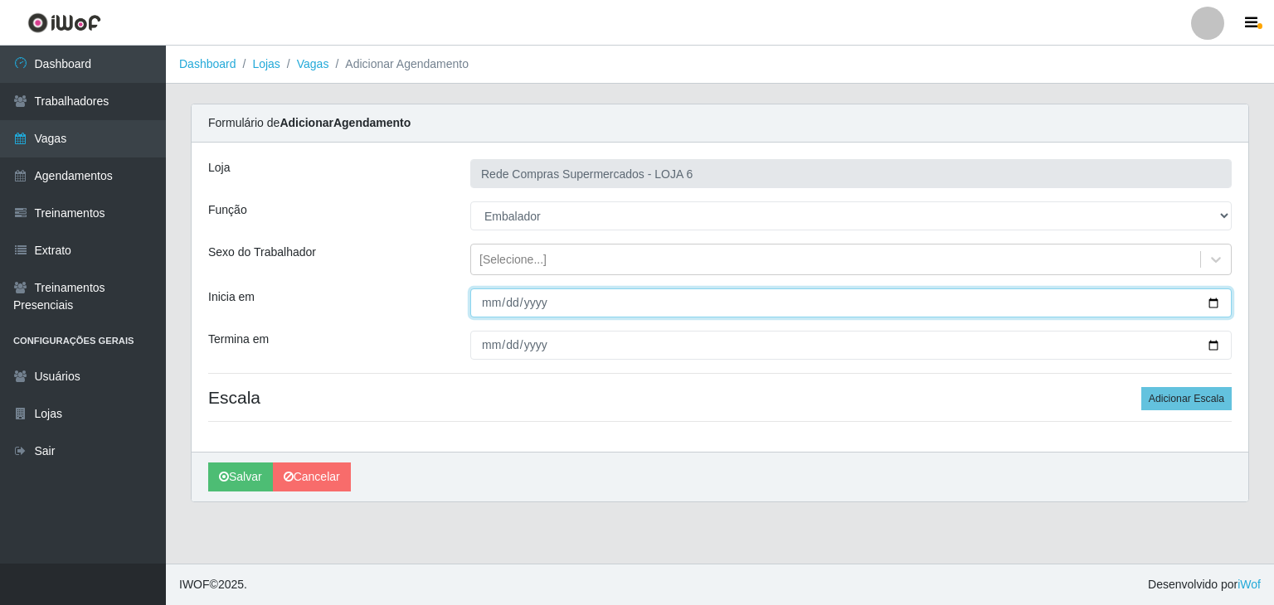
click at [1218, 302] on input "Inicia em" at bounding box center [850, 303] width 761 height 29
click at [1211, 299] on input "Inicia em" at bounding box center [850, 303] width 761 height 29
type input "[DATE]"
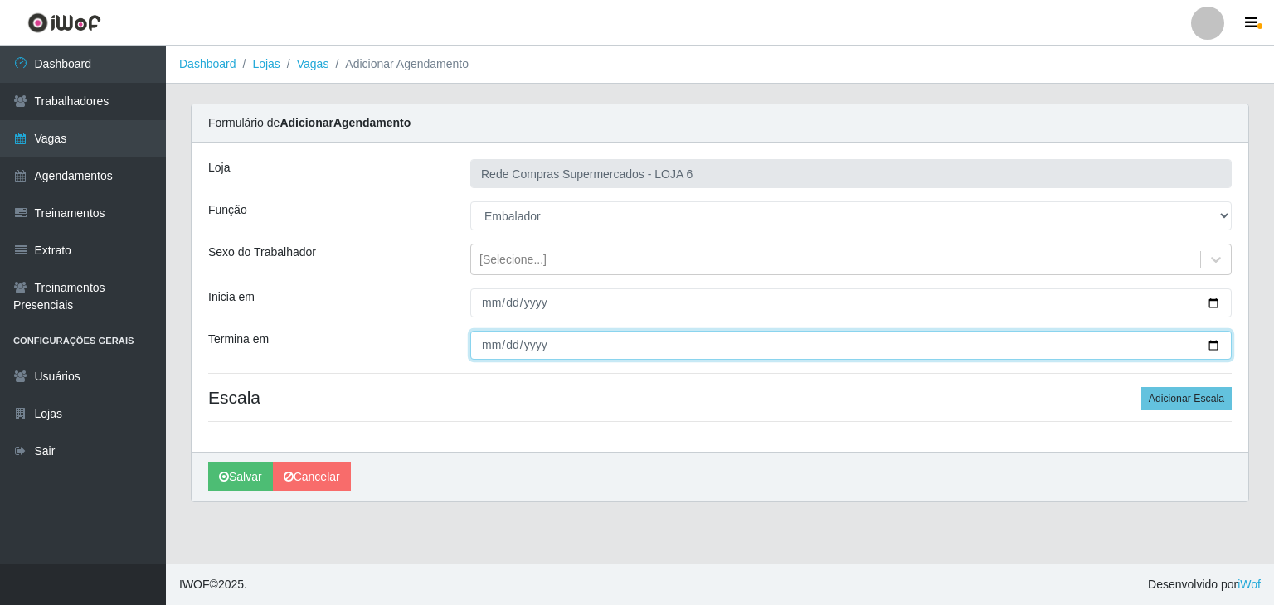
click at [1220, 338] on input "Termina em" at bounding box center [850, 345] width 761 height 29
type input "[DATE]"
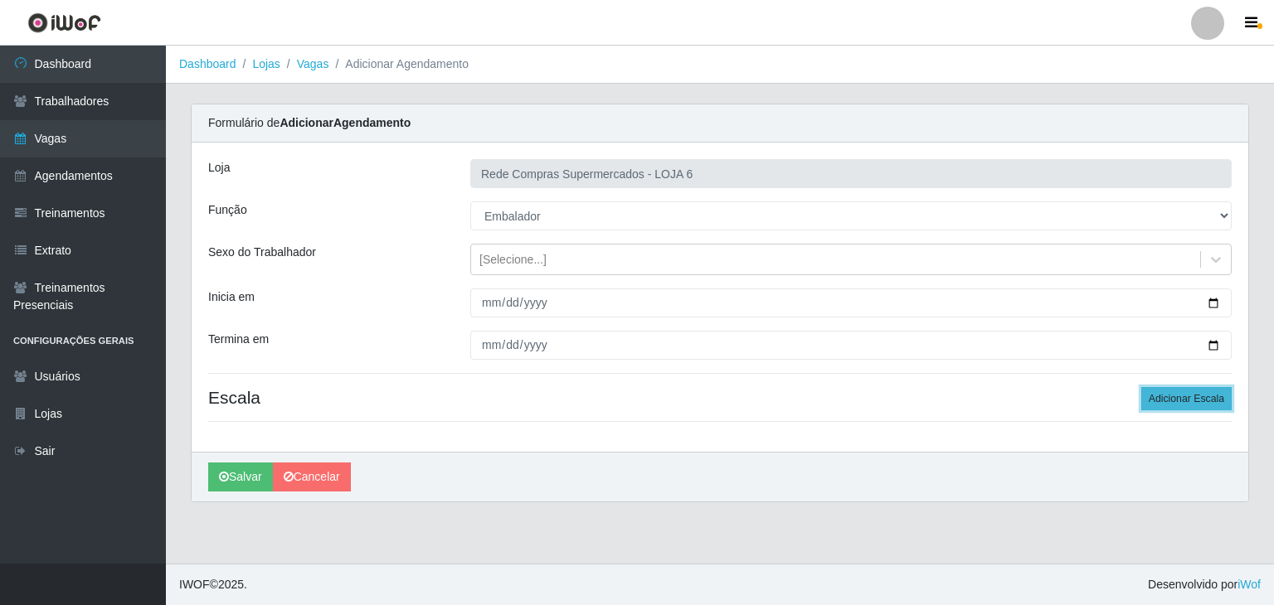
click at [1187, 398] on button "Adicionar Escala" at bounding box center [1186, 398] width 90 height 23
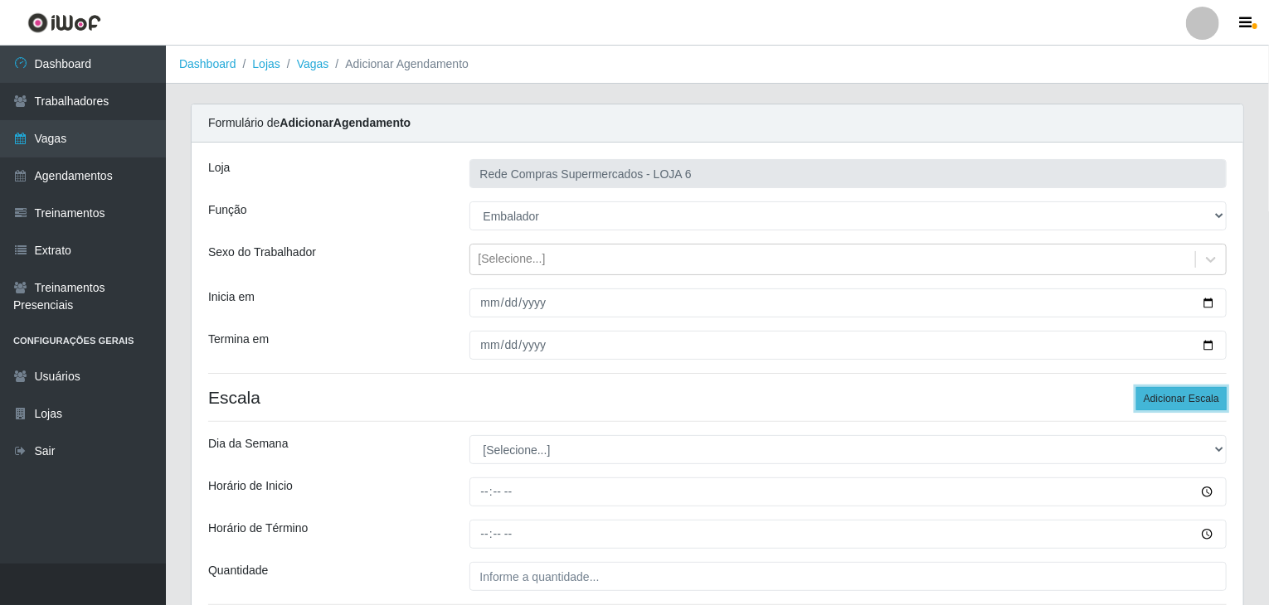
click at [1187, 398] on button "Adicionar Escala" at bounding box center [1181, 398] width 90 height 23
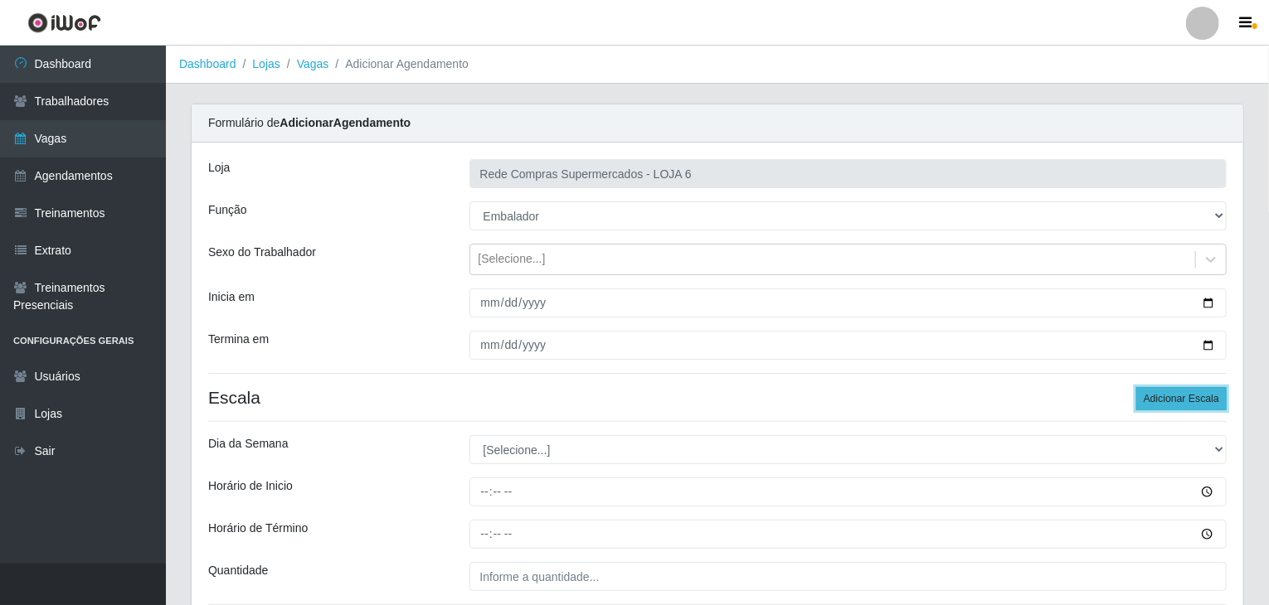
click at [1187, 398] on button "Adicionar Escala" at bounding box center [1181, 398] width 90 height 23
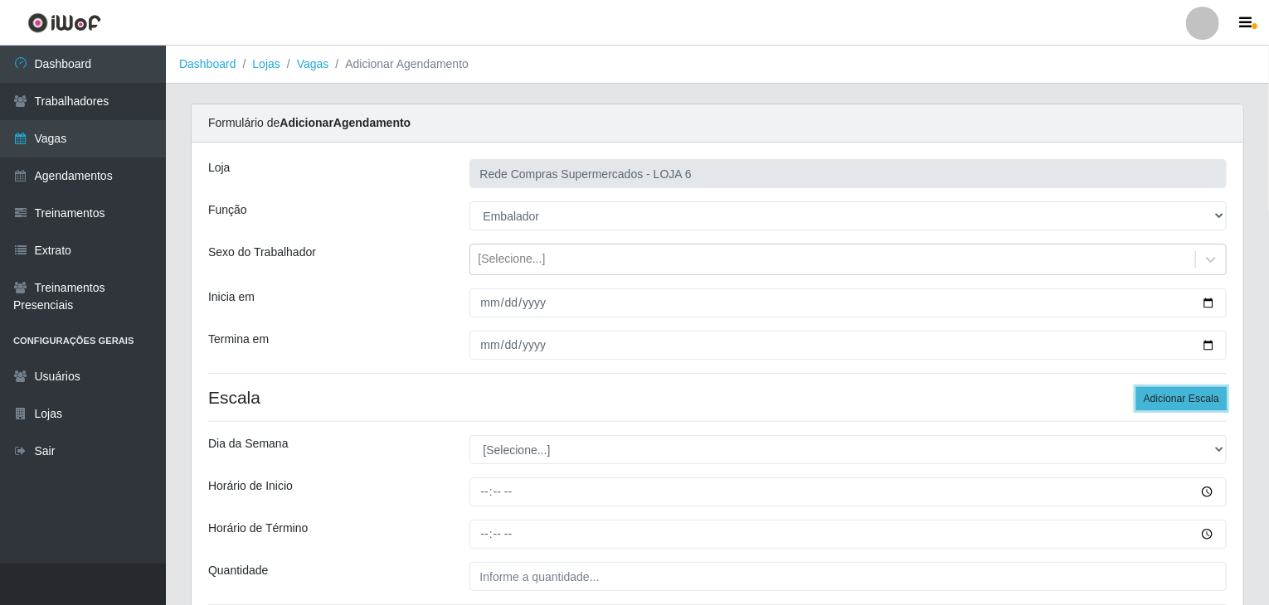
click at [1187, 398] on button "Adicionar Escala" at bounding box center [1181, 398] width 90 height 23
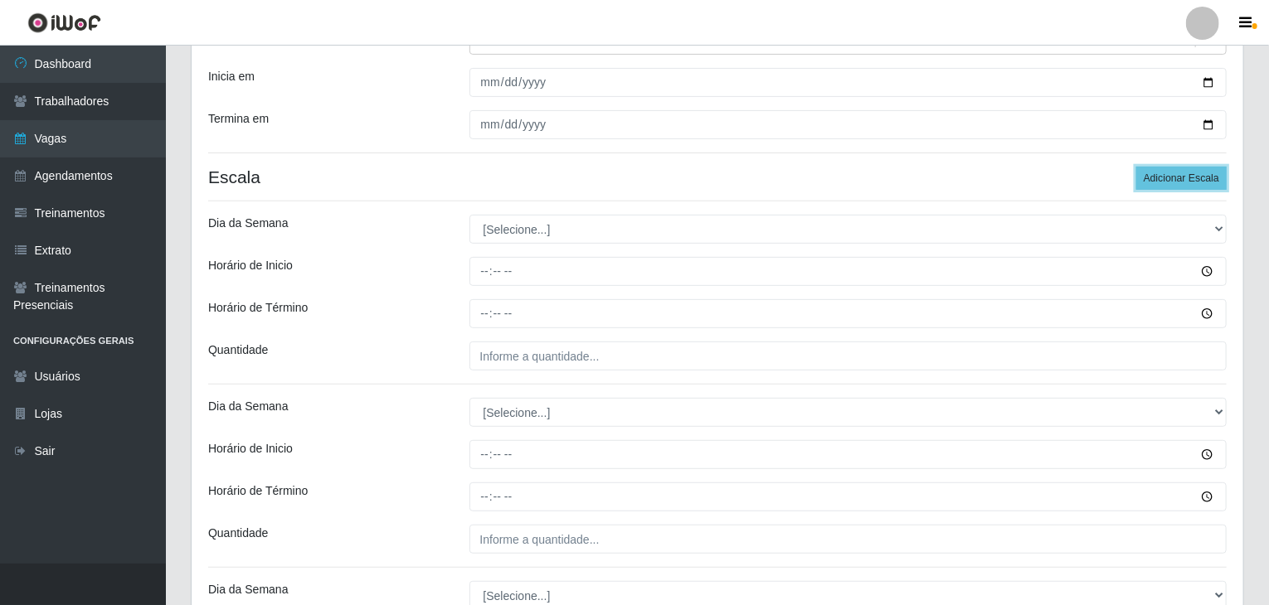
scroll to position [332, 0]
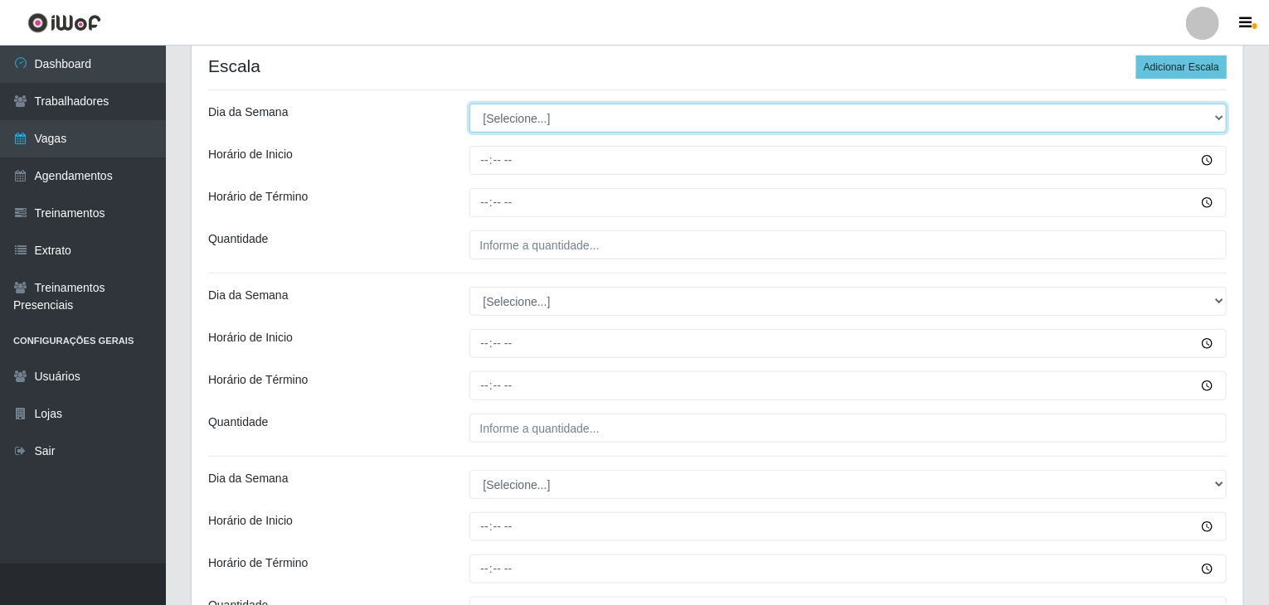
click at [510, 120] on select "[Selecione...] Segunda Terça Quarta Quinta Sexta Sábado Domingo" at bounding box center [848, 118] width 758 height 29
select select "1"
click at [469, 104] on select "[Selecione...] Segunda Terça Quarta Quinta Sexta Sábado Domingo" at bounding box center [848, 118] width 758 height 29
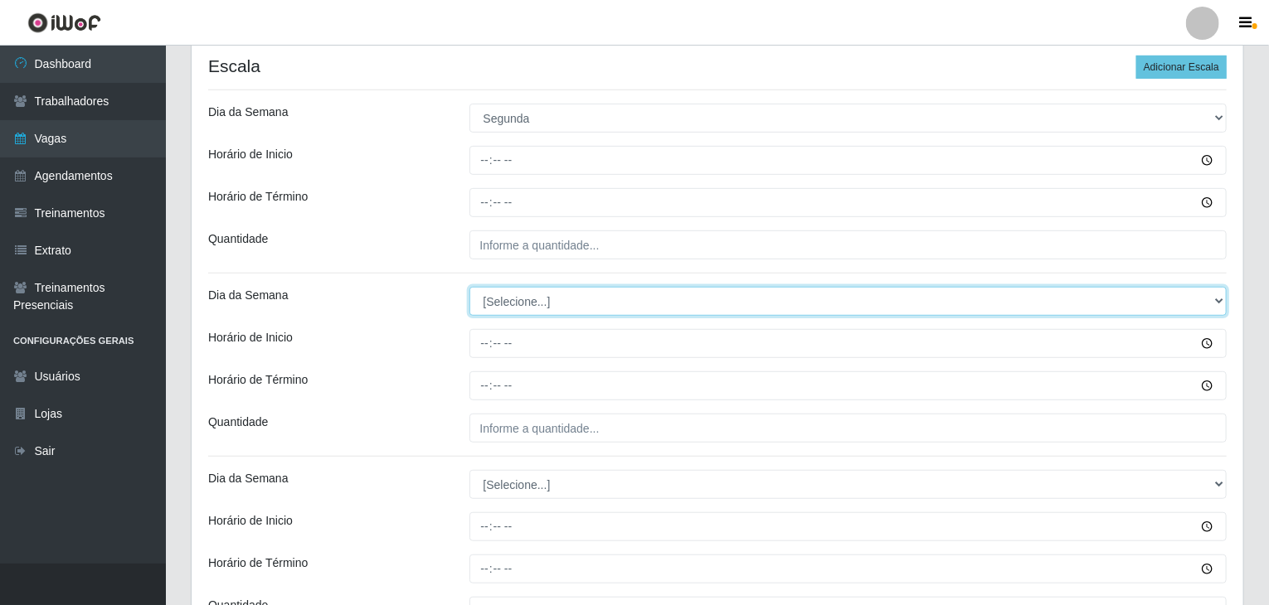
click at [532, 311] on select "[Selecione...] Segunda Terça Quarta Quinta Sexta Sábado Domingo" at bounding box center [848, 301] width 758 height 29
select select "1"
click at [469, 287] on select "[Selecione...] Segunda Terça Quarta Quinta Sexta Sábado Domingo" at bounding box center [848, 301] width 758 height 29
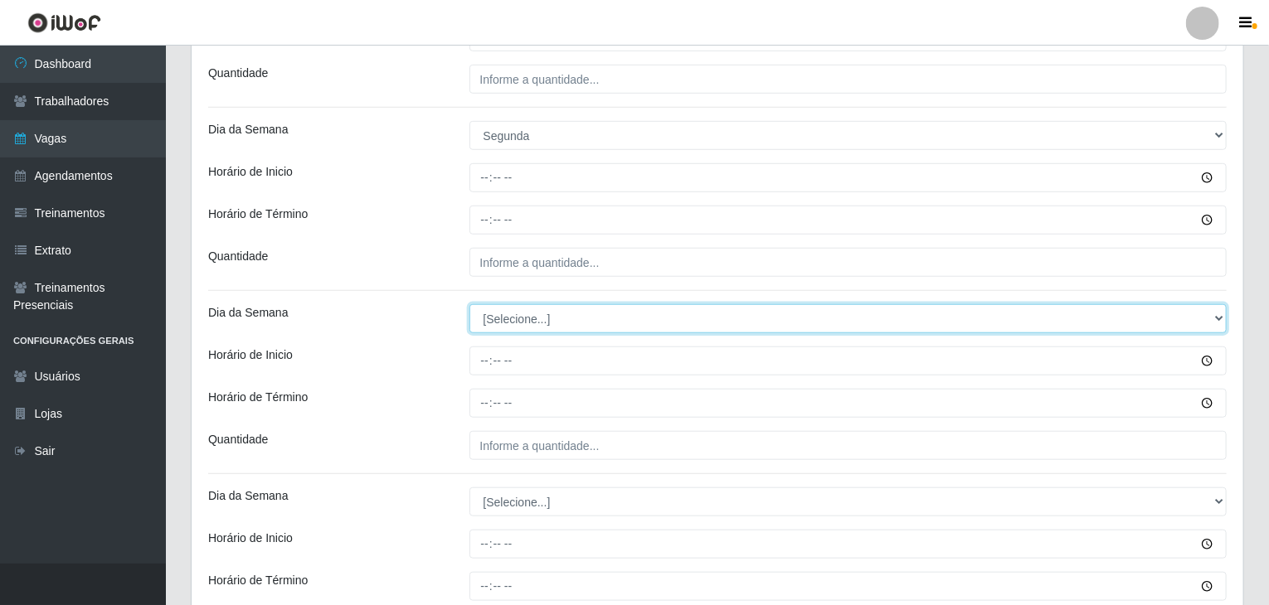
click at [524, 323] on select "[Selecione...] Segunda Terça Quarta Quinta Sexta Sábado Domingo" at bounding box center [848, 318] width 758 height 29
select select "2"
click at [469, 304] on select "[Selecione...] Segunda Terça Quarta Quinta Sexta Sábado Domingo" at bounding box center [848, 318] width 758 height 29
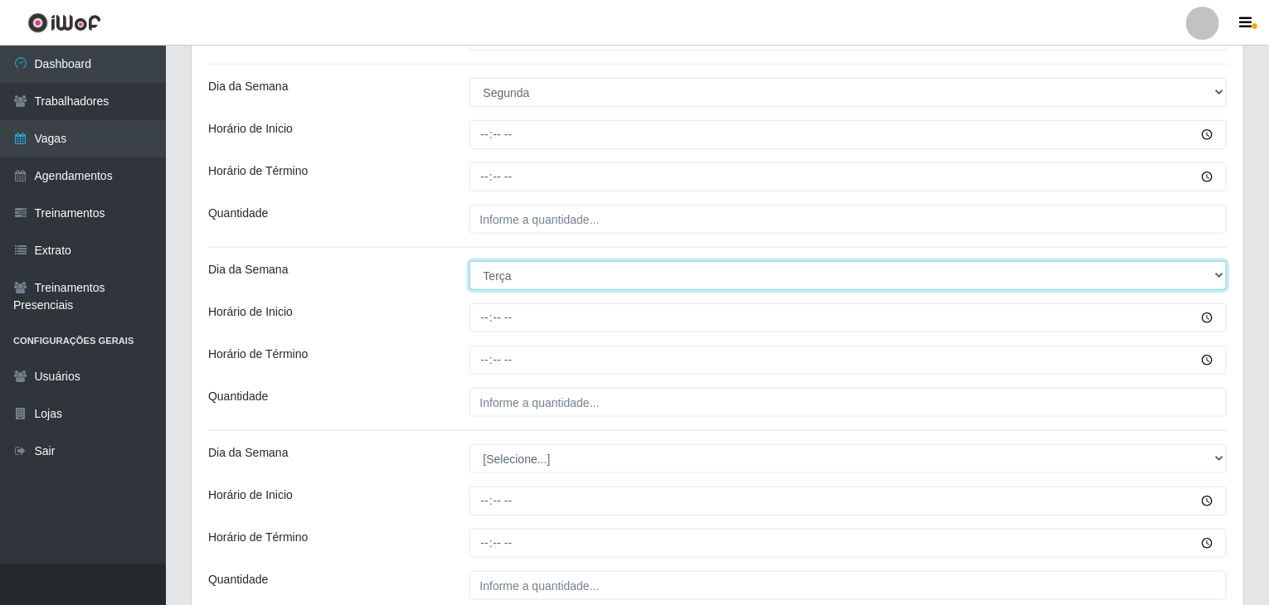
scroll to position [663, 0]
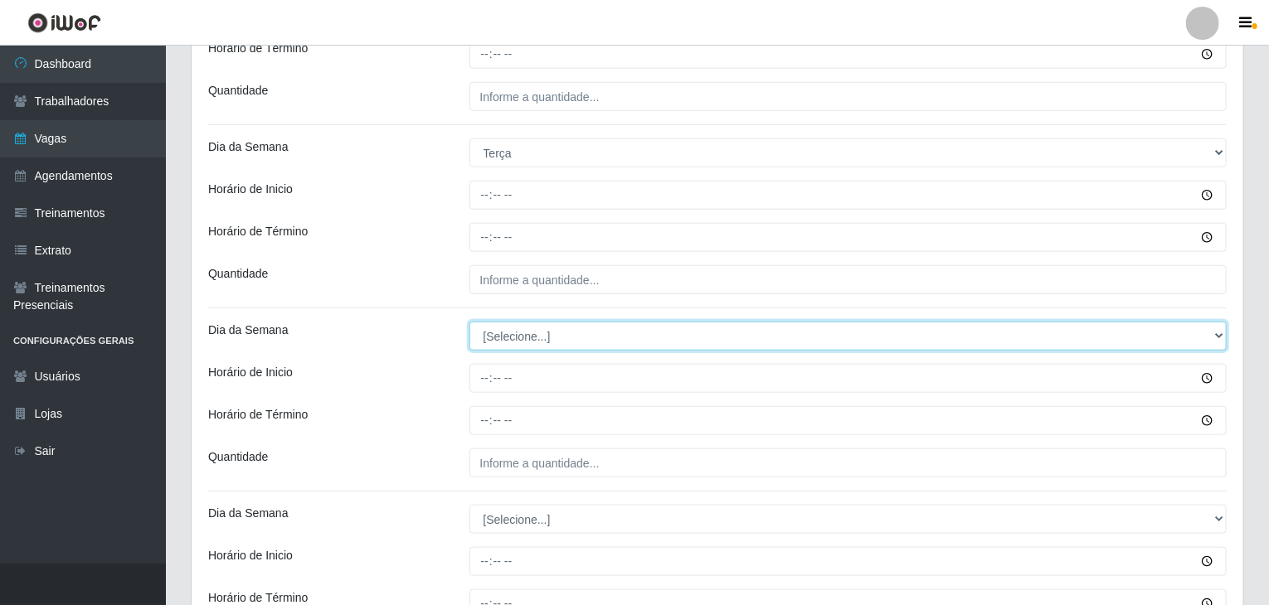
click at [536, 342] on select "[Selecione...] Segunda Terça Quarta Quinta Sexta Sábado Domingo" at bounding box center [848, 336] width 758 height 29
select select "2"
click at [469, 322] on select "[Selecione...] Segunda Terça Quarta Quinta Sexta Sábado Domingo" at bounding box center [848, 336] width 758 height 29
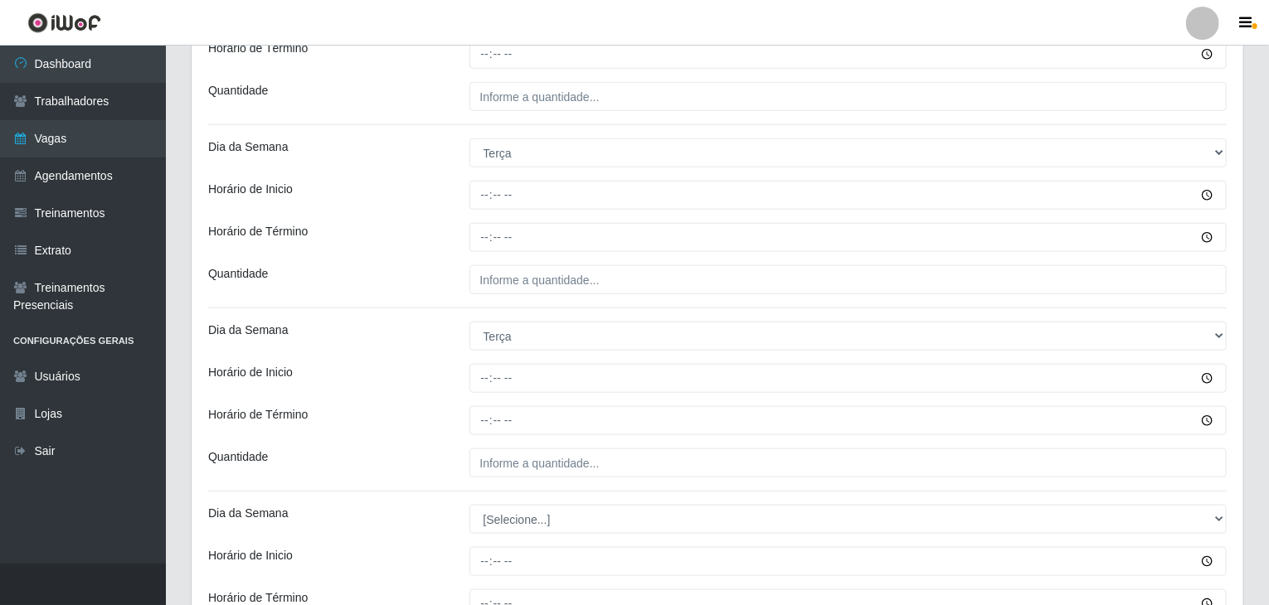
click at [362, 386] on div "Horário de Inicio" at bounding box center [326, 378] width 261 height 29
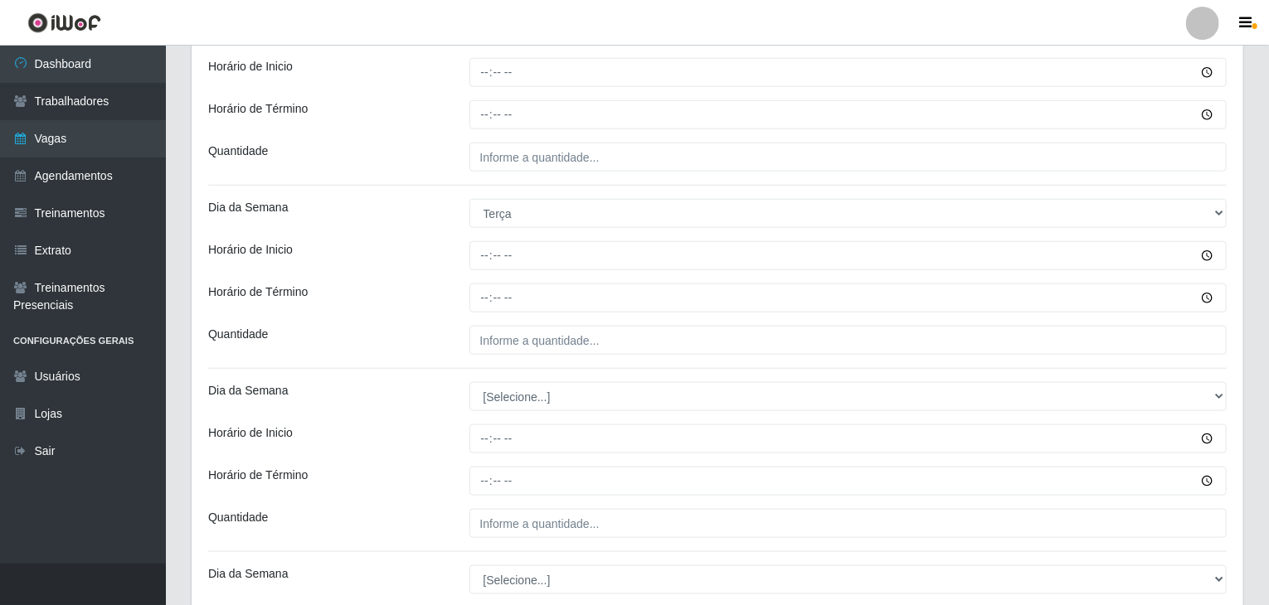
scroll to position [912, 0]
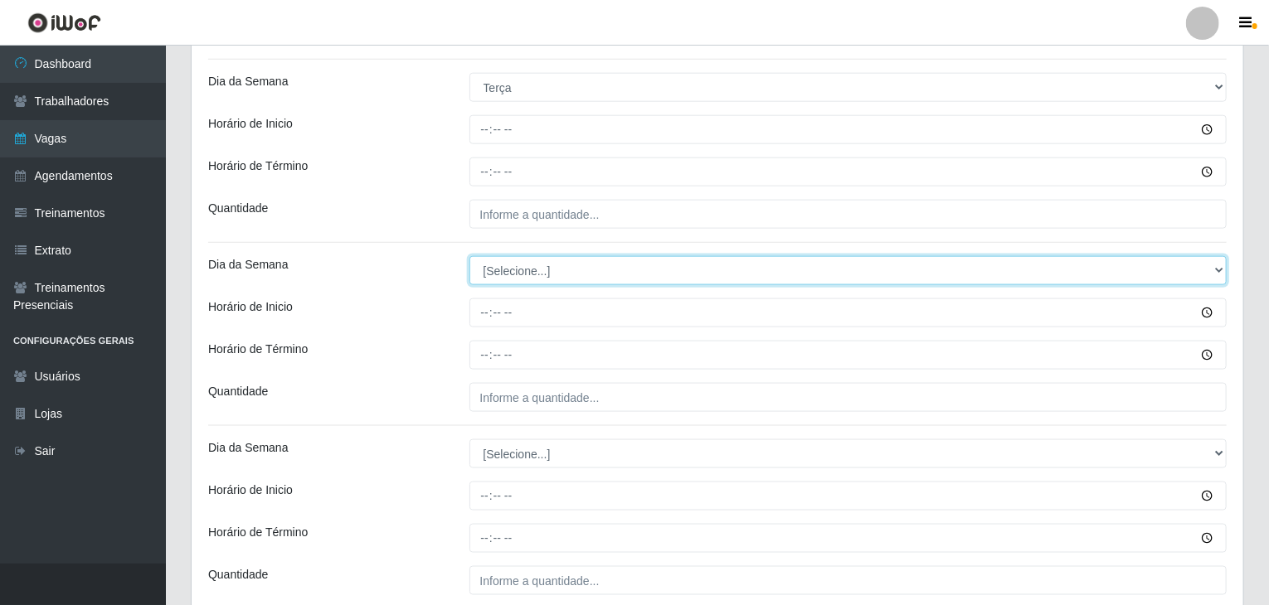
click at [566, 272] on select "[Selecione...] Segunda Terça Quarta Quinta Sexta Sábado Domingo" at bounding box center [848, 270] width 758 height 29
select select "3"
click at [469, 256] on select "[Selecione...] Segunda Terça Quarta Quinta Sexta Sábado Domingo" at bounding box center [848, 270] width 758 height 29
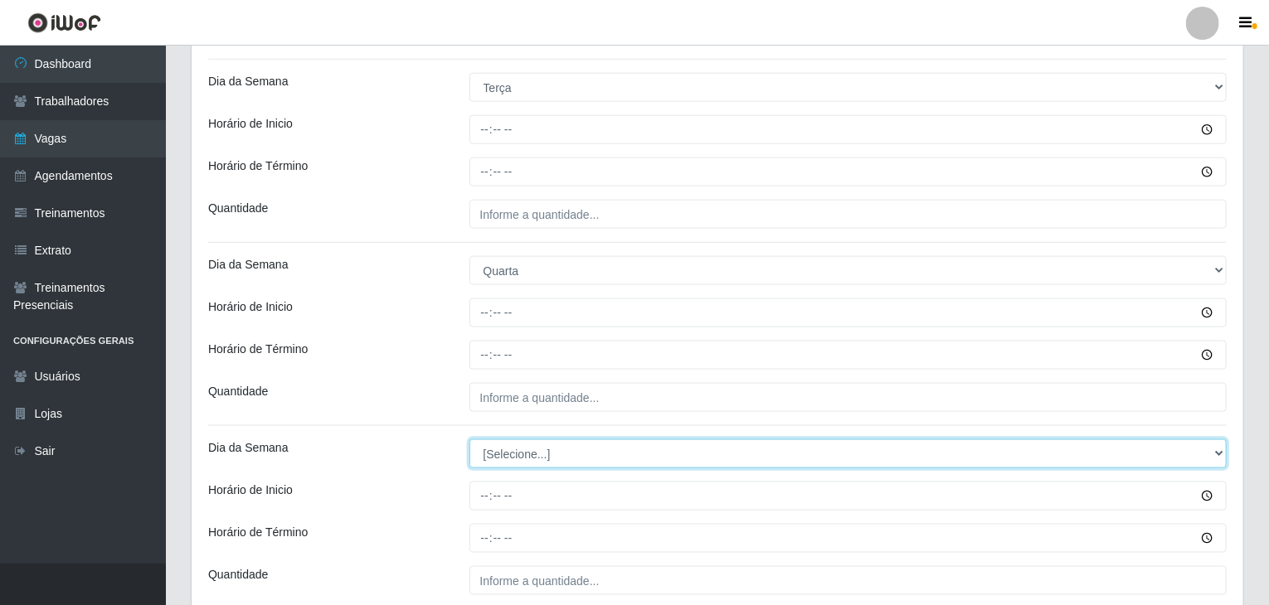
click at [534, 449] on select "[Selecione...] Segunda Terça Quarta Quinta Sexta Sábado Domingo" at bounding box center [848, 454] width 758 height 29
select select "3"
click at [469, 440] on select "[Selecione...] Segunda Terça Quarta Quinta Sexta Sábado Domingo" at bounding box center [848, 454] width 758 height 29
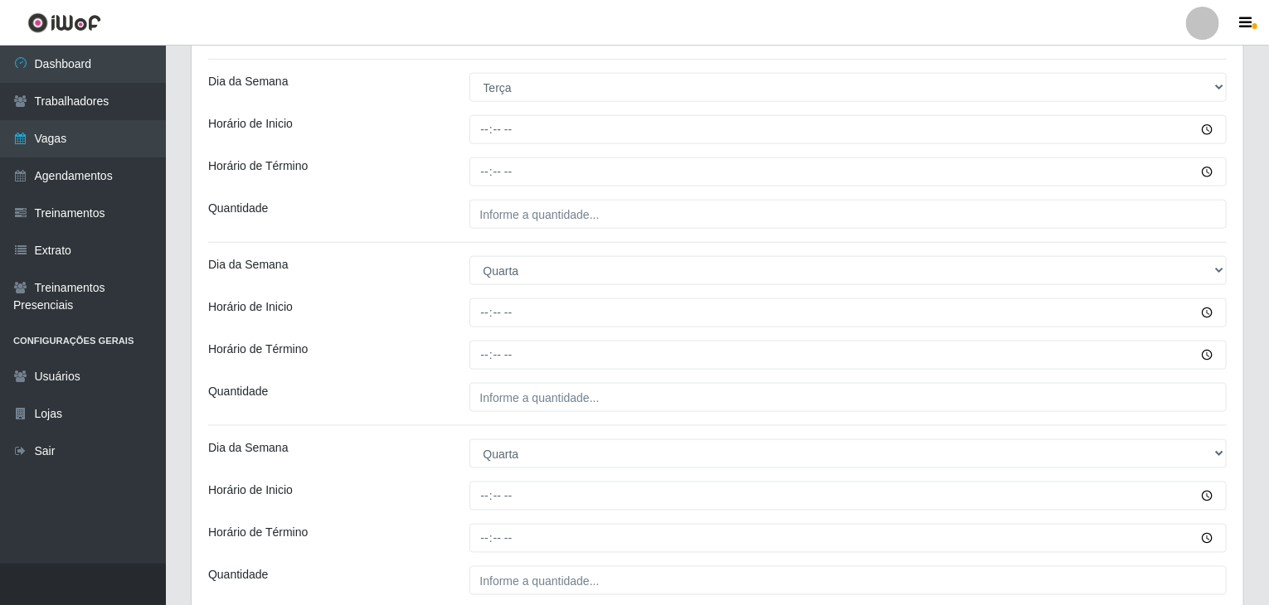
click at [421, 328] on div "Loja Rede Compras Supermercados - LOJA 6 Função [Selecione...] ASG ASG + ASG ++…" at bounding box center [717, 484] width 1051 height 2509
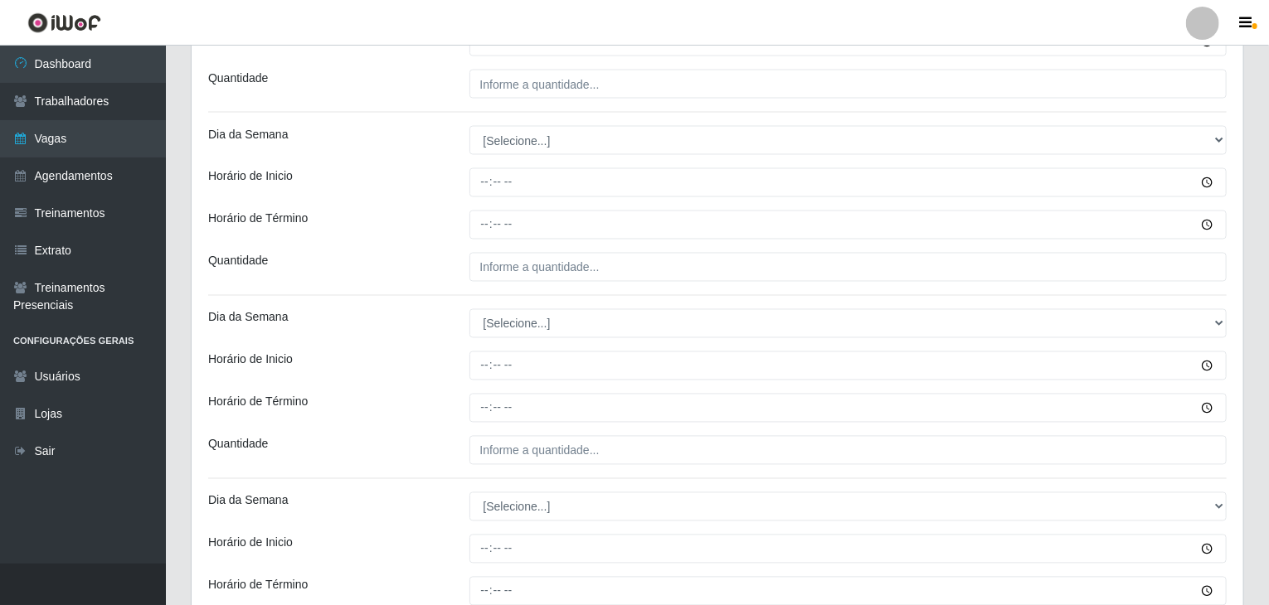
scroll to position [1410, 0]
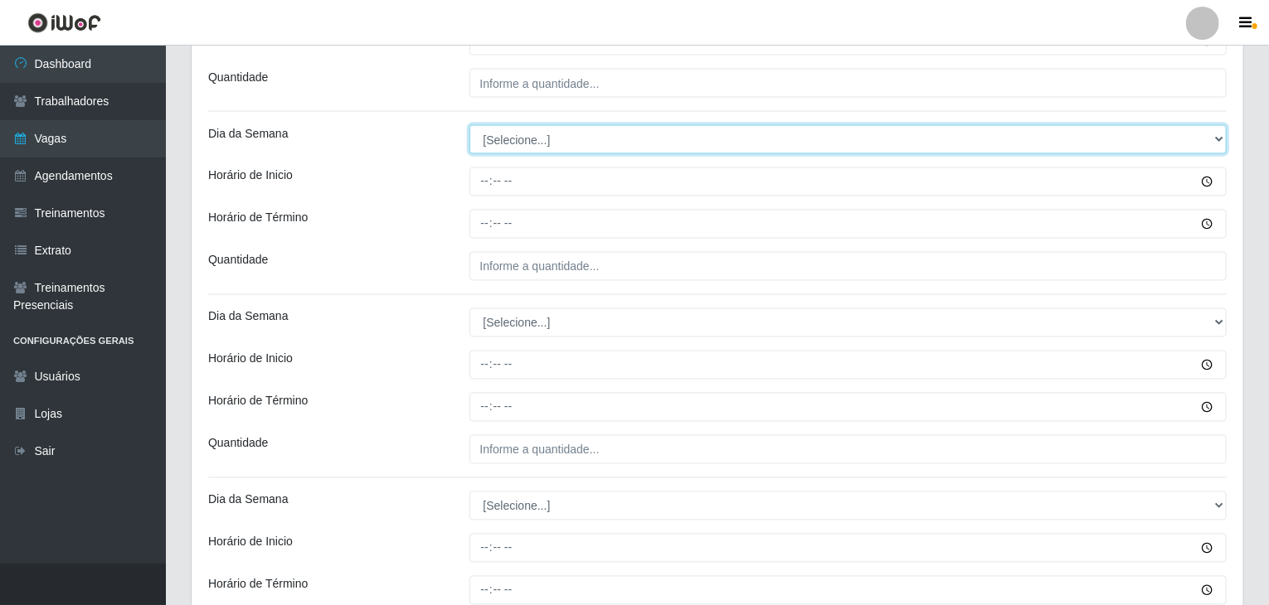
click at [527, 140] on select "[Selecione...] Segunda Terça Quarta Quinta Sexta Sábado Domingo" at bounding box center [848, 139] width 758 height 29
select select "4"
click at [469, 125] on select "[Selecione...] Segunda Terça Quarta Quinta Sexta Sábado Domingo" at bounding box center [848, 139] width 758 height 29
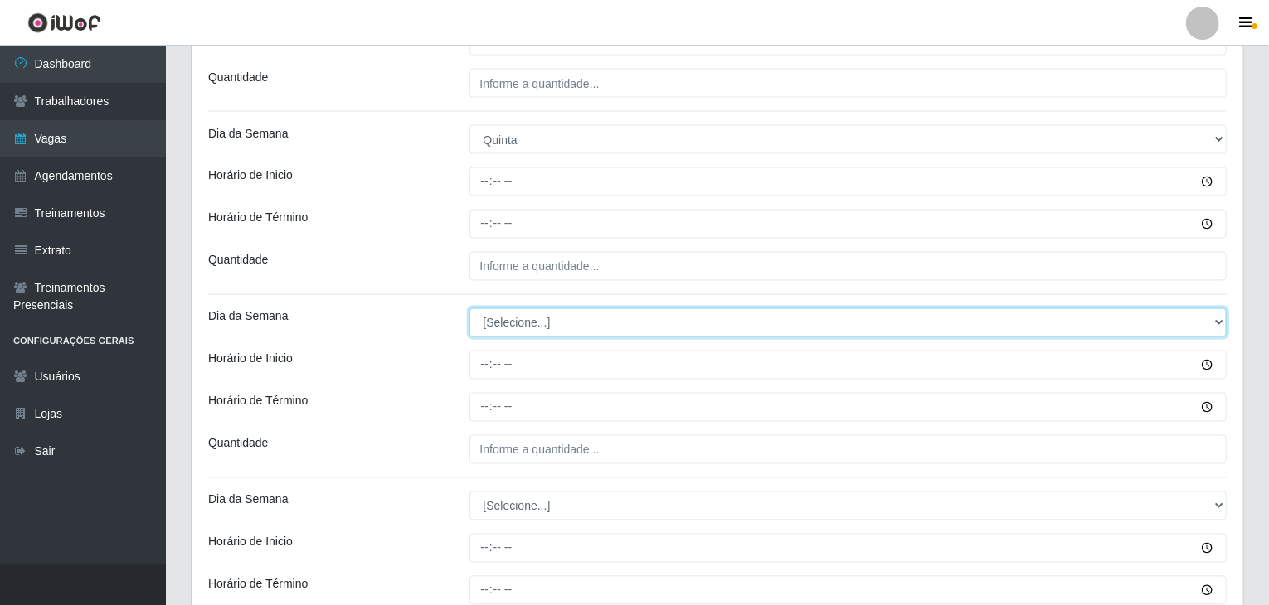
click at [544, 323] on select "[Selecione...] Segunda Terça Quarta Quinta Sexta Sábado Domingo" at bounding box center [848, 322] width 758 height 29
select select "4"
click at [469, 308] on select "[Selecione...] Segunda Terça Quarta Quinta Sexta Sábado Domingo" at bounding box center [848, 322] width 758 height 29
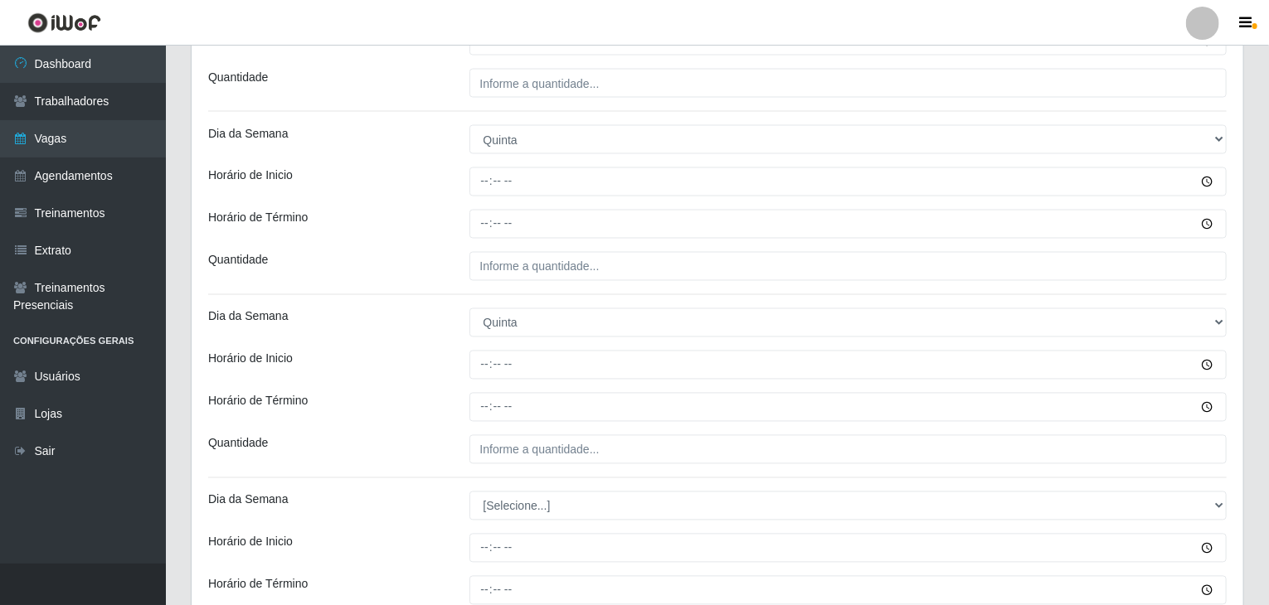
click at [411, 323] on div "Dia da Semana" at bounding box center [326, 322] width 261 height 29
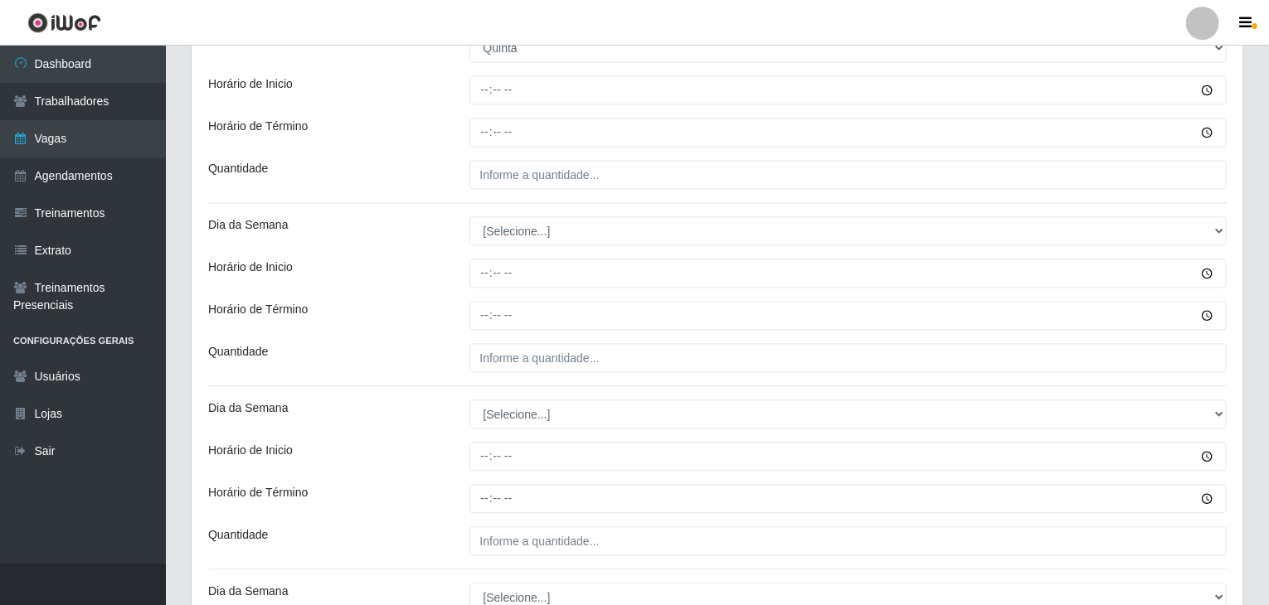
scroll to position [1741, 0]
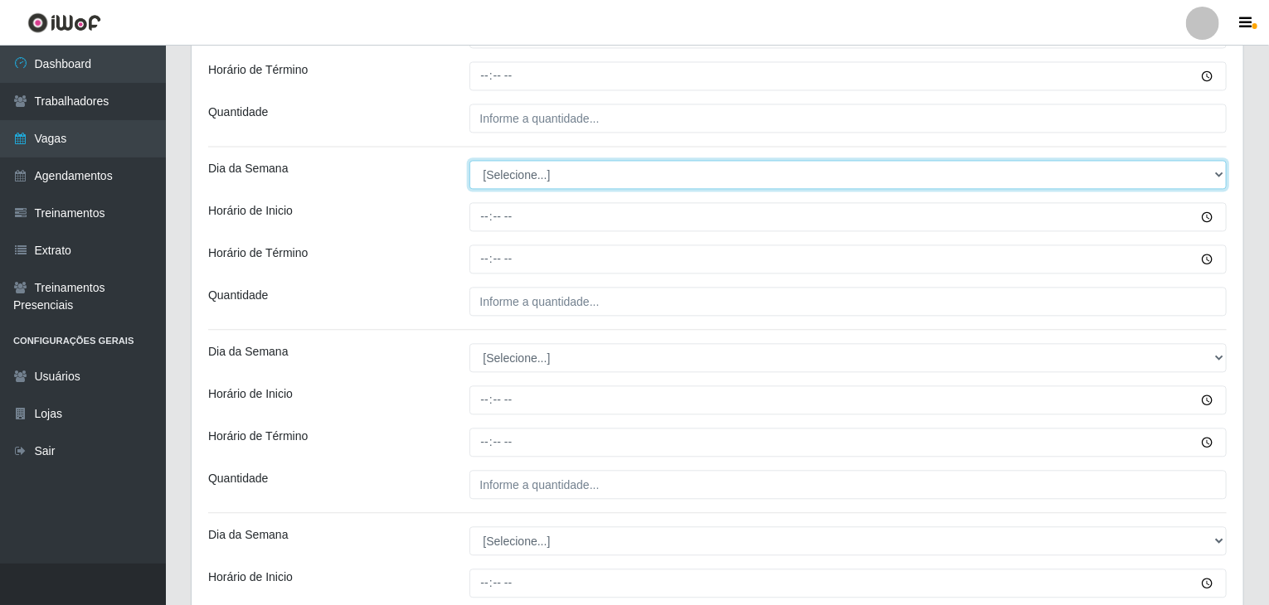
click at [524, 170] on select "[Selecione...] Segunda Terça Quarta Quinta Sexta Sábado Domingo" at bounding box center [848, 174] width 758 height 29
select select "5"
click at [469, 160] on select "[Selecione...] Segunda Terça Quarta Quinta Sexta Sábado Domingo" at bounding box center [848, 174] width 758 height 29
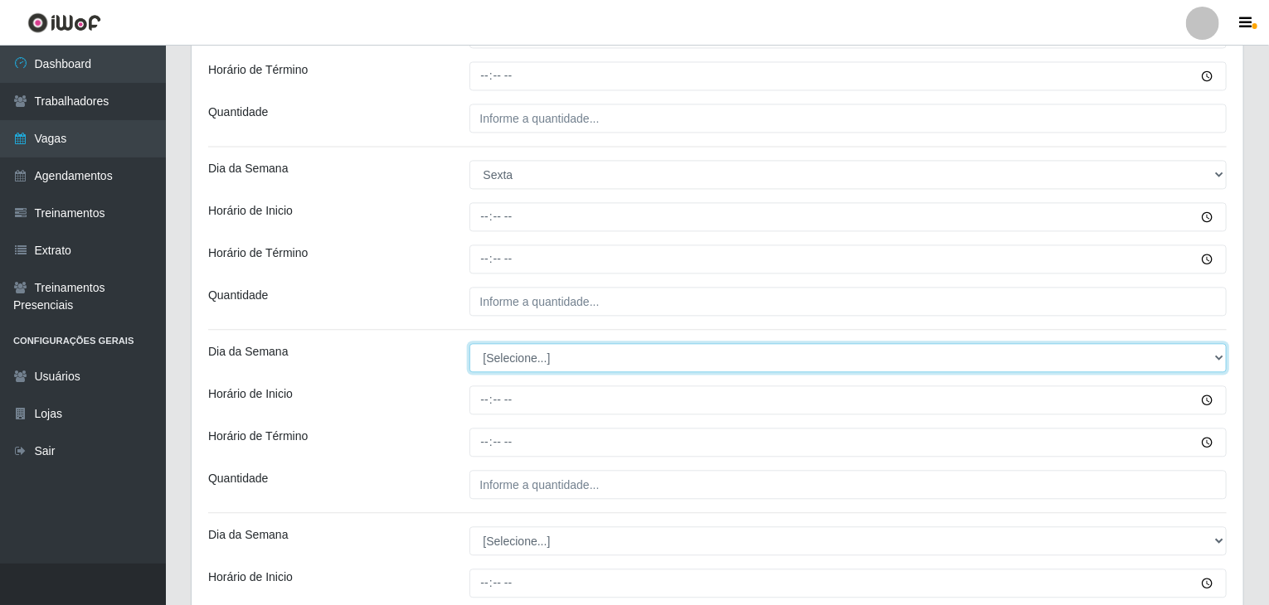
click at [533, 359] on select "[Selecione...] Segunda Terça Quarta Quinta Sexta Sábado Domingo" at bounding box center [848, 357] width 758 height 29
select select "5"
click at [469, 343] on select "[Selecione...] Segunda Terça Quarta Quinta Sexta Sábado Domingo" at bounding box center [848, 357] width 758 height 29
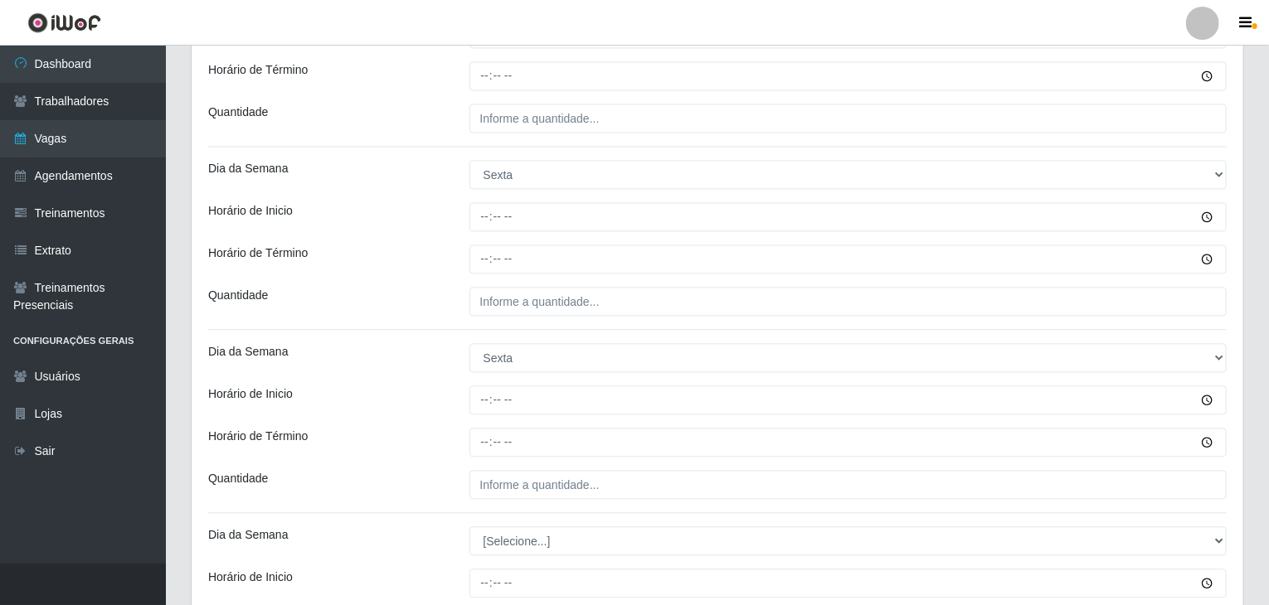
drag, startPoint x: 317, startPoint y: 422, endPoint x: 342, endPoint y: 419, distance: 25.1
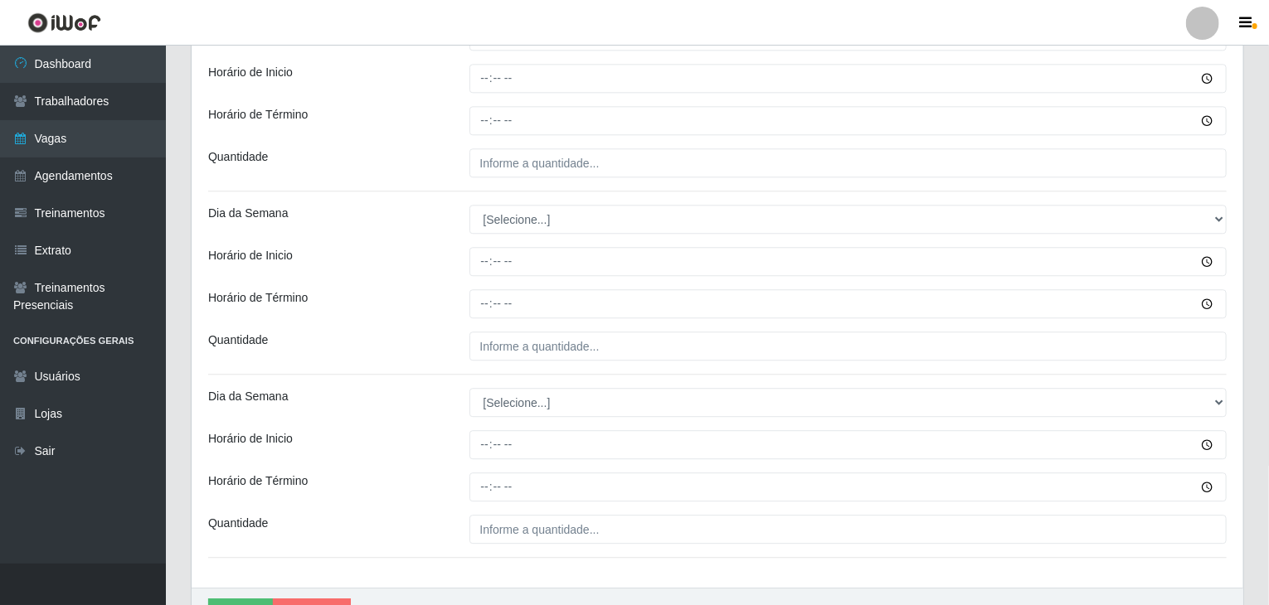
scroll to position [2073, 0]
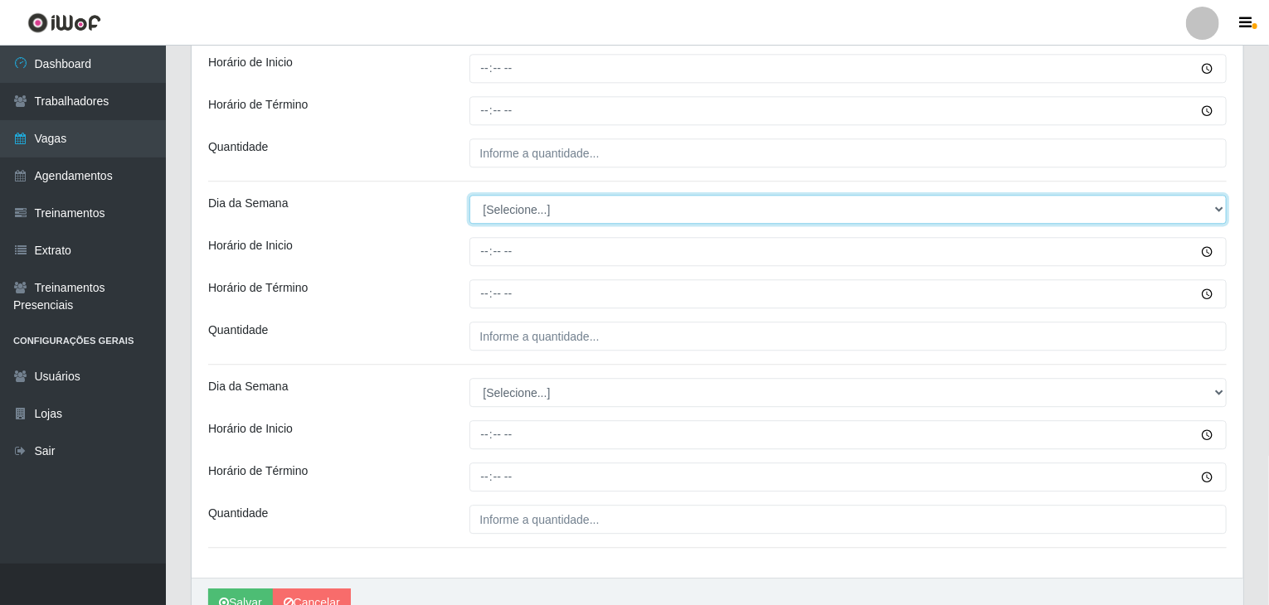
click at [506, 206] on select "[Selecione...] Segunda Terça Quarta Quinta Sexta Sábado Domingo" at bounding box center [848, 209] width 758 height 29
select select "6"
click at [469, 195] on select "[Selecione...] Segunda Terça Quarta Quinta Sexta Sábado Domingo" at bounding box center [848, 209] width 758 height 29
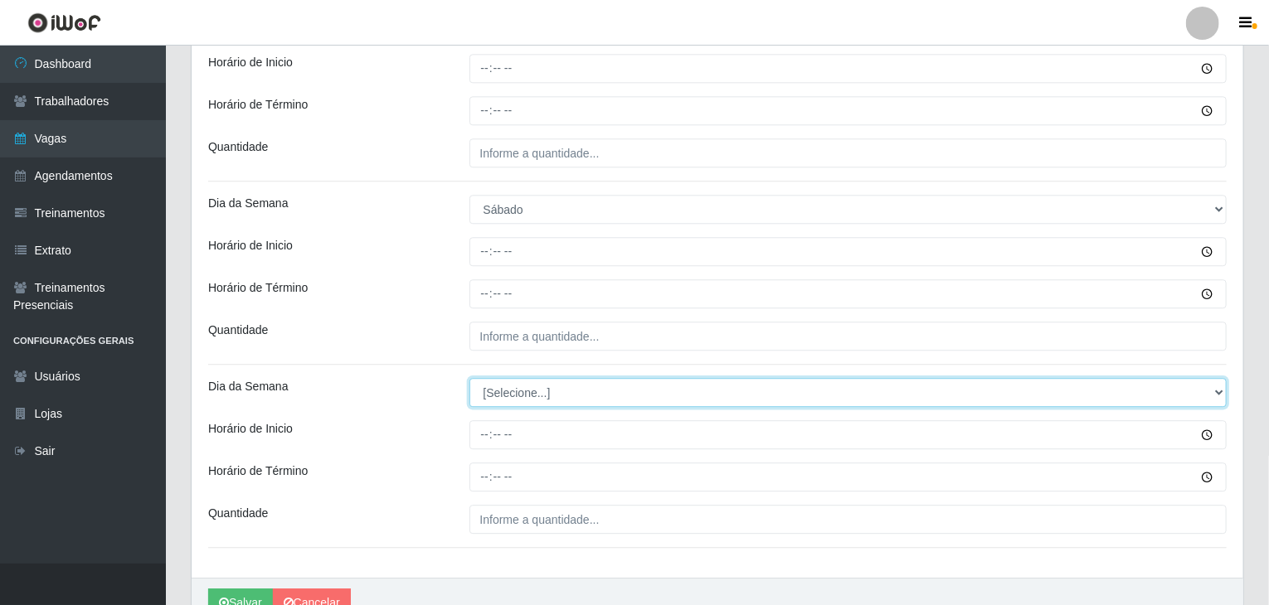
click at [519, 392] on select "[Selecione...] Segunda Terça Quarta Quinta Sexta Sábado Domingo" at bounding box center [848, 392] width 758 height 29
select select "6"
click at [469, 378] on select "[Selecione...] Segunda Terça Quarta Quinta Sexta Sábado Domingo" at bounding box center [848, 392] width 758 height 29
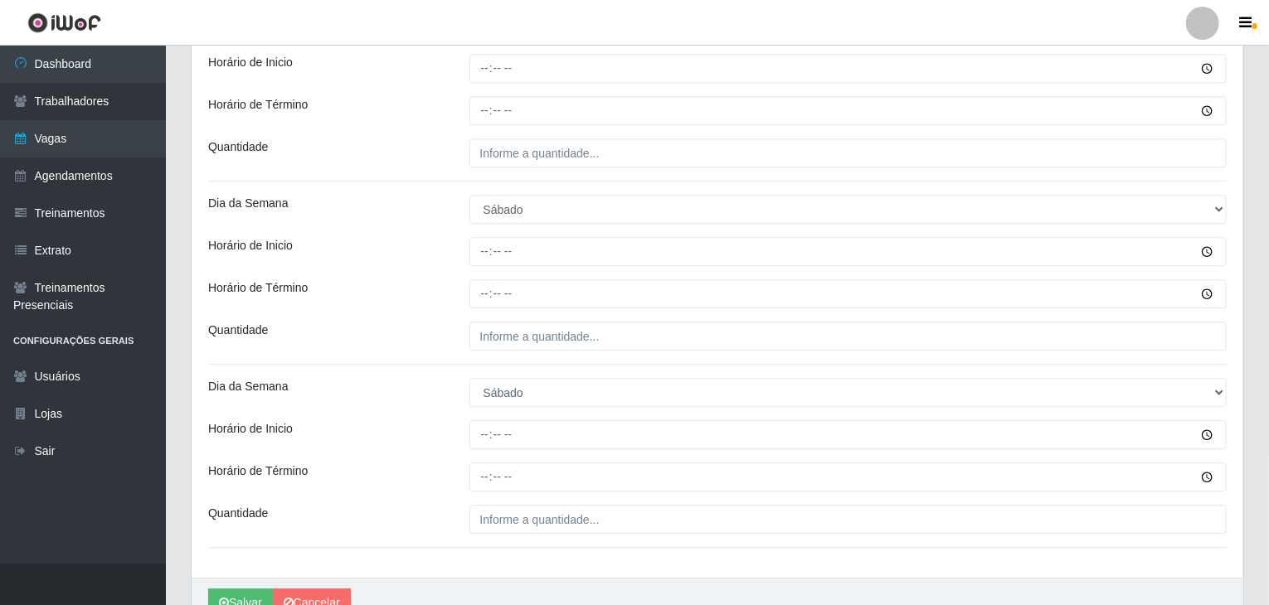
click at [421, 463] on div "Horário de Término" at bounding box center [326, 477] width 261 height 29
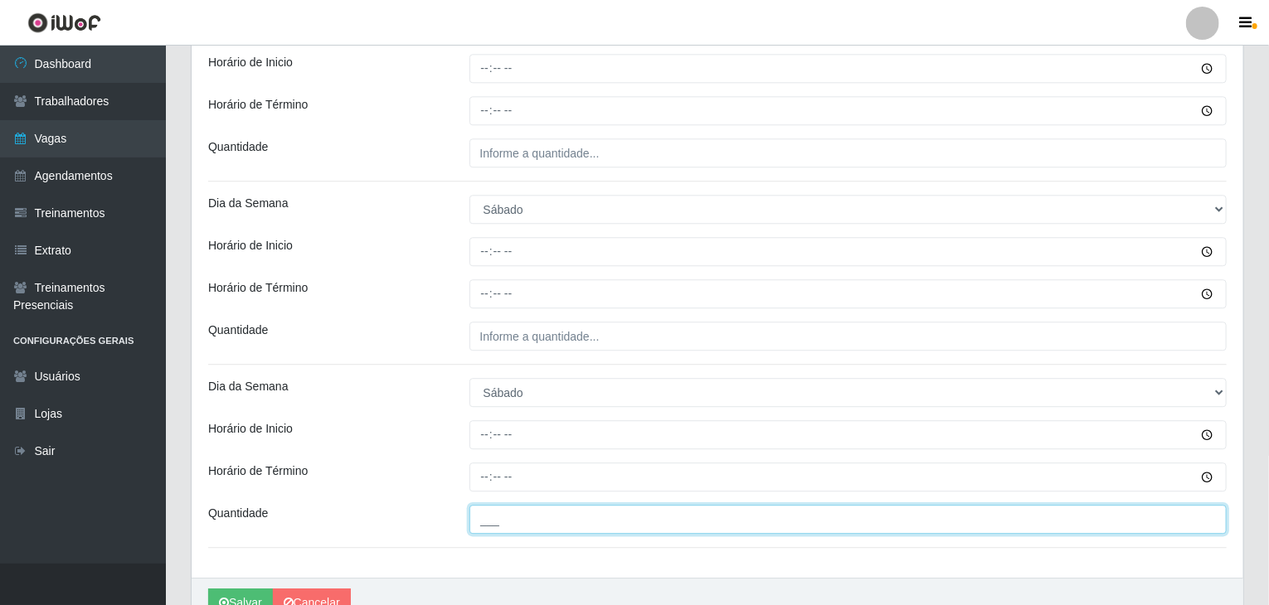
click at [537, 505] on input "___" at bounding box center [848, 519] width 758 height 29
type input "2__"
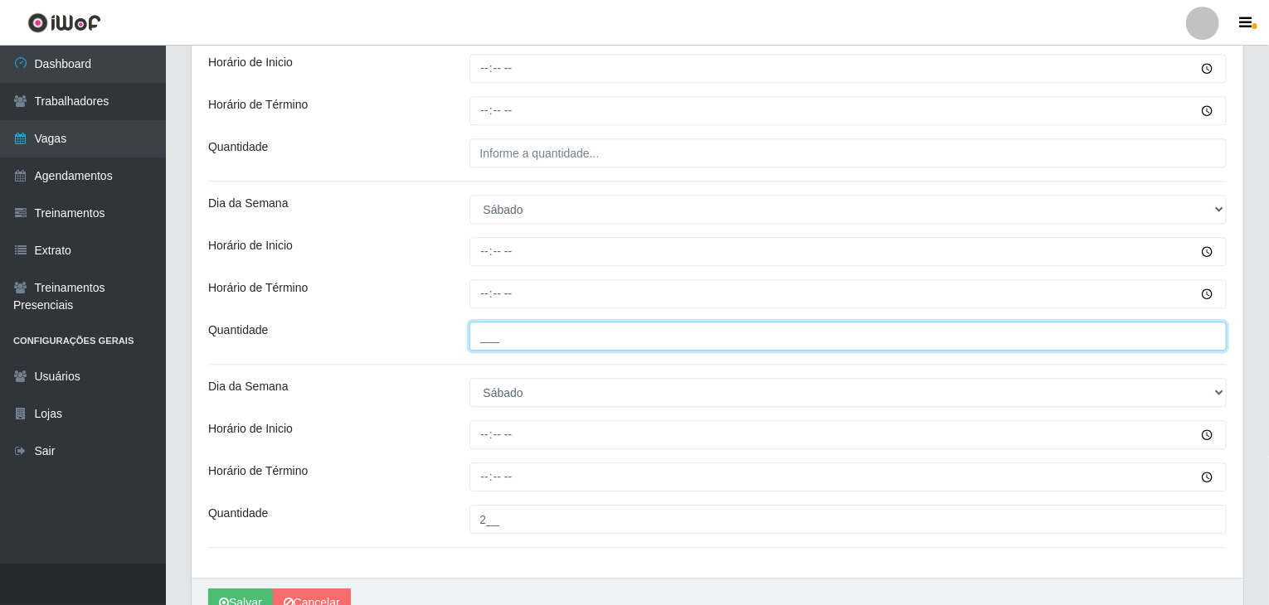
click at [504, 327] on input "___" at bounding box center [848, 336] width 758 height 29
drag, startPoint x: 504, startPoint y: 327, endPoint x: 484, endPoint y: 336, distance: 21.9
click at [484, 336] on input "___" at bounding box center [848, 336] width 758 height 29
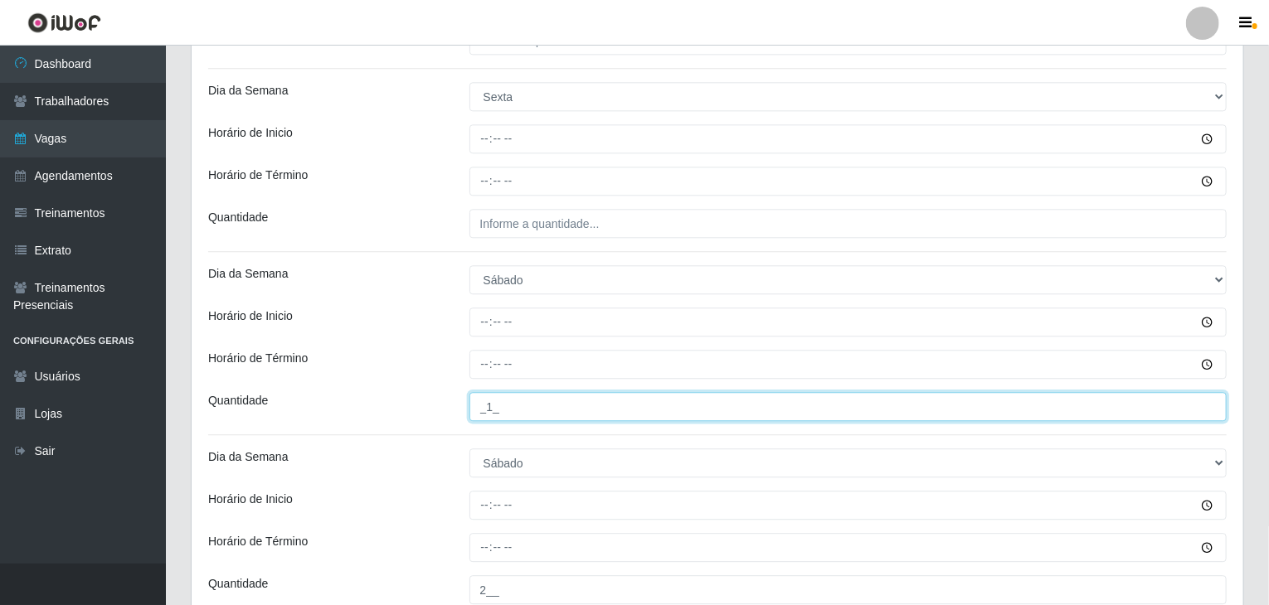
scroll to position [1907, 0]
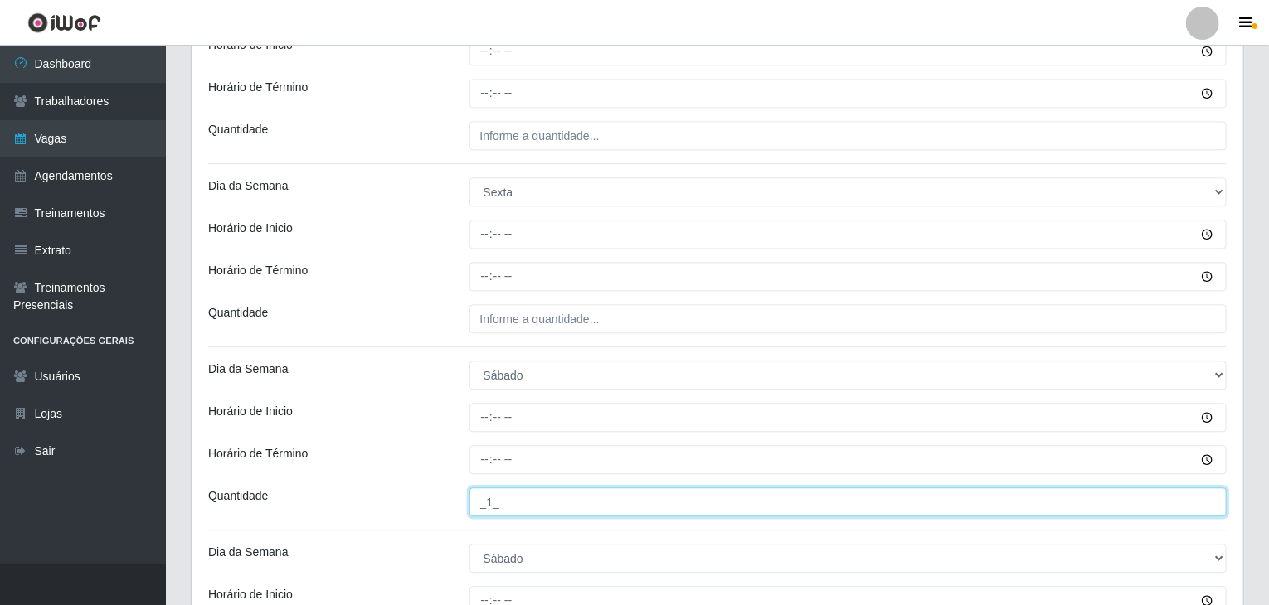
type input "_1_"
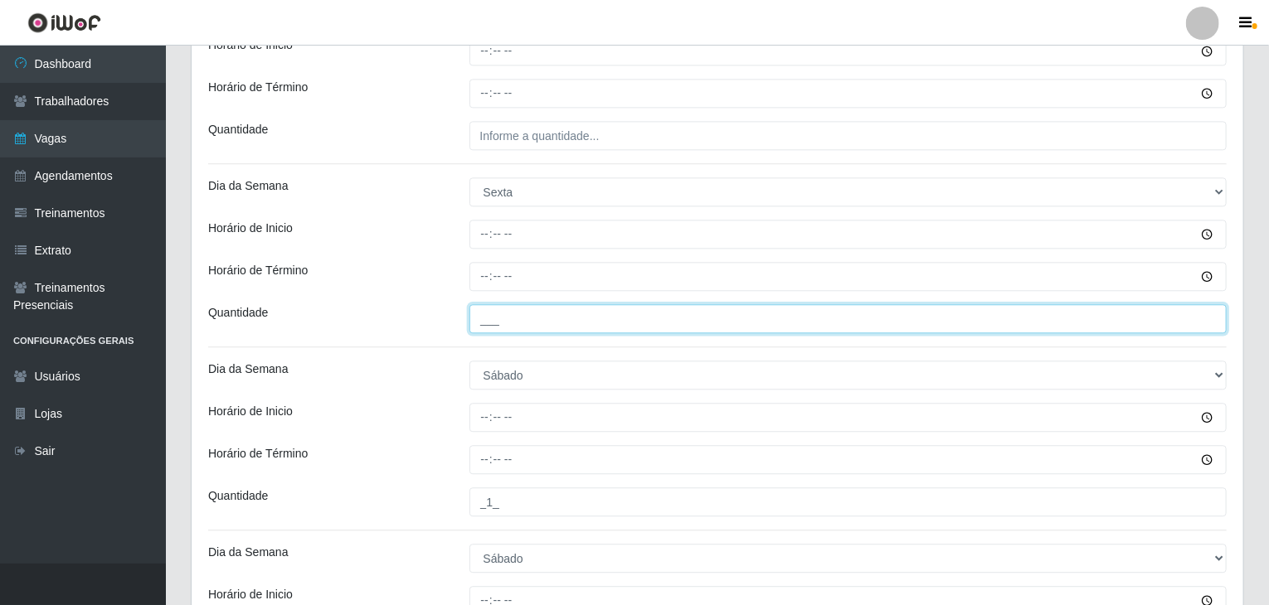
click at [561, 308] on input "___" at bounding box center [848, 318] width 758 height 29
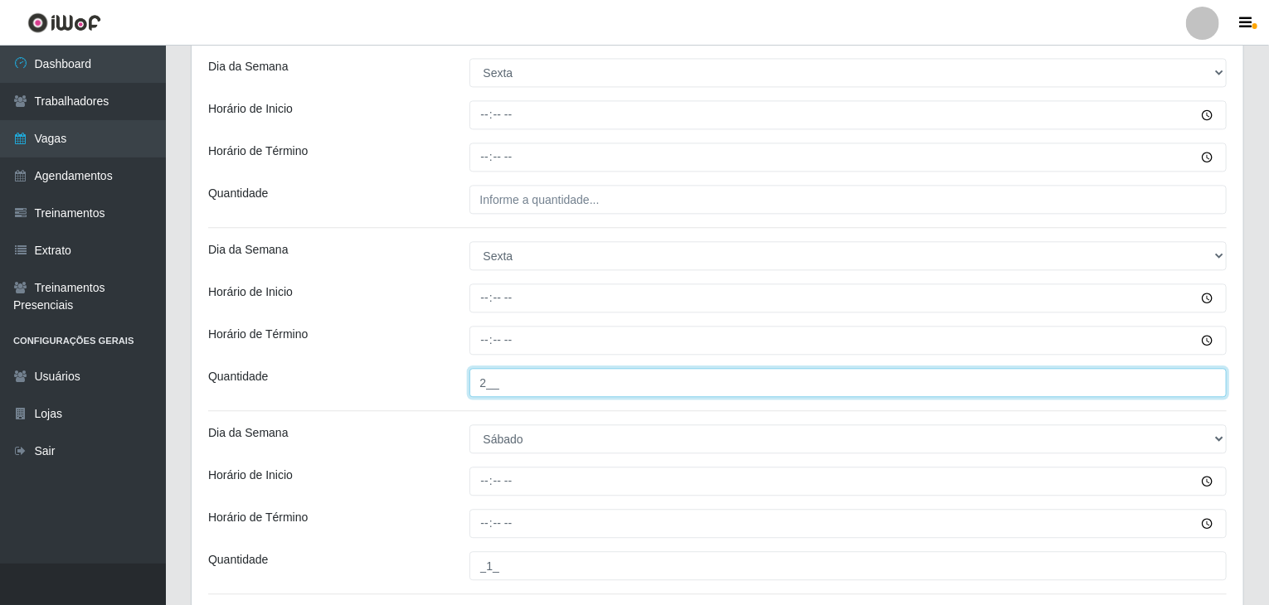
scroll to position [1741, 0]
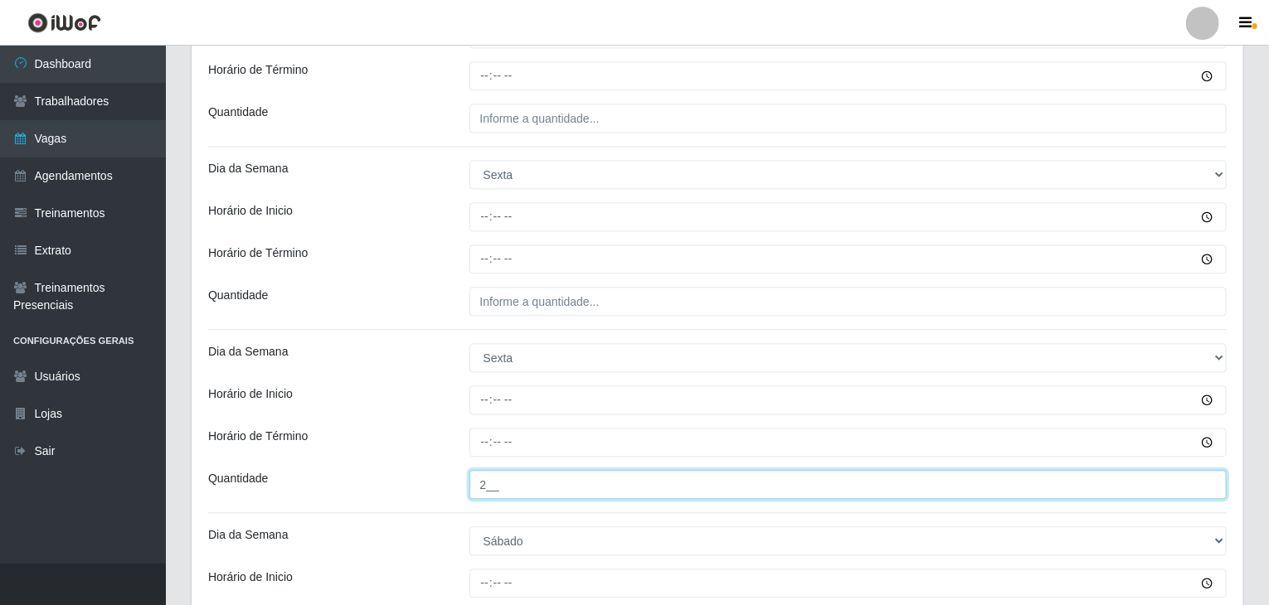
type input "2__"
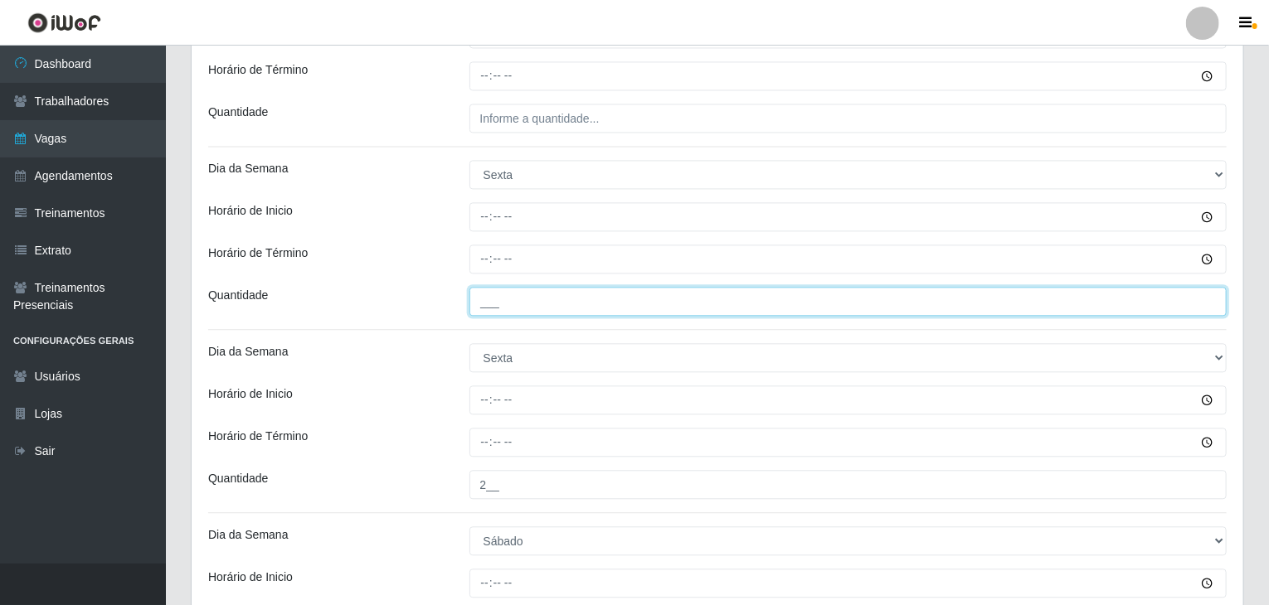
click at [537, 299] on input "___" at bounding box center [848, 301] width 758 height 29
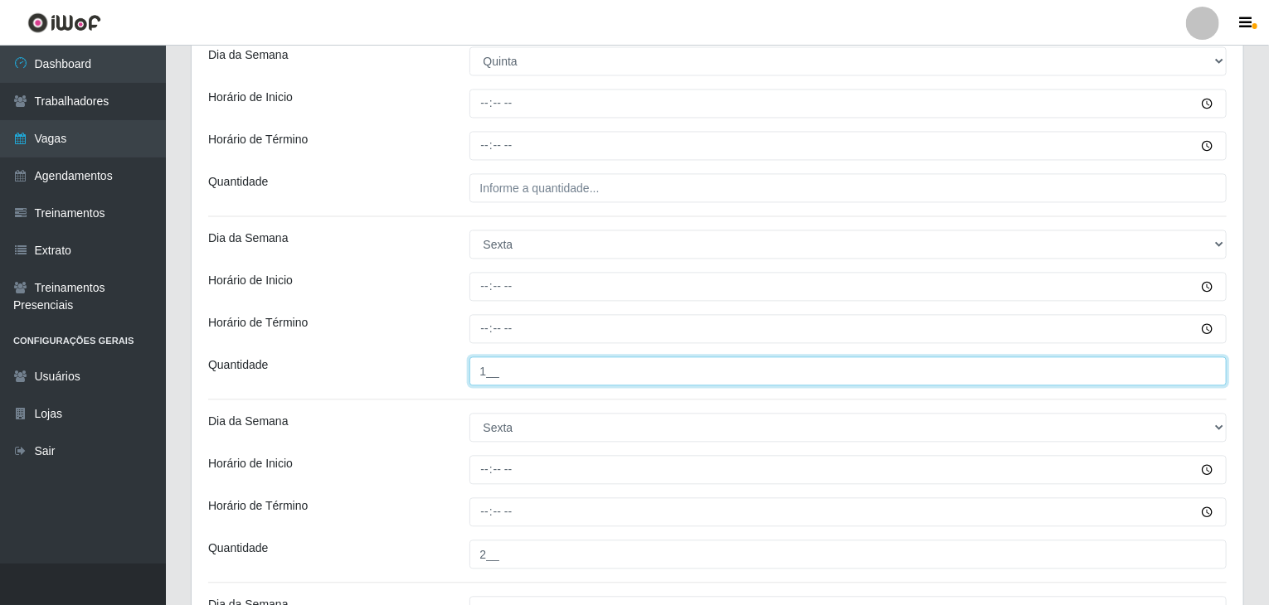
scroll to position [1576, 0]
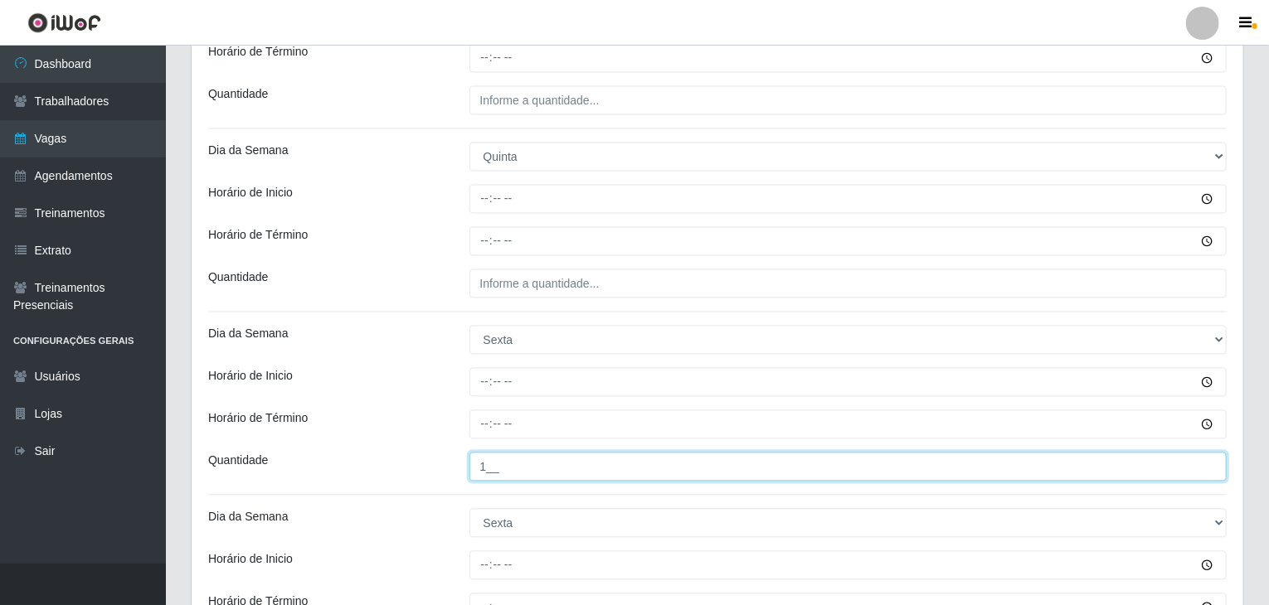
type input "1__"
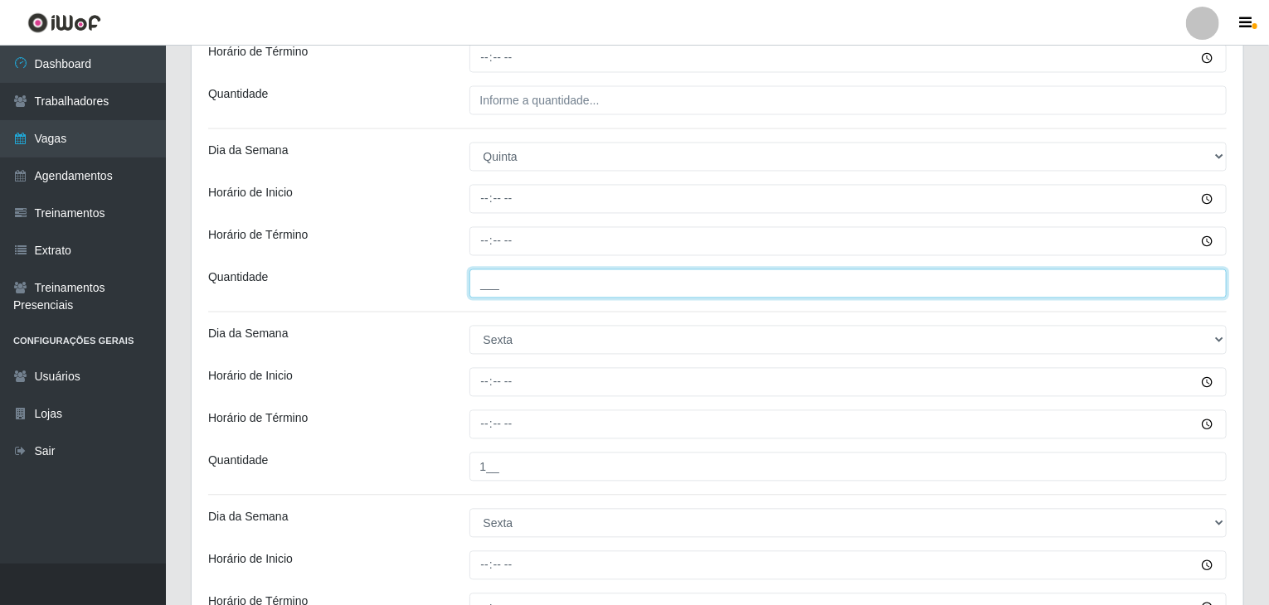
click at [578, 286] on input "___" at bounding box center [848, 284] width 758 height 29
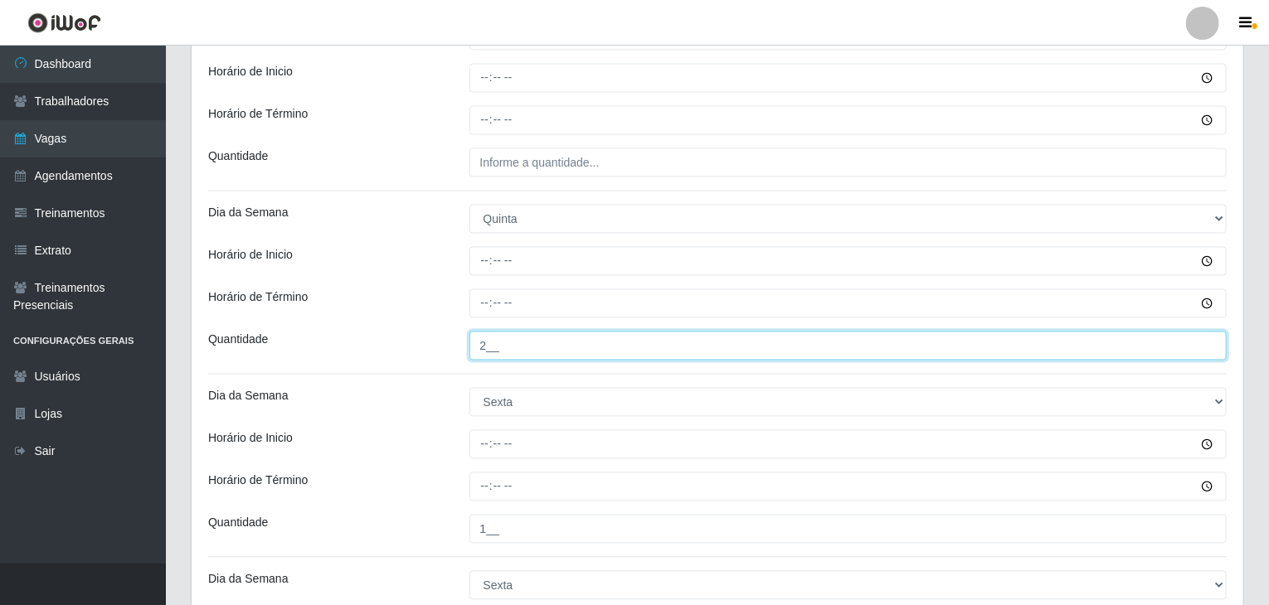
scroll to position [1410, 0]
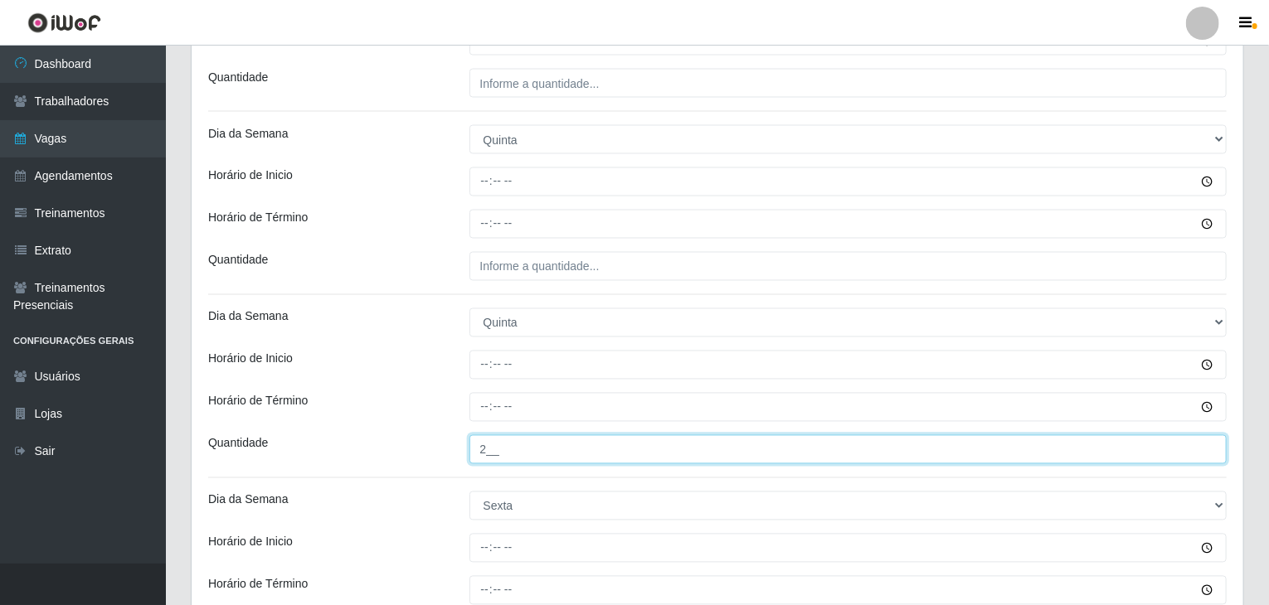
type input "2__"
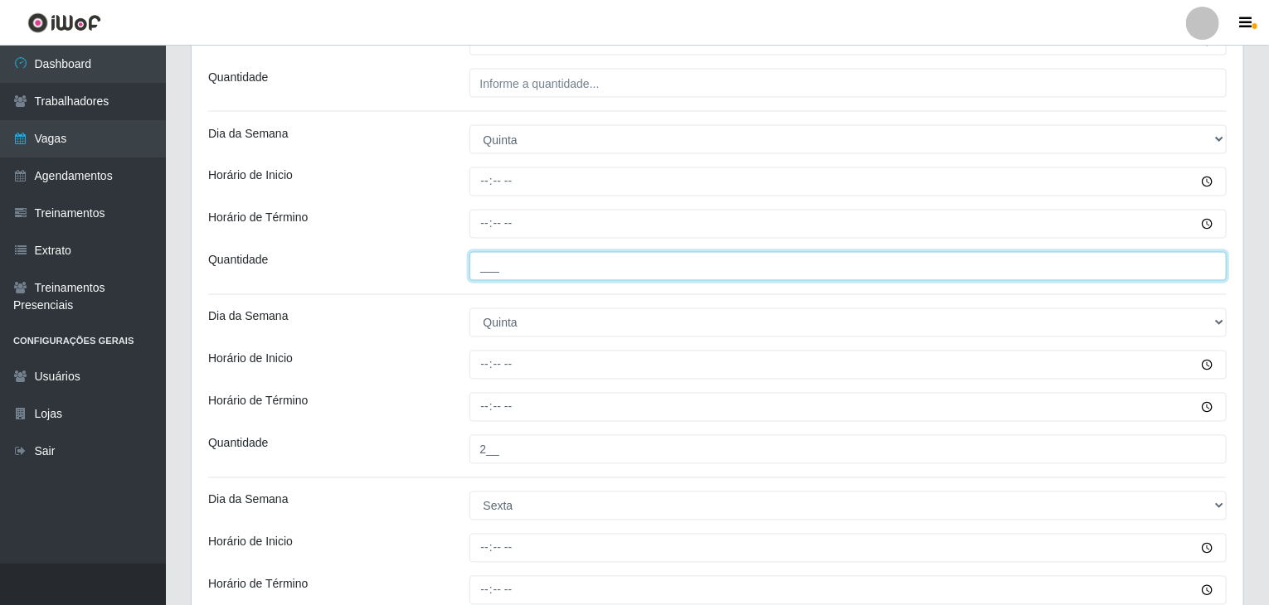
click at [556, 253] on input "___" at bounding box center [848, 266] width 758 height 29
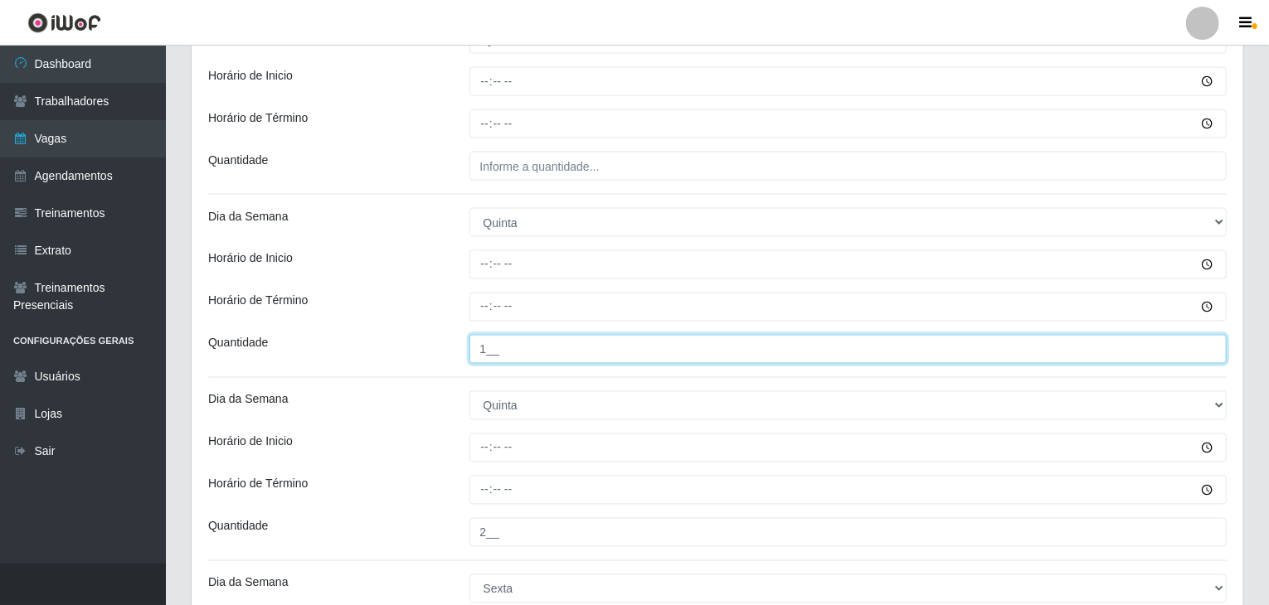
type input "1__"
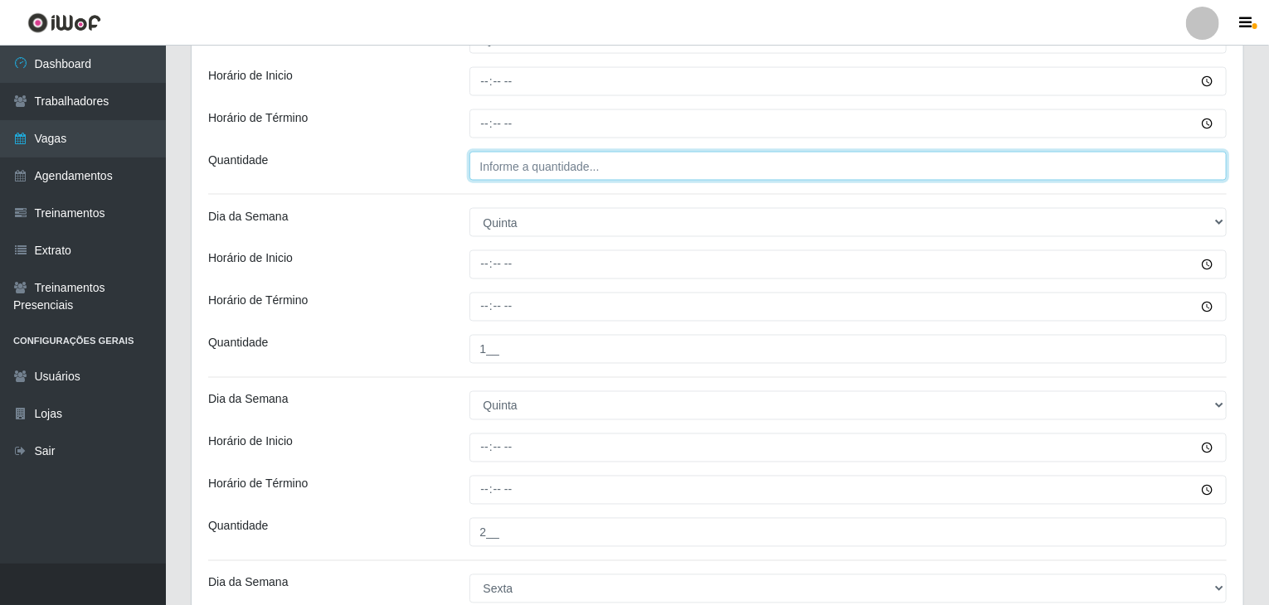
click at [513, 181] on div "Loja Rede Compras Supermercados - LOJA 6 Função [Selecione...] ASG ASG + ASG ++…" at bounding box center [717, 70] width 1051 height 2509
click at [478, 164] on input "2__" at bounding box center [848, 166] width 758 height 29
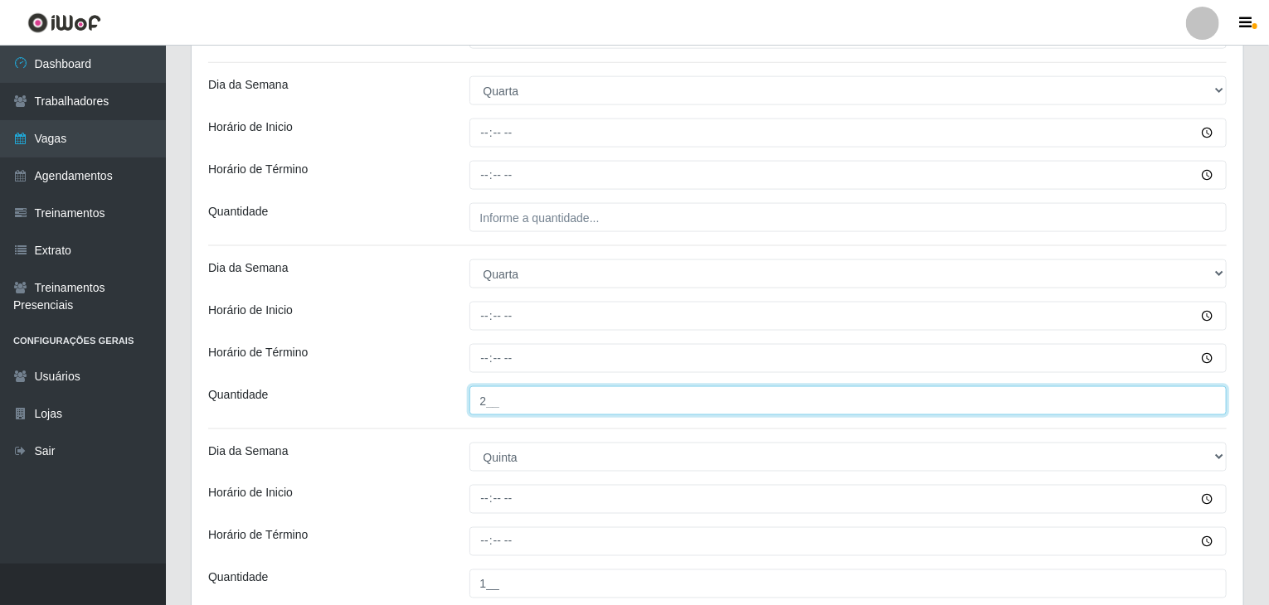
scroll to position [1078, 0]
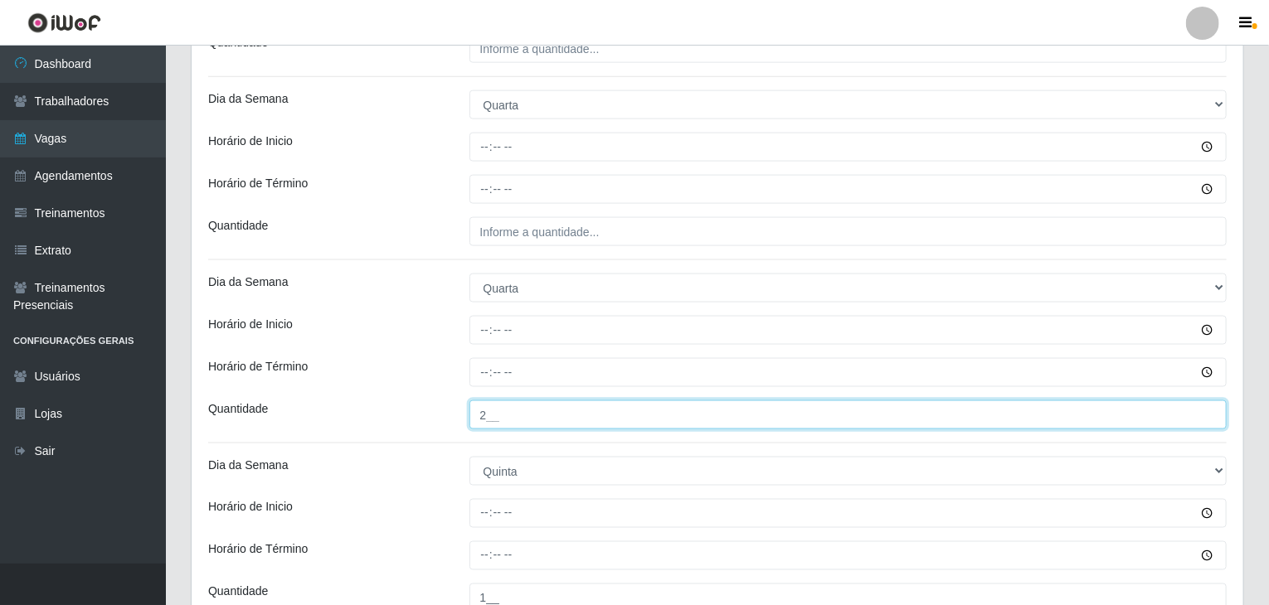
type input "2__"
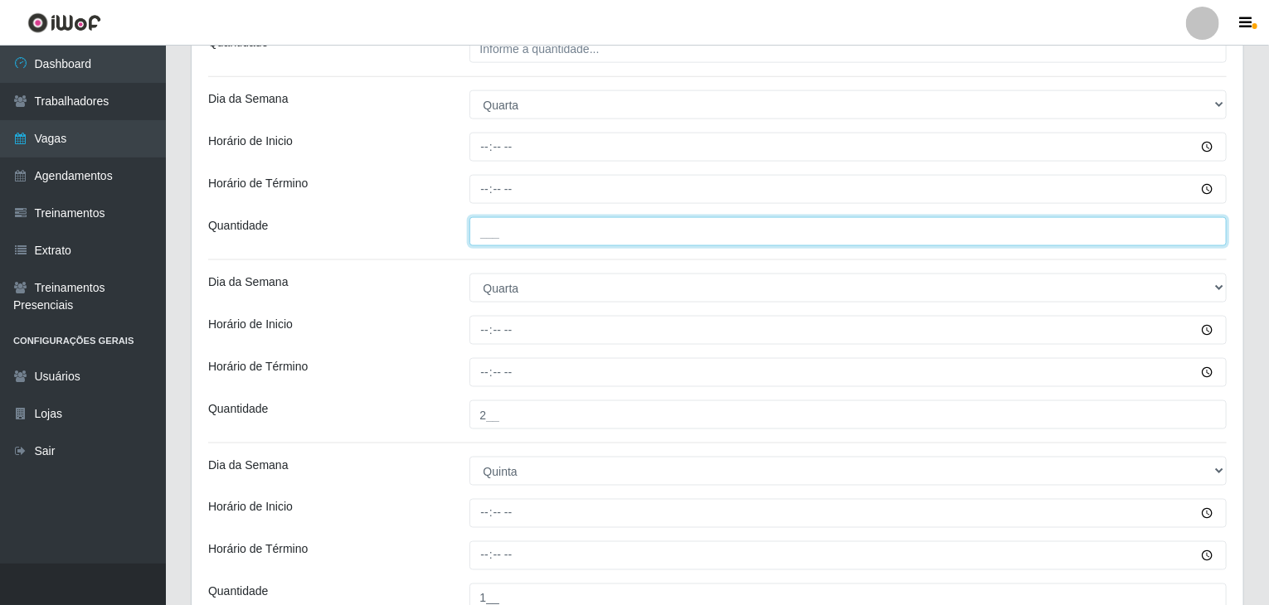
click at [546, 231] on input "___" at bounding box center [848, 231] width 758 height 29
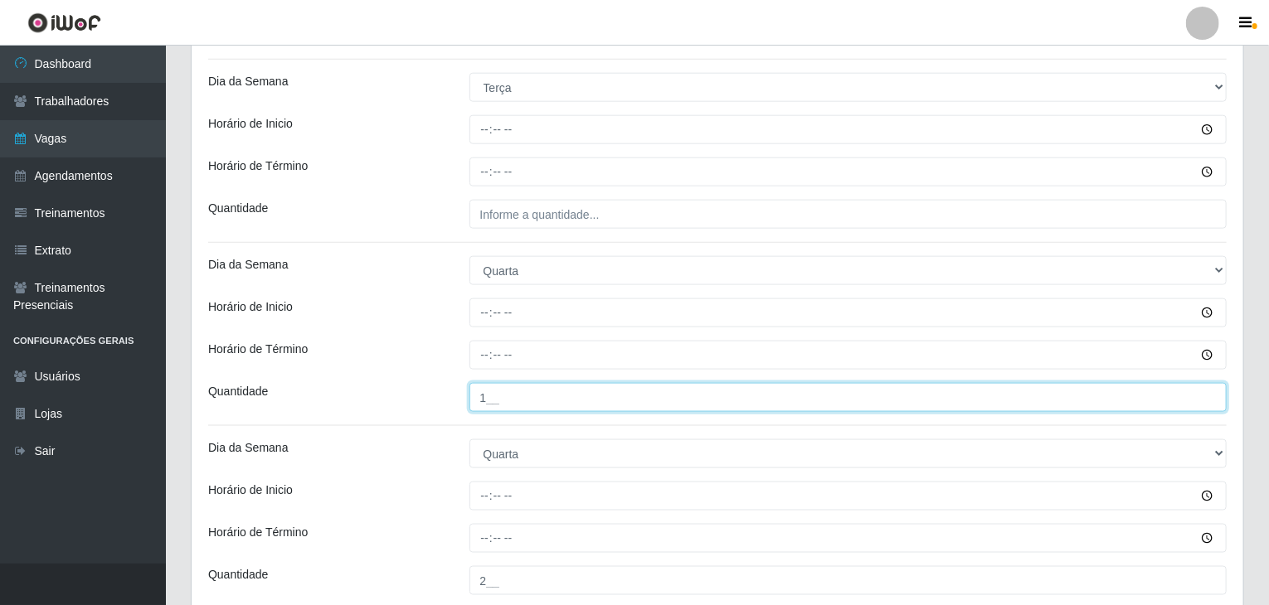
type input "1__"
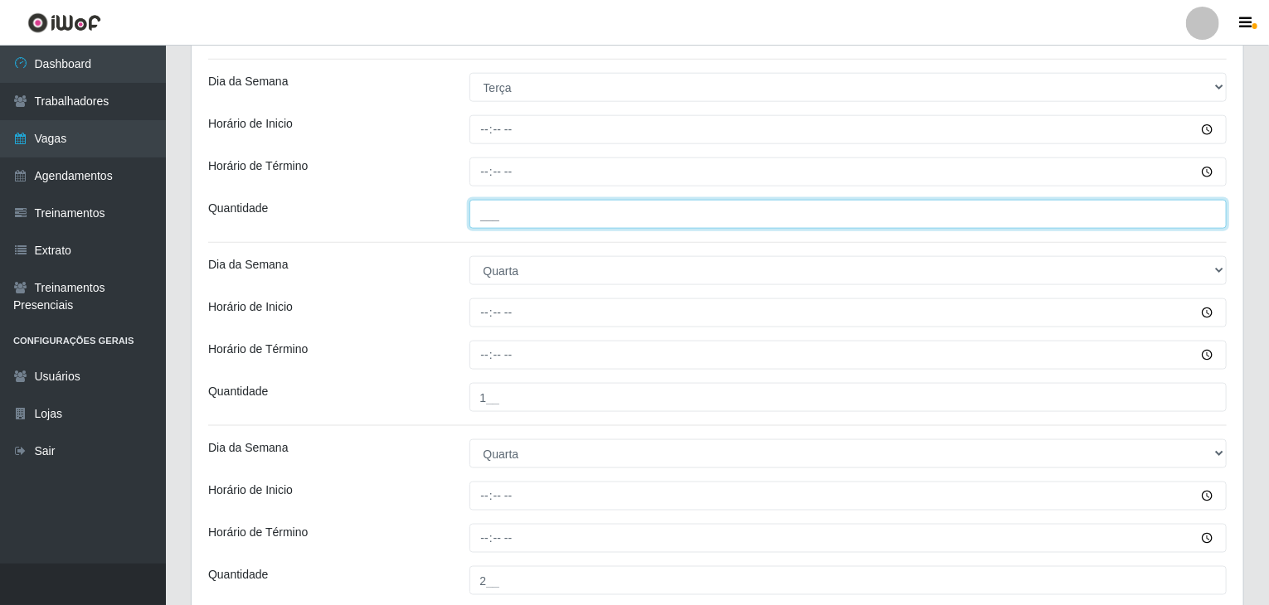
click at [519, 213] on input "___" at bounding box center [848, 214] width 758 height 29
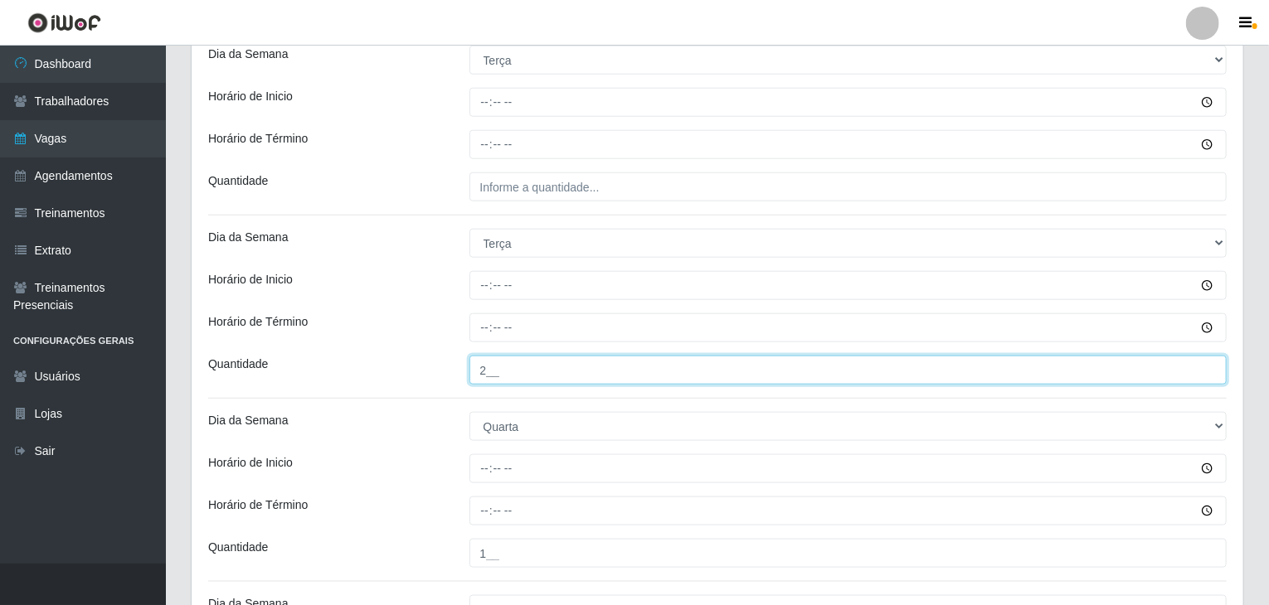
scroll to position [746, 0]
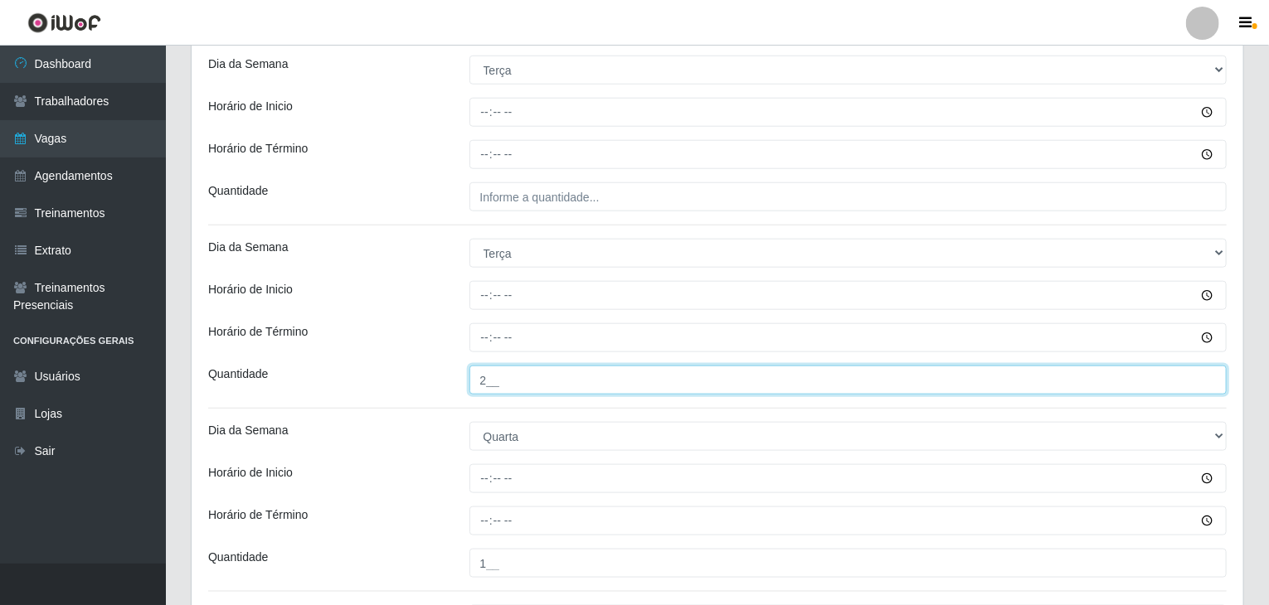
type input "2__"
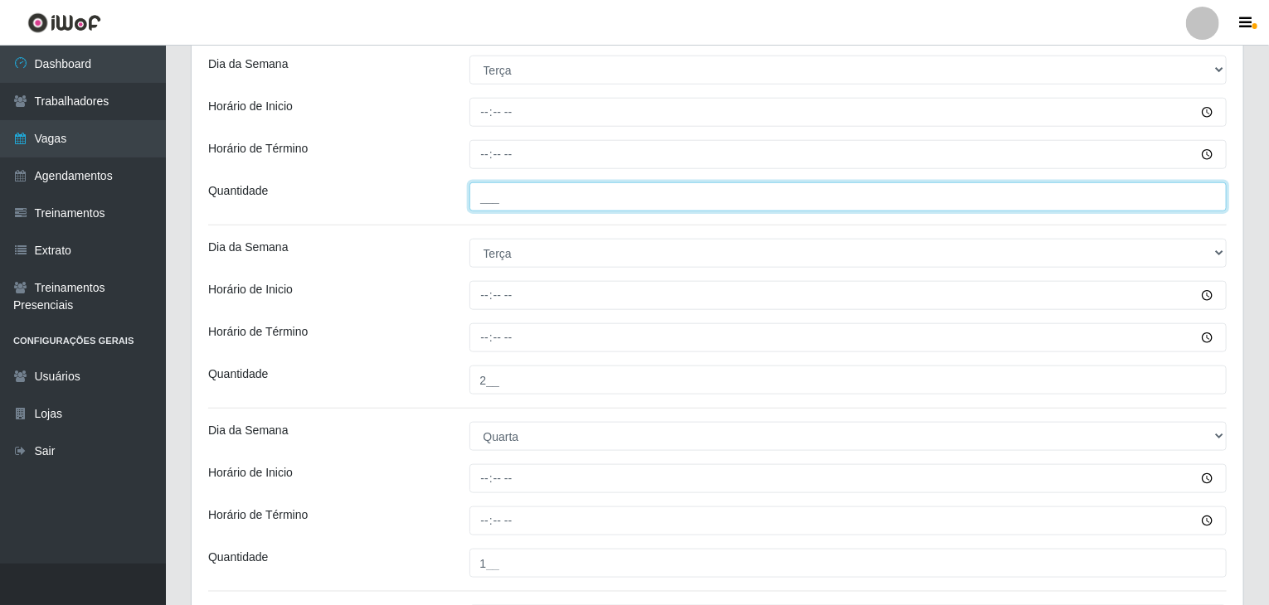
click at [541, 195] on input "___" at bounding box center [848, 196] width 758 height 29
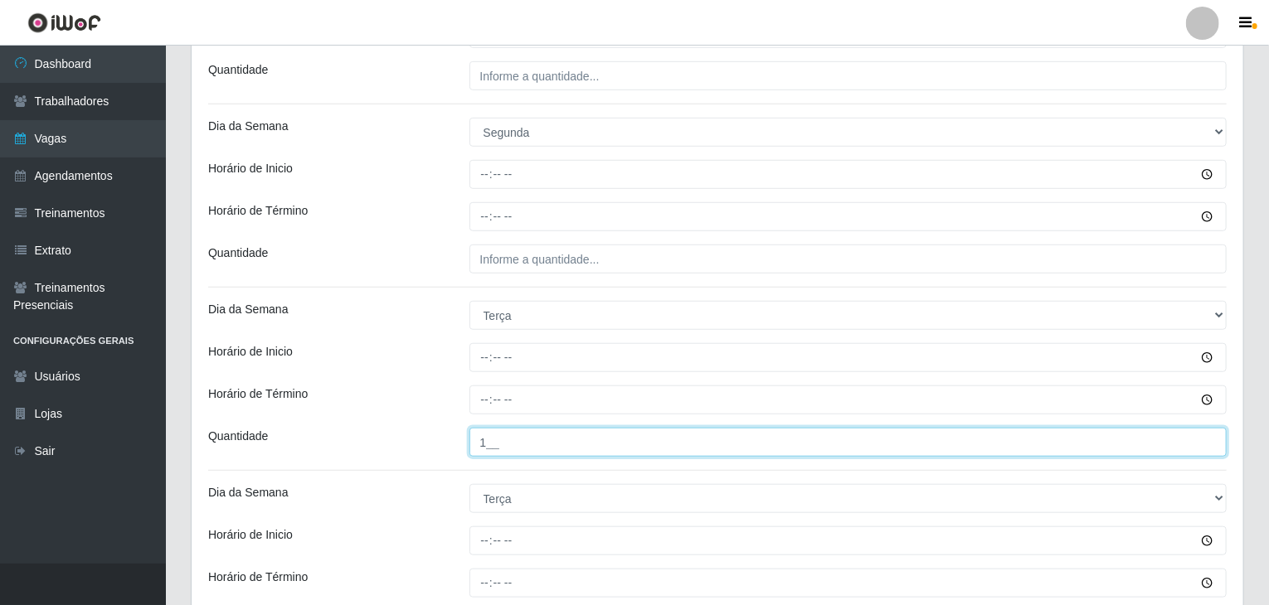
scroll to position [498, 0]
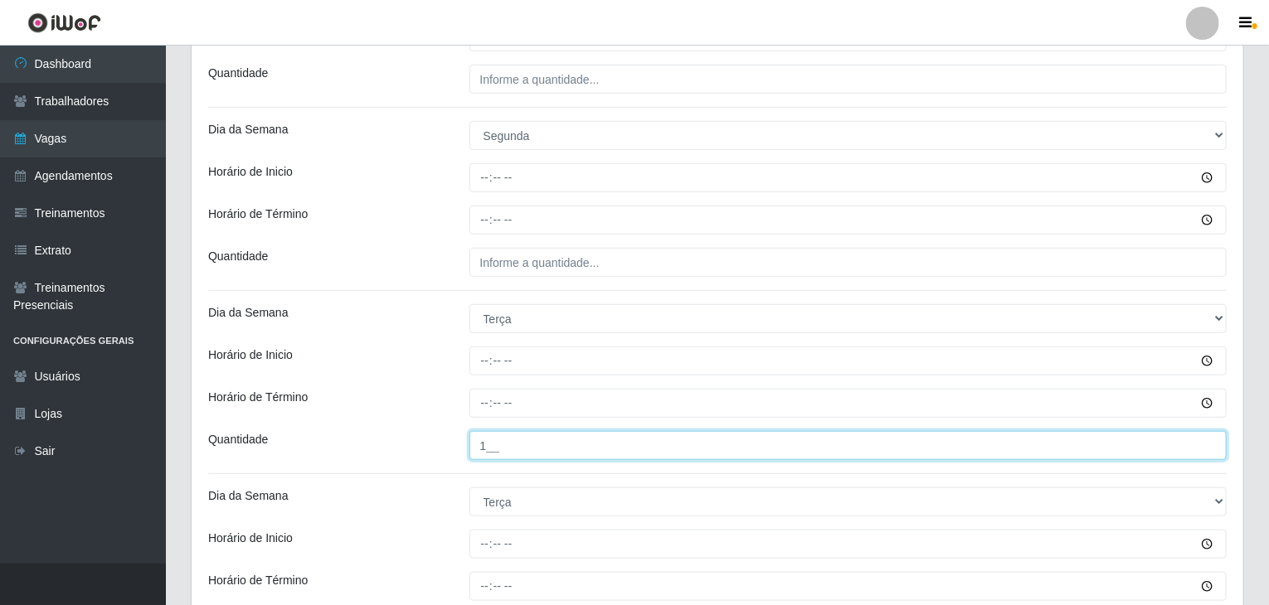
type input "1__"
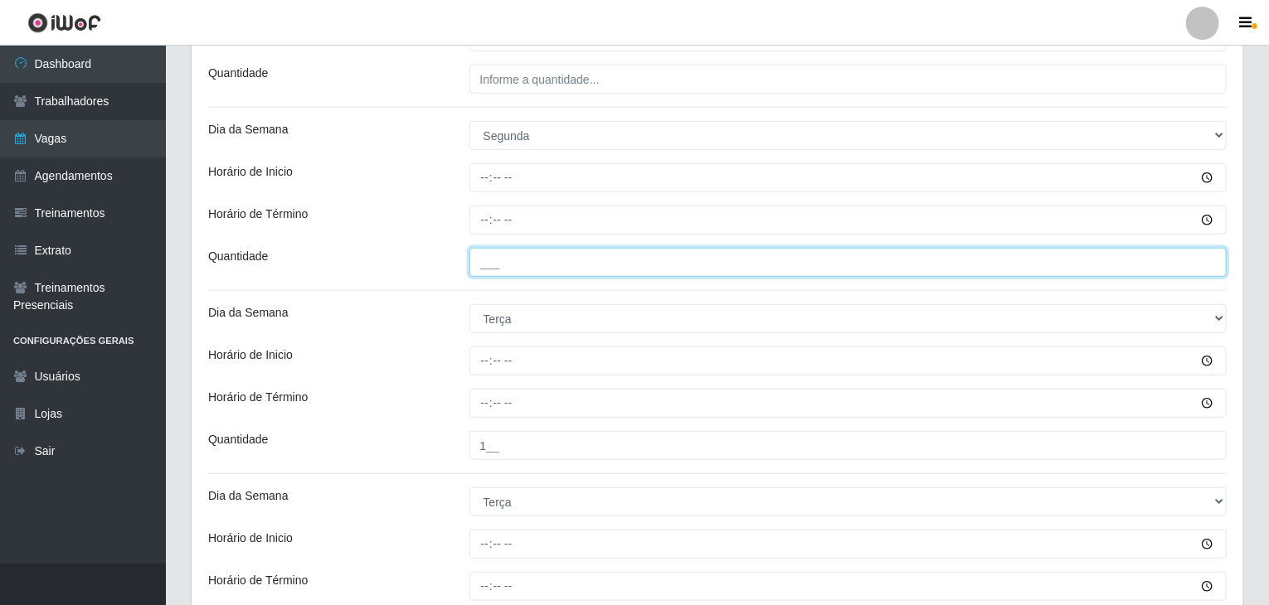
click at [552, 266] on input "___" at bounding box center [848, 262] width 758 height 29
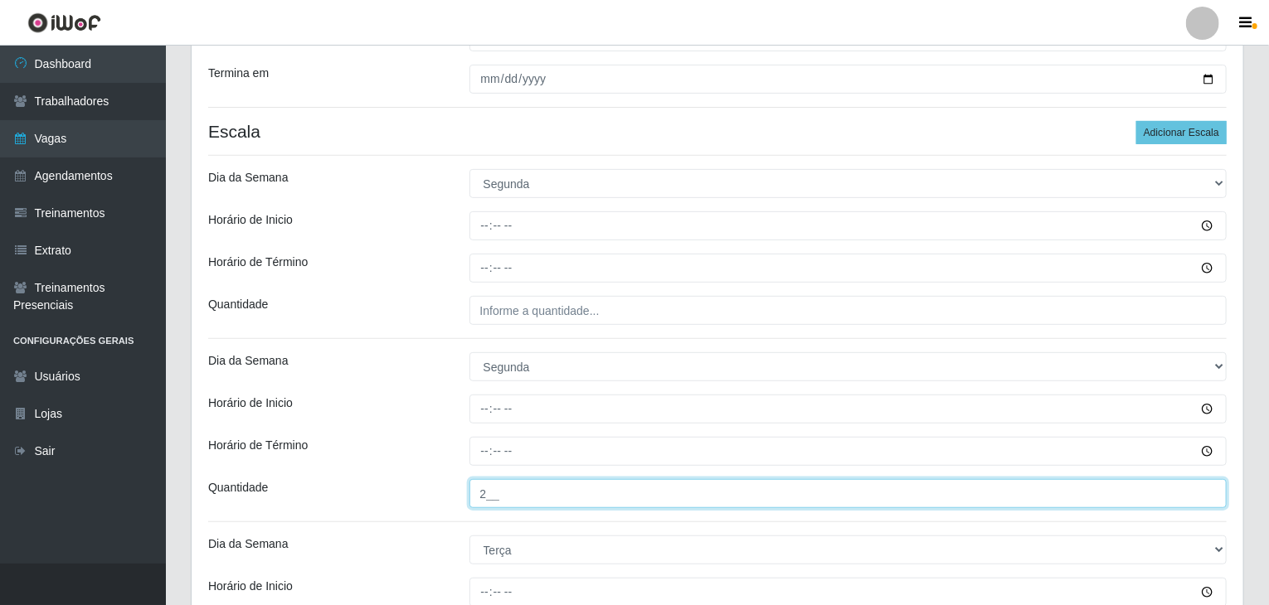
scroll to position [249, 0]
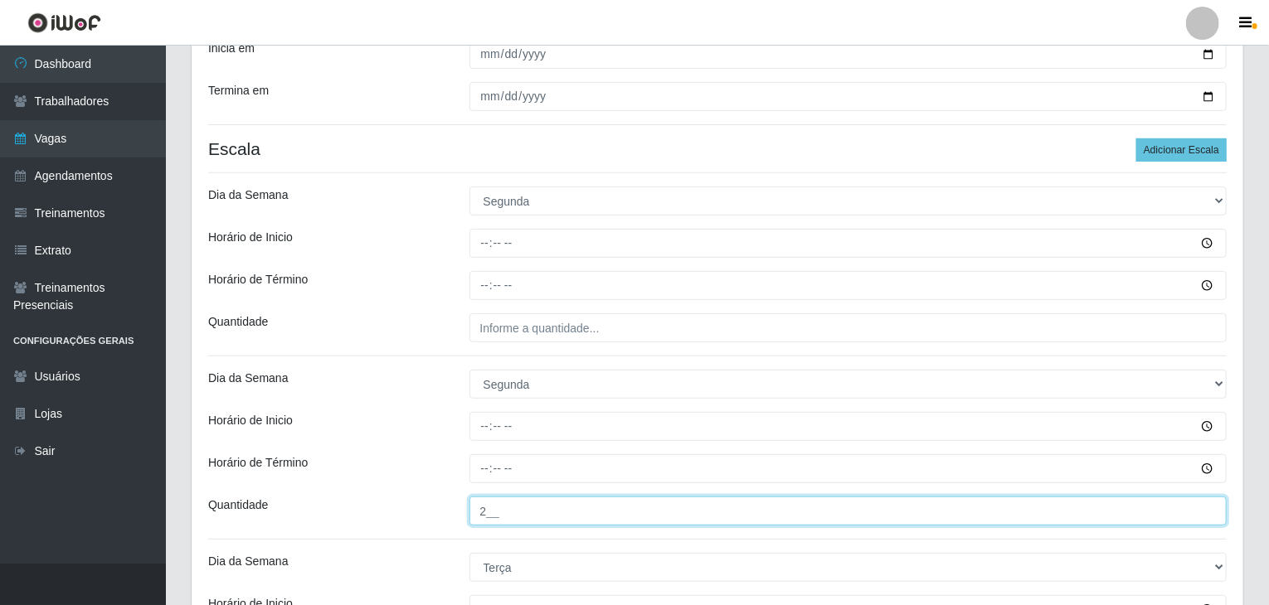
type input "2__"
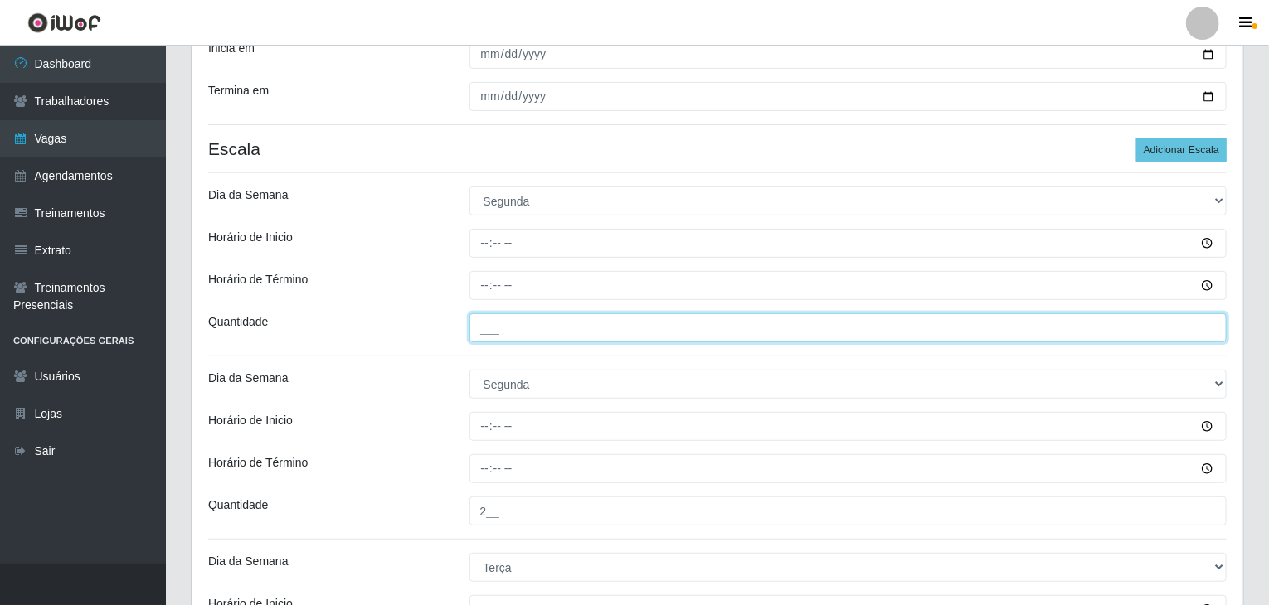
click at [554, 319] on input "___" at bounding box center [848, 327] width 758 height 29
type input "1__"
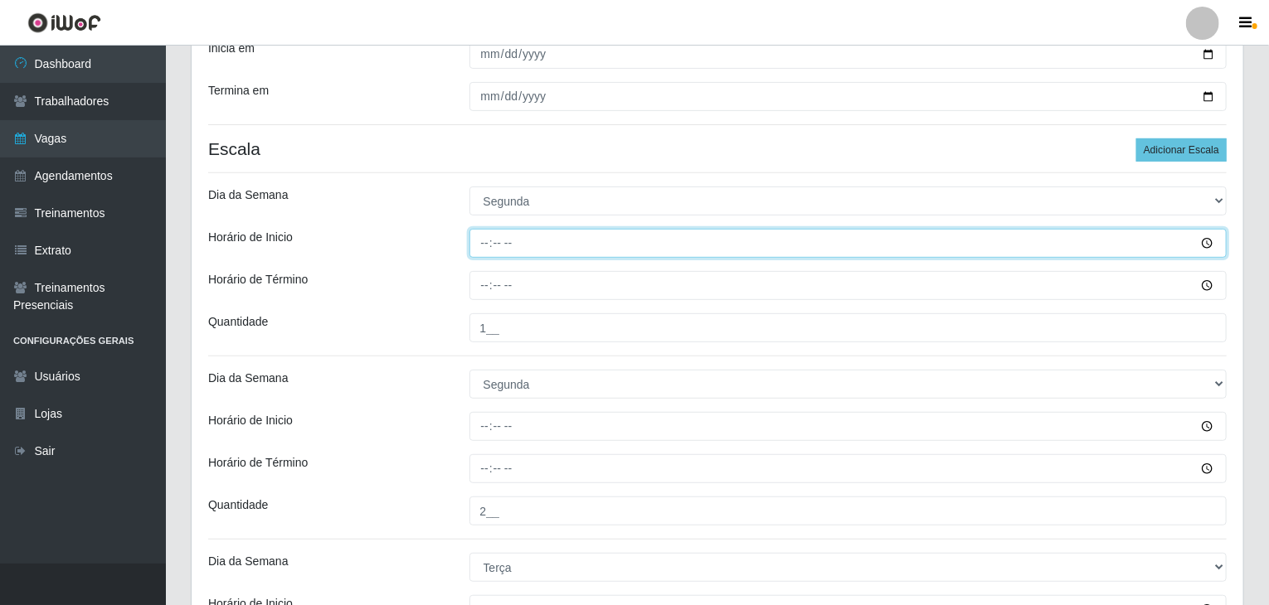
click at [477, 247] on input "Horário de Inicio" at bounding box center [848, 243] width 758 height 29
type input "09:00"
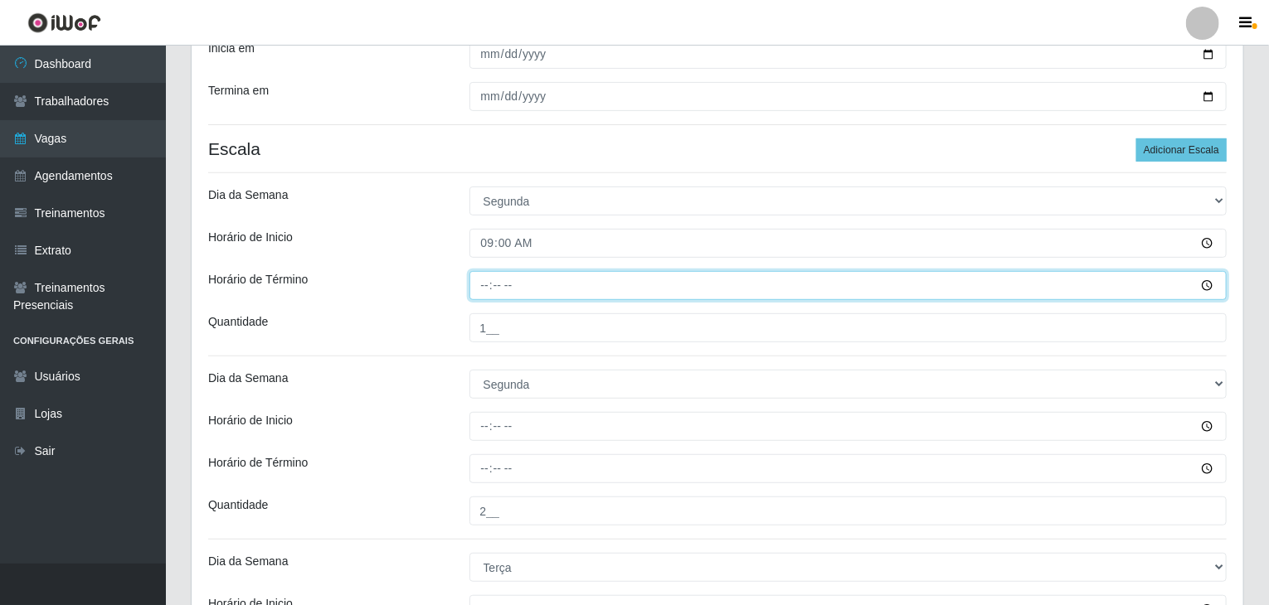
drag, startPoint x: 484, startPoint y: 279, endPoint x: 515, endPoint y: 282, distance: 30.8
click at [484, 279] on input "Horário de Término" at bounding box center [848, 285] width 758 height 29
type input "15:00"
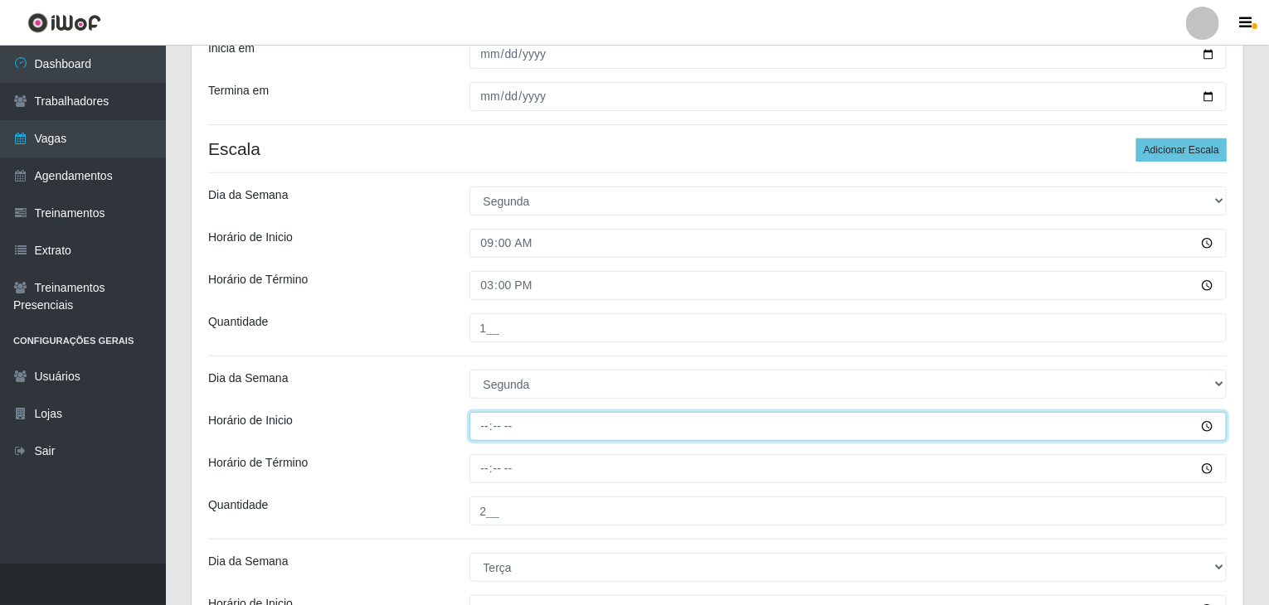
click at [483, 429] on input "Horário de Inicio" at bounding box center [848, 426] width 758 height 29
type input "15:00"
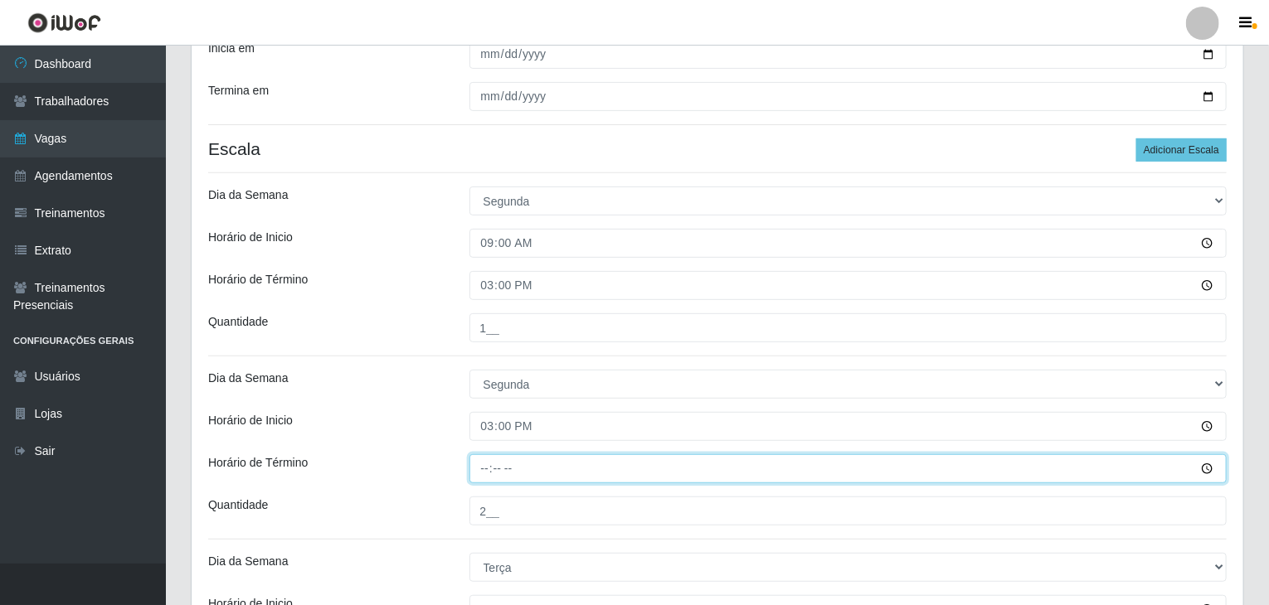
click at [482, 459] on input "Horário de Término" at bounding box center [848, 468] width 758 height 29
type input "21:00"
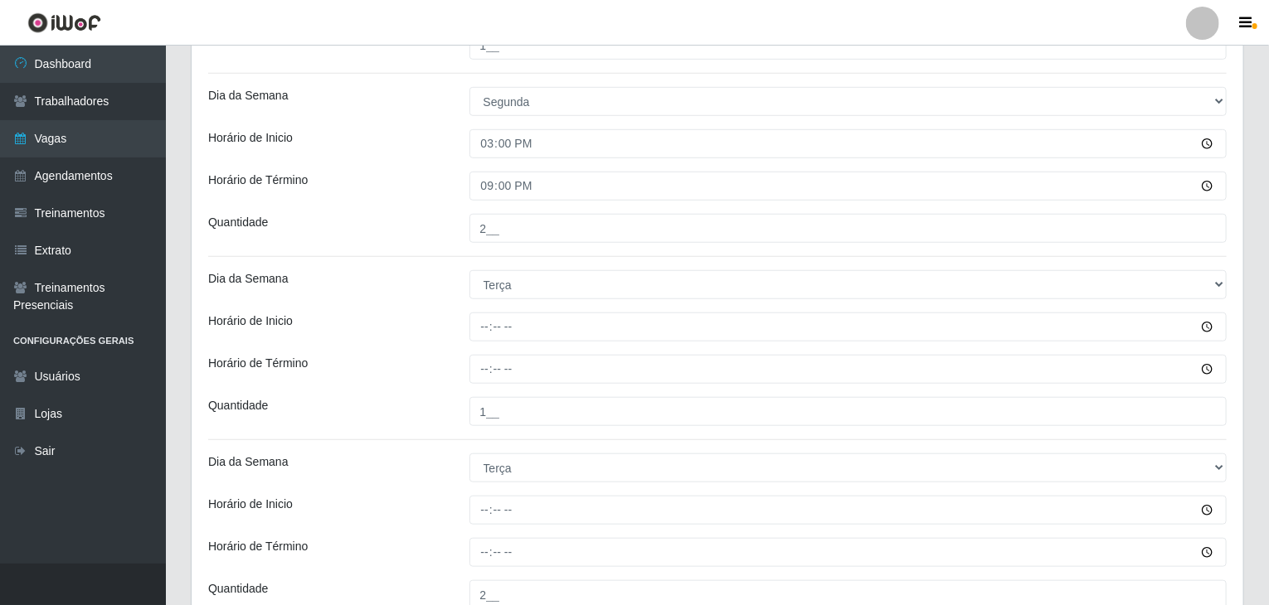
scroll to position [580, 0]
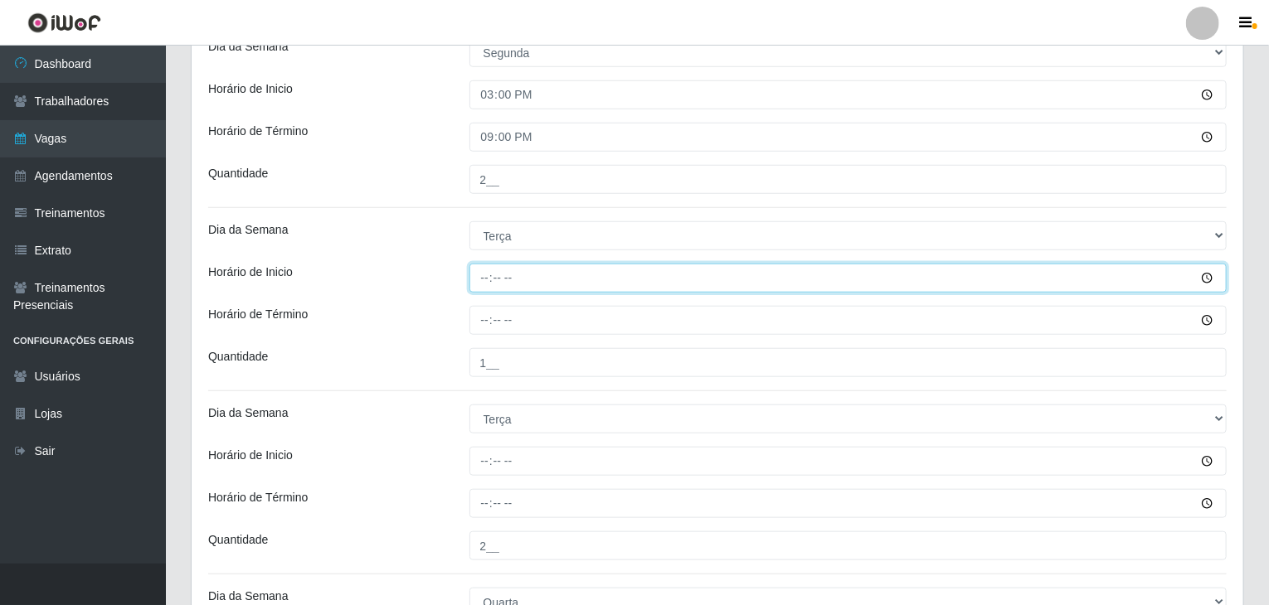
click at [488, 278] on input "Horário de Inicio" at bounding box center [848, 278] width 758 height 29
type input "09:00"
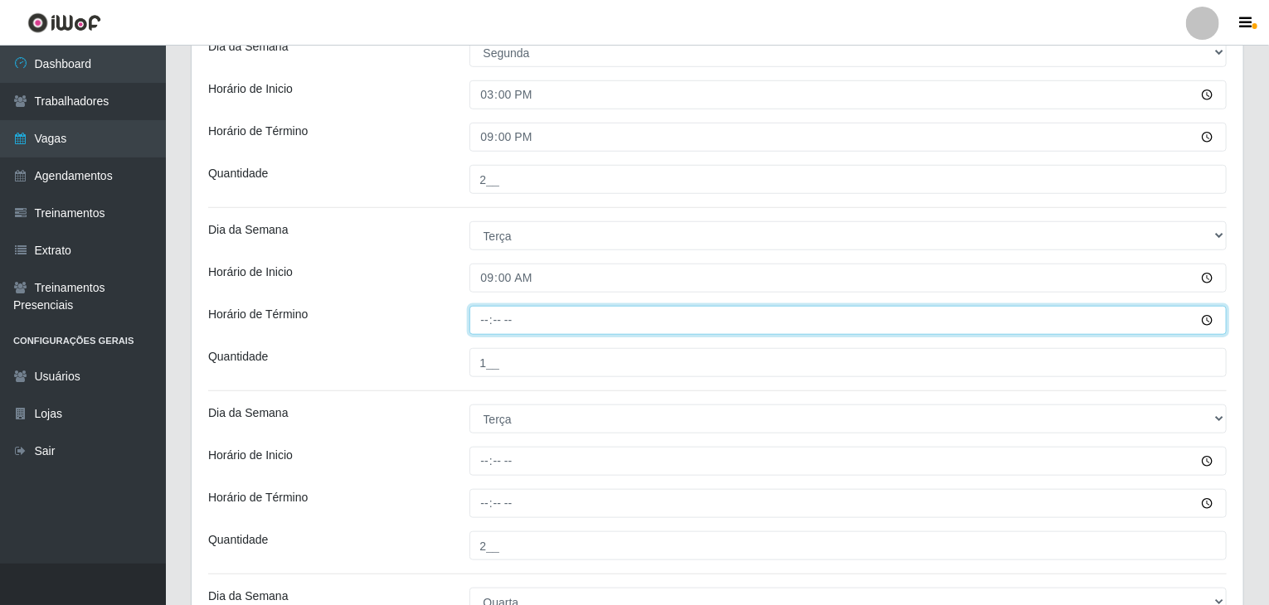
click at [483, 328] on input "Horário de Término" at bounding box center [848, 320] width 758 height 29
type input "15:00"
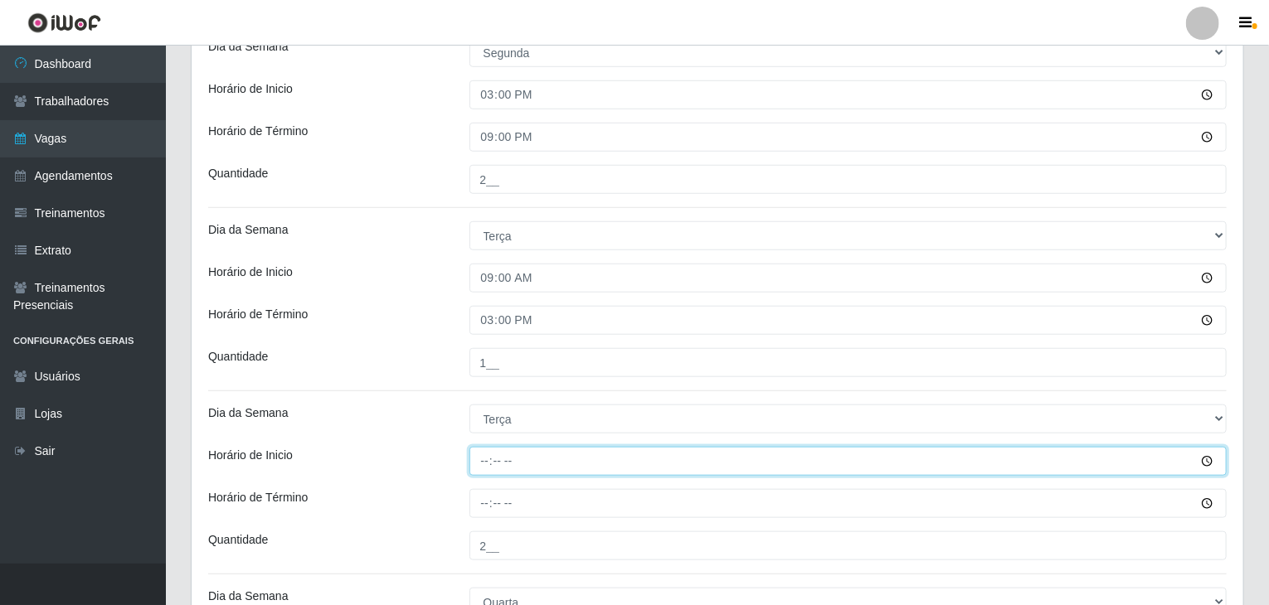
click at [481, 459] on input "Horário de Inicio" at bounding box center [848, 461] width 758 height 29
type input "15:00"
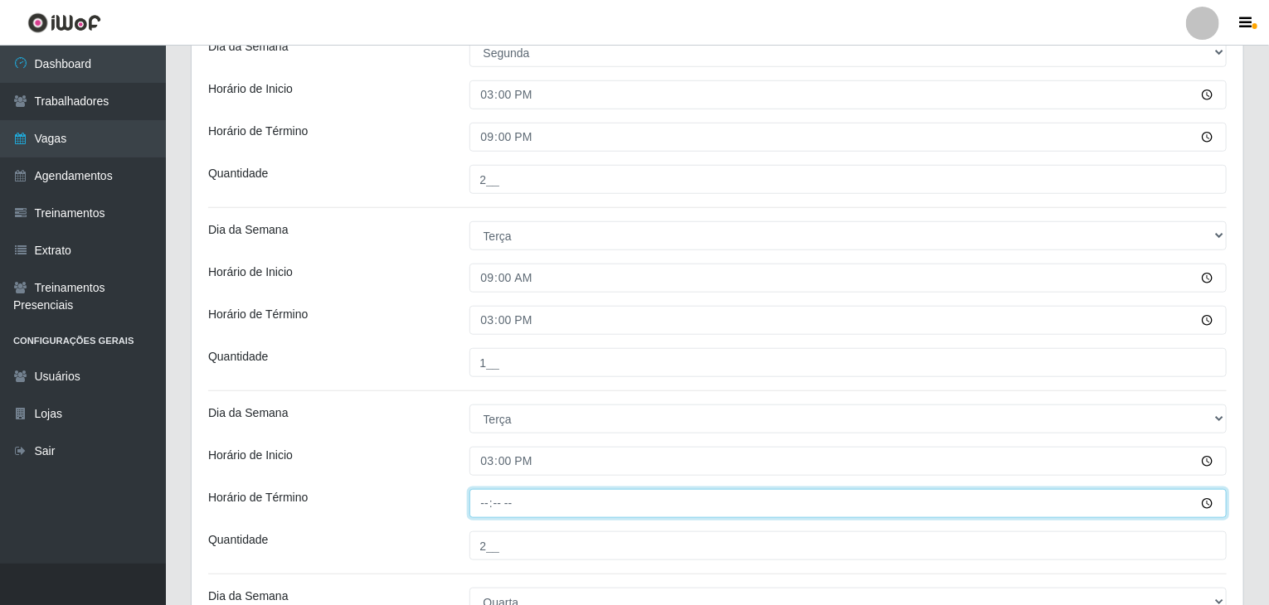
click at [492, 497] on input "Horário de Término" at bounding box center [848, 503] width 758 height 29
type input "21:00"
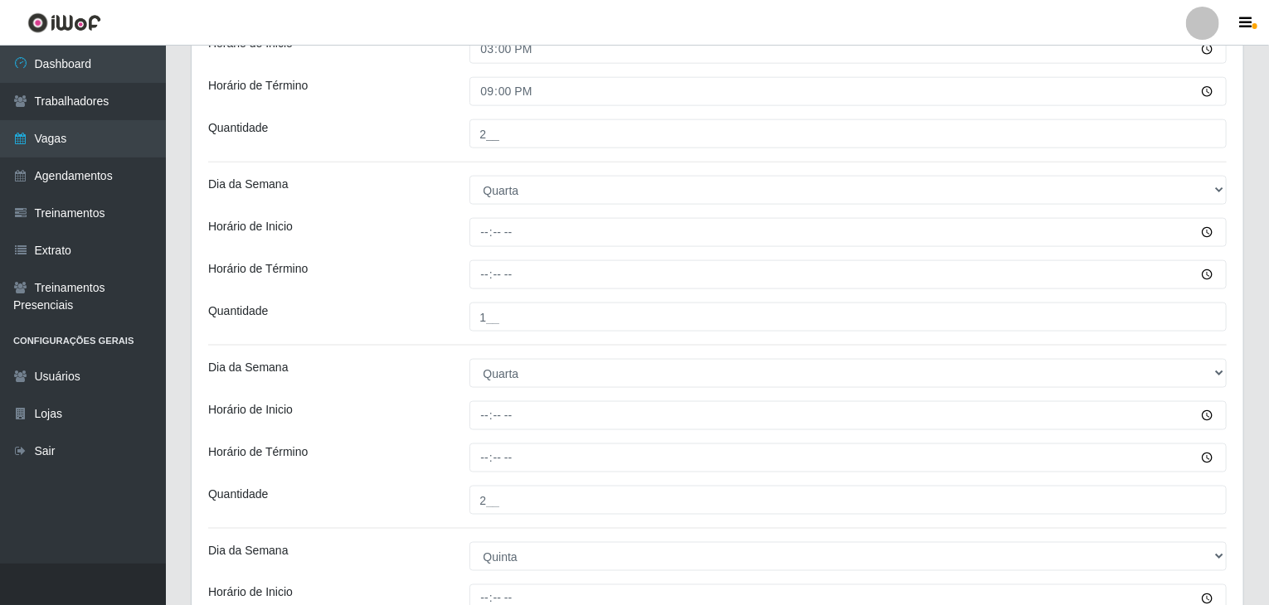
scroll to position [995, 0]
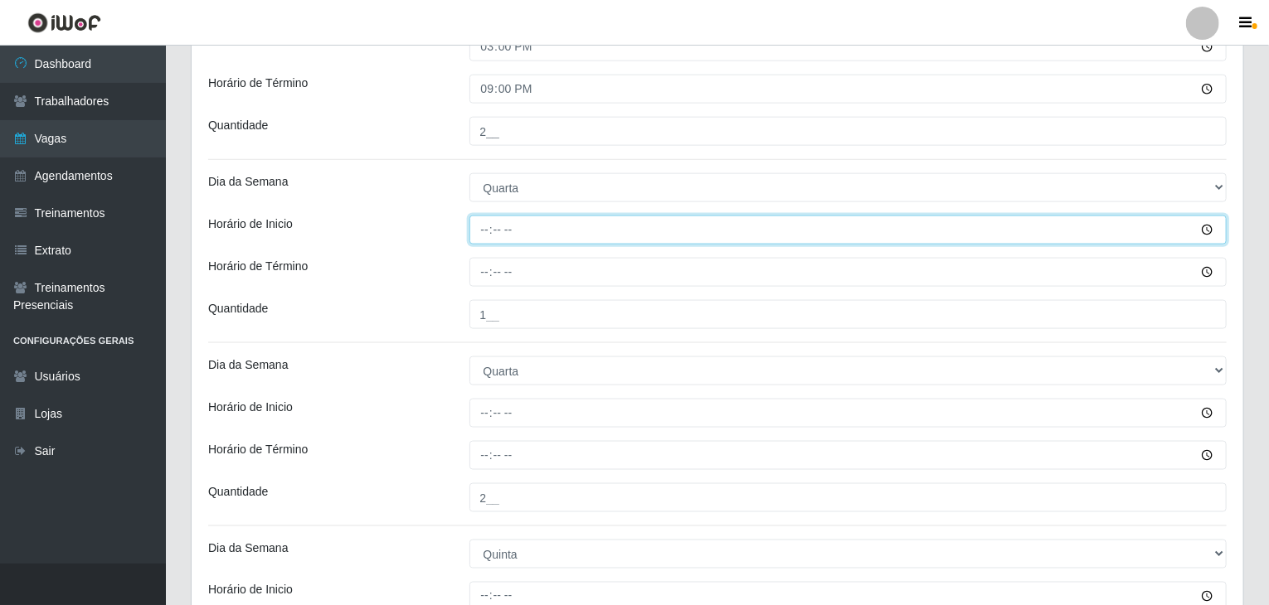
click at [488, 230] on input "Horário de Inicio" at bounding box center [848, 230] width 758 height 29
type input "09:00"
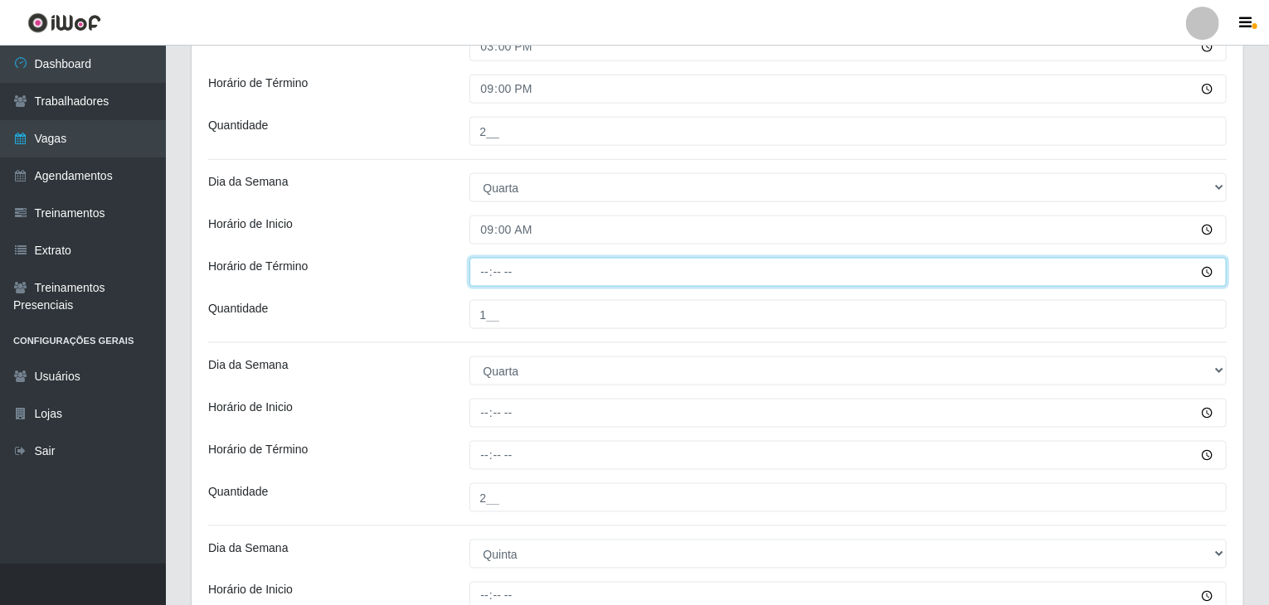
click at [482, 274] on input "Horário de Término" at bounding box center [848, 272] width 758 height 29
type input "15:00"
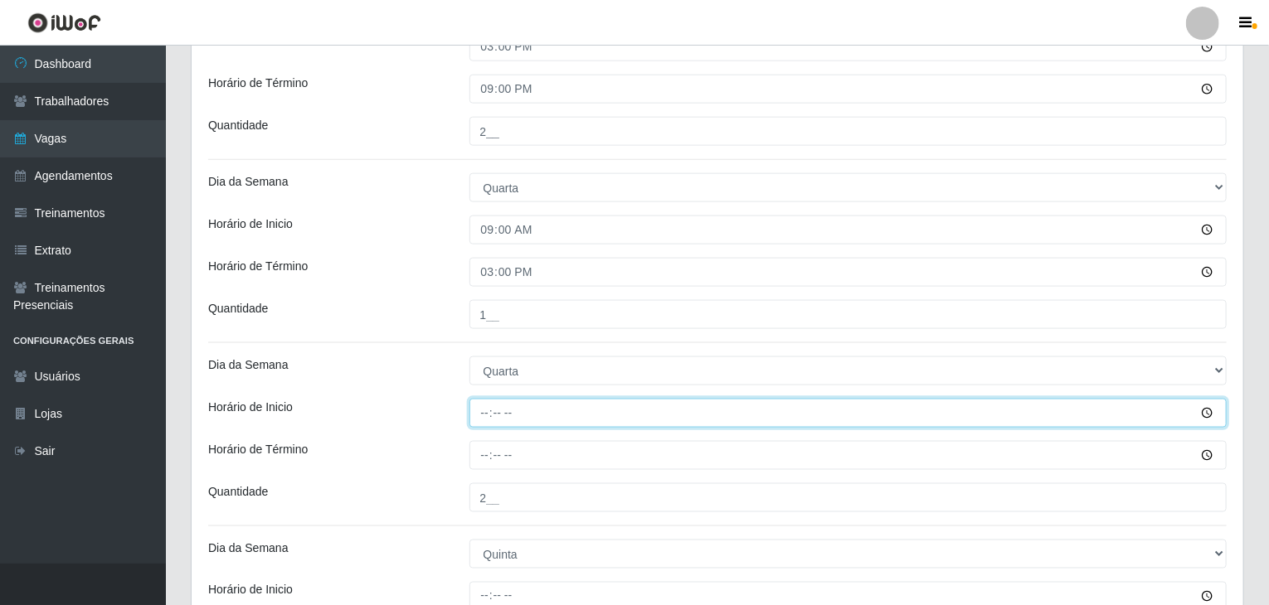
click at [484, 407] on input "Horário de Inicio" at bounding box center [848, 413] width 758 height 29
type input "15:00"
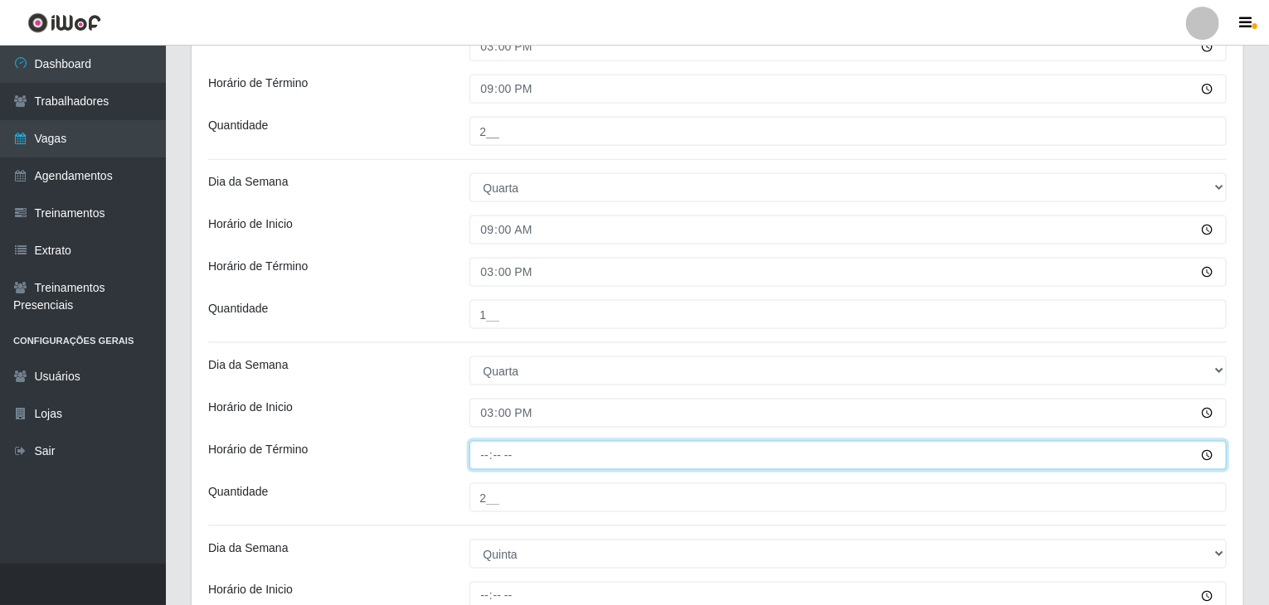
click at [484, 456] on input "Horário de Término" at bounding box center [848, 455] width 758 height 29
type input "21:00"
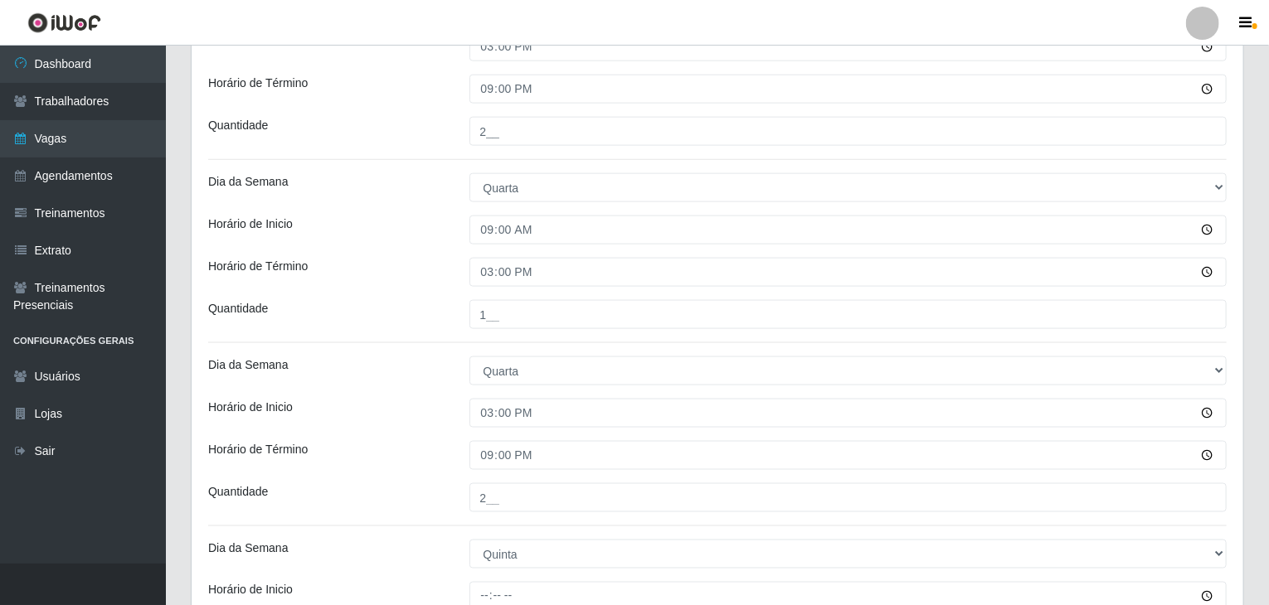
click at [367, 389] on div "Loja Rede Compras Supermercados - LOJA 6 Função [Selecione...] ASG ASG + ASG ++…" at bounding box center [717, 402] width 1051 height 2509
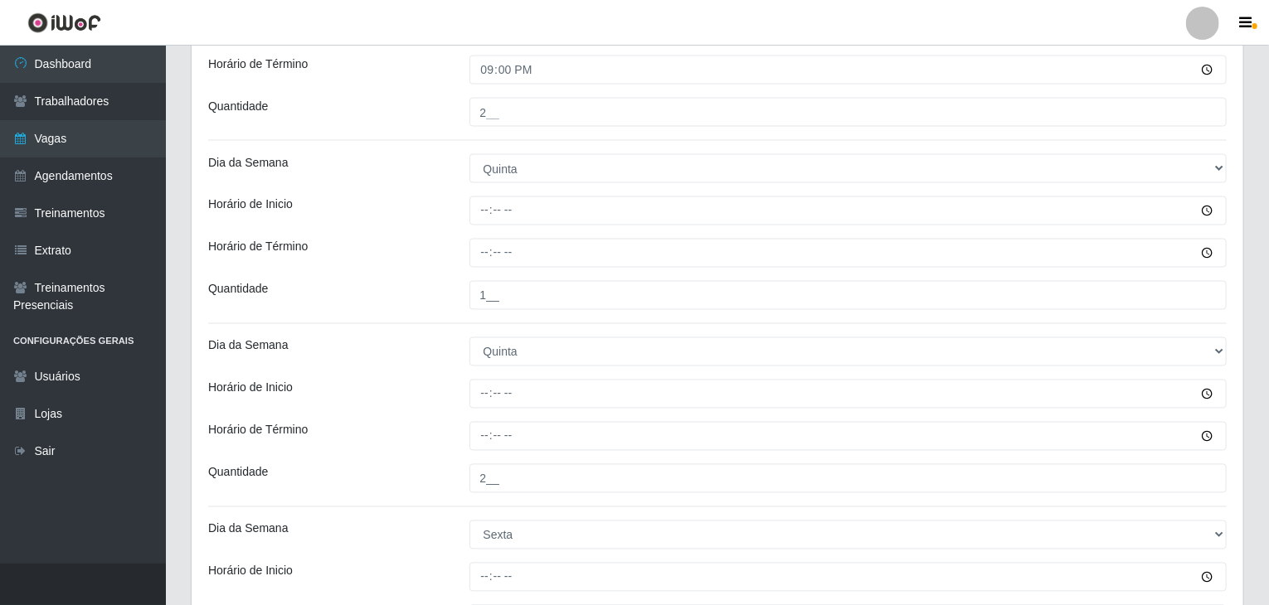
scroll to position [1410, 0]
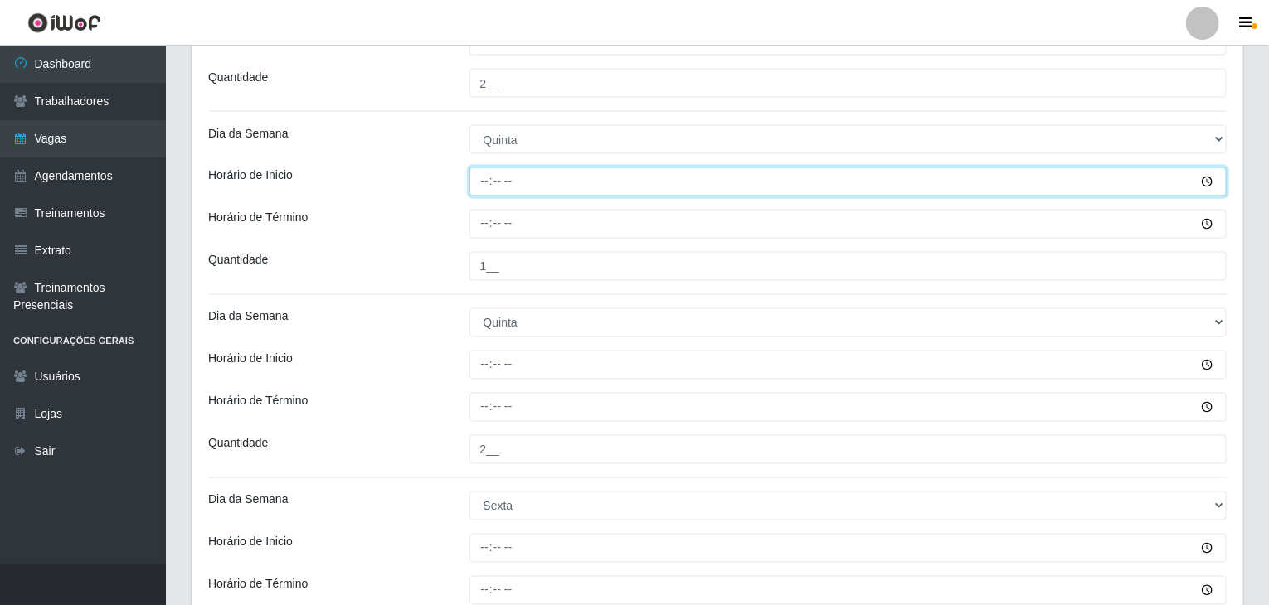
click at [480, 175] on input "Horário de Inicio" at bounding box center [848, 182] width 758 height 29
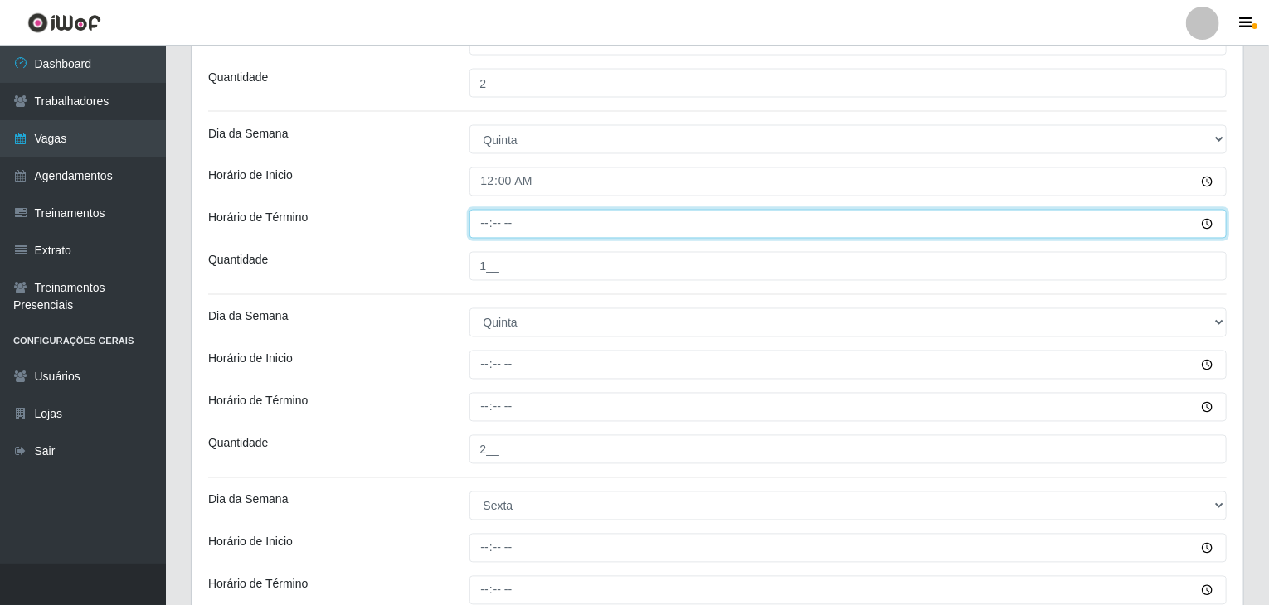
click at [483, 219] on input "Horário de Término" at bounding box center [848, 224] width 758 height 29
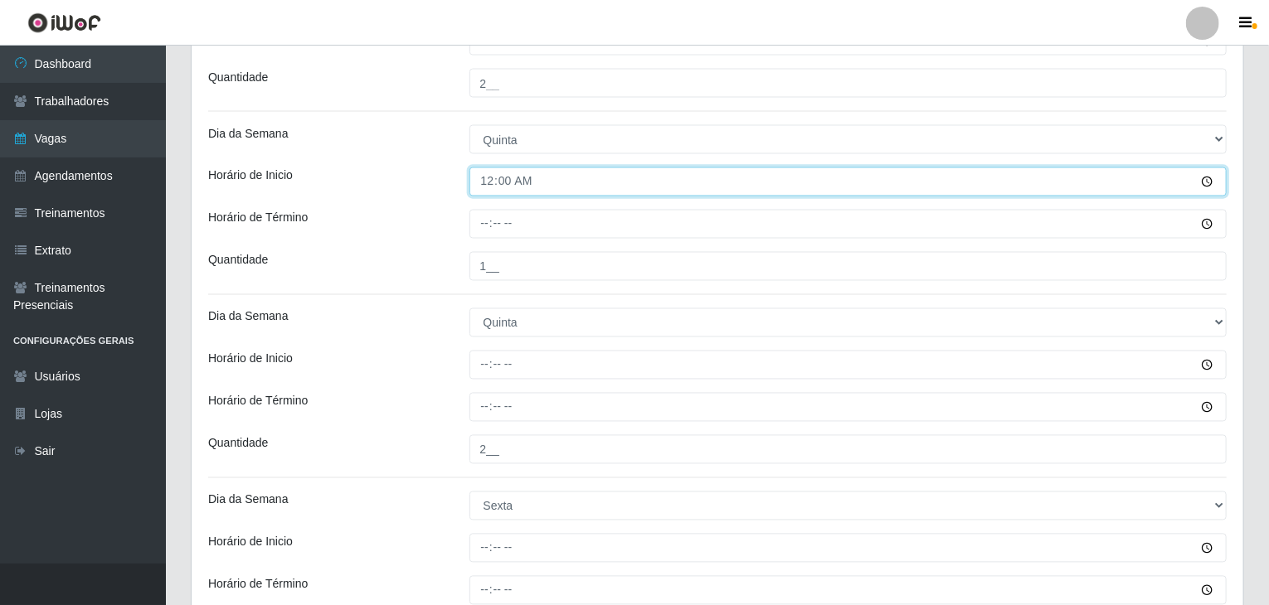
click at [480, 185] on input "00:00" at bounding box center [848, 182] width 758 height 29
type input "09:00"
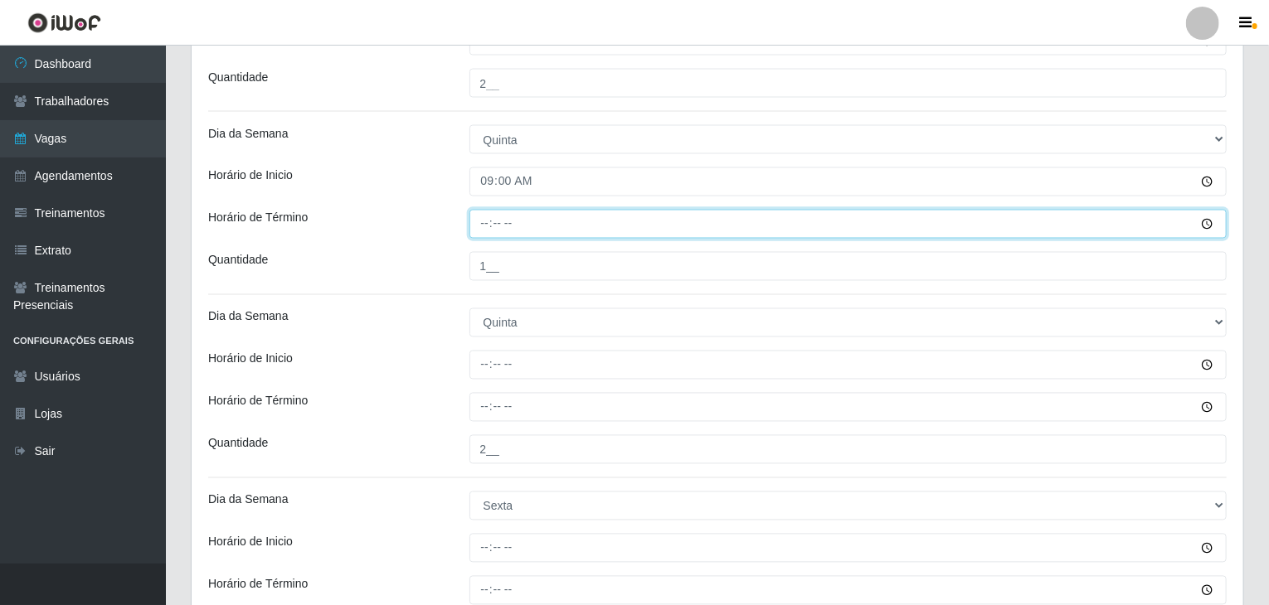
click at [484, 228] on input "Horário de Término" at bounding box center [848, 224] width 758 height 29
type input "15:00"
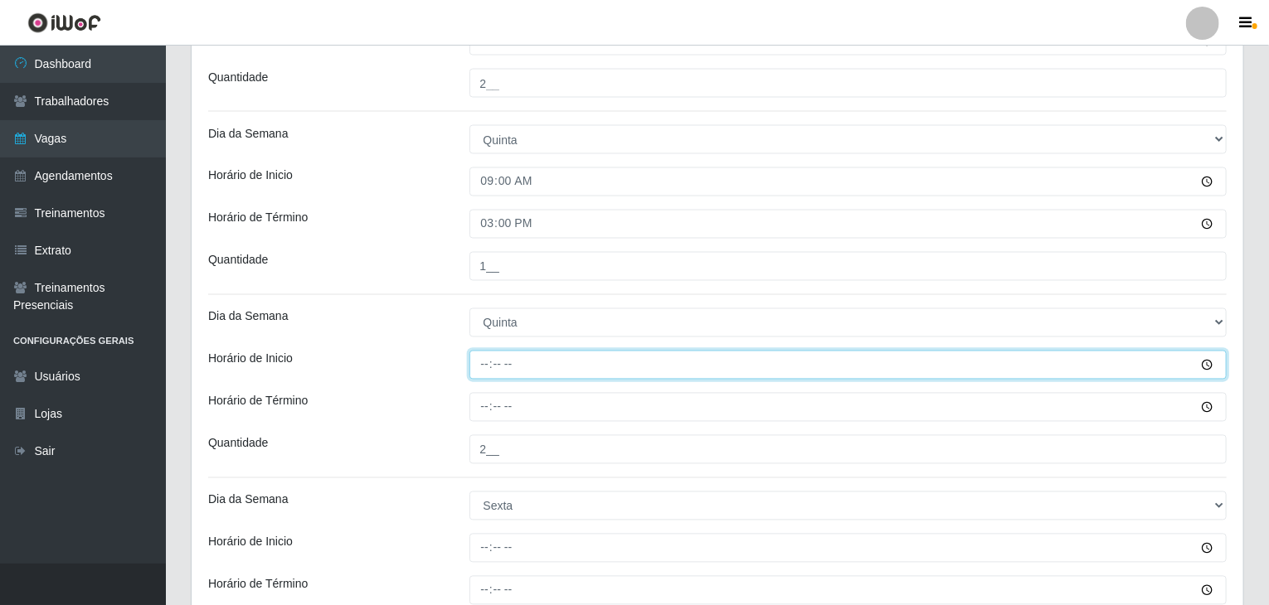
click at [481, 359] on input "Horário de Inicio" at bounding box center [848, 365] width 758 height 29
type input "15:00"
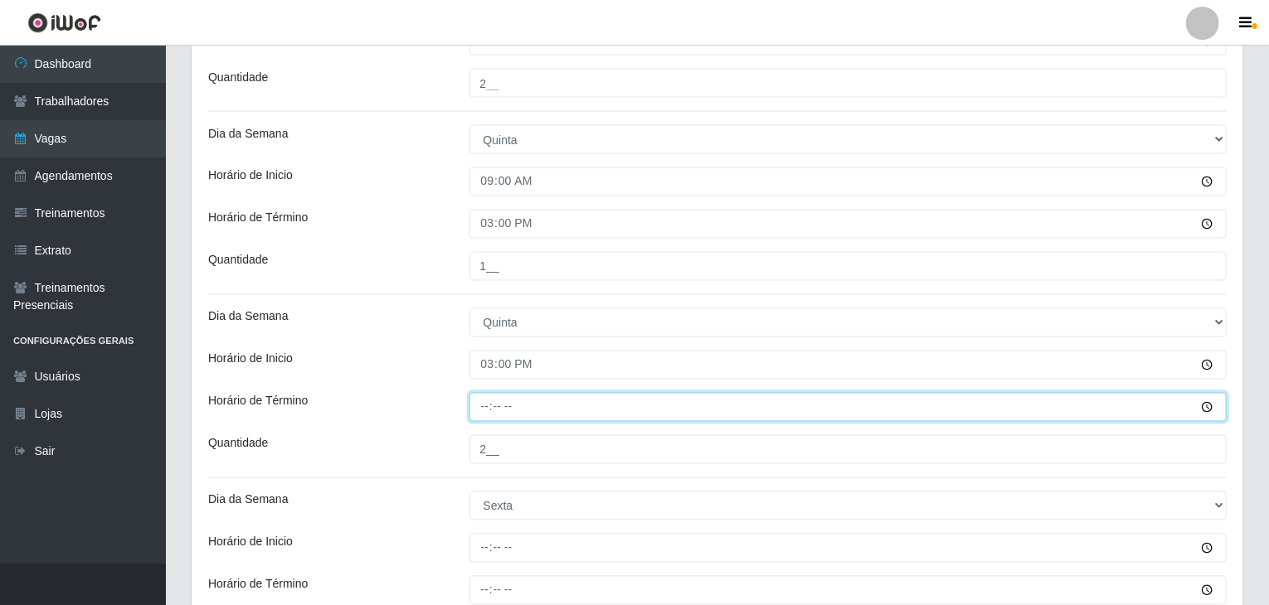
click at [484, 406] on input "Horário de Término" at bounding box center [848, 407] width 758 height 29
type input "21:00"
click at [454, 366] on div "Horário de Inicio" at bounding box center [326, 365] width 261 height 29
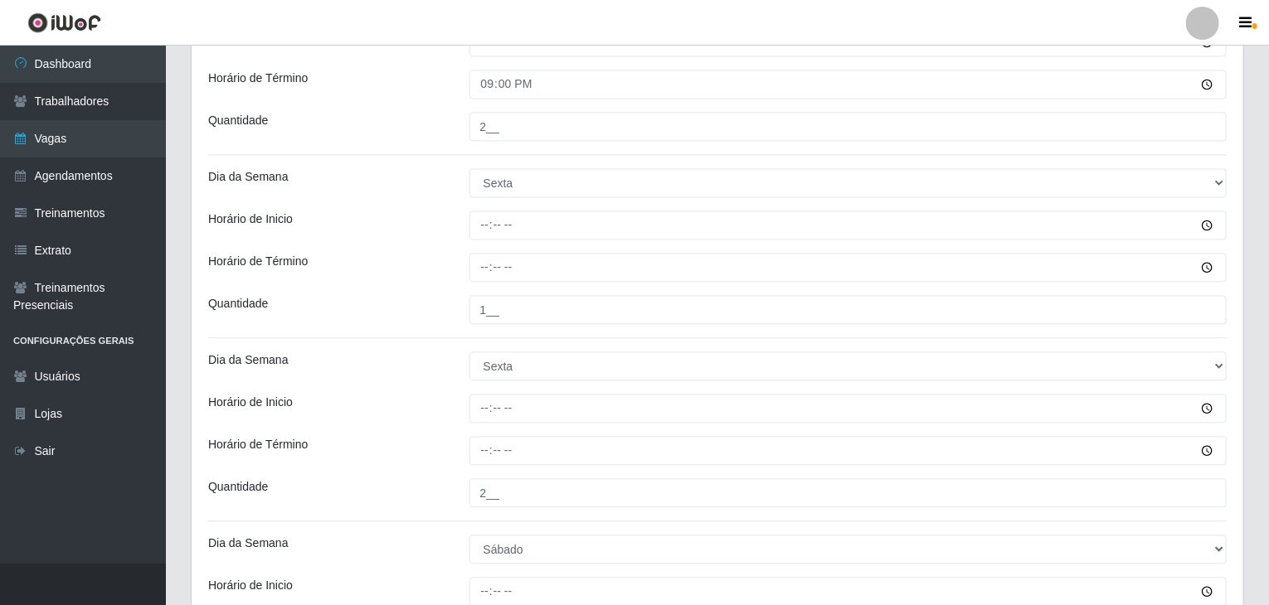
scroll to position [1741, 0]
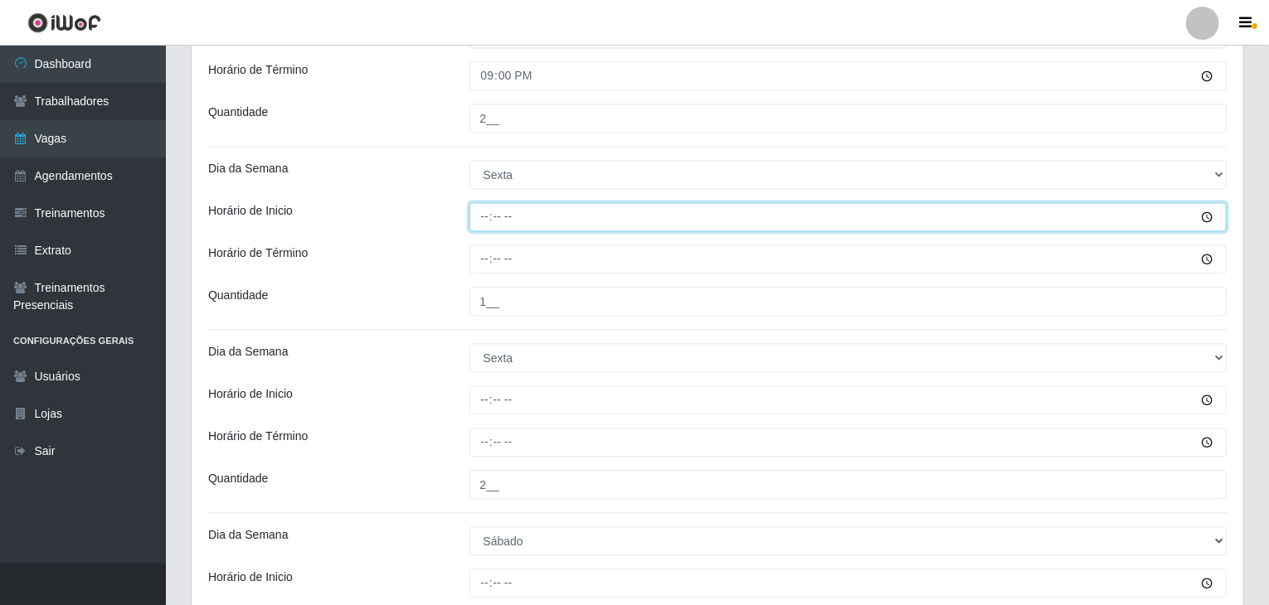
click at [484, 211] on input "Horário de Inicio" at bounding box center [848, 216] width 758 height 29
type input "09:00"
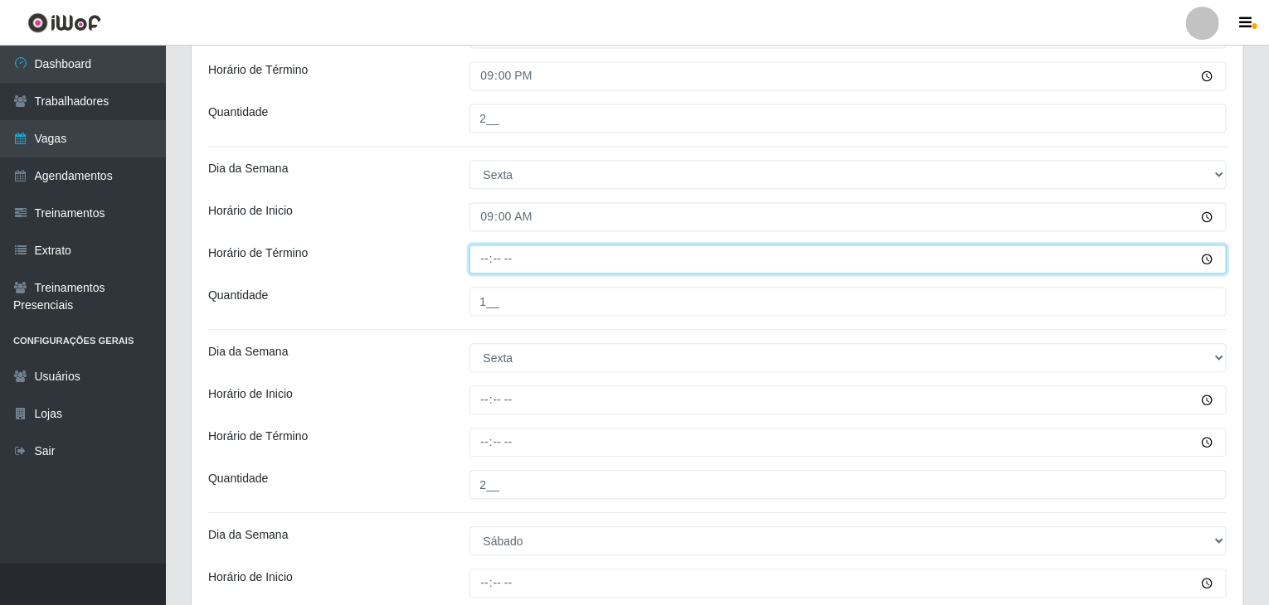
click at [479, 260] on input "Horário de Término" at bounding box center [848, 259] width 758 height 29
type input "15:00"
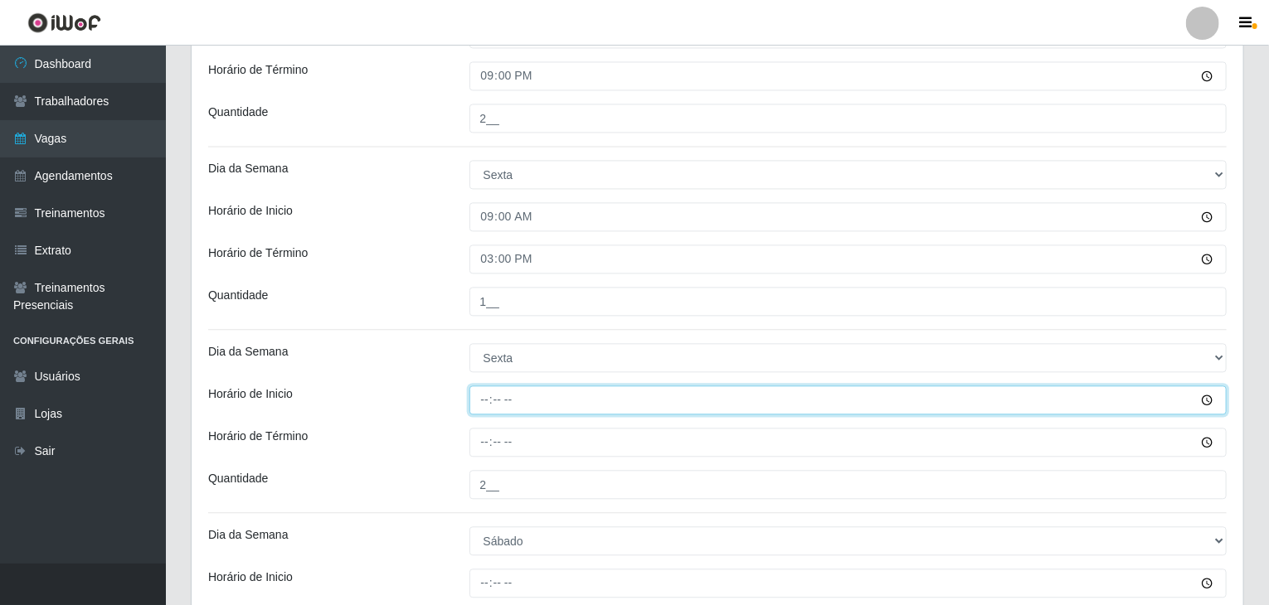
click at [484, 396] on input "Horário de Inicio" at bounding box center [848, 400] width 758 height 29
type input "15:00"
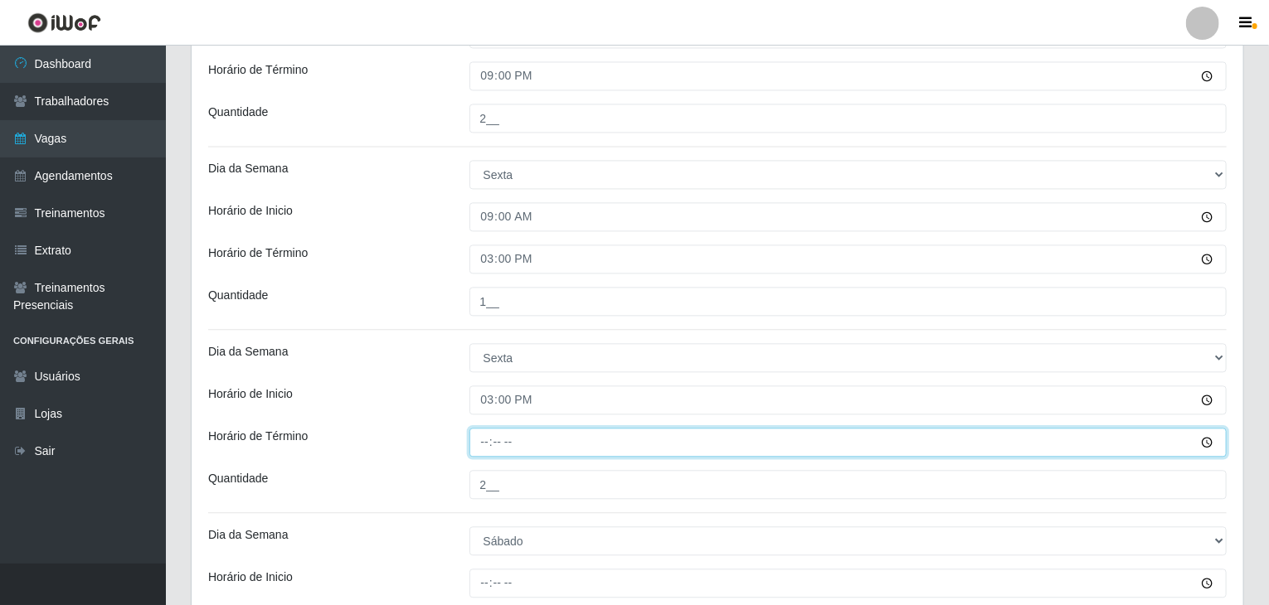
click at [474, 436] on input "Horário de Término" at bounding box center [848, 442] width 758 height 29
type input "21:00"
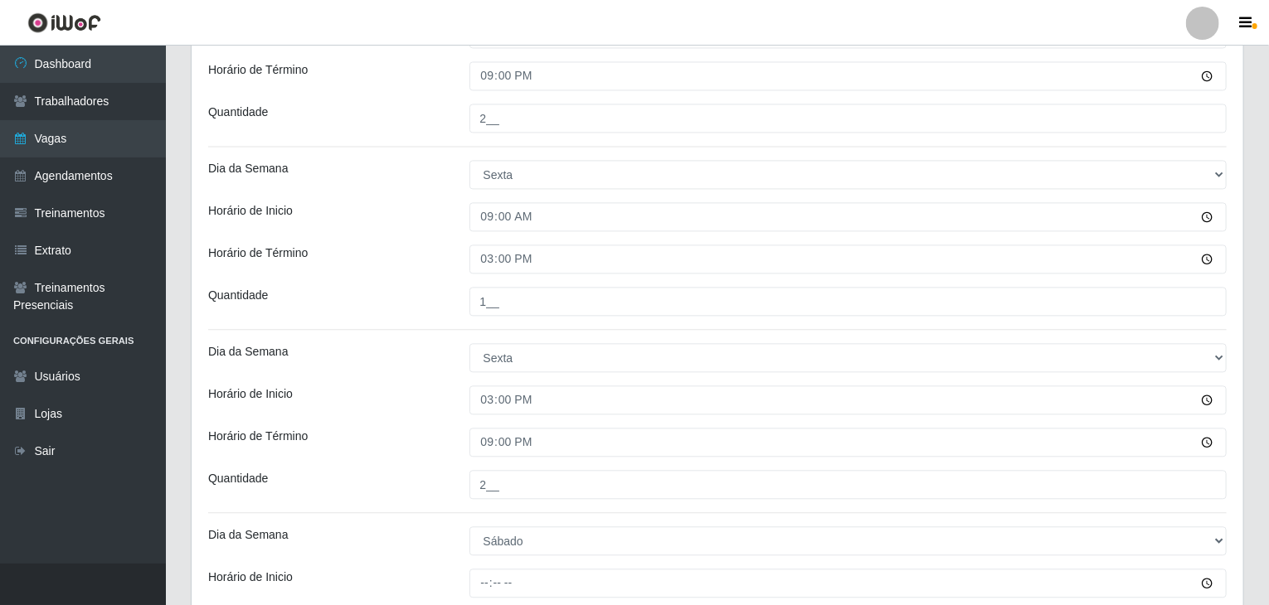
click at [451, 396] on div "Horário de Inicio" at bounding box center [326, 400] width 261 height 29
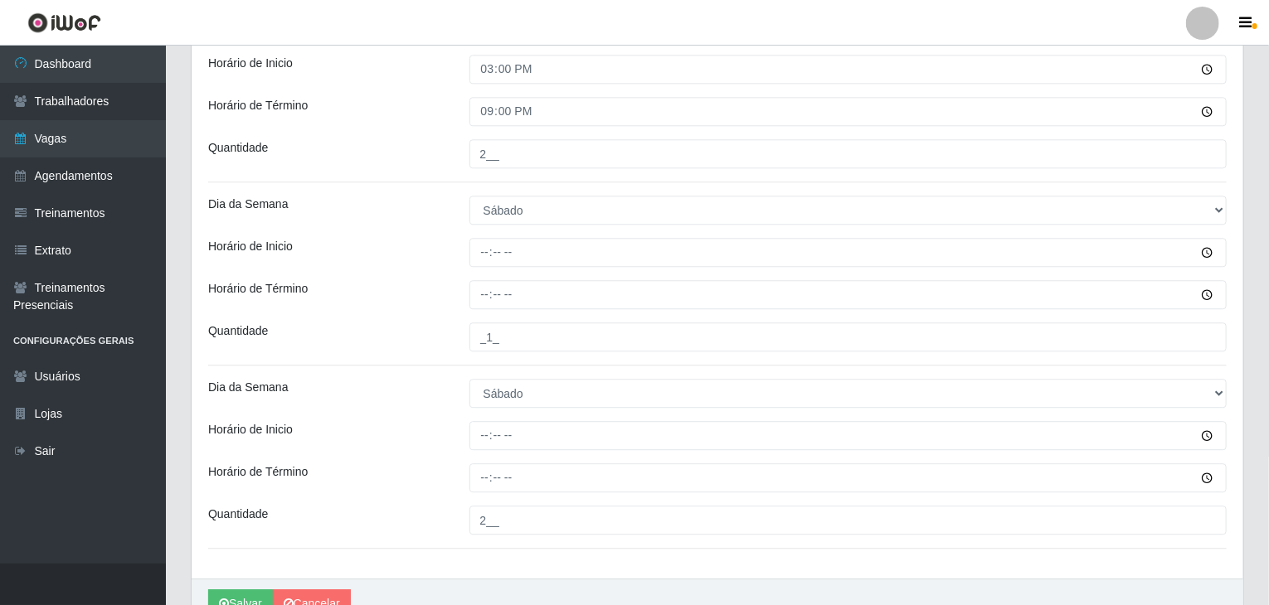
scroll to position [2073, 0]
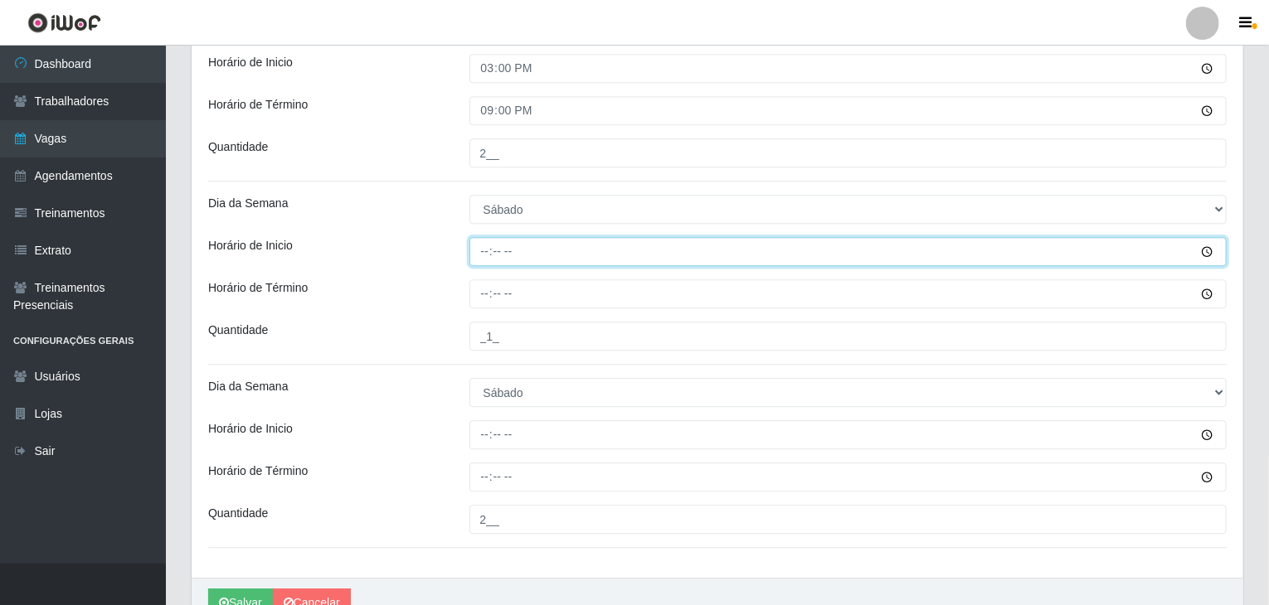
click at [484, 246] on input "Horário de Inicio" at bounding box center [848, 251] width 758 height 29
type input "09:00"
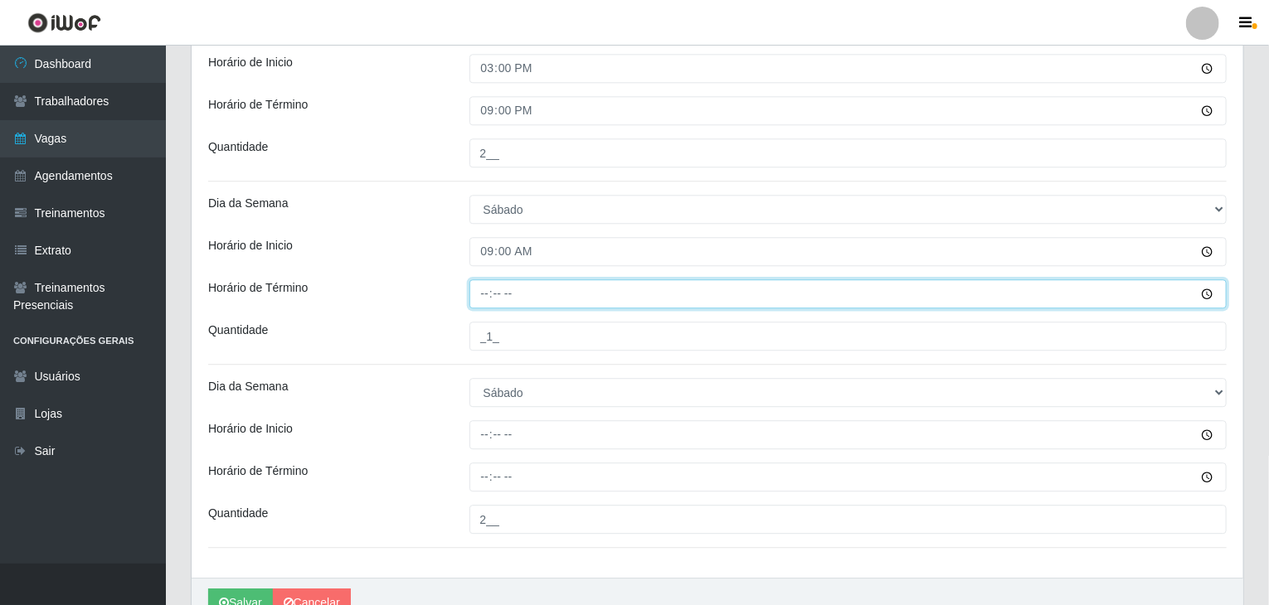
click at [478, 285] on input "Horário de Término" at bounding box center [848, 293] width 758 height 29
type input "15:00"
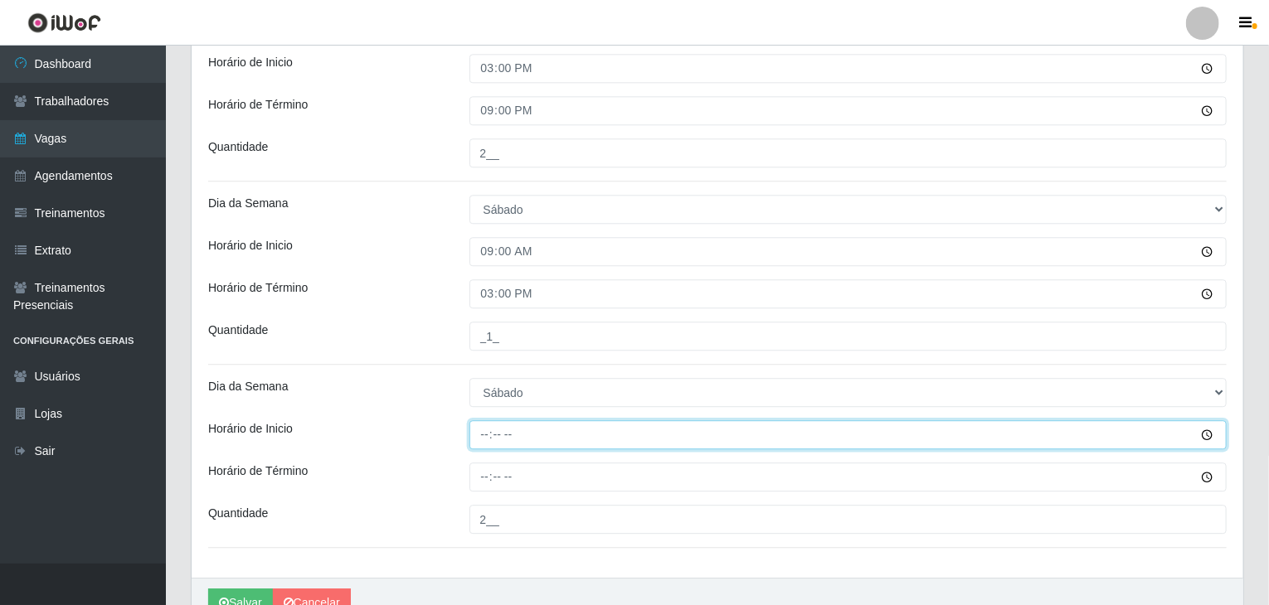
click at [474, 441] on input "Horário de Inicio" at bounding box center [848, 434] width 758 height 29
type input "15:00"
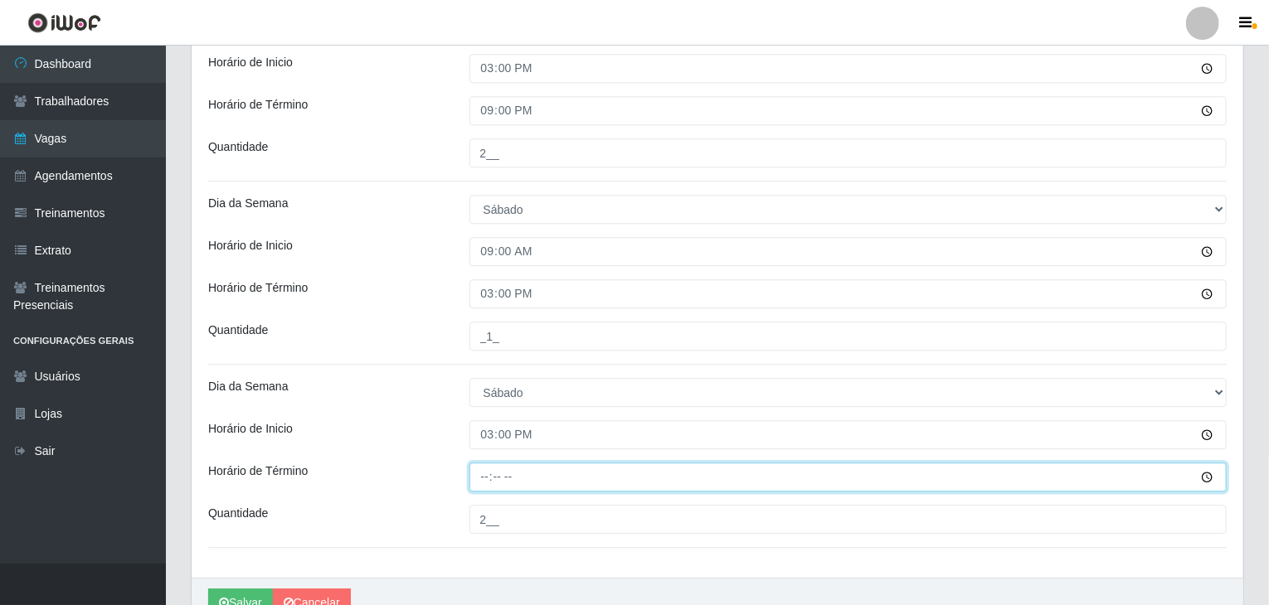
click at [488, 477] on input "Horário de Término" at bounding box center [848, 477] width 758 height 29
type input "21:00"
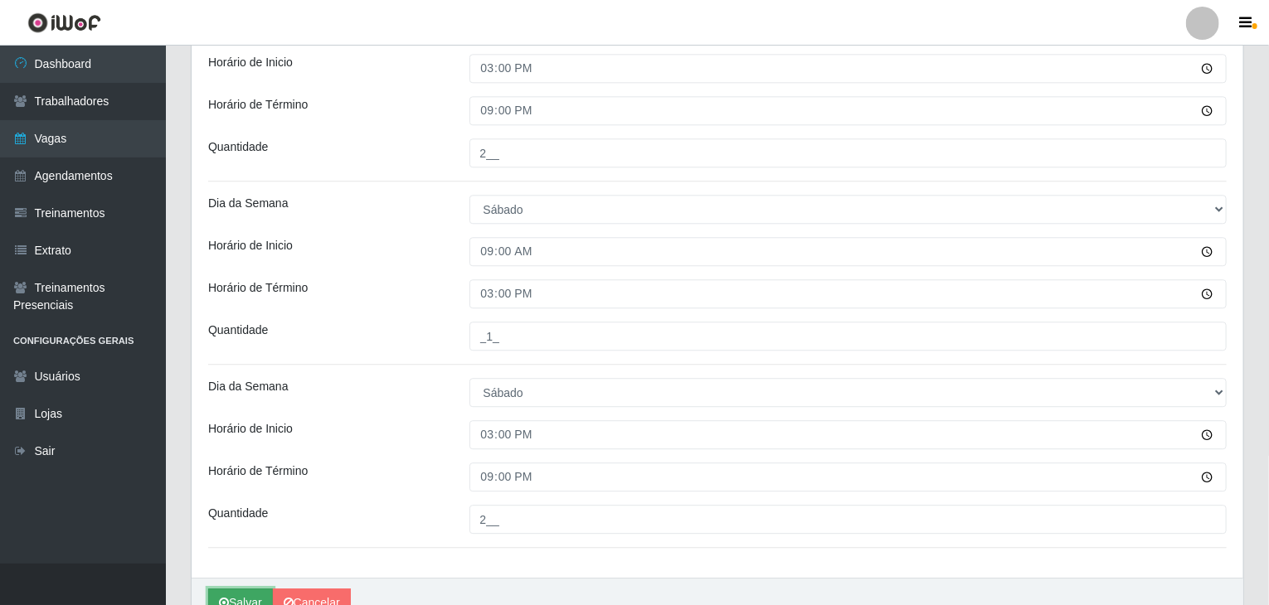
click at [249, 591] on button "Salvar" at bounding box center [240, 603] width 65 height 29
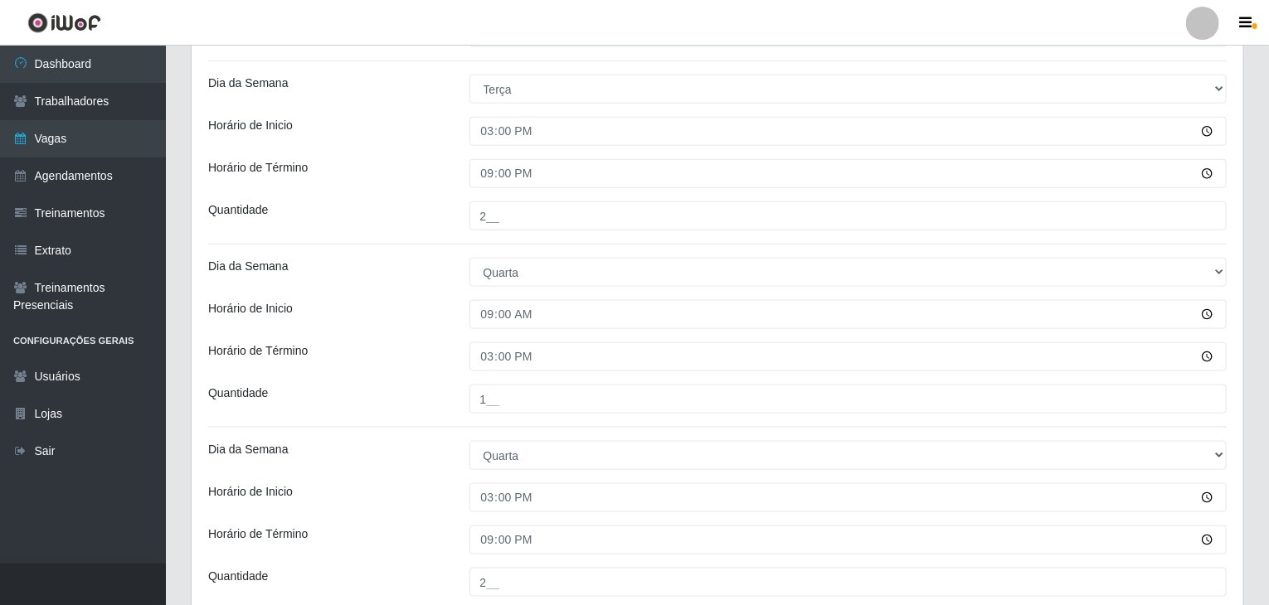
scroll to position [247, 0]
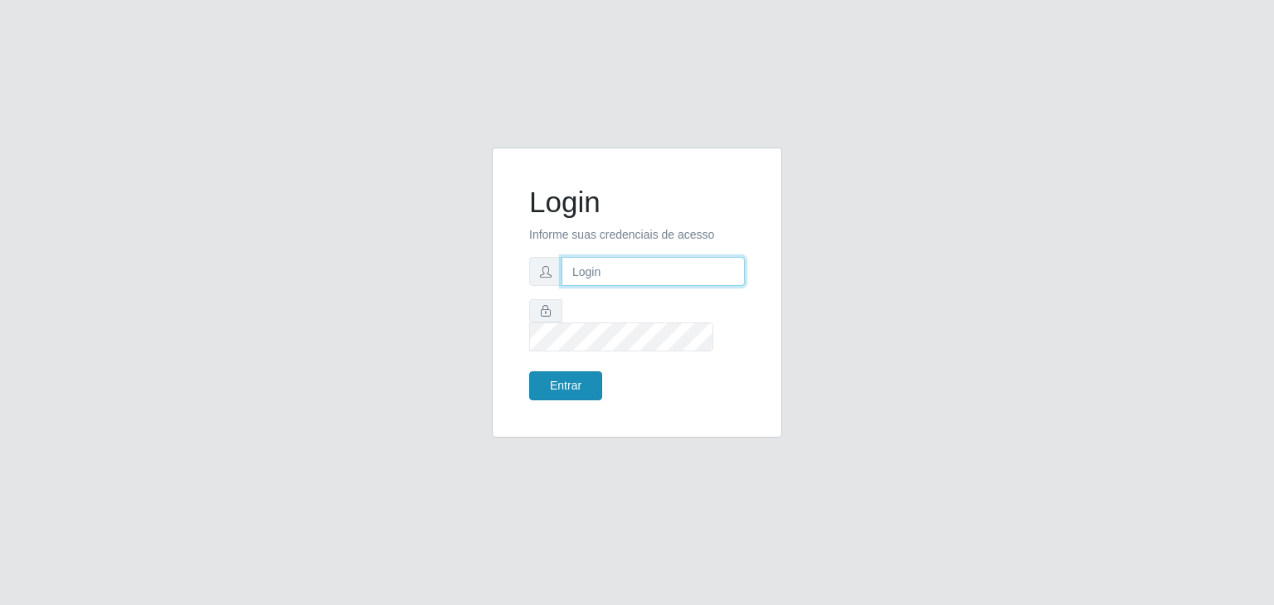
type input "jeisonrede@compras"
click at [593, 372] on button "Entrar" at bounding box center [565, 386] width 73 height 29
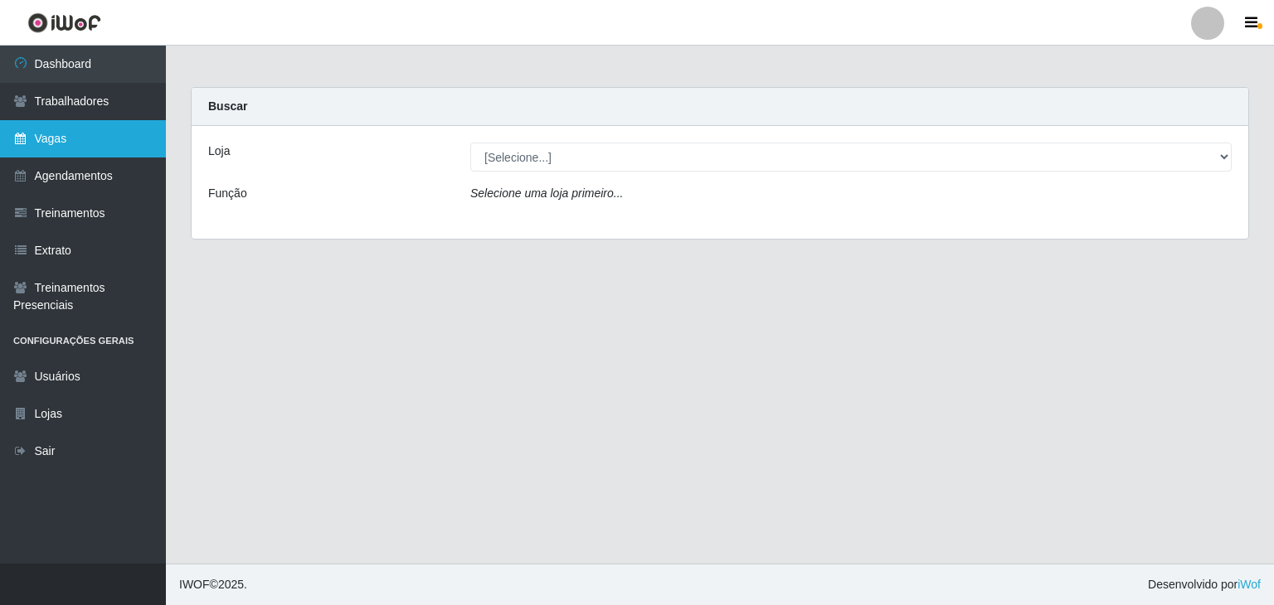
click at [66, 140] on link "Vagas" at bounding box center [83, 138] width 166 height 37
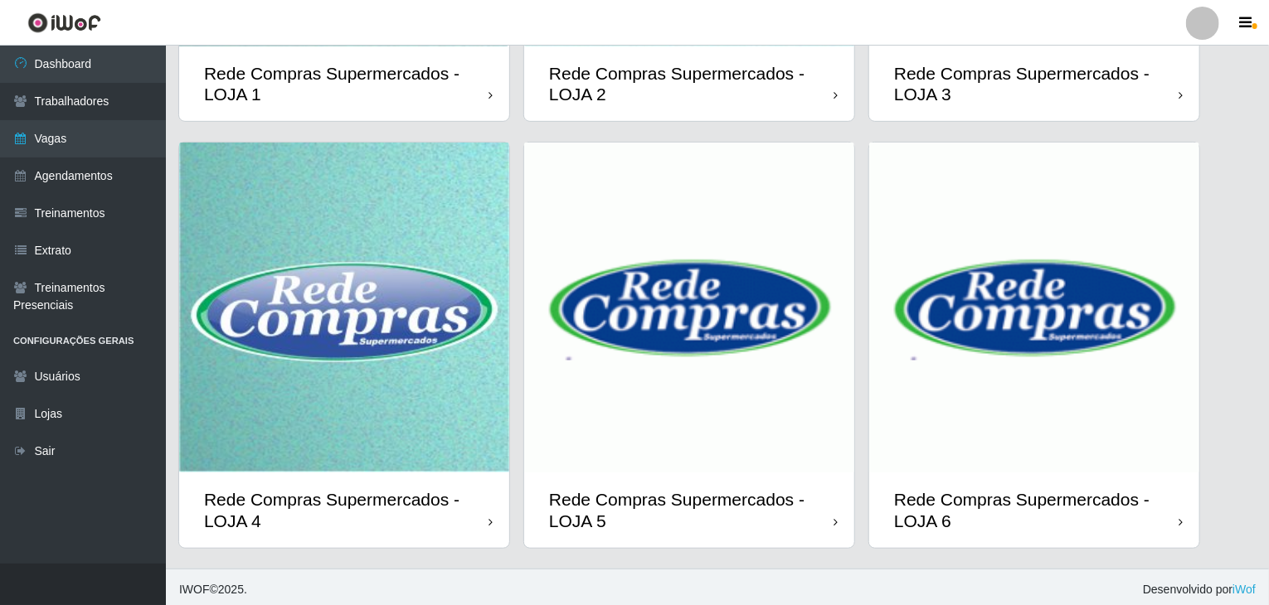
scroll to position [393, 0]
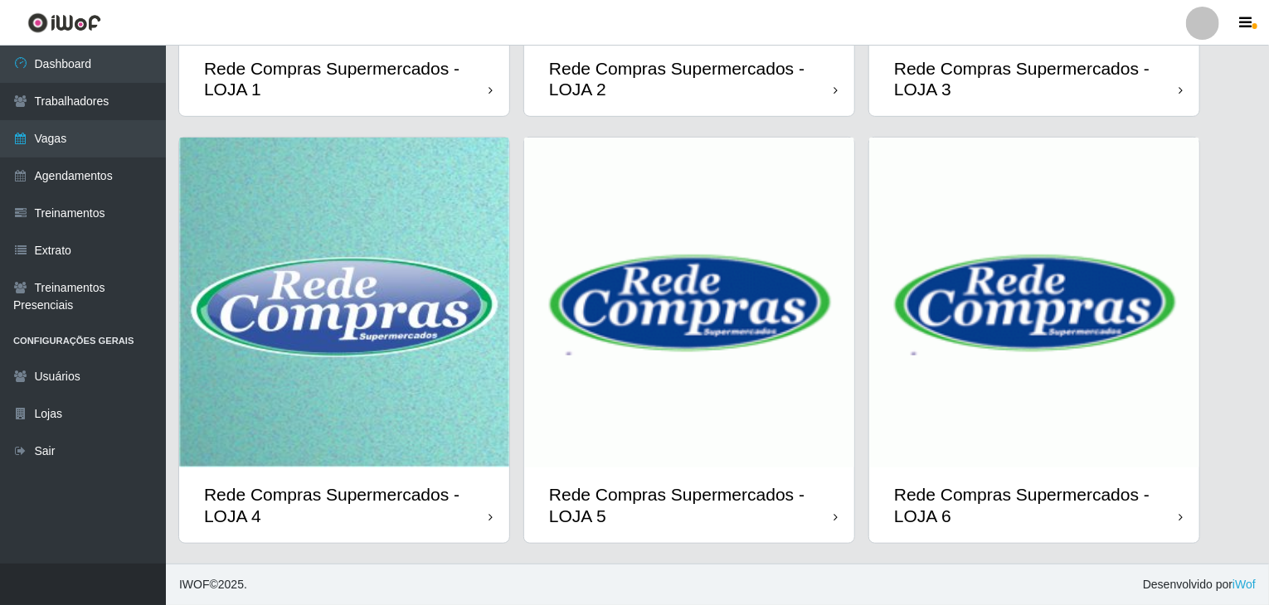
click at [1009, 456] on img at bounding box center [1034, 303] width 330 height 330
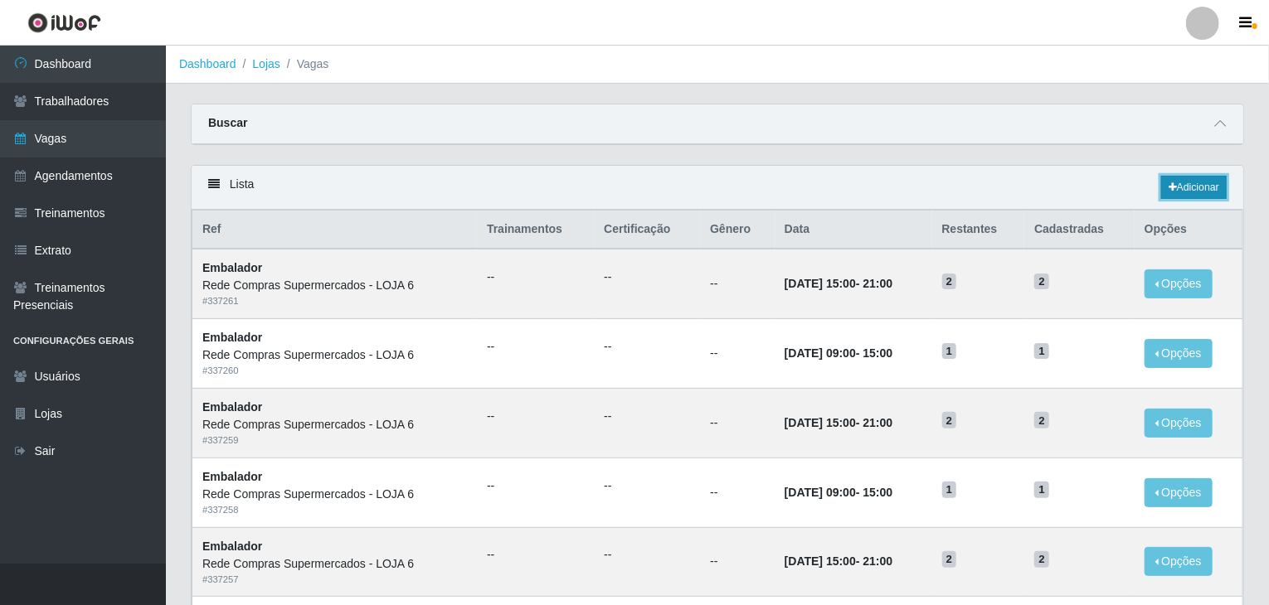
click at [1205, 180] on link "Adicionar" at bounding box center [1194, 187] width 66 height 23
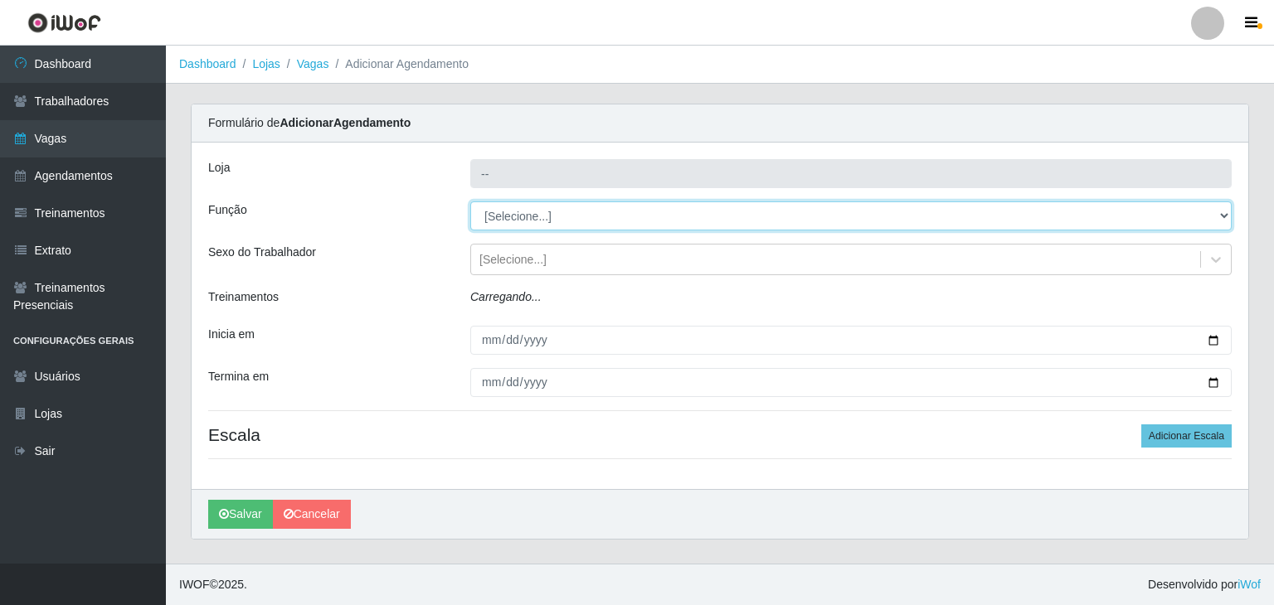
type input "Rede Compras Supermercados - LOJA 6"
click at [576, 203] on select "[Selecione...] ASG ASG + ASG ++ Embalador Embalador + Embalador ++ Operador de …" at bounding box center [850, 216] width 761 height 29
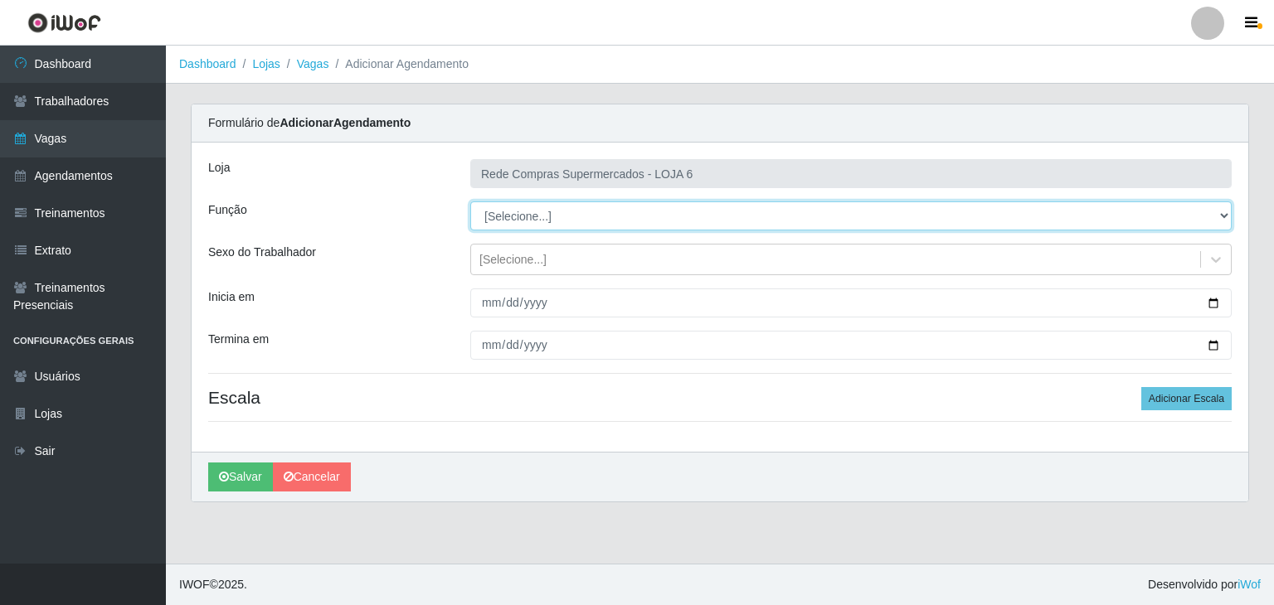
select select "1"
click at [470, 202] on select "[Selecione...] ASG ASG + ASG ++ Embalador Embalador + Embalador ++ Operador de …" at bounding box center [850, 216] width 761 height 29
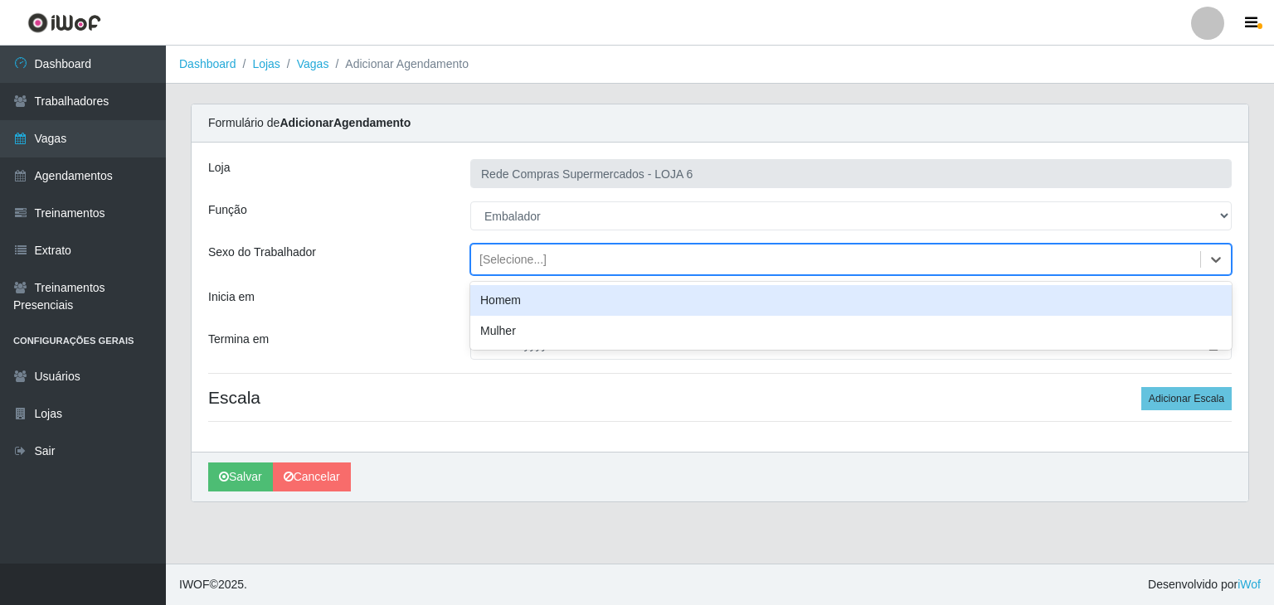
click at [527, 261] on div "[Selecione...]" at bounding box center [512, 259] width 67 height 17
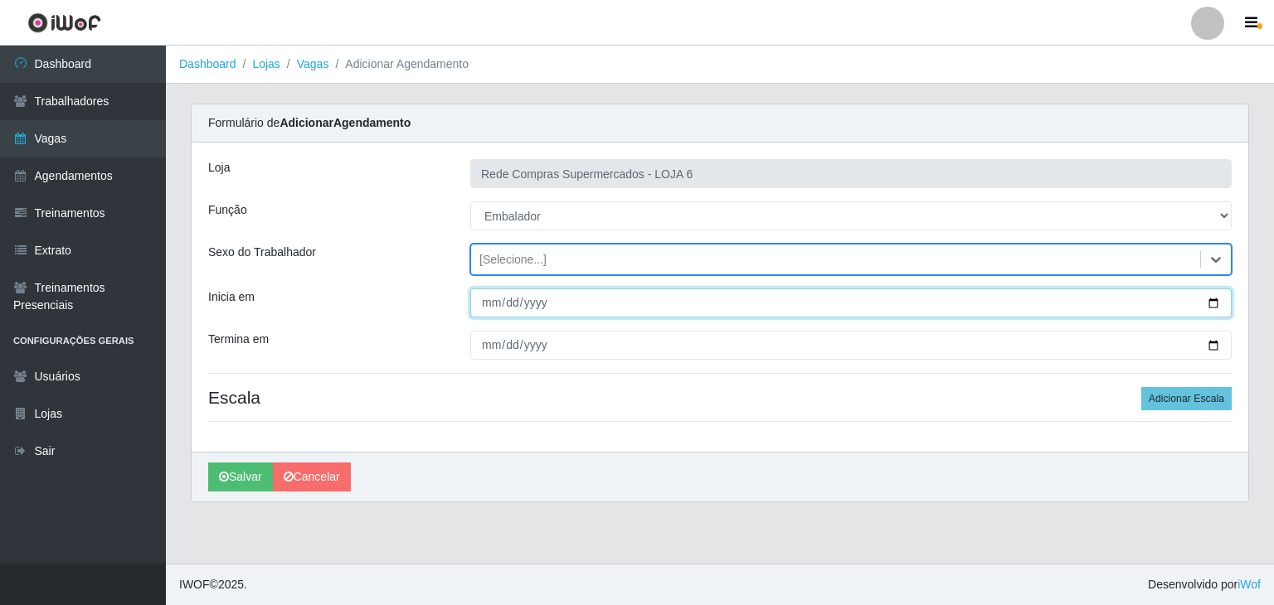
click at [1220, 299] on input "Inicia em" at bounding box center [850, 303] width 761 height 29
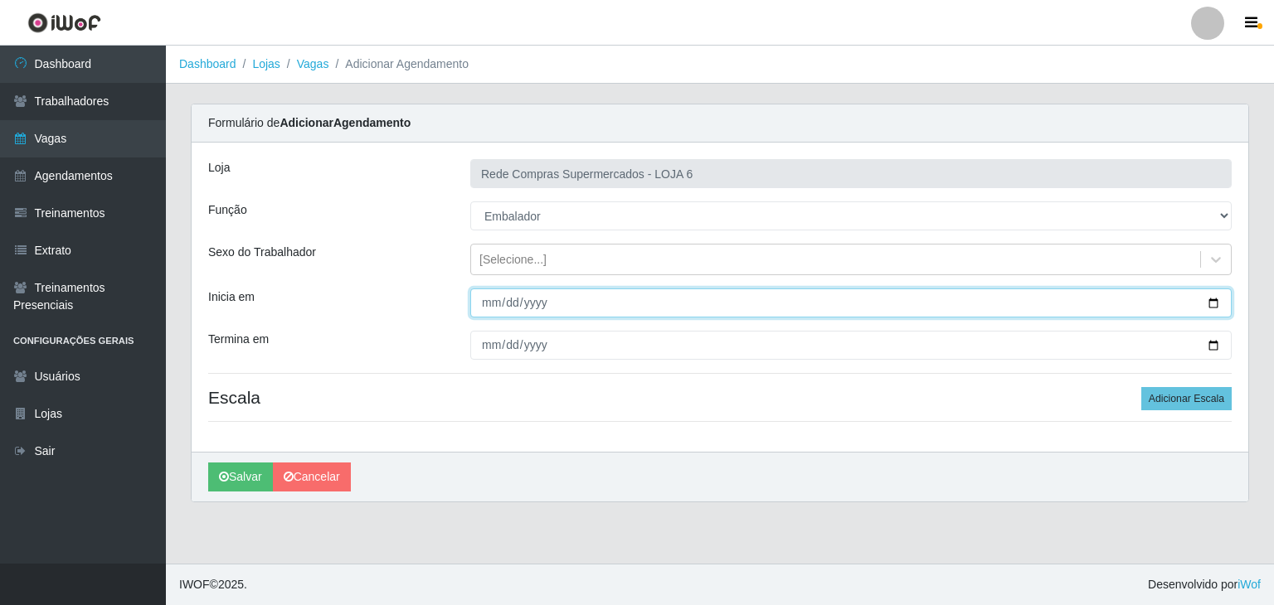
type input "[DATE]"
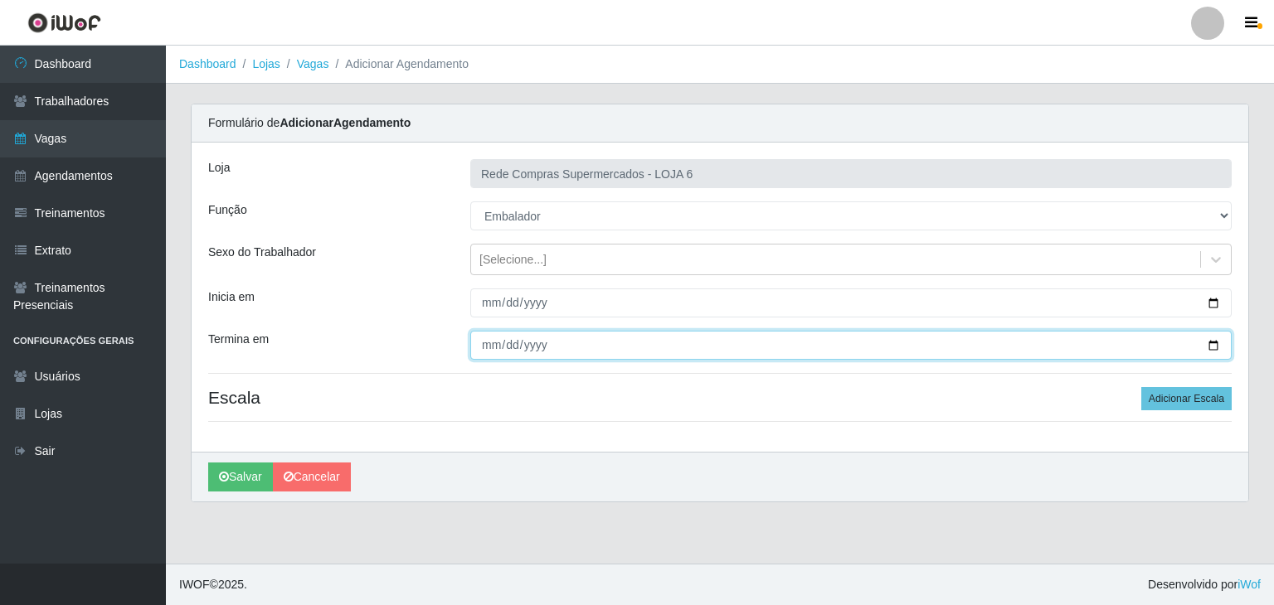
click at [1210, 342] on input "Termina em" at bounding box center [850, 345] width 761 height 29
type input "[DATE]"
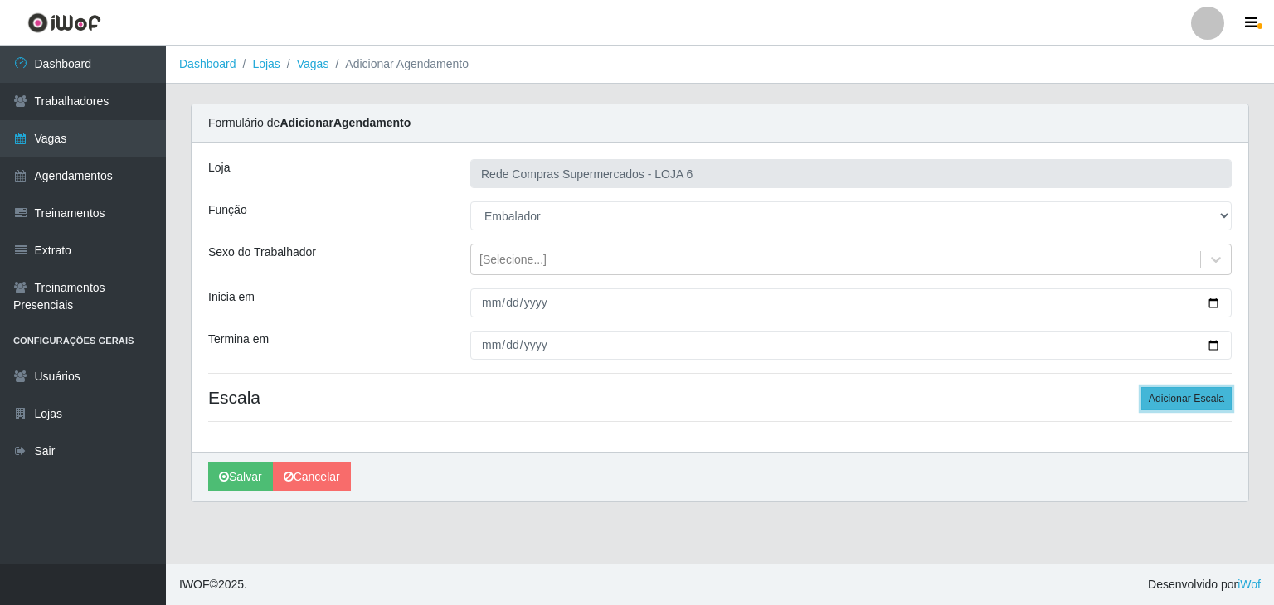
click at [1191, 399] on button "Adicionar Escala" at bounding box center [1186, 398] width 90 height 23
click at [1191, 399] on button "Adicionar Escala" at bounding box center [1181, 398] width 90 height 23
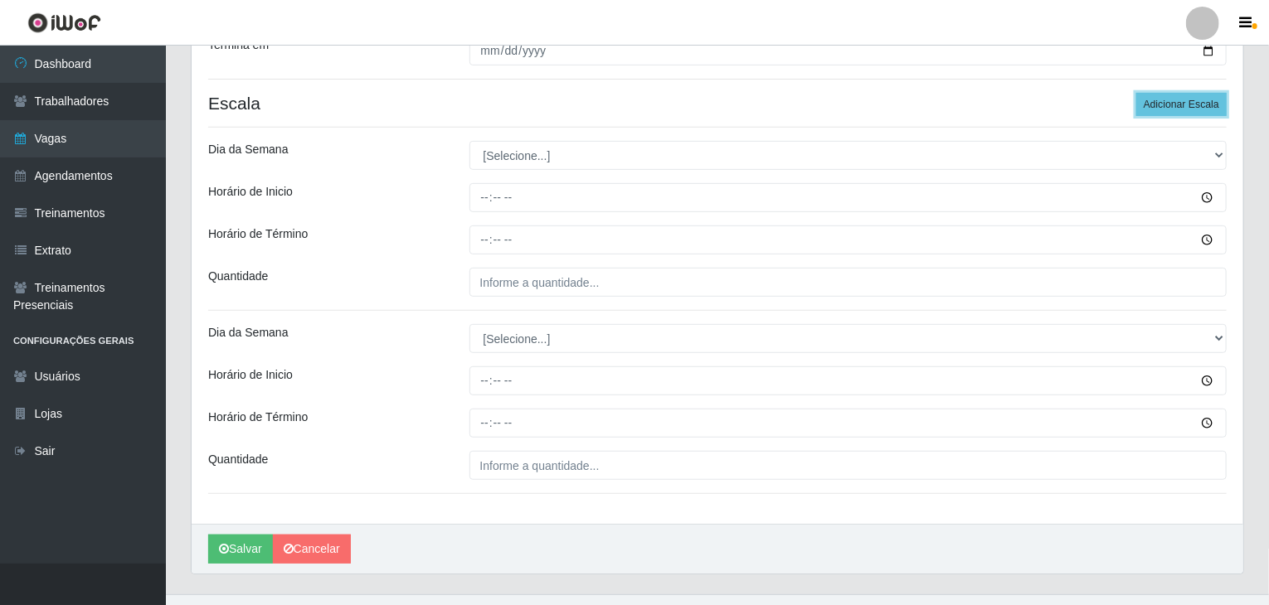
scroll to position [323, 0]
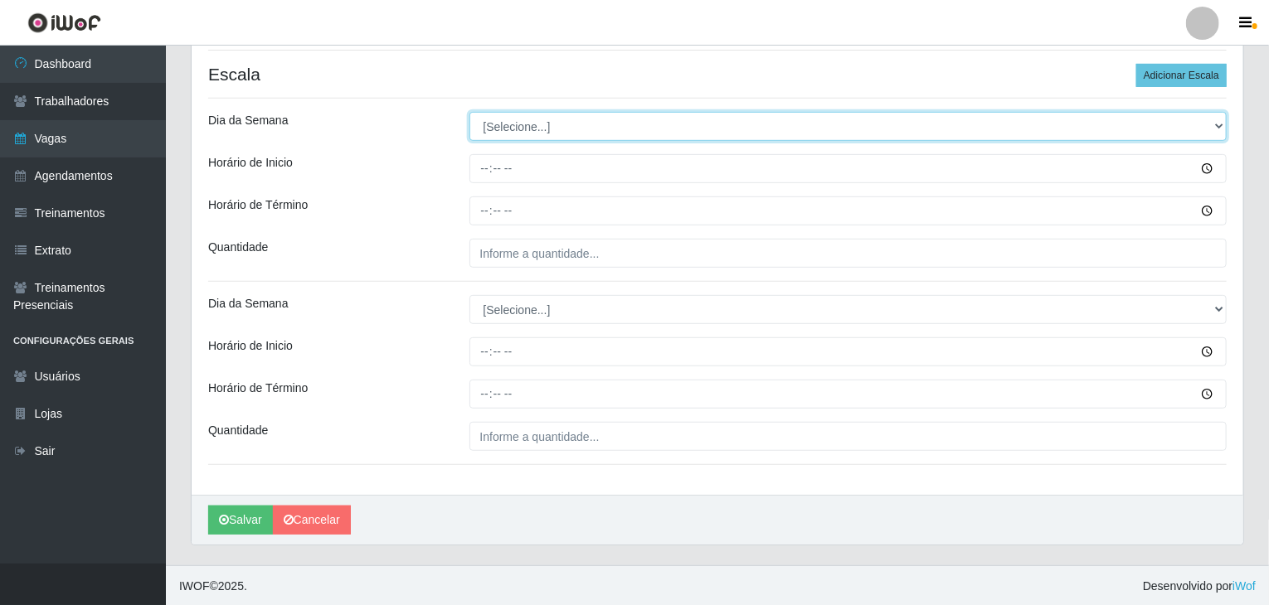
click at [496, 129] on select "[Selecione...] Segunda Terça Quarta Quinta Sexta Sábado Domingo" at bounding box center [848, 126] width 758 height 29
select select "5"
click at [469, 112] on select "[Selecione...] Segunda Terça Quarta Quinta Sexta Sábado Domingo" at bounding box center [848, 126] width 758 height 29
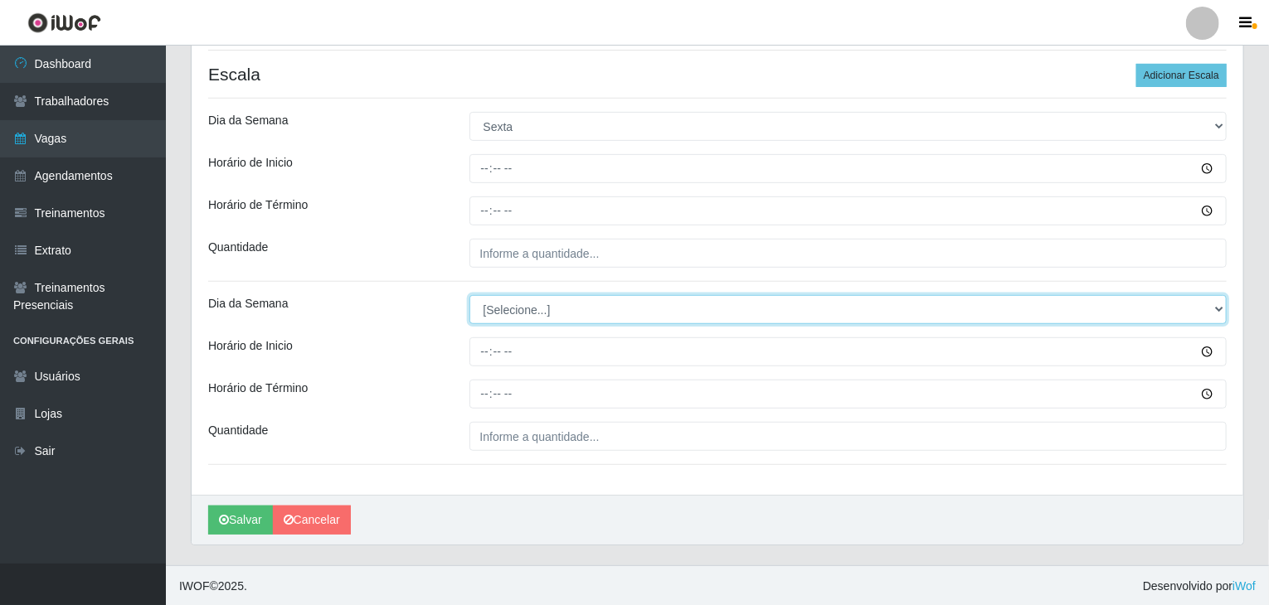
click at [542, 314] on select "[Selecione...] Segunda Terça Quarta Quinta Sexta Sábado Domingo" at bounding box center [848, 309] width 758 height 29
select select "5"
click at [469, 295] on select "[Selecione...] Segunda Terça Quarta Quinta Sexta Sábado Domingo" at bounding box center [848, 309] width 758 height 29
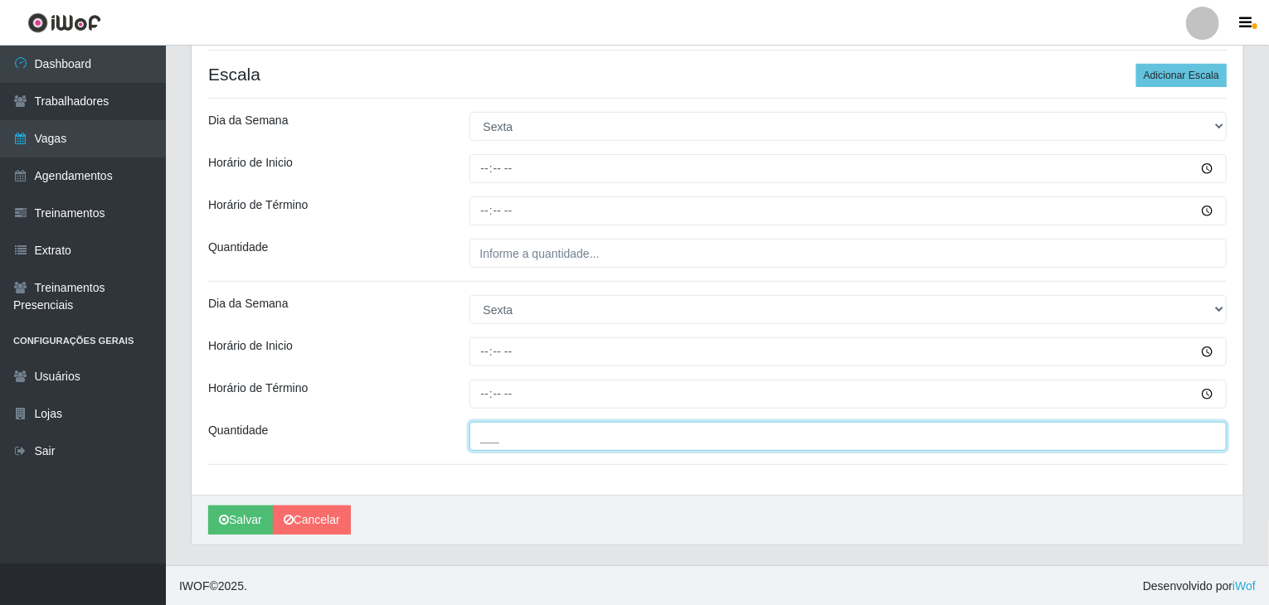
click at [565, 425] on input "___" at bounding box center [848, 436] width 758 height 29
type input "2__"
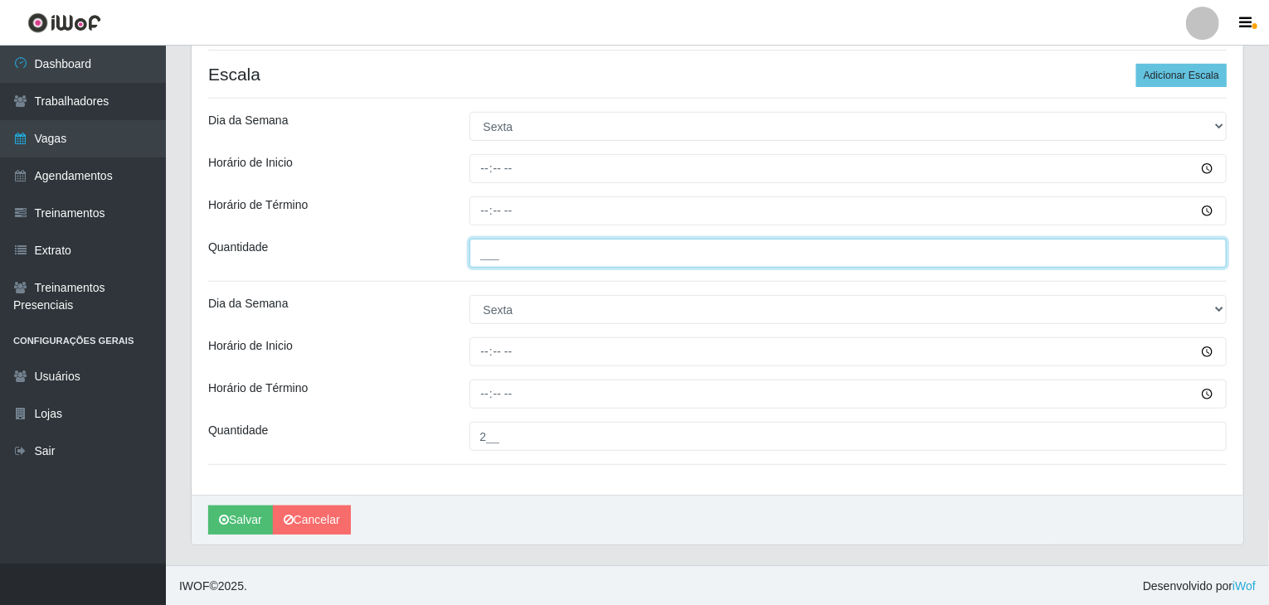
click at [491, 243] on input "___" at bounding box center [848, 253] width 758 height 29
type input "1__"
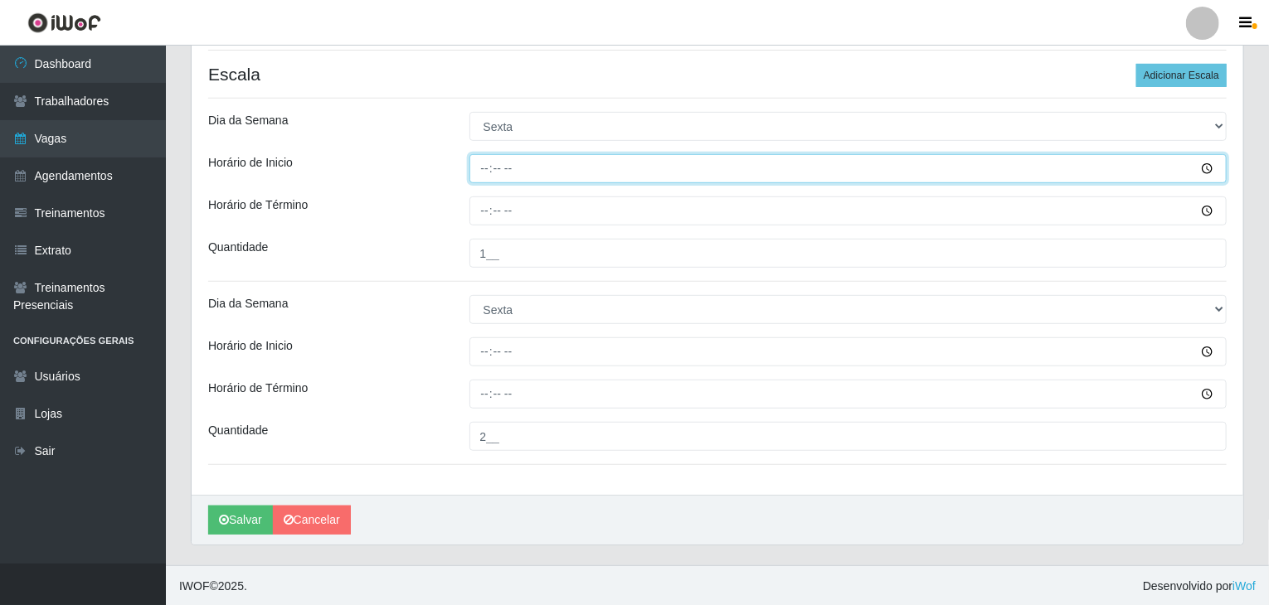
click at [478, 168] on input "Horário de Inicio" at bounding box center [848, 168] width 758 height 29
type input "09:00"
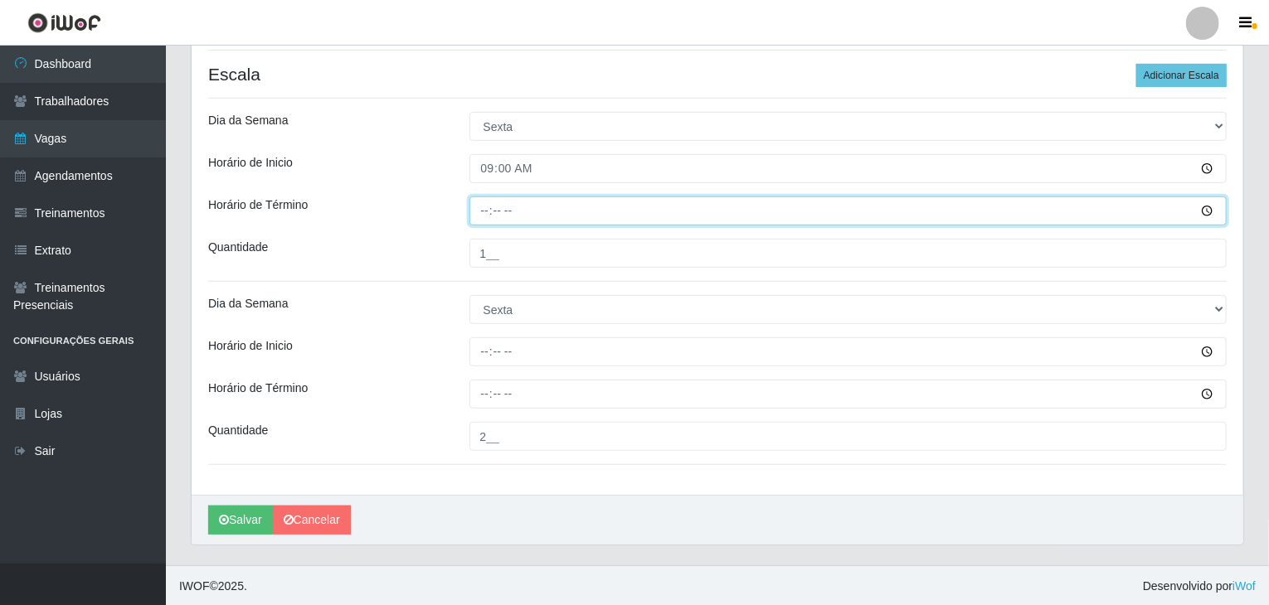
click at [488, 216] on input "Horário de Término" at bounding box center [848, 211] width 758 height 29
type input "15:00"
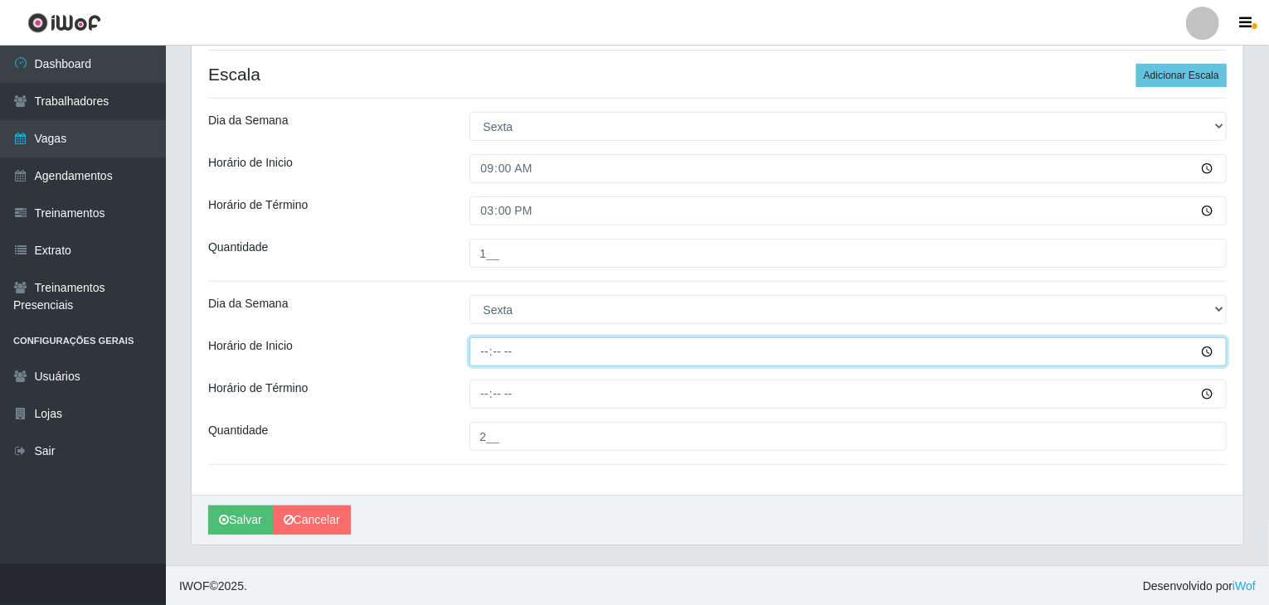
click at [486, 343] on input "Horário de Inicio" at bounding box center [848, 352] width 758 height 29
type input "15:00"
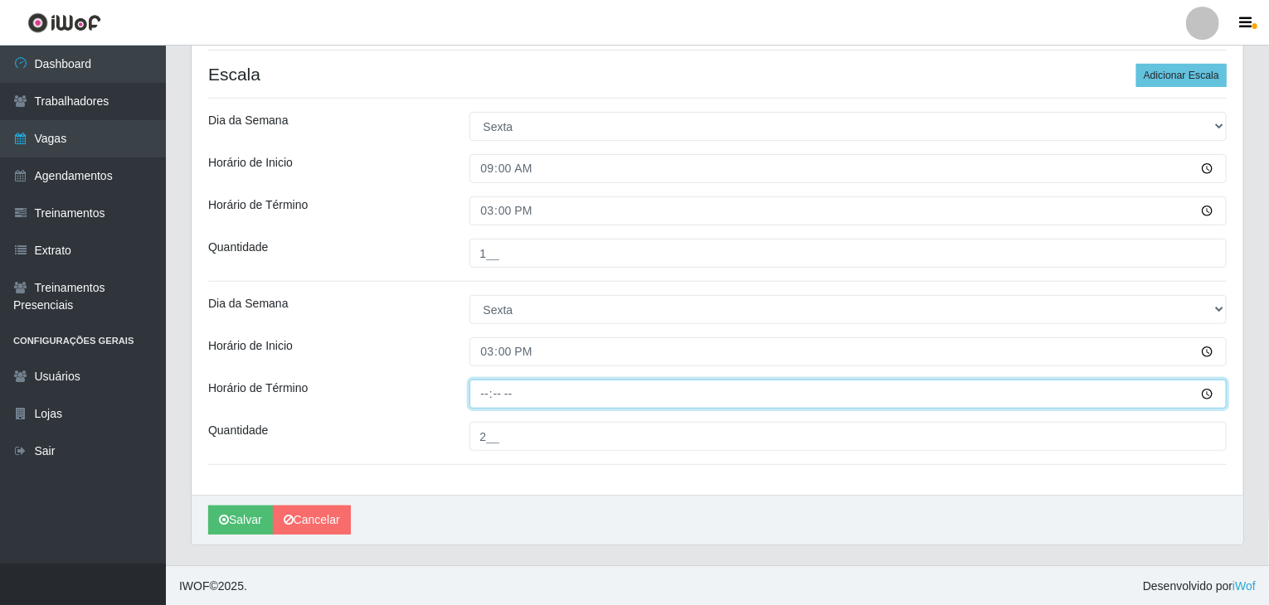
click at [488, 388] on input "Horário de Término" at bounding box center [848, 394] width 758 height 29
type input "21:00"
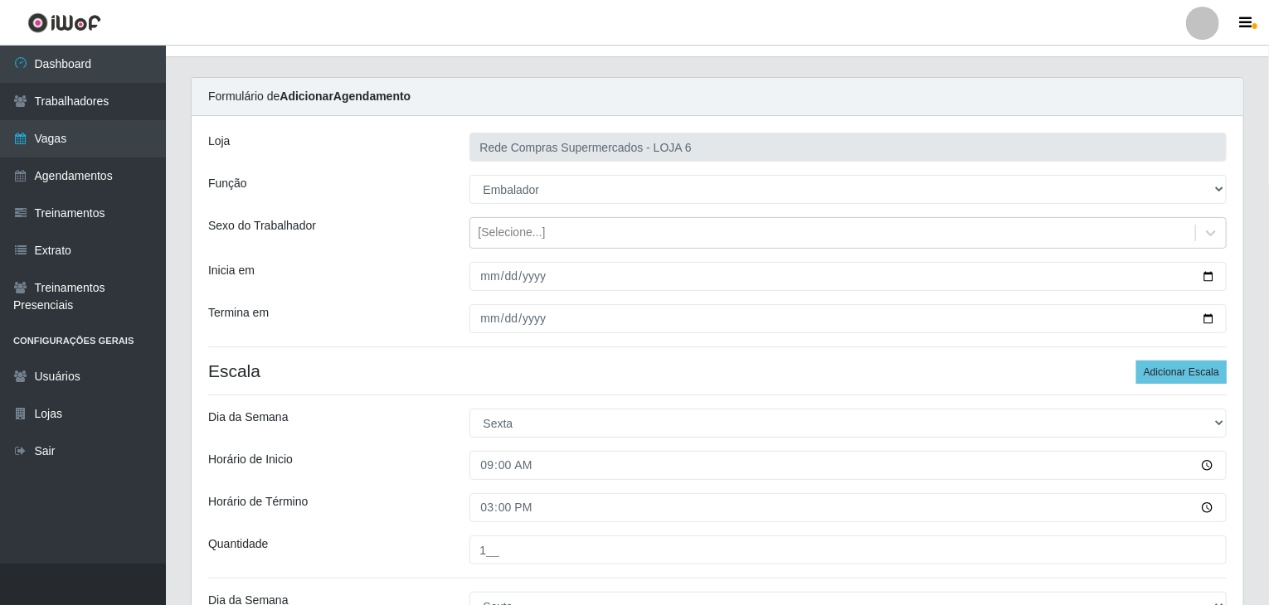
scroll to position [0, 0]
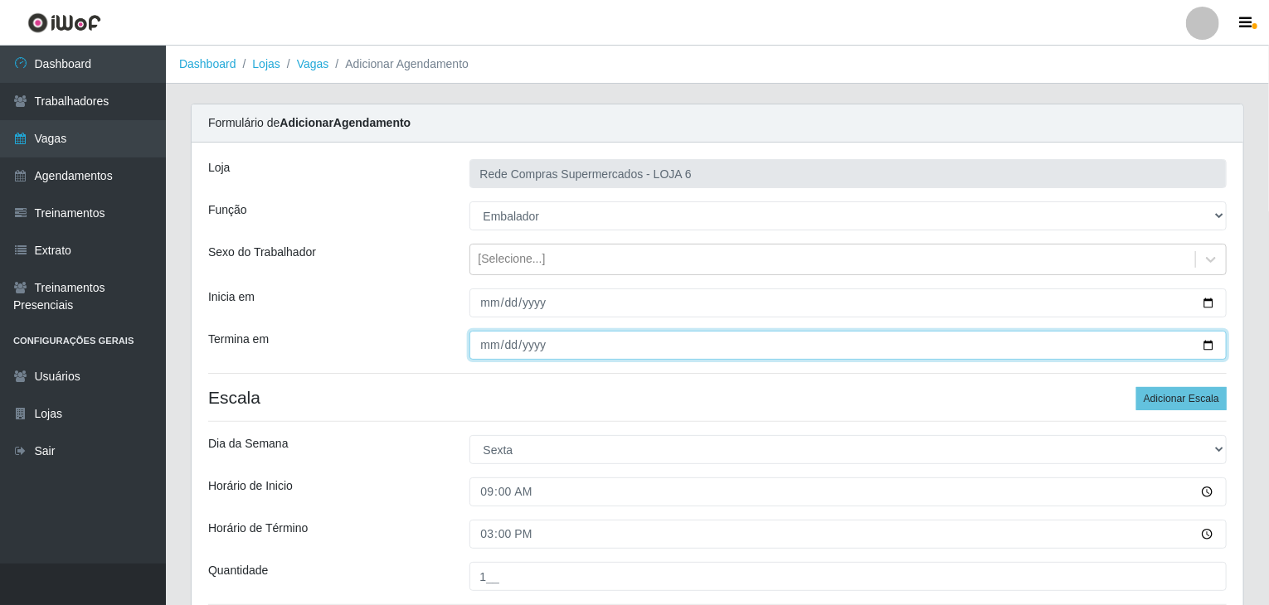
click at [1204, 342] on input "[DATE]" at bounding box center [848, 345] width 758 height 29
type input "[DATE]"
click at [491, 336] on input "[DATE]" at bounding box center [848, 345] width 758 height 29
type input "[DATE]"
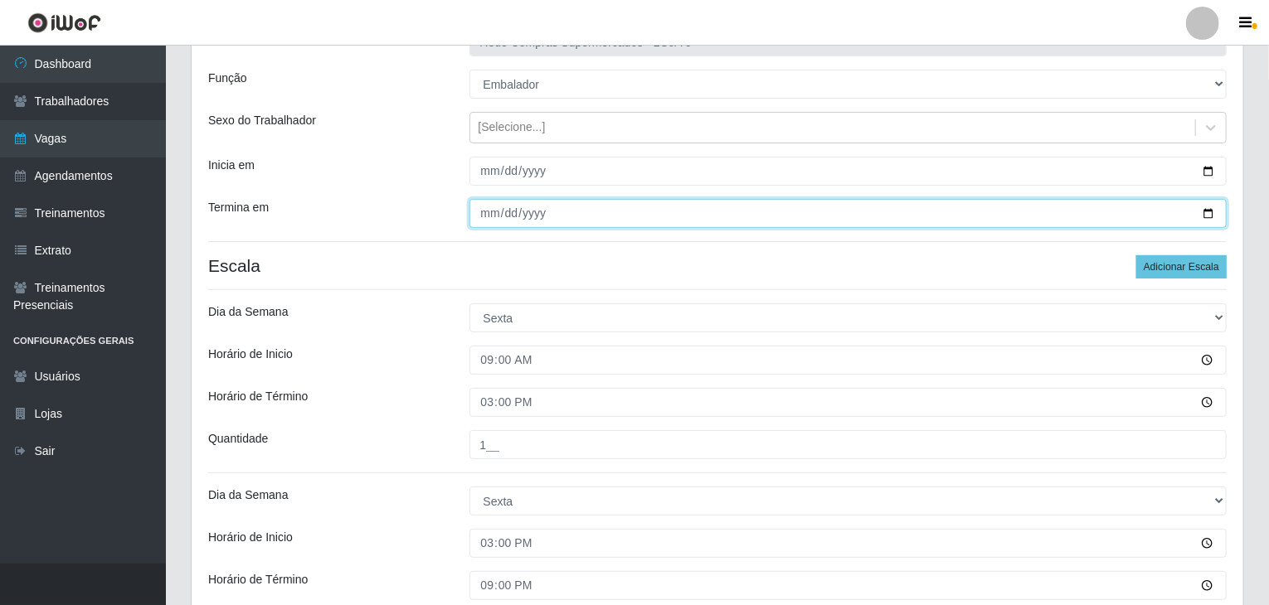
scroll to position [166, 0]
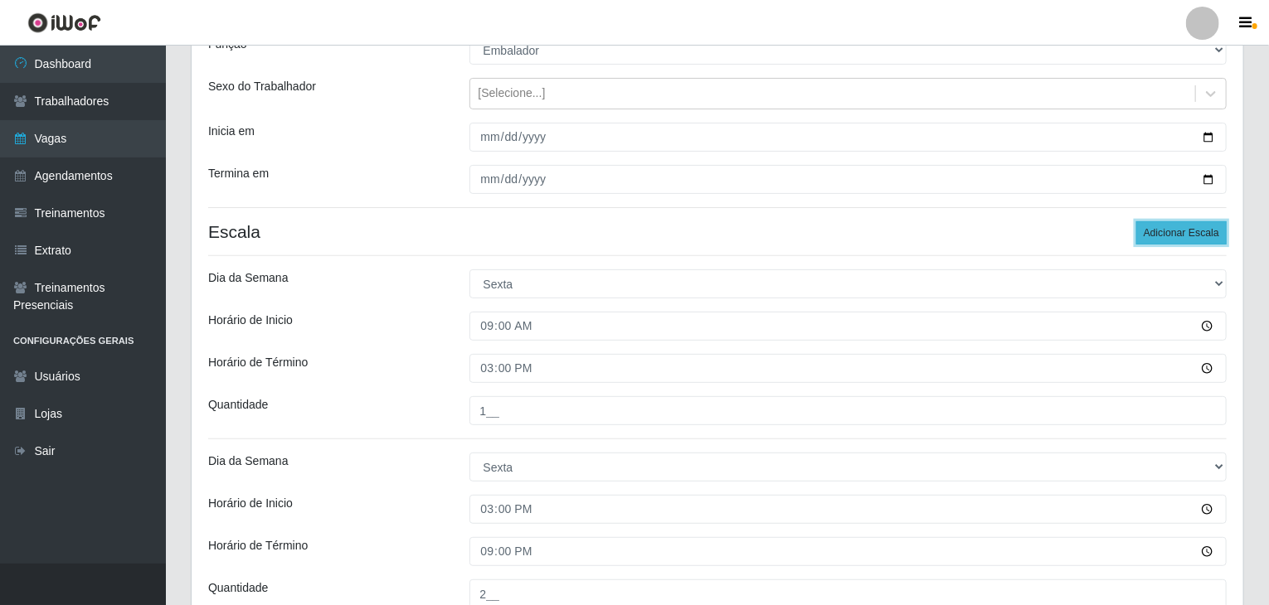
click at [1214, 231] on button "Adicionar Escala" at bounding box center [1181, 232] width 90 height 23
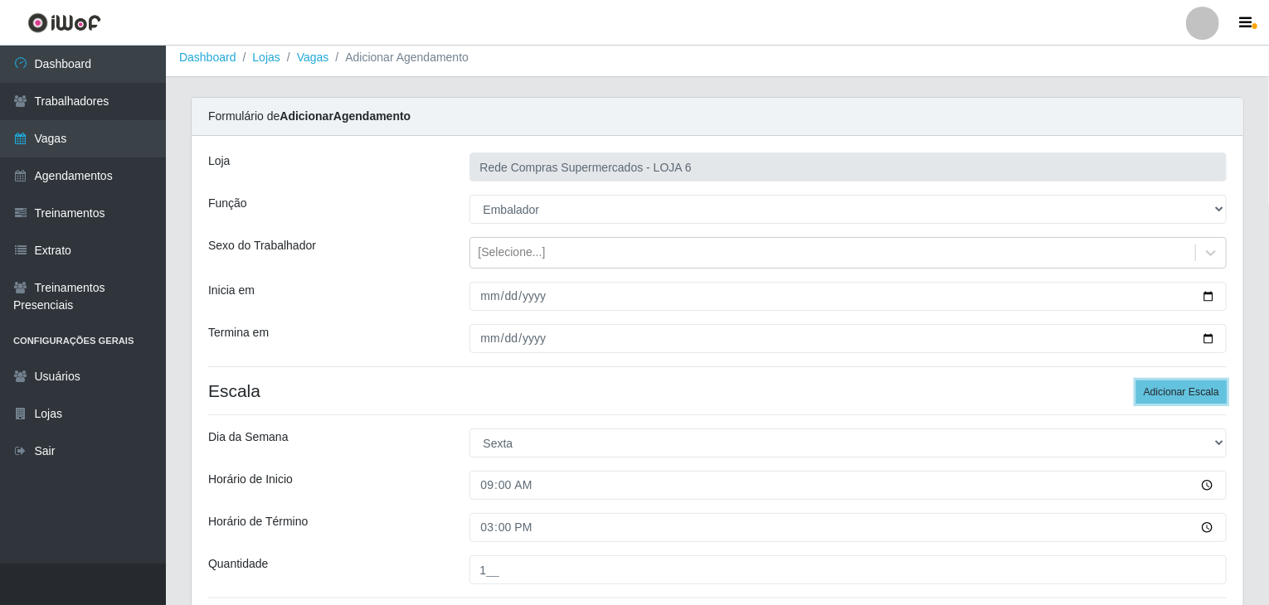
scroll to position [0, 0]
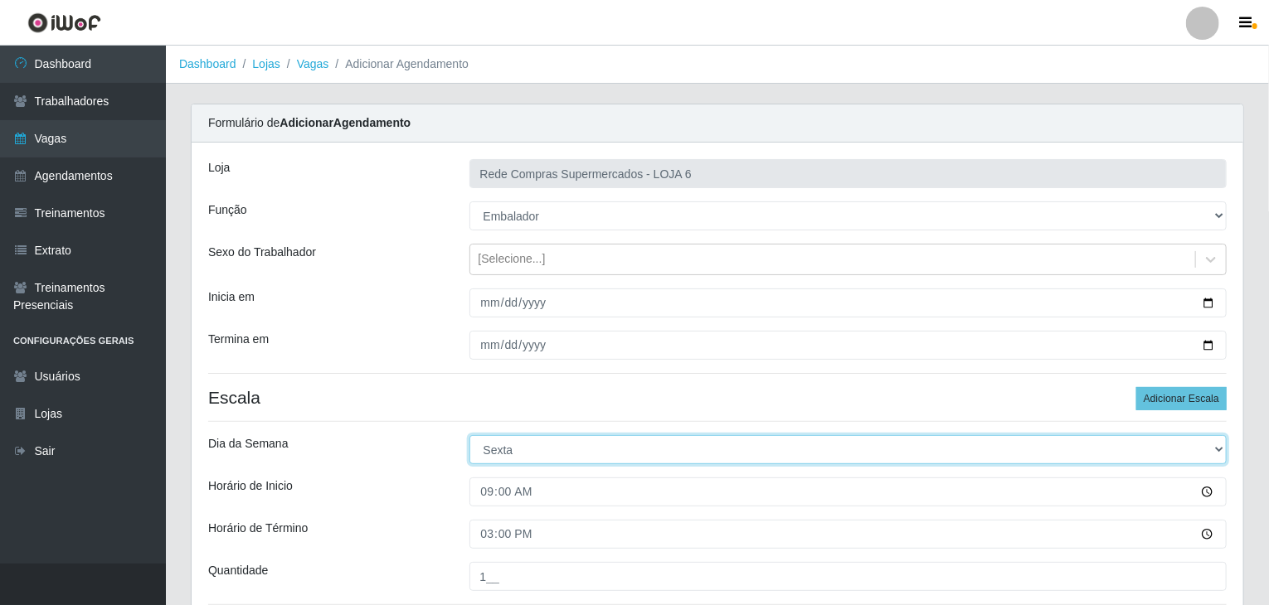
click at [488, 449] on select "[Selecione...] Segunda Terça Quarta Quinta Sexta Sábado Domingo" at bounding box center [848, 449] width 758 height 29
select select "6"
click at [469, 435] on select "[Selecione...] Segunda Terça Quarta Quinta Sexta Sábado Domingo" at bounding box center [848, 449] width 758 height 29
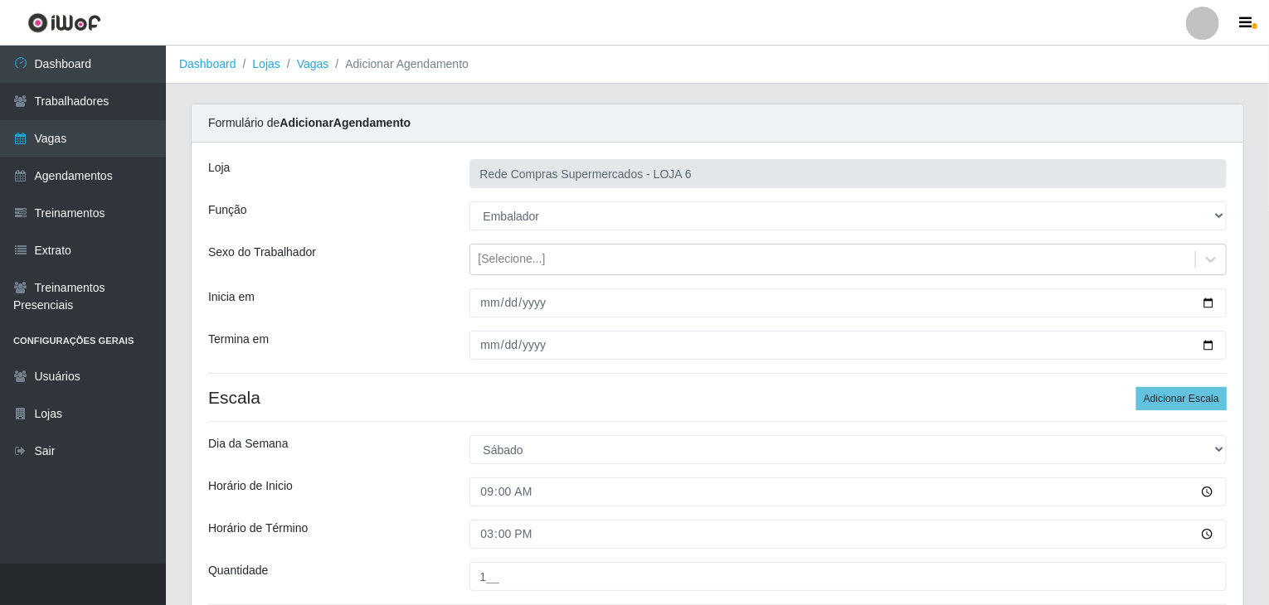
click at [448, 387] on h4 "Escala Adicionar Escala" at bounding box center [717, 397] width 1018 height 21
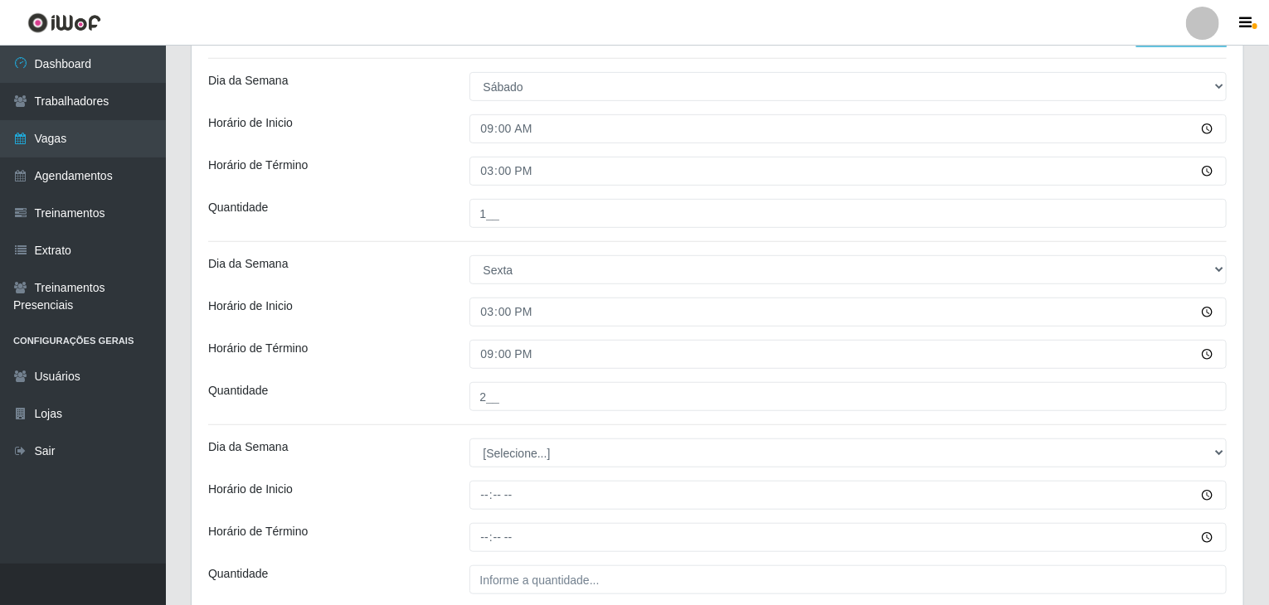
scroll to position [415, 0]
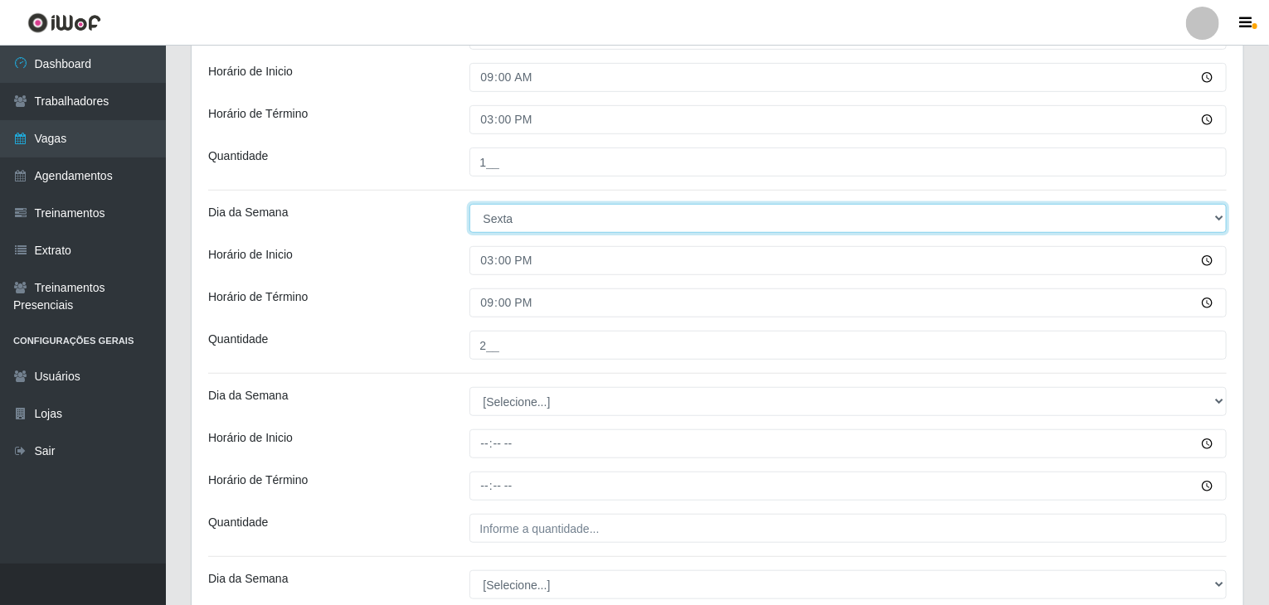
click at [528, 229] on select "[Selecione...] Segunda Terça Quarta Quinta Sexta Sábado Domingo" at bounding box center [848, 218] width 758 height 29
select select "6"
click at [469, 204] on select "[Selecione...] Segunda Terça Quarta Quinta Sexta Sábado Domingo" at bounding box center [848, 218] width 758 height 29
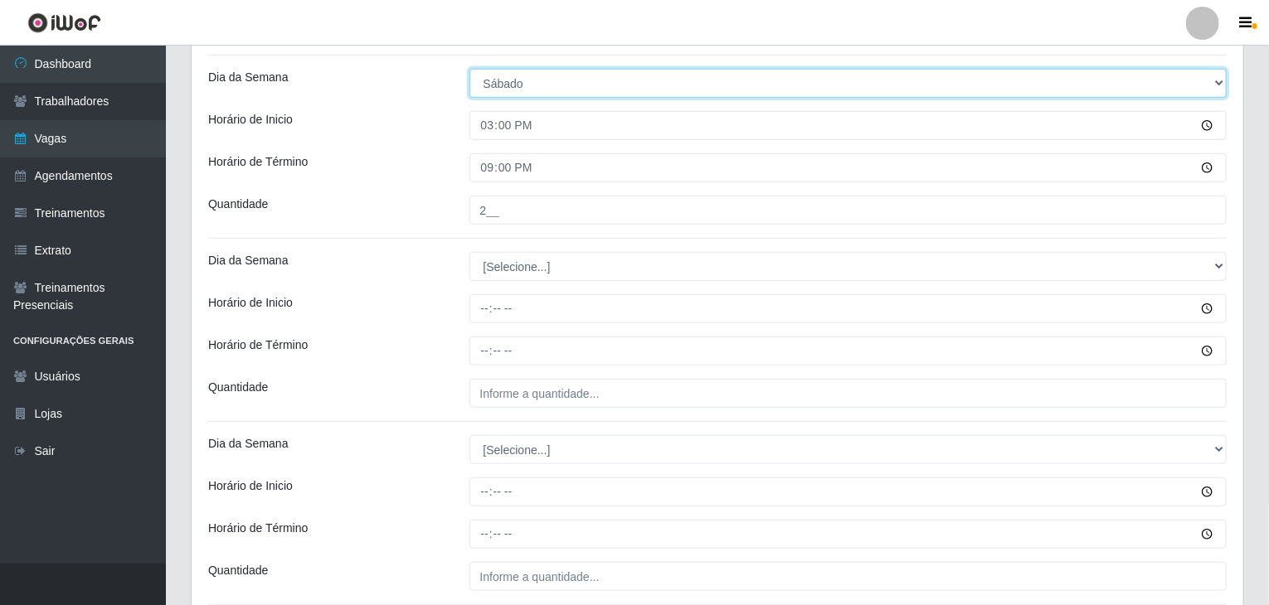
scroll to position [580, 0]
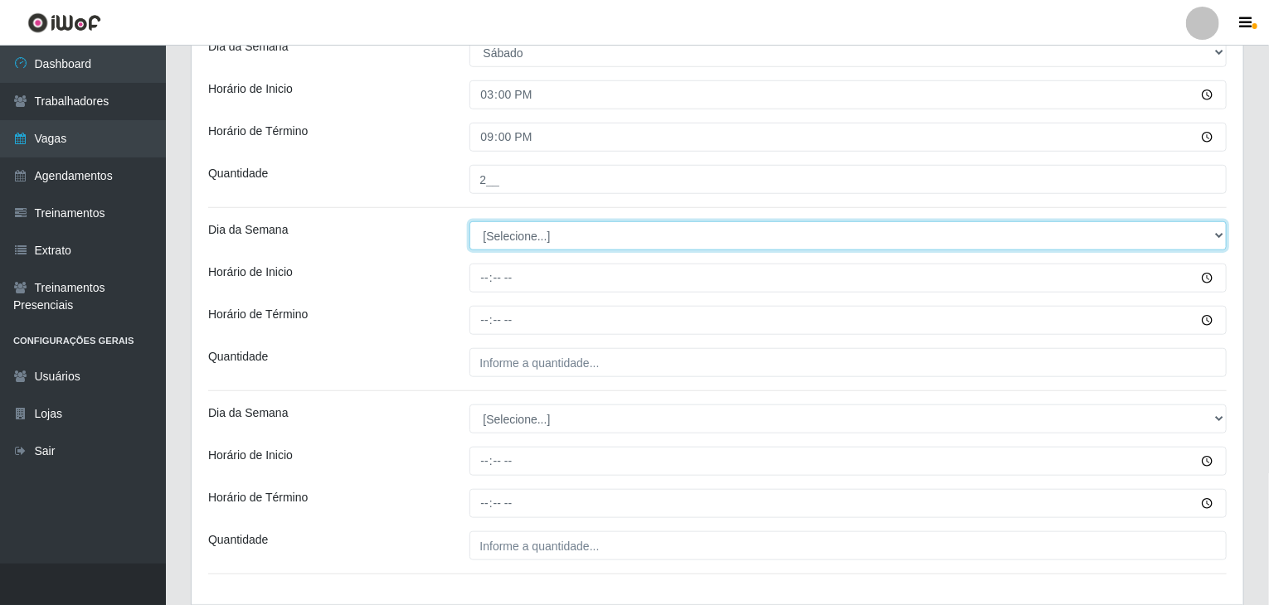
click at [529, 233] on select "[Selecione...] Segunda Terça Quarta Quinta Sexta Sábado Domingo" at bounding box center [848, 235] width 758 height 29
select select "0"
click at [469, 221] on select "[Selecione...] Segunda Terça Quarta Quinta Sexta Sábado Domingo" at bounding box center [848, 235] width 758 height 29
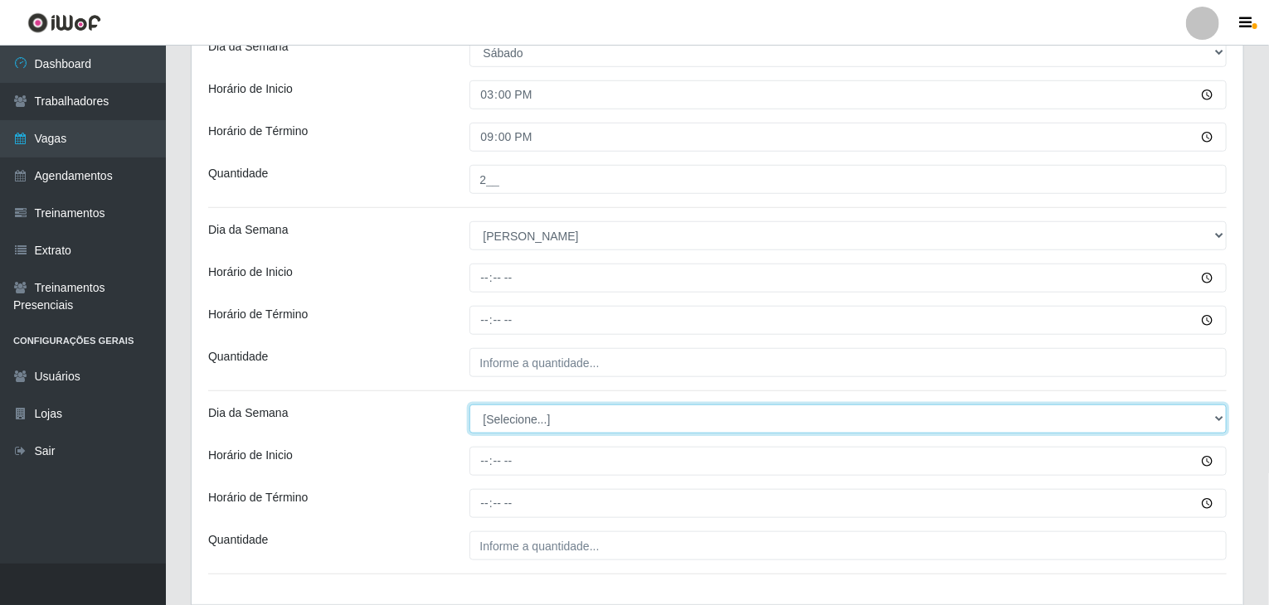
click at [550, 411] on select "[Selecione...] Segunda Terça Quarta Quinta Sexta Sábado Domingo" at bounding box center [848, 419] width 758 height 29
select select "0"
click at [469, 405] on select "[Selecione...] Segunda Terça Quarta Quinta Sexta Sábado Domingo" at bounding box center [848, 419] width 758 height 29
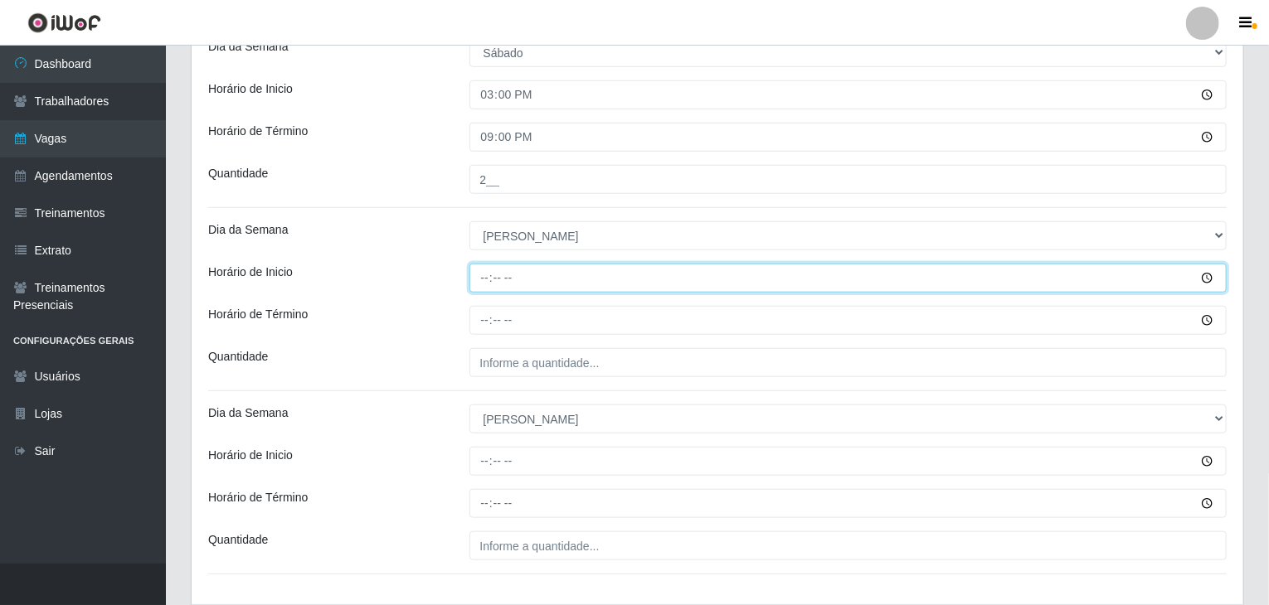
click at [488, 280] on input "Horário de Inicio" at bounding box center [848, 278] width 758 height 29
type input "08:00"
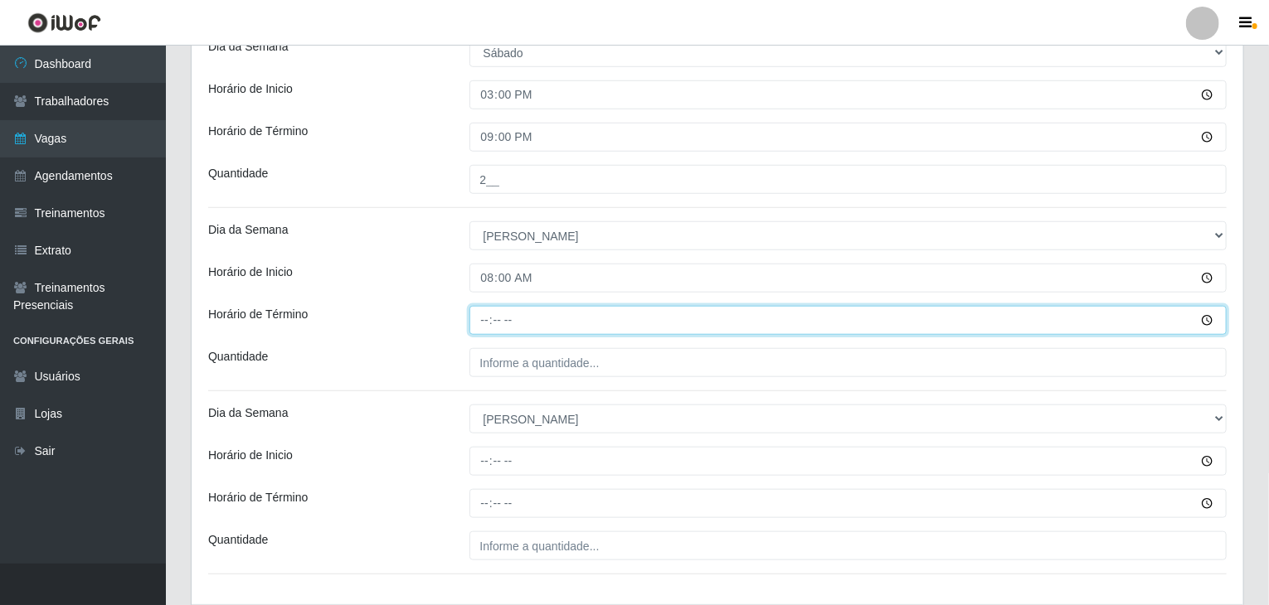
click at [497, 333] on input "Horário de Término" at bounding box center [848, 320] width 758 height 29
type input "14:00"
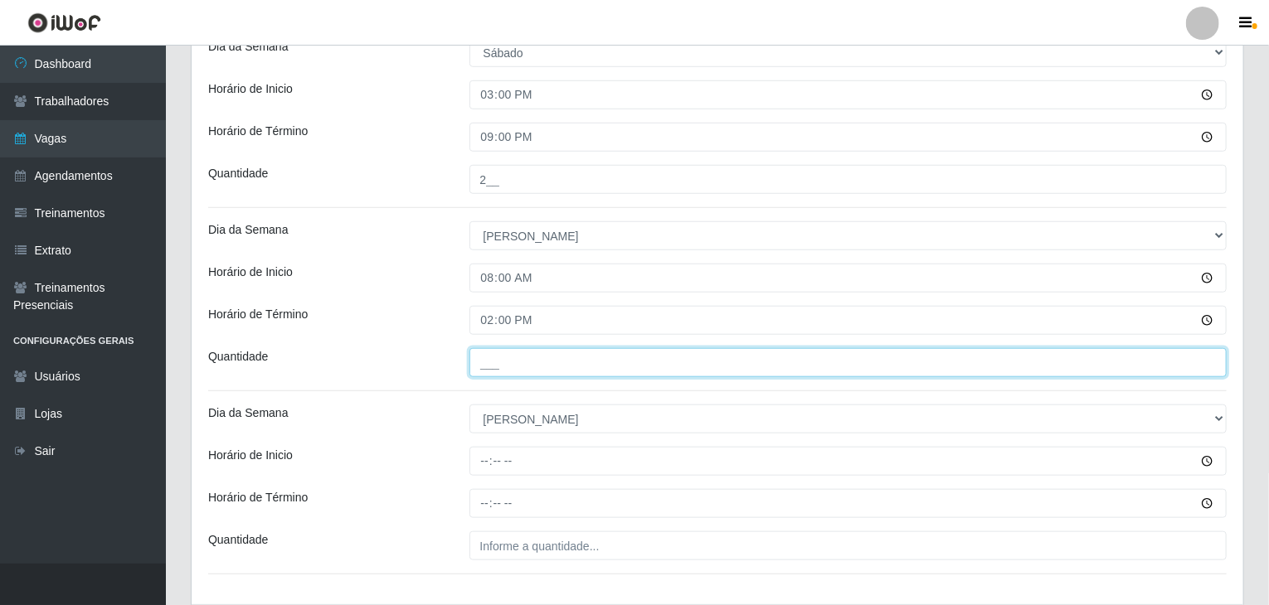
click at [524, 357] on input "___" at bounding box center [848, 362] width 758 height 29
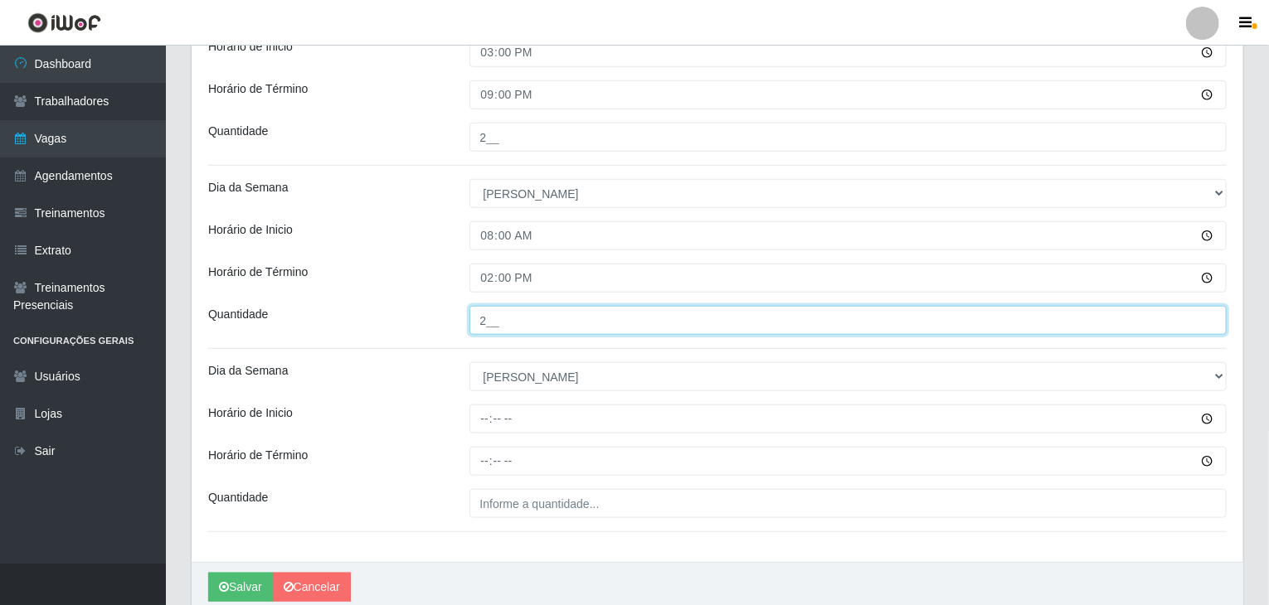
scroll to position [663, 0]
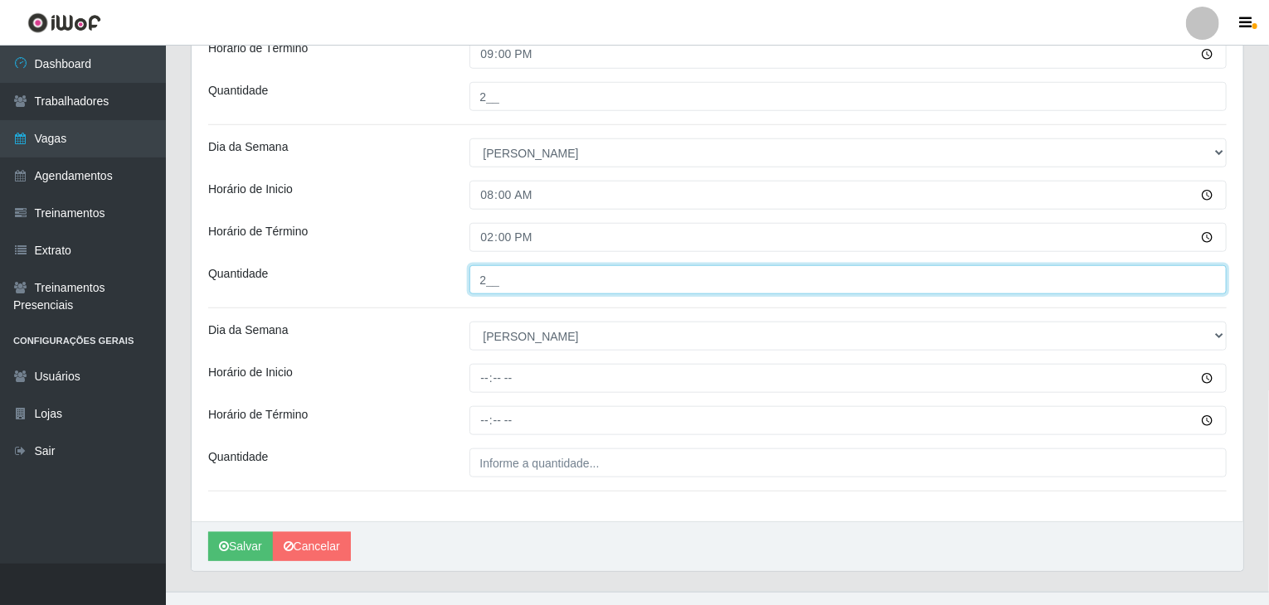
type input "2__"
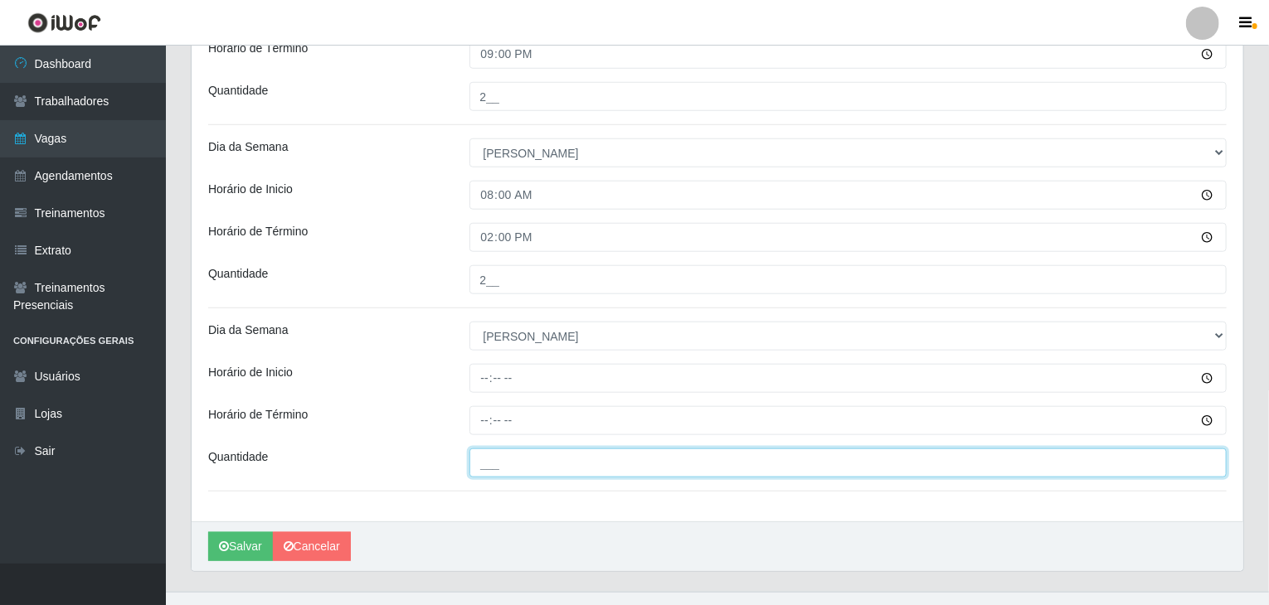
click at [535, 472] on input "___" at bounding box center [848, 463] width 758 height 29
type input "2__"
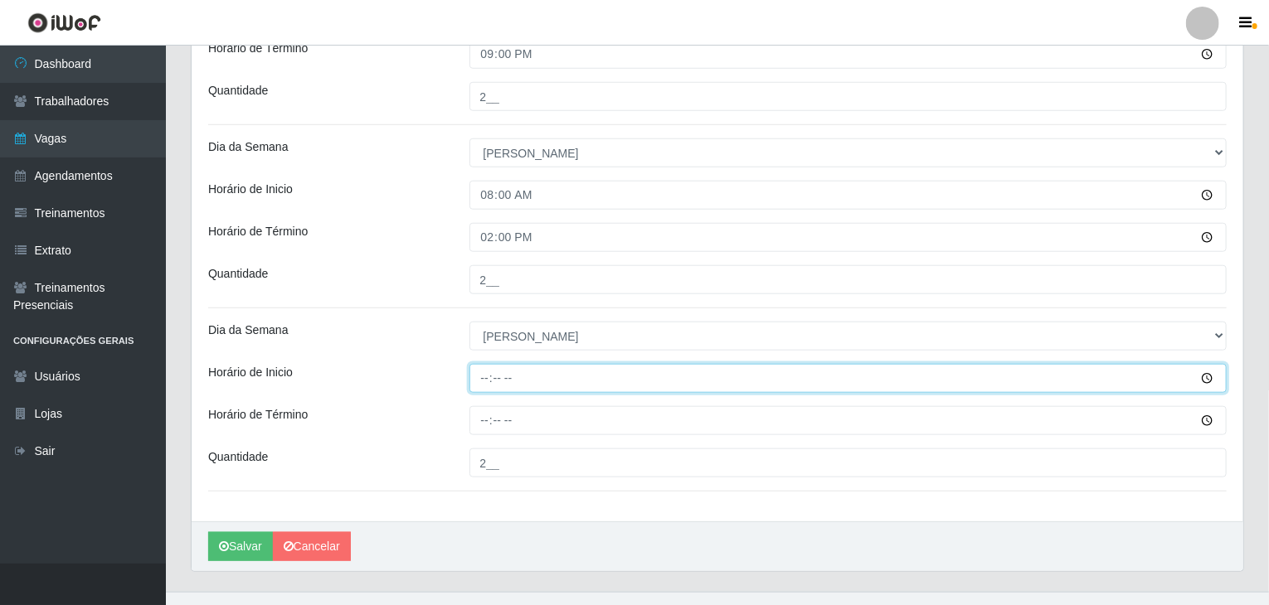
click at [488, 376] on input "Horário de Inicio" at bounding box center [848, 378] width 758 height 29
type input "14:00"
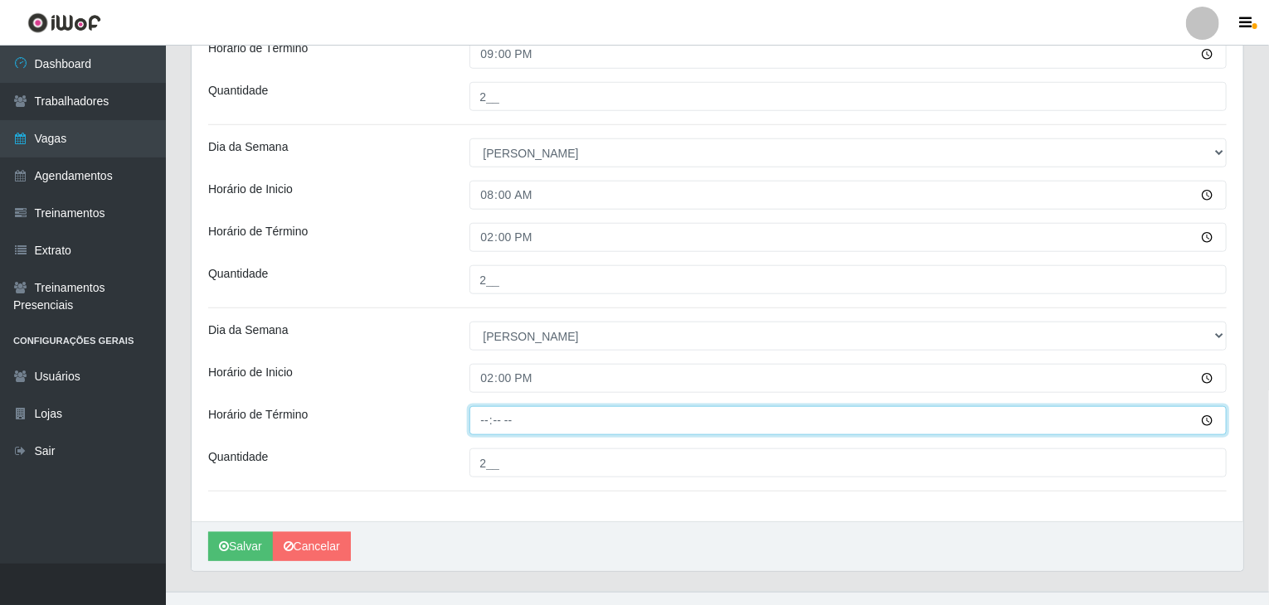
click at [478, 420] on input "Horário de Término" at bounding box center [848, 420] width 758 height 29
type input "20:00"
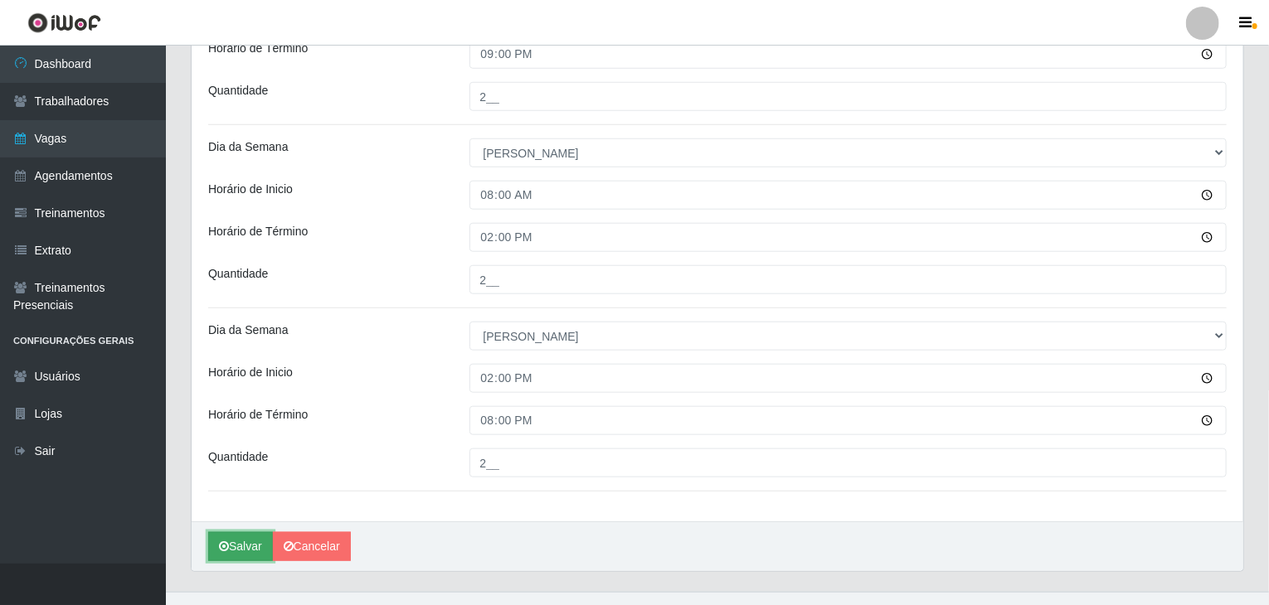
click at [246, 537] on button "Salvar" at bounding box center [240, 546] width 65 height 29
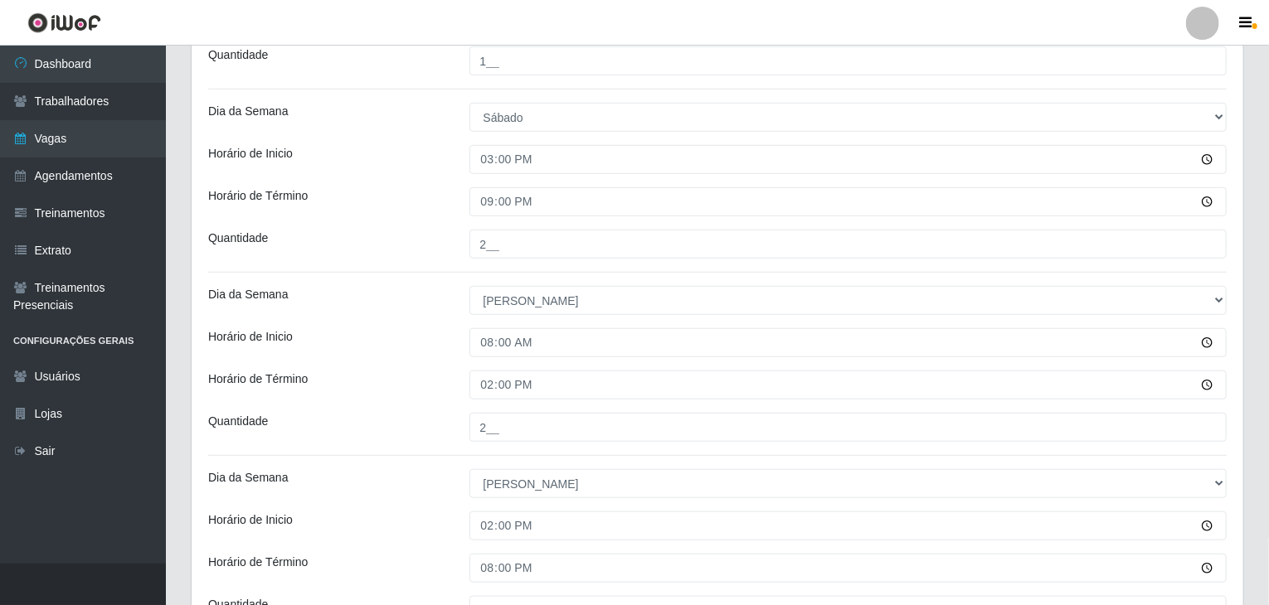
scroll to position [83, 0]
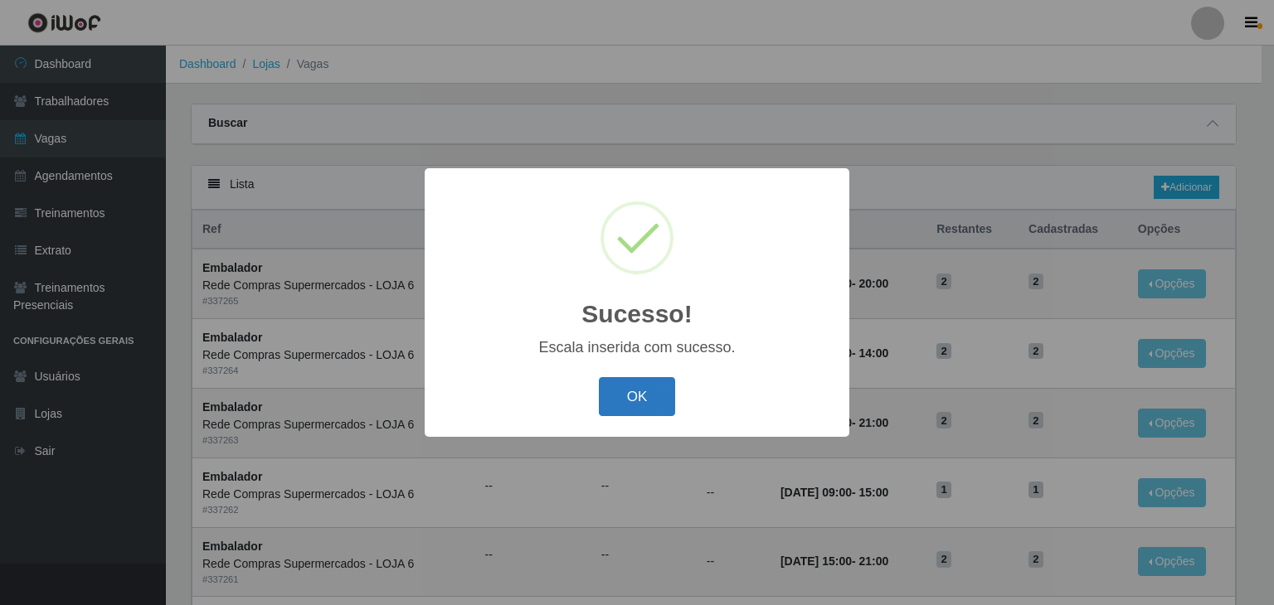
click at [614, 403] on button "OK" at bounding box center [637, 396] width 77 height 39
